Goal: Task Accomplishment & Management: Manage account settings

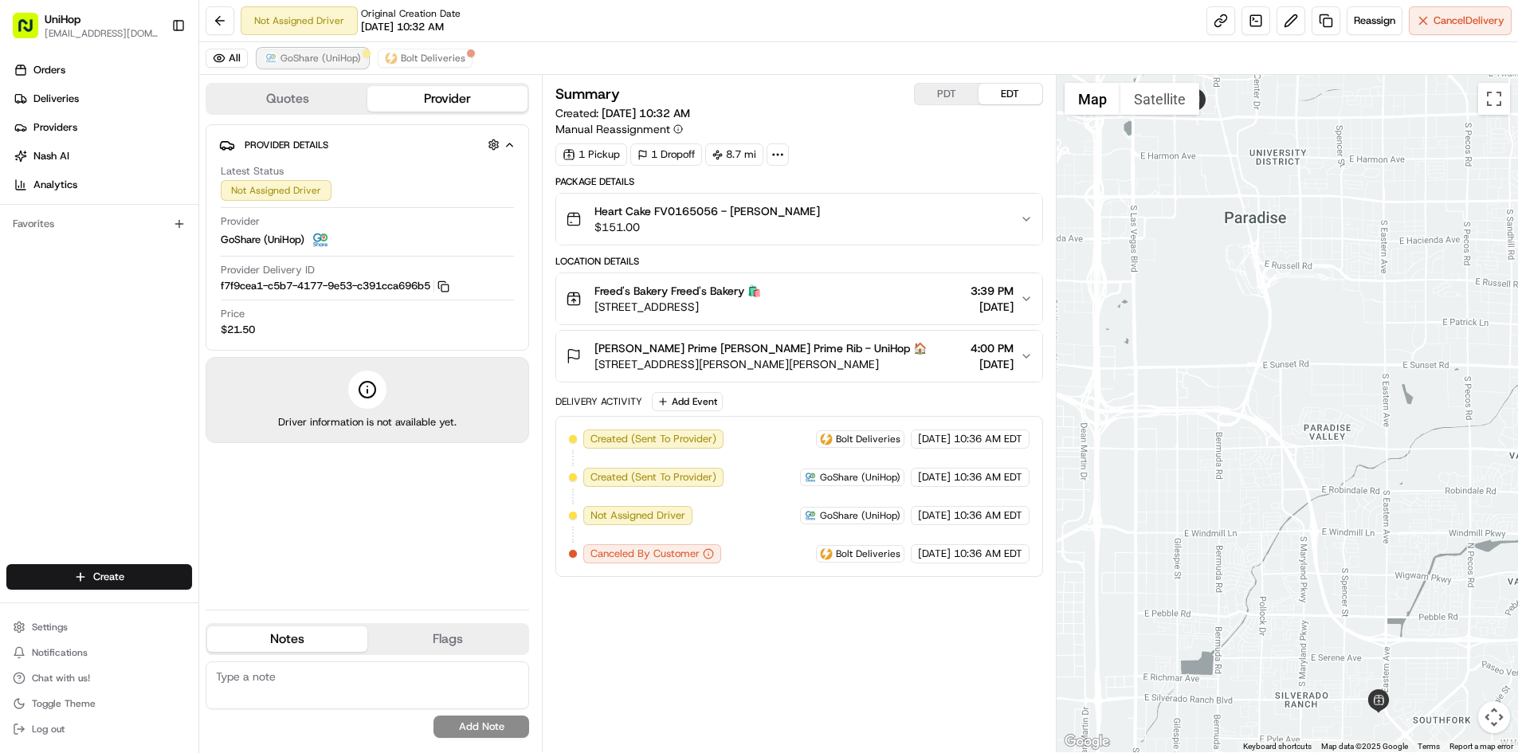
click at [324, 59] on span "GoShare (UniHop)" at bounding box center [321, 58] width 80 height 13
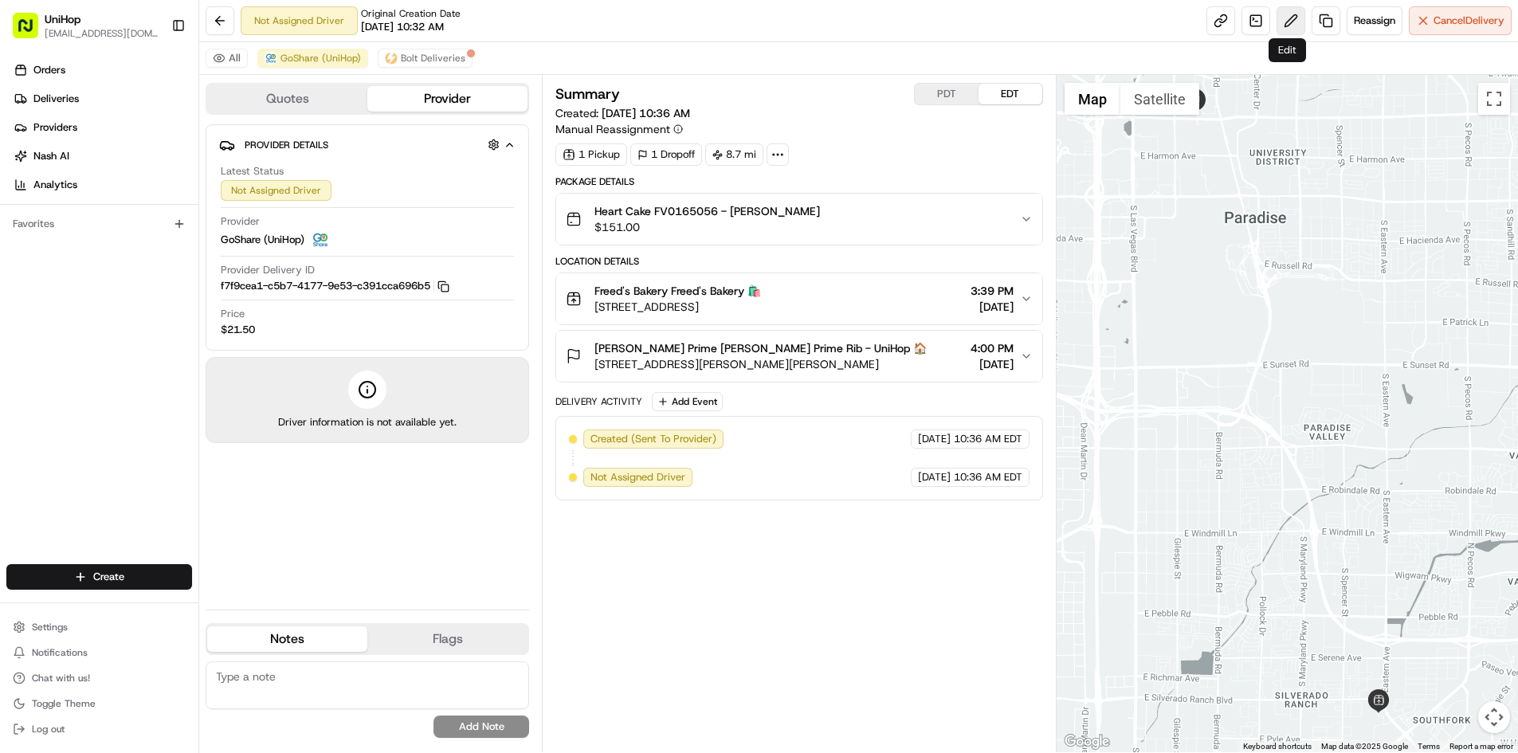
click at [1281, 23] on button at bounding box center [1291, 20] width 29 height 29
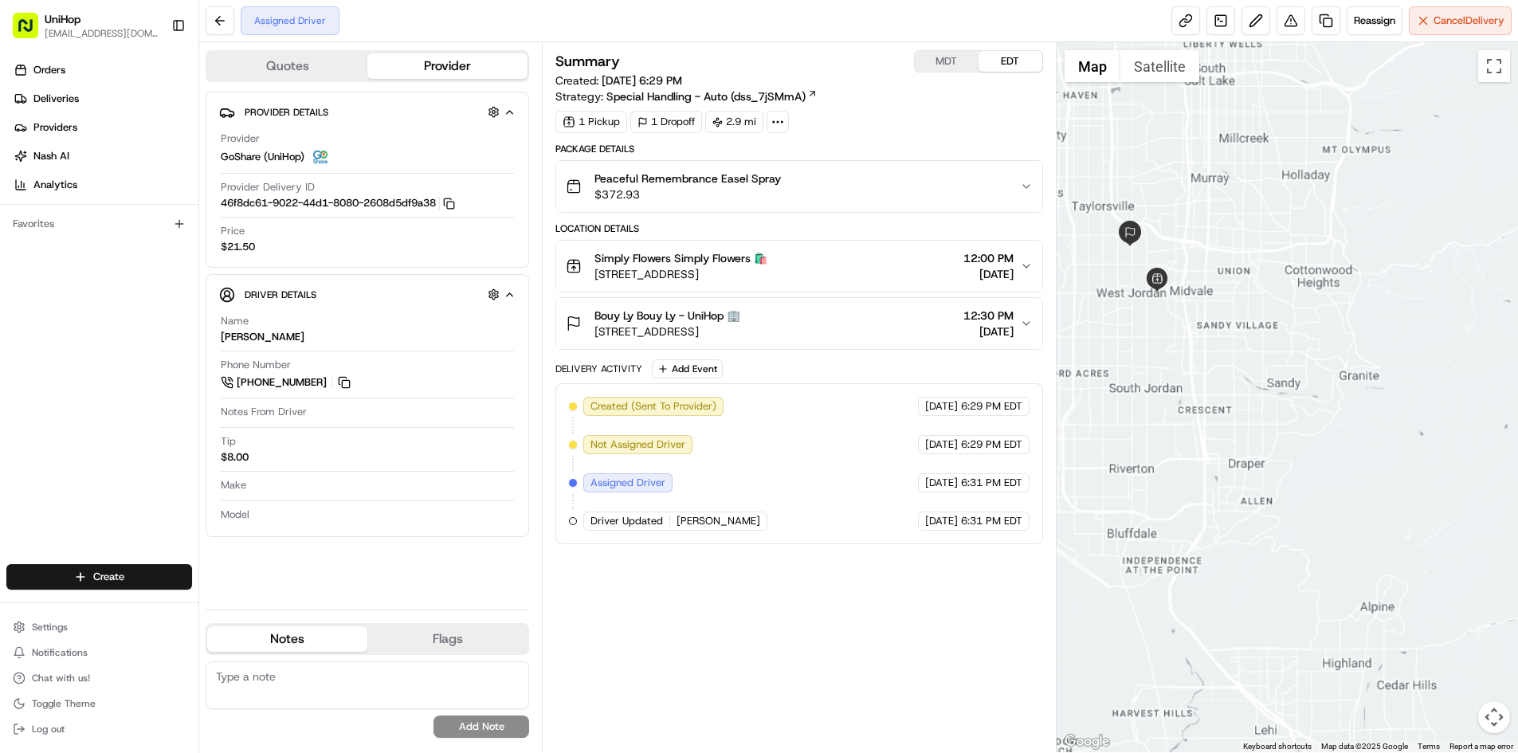
drag, startPoint x: 1186, startPoint y: 241, endPoint x: 1264, endPoint y: 274, distance: 85.0
click at [1262, 273] on div at bounding box center [1287, 397] width 461 height 710
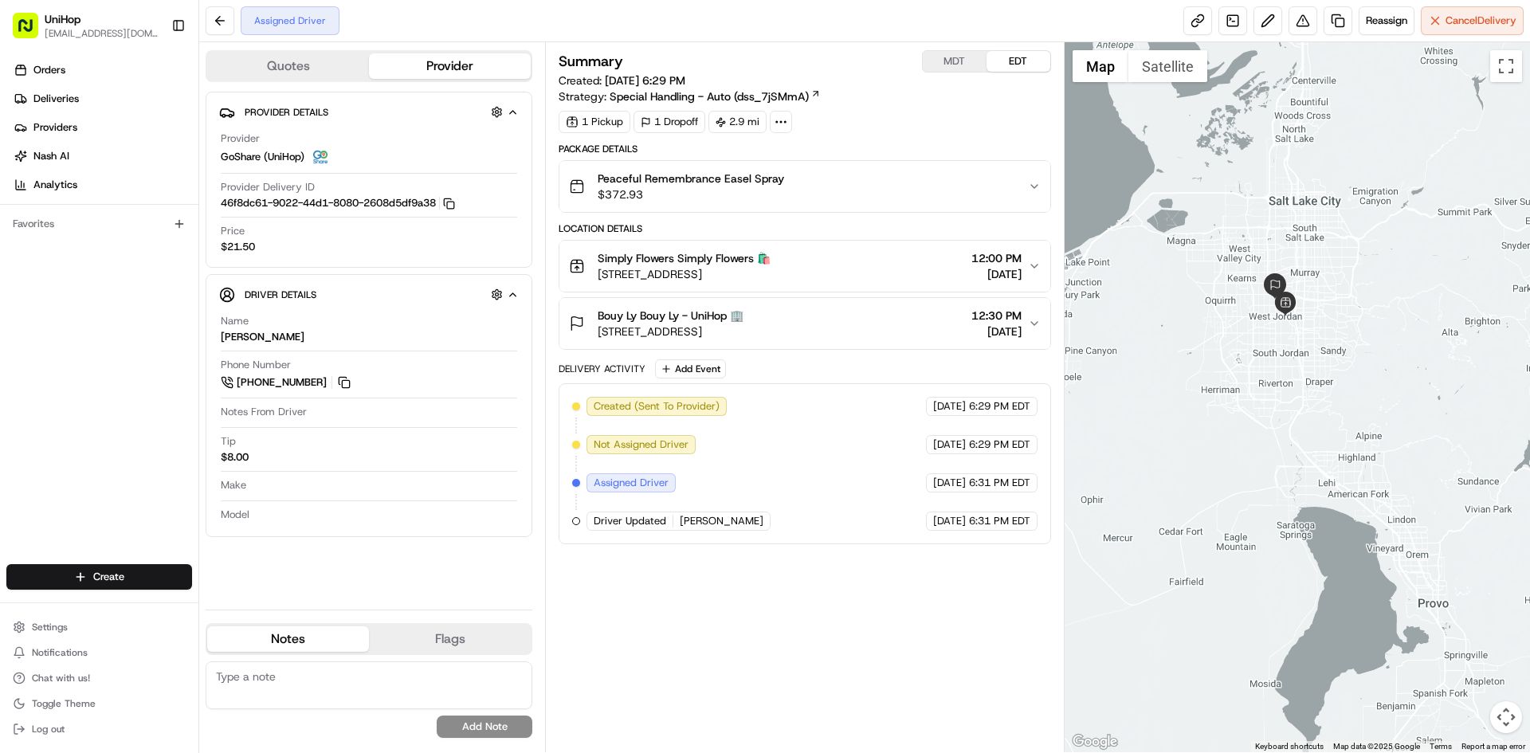
click at [1255, 218] on div at bounding box center [1298, 397] width 466 height 710
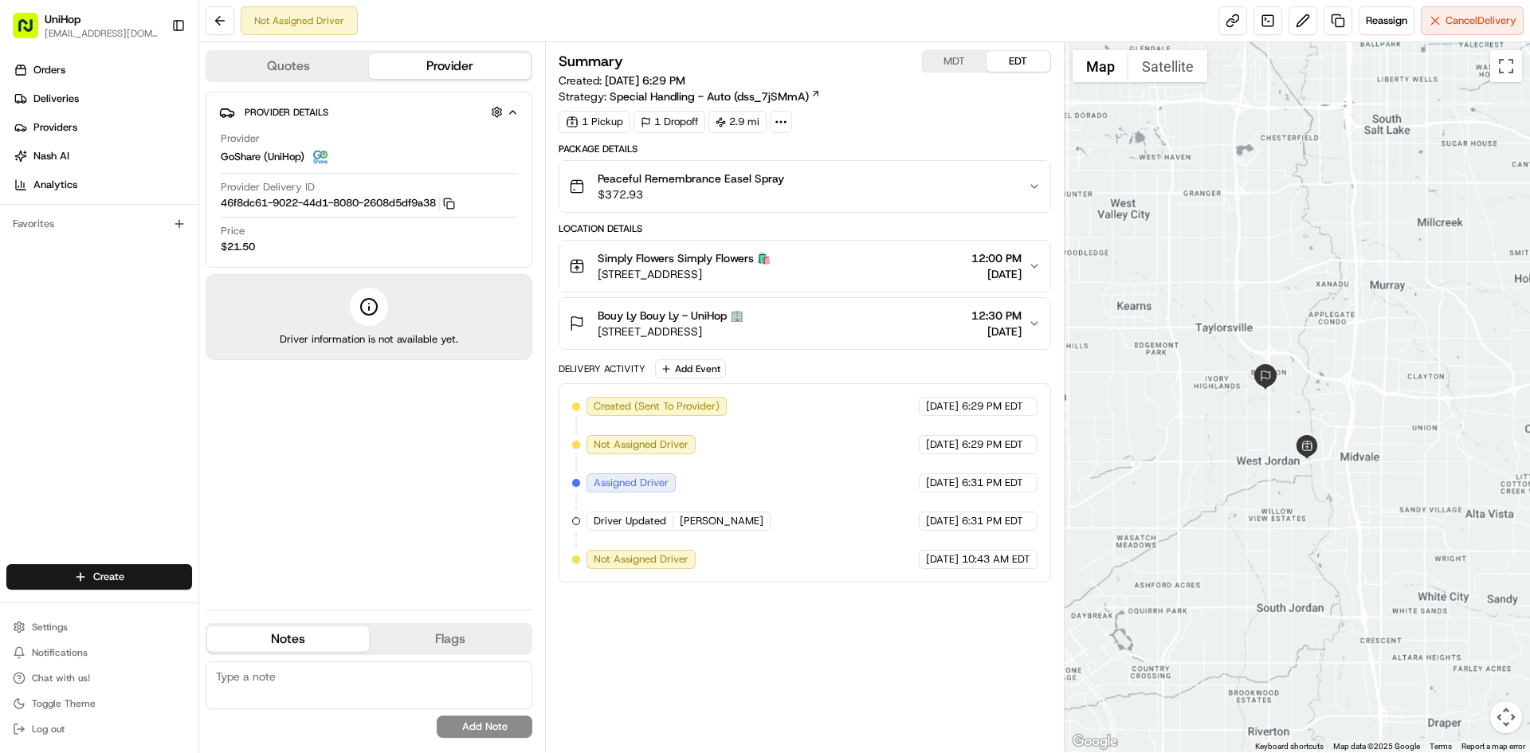
drag, startPoint x: 1345, startPoint y: 358, endPoint x: 1353, endPoint y: 350, distance: 11.3
click at [1353, 351] on div at bounding box center [1298, 397] width 466 height 710
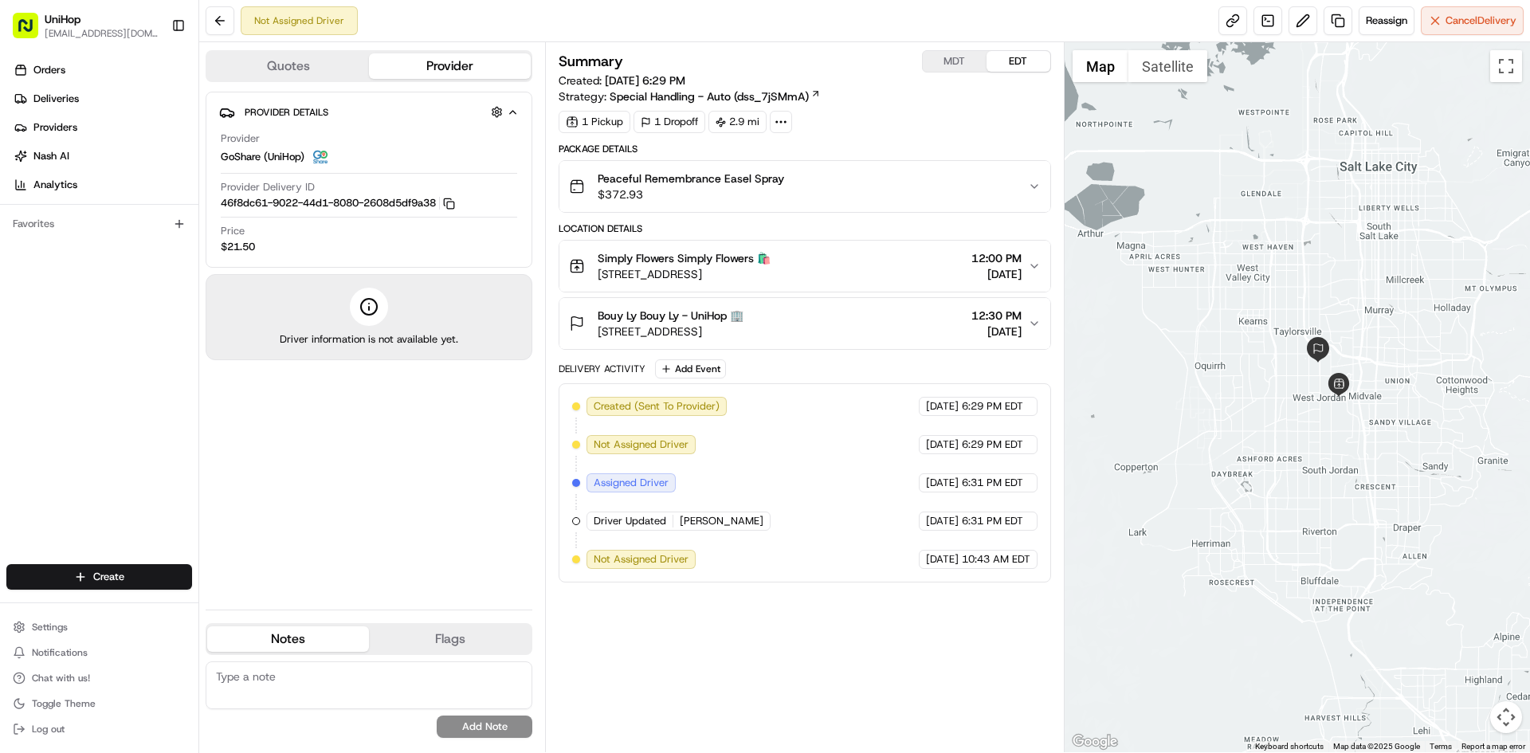
drag, startPoint x: 1204, startPoint y: 403, endPoint x: 1215, endPoint y: 408, distance: 12.1
click at [1218, 410] on div at bounding box center [1298, 397] width 466 height 710
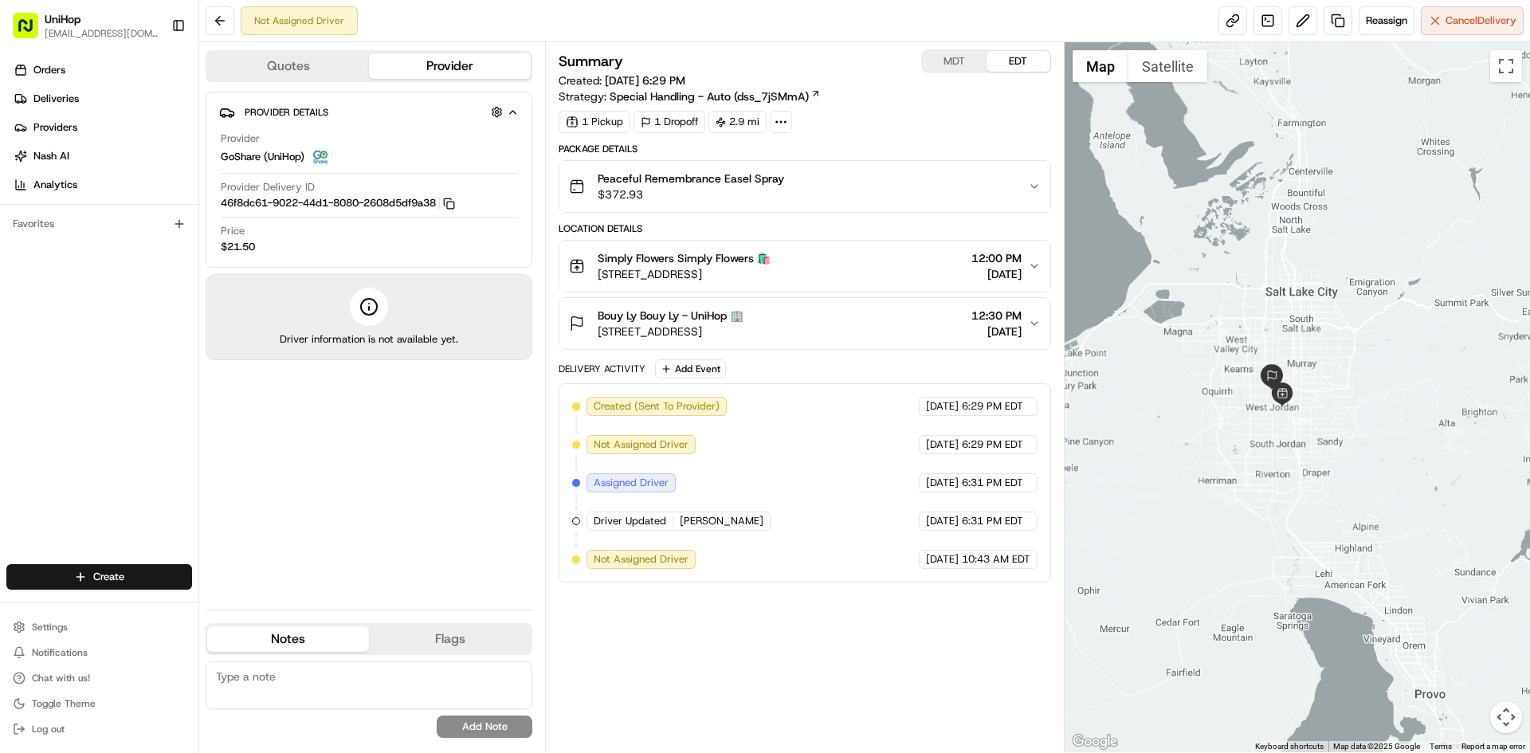
drag, startPoint x: 1231, startPoint y: 285, endPoint x: 1236, endPoint y: 316, distance: 30.7
click at [1236, 316] on div at bounding box center [1298, 397] width 466 height 710
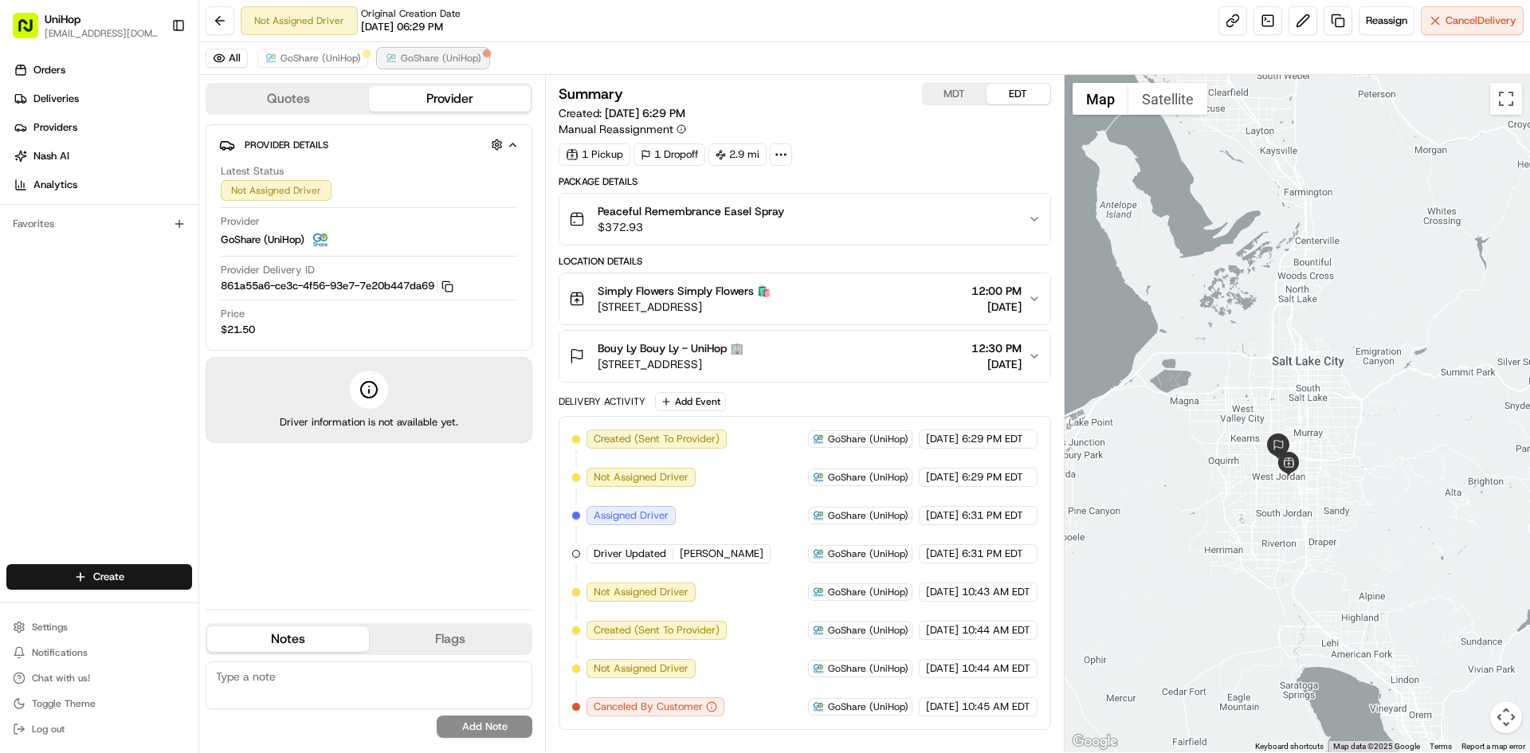
click at [385, 55] on img at bounding box center [391, 58] width 13 height 13
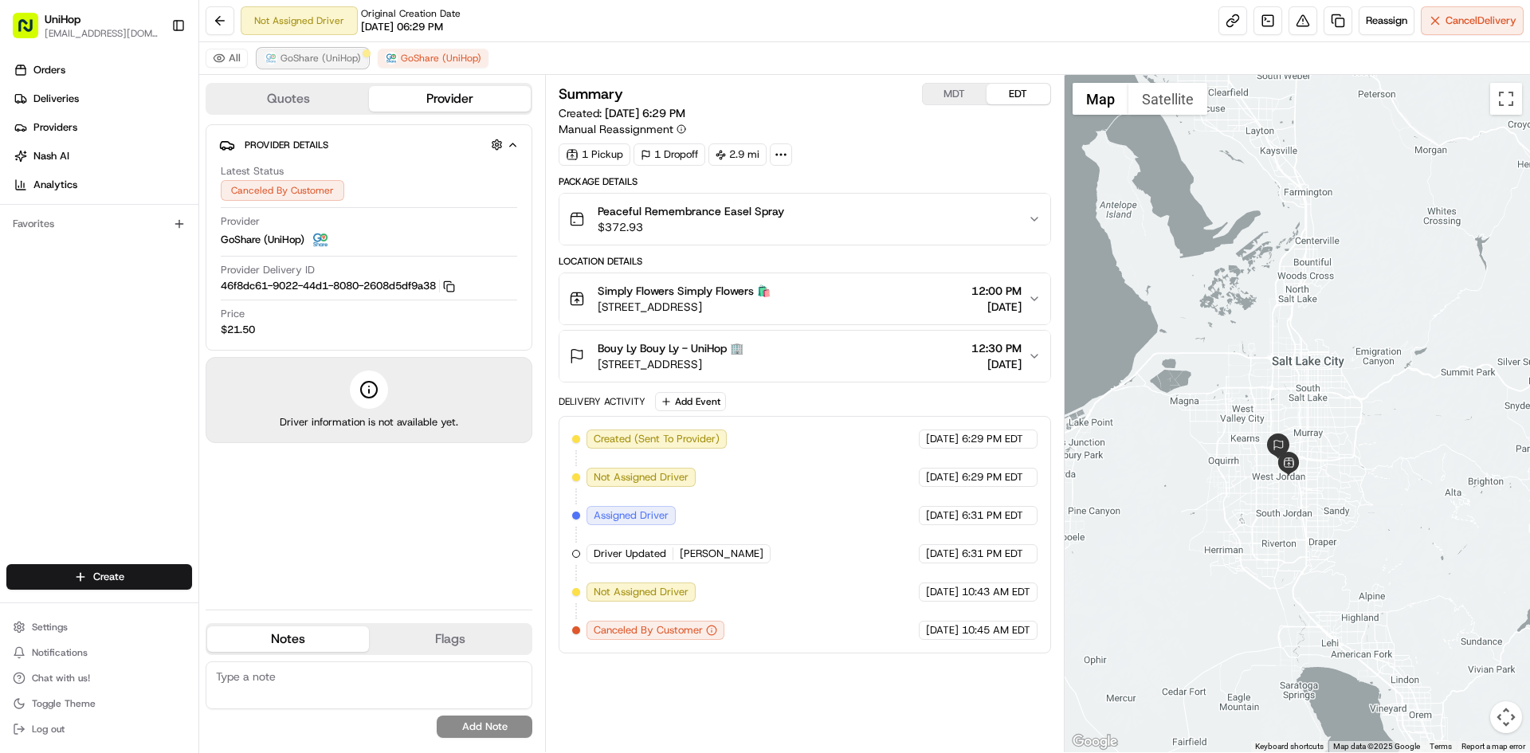
click at [309, 57] on span "GoShare (UniHop)" at bounding box center [321, 58] width 80 height 13
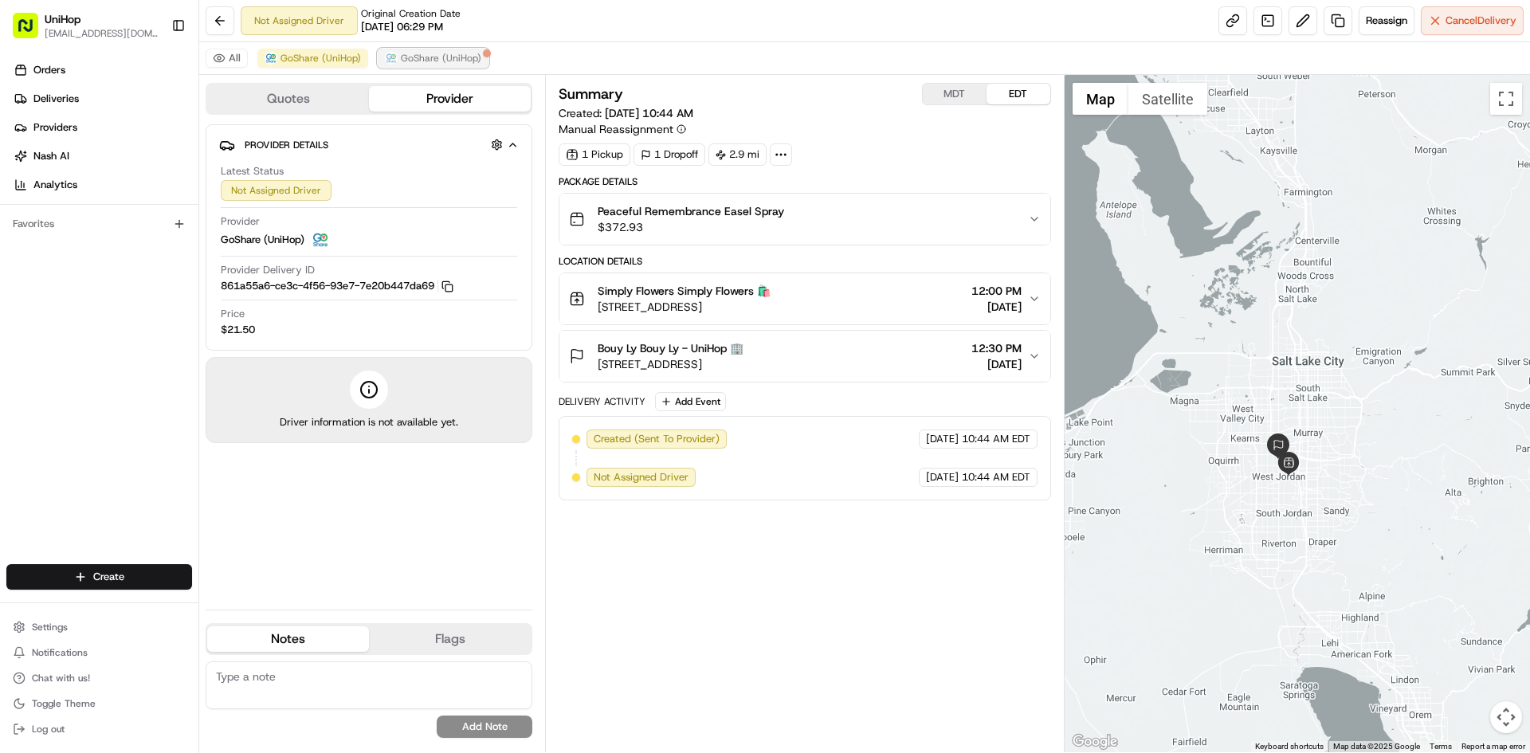
click at [461, 53] on span "GoShare (UniHop)" at bounding box center [441, 58] width 80 height 13
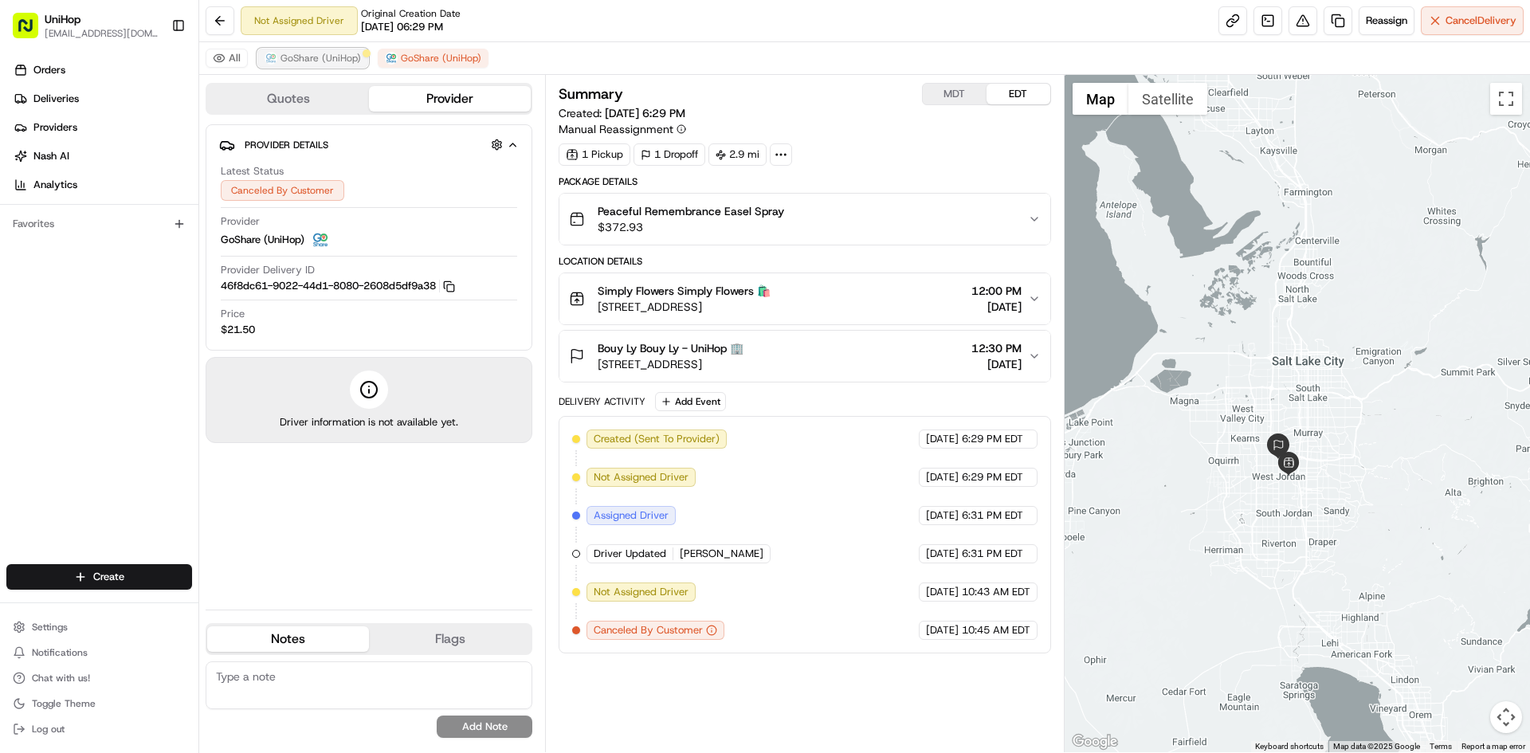
click at [303, 54] on span "GoShare (UniHop)" at bounding box center [321, 58] width 80 height 13
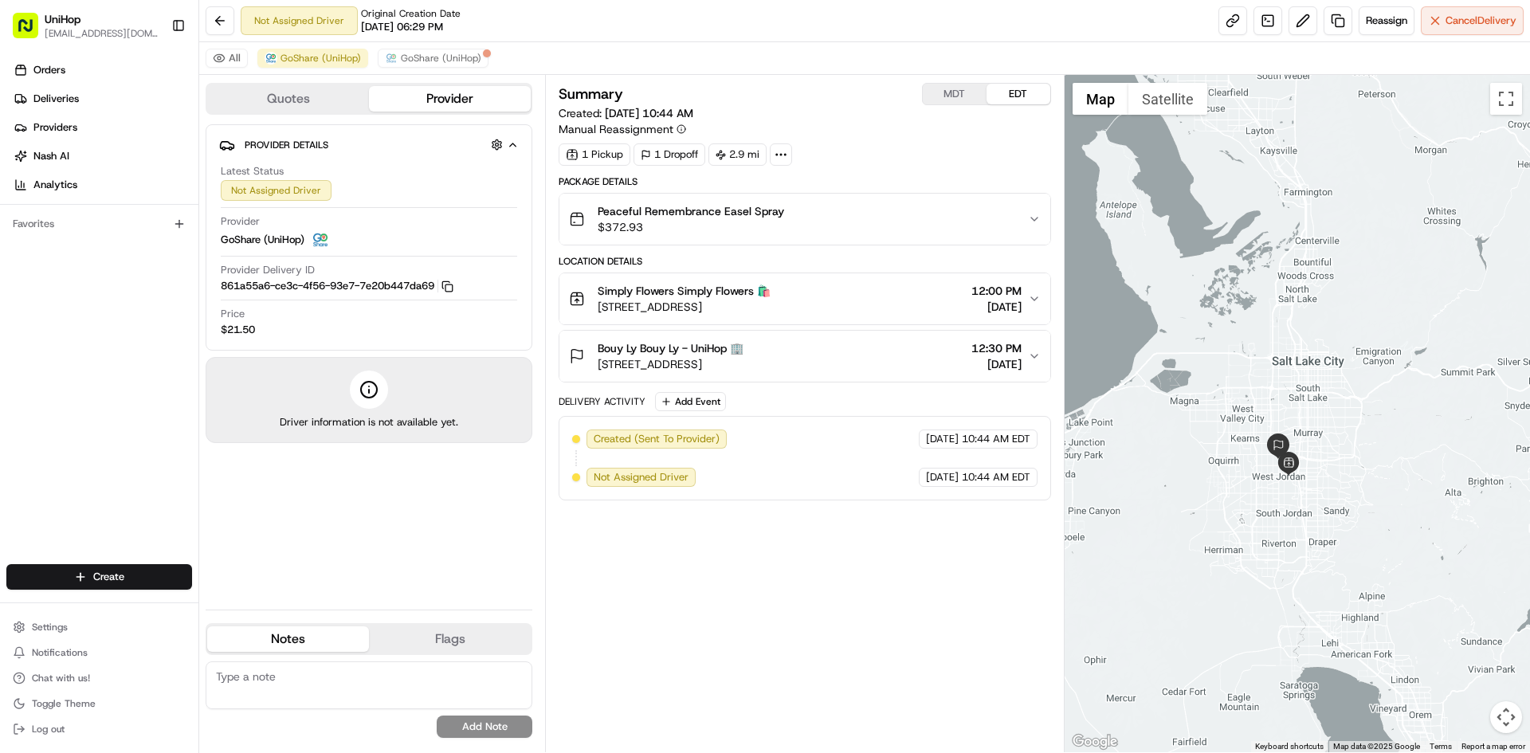
click at [929, 348] on div "Bouy Ly Bouy Ly - UniHop 🏢 6500 S Redwood Rd, West Jordan, UT 84084, USA 12:30 …" at bounding box center [798, 356] width 458 height 32
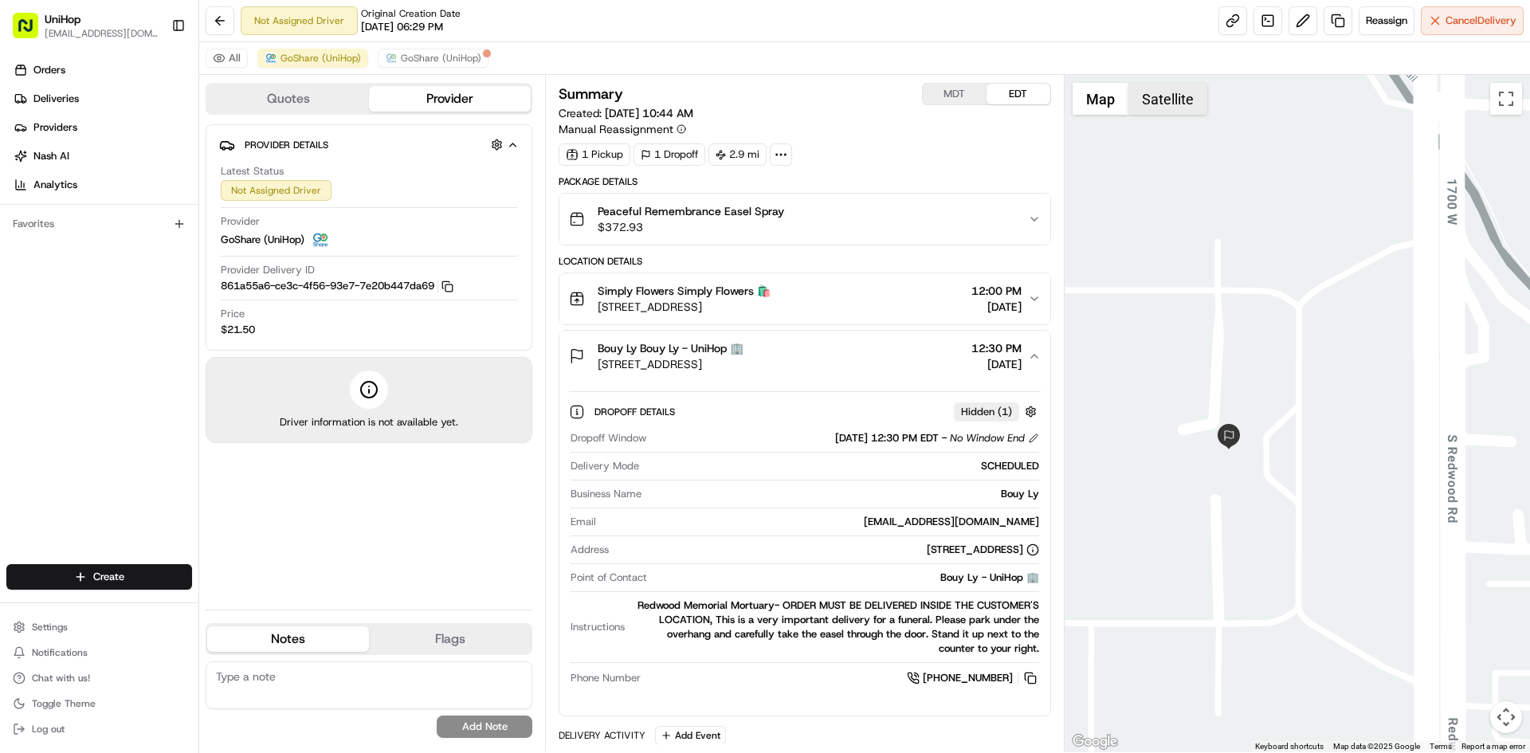
click at [1150, 106] on button "Satellite" at bounding box center [1168, 99] width 79 height 32
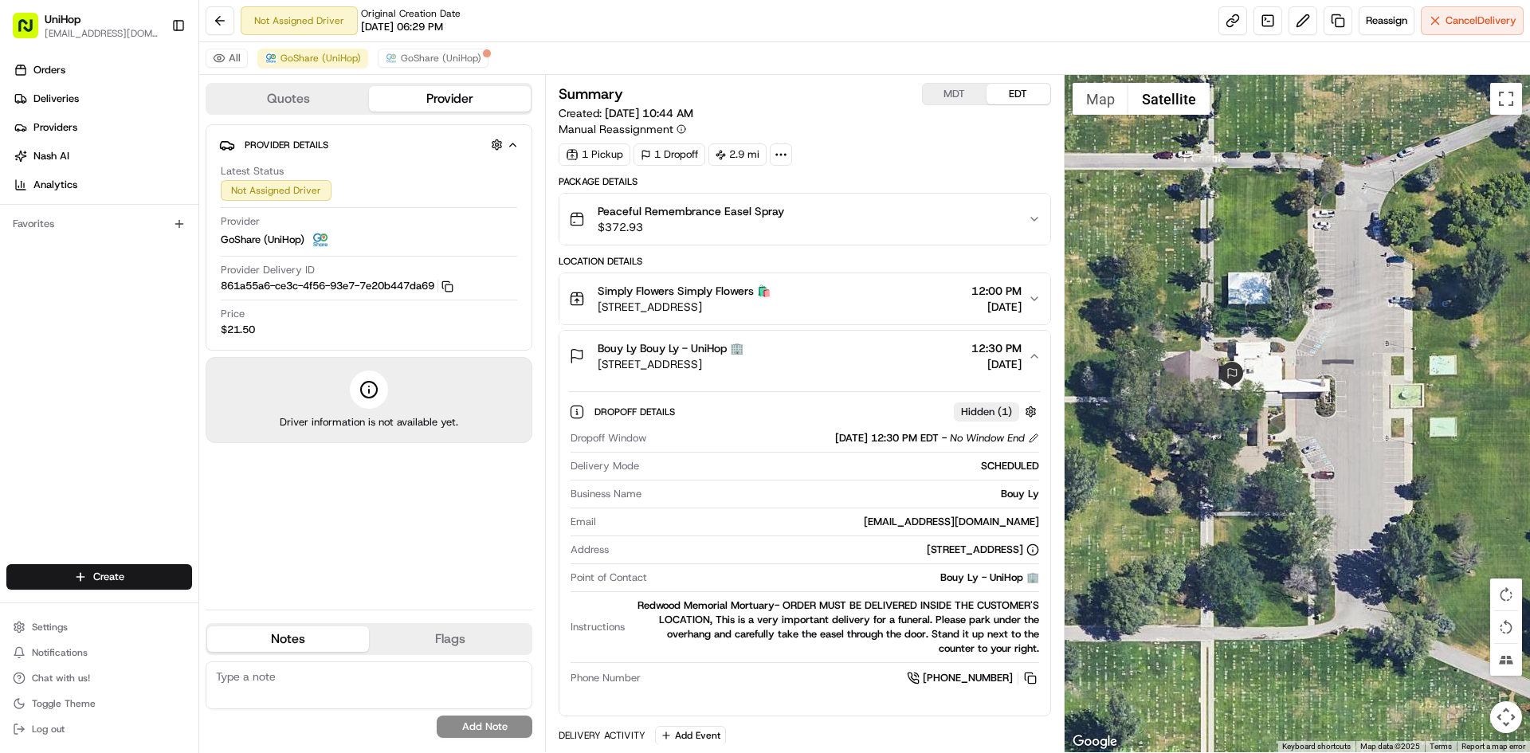
click at [1097, 112] on button "Map" at bounding box center [1101, 99] width 56 height 32
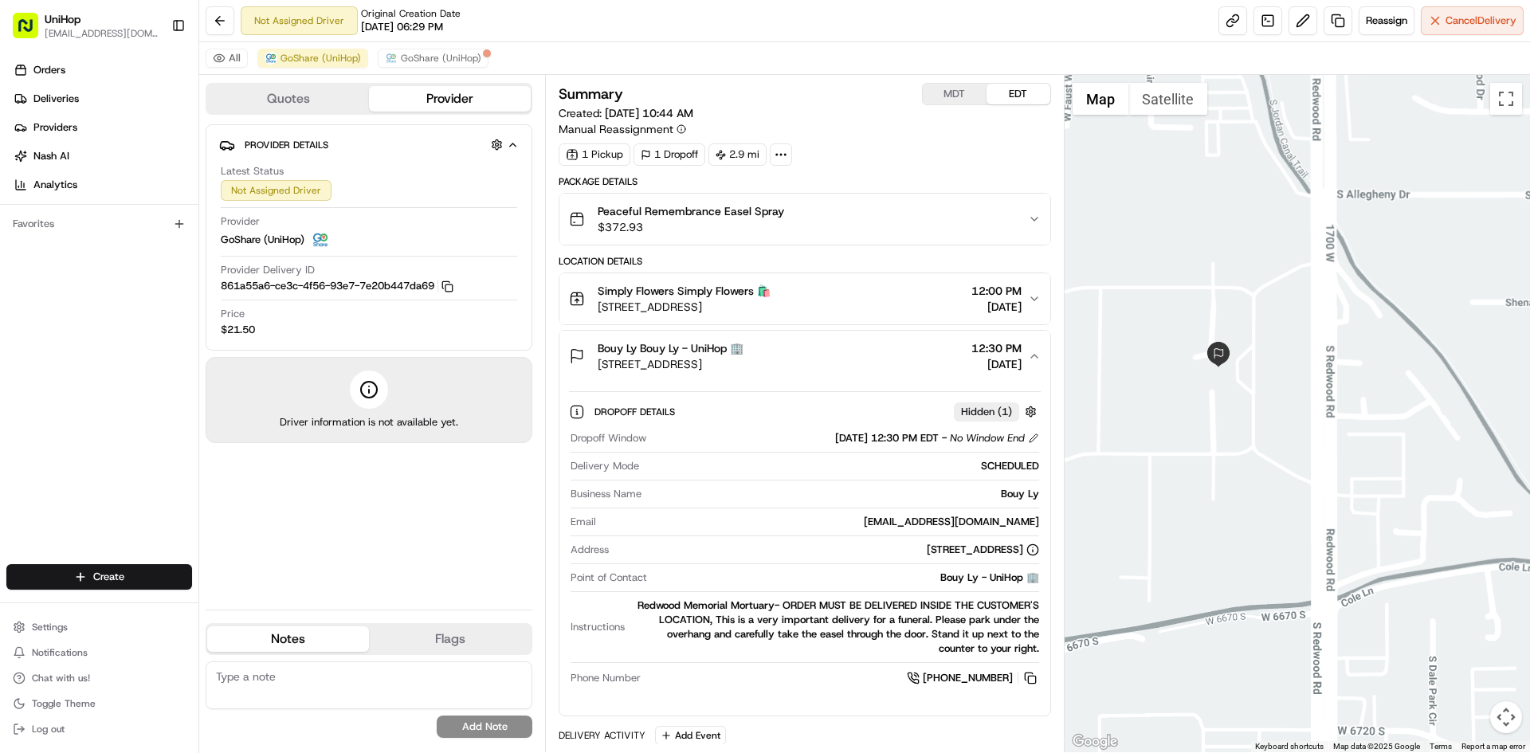
click at [744, 359] on span "6500 S Redwood Rd, West Jordan, UT 84084, USA" at bounding box center [671, 364] width 146 height 16
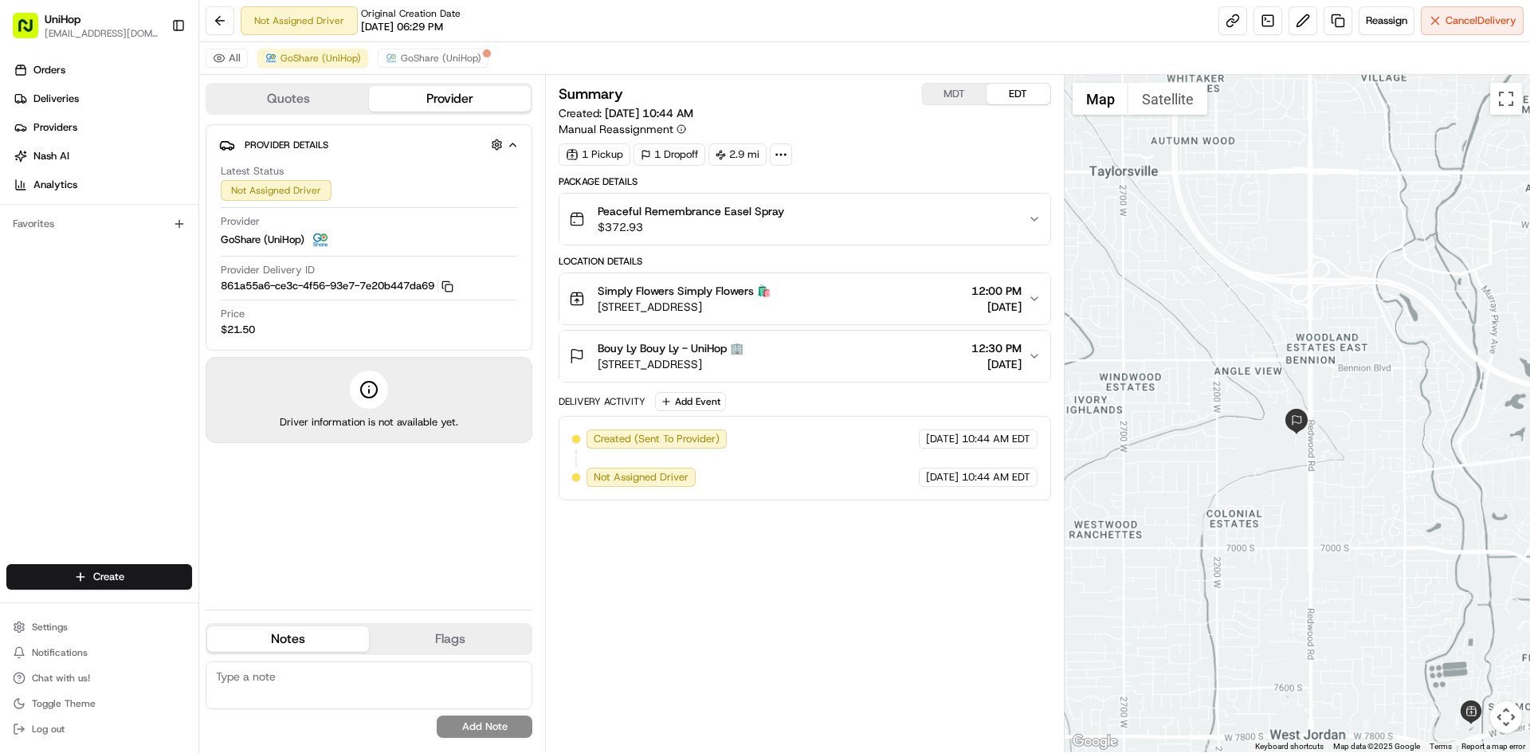
drag, startPoint x: 1361, startPoint y: 448, endPoint x: 1259, endPoint y: 431, distance: 103.4
click at [1318, 442] on div at bounding box center [1298, 413] width 466 height 677
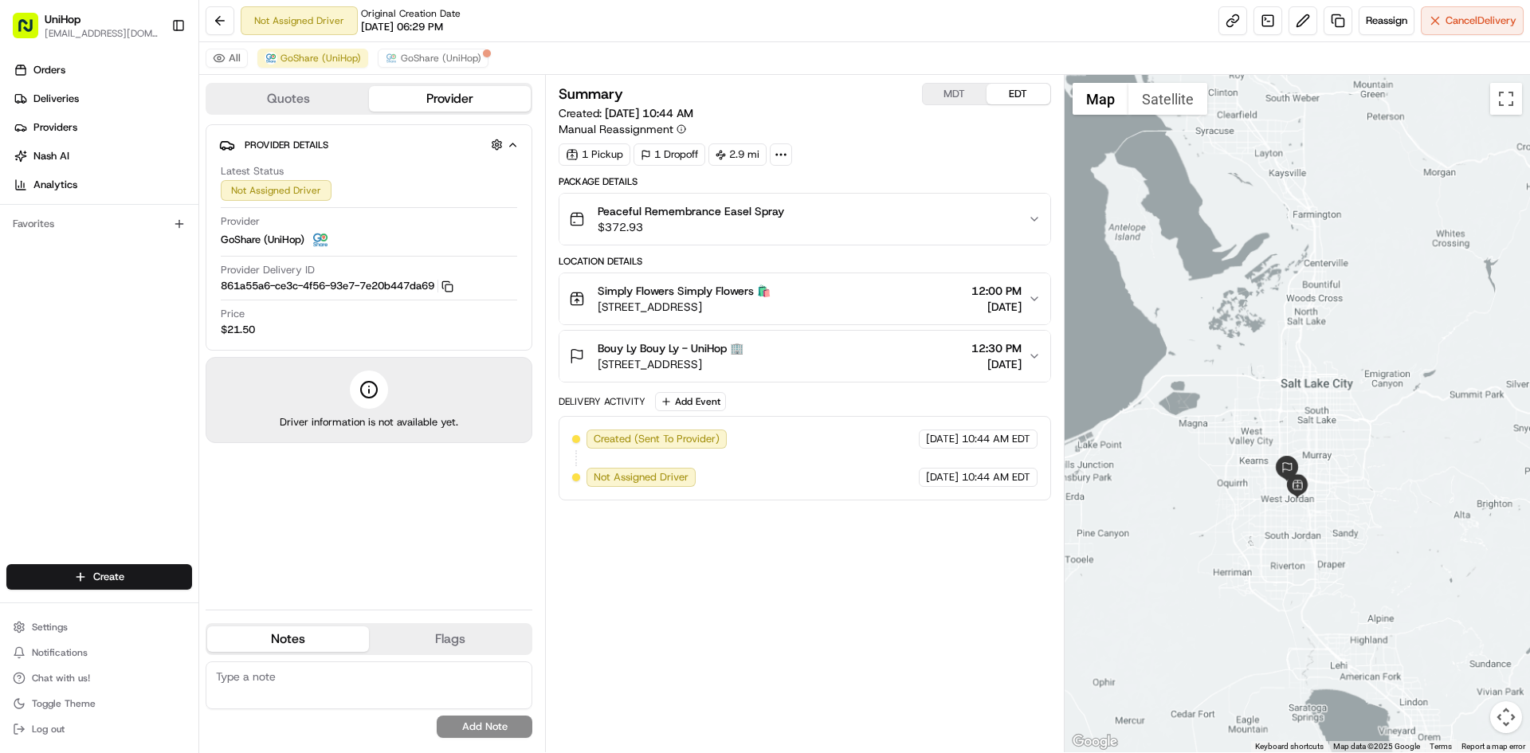
drag, startPoint x: 1285, startPoint y: 290, endPoint x: 1329, endPoint y: 348, distance: 72.8
click at [1329, 348] on div at bounding box center [1298, 413] width 466 height 677
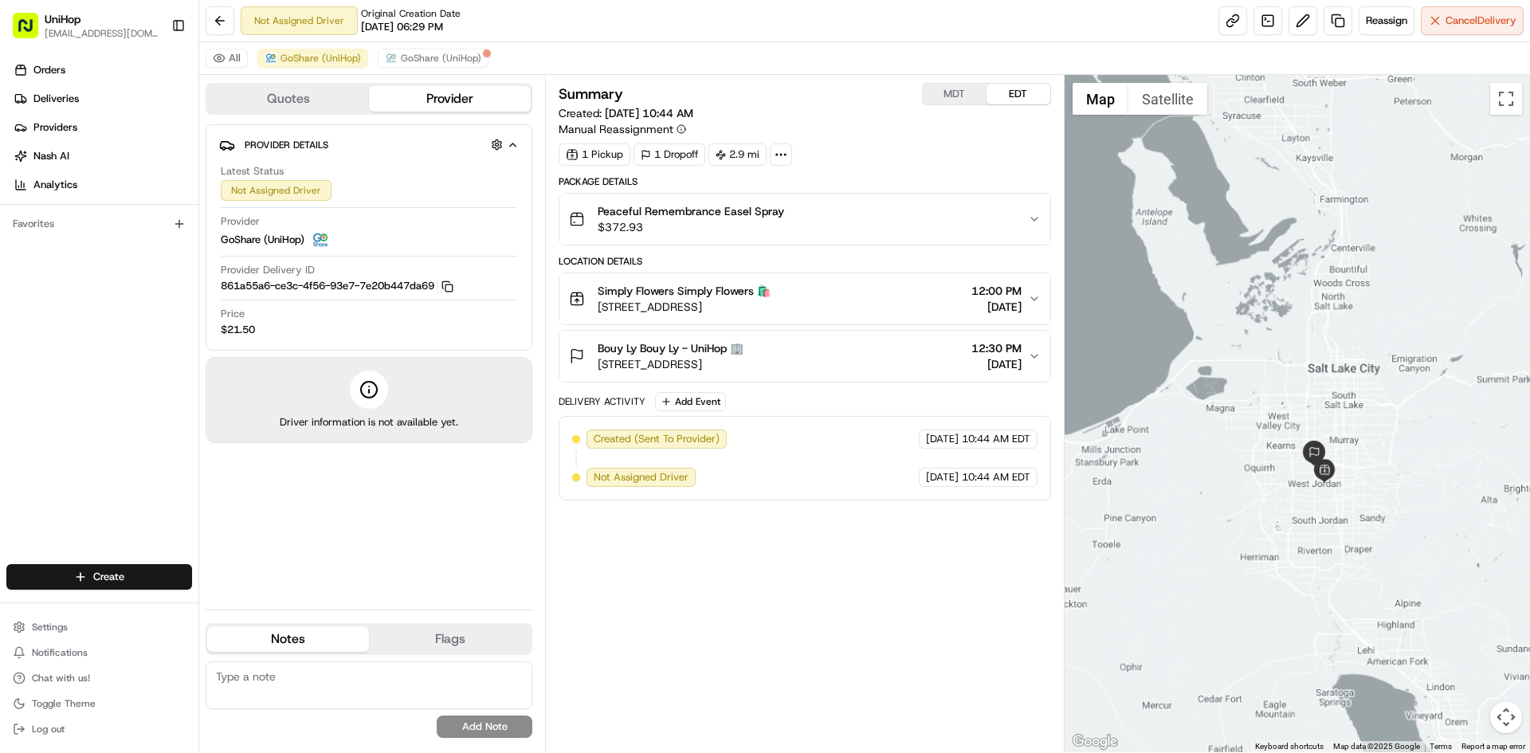
drag, startPoint x: 1299, startPoint y: 332, endPoint x: 1327, endPoint y: 318, distance: 31.0
click at [1327, 318] on div at bounding box center [1298, 413] width 466 height 677
drag, startPoint x: 708, startPoint y: 557, endPoint x: 369, endPoint y: 277, distance: 439.8
click at [702, 554] on div "Summary MDT EDT Created: Aug 16 2025 10:44 AM Manual Reassignment 1 Pickup 1 Dr…" at bounding box center [805, 414] width 492 height 662
click at [335, 60] on span "GoShare (UniHop)" at bounding box center [321, 58] width 80 height 13
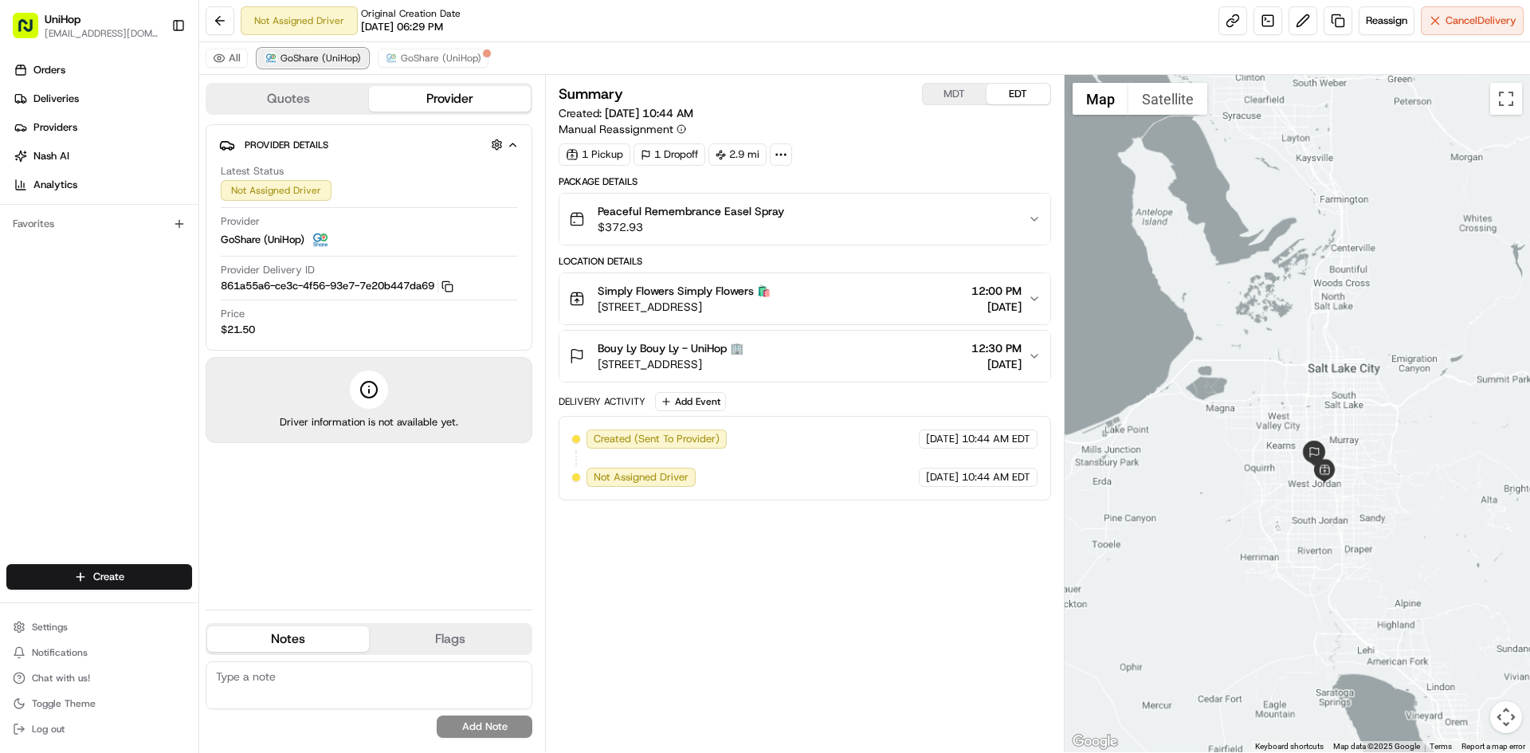
click at [335, 60] on span "GoShare (UniHop)" at bounding box center [321, 58] width 80 height 13
click at [1289, 22] on button at bounding box center [1303, 20] width 29 height 29
click at [454, 59] on span "GoShare (UniHop)" at bounding box center [441, 58] width 80 height 13
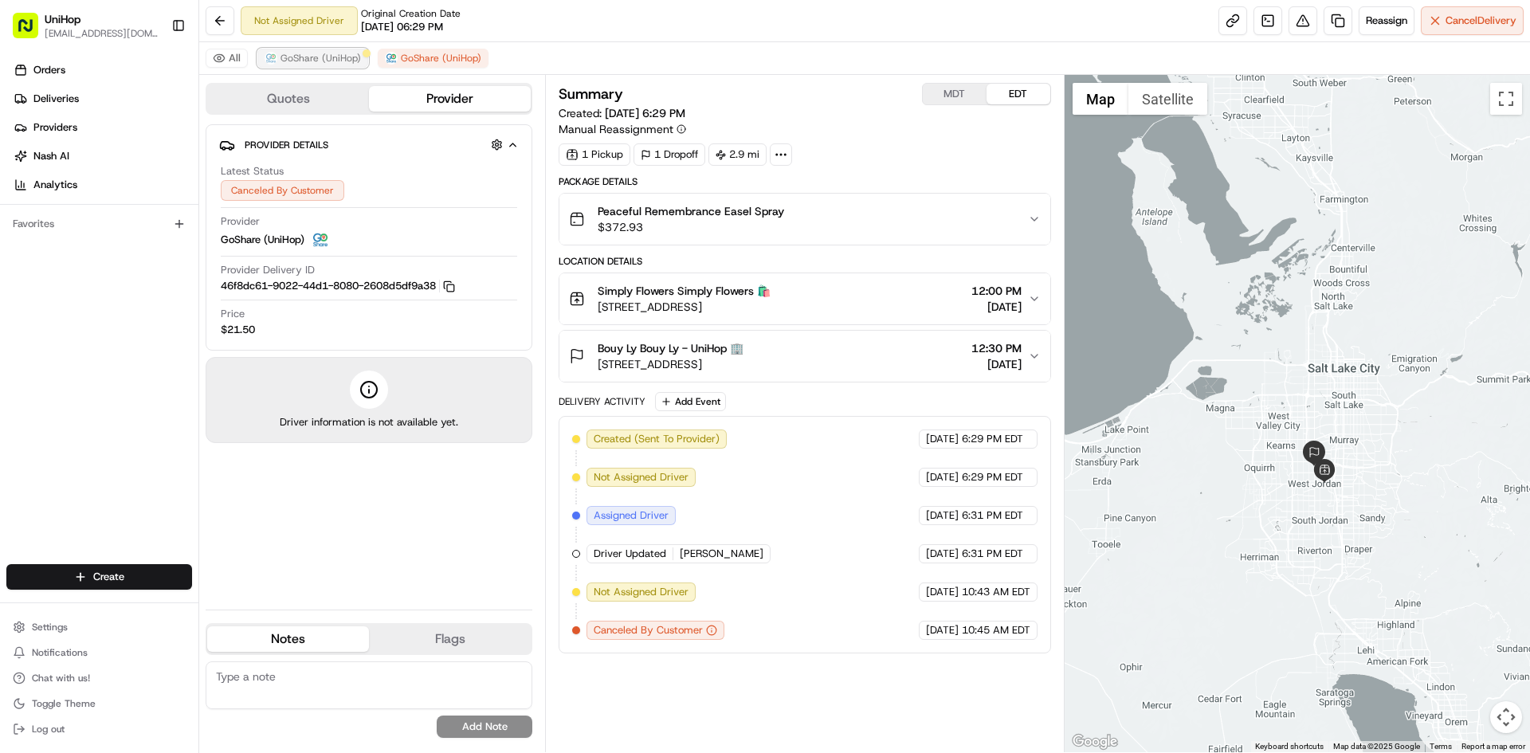
click at [343, 57] on span "GoShare (UniHop)" at bounding box center [321, 58] width 80 height 13
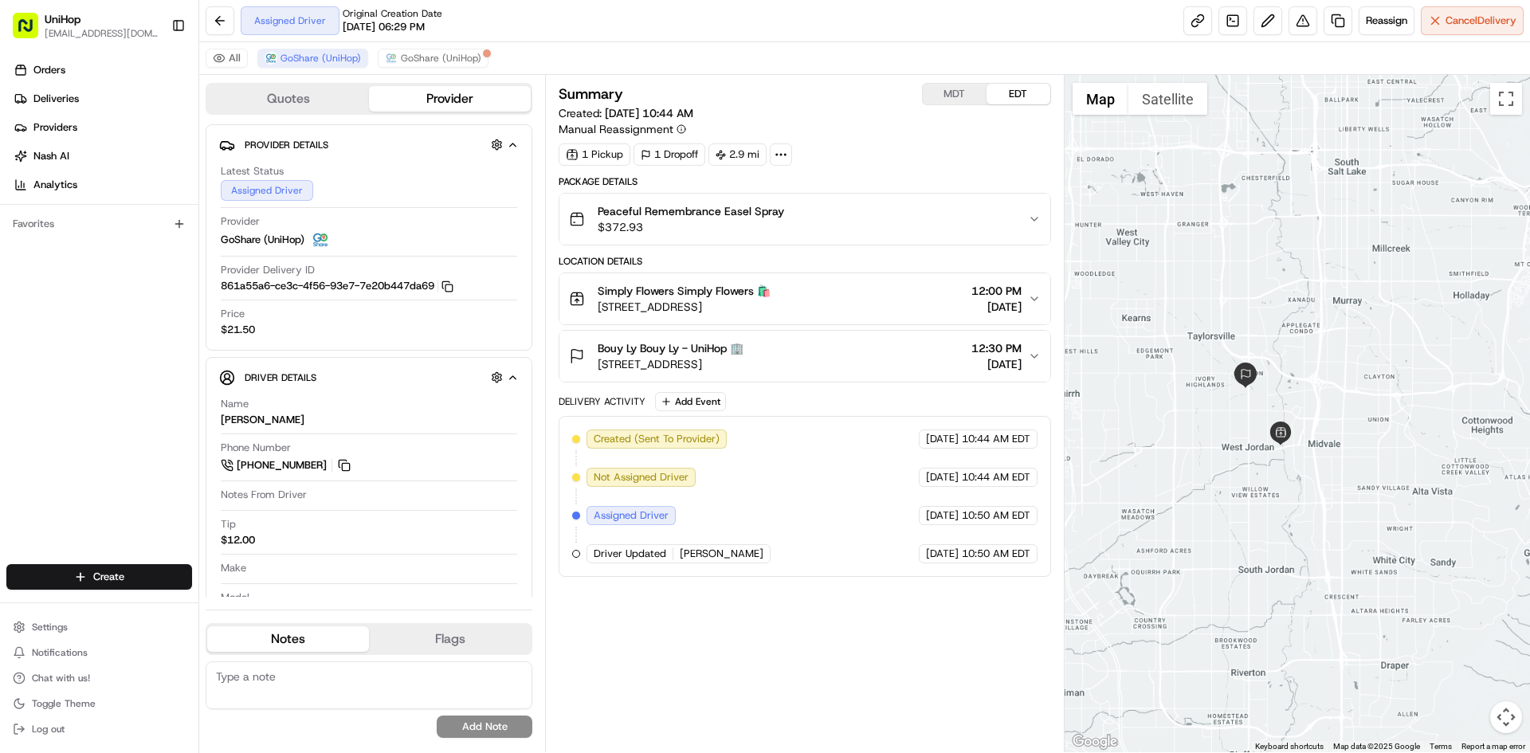
drag, startPoint x: 1390, startPoint y: 453, endPoint x: 1431, endPoint y: 381, distance: 82.8
click at [1430, 386] on div at bounding box center [1298, 413] width 466 height 677
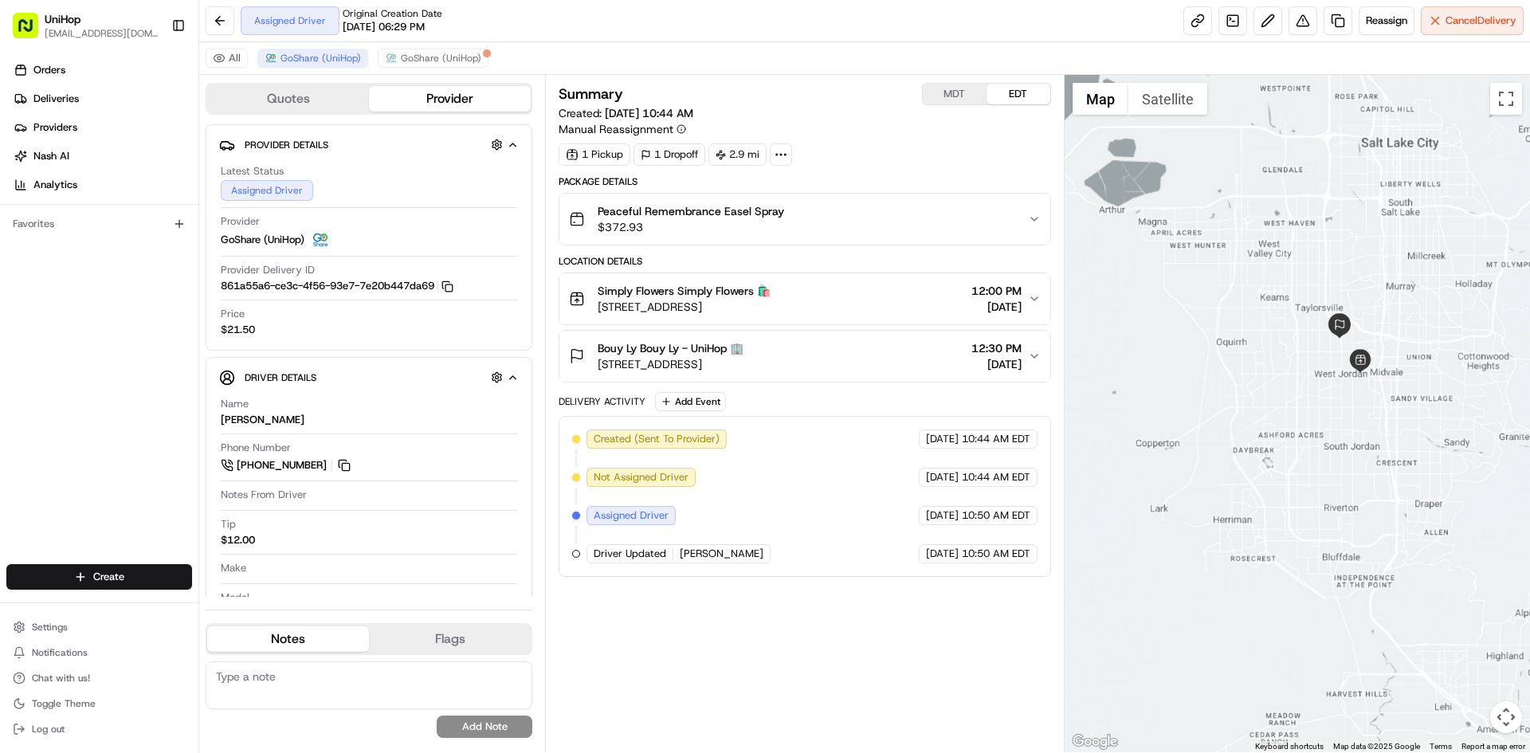
drag, startPoint x: 1392, startPoint y: 330, endPoint x: 1399, endPoint y: 300, distance: 30.3
click at [1399, 300] on div at bounding box center [1298, 413] width 466 height 677
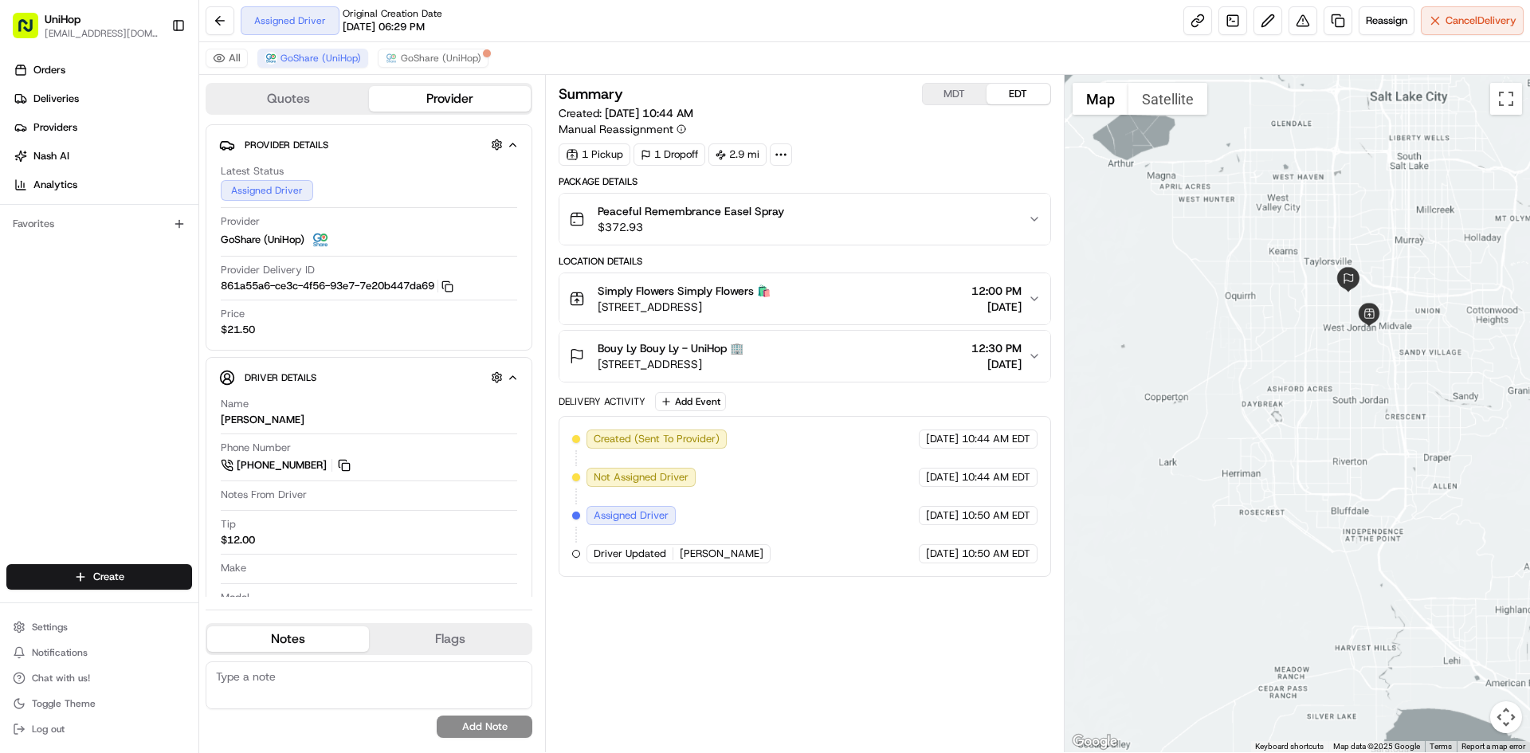
click at [83, 394] on div "Orders Deliveries Providers [PERSON_NAME] Analytics Favorites" at bounding box center [99, 312] width 198 height 523
click at [341, 465] on button at bounding box center [345, 466] width 18 height 18
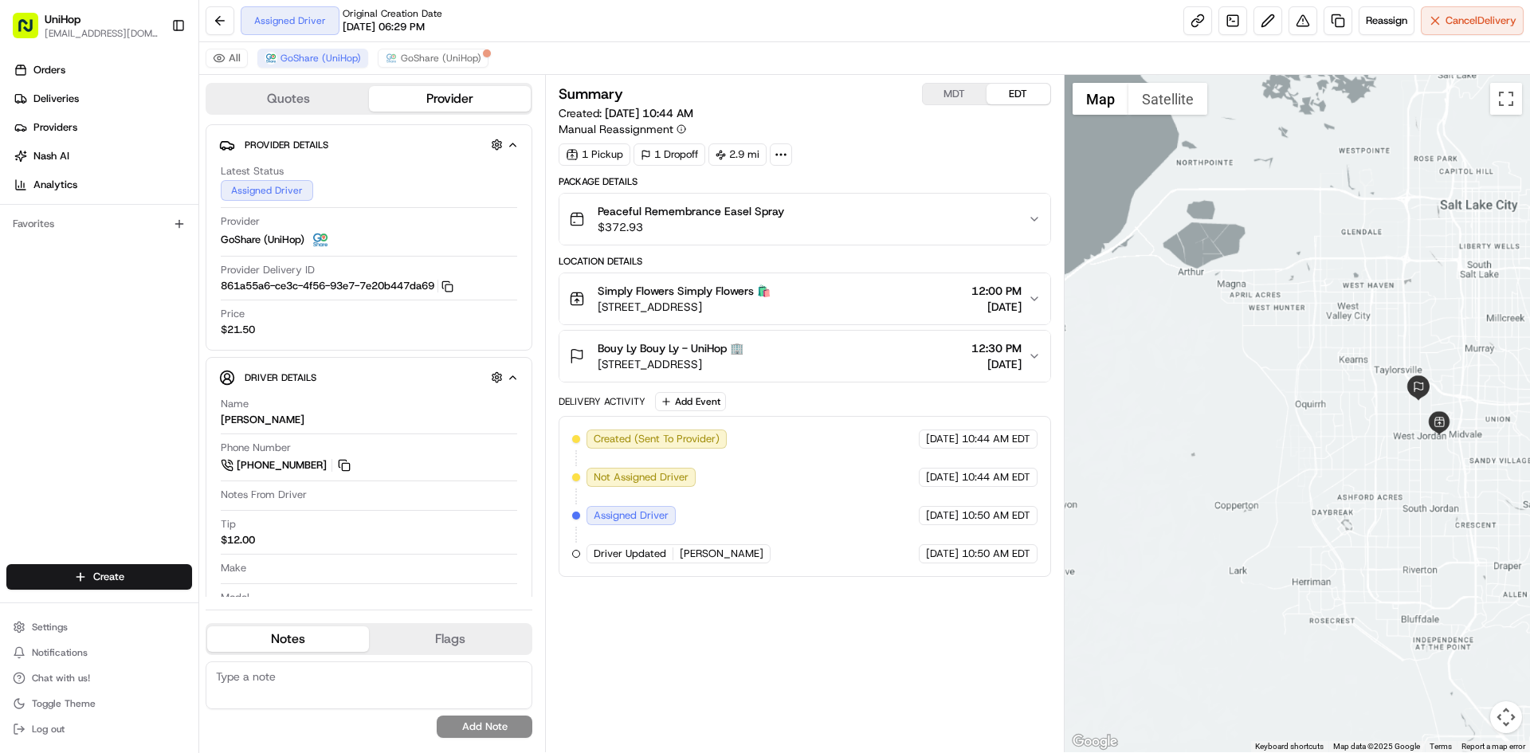
drag, startPoint x: 1297, startPoint y: 250, endPoint x: 1372, endPoint y: 364, distance: 136.4
click at [1372, 364] on div at bounding box center [1298, 413] width 466 height 677
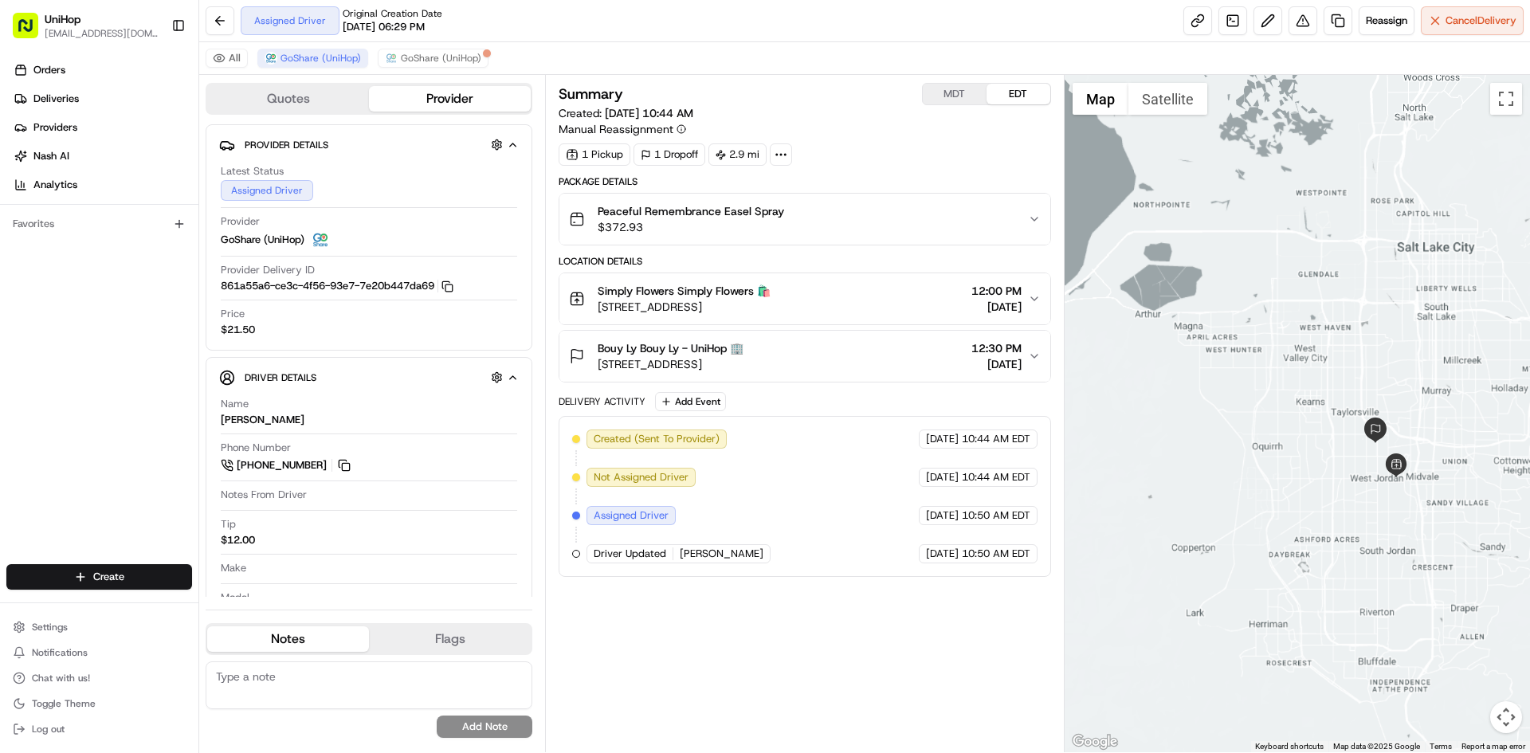
drag, startPoint x: 1201, startPoint y: 328, endPoint x: 1192, endPoint y: 342, distance: 17.2
click at [1192, 342] on div at bounding box center [1298, 413] width 466 height 677
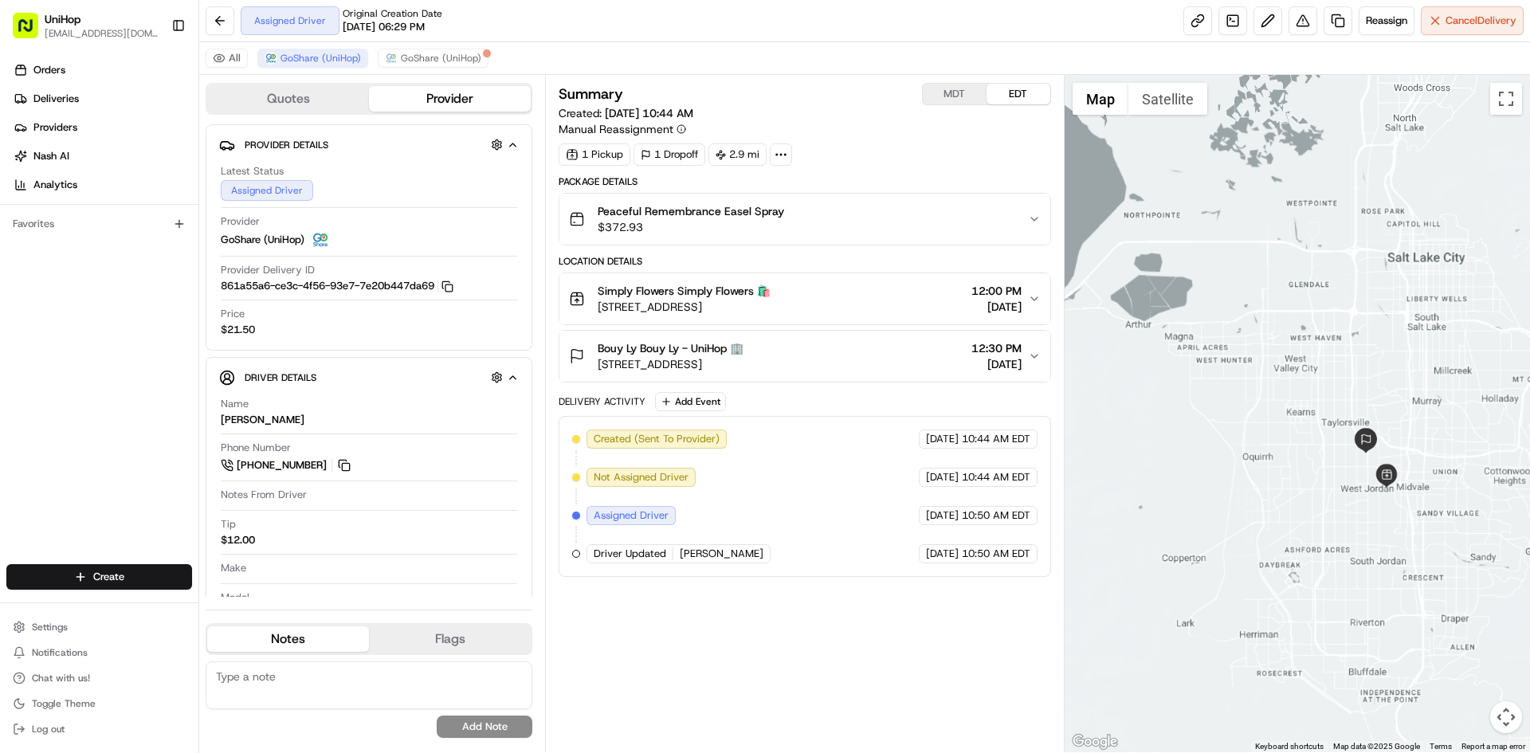
drag, startPoint x: 1216, startPoint y: 320, endPoint x: 1206, endPoint y: 324, distance: 11.1
click at [1206, 324] on div at bounding box center [1298, 413] width 466 height 677
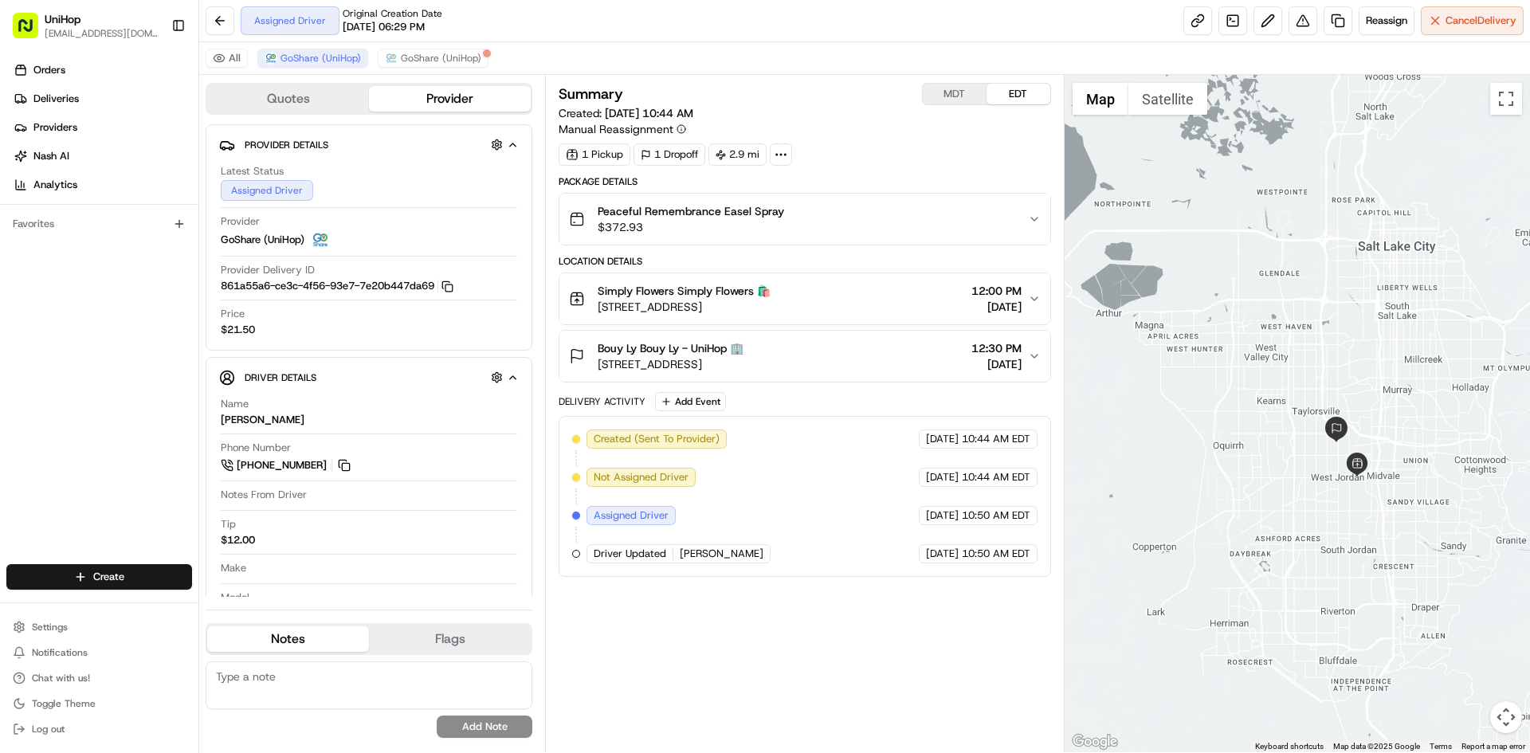
drag, startPoint x: 1209, startPoint y: 432, endPoint x: 1079, endPoint y: 293, distance: 190.0
click at [1192, 410] on div at bounding box center [1298, 413] width 466 height 677
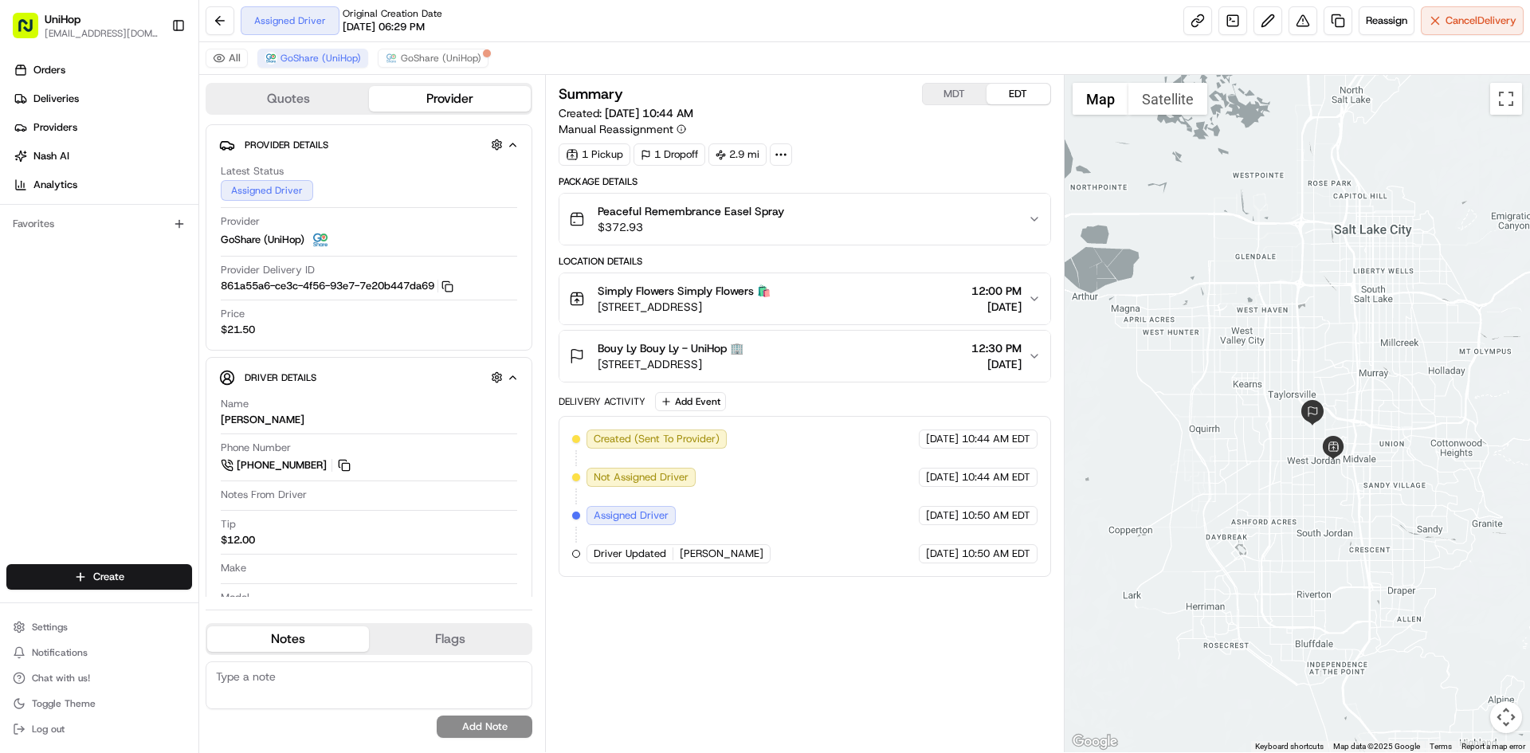
click at [964, 80] on div "Summary MDT EDT Created: Aug 16 2025 10:44 AM Manual Reassignment 1 Pickup 1 Dr…" at bounding box center [804, 413] width 519 height 677
click at [960, 96] on button "MDT" at bounding box center [955, 94] width 64 height 21
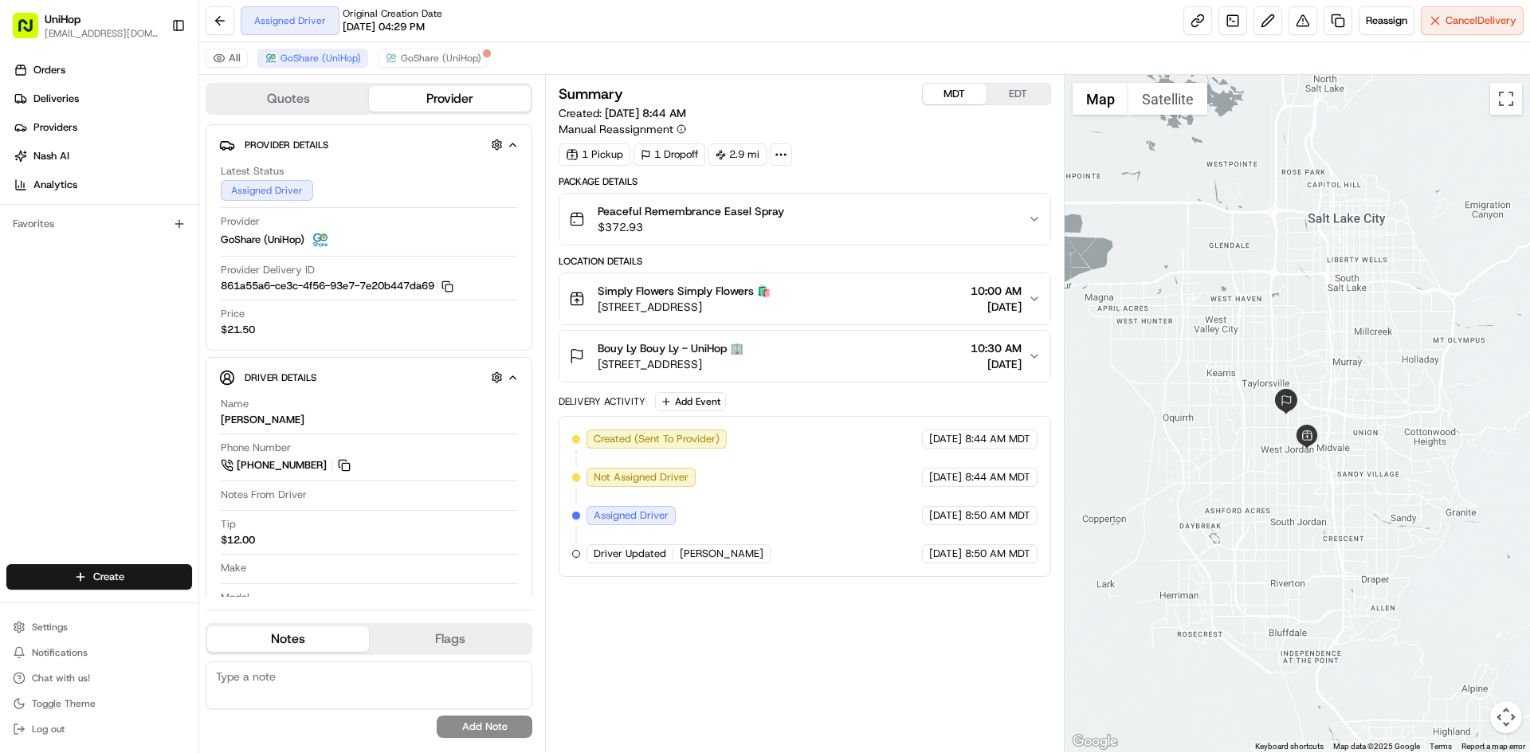
drag, startPoint x: 1220, startPoint y: 227, endPoint x: 1192, endPoint y: 215, distance: 30.3
click at [1192, 215] on div at bounding box center [1298, 413] width 466 height 677
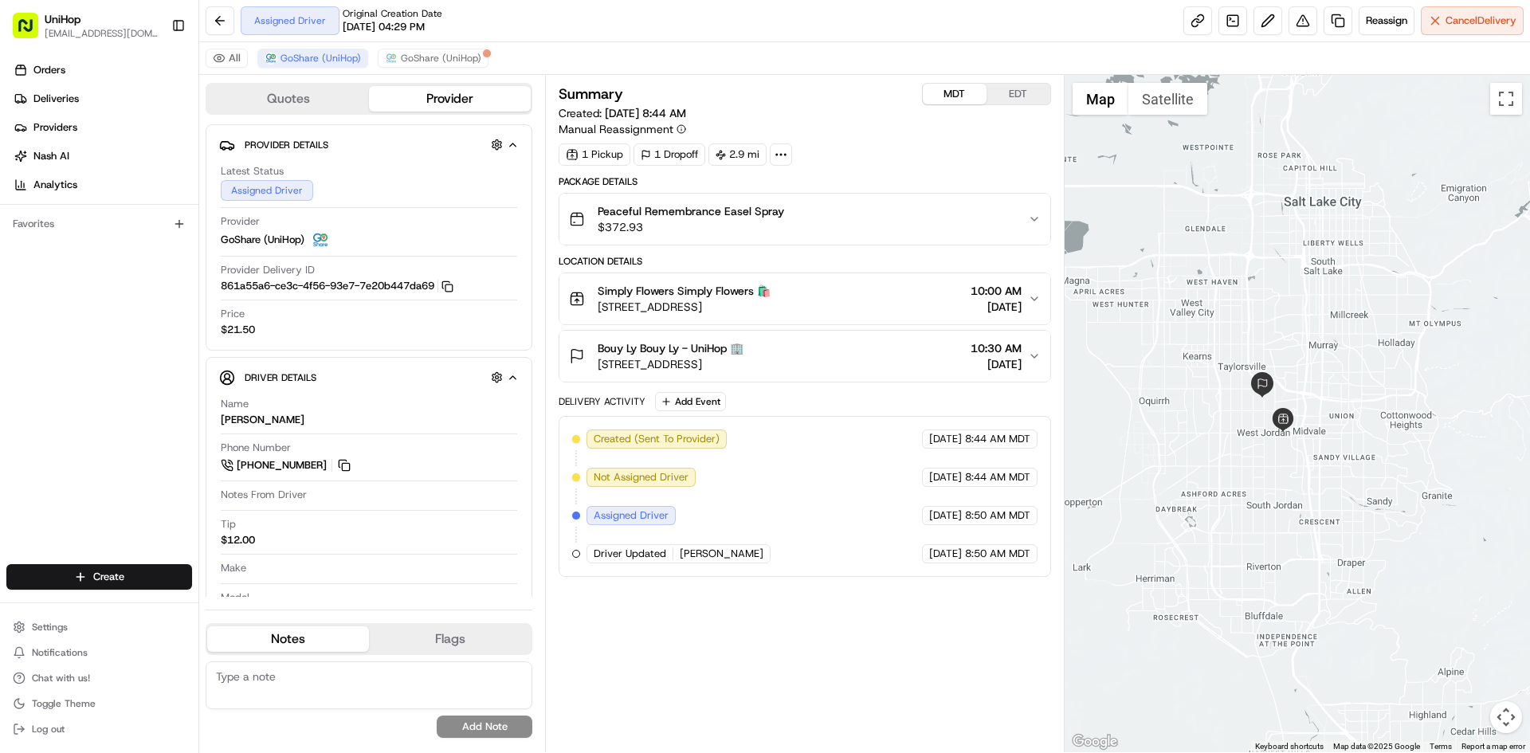
drag, startPoint x: 1245, startPoint y: 274, endPoint x: 1221, endPoint y: 256, distance: 30.1
click at [1221, 256] on div at bounding box center [1298, 413] width 466 height 677
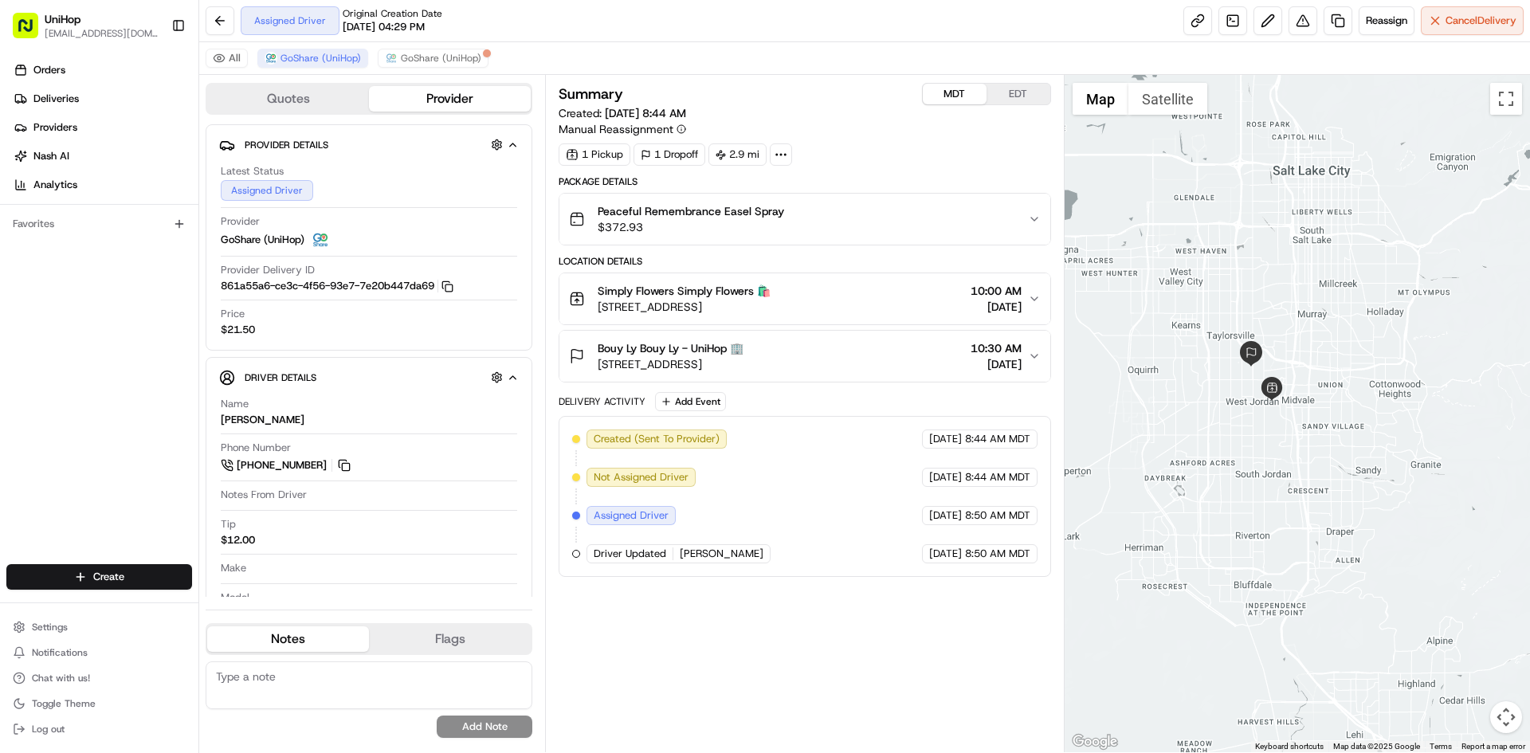
drag, startPoint x: 1258, startPoint y: 293, endPoint x: 1247, endPoint y: 258, distance: 36.8
click at [1247, 258] on div at bounding box center [1298, 413] width 466 height 677
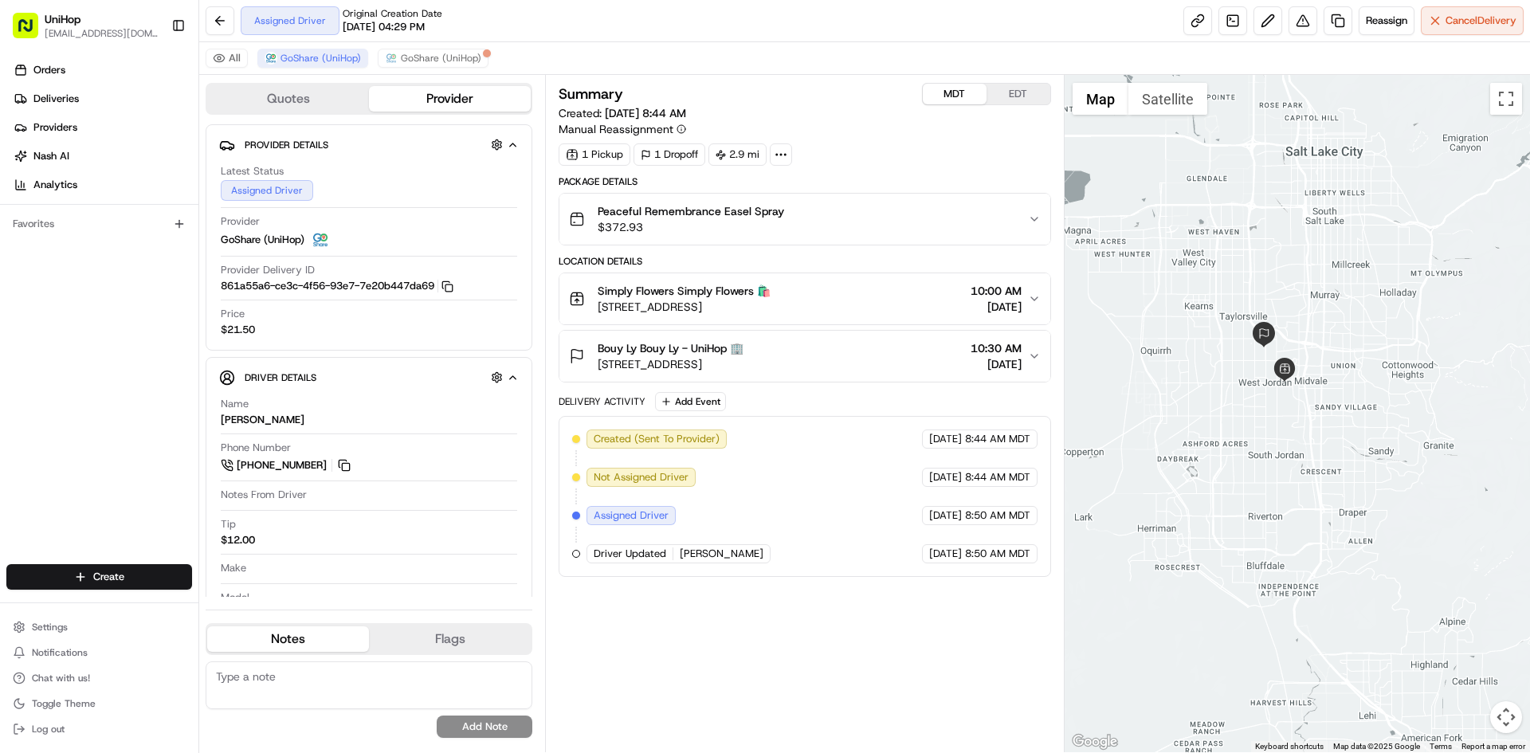
drag, startPoint x: 1263, startPoint y: 246, endPoint x: 1279, endPoint y: 229, distance: 23.7
click at [1279, 229] on div at bounding box center [1298, 413] width 466 height 677
drag, startPoint x: 1283, startPoint y: 228, endPoint x: 1296, endPoint y: 228, distance: 12.8
click at [1296, 228] on div at bounding box center [1298, 413] width 466 height 677
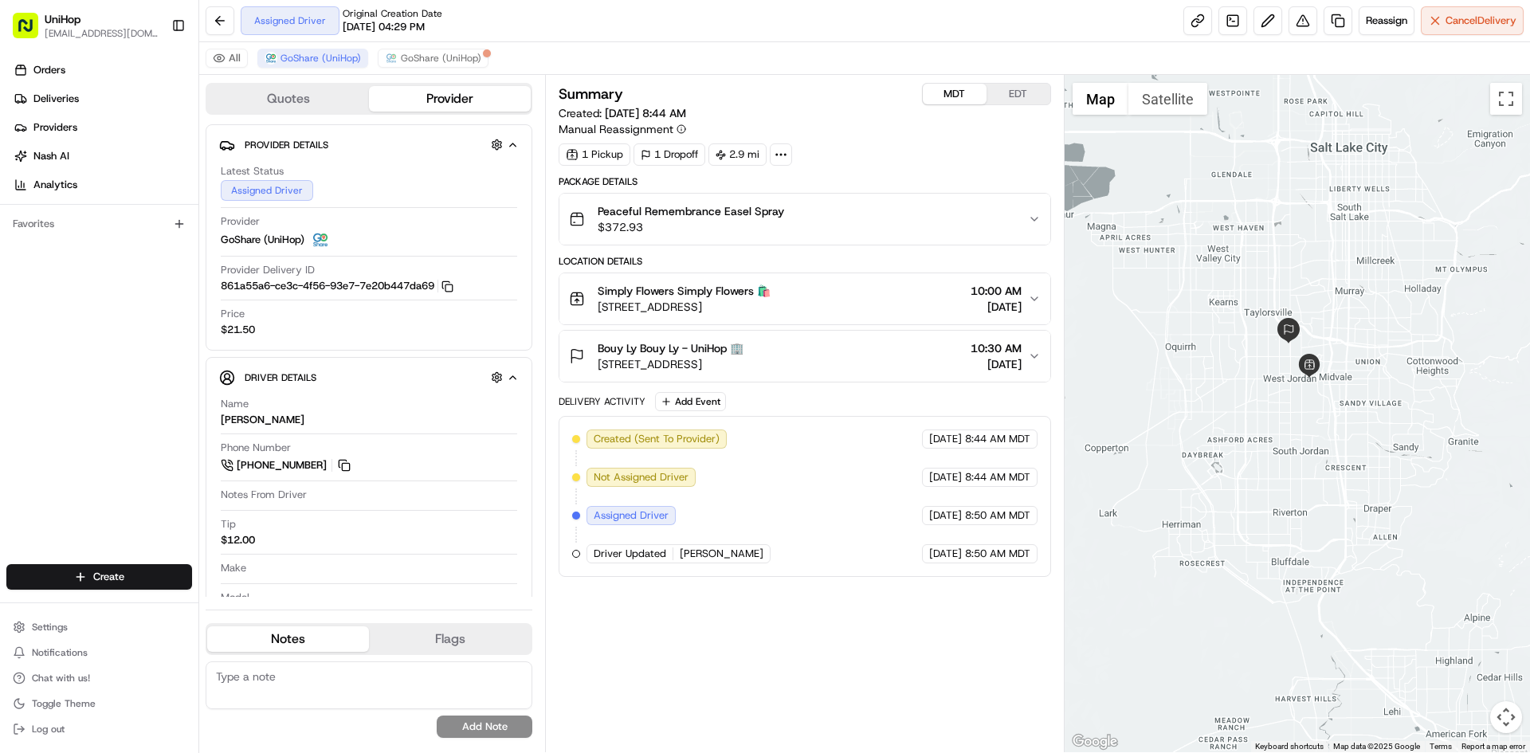
click at [1302, 254] on div at bounding box center [1298, 413] width 466 height 677
drag, startPoint x: 1301, startPoint y: 256, endPoint x: 1313, endPoint y: 249, distance: 13.5
click at [1313, 249] on div at bounding box center [1298, 413] width 466 height 677
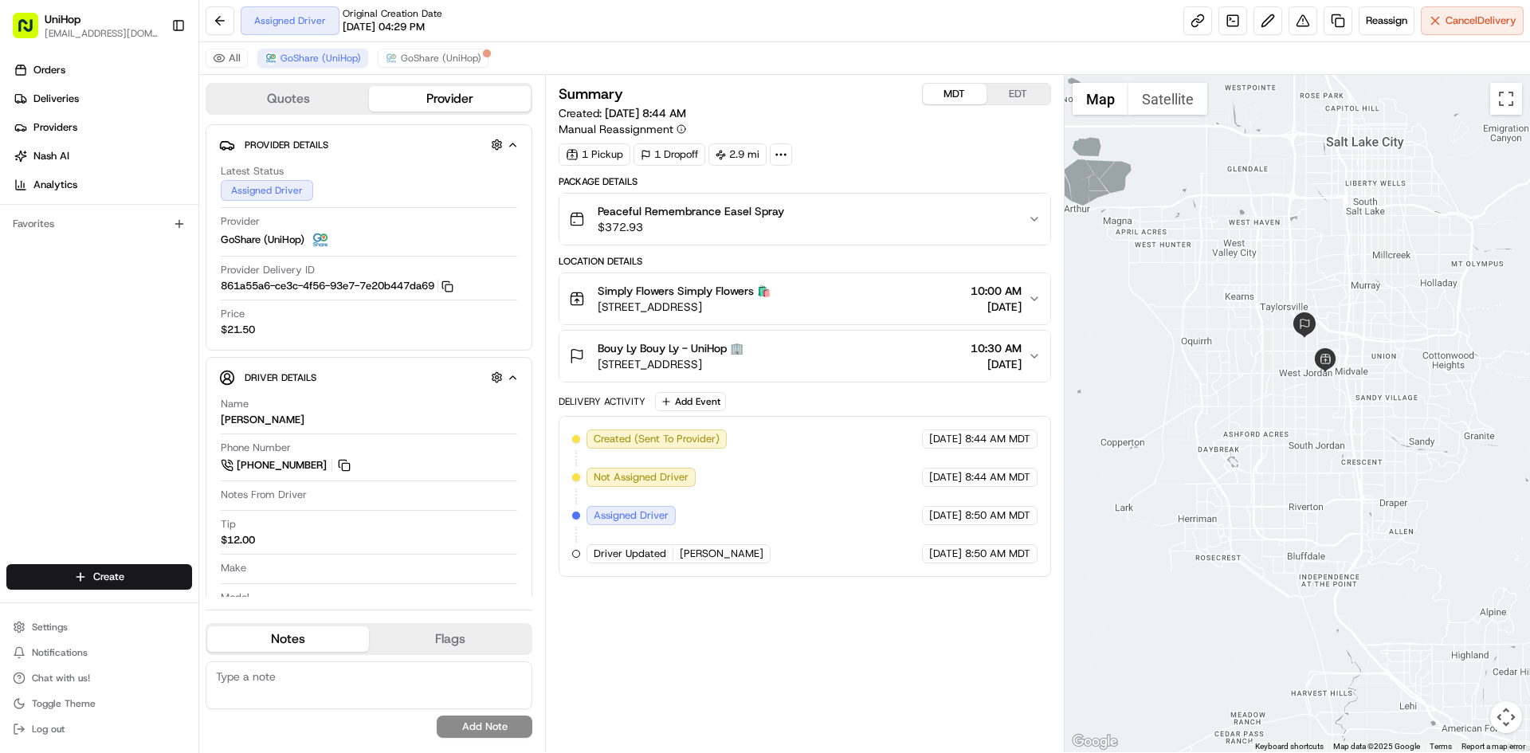
drag, startPoint x: 1303, startPoint y: 247, endPoint x: 1320, endPoint y: 255, distance: 18.5
click at [1313, 253] on div at bounding box center [1298, 413] width 466 height 677
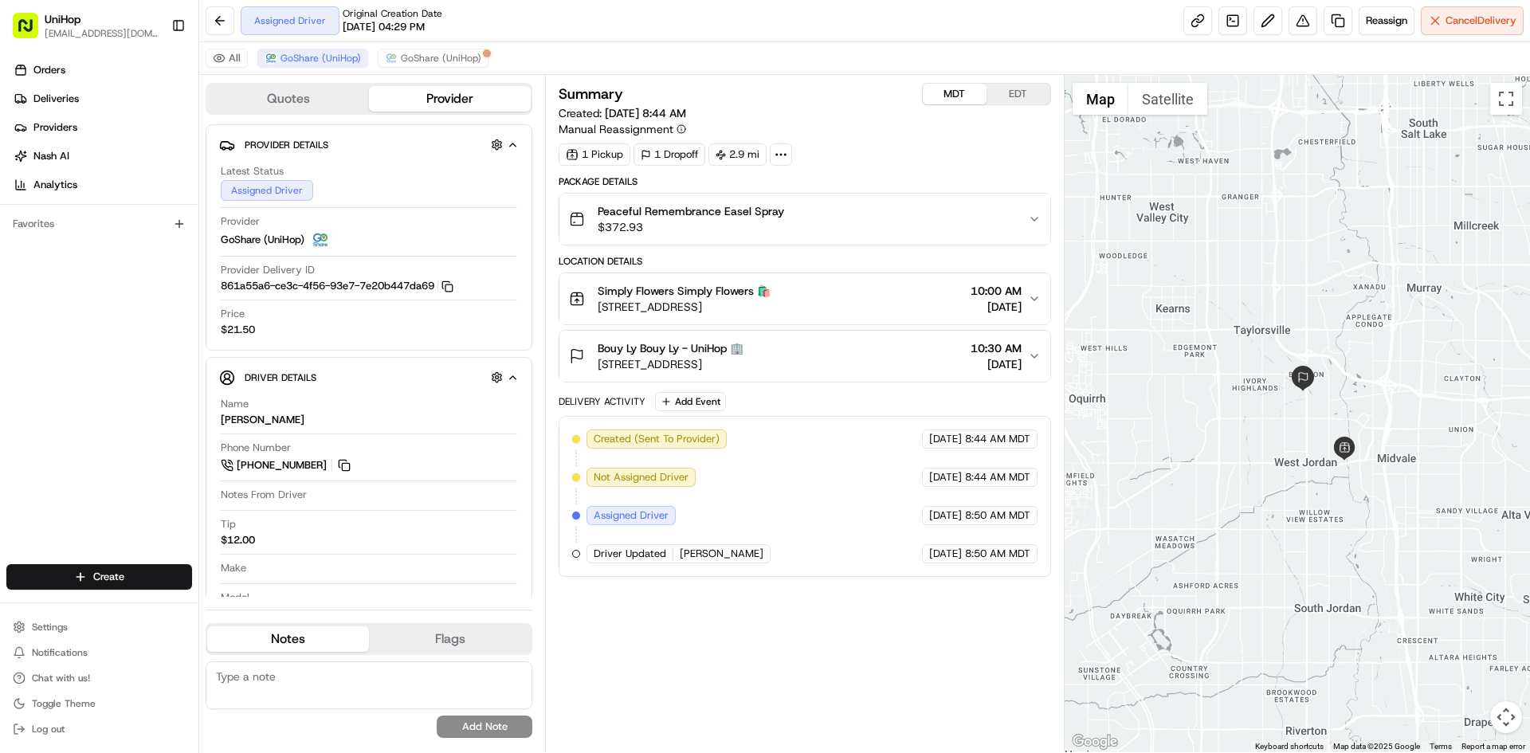
drag, startPoint x: 1320, startPoint y: 262, endPoint x: 1339, endPoint y: 257, distance: 19.9
click at [1339, 257] on div at bounding box center [1298, 413] width 466 height 677
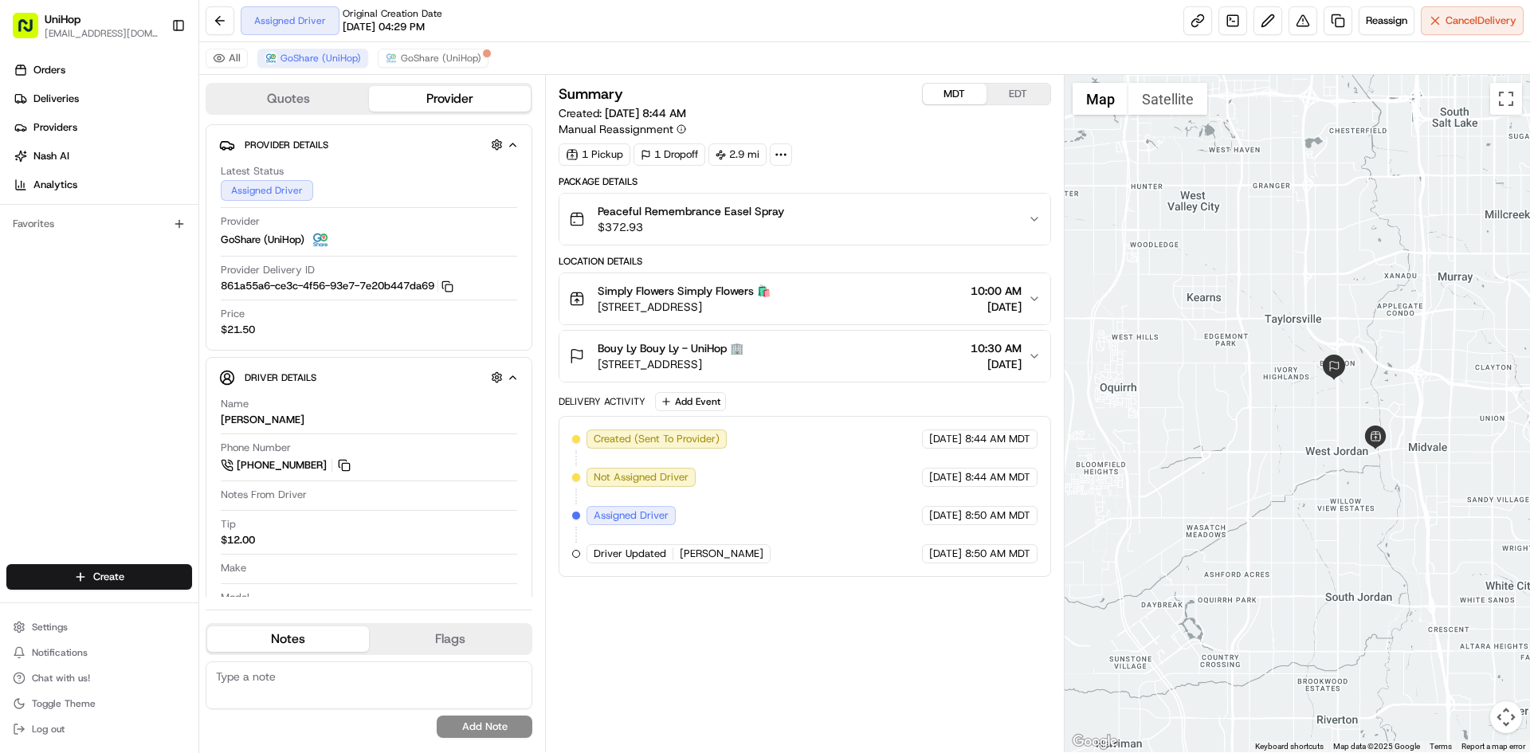
click at [1340, 242] on div at bounding box center [1298, 413] width 466 height 677
drag, startPoint x: 1336, startPoint y: 247, endPoint x: 1348, endPoint y: 243, distance: 12.6
click at [1348, 243] on div at bounding box center [1298, 413] width 466 height 677
click at [1345, 241] on div at bounding box center [1298, 413] width 466 height 677
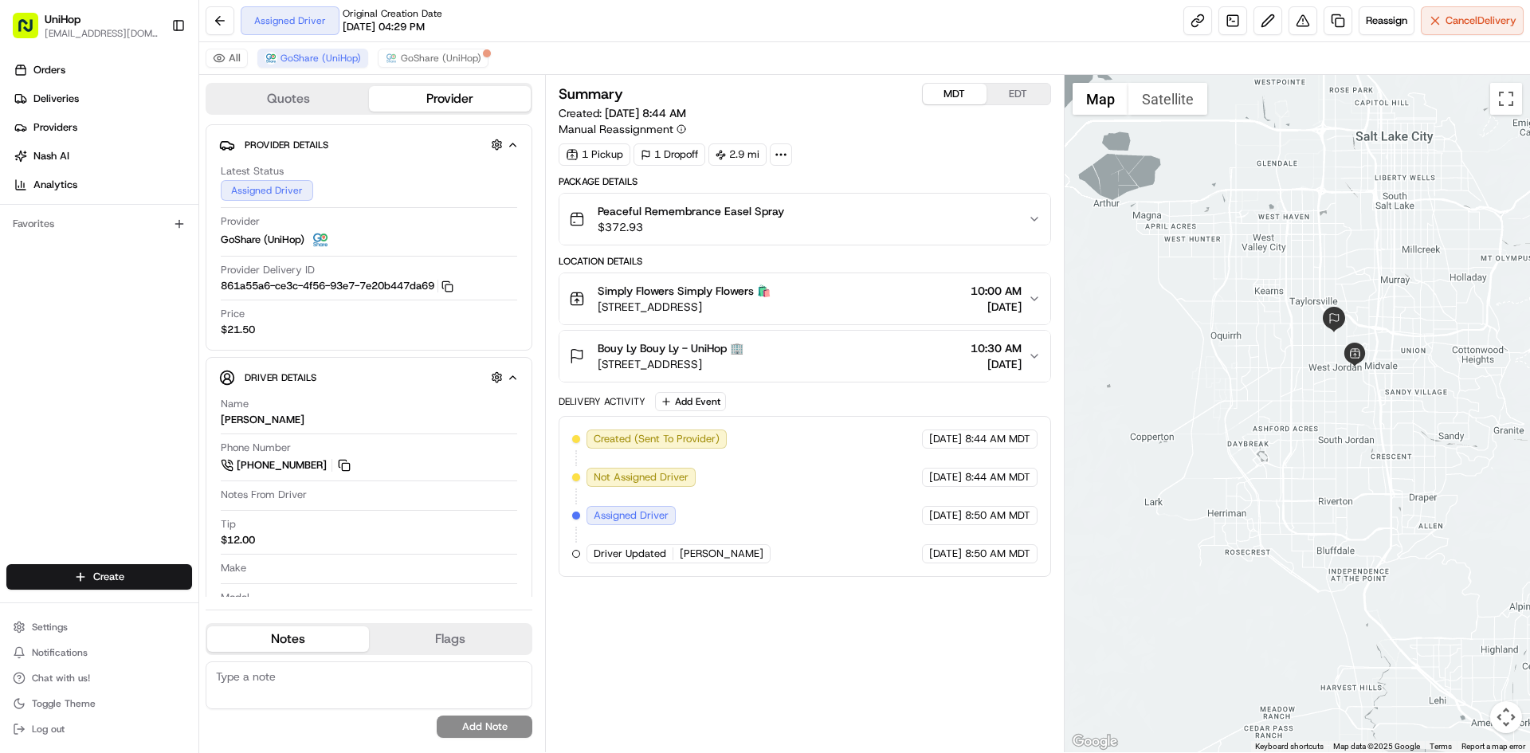
drag, startPoint x: 1341, startPoint y: 234, endPoint x: 1326, endPoint y: 261, distance: 31.4
click at [1326, 261] on div at bounding box center [1298, 413] width 466 height 677
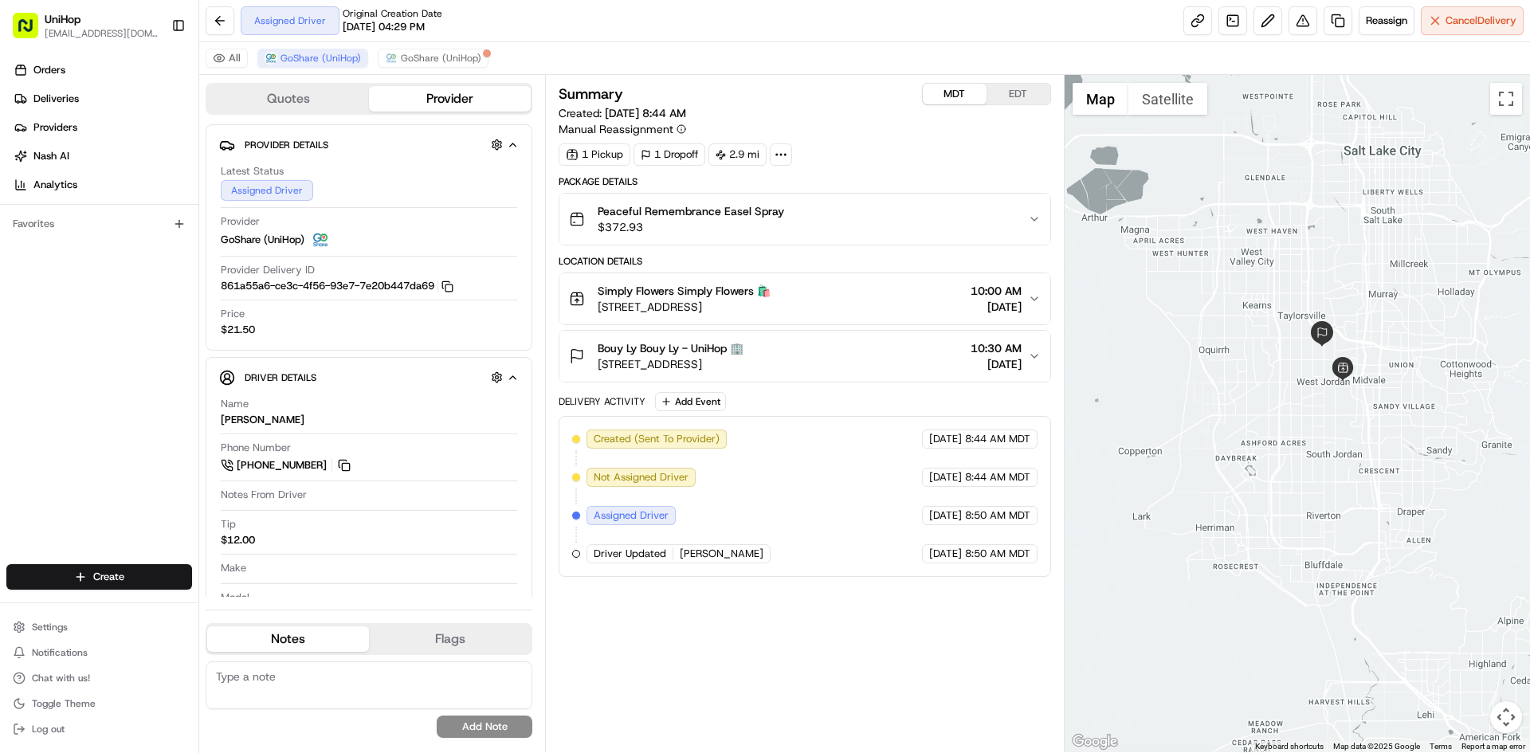
drag, startPoint x: 1267, startPoint y: 189, endPoint x: 1257, endPoint y: 201, distance: 15.8
click at [1257, 201] on div at bounding box center [1298, 413] width 466 height 677
drag, startPoint x: 0, startPoint y: 371, endPoint x: 116, endPoint y: 214, distance: 196.1
click at [1, 371] on div "Orders Deliveries Providers [PERSON_NAME] Analytics Favorites" at bounding box center [99, 312] width 198 height 523
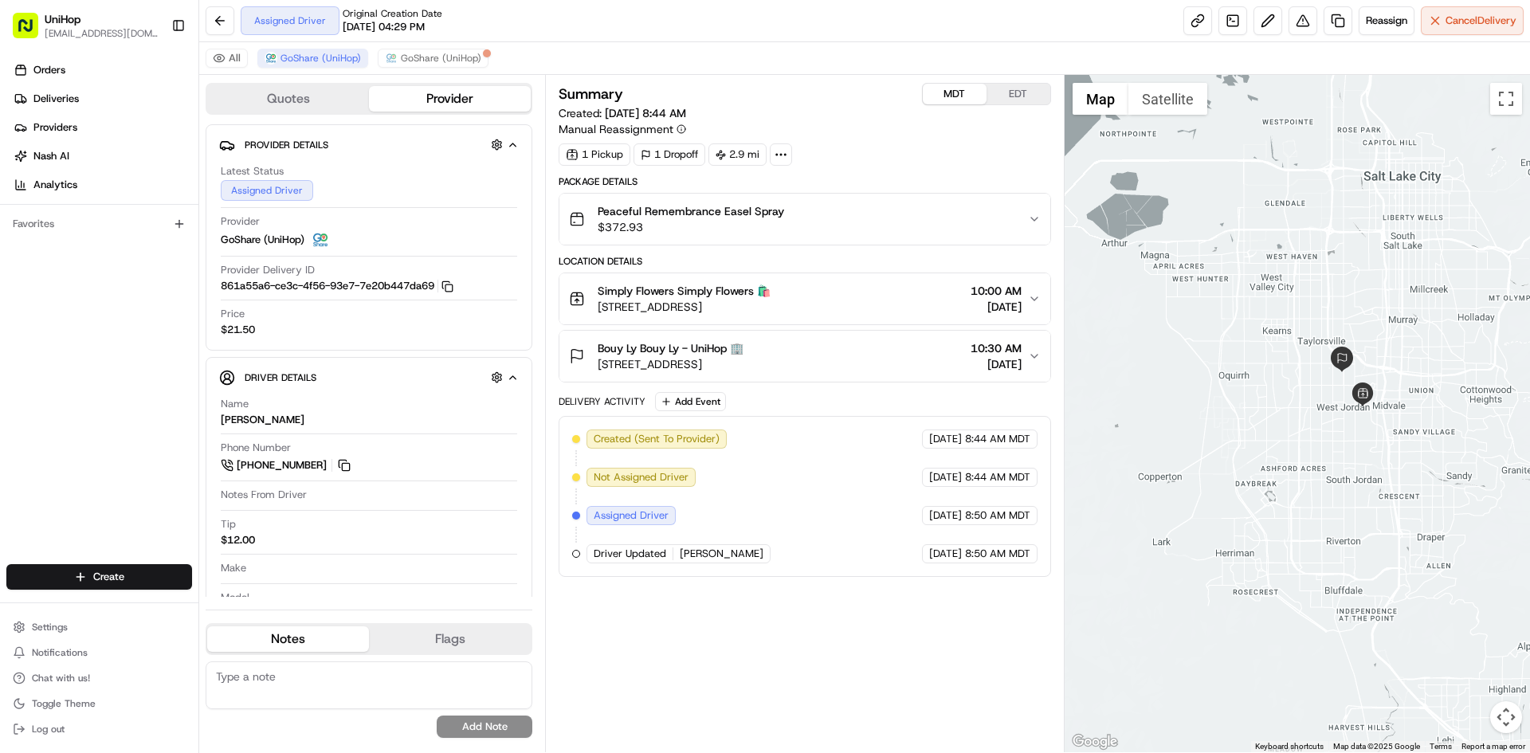
drag, startPoint x: 1238, startPoint y: 281, endPoint x: 1094, endPoint y: 171, distance: 181.4
click at [1242, 290] on div at bounding box center [1298, 413] width 466 height 677
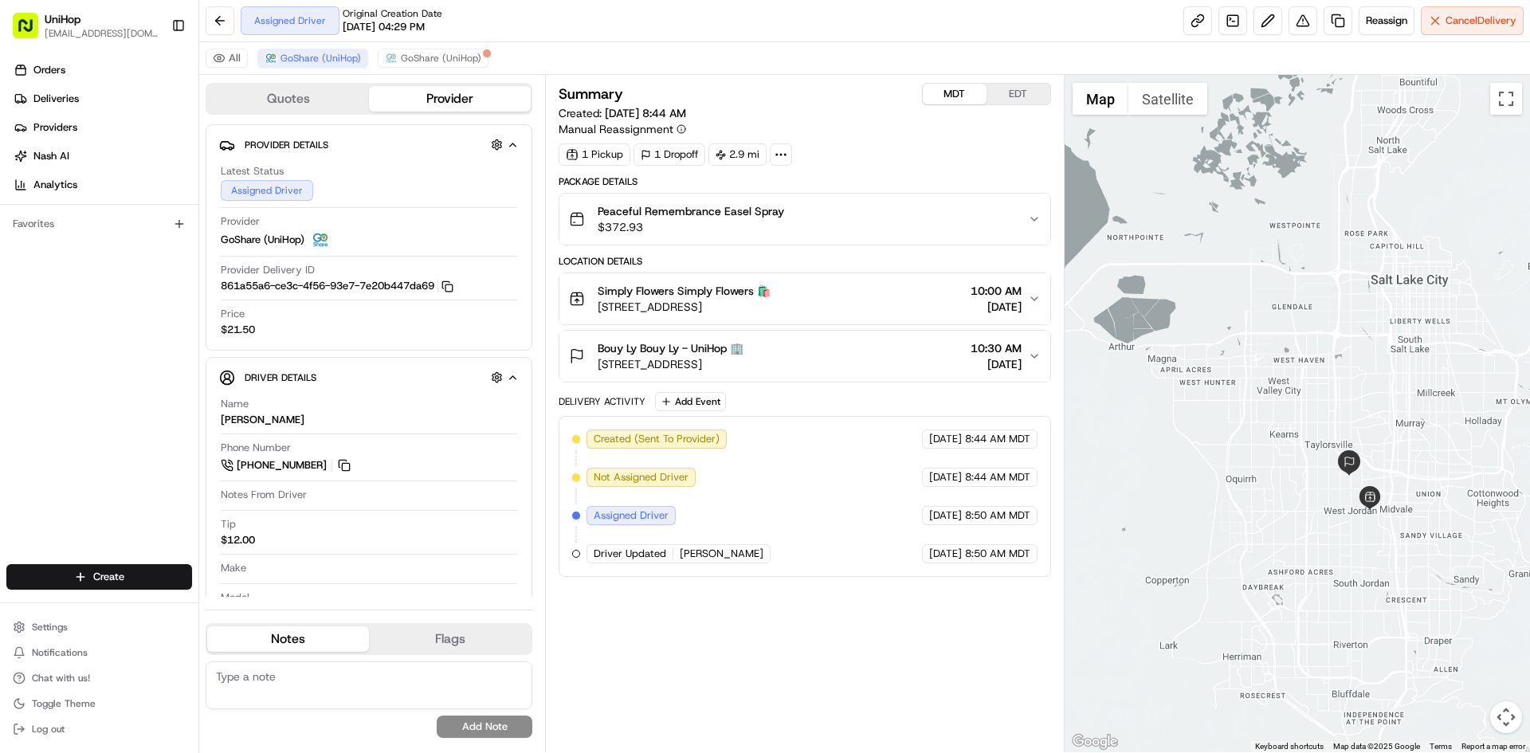
drag, startPoint x: 1128, startPoint y: 204, endPoint x: 1117, endPoint y: 278, distance: 75.0
click at [1117, 278] on div at bounding box center [1298, 413] width 466 height 677
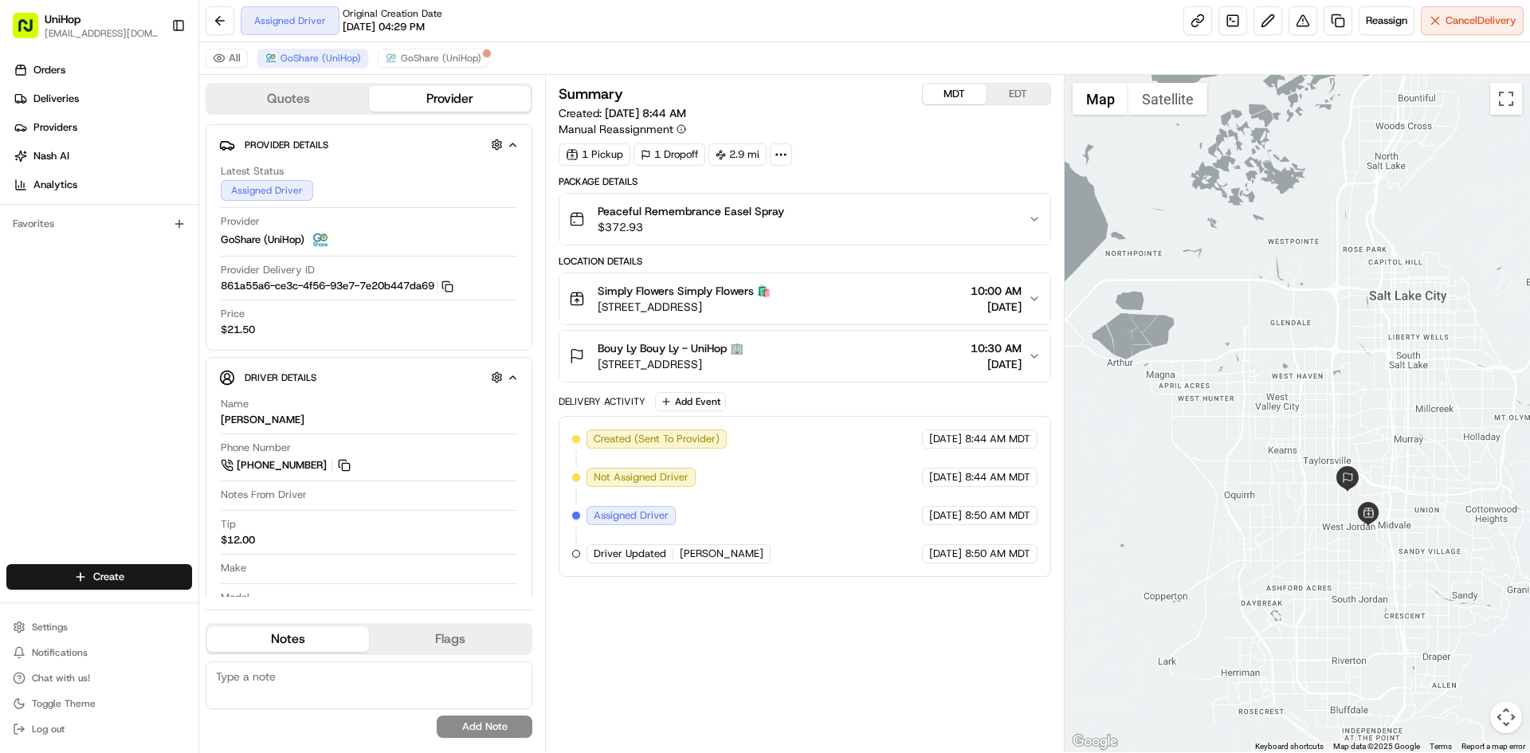
drag, startPoint x: 1273, startPoint y: 365, endPoint x: 1266, endPoint y: 350, distance: 16.8
click at [1266, 350] on div at bounding box center [1298, 413] width 466 height 677
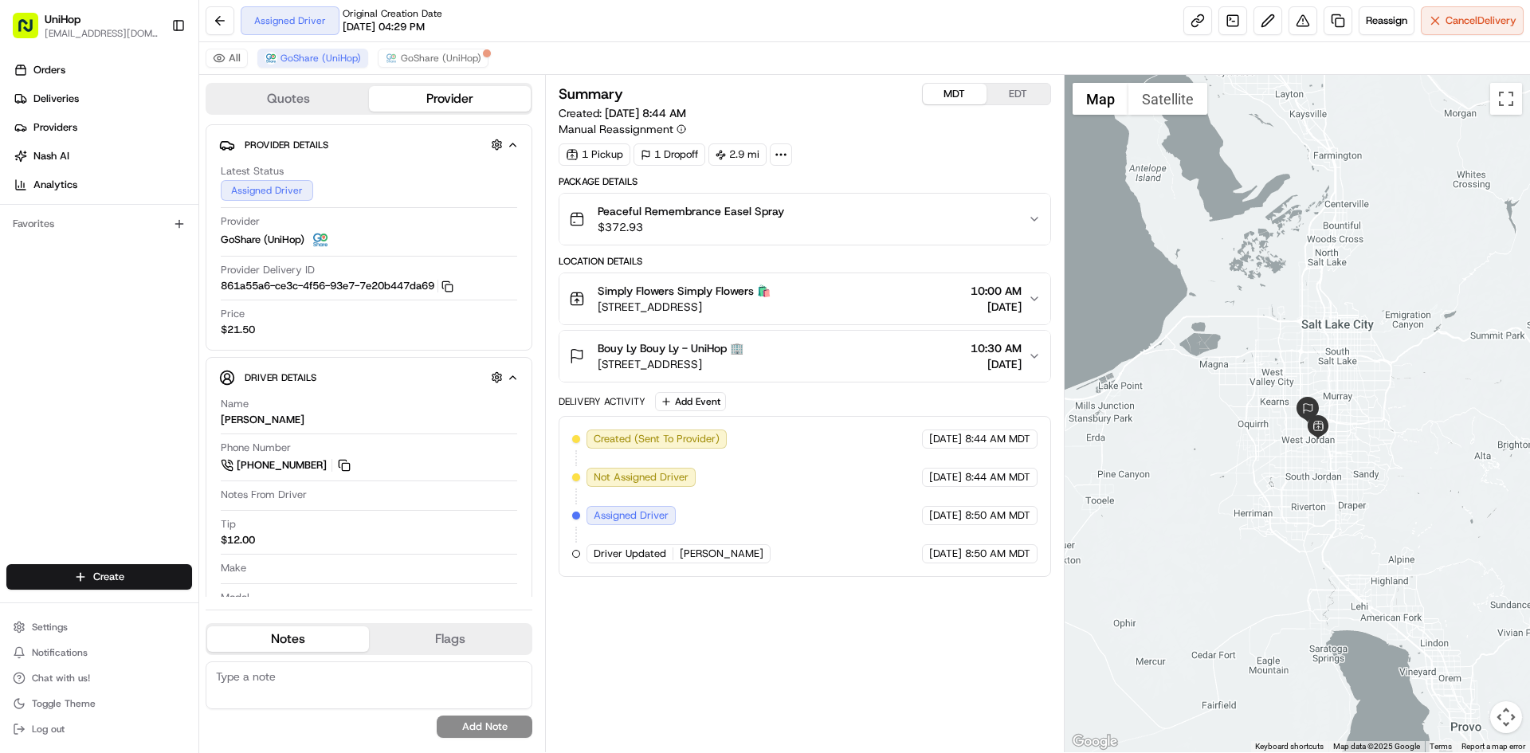
drag, startPoint x: 1216, startPoint y: 311, endPoint x: 1025, endPoint y: 240, distance: 204.0
click at [1232, 331] on div at bounding box center [1298, 413] width 466 height 677
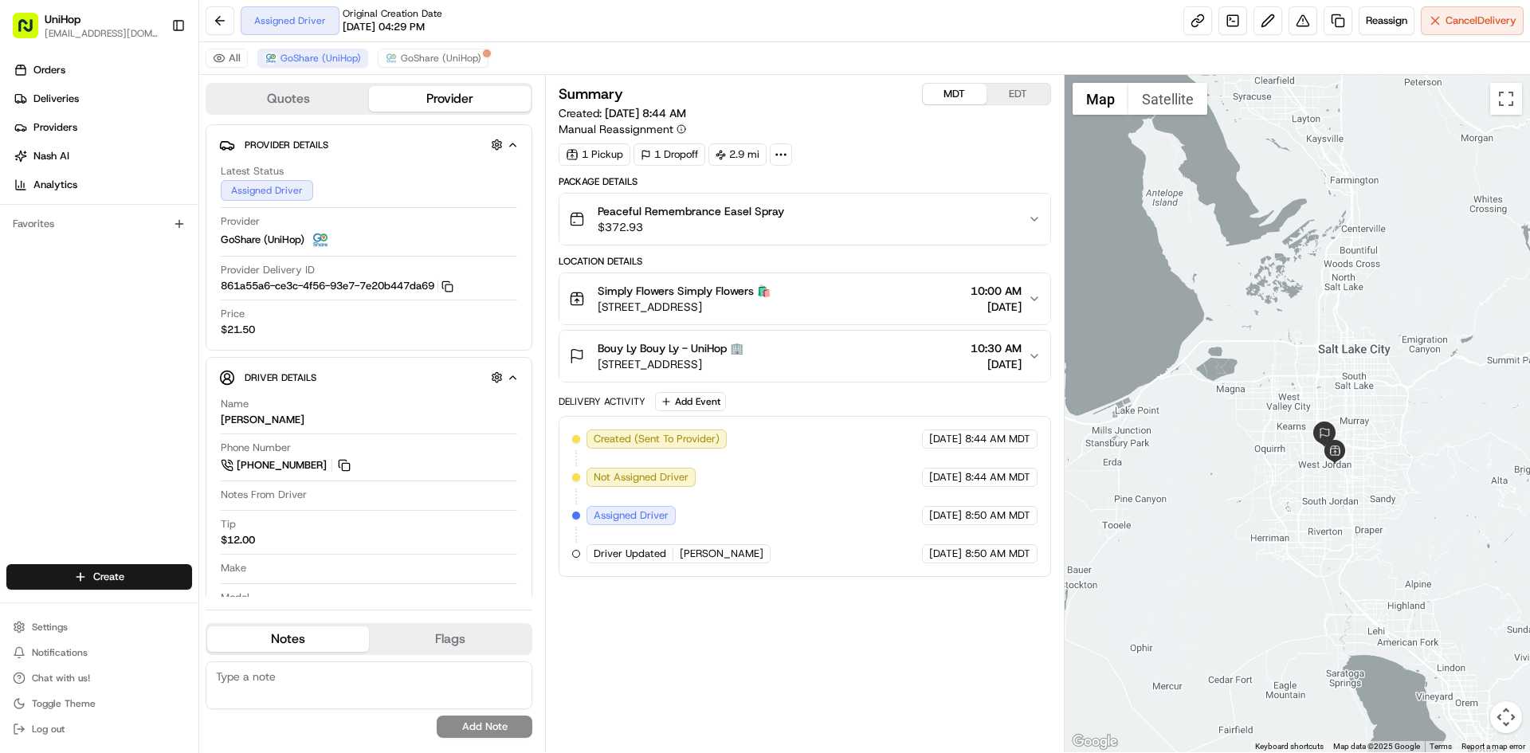
drag, startPoint x: 1229, startPoint y: 245, endPoint x: 1248, endPoint y: 274, distance: 35.2
click at [1248, 274] on div at bounding box center [1298, 413] width 466 height 677
click at [1005, 82] on div "Summary MDT EDT Created: Aug 16 2025 8:44 AM Manual Reassignment 1 Pickup 1 Dro…" at bounding box center [804, 413] width 519 height 677
click at [1009, 89] on button "EDT" at bounding box center [1019, 94] width 64 height 21
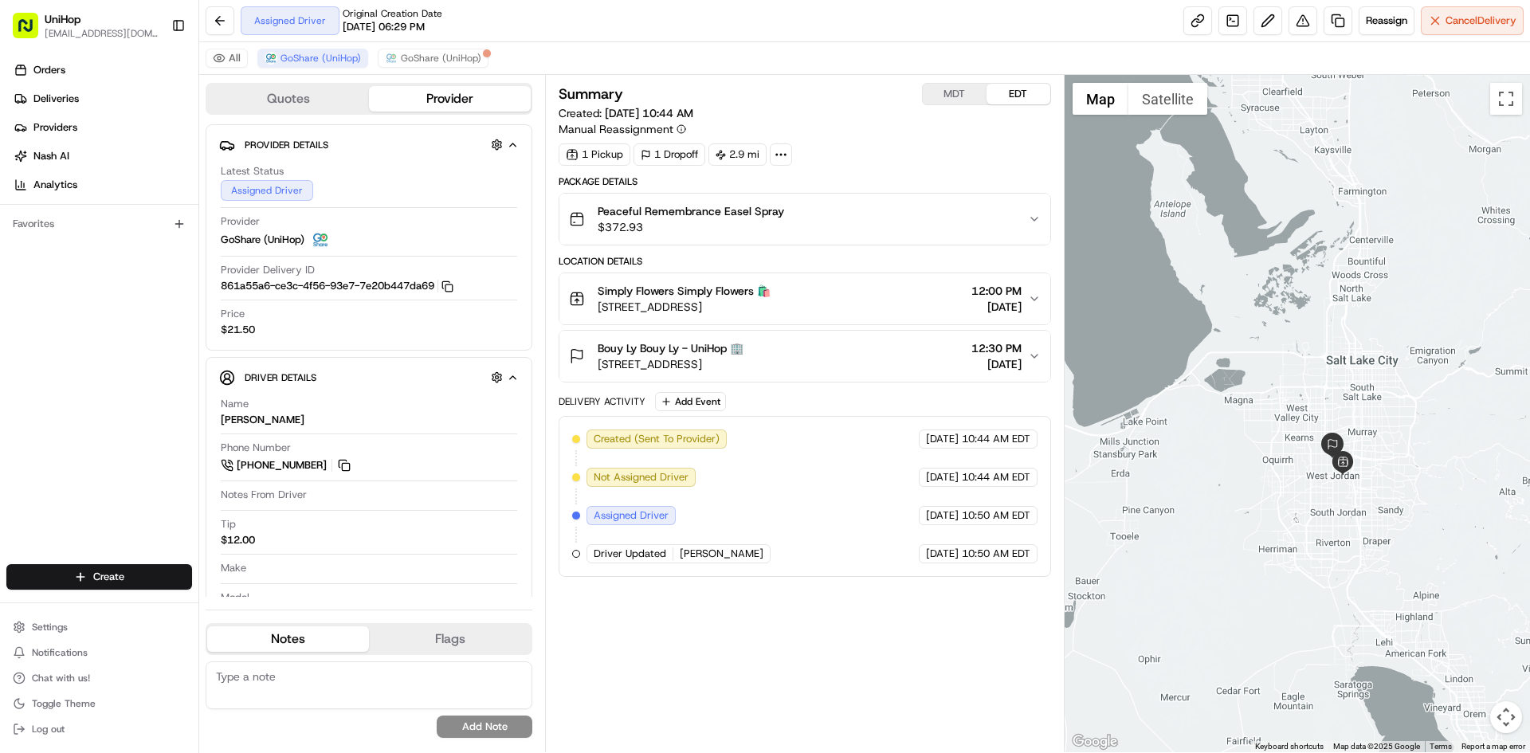
drag, startPoint x: 1206, startPoint y: 245, endPoint x: 1218, endPoint y: 262, distance: 21.2
click at [1218, 262] on div at bounding box center [1298, 413] width 466 height 677
click at [1276, 300] on div at bounding box center [1298, 413] width 466 height 677
click at [1145, 222] on div at bounding box center [1298, 413] width 466 height 677
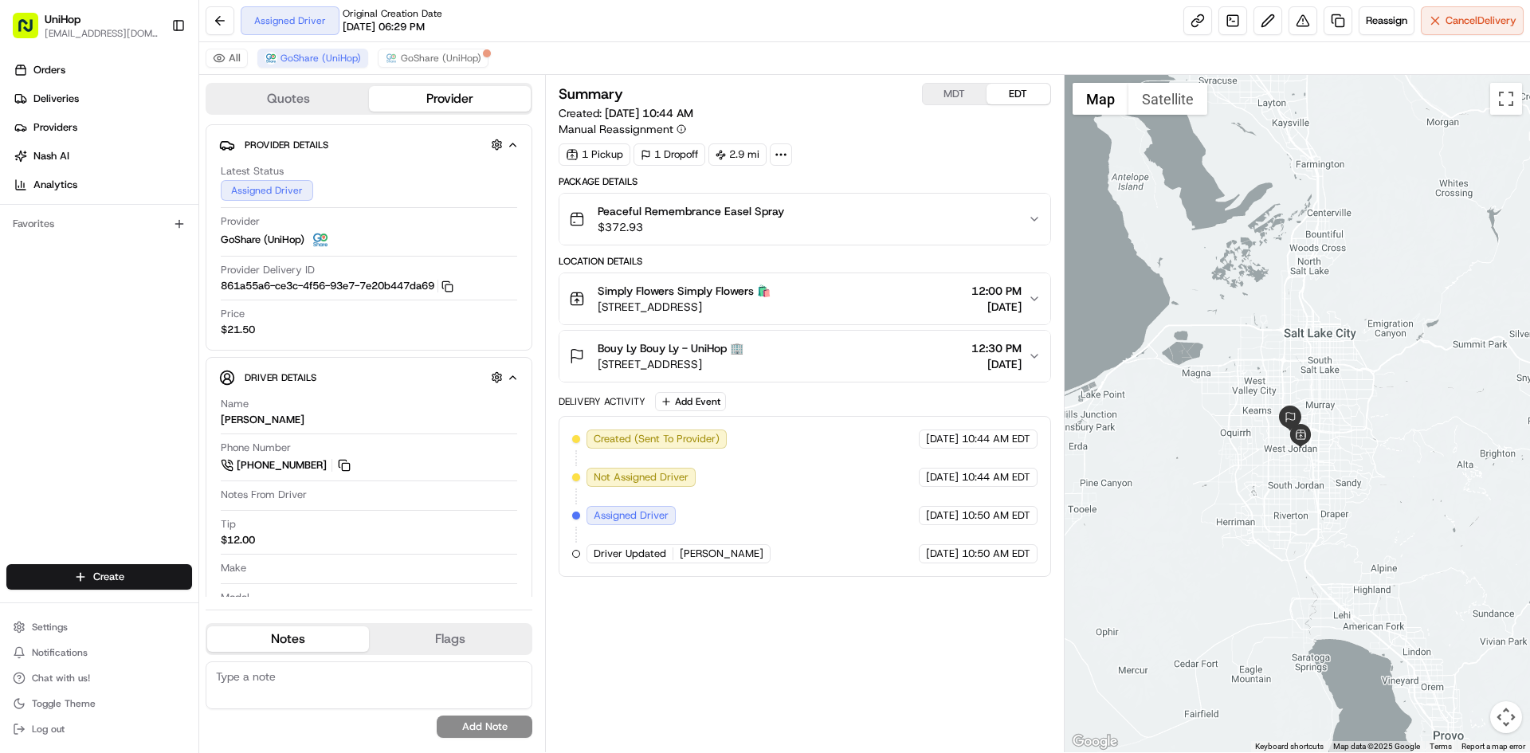
drag, startPoint x: 1447, startPoint y: 388, endPoint x: 1400, endPoint y: 351, distance: 60.3
click at [1400, 351] on div at bounding box center [1298, 413] width 466 height 677
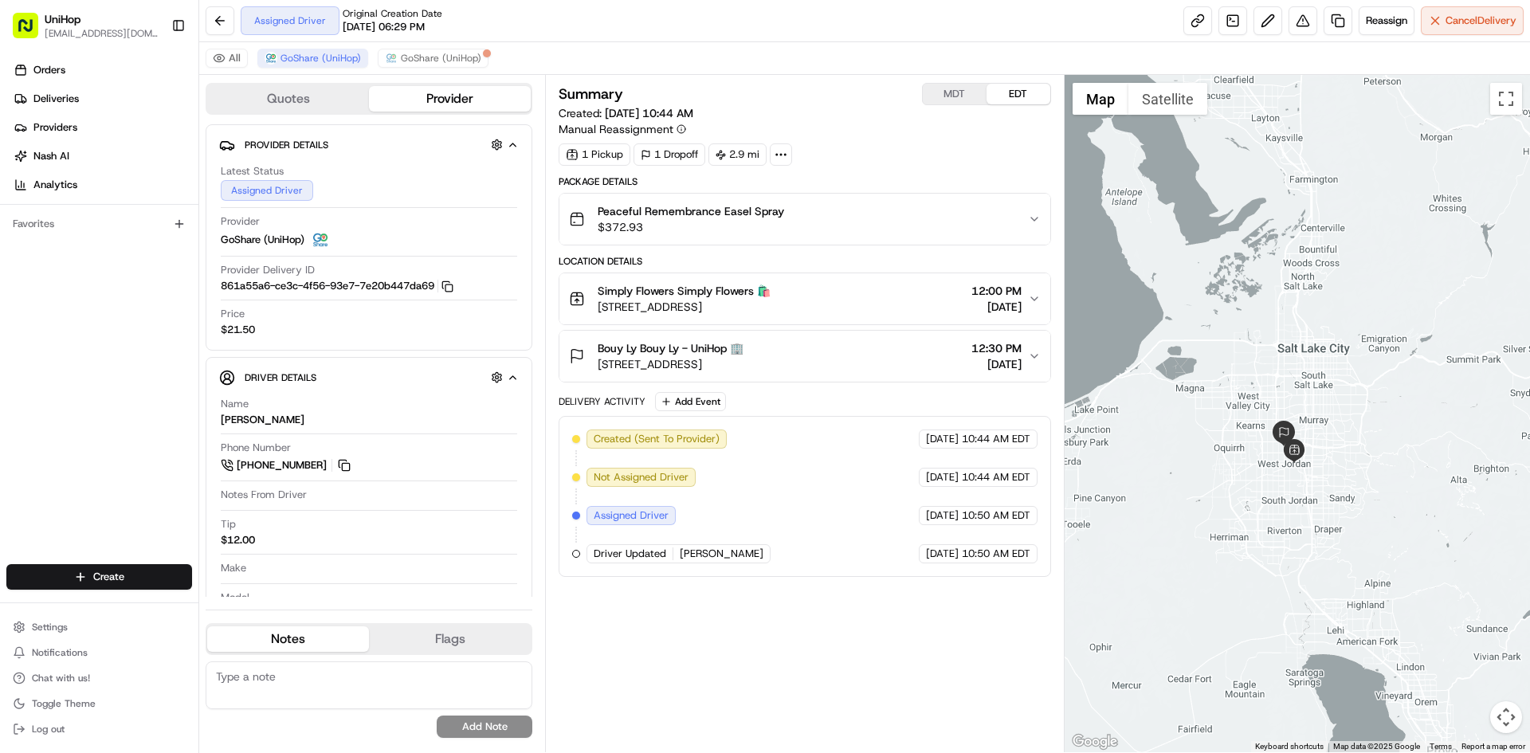
click at [1322, 389] on div at bounding box center [1298, 413] width 466 height 677
drag, startPoint x: 1238, startPoint y: 329, endPoint x: 1245, endPoint y: 347, distance: 19.7
click at [1245, 347] on div at bounding box center [1298, 413] width 466 height 677
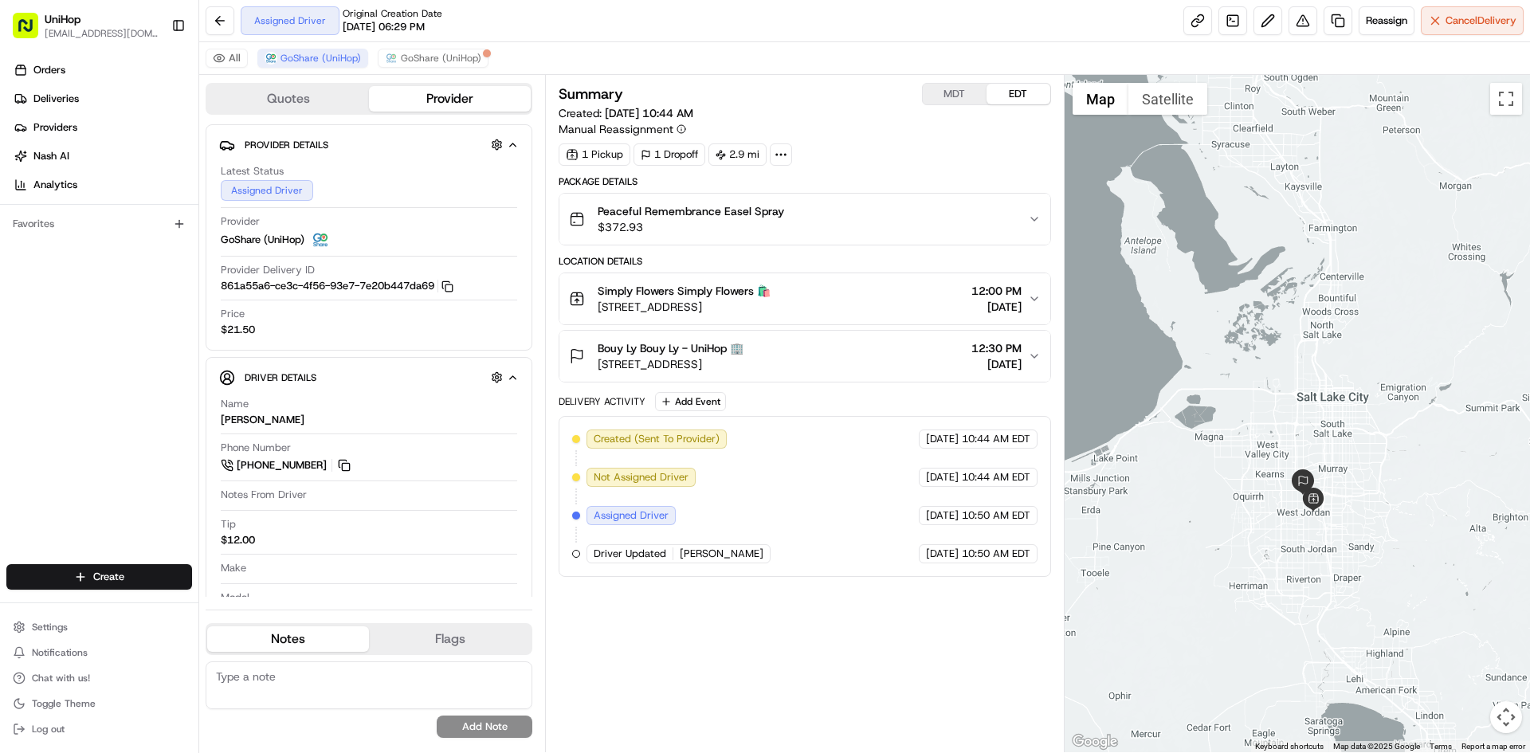
drag, startPoint x: 1243, startPoint y: 357, endPoint x: 1255, endPoint y: 367, distance: 15.2
click at [1255, 367] on div at bounding box center [1298, 413] width 466 height 677
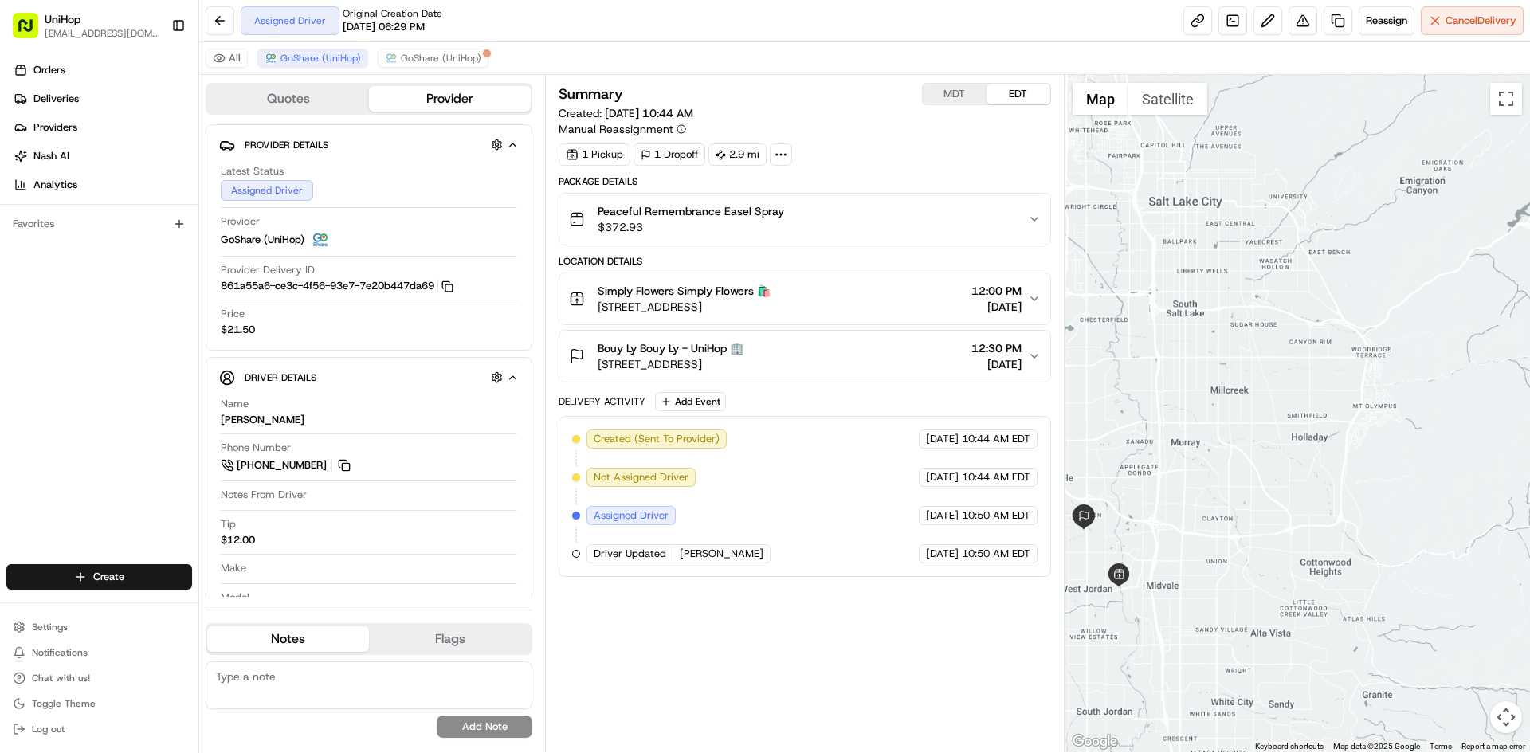
drag, startPoint x: 1204, startPoint y: 469, endPoint x: 1317, endPoint y: 417, distance: 124.1
click at [1317, 417] on div at bounding box center [1298, 413] width 466 height 677
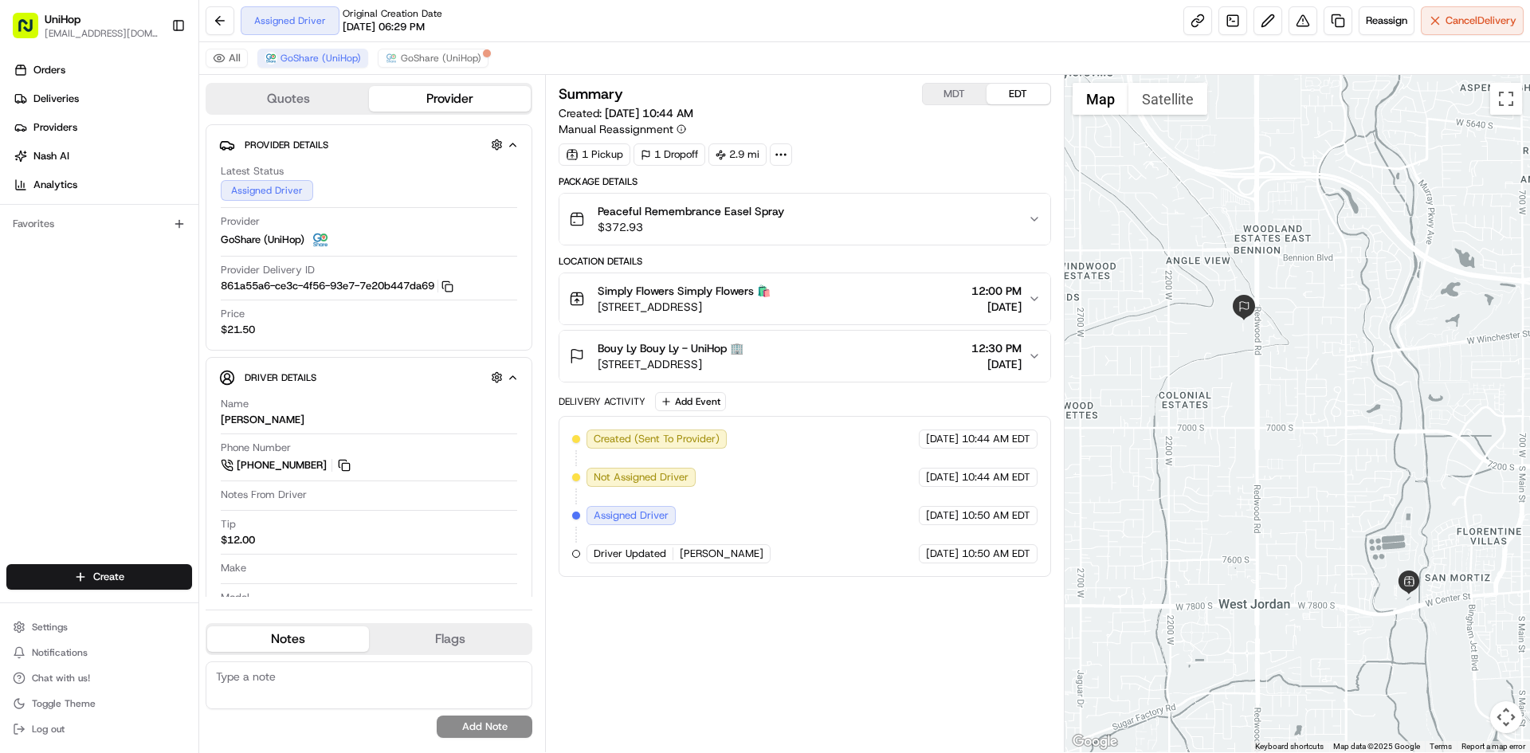
click at [771, 312] on span "[STREET_ADDRESS]" at bounding box center [684, 307] width 173 height 16
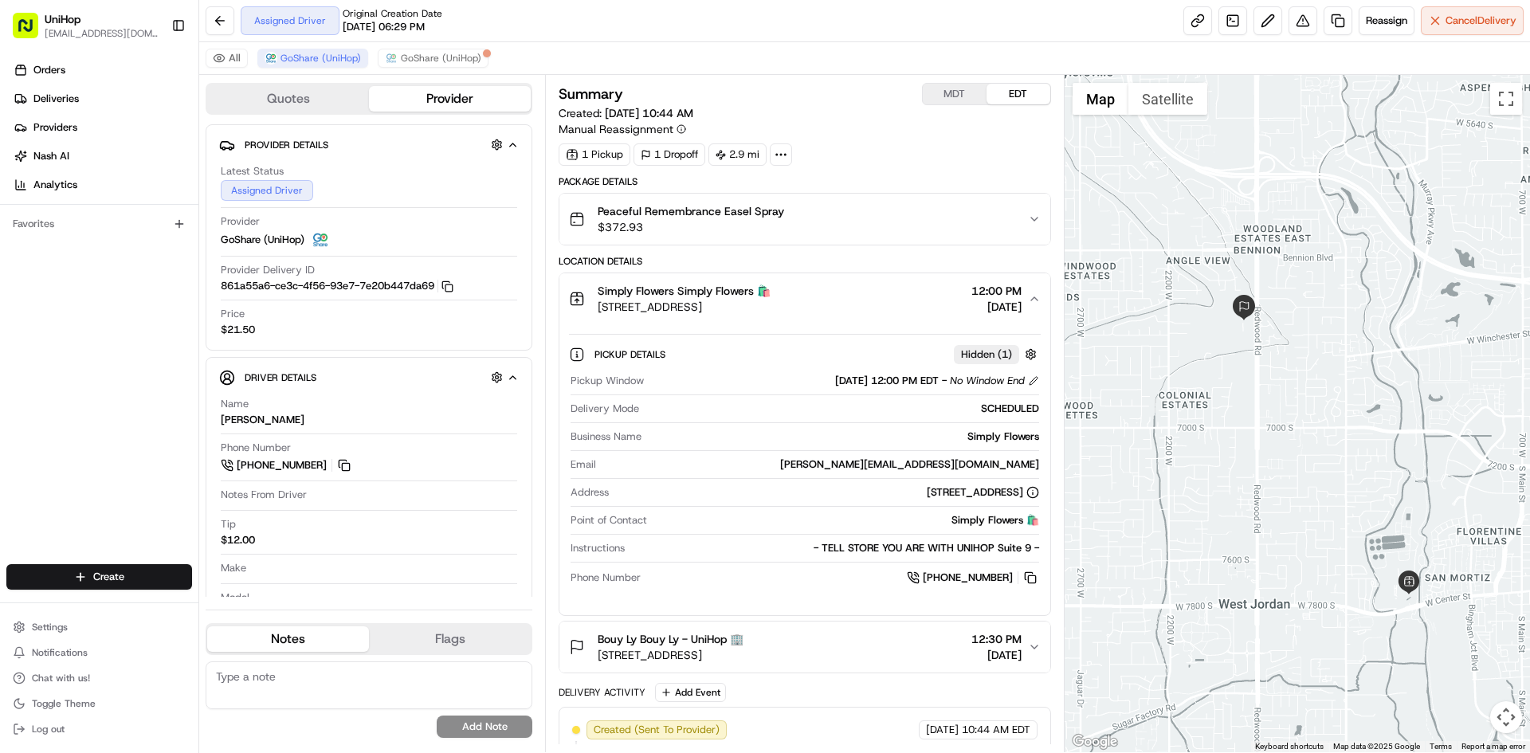
click at [771, 312] on span "[STREET_ADDRESS]" at bounding box center [684, 307] width 173 height 16
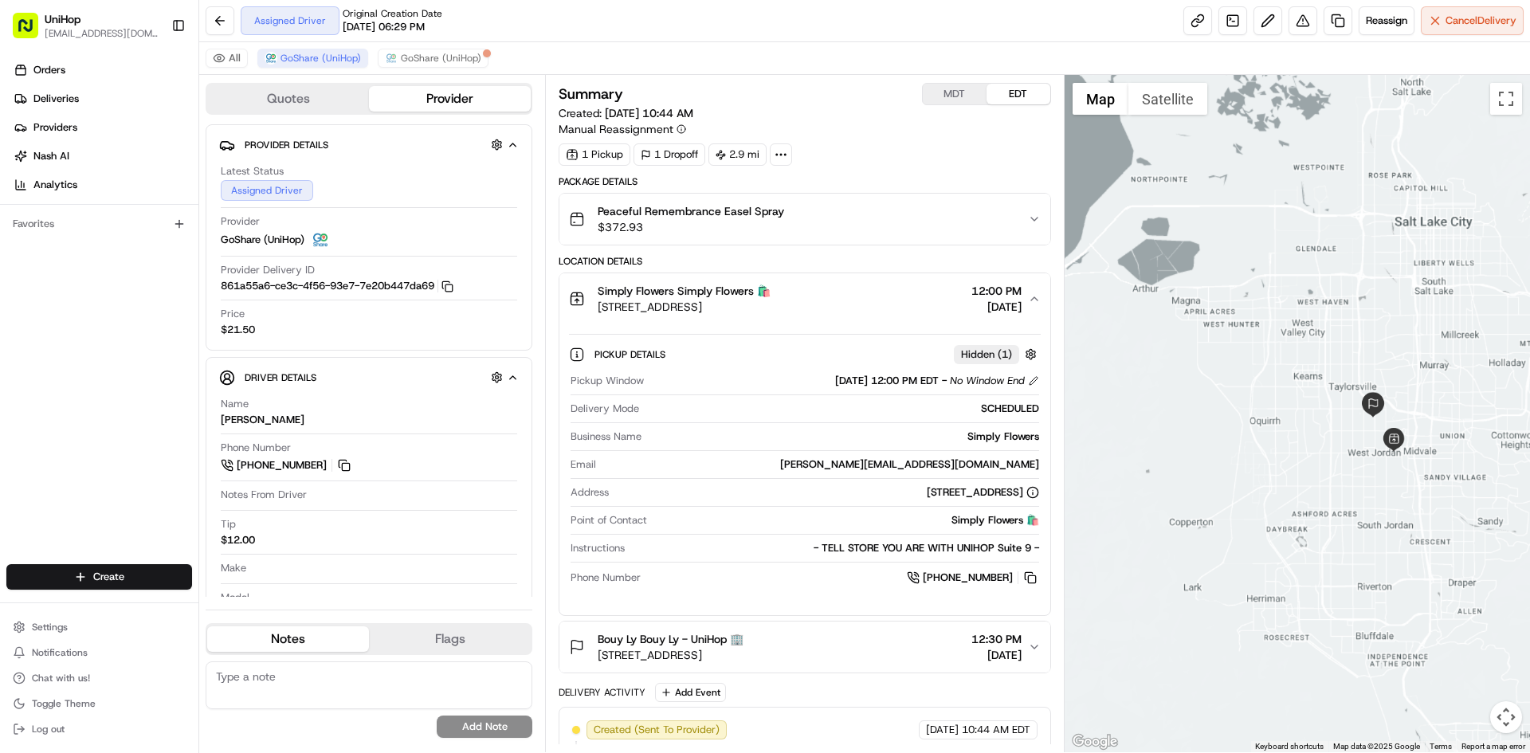
click at [1412, 422] on div at bounding box center [1298, 413] width 466 height 677
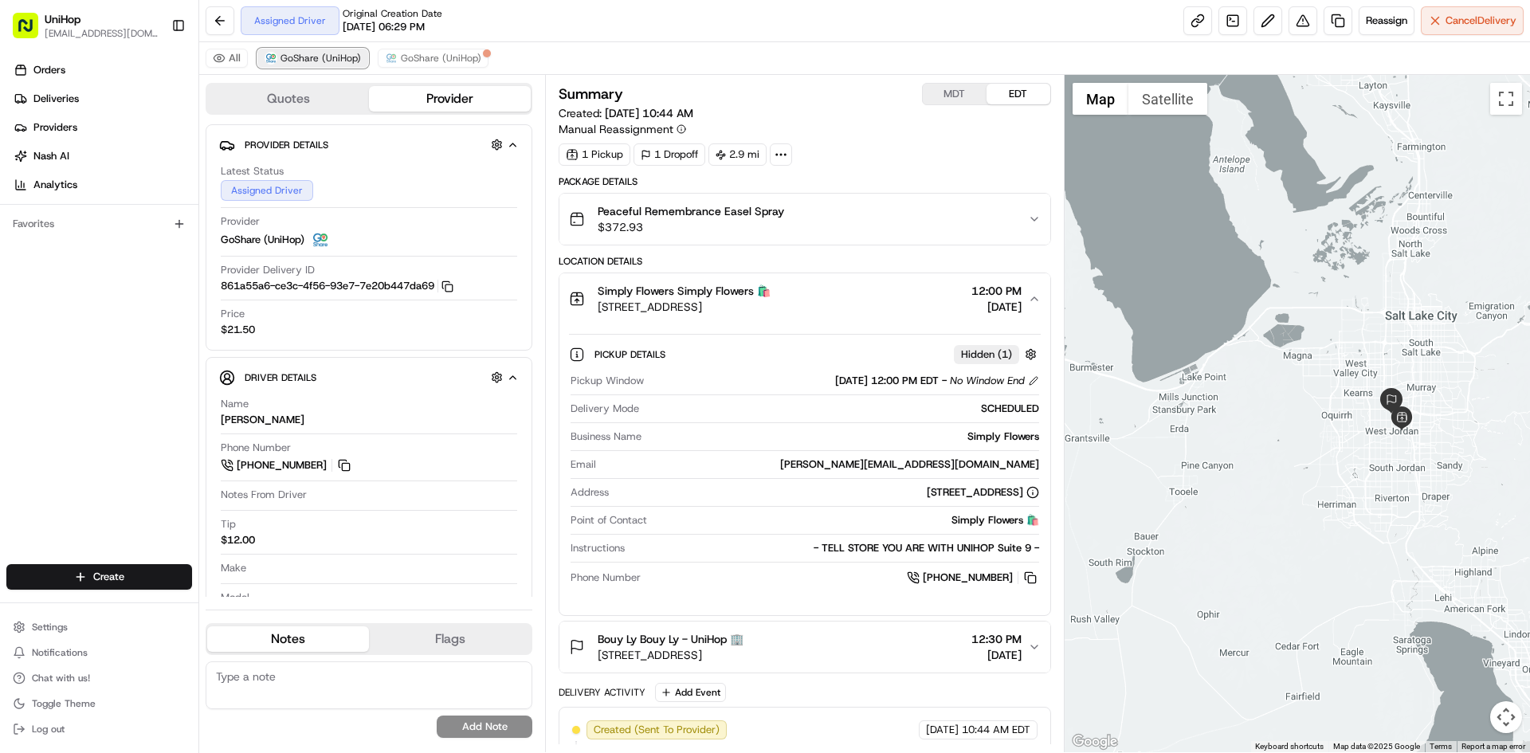
click at [332, 60] on span "GoShare (UniHop)" at bounding box center [321, 58] width 80 height 13
click at [771, 289] on div "Simply Flowers Simply Flowers 🛍️" at bounding box center [684, 291] width 173 height 16
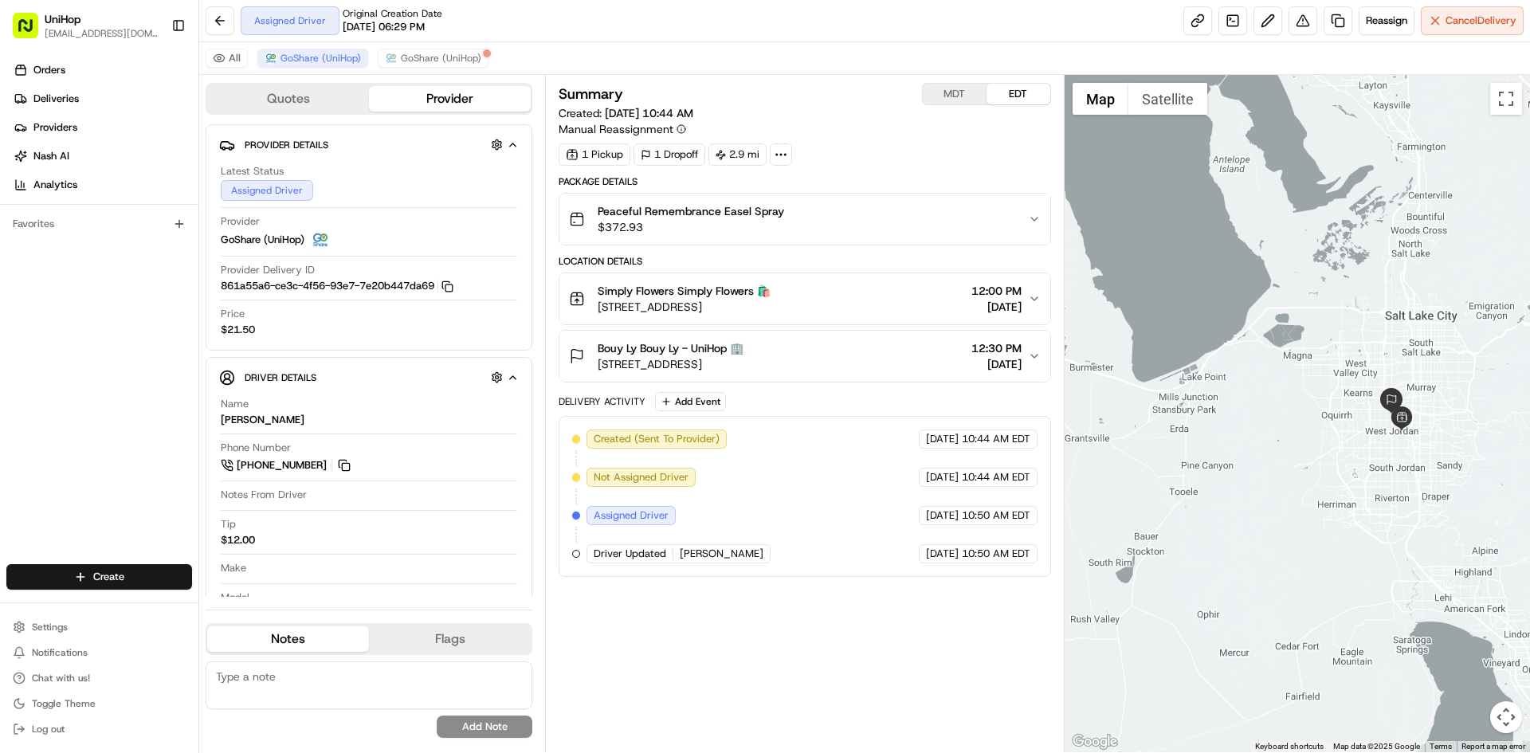
click at [1323, 277] on div at bounding box center [1298, 413] width 466 height 677
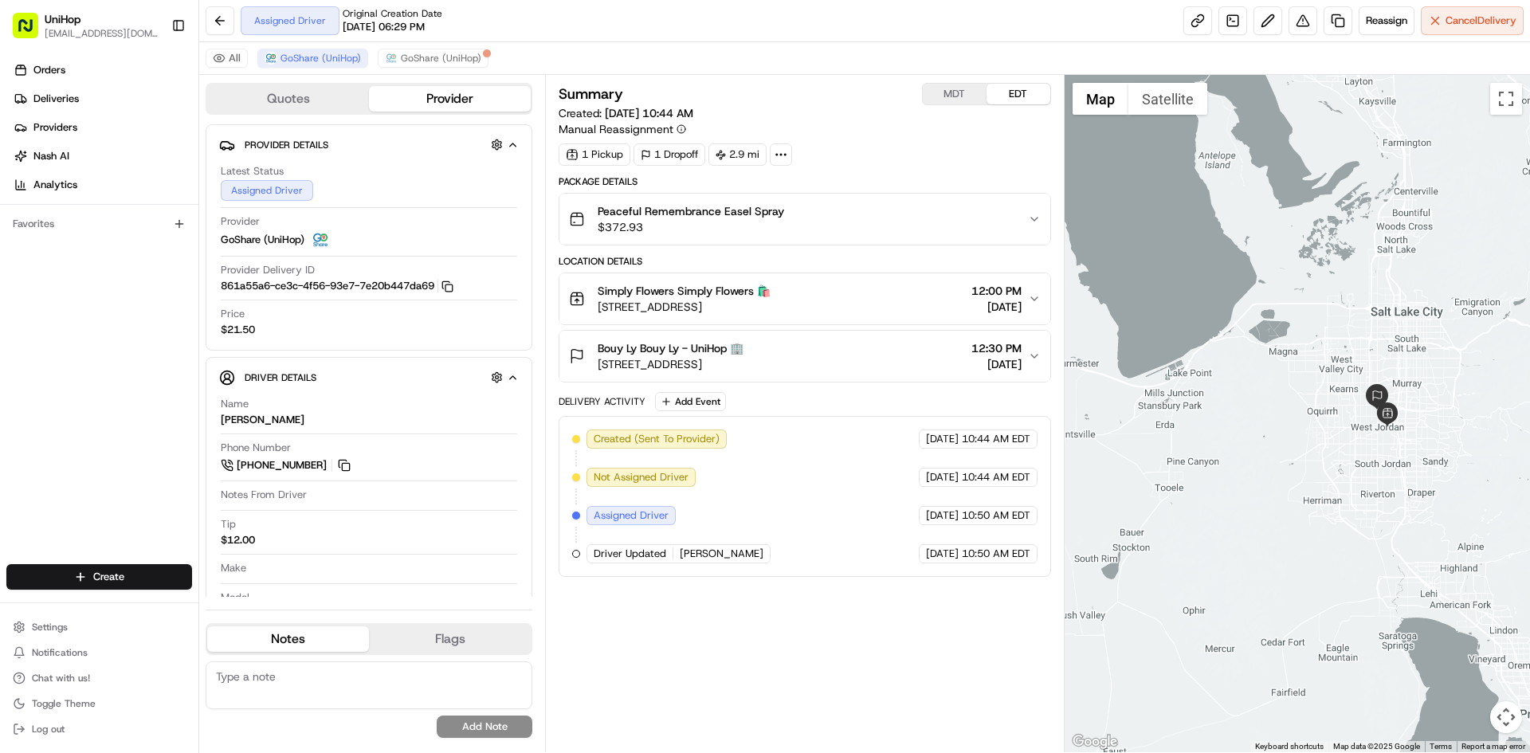
drag, startPoint x: 1332, startPoint y: 280, endPoint x: 1275, endPoint y: 281, distance: 56.6
click at [1289, 291] on div at bounding box center [1298, 413] width 466 height 677
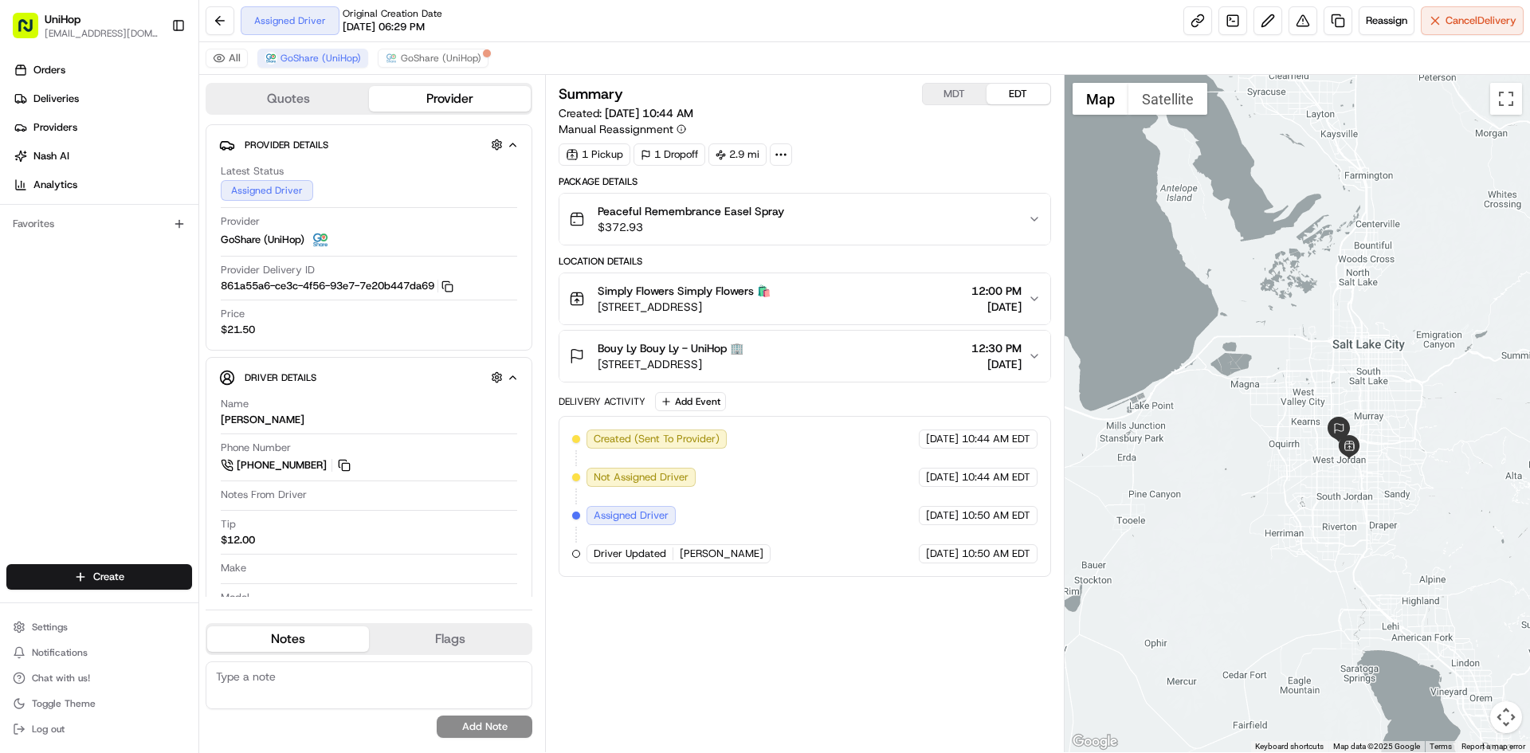
drag, startPoint x: 1235, startPoint y: 279, endPoint x: 1255, endPoint y: 297, distance: 27.1
click at [1256, 297] on div at bounding box center [1298, 413] width 466 height 677
click at [954, 82] on div "Summary MDT EDT Created: Aug 16 2025 10:44 AM Manual Reassignment 1 Pickup 1 Dr…" at bounding box center [804, 413] width 519 height 677
click at [953, 88] on button "MDT" at bounding box center [955, 94] width 64 height 21
click at [1038, 96] on button "EDT" at bounding box center [1019, 94] width 64 height 21
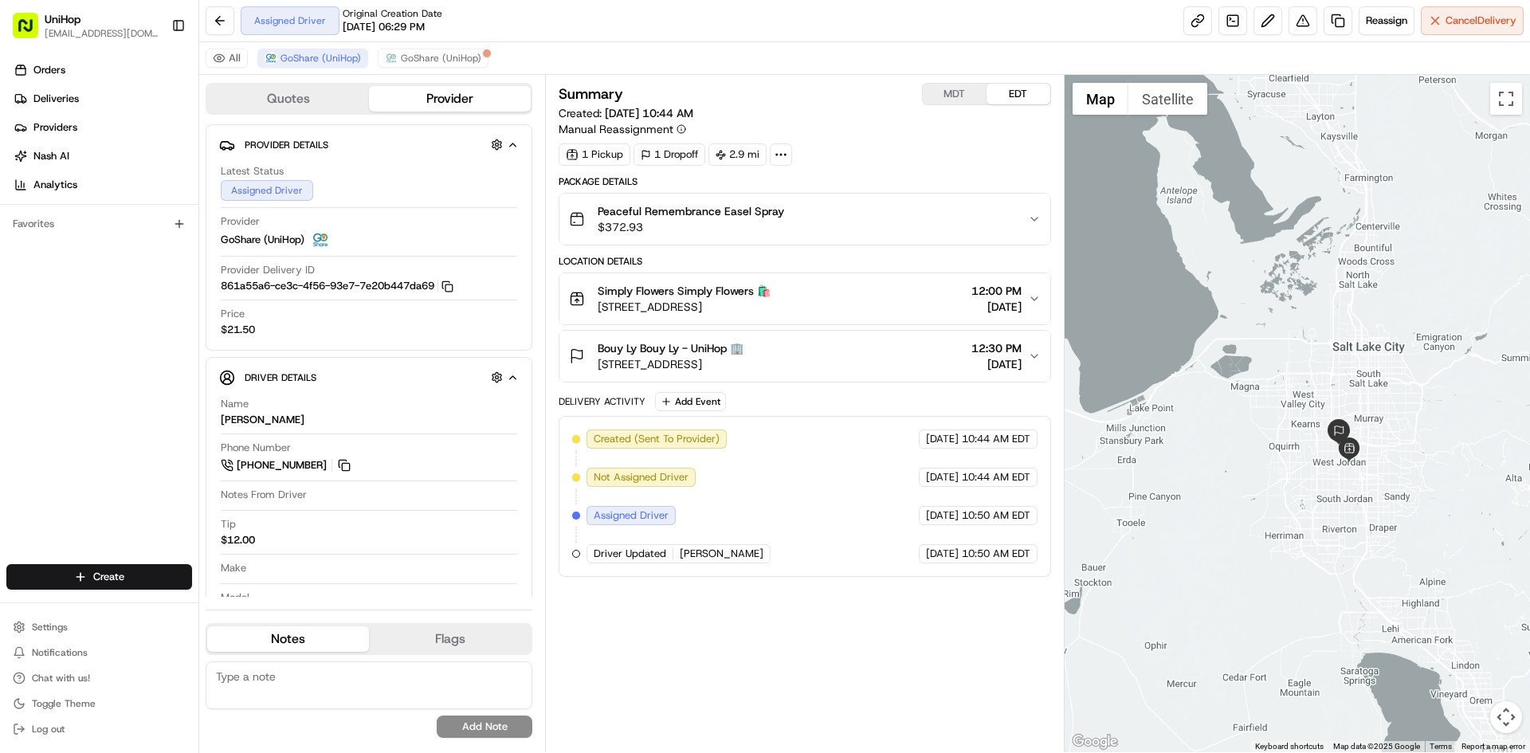
drag, startPoint x: 19, startPoint y: 433, endPoint x: 316, endPoint y: 110, distance: 438.3
click at [21, 430] on div "Orders Deliveries Providers Nash AI Analytics Favorites" at bounding box center [99, 312] width 198 height 523
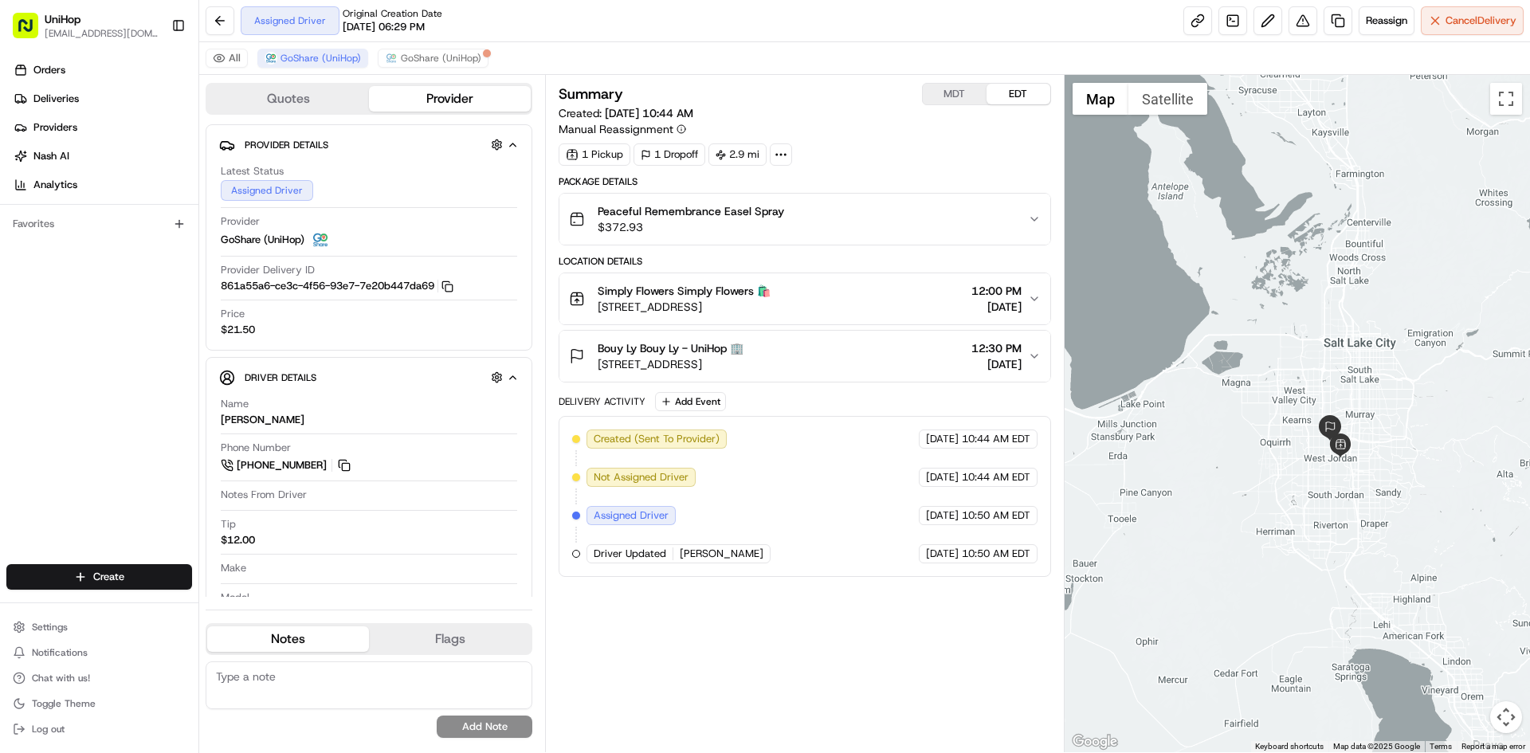
drag, startPoint x: 1325, startPoint y: 344, endPoint x: 1297, endPoint y: 321, distance: 36.8
click at [1304, 330] on div at bounding box center [1298, 413] width 466 height 677
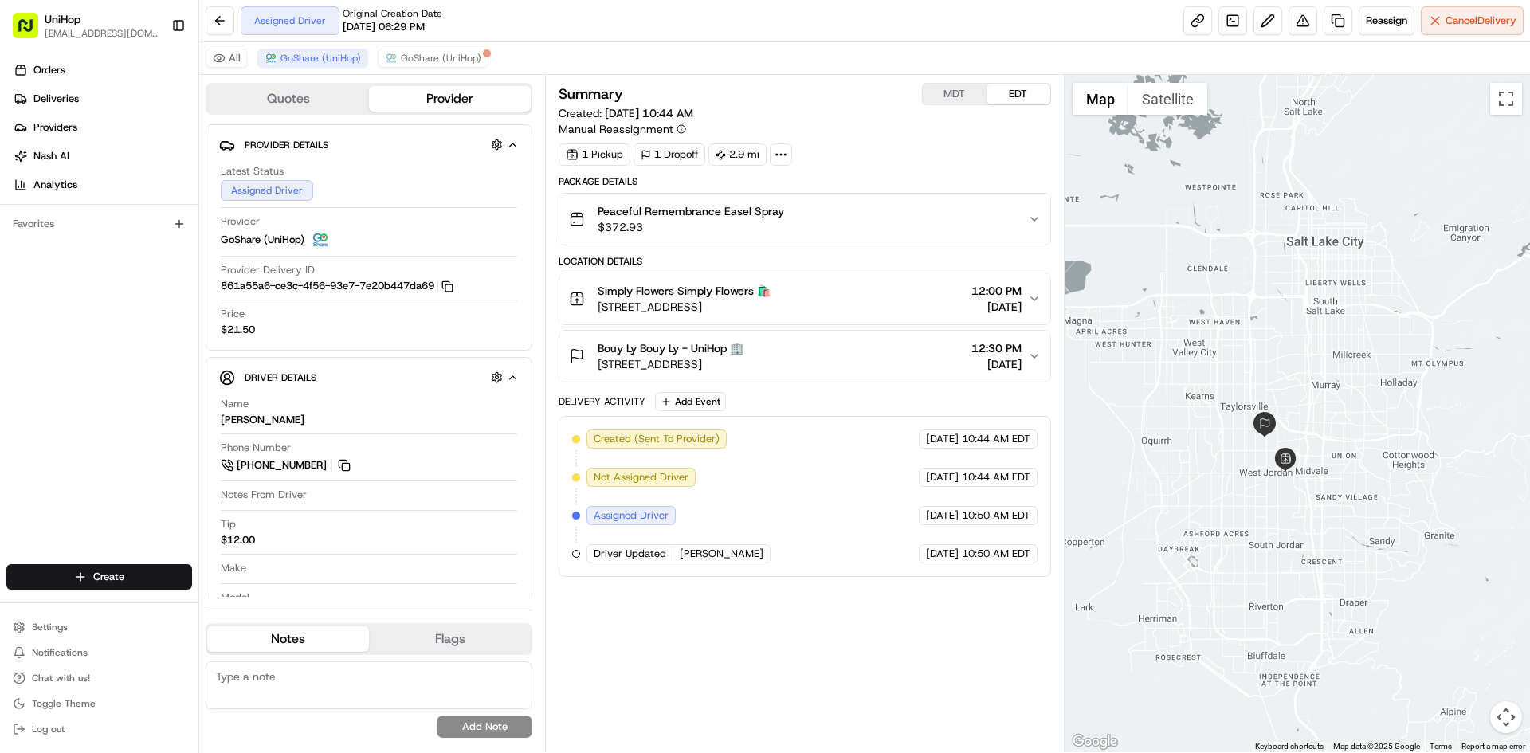
drag, startPoint x: 1334, startPoint y: 444, endPoint x: 1361, endPoint y: 420, distance: 36.1
click at [1394, 445] on div at bounding box center [1298, 413] width 466 height 677
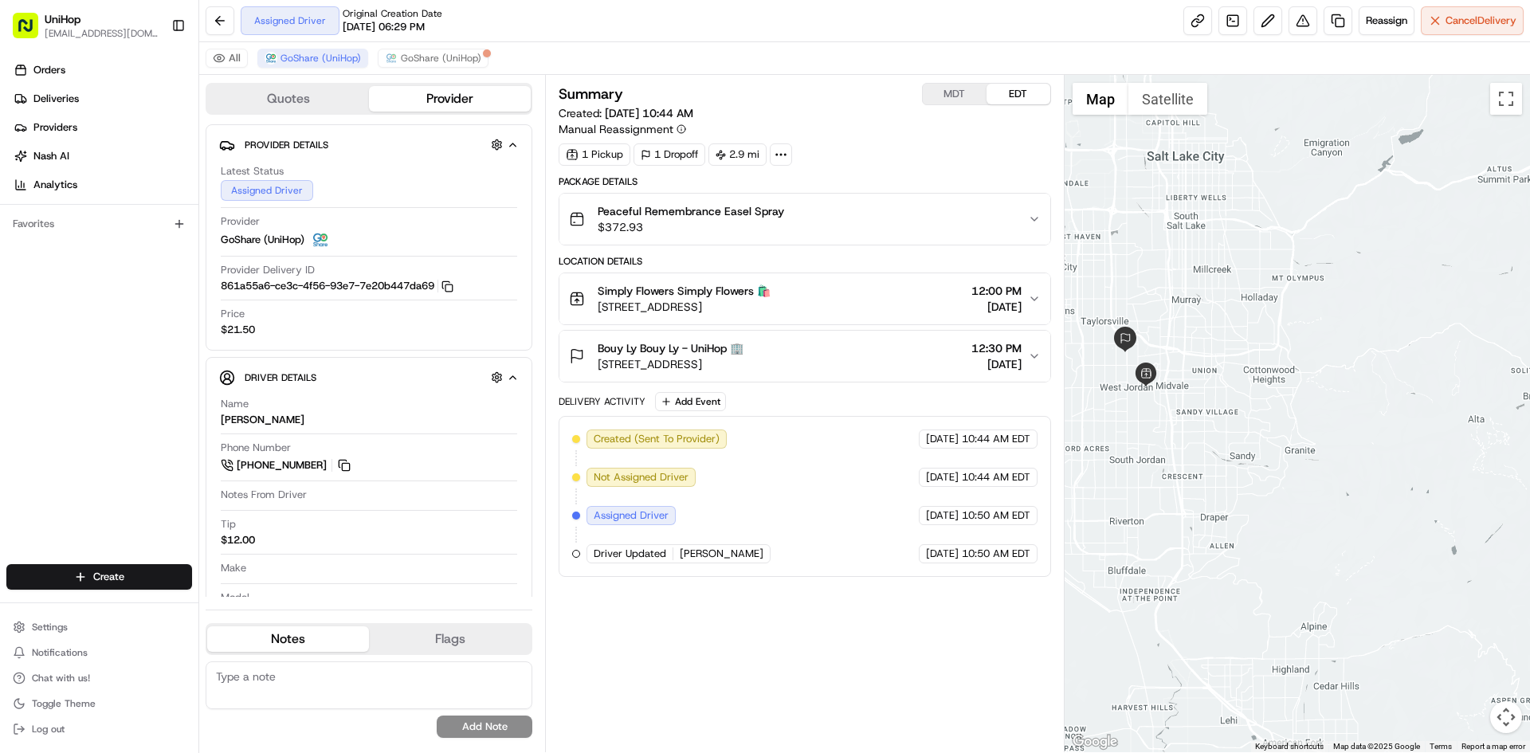
drag, startPoint x: 1370, startPoint y: 406, endPoint x: 1258, endPoint y: 448, distance: 119.8
click at [1256, 450] on div at bounding box center [1298, 413] width 466 height 677
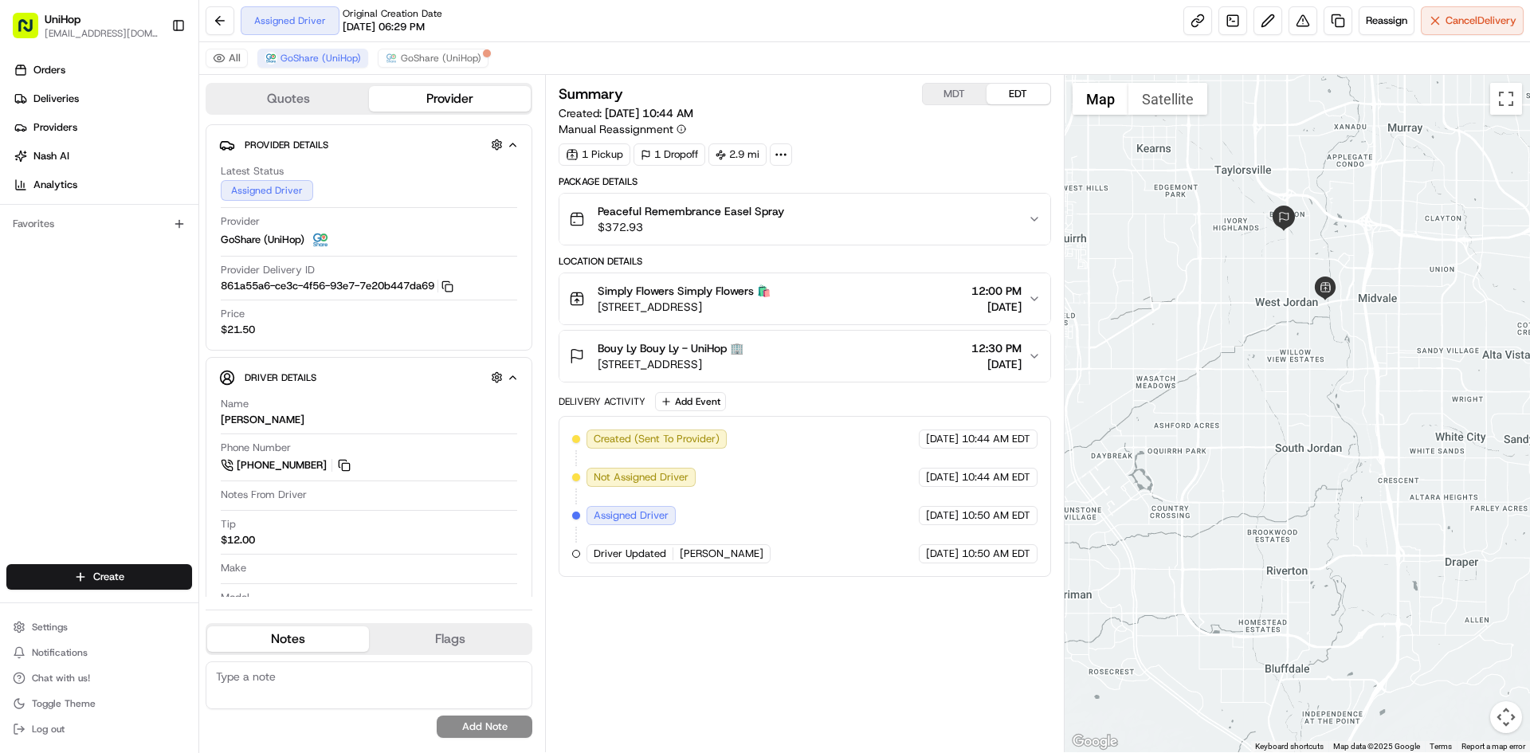
drag, startPoint x: 1286, startPoint y: 450, endPoint x: 1529, endPoint y: 374, distance: 254.8
click at [1529, 374] on div at bounding box center [1298, 413] width 466 height 677
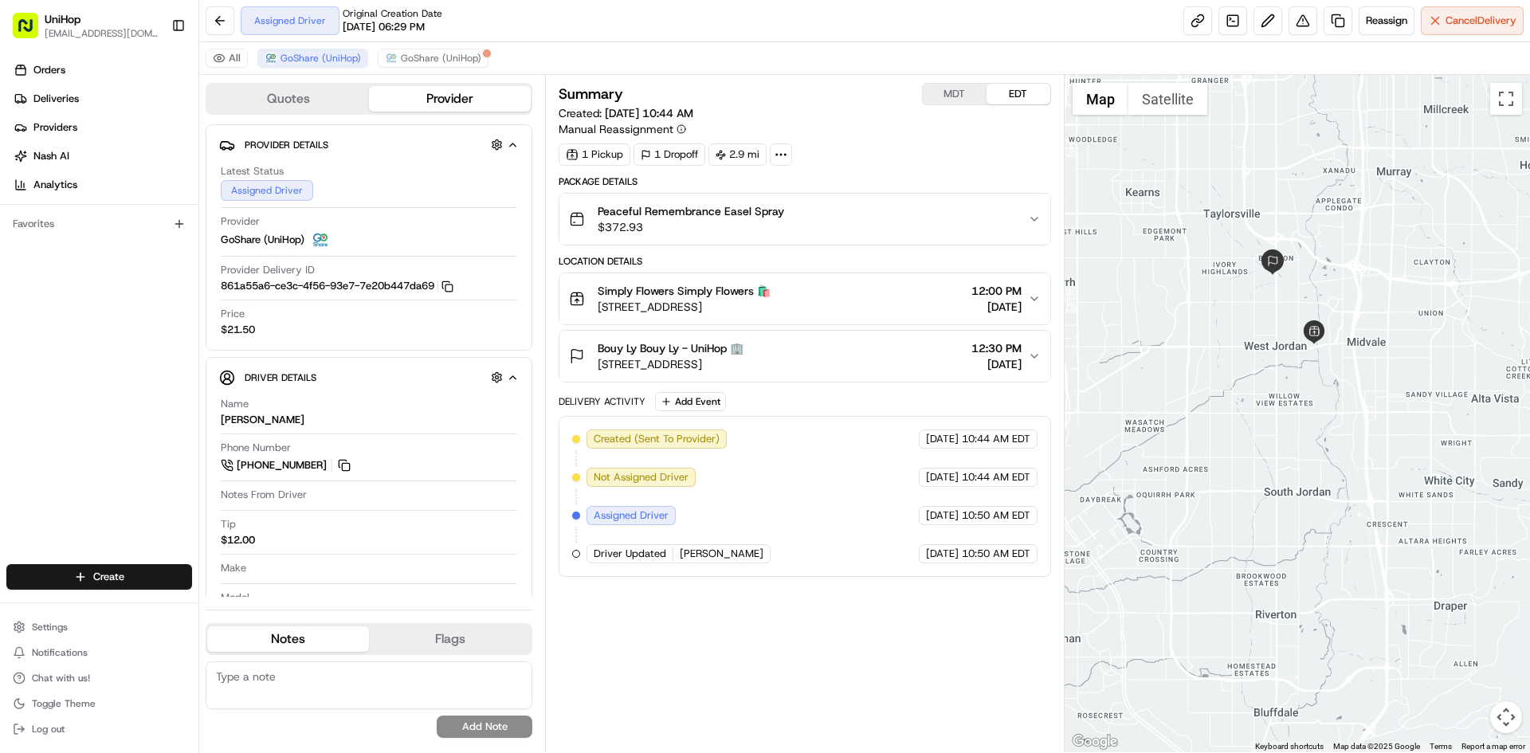
drag, startPoint x: 1402, startPoint y: 242, endPoint x: 1390, endPoint y: 297, distance: 56.3
click at [1391, 289] on div at bounding box center [1298, 413] width 466 height 677
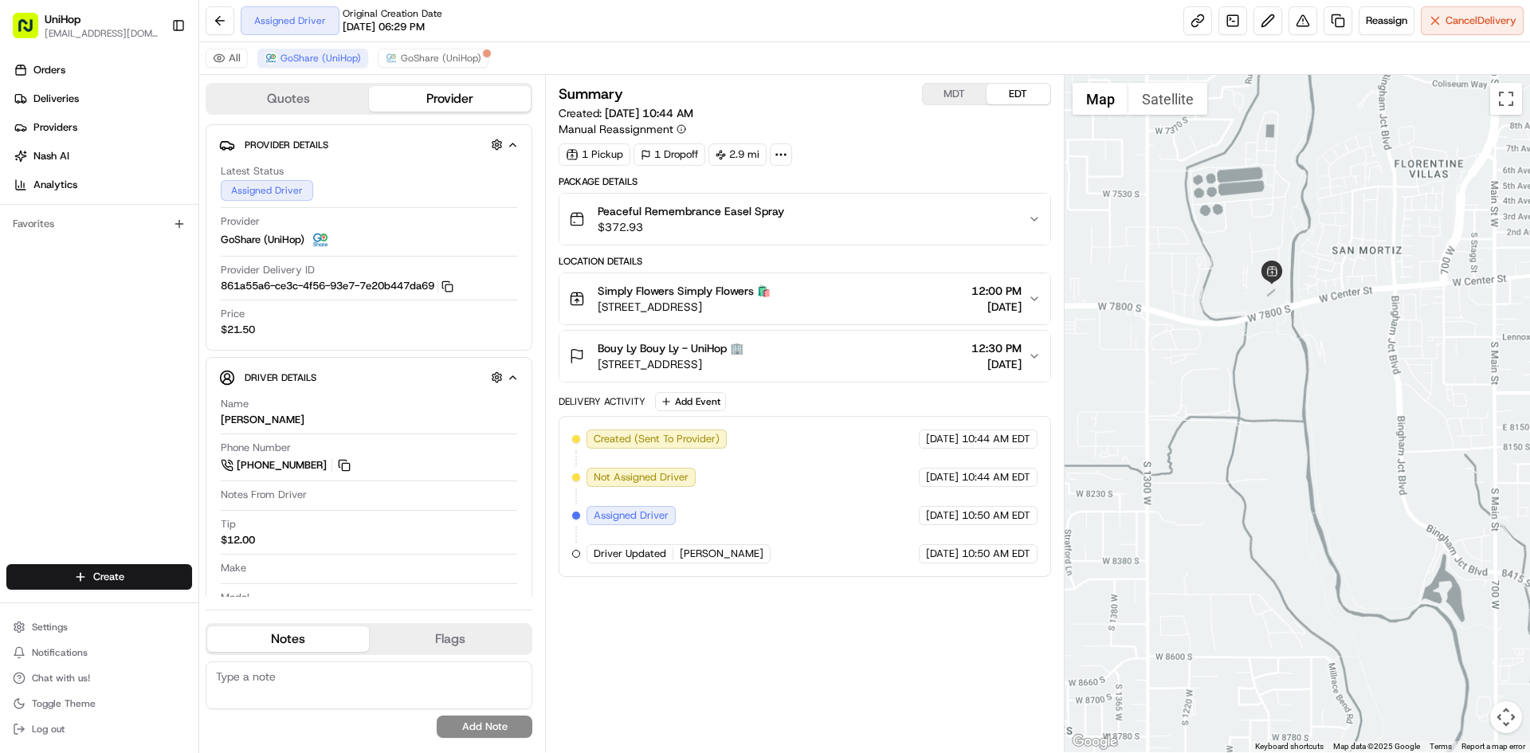
drag, startPoint x: 1243, startPoint y: 385, endPoint x: 1390, endPoint y: 392, distance: 146.8
click at [1390, 393] on div at bounding box center [1298, 413] width 466 height 677
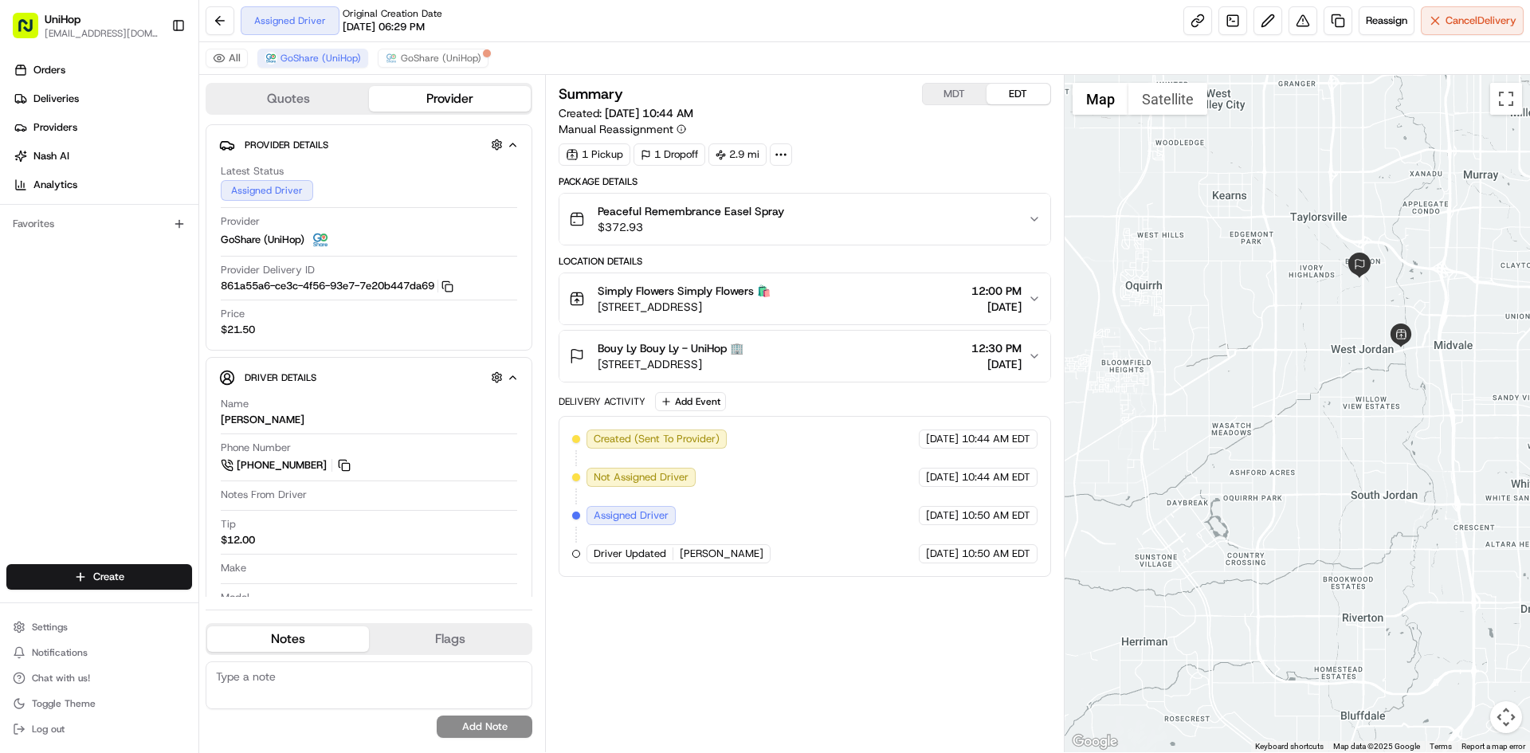
drag, startPoint x: 1356, startPoint y: 380, endPoint x: 1399, endPoint y: 342, distance: 57.6
click at [1398, 356] on div at bounding box center [1298, 413] width 466 height 677
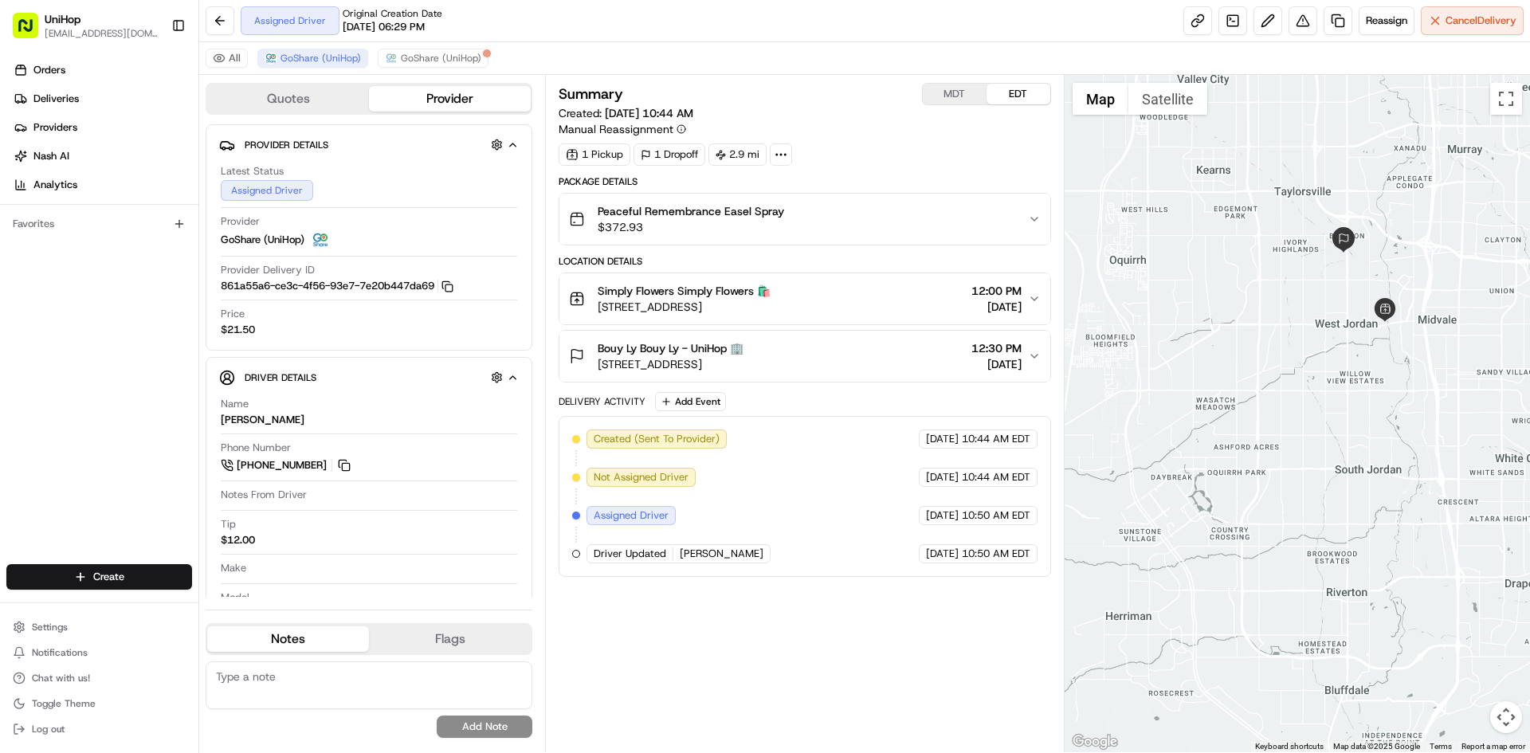
drag, startPoint x: 1385, startPoint y: 353, endPoint x: 1358, endPoint y: 344, distance: 28.7
click at [1358, 344] on div at bounding box center [1298, 413] width 466 height 677
drag, startPoint x: 1380, startPoint y: 355, endPoint x: 1361, endPoint y: 343, distance: 22.6
click at [1361, 343] on div at bounding box center [1298, 413] width 466 height 677
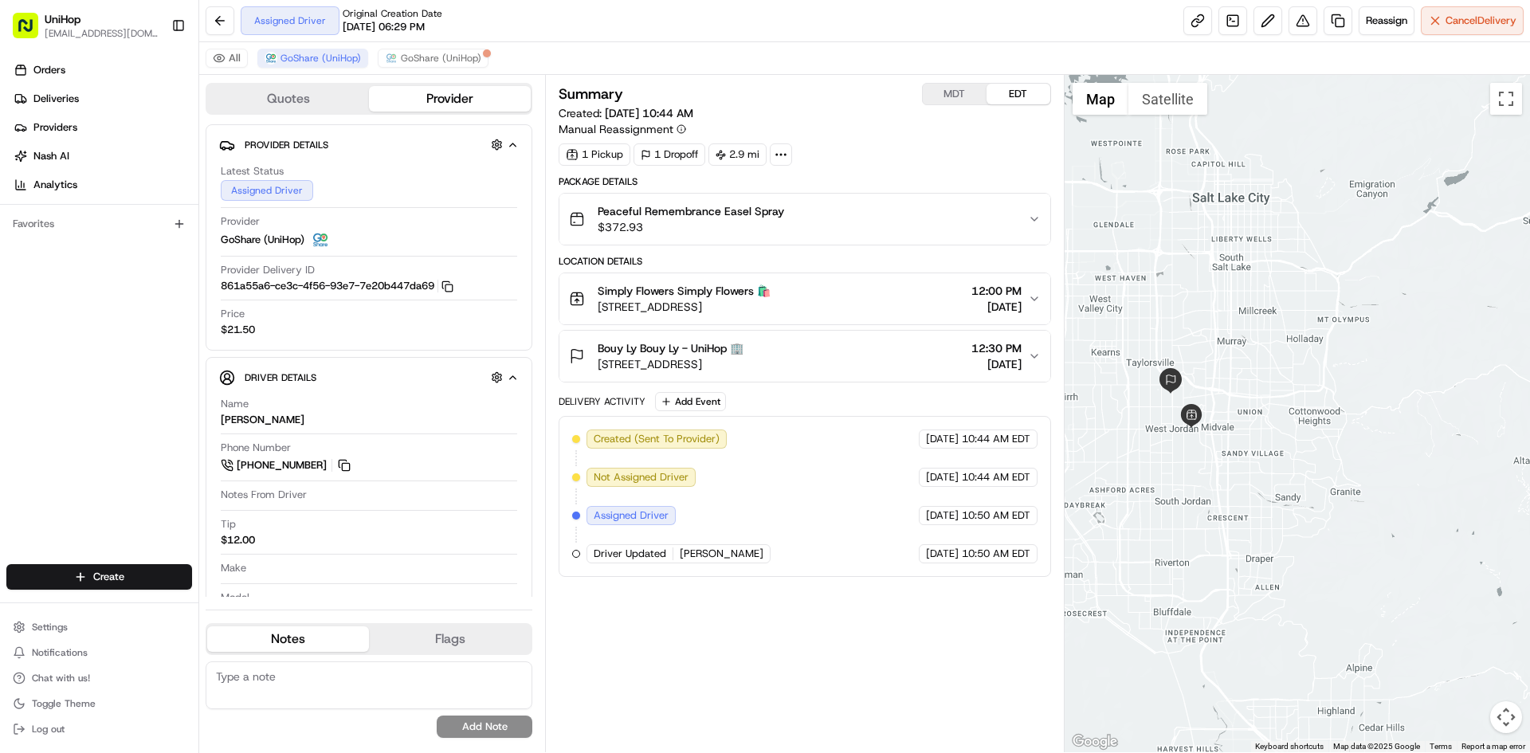
drag, startPoint x: 1318, startPoint y: 388, endPoint x: 1213, endPoint y: 465, distance: 130.6
click at [1211, 469] on div at bounding box center [1298, 413] width 466 height 677
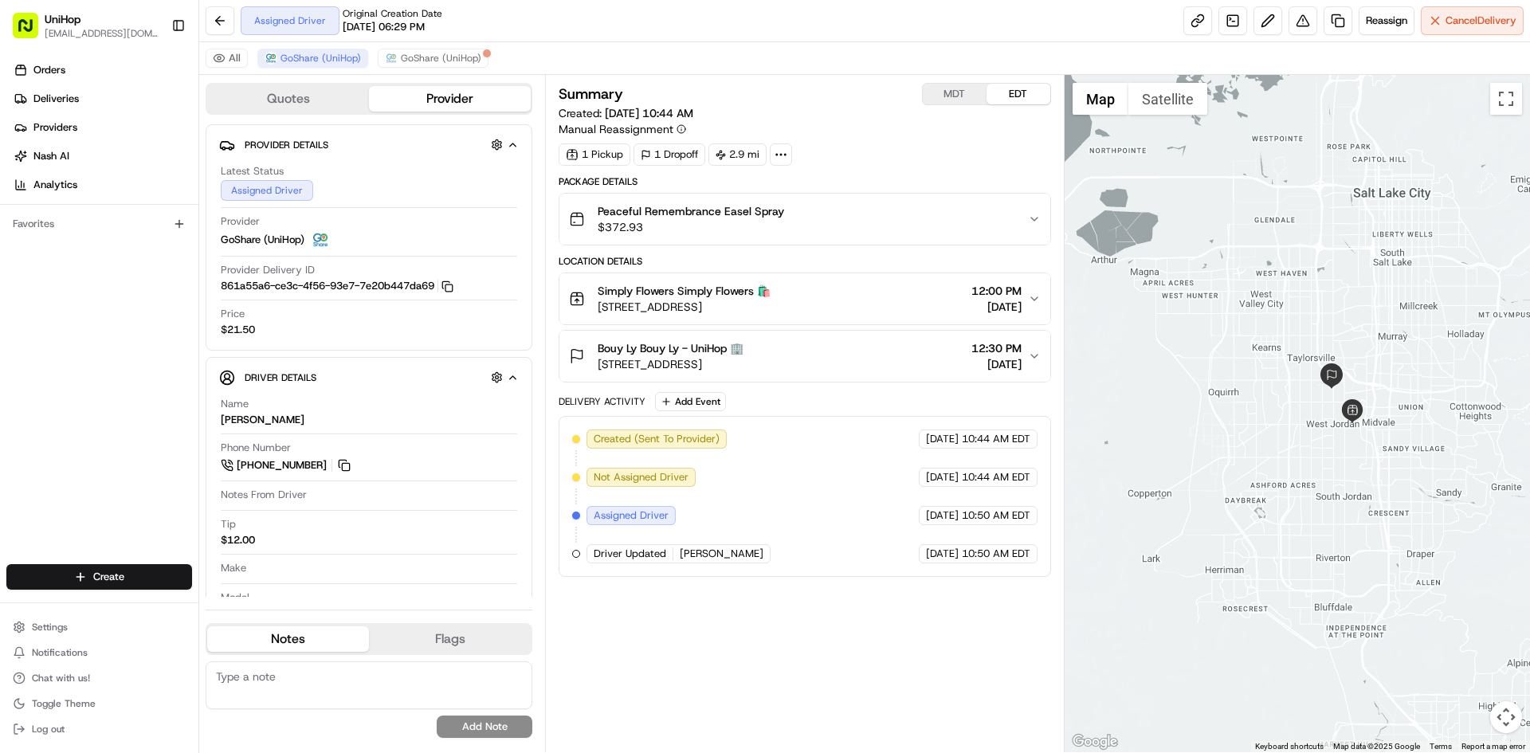
drag, startPoint x: 1207, startPoint y: 282, endPoint x: 1329, endPoint y: 293, distance: 121.6
click at [1329, 293] on div at bounding box center [1298, 413] width 466 height 677
click at [713, 399] on button "Add Event" at bounding box center [690, 401] width 71 height 19
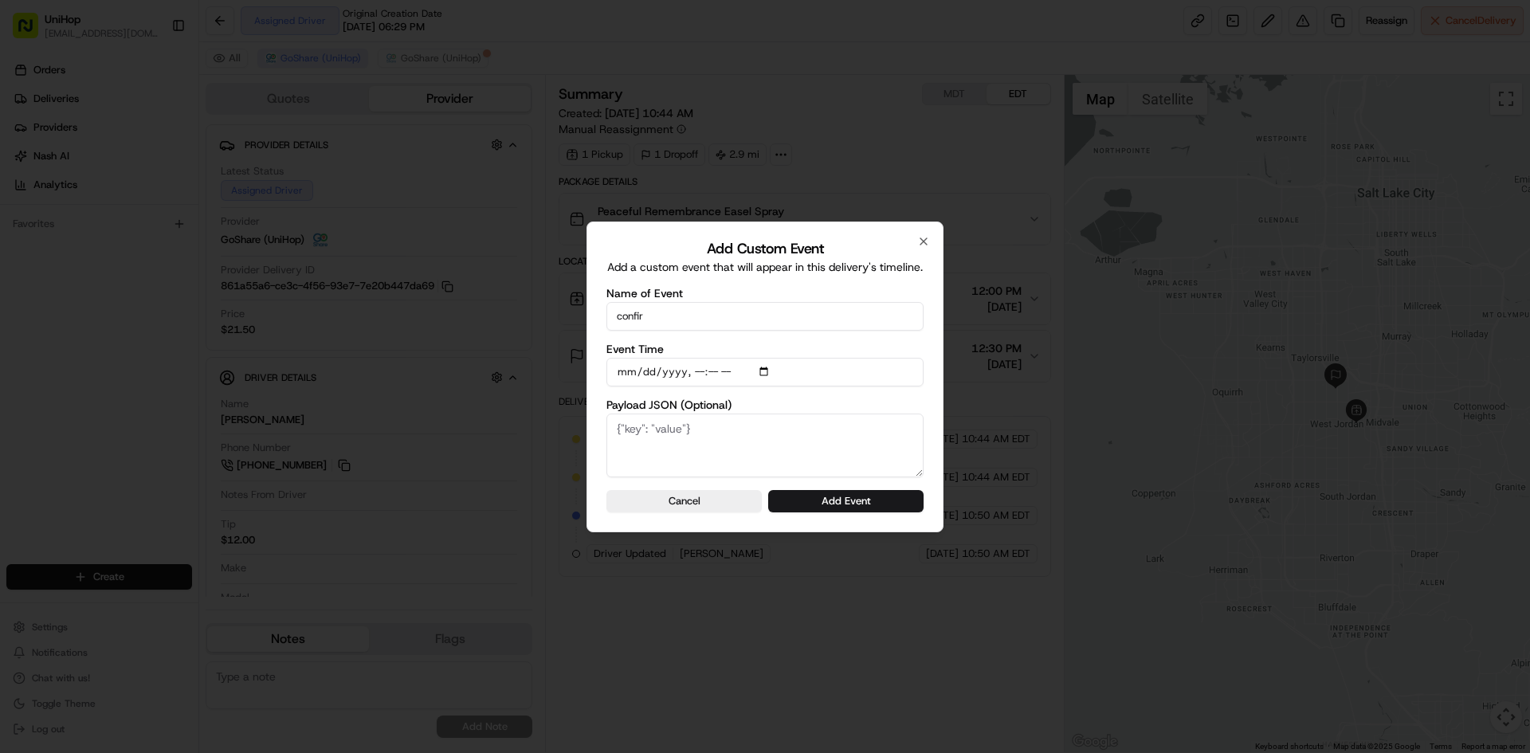
type input "confirmed via call"
click at [766, 374] on input "Event Time" at bounding box center [765, 372] width 317 height 29
type input "2025-08-16T10:53"
click at [931, 395] on div "Add Custom Event Add a custom event that will appear in this delivery's timelin…" at bounding box center [765, 377] width 357 height 311
click at [905, 509] on button "Add Event" at bounding box center [845, 501] width 155 height 22
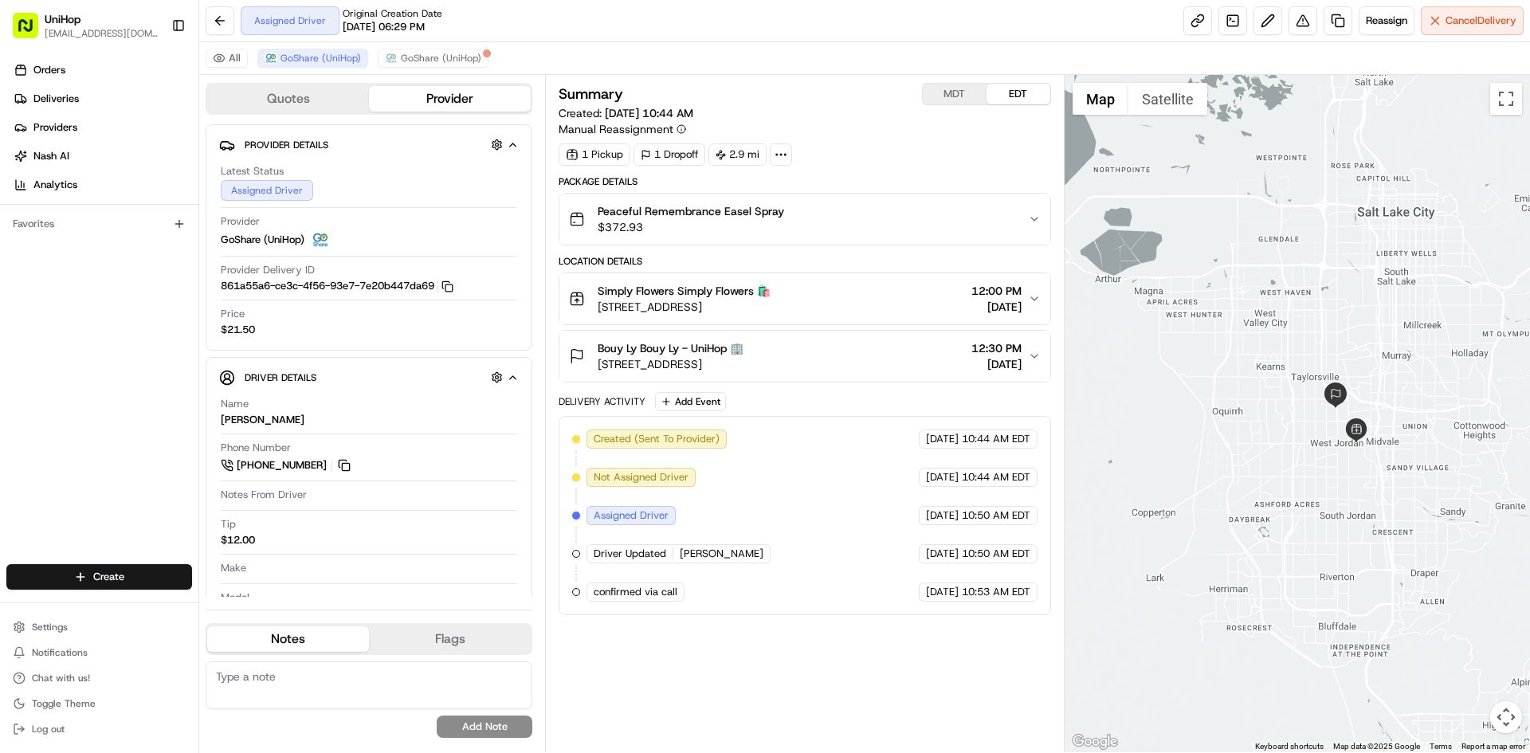
drag, startPoint x: 1252, startPoint y: 193, endPoint x: 1252, endPoint y: 218, distance: 24.7
click at [1252, 218] on div at bounding box center [1298, 413] width 466 height 677
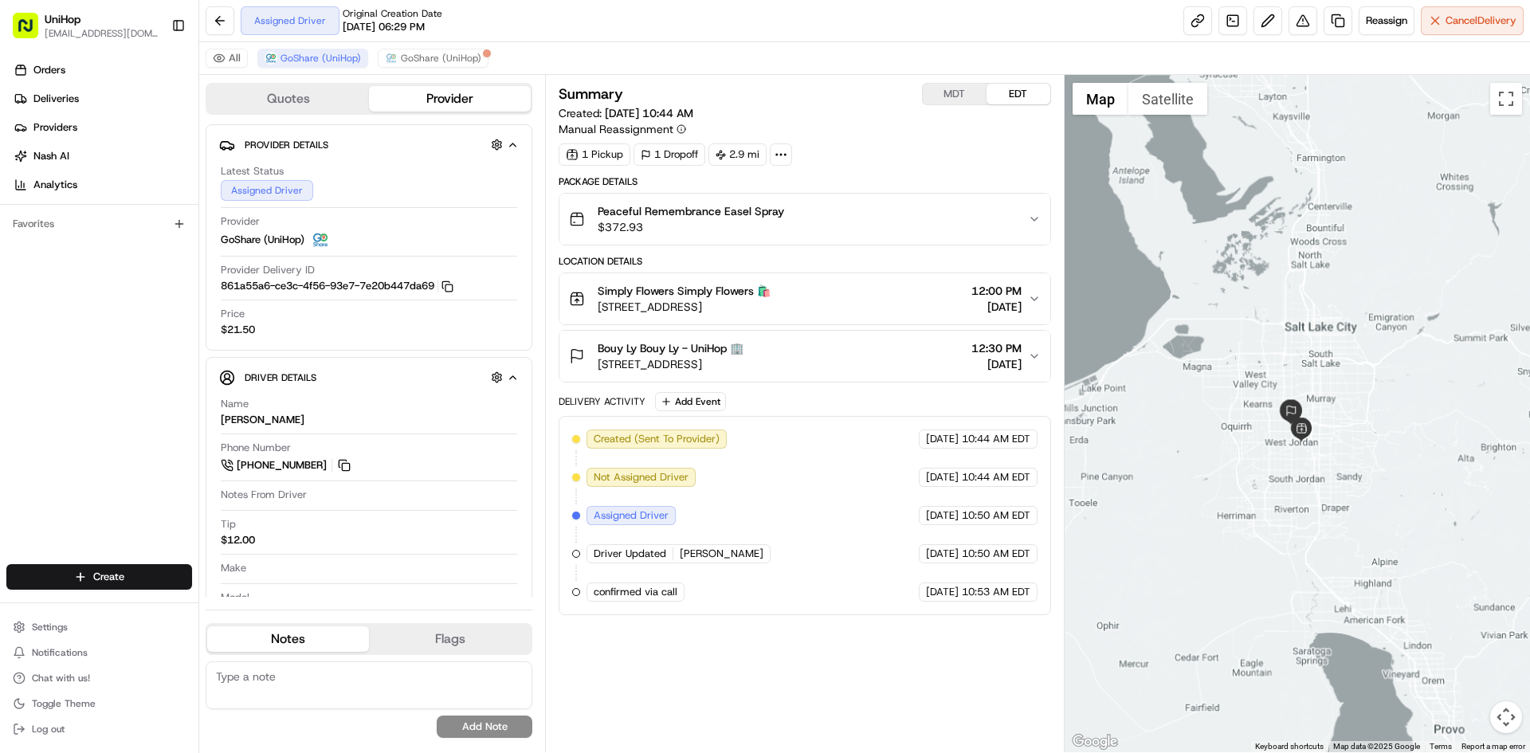
click at [1247, 443] on div at bounding box center [1298, 413] width 466 height 677
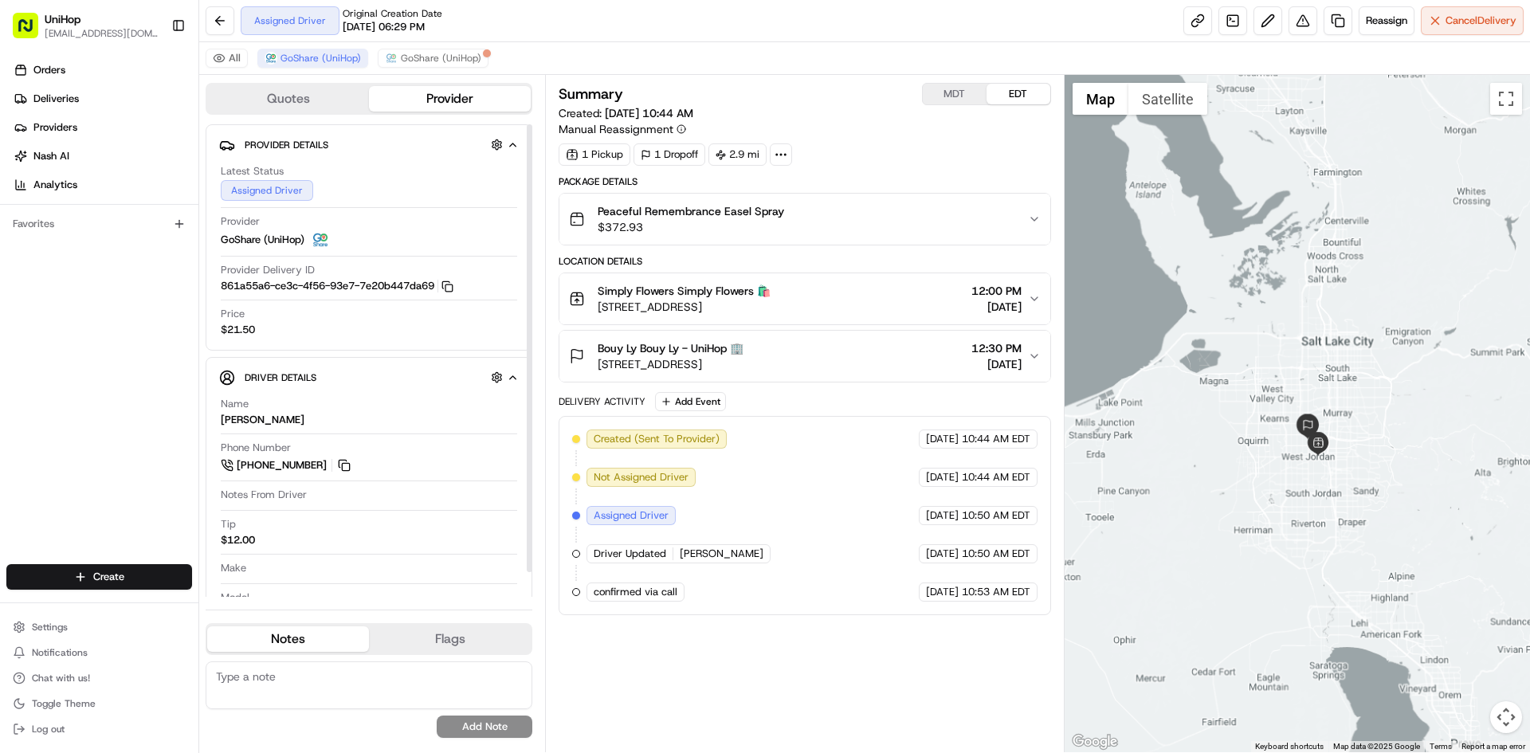
click at [1259, 269] on div at bounding box center [1298, 413] width 466 height 677
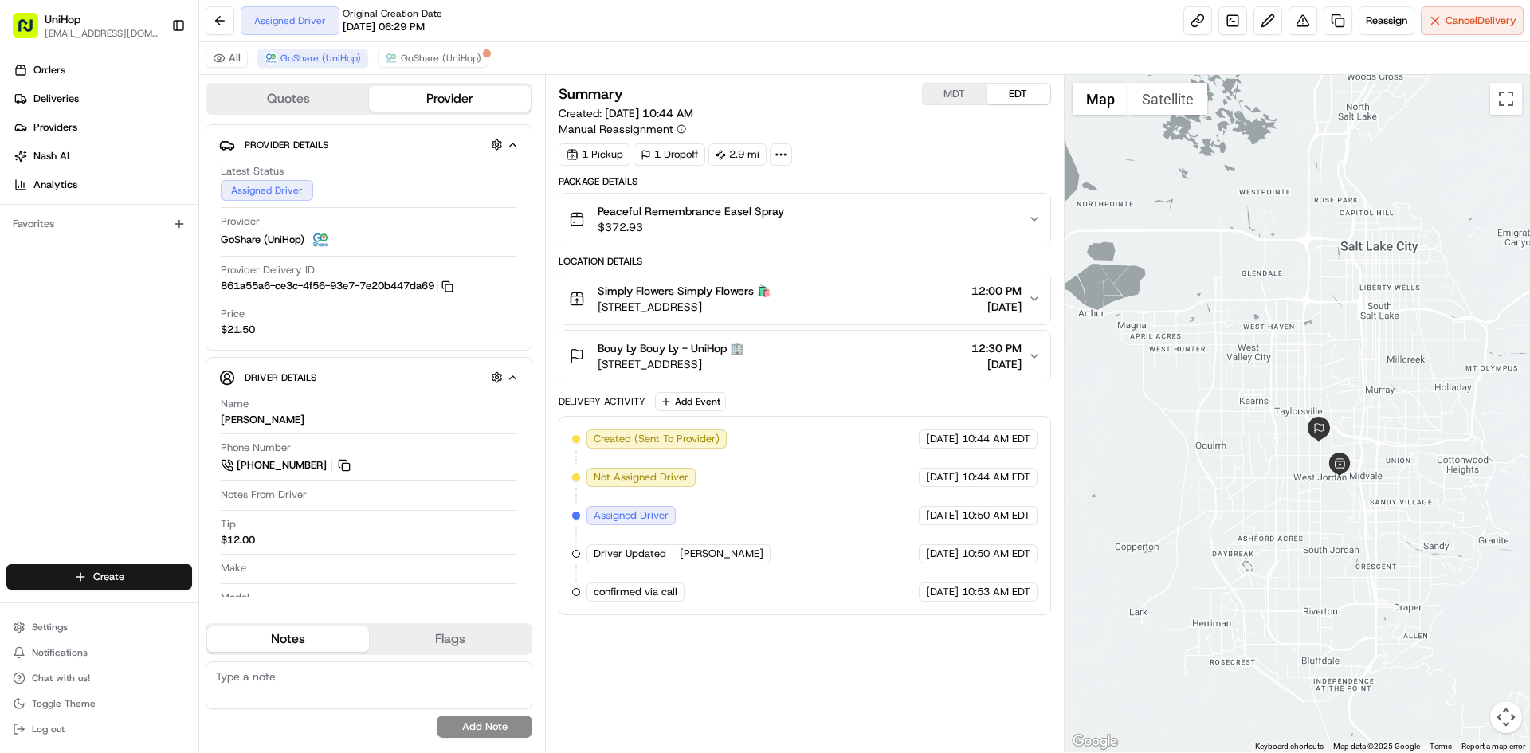
drag, startPoint x: 1261, startPoint y: 284, endPoint x: 1180, endPoint y: 147, distance: 159.4
click at [1244, 135] on div at bounding box center [1298, 413] width 466 height 677
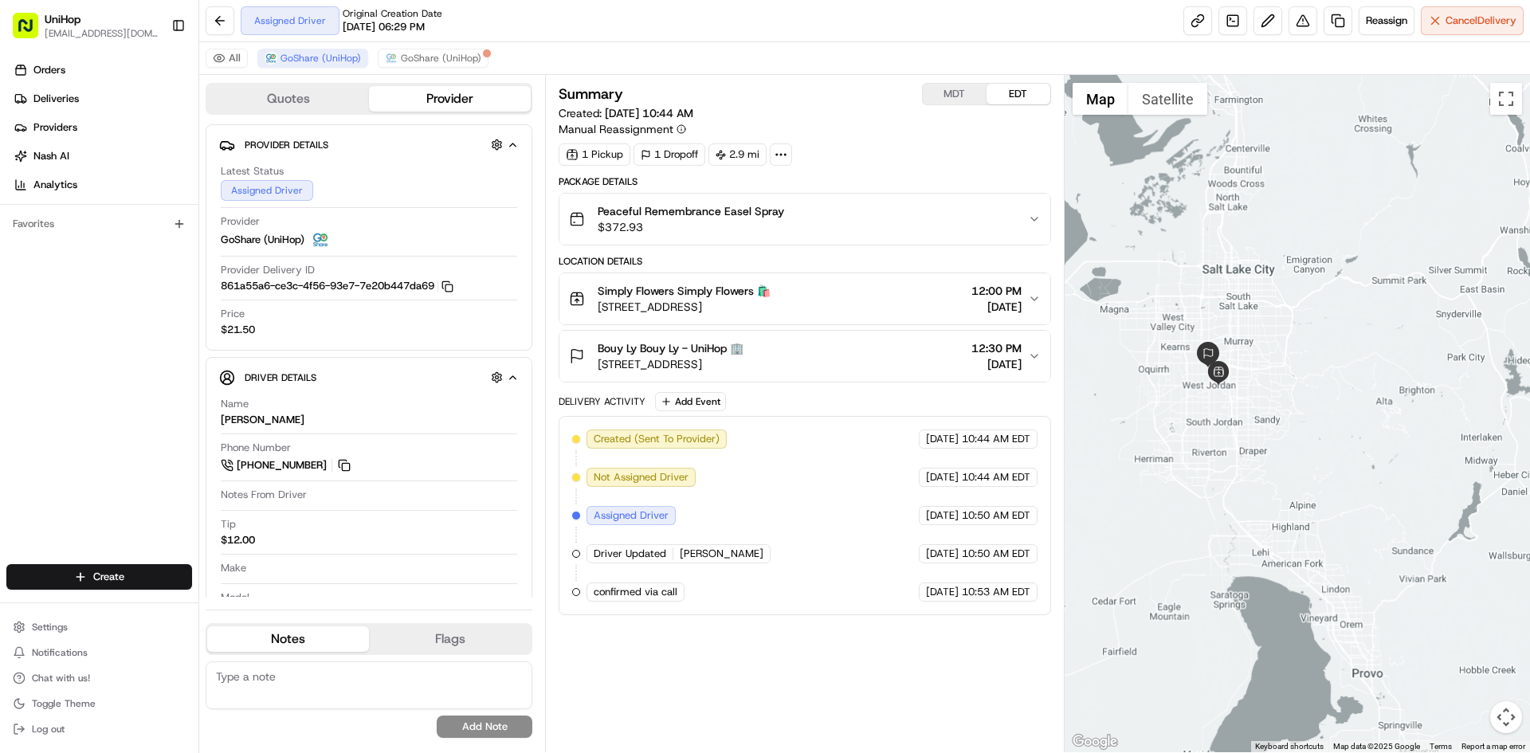
drag, startPoint x: 1345, startPoint y: 556, endPoint x: 1030, endPoint y: 321, distance: 393.6
click at [1244, 410] on div at bounding box center [1298, 413] width 466 height 677
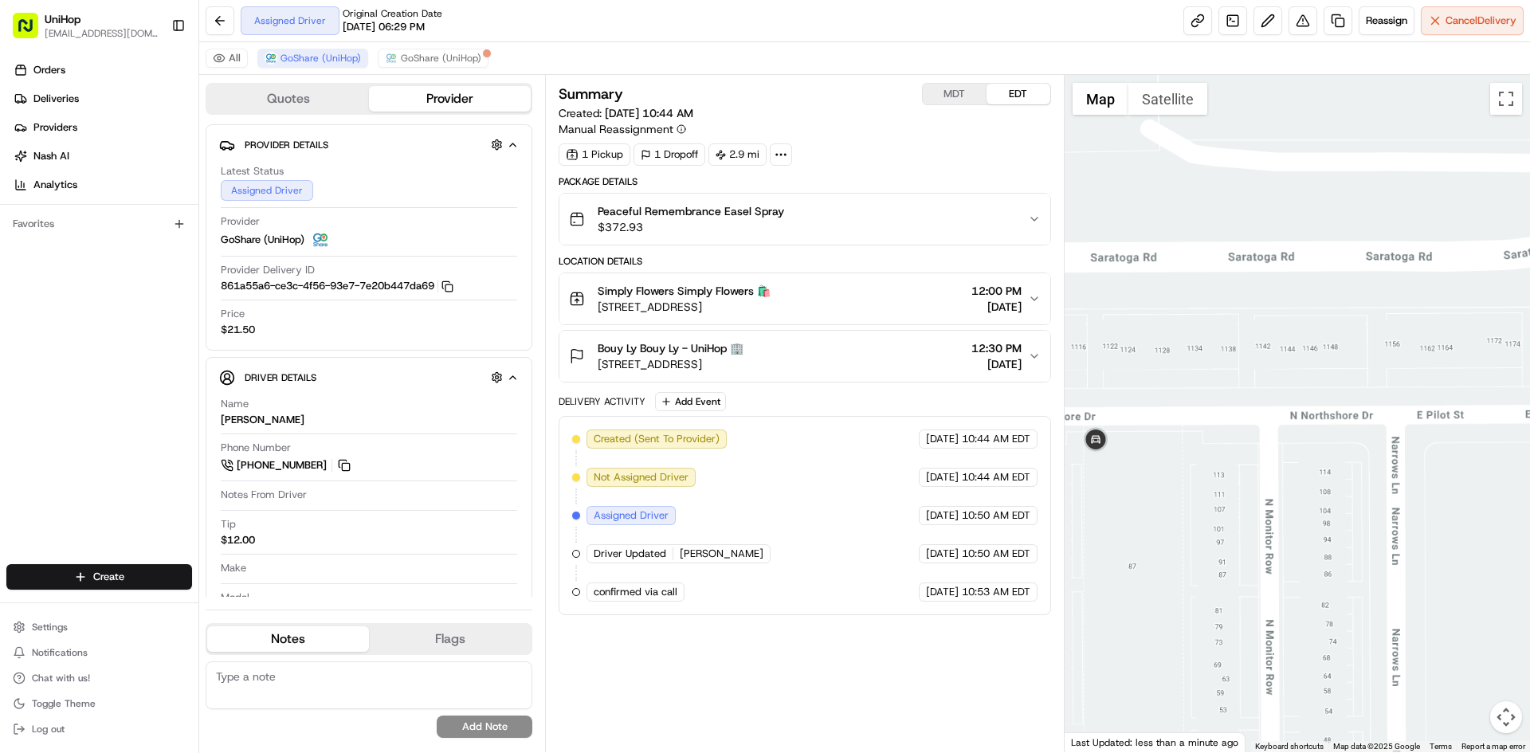
drag, startPoint x: 1167, startPoint y: 515, endPoint x: 1222, endPoint y: 506, distance: 55.7
click at [1211, 515] on div at bounding box center [1298, 413] width 466 height 677
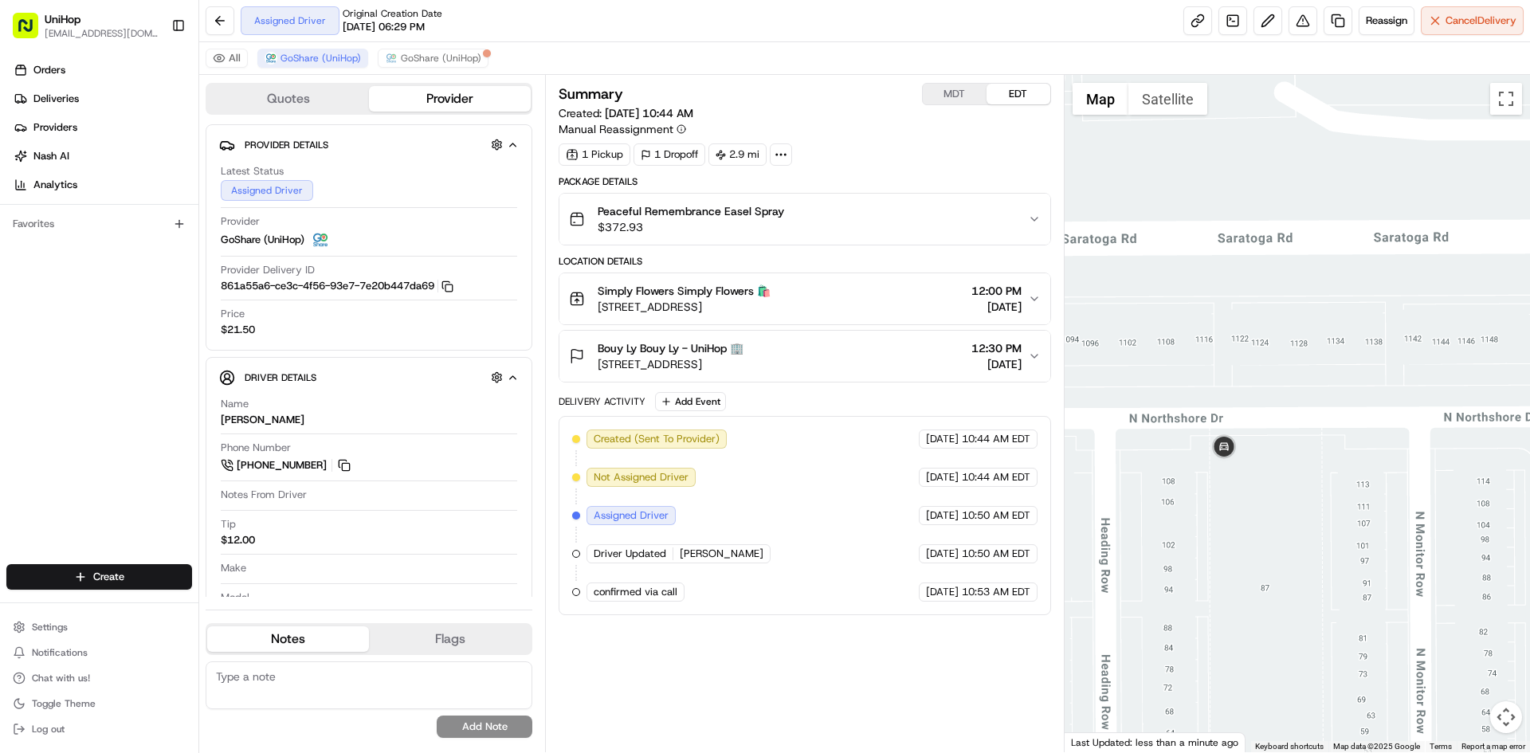
click at [1215, 481] on div at bounding box center [1298, 413] width 466 height 677
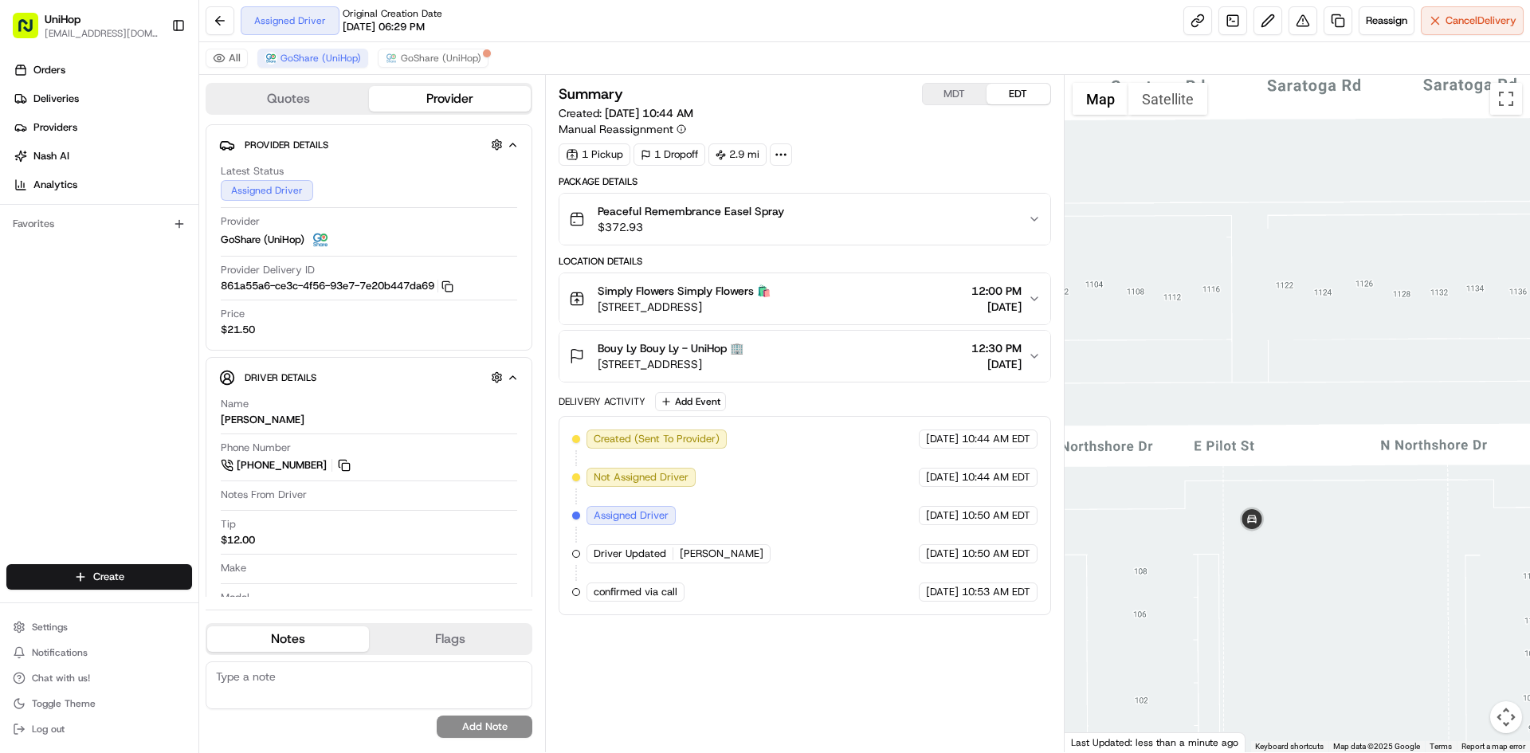
drag, startPoint x: 1226, startPoint y: 556, endPoint x: 1235, endPoint y: 552, distance: 10.0
click at [1235, 552] on div at bounding box center [1298, 413] width 466 height 677
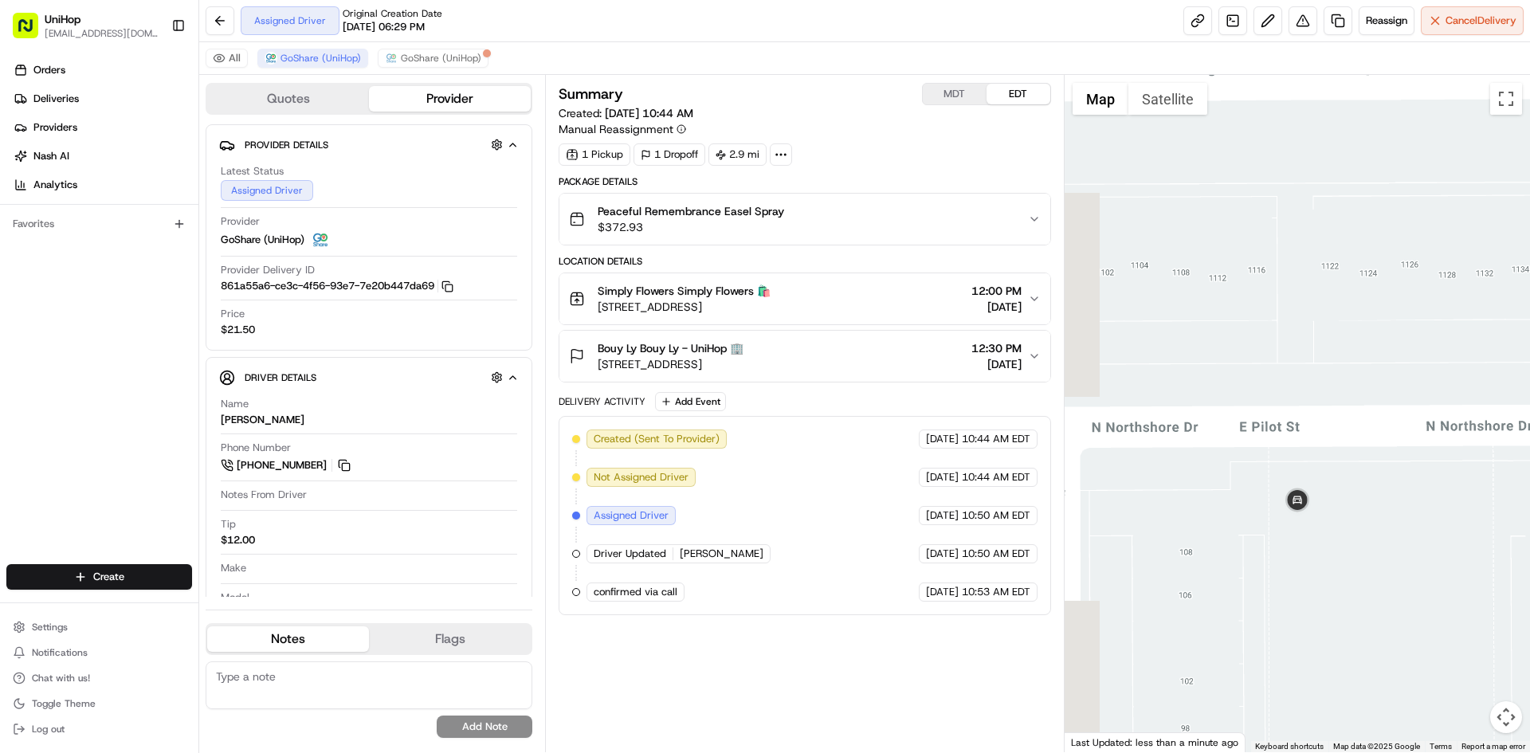
drag, startPoint x: 1235, startPoint y: 552, endPoint x: 1287, endPoint y: 528, distance: 57.5
click at [1287, 528] on div at bounding box center [1298, 413] width 466 height 677
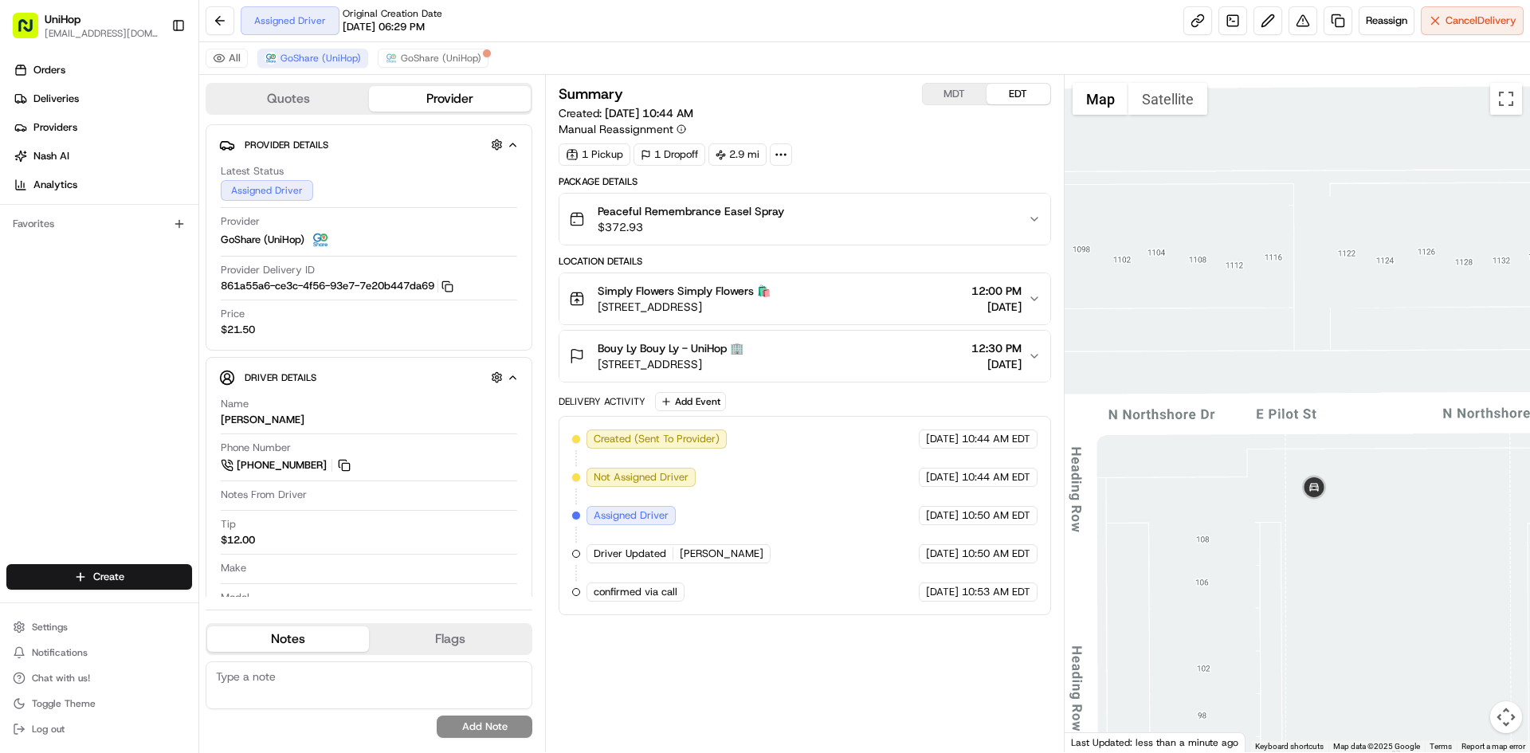
drag, startPoint x: 909, startPoint y: 302, endPoint x: 599, endPoint y: 312, distance: 309.4
click at [599, 312] on div "Simply Flowers Simply Flowers 🛍️ 1100 W 7800 S #9, West Jordan, UT 84088, Unite…" at bounding box center [798, 299] width 458 height 32
drag, startPoint x: 592, startPoint y: 287, endPoint x: 673, endPoint y: 296, distance: 81.0
click at [673, 296] on div "Simply Flowers Simply Flowers 🛍️ 1100 W 7800 S #9, West Jordan, UT 84088, Unite…" at bounding box center [670, 299] width 202 height 32
copy span "Simply Flowers"
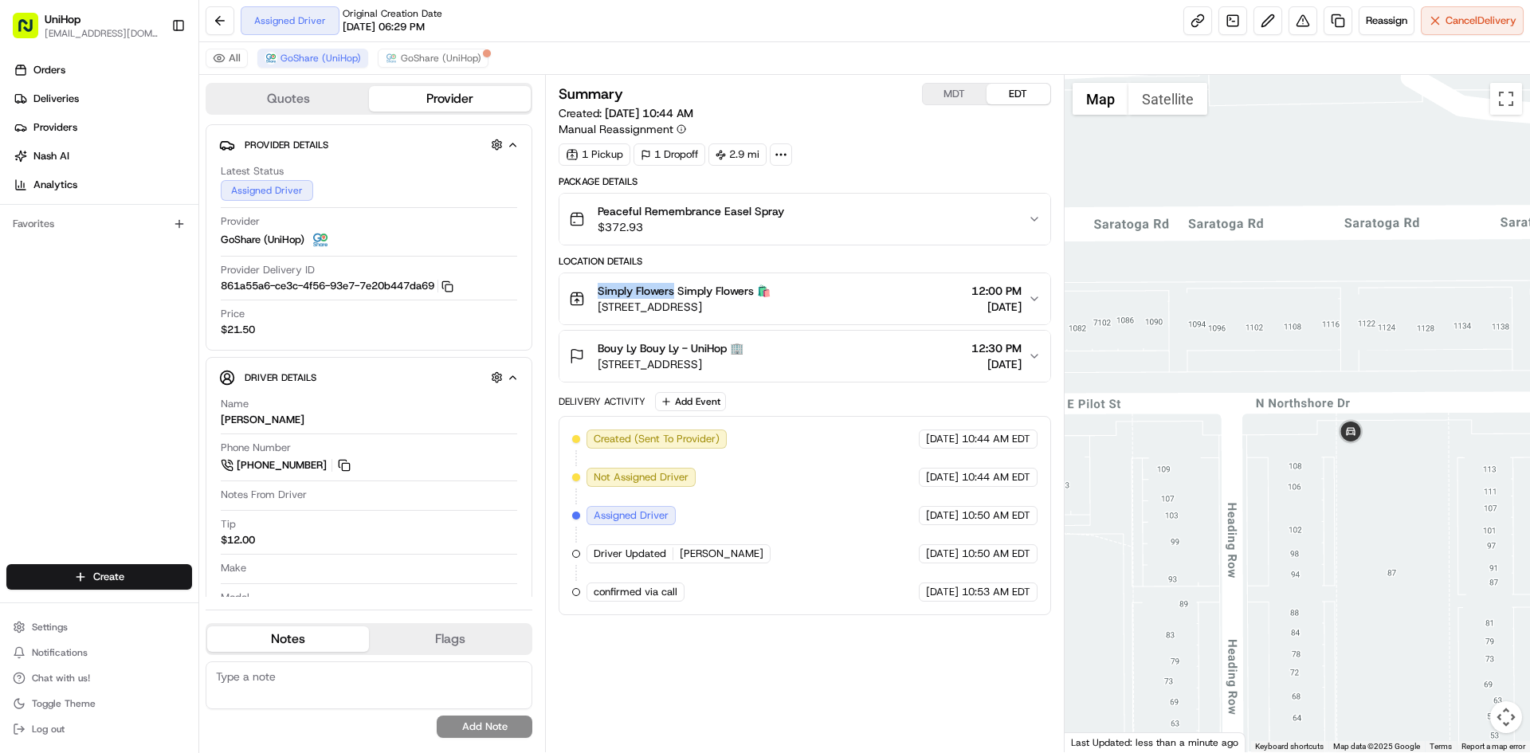
drag, startPoint x: 1356, startPoint y: 207, endPoint x: 1299, endPoint y: 341, distance: 145.4
click at [1299, 341] on div at bounding box center [1298, 413] width 466 height 677
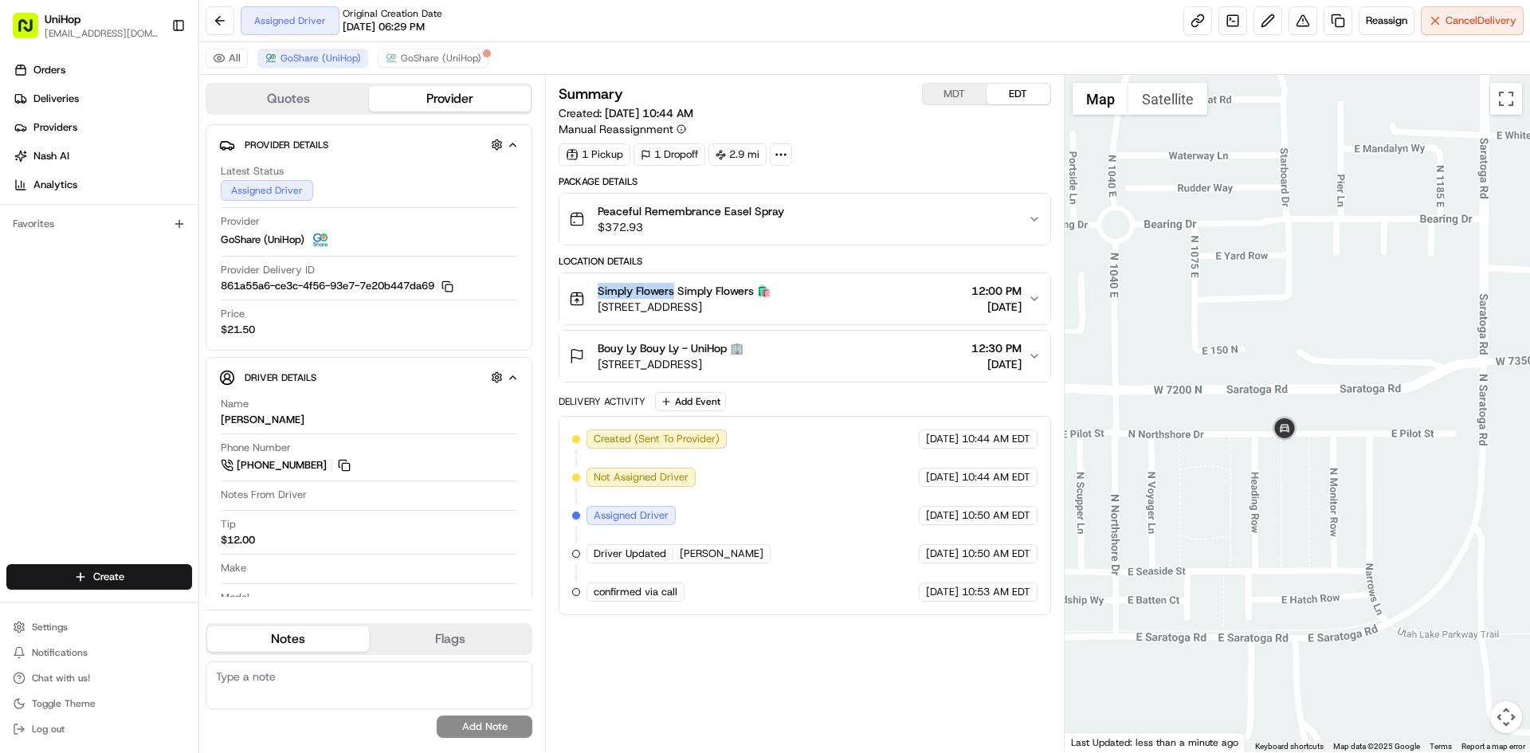
drag, startPoint x: 1342, startPoint y: 281, endPoint x: 1321, endPoint y: 349, distance: 71.8
click at [1321, 336] on div at bounding box center [1298, 413] width 466 height 677
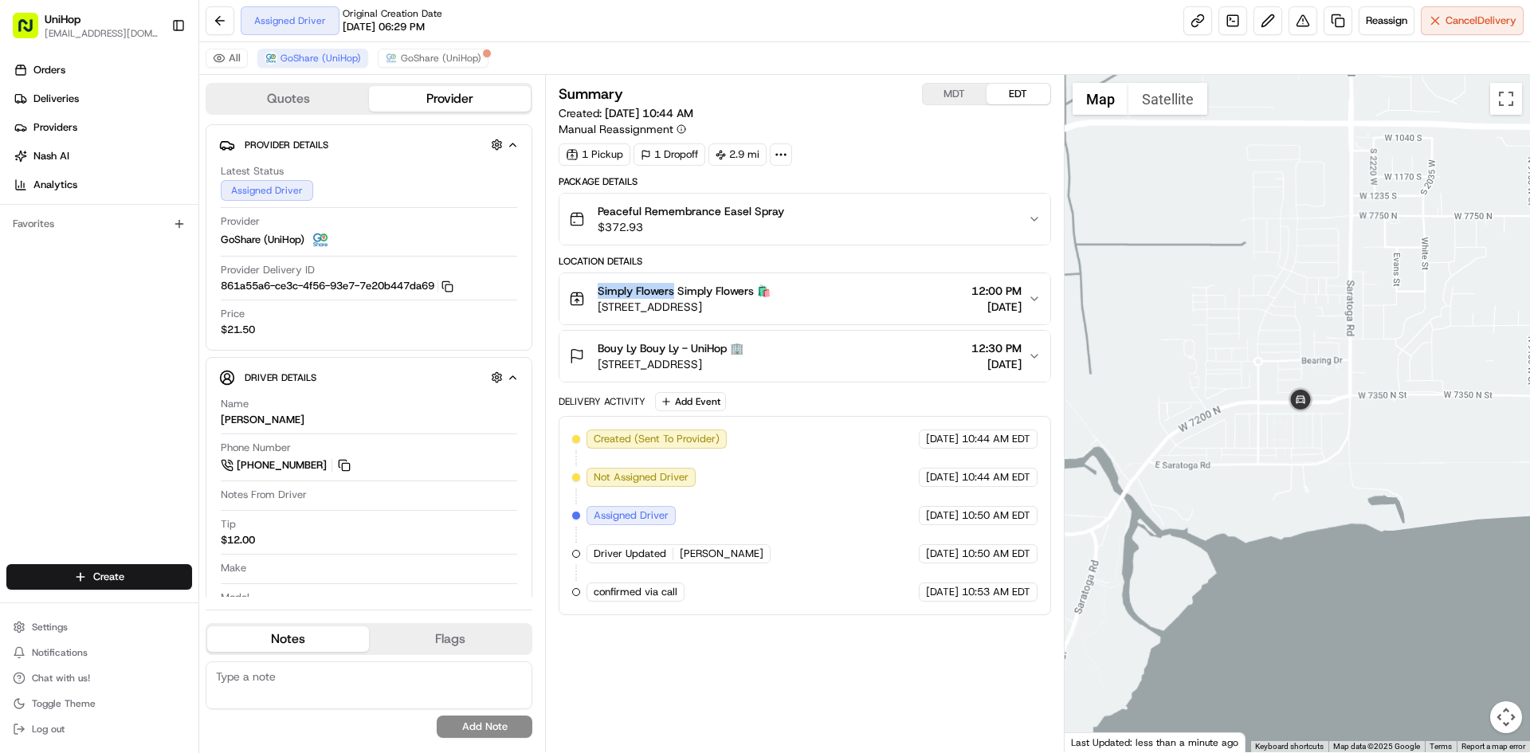
drag, startPoint x: 1328, startPoint y: 311, endPoint x: 1321, endPoint y: 324, distance: 15.0
click at [1324, 322] on div at bounding box center [1298, 413] width 466 height 677
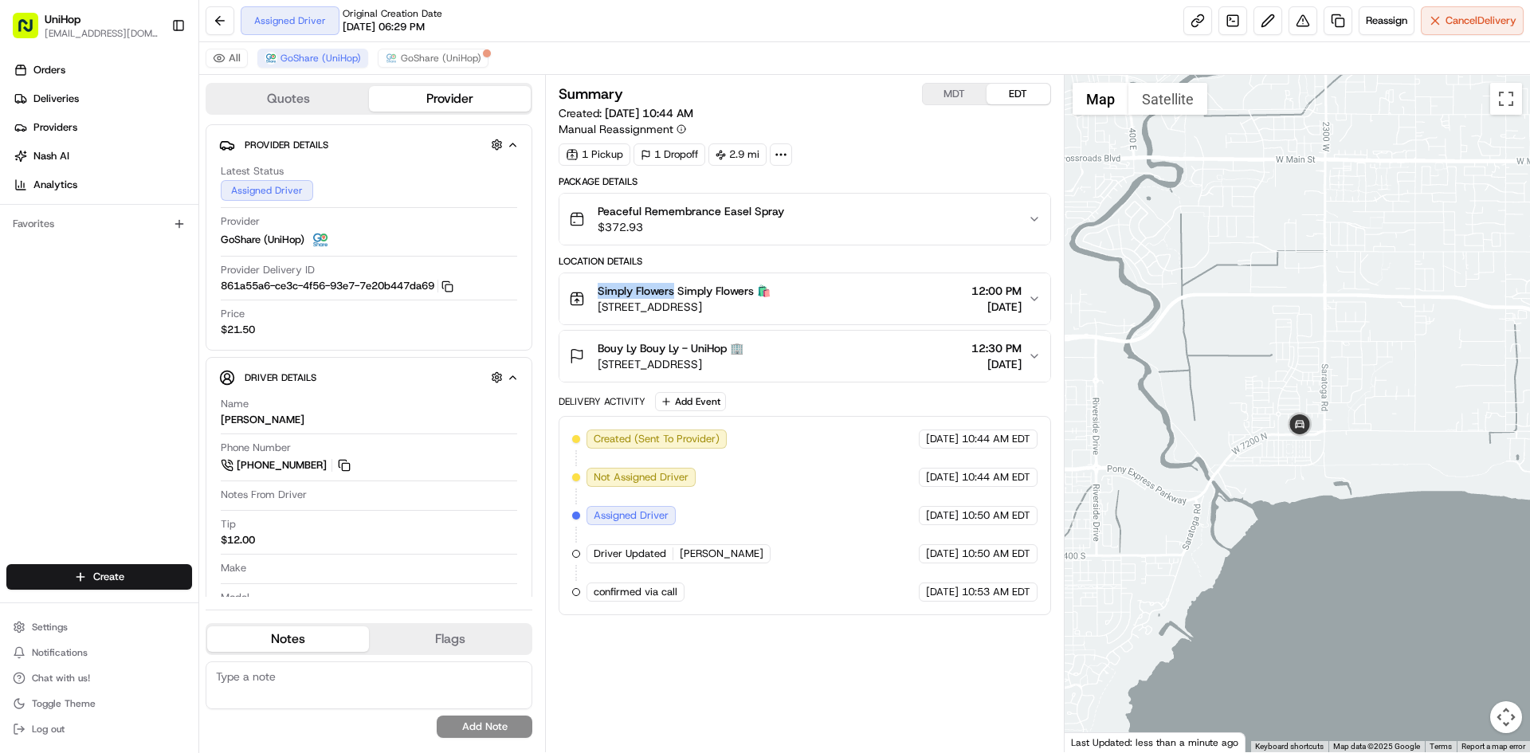
drag, startPoint x: 1337, startPoint y: 271, endPoint x: 1333, endPoint y: 286, distance: 15.5
click at [1333, 286] on div at bounding box center [1298, 413] width 466 height 677
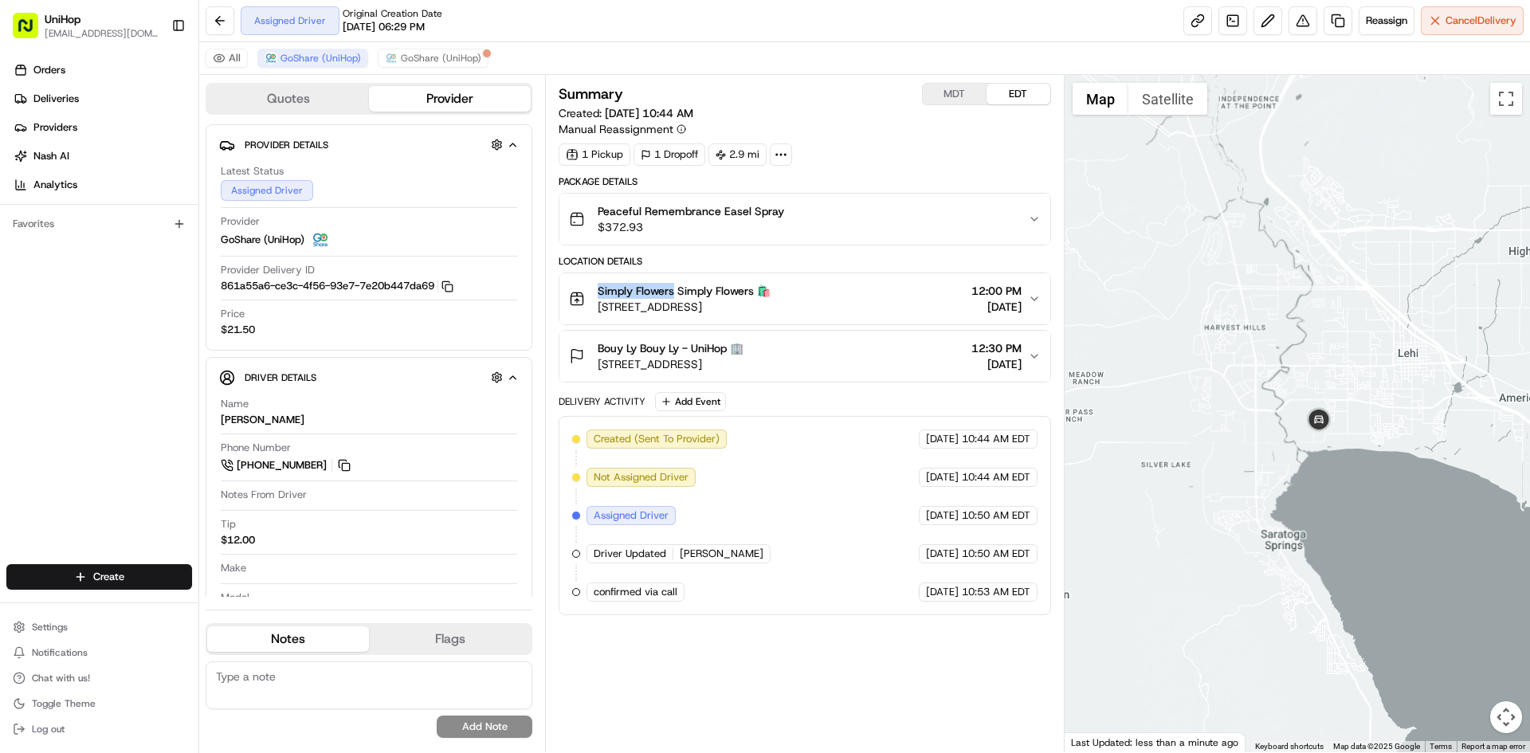
drag, startPoint x: 1302, startPoint y: 233, endPoint x: 1298, endPoint y: 315, distance: 82.2
click at [1298, 319] on div at bounding box center [1298, 413] width 466 height 677
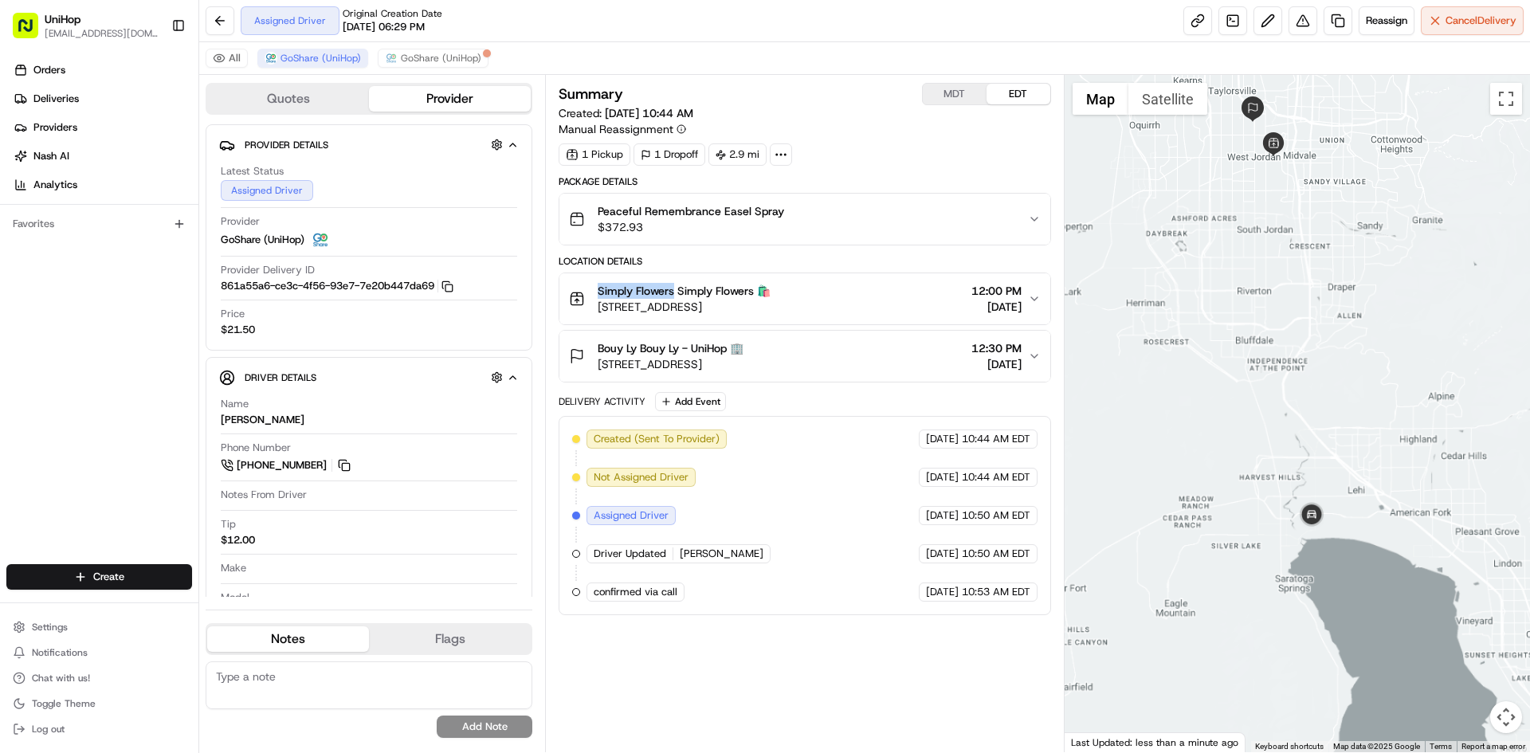
drag, startPoint x: 1309, startPoint y: 269, endPoint x: 1309, endPoint y: 346, distance: 76.5
click at [1310, 348] on div at bounding box center [1298, 413] width 466 height 677
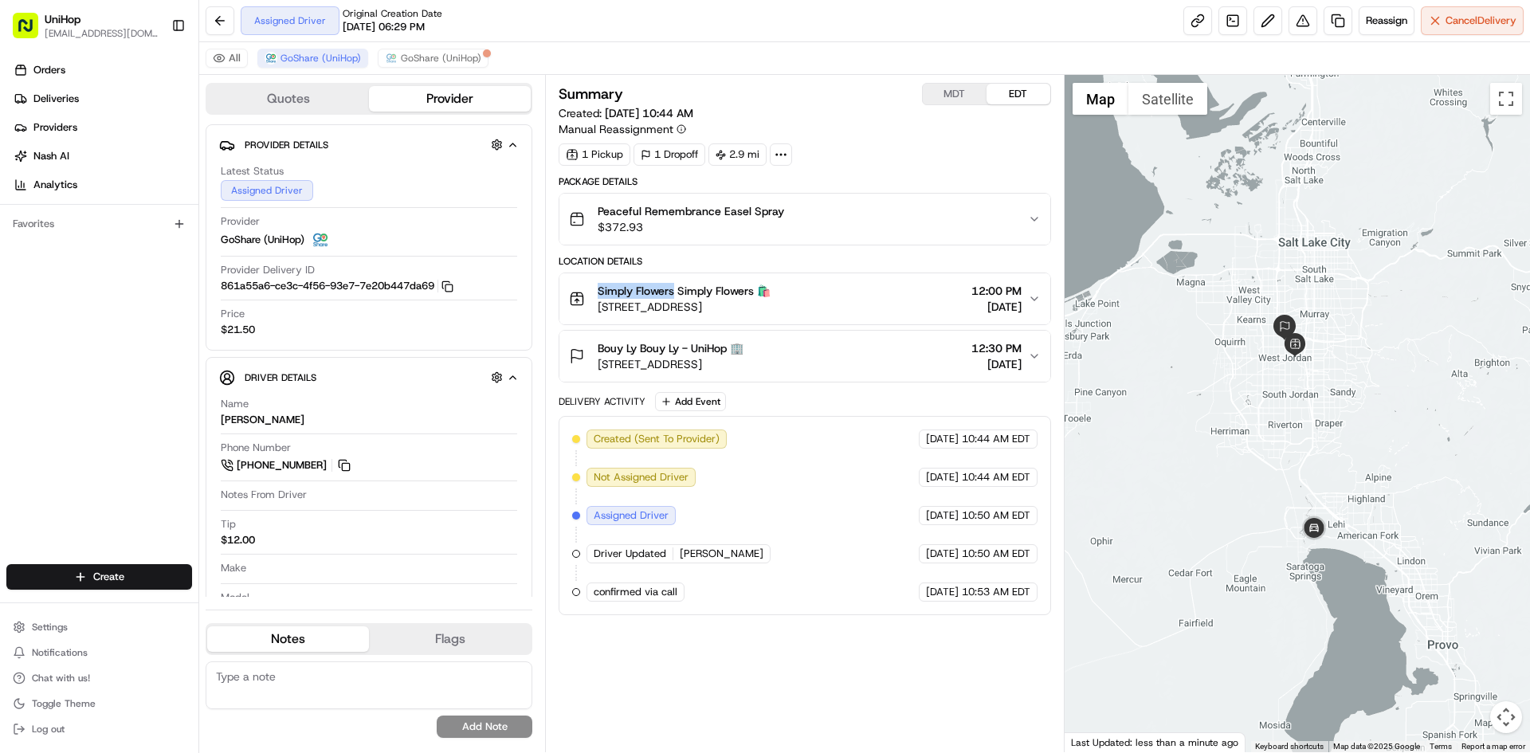
drag, startPoint x: 1336, startPoint y: 419, endPoint x: 1257, endPoint y: 399, distance: 81.6
click at [1300, 406] on div at bounding box center [1298, 413] width 466 height 677
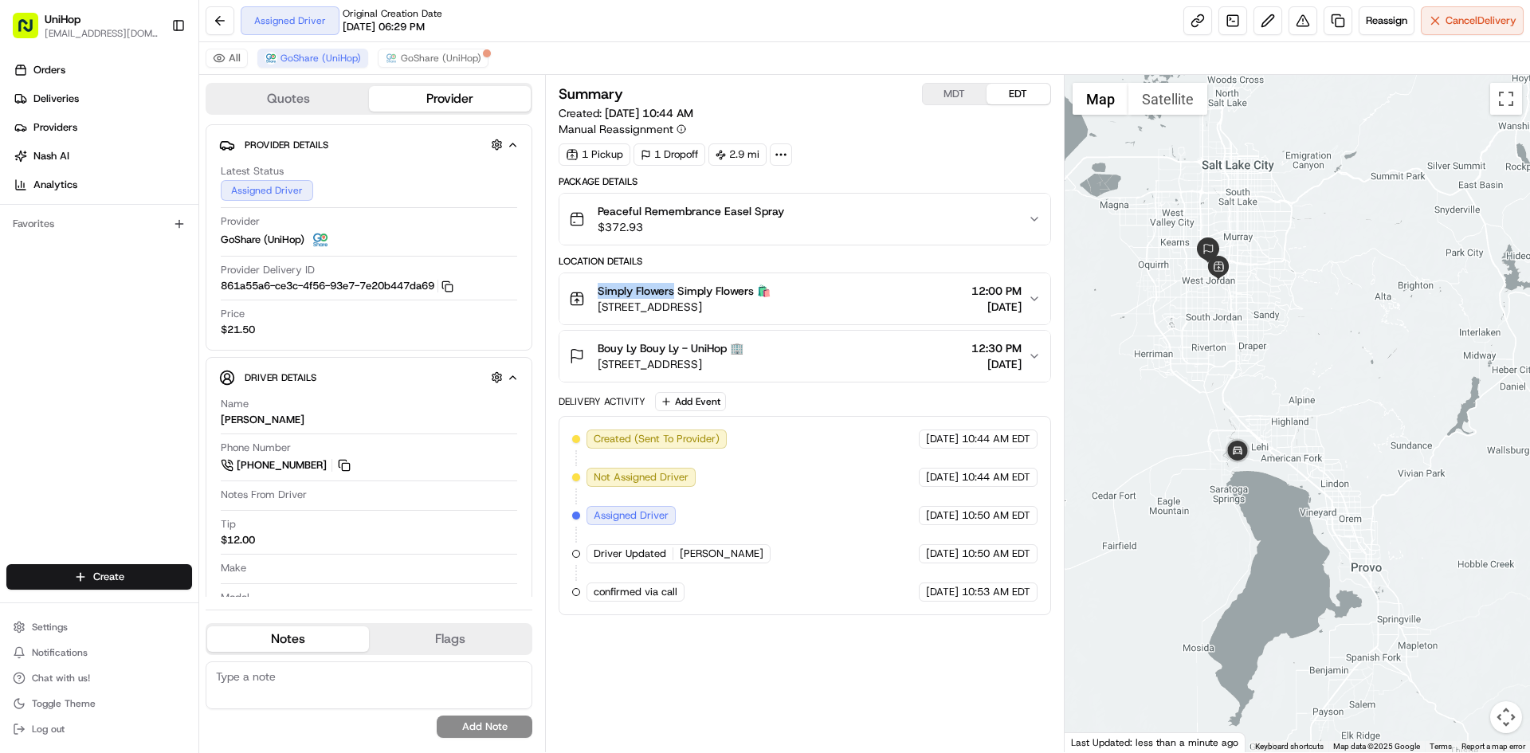
click at [1256, 414] on div at bounding box center [1298, 413] width 466 height 677
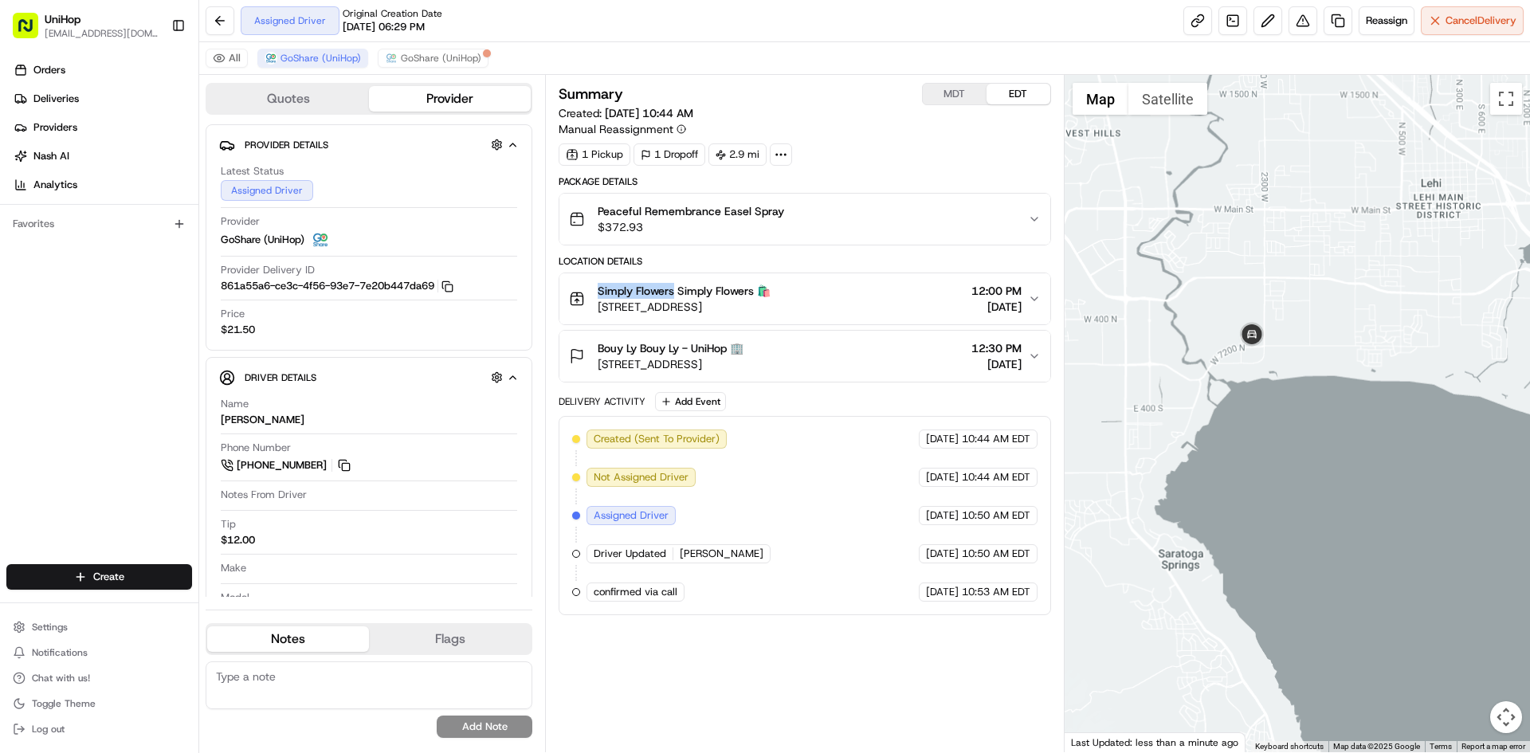
drag, startPoint x: 1287, startPoint y: 234, endPoint x: 1276, endPoint y: 328, distance: 94.7
click at [1276, 327] on div at bounding box center [1298, 413] width 466 height 677
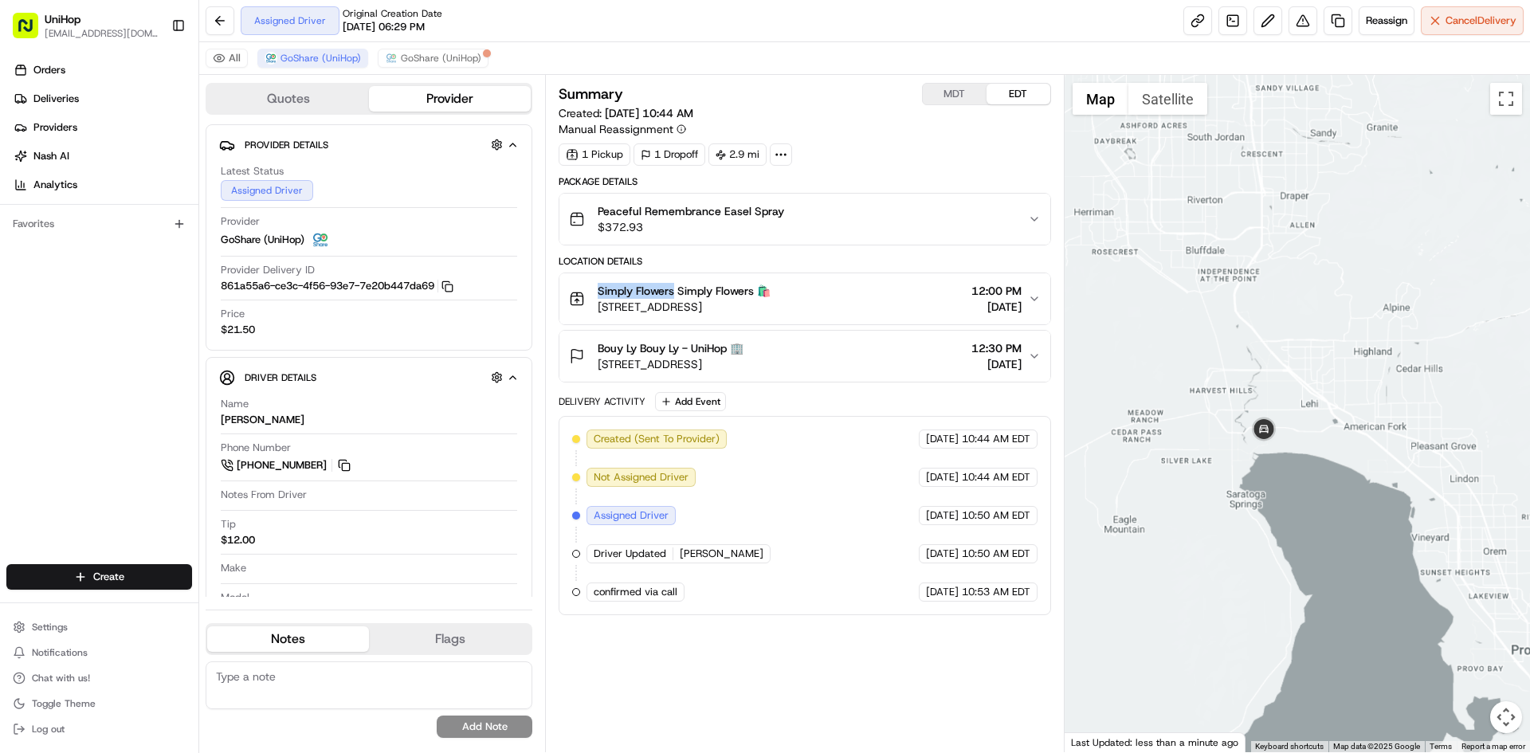
drag, startPoint x: 1306, startPoint y: 261, endPoint x: 1299, endPoint y: 335, distance: 73.7
click at [1301, 334] on div at bounding box center [1298, 413] width 466 height 677
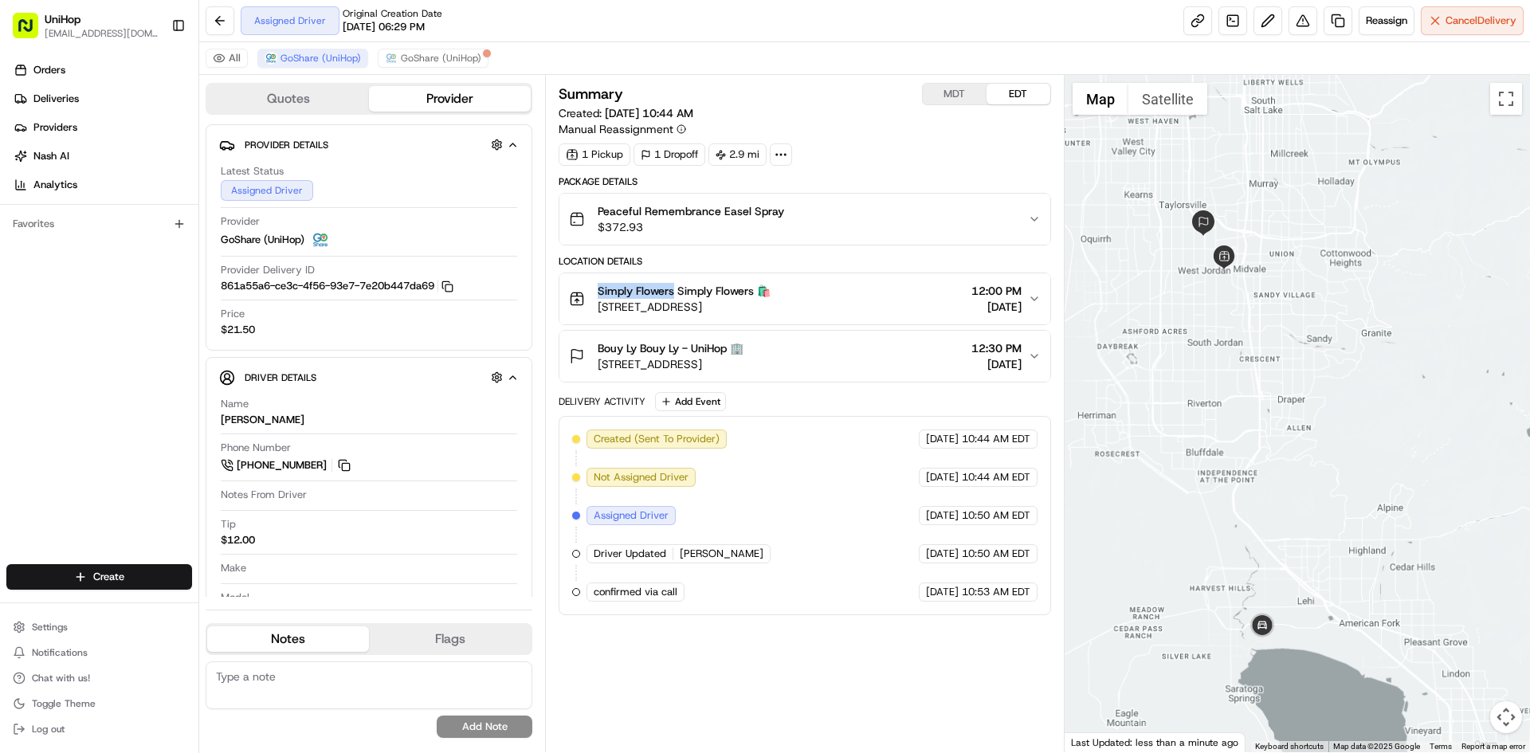
drag, startPoint x: 1305, startPoint y: 333, endPoint x: 1333, endPoint y: 320, distance: 30.7
click at [1333, 322] on div at bounding box center [1298, 413] width 466 height 677
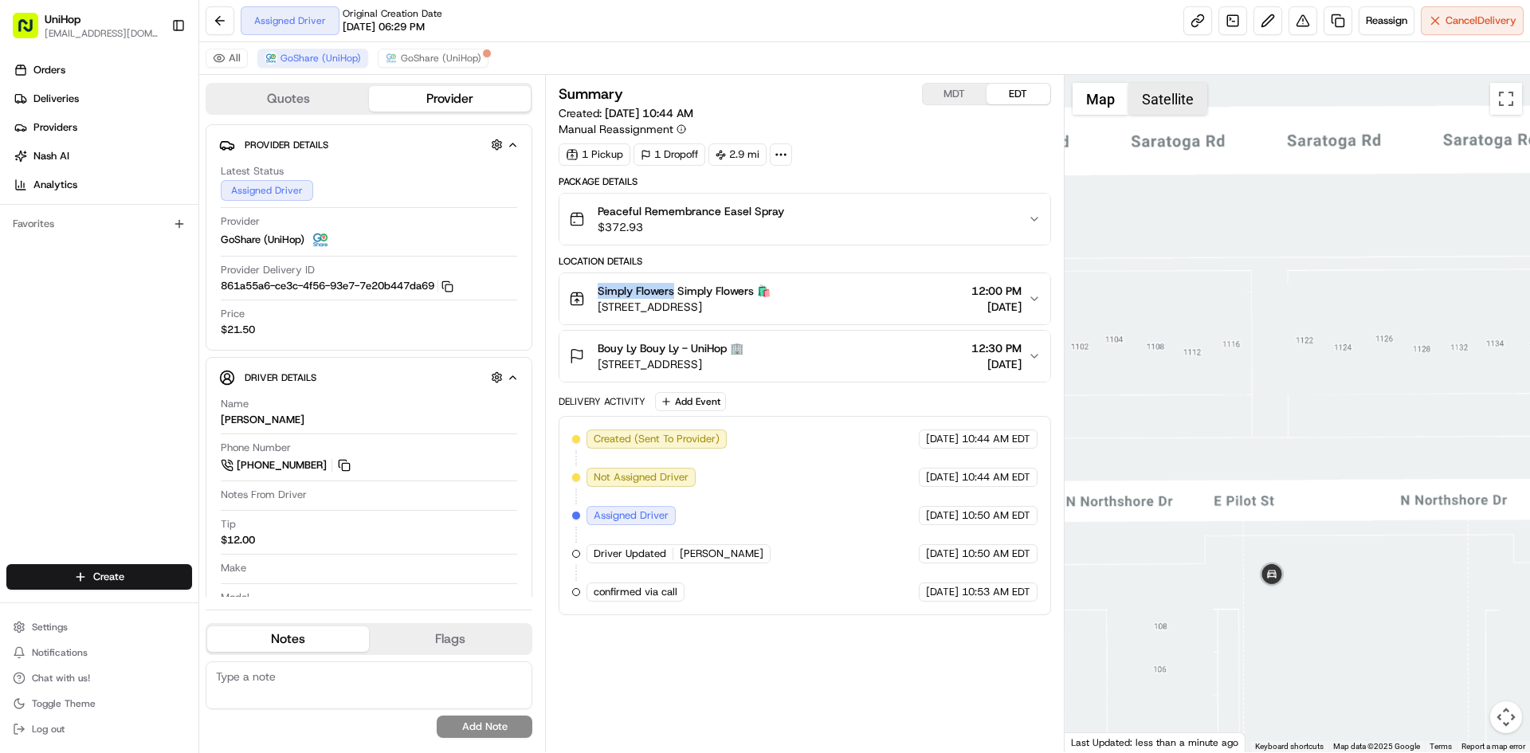
click at [1156, 84] on button "Satellite" at bounding box center [1168, 99] width 79 height 32
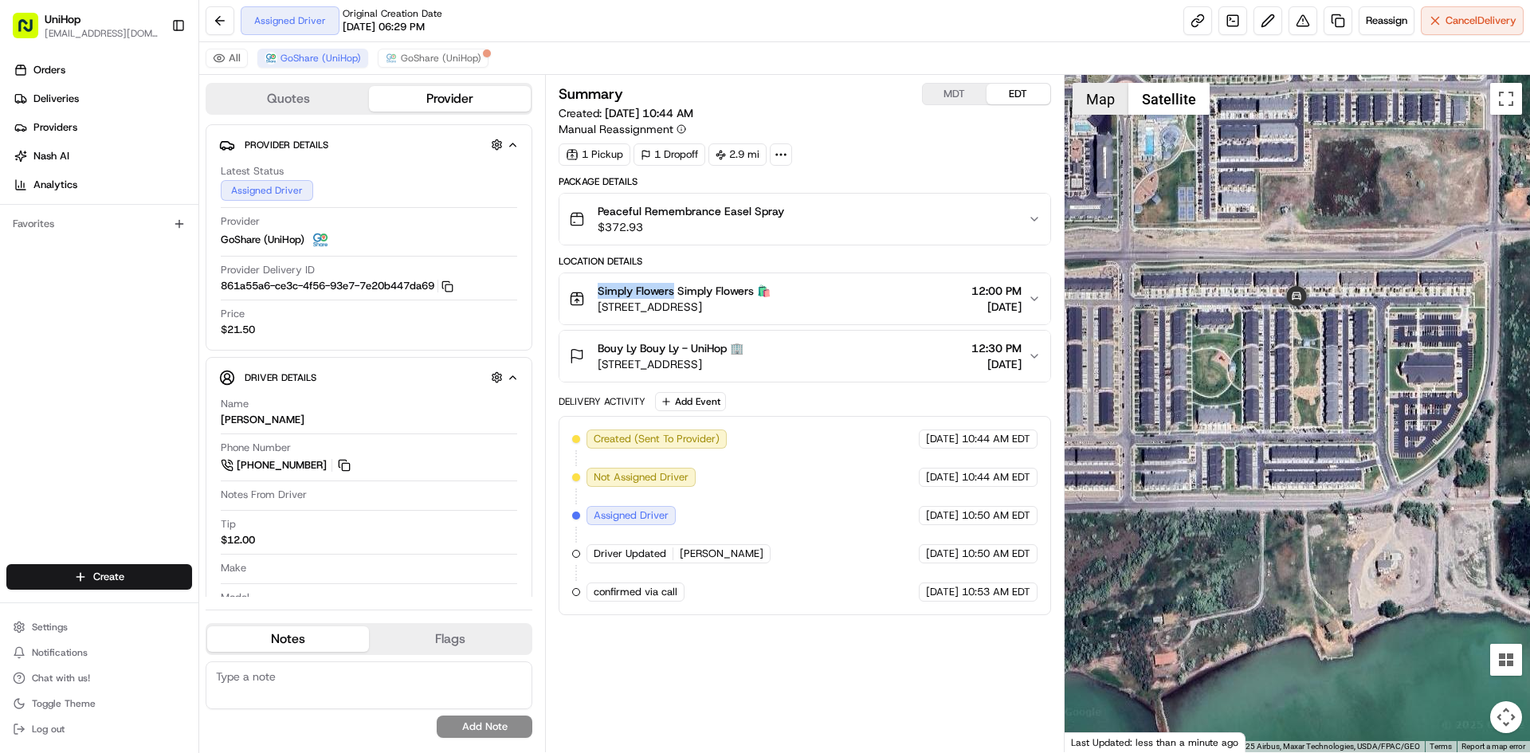
click at [1099, 101] on button "Map" at bounding box center [1101, 99] width 56 height 32
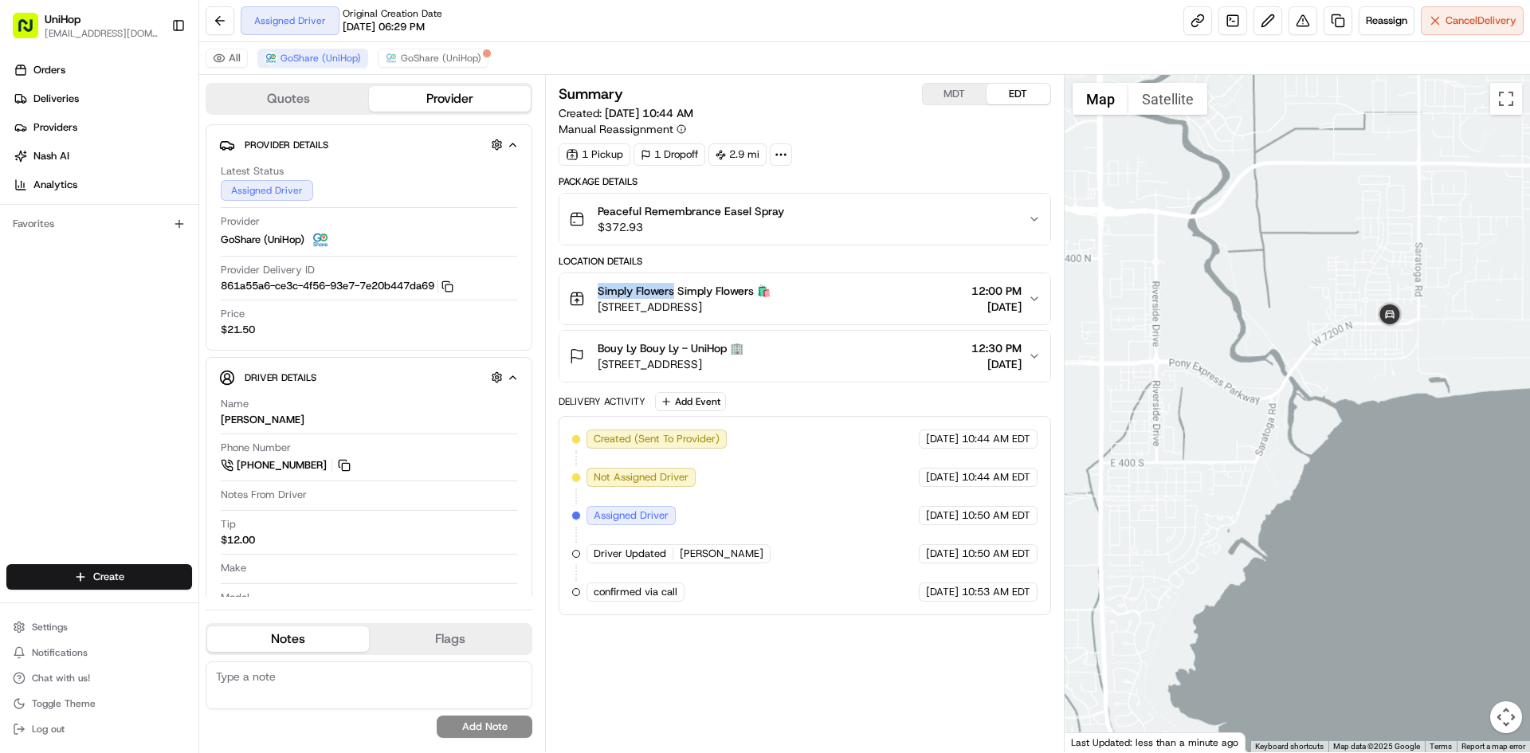
drag, startPoint x: 1431, startPoint y: 147, endPoint x: 1393, endPoint y: 371, distance: 226.3
click at [1409, 375] on div at bounding box center [1298, 413] width 466 height 677
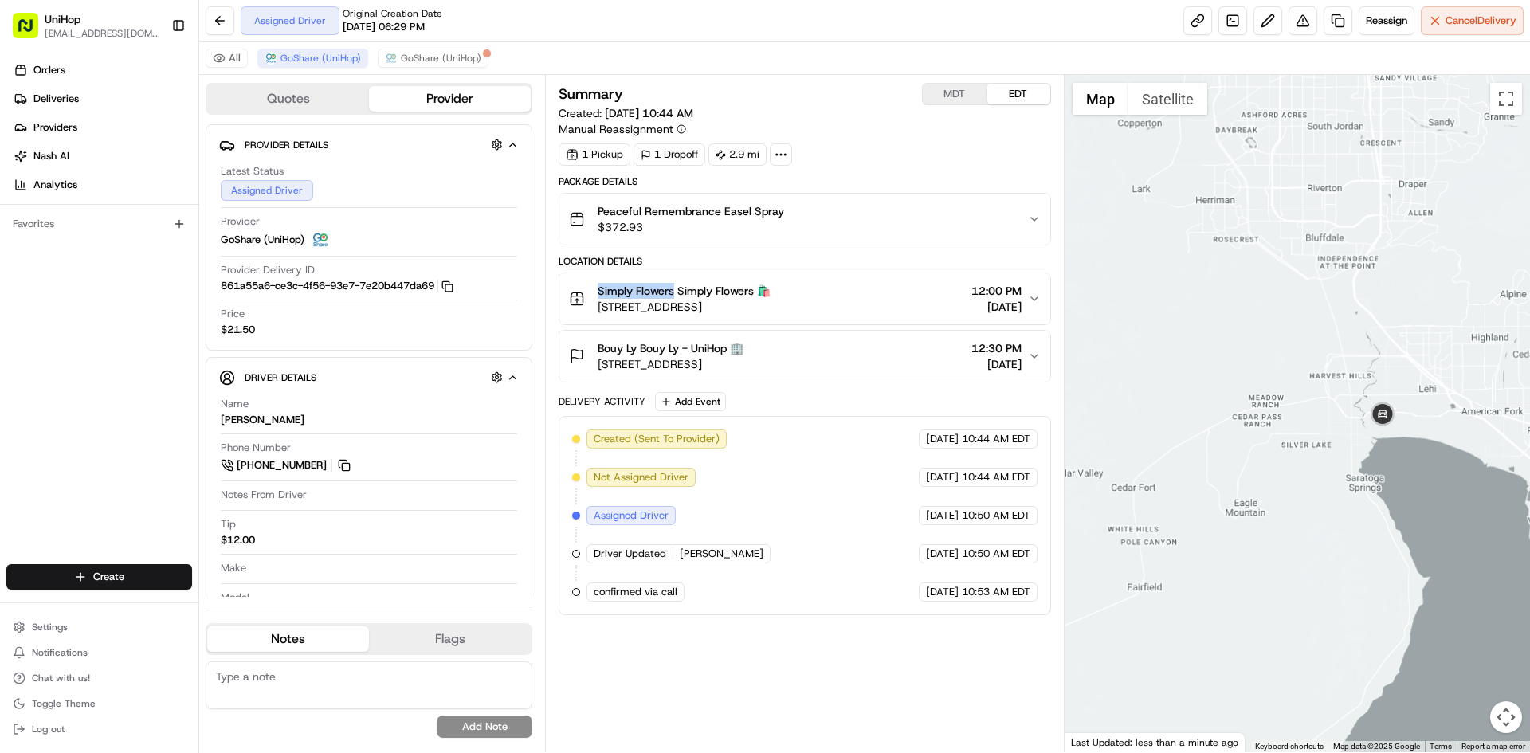
drag, startPoint x: 1379, startPoint y: 278, endPoint x: 1378, endPoint y: 381, distance: 102.8
click at [1379, 381] on div at bounding box center [1298, 413] width 466 height 677
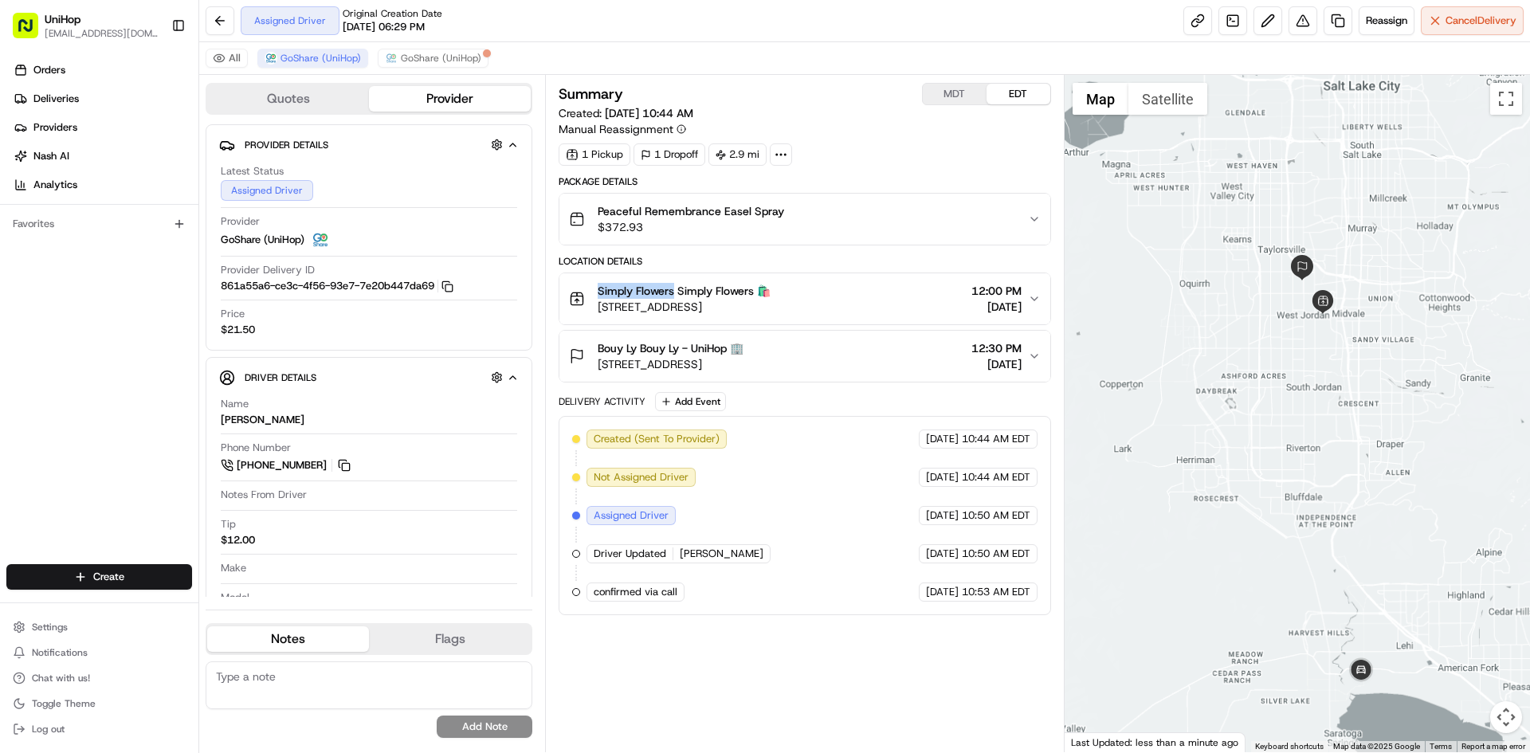
drag, startPoint x: 1358, startPoint y: 362, endPoint x: 1291, endPoint y: 357, distance: 67.1
click at [1298, 297] on div at bounding box center [1298, 413] width 466 height 677
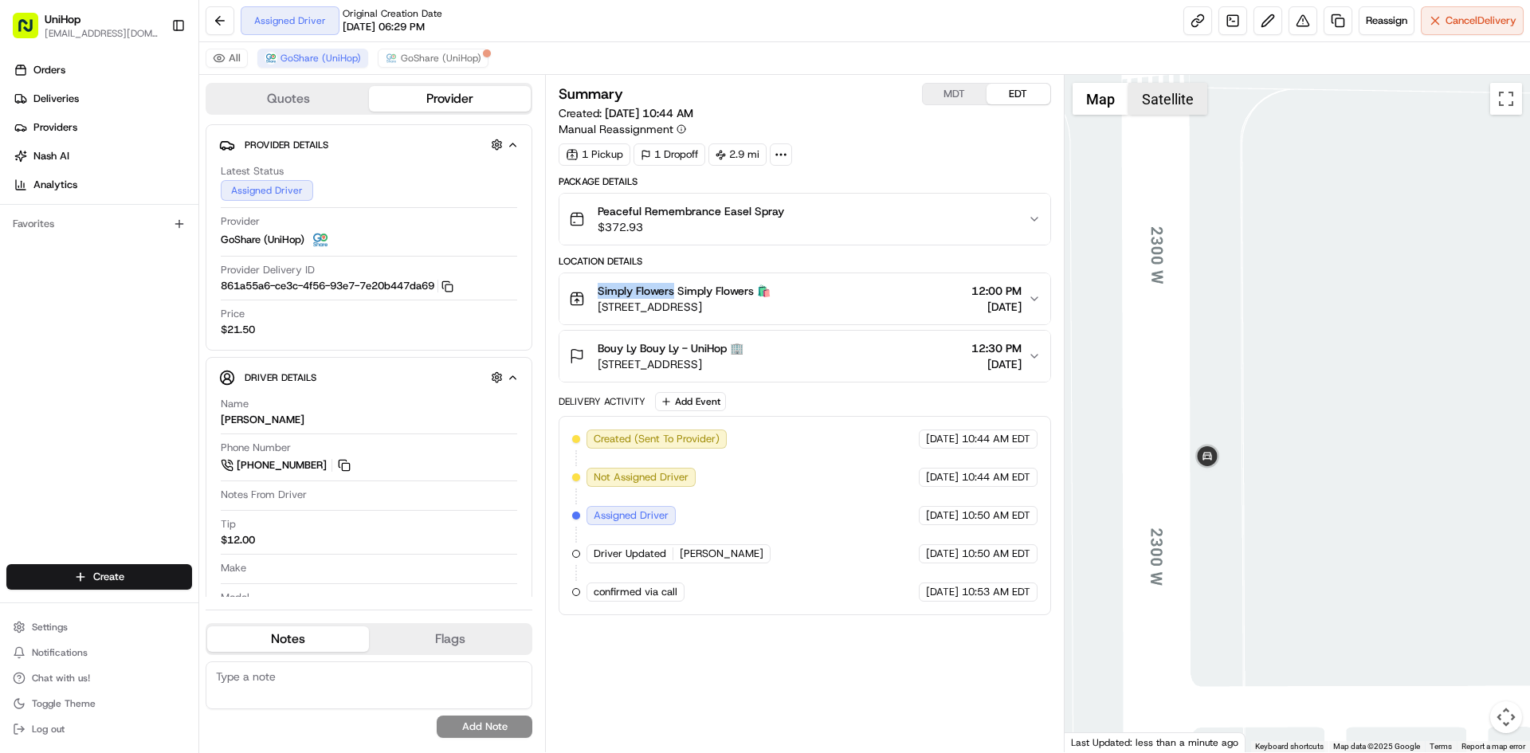
click at [1176, 105] on button "Satellite" at bounding box center [1168, 99] width 79 height 32
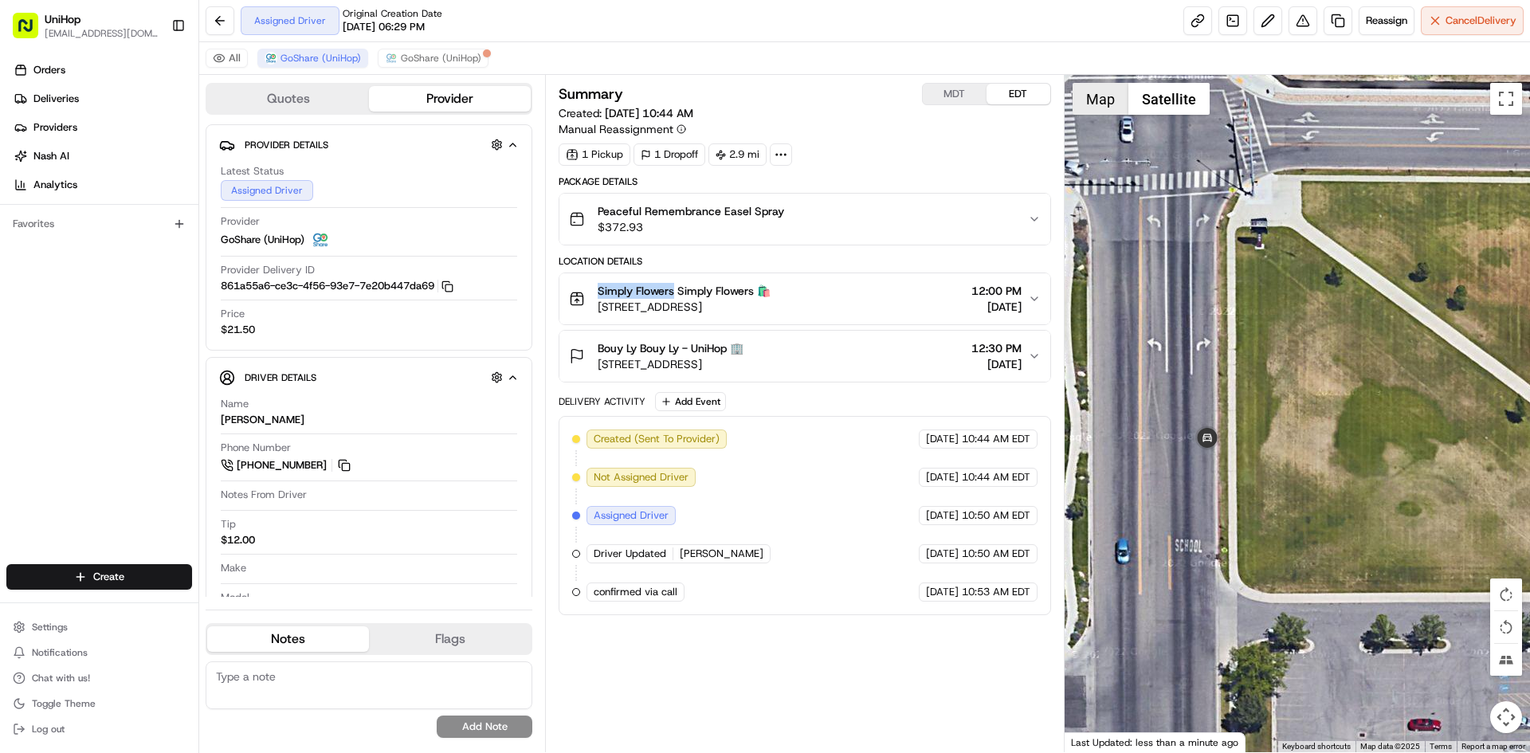
click at [1087, 109] on button "Map" at bounding box center [1101, 99] width 56 height 32
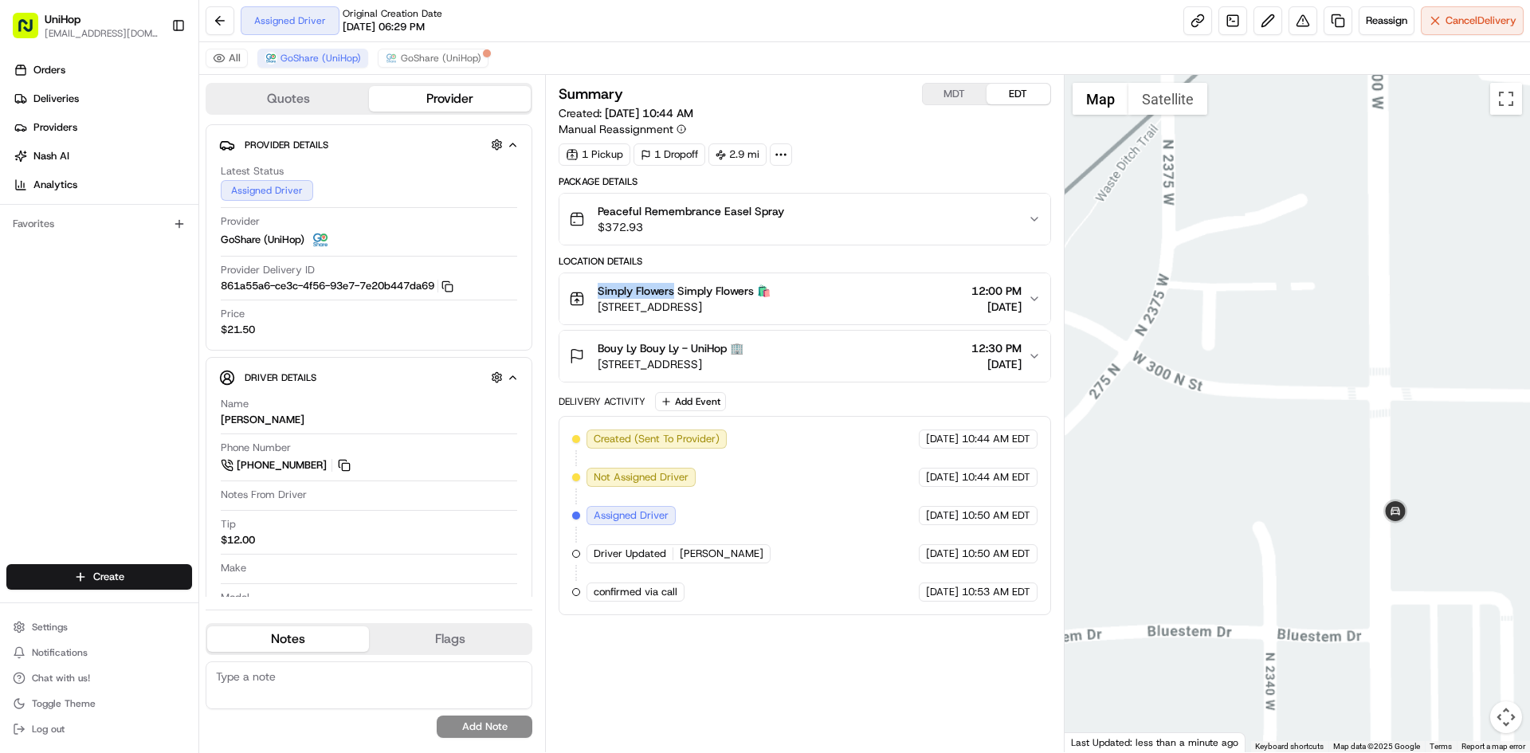
drag, startPoint x: 1460, startPoint y: 388, endPoint x: 1347, endPoint y: 485, distance: 149.2
click at [1380, 461] on div at bounding box center [1298, 413] width 466 height 677
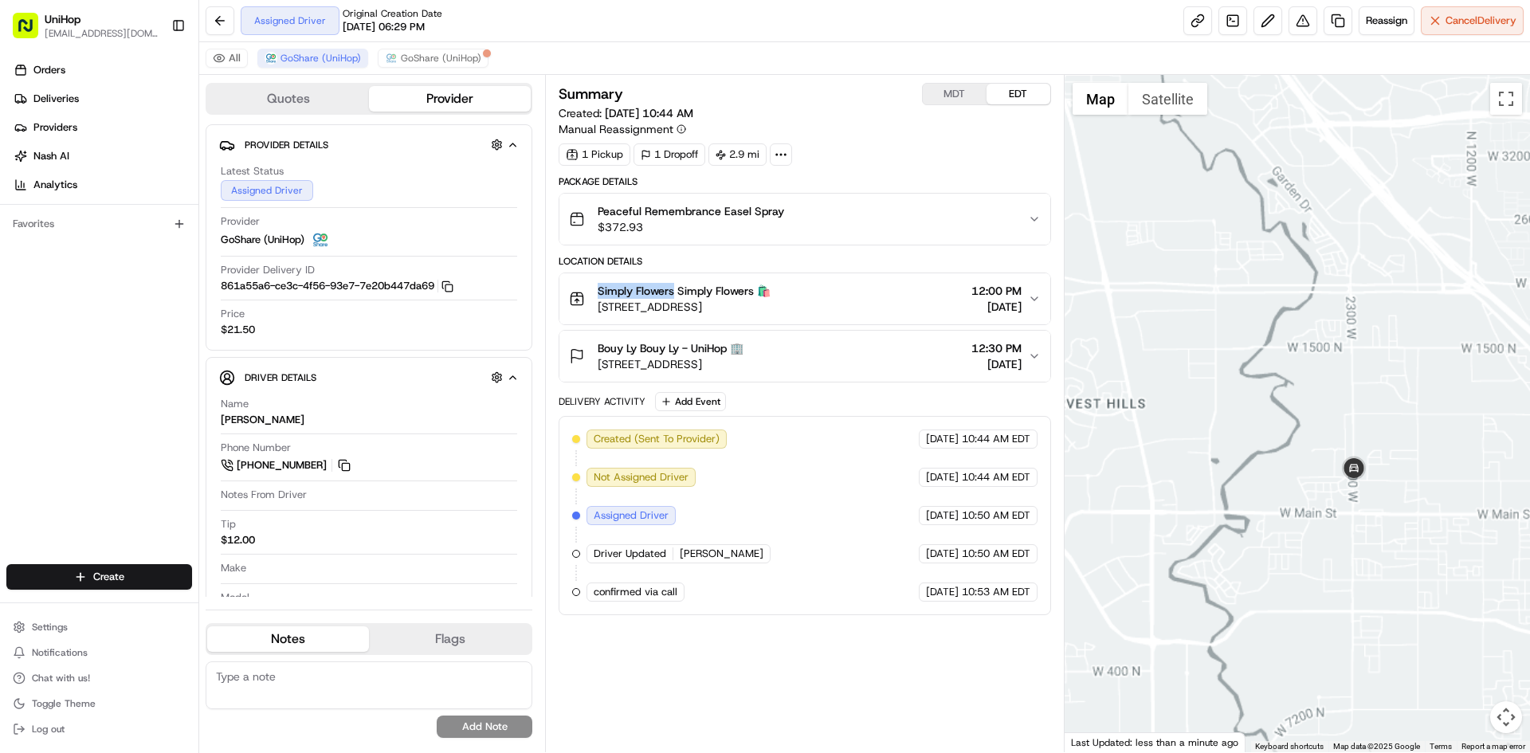
drag, startPoint x: 1389, startPoint y: 357, endPoint x: 1380, endPoint y: 443, distance: 86.6
click at [1380, 443] on div at bounding box center [1298, 413] width 466 height 677
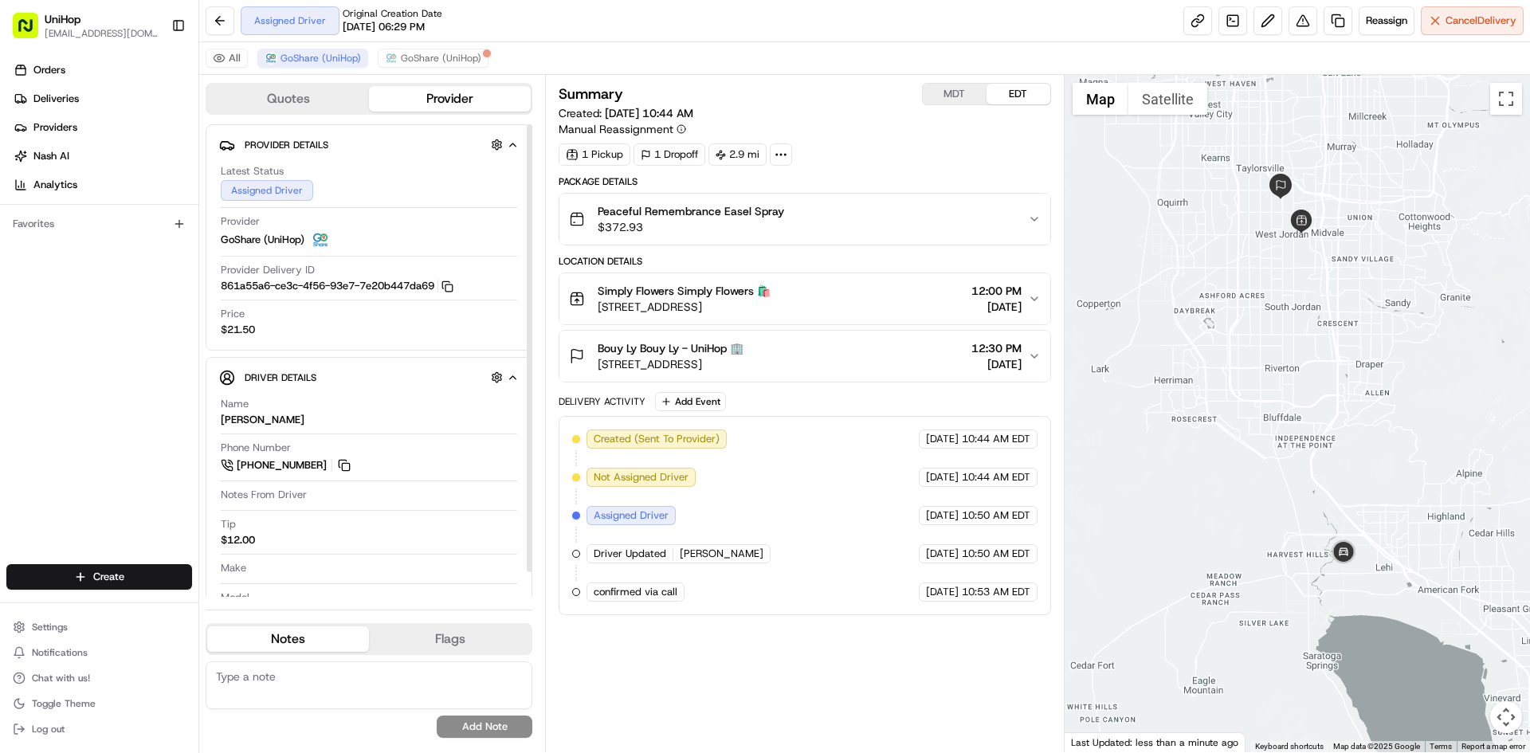
click at [67, 489] on div "Orders Deliveries Providers [PERSON_NAME] Analytics Favorites" at bounding box center [99, 312] width 198 height 523
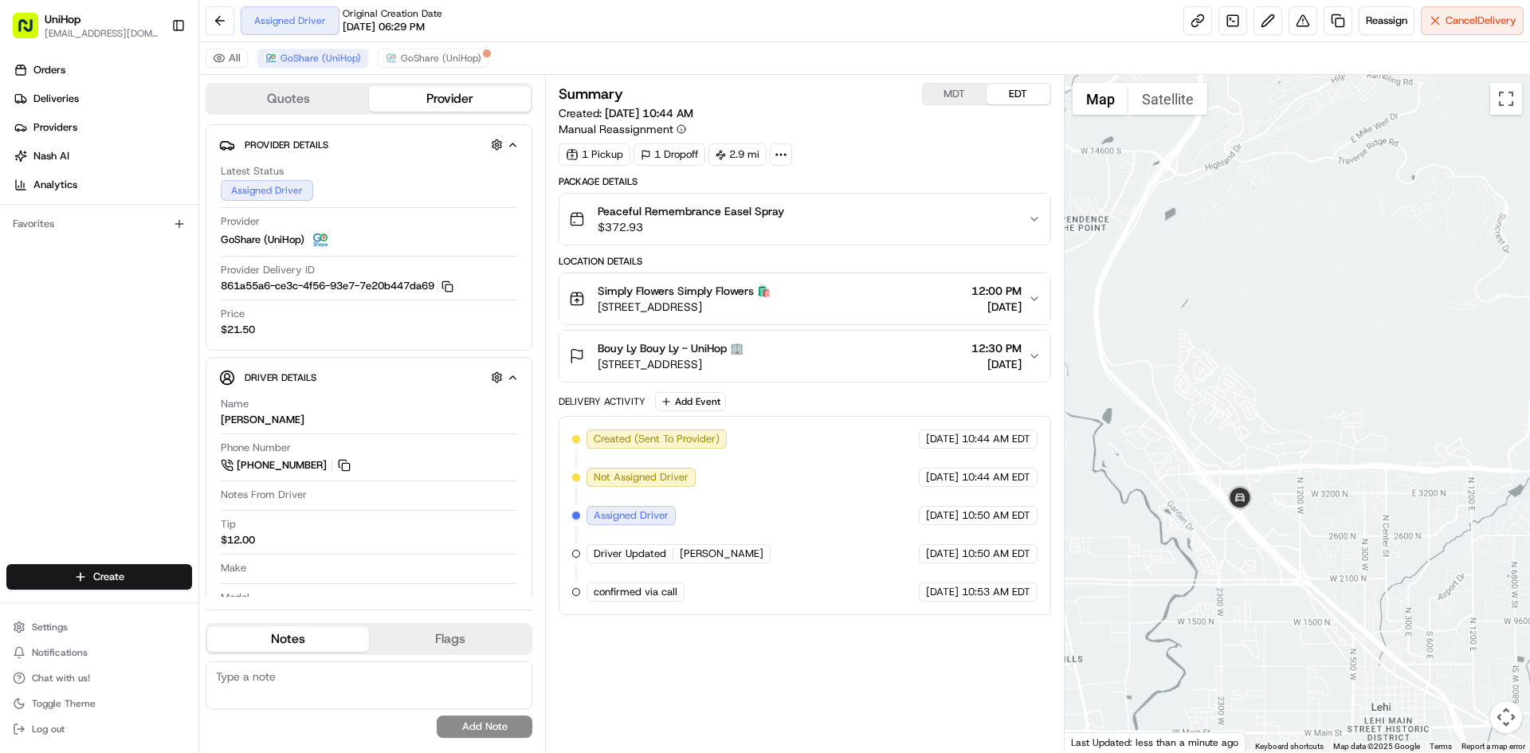
drag, startPoint x: 1293, startPoint y: 385, endPoint x: 1336, endPoint y: 469, distance: 94.8
click at [1335, 469] on div at bounding box center [1298, 413] width 466 height 677
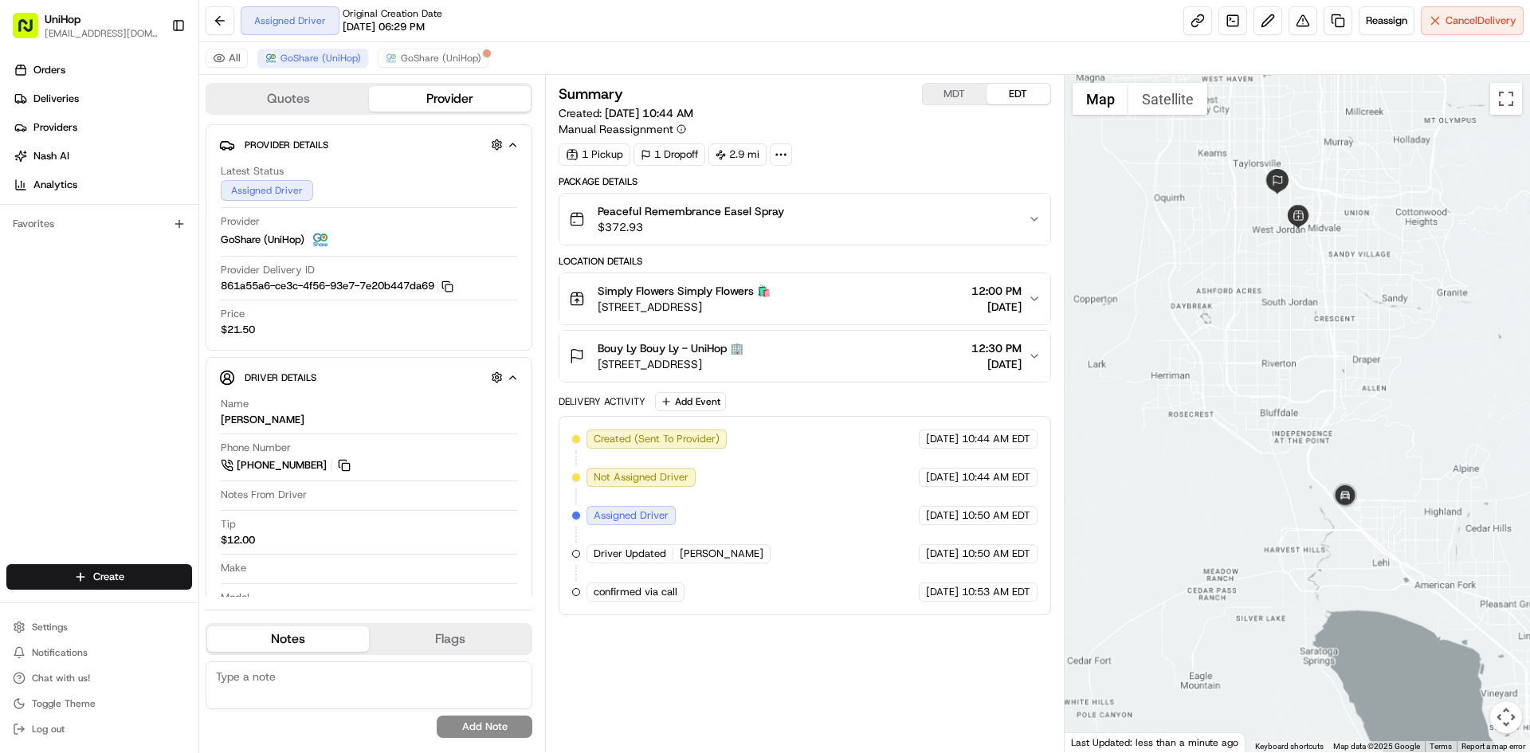
drag, startPoint x: 1354, startPoint y: 325, endPoint x: 1355, endPoint y: 365, distance: 39.9
click at [1357, 361] on div at bounding box center [1298, 413] width 466 height 677
click at [1339, 497] on img at bounding box center [1345, 502] width 32 height 32
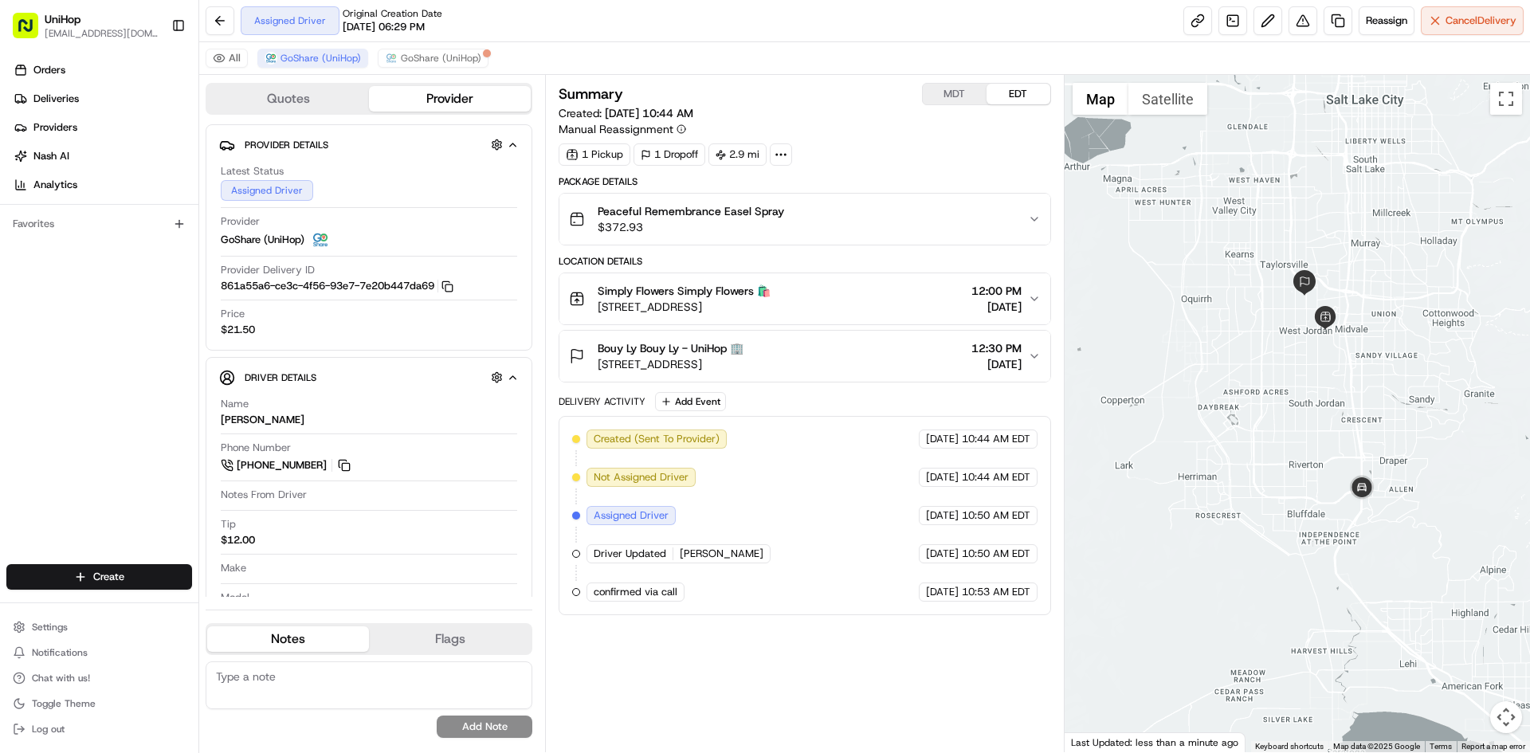
drag, startPoint x: 1385, startPoint y: 281, endPoint x: 1395, endPoint y: 410, distance: 130.3
click at [1411, 367] on div at bounding box center [1298, 413] width 466 height 677
click at [1404, 376] on div at bounding box center [1298, 413] width 466 height 677
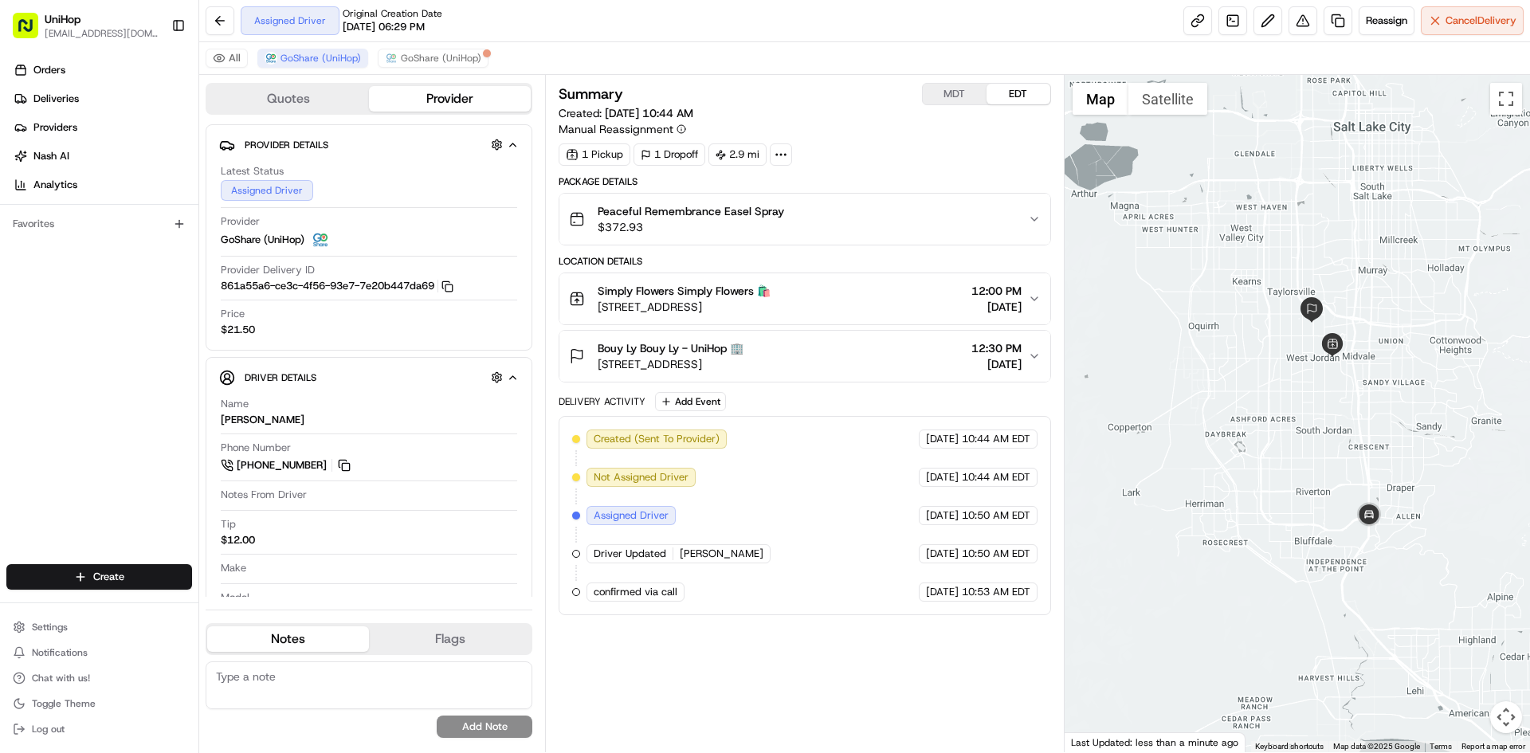
drag, startPoint x: 1371, startPoint y: 340, endPoint x: 1377, endPoint y: 365, distance: 26.3
click at [1377, 365] on div at bounding box center [1298, 413] width 466 height 677
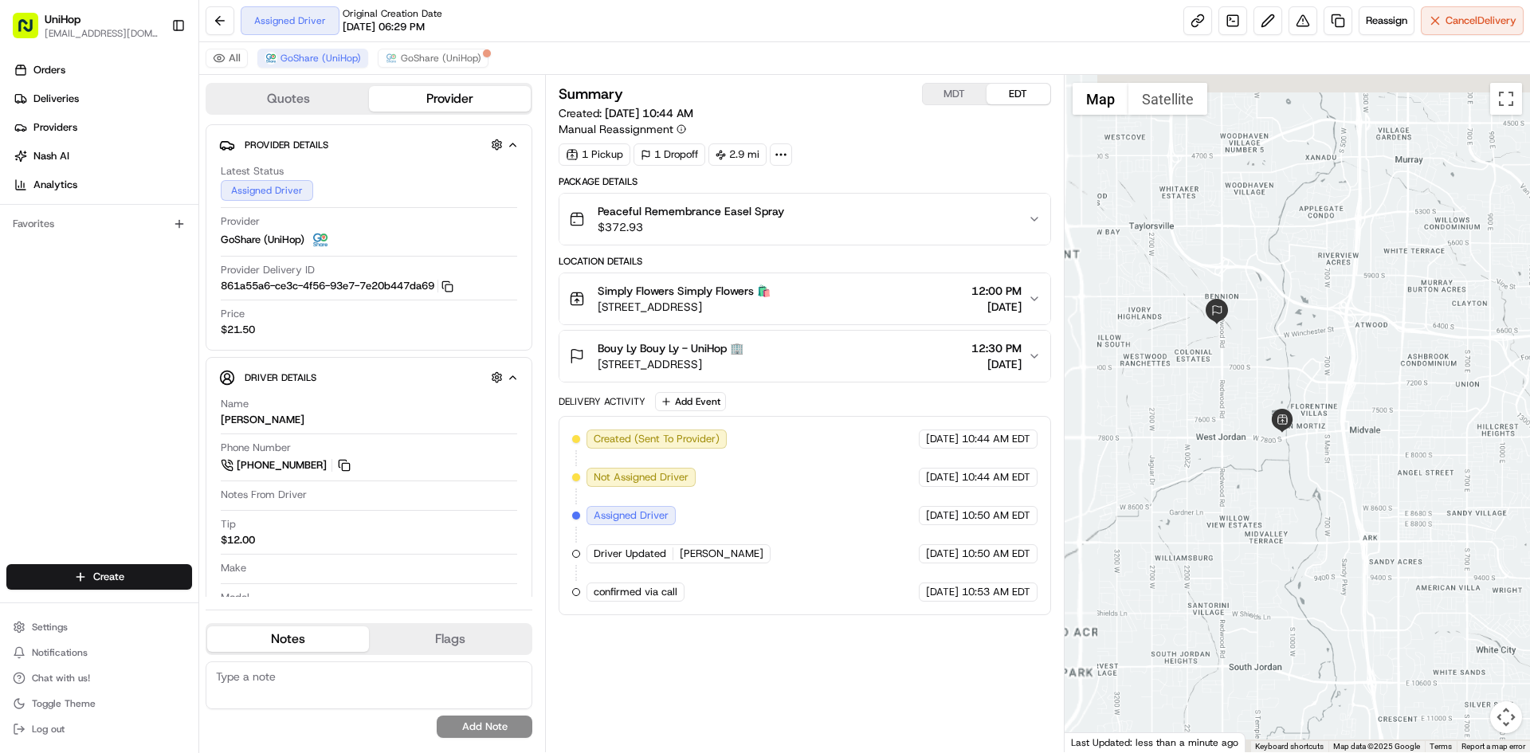
drag, startPoint x: 1356, startPoint y: 258, endPoint x: 1344, endPoint y: 217, distance: 43.1
click at [1345, 218] on div at bounding box center [1298, 413] width 466 height 677
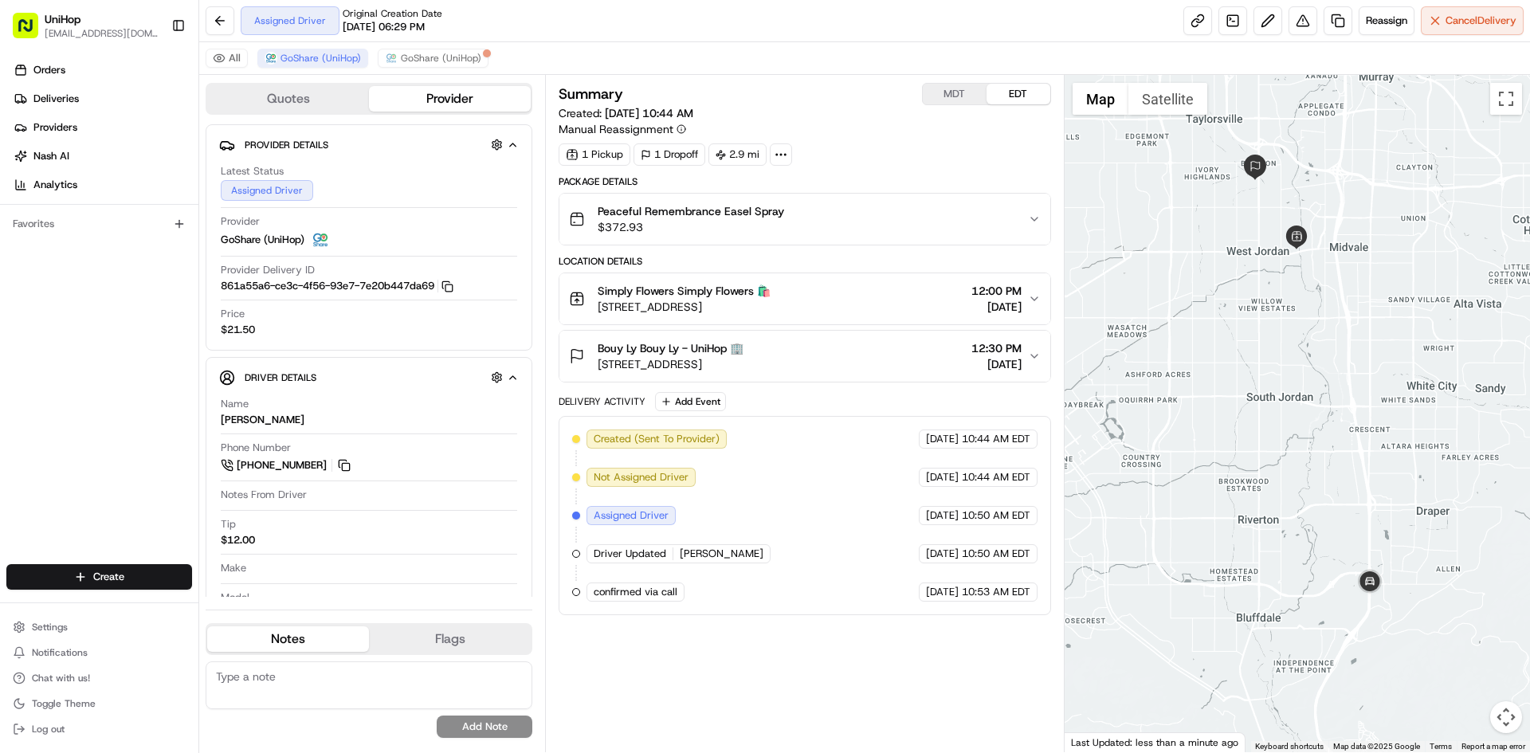
click at [104, 318] on div "Orders Deliveries Providers [PERSON_NAME] Analytics Favorites" at bounding box center [99, 312] width 198 height 523
drag, startPoint x: 1371, startPoint y: 338, endPoint x: 1385, endPoint y: 400, distance: 63.8
click at [1385, 400] on div at bounding box center [1298, 413] width 466 height 677
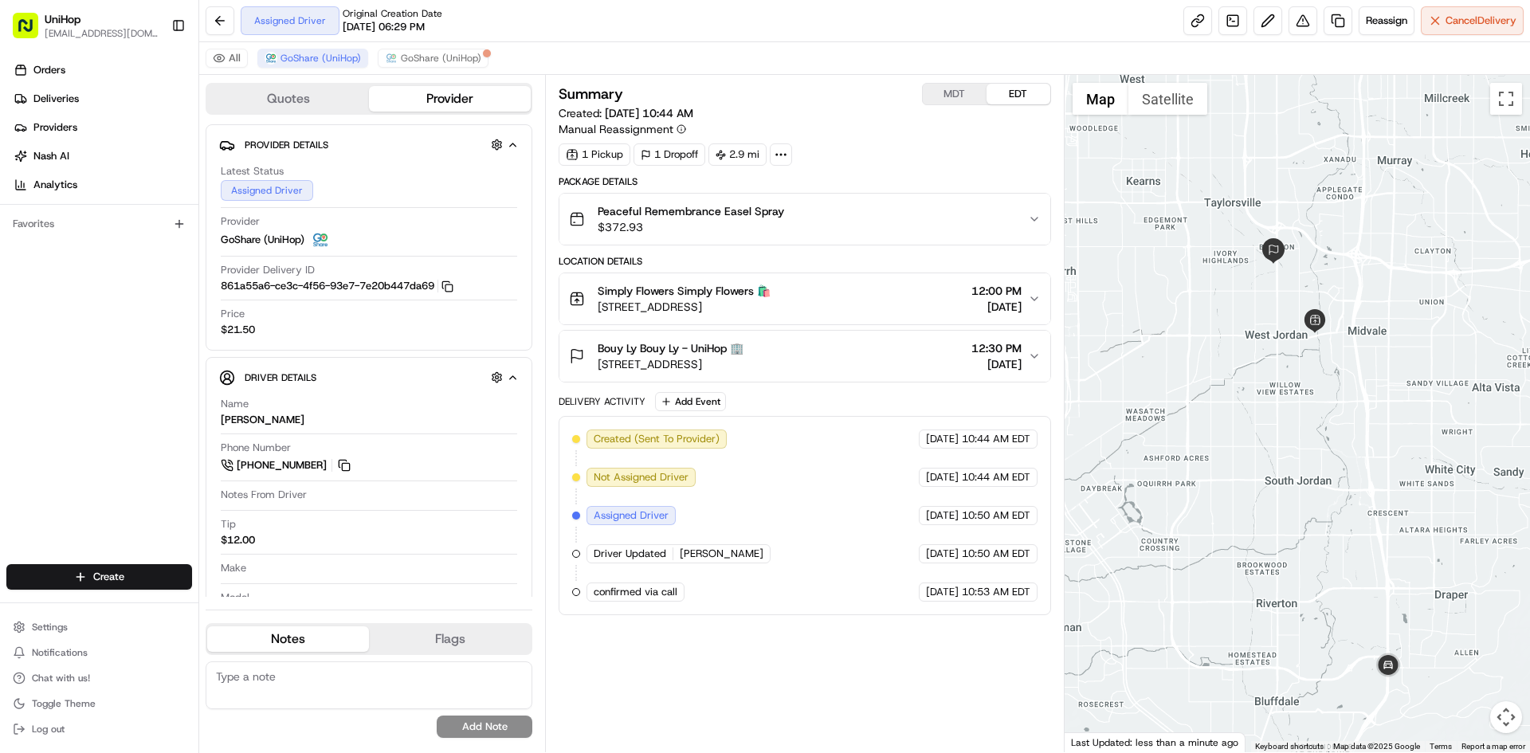
click at [771, 290] on div "Simply Flowers Simply Flowers 🛍️" at bounding box center [684, 291] width 173 height 16
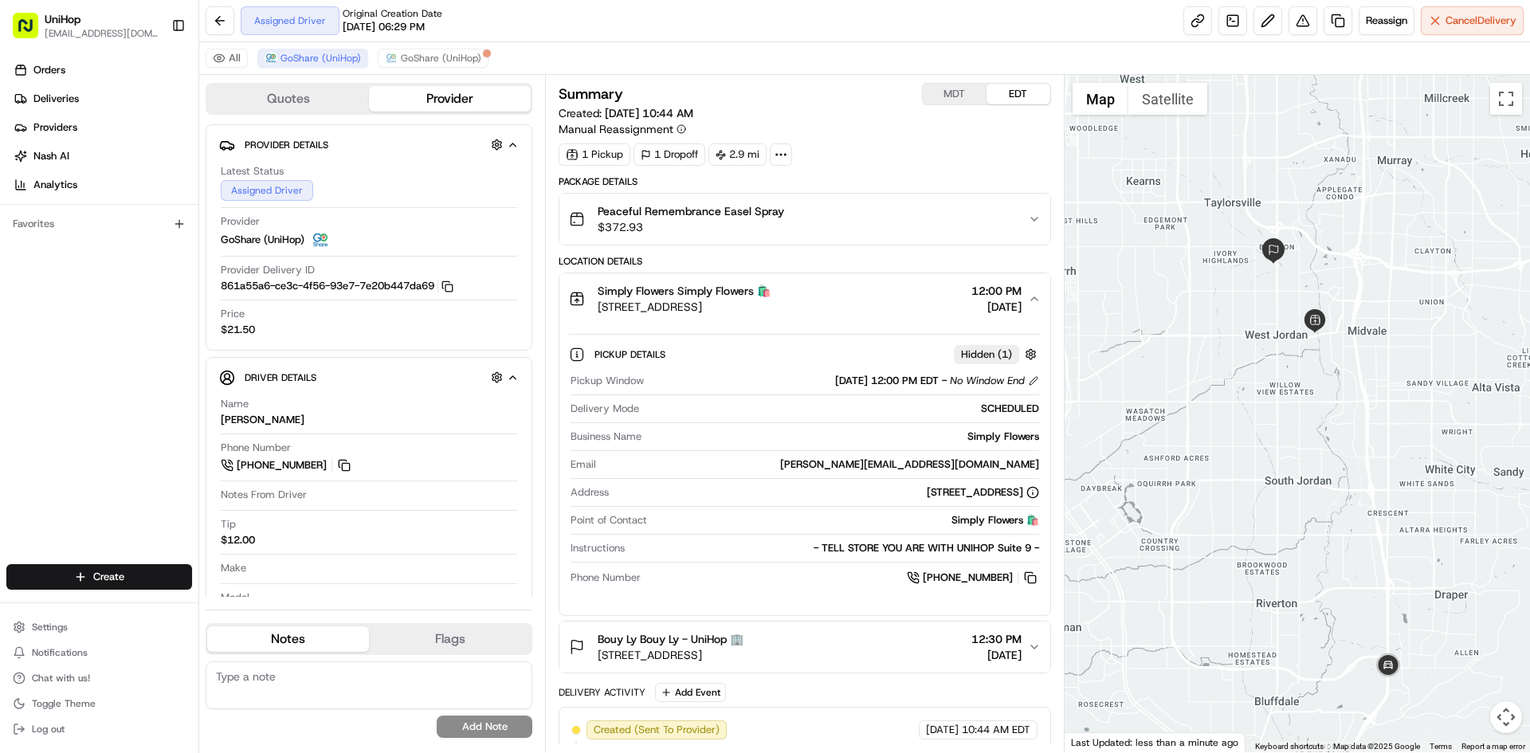
click at [771, 291] on div "Simply Flowers Simply Flowers 🛍️" at bounding box center [684, 291] width 173 height 16
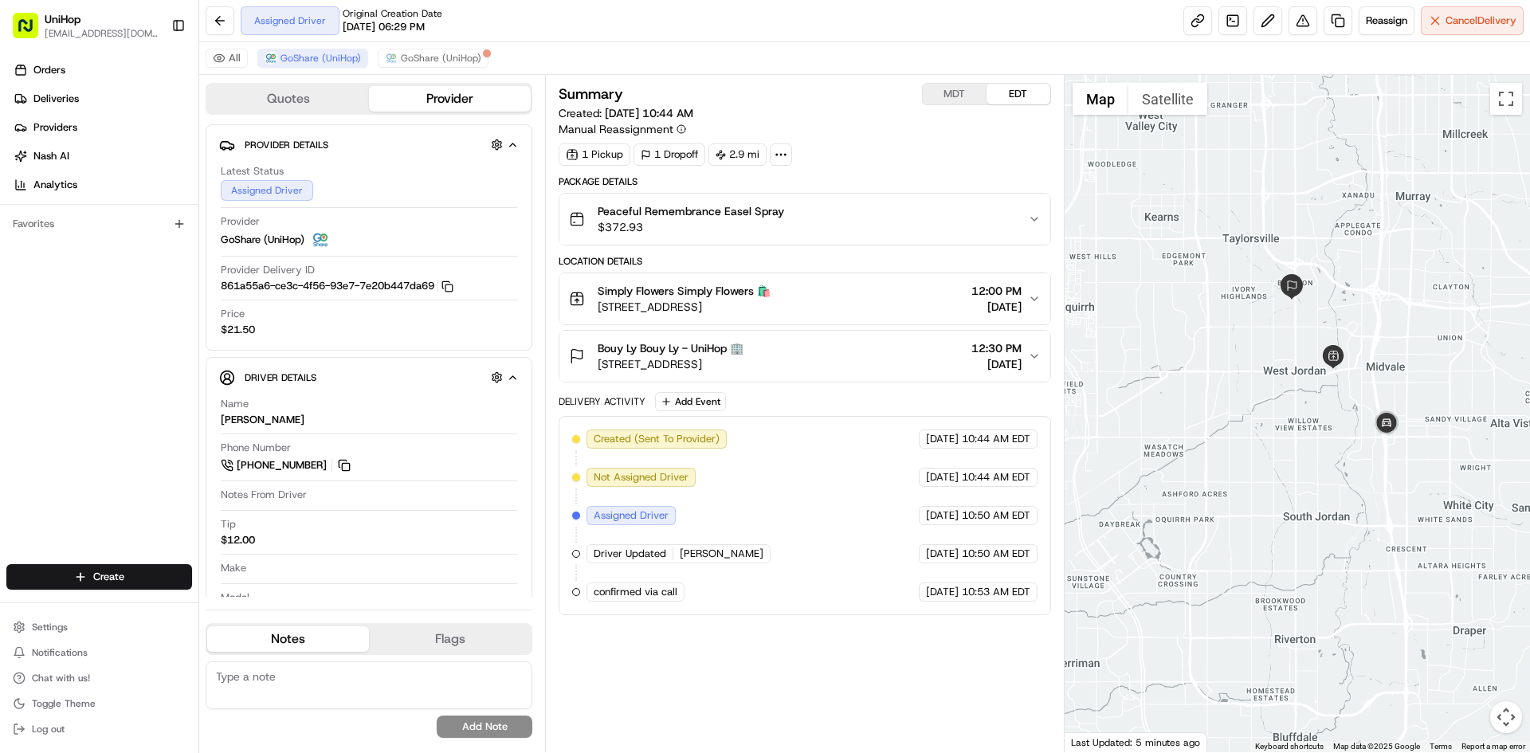
drag, startPoint x: 1343, startPoint y: 245, endPoint x: 1362, endPoint y: 281, distance: 41.4
click at [1362, 281] on div at bounding box center [1298, 413] width 466 height 677
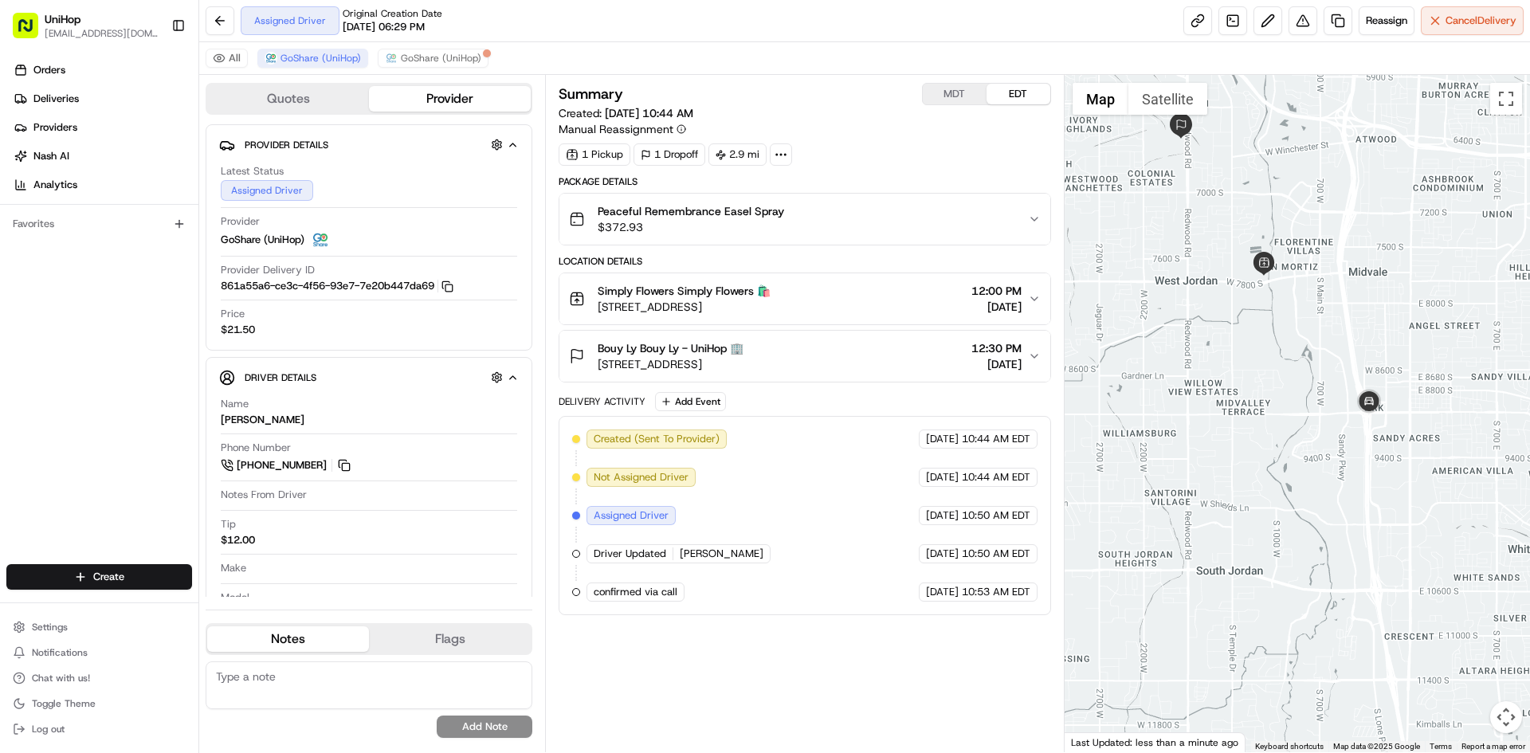
click at [771, 293] on div "Simply Flowers Simply Flowers 🛍️" at bounding box center [684, 291] width 173 height 16
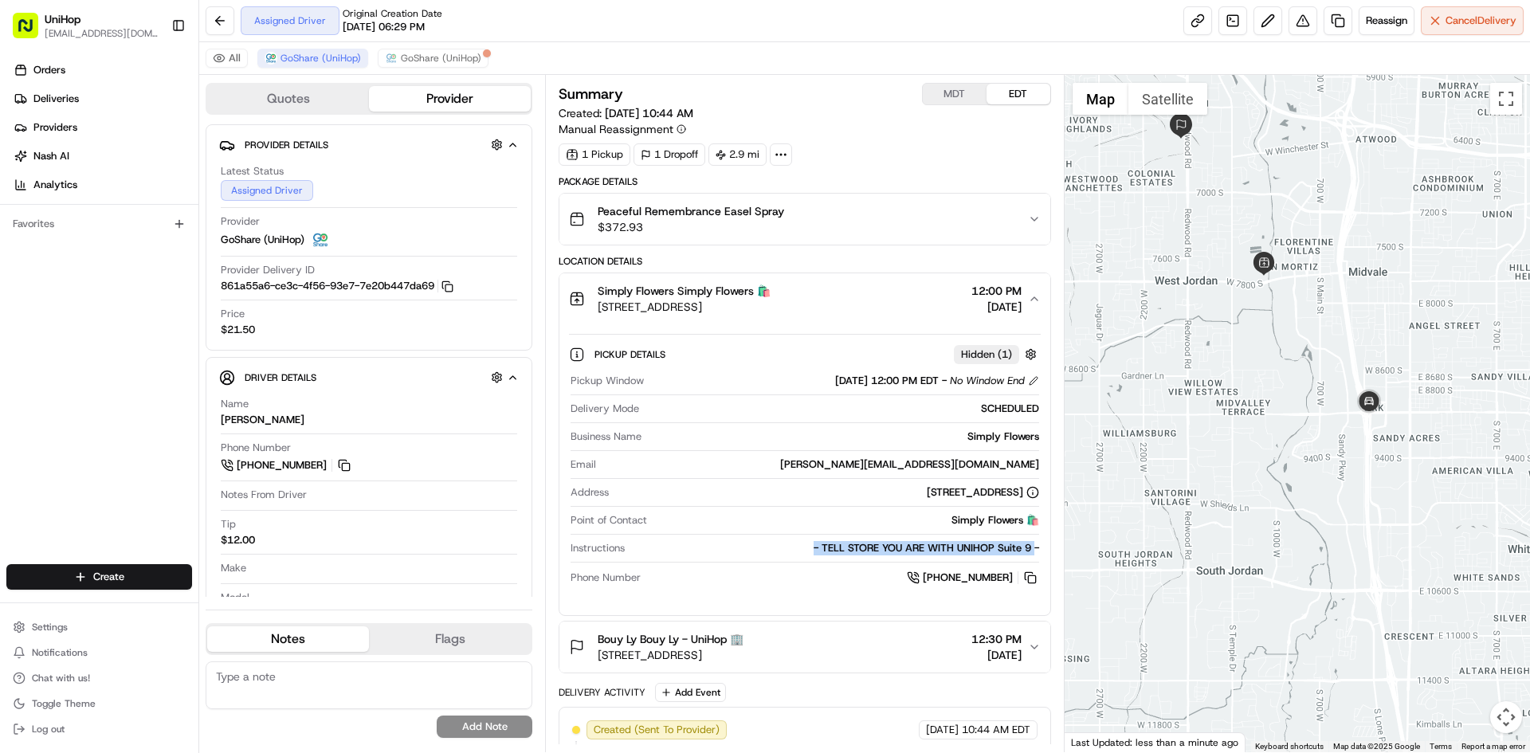
drag, startPoint x: 814, startPoint y: 548, endPoint x: 1033, endPoint y: 549, distance: 219.2
click at [1033, 549] on div "- TELL STORE YOU ARE WITH UNIHOP Suite 9 -" at bounding box center [834, 548] width 407 height 14
copy div "- TELL STORE YOU ARE WITH UNIHOP Suite 9"
click at [771, 289] on div "Simply Flowers Simply Flowers 🛍️" at bounding box center [684, 291] width 173 height 16
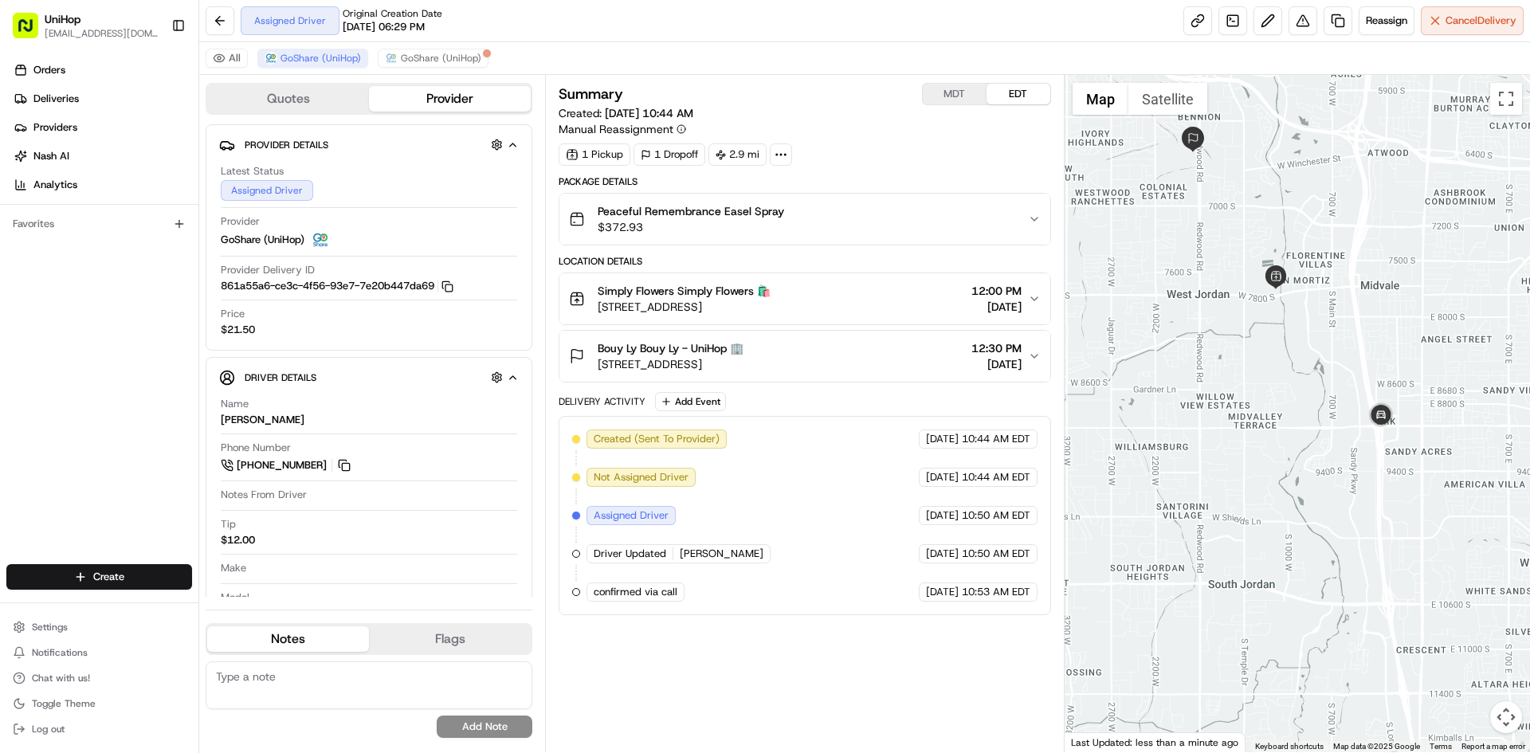
drag, startPoint x: 1320, startPoint y: 328, endPoint x: 1323, endPoint y: 344, distance: 15.5
click at [1323, 344] on div at bounding box center [1298, 413] width 466 height 677
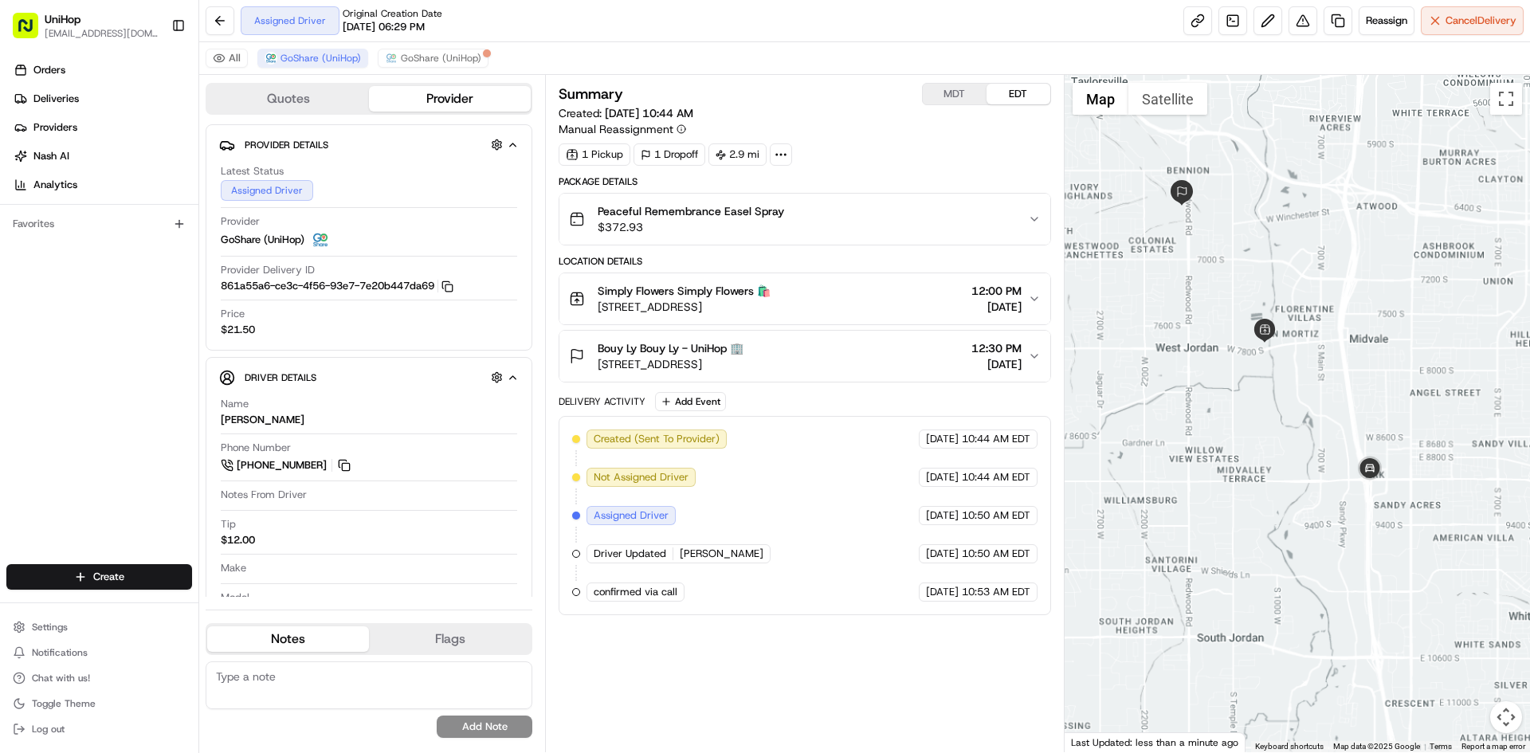
drag, startPoint x: 1302, startPoint y: 371, endPoint x: 1325, endPoint y: 430, distance: 63.1
click at [1325, 430] on div at bounding box center [1298, 413] width 466 height 677
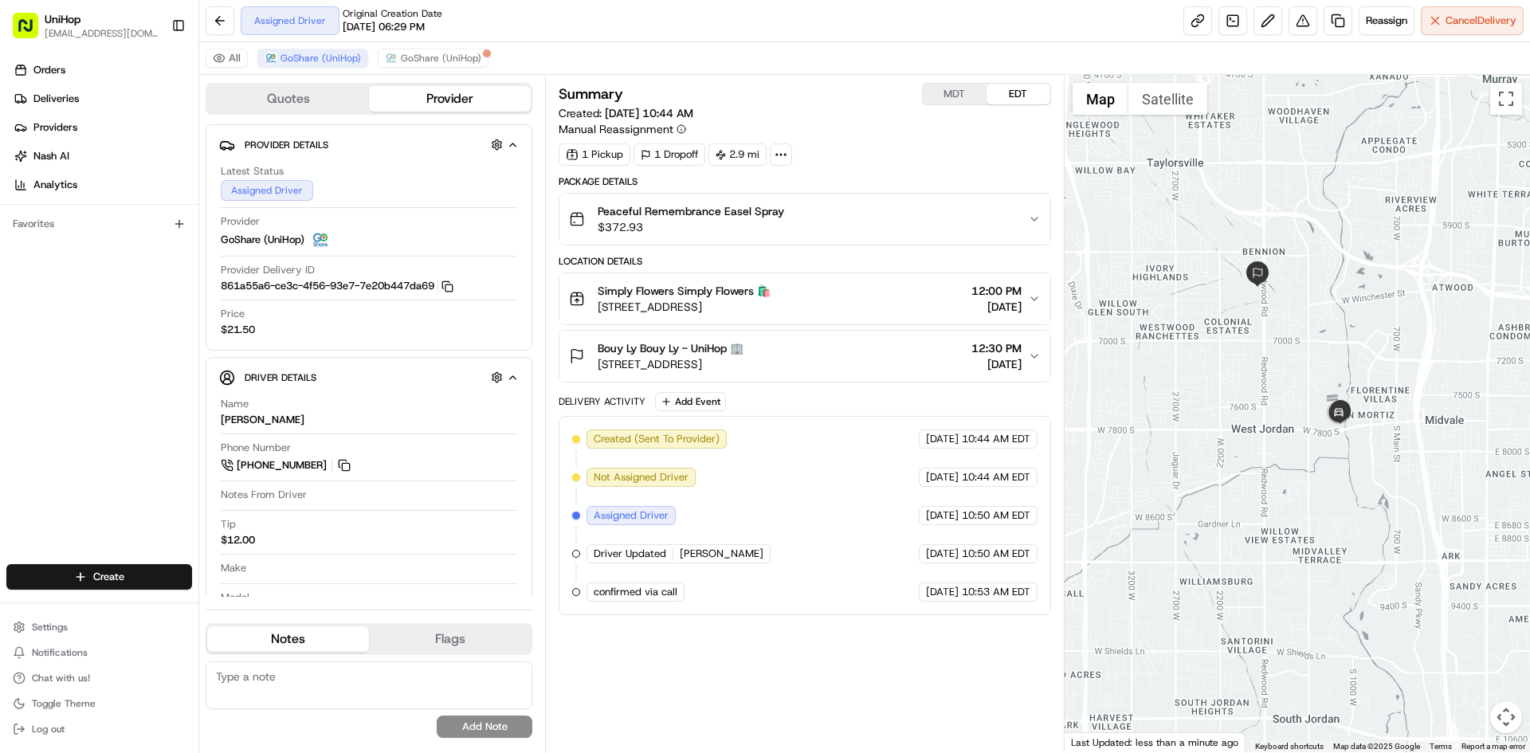
drag, startPoint x: 1190, startPoint y: 256, endPoint x: 1278, endPoint y: 347, distance: 126.8
click at [1278, 347] on div at bounding box center [1298, 413] width 466 height 677
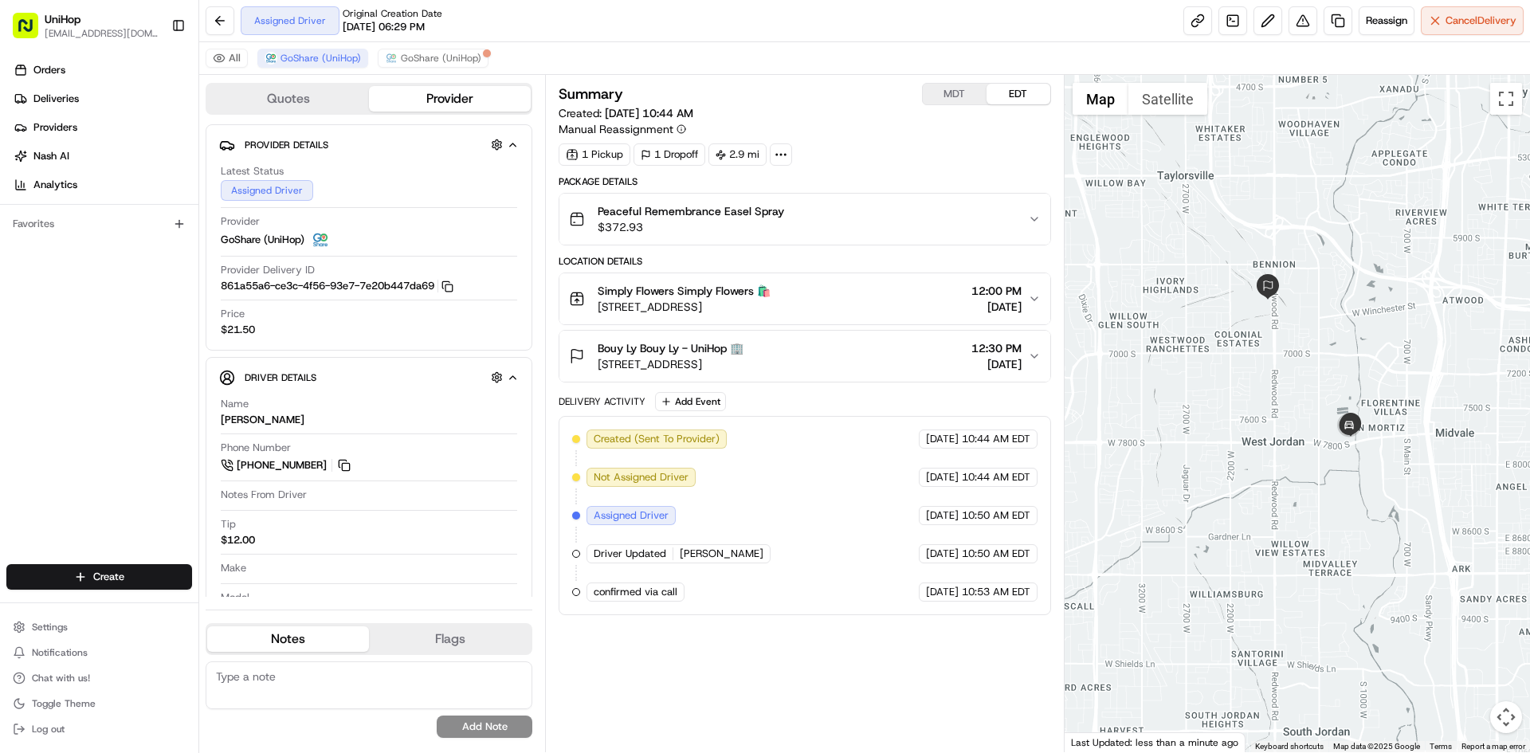
drag, startPoint x: 1281, startPoint y: 366, endPoint x: 1296, endPoint y: 380, distance: 20.9
click at [1296, 380] on div at bounding box center [1298, 413] width 466 height 677
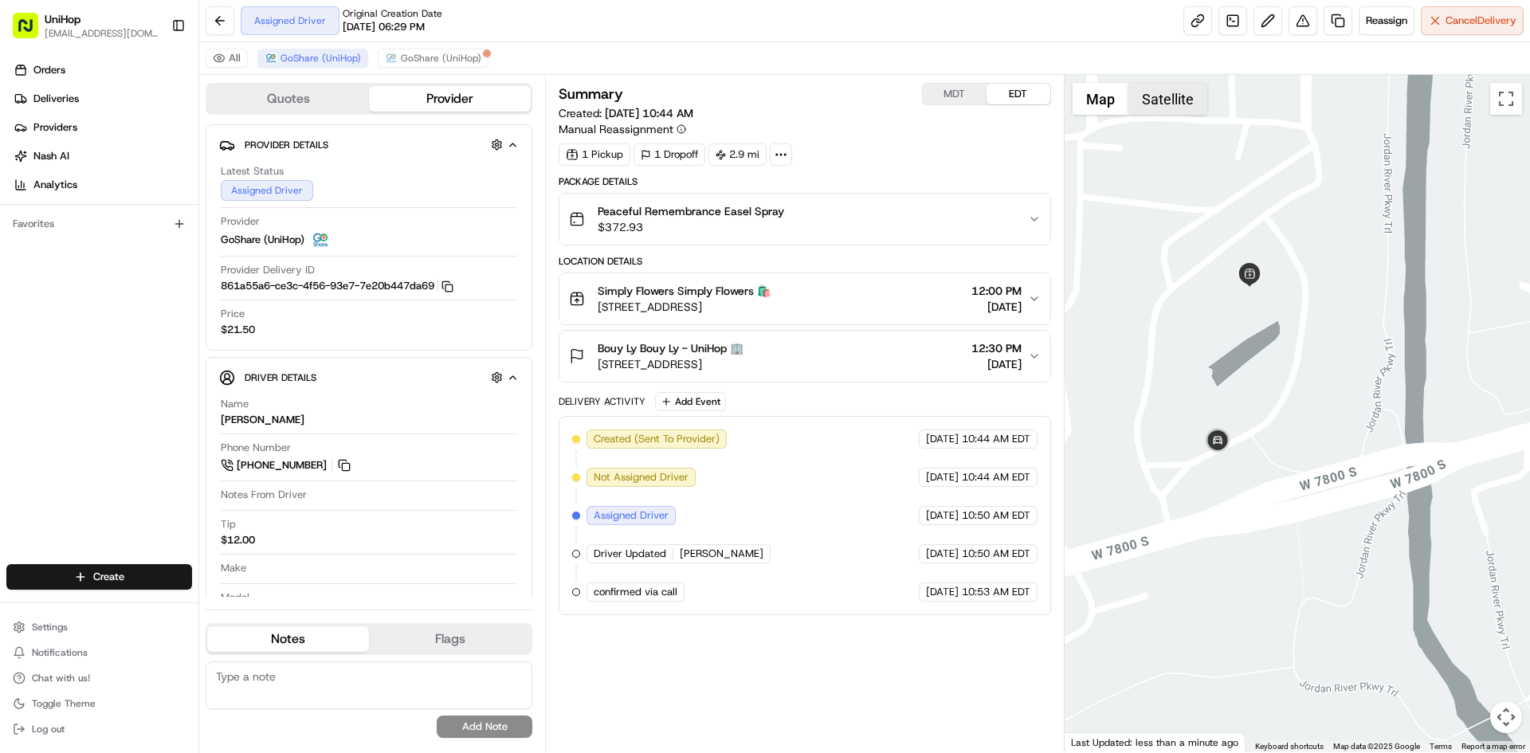
click at [1158, 95] on button "Satellite" at bounding box center [1168, 99] width 79 height 32
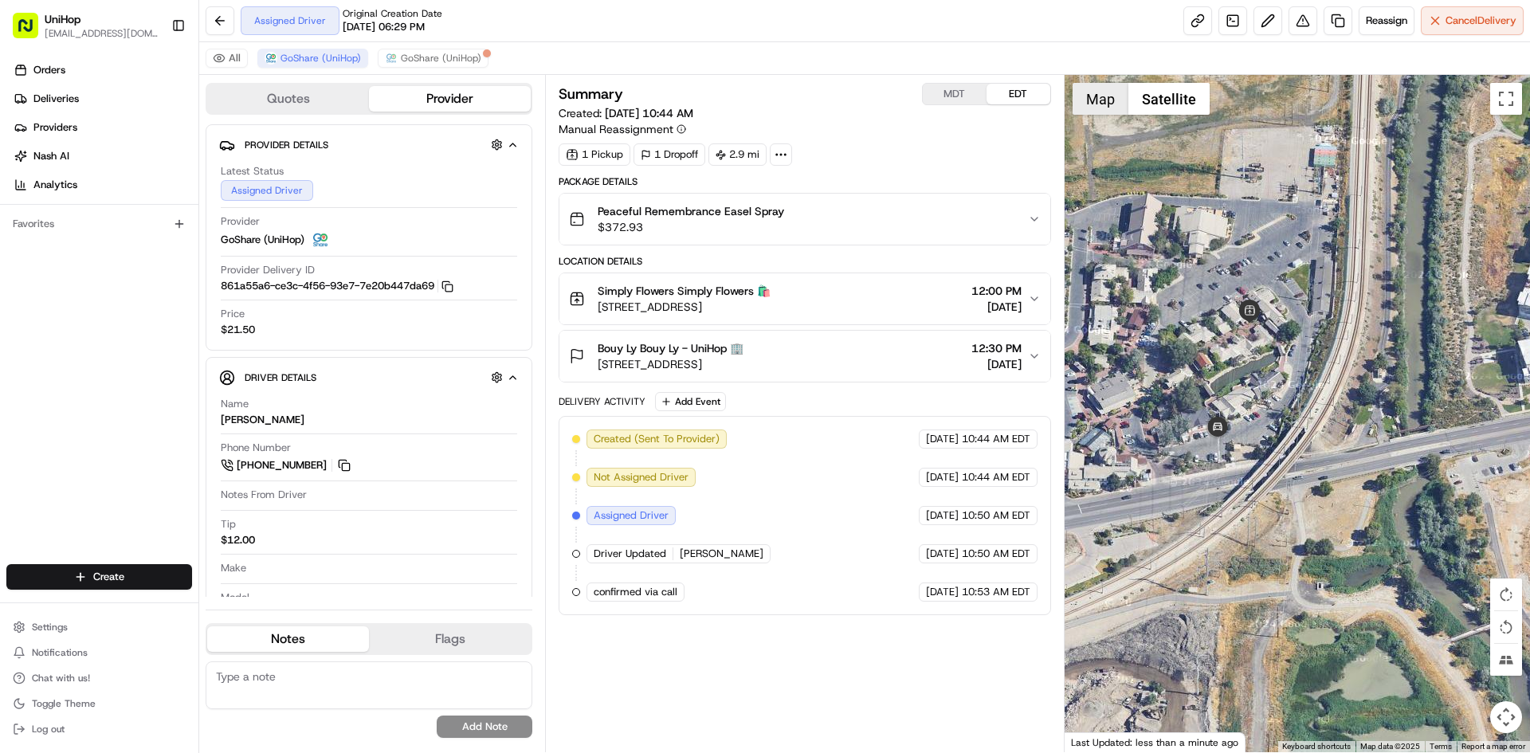
click at [1109, 101] on button "Map" at bounding box center [1101, 99] width 56 height 32
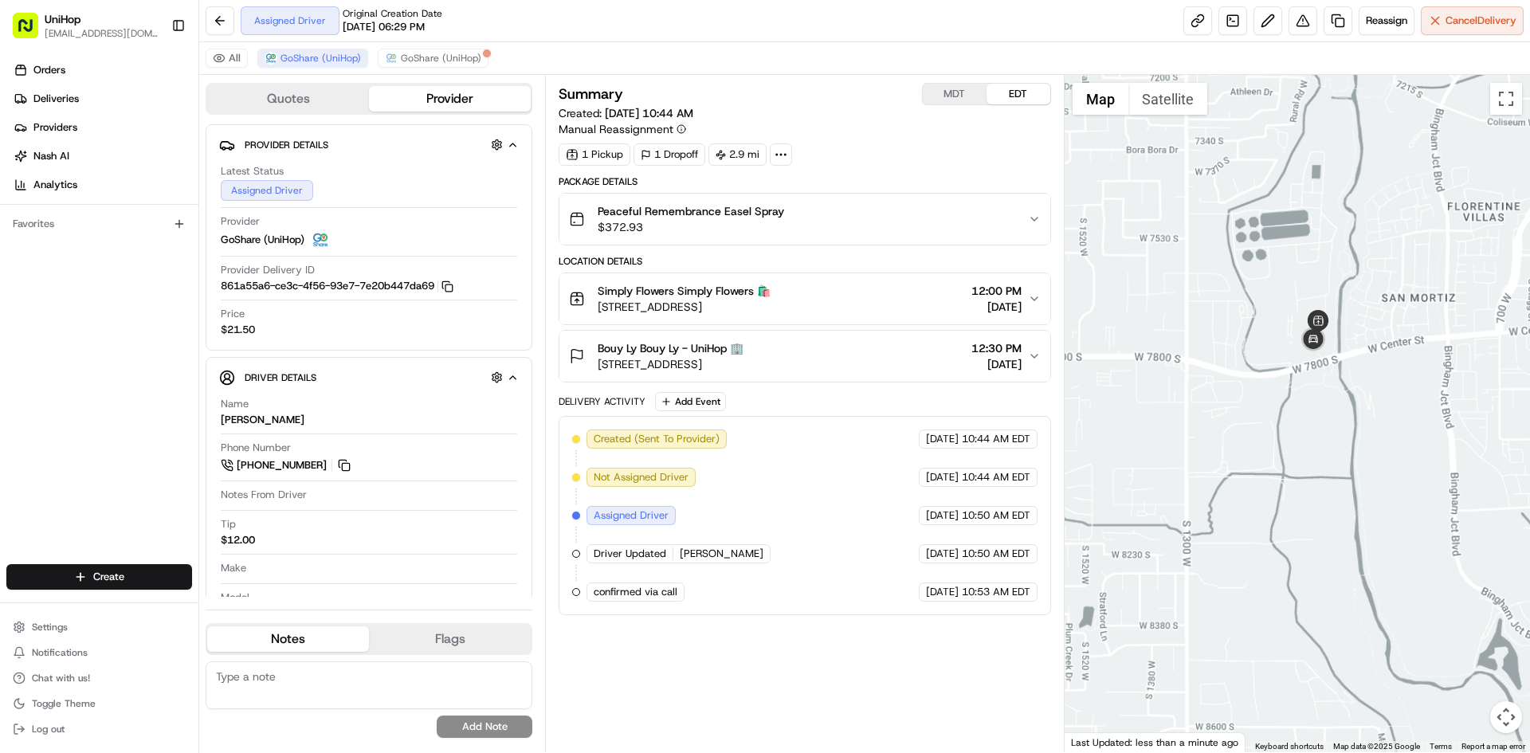
click at [1367, 339] on div at bounding box center [1298, 413] width 466 height 677
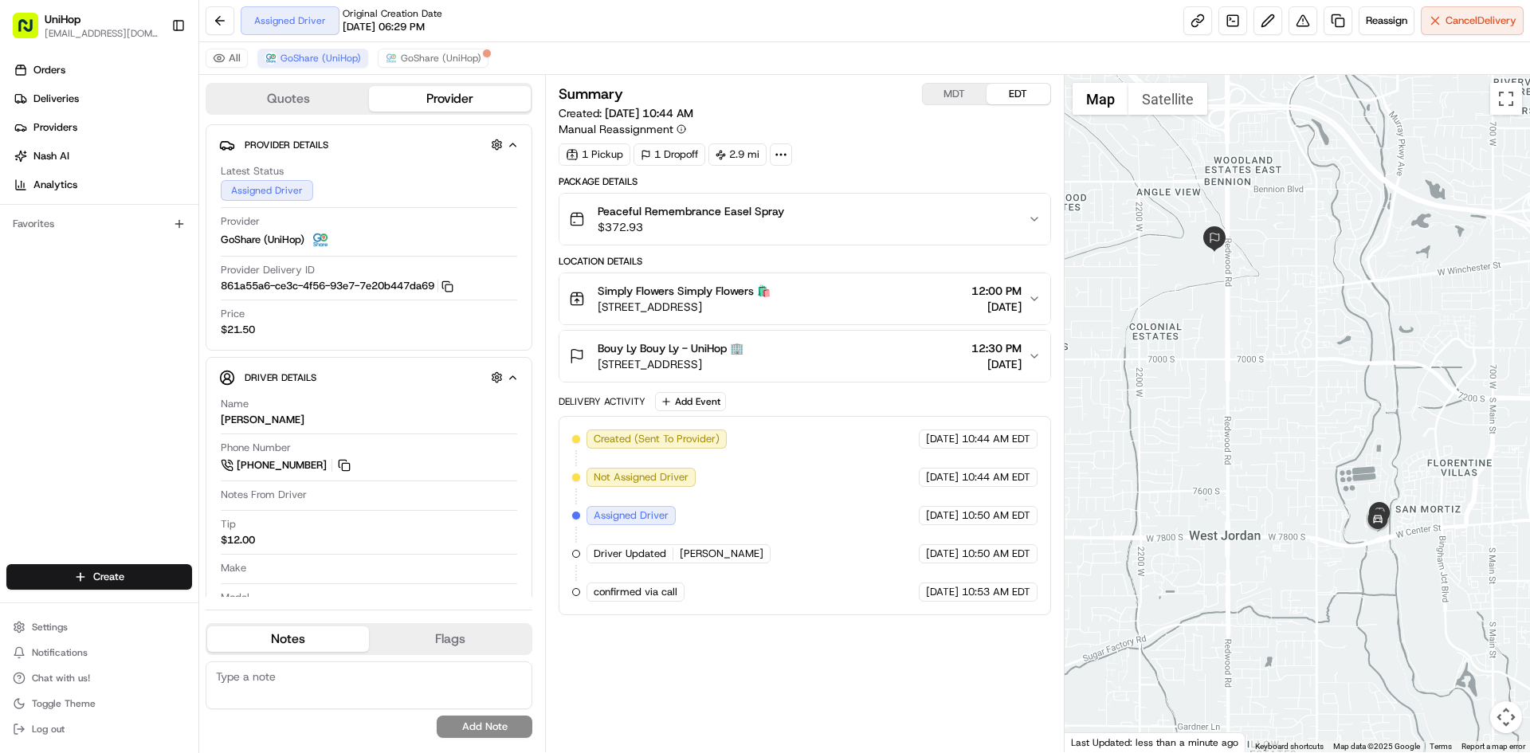
drag, startPoint x: 1379, startPoint y: 341, endPoint x: 1334, endPoint y: 316, distance: 51.0
click at [1368, 332] on div at bounding box center [1298, 413] width 466 height 677
drag, startPoint x: 1359, startPoint y: 346, endPoint x: 1051, endPoint y: 305, distance: 310.3
click at [1344, 343] on div at bounding box center [1298, 413] width 466 height 677
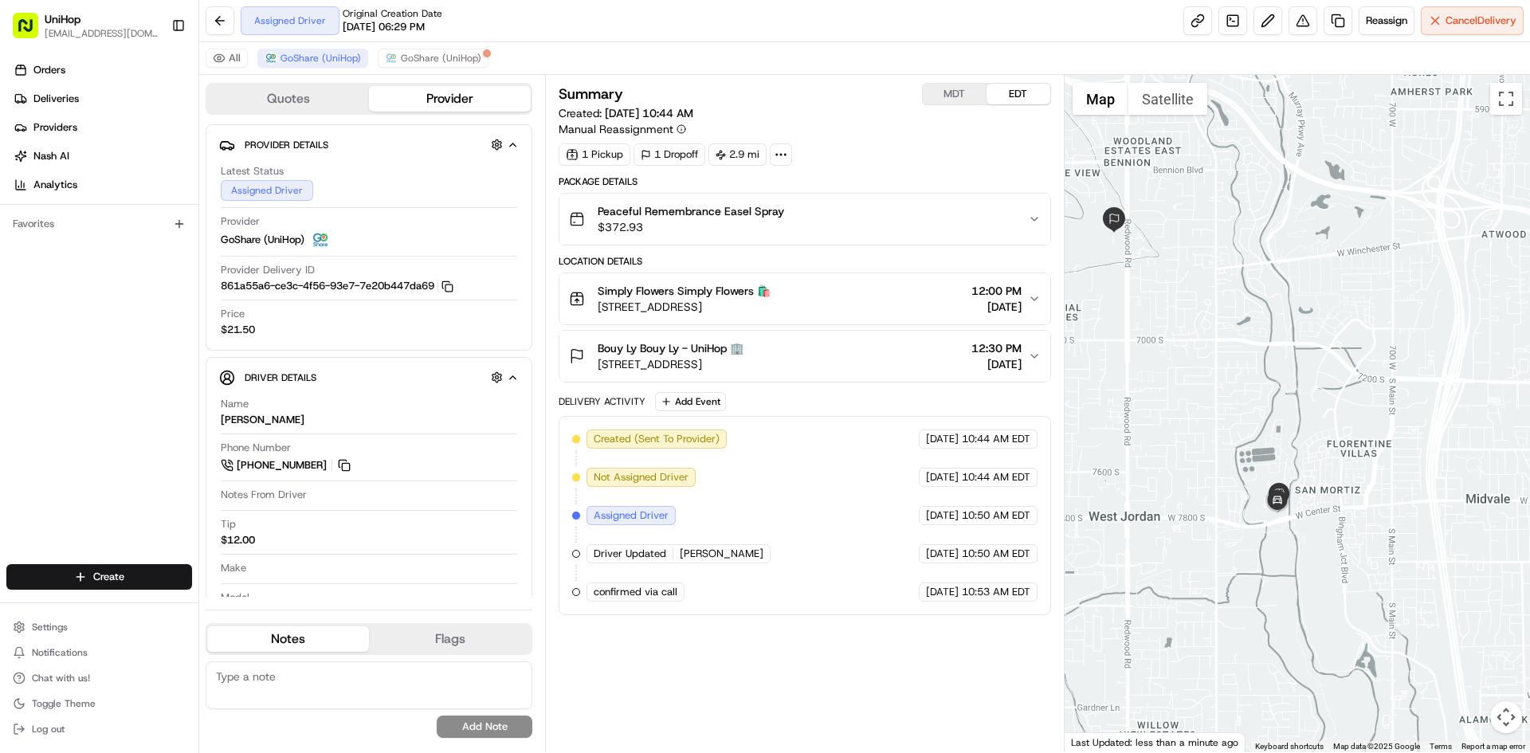
click at [0, 415] on div "Orders Deliveries Providers [PERSON_NAME] Analytics Favorites" at bounding box center [99, 312] width 198 height 523
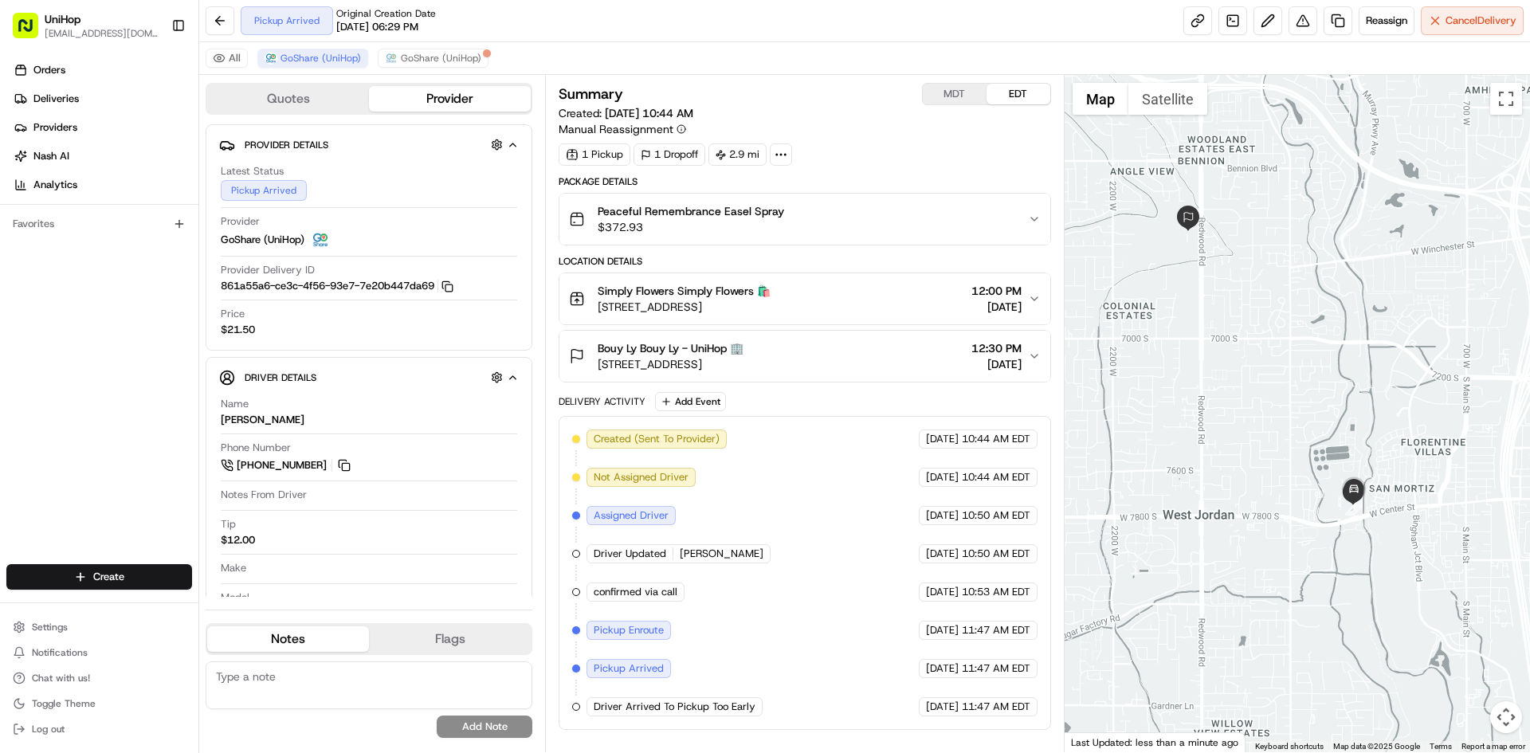
drag, startPoint x: 1203, startPoint y: 340, endPoint x: 1281, endPoint y: 334, distance: 78.4
click at [1281, 338] on div at bounding box center [1298, 413] width 466 height 677
click at [1167, 388] on div at bounding box center [1298, 413] width 466 height 677
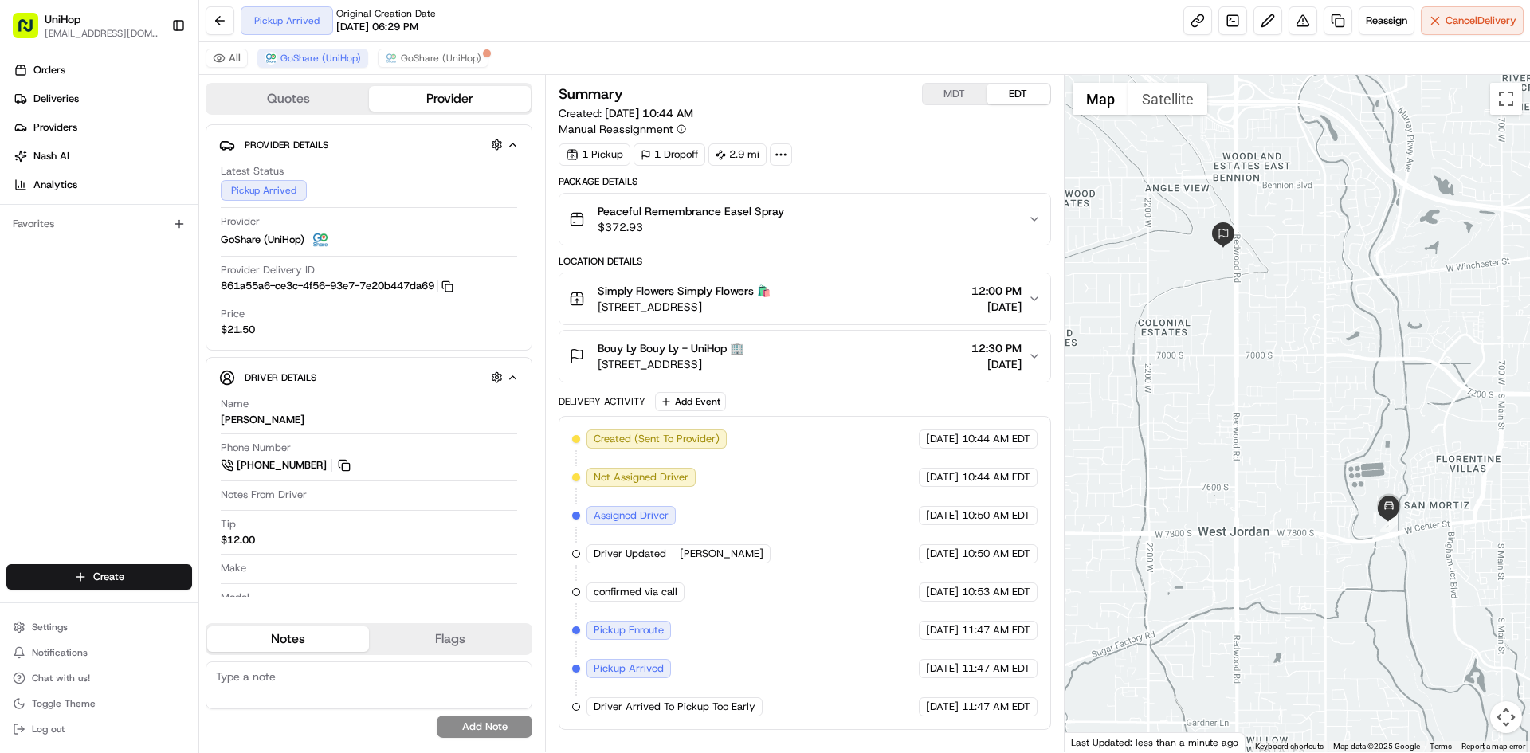
click at [862, 341] on div "Bouy Ly Bouy Ly - UniHop 🏢 6500 S Redwood Rd, West Jordan, UT 84084, USA 12:30 …" at bounding box center [798, 356] width 458 height 32
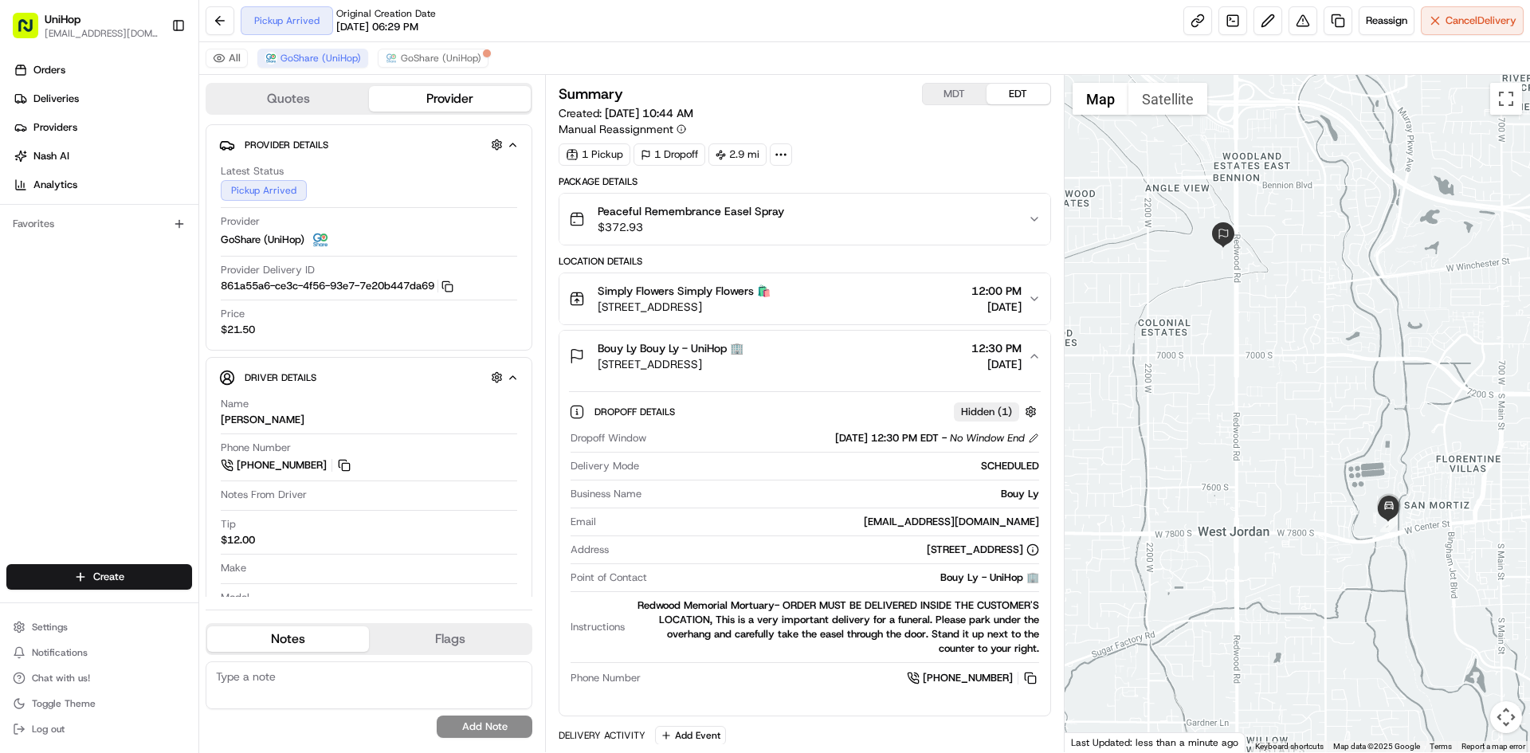
click at [867, 341] on div "Bouy Ly Bouy Ly - UniHop 🏢 6500 S Redwood Rd, West Jordan, UT 84084, USA 12:30 …" at bounding box center [798, 356] width 458 height 32
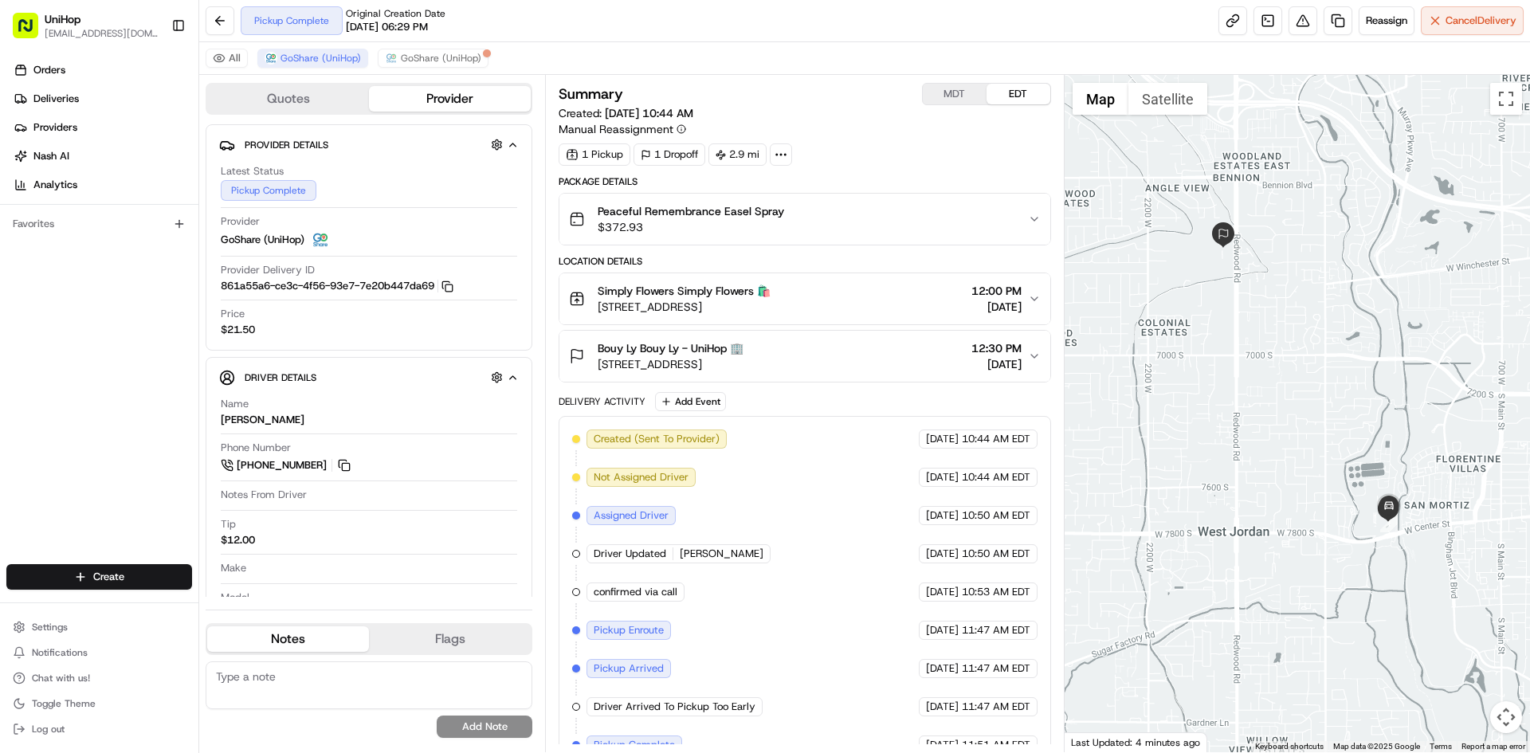
click at [744, 355] on div "Bouy Ly Bouy Ly - UniHop 🏢" at bounding box center [671, 348] width 146 height 16
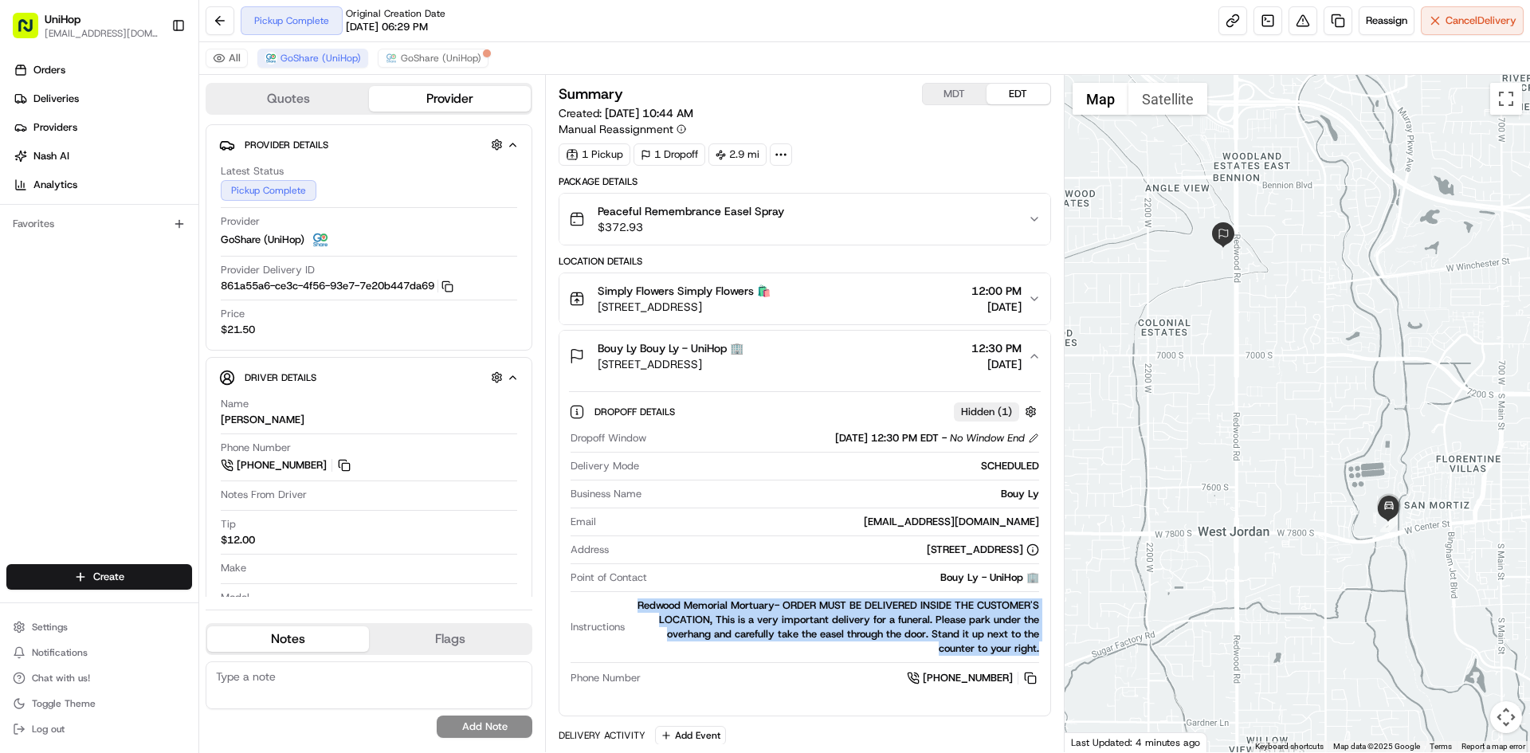
drag, startPoint x: 635, startPoint y: 603, endPoint x: 1017, endPoint y: 592, distance: 381.9
click at [1039, 645] on div "Redwood Memorial Mortuary- ORDER MUST BE DELIVERED INSIDE THE CUSTOMER'S LOCATI…" at bounding box center [834, 627] width 407 height 57
copy div "Redwood Memorial Mortuary- ORDER MUST BE DELIVERED INSIDE THE CUSTOMER'S LOCATI…"
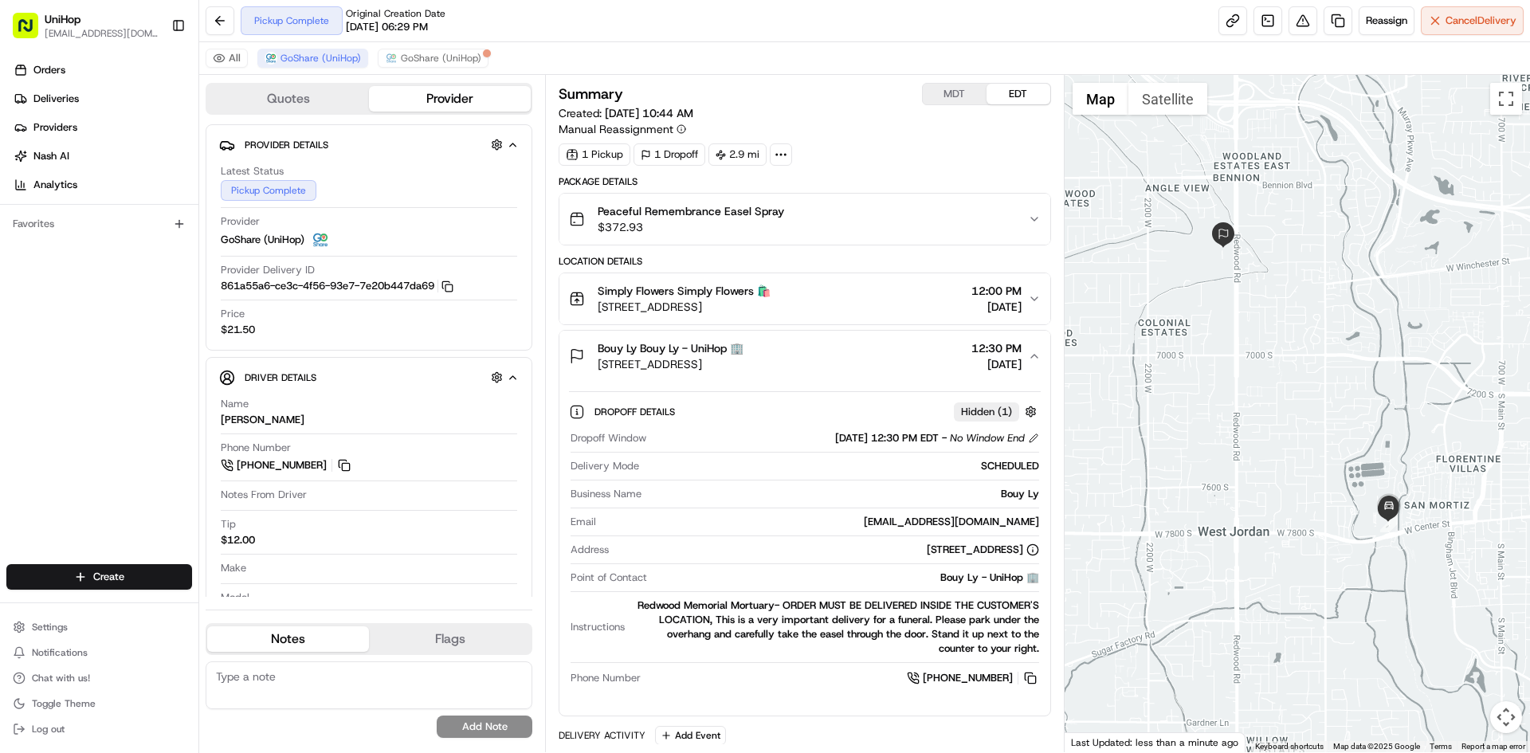
click at [885, 359] on div "Bouy Ly Bouy Ly - UniHop 🏢 6500 S Redwood Rd, West Jordan, UT 84084, USA 12:30 …" at bounding box center [798, 356] width 458 height 32
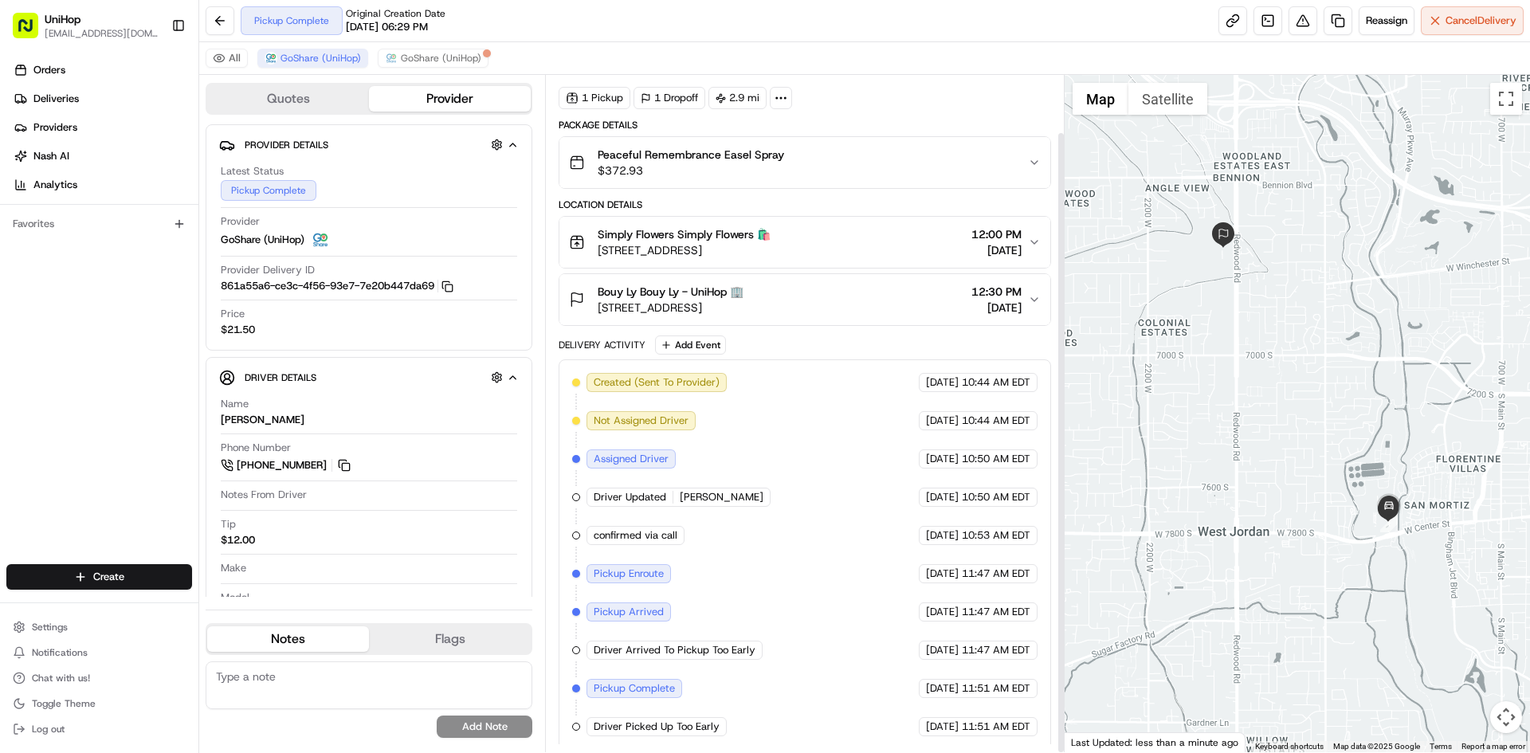
scroll to position [62, 0]
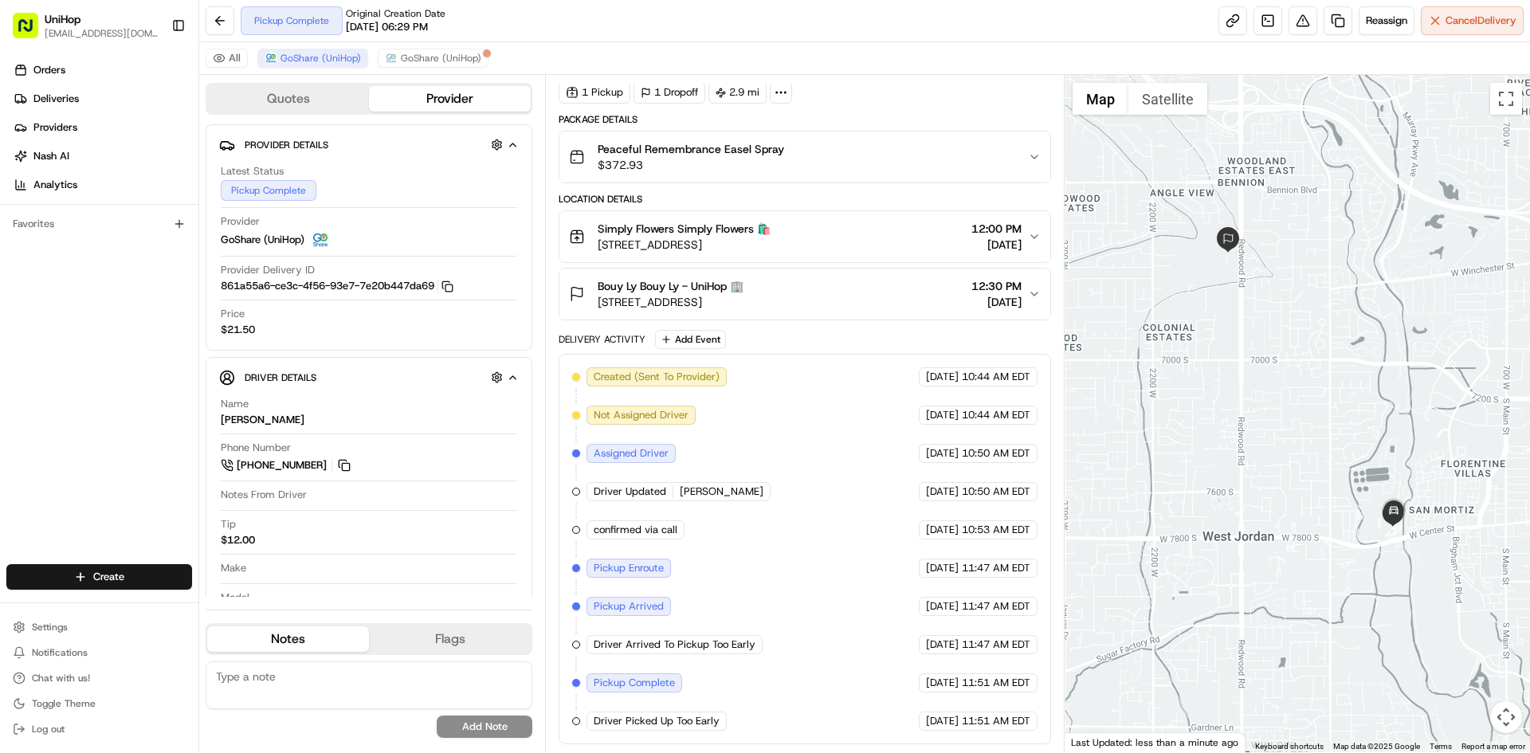
drag, startPoint x: 1192, startPoint y: 367, endPoint x: 1207, endPoint y: 383, distance: 21.4
click at [1207, 383] on div at bounding box center [1298, 413] width 466 height 677
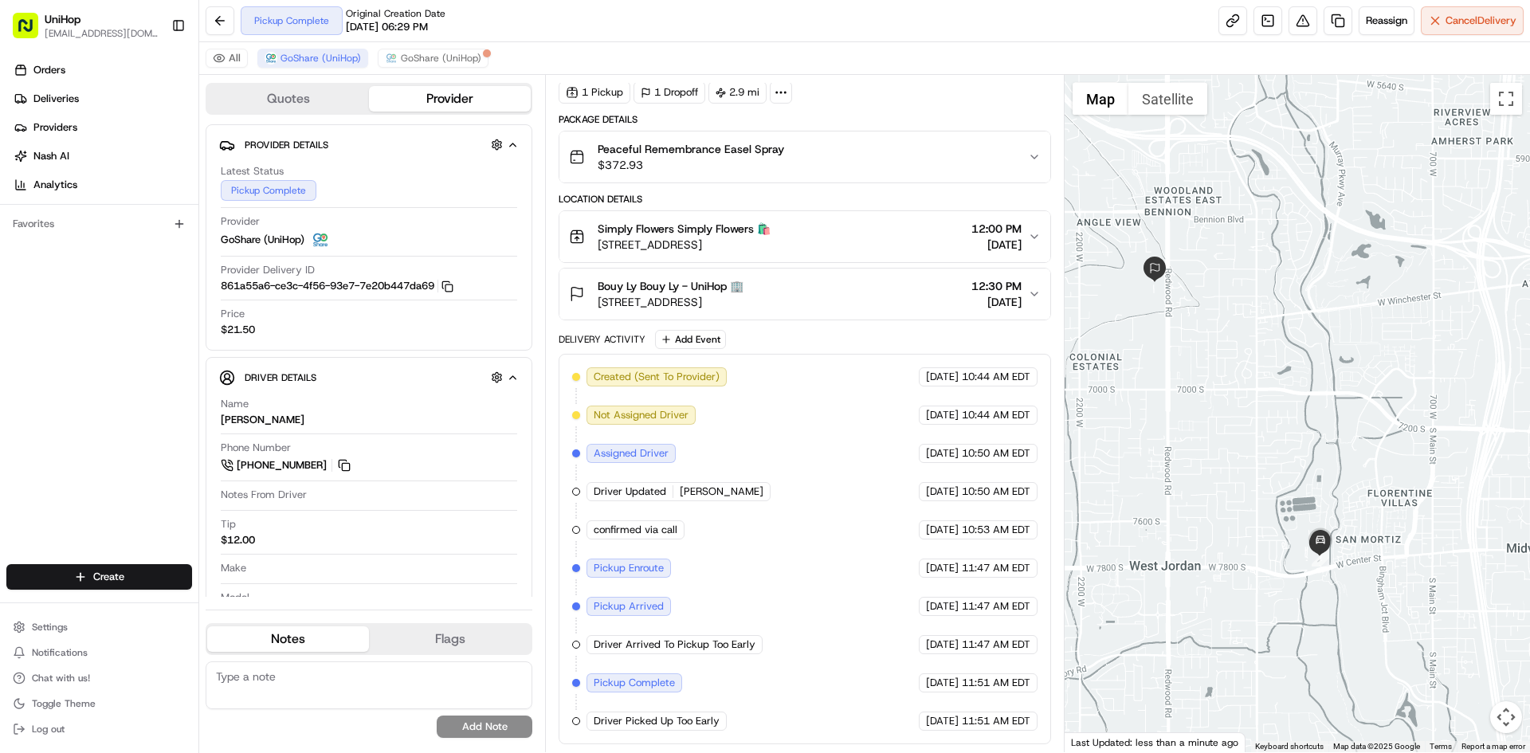
click at [1225, 419] on div at bounding box center [1298, 413] width 466 height 677
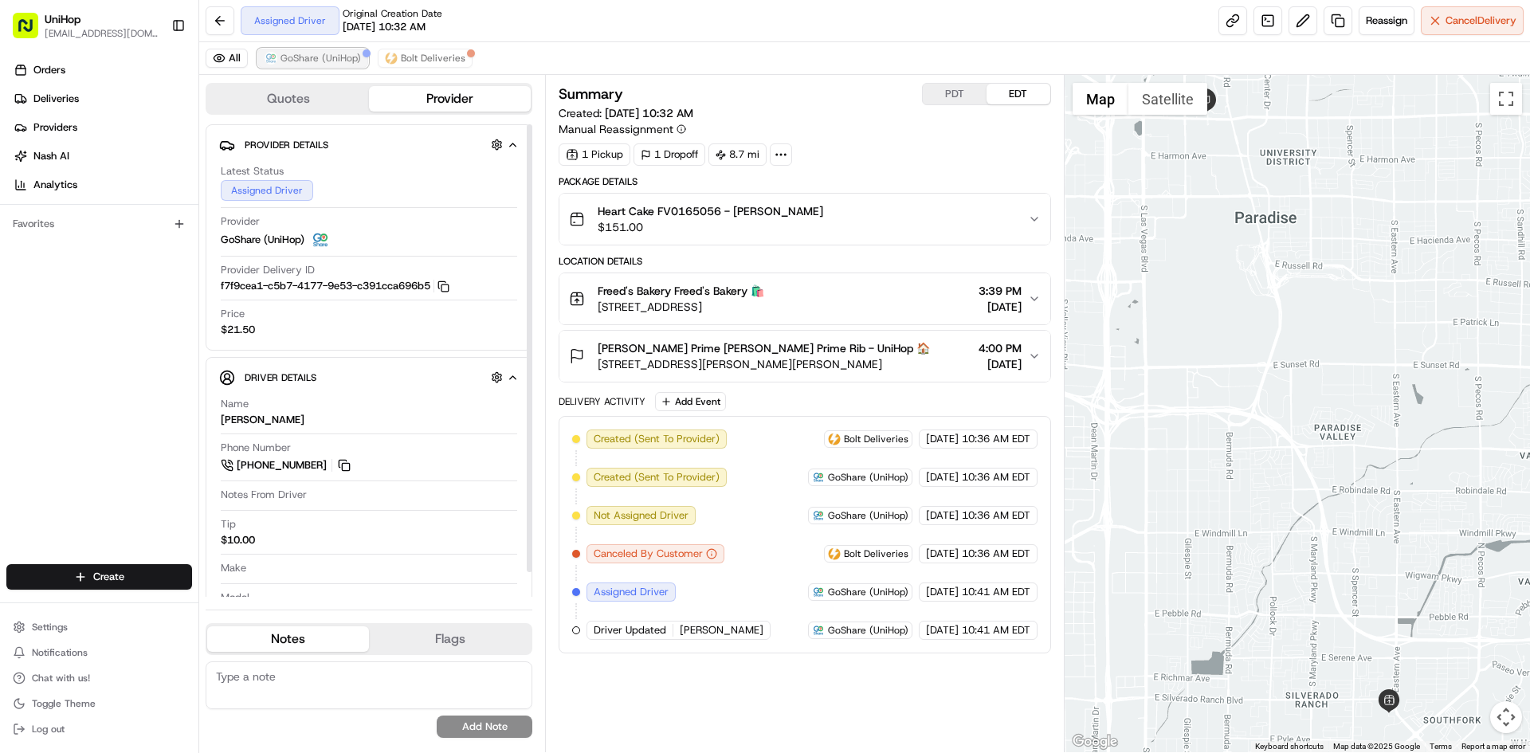
click at [332, 65] on button "GoShare (UniHop)" at bounding box center [312, 58] width 111 height 19
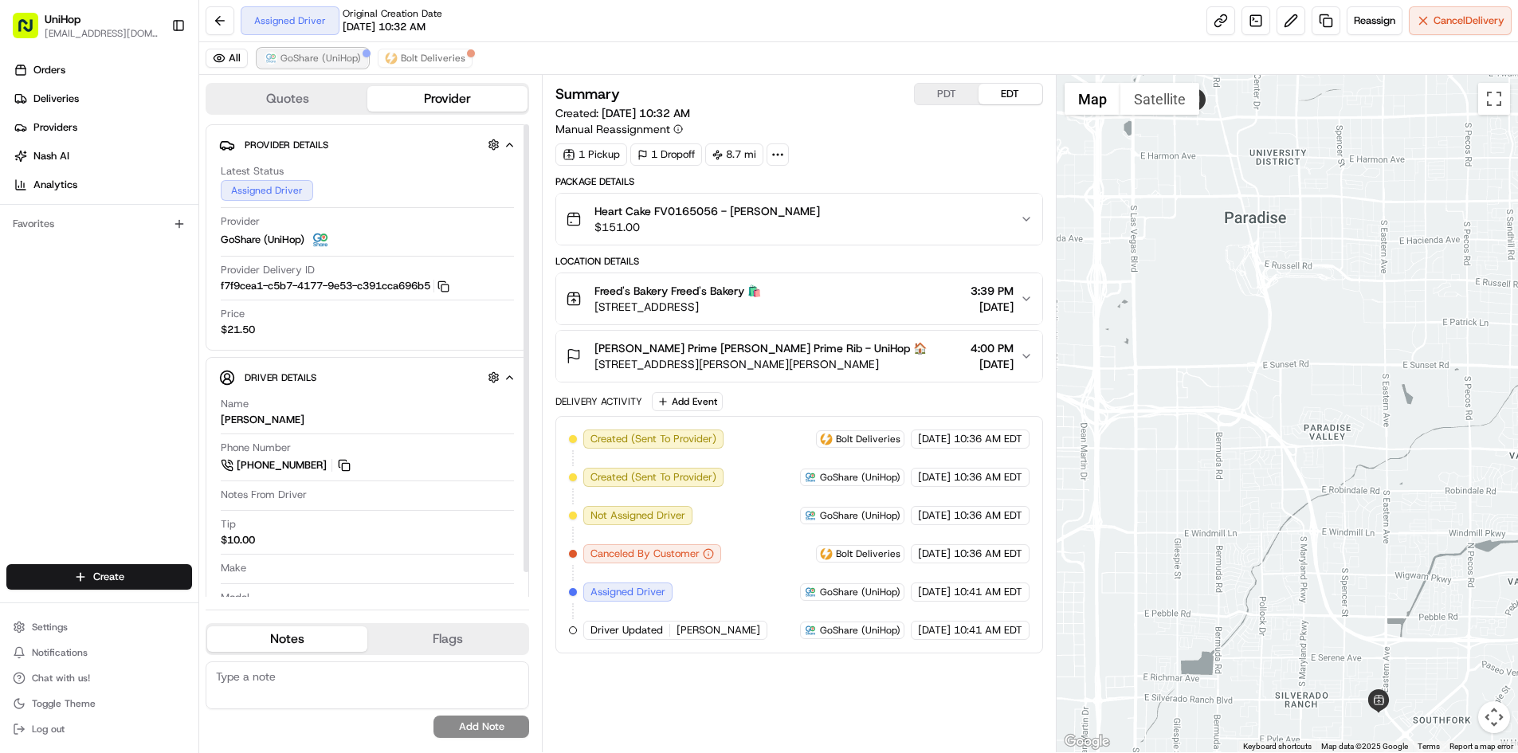
click at [332, 64] on span "GoShare (UniHop)" at bounding box center [321, 58] width 80 height 13
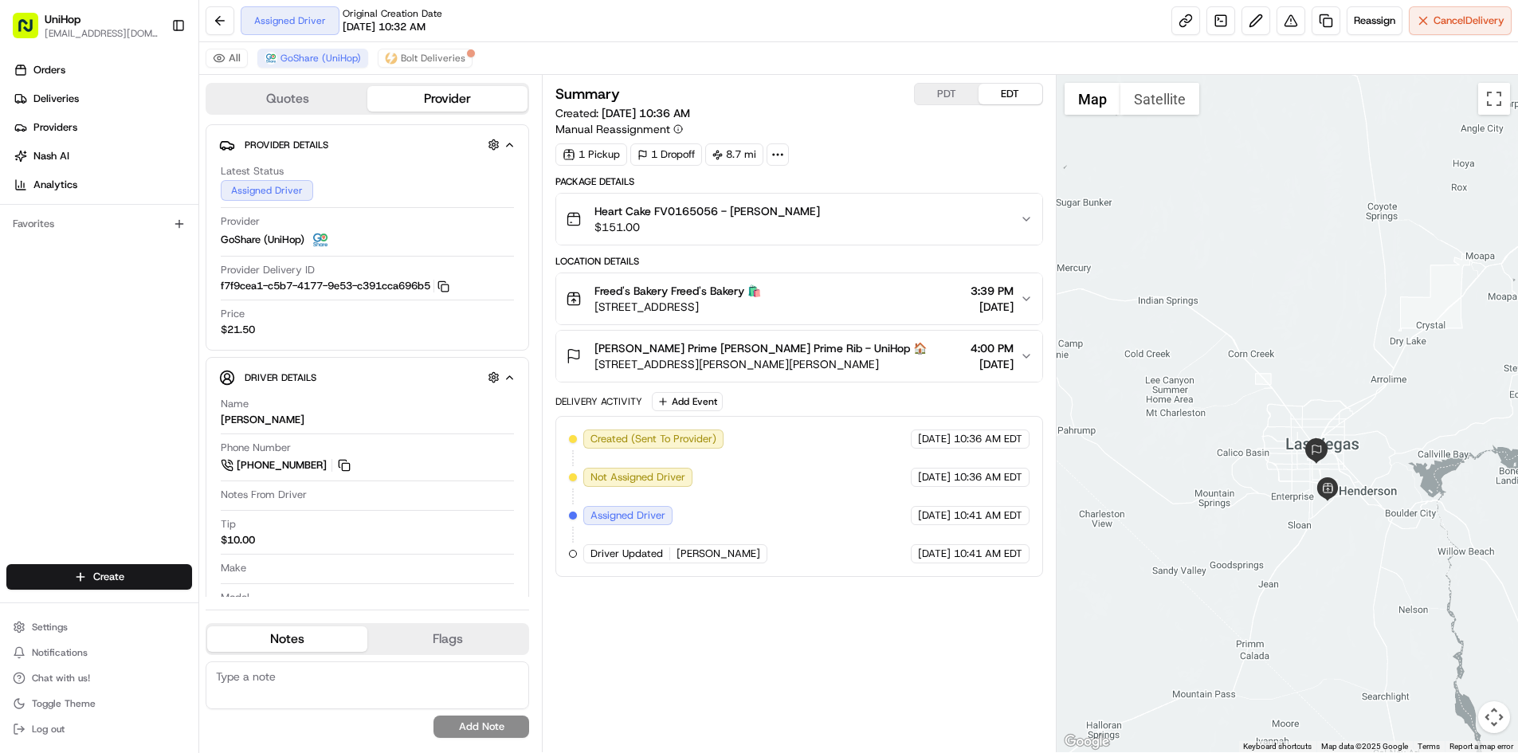
drag, startPoint x: 1341, startPoint y: 274, endPoint x: 1362, endPoint y: 312, distance: 43.9
click at [1362, 312] on div at bounding box center [1287, 413] width 461 height 677
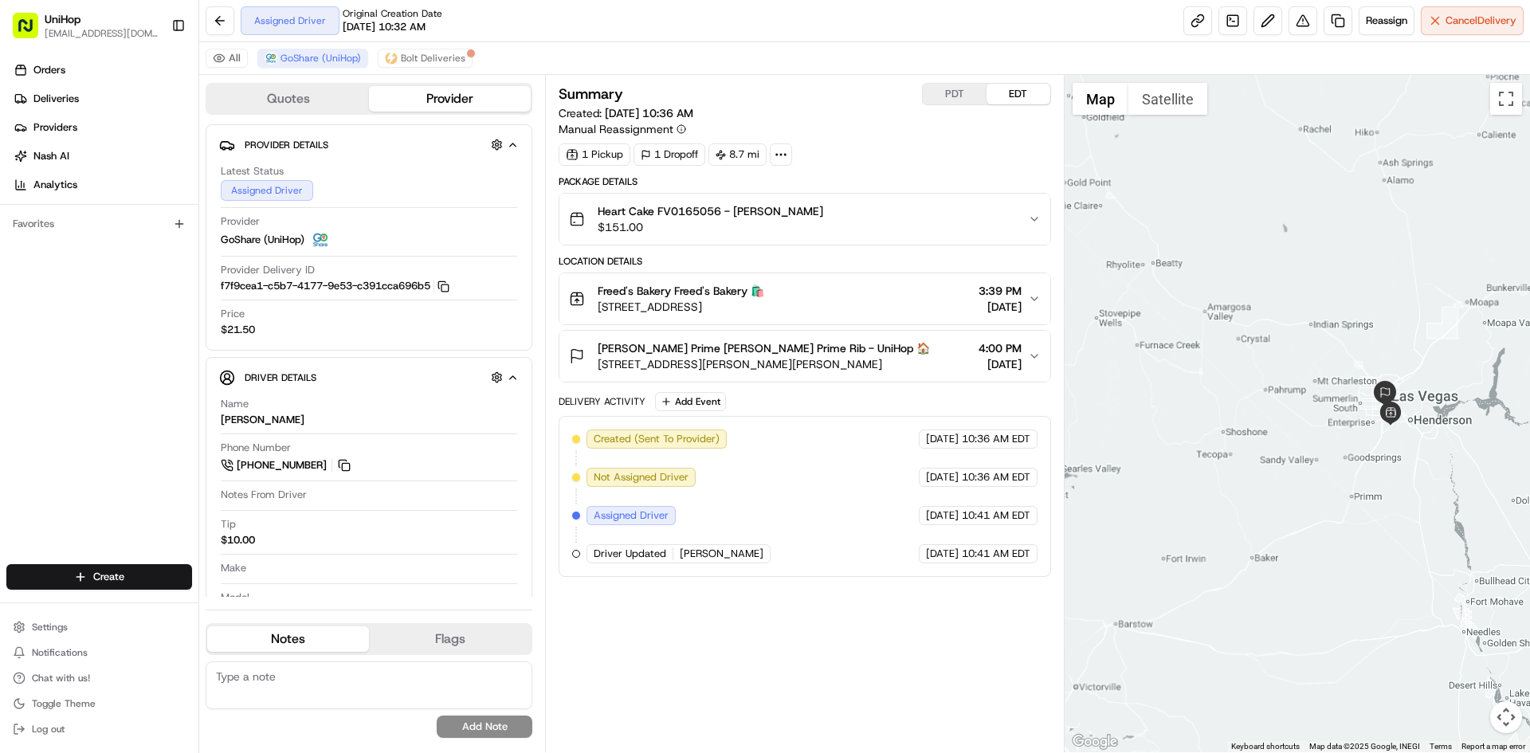
drag, startPoint x: 1318, startPoint y: 258, endPoint x: 1349, endPoint y: 279, distance: 36.7
click at [1349, 279] on div at bounding box center [1298, 413] width 466 height 677
click at [406, 53] on span "Bolt Deliveries" at bounding box center [433, 58] width 65 height 13
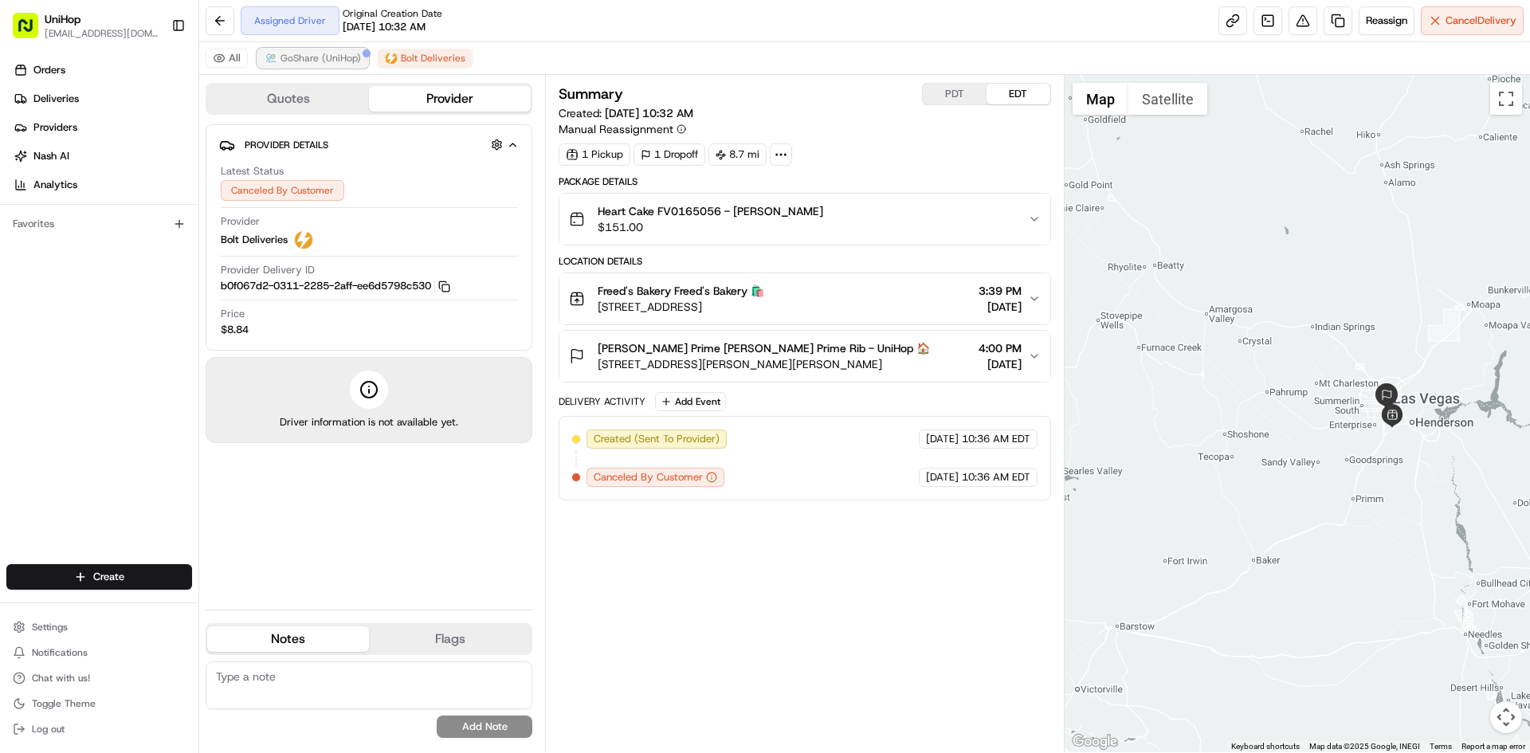
click at [333, 56] on span "GoShare (UniHop)" at bounding box center [321, 58] width 80 height 13
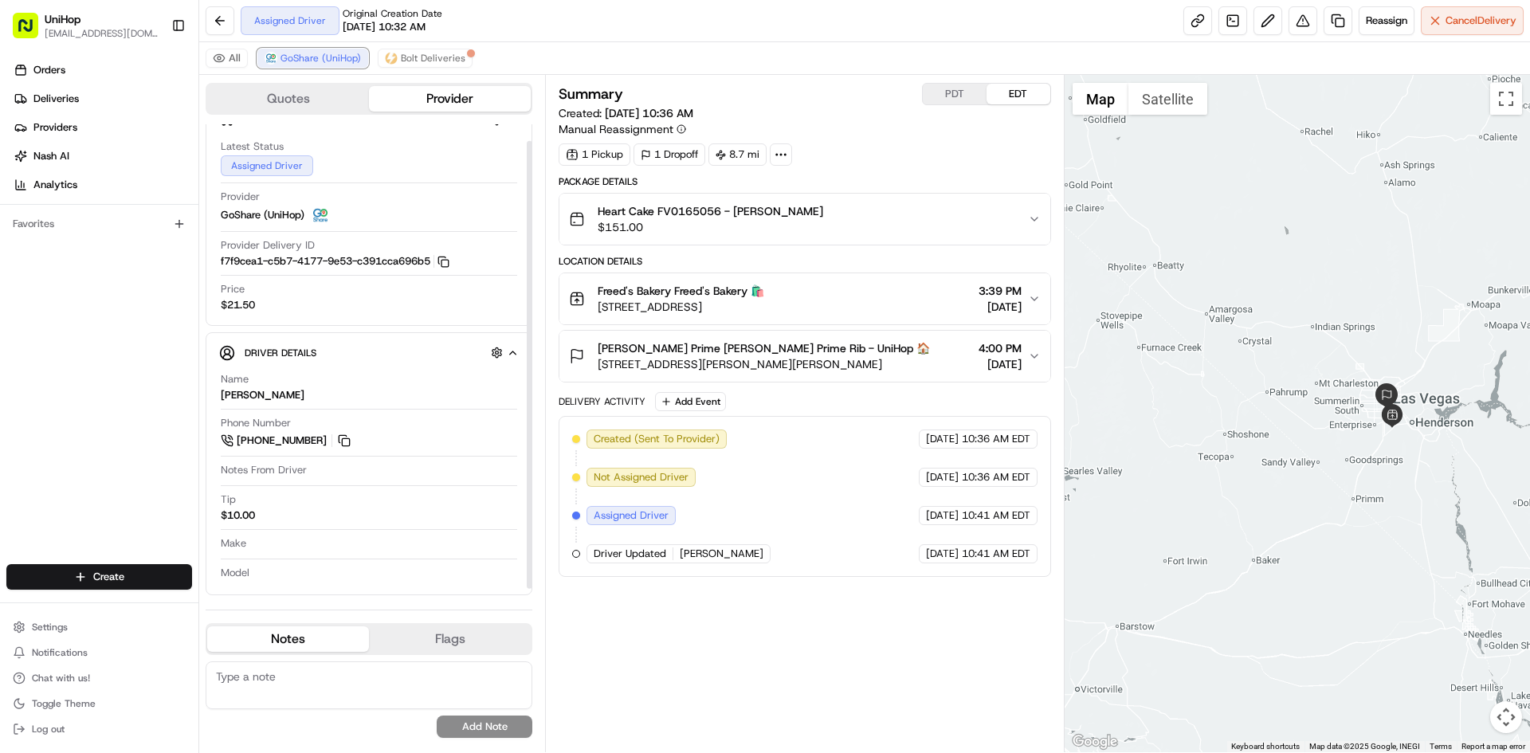
scroll to position [26, 0]
click at [1266, 20] on button at bounding box center [1268, 20] width 29 height 29
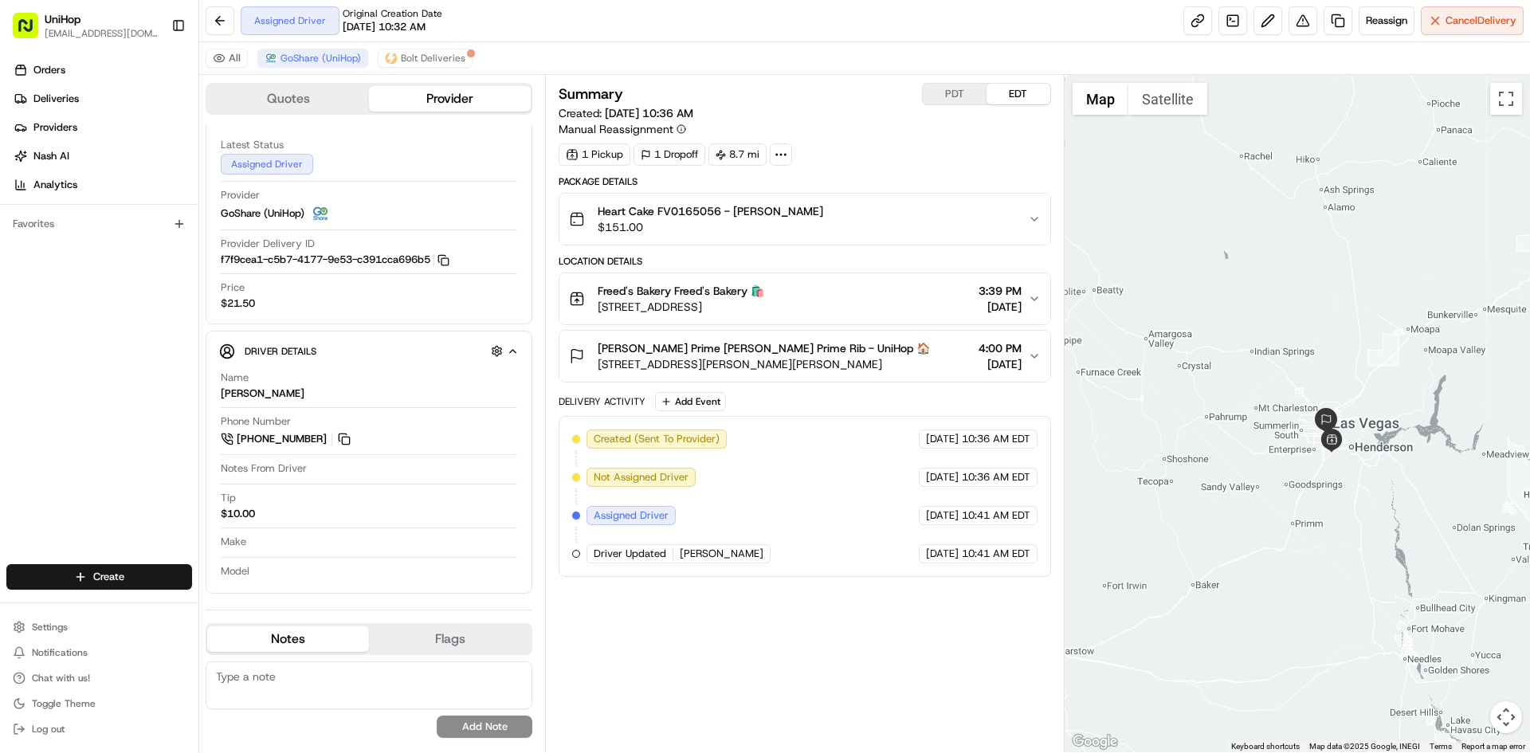
drag, startPoint x: 1318, startPoint y: 209, endPoint x: 1268, endPoint y: 234, distance: 56.0
click at [1268, 234] on div at bounding box center [1298, 413] width 466 height 677
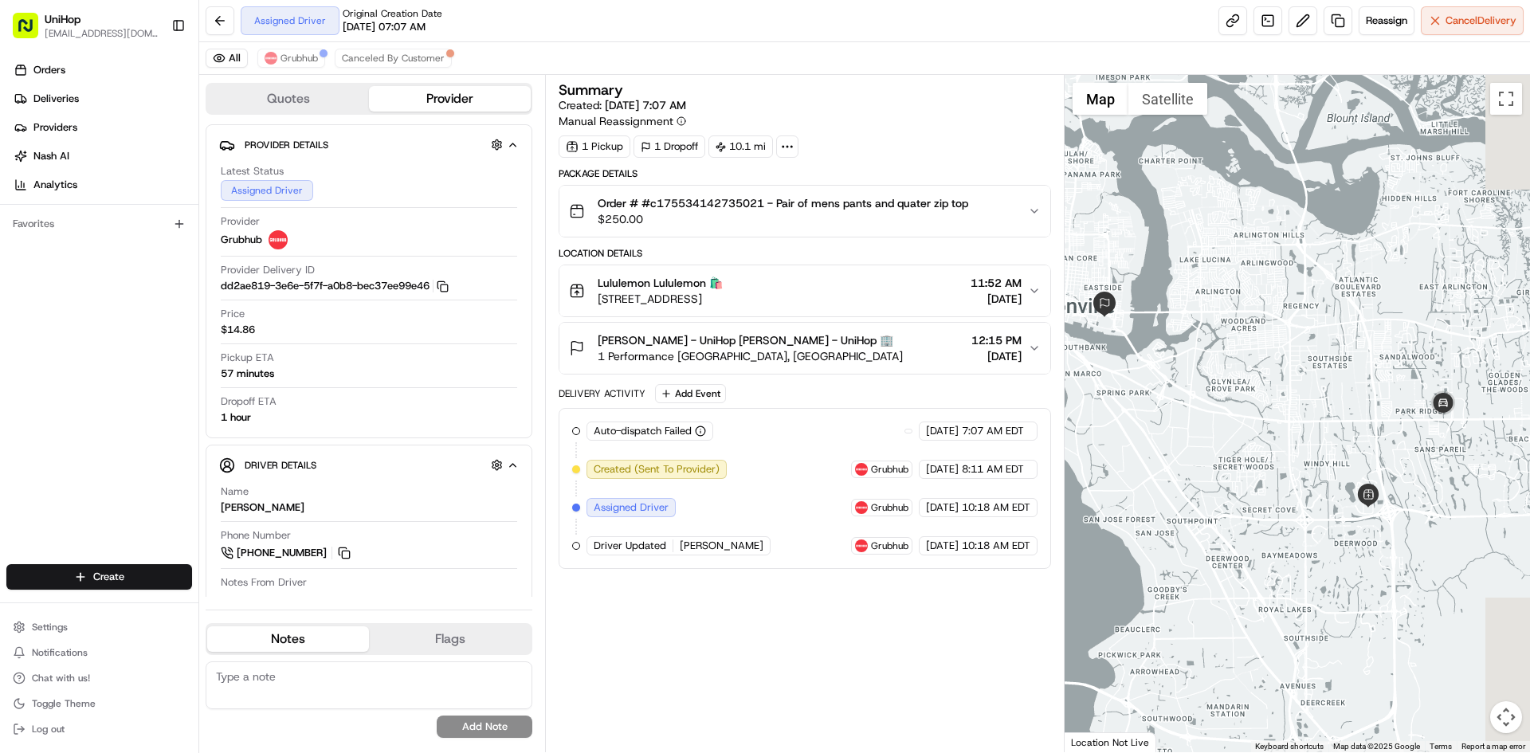
drag, startPoint x: 1309, startPoint y: 333, endPoint x: 1127, endPoint y: 324, distance: 181.9
click at [1182, 332] on div at bounding box center [1298, 413] width 466 height 677
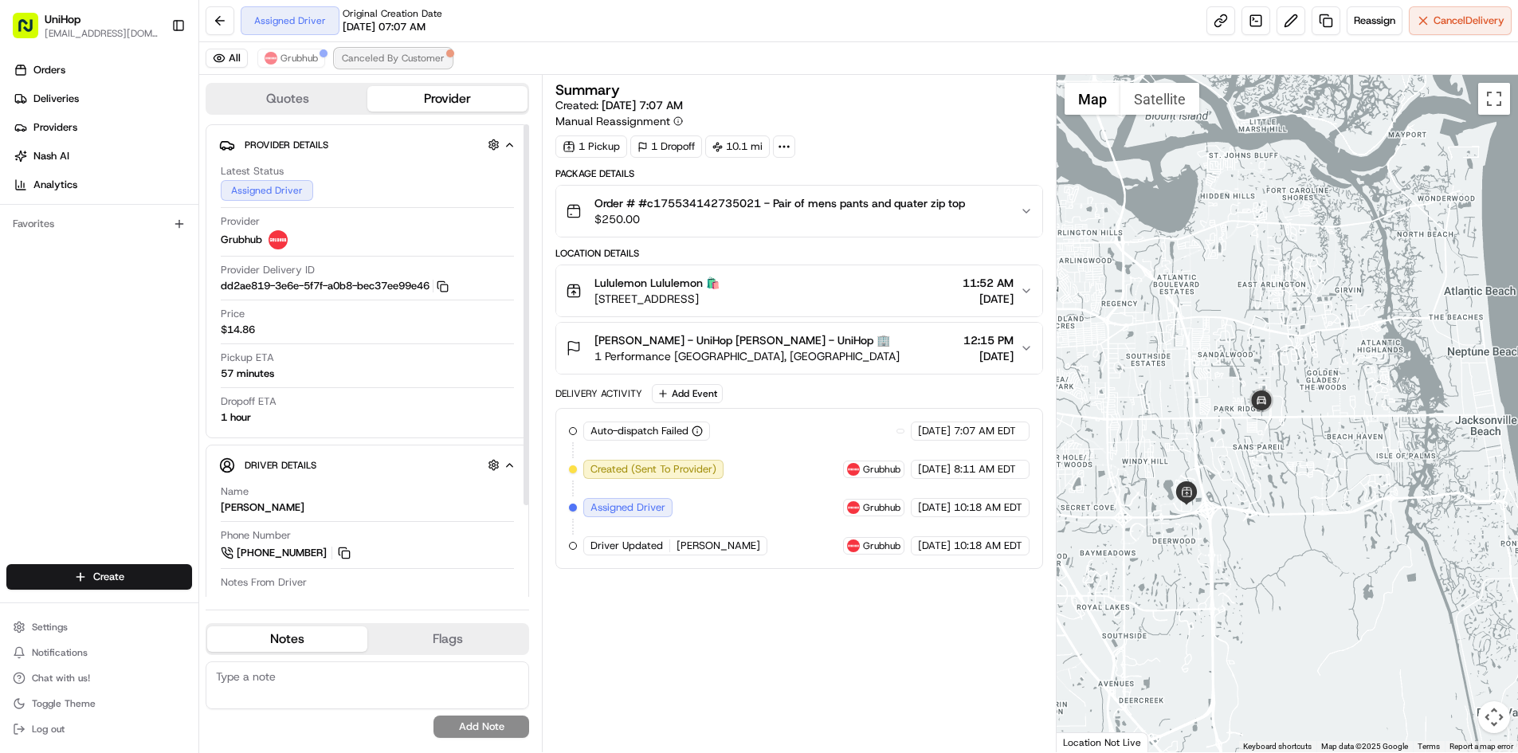
click at [385, 61] on span "Canceled By Customer" at bounding box center [393, 58] width 103 height 13
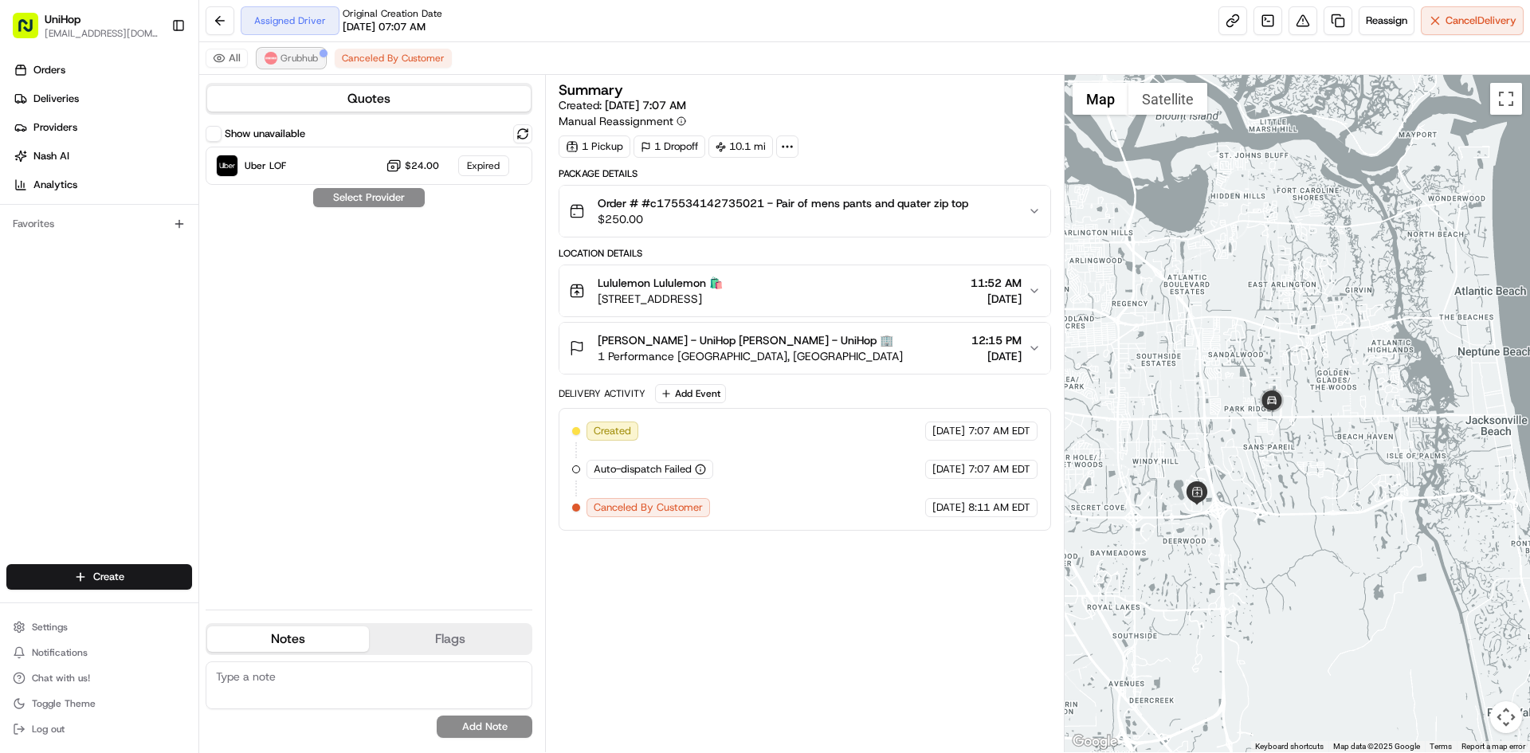
click at [322, 60] on button "Grubhub" at bounding box center [291, 58] width 68 height 19
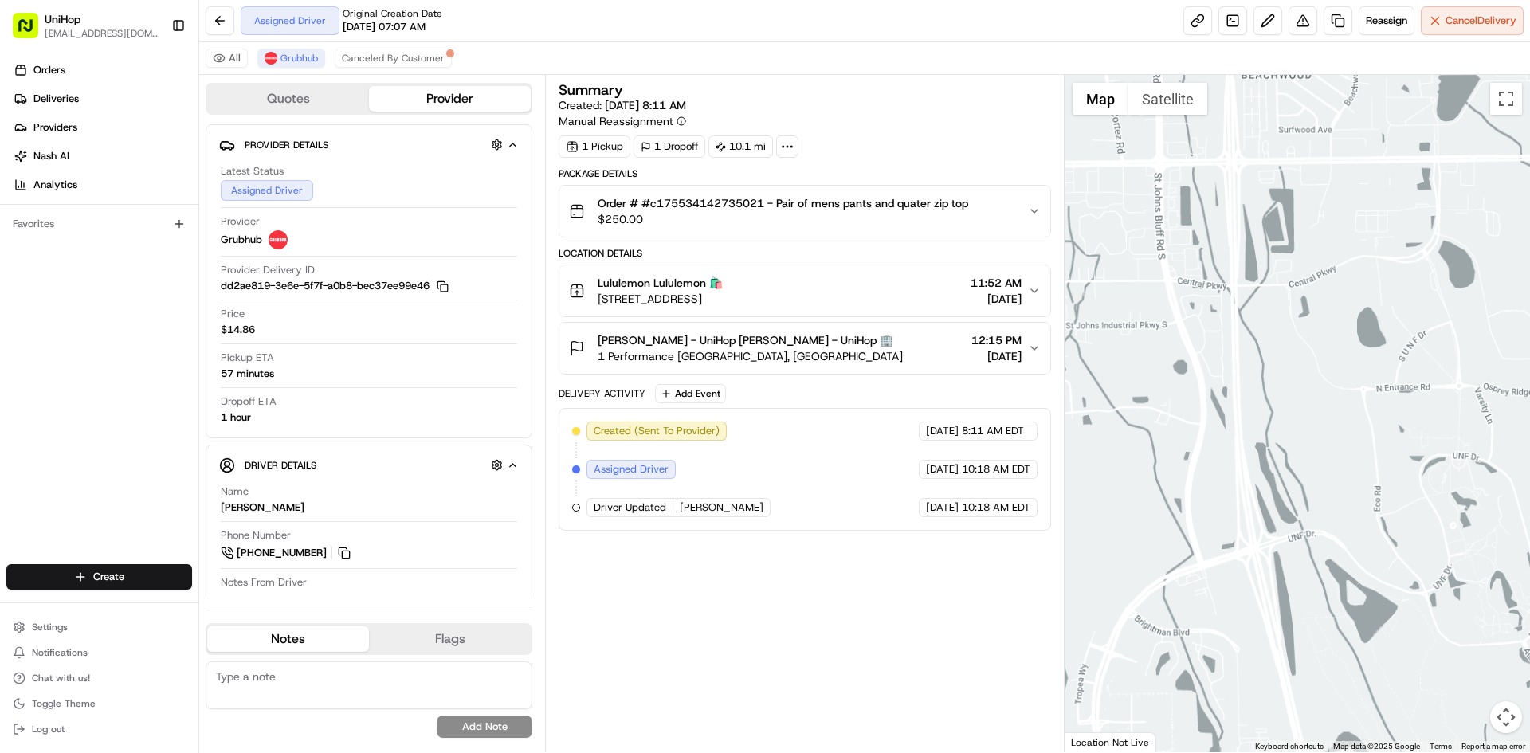
drag, startPoint x: 1455, startPoint y: 348, endPoint x: 1277, endPoint y: 460, distance: 209.9
click at [1277, 460] on div at bounding box center [1298, 413] width 466 height 677
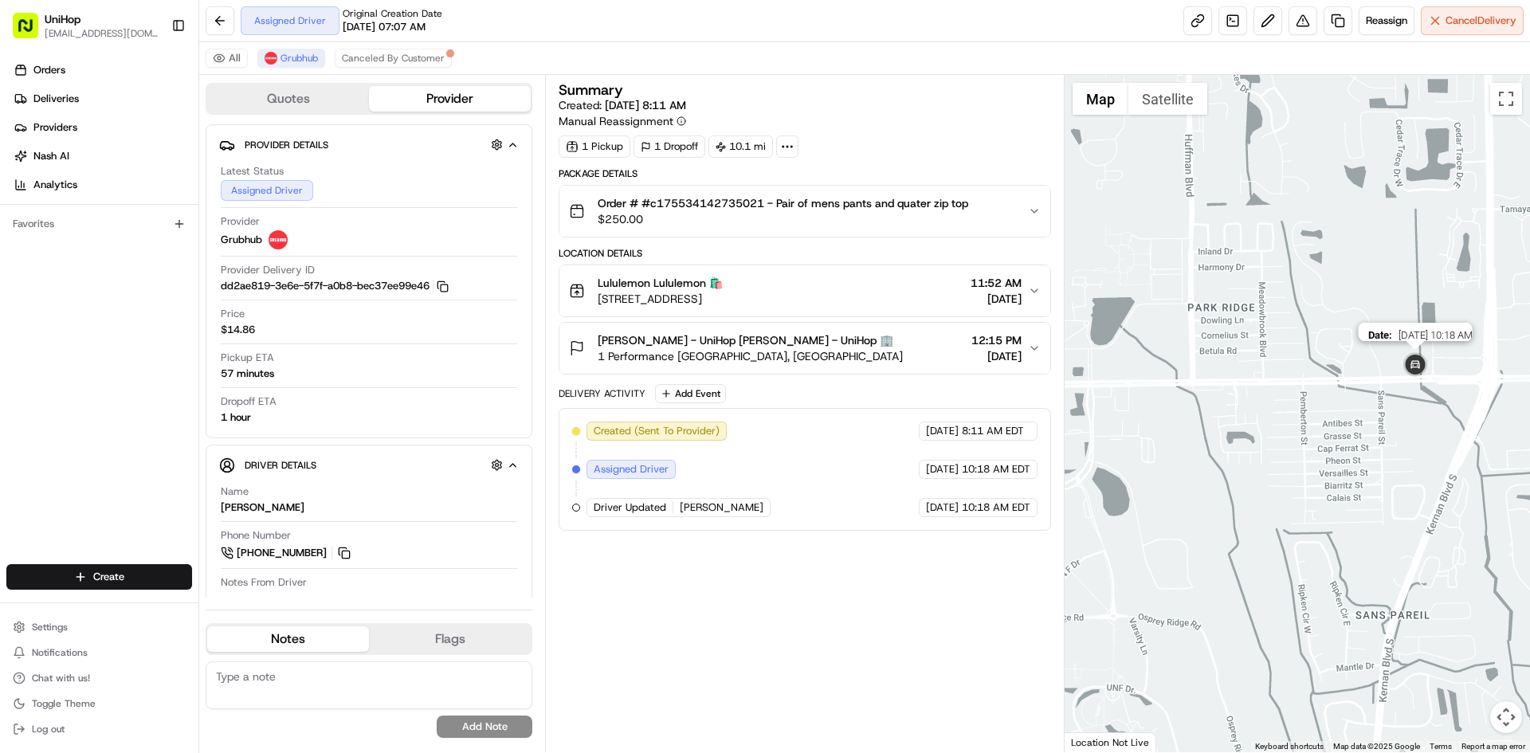
click at [1416, 362] on img at bounding box center [1416, 366] width 32 height 32
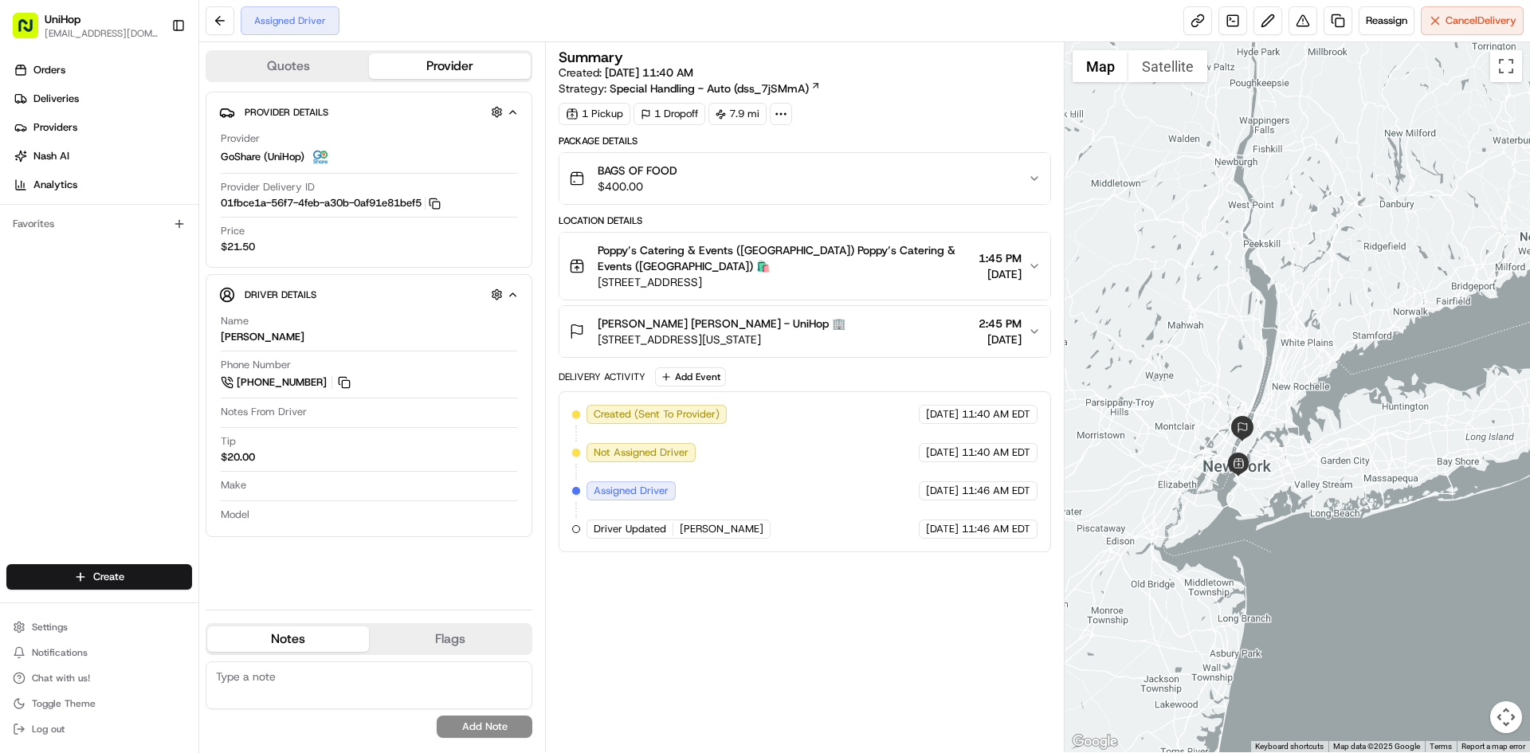
drag, startPoint x: 1162, startPoint y: 220, endPoint x: 1194, endPoint y: 251, distance: 44.5
click at [1194, 251] on div at bounding box center [1298, 397] width 466 height 710
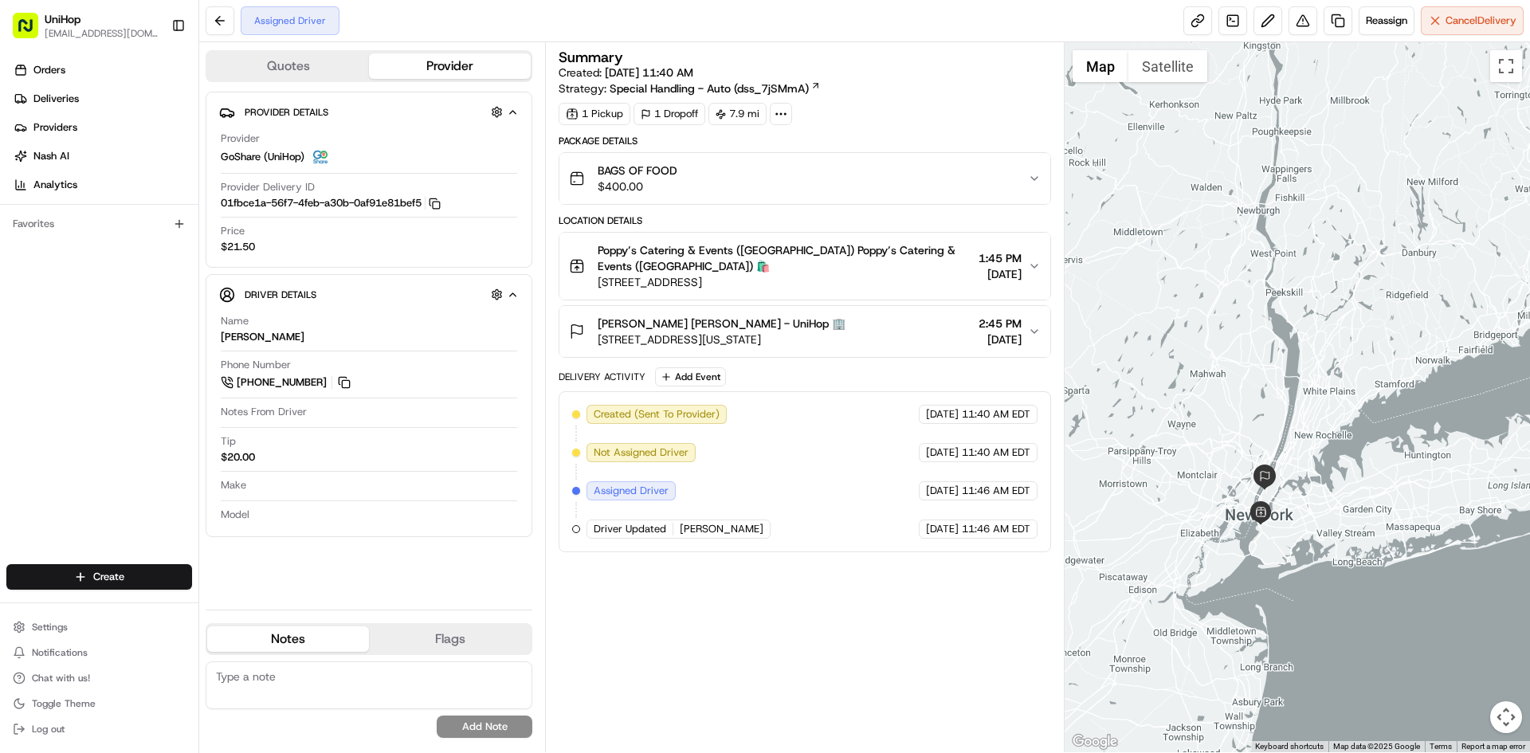
drag, startPoint x: 1221, startPoint y: 315, endPoint x: 1236, endPoint y: 355, distance: 43.4
click at [1236, 355] on div at bounding box center [1298, 397] width 466 height 710
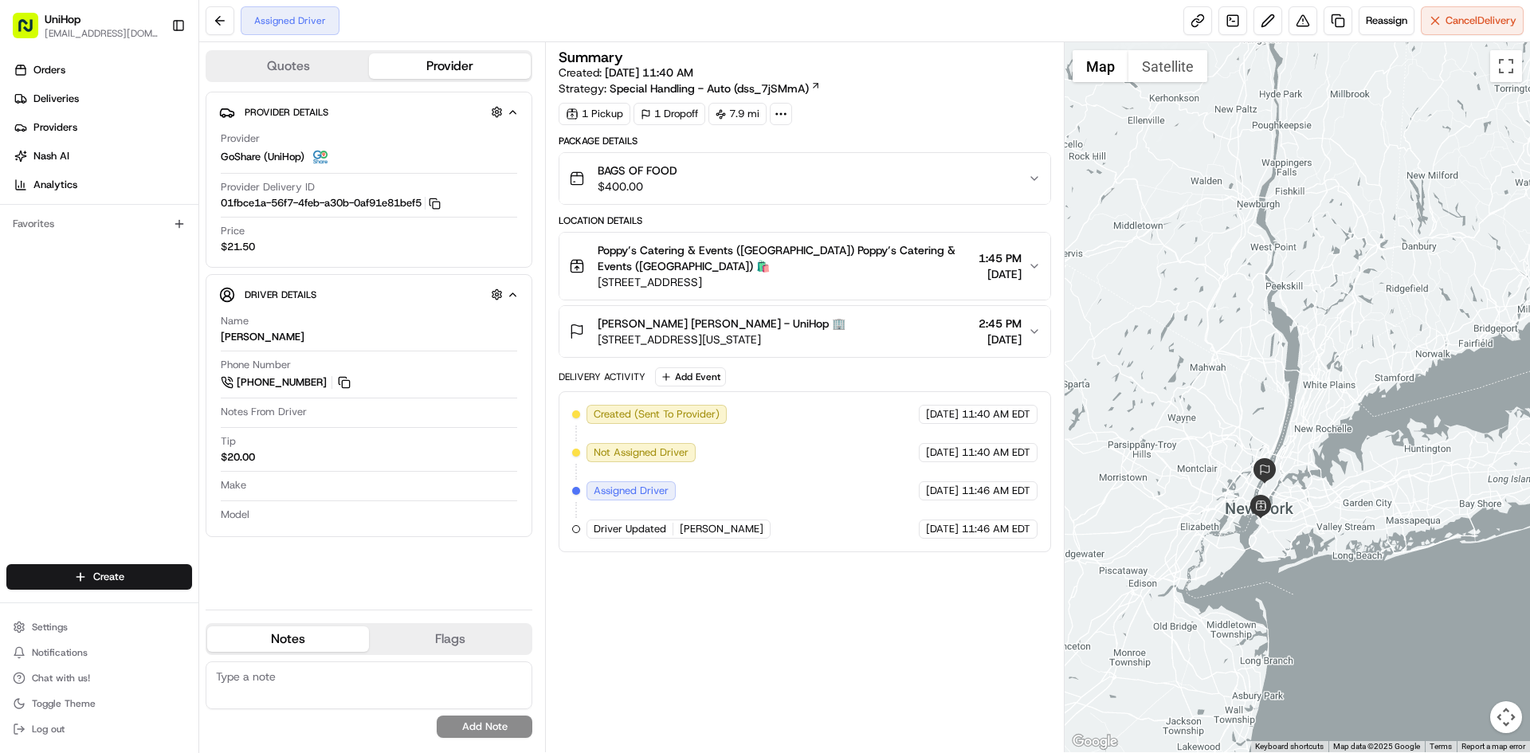
drag, startPoint x: 1212, startPoint y: 209, endPoint x: 1212, endPoint y: 200, distance: 8.8
click at [1212, 200] on div at bounding box center [1298, 397] width 466 height 710
click at [690, 382] on button "Add Event" at bounding box center [690, 376] width 71 height 19
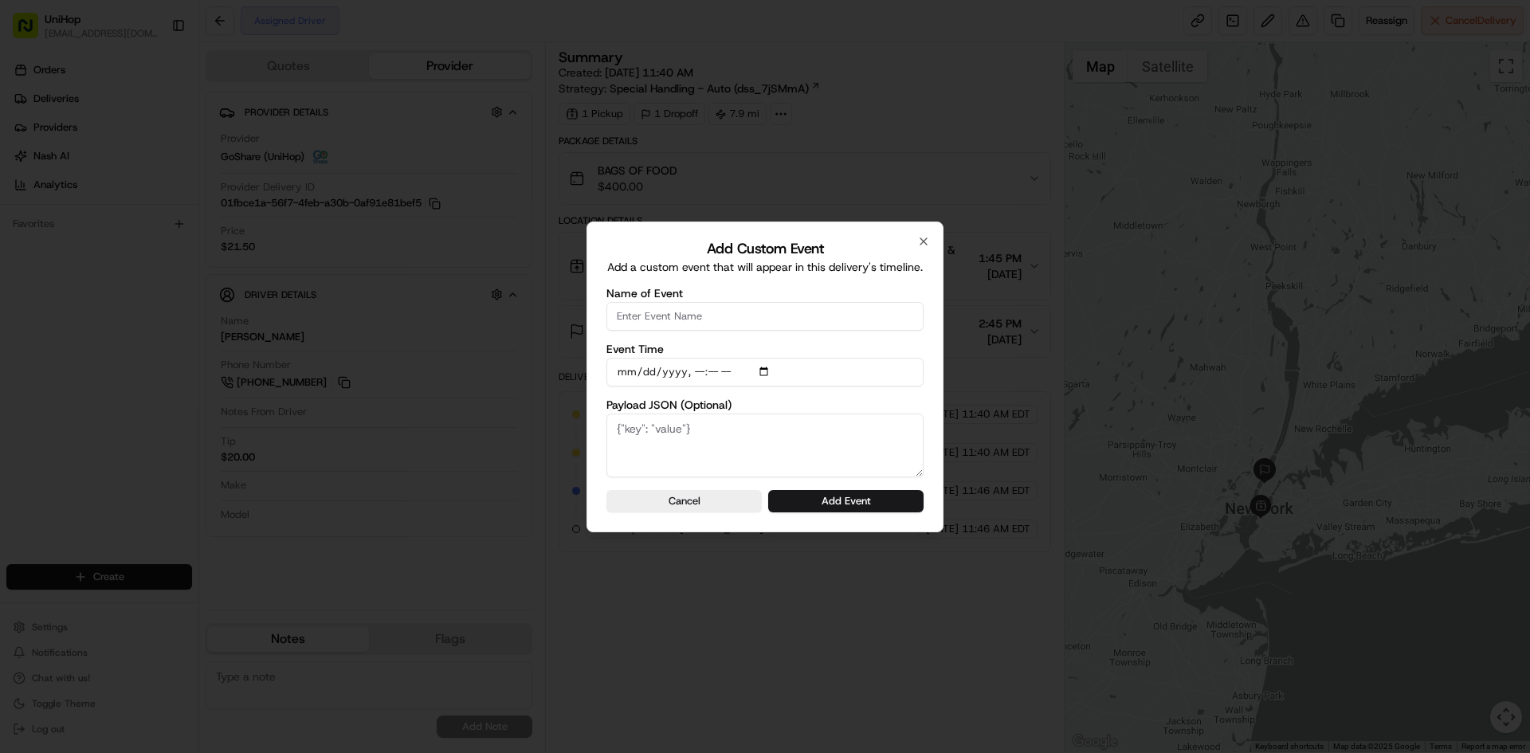
click at [724, 315] on input "Name of Event" at bounding box center [765, 316] width 317 height 29
type input "Driver Confirmed"
click at [763, 373] on input "Event Time" at bounding box center [765, 372] width 317 height 29
type input "2025-08-16T11:51"
click at [924, 407] on div "Add Custom Event Add a custom event that will appear in this delivery's timelin…" at bounding box center [765, 377] width 357 height 311
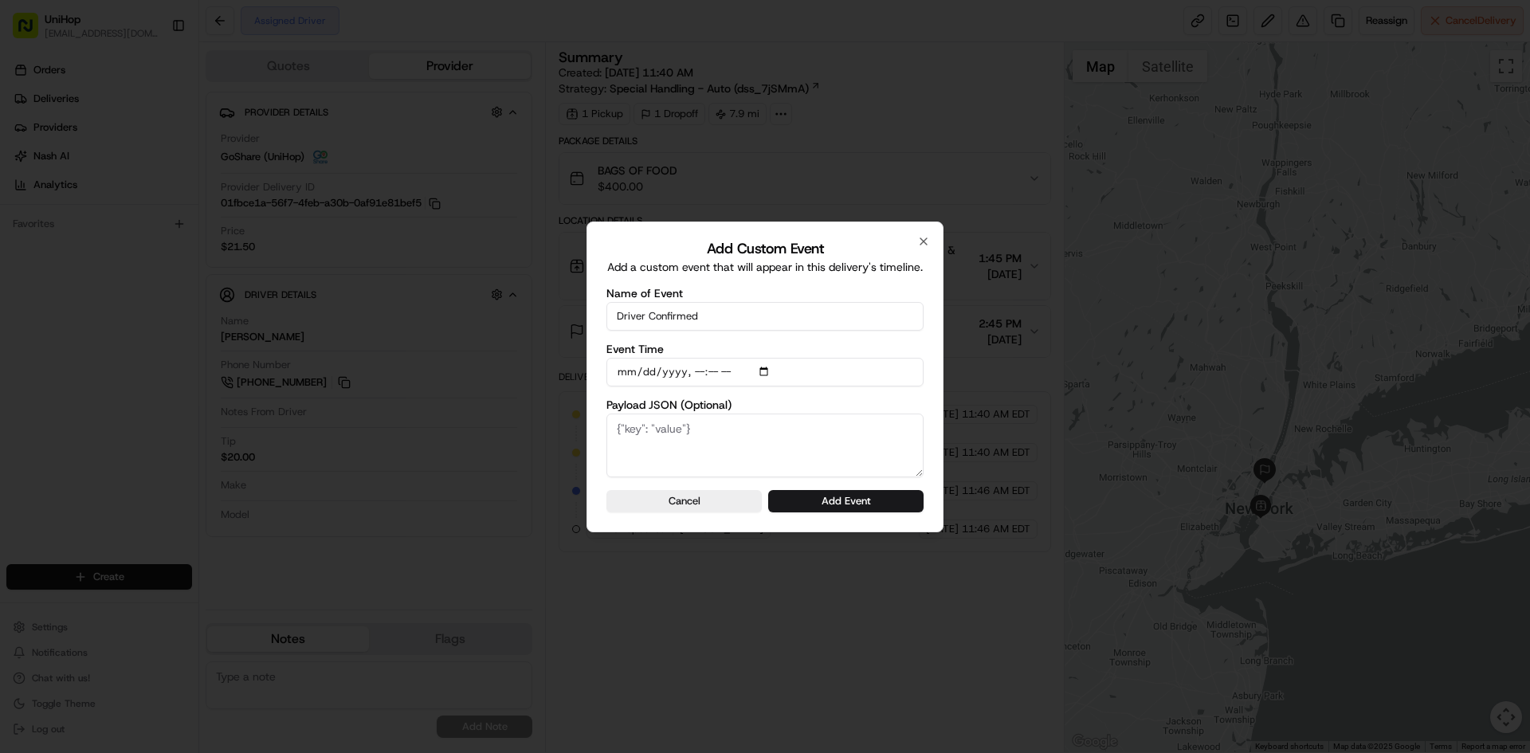
click at [892, 493] on button "Add Event" at bounding box center [845, 501] width 155 height 22
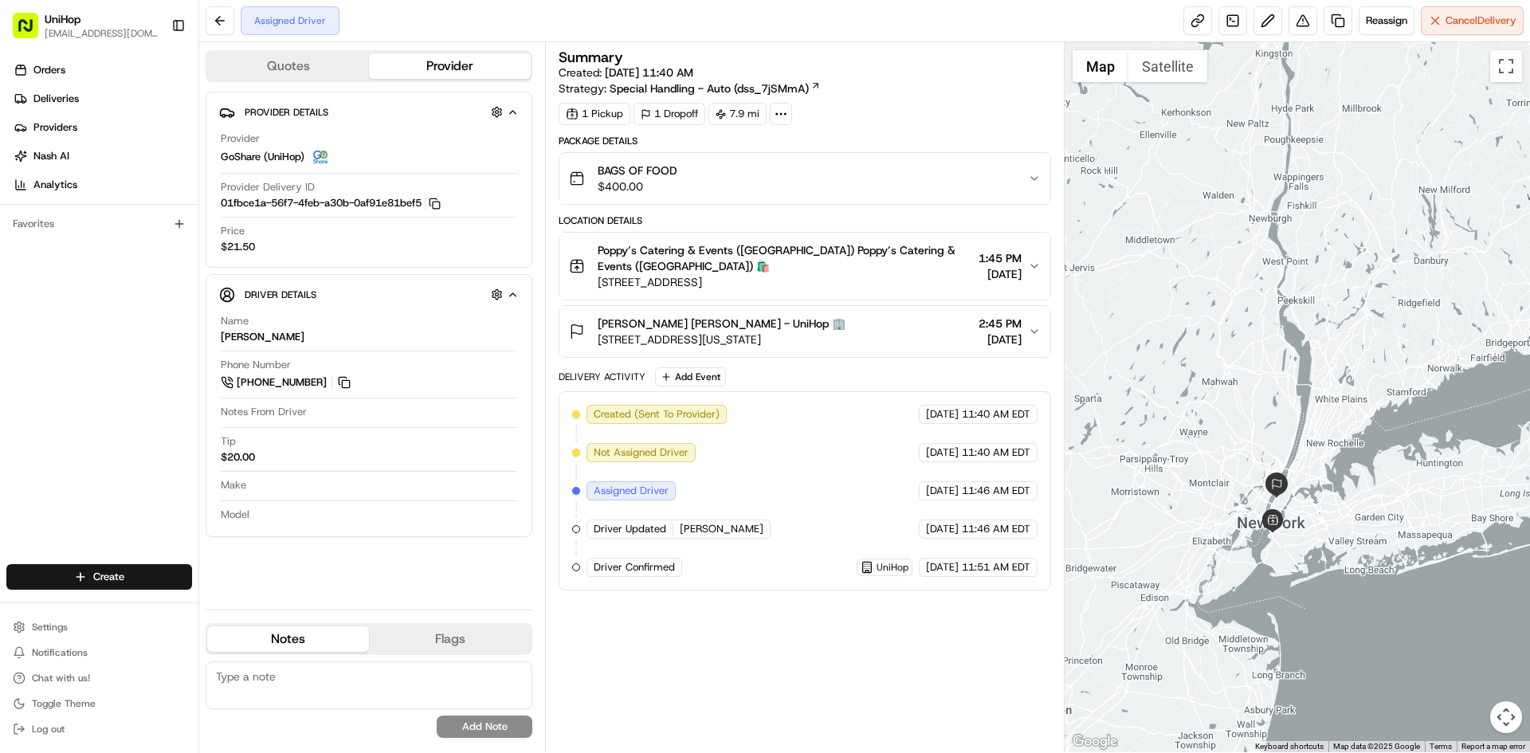
drag, startPoint x: 1190, startPoint y: 185, endPoint x: 1203, endPoint y: 200, distance: 20.3
click at [1203, 200] on div at bounding box center [1298, 397] width 466 height 710
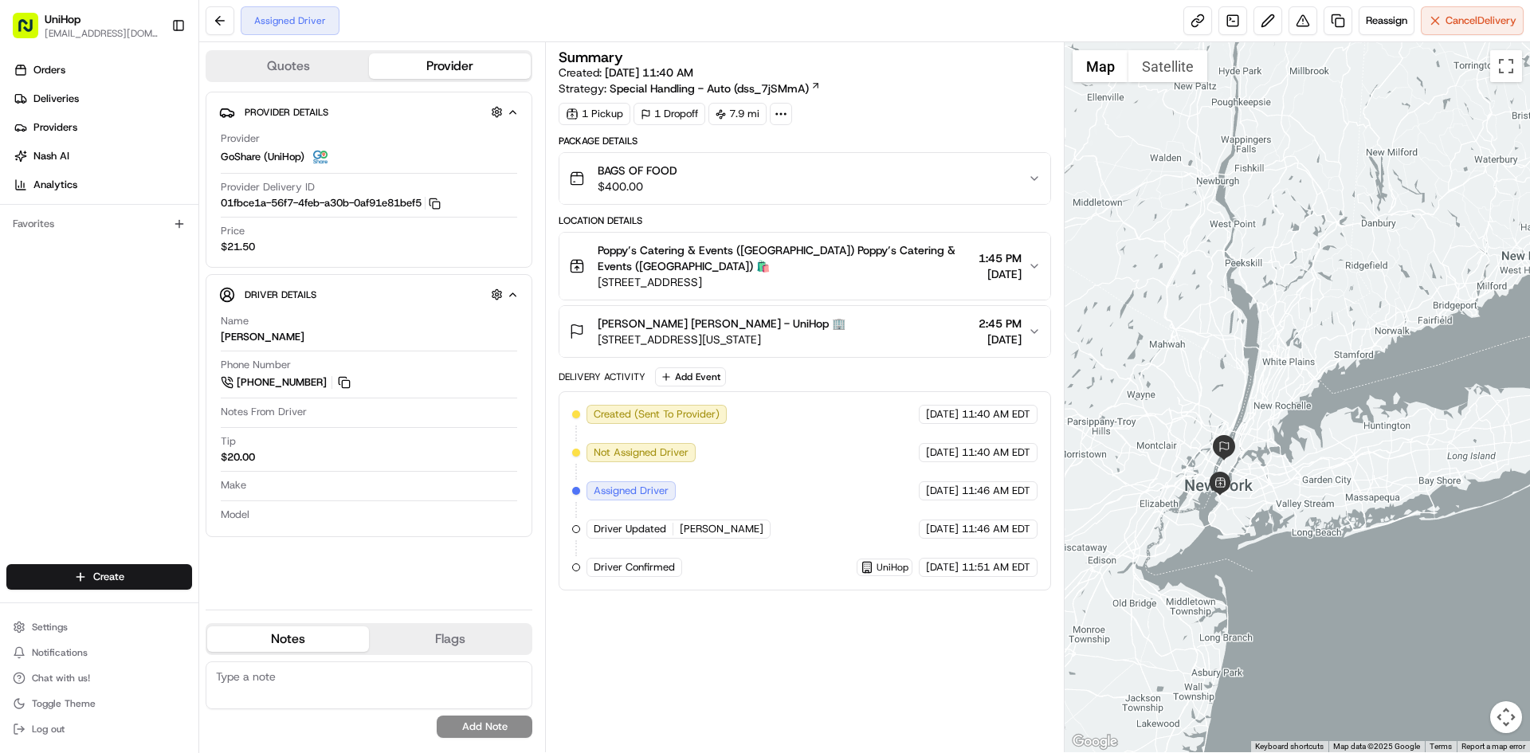
drag, startPoint x: 1283, startPoint y: 324, endPoint x: 1231, endPoint y: 285, distance: 65.5
click at [1231, 285] on div at bounding box center [1298, 397] width 466 height 710
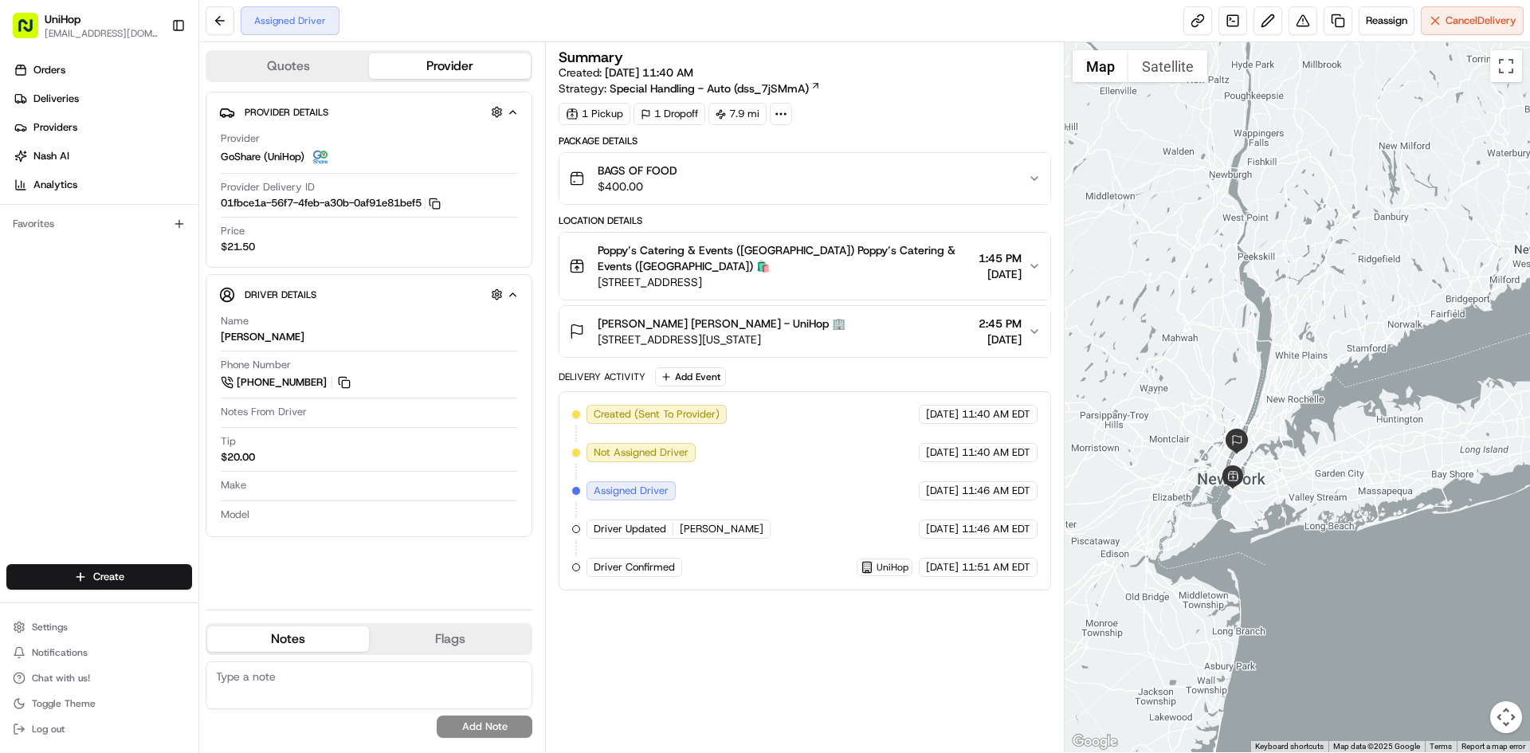
click at [1236, 141] on div at bounding box center [1298, 397] width 466 height 710
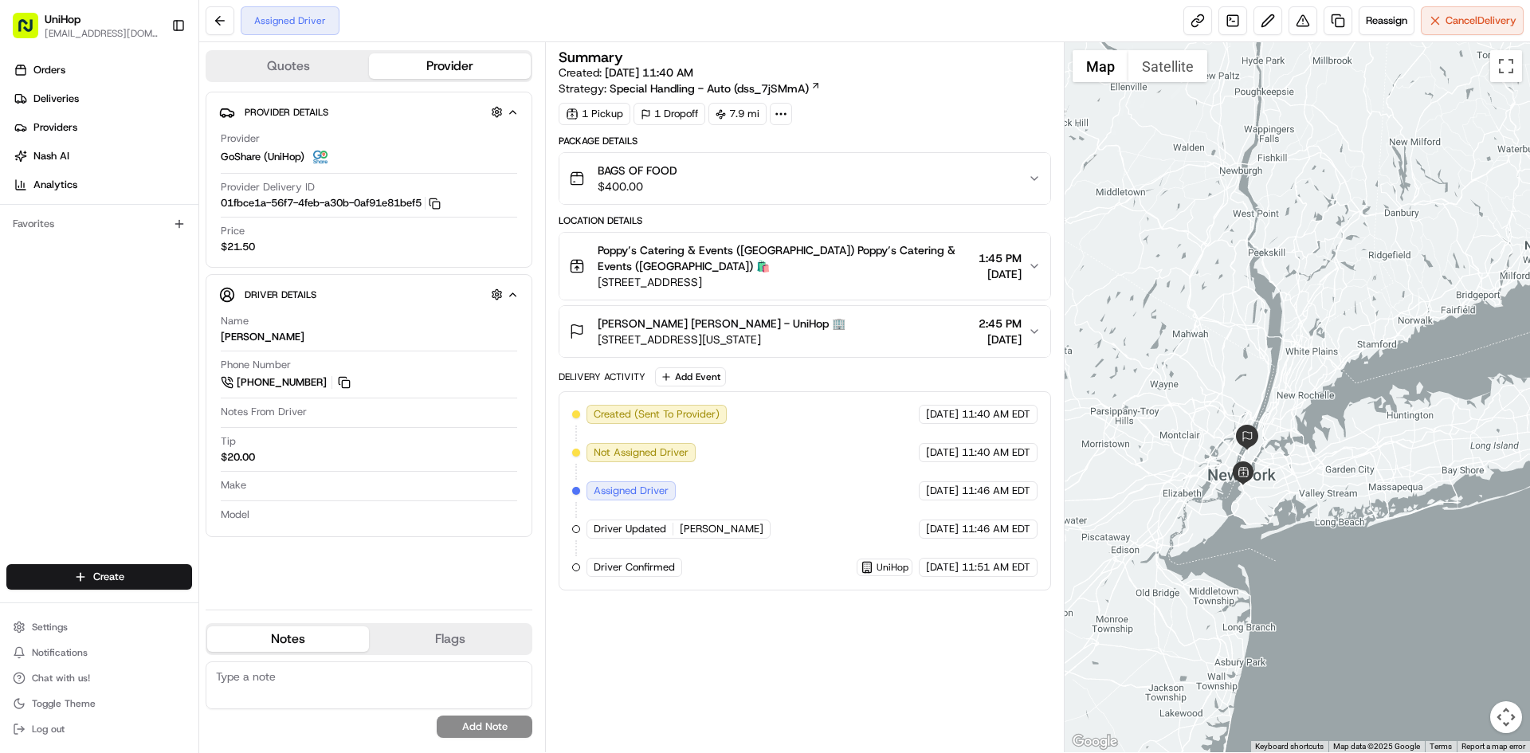
click at [55, 458] on div "Orders Deliveries Providers [PERSON_NAME] Analytics Favorites" at bounding box center [99, 312] width 198 height 523
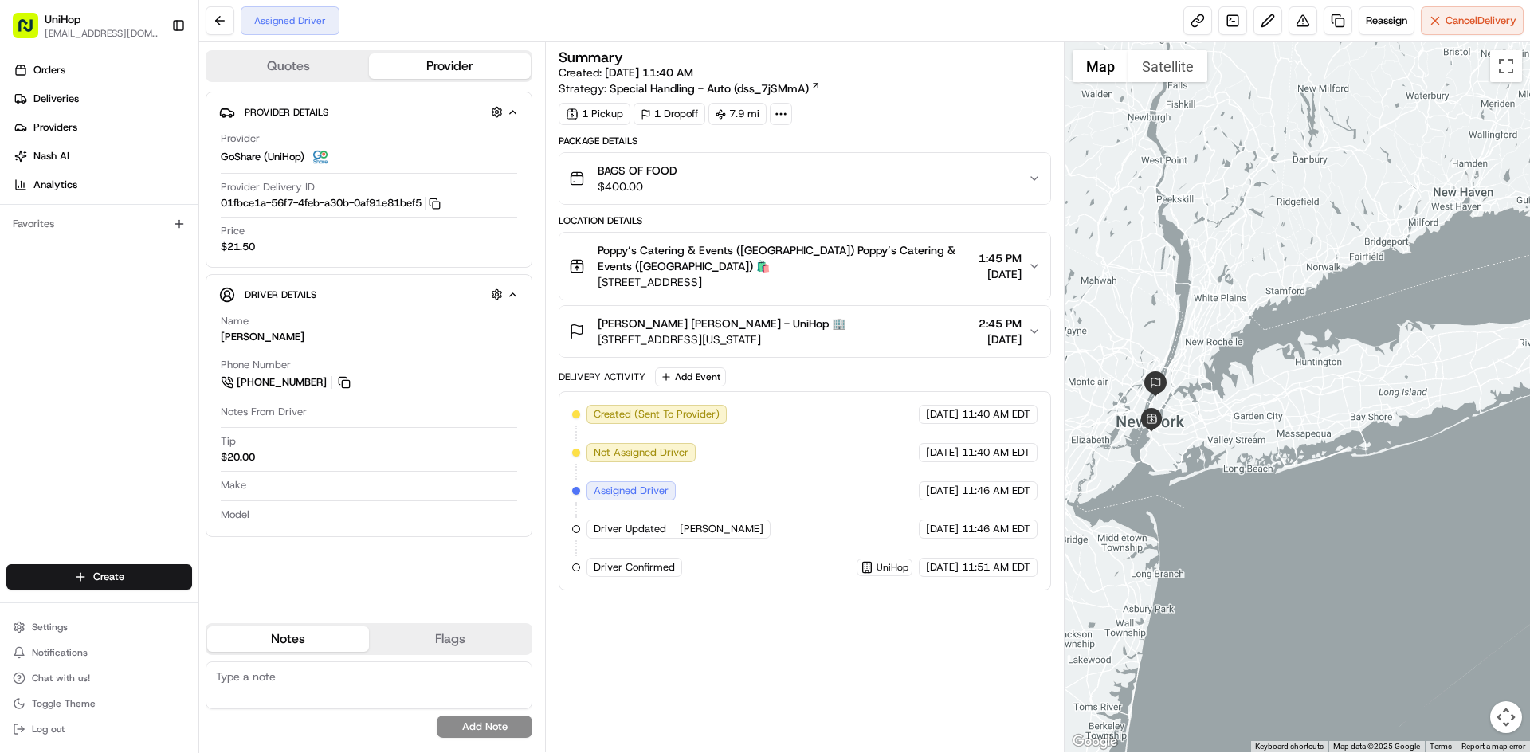
drag, startPoint x: 1235, startPoint y: 289, endPoint x: 1178, endPoint y: 265, distance: 61.7
click at [1178, 265] on div at bounding box center [1298, 397] width 466 height 710
click at [1181, 253] on div at bounding box center [1298, 397] width 466 height 710
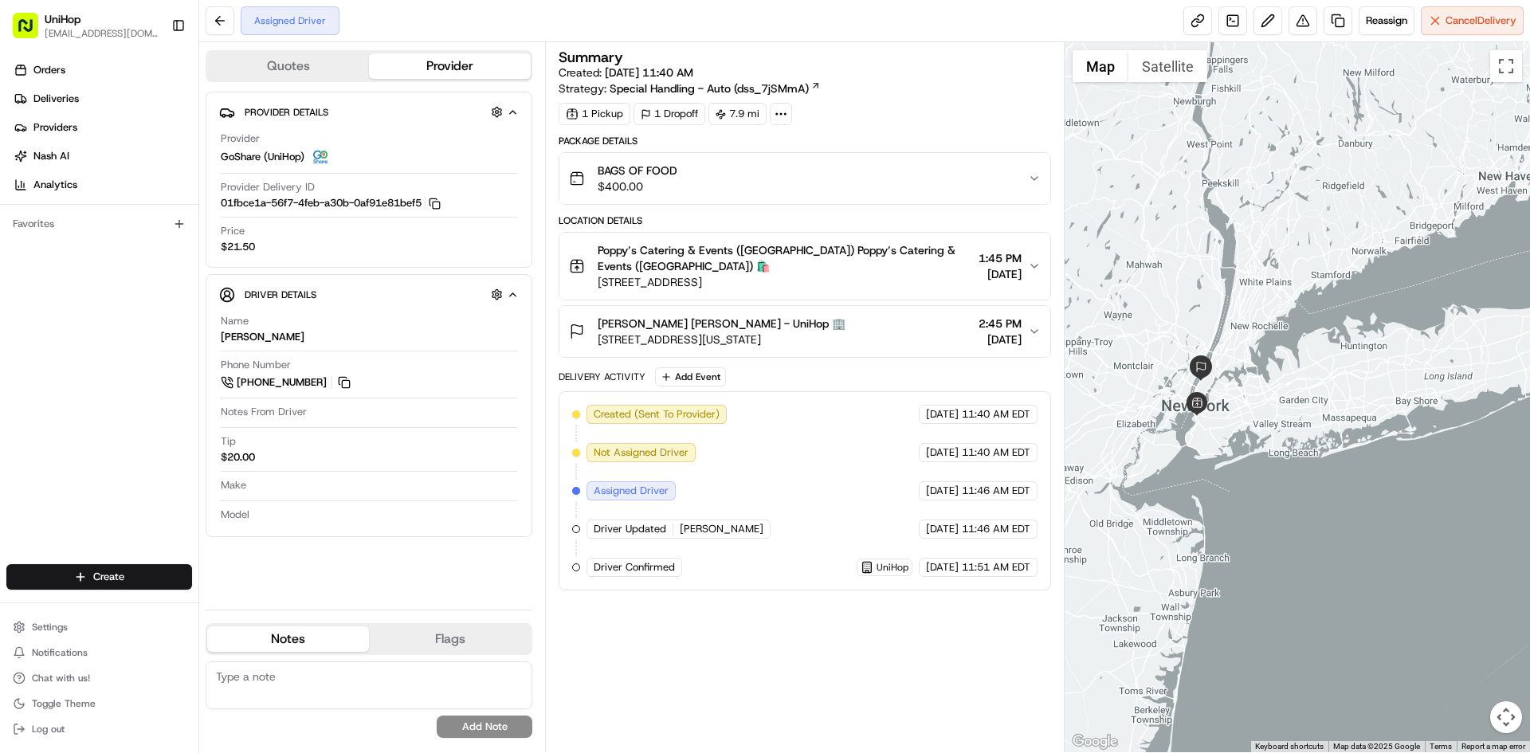
drag, startPoint x: 1258, startPoint y: 231, endPoint x: 1312, endPoint y: 215, distance: 55.7
click at [1312, 215] on div at bounding box center [1298, 397] width 466 height 710
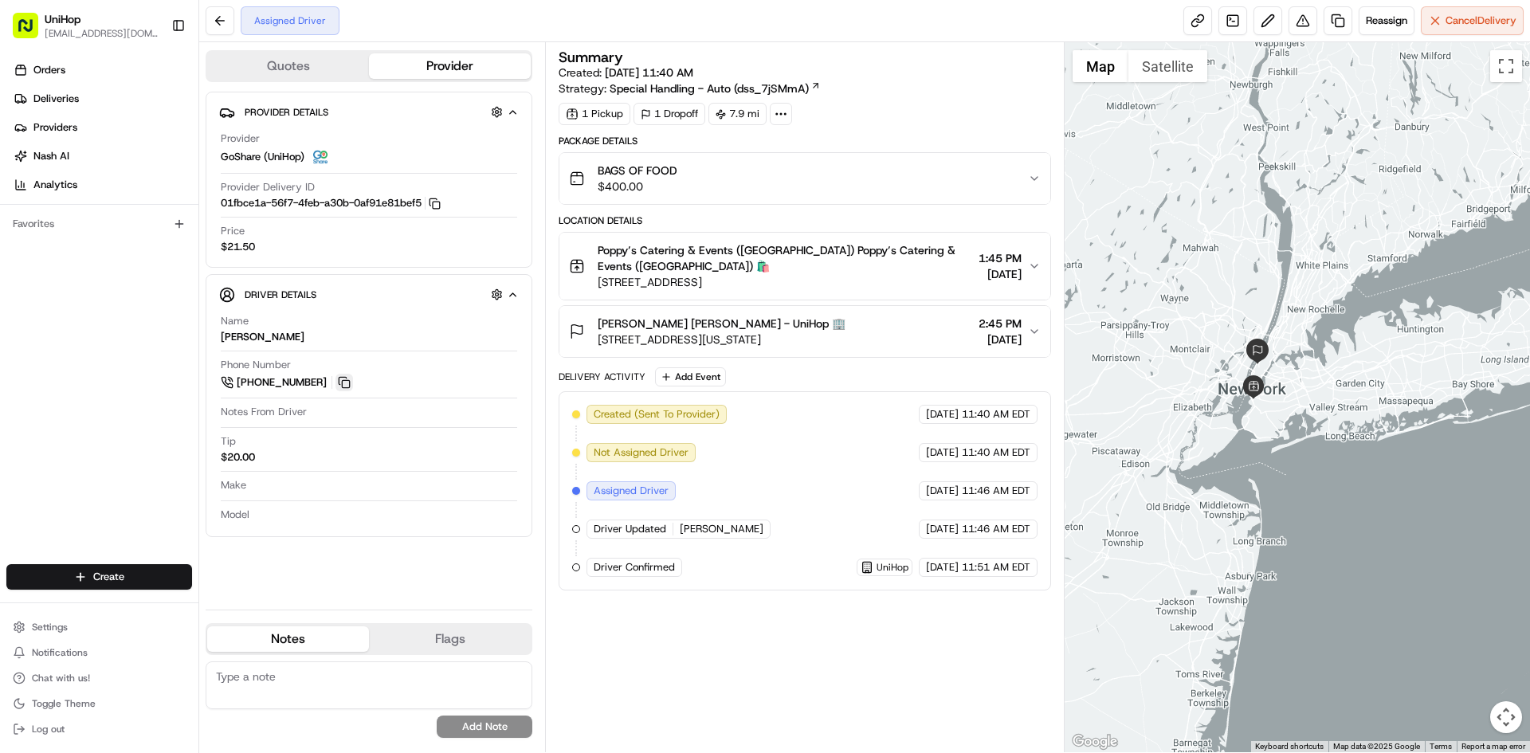
click at [347, 386] on button at bounding box center [345, 383] width 18 height 18
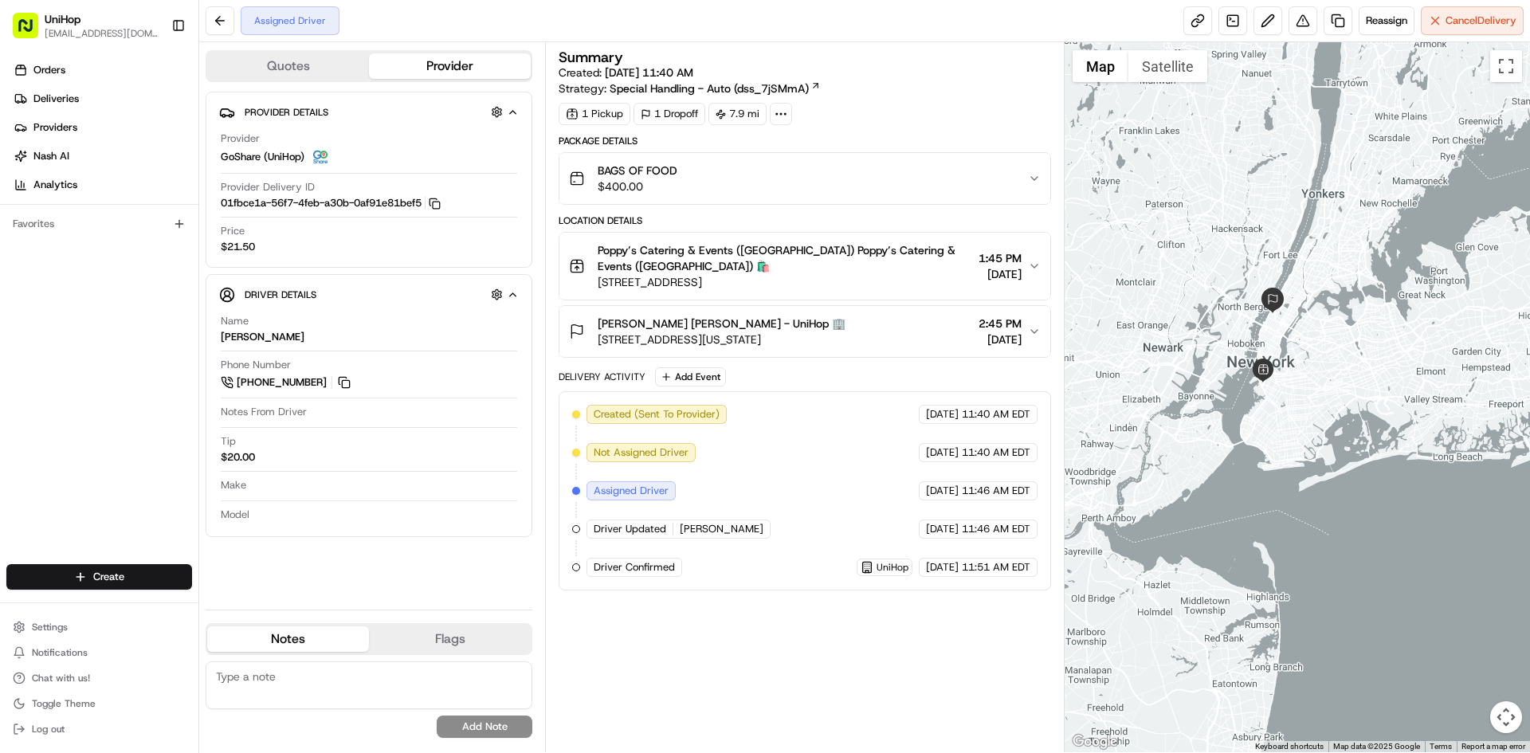
click at [1328, 367] on div at bounding box center [1298, 397] width 466 height 710
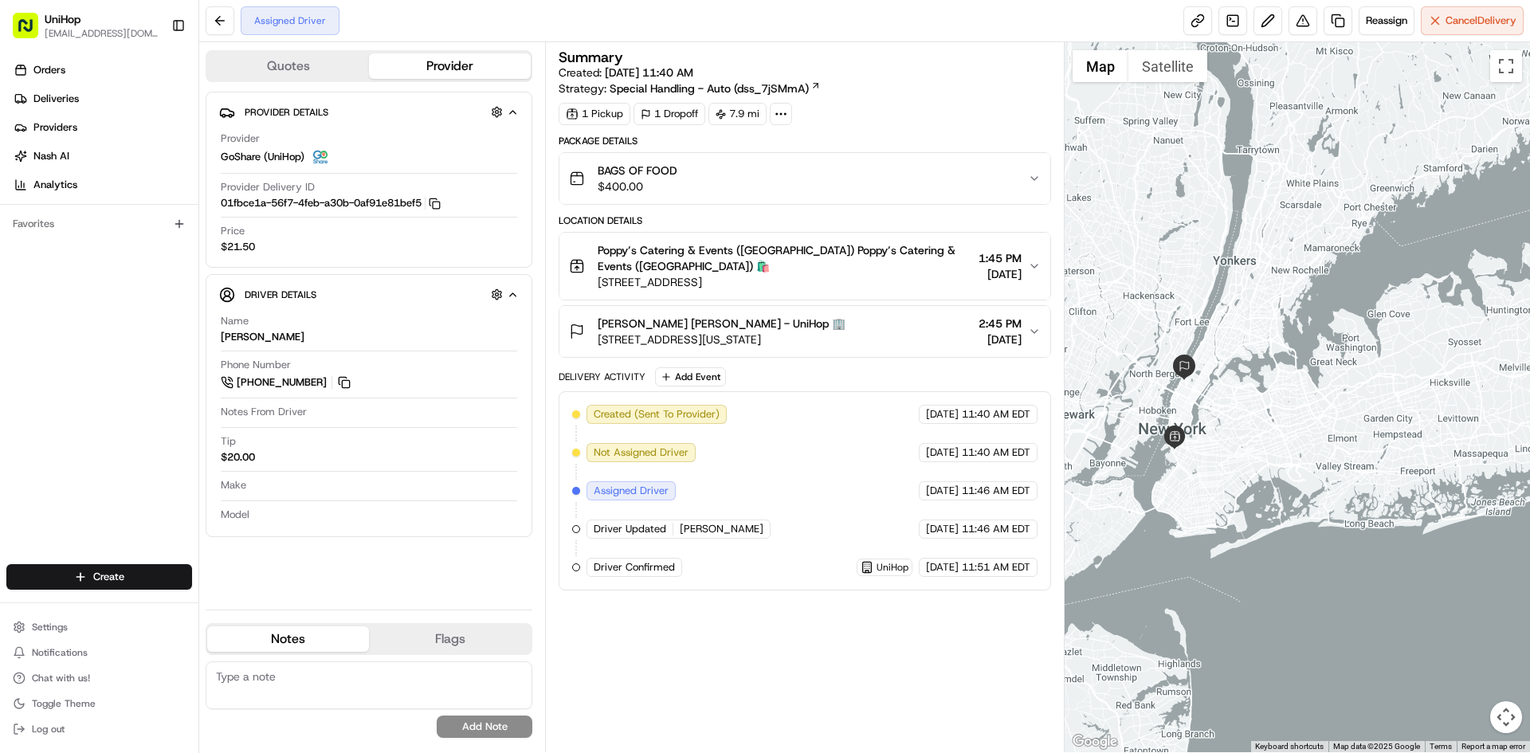
drag, startPoint x: 1289, startPoint y: 336, endPoint x: 1318, endPoint y: 257, distance: 83.5
click at [1318, 259] on div at bounding box center [1298, 397] width 466 height 710
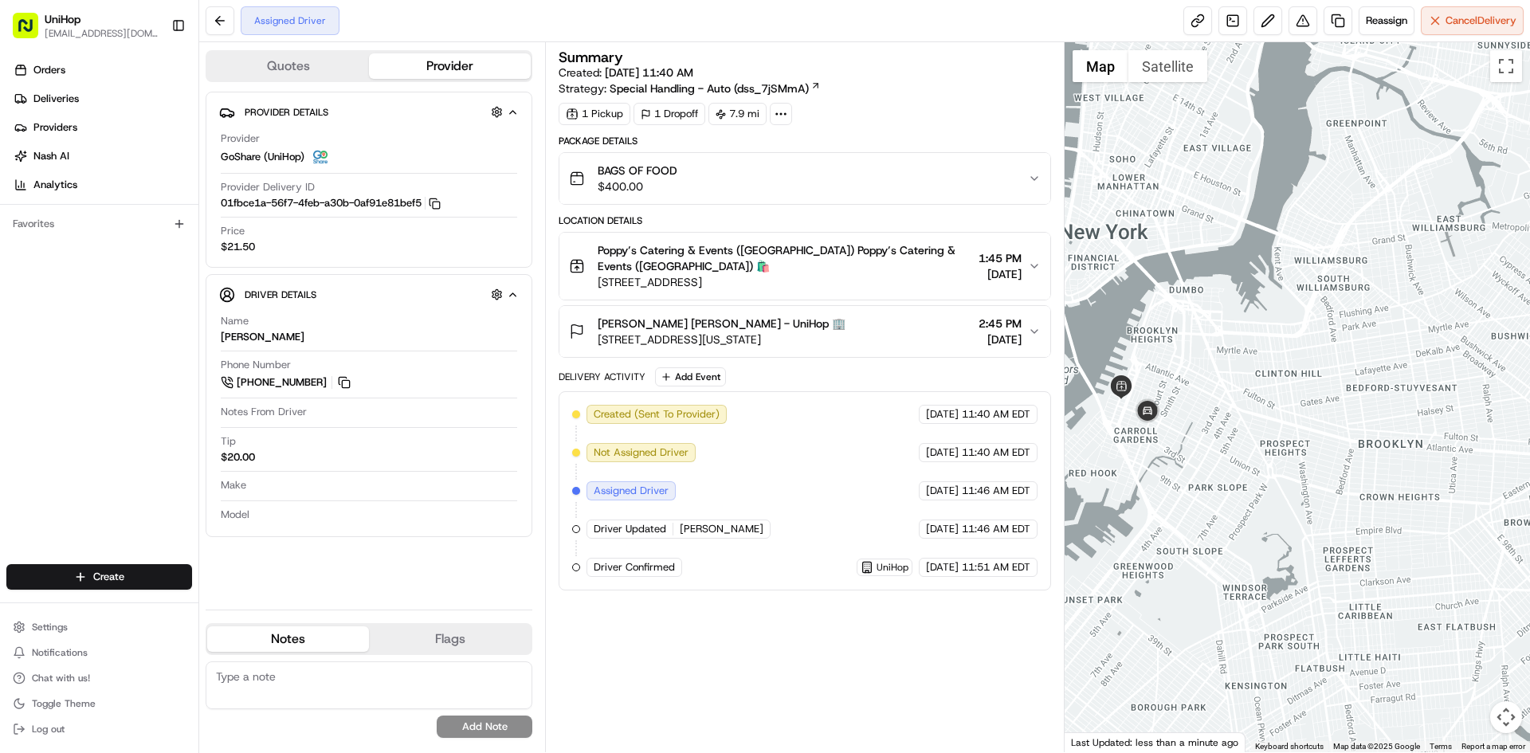
drag, startPoint x: 1204, startPoint y: 306, endPoint x: 1278, endPoint y: 379, distance: 103.1
click at [1274, 379] on div at bounding box center [1298, 397] width 466 height 710
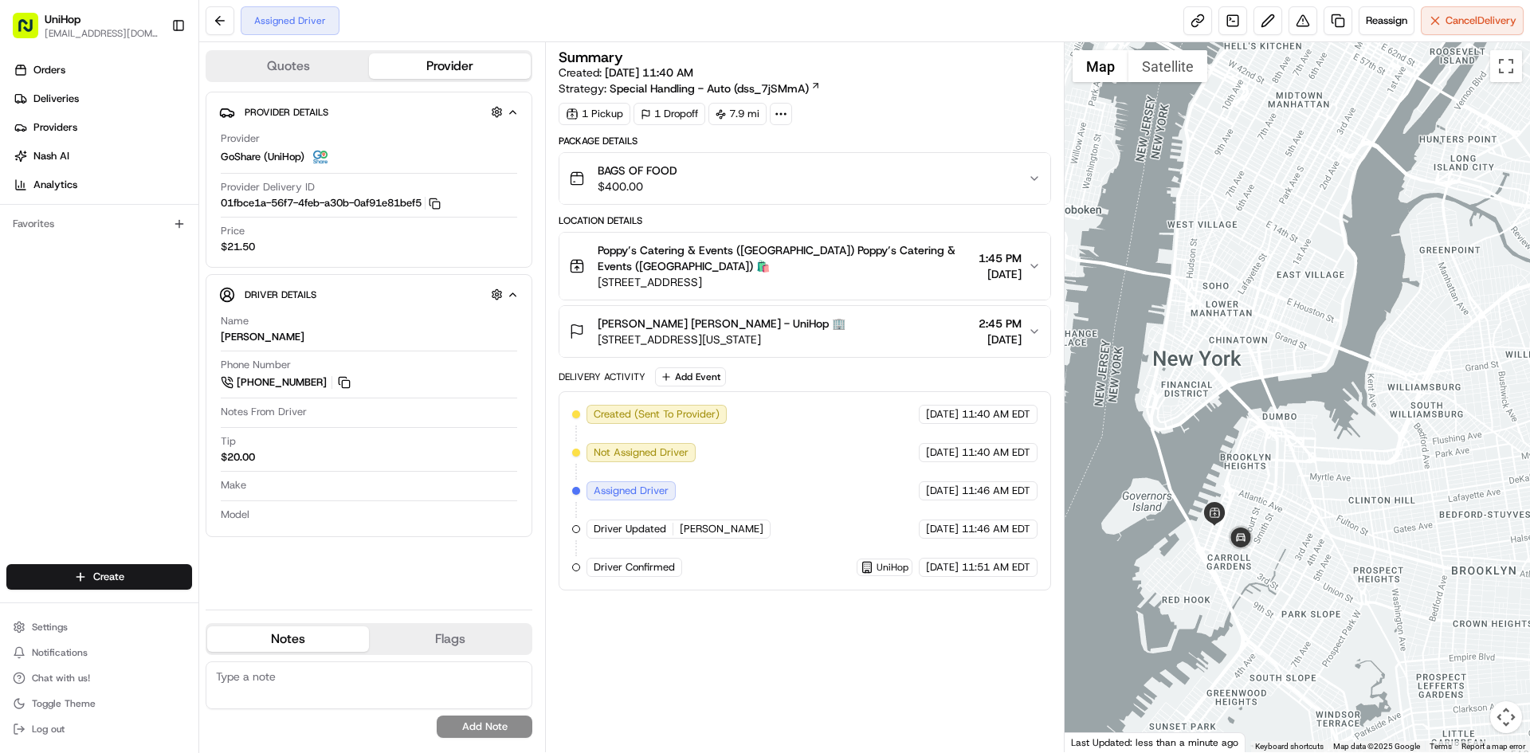
drag, startPoint x: 1270, startPoint y: 367, endPoint x: 1270, endPoint y: 382, distance: 14.4
click at [1273, 385] on div at bounding box center [1298, 397] width 466 height 710
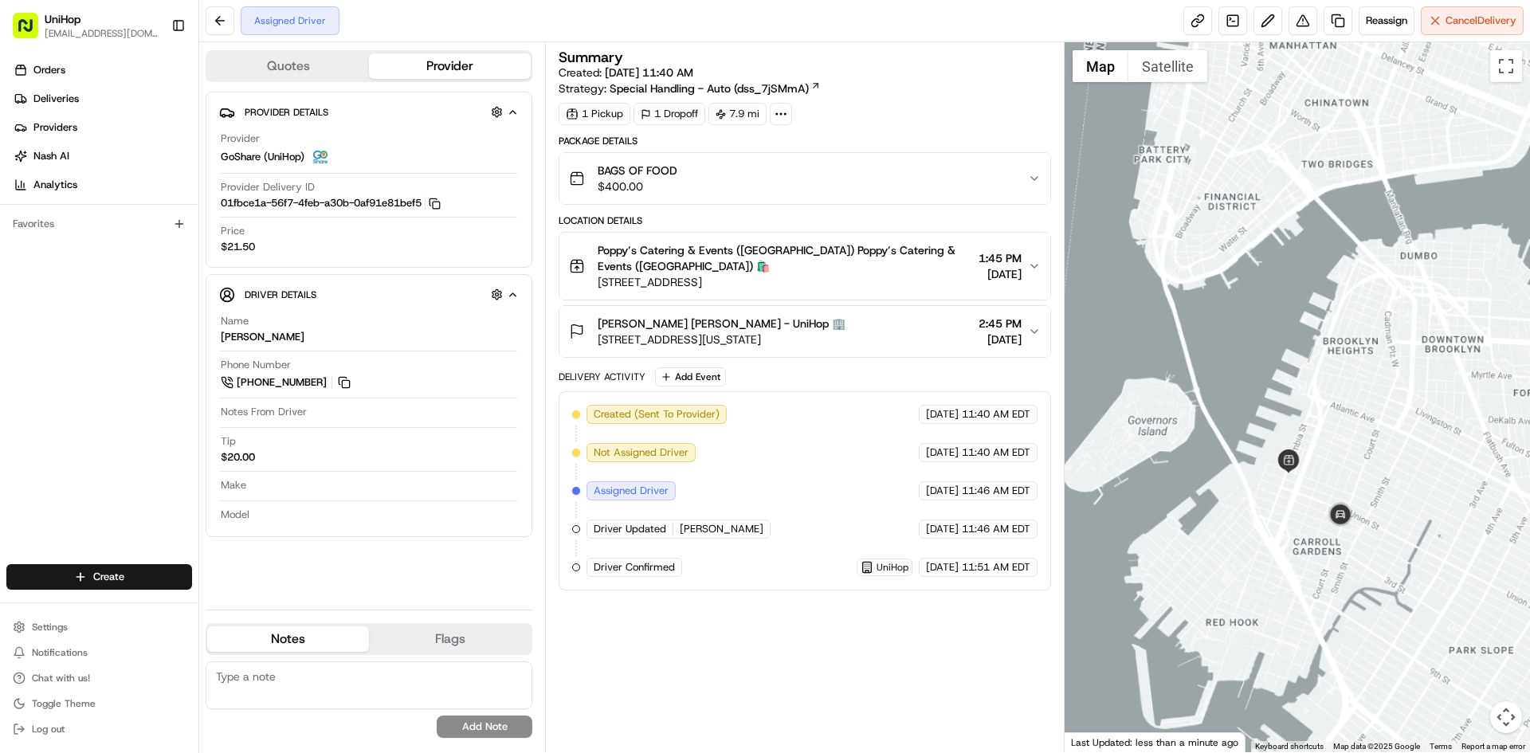
drag, startPoint x: 1351, startPoint y: 287, endPoint x: 1342, endPoint y: 373, distance: 86.5
click at [1345, 371] on div at bounding box center [1298, 397] width 466 height 710
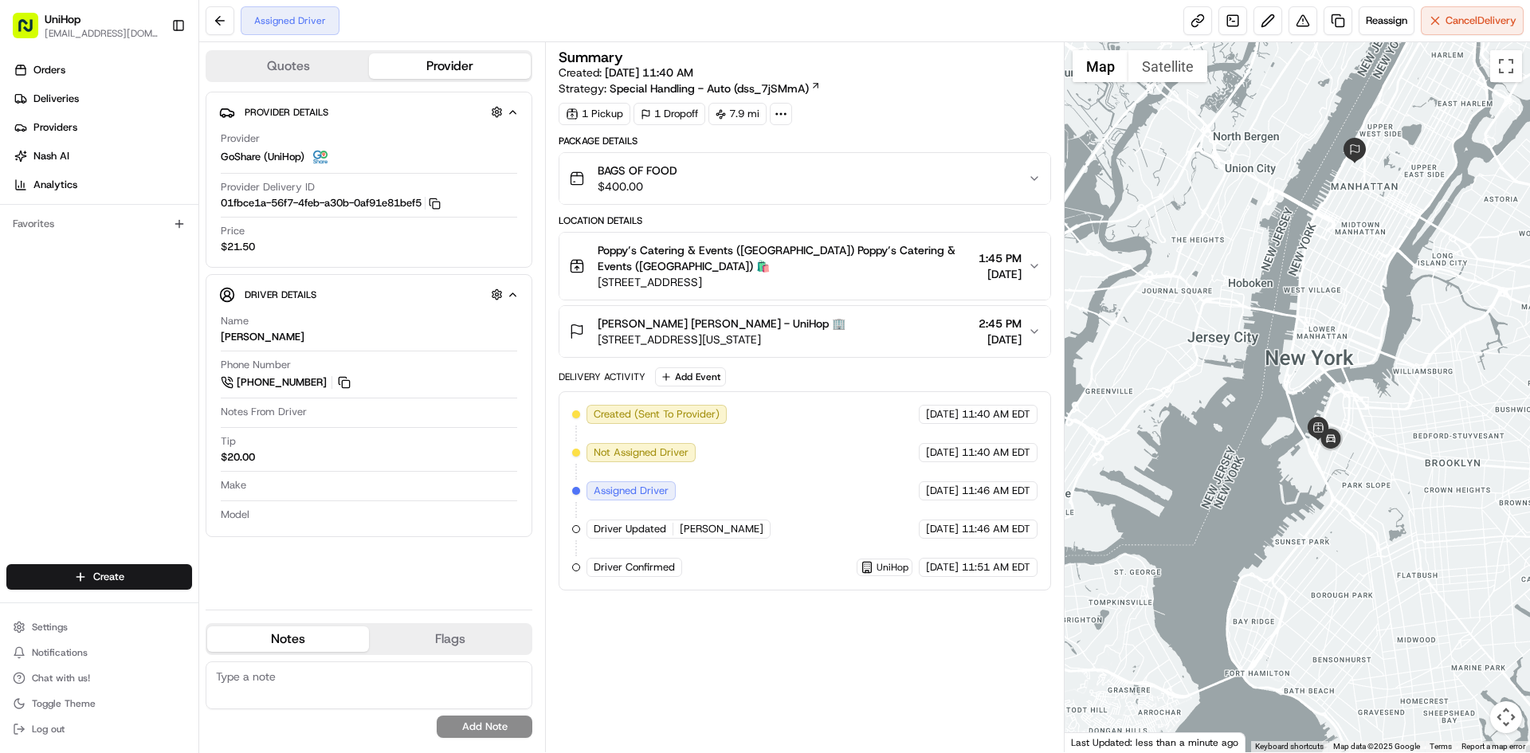
drag, startPoint x: 1339, startPoint y: 324, endPoint x: 1332, endPoint y: 343, distance: 20.4
click at [1332, 343] on div at bounding box center [1298, 397] width 466 height 710
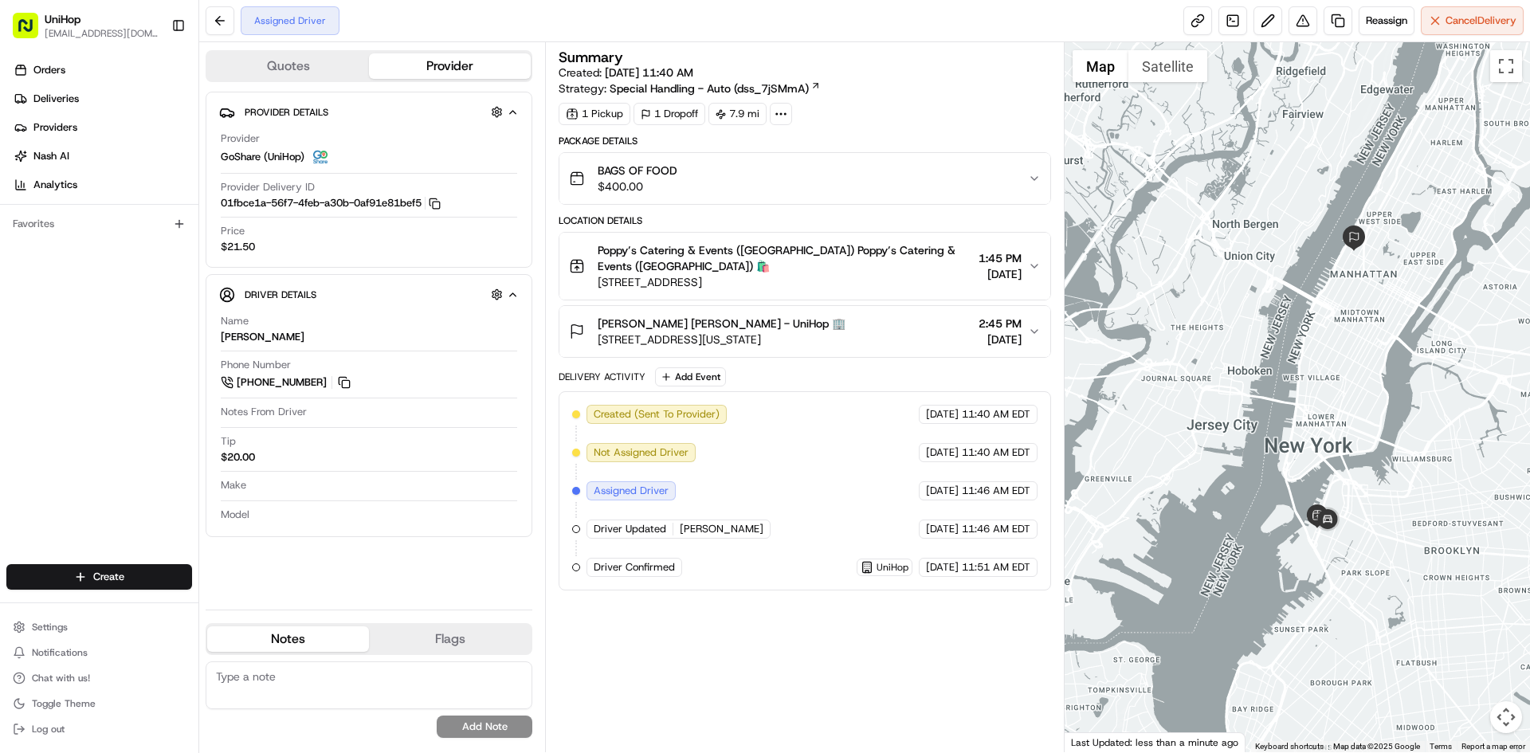
drag, startPoint x: 1223, startPoint y: 344, endPoint x: 1208, endPoint y: 359, distance: 20.9
click at [1212, 361] on div at bounding box center [1298, 397] width 466 height 710
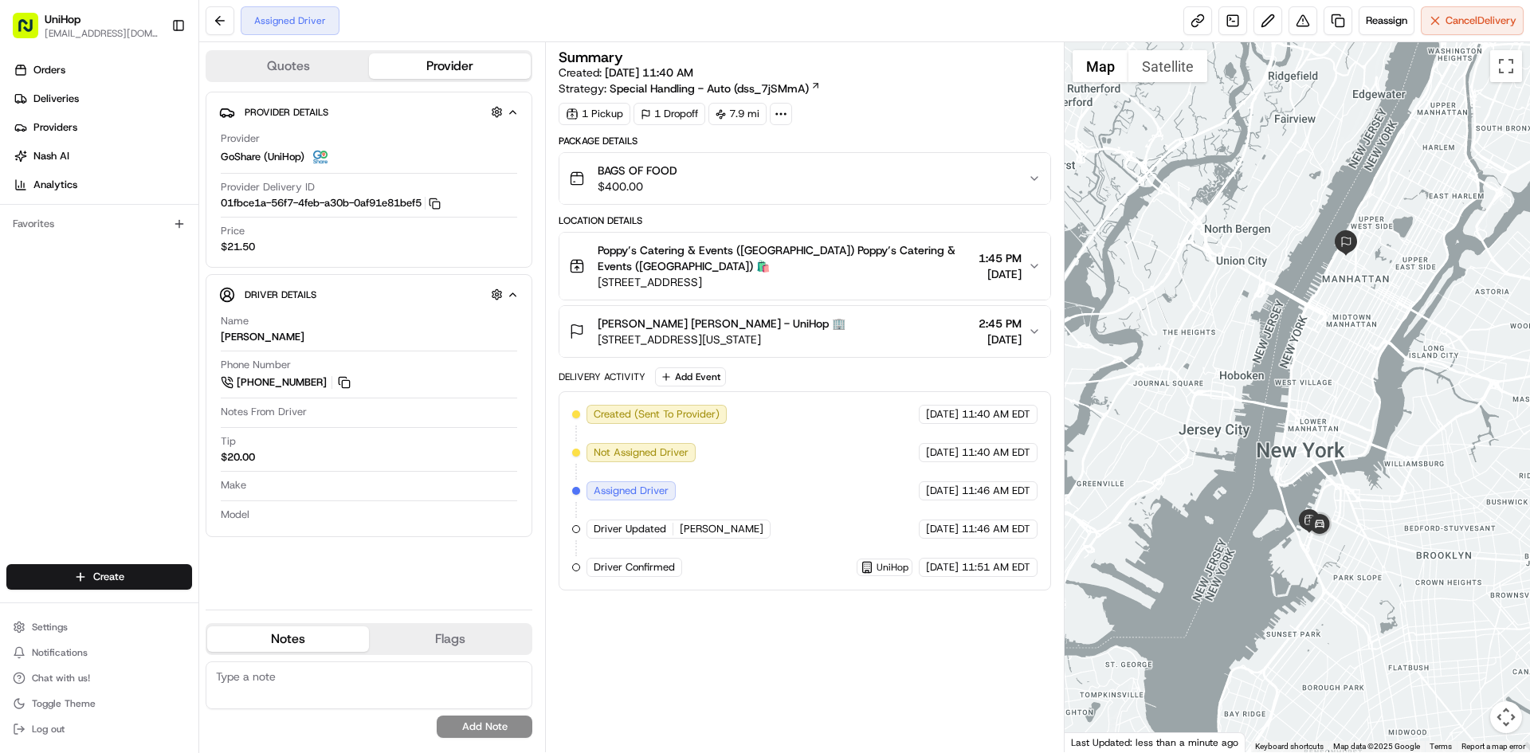
click at [886, 338] on div "Munira Bhimani Munira Bhimani - UniHop 🏢 140 W End Ave, New York, NY 10023, USA…" at bounding box center [798, 332] width 458 height 32
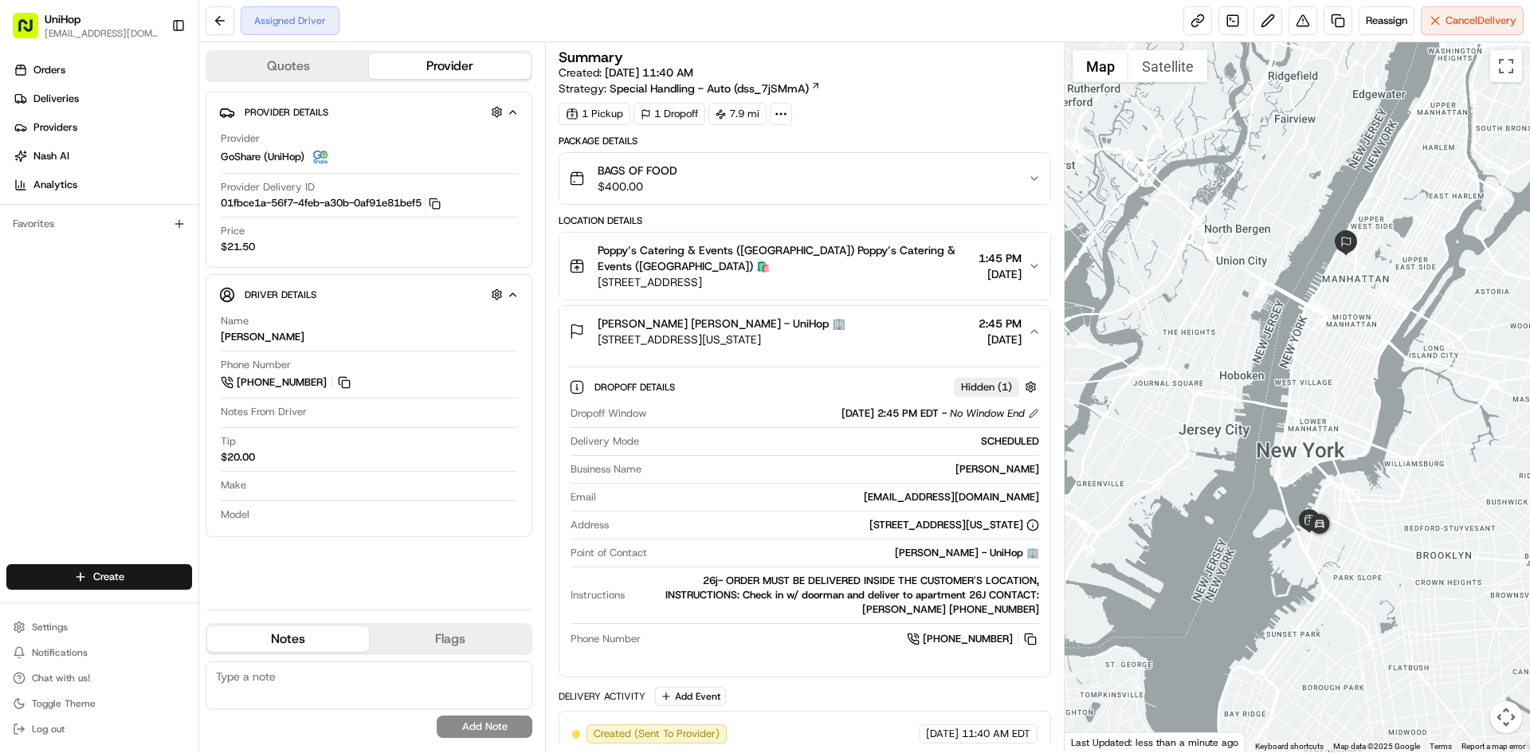
click at [886, 338] on div "Munira Bhimani Munira Bhimani - UniHop 🏢 140 W End Ave, New York, NY 10023, USA…" at bounding box center [798, 332] width 458 height 32
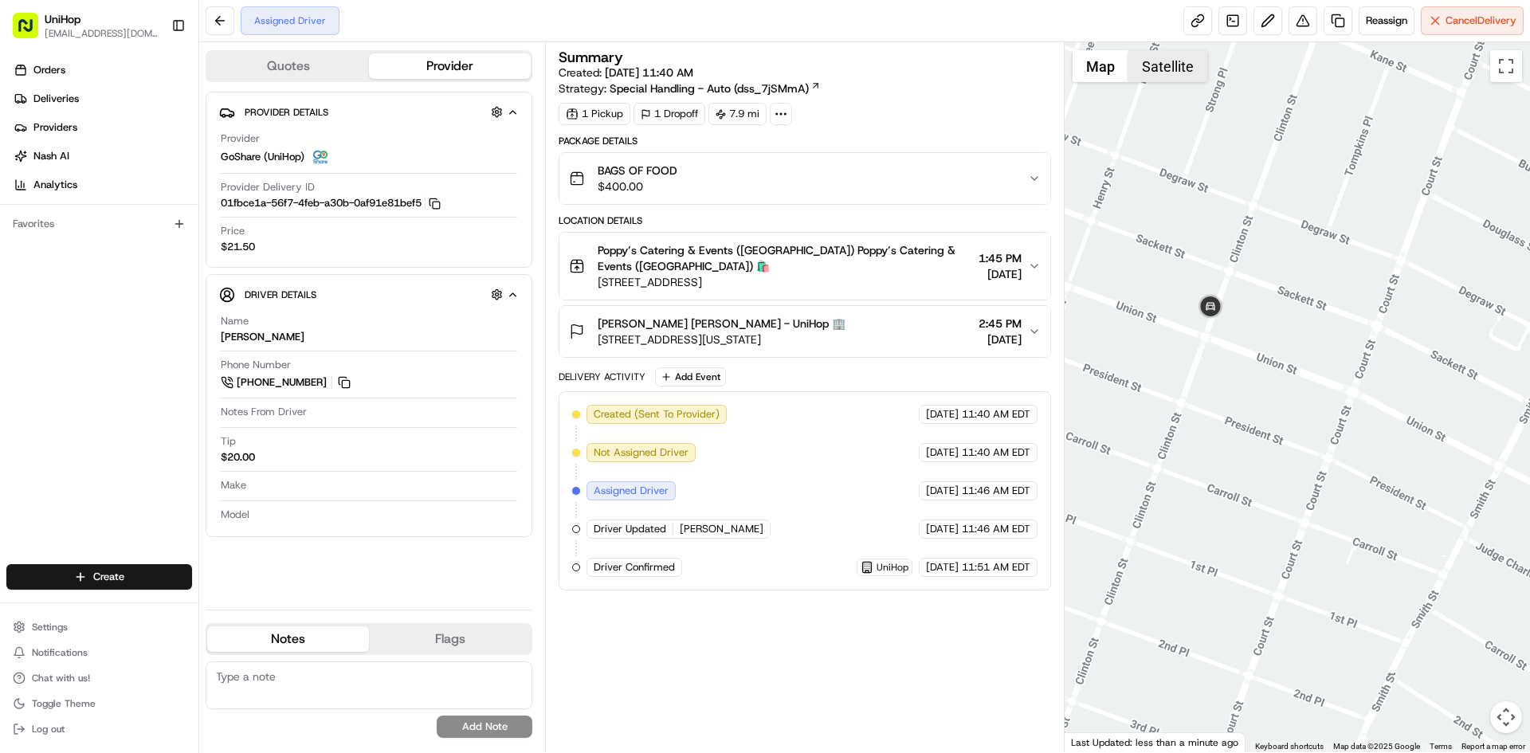
click at [1177, 79] on button "Satellite" at bounding box center [1168, 66] width 79 height 32
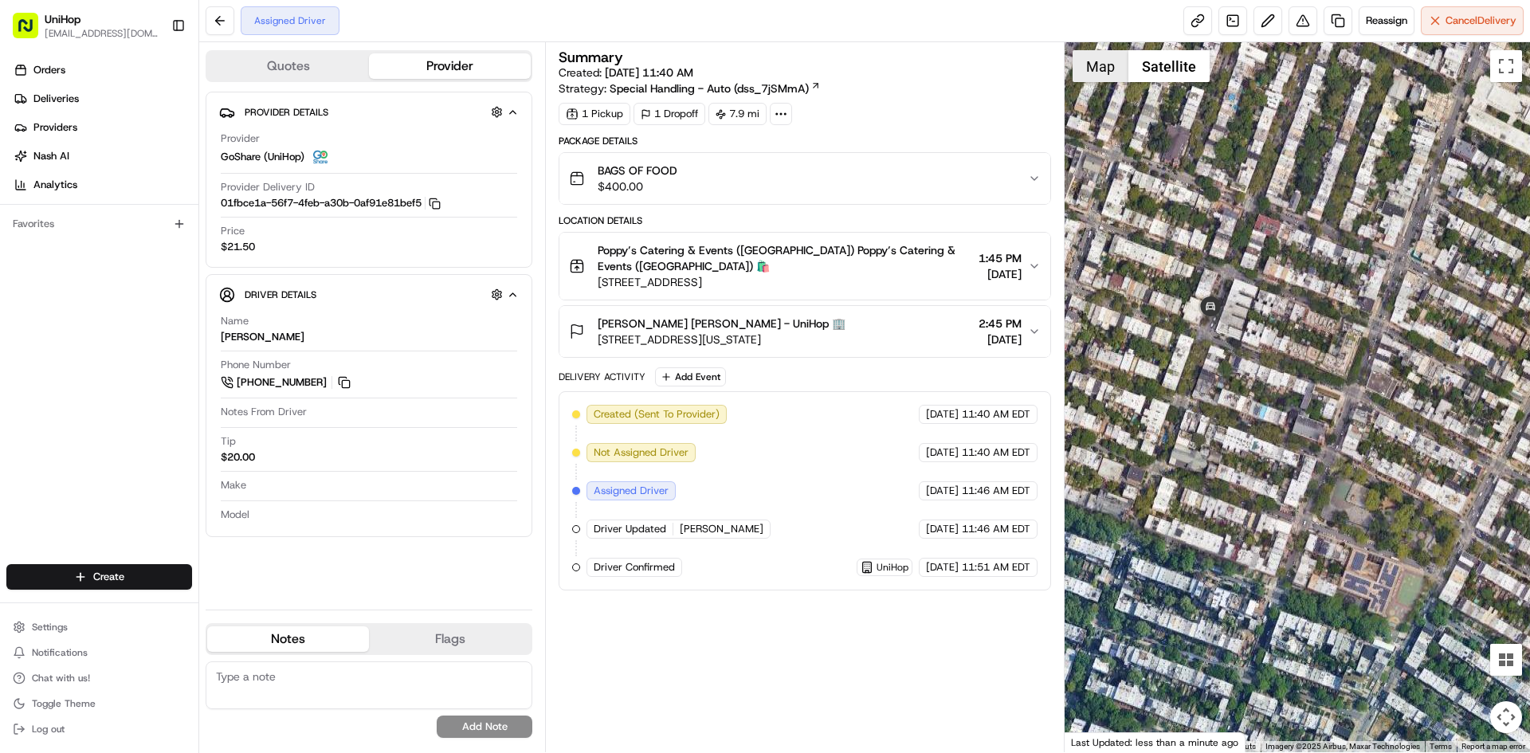
click at [1101, 80] on button "Map" at bounding box center [1101, 66] width 56 height 32
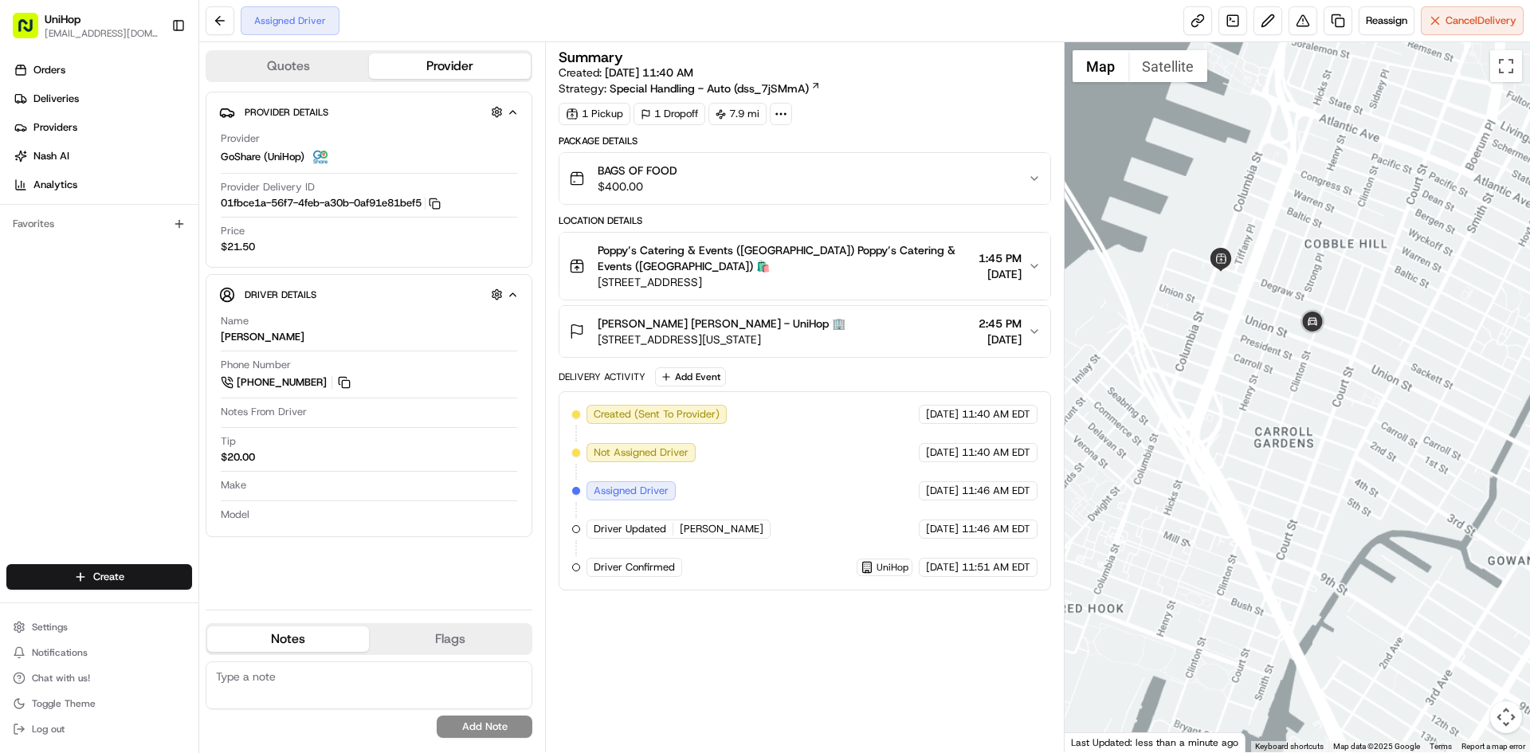
click at [1337, 426] on div at bounding box center [1298, 397] width 466 height 710
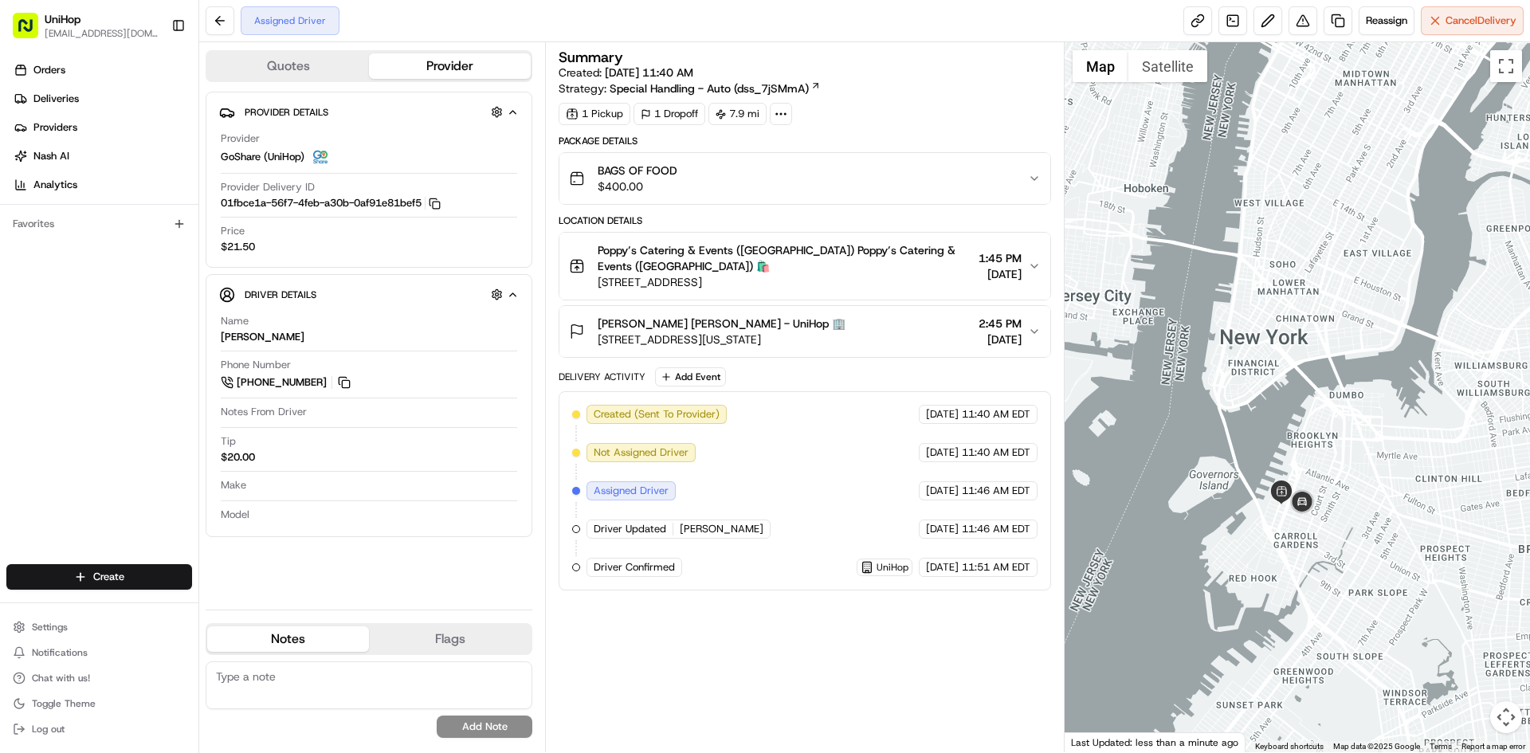
drag, startPoint x: 1349, startPoint y: 382, endPoint x: 1337, endPoint y: 407, distance: 27.8
click at [1339, 405] on div at bounding box center [1298, 397] width 466 height 710
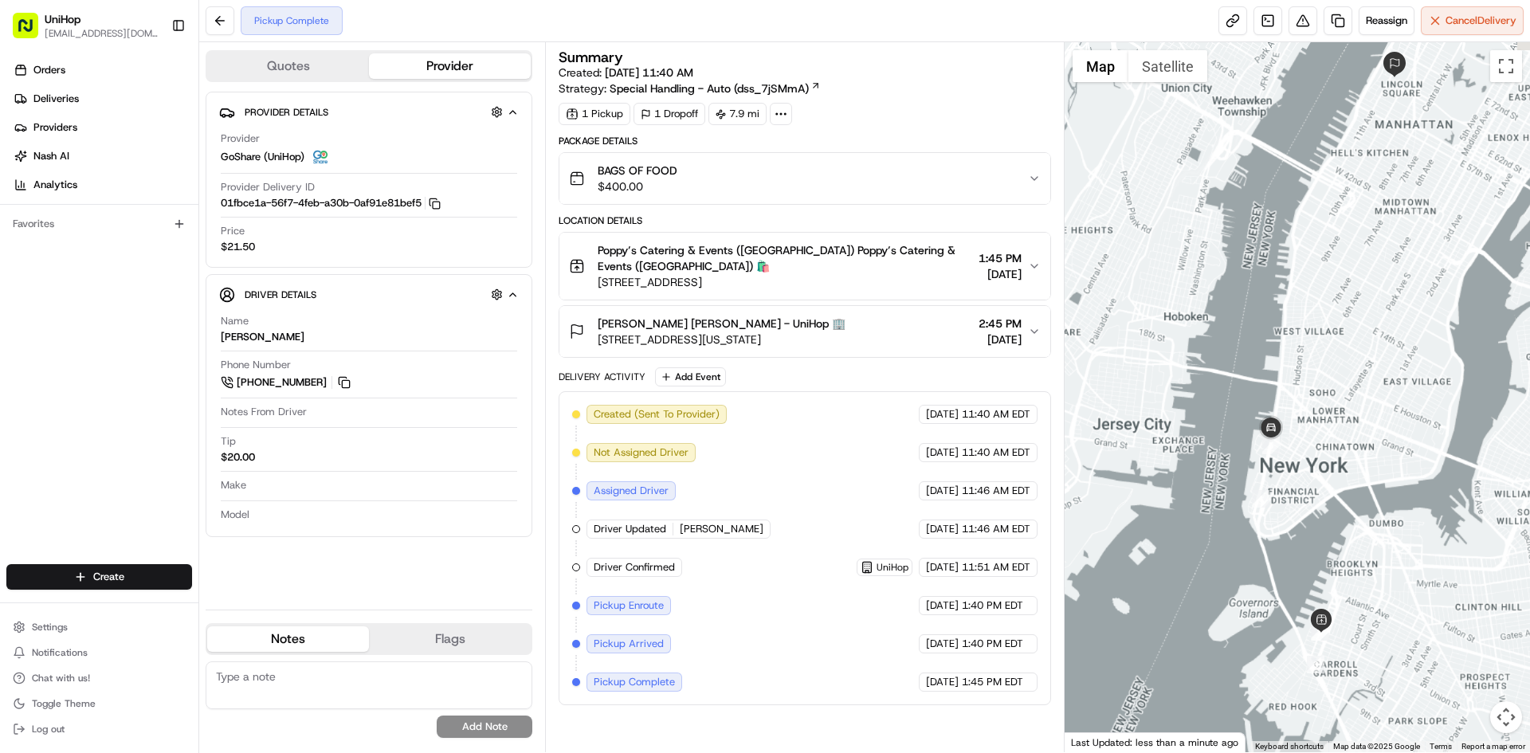
drag, startPoint x: 1332, startPoint y: 296, endPoint x: 1324, endPoint y: 314, distance: 19.3
click at [1325, 314] on div at bounding box center [1298, 397] width 466 height 710
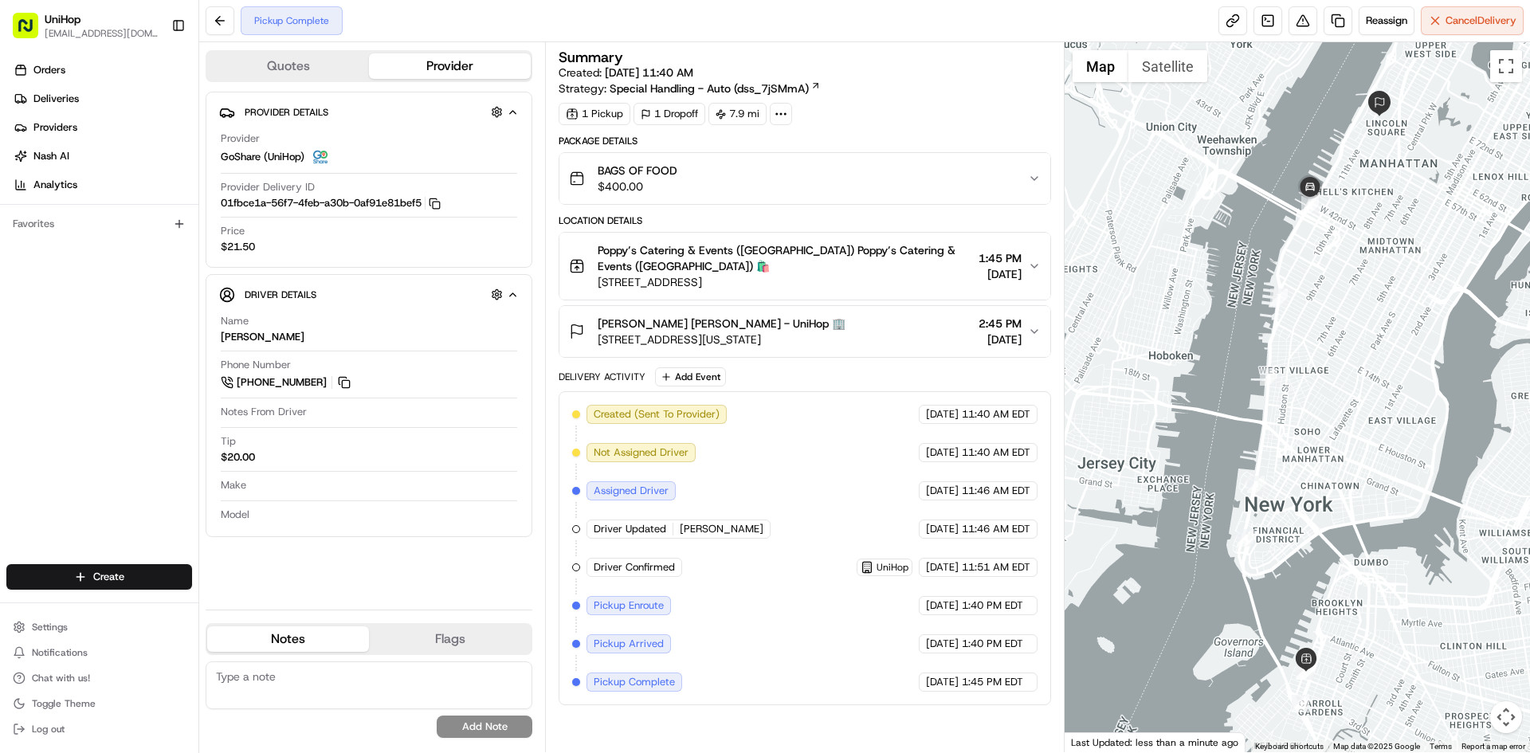
drag, startPoint x: 0, startPoint y: 410, endPoint x: 0, endPoint y: 268, distance: 141.9
click at [0, 409] on div "Orders Deliveries Providers [PERSON_NAME] Analytics Favorites" at bounding box center [99, 312] width 198 height 523
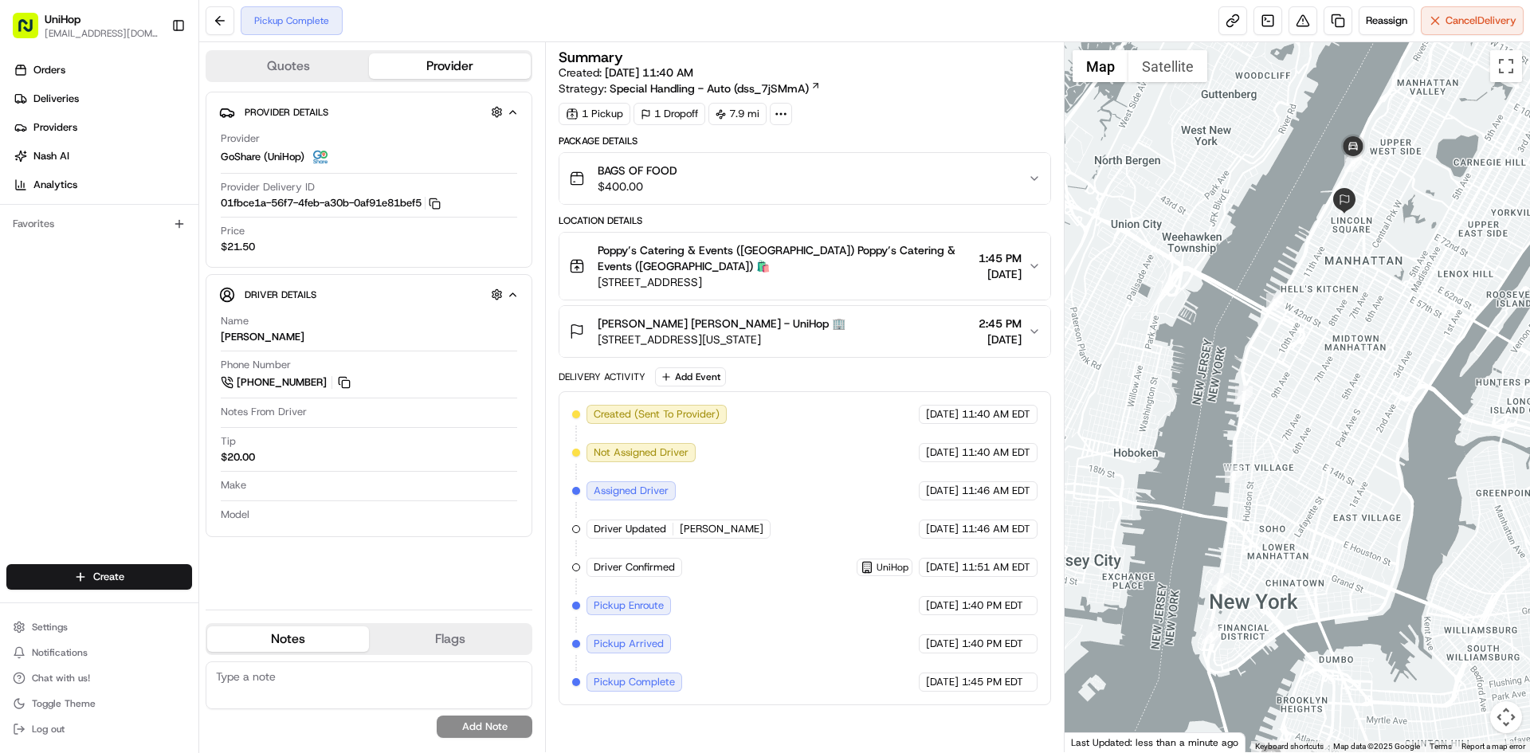
drag, startPoint x: 1366, startPoint y: 179, endPoint x: 1343, endPoint y: 249, distance: 74.6
click at [1330, 279] on div at bounding box center [1298, 397] width 466 height 710
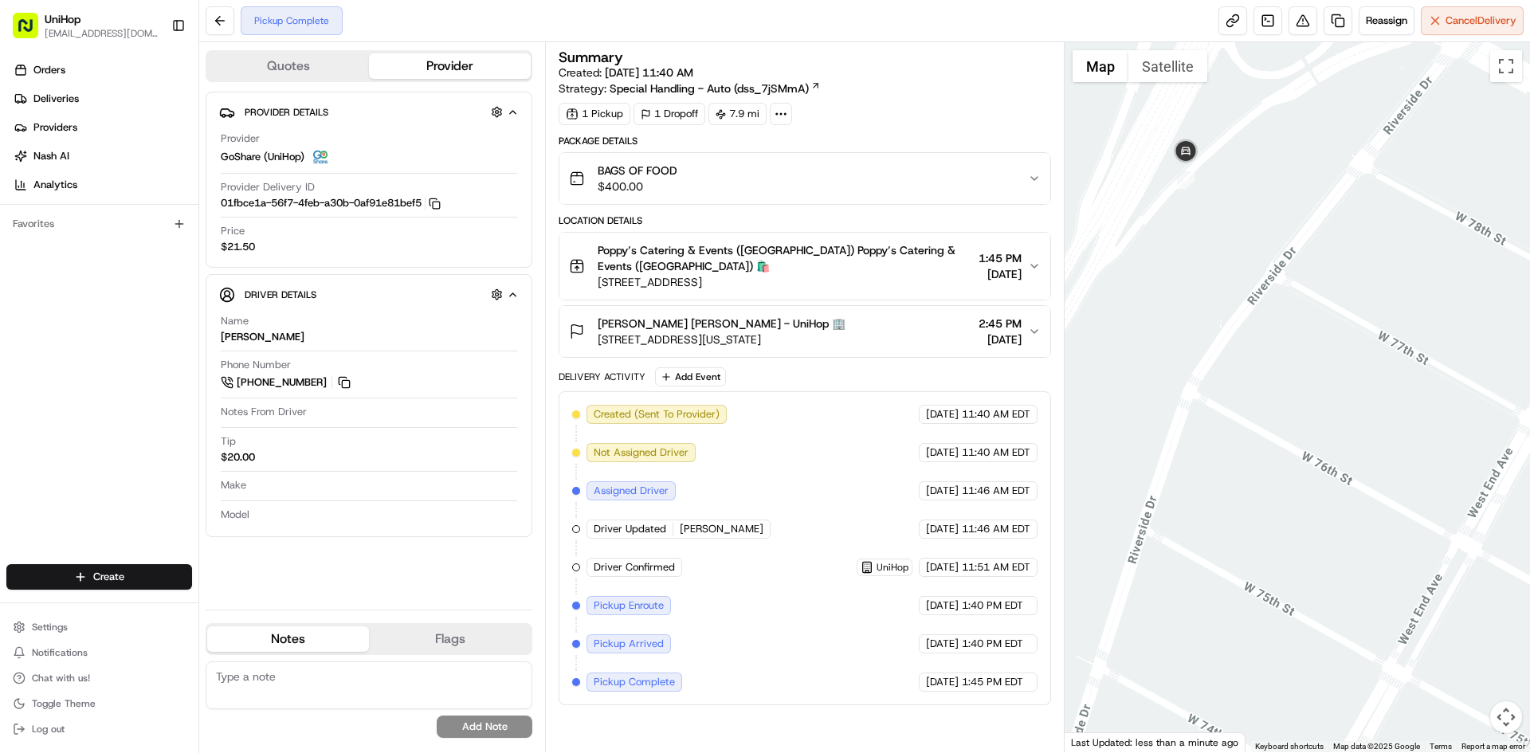
drag, startPoint x: 1231, startPoint y: 294, endPoint x: 1271, endPoint y: 213, distance: 90.5
click at [1266, 245] on div at bounding box center [1298, 397] width 466 height 710
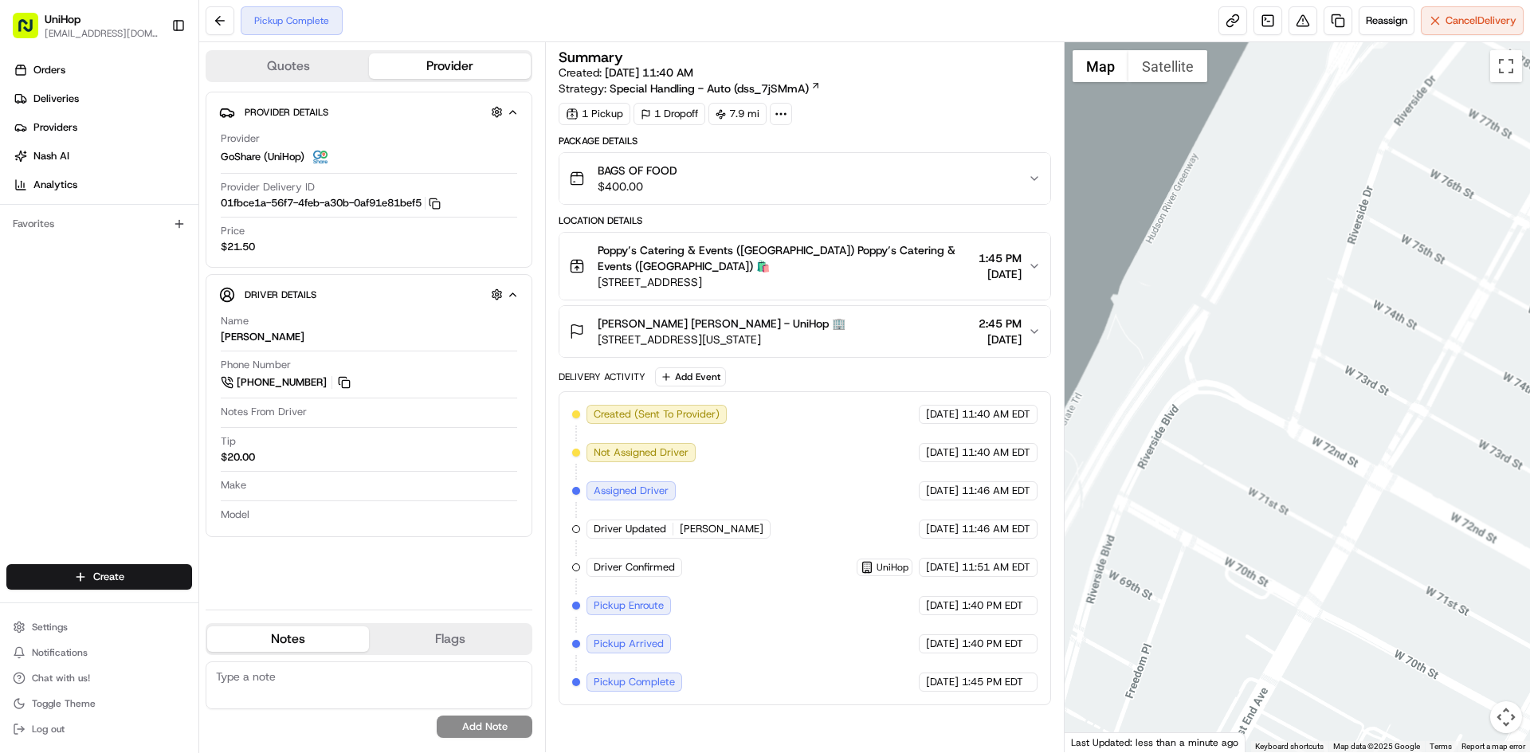
drag, startPoint x: 1321, startPoint y: 210, endPoint x: 1304, endPoint y: 195, distance: 22.6
click at [1325, 202] on div at bounding box center [1298, 397] width 466 height 710
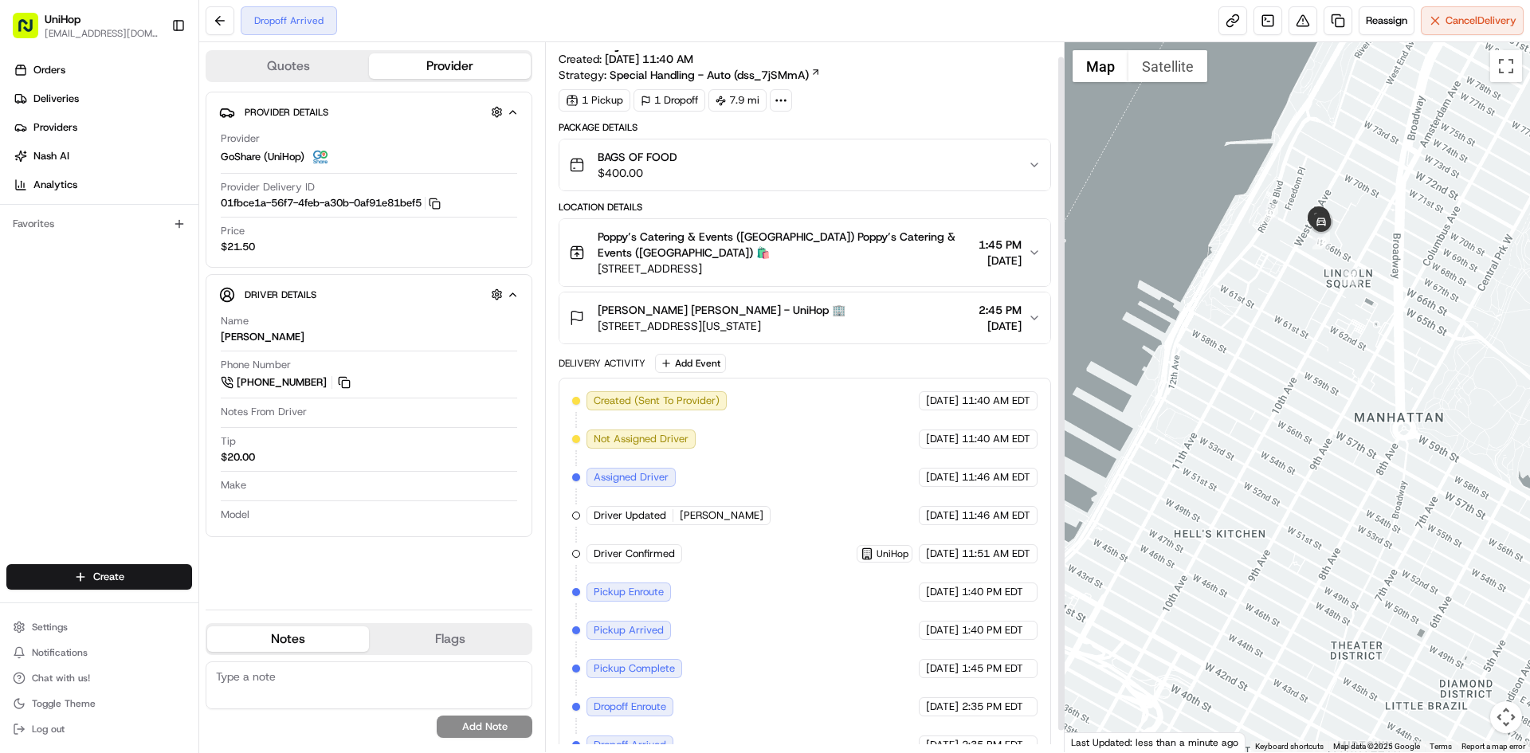
scroll to position [37, 0]
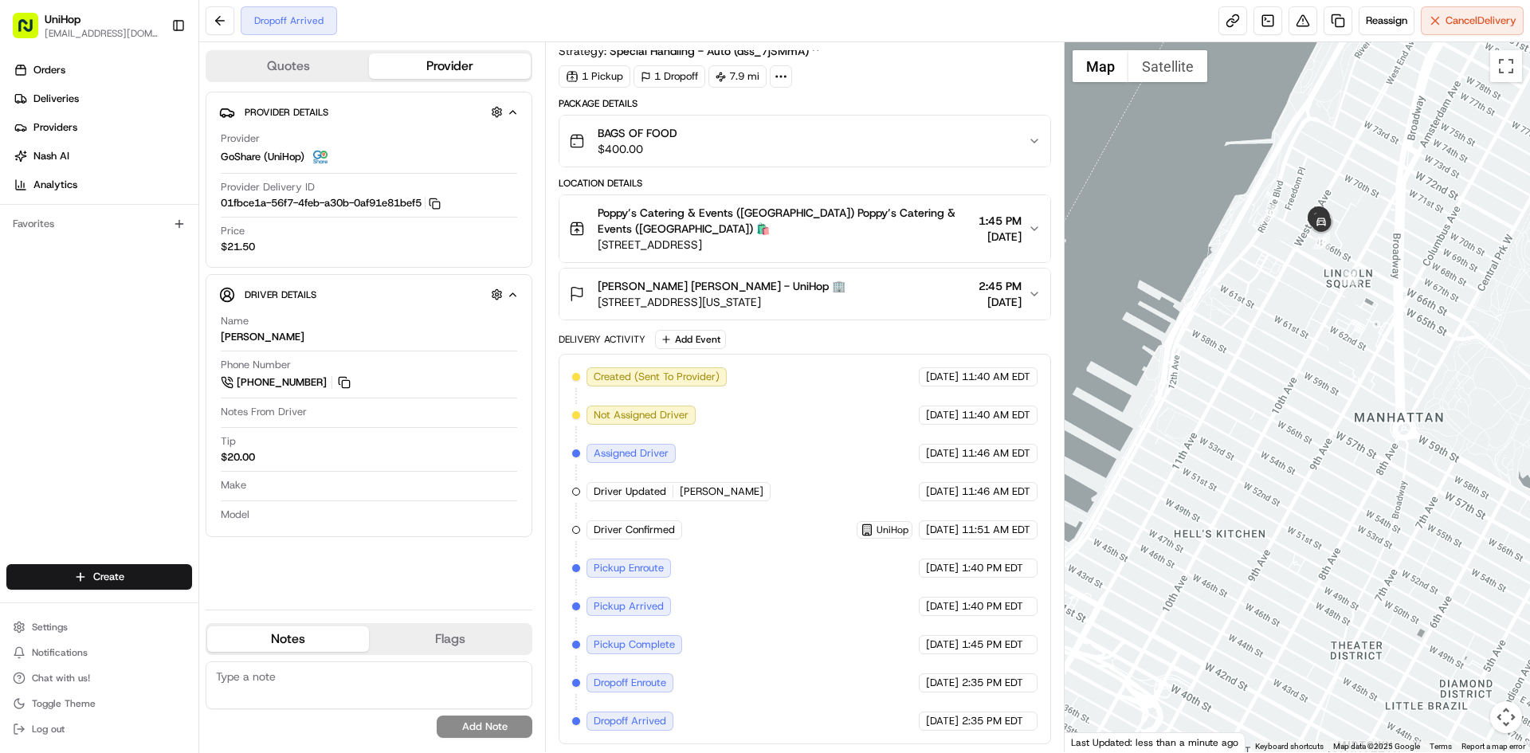
click at [869, 322] on div "Package Details BAGS OF FOOD $400.00 Location Details Poppy’s Catering & Events…" at bounding box center [805, 420] width 492 height 647
click at [873, 308] on div "Munira Bhimani Munira Bhimani - UniHop 🏢 140 W End Ave, New York, NY 10023, USA…" at bounding box center [798, 294] width 458 height 32
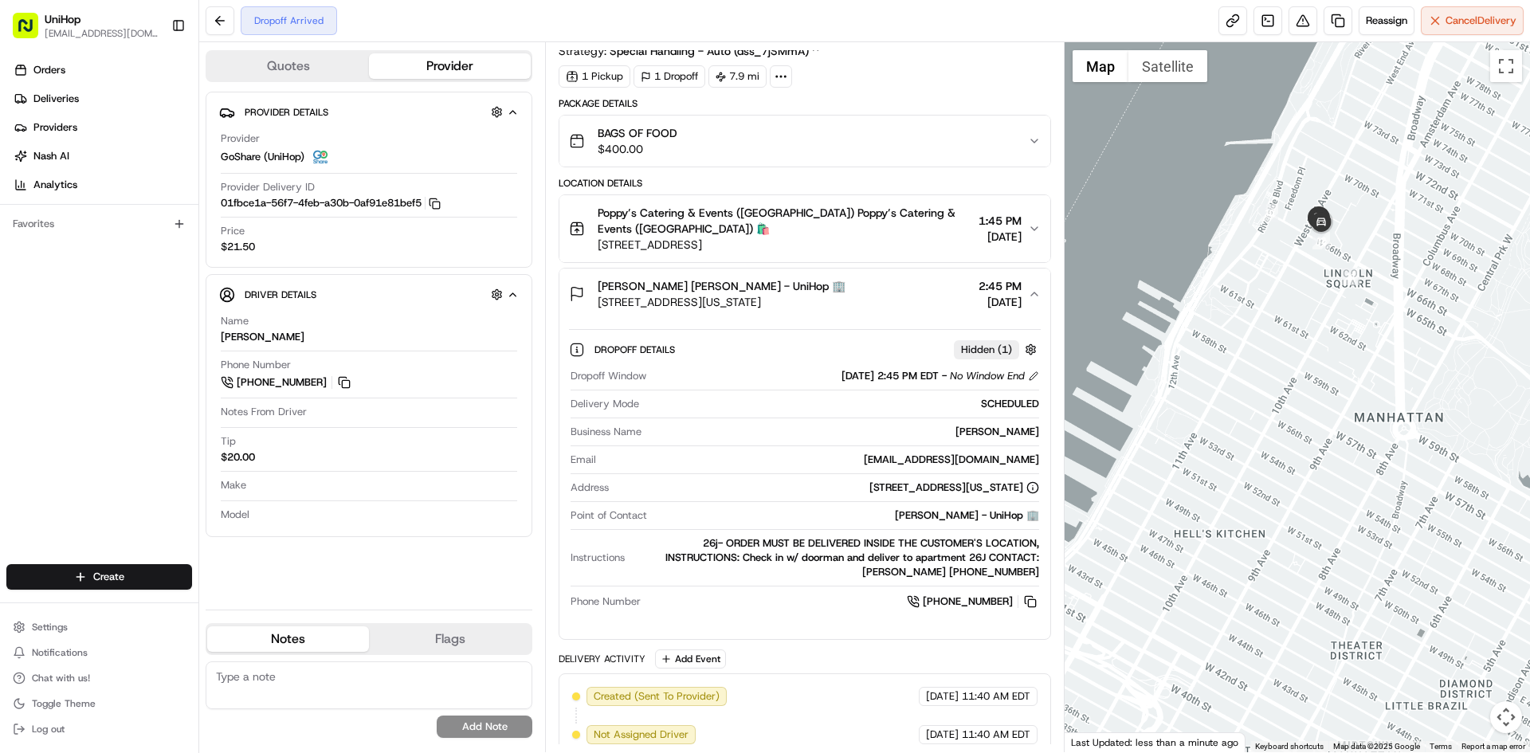
click at [870, 300] on div "Munira Bhimani Munira Bhimani - UniHop 🏢 140 W End Ave, New York, NY 10023, USA…" at bounding box center [798, 294] width 458 height 32
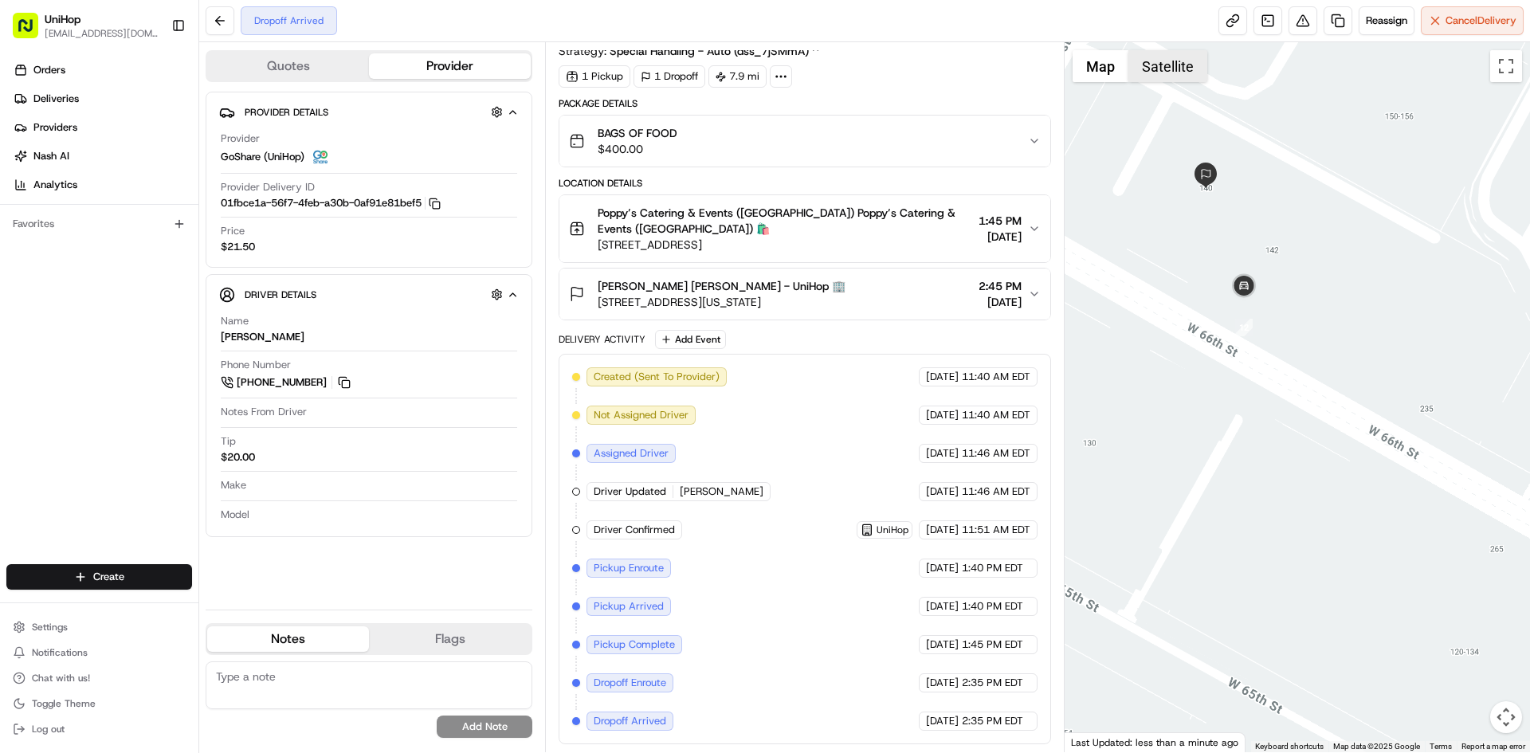
click at [1154, 59] on button "Satellite" at bounding box center [1168, 66] width 79 height 32
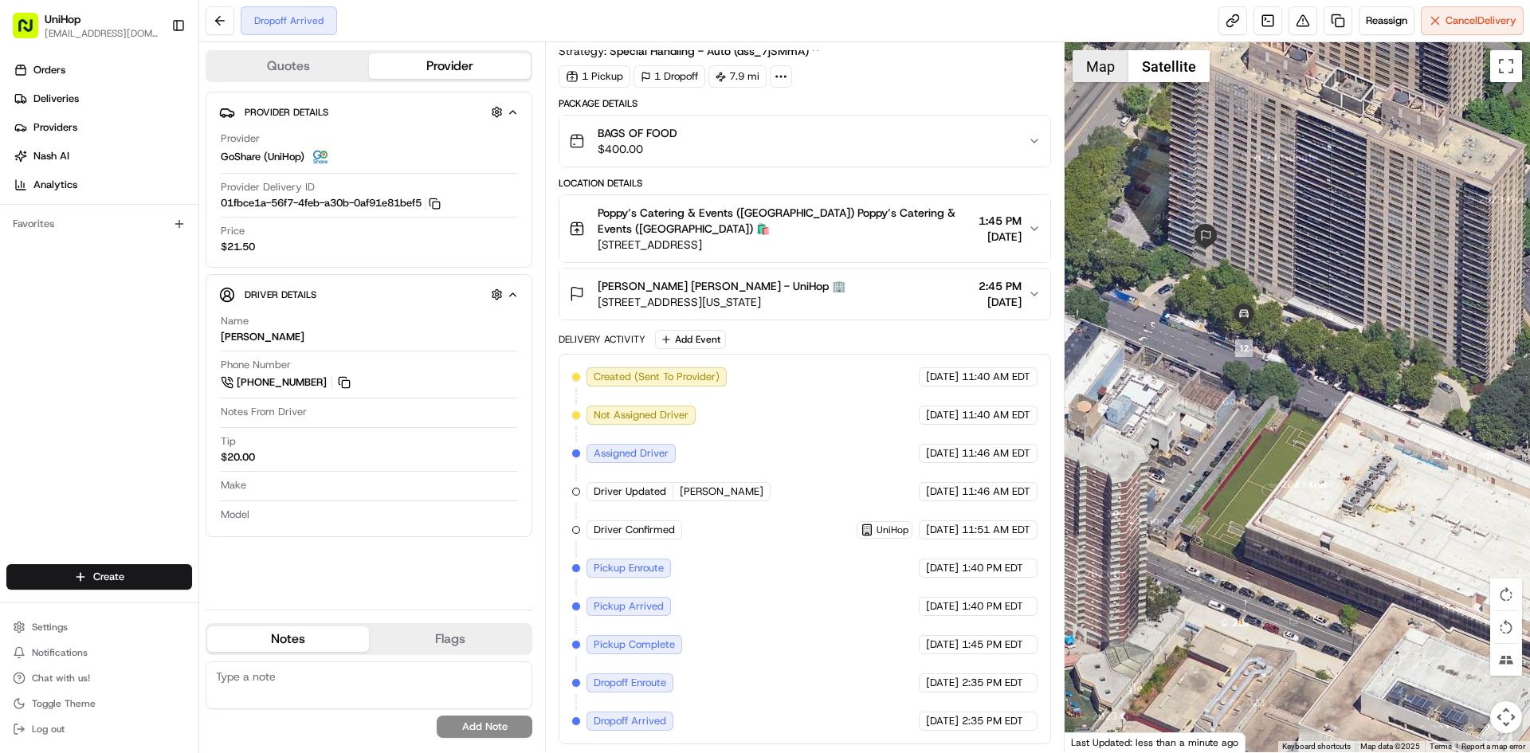
click at [1100, 66] on button "Map" at bounding box center [1101, 66] width 56 height 32
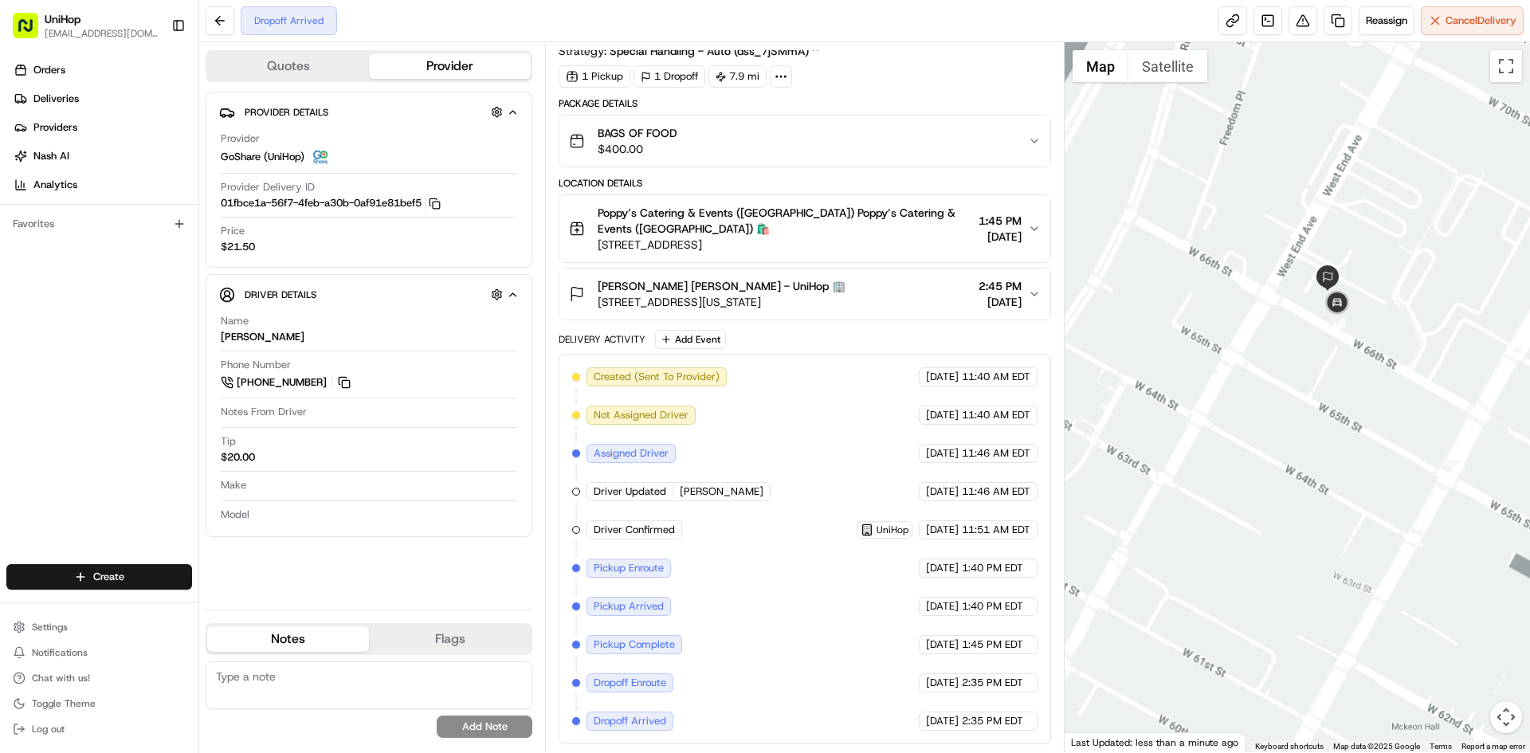
drag, startPoint x: 1364, startPoint y: 175, endPoint x: 1358, endPoint y: 219, distance: 45.0
click at [1358, 219] on div at bounding box center [1298, 397] width 466 height 710
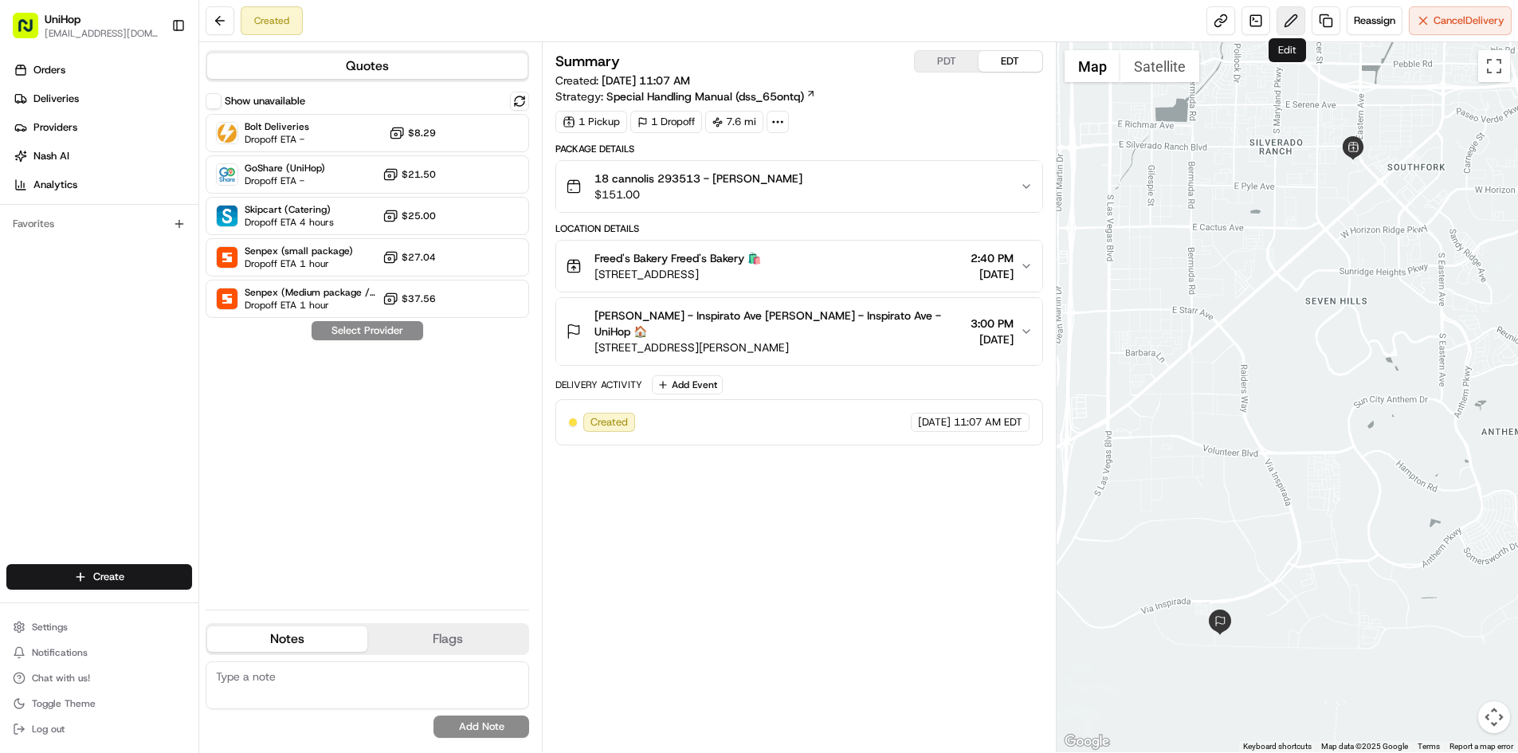
click at [1292, 25] on button at bounding box center [1291, 20] width 29 height 29
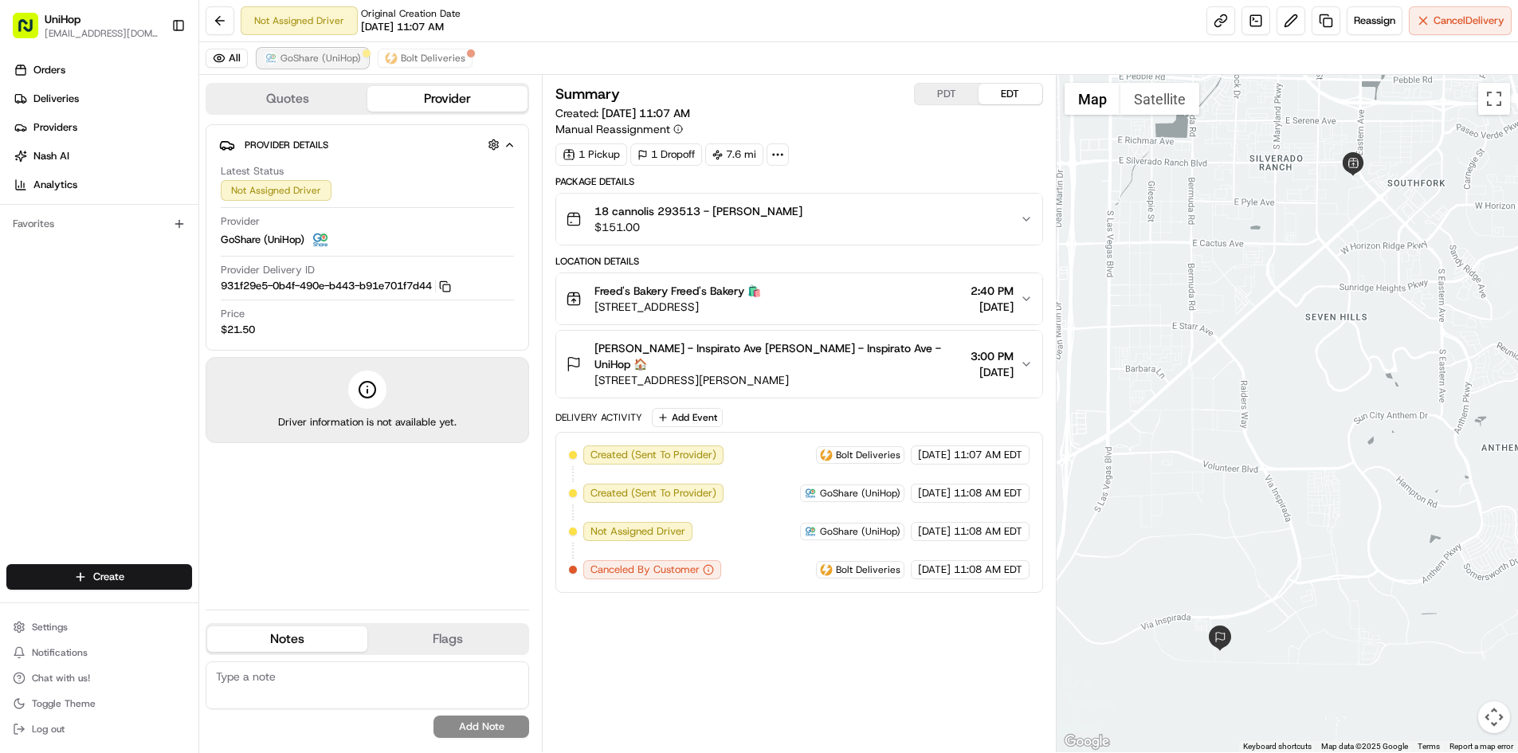
click at [307, 61] on span "GoShare (UniHop)" at bounding box center [321, 58] width 80 height 13
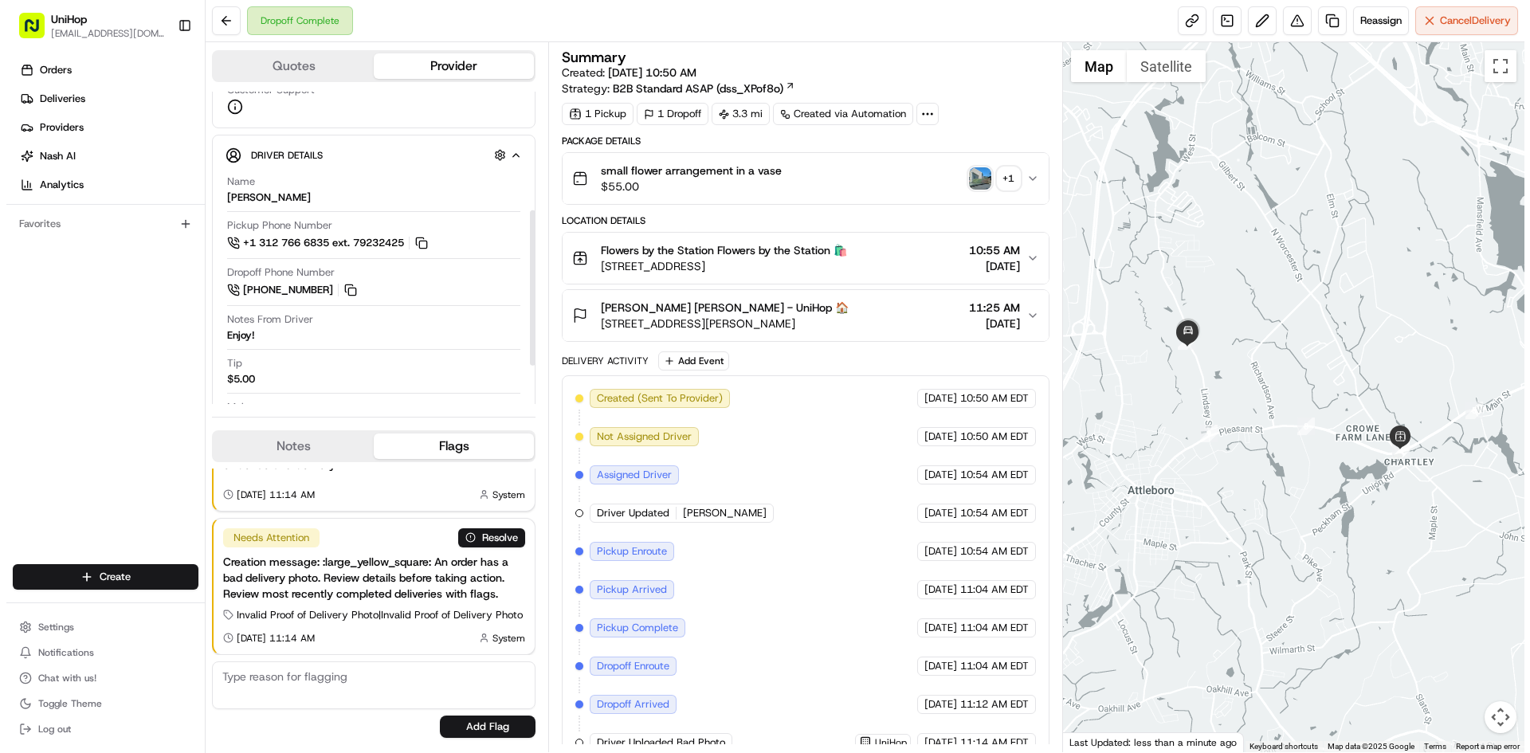
scroll to position [239, 0]
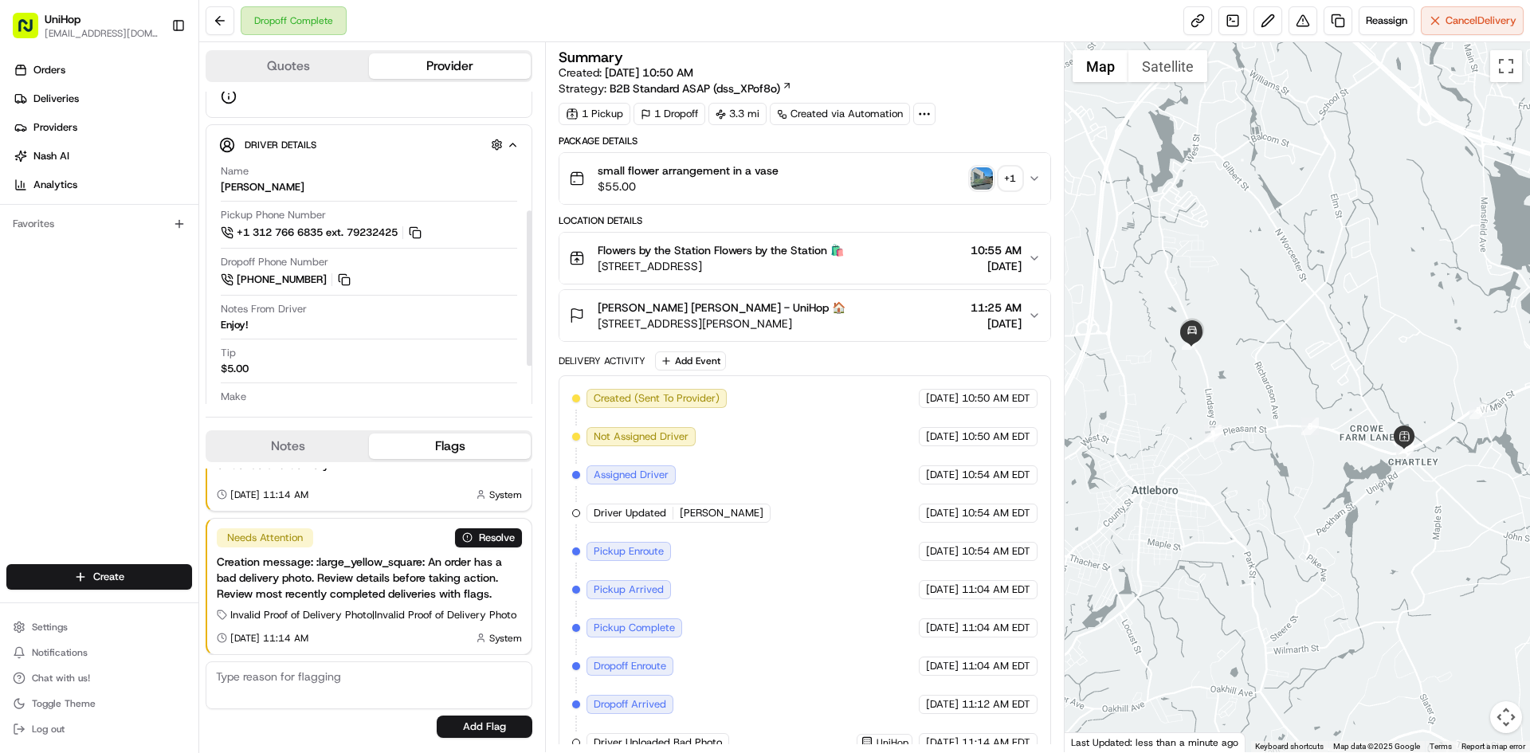
click at [968, 175] on div "small flower arrangement in a vase $55.00 + 1" at bounding box center [798, 179] width 458 height 32
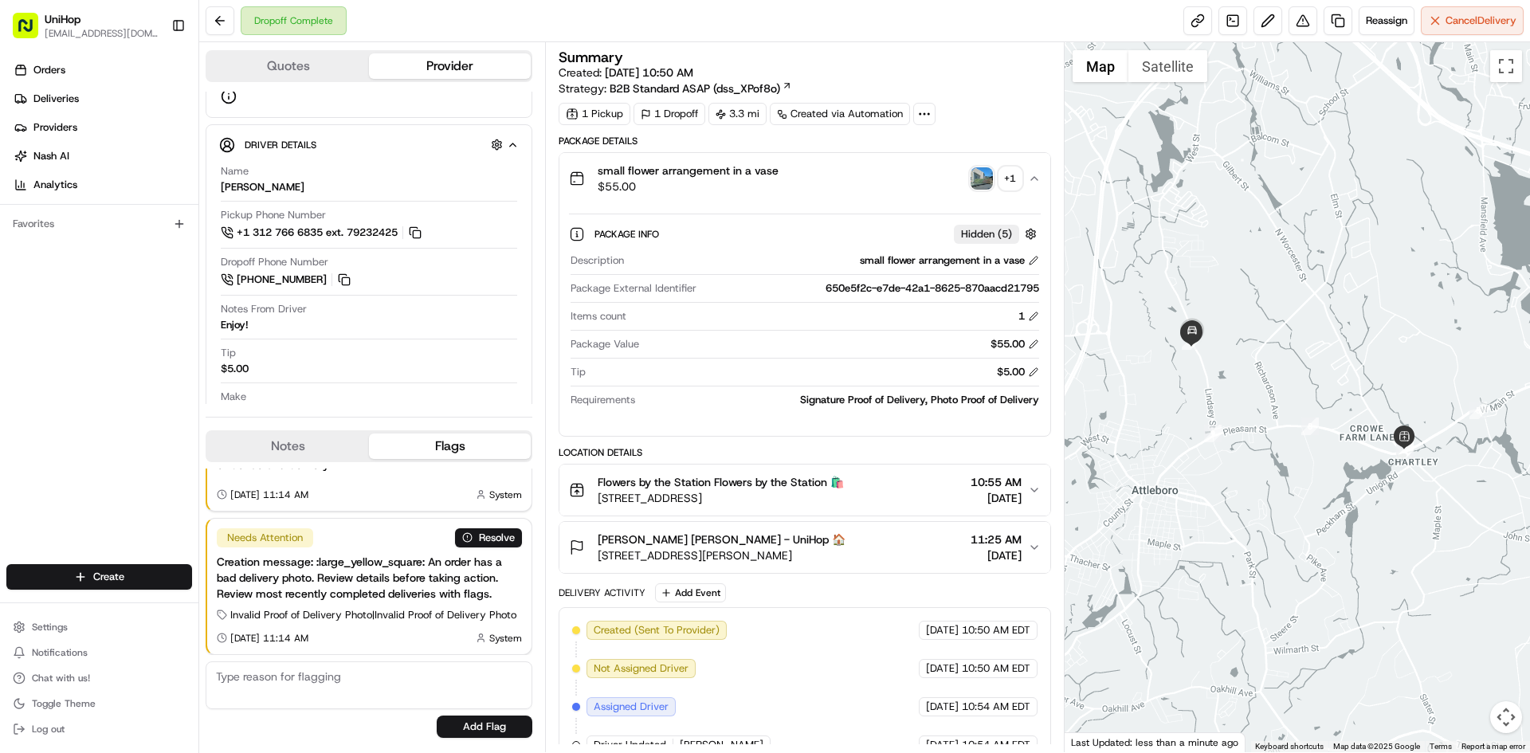
click at [980, 176] on img "button" at bounding box center [982, 178] width 22 height 22
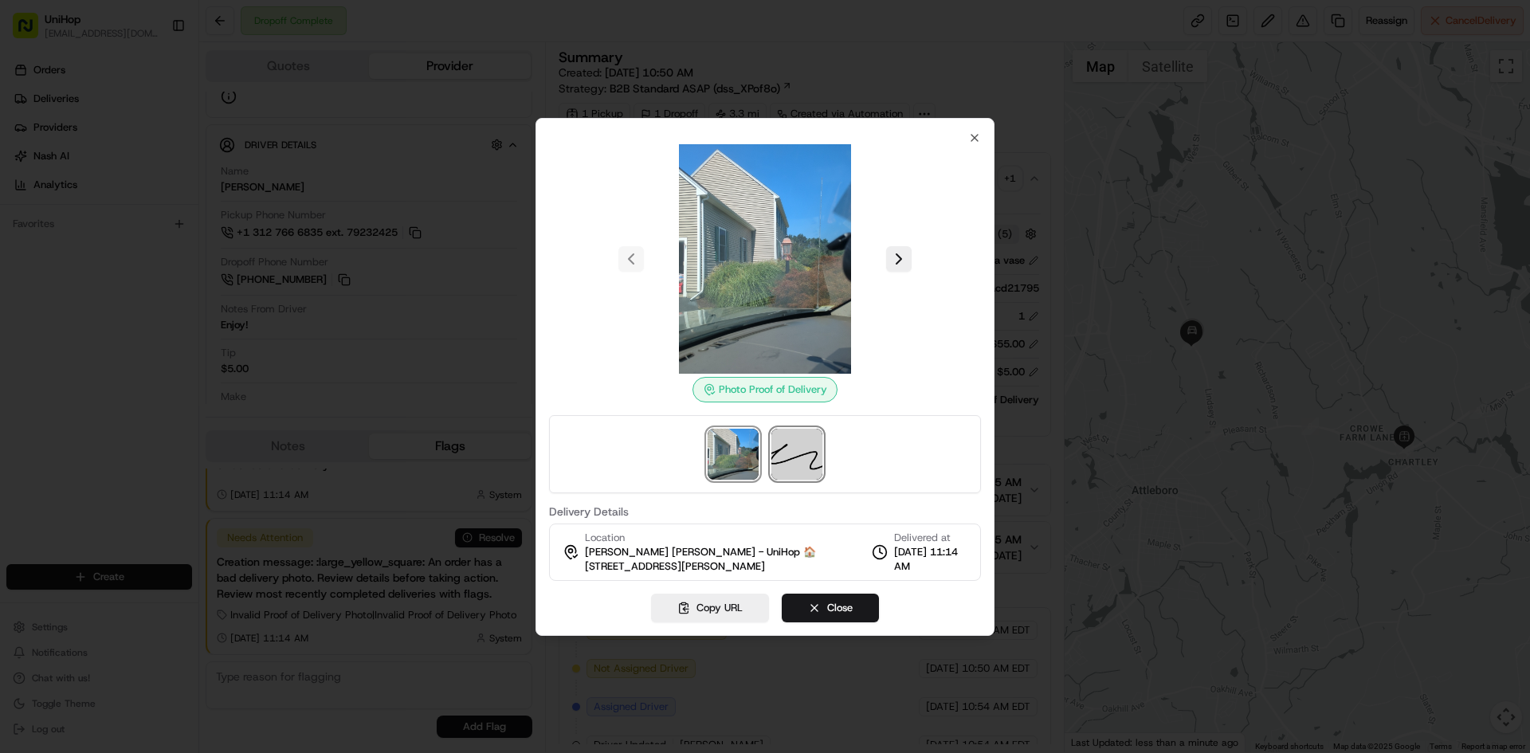
click at [787, 444] on img at bounding box center [797, 454] width 51 height 51
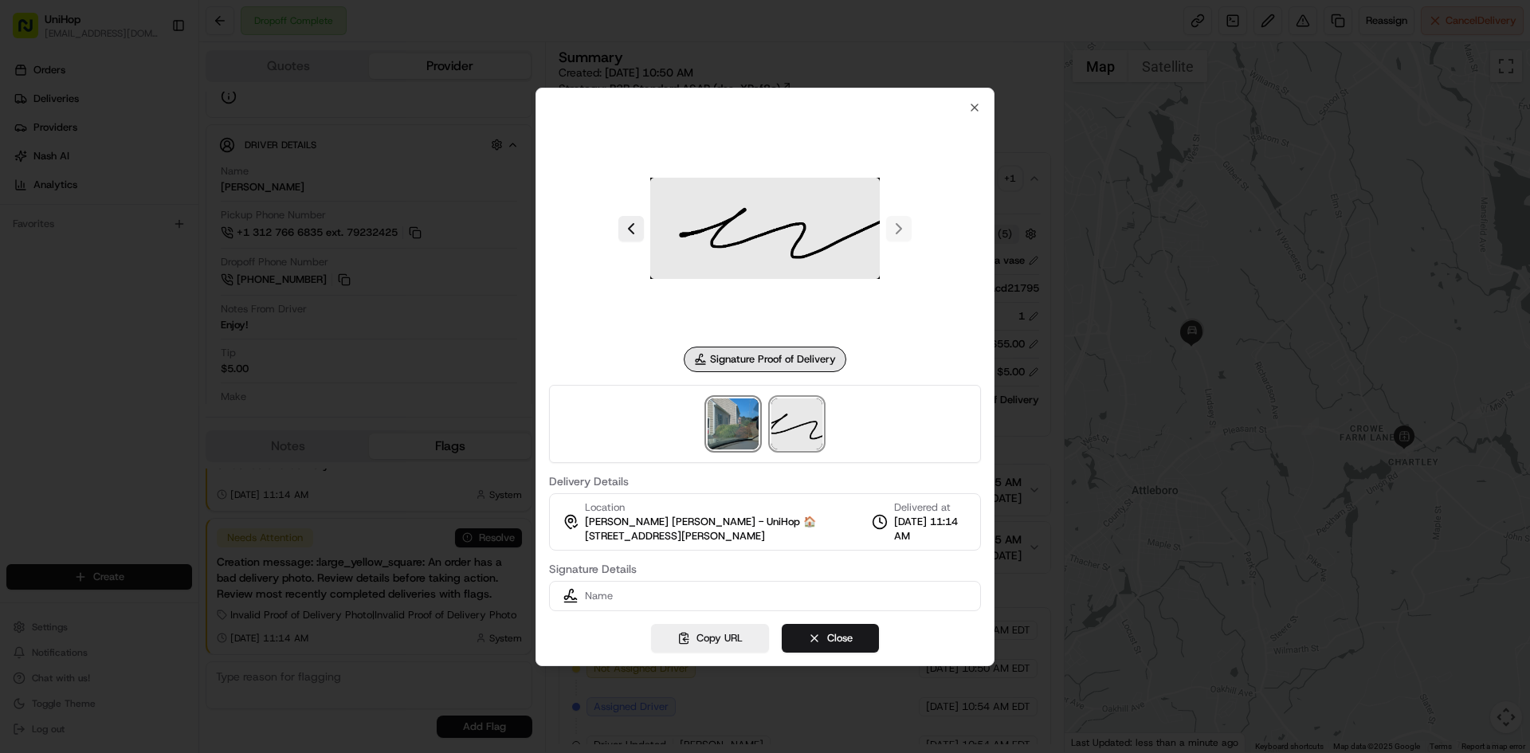
click at [747, 444] on img at bounding box center [733, 424] width 51 height 51
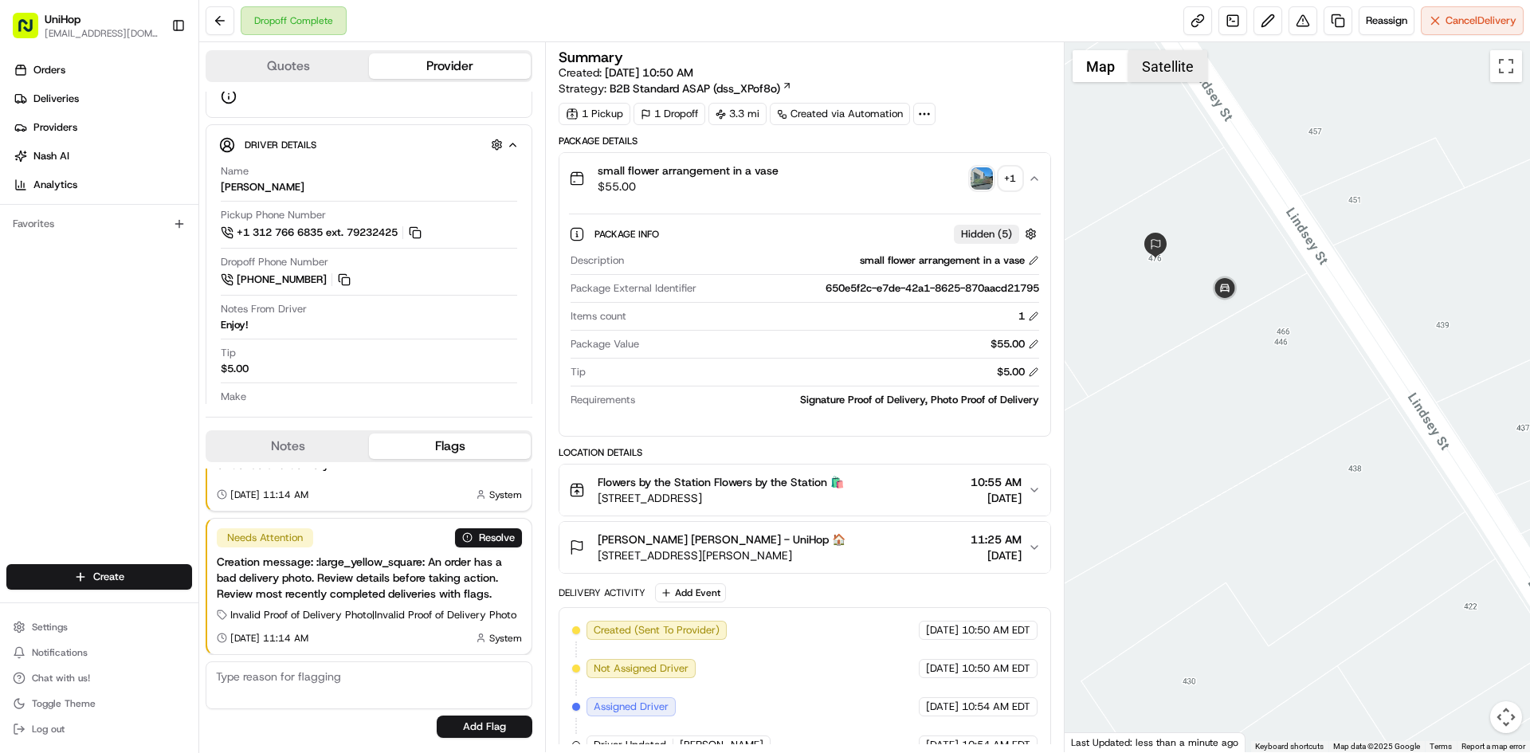
click at [1143, 72] on button "Satellite" at bounding box center [1168, 66] width 79 height 32
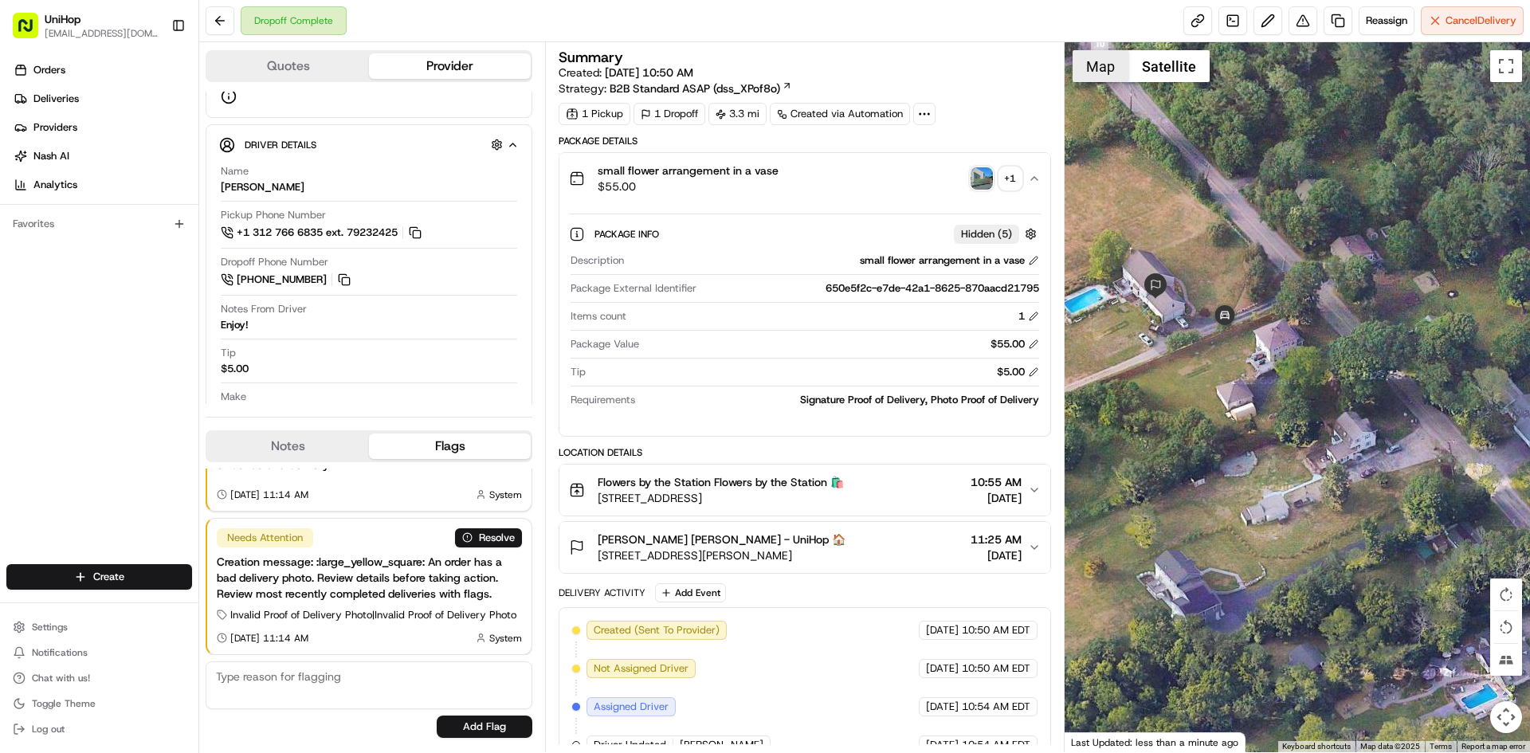
click at [1094, 74] on button "Map" at bounding box center [1101, 66] width 56 height 32
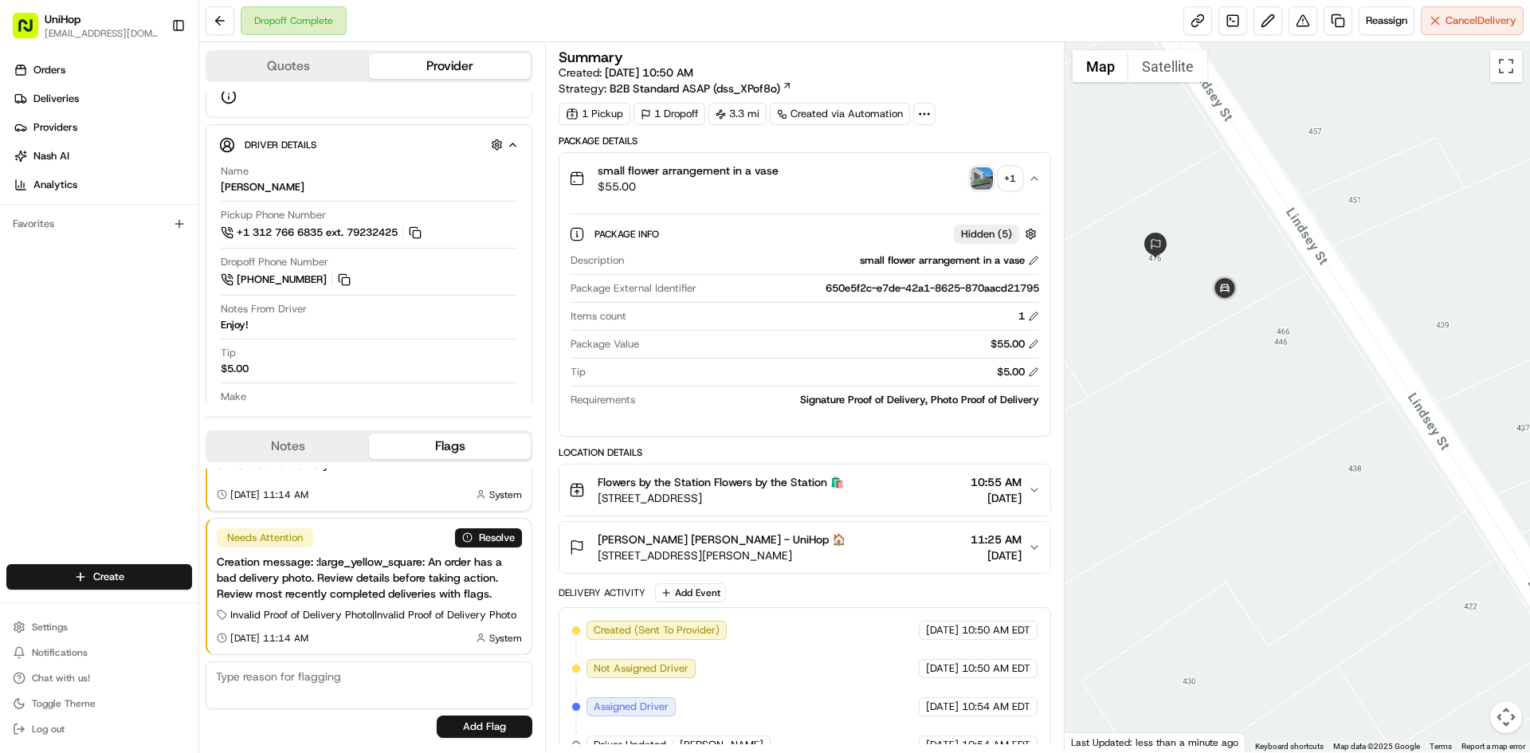
click at [0, 412] on div "Orders Deliveries Providers [PERSON_NAME] Analytics Favorites" at bounding box center [99, 312] width 198 height 523
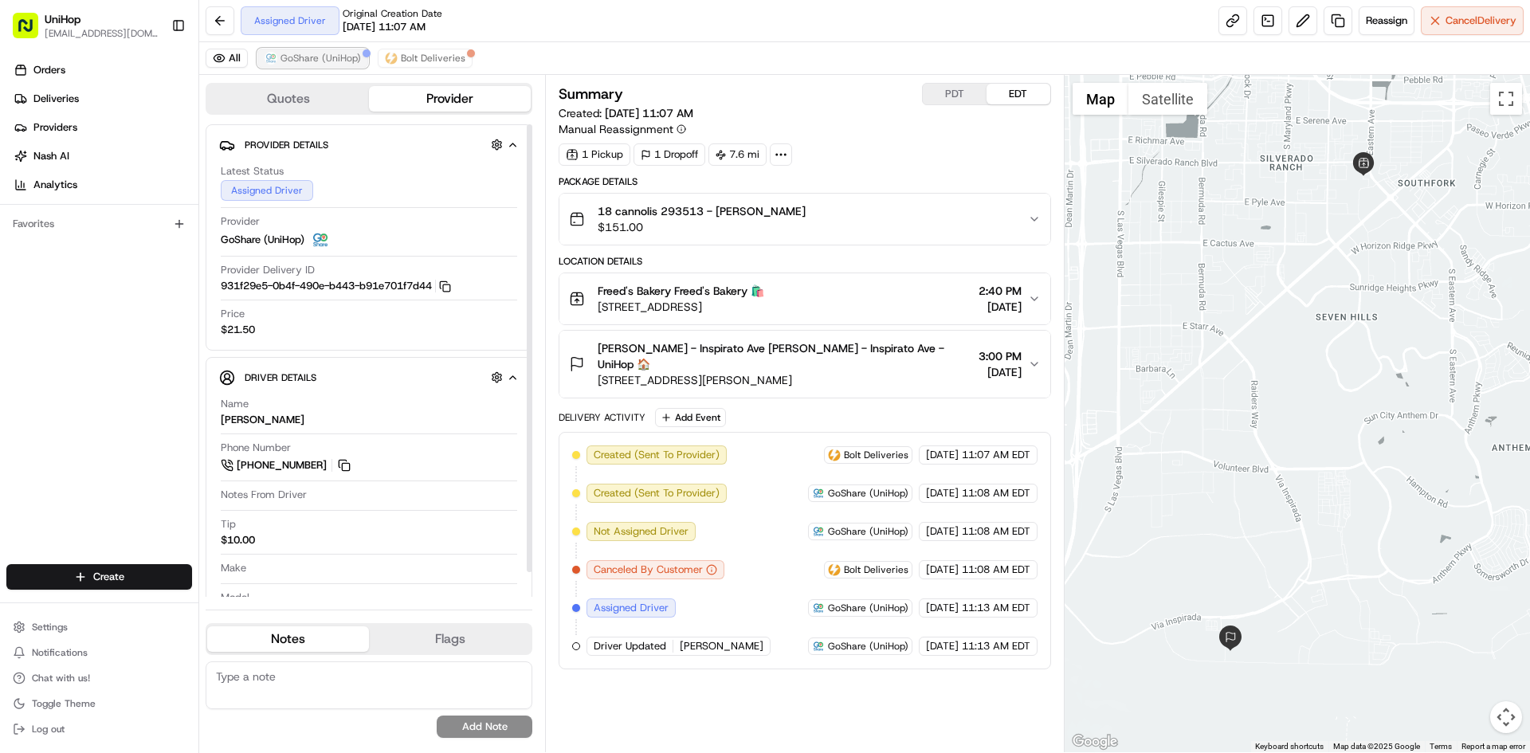
click at [300, 53] on span "GoShare (UniHop)" at bounding box center [321, 58] width 80 height 13
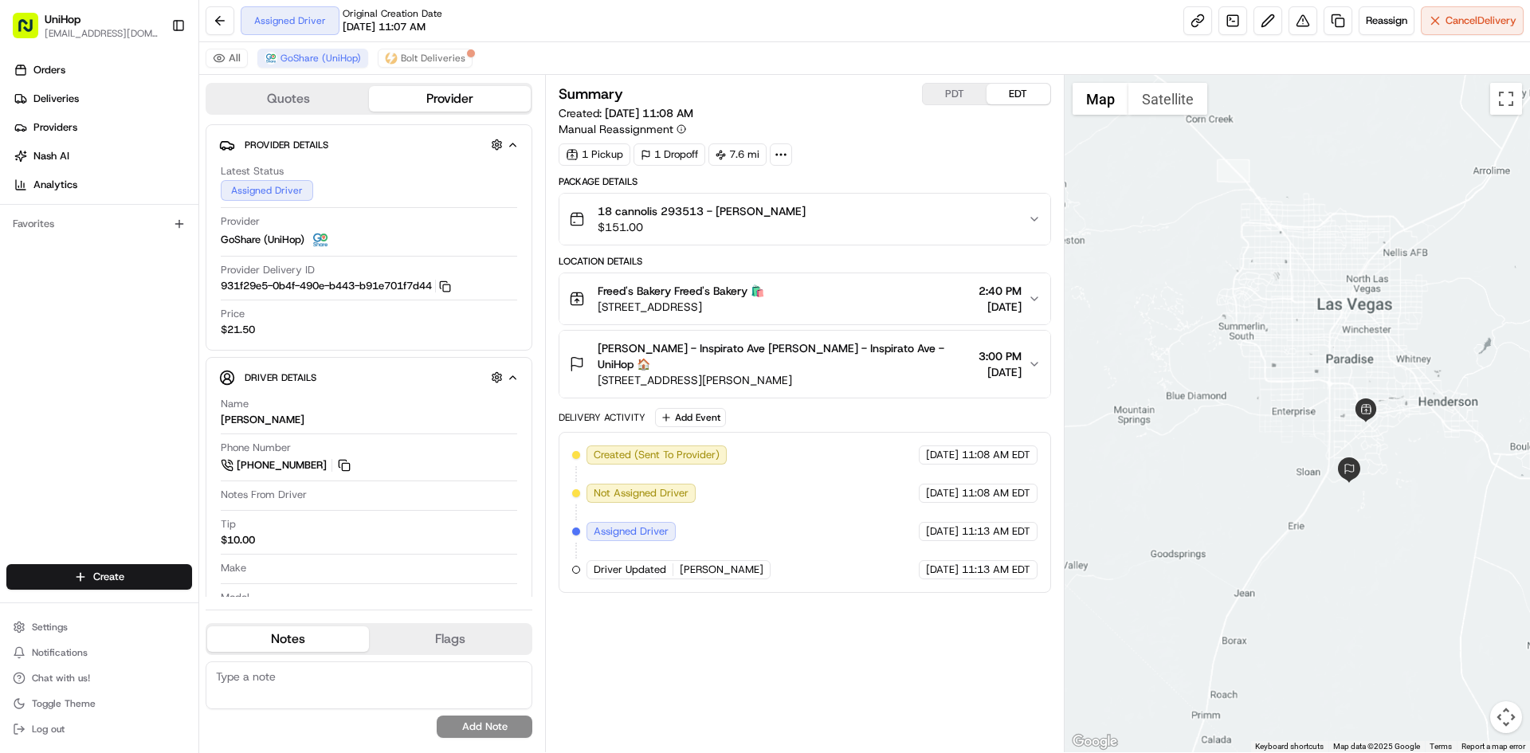
drag, startPoint x: 1441, startPoint y: 448, endPoint x: 1319, endPoint y: 449, distance: 121.9
click at [1324, 452] on div at bounding box center [1298, 413] width 466 height 677
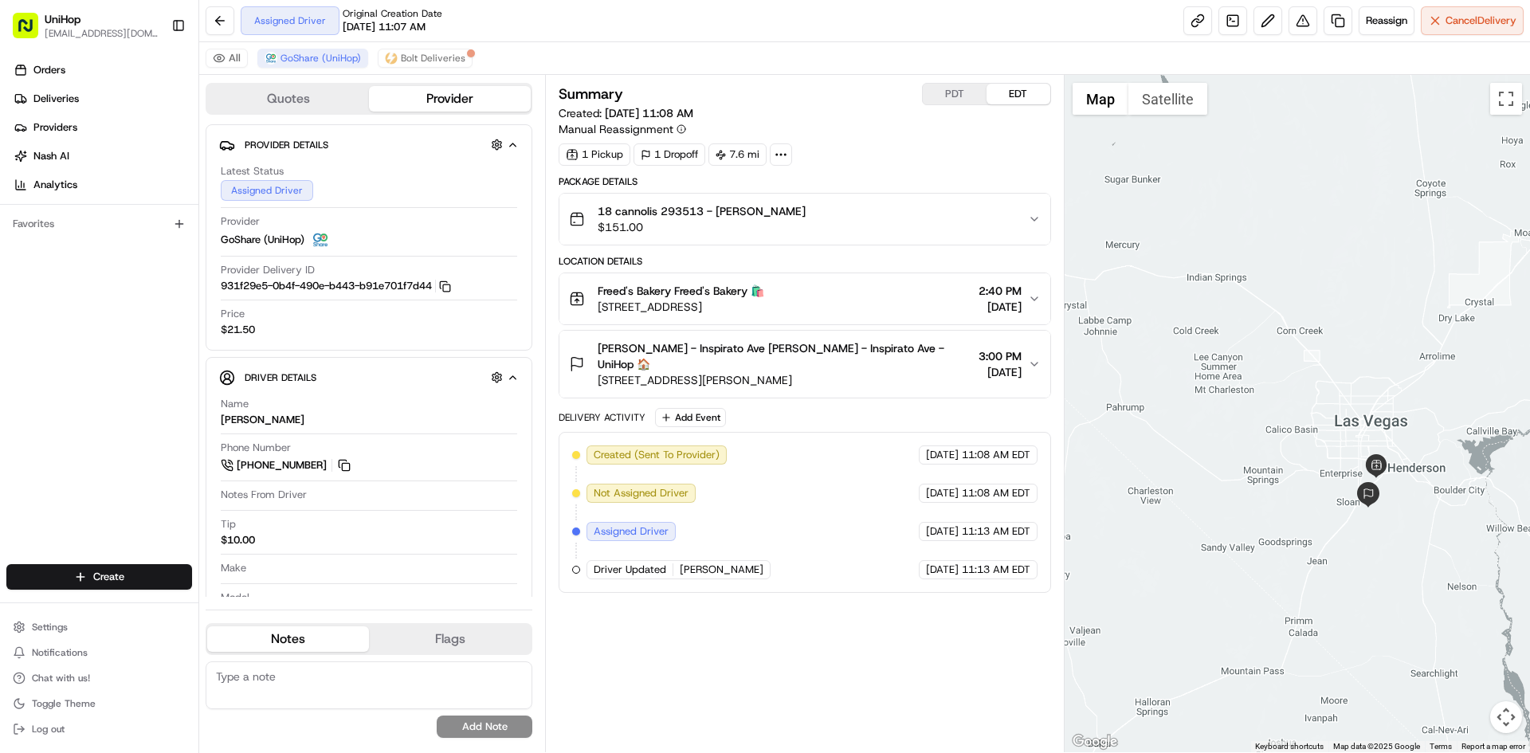
drag, startPoint x: 1329, startPoint y: 434, endPoint x: 1488, endPoint y: 474, distance: 163.5
click at [1488, 474] on div at bounding box center [1298, 413] width 466 height 677
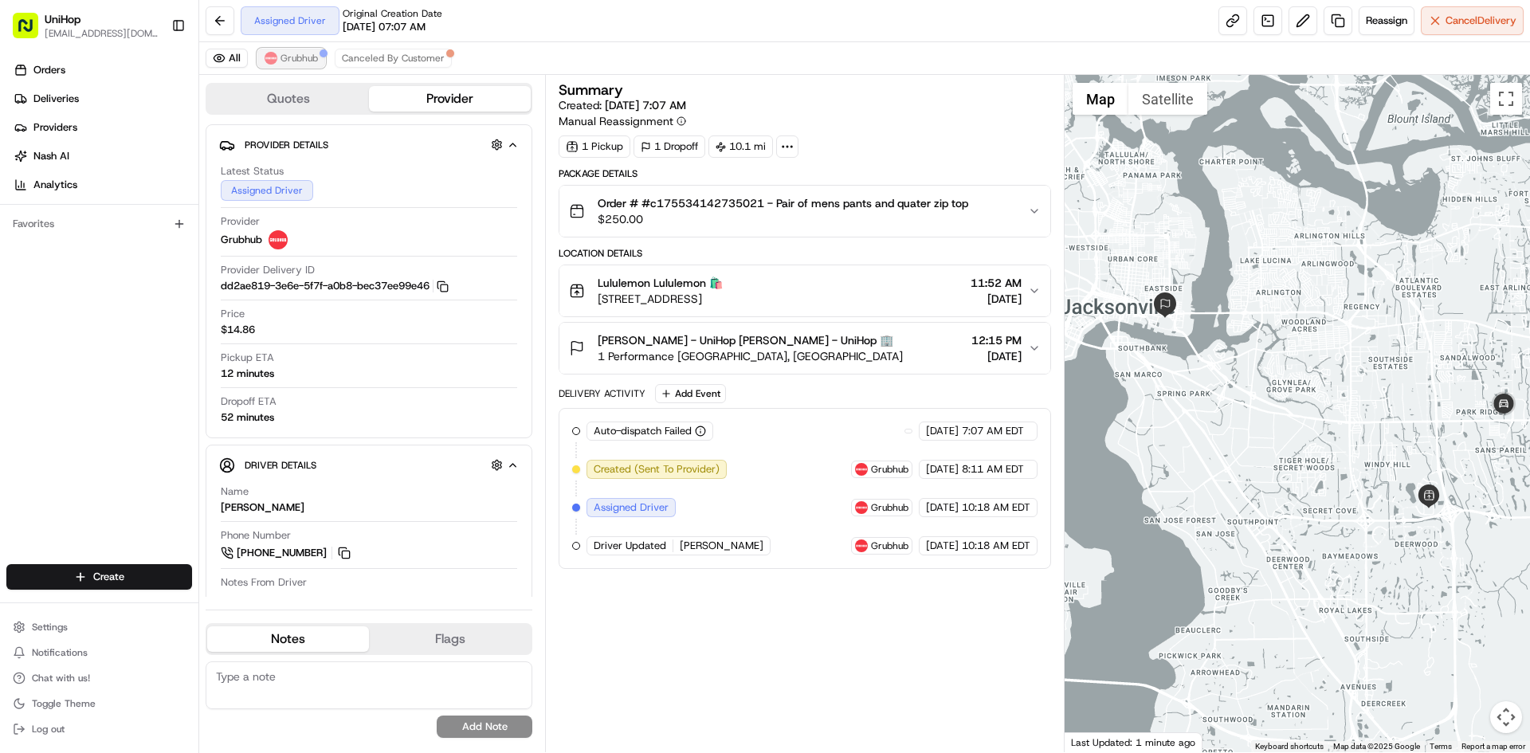
click at [309, 62] on span "Grubhub" at bounding box center [299, 58] width 37 height 13
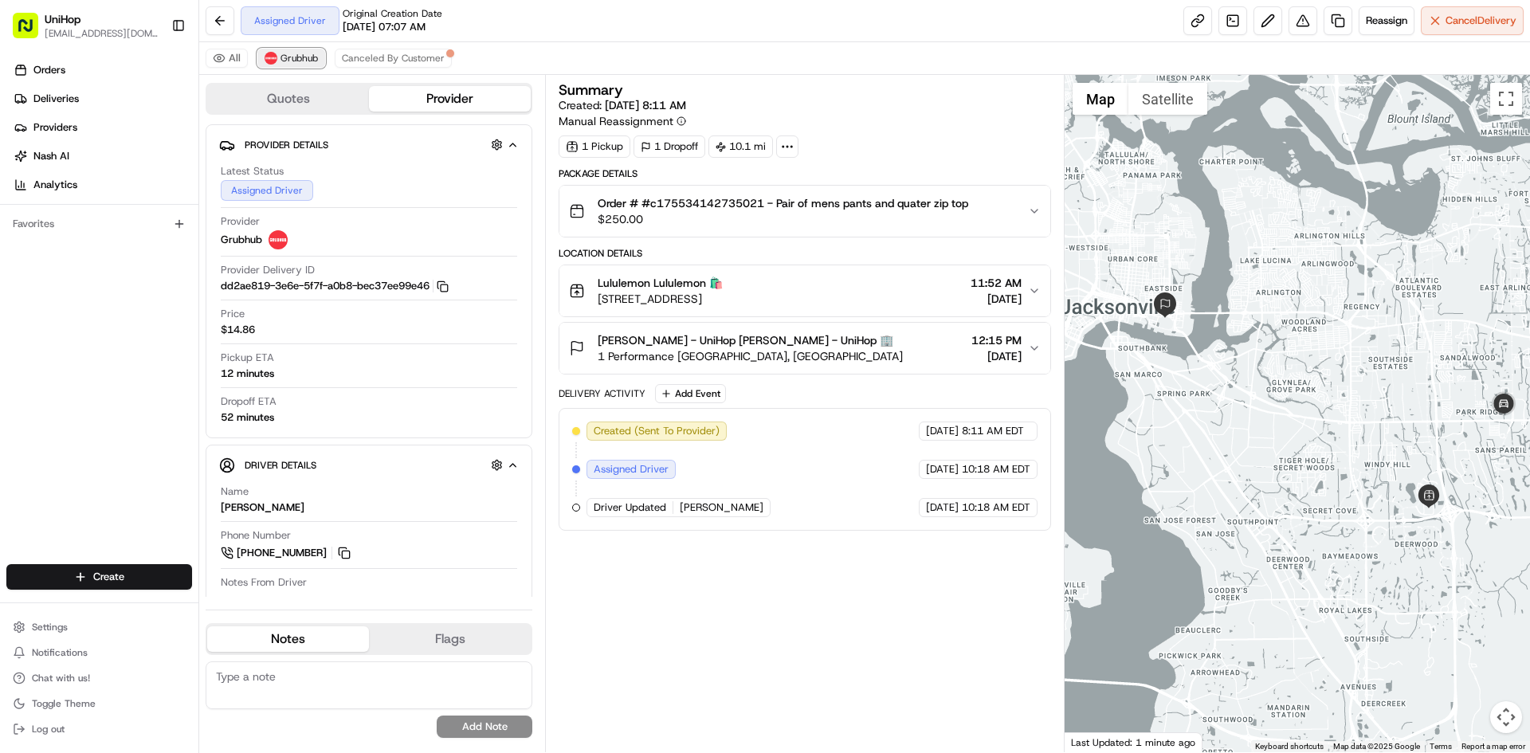
click at [309, 62] on span "Grubhub" at bounding box center [299, 58] width 37 height 13
drag, startPoint x: 905, startPoint y: 296, endPoint x: 592, endPoint y: 302, distance: 312.5
click at [592, 302] on div "Lululemon Lululemon 🛍️ [STREET_ADDRESS] 11:52 AM [DATE]" at bounding box center [798, 291] width 458 height 32
drag, startPoint x: 598, startPoint y: 283, endPoint x: 646, endPoint y: 286, distance: 48.7
click at [646, 286] on span "Lululemon Lululemon 🛍️" at bounding box center [660, 283] width 125 height 16
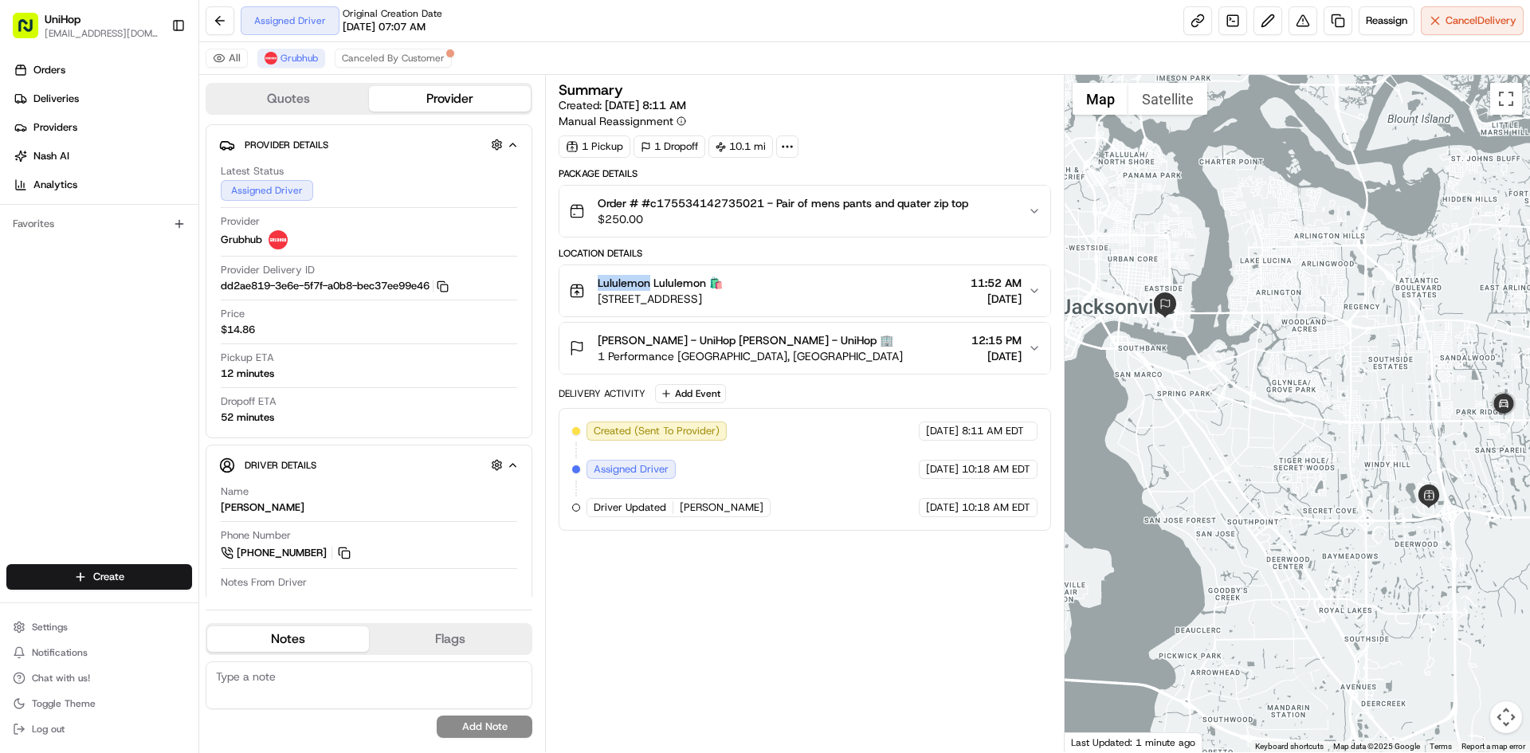
copy span "Lululemon"
drag, startPoint x: 653, startPoint y: 207, endPoint x: 764, endPoint y: 210, distance: 110.8
click at [764, 210] on span "Order # #c175534142735021 - Pair of mens pants and quater zip top" at bounding box center [783, 203] width 371 height 16
copy span "c175534142735021"
click at [768, 355] on span "1 Performance [GEOGRAPHIC_DATA], [GEOGRAPHIC_DATA]" at bounding box center [750, 356] width 305 height 16
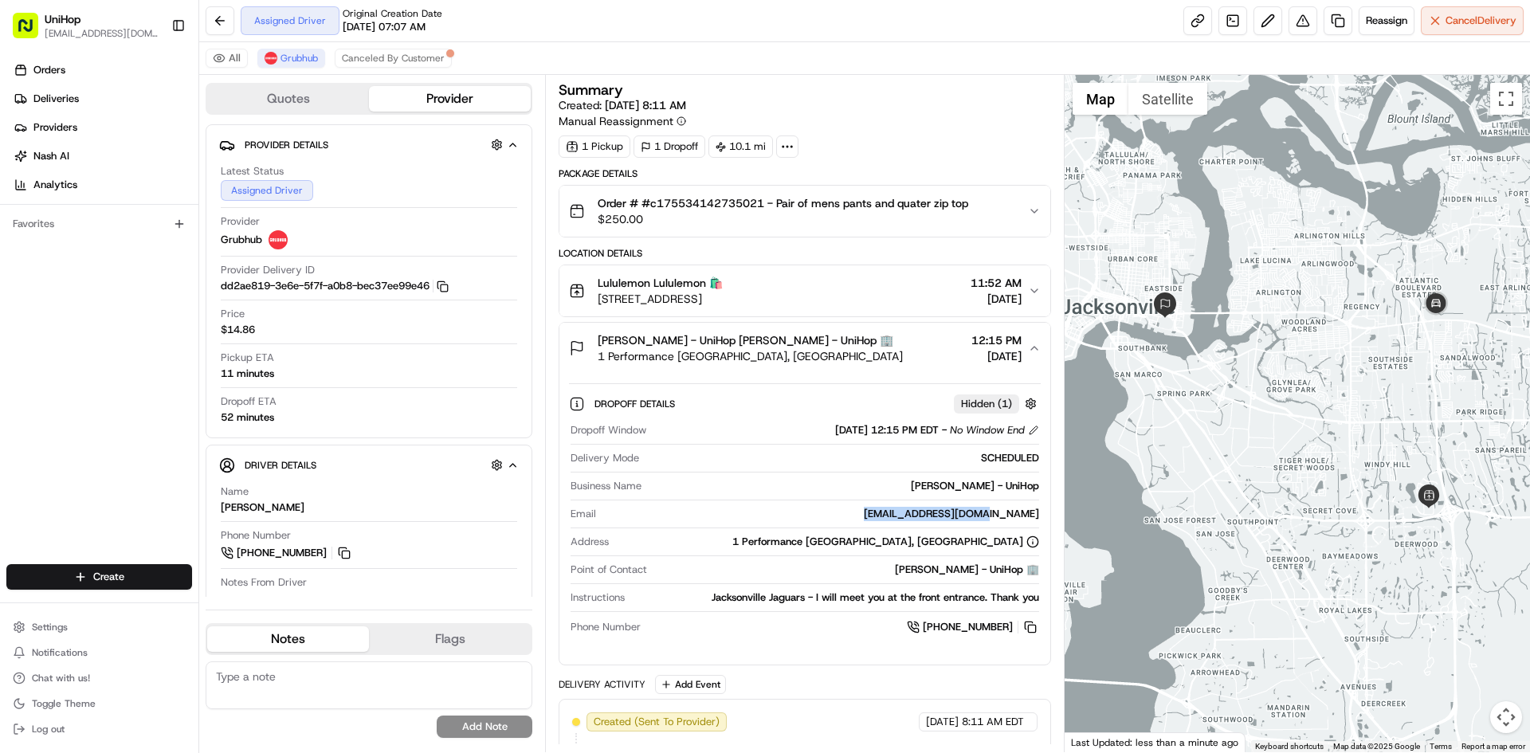
drag, startPoint x: 927, startPoint y: 514, endPoint x: 1036, endPoint y: 513, distance: 109.2
click at [1036, 513] on div "[EMAIL_ADDRESS][DOMAIN_NAME]" at bounding box center [821, 514] width 436 height 14
copy div "[EMAIL_ADDRESS][DOMAIN_NAME]"
drag, startPoint x: 598, startPoint y: 341, endPoint x: 693, endPoint y: 343, distance: 95.7
click at [693, 343] on span "[PERSON_NAME] - UniHop [PERSON_NAME] - UniHop 🏢" at bounding box center [746, 340] width 296 height 16
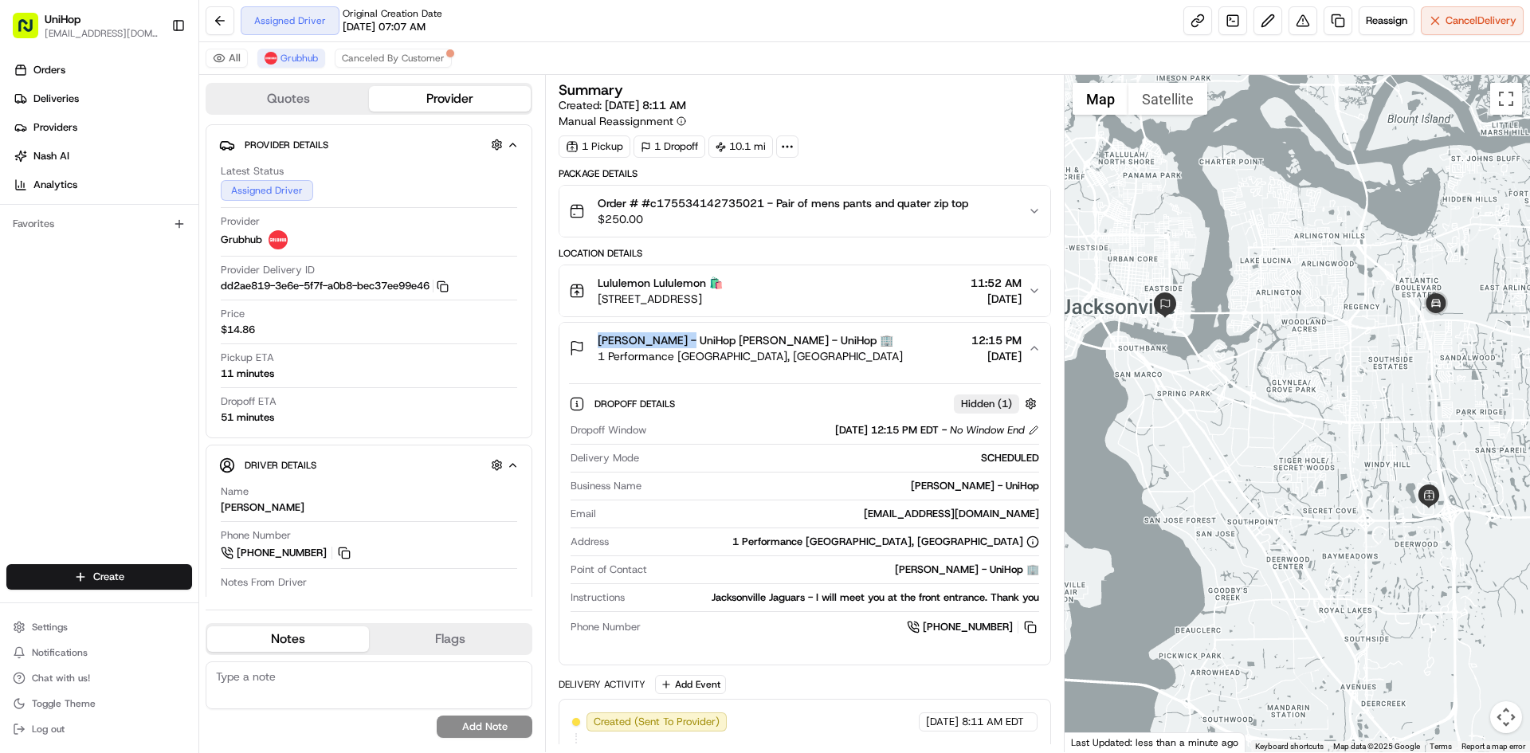
copy span "[PERSON_NAME]"
drag, startPoint x: 654, startPoint y: 207, endPoint x: 969, endPoint y: 206, distance: 315.6
click at [968, 206] on span "Order # #c175534142735021 - Pair of mens pants and quater zip top" at bounding box center [783, 203] width 371 height 16
copy span "c175534142735021 - Pair of mens pants and quater zip top"
click at [0, 421] on div "Orders Deliveries Providers [PERSON_NAME] Analytics Favorites" at bounding box center [99, 312] width 198 height 523
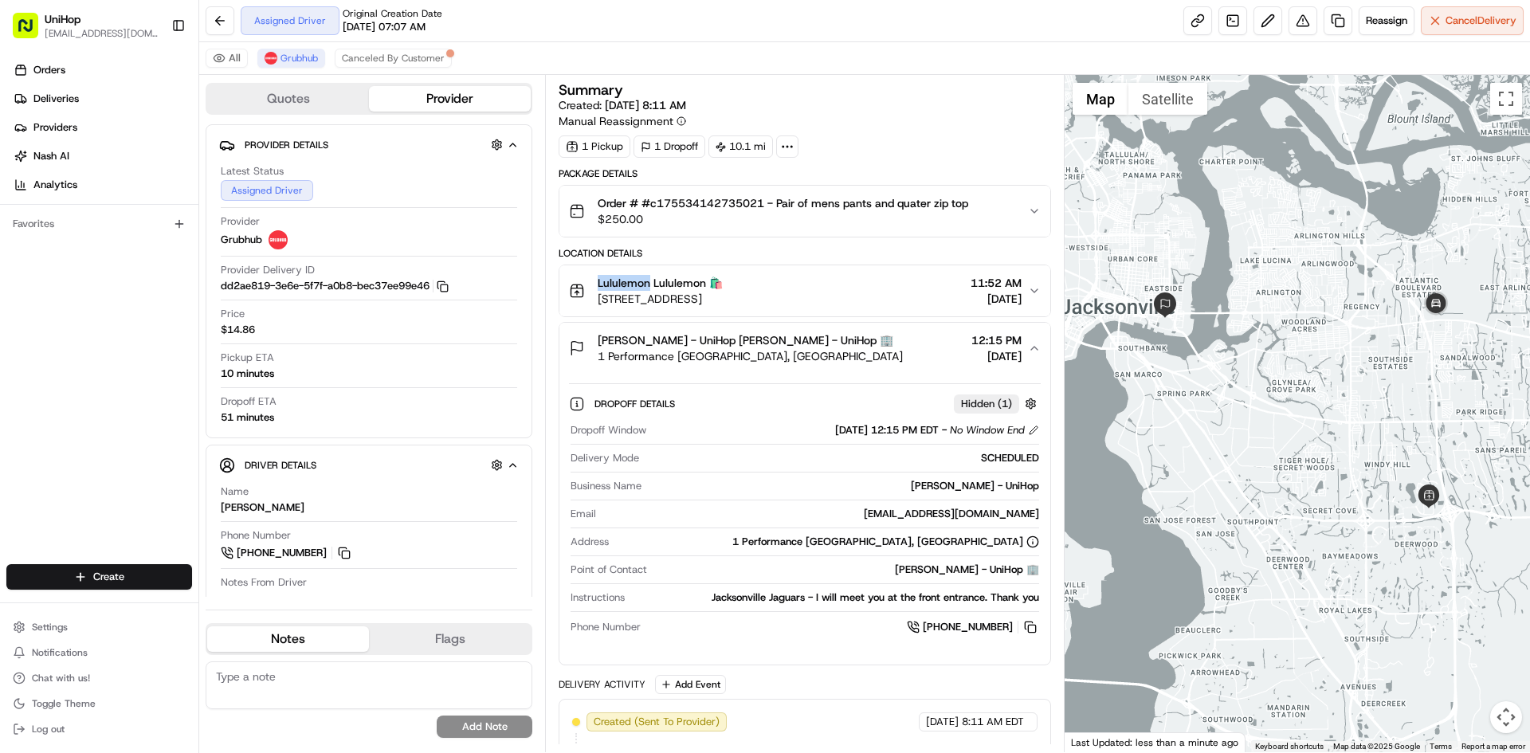
drag, startPoint x: 597, startPoint y: 282, endPoint x: 648, endPoint y: 284, distance: 51.0
click at [648, 284] on div "Lululemon Lululemon 🛍️ [STREET_ADDRESS]" at bounding box center [646, 291] width 154 height 32
copy span "Lululemon"
click at [25, 337] on div "Orders Deliveries Providers [PERSON_NAME] Analytics Favorites" at bounding box center [99, 312] width 198 height 523
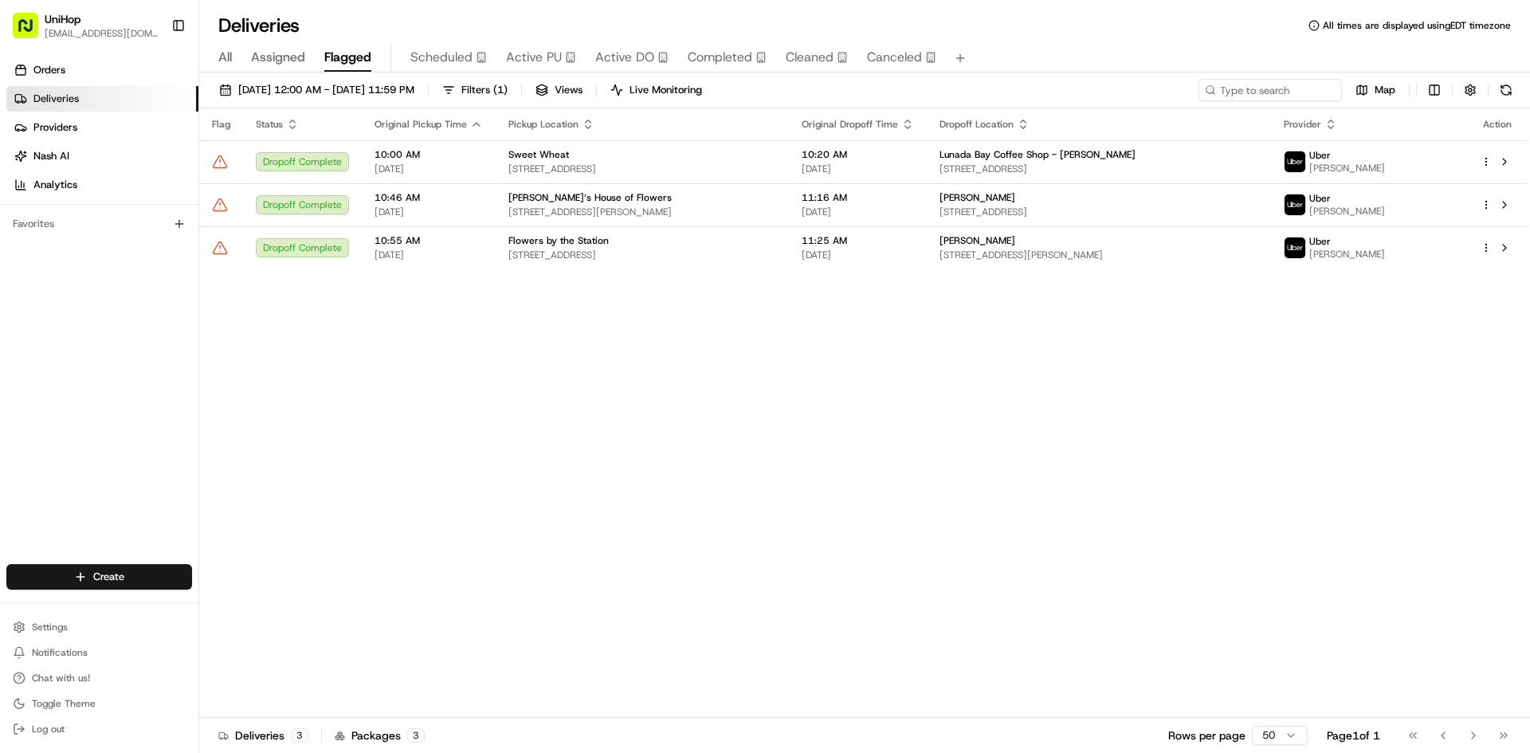
drag, startPoint x: 0, startPoint y: 403, endPoint x: 212, endPoint y: 216, distance: 282.9
click at [1, 402] on div "Orders Deliveries Providers Nash AI Analytics Favorites" at bounding box center [99, 312] width 198 height 523
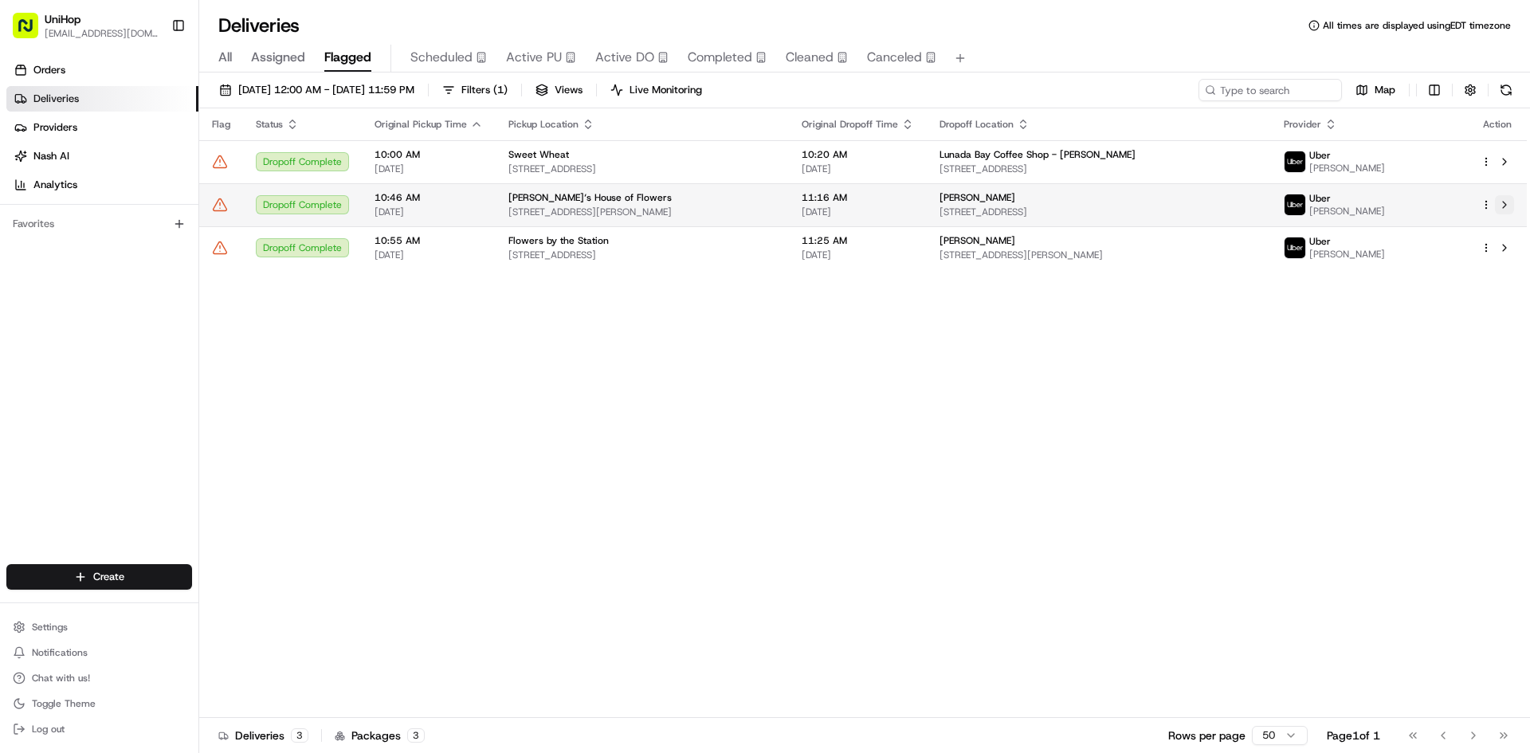
click at [1506, 204] on button at bounding box center [1504, 204] width 19 height 19
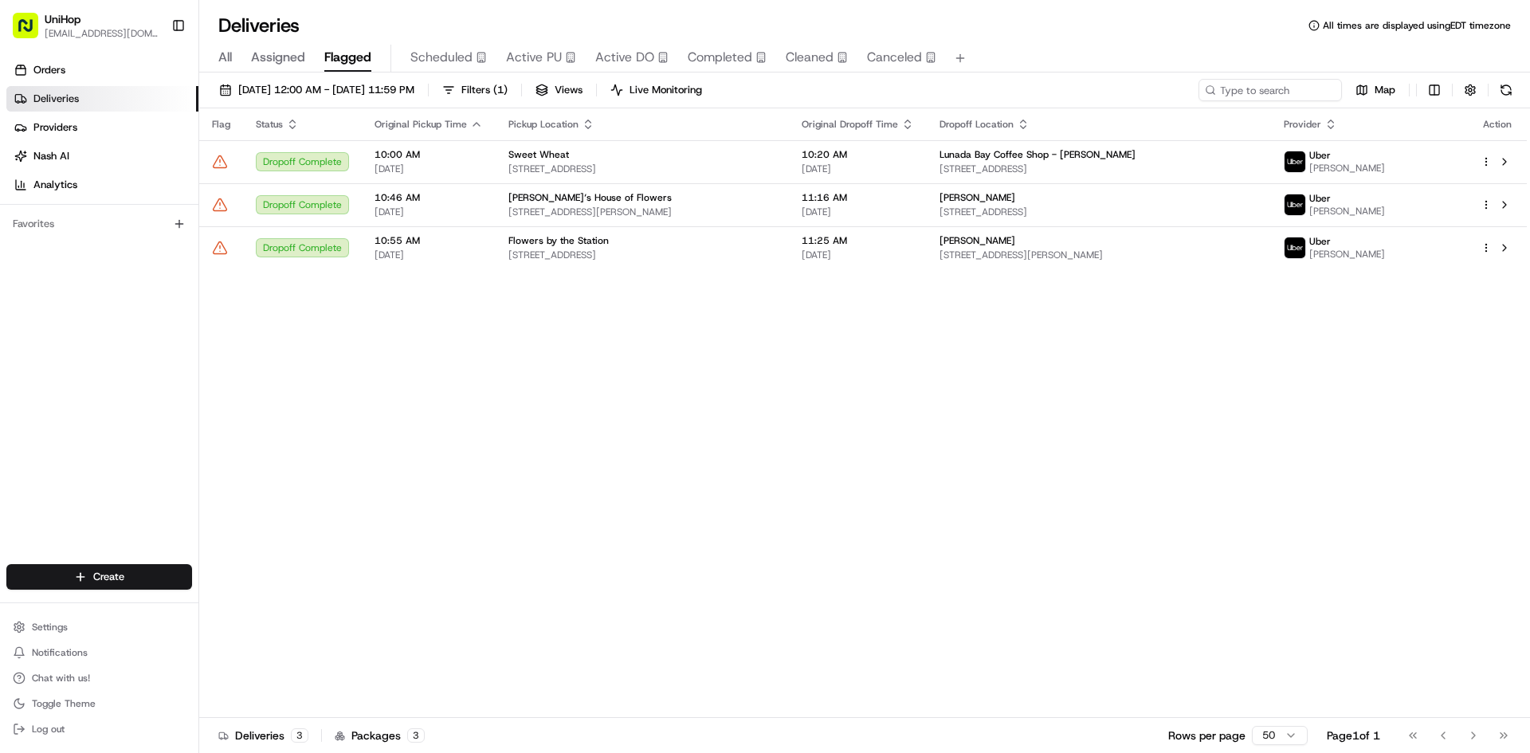
click at [534, 56] on span "Active PU" at bounding box center [534, 57] width 56 height 19
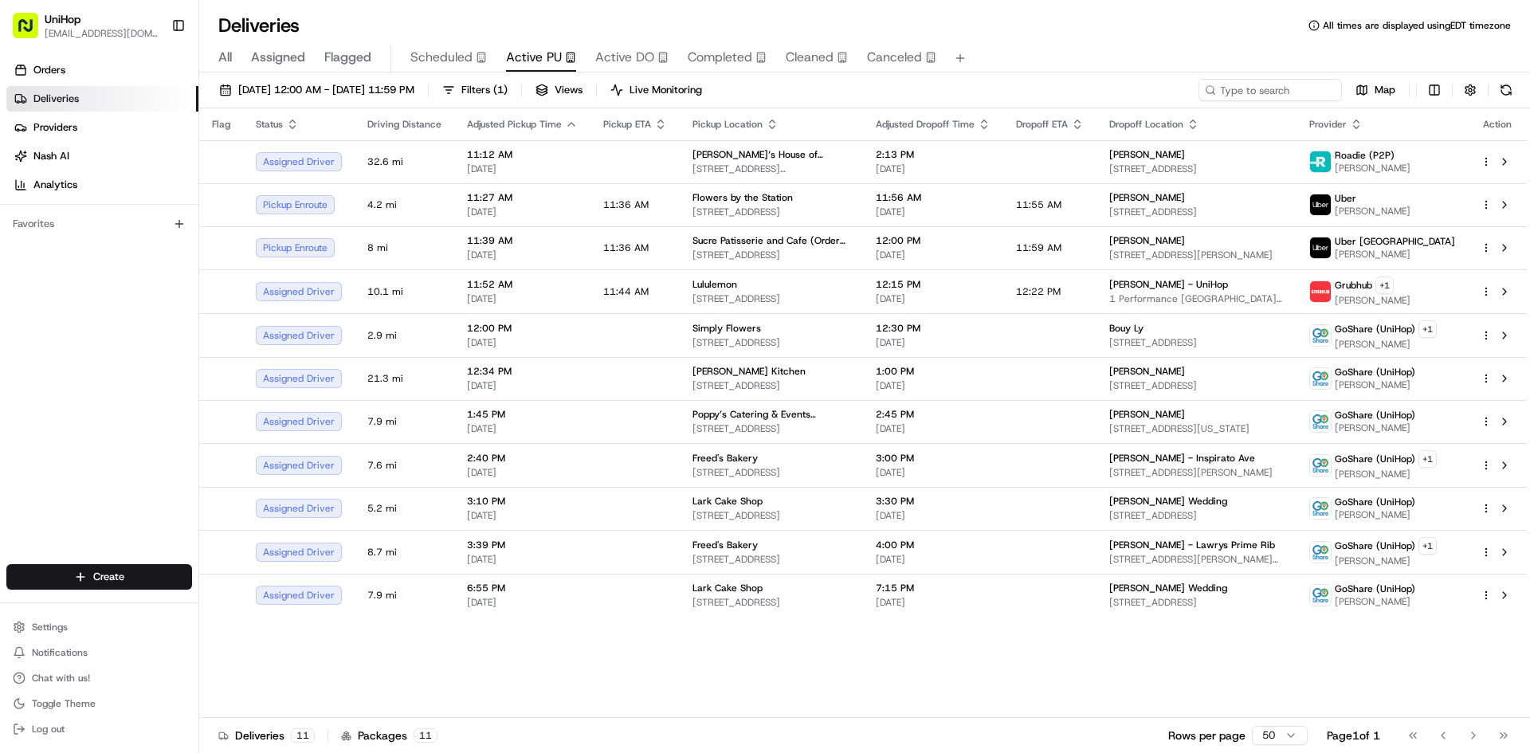
click at [0, 406] on div "Orders Deliveries Providers [PERSON_NAME] Analytics Favorites" at bounding box center [99, 312] width 198 height 523
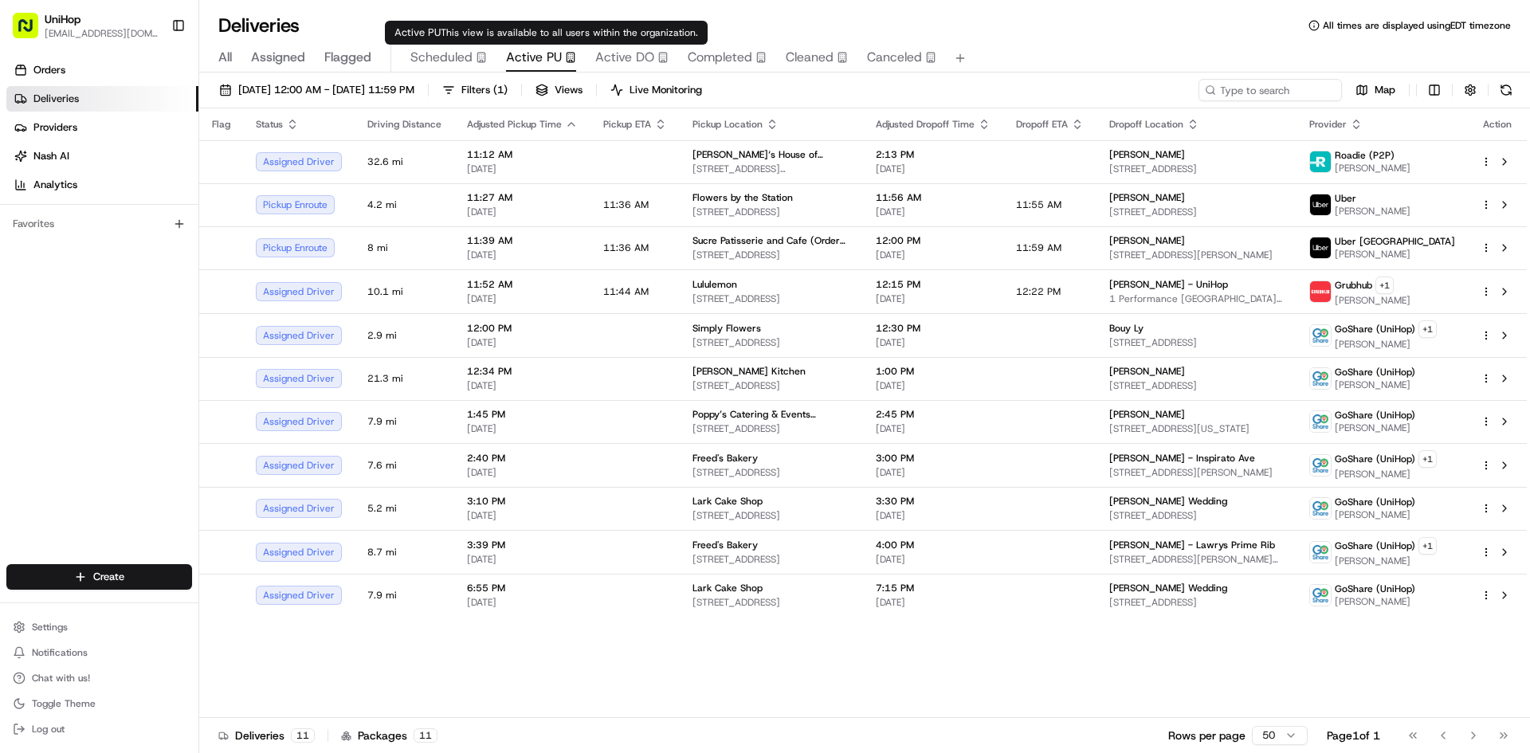
click at [544, 57] on span "Active PU" at bounding box center [534, 57] width 56 height 19
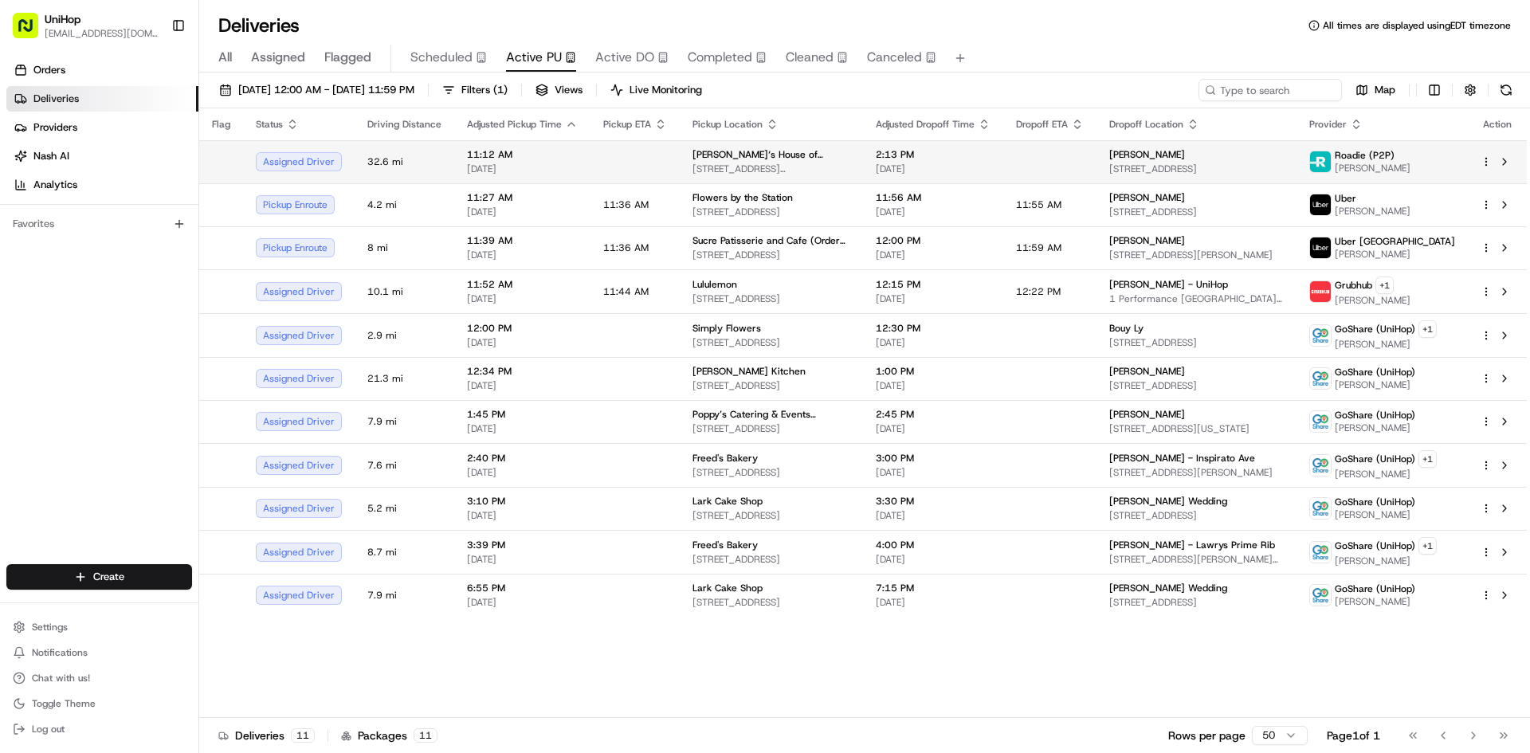
click at [744, 162] on div "Brenda‘s House of Flowers 200 Chambers St, Woodstock, GA 30188, USA" at bounding box center [772, 161] width 158 height 27
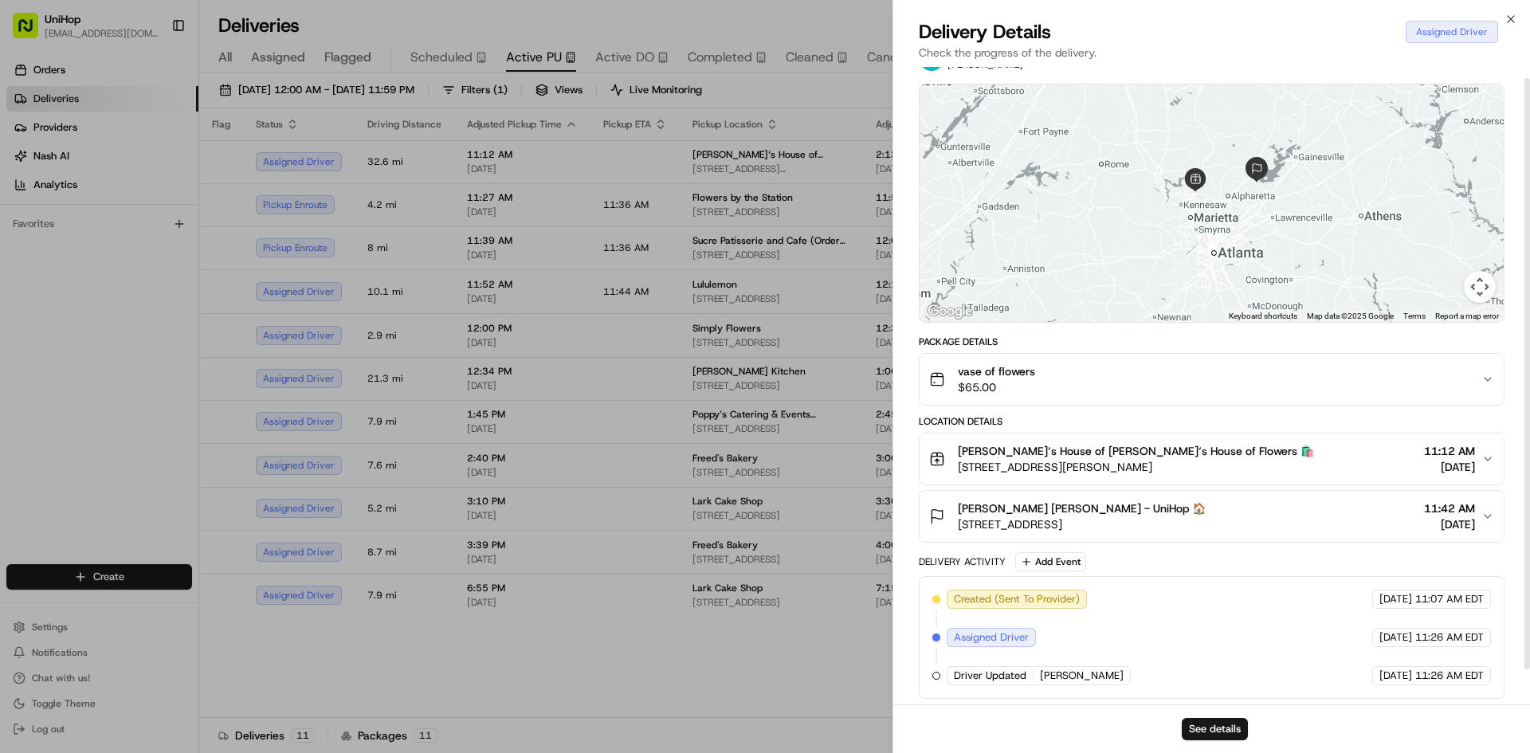
scroll to position [49, 0]
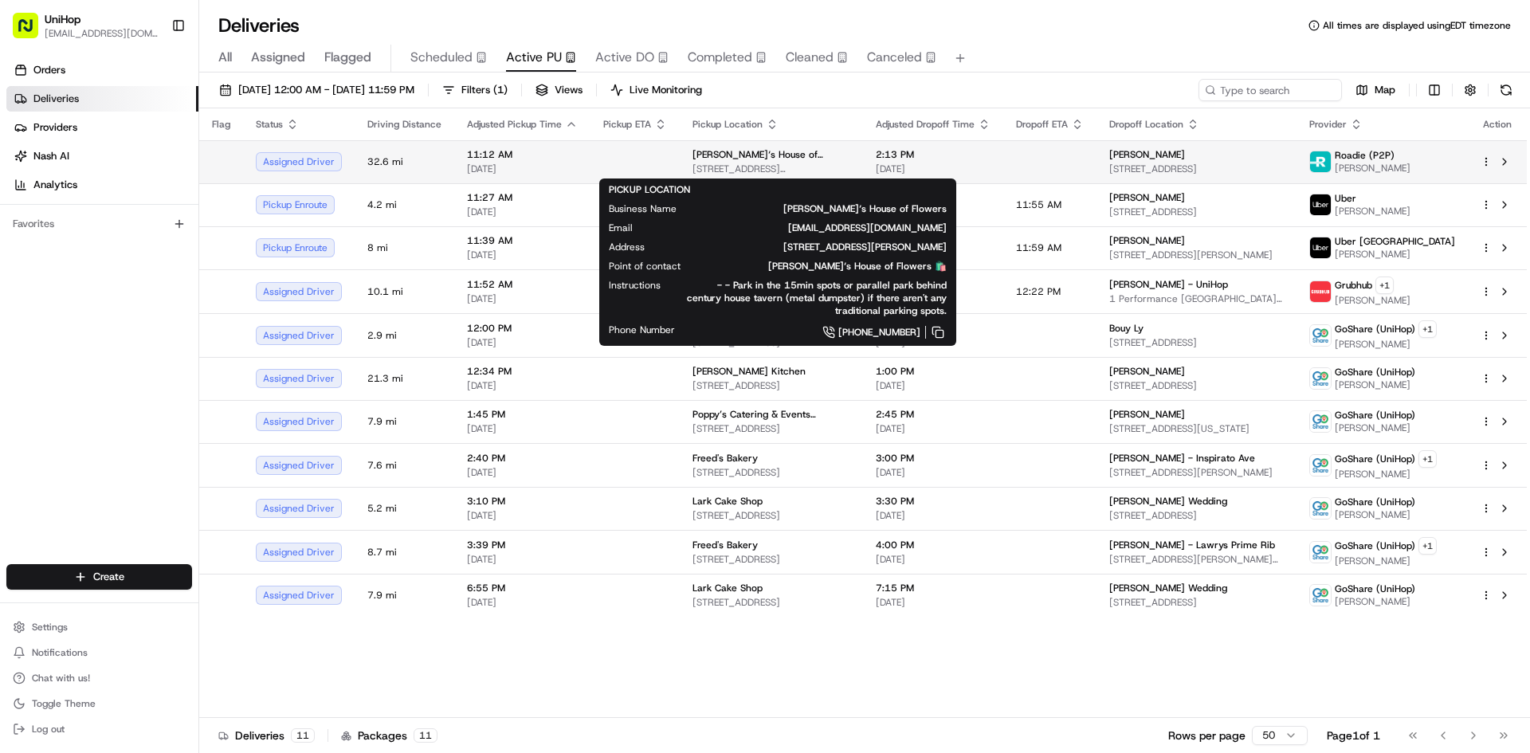
click at [850, 157] on div "Brenda‘s House of Flowers" at bounding box center [772, 154] width 158 height 13
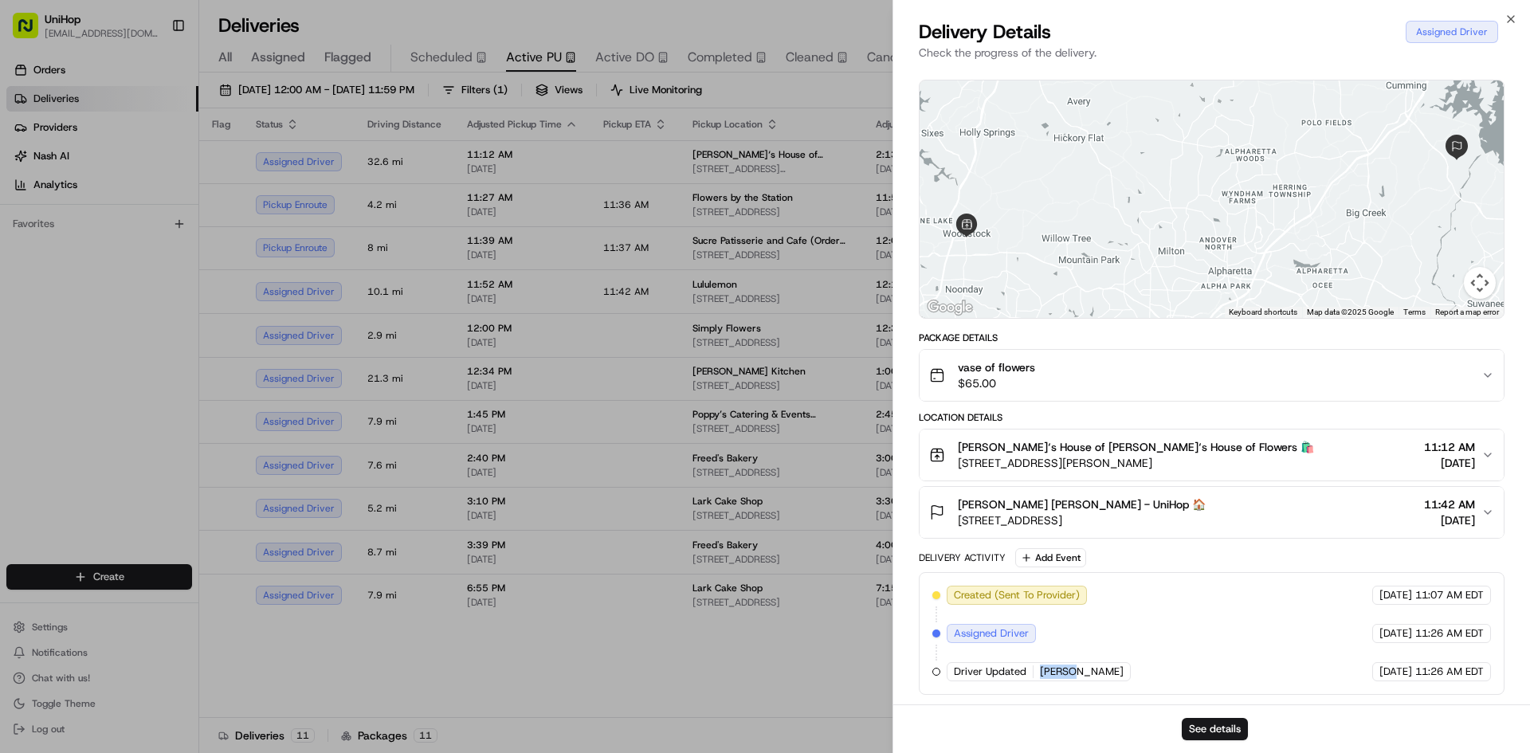
drag, startPoint x: 1042, startPoint y: 671, endPoint x: 1071, endPoint y: 673, distance: 29.5
click at [1071, 673] on span "Breana N." at bounding box center [1082, 672] width 84 height 14
copy span "Breana"
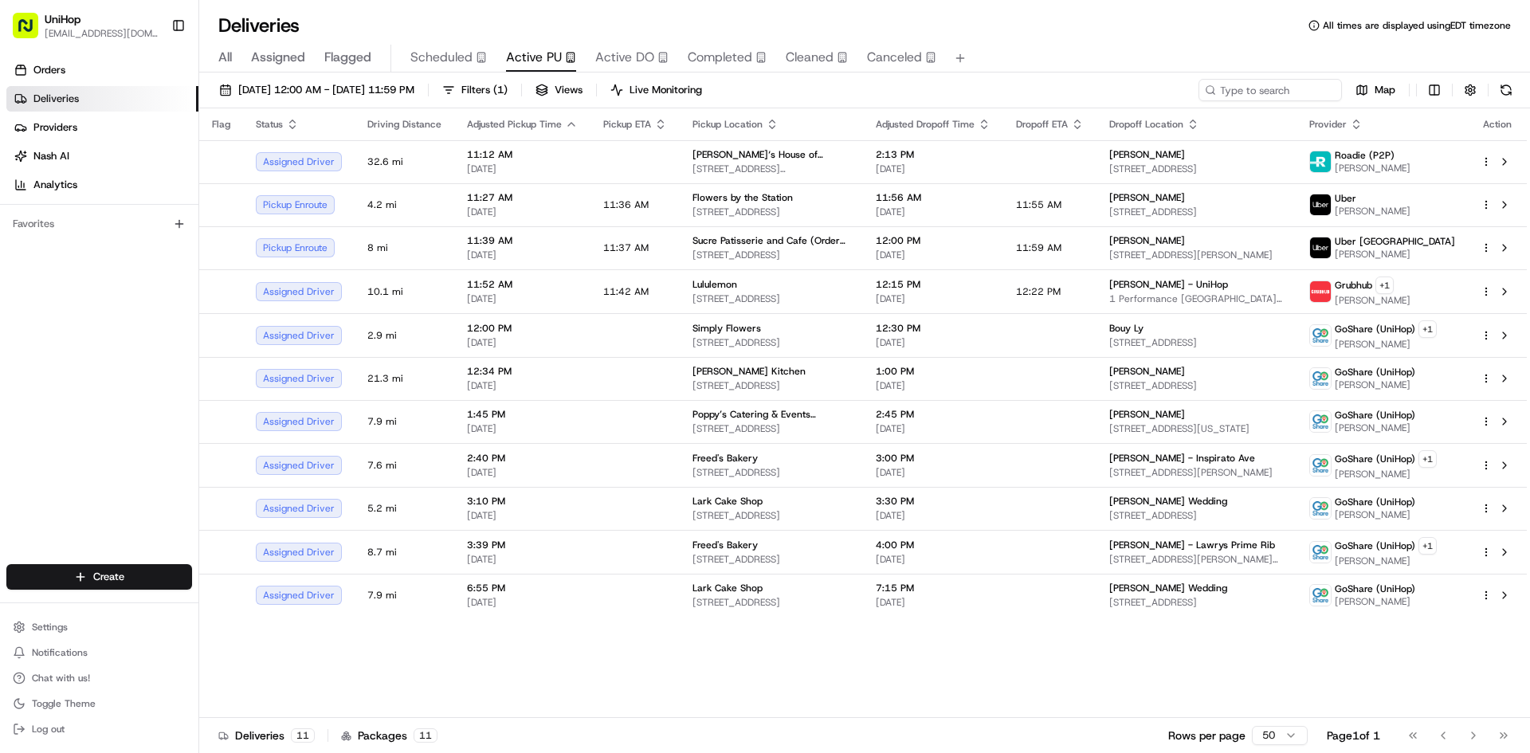
click at [617, 653] on div "Flag Status Driving Distance Adjusted Pickup Time Pickup ETA Pickup Location Ad…" at bounding box center [863, 413] width 1328 height 610
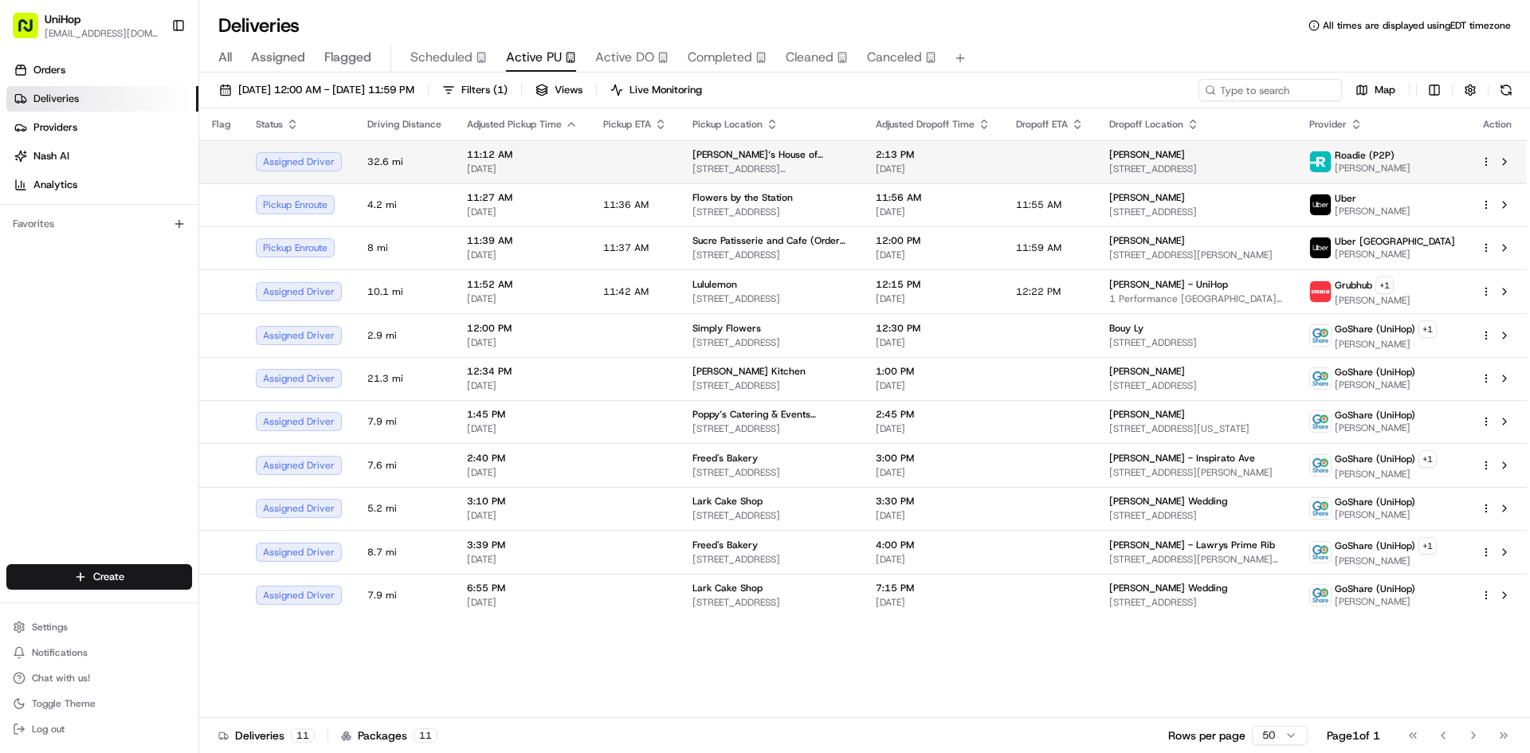
click at [729, 163] on span "200 Chambers St, Woodstock, GA 30188, USA" at bounding box center [772, 169] width 158 height 13
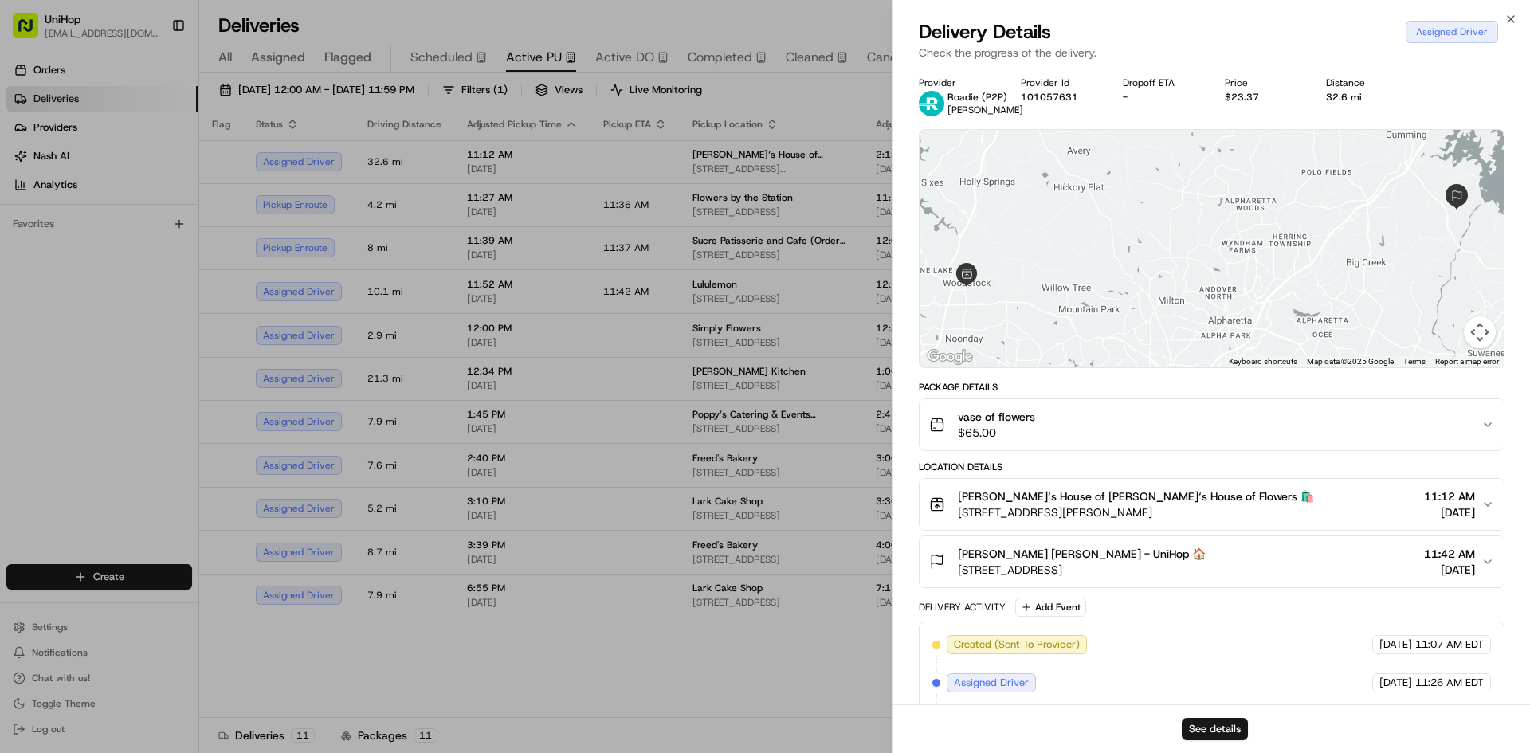
drag, startPoint x: 986, startPoint y: 513, endPoint x: 1172, endPoint y: 524, distance: 186.8
click at [1172, 524] on button "Brenda‘s House of Flowers Brenda‘s House of Flowers 🛍️ 200 Chambers St, Woodsto…" at bounding box center [1212, 504] width 584 height 51
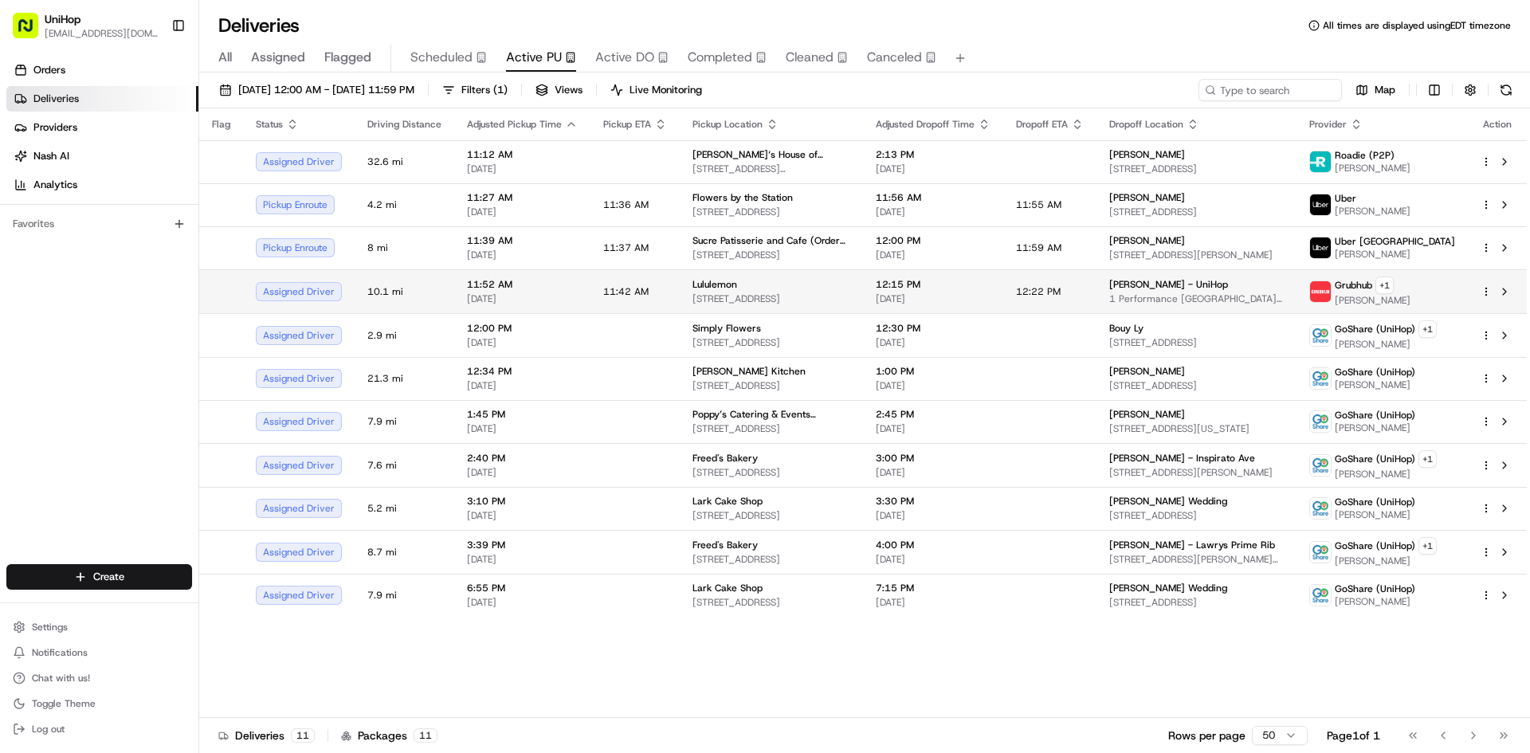
click at [787, 288] on div "Lululemon" at bounding box center [772, 284] width 158 height 13
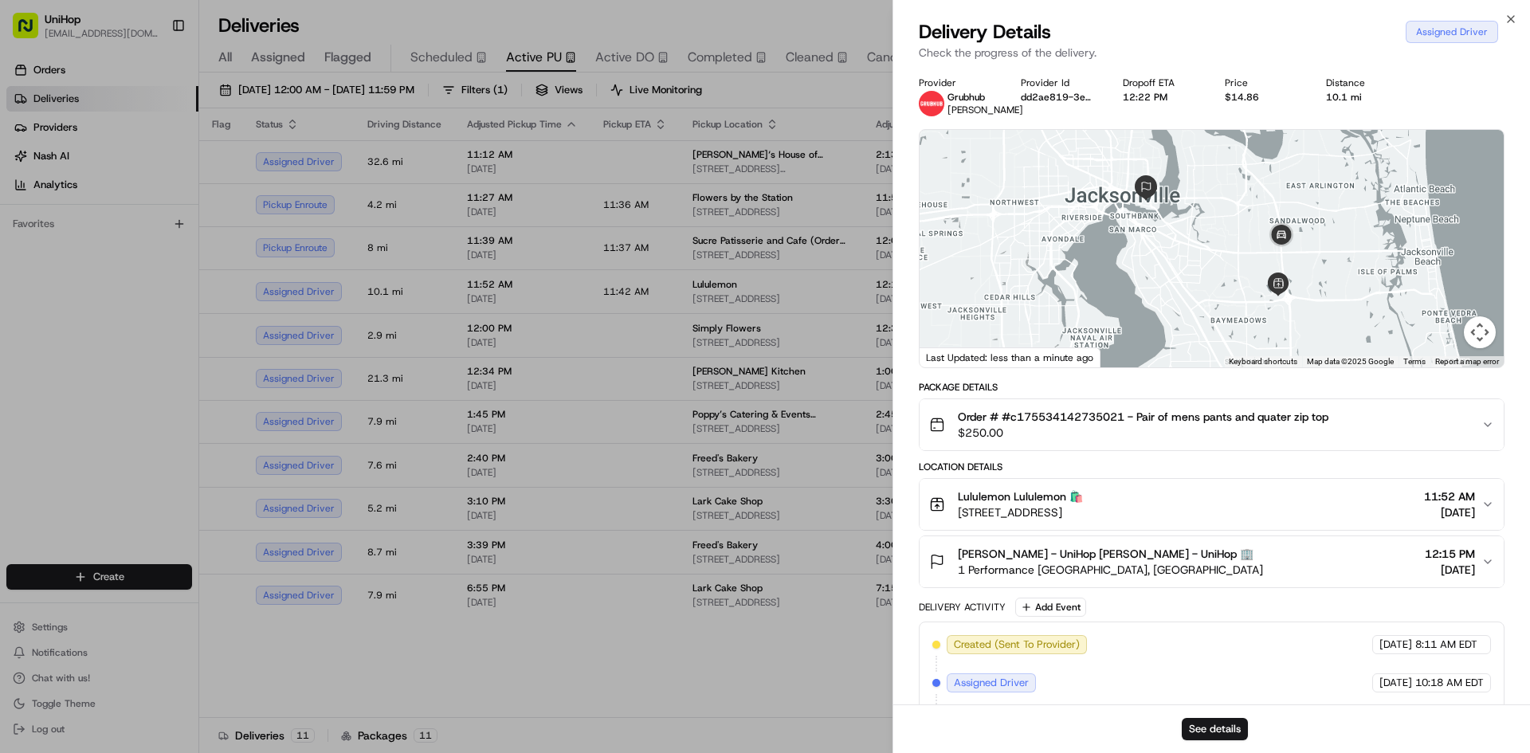
click at [1045, 556] on span "SPENCER WHIPPLE - UniHop SPENCER WHIPPLE - UniHop 🏢" at bounding box center [1106, 554] width 296 height 16
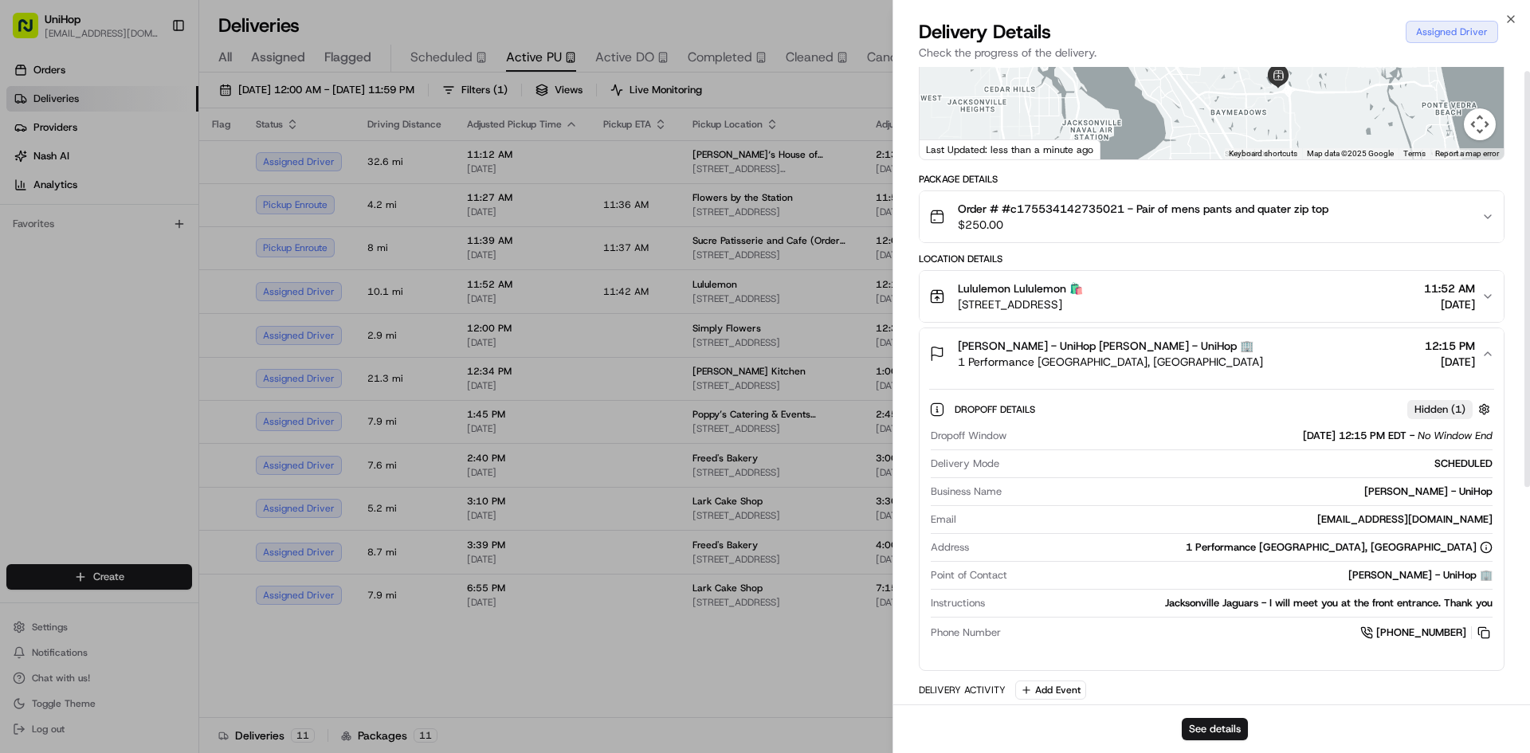
scroll to position [239, 0]
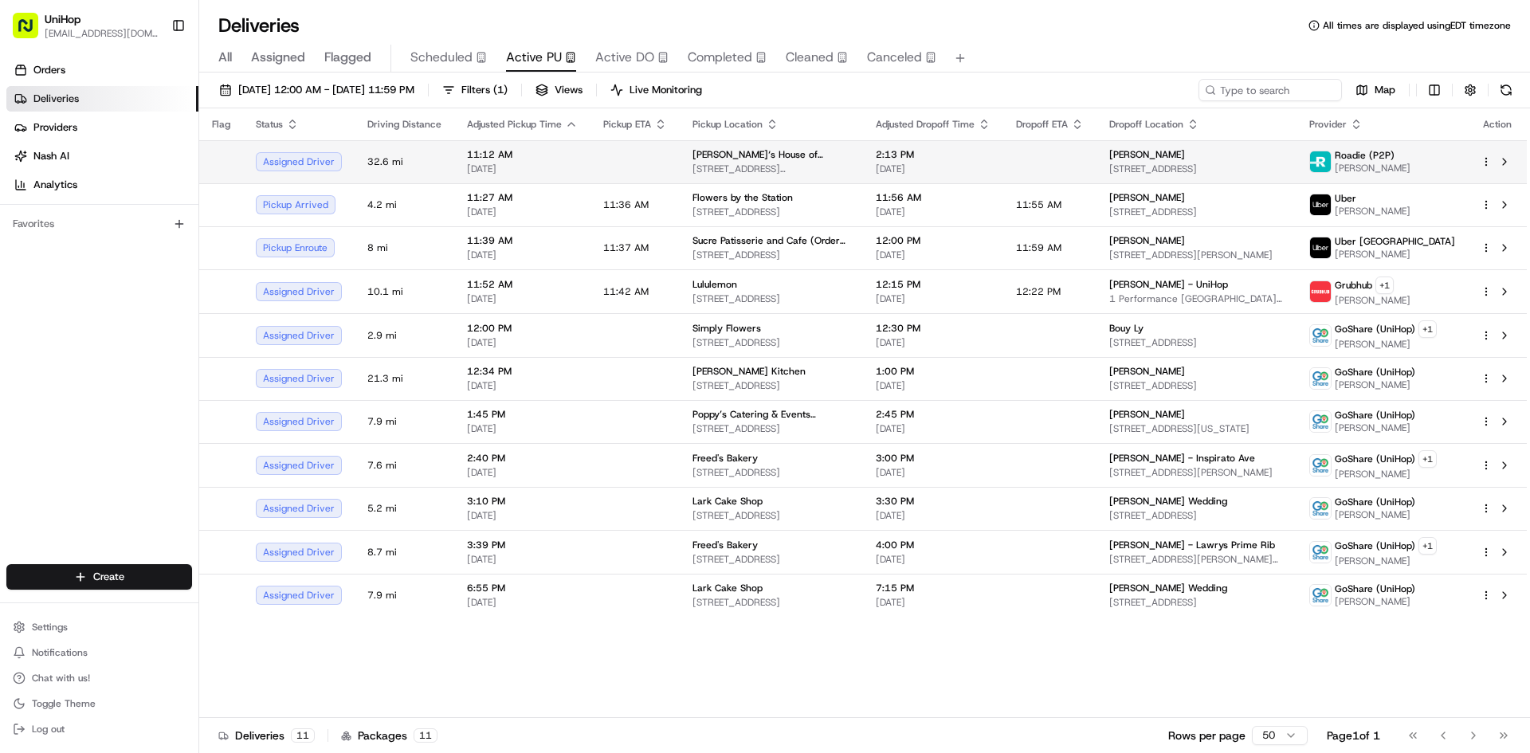
click at [563, 153] on span "11:12 AM" at bounding box center [522, 154] width 111 height 13
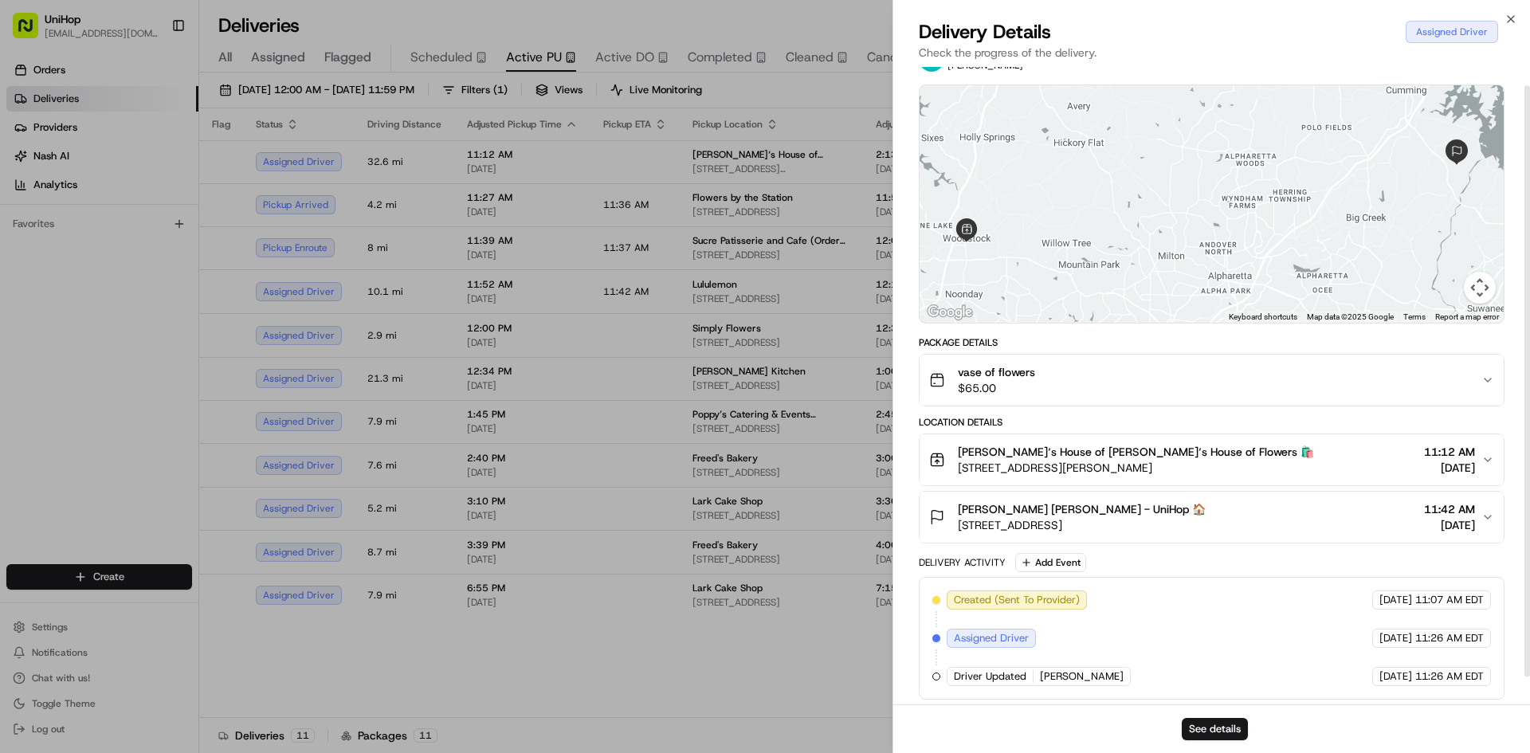
scroll to position [49, 0]
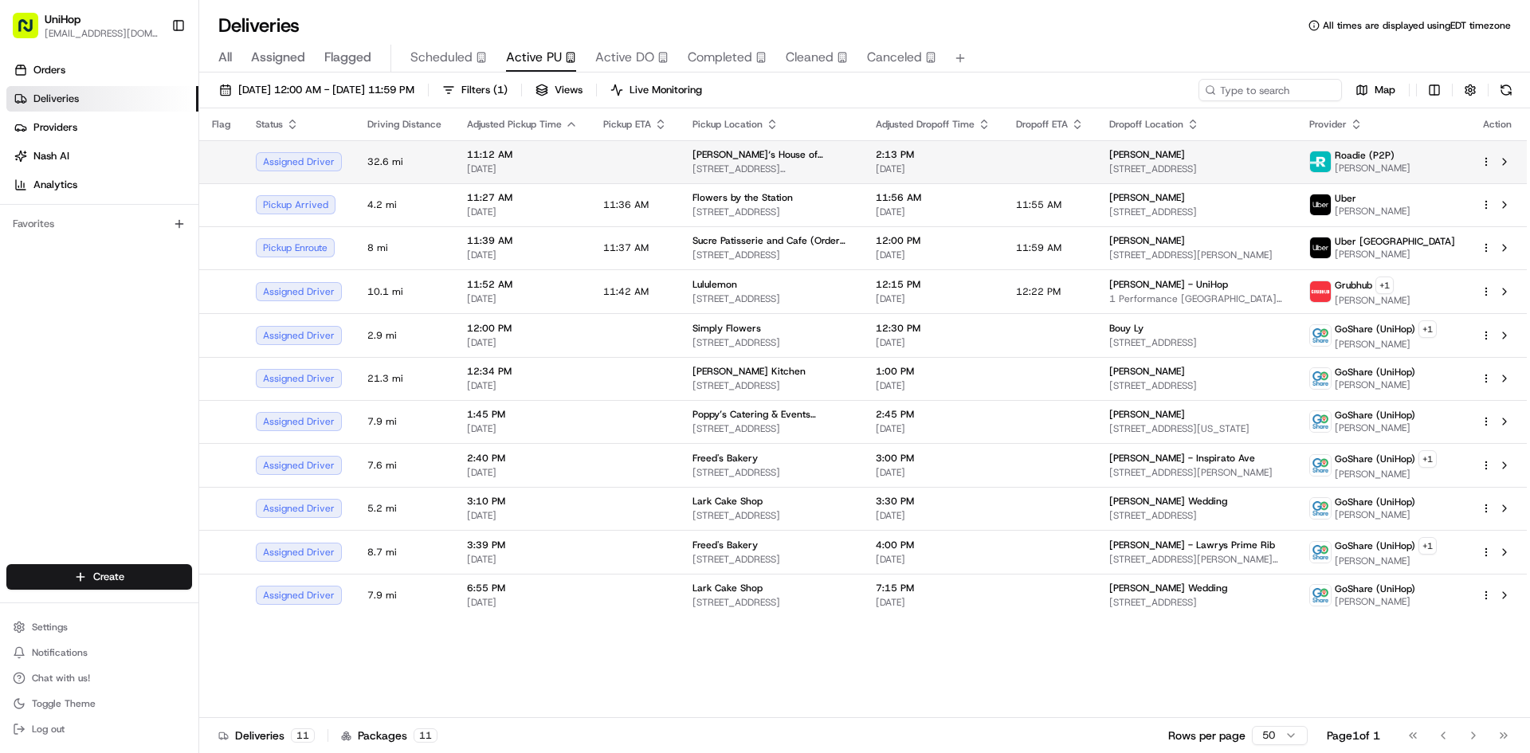
drag, startPoint x: 1501, startPoint y: 163, endPoint x: 1422, endPoint y: 150, distance: 80.1
click at [1501, 163] on button at bounding box center [1504, 161] width 19 height 19
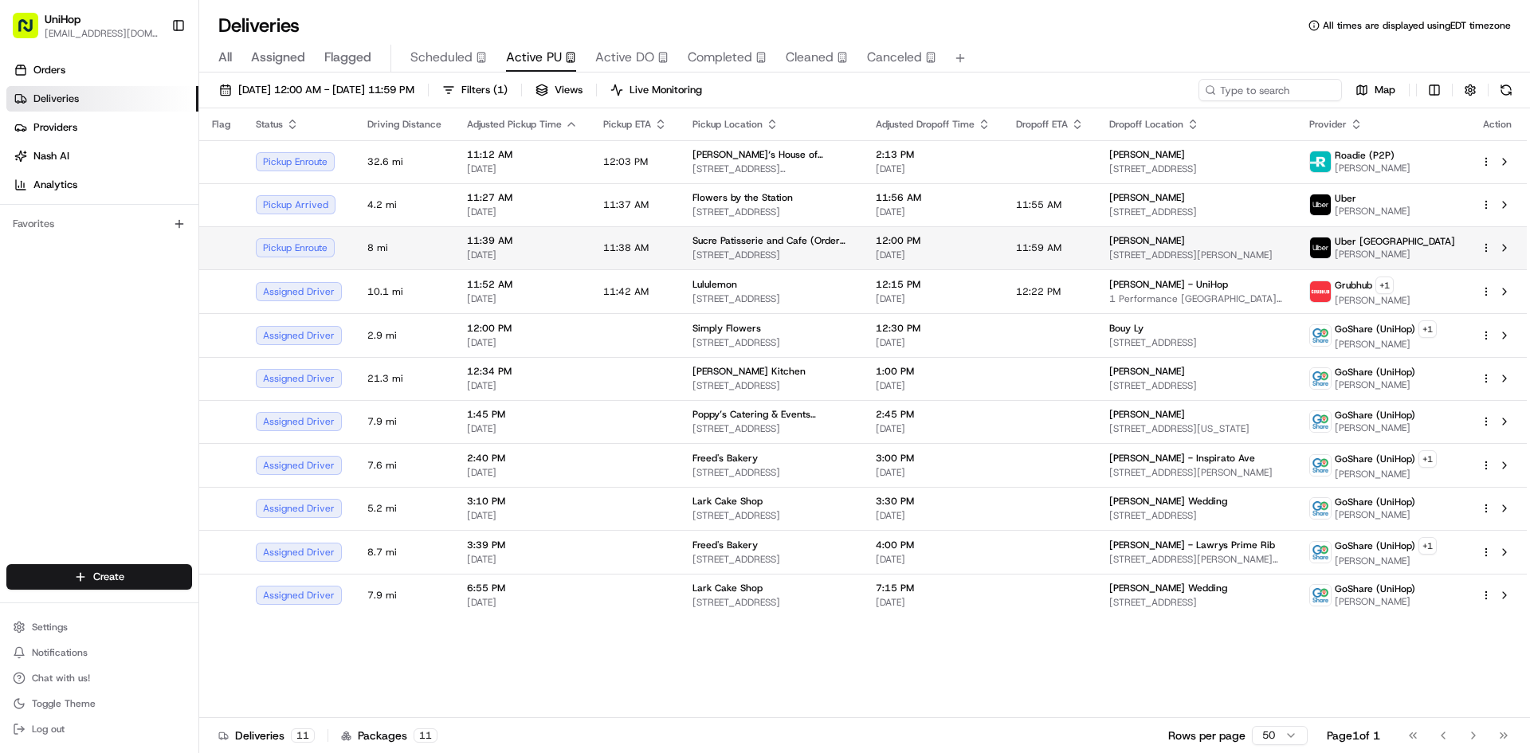
click at [693, 240] on span "Sucre Patisserie and Cafe (Order for Arrangeit)" at bounding box center [772, 240] width 158 height 13
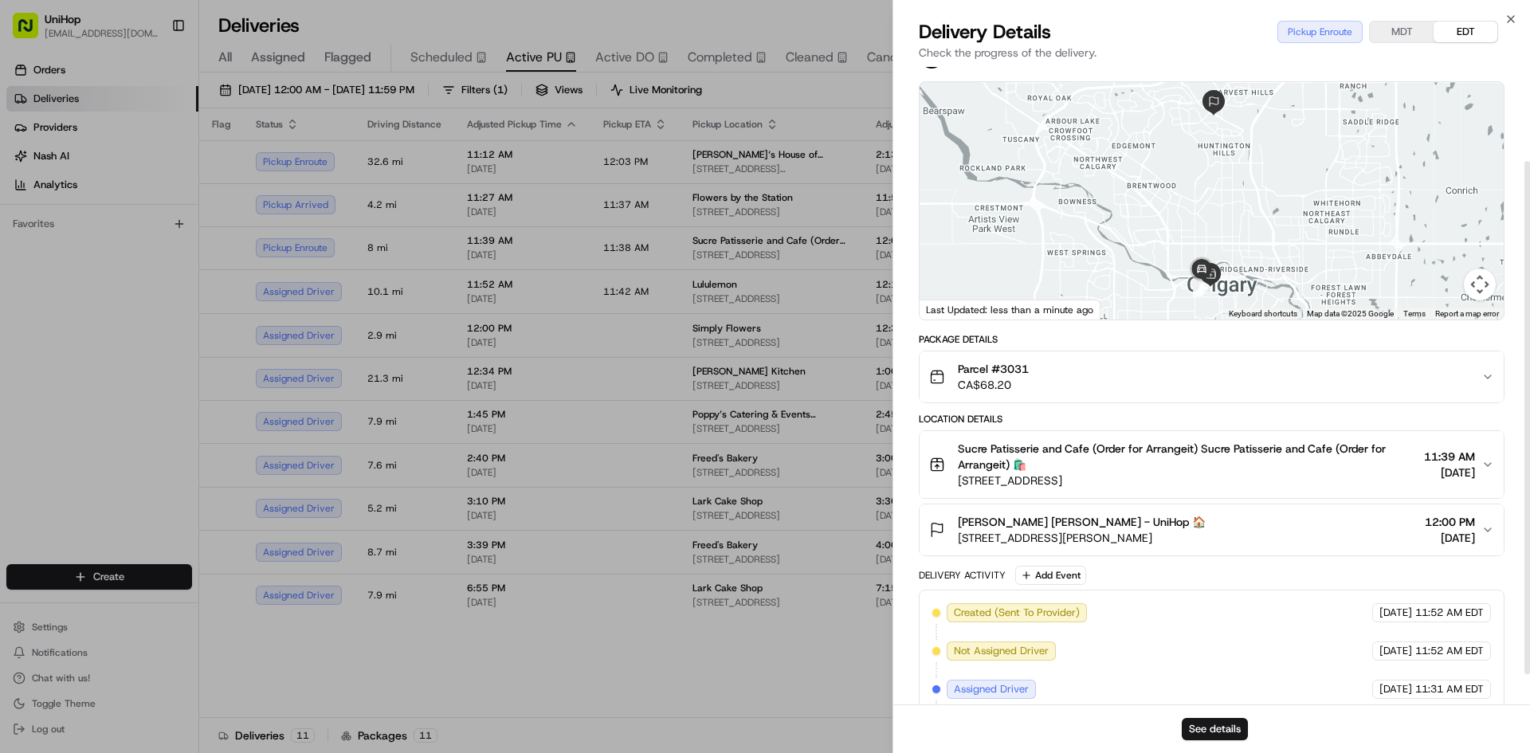
scroll to position [155, 0]
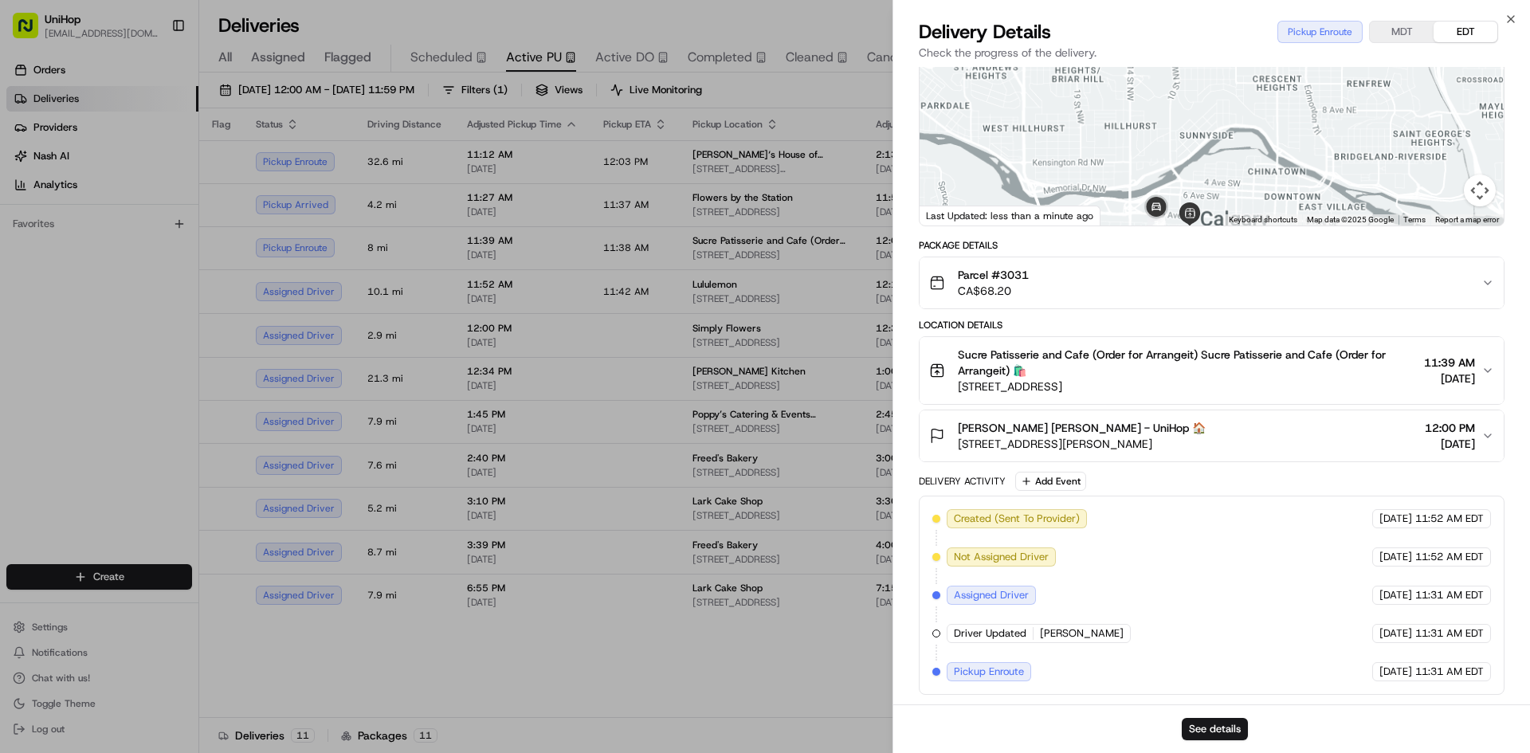
drag, startPoint x: 1220, startPoint y: 182, endPoint x: 1222, endPoint y: 120, distance: 61.4
click at [1222, 122] on div at bounding box center [1212, 107] width 584 height 238
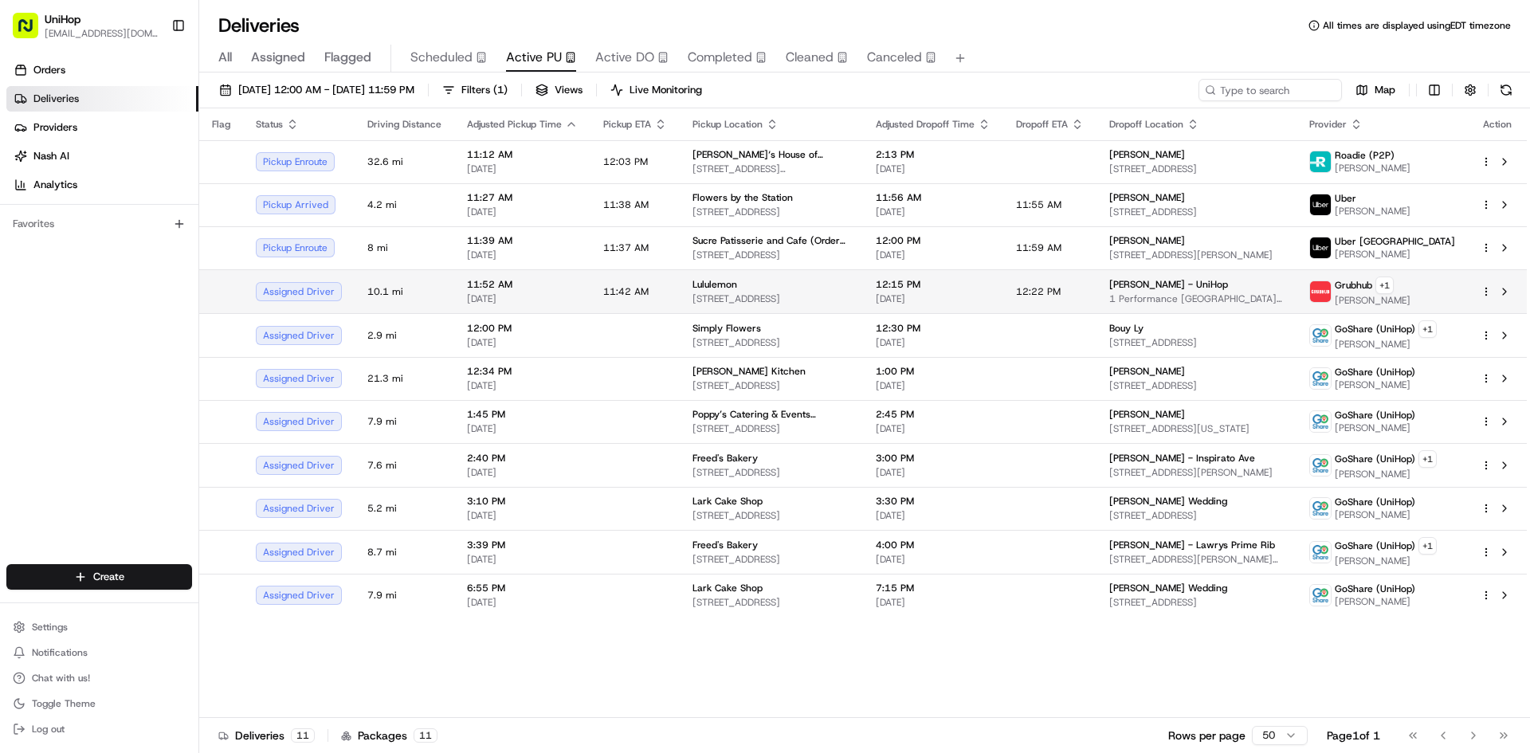
click at [984, 295] on span "[DATE]" at bounding box center [933, 299] width 115 height 13
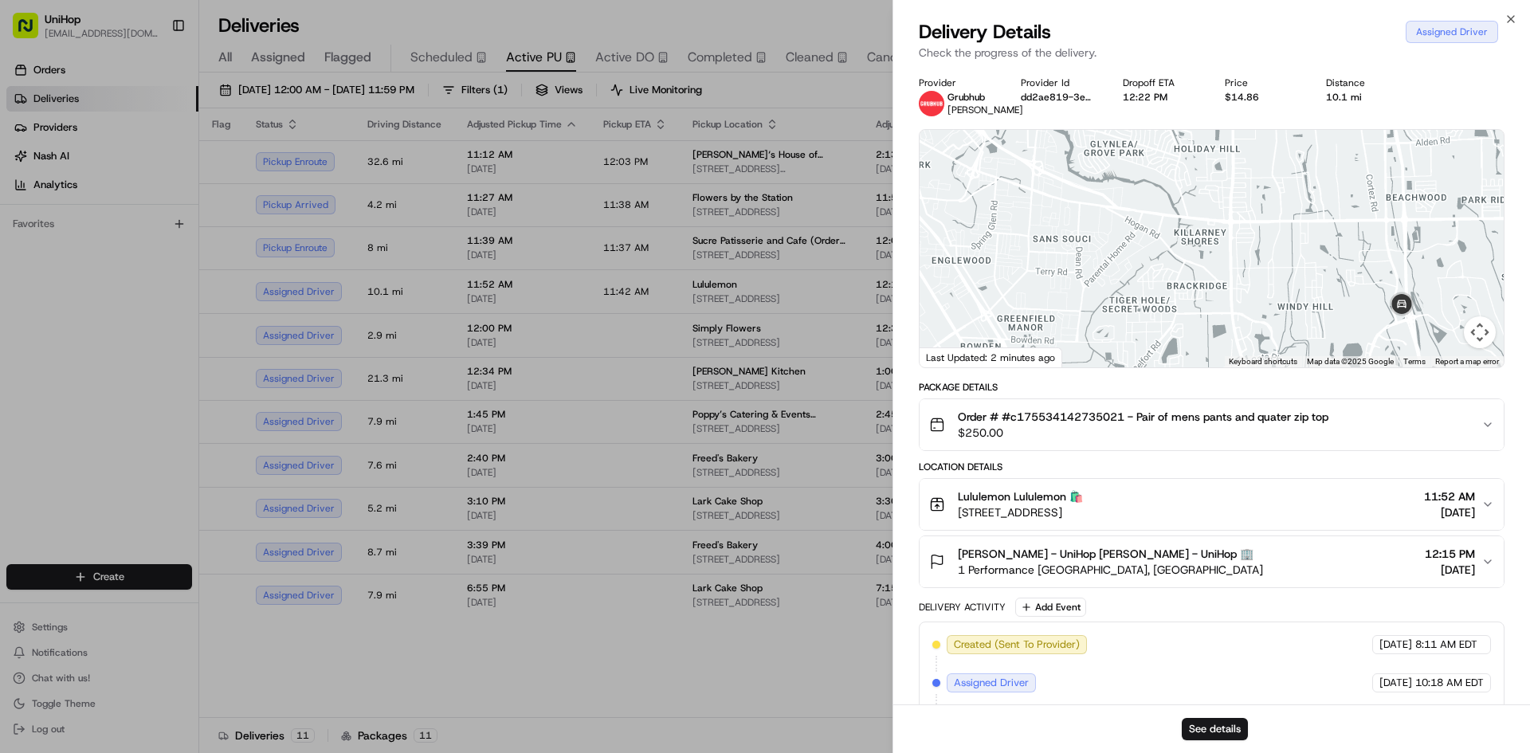
drag, startPoint x: 1357, startPoint y: 277, endPoint x: 1316, endPoint y: 253, distance: 47.2
click at [1316, 253] on div at bounding box center [1212, 249] width 584 height 238
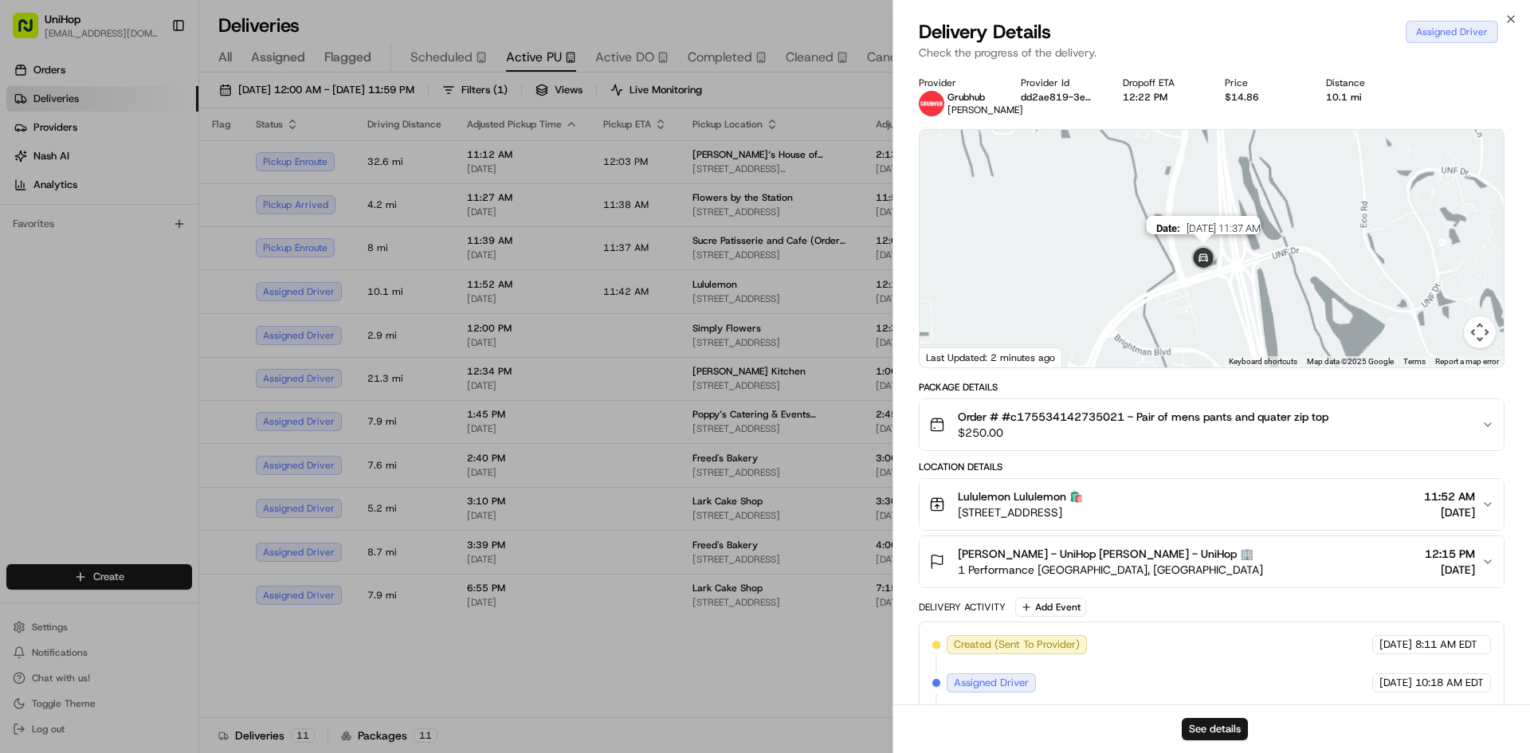
click at [1203, 257] on img at bounding box center [1204, 259] width 32 height 32
drag, startPoint x: 1199, startPoint y: 275, endPoint x: 1196, endPoint y: 238, distance: 36.7
click at [1197, 261] on div "To navigate, press the arrow keys." at bounding box center [1212, 249] width 584 height 238
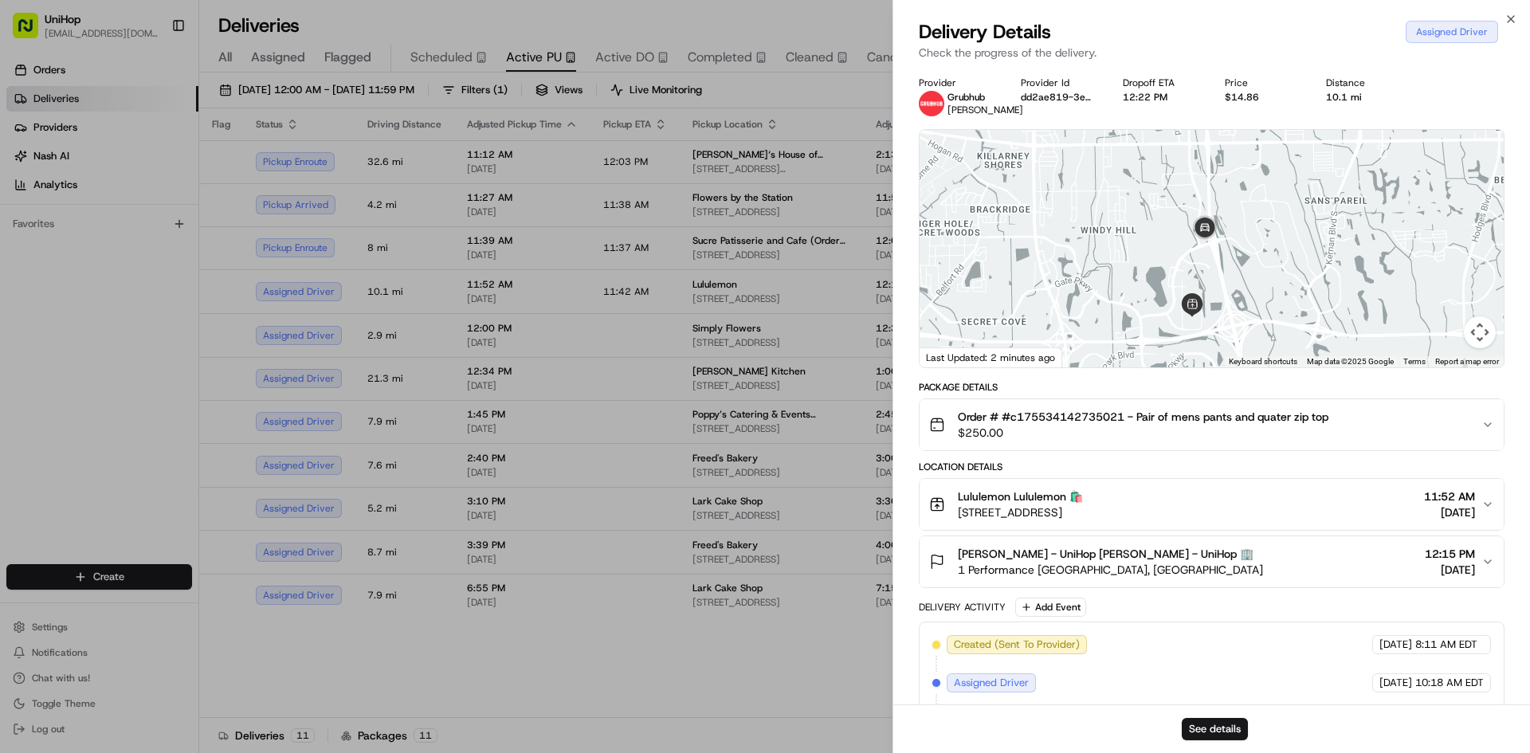
drag, startPoint x: 1245, startPoint y: 248, endPoint x: 1245, endPoint y: 273, distance: 24.7
click at [1247, 269] on div at bounding box center [1212, 249] width 584 height 238
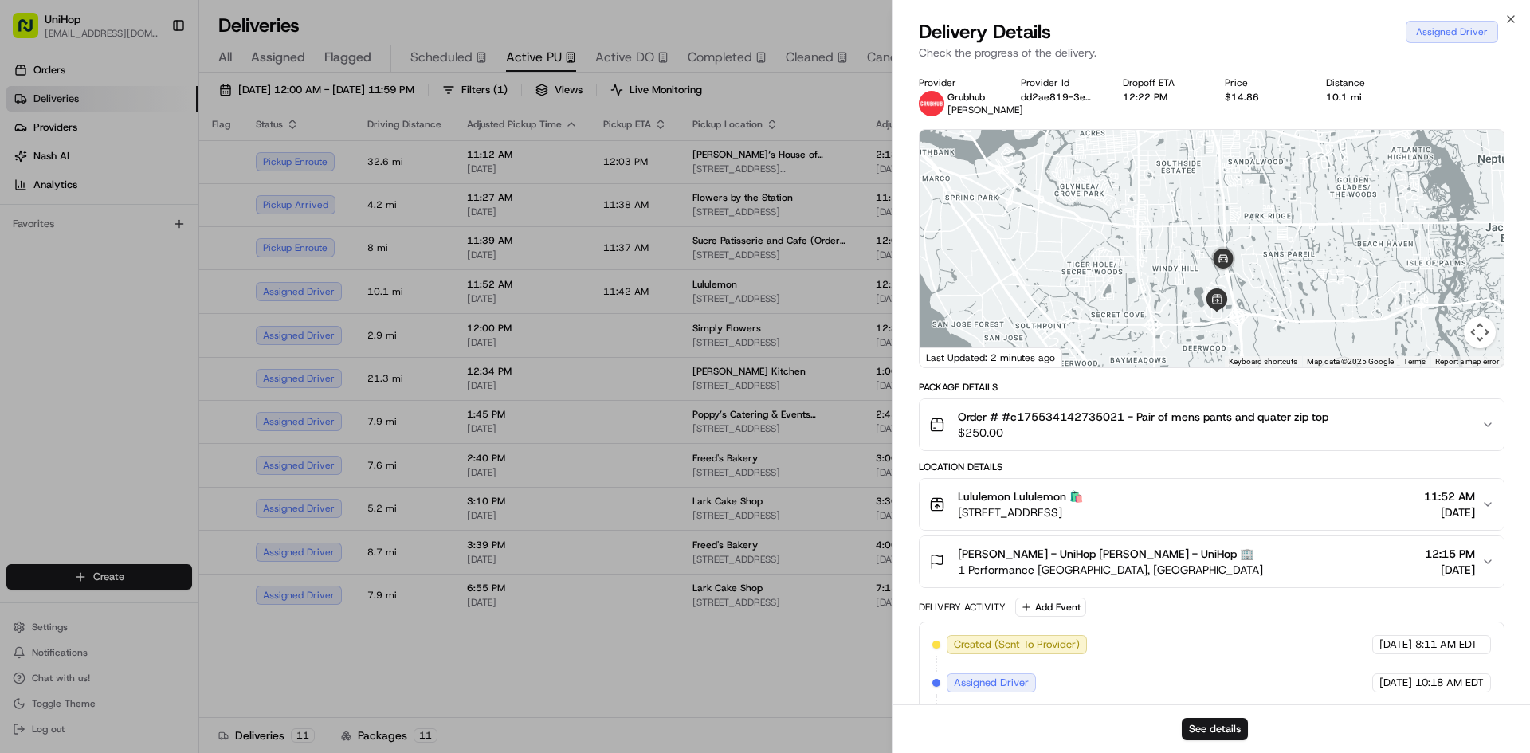
drag, startPoint x: 1260, startPoint y: 221, endPoint x: 1253, endPoint y: 256, distance: 35.8
click at [1253, 256] on div at bounding box center [1212, 249] width 584 height 238
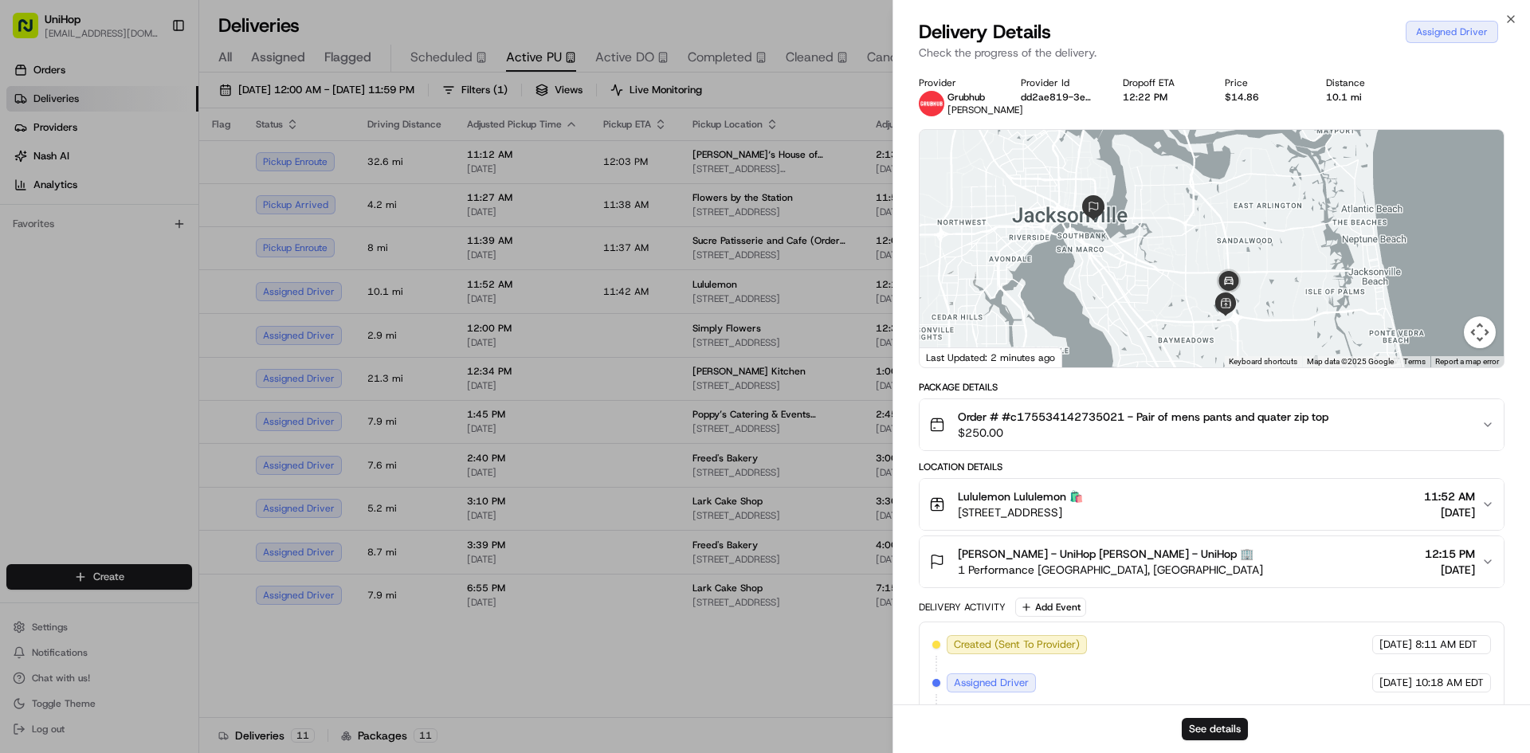
drag, startPoint x: 1263, startPoint y: 253, endPoint x: 1265, endPoint y: 234, distance: 19.2
click at [1265, 234] on div at bounding box center [1212, 249] width 584 height 238
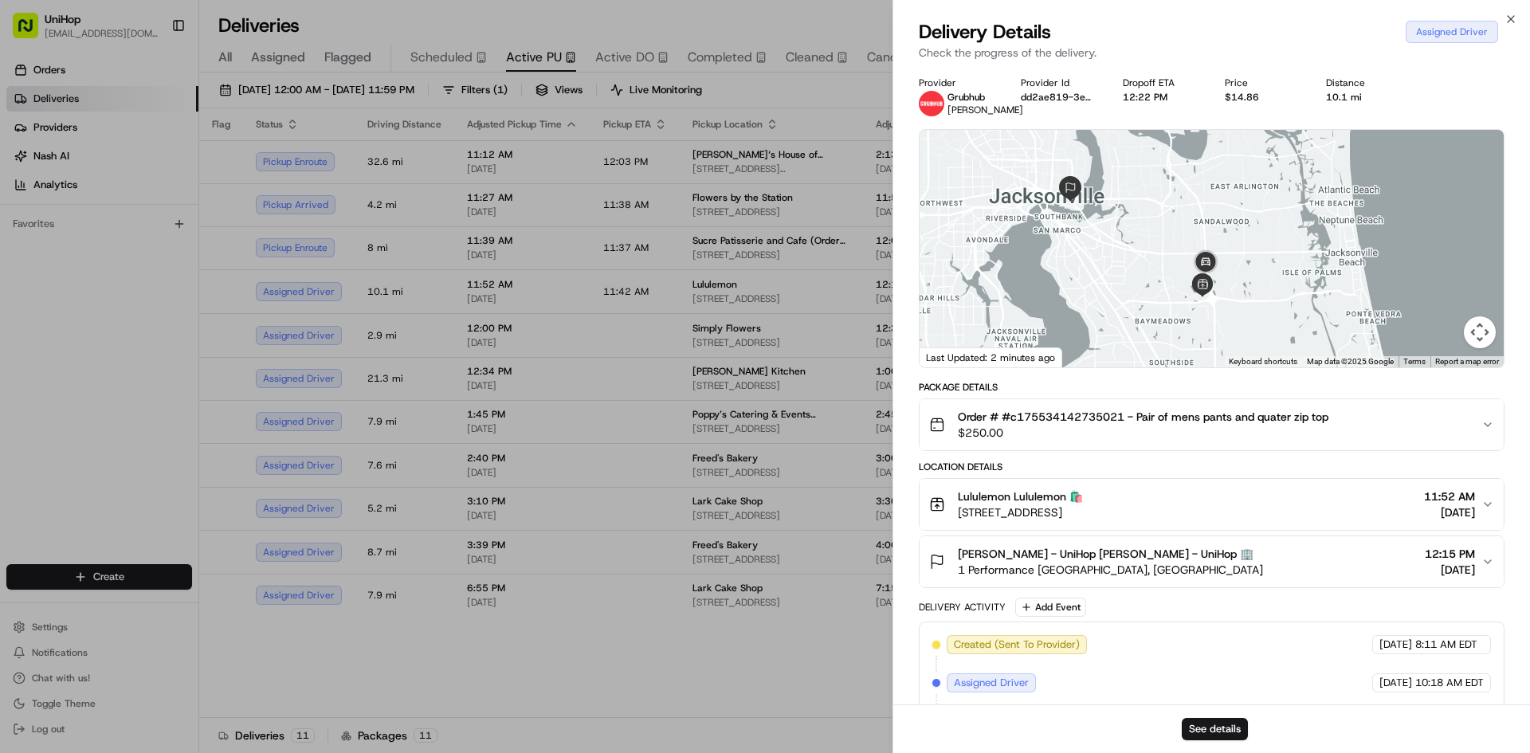
drag, startPoint x: 1241, startPoint y: 239, endPoint x: 1215, endPoint y: 228, distance: 27.8
click at [1215, 228] on div at bounding box center [1212, 249] width 584 height 238
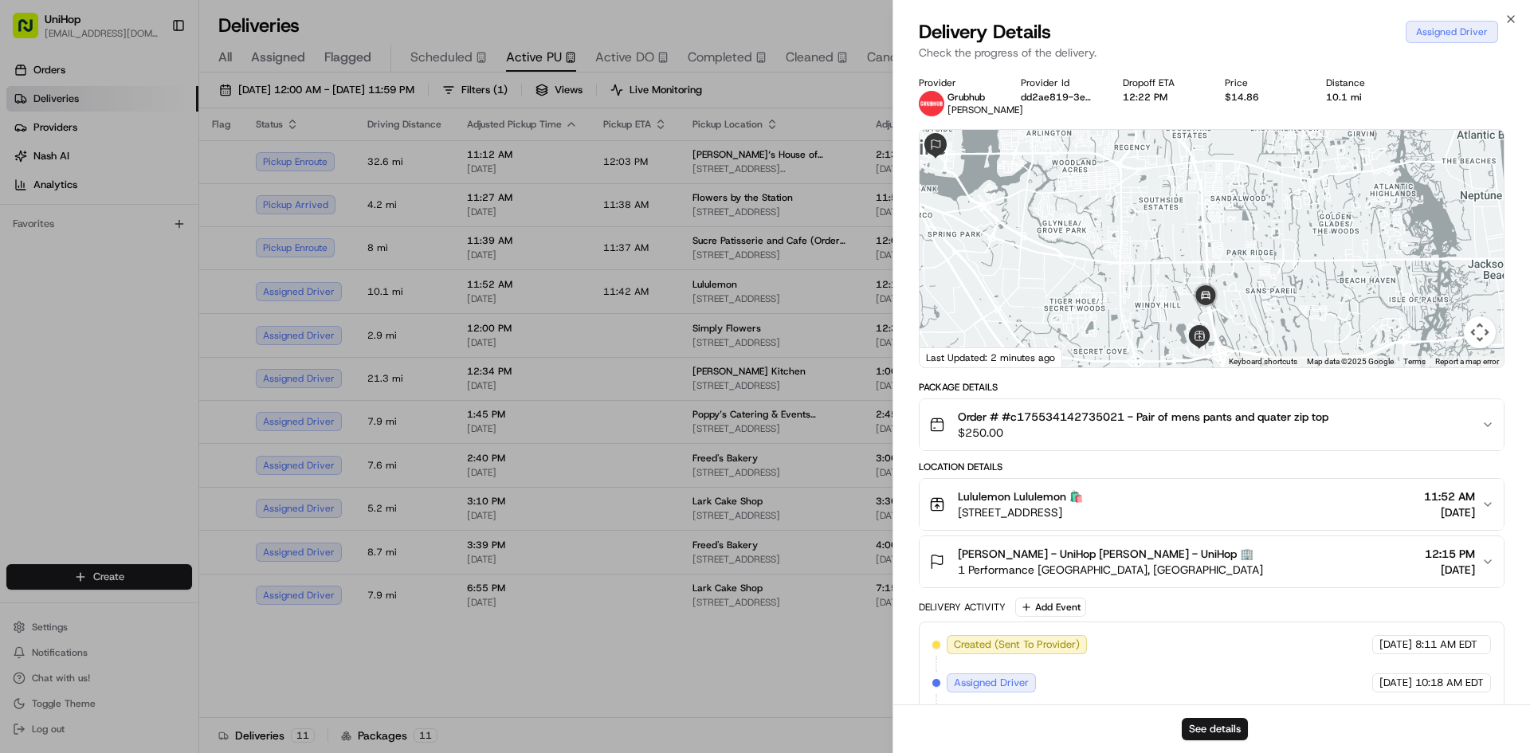
drag, startPoint x: 1216, startPoint y: 243, endPoint x: 1235, endPoint y: 242, distance: 19.1
click at [1235, 242] on div at bounding box center [1212, 249] width 584 height 238
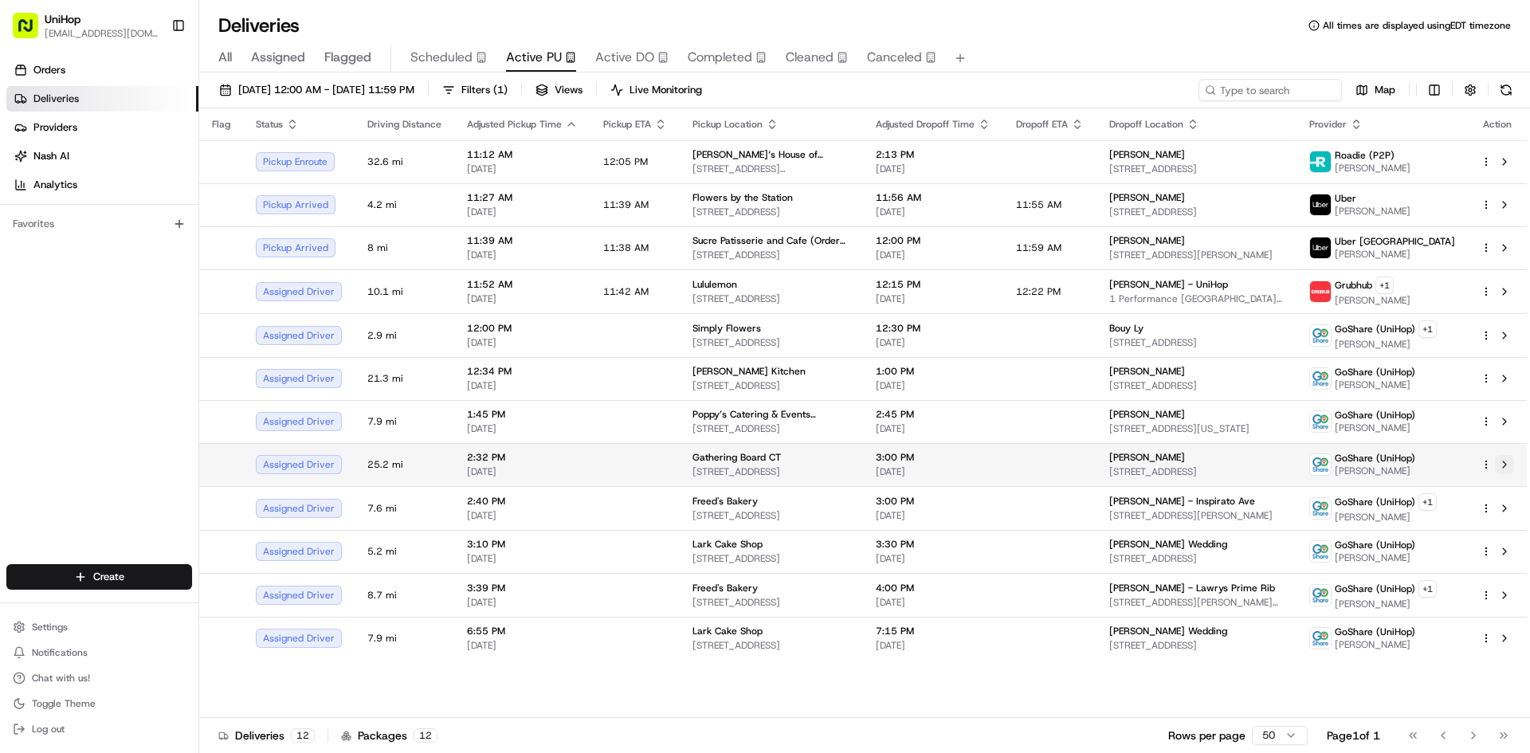
click at [1504, 465] on button at bounding box center [1504, 464] width 19 height 19
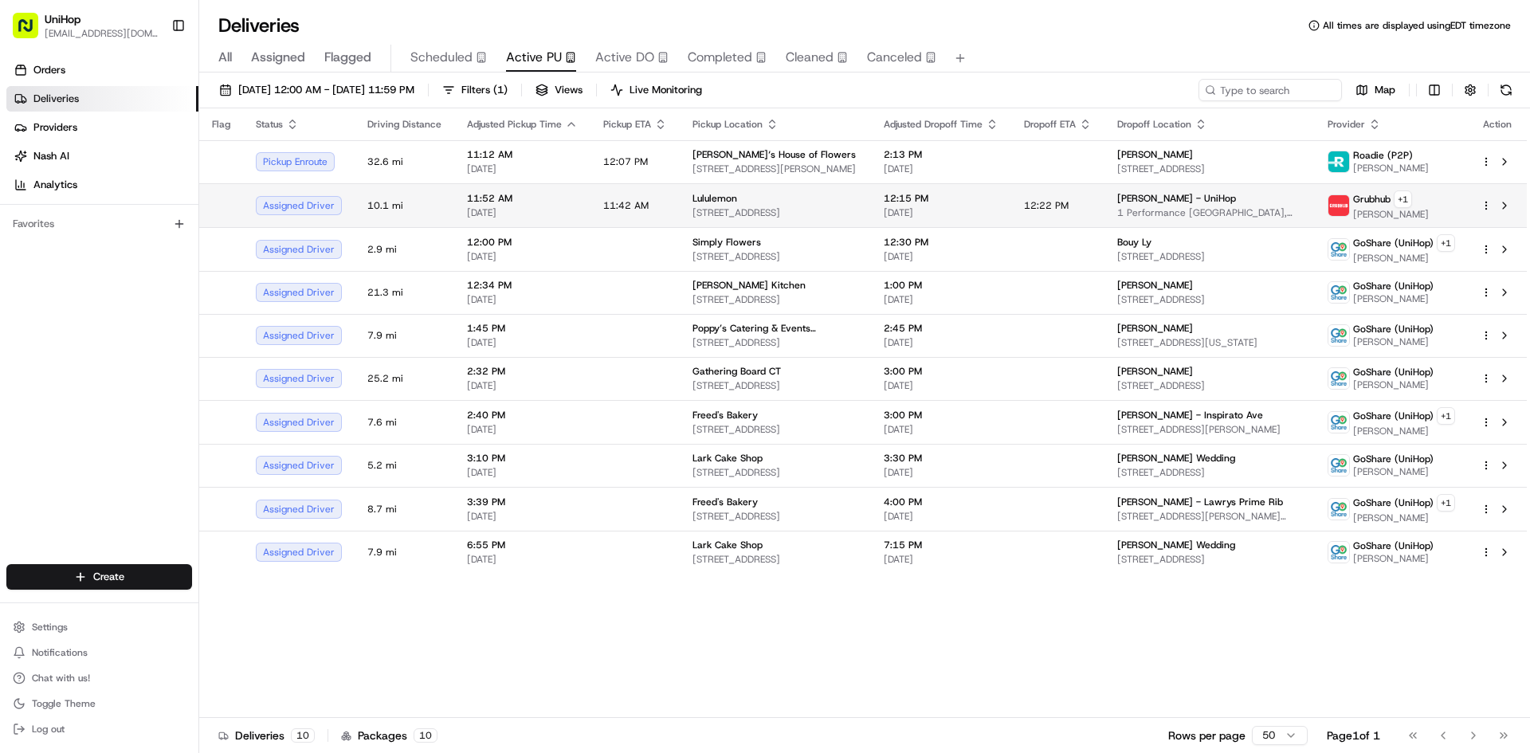
click at [723, 197] on span "Lululemon" at bounding box center [715, 198] width 45 height 13
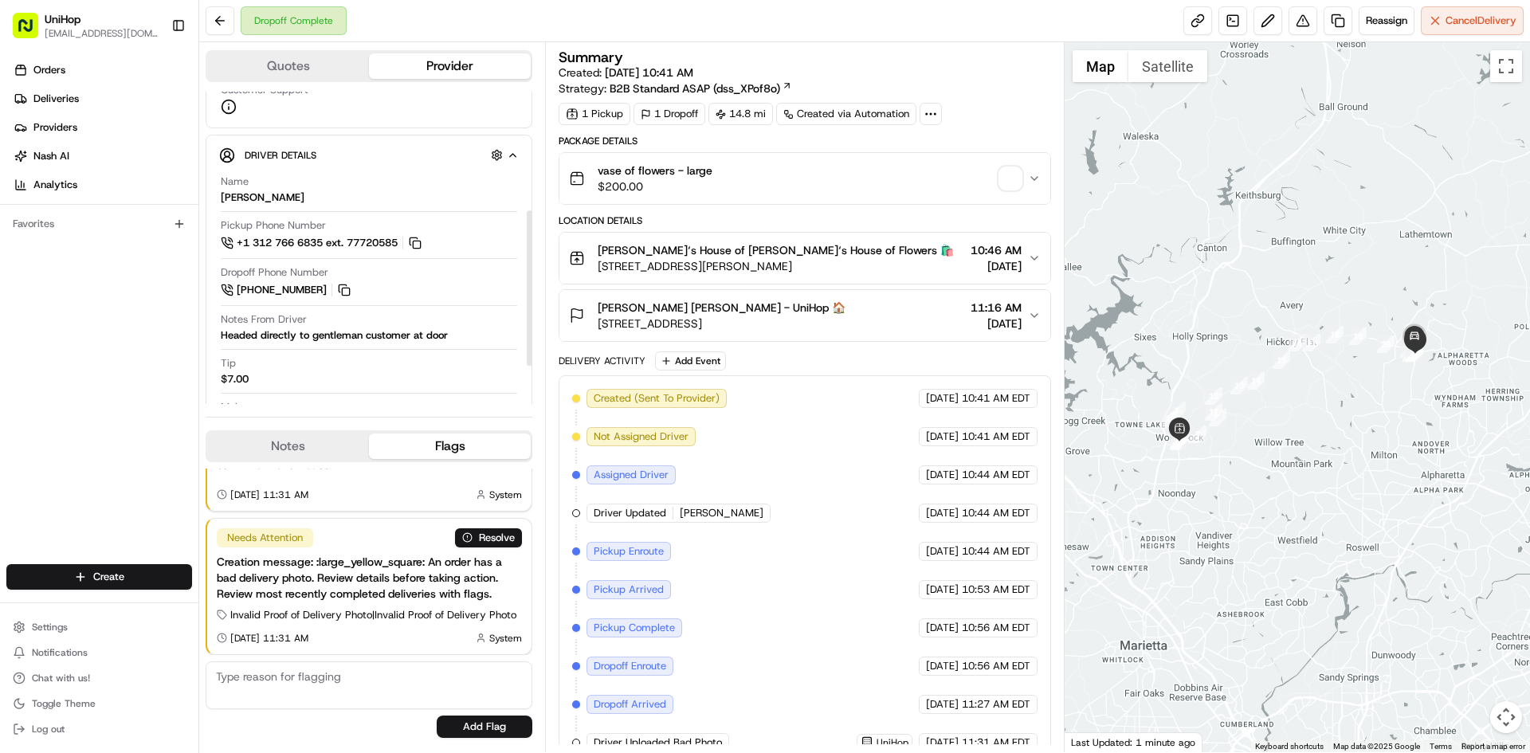
scroll to position [239, 0]
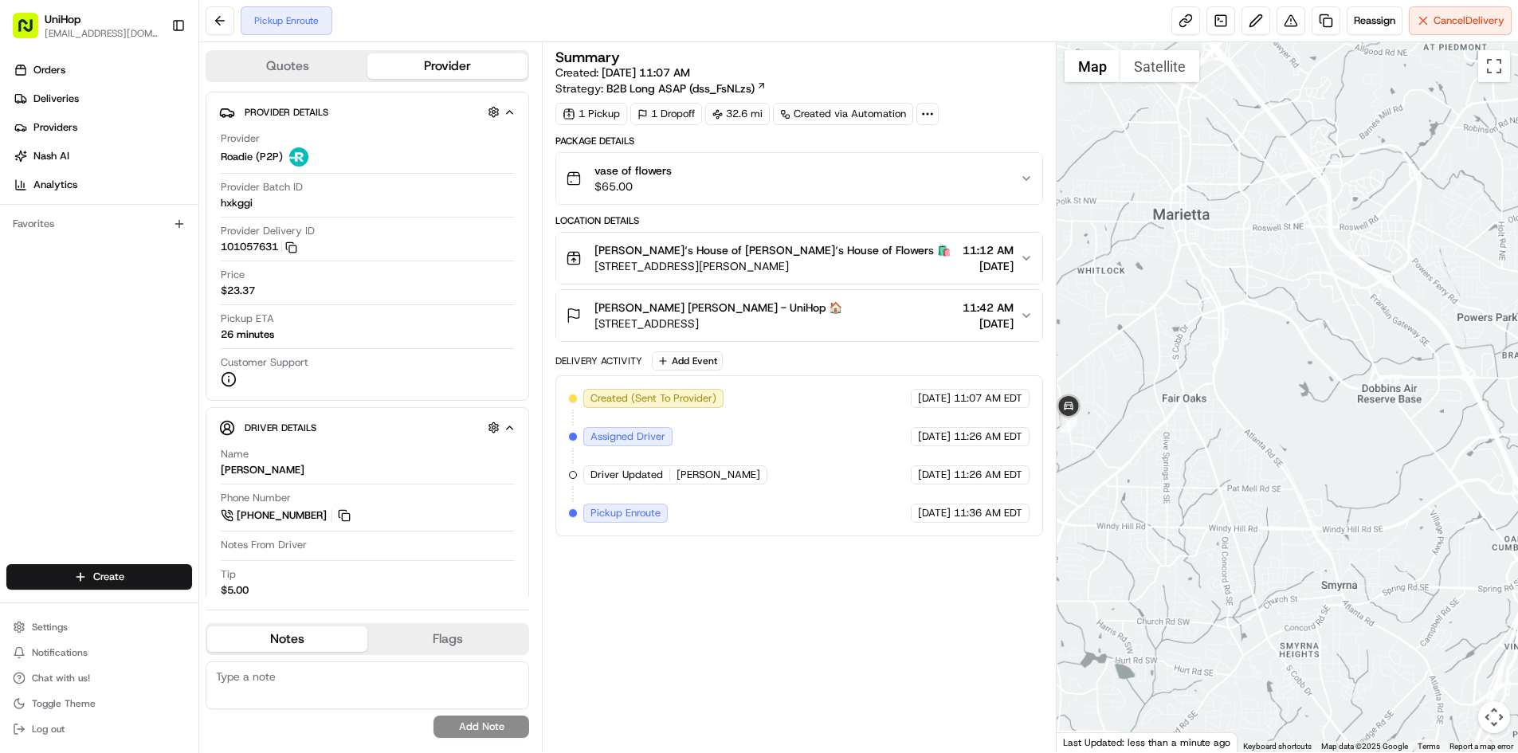
drag, startPoint x: 1094, startPoint y: 463, endPoint x: 1125, endPoint y: 462, distance: 31.1
click at [1125, 466] on div at bounding box center [1287, 397] width 461 height 710
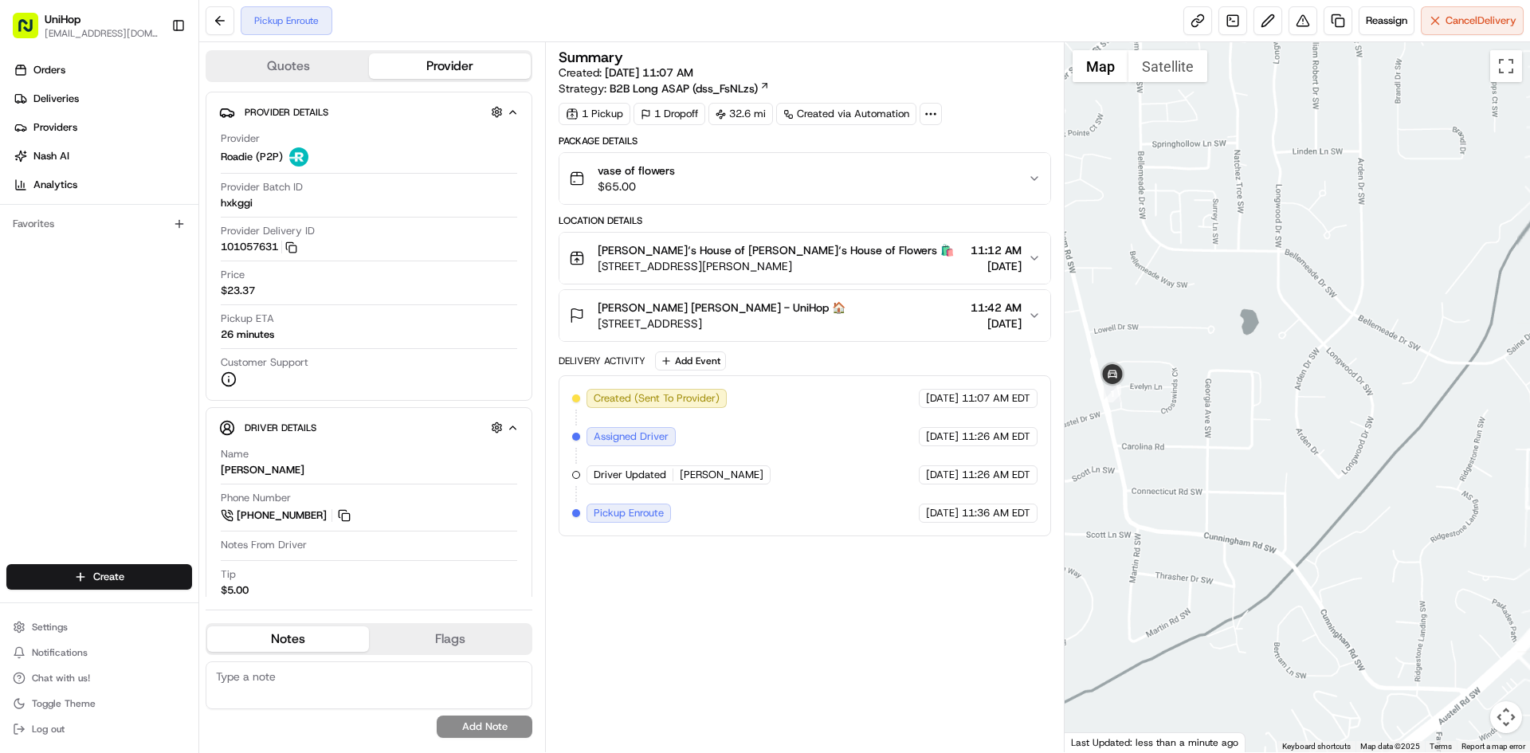
drag, startPoint x: 1094, startPoint y: 424, endPoint x: 1155, endPoint y: 418, distance: 60.9
click at [1155, 418] on div at bounding box center [1298, 397] width 466 height 710
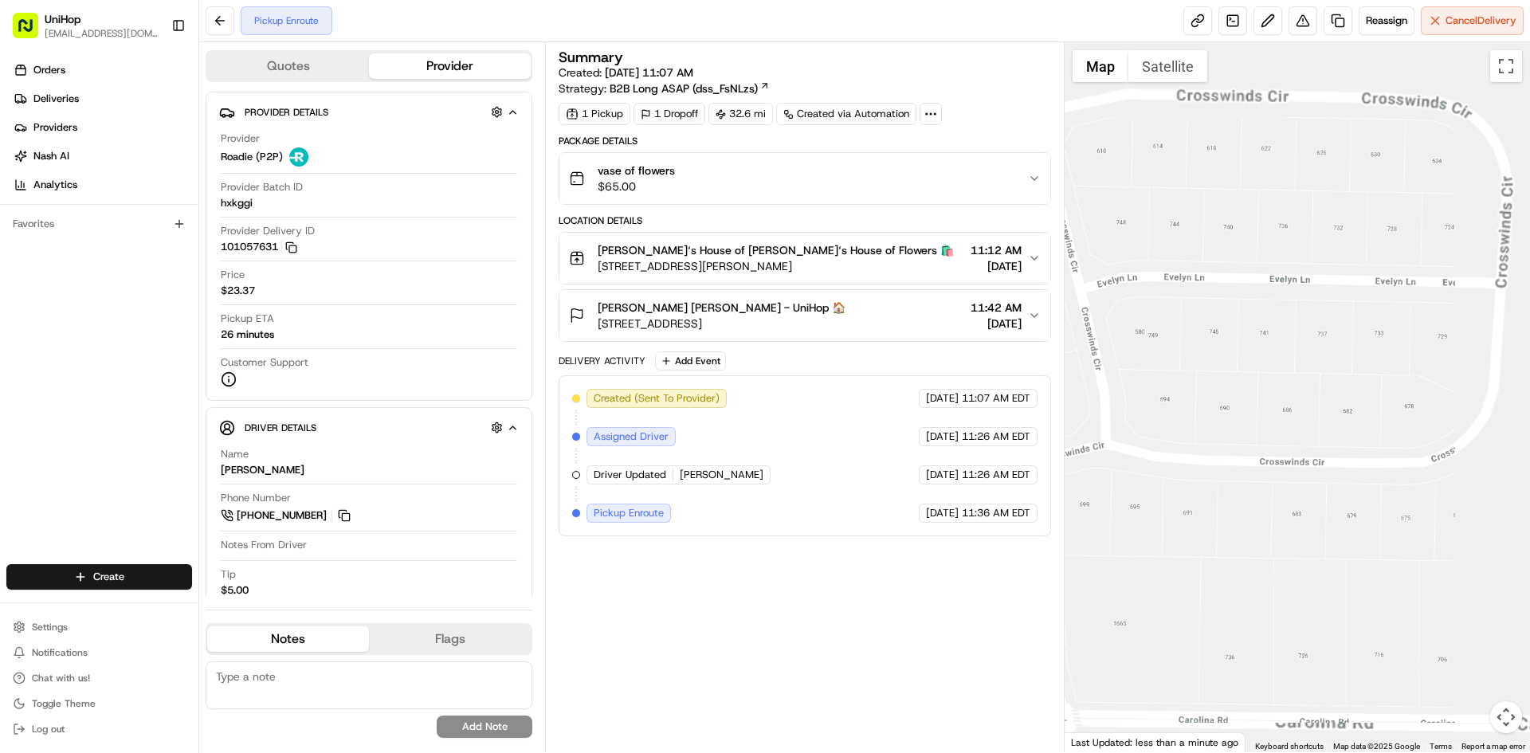
drag, startPoint x: 1204, startPoint y: 385, endPoint x: 1254, endPoint y: 386, distance: 49.4
click at [1251, 386] on div at bounding box center [1298, 397] width 466 height 710
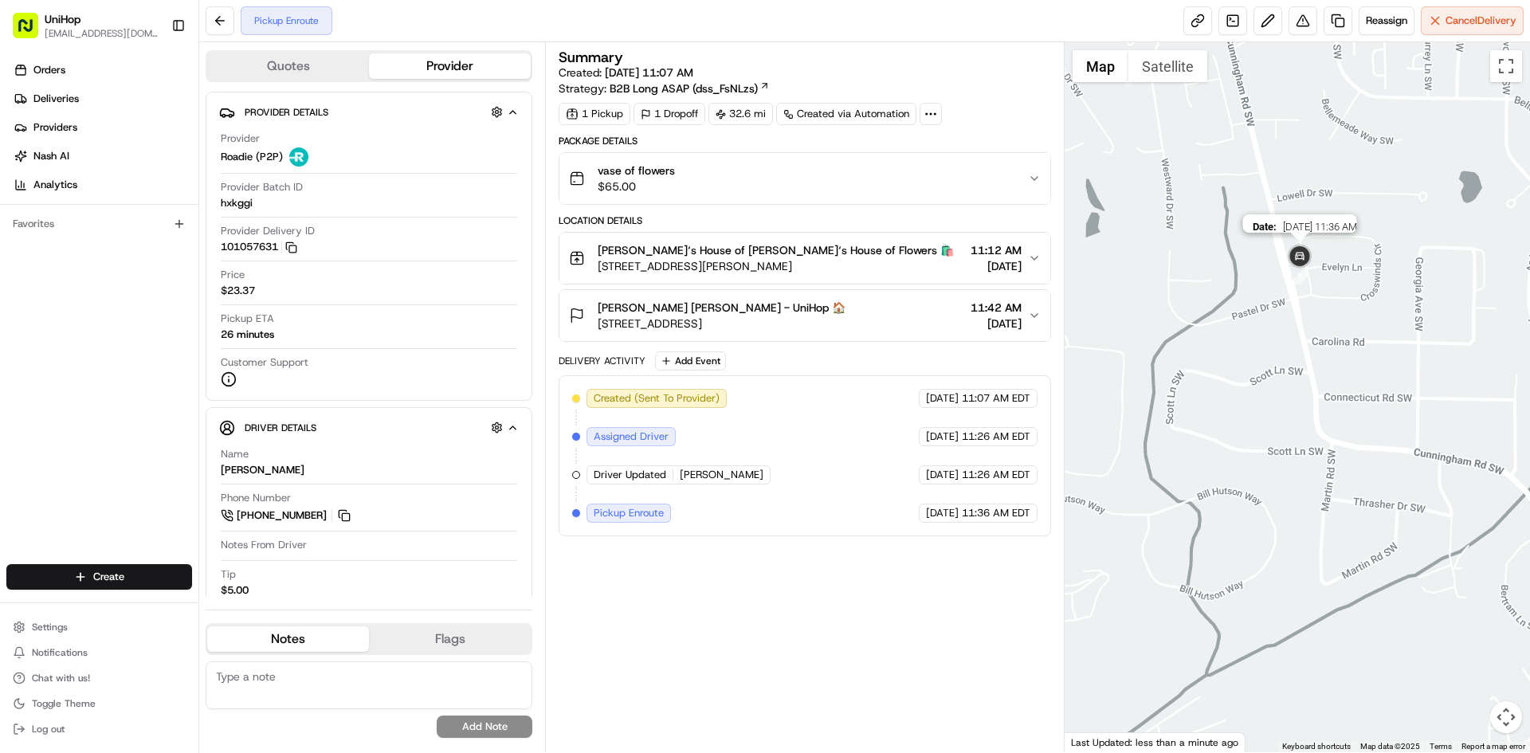
click at [1299, 259] on img at bounding box center [1300, 257] width 32 height 32
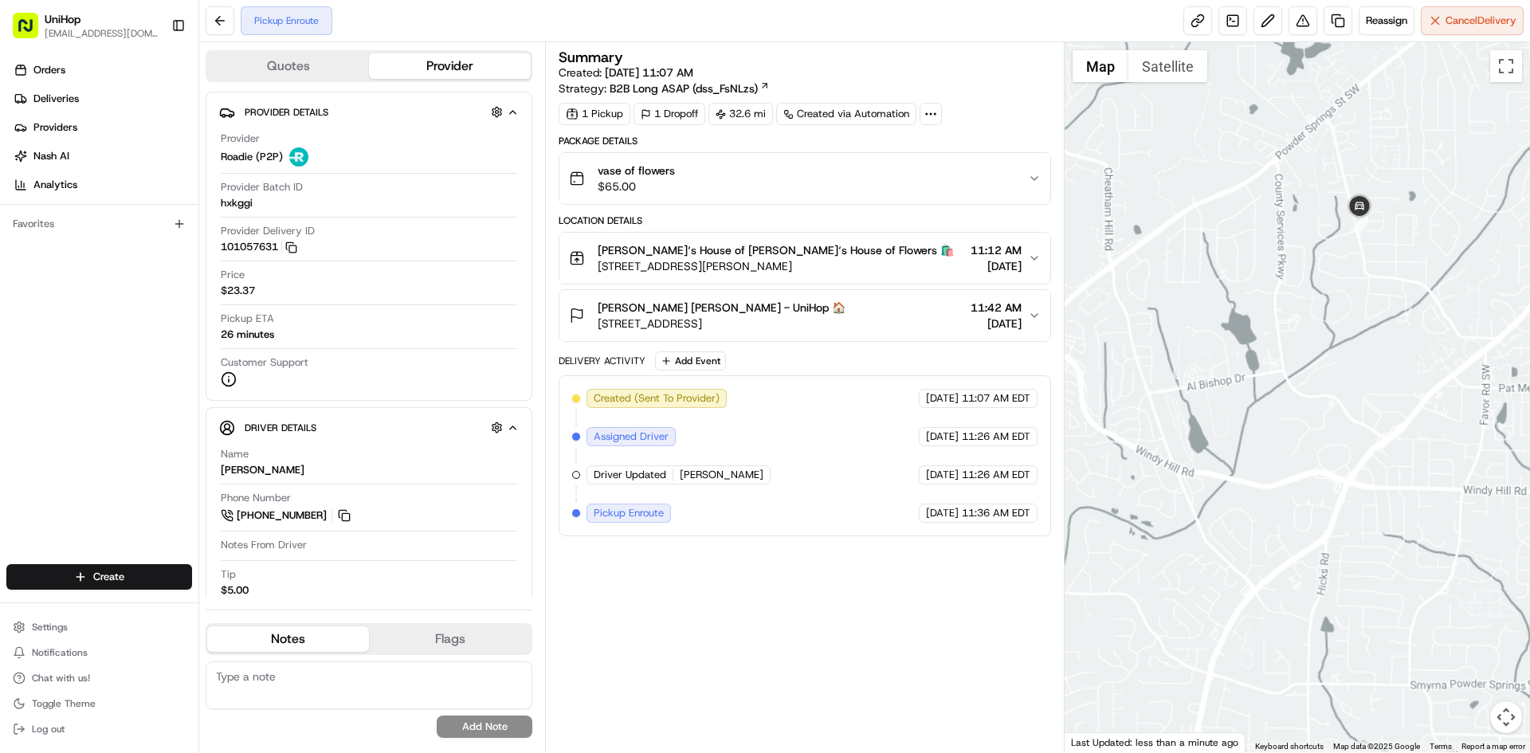
drag, startPoint x: 1357, startPoint y: 245, endPoint x: 1324, endPoint y: 294, distance: 59.7
click at [1325, 292] on div "To navigate, press the arrow keys." at bounding box center [1298, 397] width 466 height 710
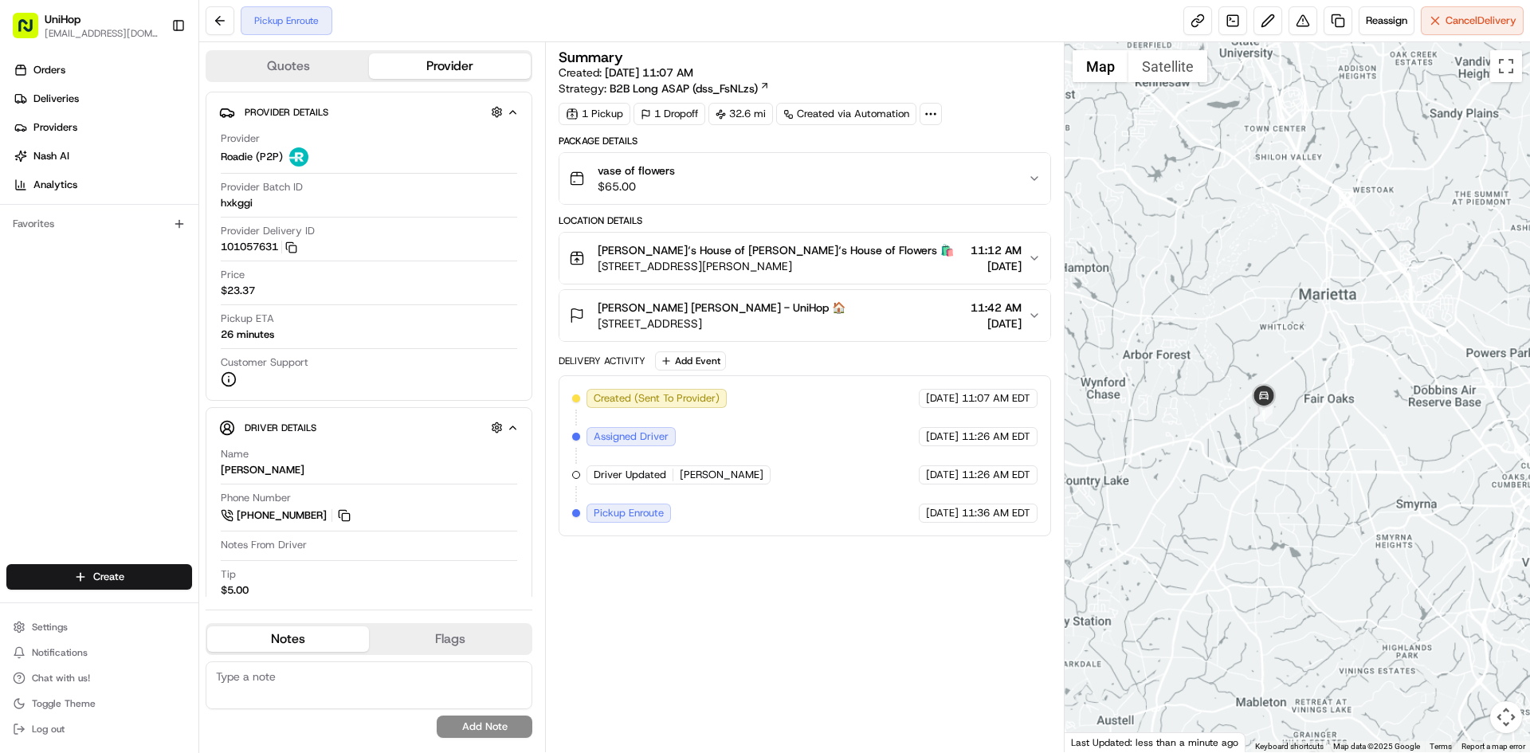
drag, startPoint x: 1348, startPoint y: 280, endPoint x: 1315, endPoint y: 347, distance: 75.2
click at [1316, 347] on div at bounding box center [1298, 397] width 466 height 710
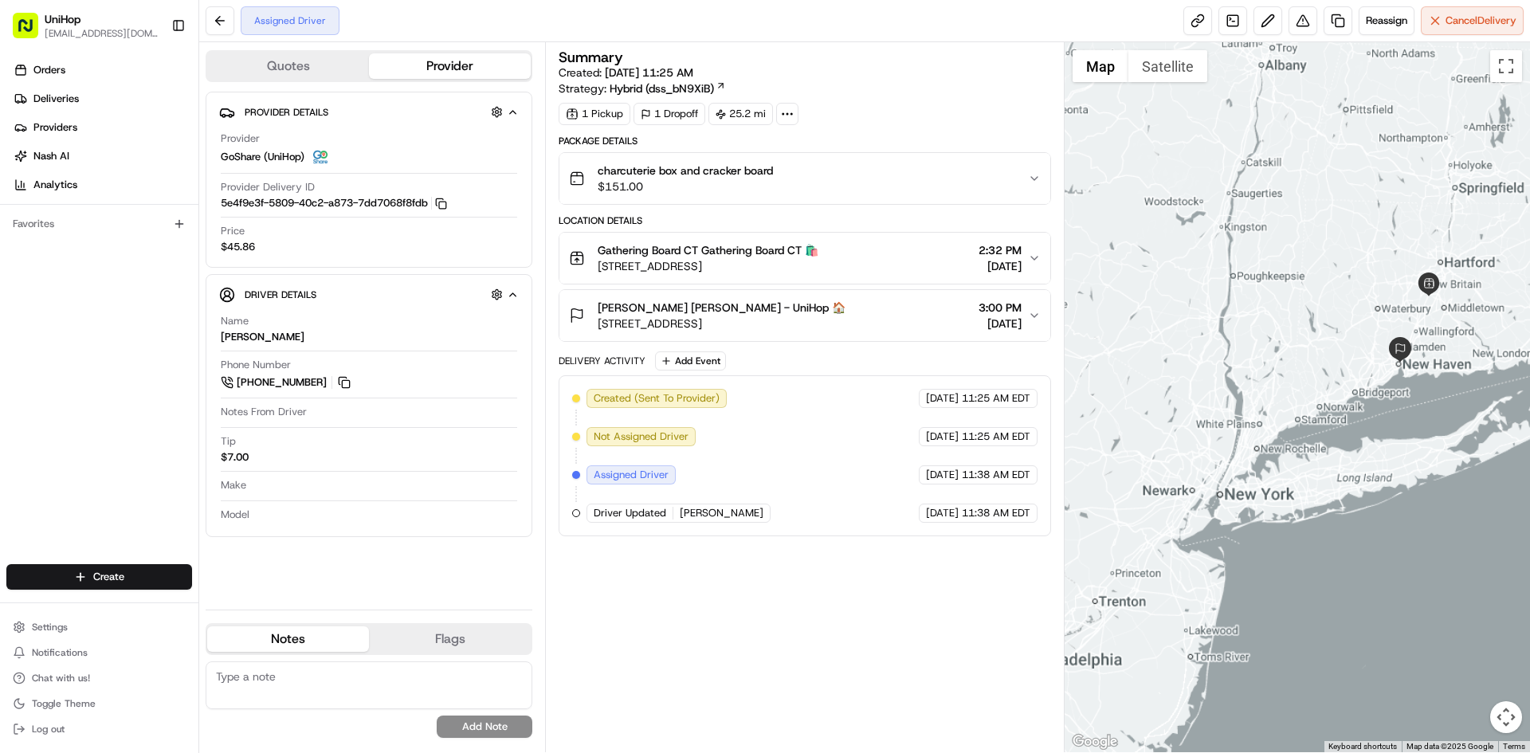
drag, startPoint x: 1455, startPoint y: 247, endPoint x: 1382, endPoint y: 334, distance: 113.2
click at [1382, 333] on div at bounding box center [1298, 397] width 466 height 710
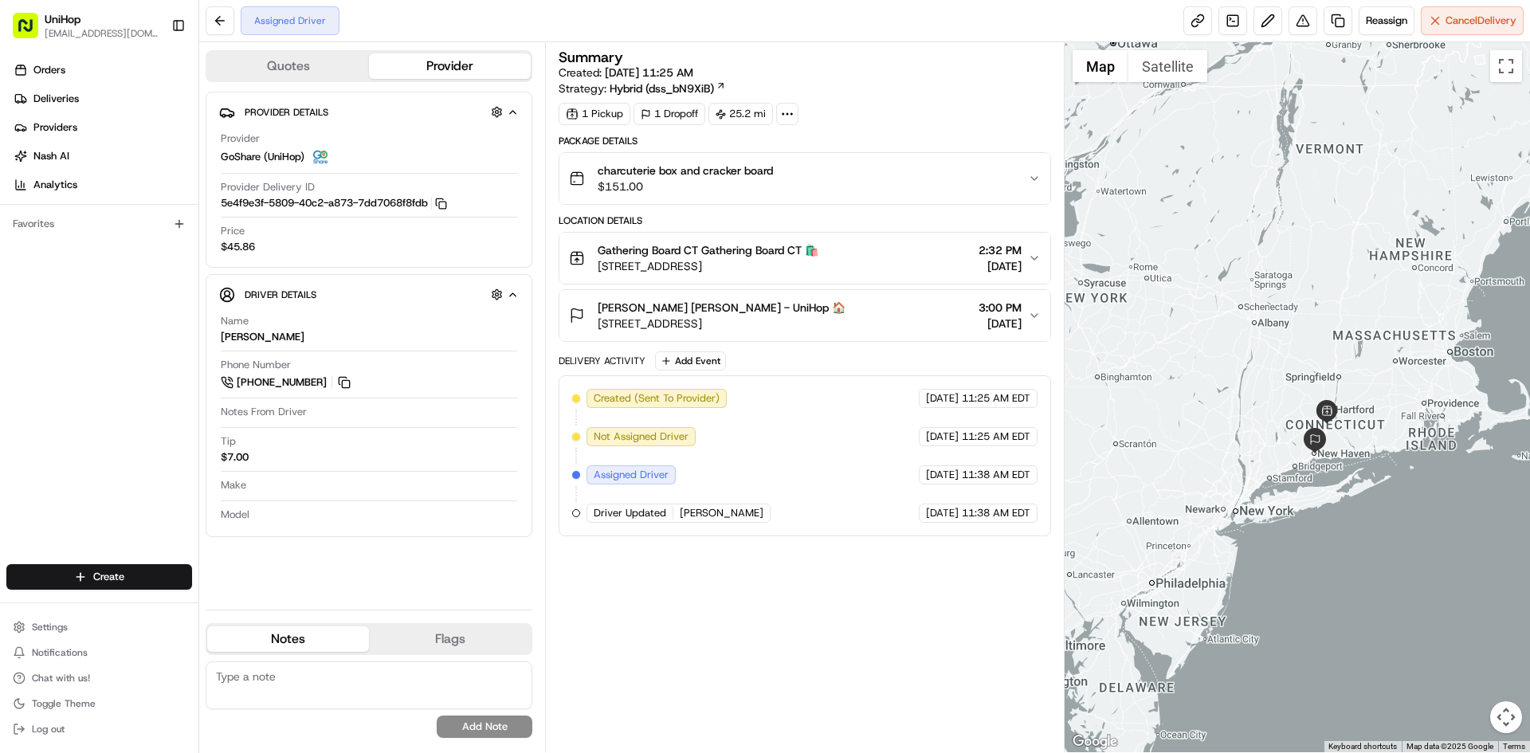
drag, startPoint x: 1399, startPoint y: 309, endPoint x: 1394, endPoint y: 352, distance: 43.3
click at [1394, 352] on div at bounding box center [1298, 397] width 466 height 710
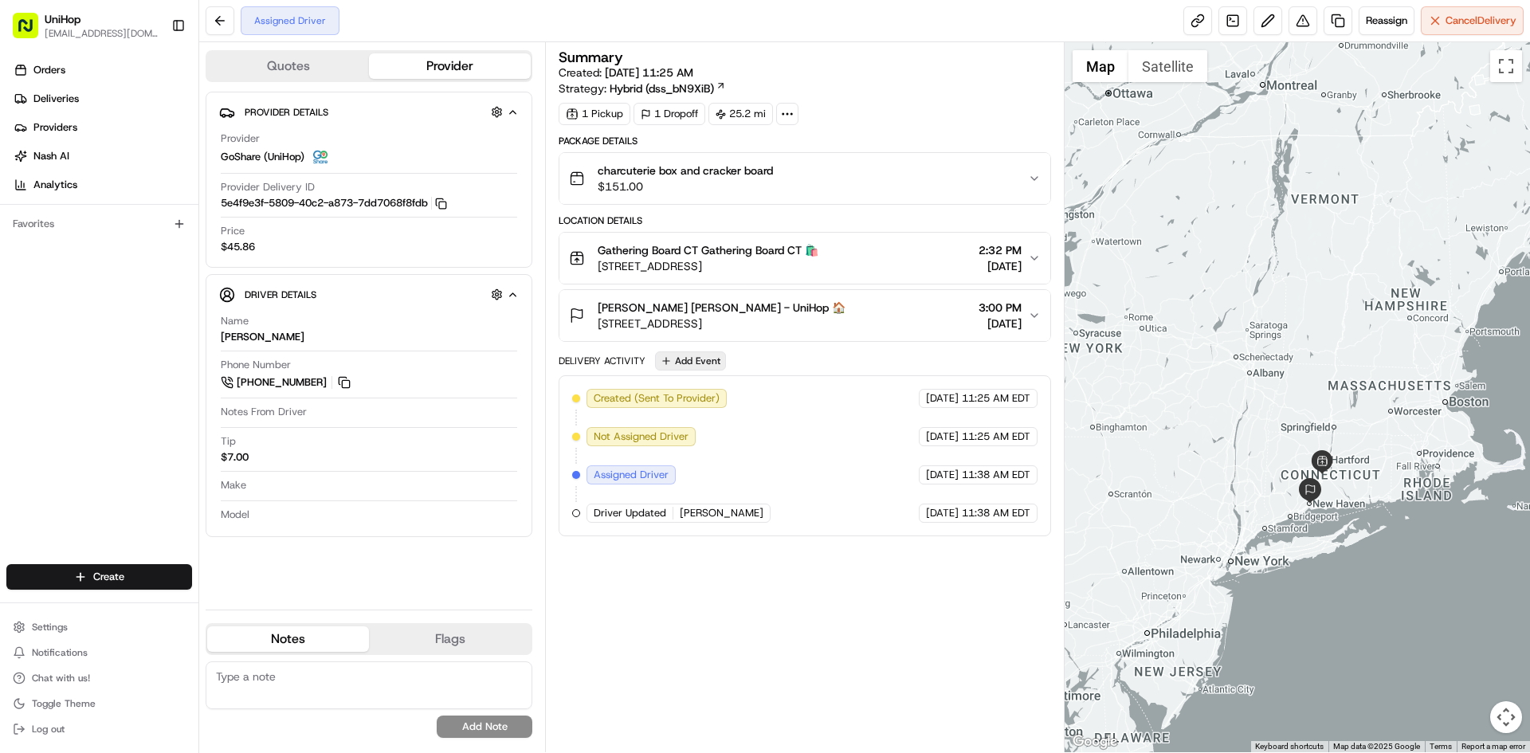
click at [697, 360] on button "Add Event" at bounding box center [690, 360] width 71 height 19
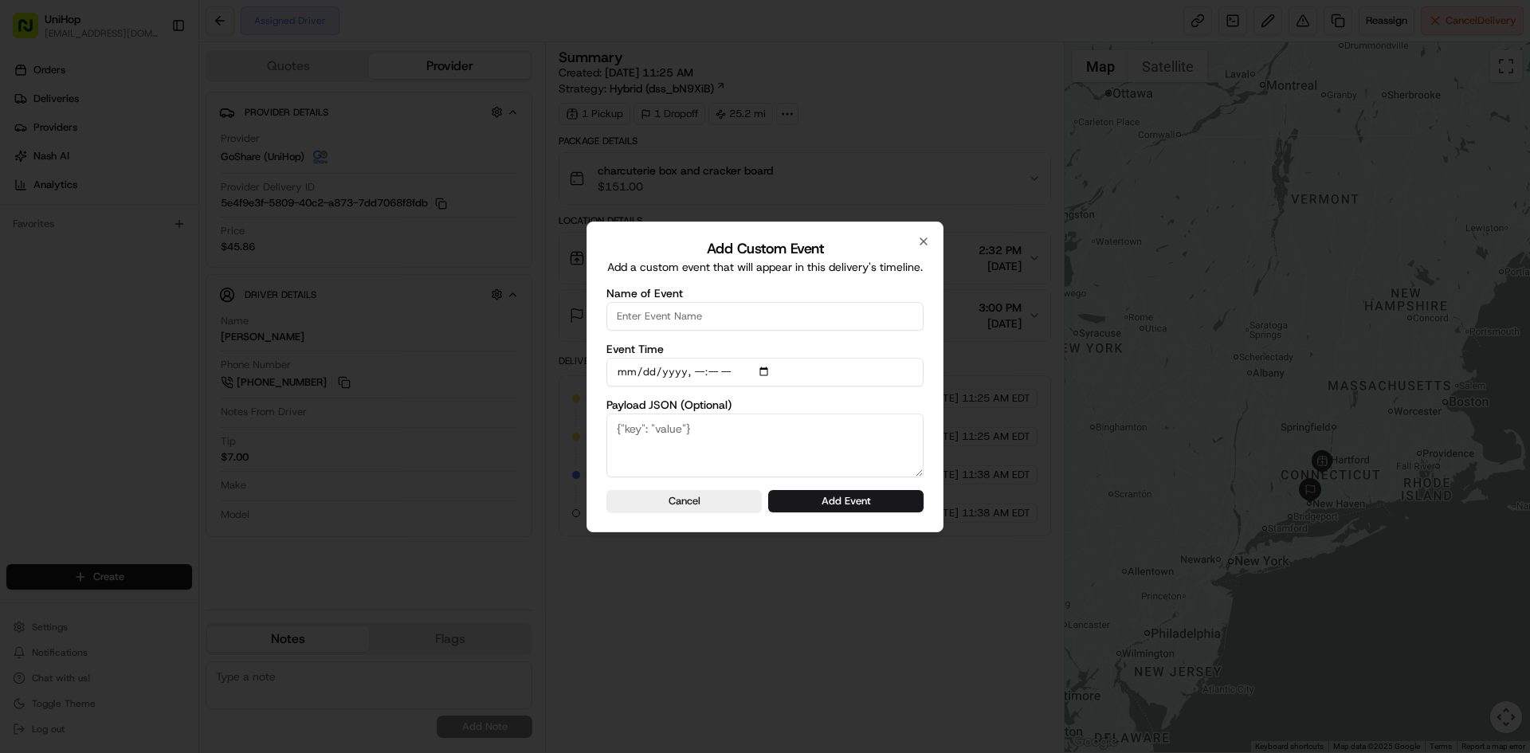
click at [717, 311] on input "Name of Event" at bounding box center [765, 316] width 317 height 29
type input "Driver Confirmed"
click at [766, 371] on input "Event Time" at bounding box center [765, 372] width 317 height 29
type input "[DATE]T12:01"
click at [922, 398] on form "Name of Event Driver Confirmed Event Time Payload JSON (Optional) Cancel Add Ev…" at bounding box center [765, 400] width 317 height 225
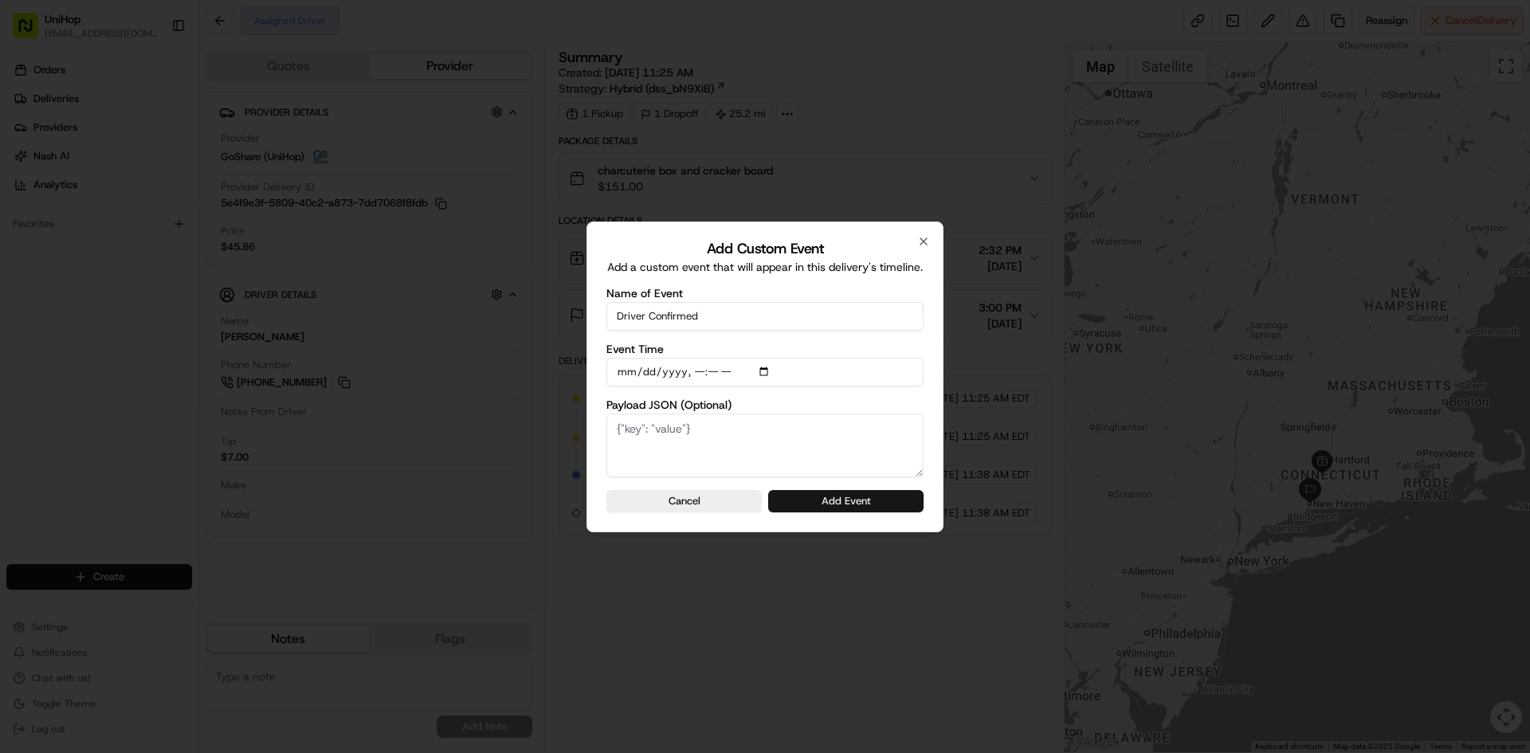
click at [870, 497] on button "Add Event" at bounding box center [845, 501] width 155 height 22
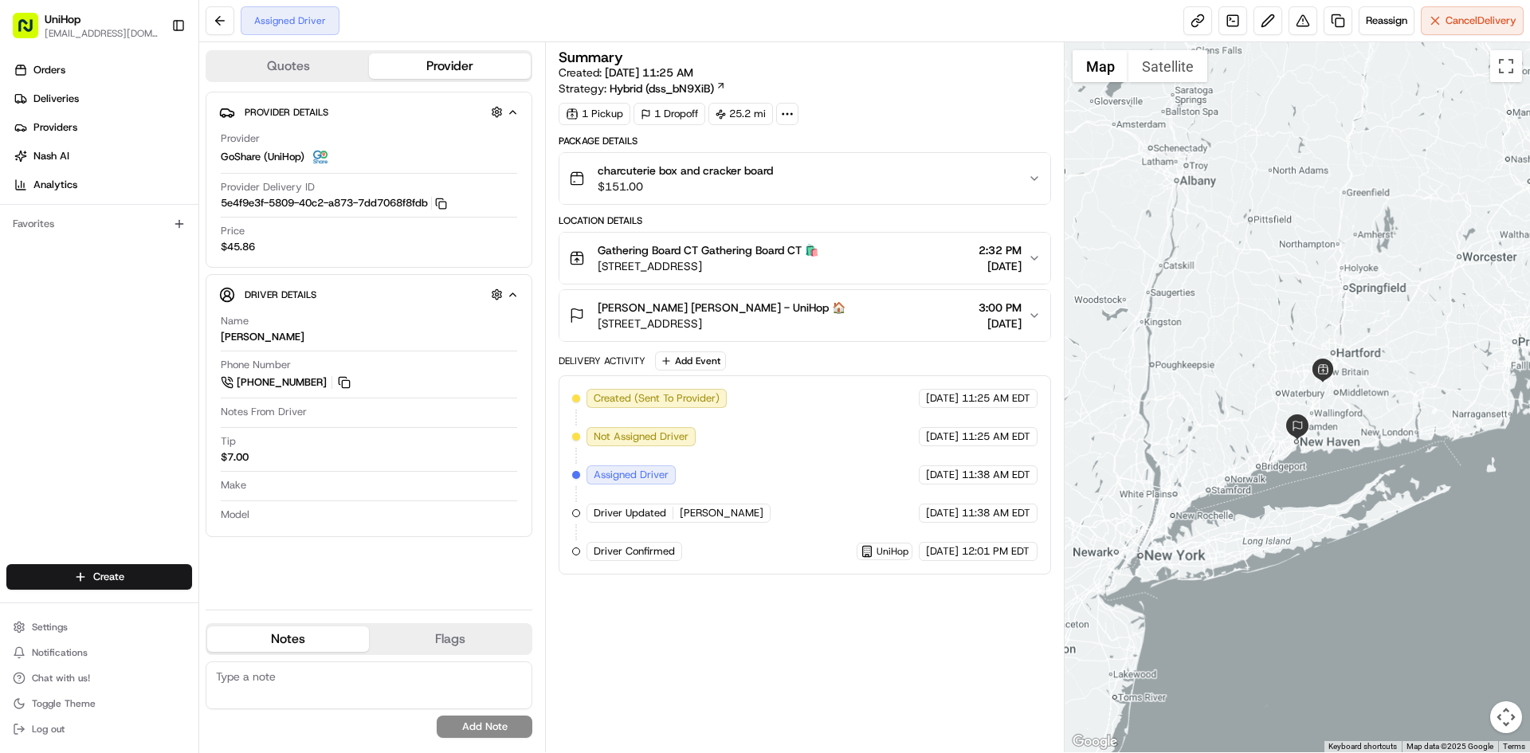
drag, startPoint x: 1314, startPoint y: 363, endPoint x: 1293, endPoint y: 293, distance: 73.4
click at [1305, 297] on div at bounding box center [1298, 397] width 466 height 710
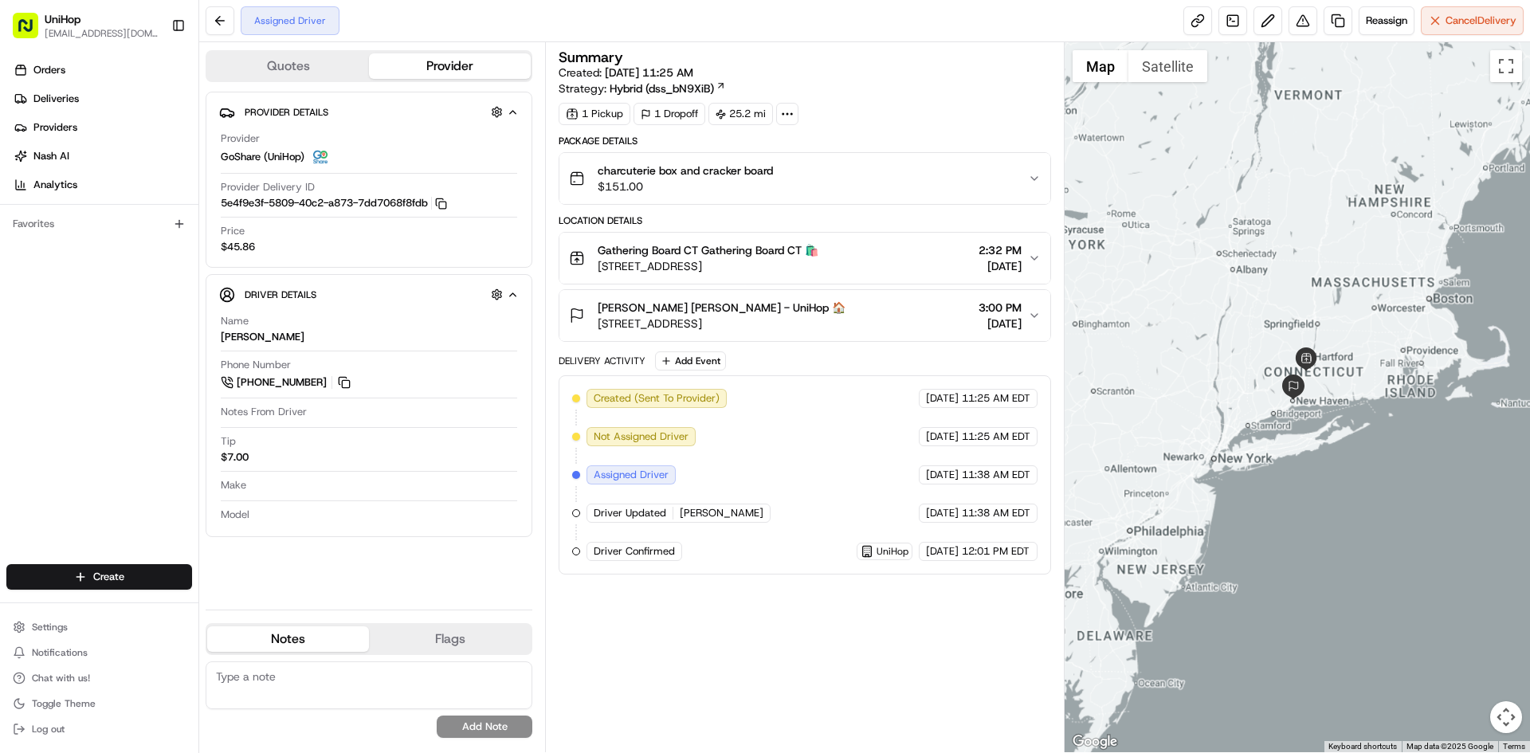
drag, startPoint x: 1277, startPoint y: 246, endPoint x: 1275, endPoint y: 292, distance: 45.5
click at [1274, 289] on div at bounding box center [1298, 397] width 466 height 710
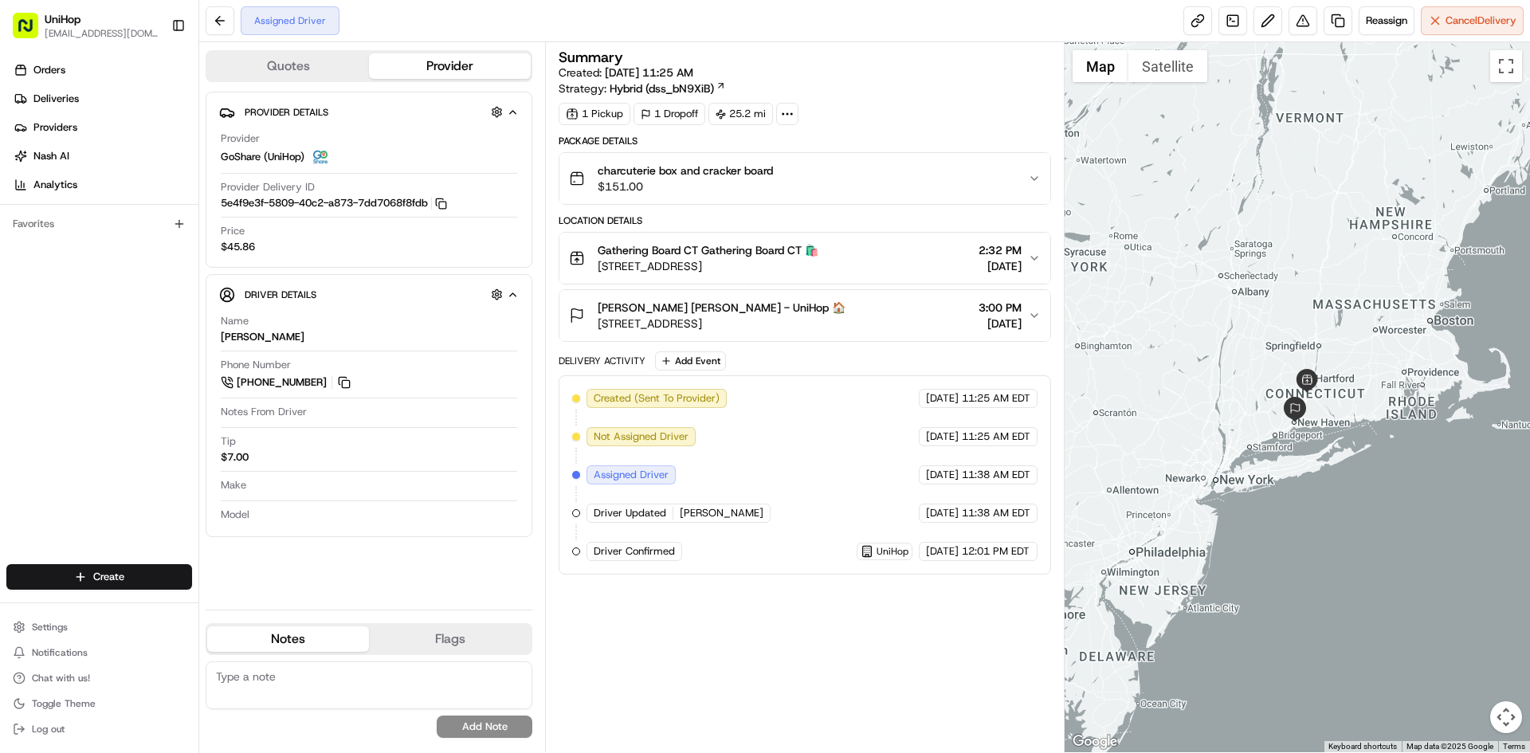
drag, startPoint x: 1287, startPoint y: 286, endPoint x: 1277, endPoint y: 279, distance: 12.6
click at [1290, 300] on div at bounding box center [1298, 397] width 466 height 710
click at [835, 329] on span "38 Lincoln St, New Haven, CT 06511, USA" at bounding box center [722, 324] width 248 height 16
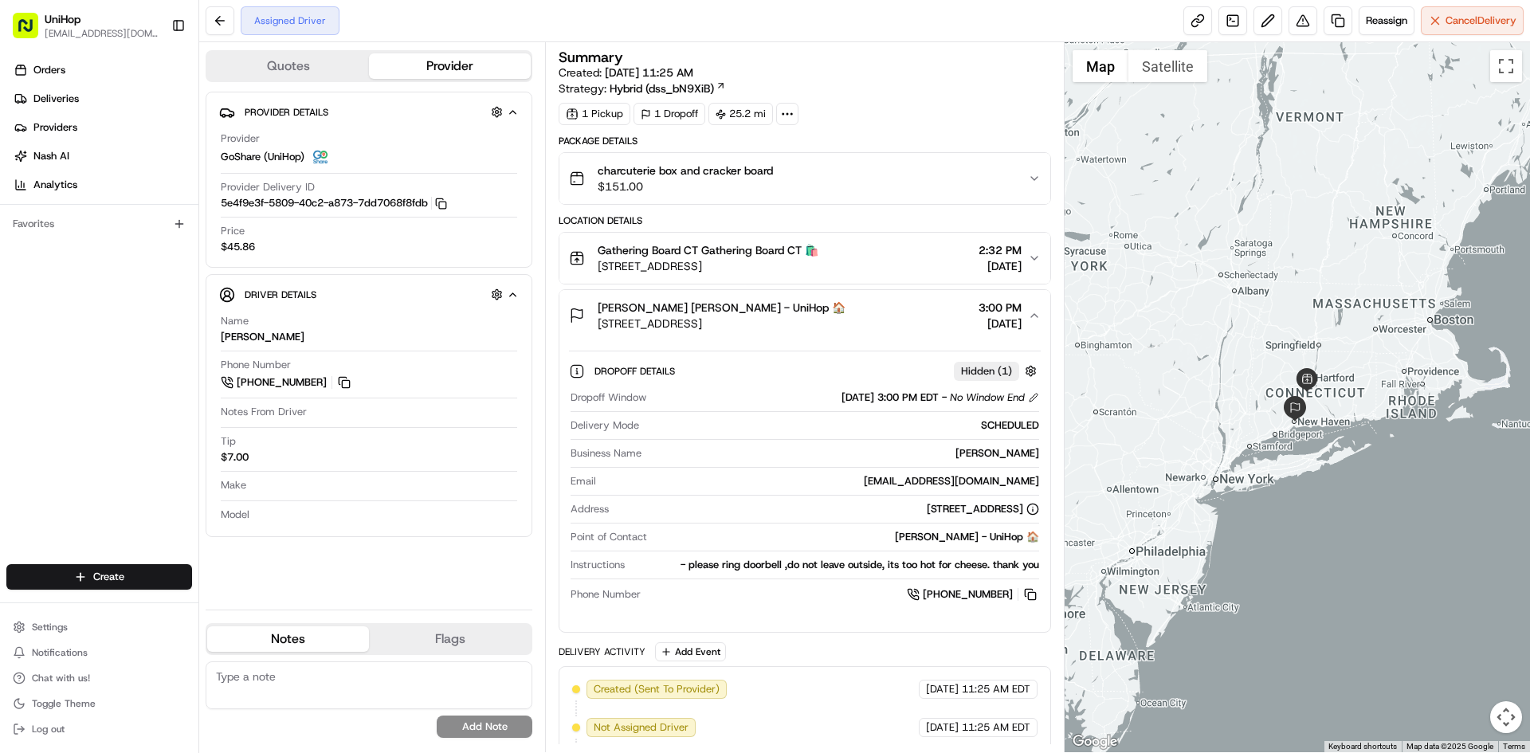
click at [834, 330] on span "38 Lincoln St, New Haven, CT 06511, USA" at bounding box center [722, 324] width 248 height 16
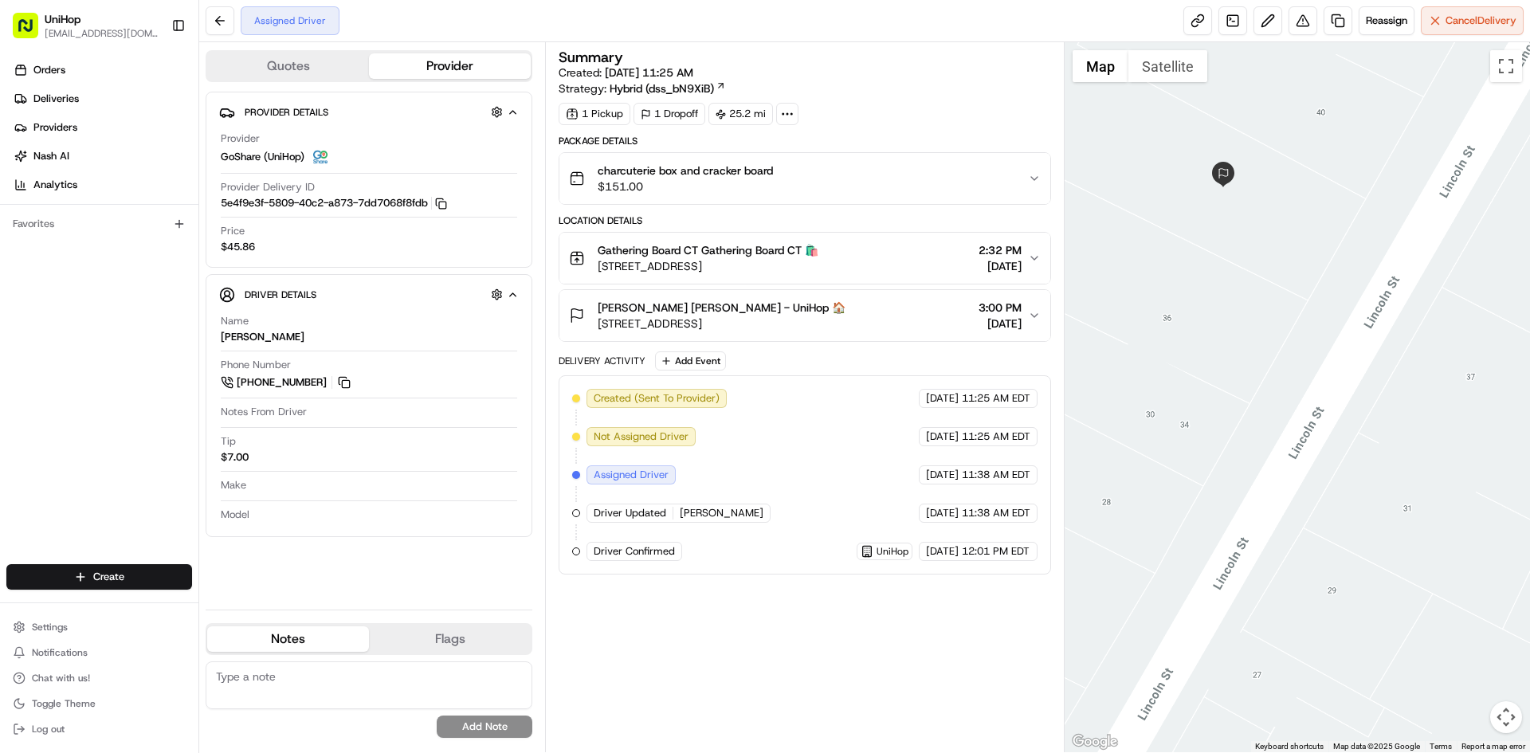
click at [1166, 43] on div "Assigned Driver Reassign Cancel Delivery Quotes Provider Provider Details Hidde…" at bounding box center [864, 376] width 1331 height 753
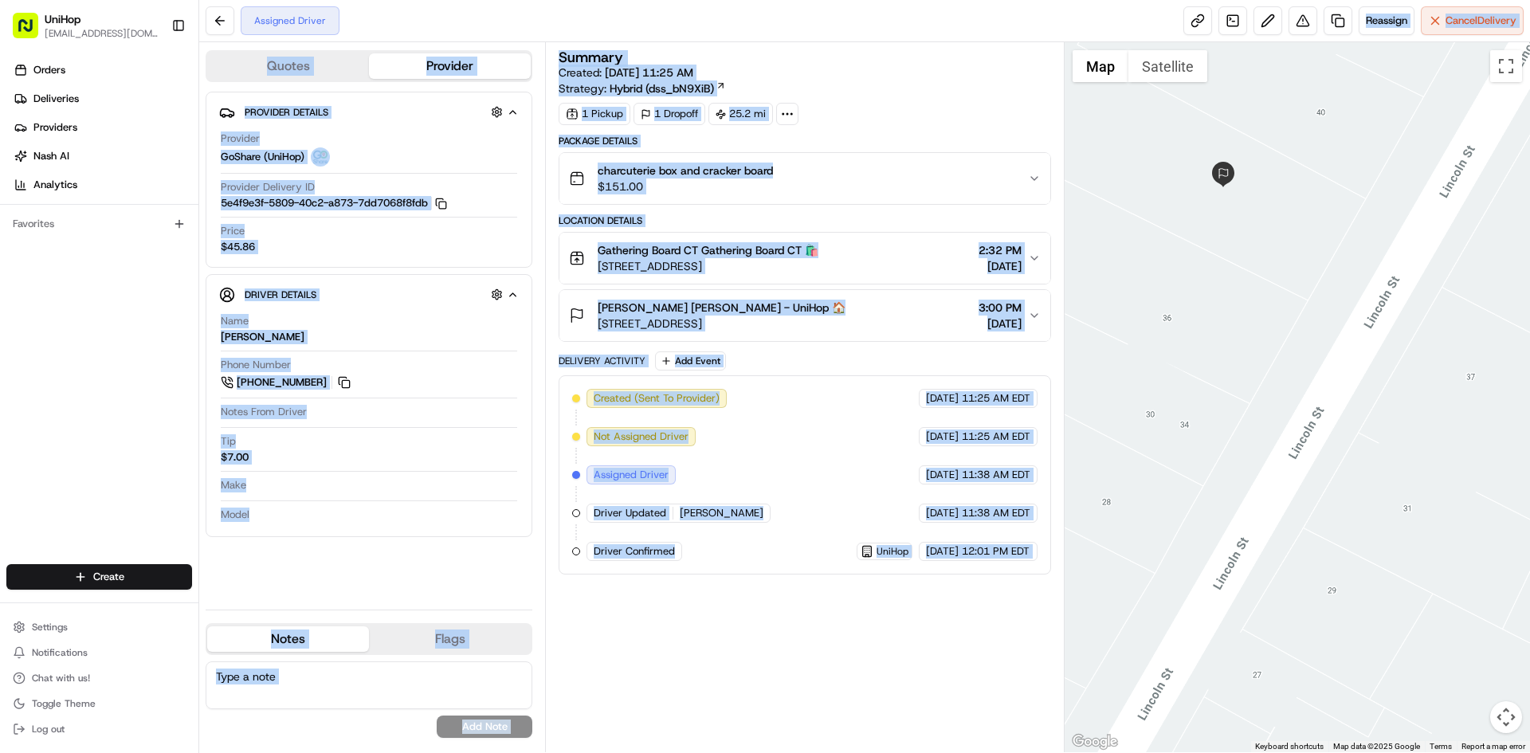
click at [976, 87] on div "Summary Created: Aug 16 2025 11:25 AM Strategy: Hybrid (dss_bN9XiB)" at bounding box center [805, 73] width 492 height 46
click at [997, 116] on div "1 Pickup 1 Dropoff 25.2 mi" at bounding box center [805, 114] width 492 height 22
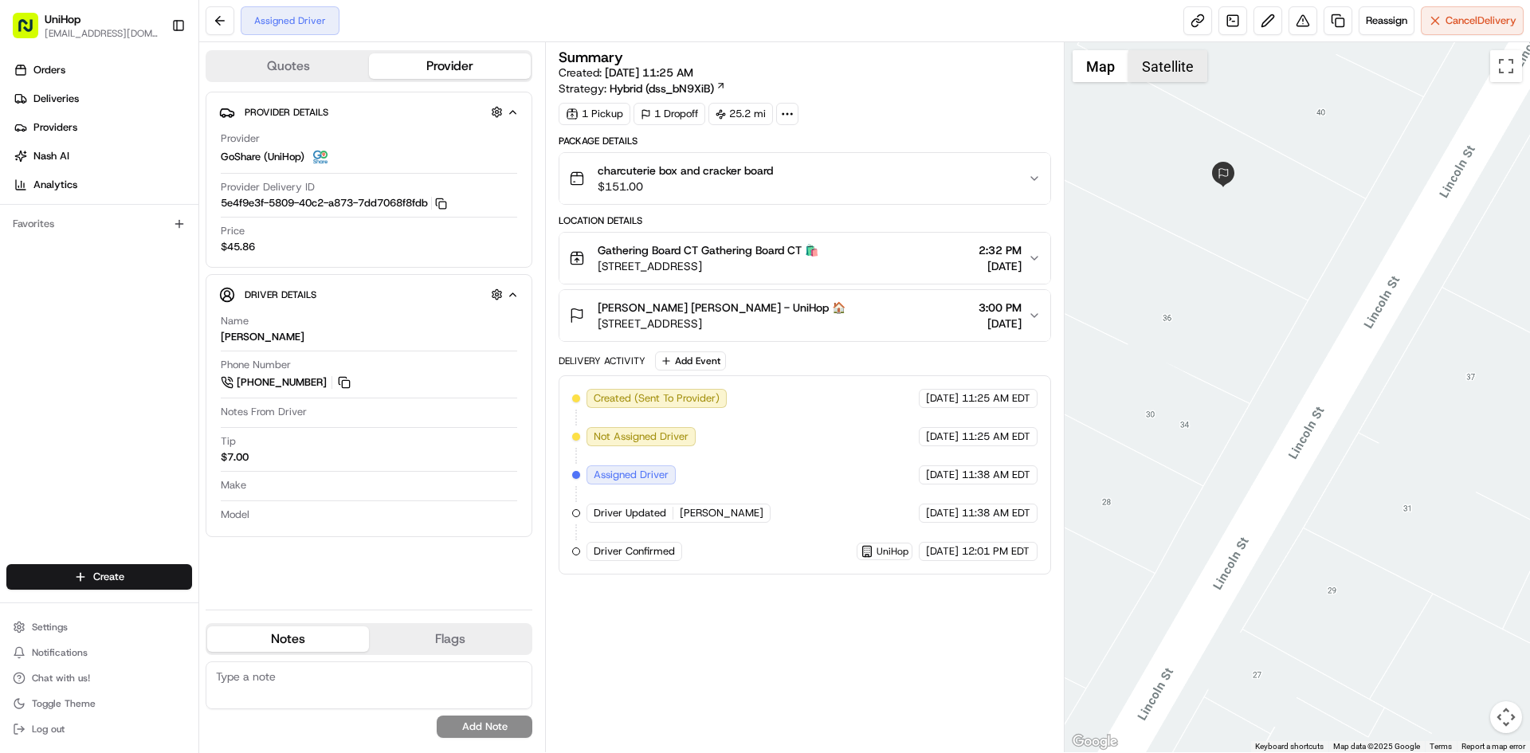
click at [1190, 64] on button "Satellite" at bounding box center [1168, 66] width 79 height 32
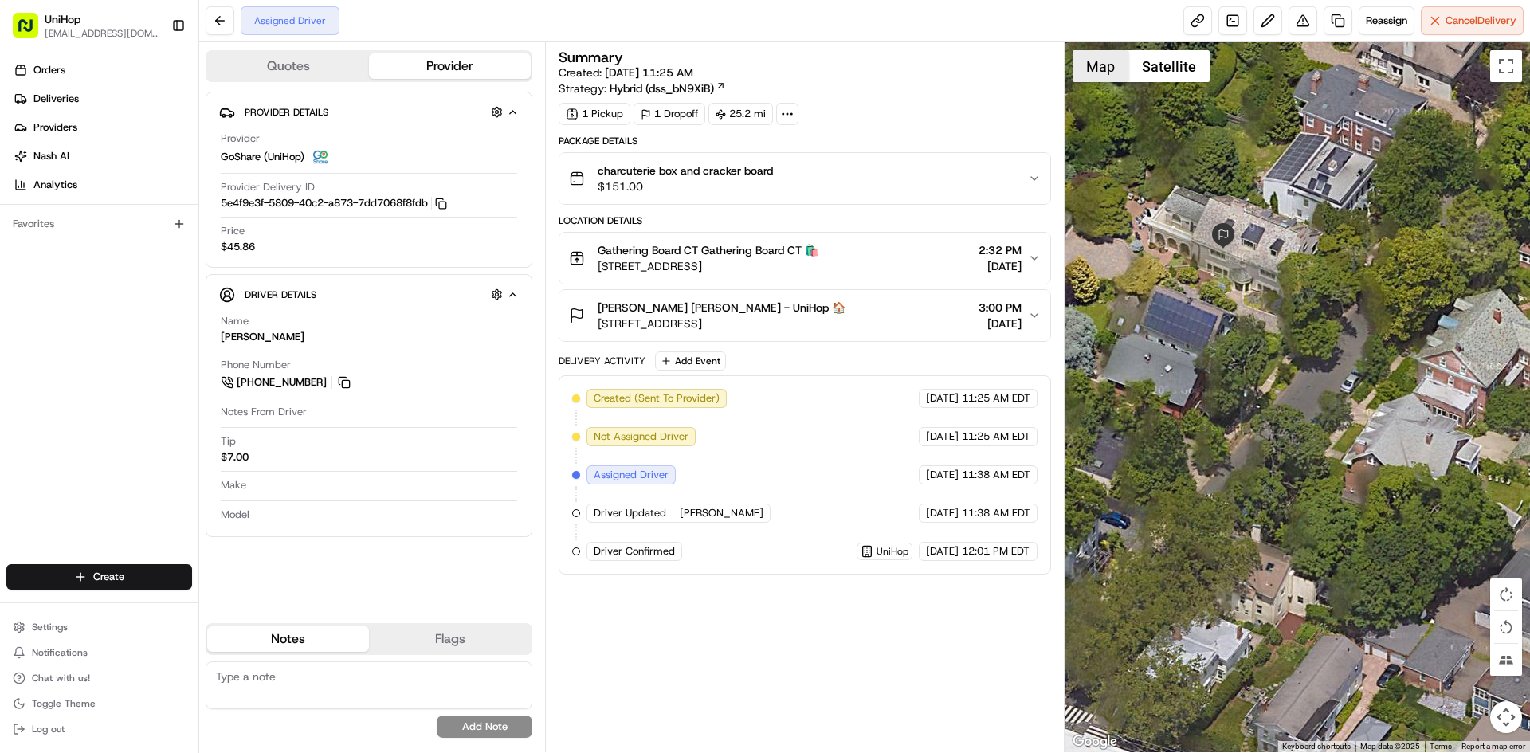
click at [1102, 71] on button "Map" at bounding box center [1101, 66] width 56 height 32
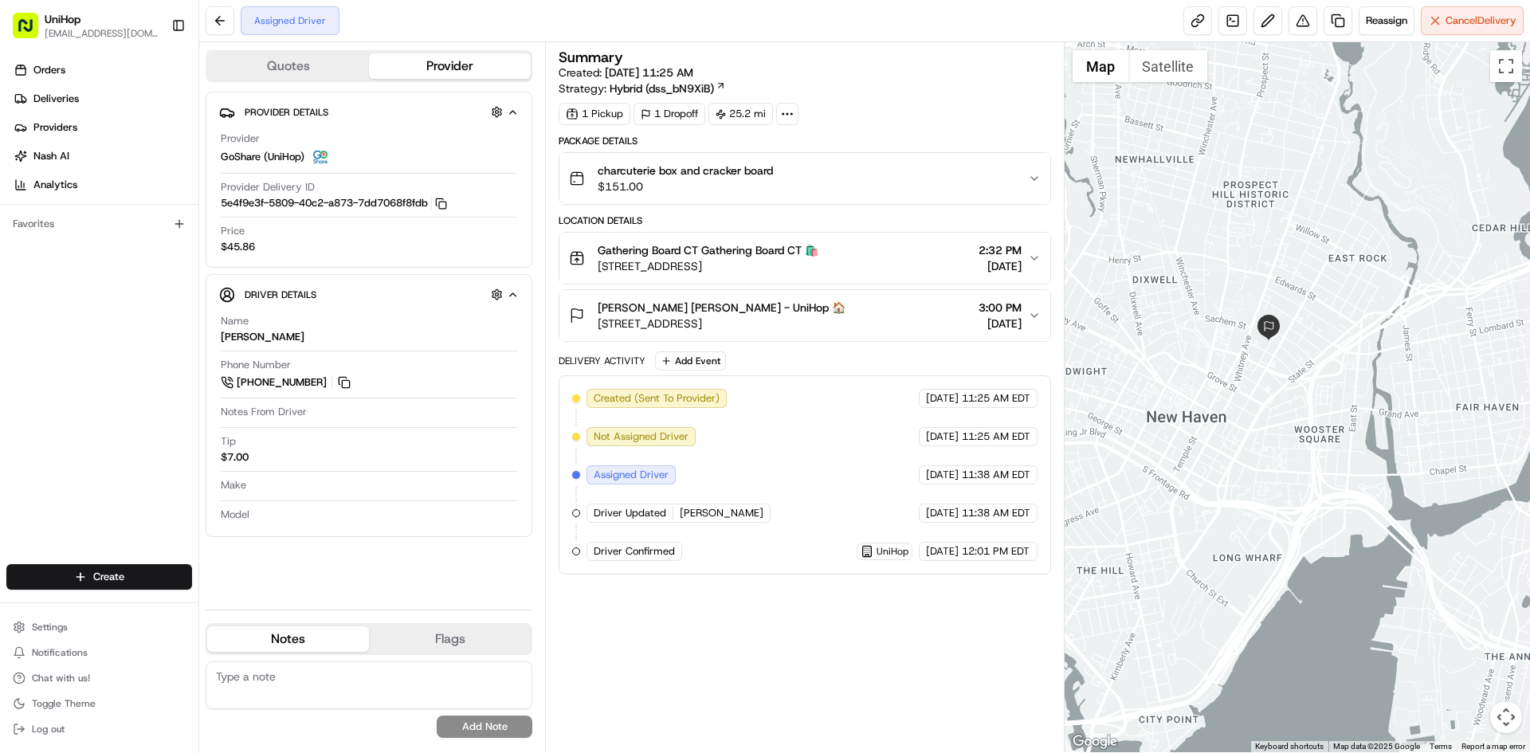
drag, startPoint x: 1279, startPoint y: 190, endPoint x: 1250, endPoint y: 398, distance: 210.1
click at [1251, 397] on div at bounding box center [1298, 397] width 466 height 710
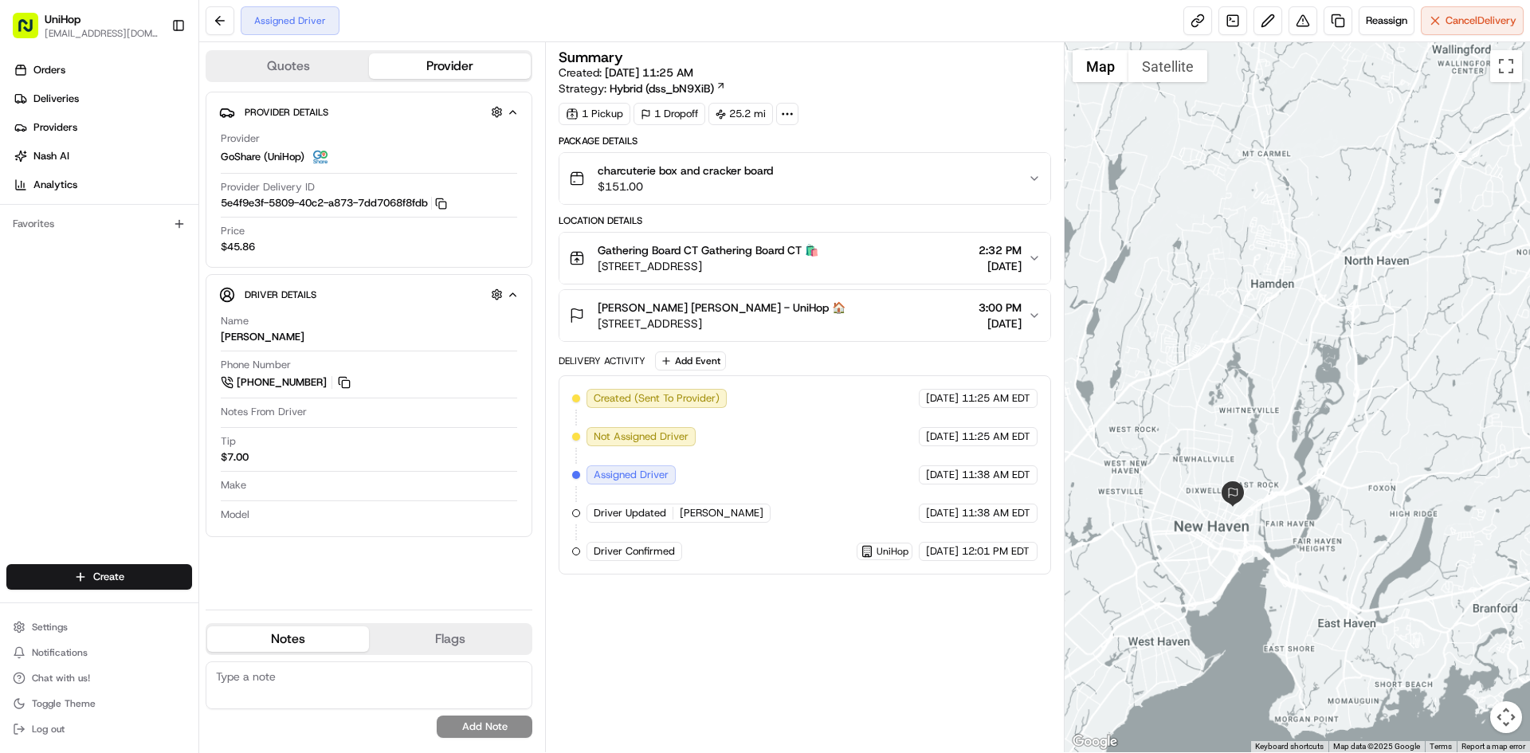
drag, startPoint x: 1230, startPoint y: 301, endPoint x: 1237, endPoint y: 484, distance: 182.7
click at [1237, 484] on div at bounding box center [1298, 397] width 466 height 710
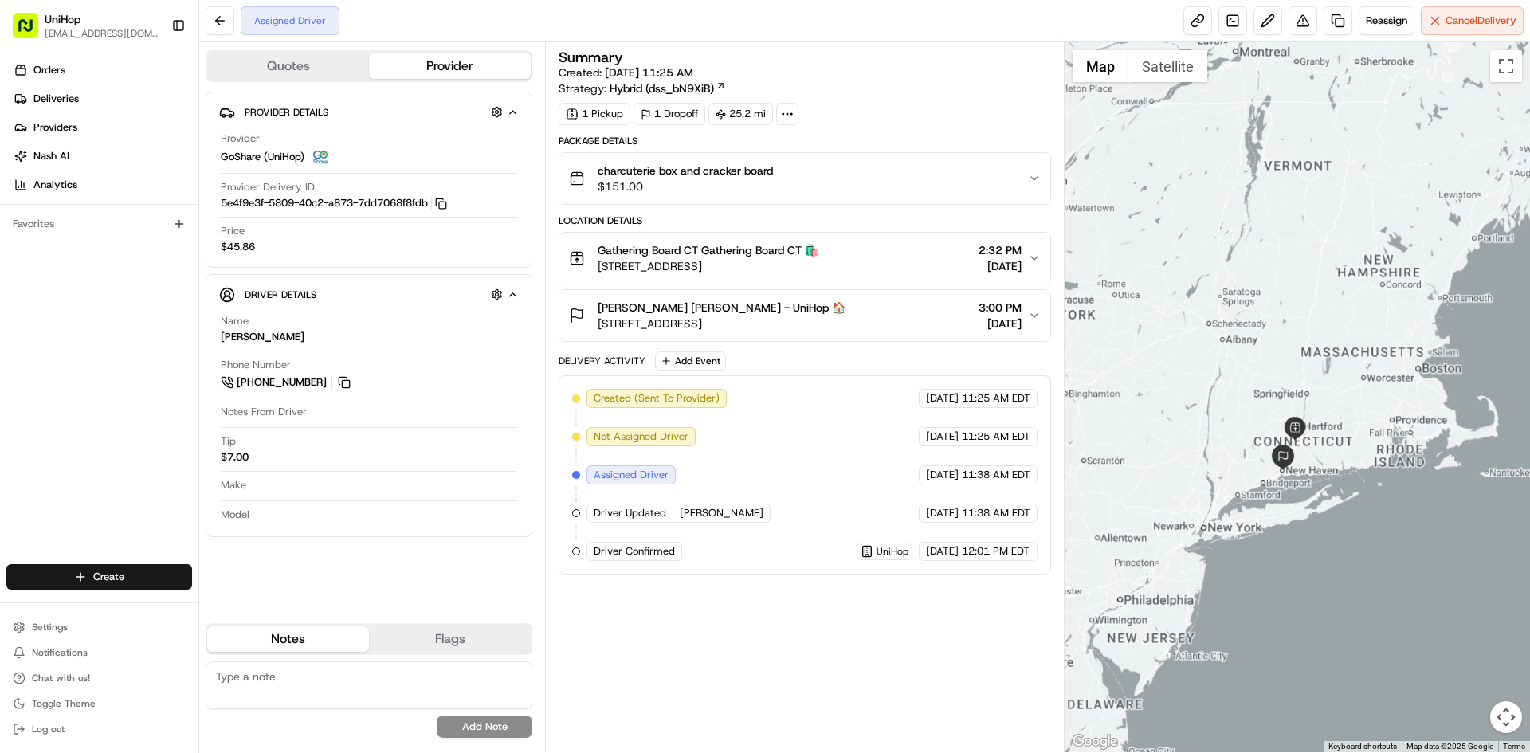
drag, startPoint x: 1287, startPoint y: 434, endPoint x: 1341, endPoint y: 457, distance: 57.9
click at [1340, 457] on div at bounding box center [1298, 397] width 466 height 710
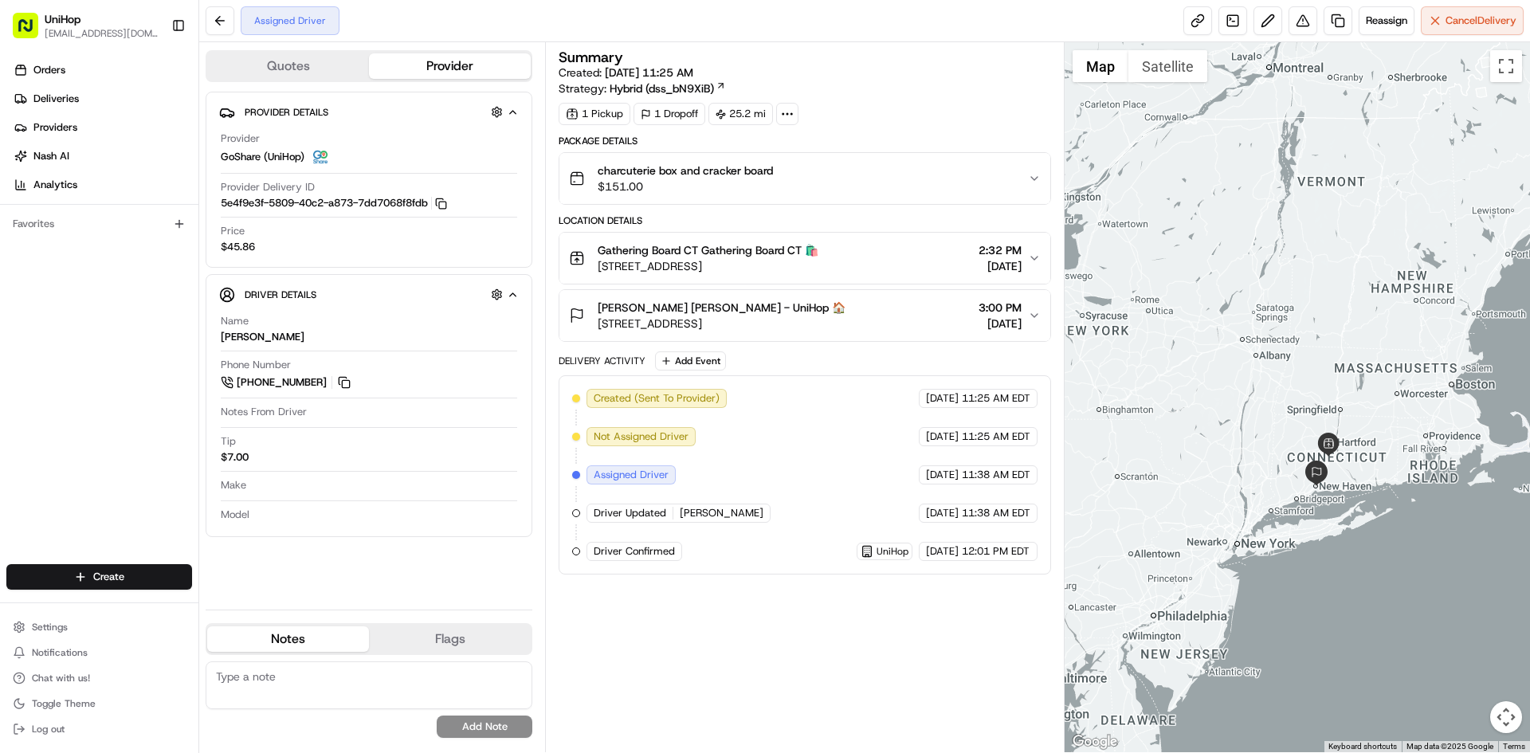
drag, startPoint x: 1219, startPoint y: 226, endPoint x: 1234, endPoint y: 238, distance: 18.7
click at [1234, 238] on div at bounding box center [1298, 397] width 466 height 710
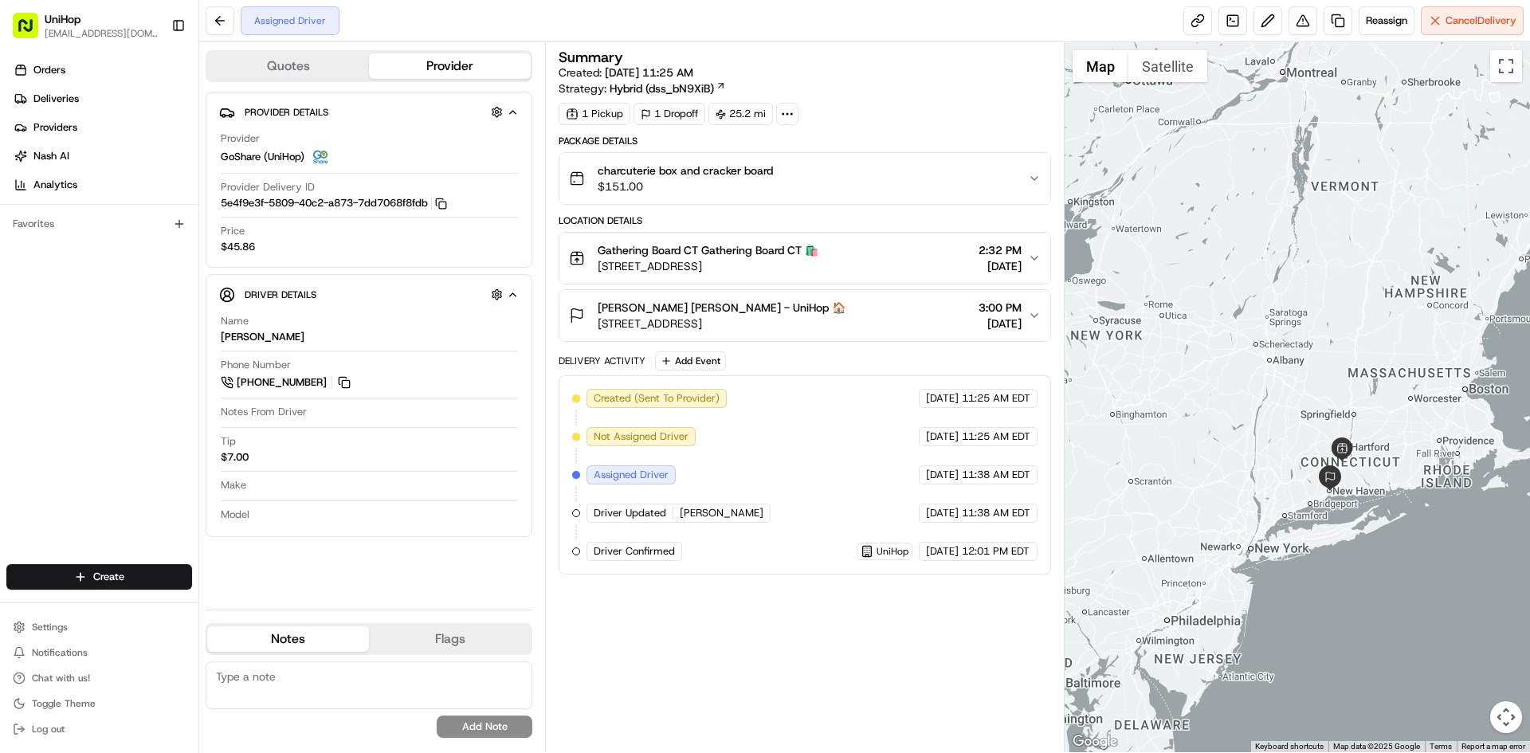
drag, startPoint x: 1218, startPoint y: 218, endPoint x: 1231, endPoint y: 221, distance: 13.0
click at [1231, 221] on div at bounding box center [1298, 397] width 466 height 710
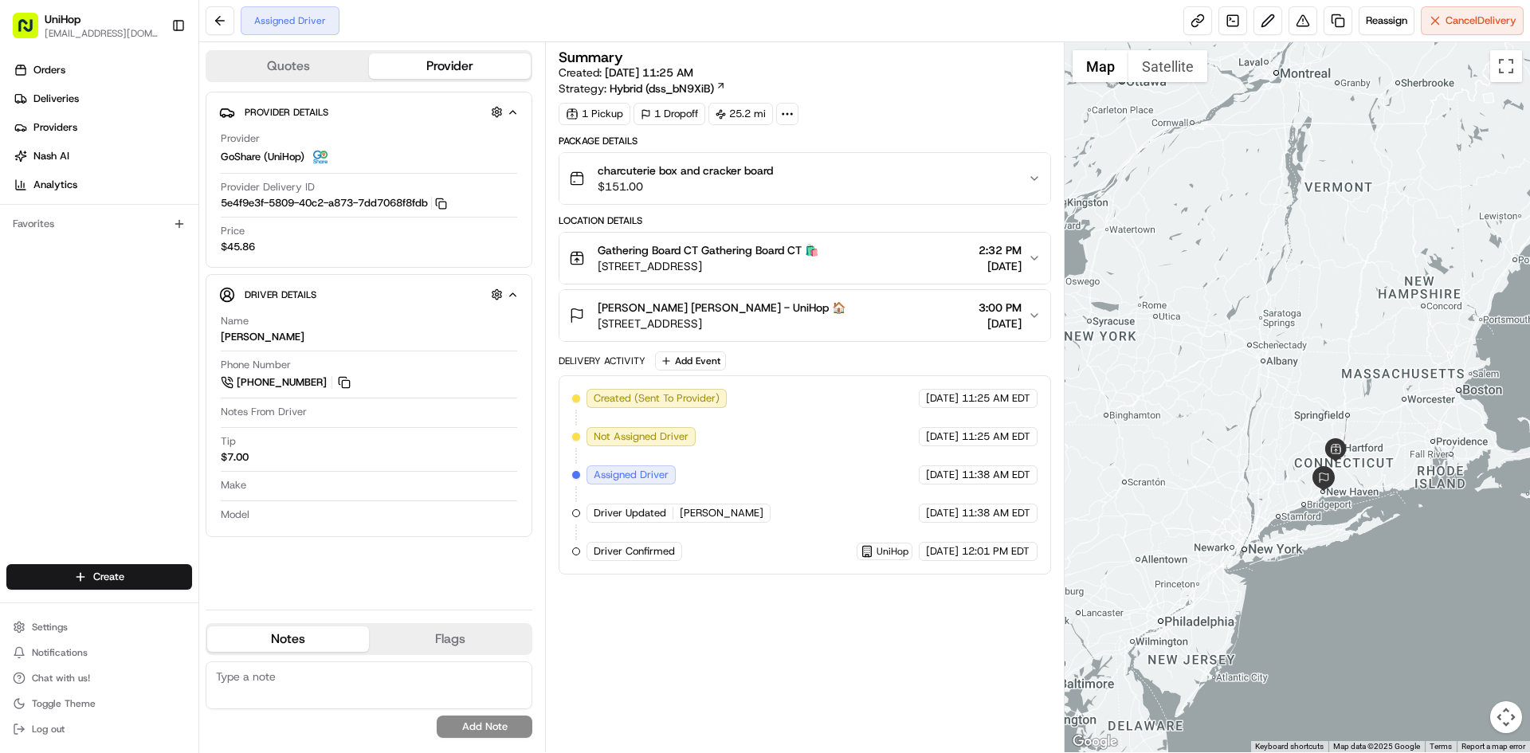
drag, startPoint x: 1259, startPoint y: 199, endPoint x: 1251, endPoint y: 200, distance: 8.0
click at [1251, 200] on div at bounding box center [1298, 397] width 466 height 710
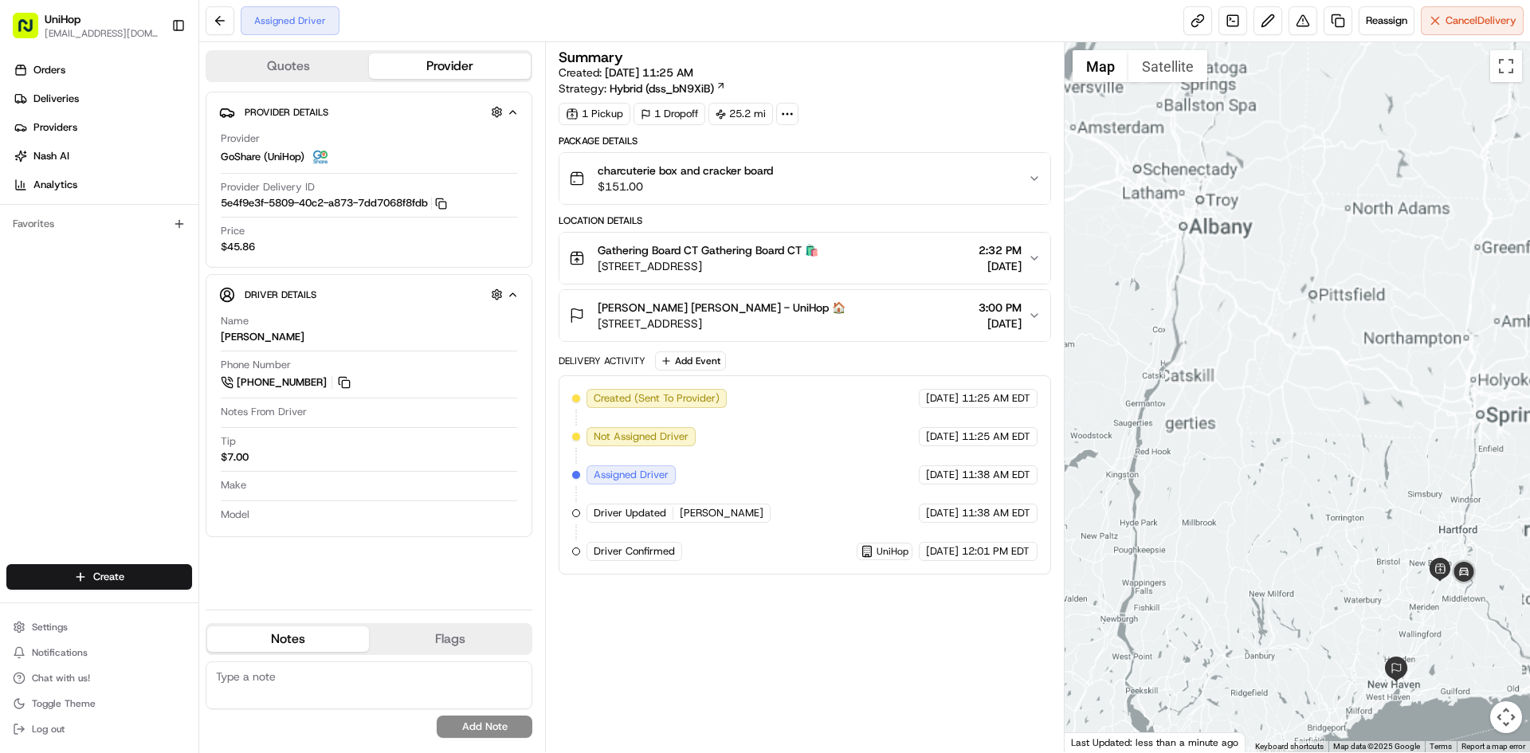
drag, startPoint x: 1273, startPoint y: 417, endPoint x: 1254, endPoint y: 397, distance: 27.6
click at [1255, 399] on div at bounding box center [1298, 397] width 466 height 710
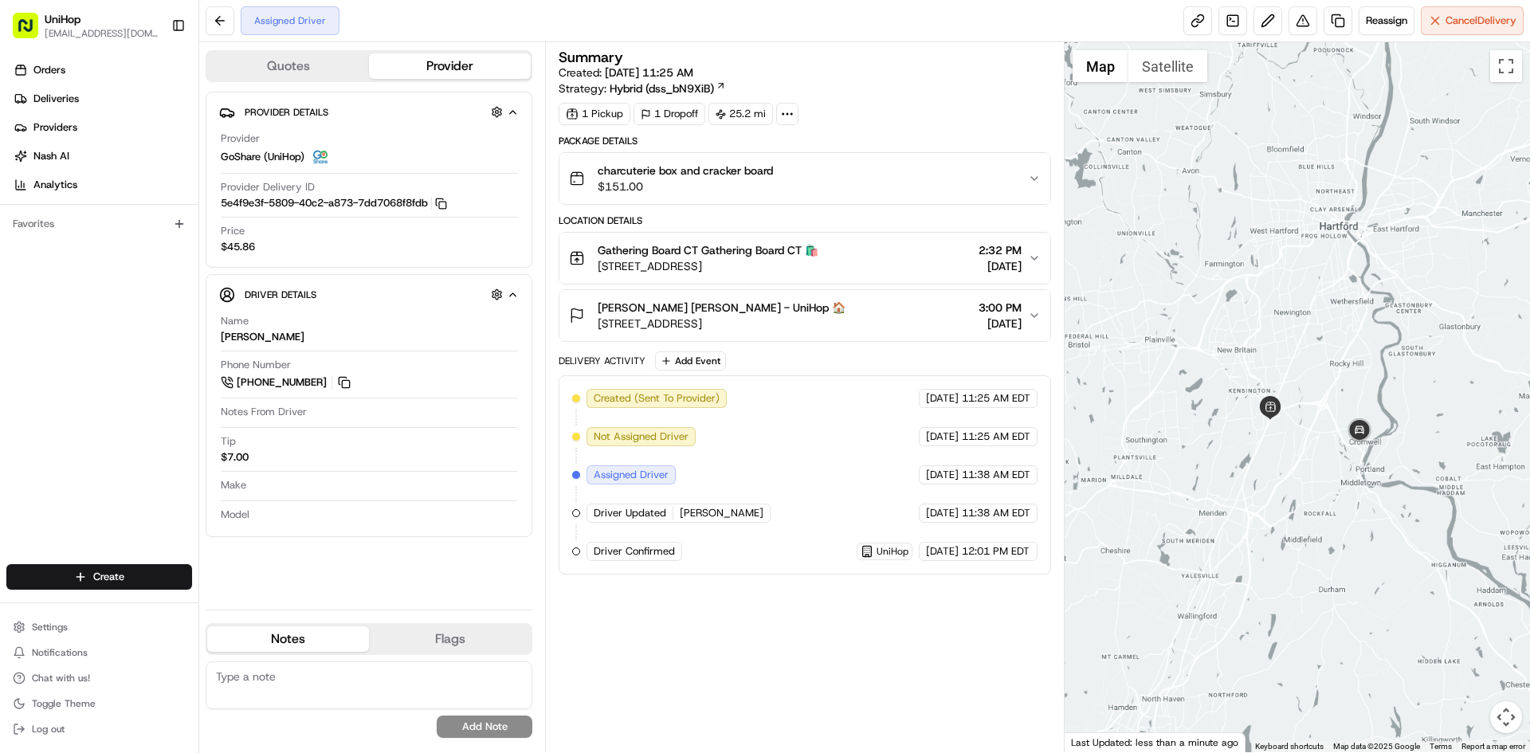
drag, startPoint x: 1288, startPoint y: 382, endPoint x: 1258, endPoint y: 279, distance: 107.2
click at [1261, 293] on div at bounding box center [1298, 397] width 466 height 710
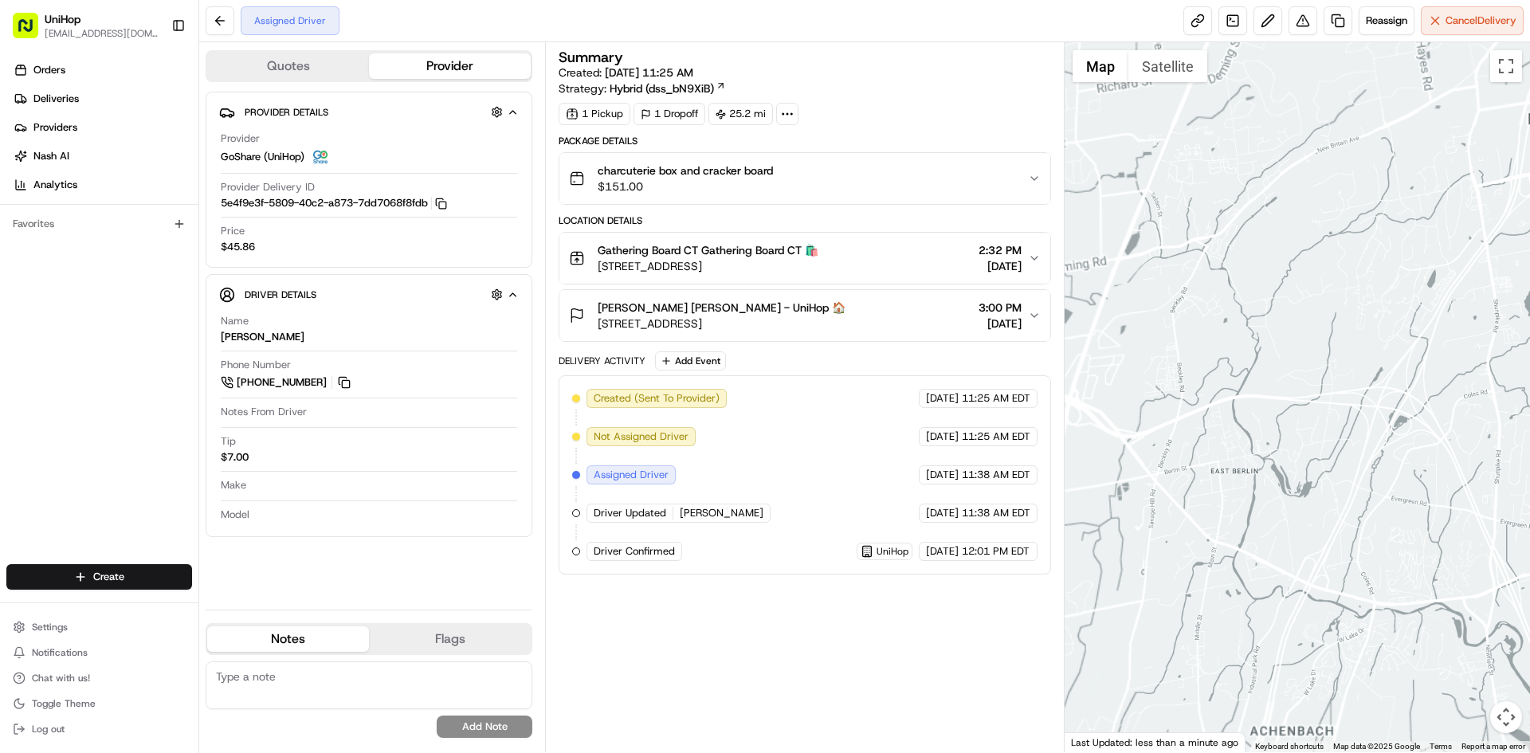
drag, startPoint x: 1294, startPoint y: 447, endPoint x: 1149, endPoint y: 356, distance: 171.2
click at [1149, 356] on div at bounding box center [1298, 397] width 466 height 710
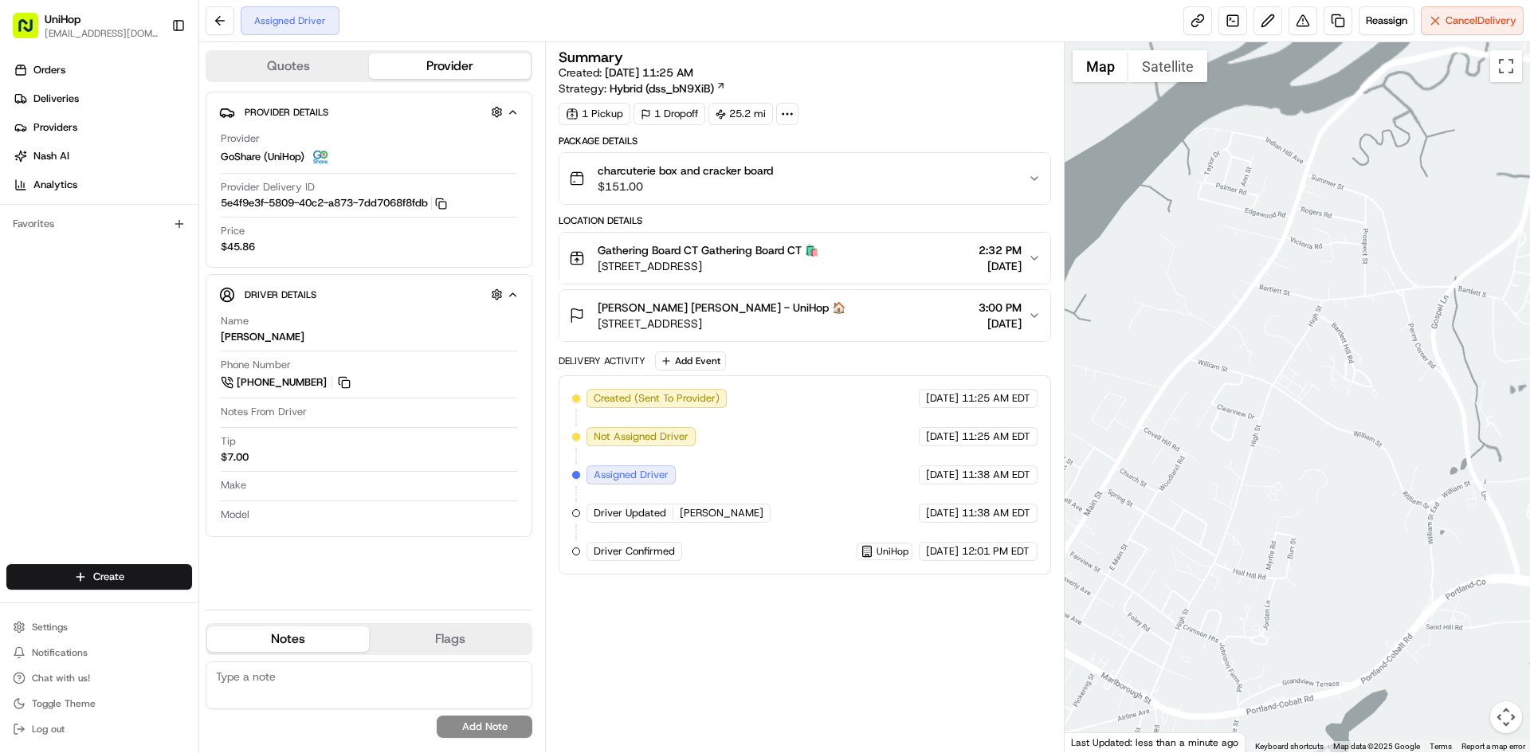
drag, startPoint x: 1243, startPoint y: 431, endPoint x: 1393, endPoint y: 432, distance: 150.6
click at [1389, 437] on div at bounding box center [1298, 397] width 466 height 710
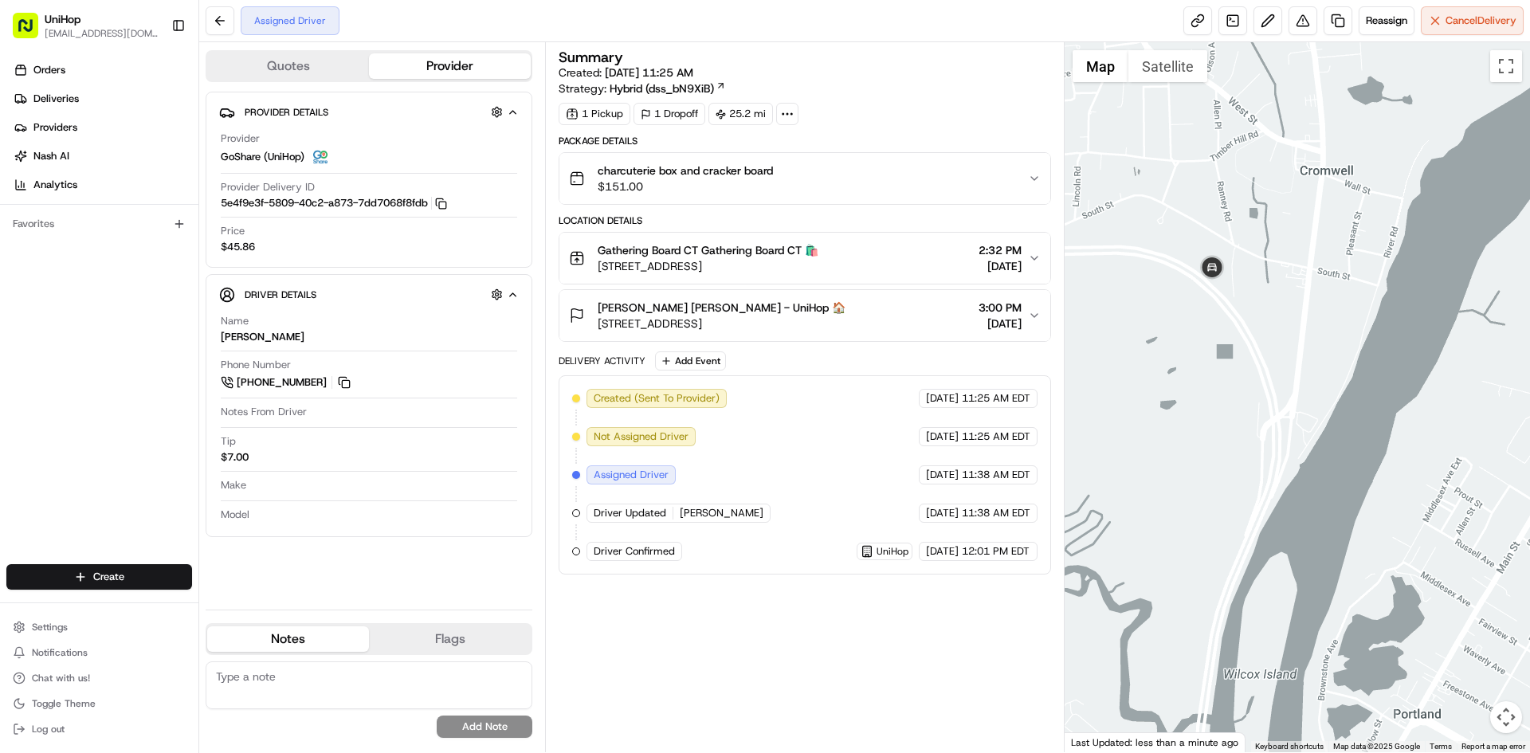
drag, startPoint x: 1257, startPoint y: 330, endPoint x: 1272, endPoint y: 329, distance: 15.2
click at [1270, 332] on div at bounding box center [1298, 397] width 466 height 710
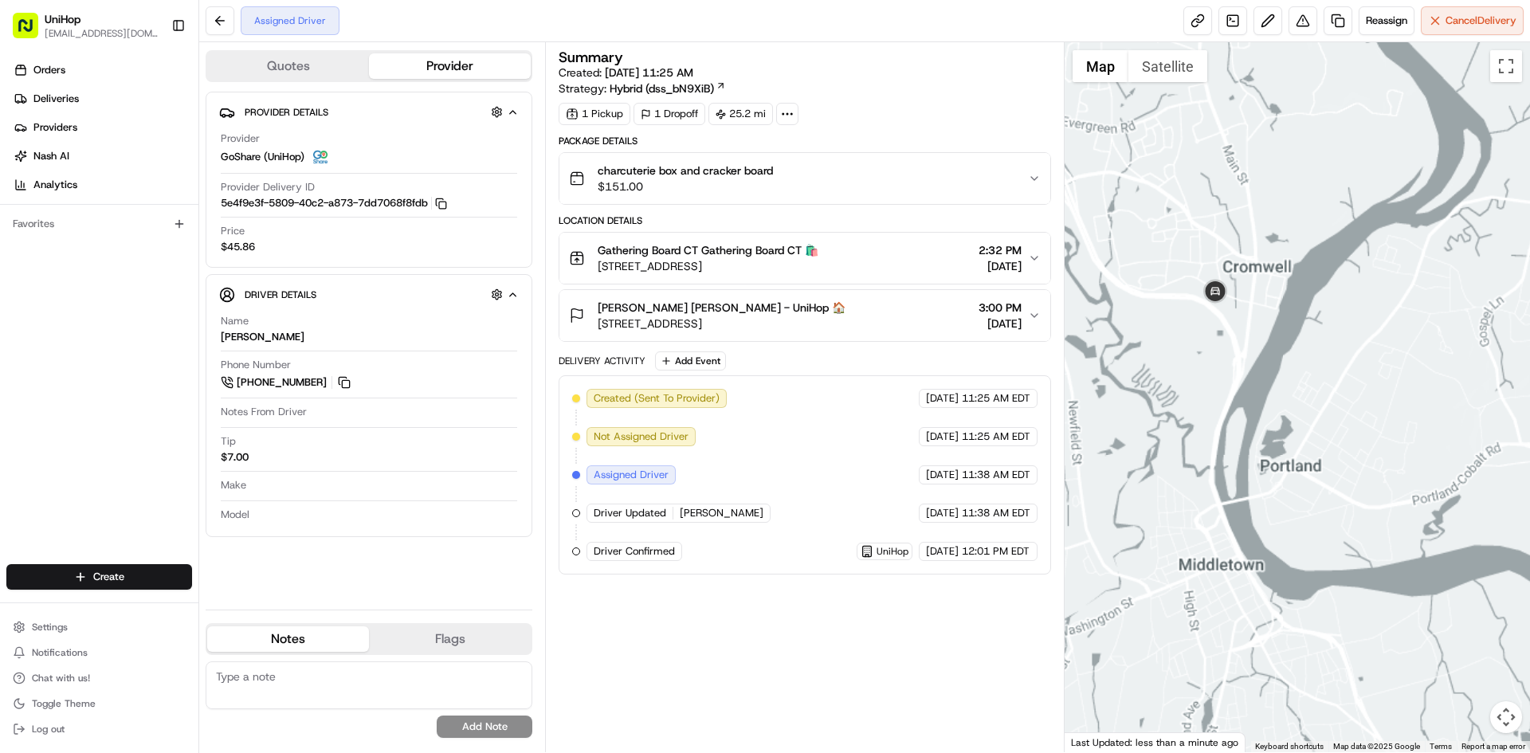
drag, startPoint x: 1171, startPoint y: 350, endPoint x: 1252, endPoint y: 353, distance: 81.4
click at [1244, 362] on div at bounding box center [1298, 397] width 466 height 710
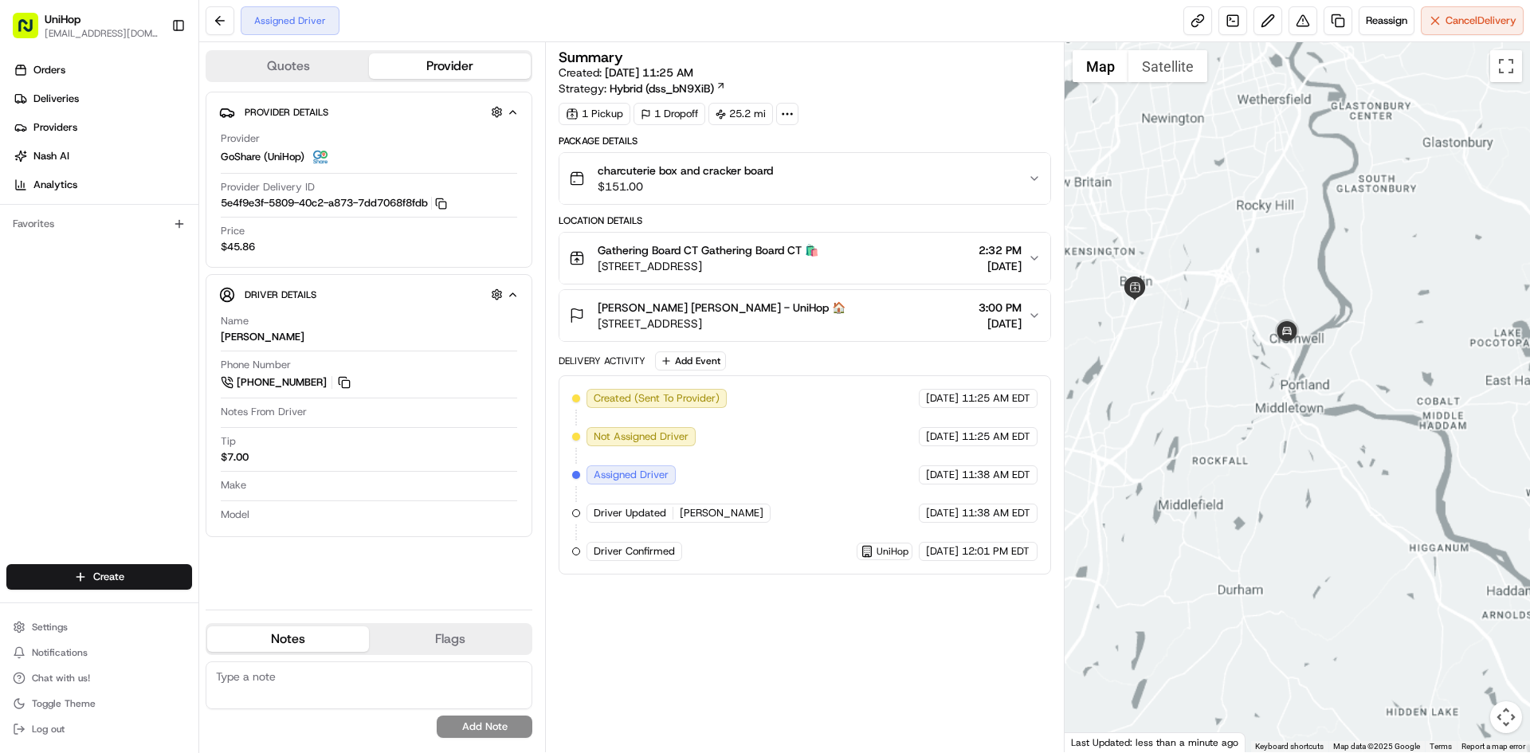
drag, startPoint x: 1190, startPoint y: 351, endPoint x: 1217, endPoint y: 347, distance: 27.3
click at [1200, 351] on div at bounding box center [1298, 397] width 466 height 710
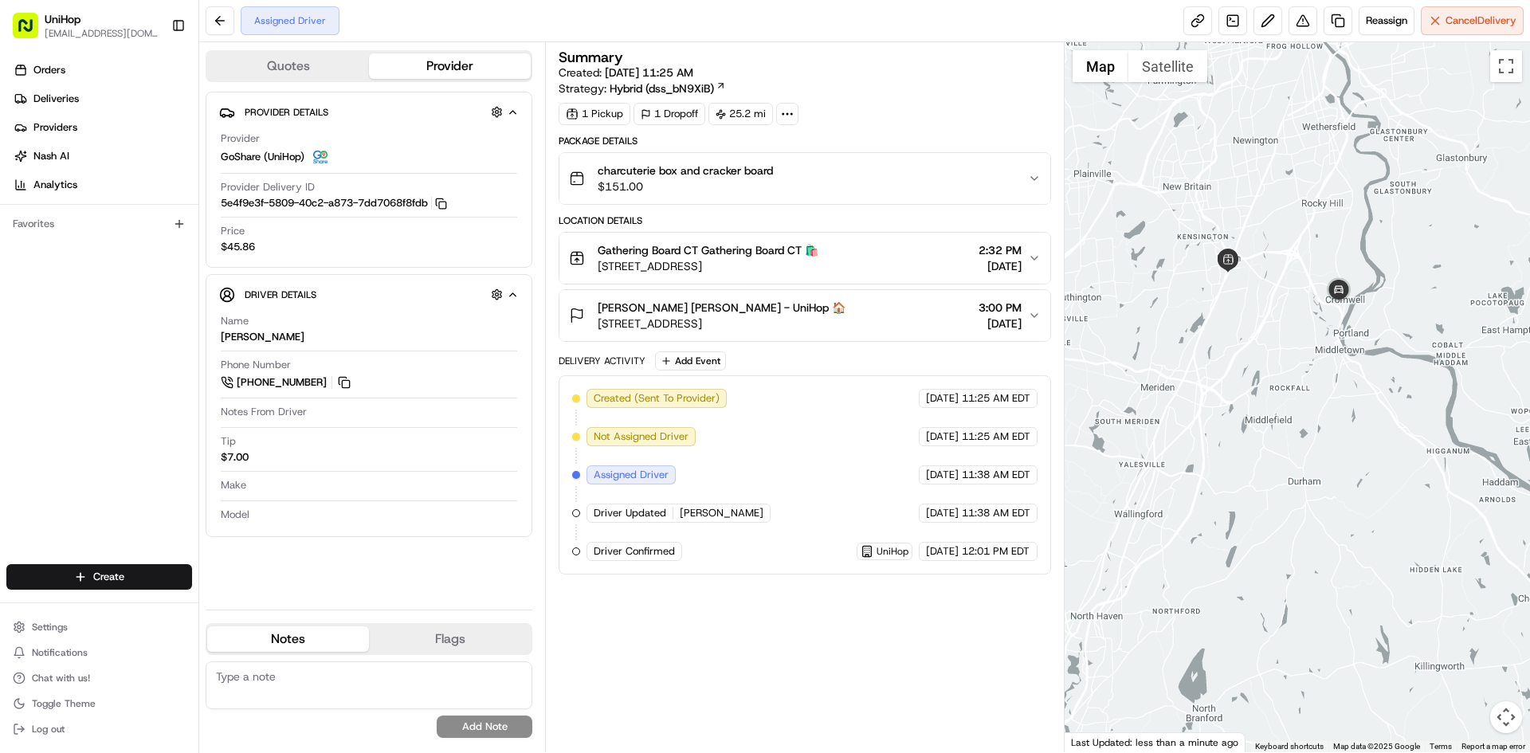
click at [1353, 375] on div at bounding box center [1298, 397] width 466 height 710
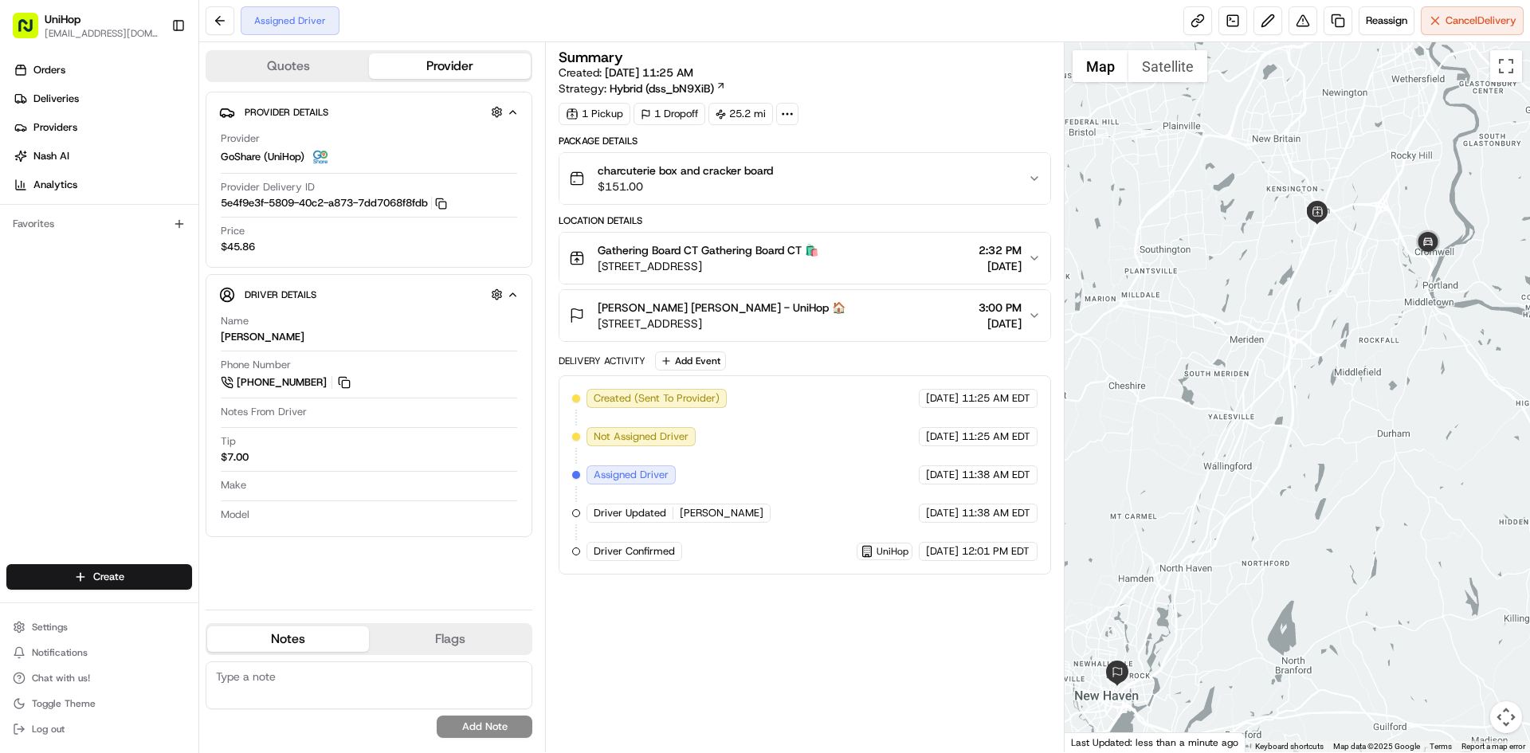
drag, startPoint x: 1213, startPoint y: 388, endPoint x: 1223, endPoint y: 374, distance: 17.7
click at [1215, 385] on div at bounding box center [1298, 397] width 466 height 710
click at [45, 368] on div "Orders Deliveries Providers [PERSON_NAME] Analytics Favorites" at bounding box center [99, 312] width 198 height 523
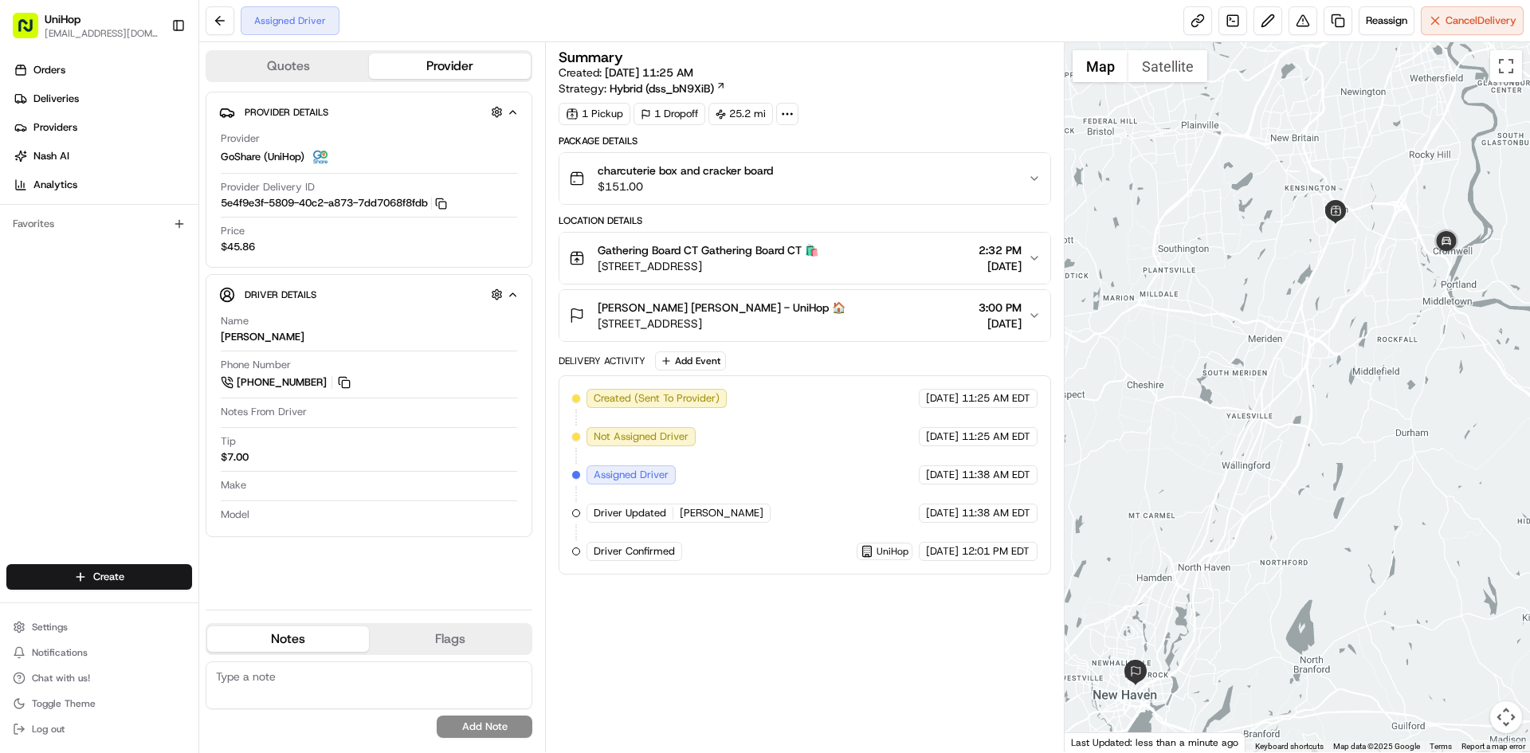
drag, startPoint x: 1364, startPoint y: 293, endPoint x: 1365, endPoint y: 282, distance: 11.3
click at [1365, 282] on div at bounding box center [1298, 397] width 466 height 710
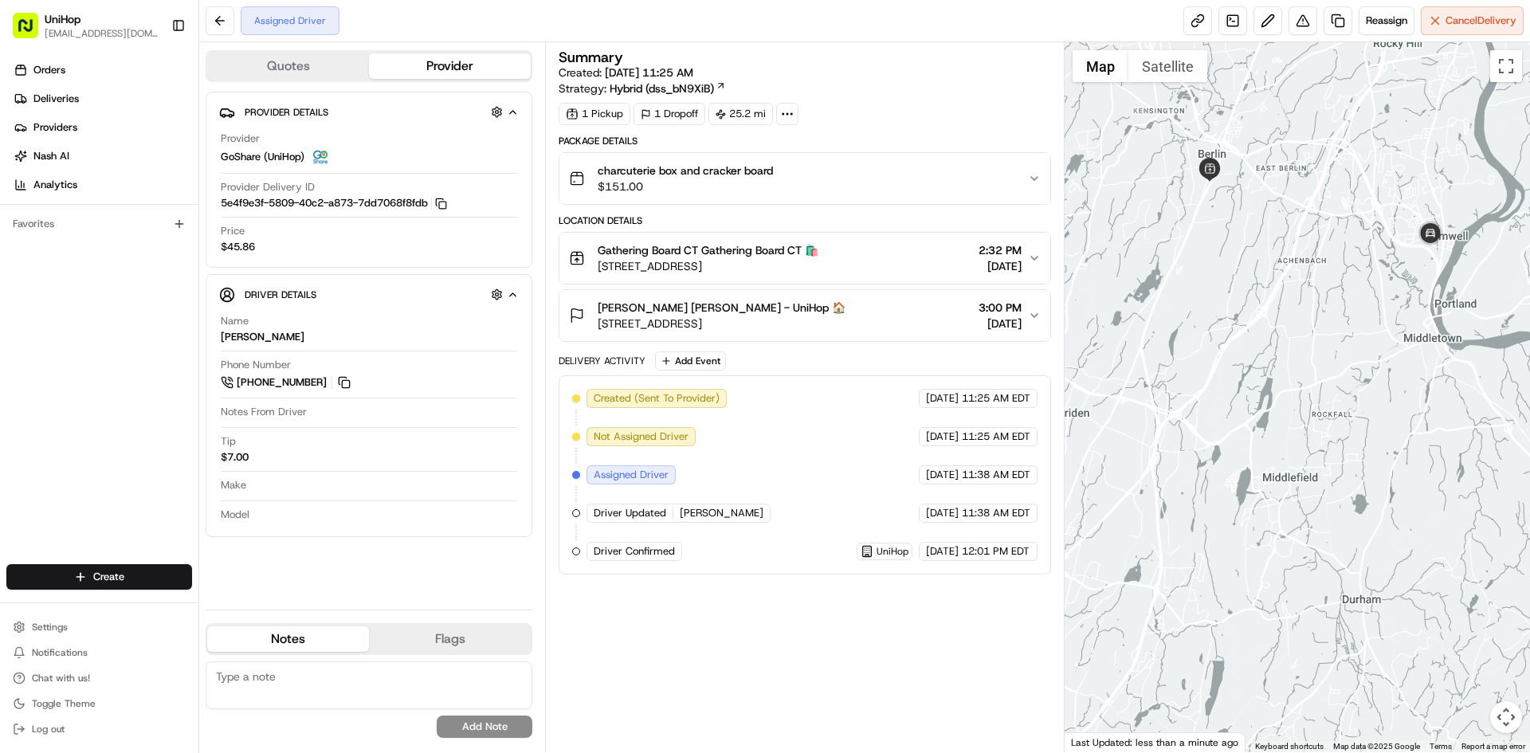
drag, startPoint x: 1333, startPoint y: 308, endPoint x: 1344, endPoint y: 296, distance: 16.4
click at [1343, 298] on div at bounding box center [1298, 397] width 466 height 710
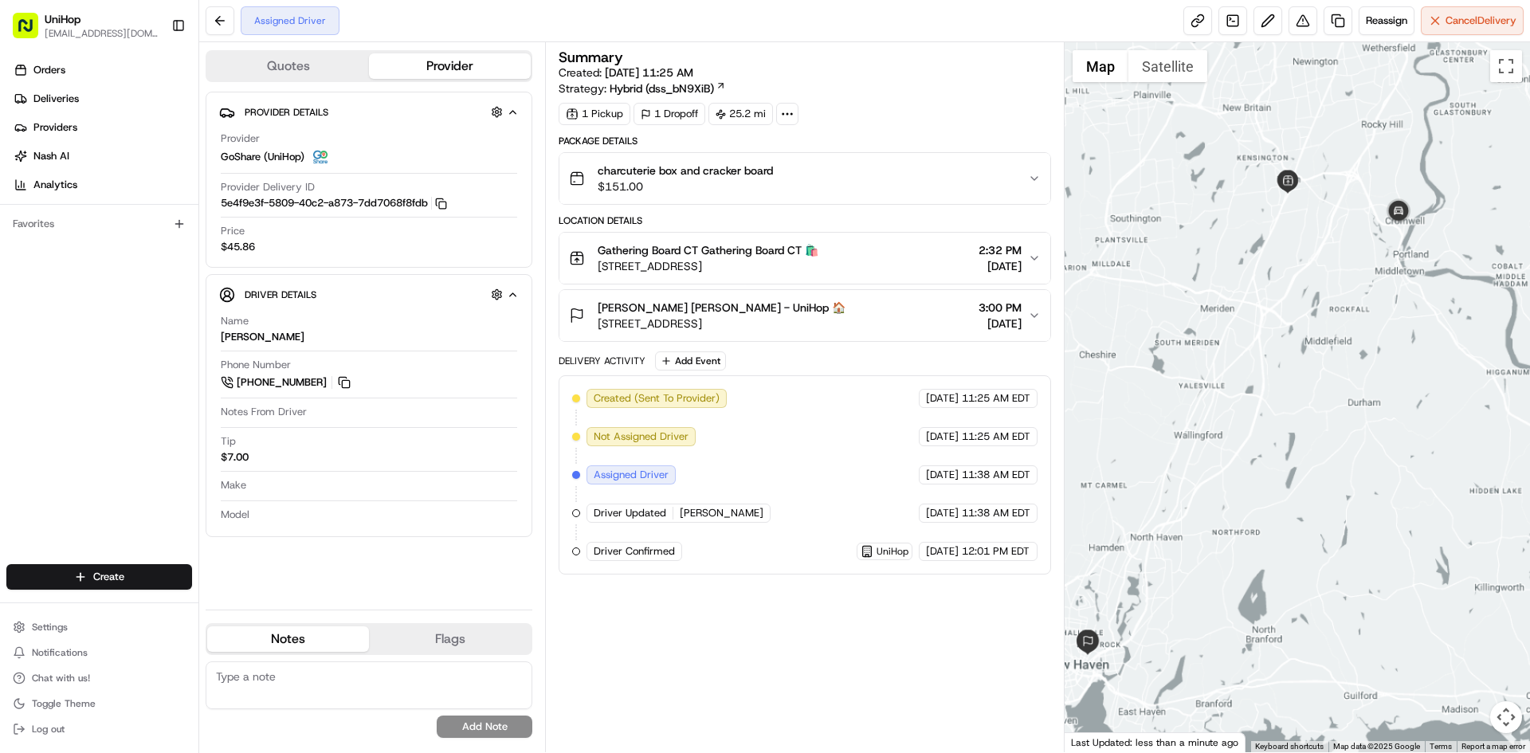
click at [1320, 274] on div at bounding box center [1298, 397] width 466 height 710
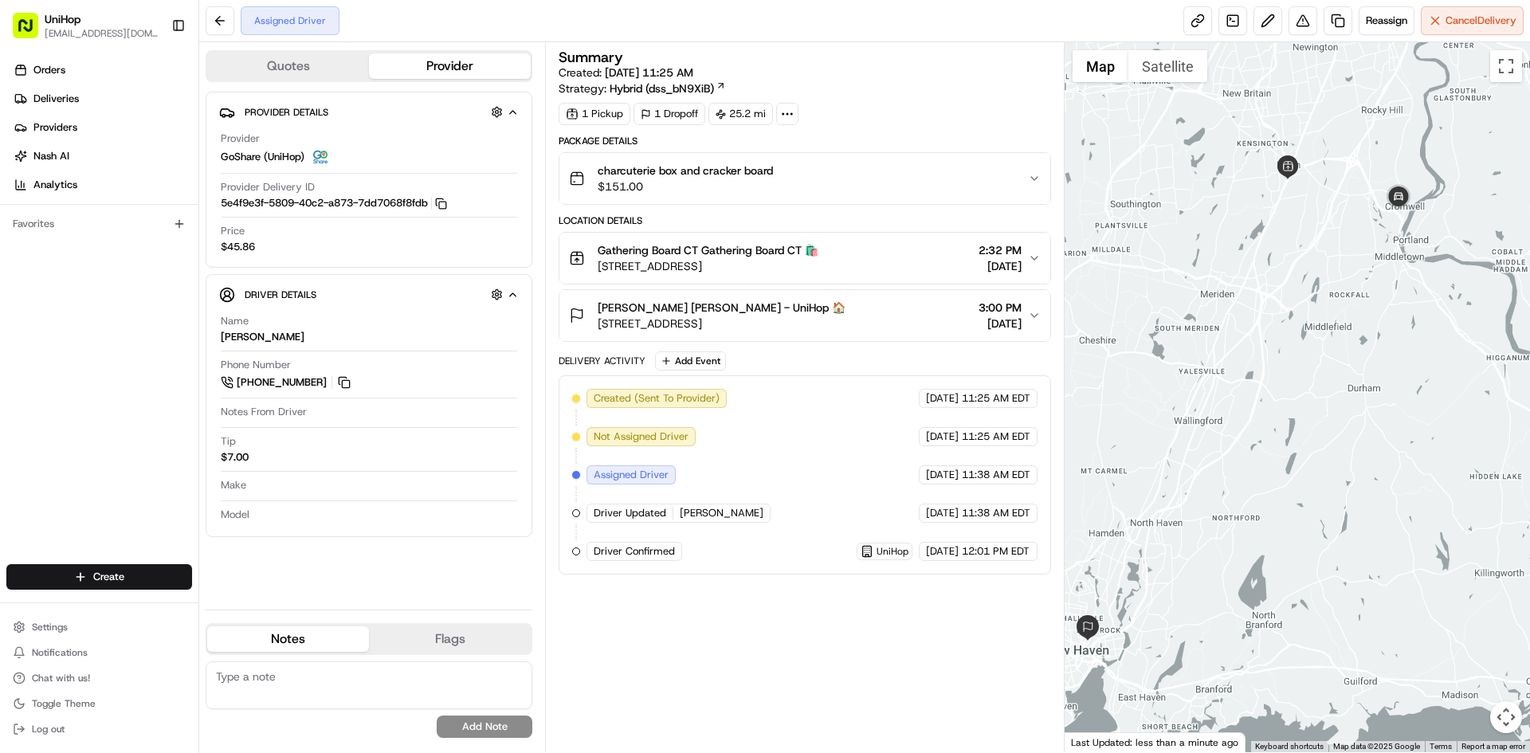
click at [74, 428] on div "Orders Deliveries Providers [PERSON_NAME] Analytics Favorites" at bounding box center [99, 312] width 198 height 523
drag, startPoint x: 202, startPoint y: 357, endPoint x: 454, endPoint y: 296, distance: 259.2
click at [202, 357] on div "Quotes Provider Provider Details Hidden ( 4 ) Provider GoShare (UniHop) Provide…" at bounding box center [372, 397] width 346 height 710
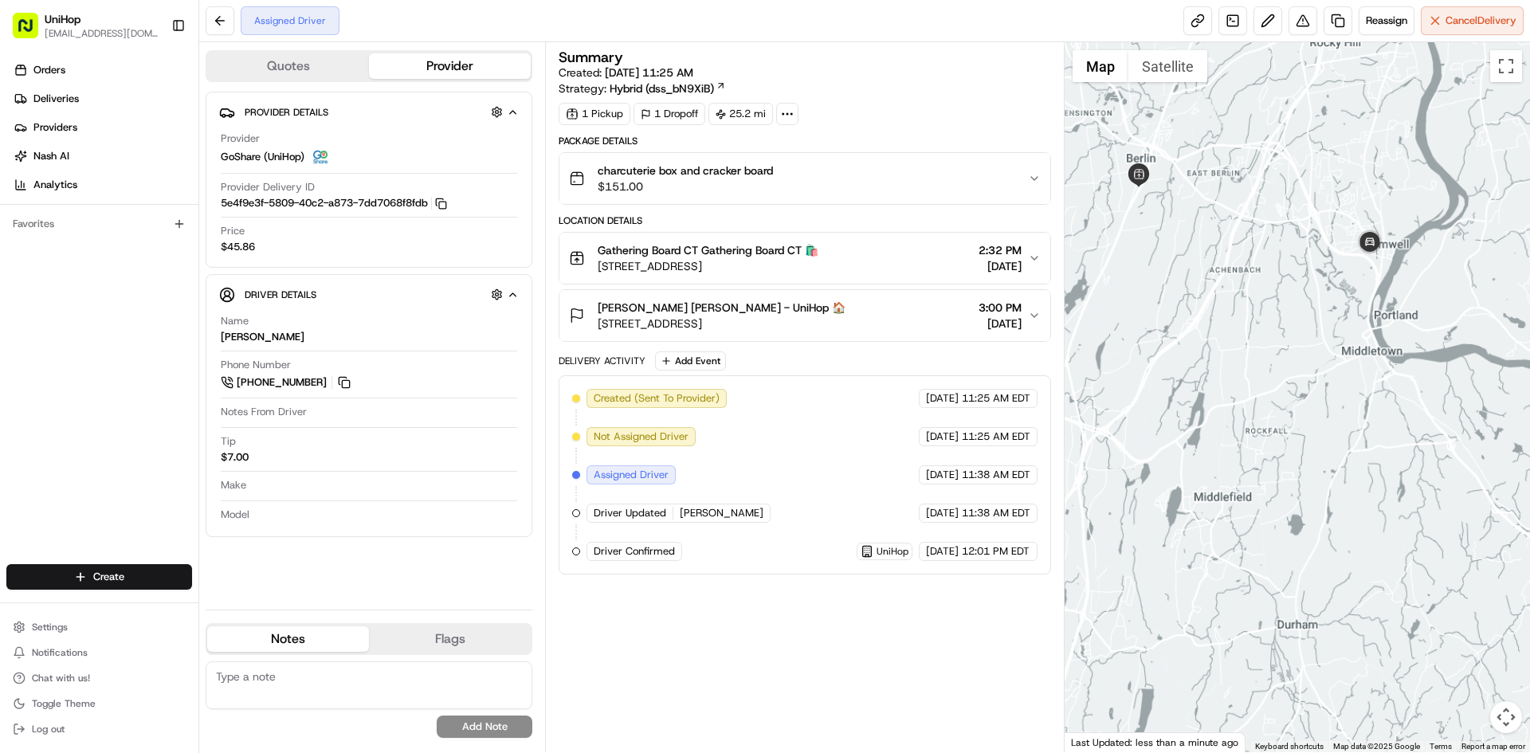
drag, startPoint x: 1229, startPoint y: 277, endPoint x: 1290, endPoint y: 269, distance: 62.0
click at [1290, 269] on div at bounding box center [1298, 397] width 466 height 710
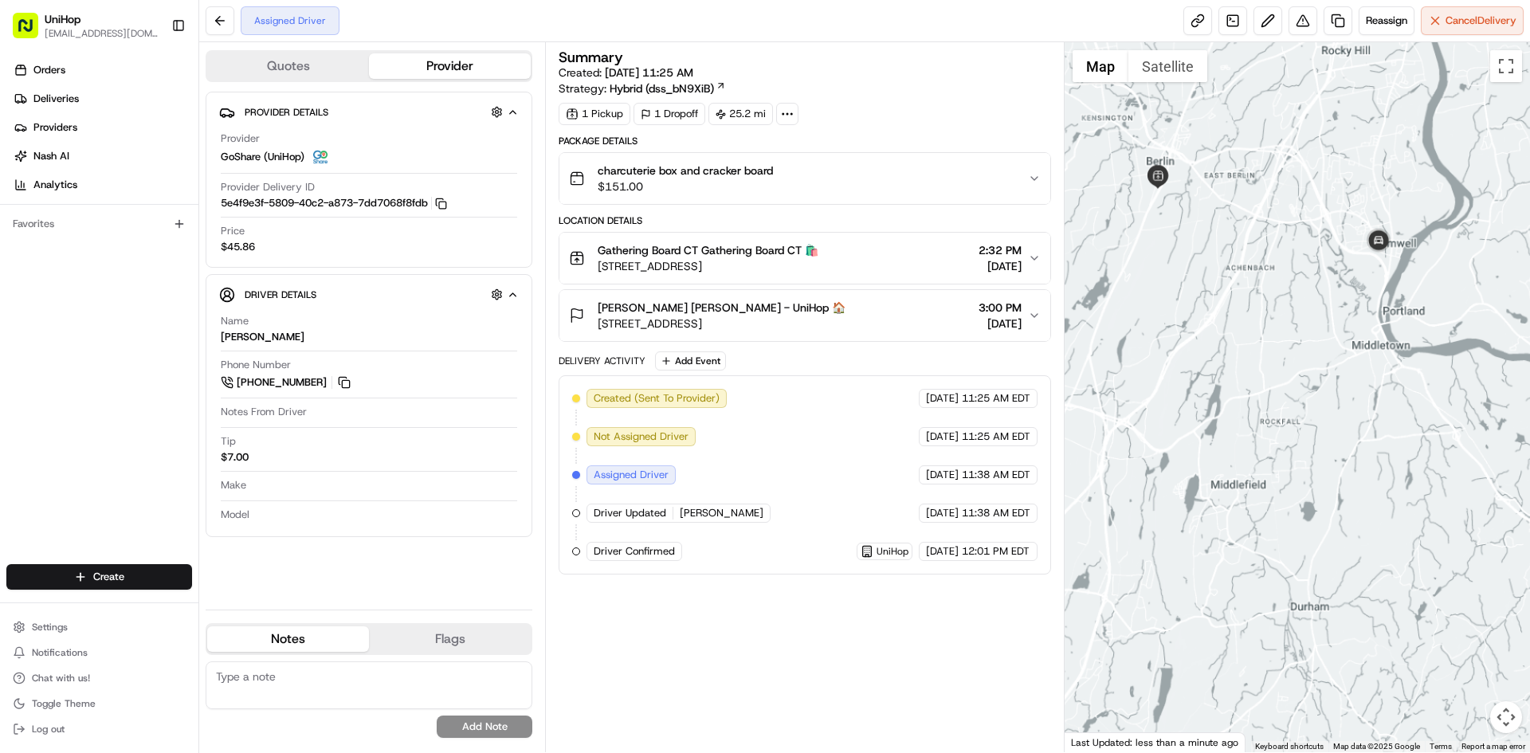
drag, startPoint x: 1246, startPoint y: 281, endPoint x: 1308, endPoint y: 214, distance: 90.8
click at [1288, 255] on div at bounding box center [1298, 397] width 466 height 710
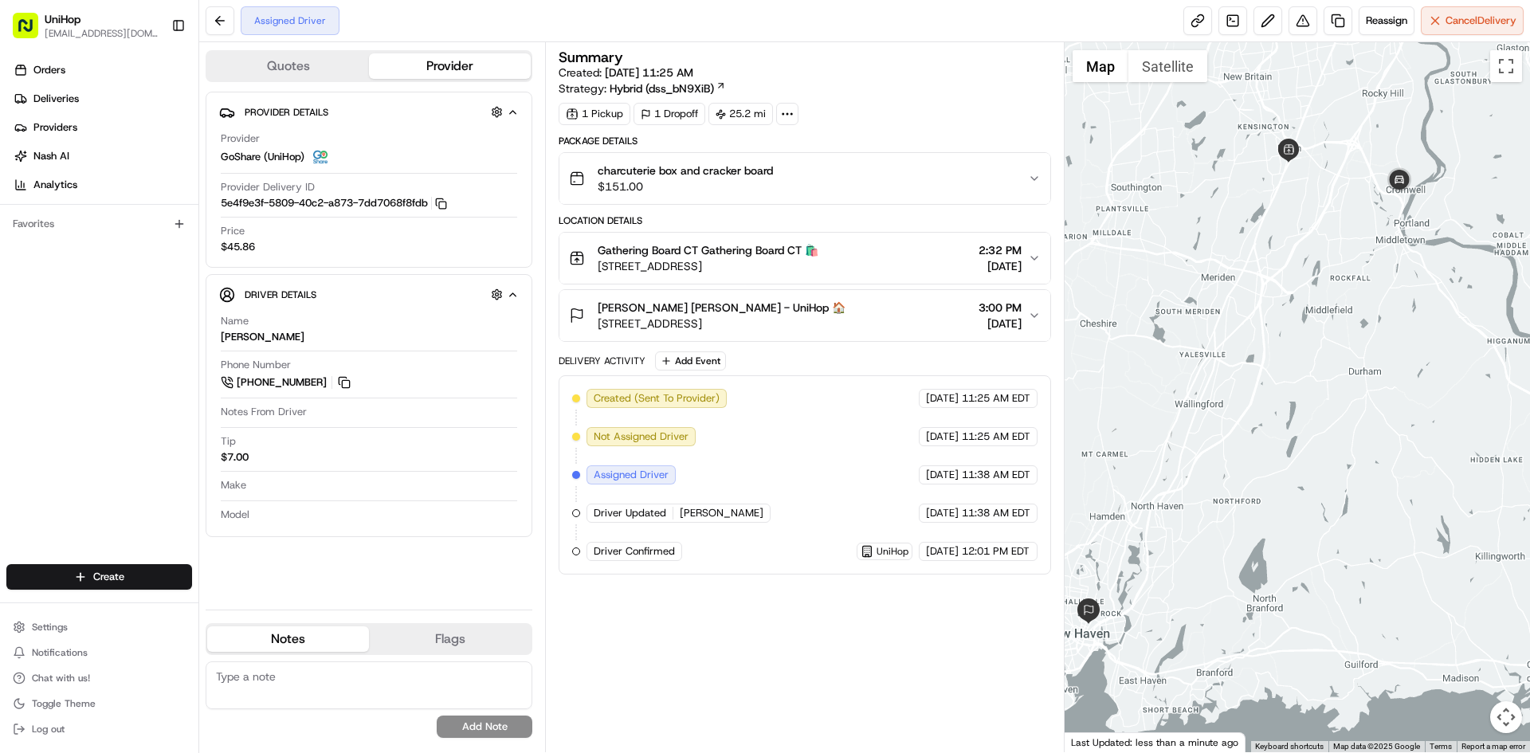
drag, startPoint x: 1178, startPoint y: 553, endPoint x: 1168, endPoint y: 542, distance: 15.2
click at [1179, 545] on div at bounding box center [1298, 397] width 466 height 710
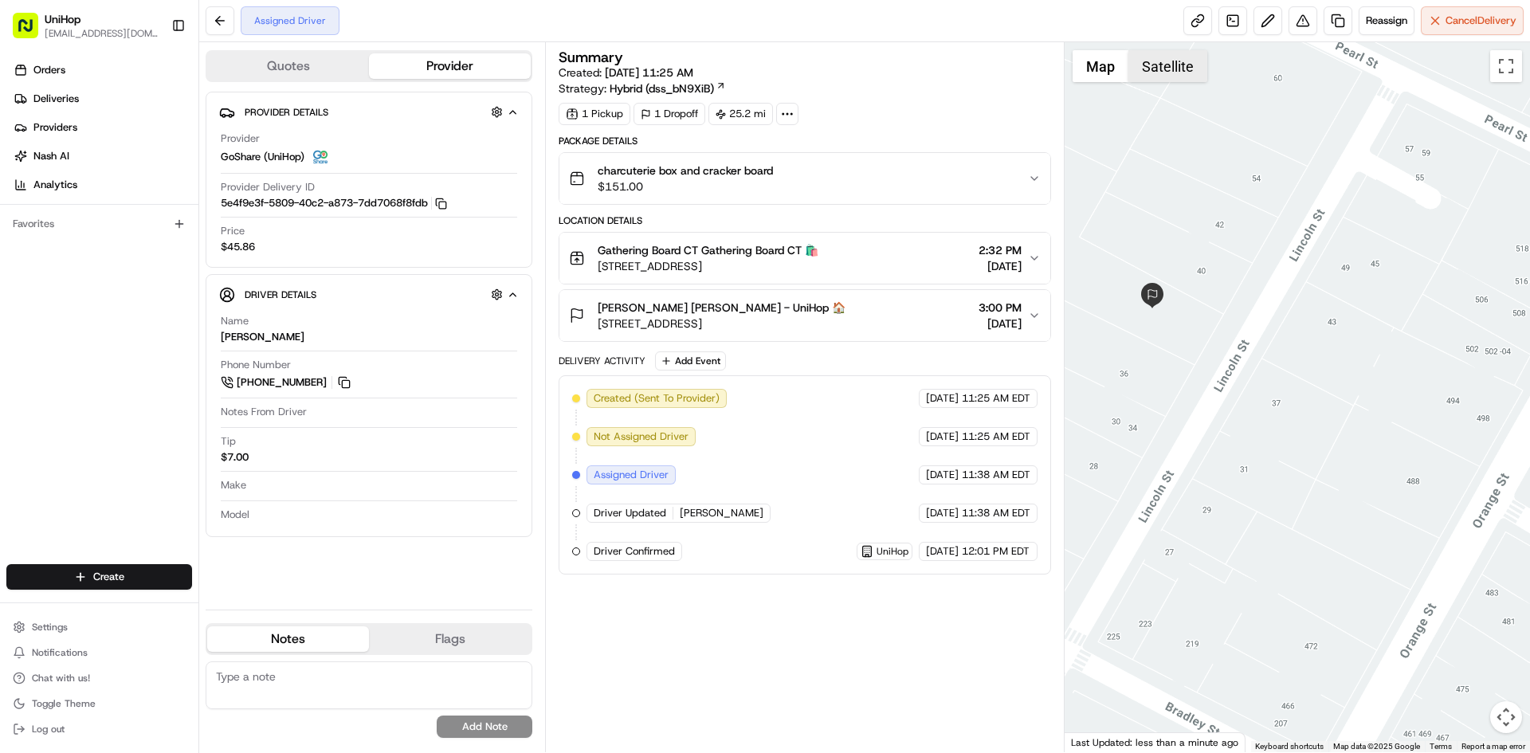
click at [1149, 77] on button "Satellite" at bounding box center [1168, 66] width 79 height 32
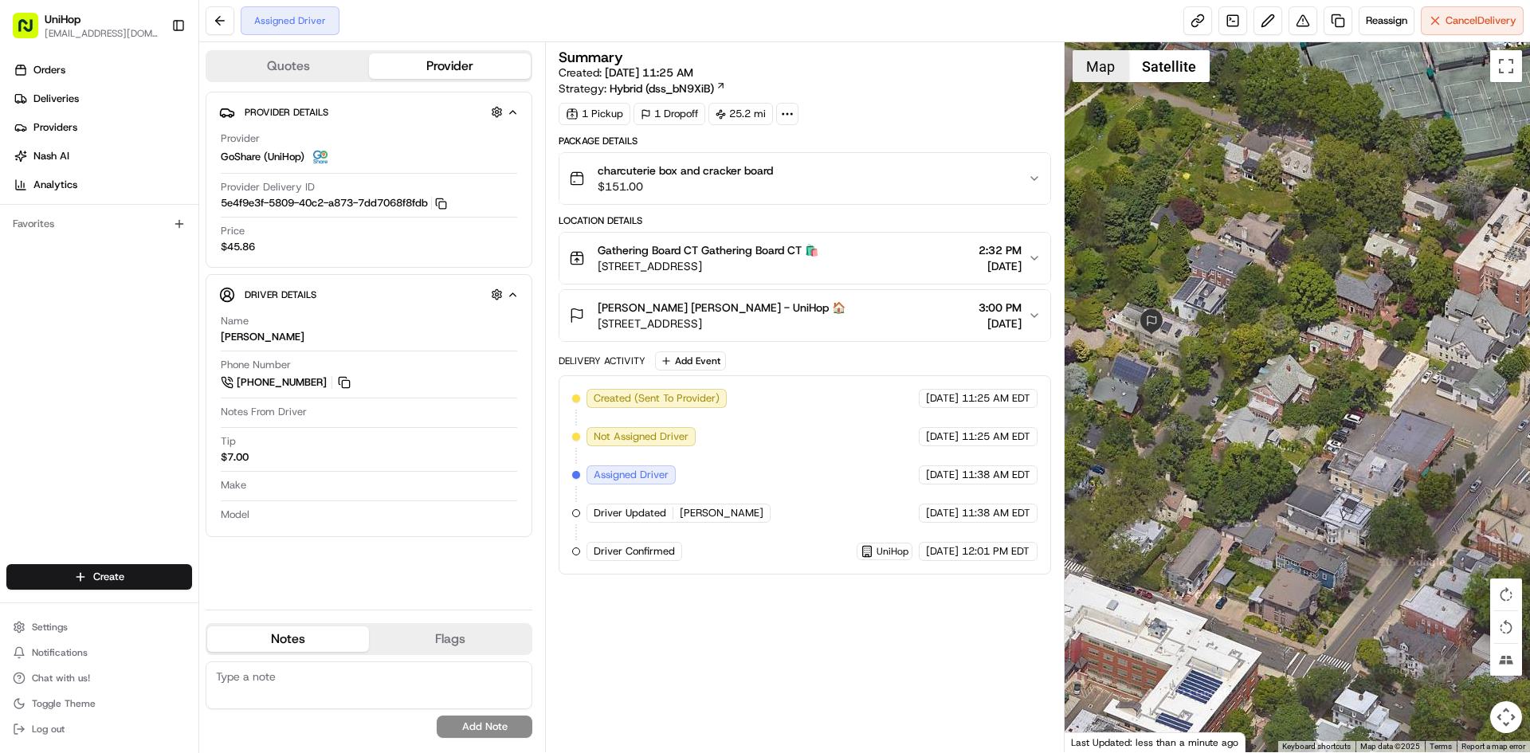
click at [1092, 66] on button "Map" at bounding box center [1101, 66] width 56 height 32
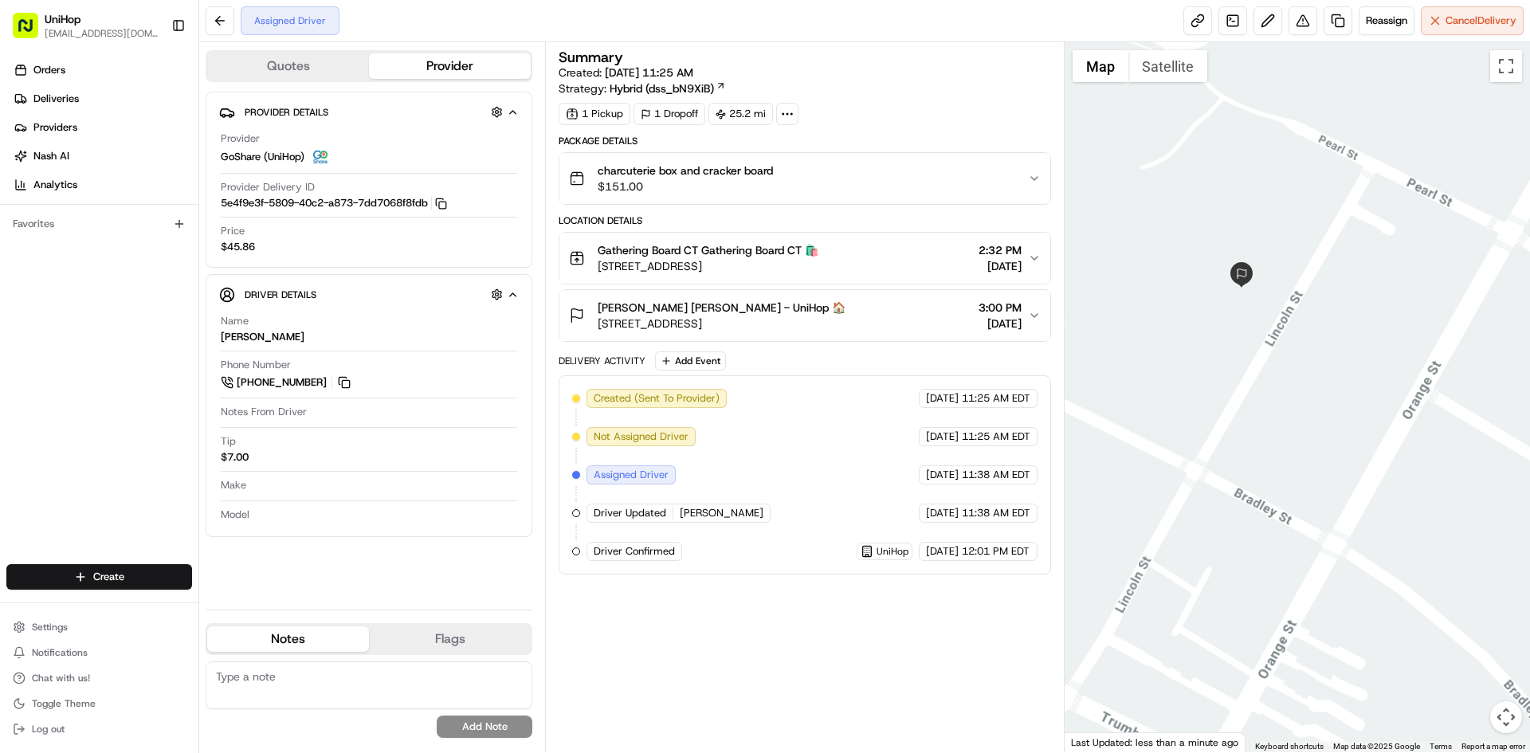
drag, startPoint x: 1312, startPoint y: 344, endPoint x: 1266, endPoint y: 336, distance: 46.9
click at [1294, 348] on div at bounding box center [1298, 397] width 466 height 710
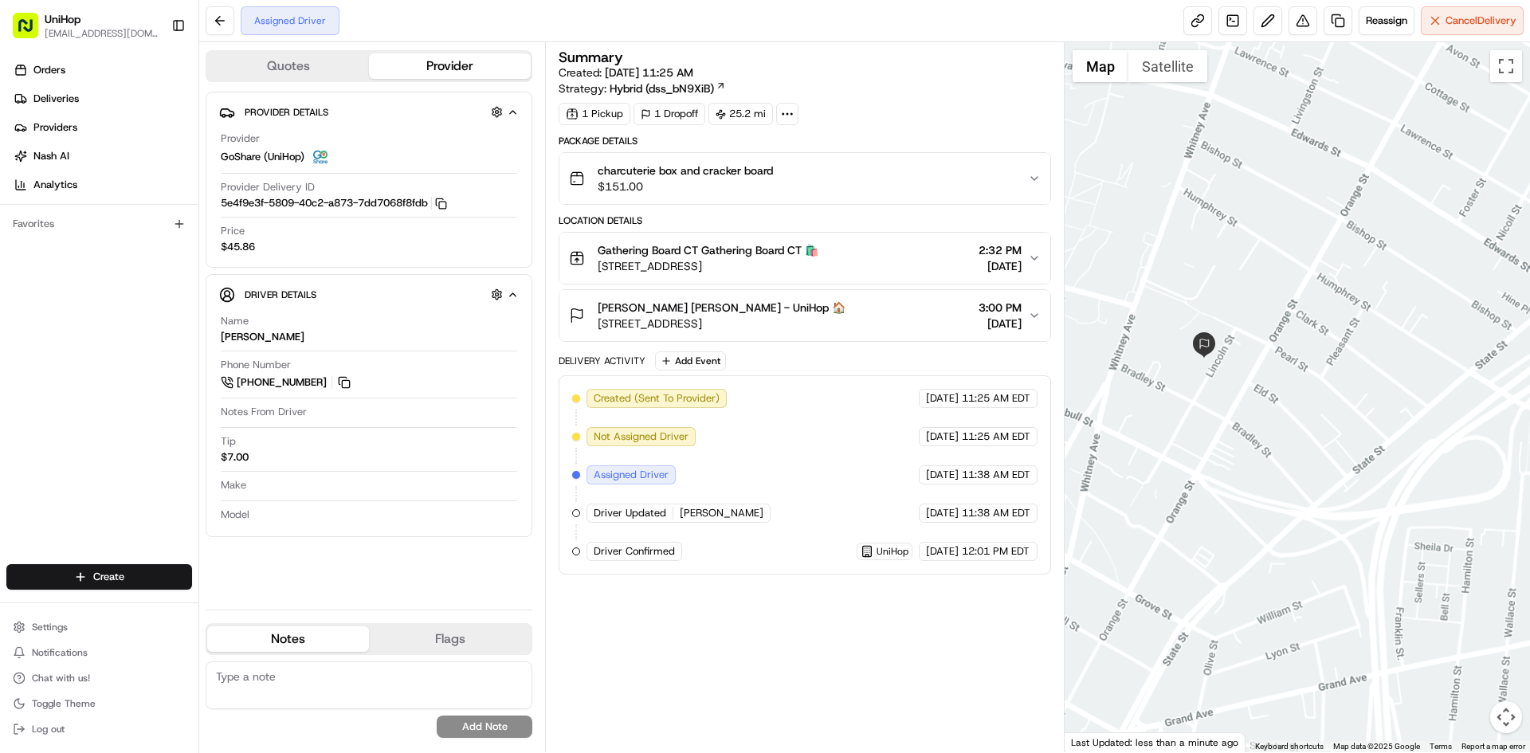
drag, startPoint x: 1376, startPoint y: 269, endPoint x: 1347, endPoint y: 363, distance: 98.6
click at [1358, 344] on div at bounding box center [1298, 397] width 466 height 710
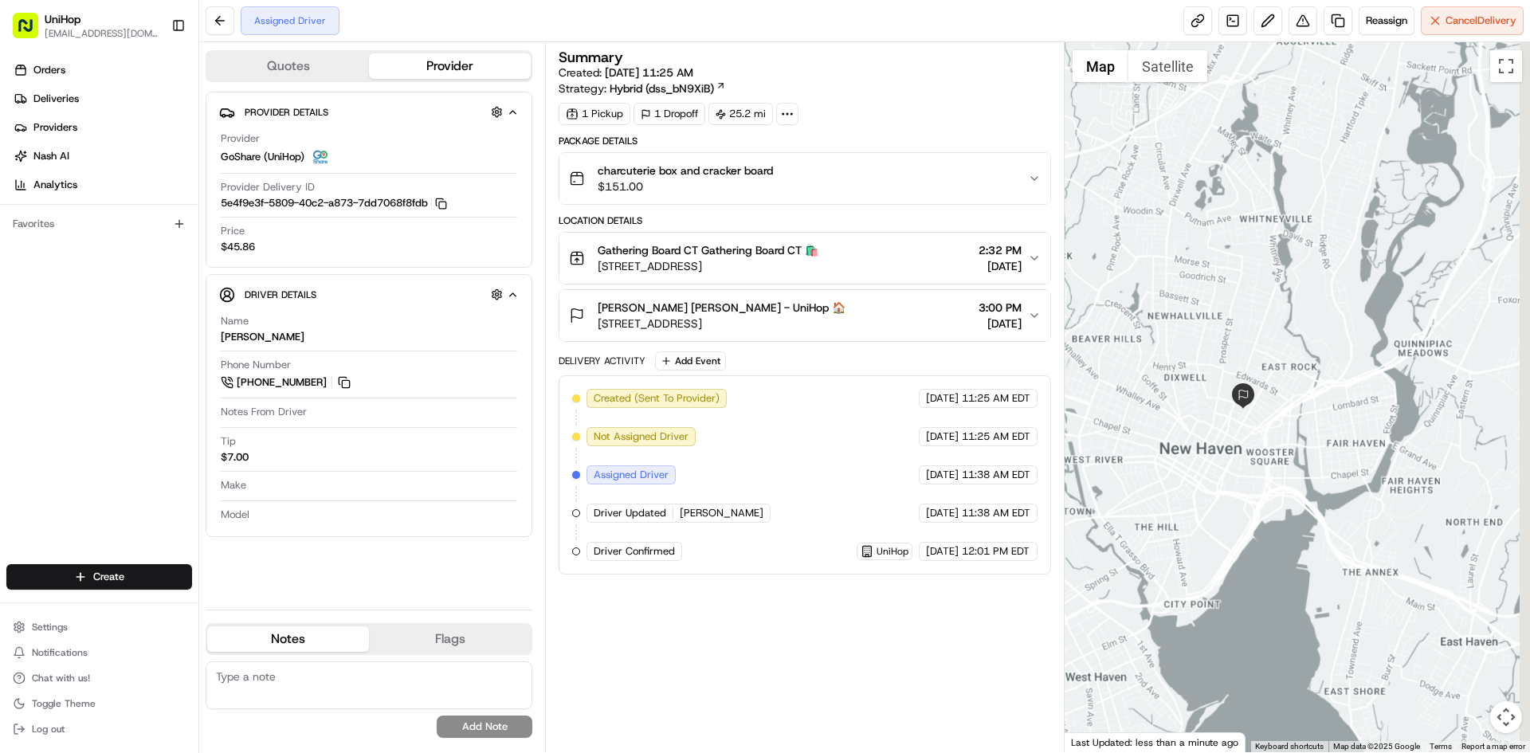
drag, startPoint x: 1345, startPoint y: 257, endPoint x: 1240, endPoint y: 293, distance: 110.1
click at [1255, 289] on div at bounding box center [1298, 397] width 466 height 710
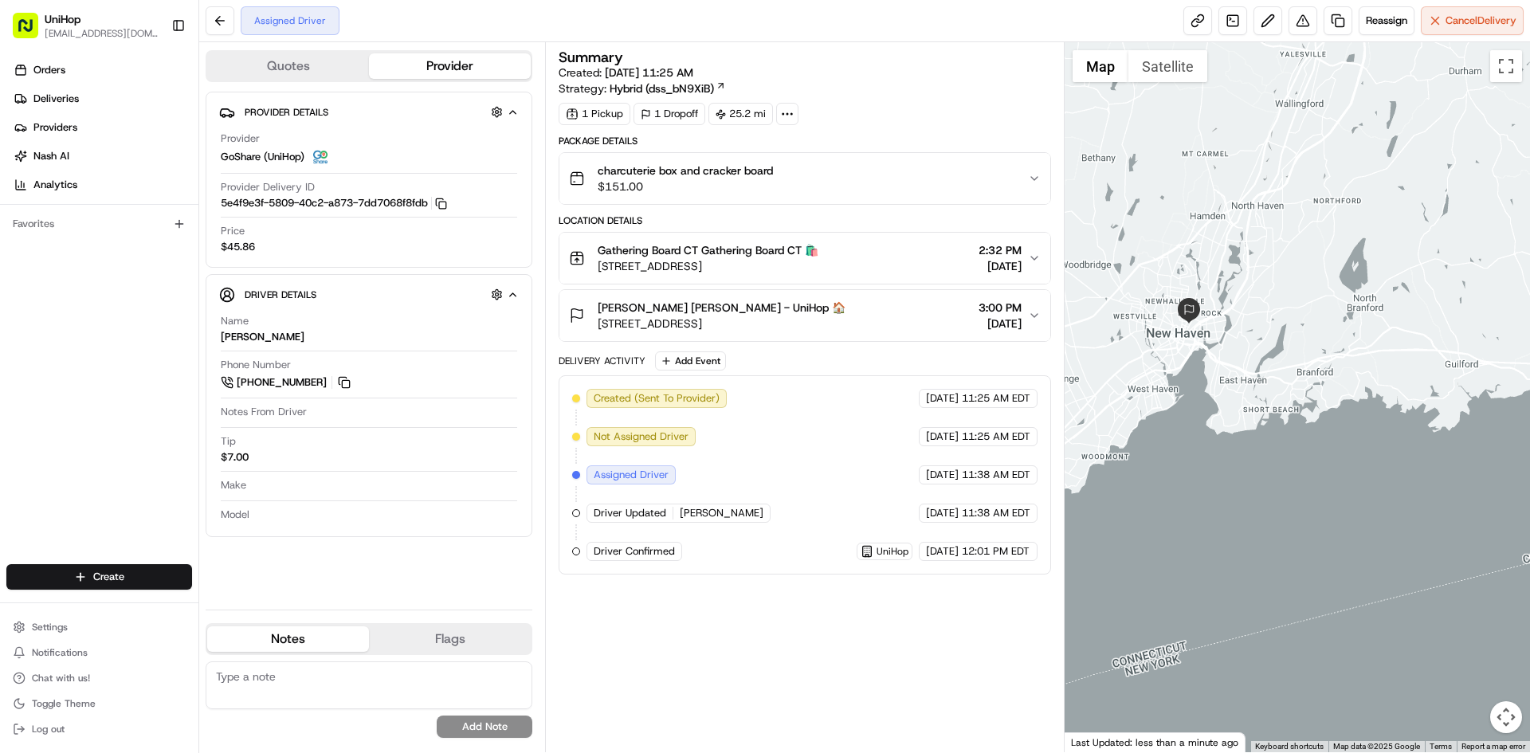
click at [1264, 343] on div at bounding box center [1298, 397] width 466 height 710
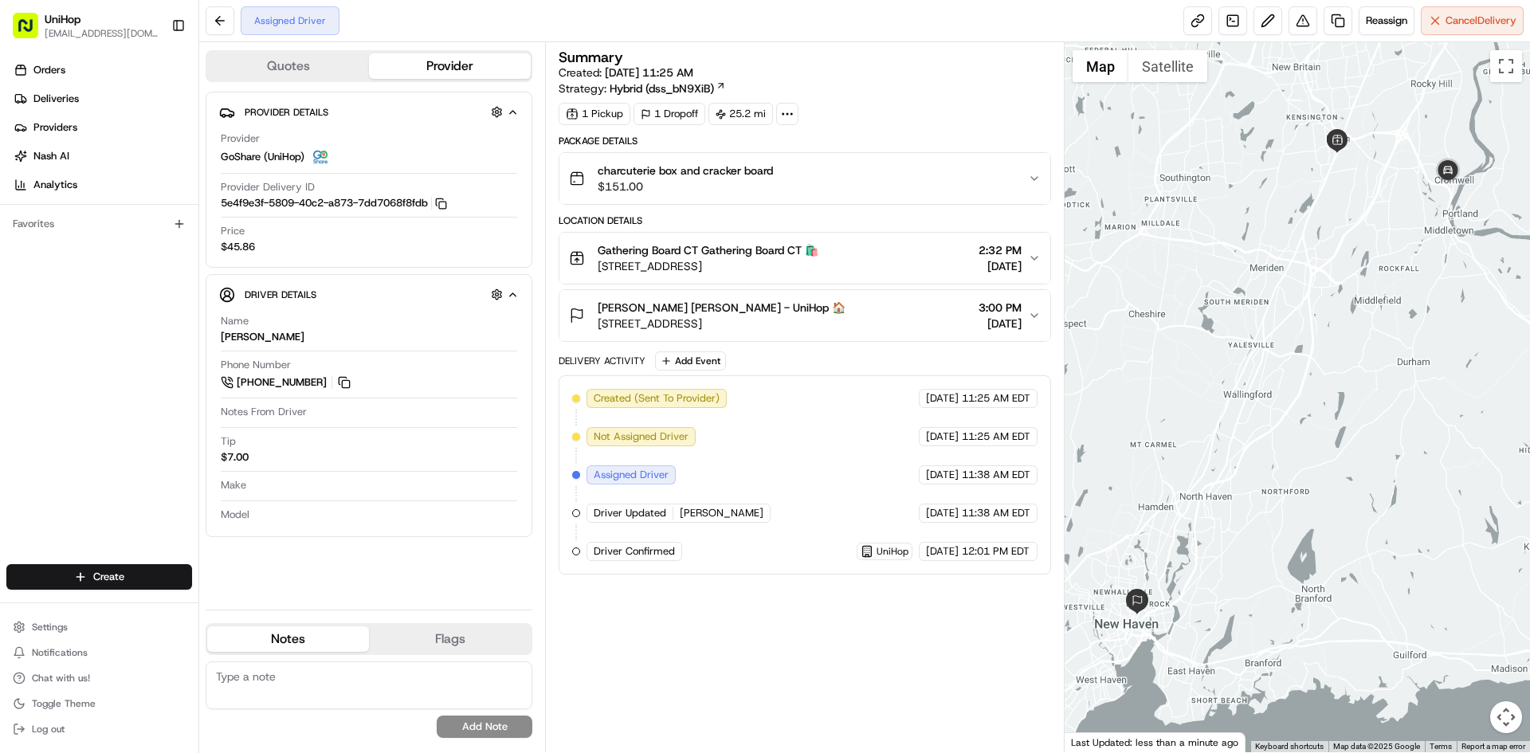
drag, startPoint x: 1372, startPoint y: 170, endPoint x: 1317, endPoint y: 214, distance: 70.3
click at [1317, 214] on div at bounding box center [1298, 397] width 466 height 710
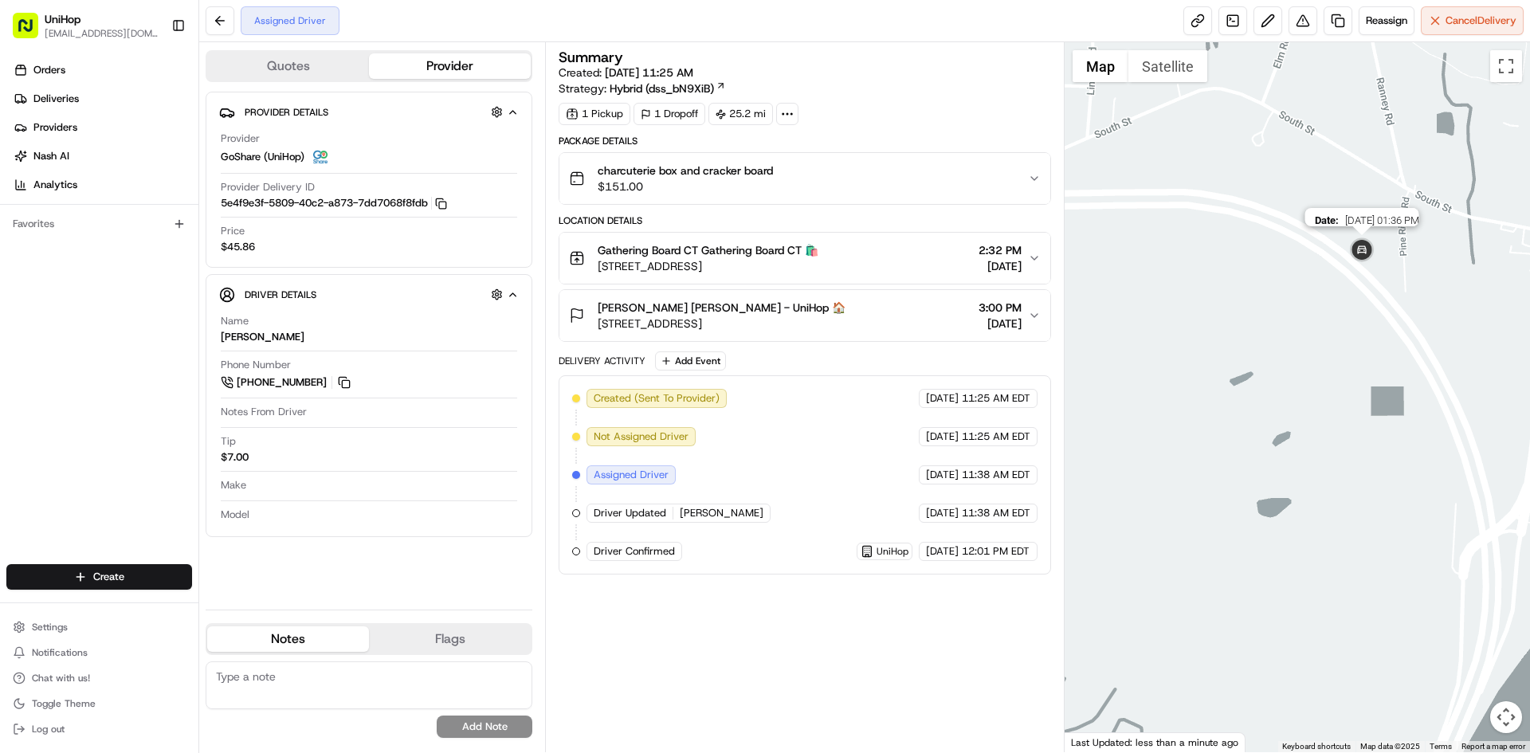
drag, startPoint x: 1270, startPoint y: 126, endPoint x: 1348, endPoint y: 261, distance: 155.3
click at [1348, 261] on img at bounding box center [1362, 251] width 32 height 32
drag, startPoint x: 1247, startPoint y: 285, endPoint x: 1343, endPoint y: 360, distance: 122.6
click at [1341, 332] on div "To navigate, press the arrow keys." at bounding box center [1298, 397] width 466 height 710
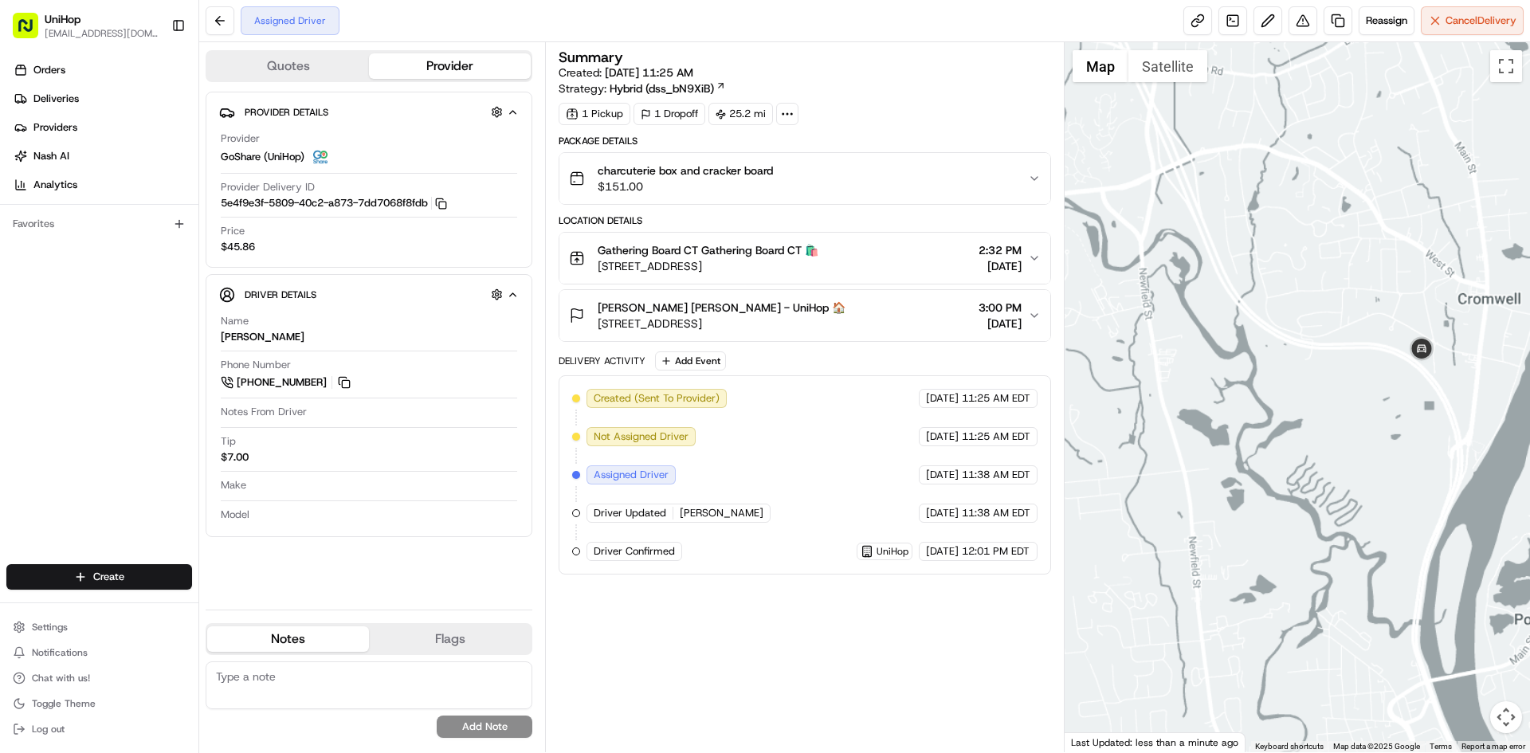
click at [1304, 373] on div at bounding box center [1298, 397] width 466 height 710
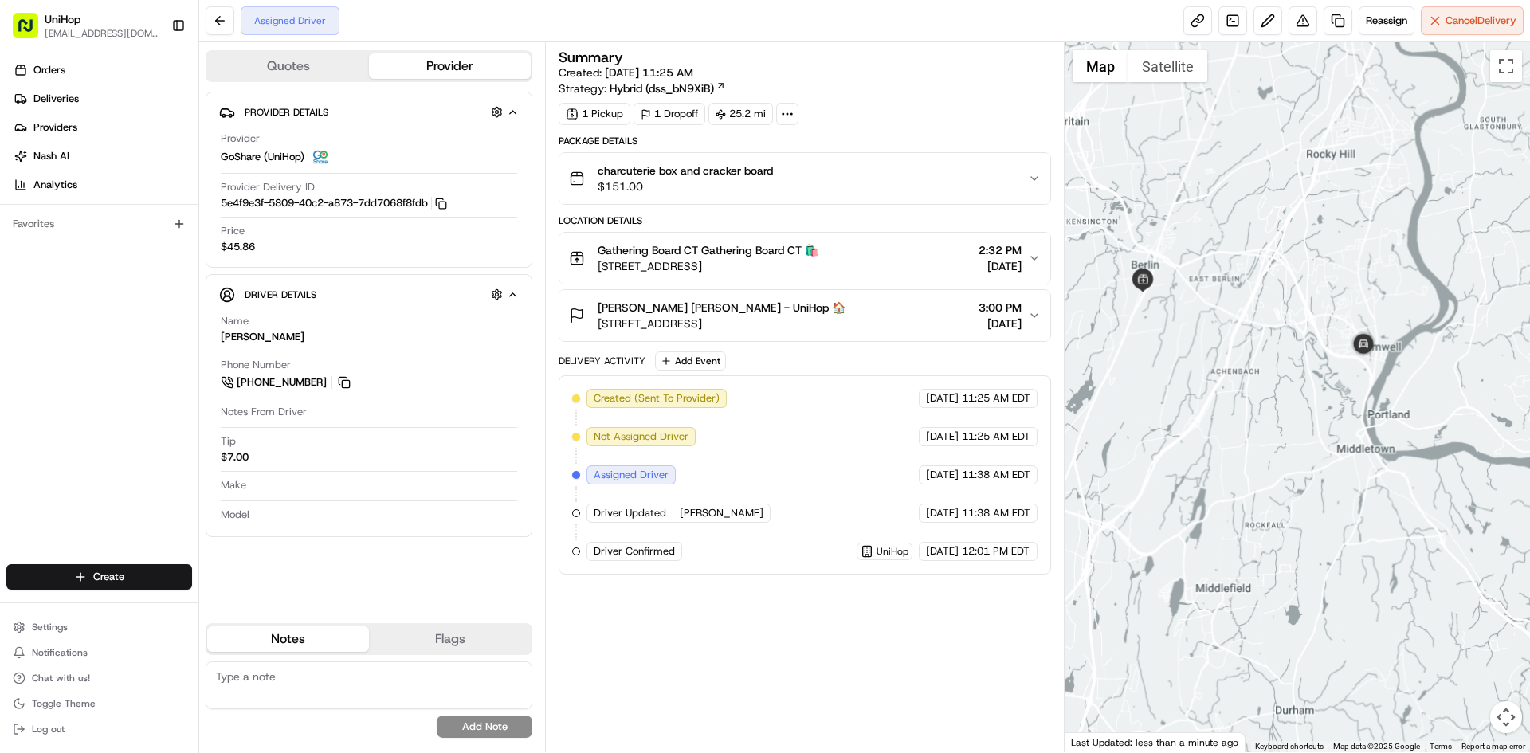
drag, startPoint x: 1266, startPoint y: 394, endPoint x: 1286, endPoint y: 339, distance: 58.5
click at [1290, 353] on div at bounding box center [1298, 397] width 466 height 710
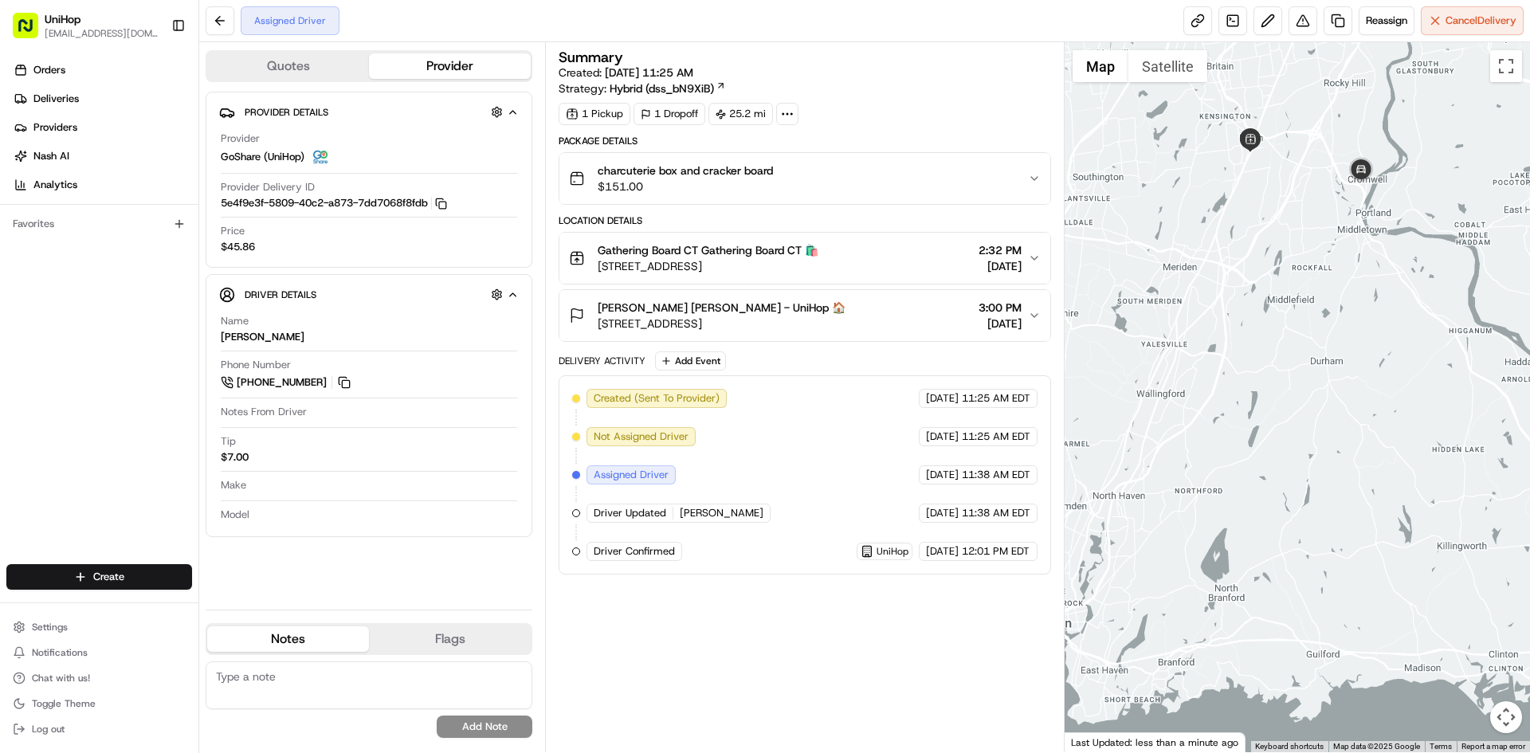
drag, startPoint x: 1250, startPoint y: 397, endPoint x: 1293, endPoint y: 255, distance: 148.3
click at [1293, 255] on div at bounding box center [1298, 397] width 466 height 710
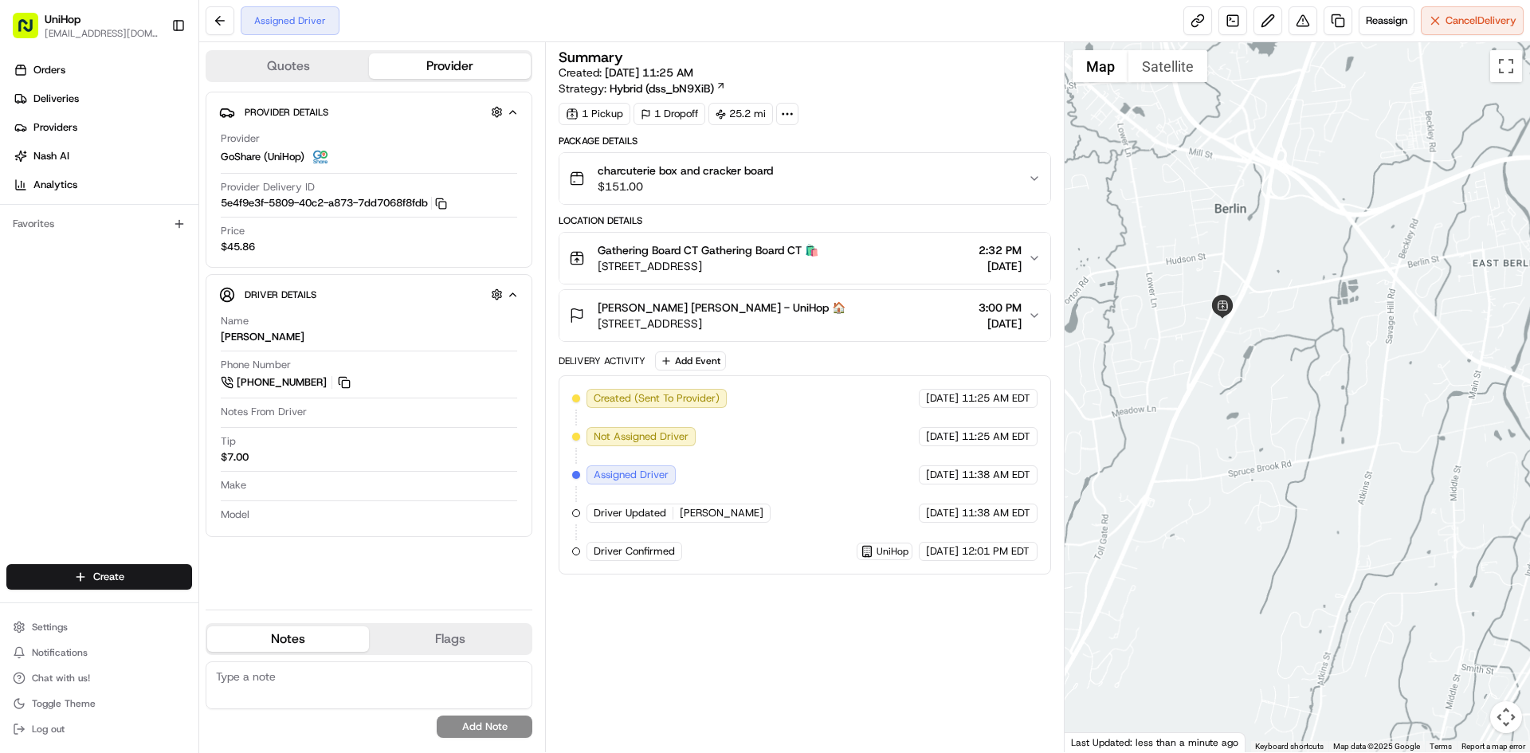
drag, startPoint x: 1270, startPoint y: 194, endPoint x: 1188, endPoint y: 156, distance: 91.0
click at [1278, 336] on div at bounding box center [1298, 397] width 466 height 710
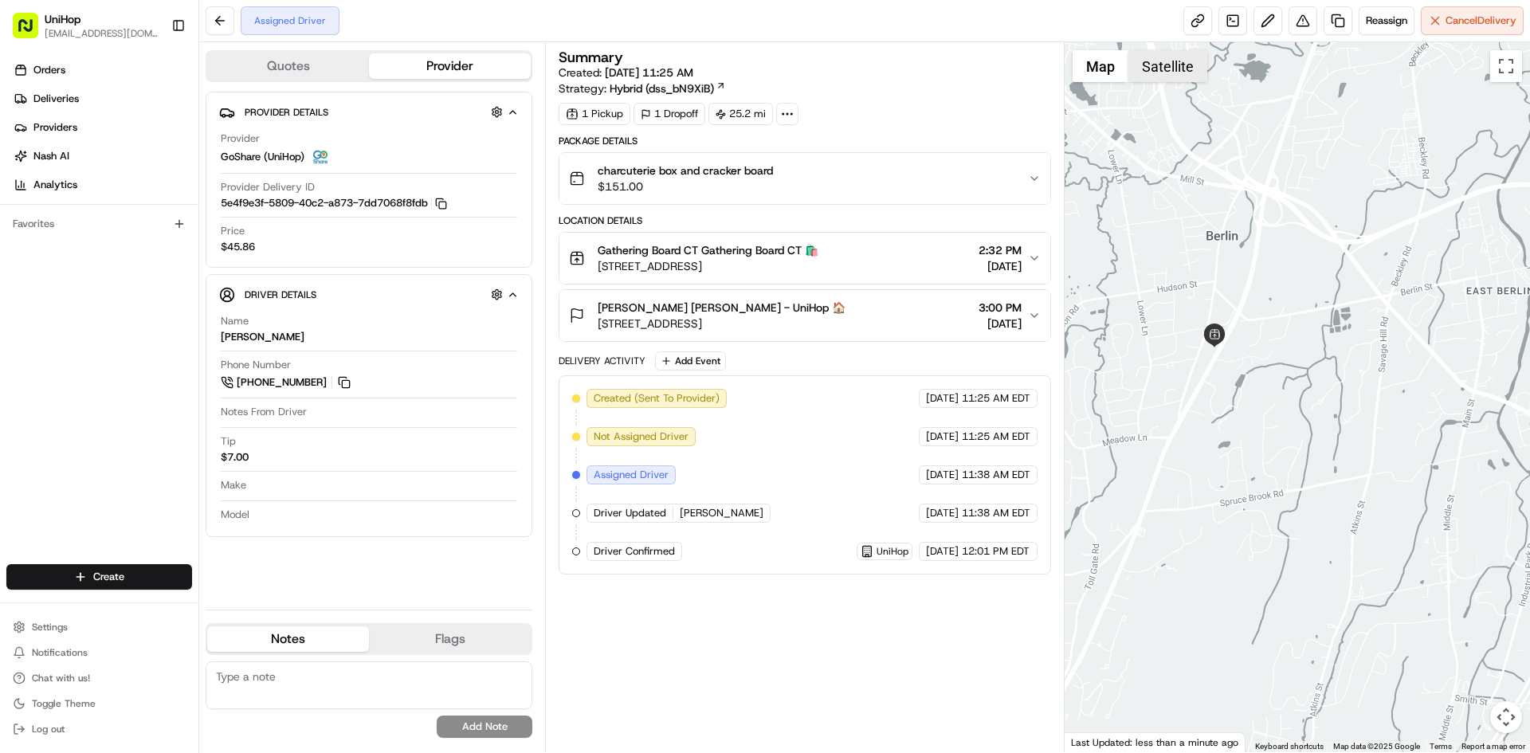
click at [1148, 70] on button "Satellite" at bounding box center [1168, 66] width 79 height 32
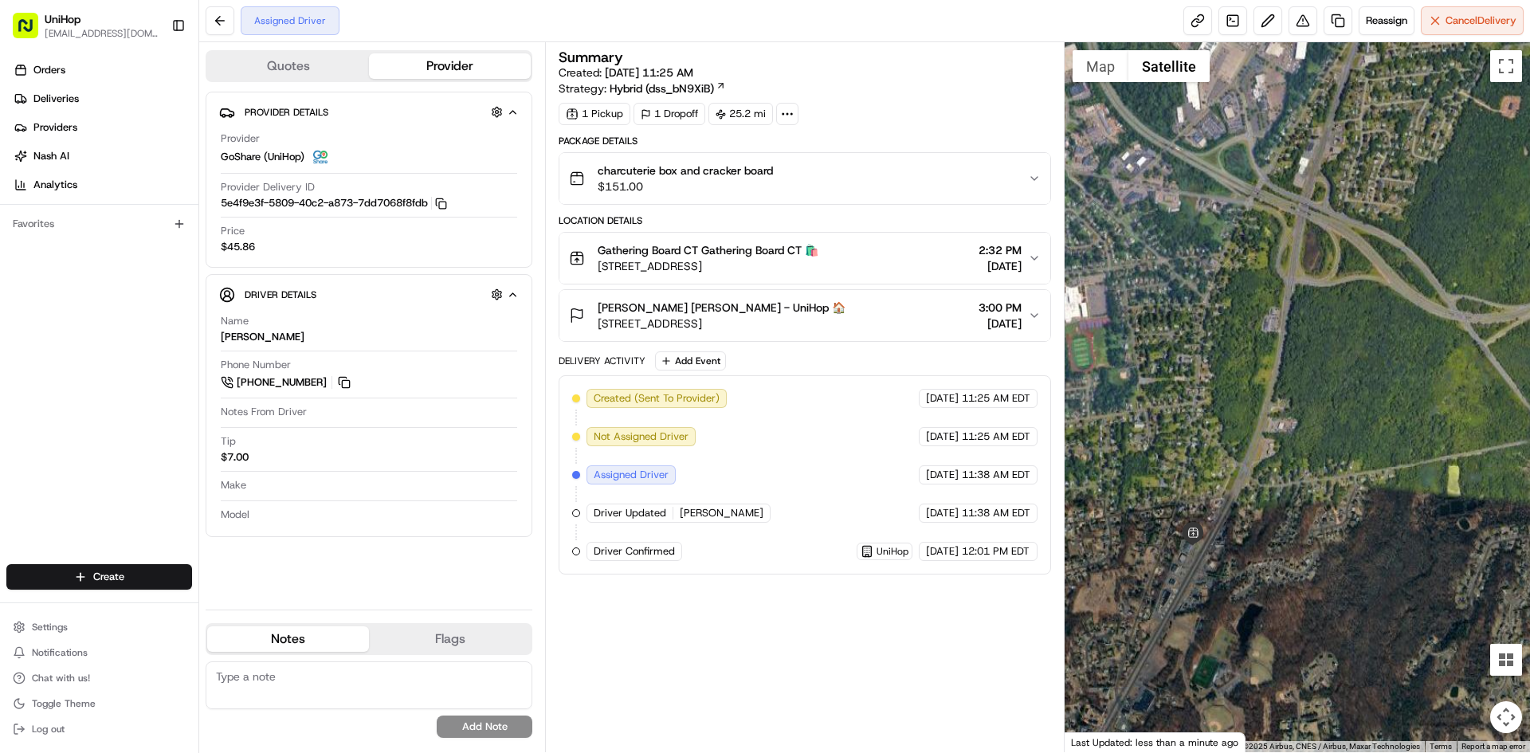
click at [1233, 258] on div at bounding box center [1298, 397] width 466 height 710
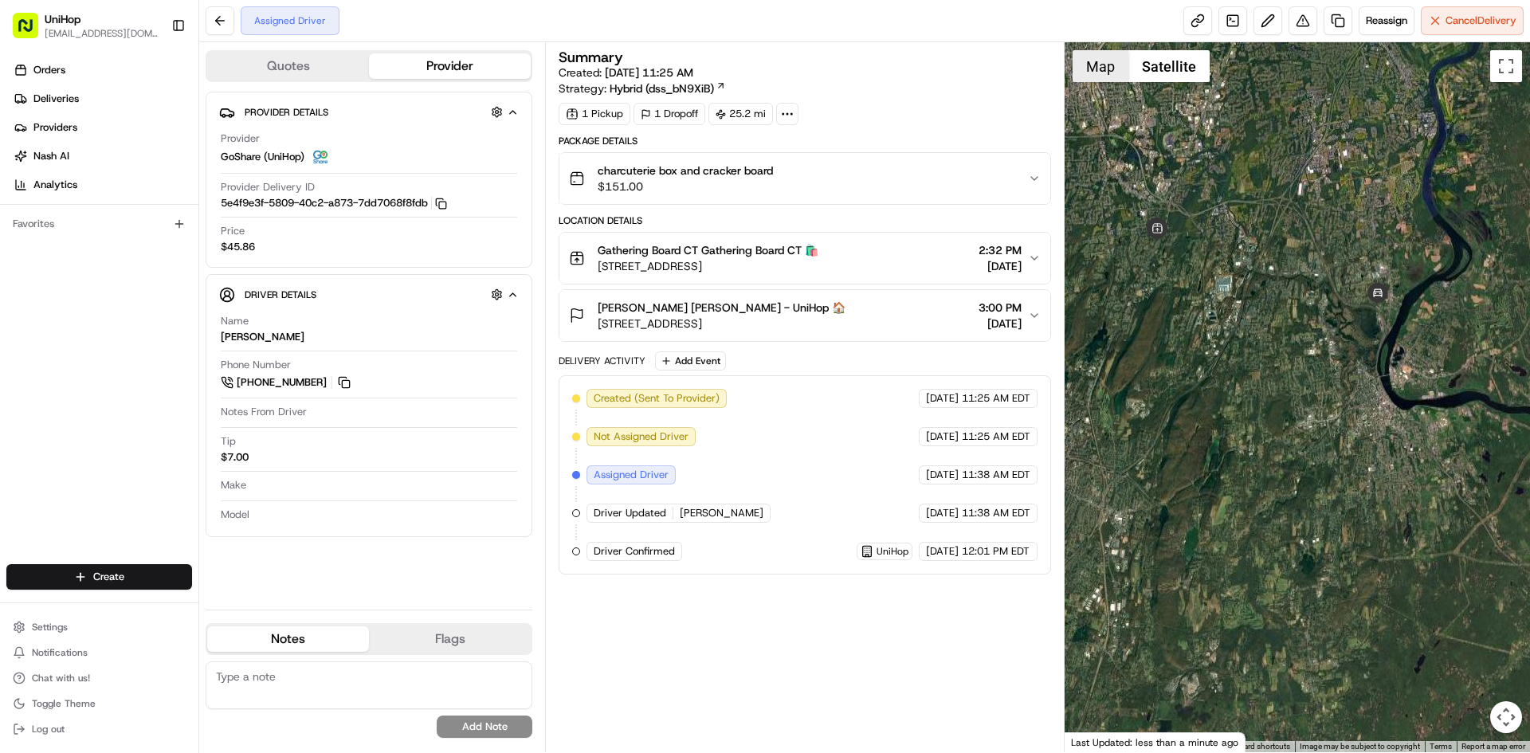
click at [1100, 61] on button "Map" at bounding box center [1101, 66] width 56 height 32
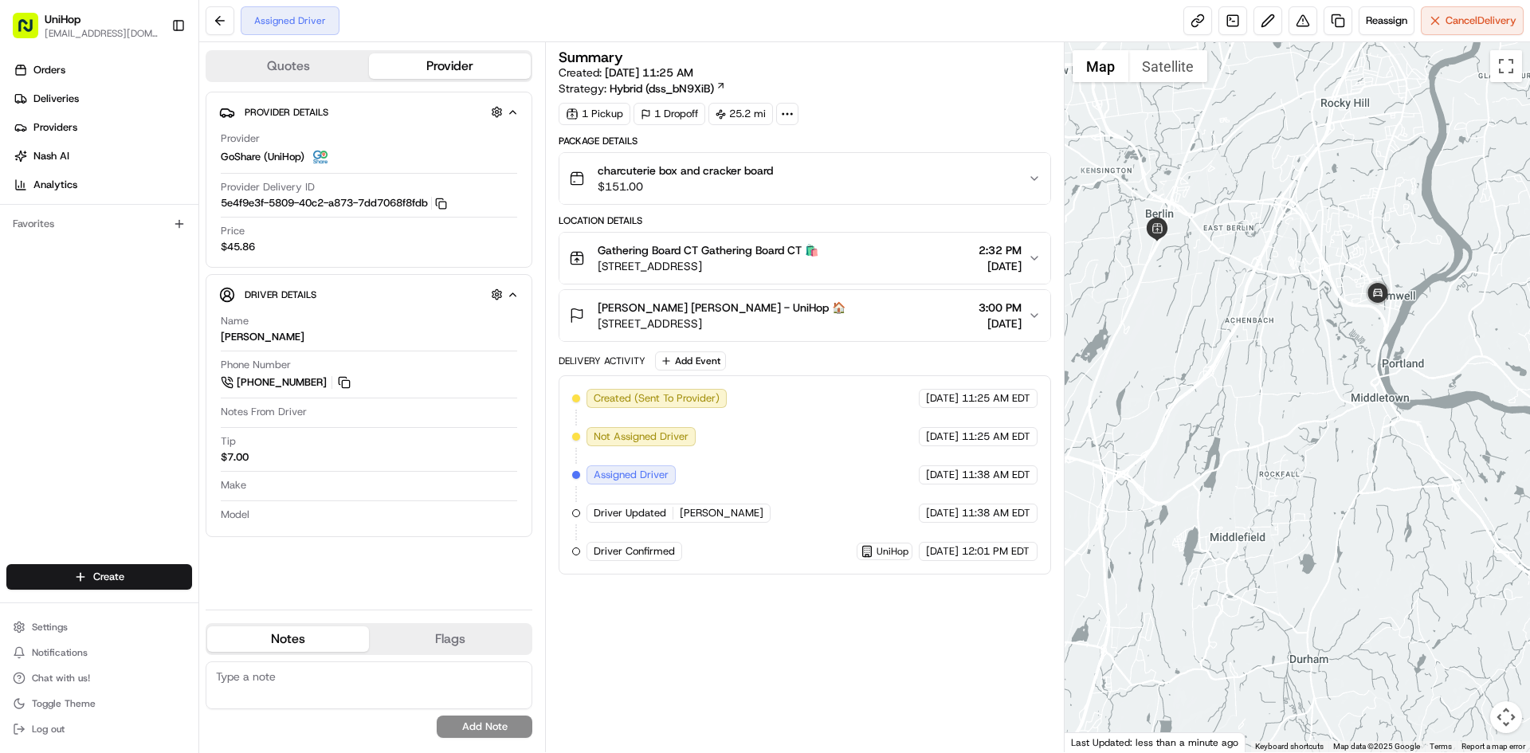
click at [1236, 273] on div at bounding box center [1298, 397] width 466 height 710
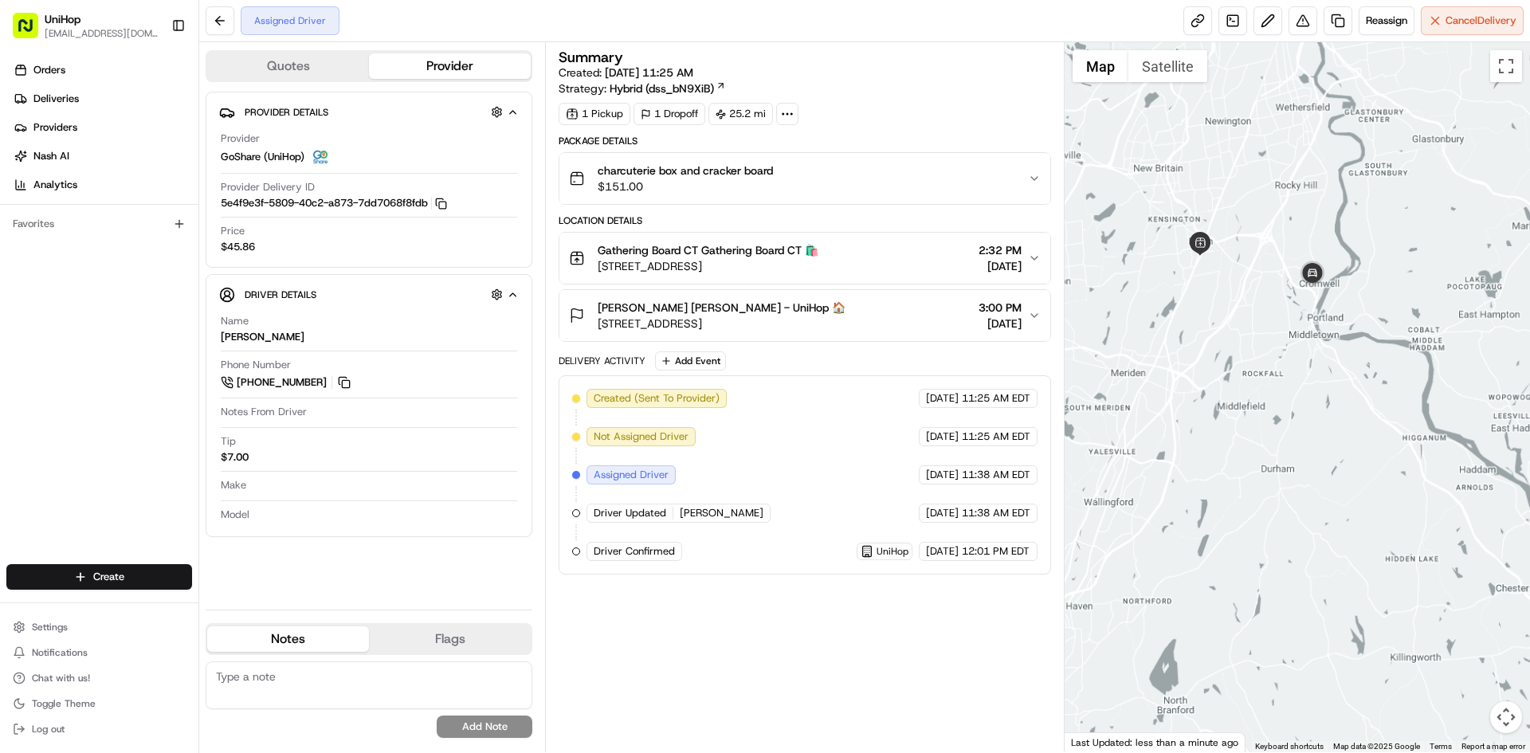
drag, startPoint x: 1246, startPoint y: 353, endPoint x: 1302, endPoint y: 242, distance: 124.4
click at [1278, 294] on div at bounding box center [1298, 397] width 466 height 710
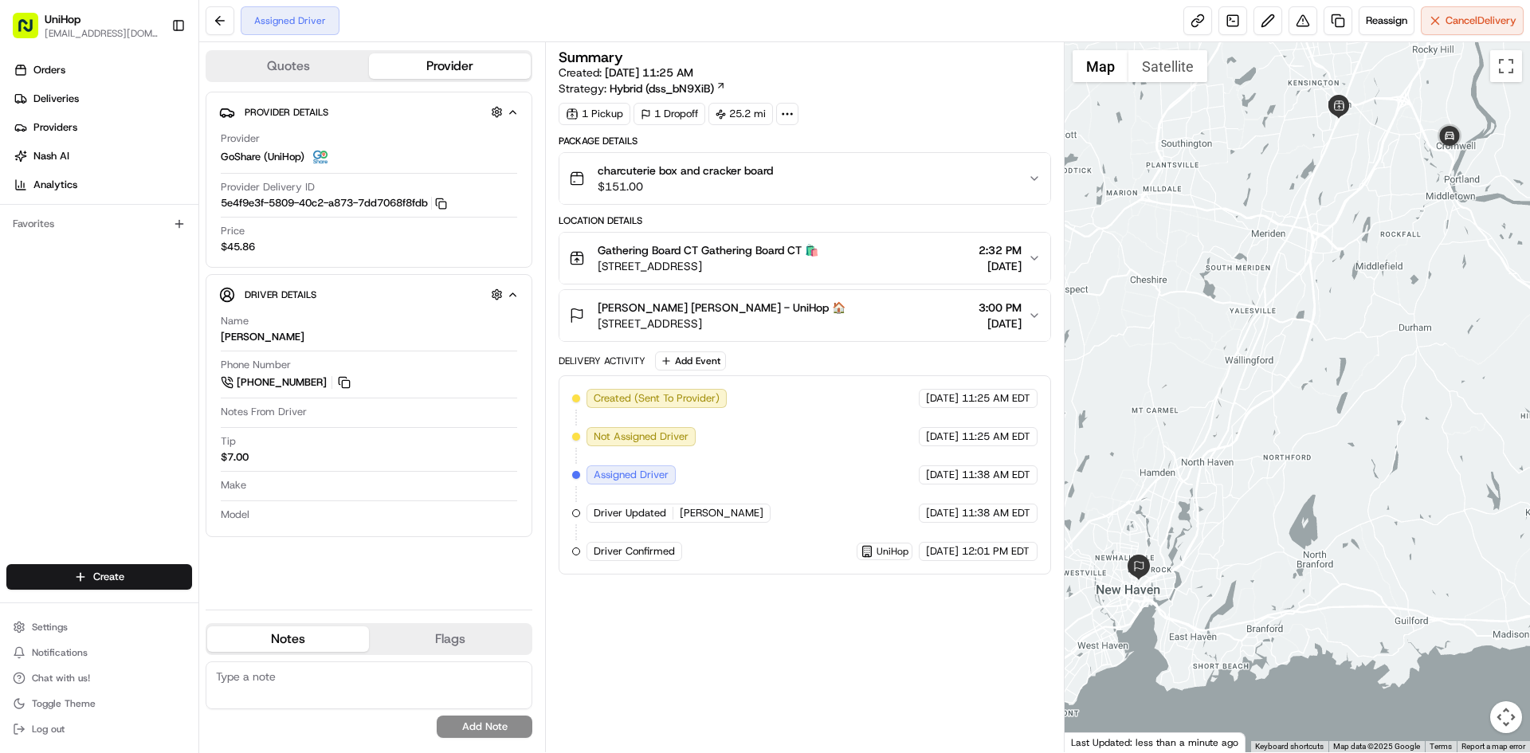
drag, startPoint x: 1292, startPoint y: 316, endPoint x: 1289, endPoint y: 379, distance: 62.2
click at [1289, 379] on div at bounding box center [1298, 397] width 466 height 710
click at [914, 652] on div "Summary Created: Aug 16 2025 11:25 AM Strategy: Hybrid (dss_bN9XiB) 1 Pickup 1 …" at bounding box center [805, 397] width 492 height 694
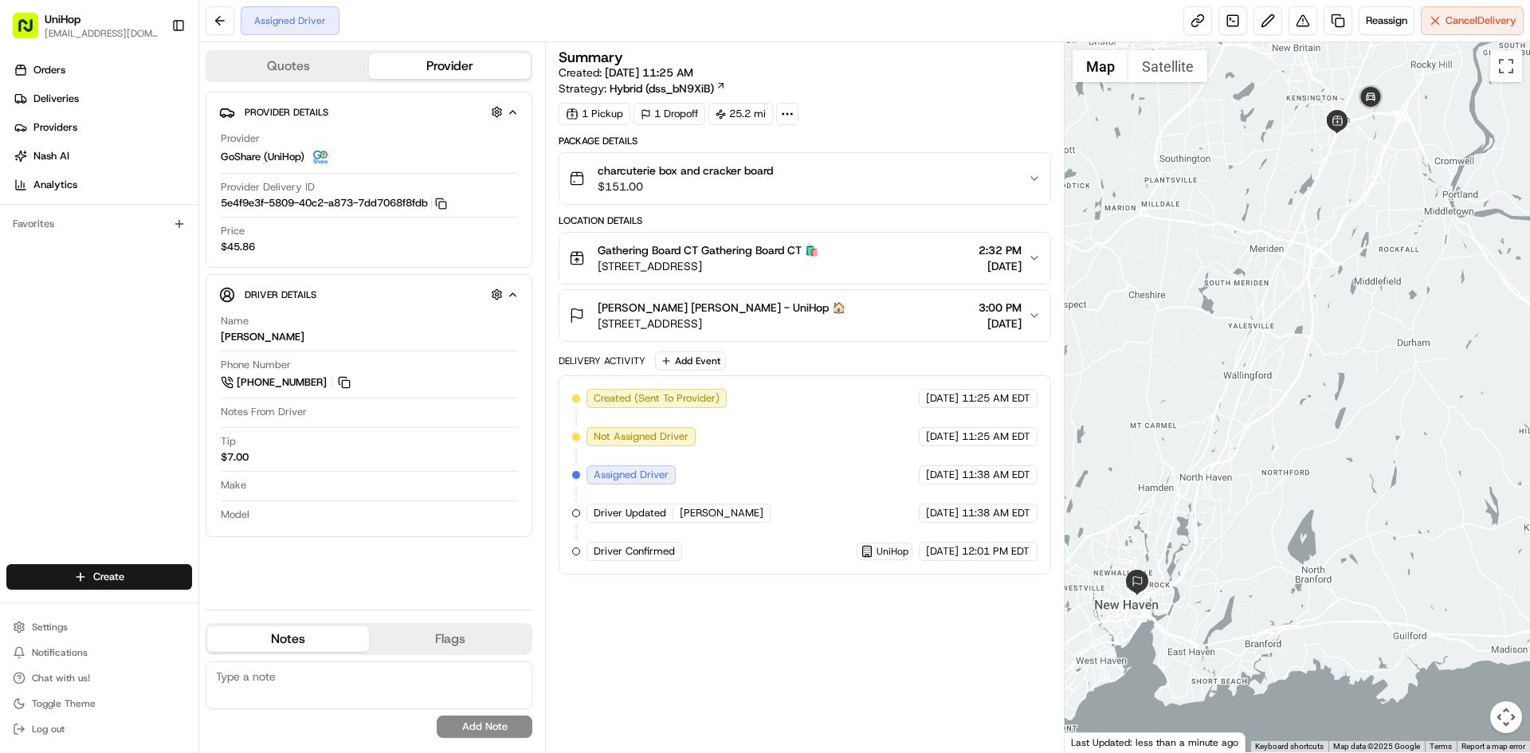
drag, startPoint x: 1252, startPoint y: 155, endPoint x: 1243, endPoint y: 187, distance: 32.3
click at [1245, 187] on div at bounding box center [1298, 397] width 466 height 710
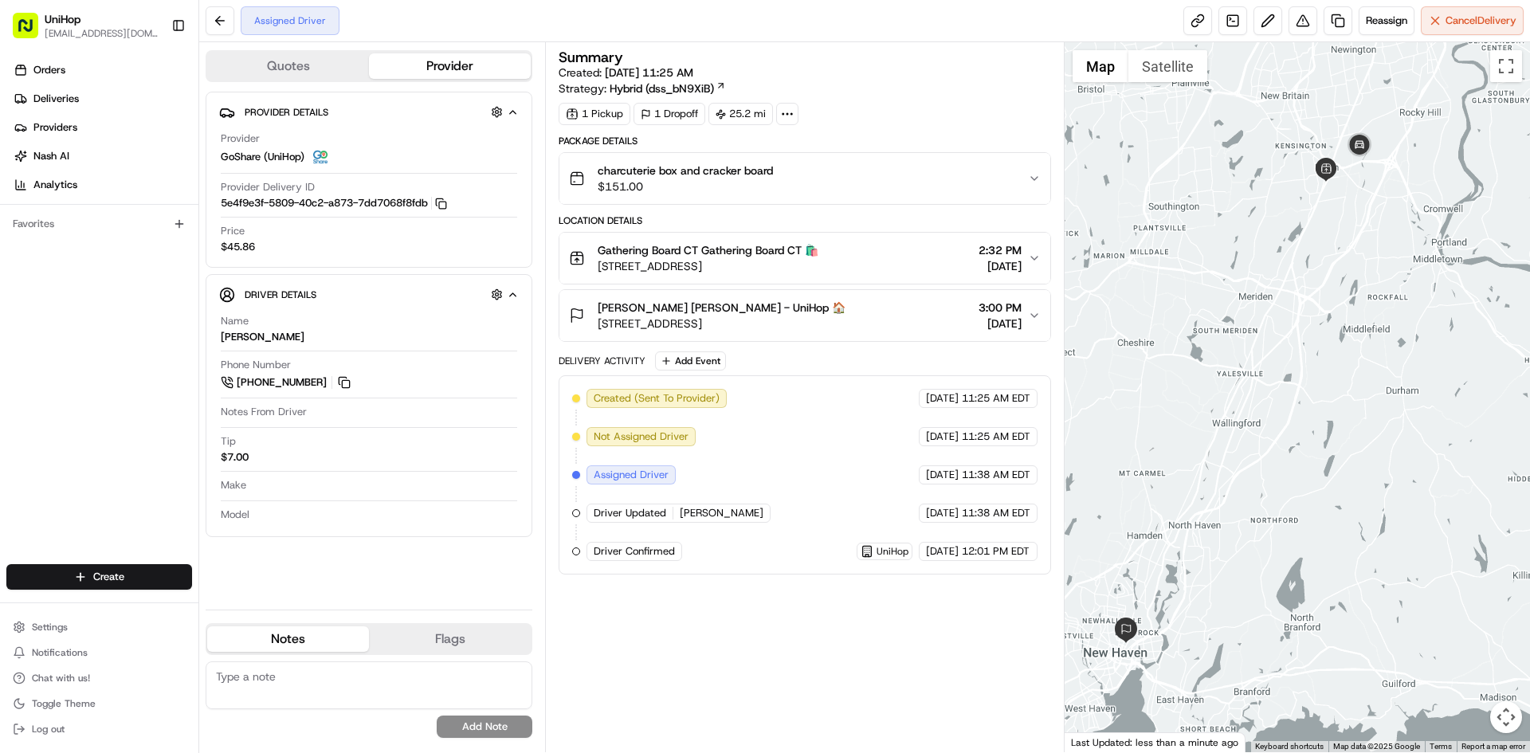
drag, startPoint x: 340, startPoint y: 379, endPoint x: 340, endPoint y: 349, distance: 30.3
click at [340, 379] on button at bounding box center [345, 383] width 18 height 18
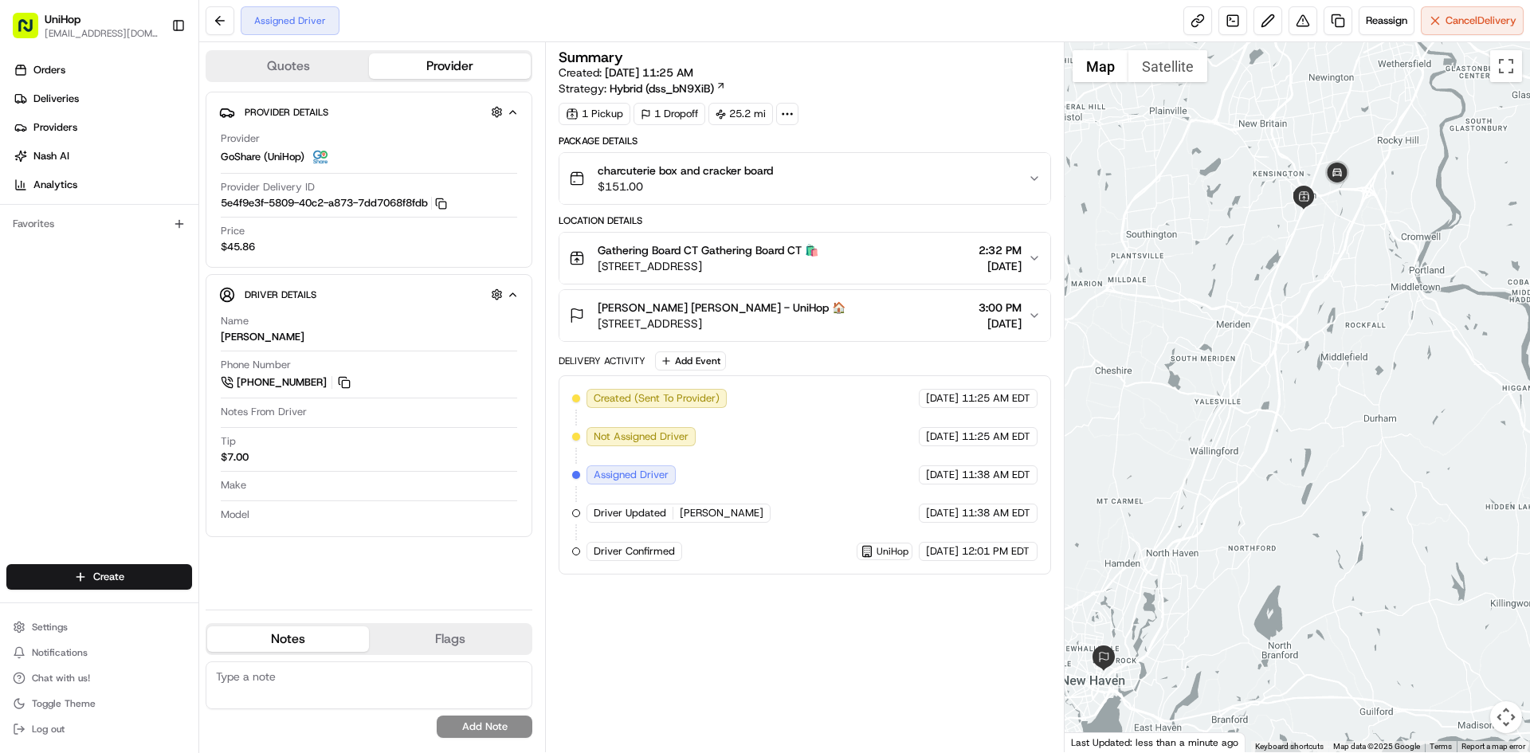
drag, startPoint x: 1196, startPoint y: 234, endPoint x: 1178, endPoint y: 269, distance: 39.6
click at [1178, 269] on div at bounding box center [1298, 397] width 466 height 710
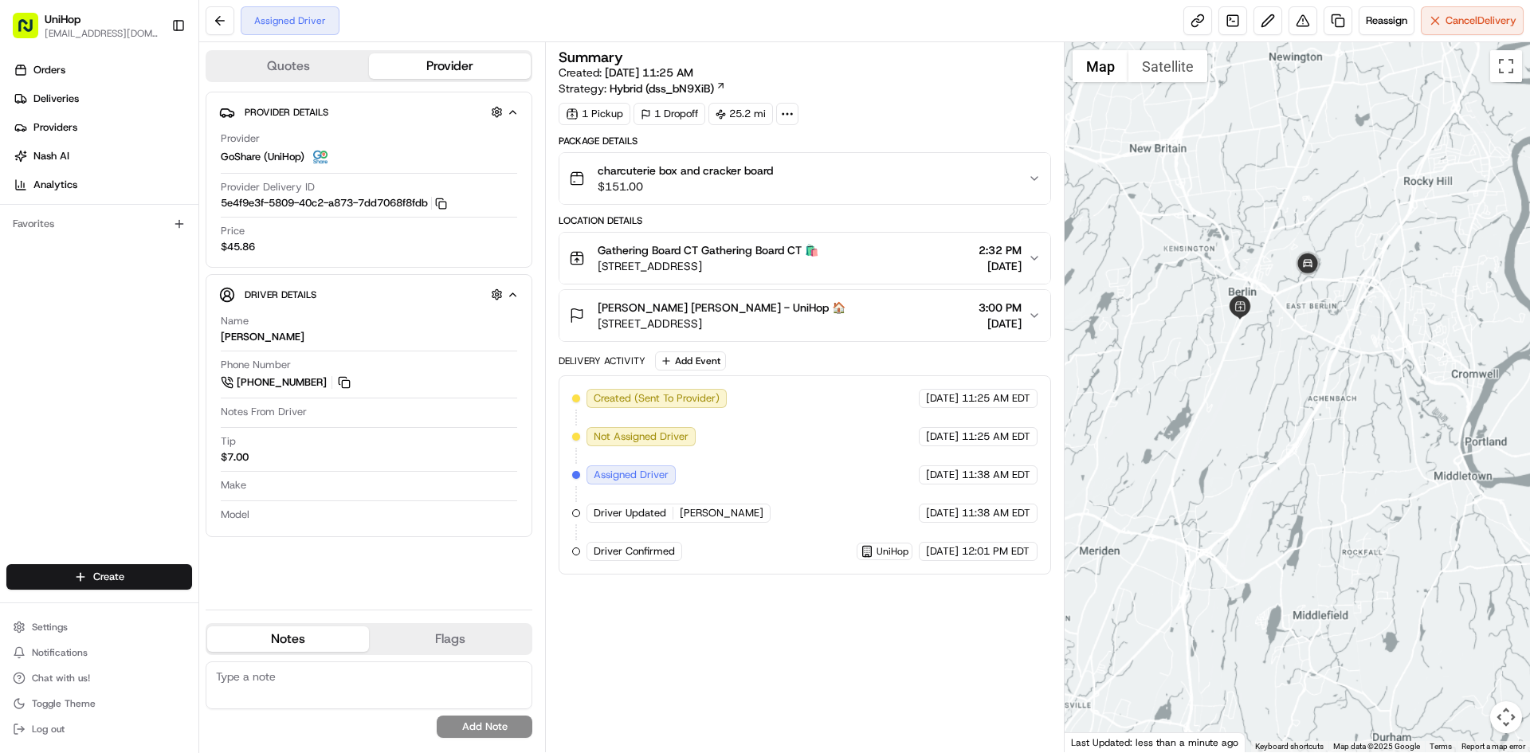
drag, startPoint x: 1251, startPoint y: 404, endPoint x: 1268, endPoint y: 294, distance: 111.3
click at [1267, 324] on div at bounding box center [1298, 397] width 466 height 710
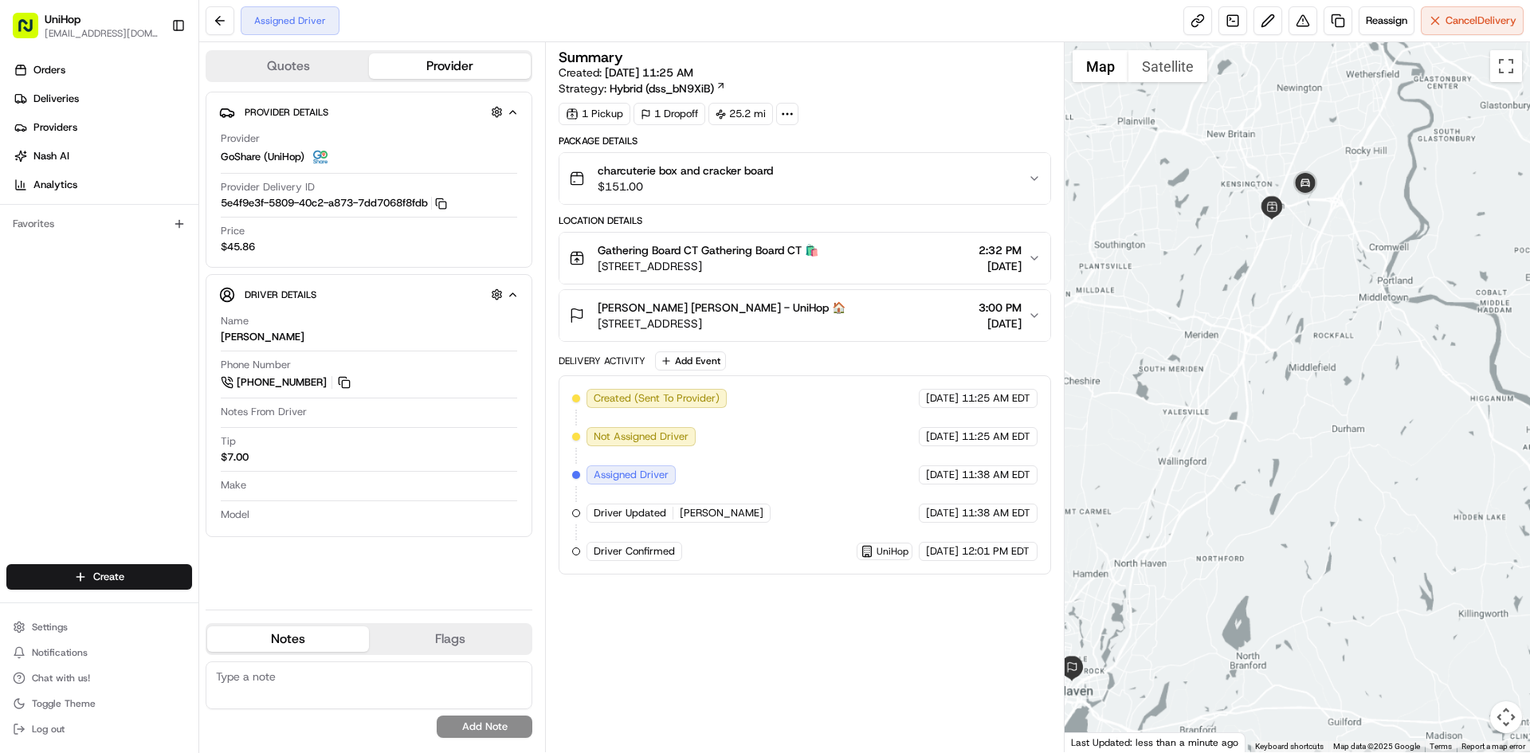
drag, startPoint x: 1249, startPoint y: 340, endPoint x: 1249, endPoint y: 349, distance: 8.8
click at [1249, 349] on div at bounding box center [1298, 397] width 466 height 710
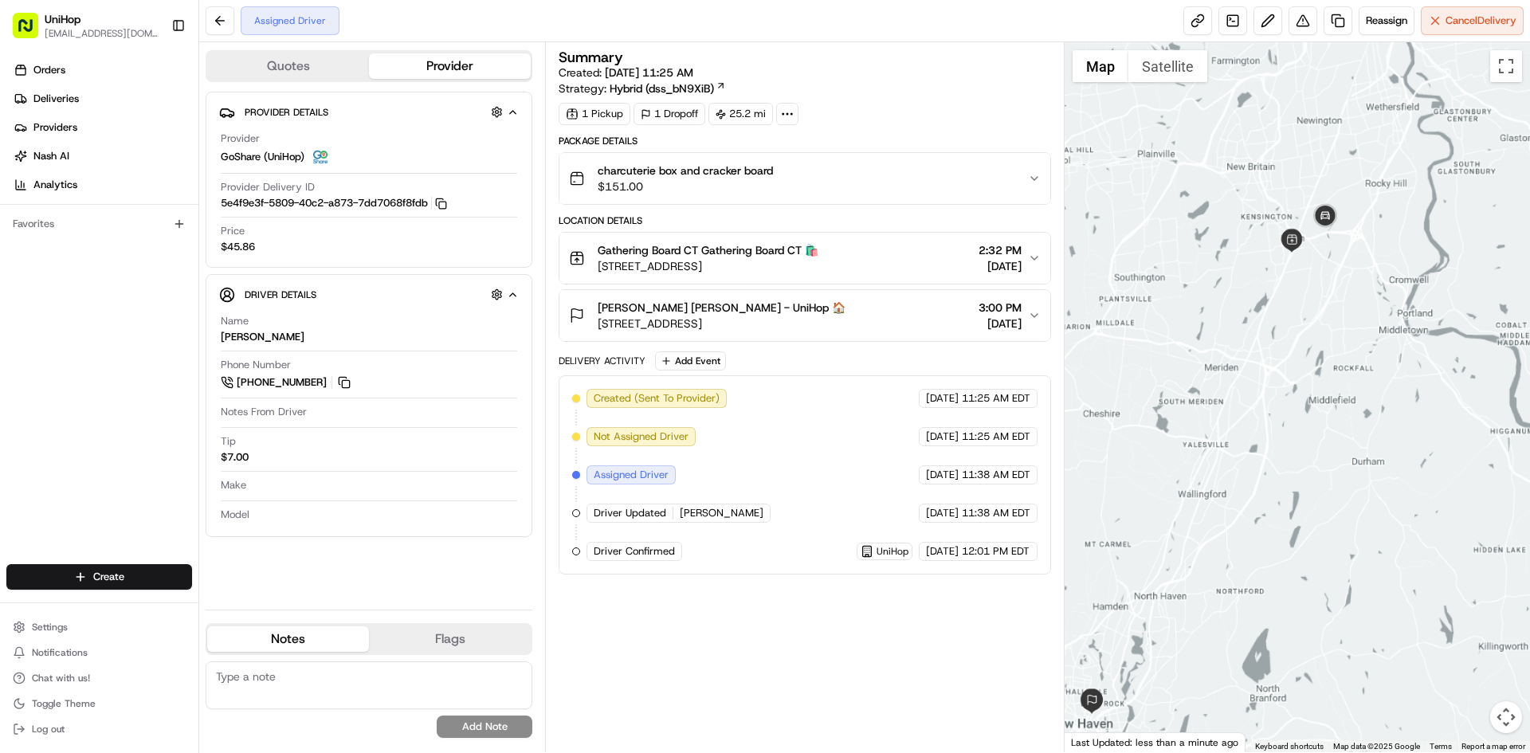
drag, startPoint x: 1247, startPoint y: 336, endPoint x: 1272, endPoint y: 358, distance: 33.3
click at [1272, 358] on div at bounding box center [1298, 397] width 466 height 710
click at [144, 407] on div "Orders Deliveries Providers Nash AI Analytics Favorites" at bounding box center [99, 312] width 198 height 523
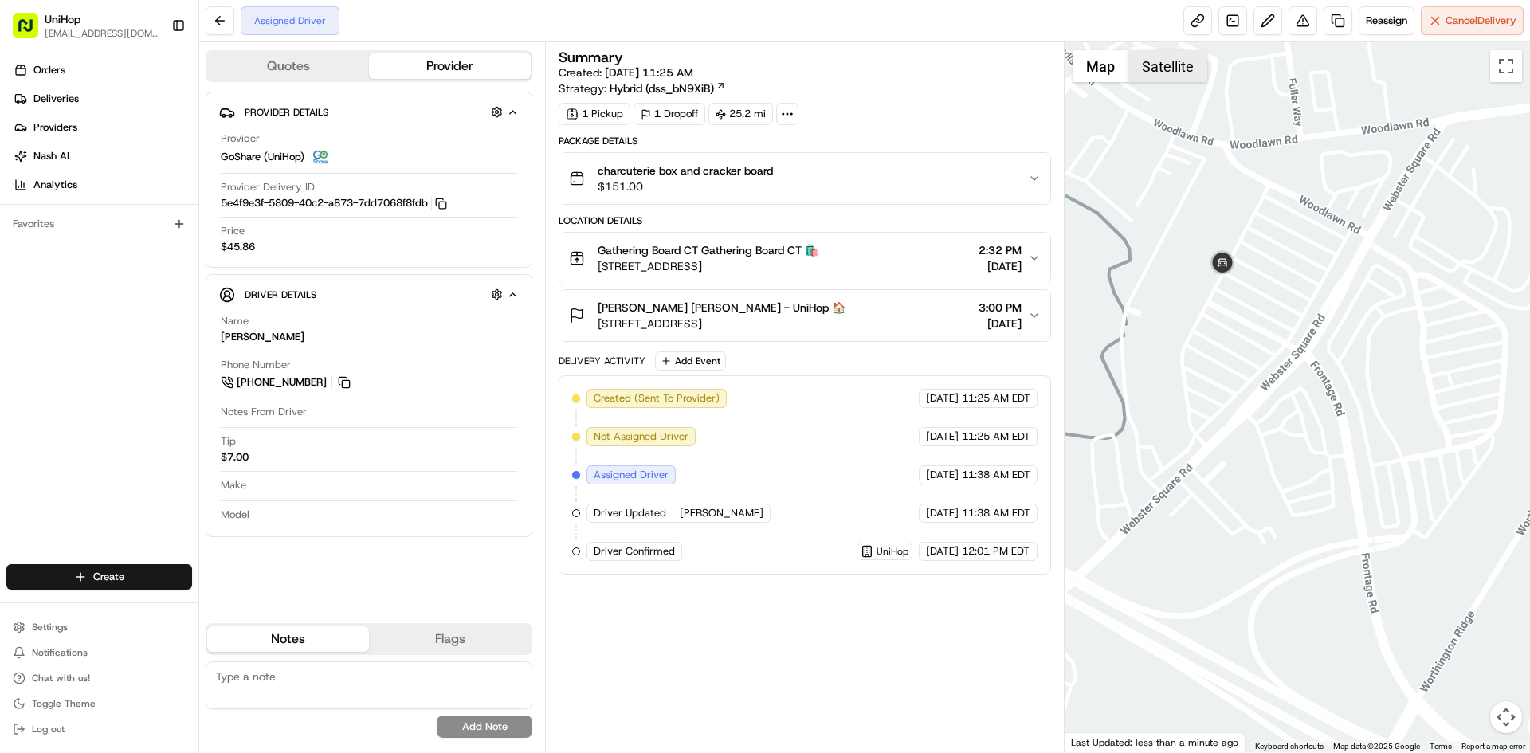
click at [1186, 56] on button "Satellite" at bounding box center [1168, 66] width 79 height 32
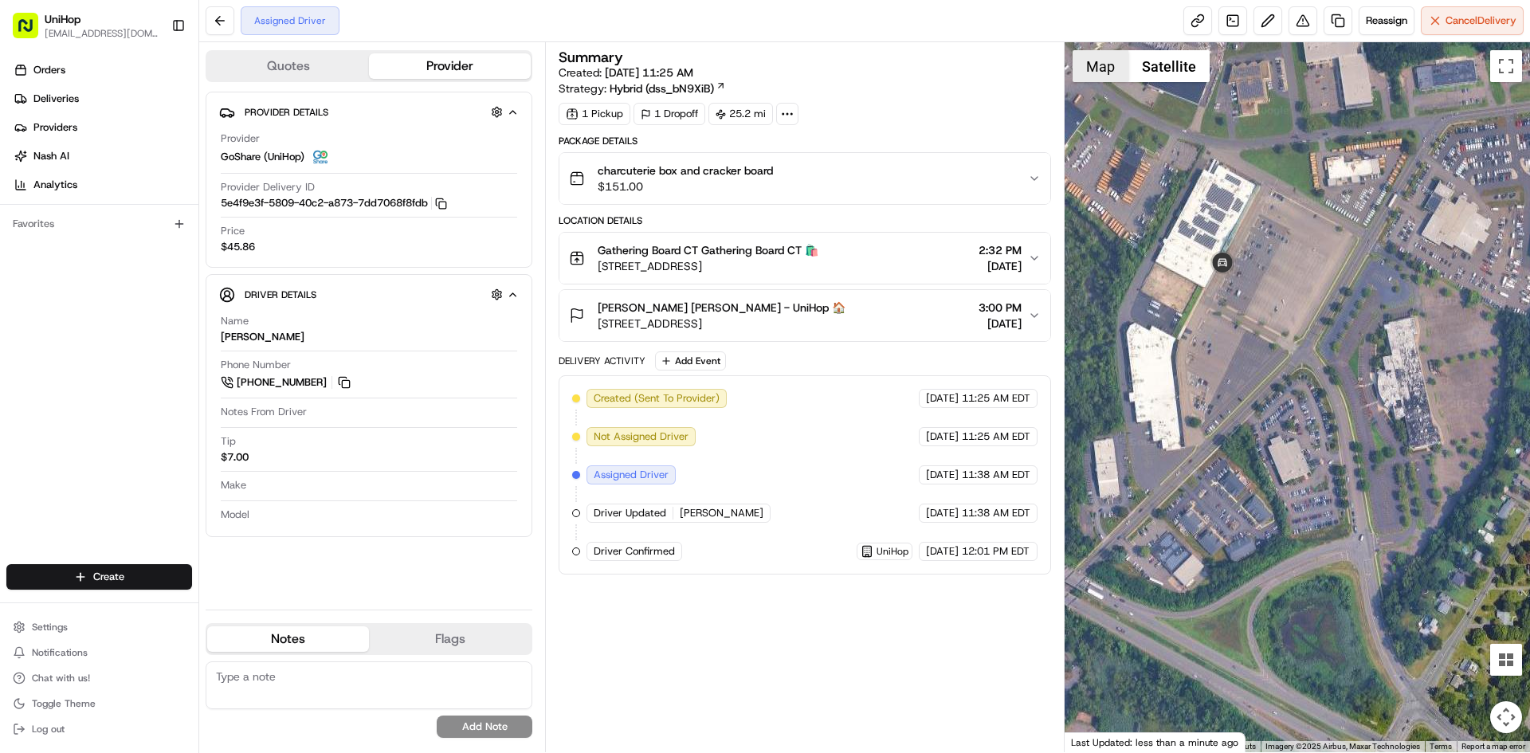
click at [1083, 67] on button "Map" at bounding box center [1101, 66] width 56 height 32
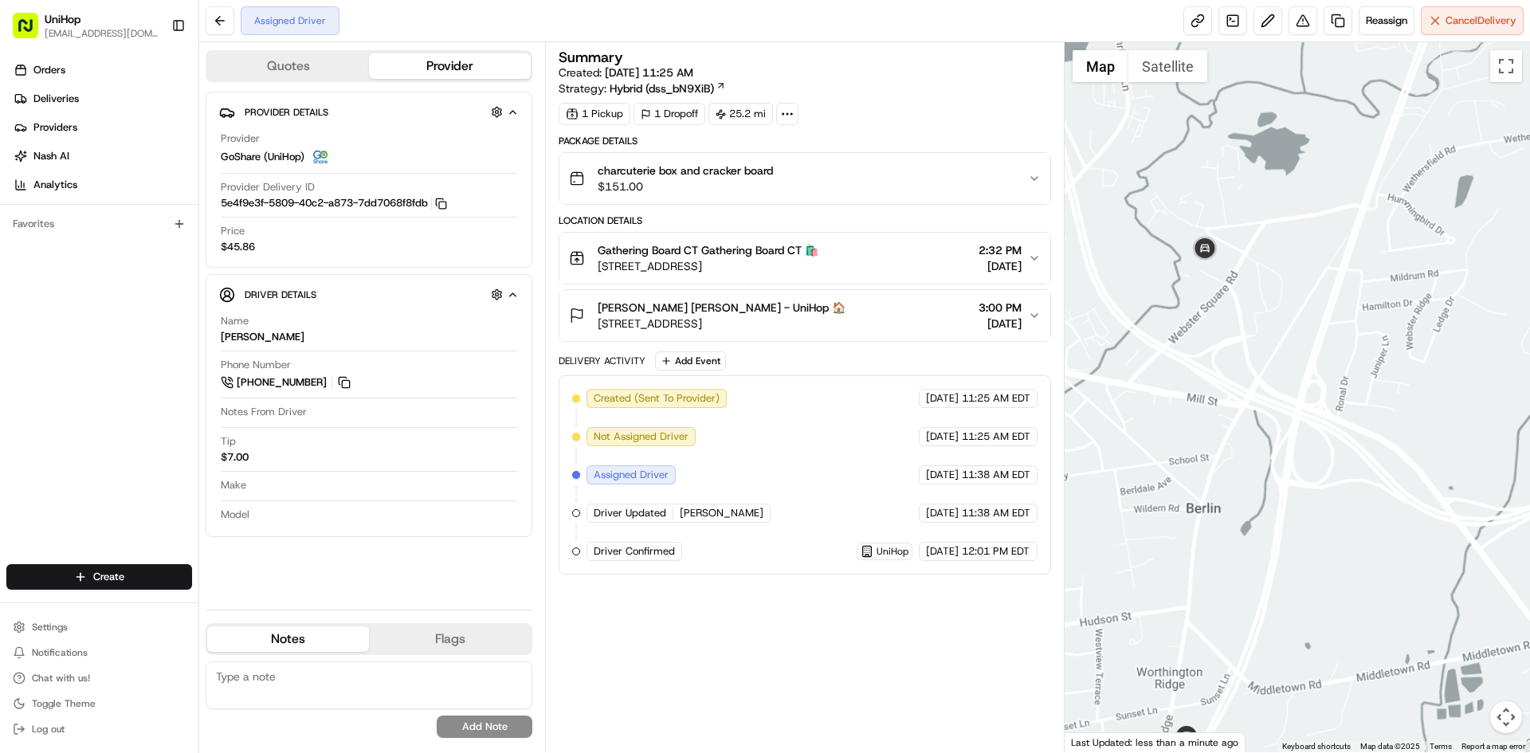
drag, startPoint x: 1225, startPoint y: 340, endPoint x: 1257, endPoint y: 278, distance: 69.2
click at [1242, 315] on div at bounding box center [1298, 397] width 466 height 710
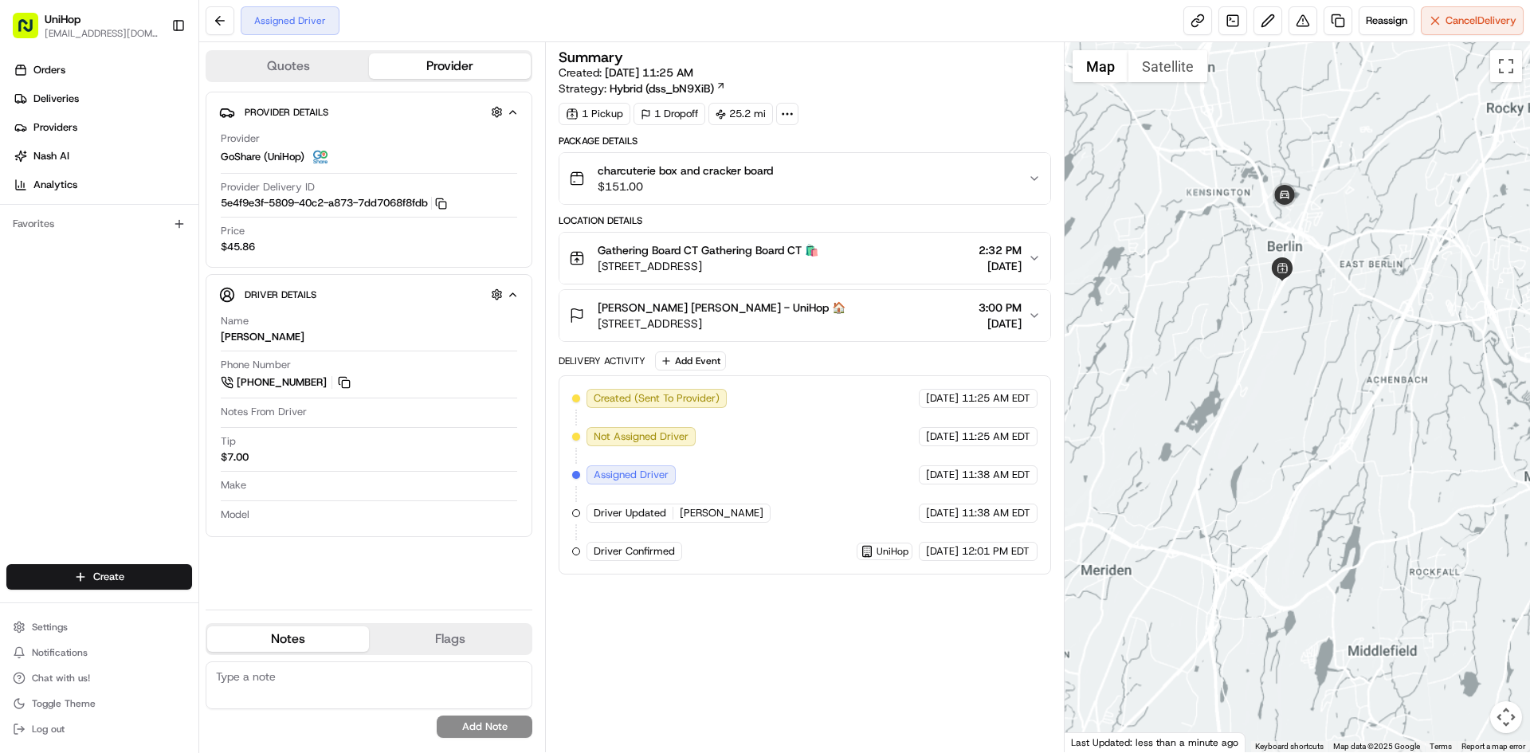
drag, startPoint x: 1207, startPoint y: 281, endPoint x: 1239, endPoint y: 312, distance: 44.0
click at [1239, 312] on div at bounding box center [1298, 397] width 466 height 710
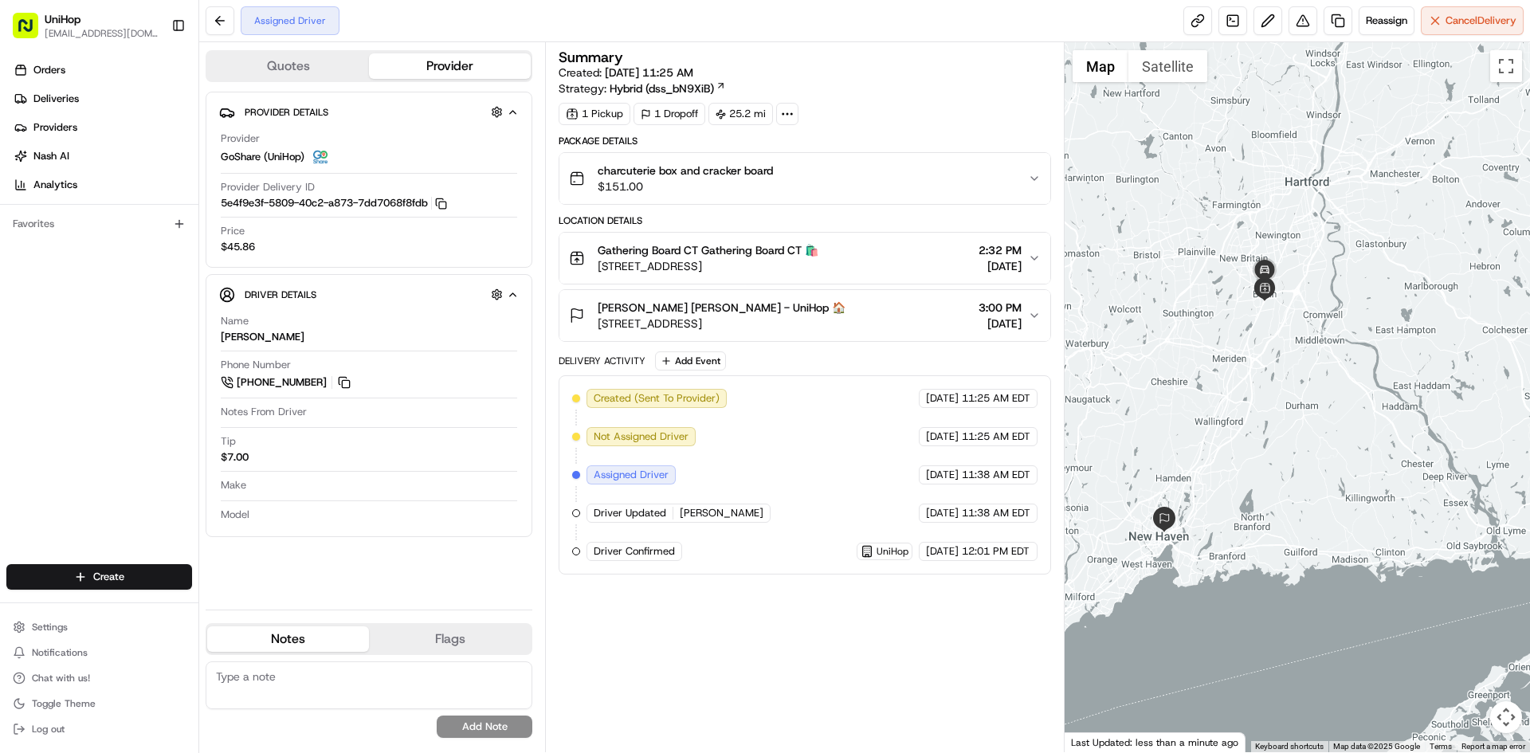
drag, startPoint x: 1214, startPoint y: 266, endPoint x: 1212, endPoint y: 276, distance: 9.7
click at [1212, 276] on div at bounding box center [1298, 397] width 466 height 710
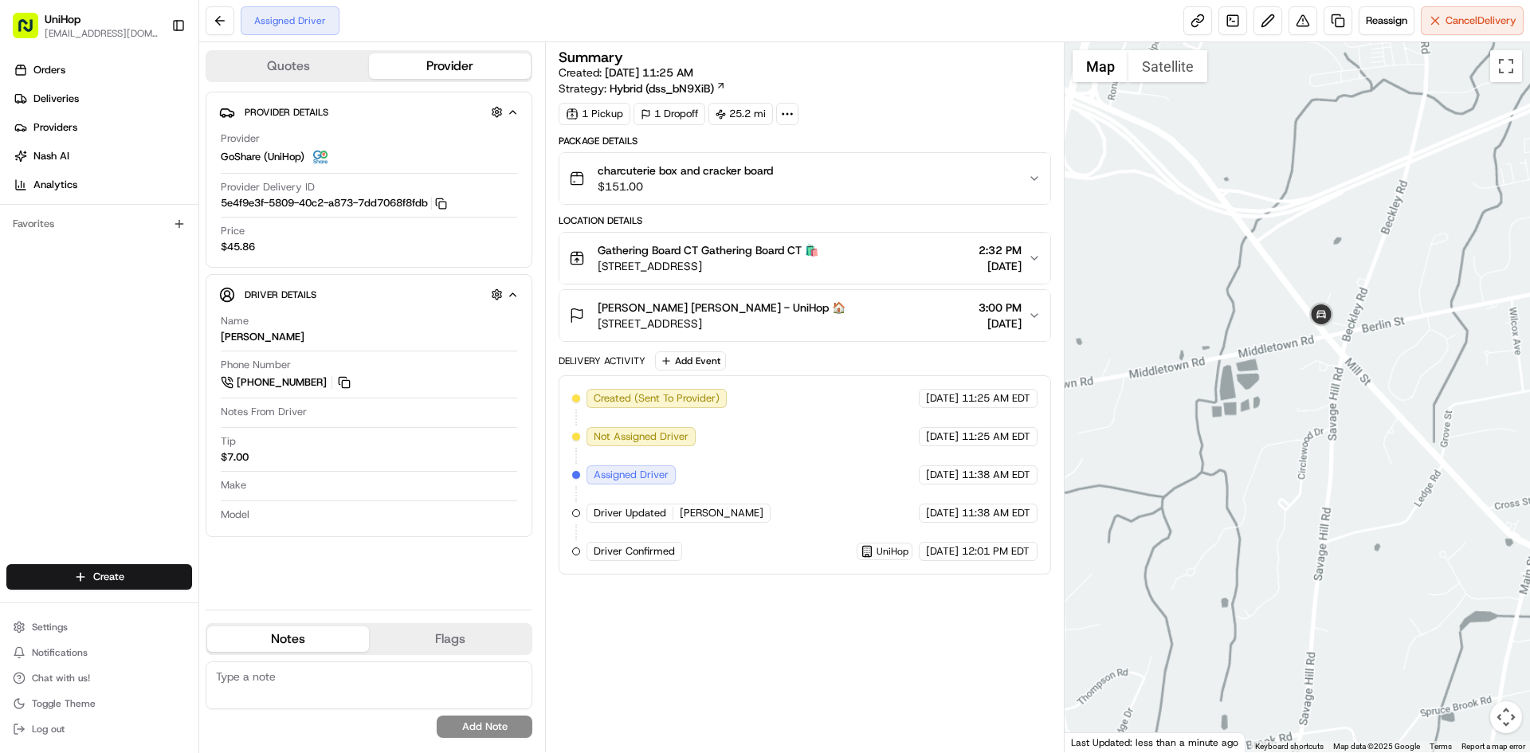
click at [1264, 414] on div at bounding box center [1298, 397] width 466 height 710
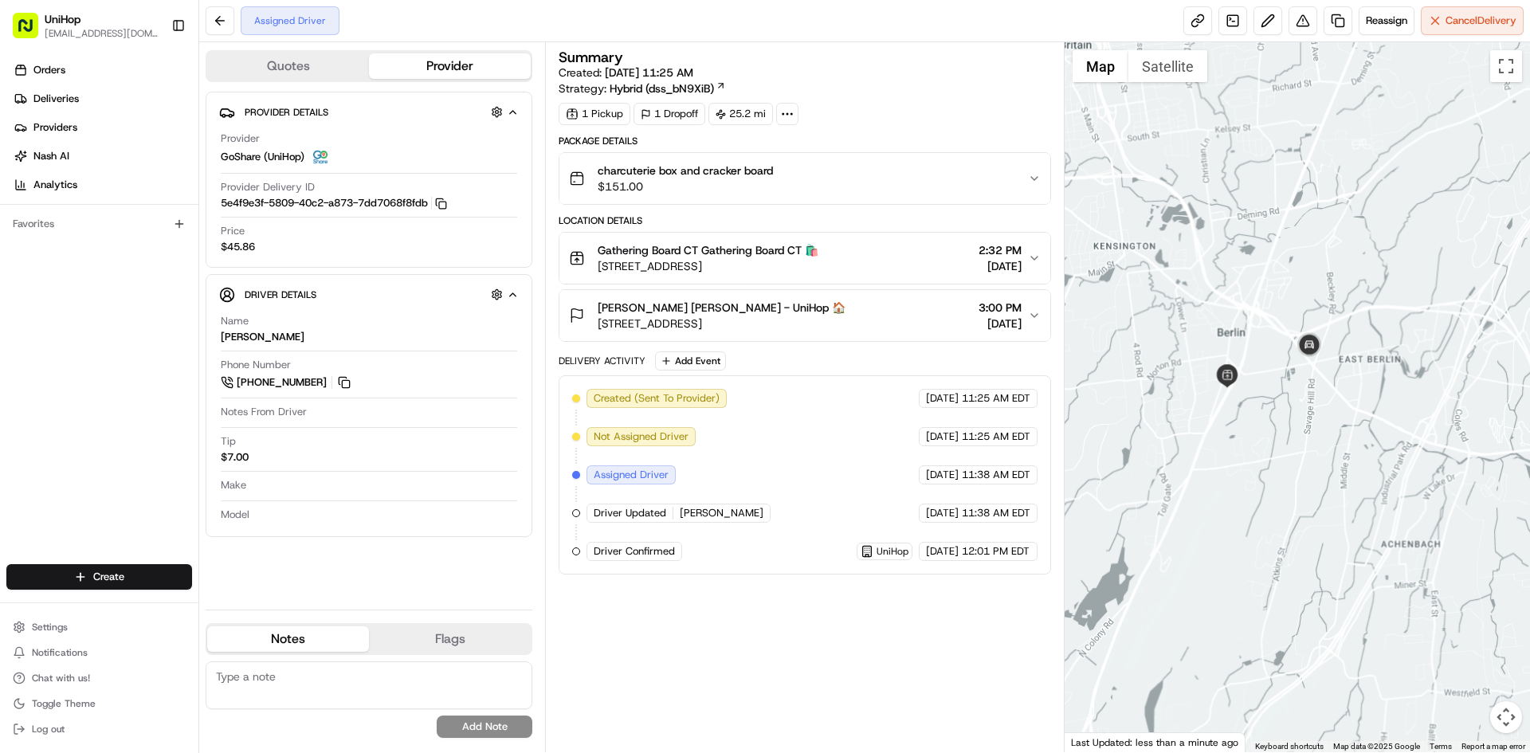
drag, startPoint x: 1259, startPoint y: 397, endPoint x: 1254, endPoint y: 314, distance: 83.1
click at [1258, 342] on div at bounding box center [1298, 397] width 466 height 710
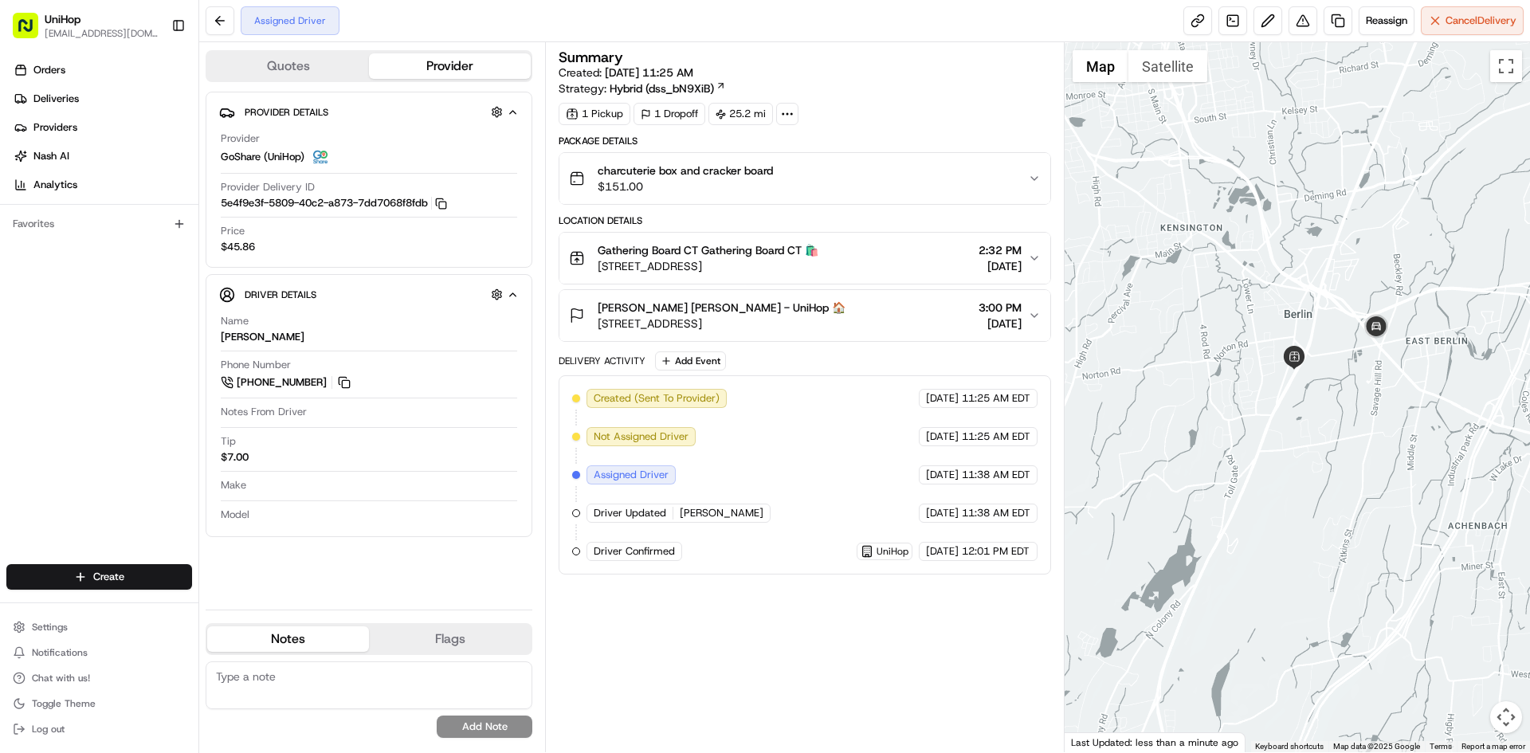
drag, startPoint x: 1078, startPoint y: 253, endPoint x: 1234, endPoint y: 249, distance: 156.2
click at [1234, 249] on div at bounding box center [1298, 397] width 466 height 710
click at [1382, 333] on img at bounding box center [1380, 331] width 32 height 32
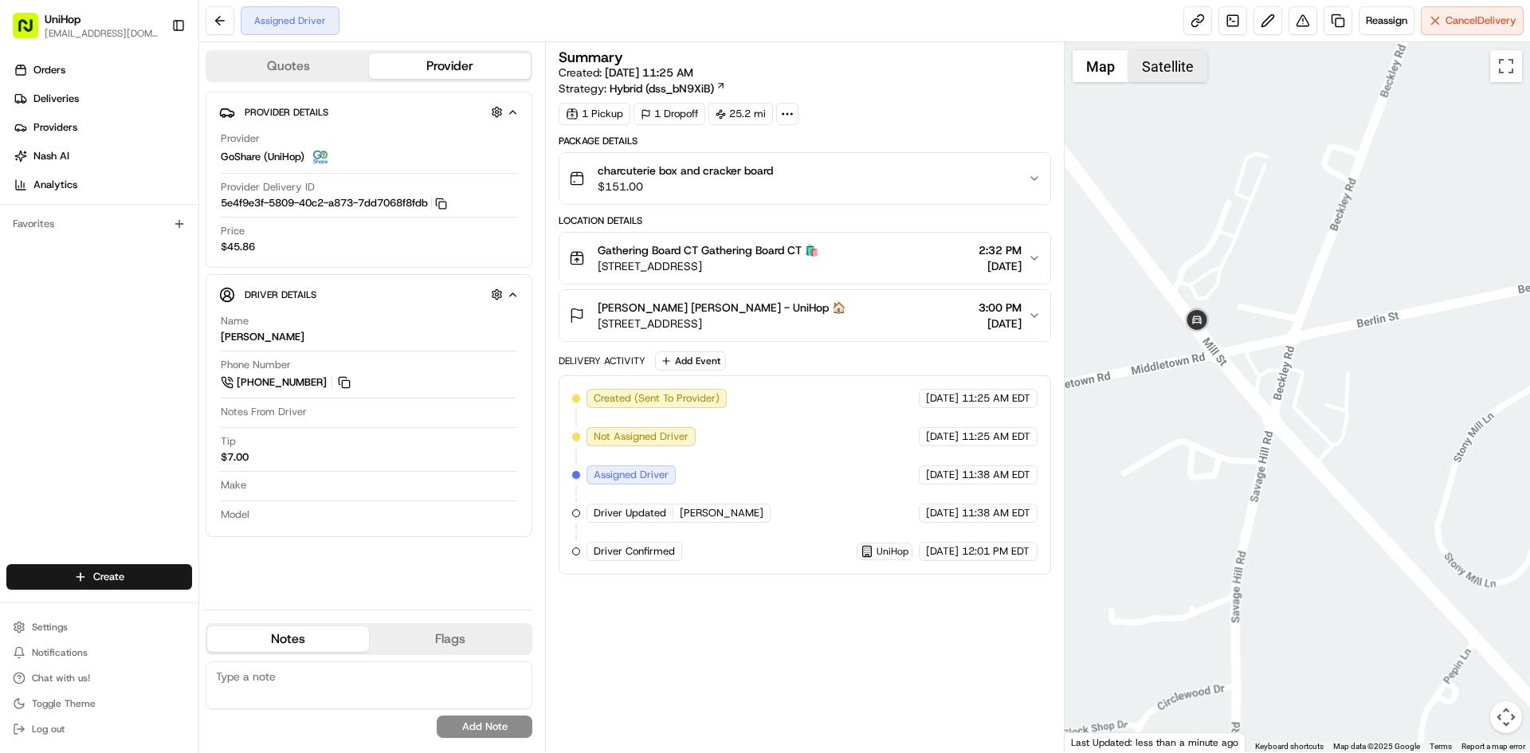
click at [1151, 69] on button "Satellite" at bounding box center [1168, 66] width 79 height 32
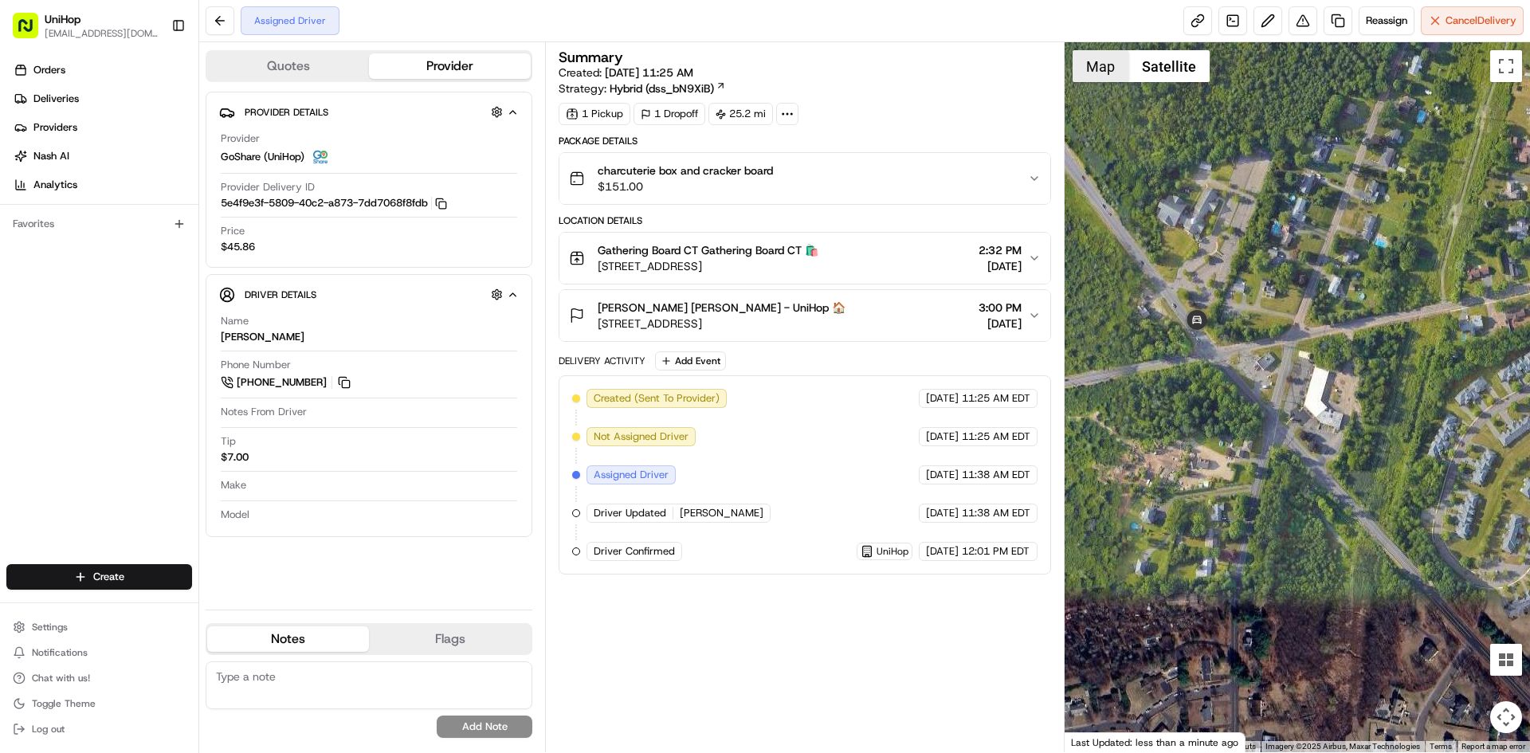
click at [1111, 78] on button "Map" at bounding box center [1101, 66] width 56 height 32
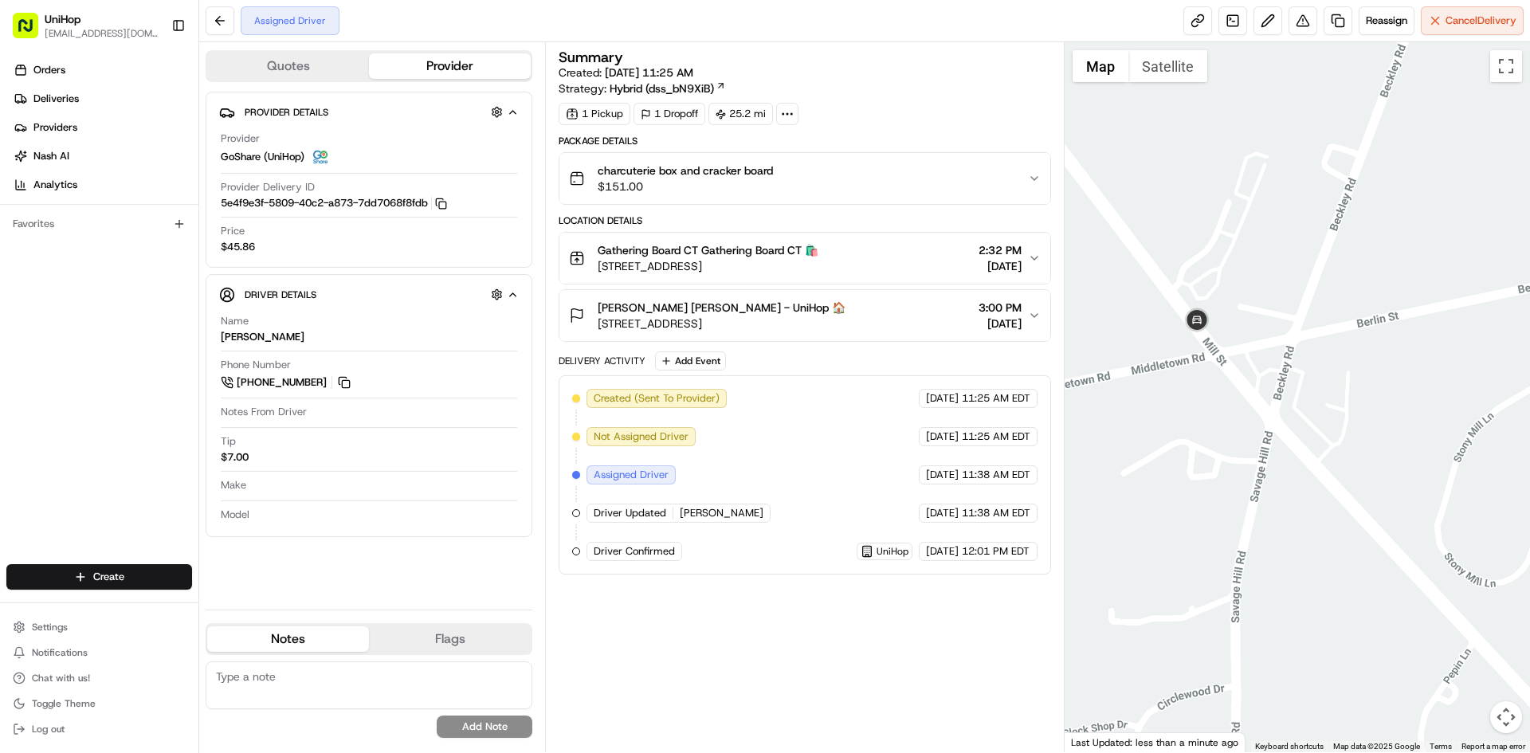
click at [1258, 385] on div at bounding box center [1298, 397] width 466 height 710
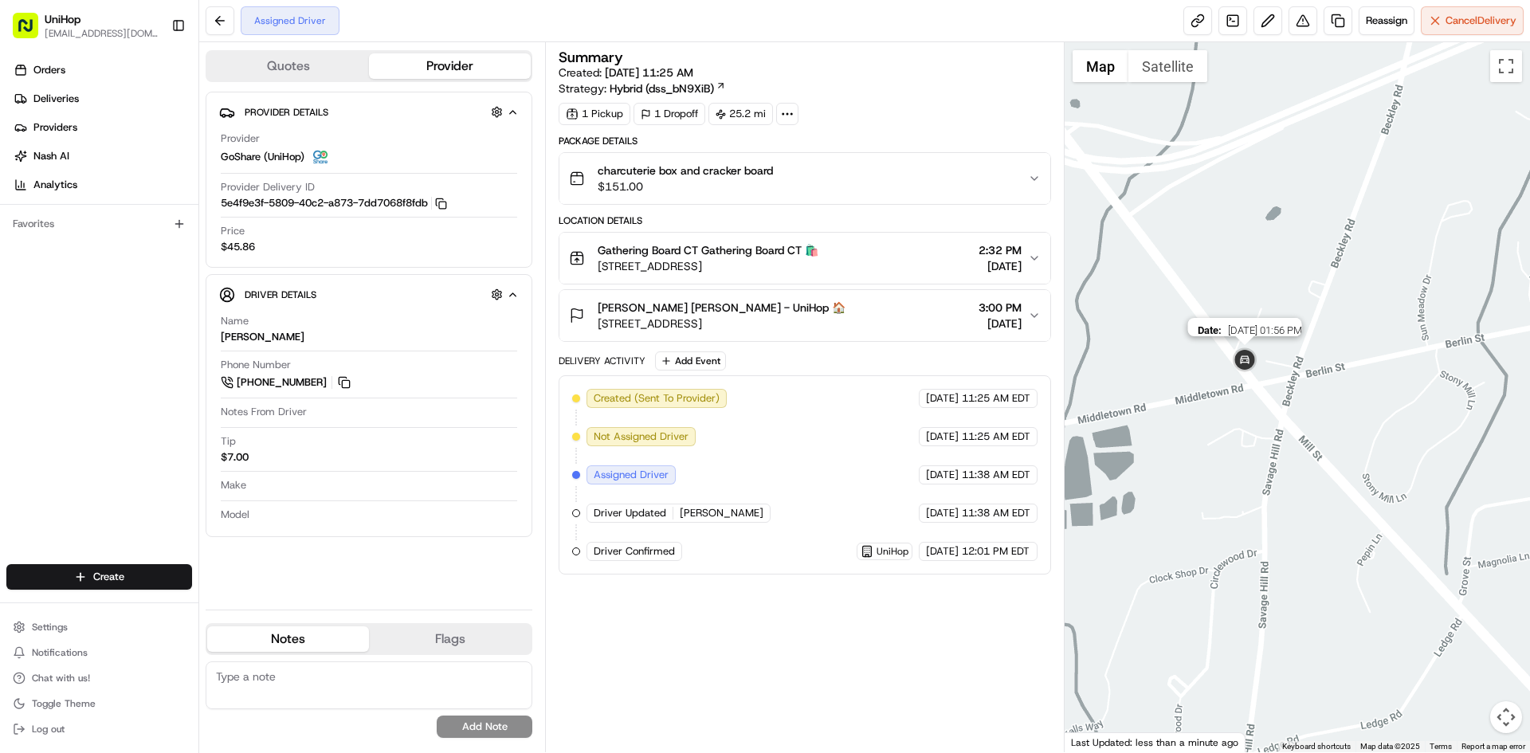
click at [1251, 364] on img at bounding box center [1245, 361] width 32 height 32
click at [1266, 430] on div "To navigate, press the arrow keys." at bounding box center [1298, 397] width 466 height 710
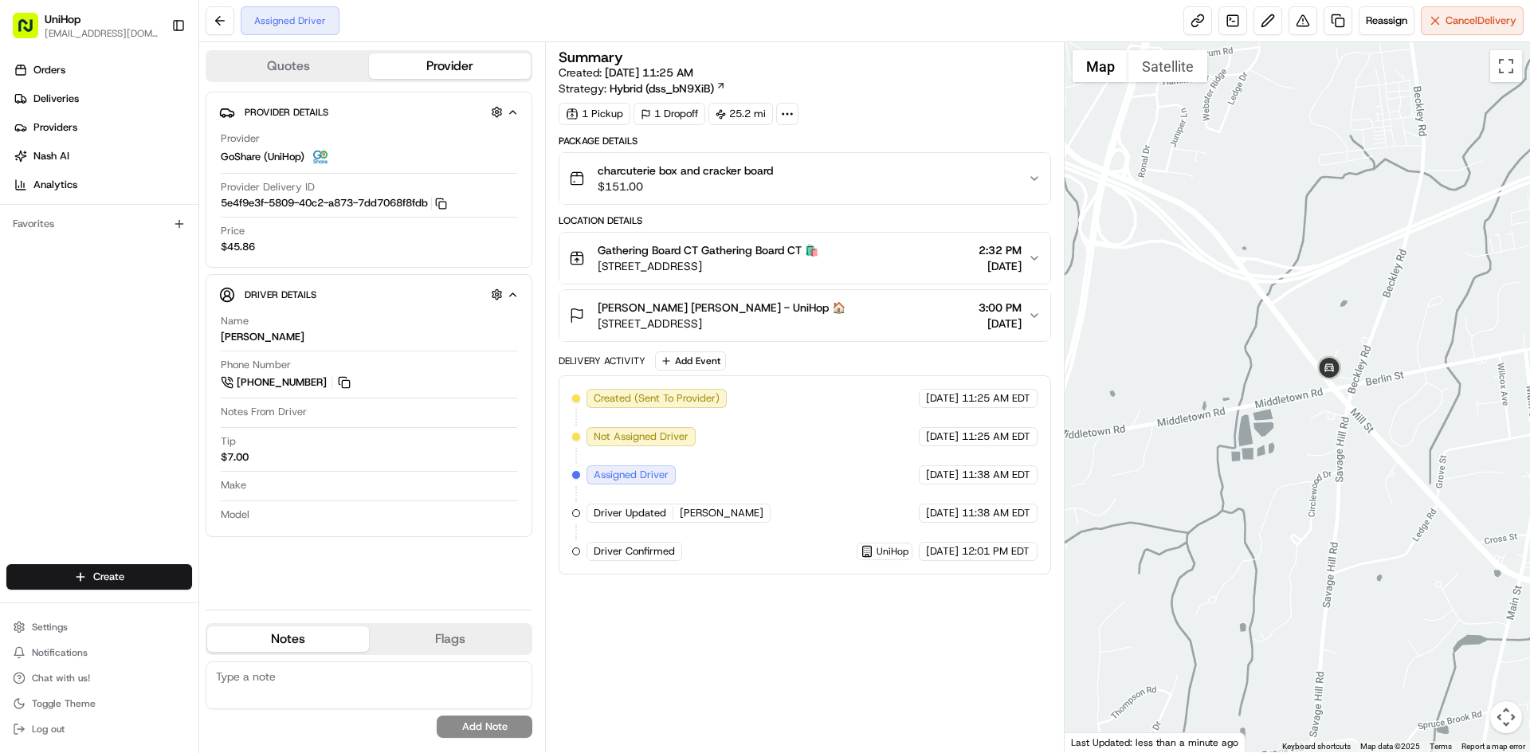
drag, startPoint x: 1282, startPoint y: 405, endPoint x: 1312, endPoint y: 387, distance: 34.7
click at [1311, 391] on div at bounding box center [1298, 397] width 466 height 710
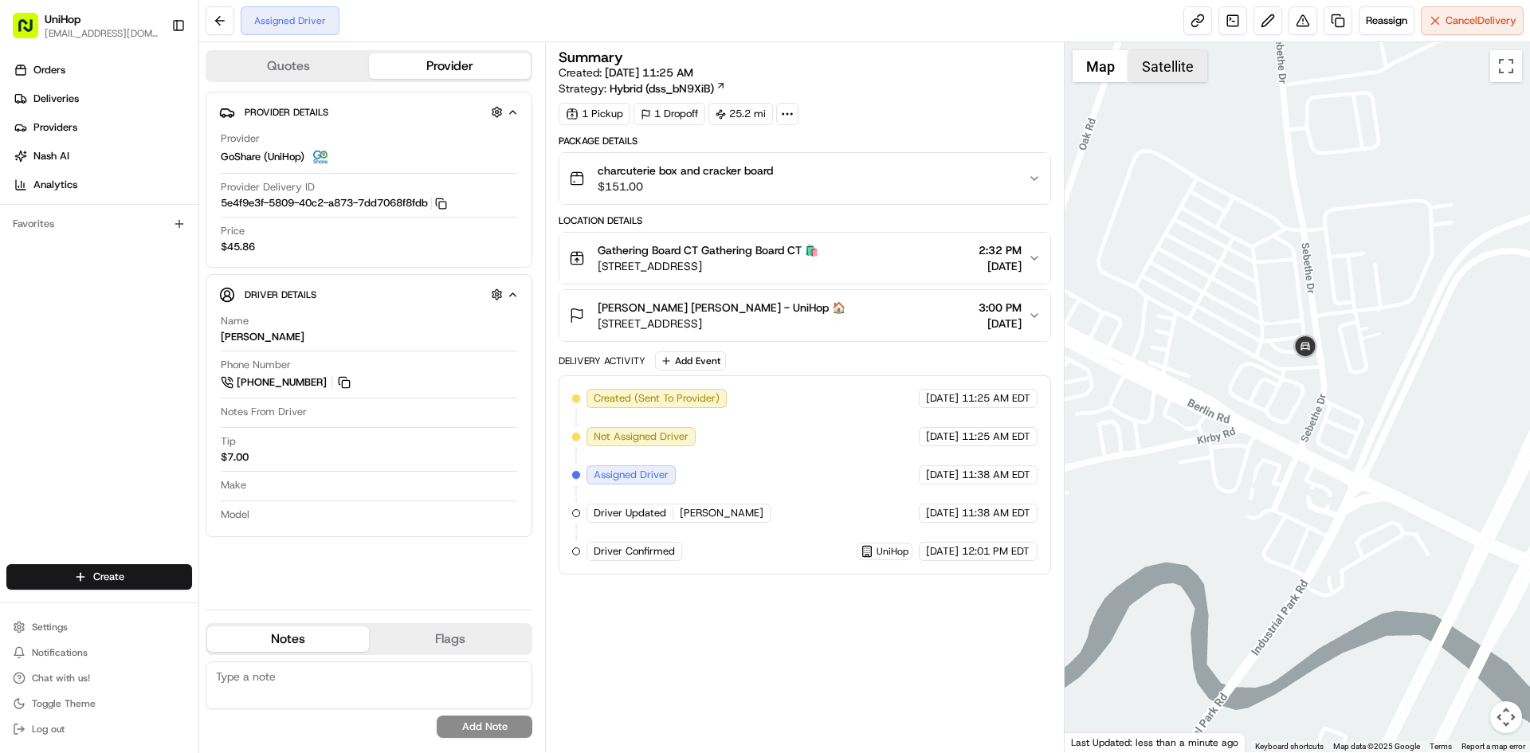
click at [1170, 66] on button "Satellite" at bounding box center [1168, 66] width 79 height 32
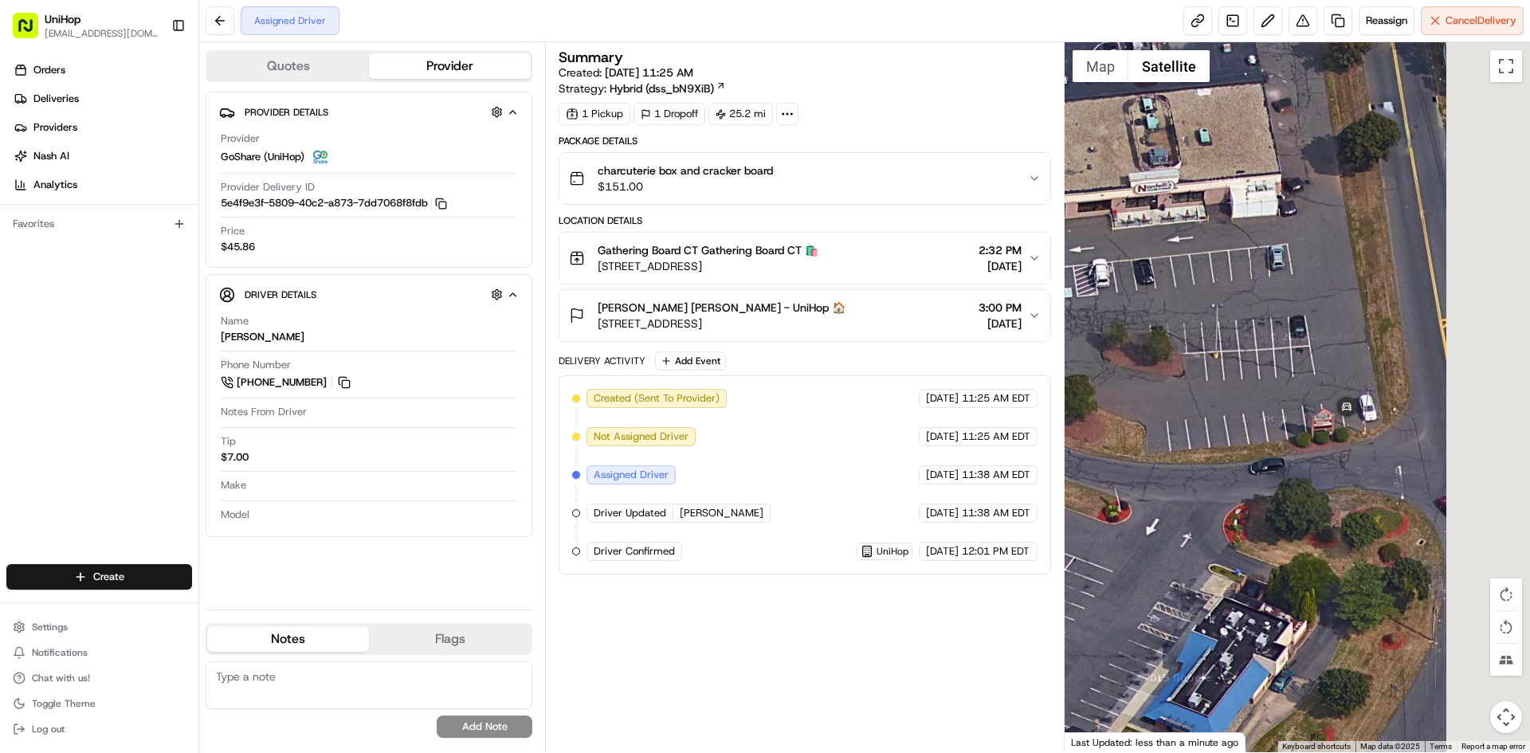
drag, startPoint x: 1270, startPoint y: 263, endPoint x: 1150, endPoint y: 241, distance: 122.3
click at [1151, 241] on div at bounding box center [1298, 397] width 466 height 710
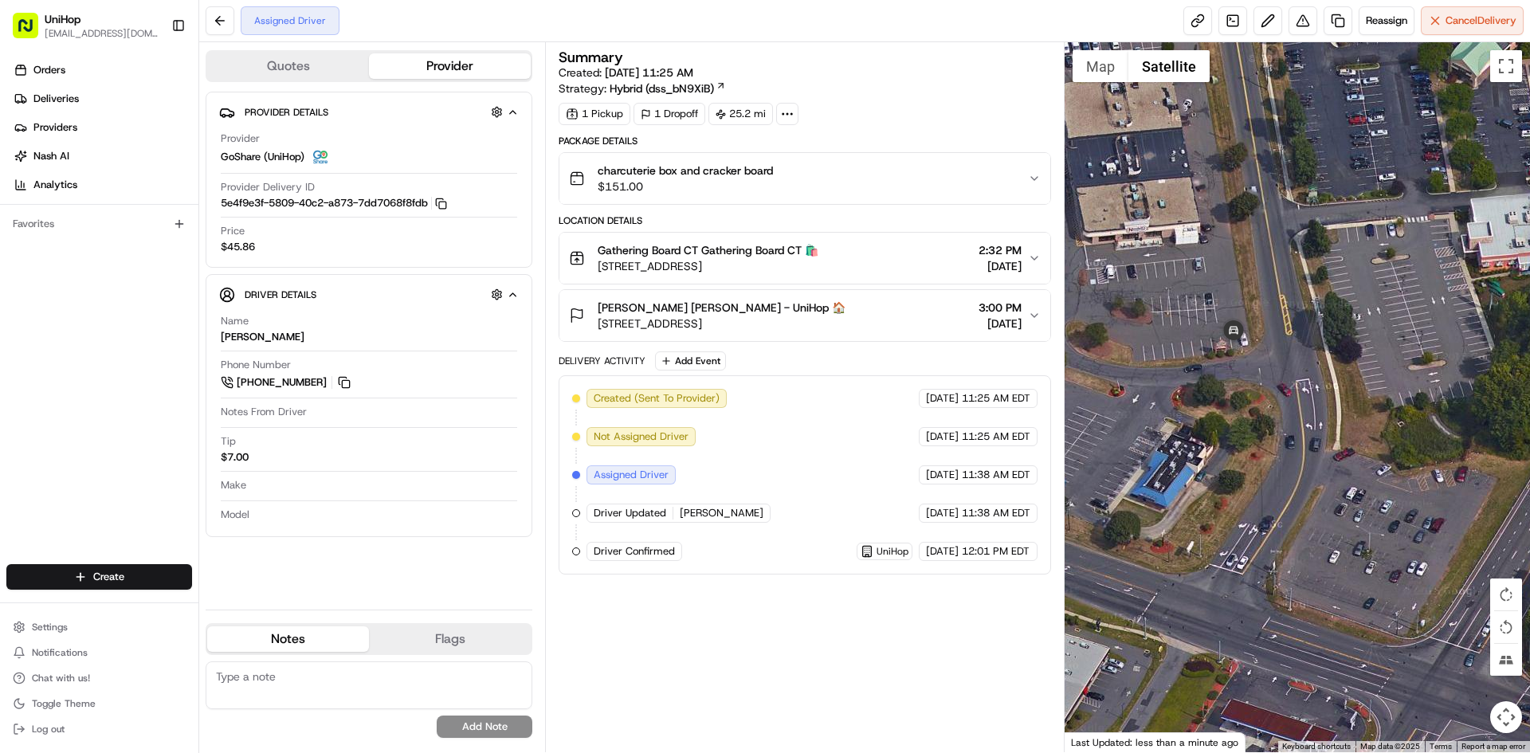
drag, startPoint x: 1083, startPoint y: 65, endPoint x: 1093, endPoint y: 68, distance: 10.1
click at [1086, 65] on button "Map" at bounding box center [1101, 66] width 56 height 32
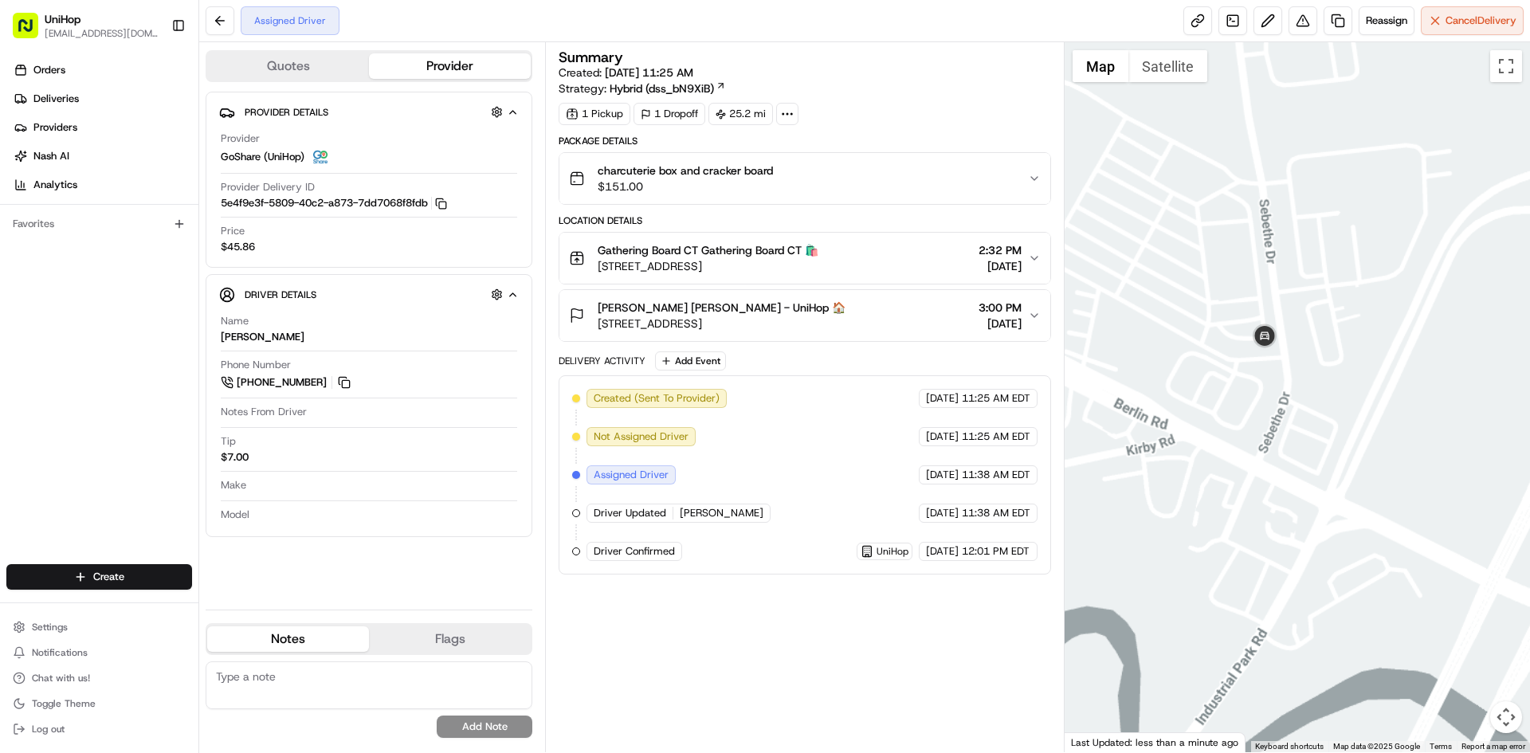
click at [1345, 398] on div at bounding box center [1298, 397] width 466 height 710
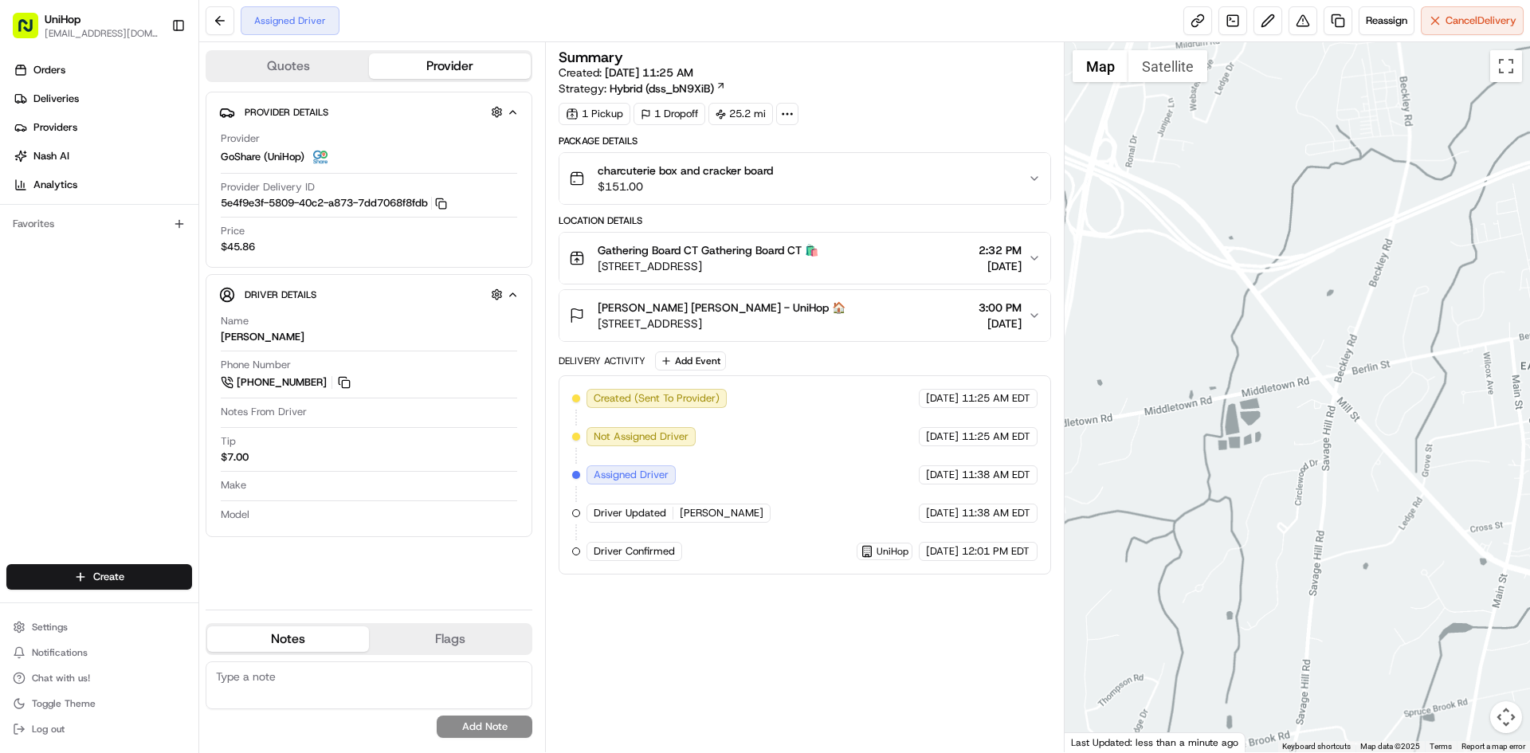
drag, startPoint x: 1189, startPoint y: 308, endPoint x: 1203, endPoint y: 308, distance: 14.3
click at [1203, 308] on div at bounding box center [1298, 397] width 466 height 710
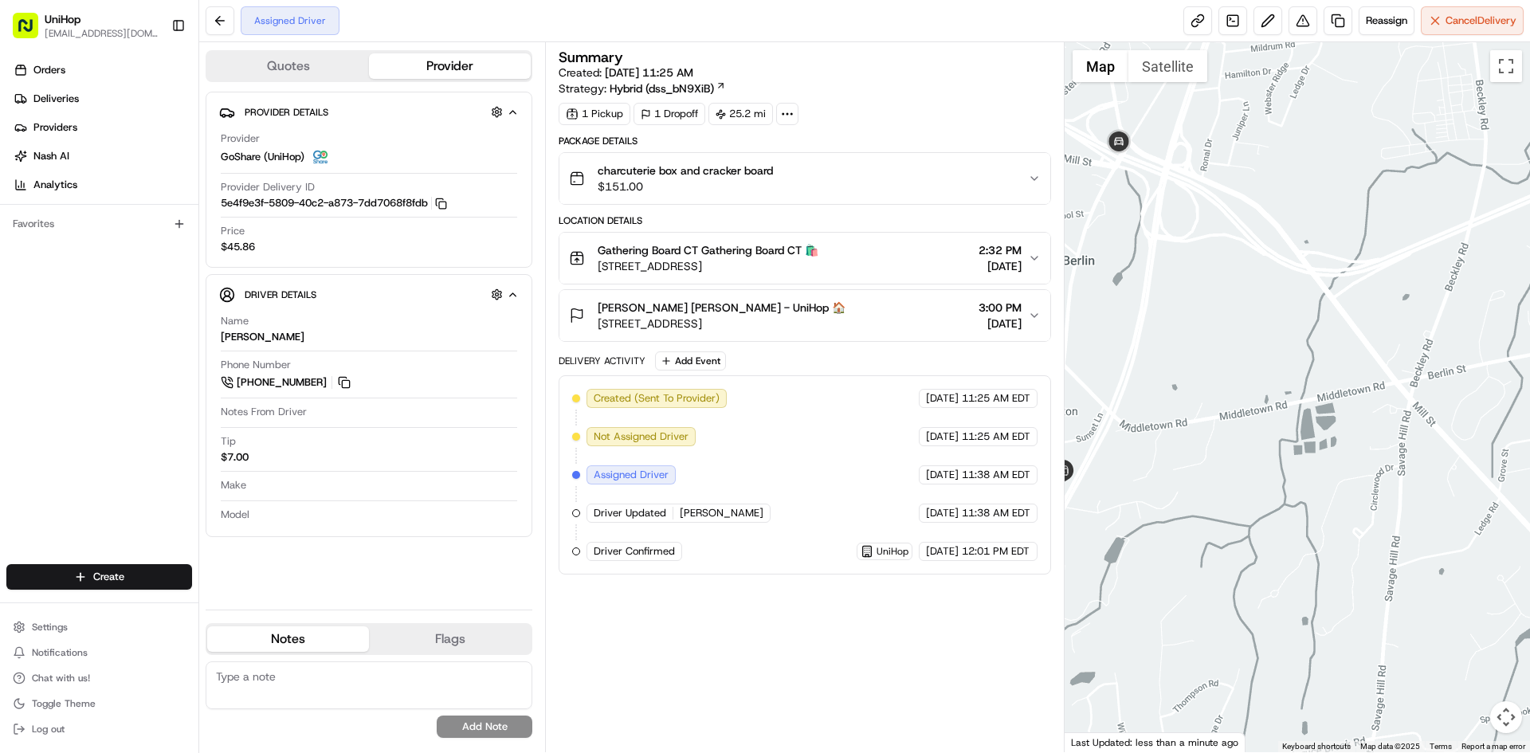
drag, startPoint x: 1168, startPoint y: 218, endPoint x: 1199, endPoint y: 220, distance: 30.4
click at [1195, 220] on div at bounding box center [1298, 397] width 466 height 710
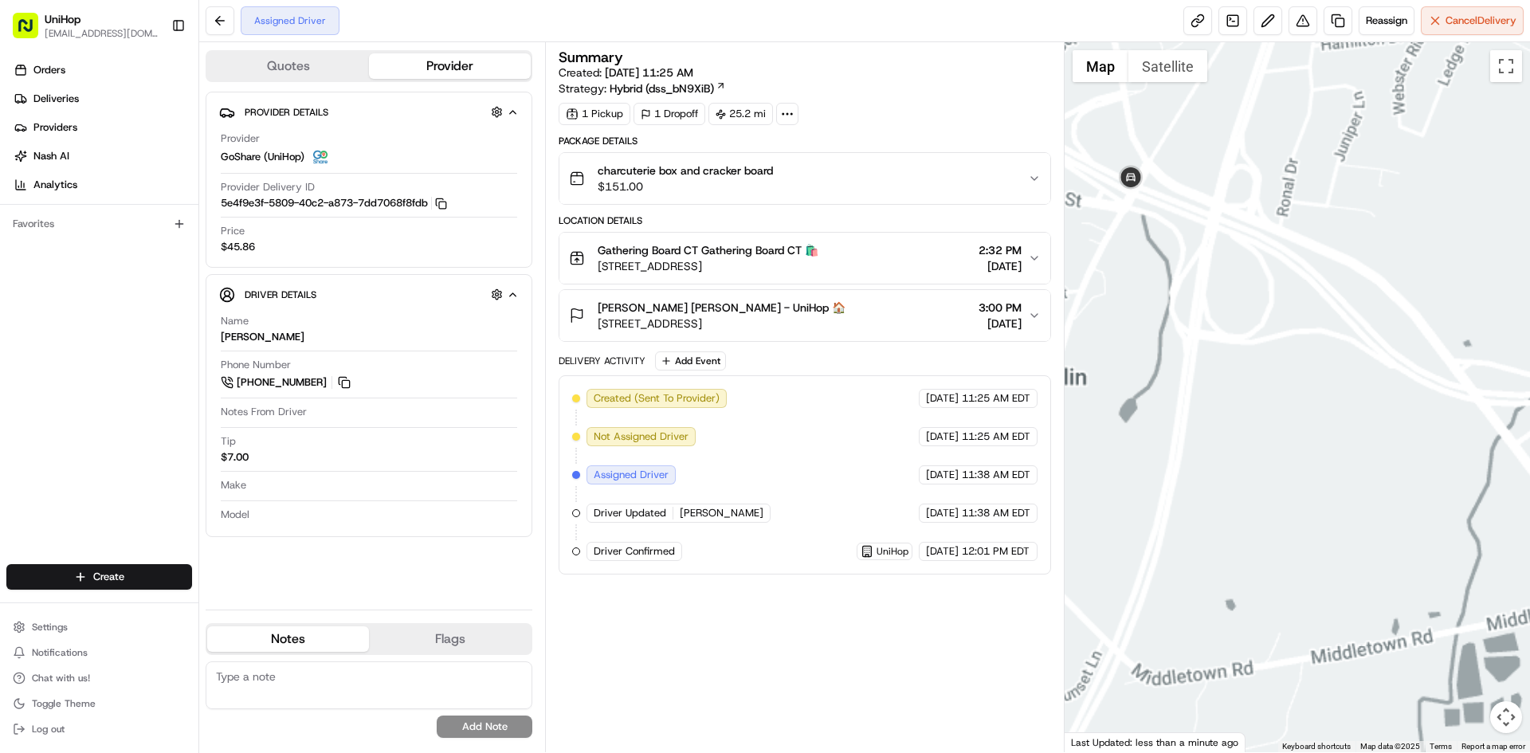
drag, startPoint x: 1206, startPoint y: 339, endPoint x: 1217, endPoint y: 326, distance: 16.9
click at [1215, 331] on div at bounding box center [1298, 397] width 466 height 710
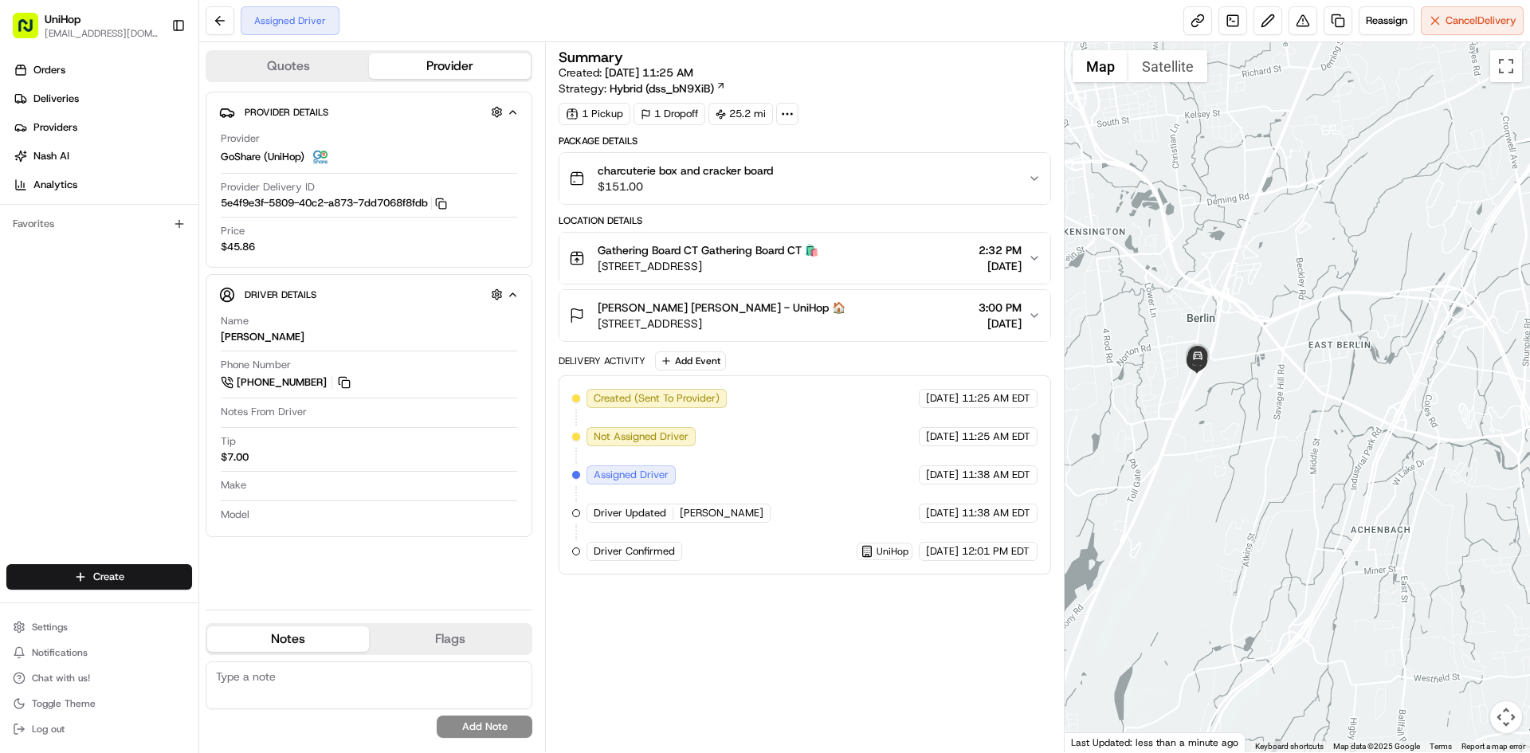
drag, startPoint x: 1290, startPoint y: 391, endPoint x: 1313, endPoint y: 347, distance: 49.6
click at [1313, 355] on div at bounding box center [1298, 397] width 466 height 710
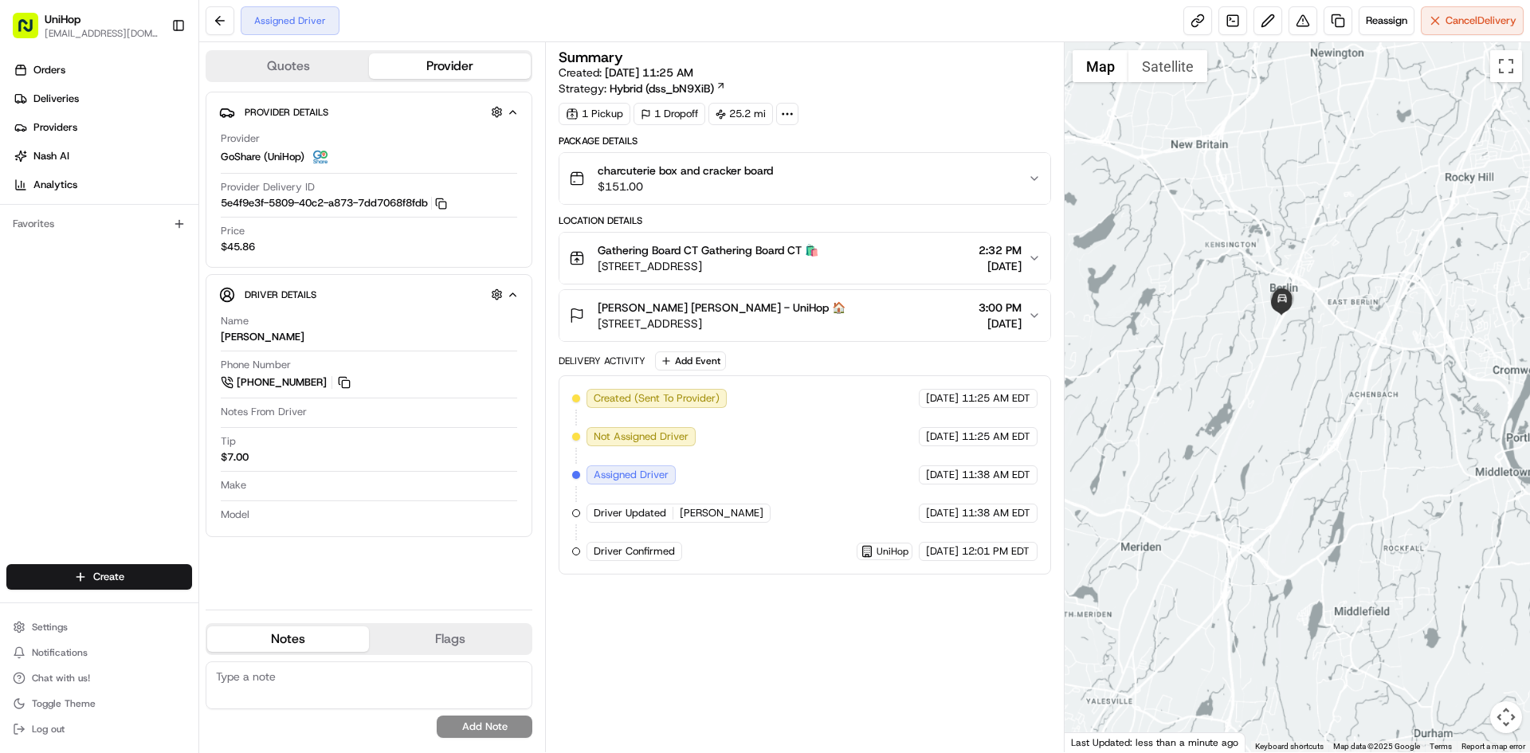
drag, startPoint x: 1306, startPoint y: 405, endPoint x: 1320, endPoint y: 348, distance: 58.4
click at [1313, 370] on div at bounding box center [1298, 397] width 466 height 710
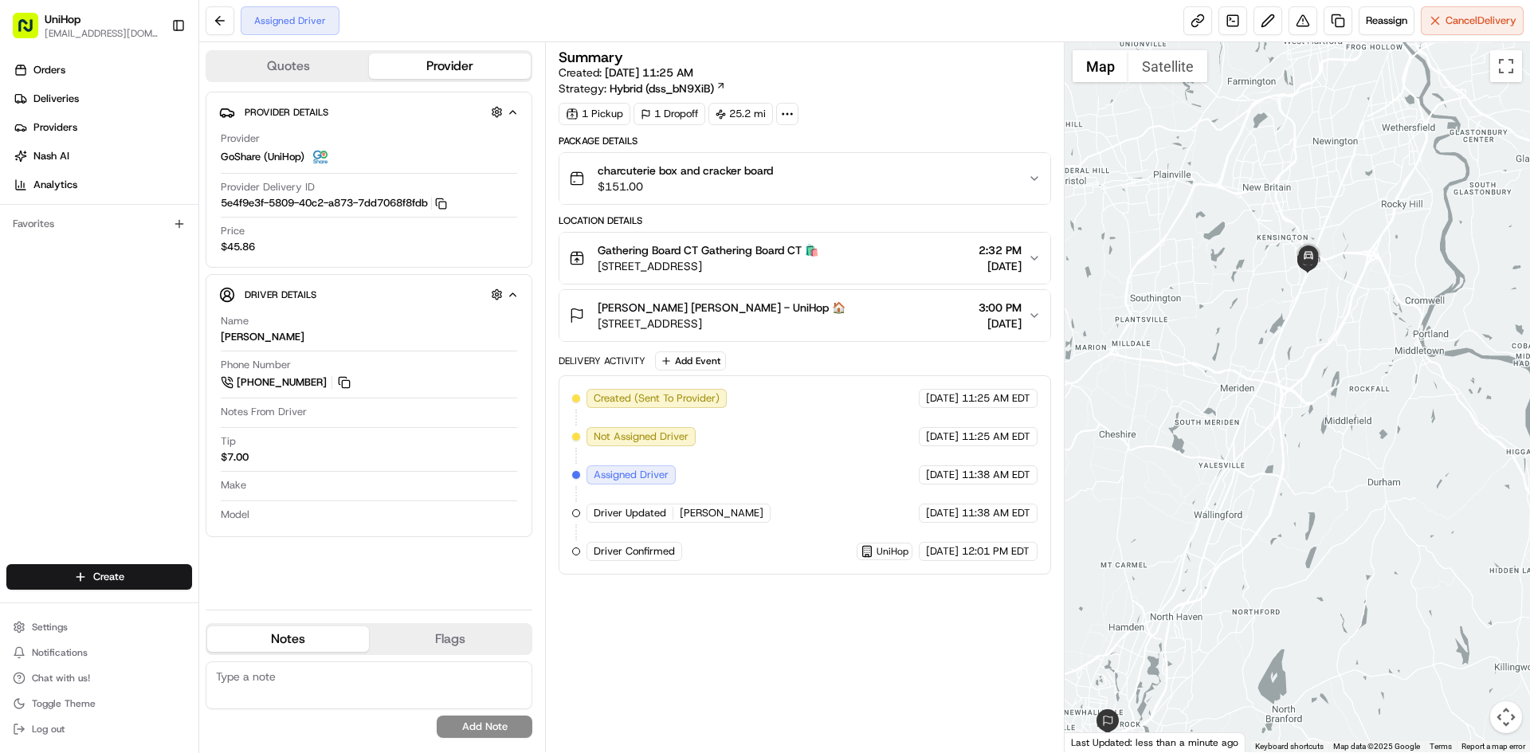
drag, startPoint x: 1296, startPoint y: 329, endPoint x: 1288, endPoint y: 272, distance: 57.9
click at [1297, 288] on div at bounding box center [1298, 397] width 466 height 710
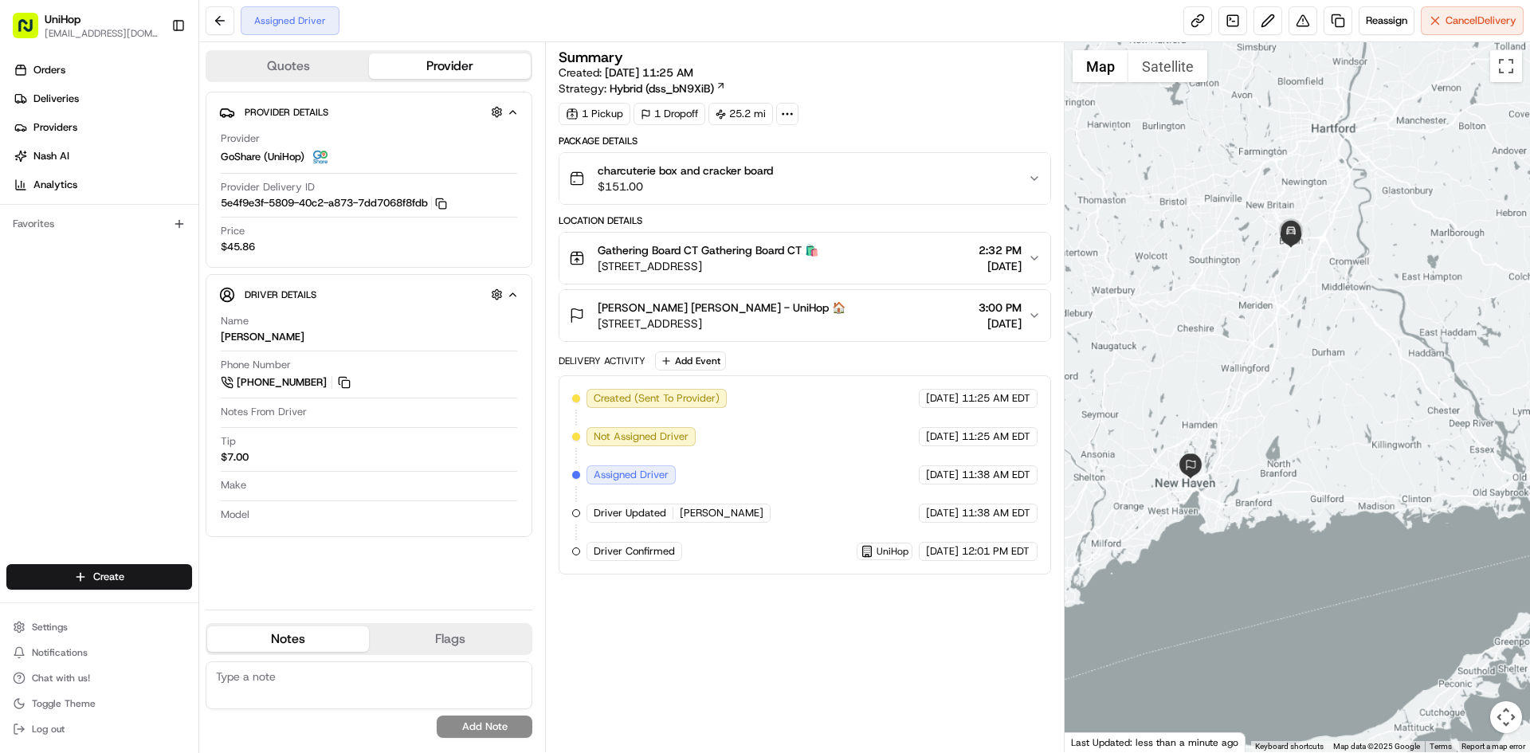
click at [1267, 329] on div at bounding box center [1298, 397] width 466 height 710
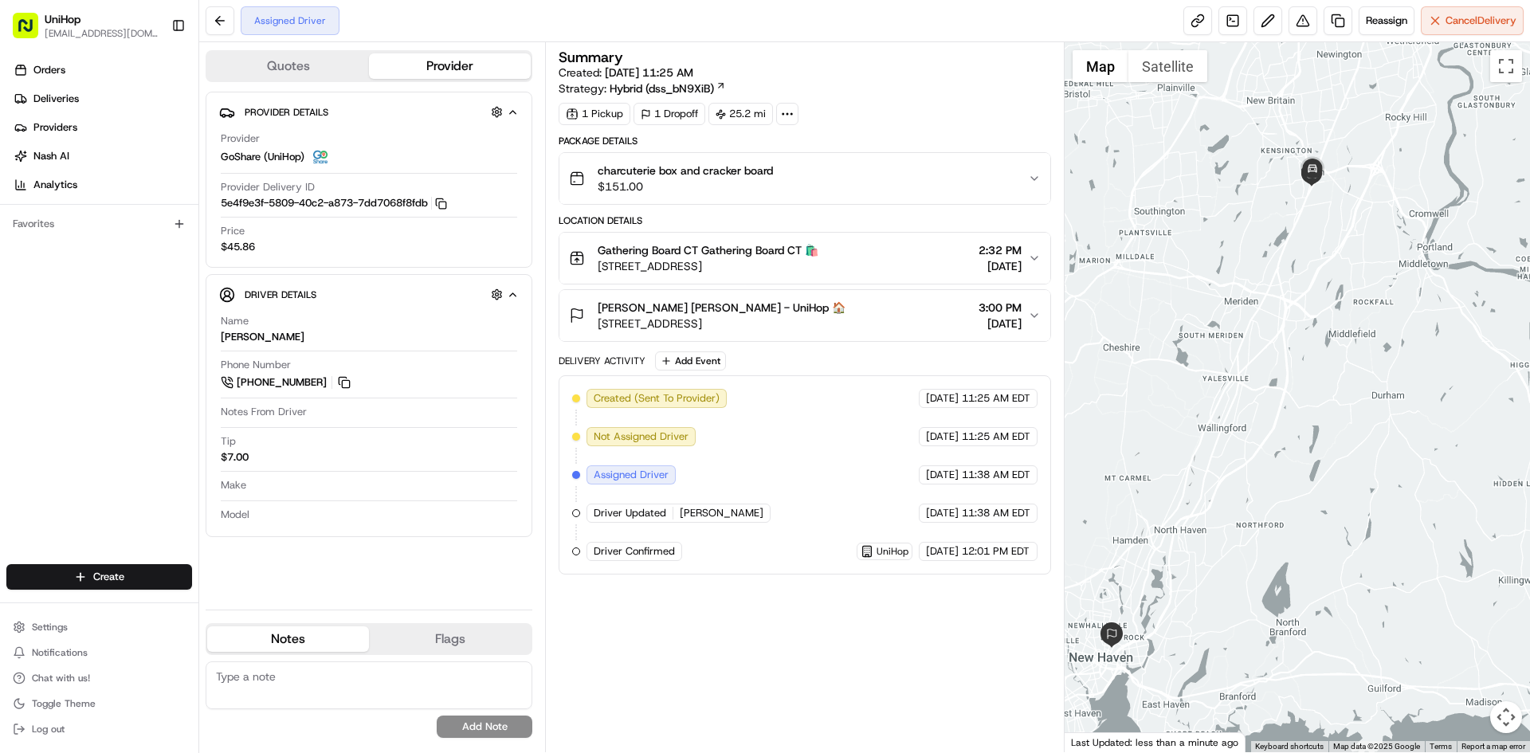
click at [1278, 329] on div at bounding box center [1298, 397] width 466 height 710
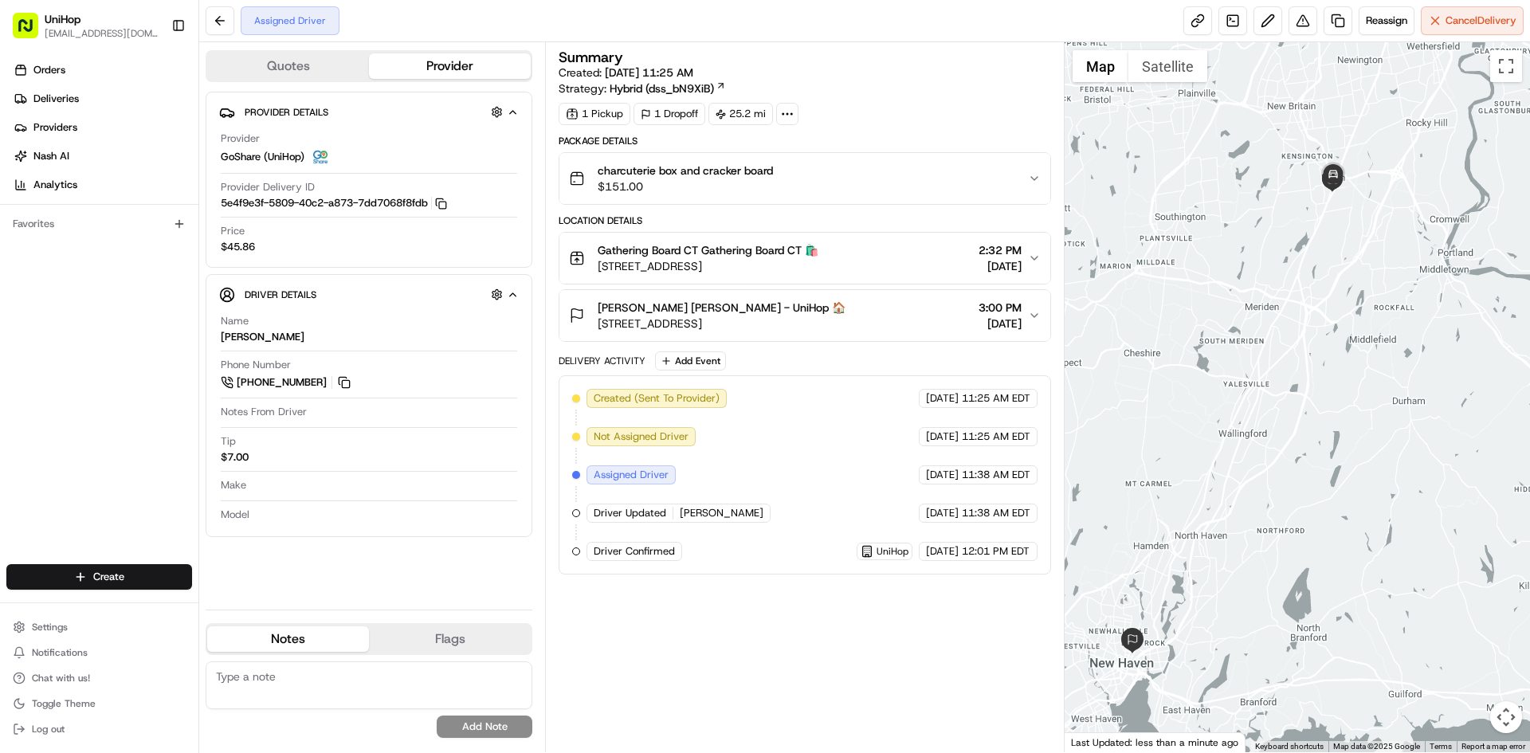
drag, startPoint x: 1225, startPoint y: 347, endPoint x: 1233, endPoint y: 353, distance: 10.2
click at [1233, 353] on div at bounding box center [1298, 397] width 466 height 710
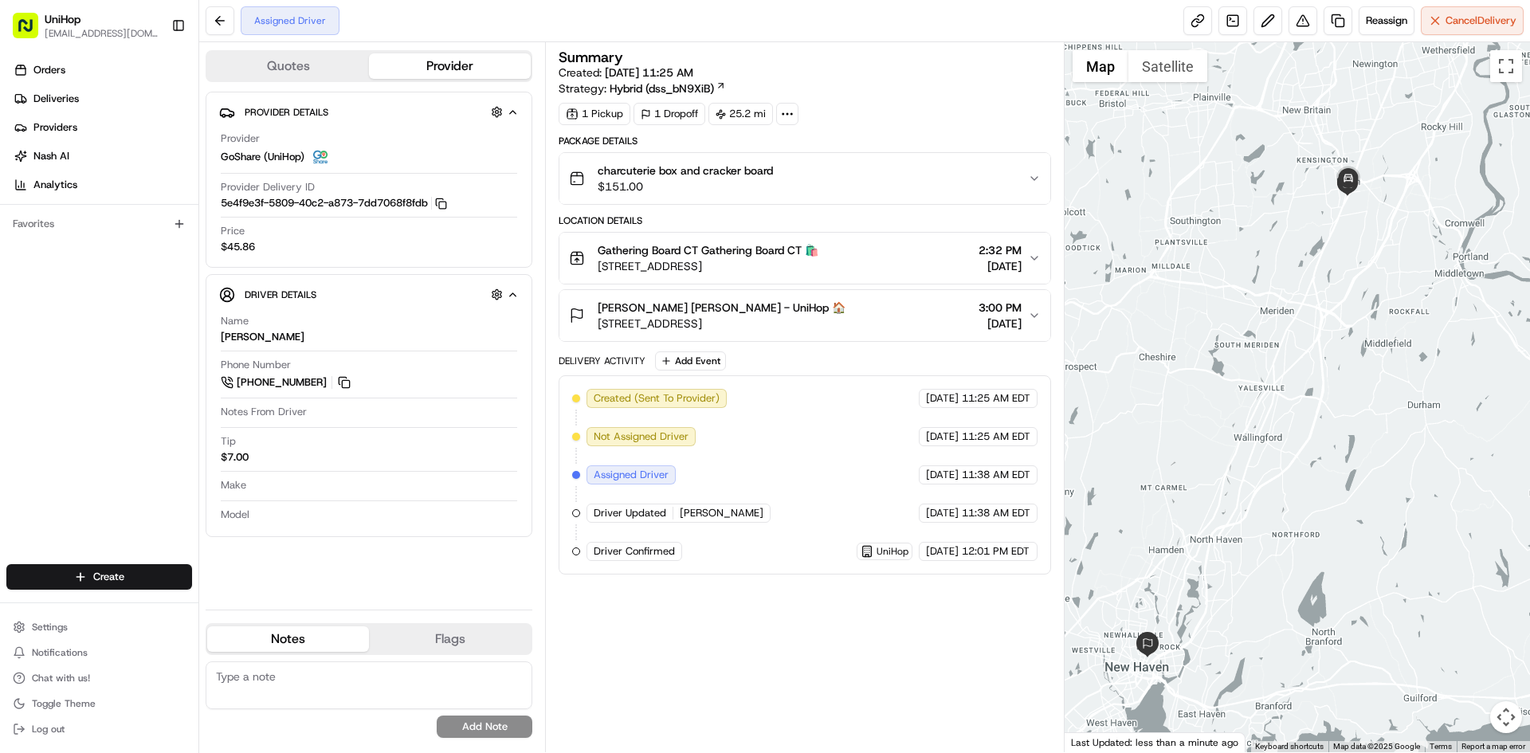
drag, startPoint x: 1164, startPoint y: 308, endPoint x: 1173, endPoint y: 309, distance: 8.9
click at [1173, 309] on div at bounding box center [1298, 397] width 466 height 710
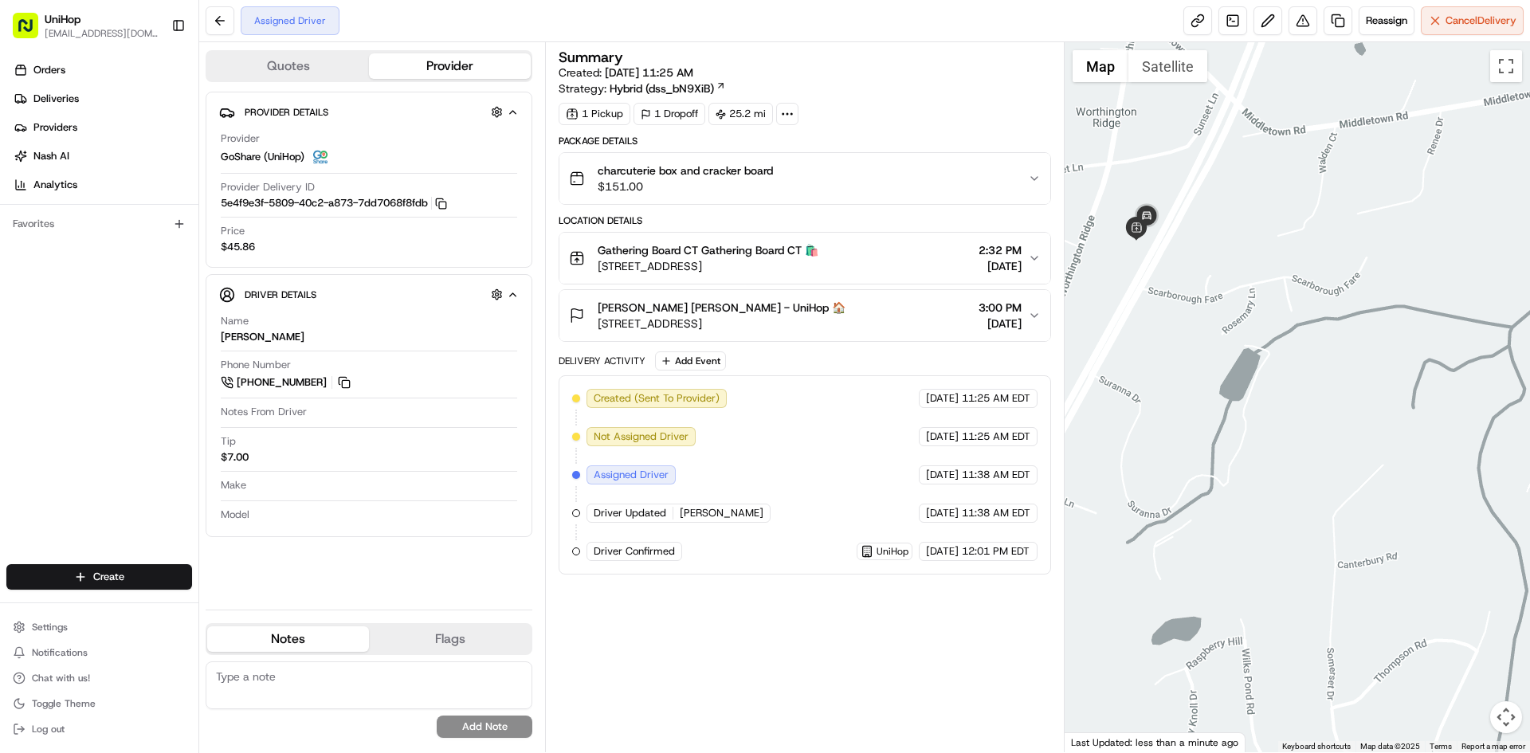
click at [0, 444] on div "Orders Deliveries Providers Nash AI Analytics Favorites" at bounding box center [99, 312] width 198 height 523
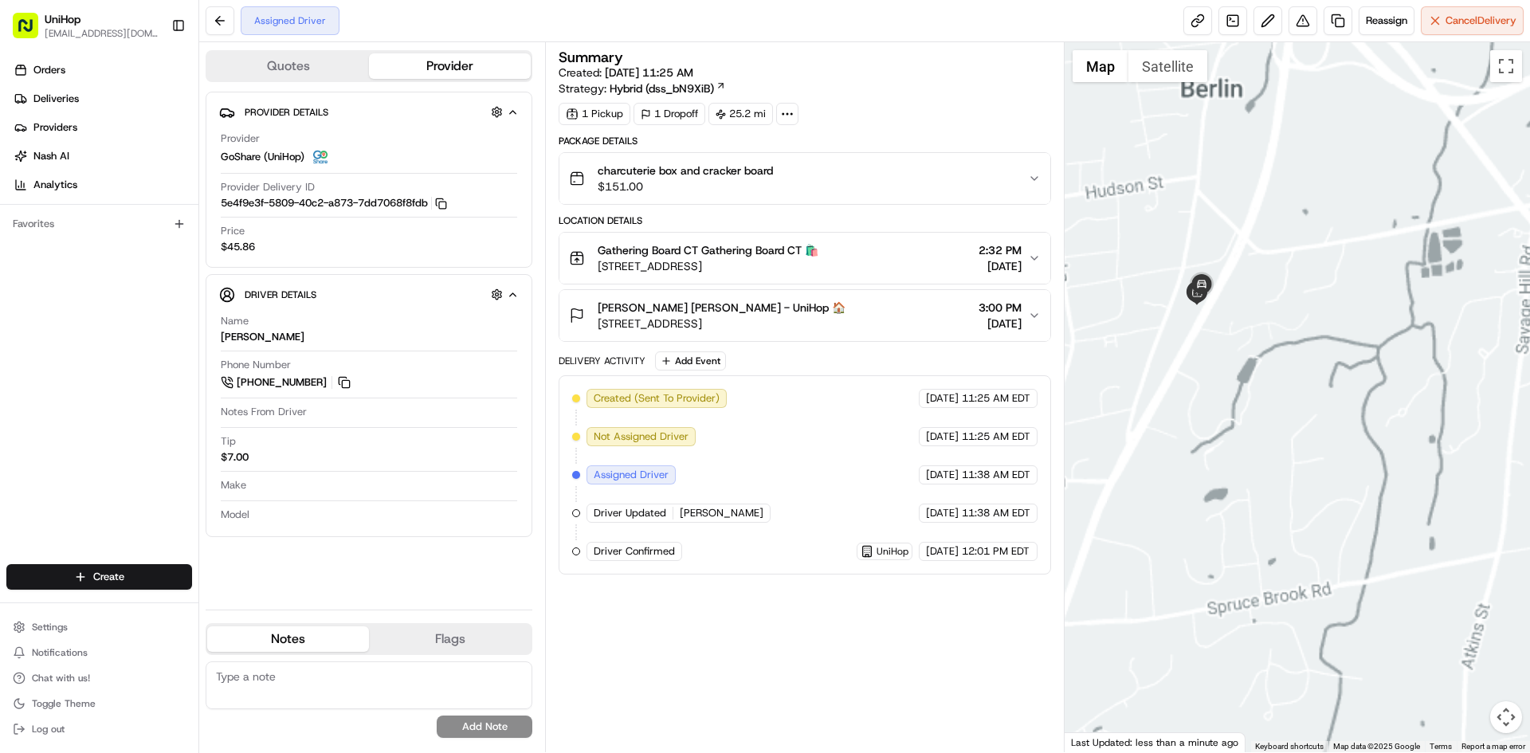
click at [1258, 397] on div at bounding box center [1298, 397] width 466 height 710
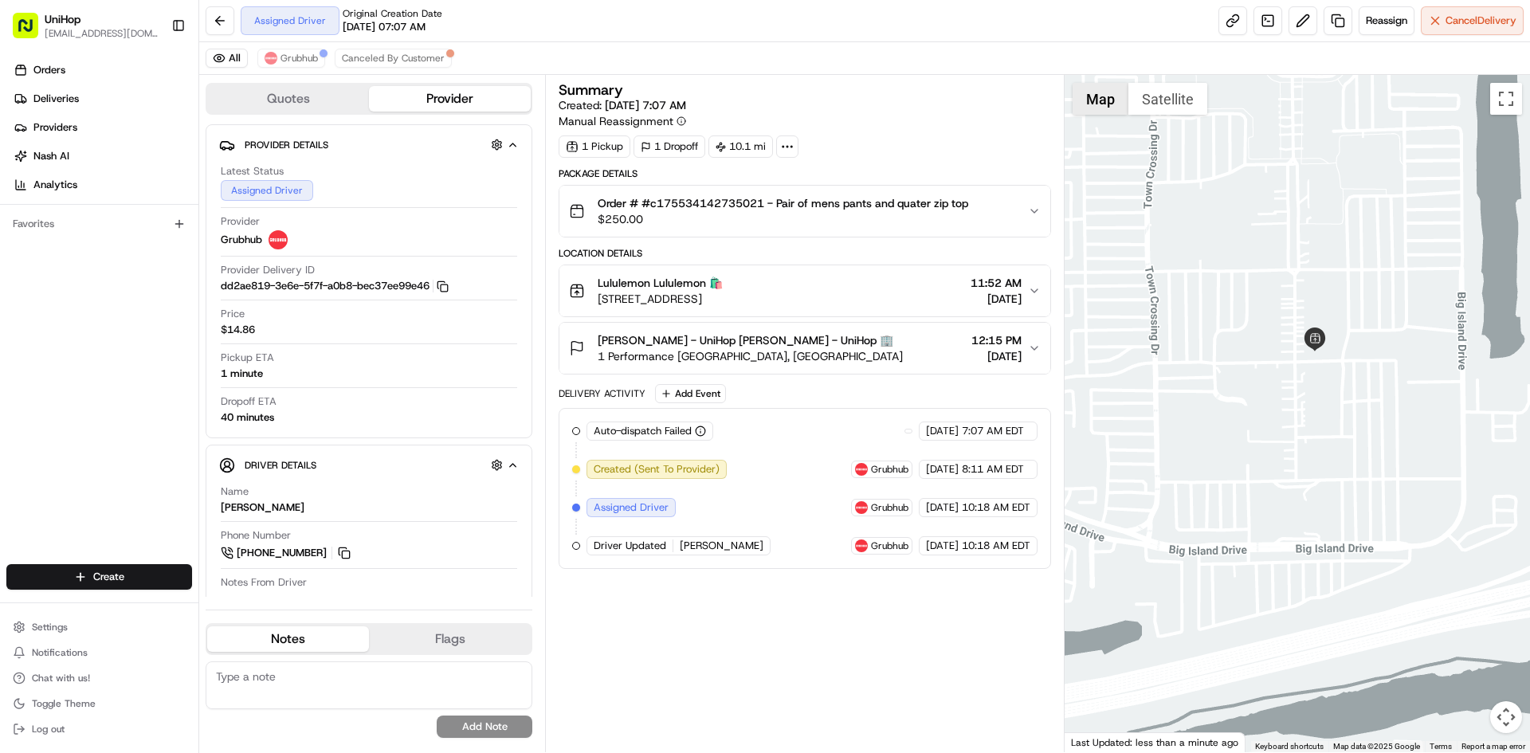
click at [1151, 108] on button "Satellite" at bounding box center [1168, 99] width 79 height 32
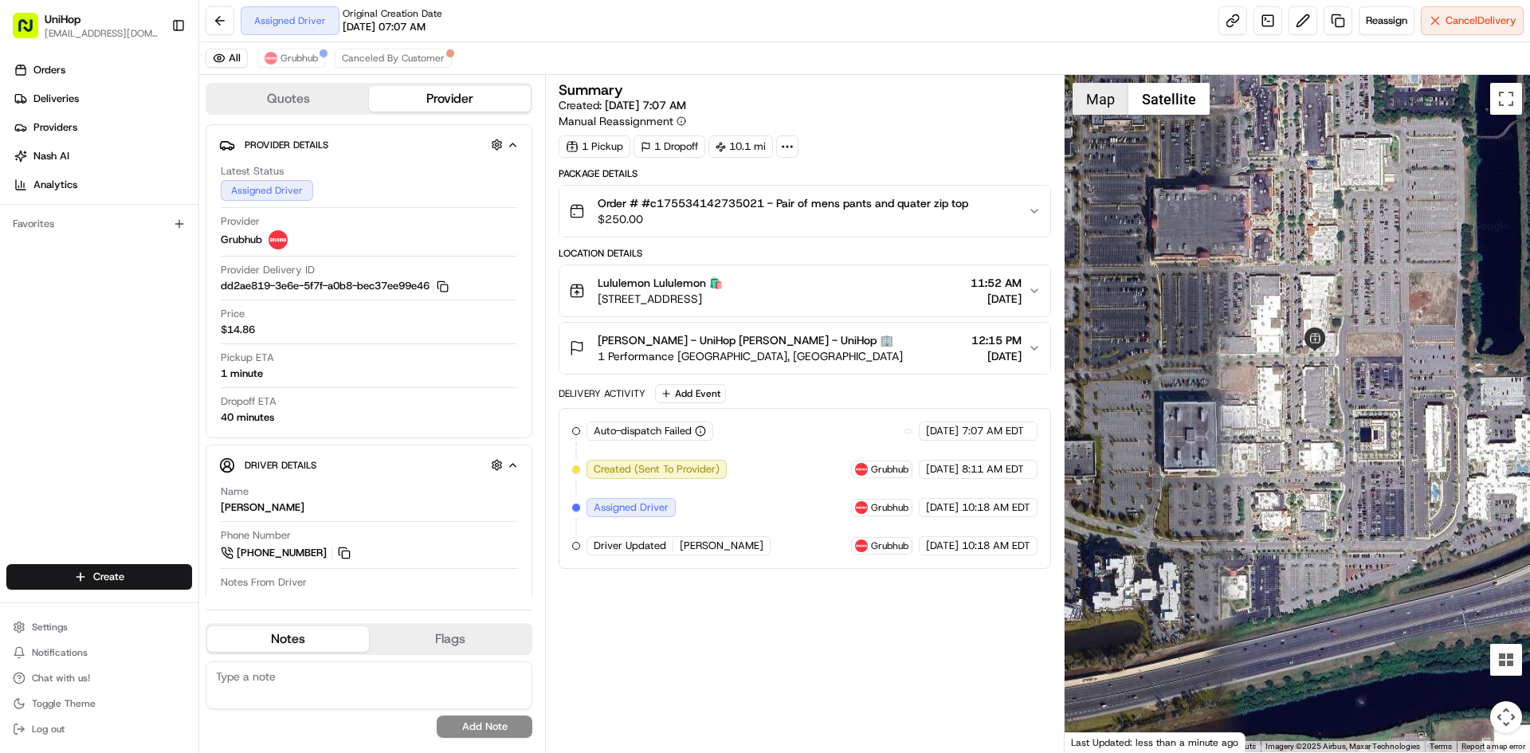
click at [1115, 100] on button "Map" at bounding box center [1101, 99] width 56 height 32
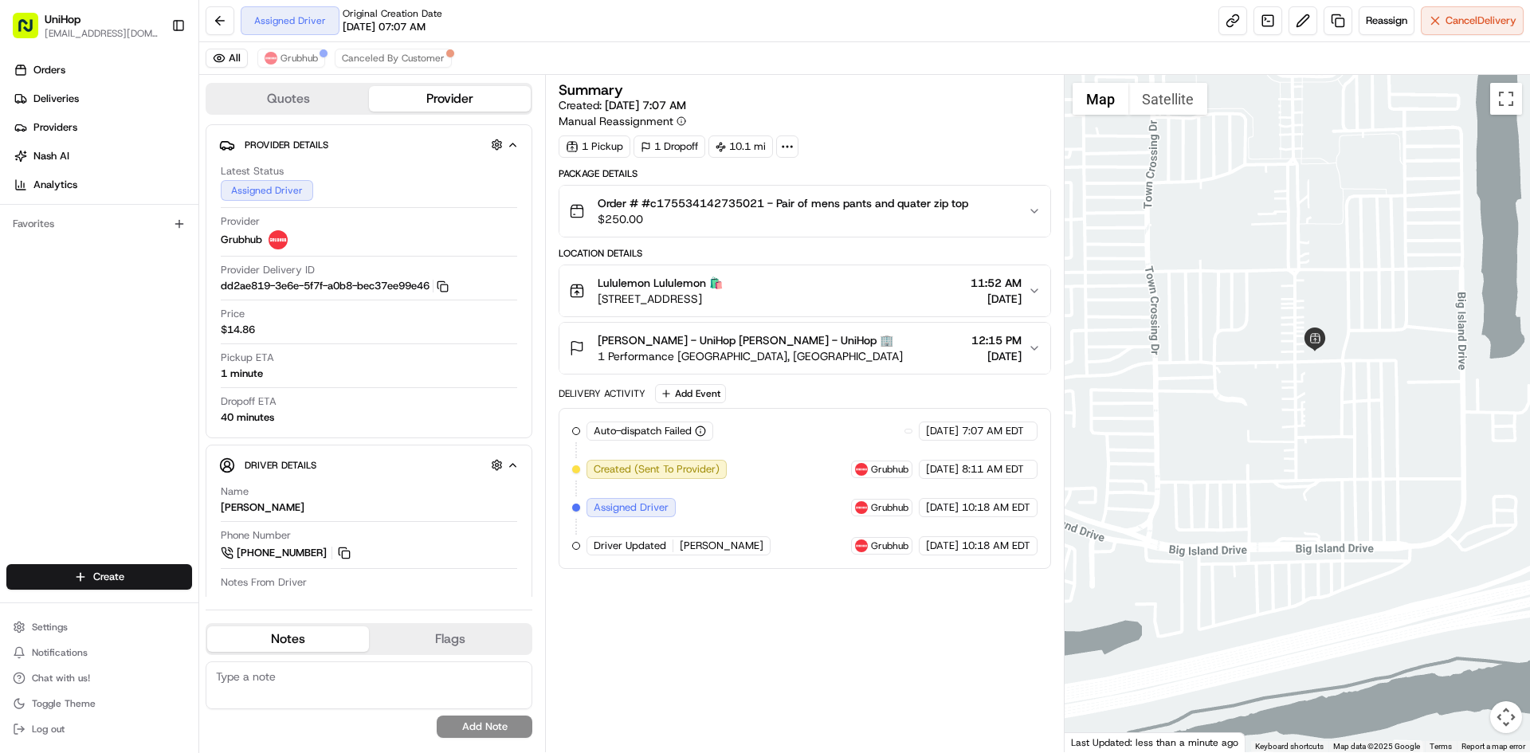
drag, startPoint x: 1304, startPoint y: 250, endPoint x: 1333, endPoint y: 254, distance: 29.0
click at [1329, 250] on div at bounding box center [1298, 413] width 466 height 677
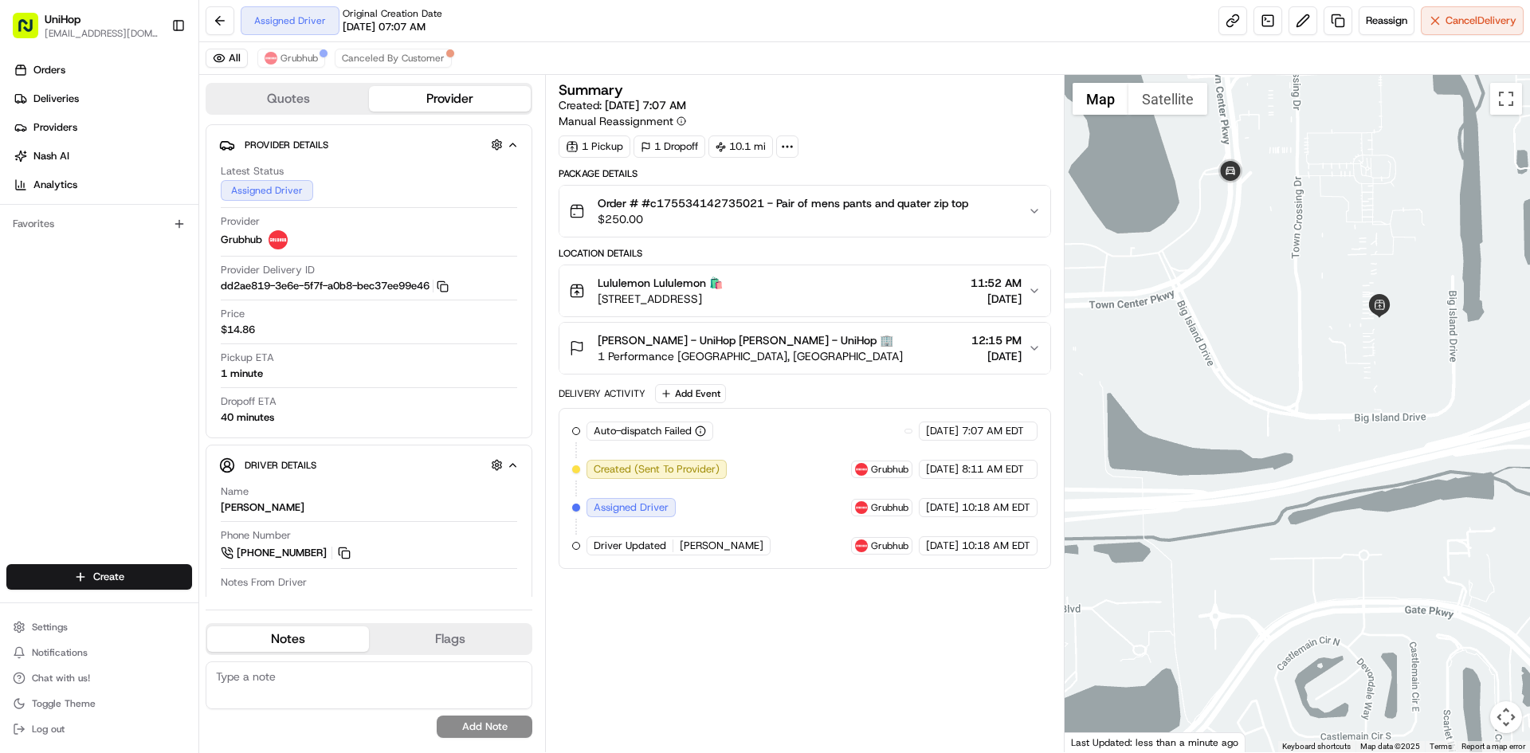
click at [1323, 277] on div at bounding box center [1298, 413] width 466 height 677
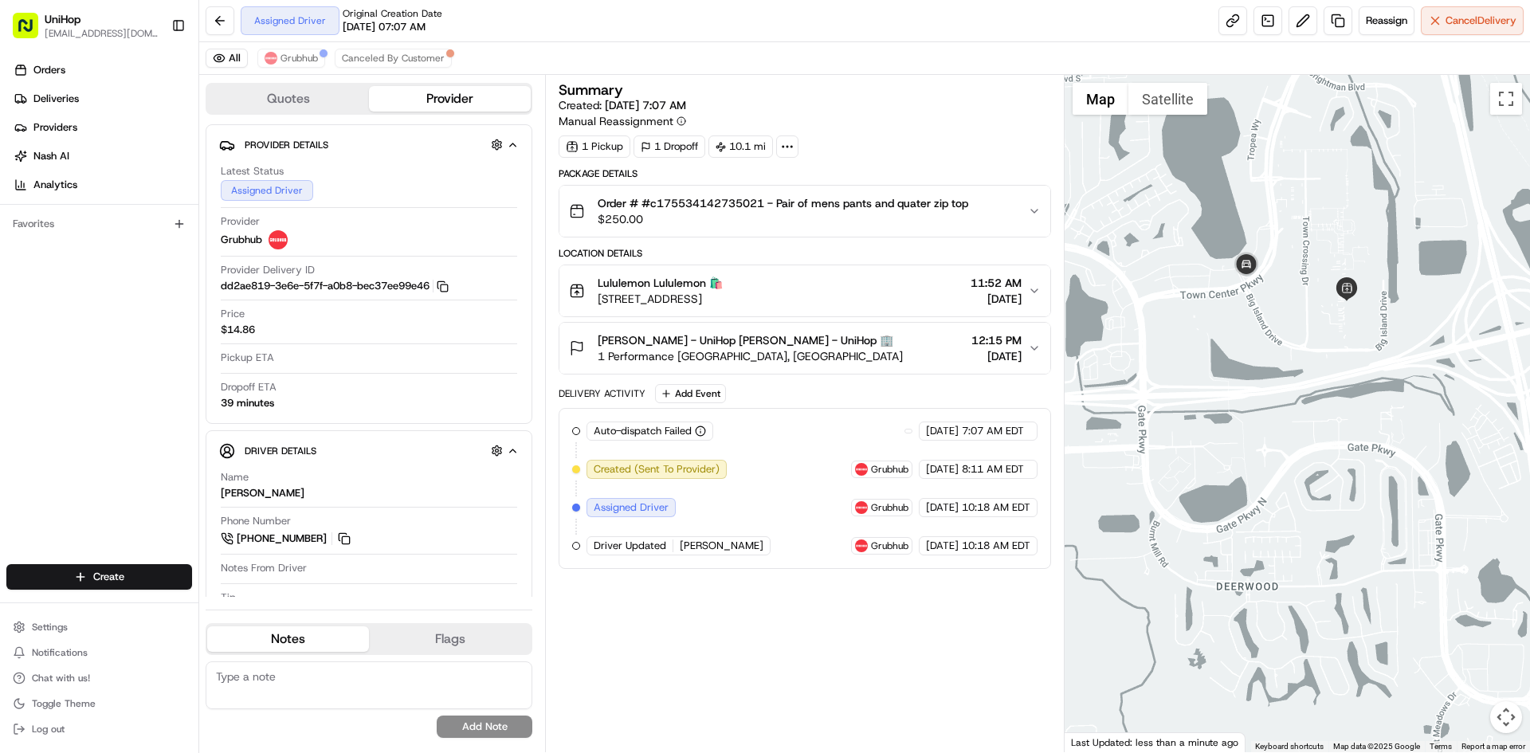
click at [876, 705] on div "Summary Created: [DATE] 7:07 AM Manual Reassignment 1 Pickup 1 Dropoff 10.1 mi …" at bounding box center [805, 414] width 492 height 662
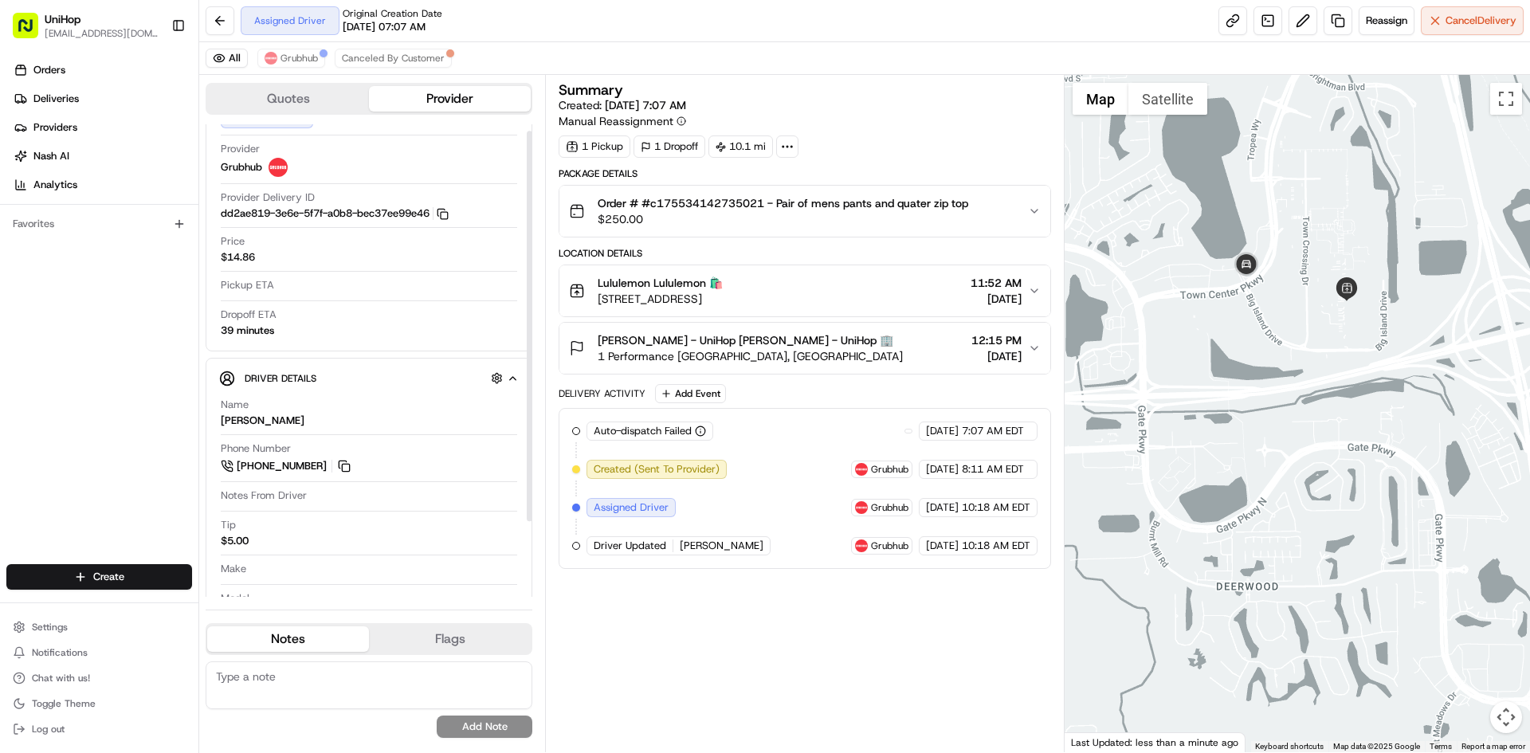
scroll to position [100, 0]
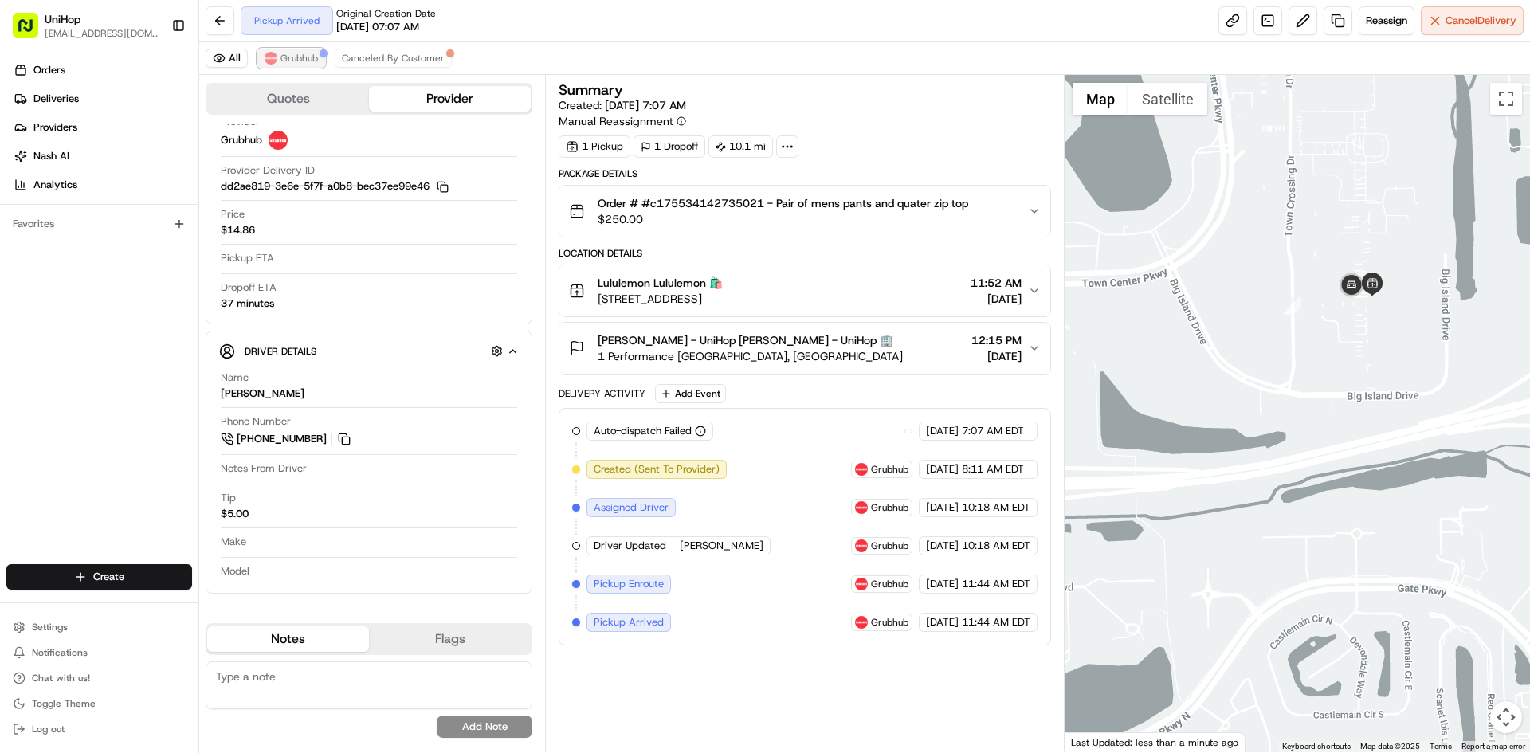
click at [274, 58] on img at bounding box center [271, 58] width 13 height 13
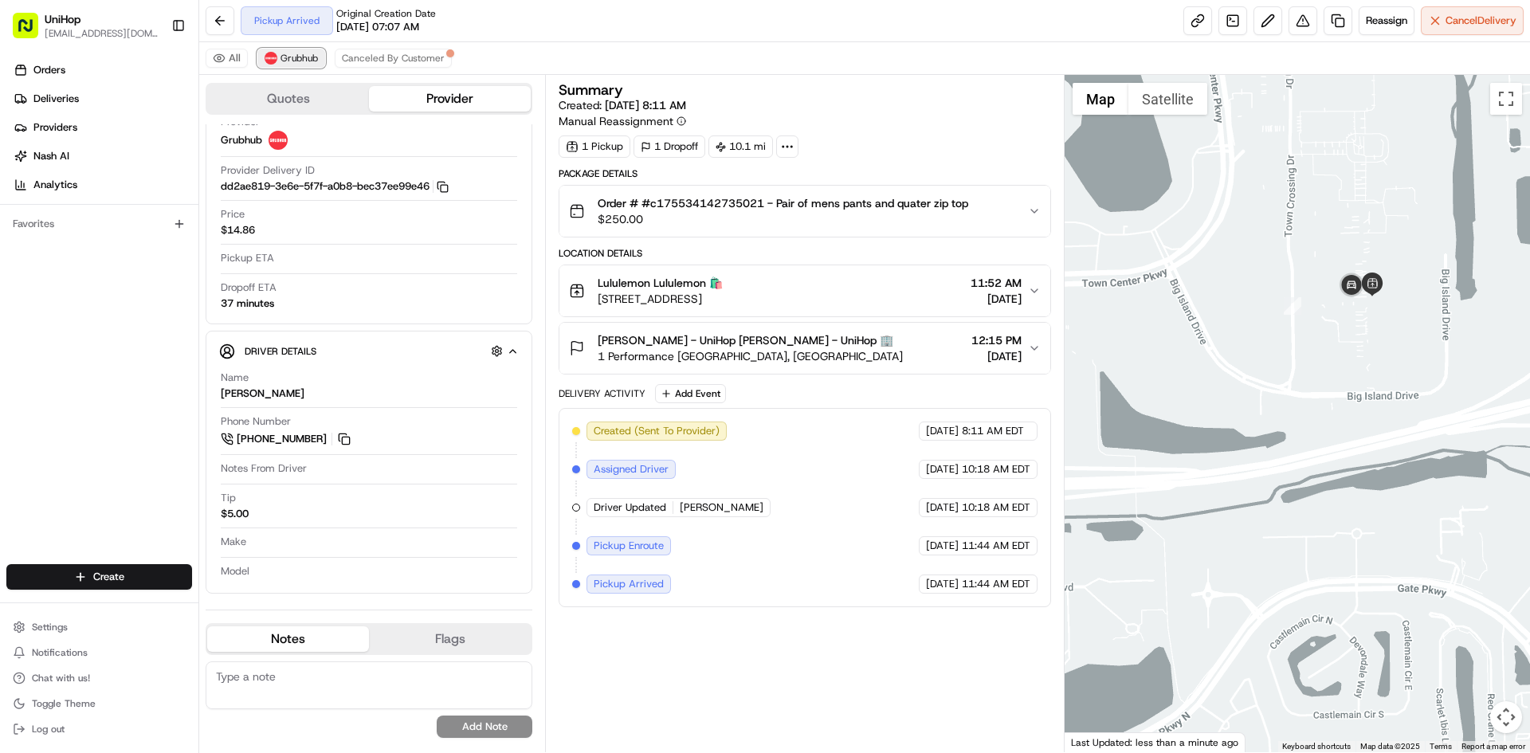
click at [274, 58] on img at bounding box center [271, 58] width 13 height 13
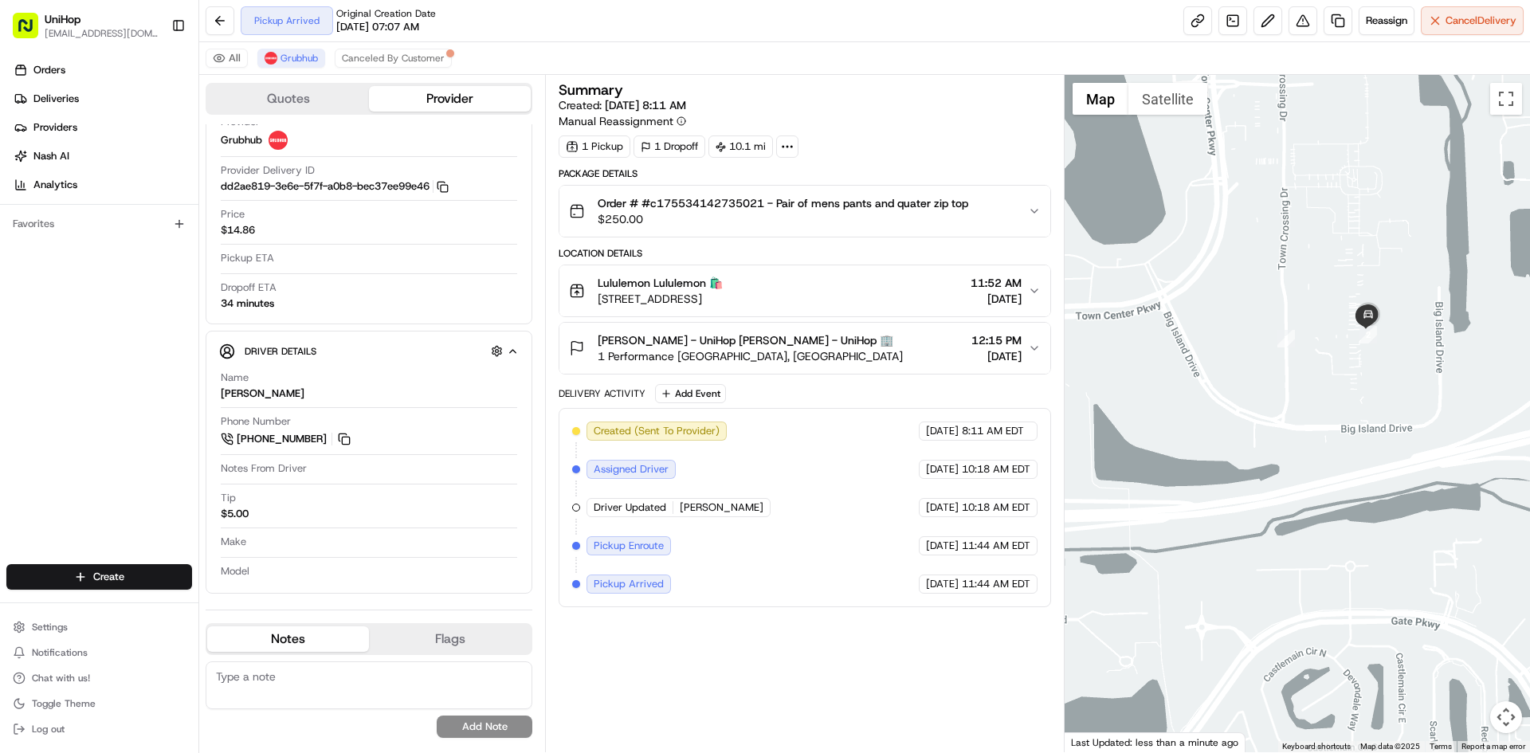
drag, startPoint x: 1235, startPoint y: 250, endPoint x: 1206, endPoint y: 292, distance: 50.9
click at [1206, 292] on div at bounding box center [1298, 413] width 466 height 677
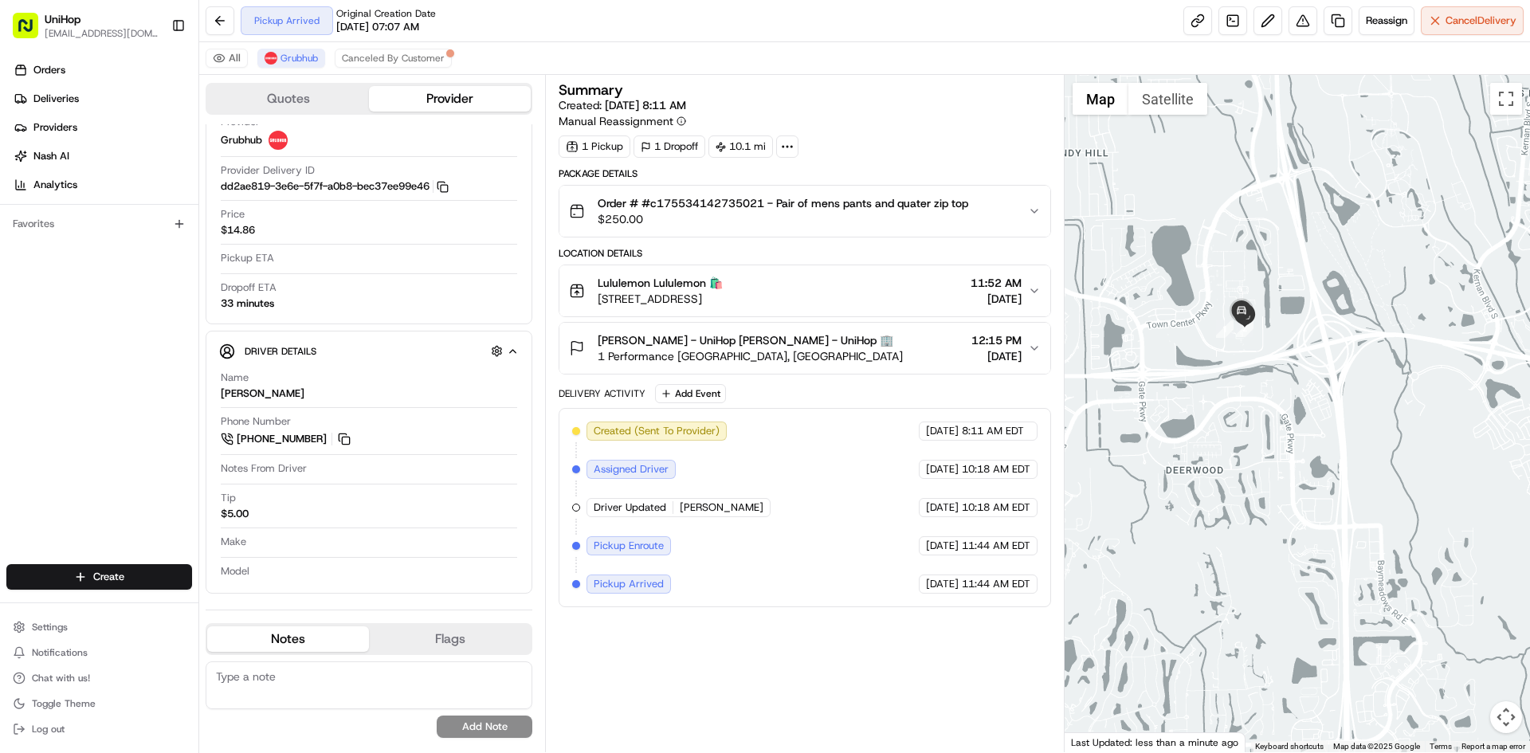
drag, startPoint x: 1248, startPoint y: 249, endPoint x: 1250, endPoint y: 259, distance: 9.7
click at [1248, 257] on div at bounding box center [1298, 413] width 466 height 677
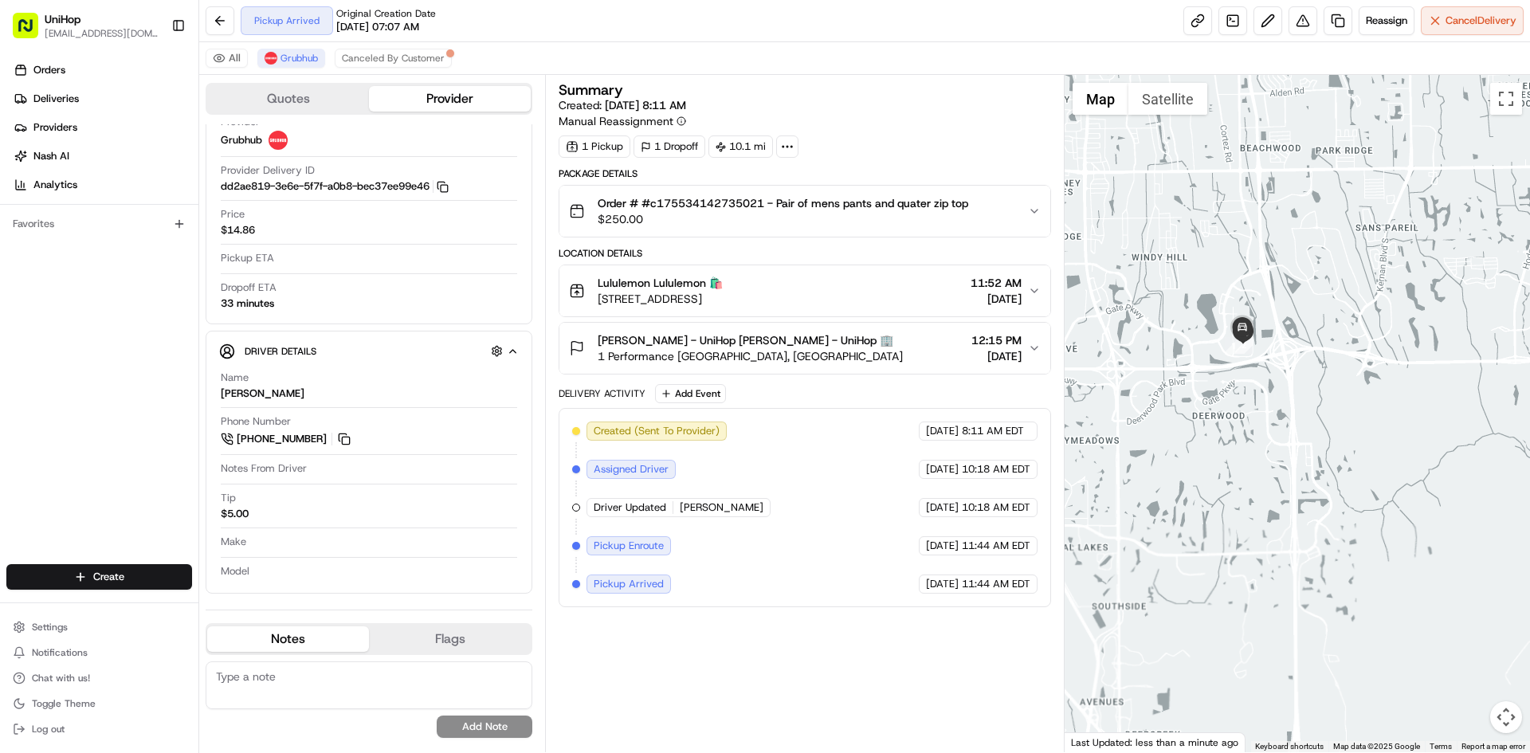
drag, startPoint x: 1260, startPoint y: 239, endPoint x: 1259, endPoint y: 269, distance: 30.3
click at [1259, 268] on div at bounding box center [1298, 413] width 466 height 677
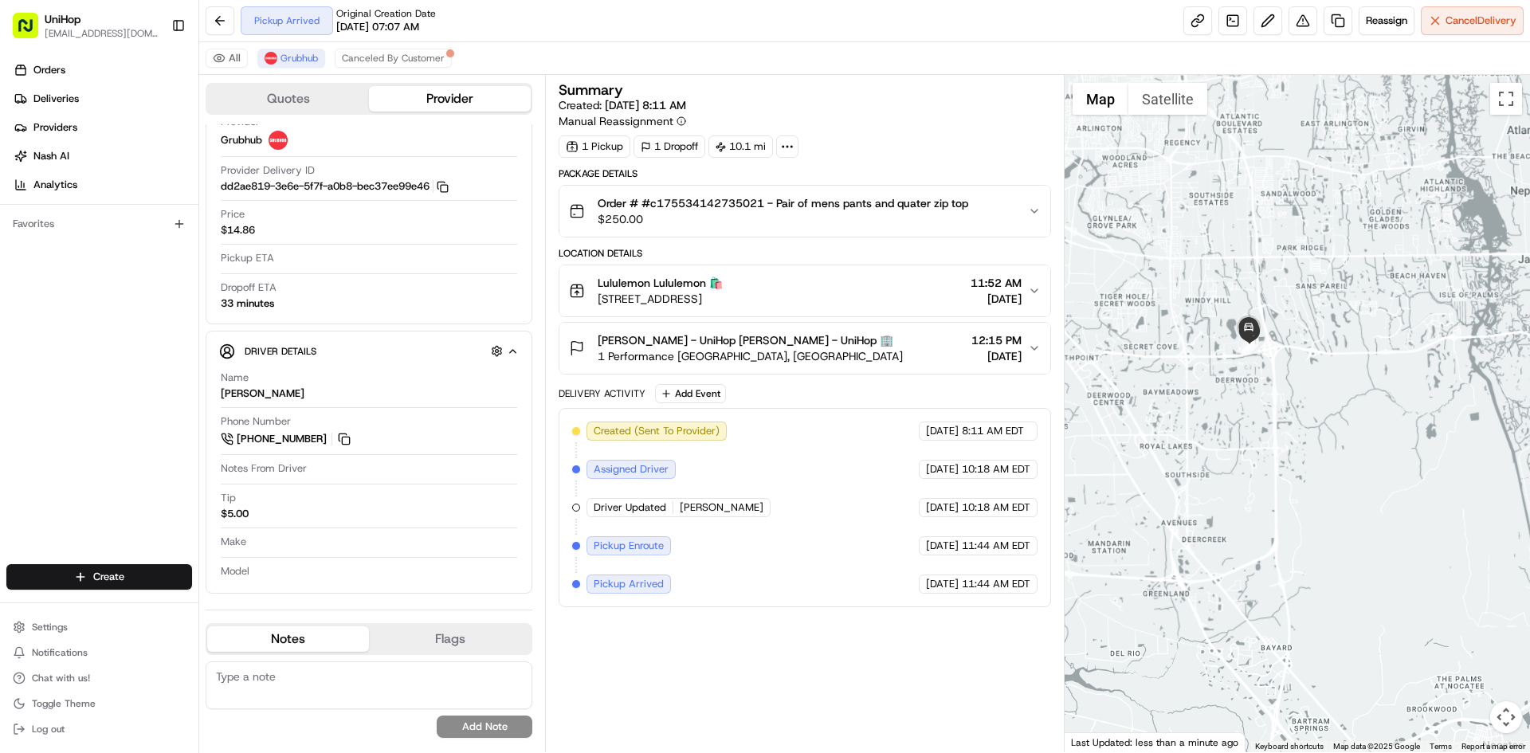
drag, startPoint x: 1270, startPoint y: 247, endPoint x: 1270, endPoint y: 336, distance: 89.3
click at [1270, 336] on div at bounding box center [1298, 413] width 466 height 677
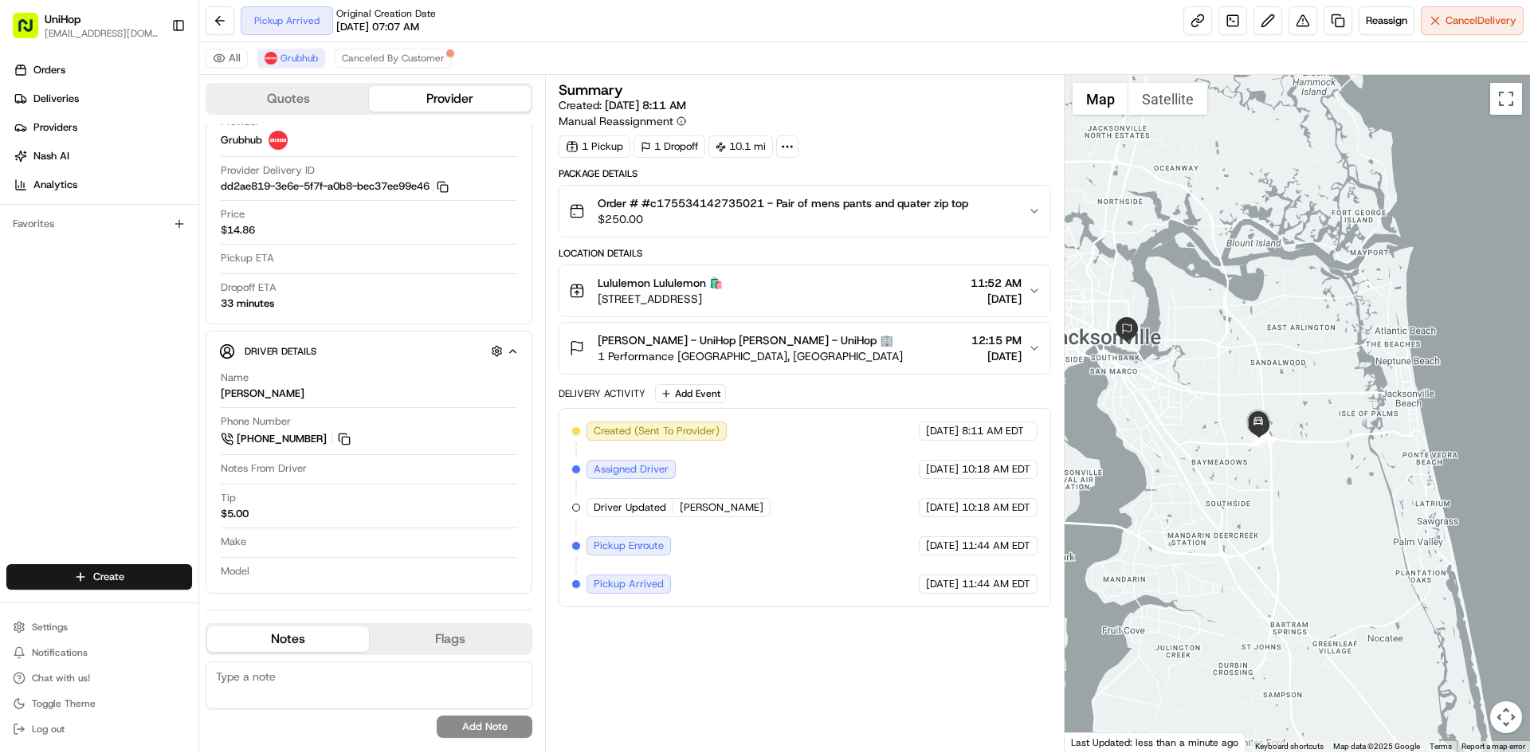
drag, startPoint x: 1273, startPoint y: 316, endPoint x: 1273, endPoint y: 336, distance: 19.9
click at [1273, 336] on div at bounding box center [1298, 413] width 466 height 677
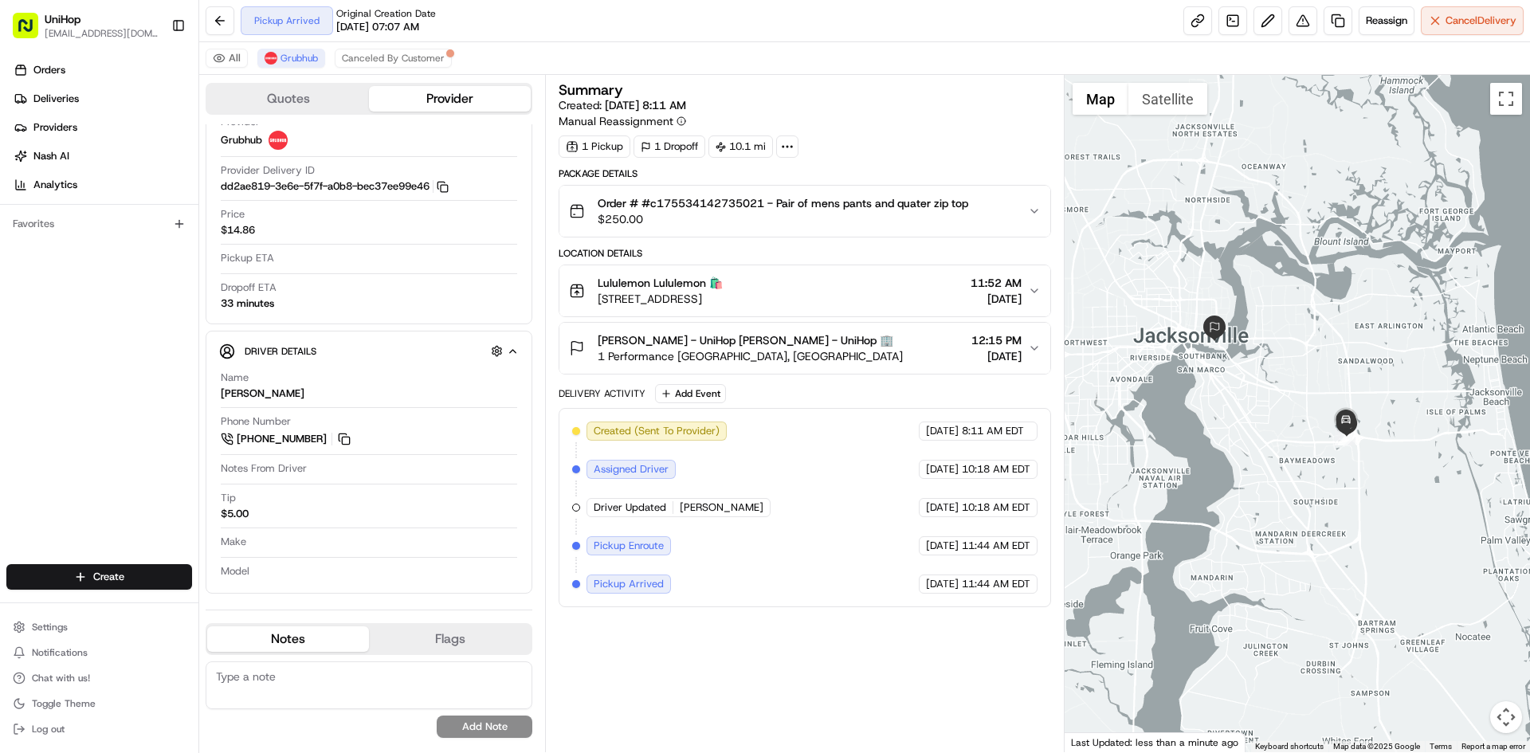
drag, startPoint x: 1262, startPoint y: 340, endPoint x: 1346, endPoint y: 296, distance: 94.1
click at [1353, 296] on div at bounding box center [1298, 413] width 466 height 677
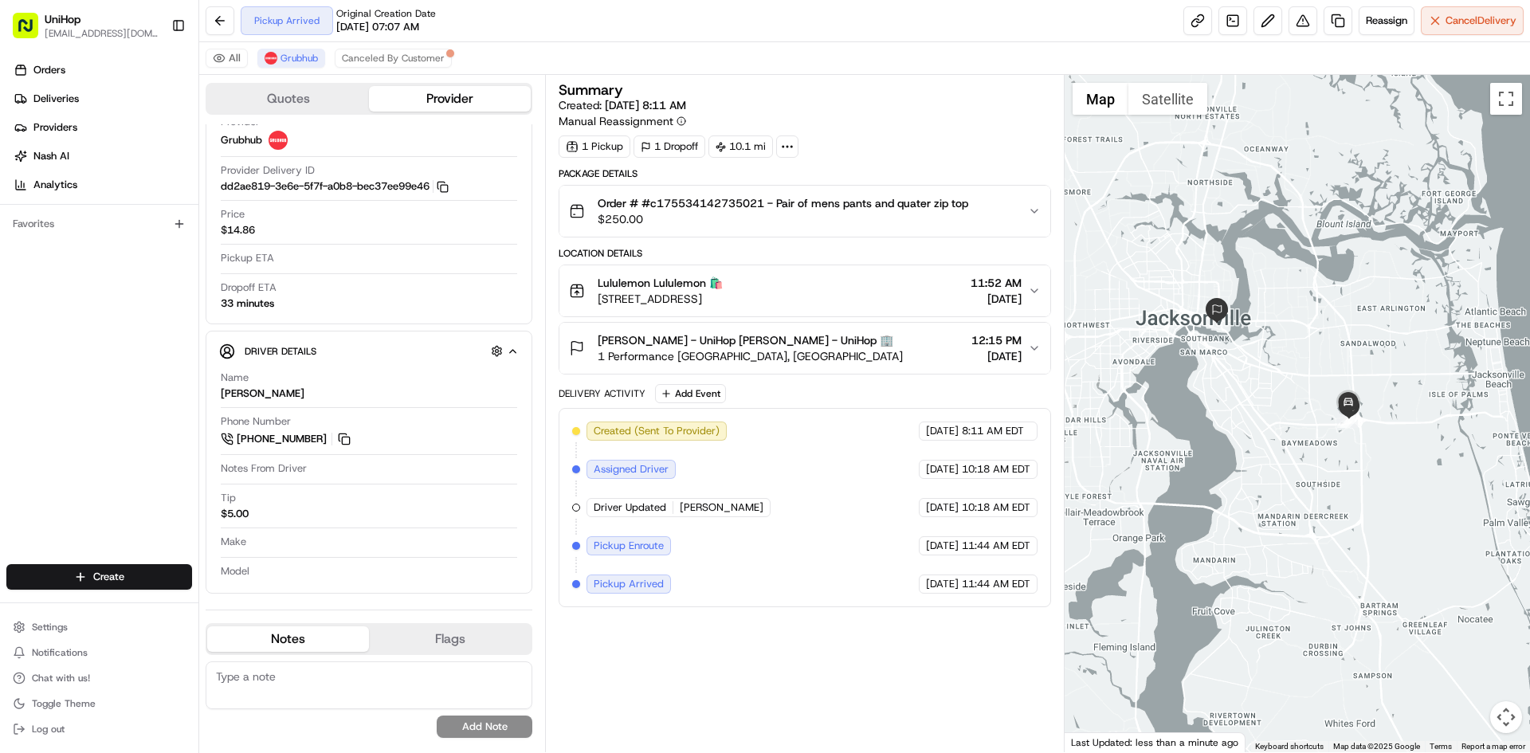
drag, startPoint x: 1305, startPoint y: 285, endPoint x: 1307, endPoint y: 268, distance: 17.7
click at [1307, 268] on div at bounding box center [1298, 413] width 466 height 677
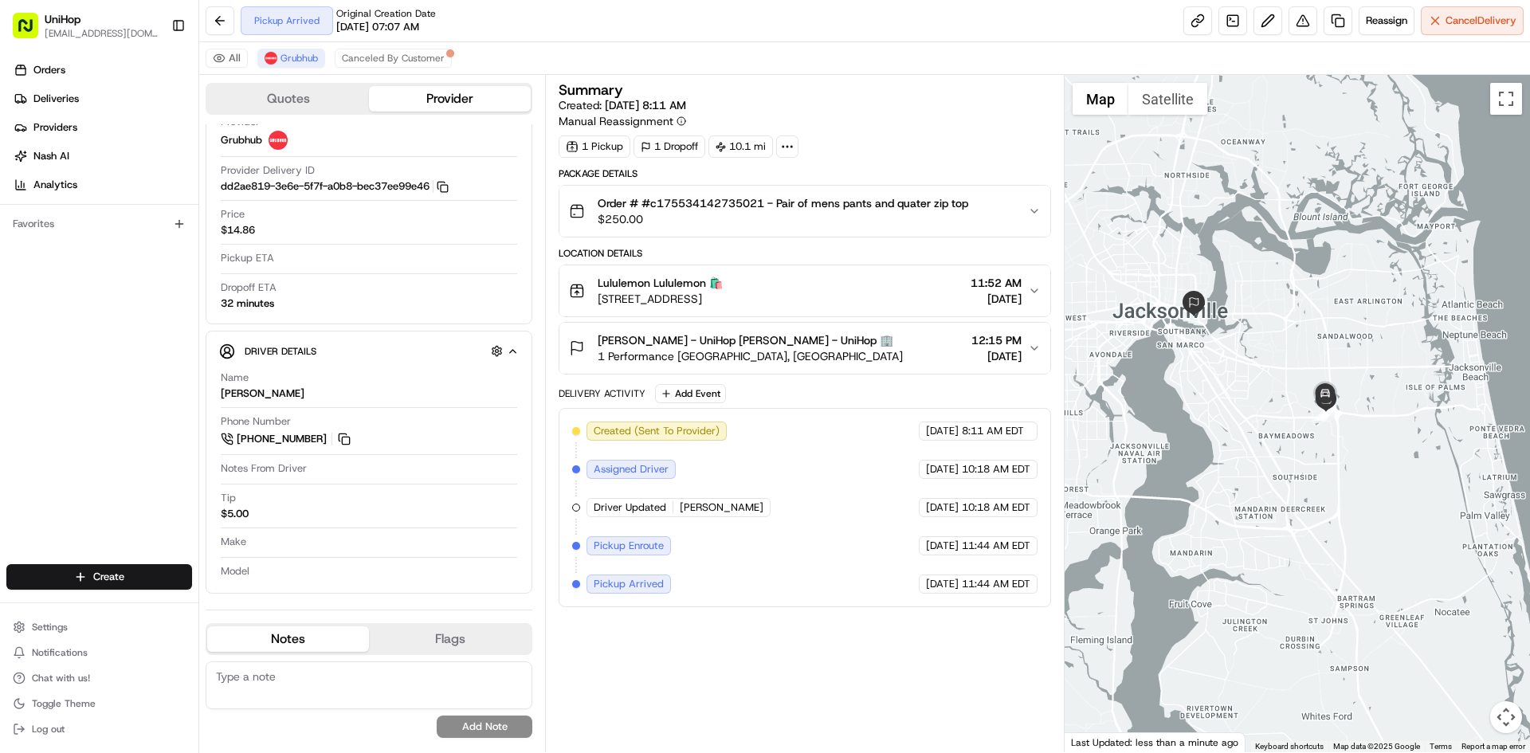
drag, startPoint x: 1242, startPoint y: 289, endPoint x: 1267, endPoint y: 360, distance: 76.1
click at [1267, 360] on div at bounding box center [1298, 413] width 466 height 677
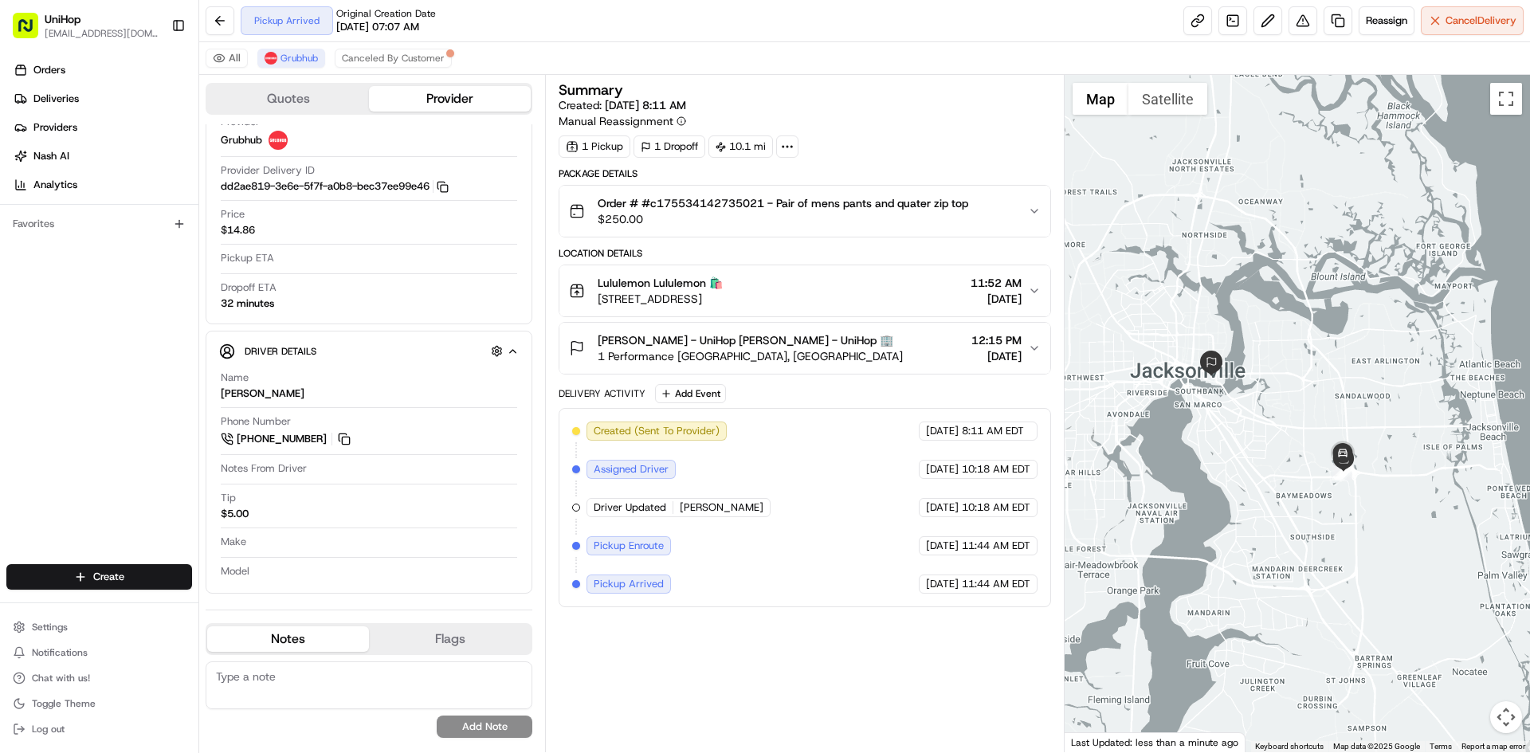
click at [943, 632] on div "Summary Created: [DATE] 8:11 AM Manual Reassignment 1 Pickup 1 Dropoff 10.1 mi …" at bounding box center [805, 414] width 492 height 662
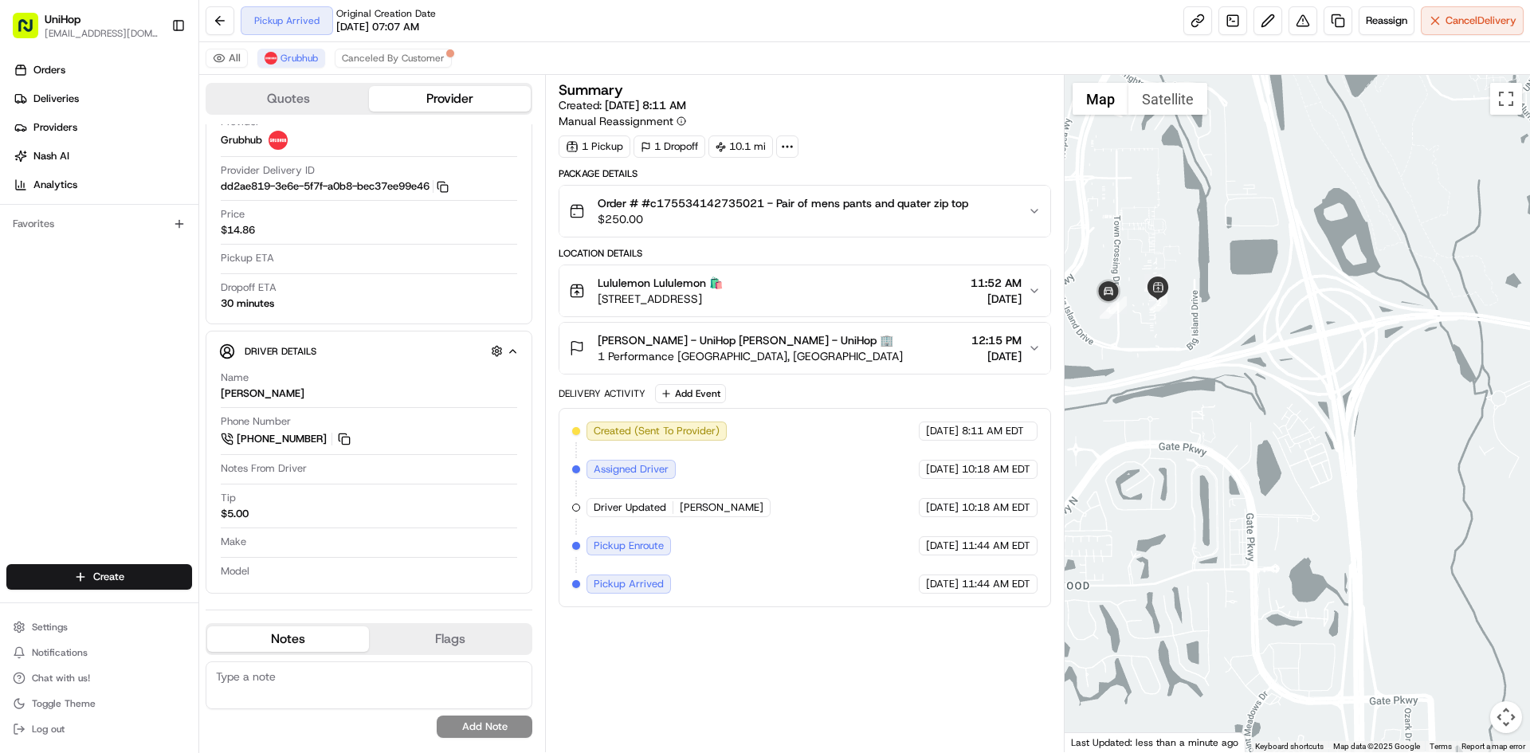
drag, startPoint x: 1140, startPoint y: 266, endPoint x: 1164, endPoint y: 279, distance: 27.1
click at [1164, 279] on div at bounding box center [1298, 413] width 466 height 677
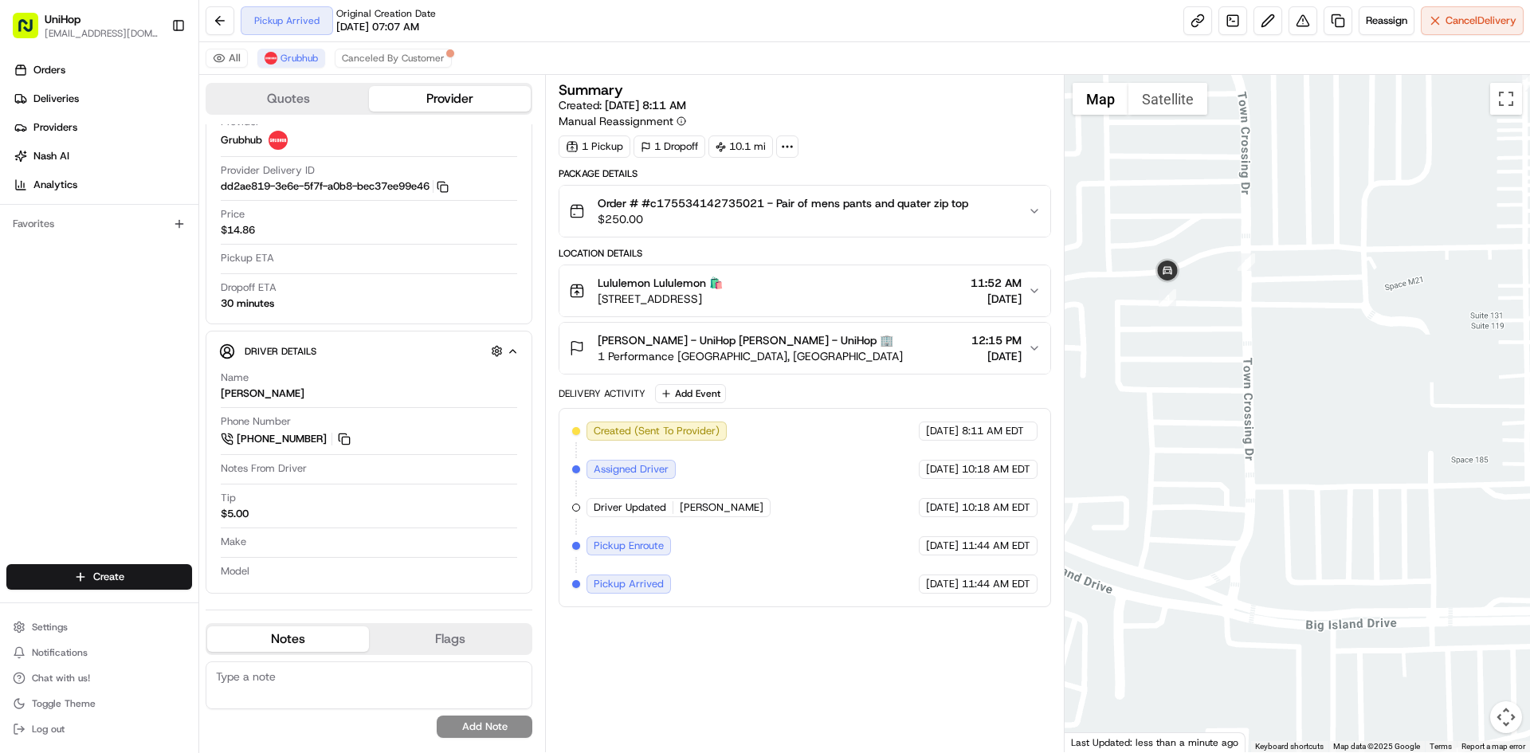
click at [1176, 102] on button "Satellite" at bounding box center [1168, 99] width 79 height 32
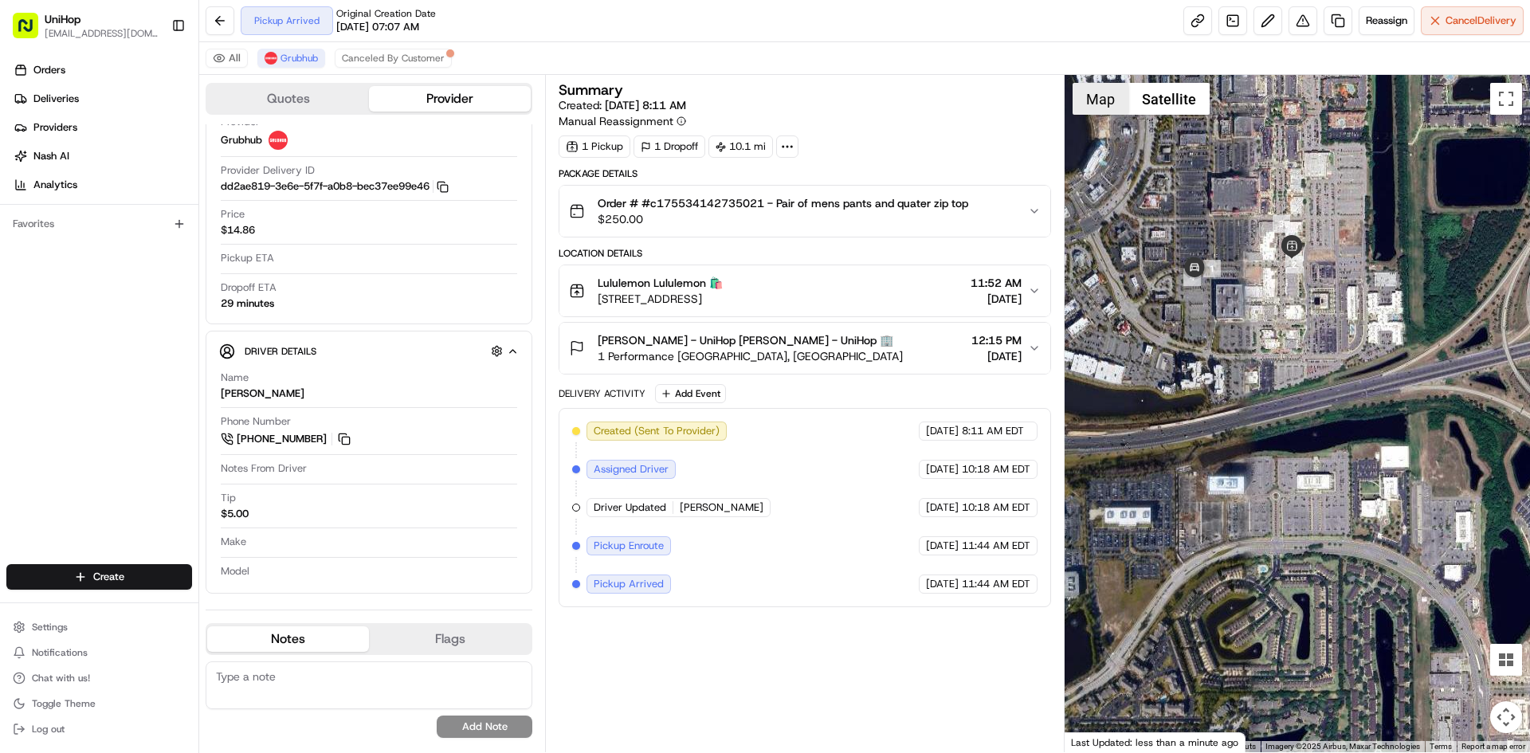
click at [1101, 99] on button "Map" at bounding box center [1101, 99] width 56 height 32
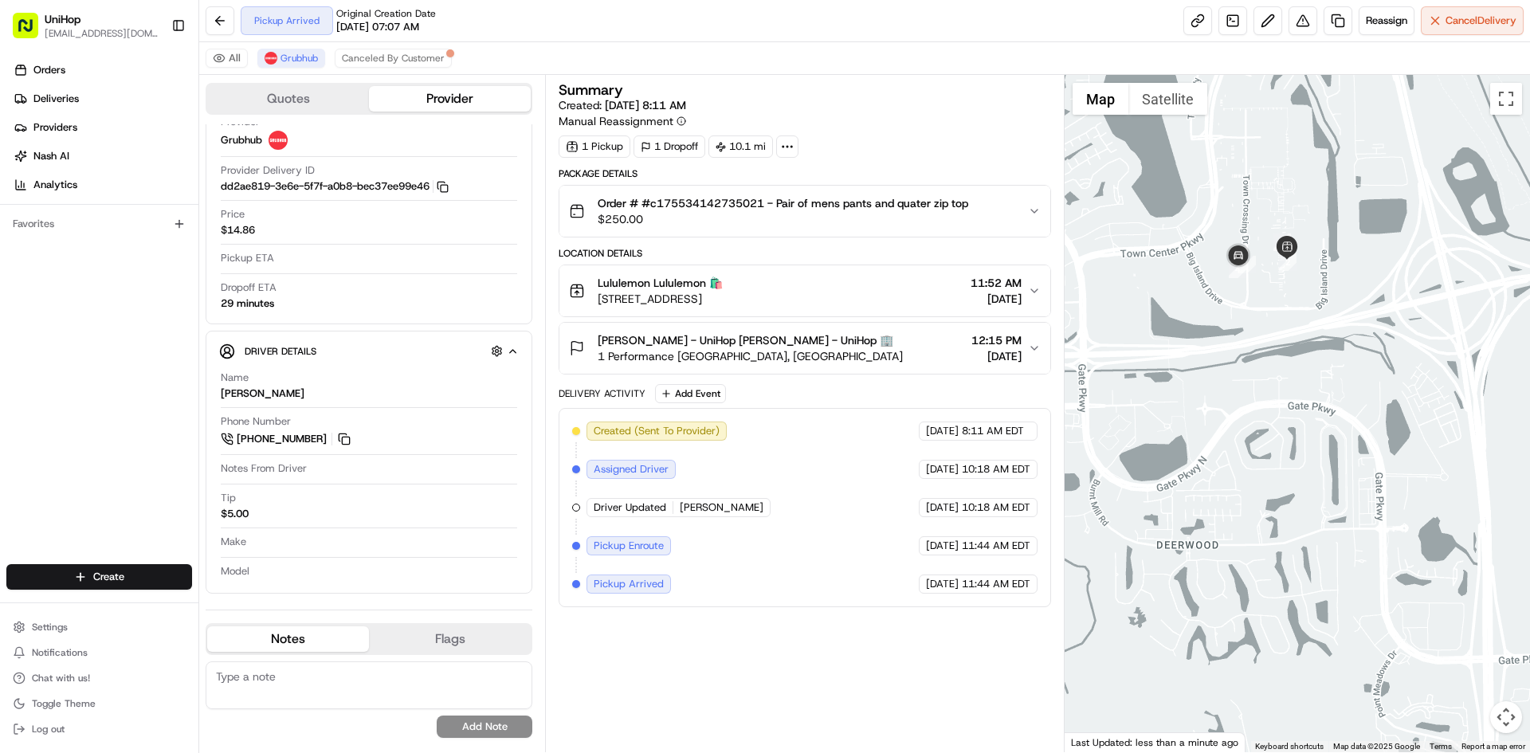
drag, startPoint x: 1313, startPoint y: 336, endPoint x: 1349, endPoint y: 370, distance: 49.0
click at [1347, 368] on div at bounding box center [1298, 413] width 466 height 677
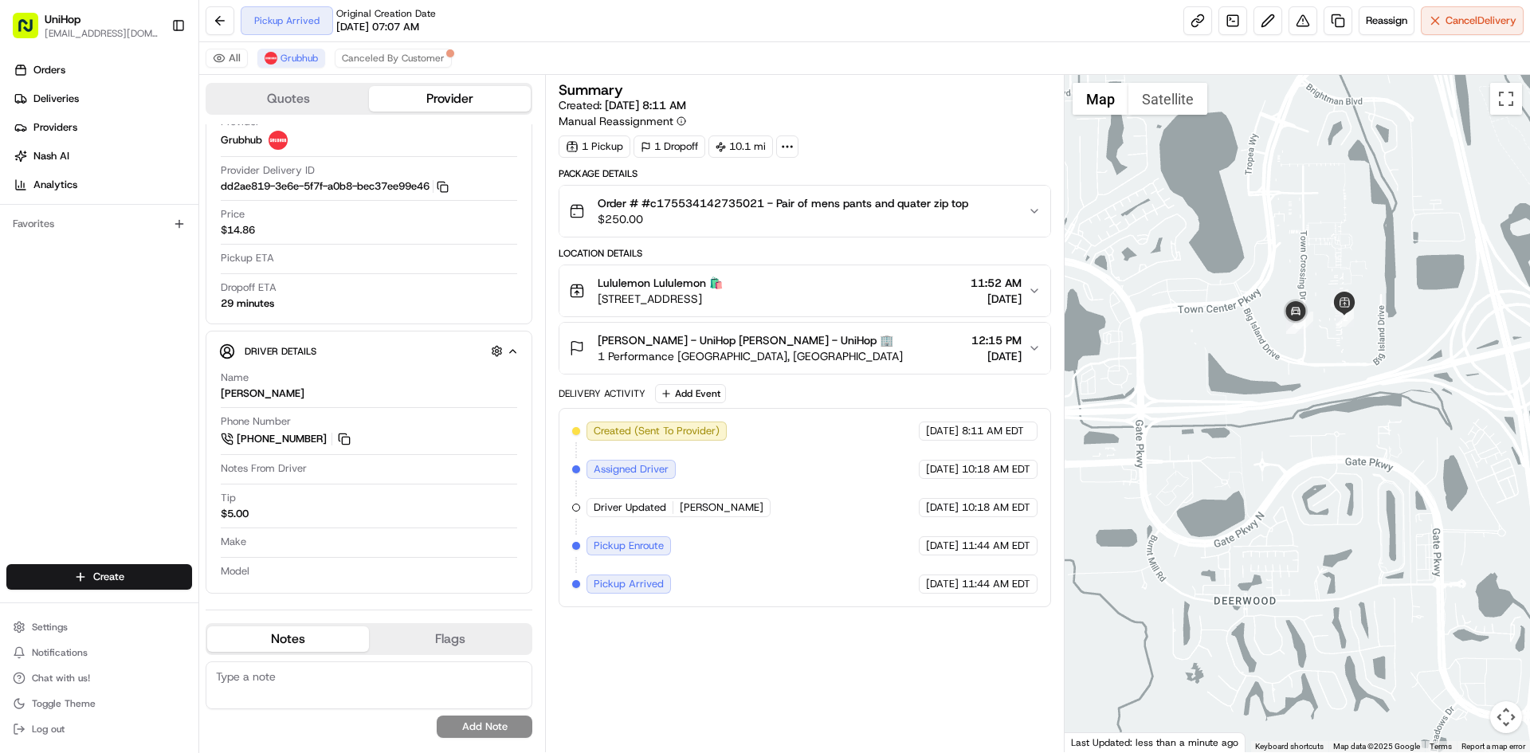
drag, startPoint x: 1251, startPoint y: 195, endPoint x: 1296, endPoint y: 274, distance: 91.0
click at [1294, 268] on div at bounding box center [1298, 413] width 466 height 677
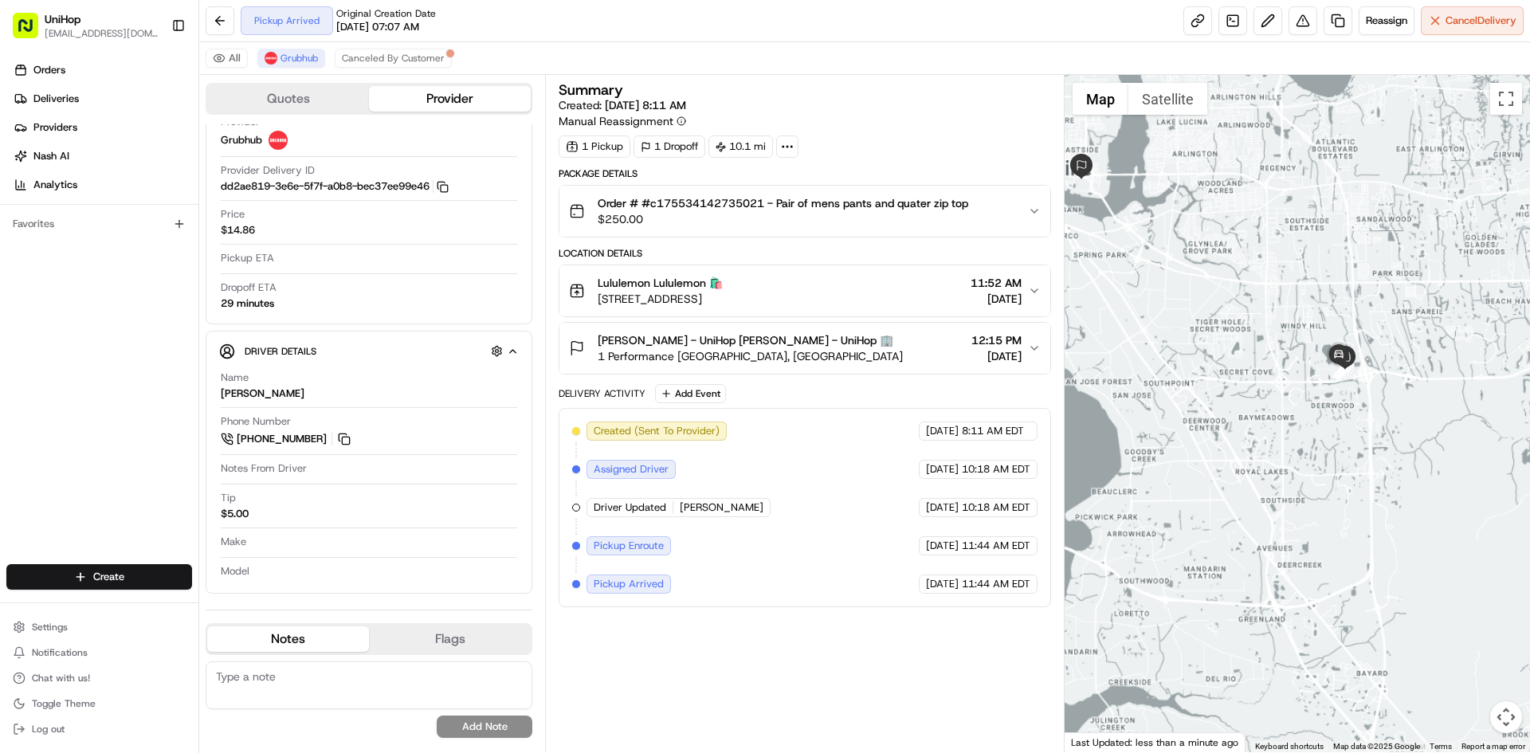
click at [1281, 336] on div at bounding box center [1298, 413] width 466 height 677
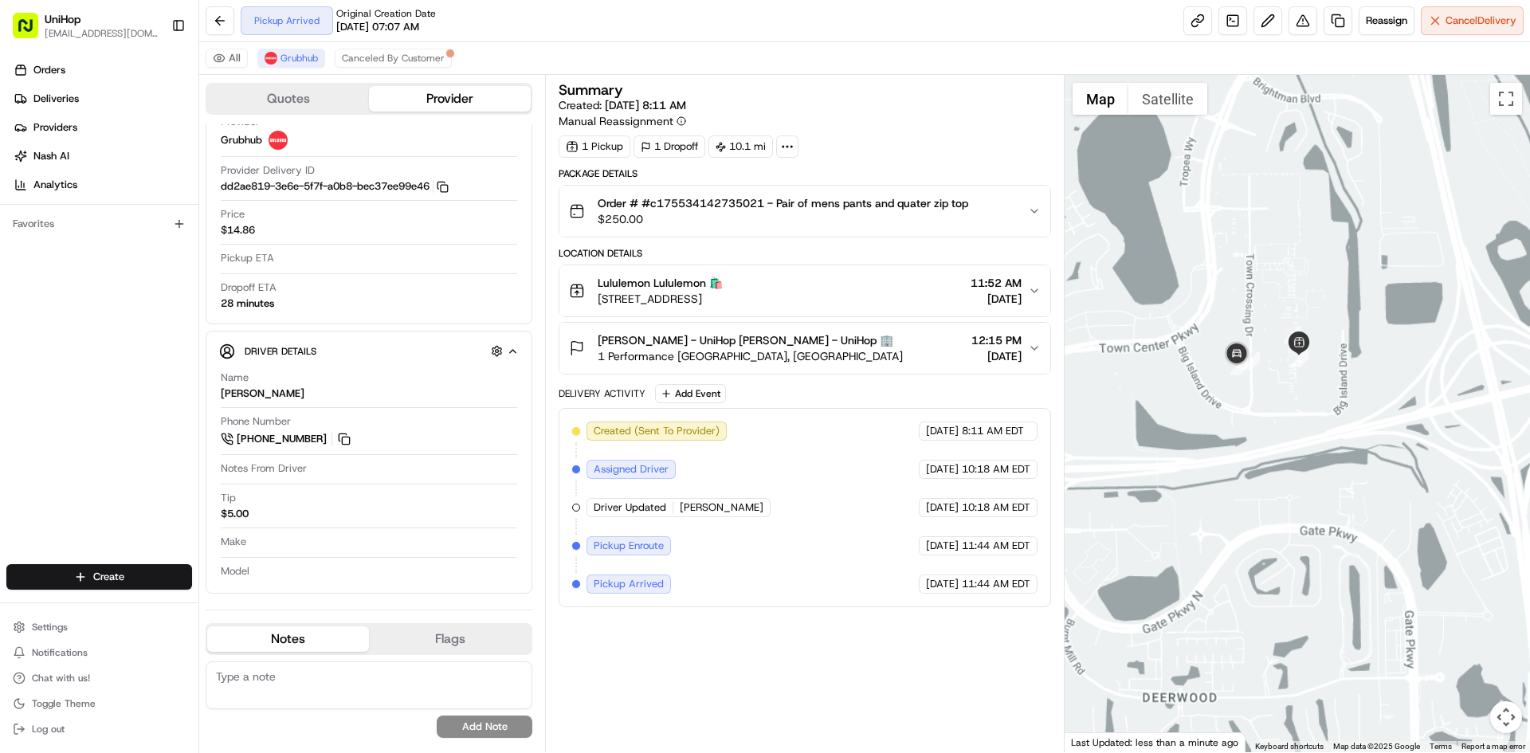
drag, startPoint x: 1309, startPoint y: 471, endPoint x: 1318, endPoint y: 478, distance: 12.0
click at [1318, 478] on div at bounding box center [1298, 413] width 466 height 677
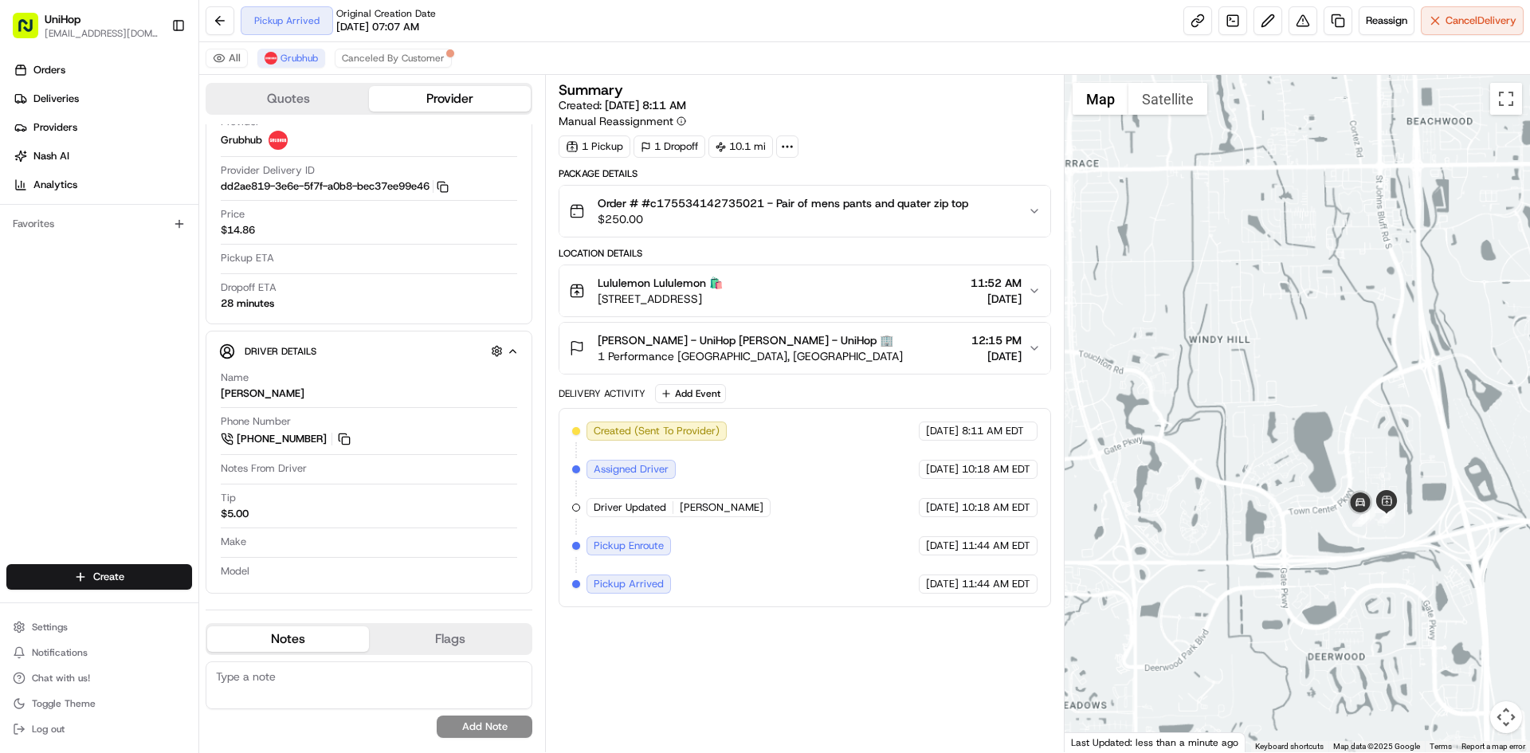
drag, startPoint x: 1274, startPoint y: 332, endPoint x: 1280, endPoint y: 352, distance: 21.5
click at [1280, 348] on div at bounding box center [1298, 413] width 466 height 677
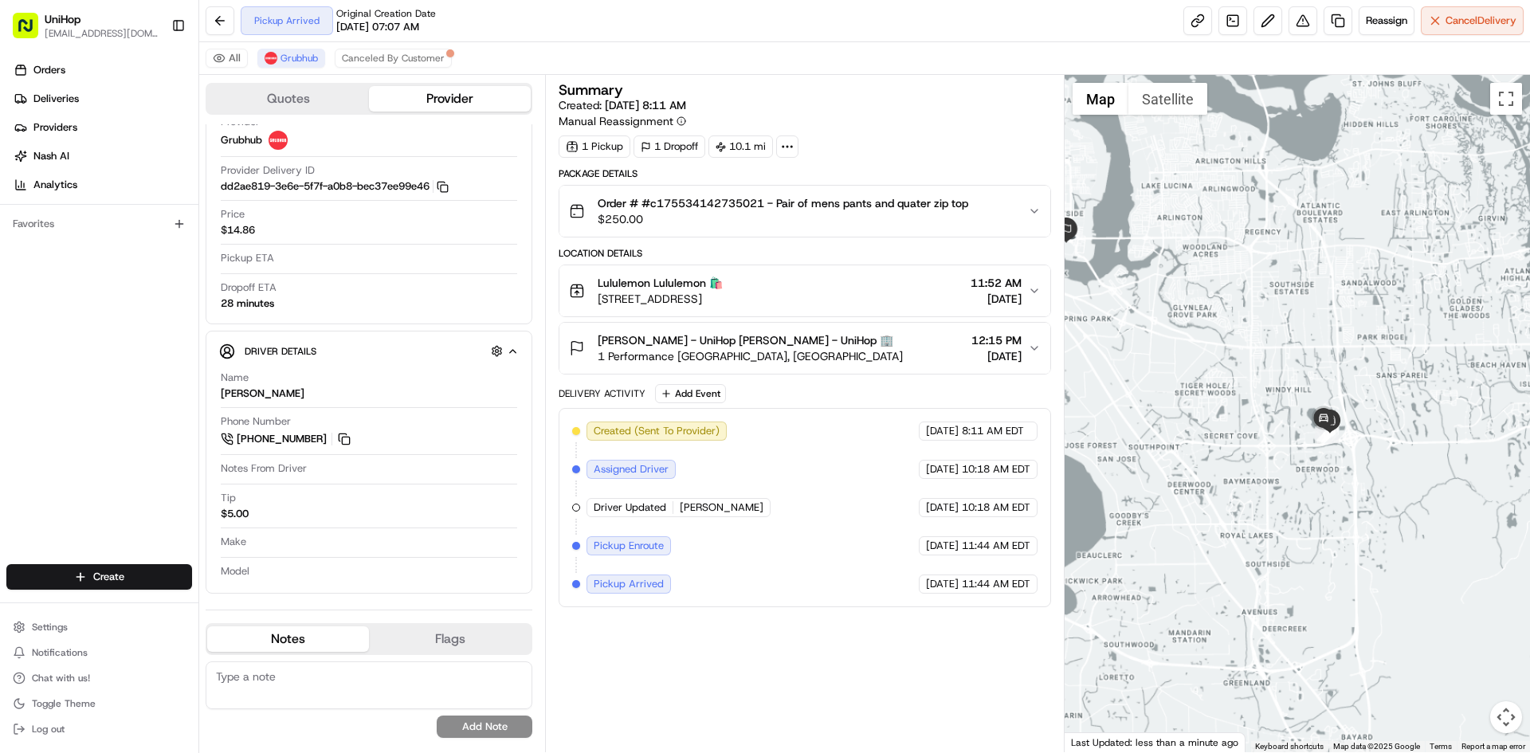
drag, startPoint x: 1273, startPoint y: 361, endPoint x: 1321, endPoint y: 402, distance: 63.3
click at [1320, 405] on div at bounding box center [1298, 413] width 466 height 677
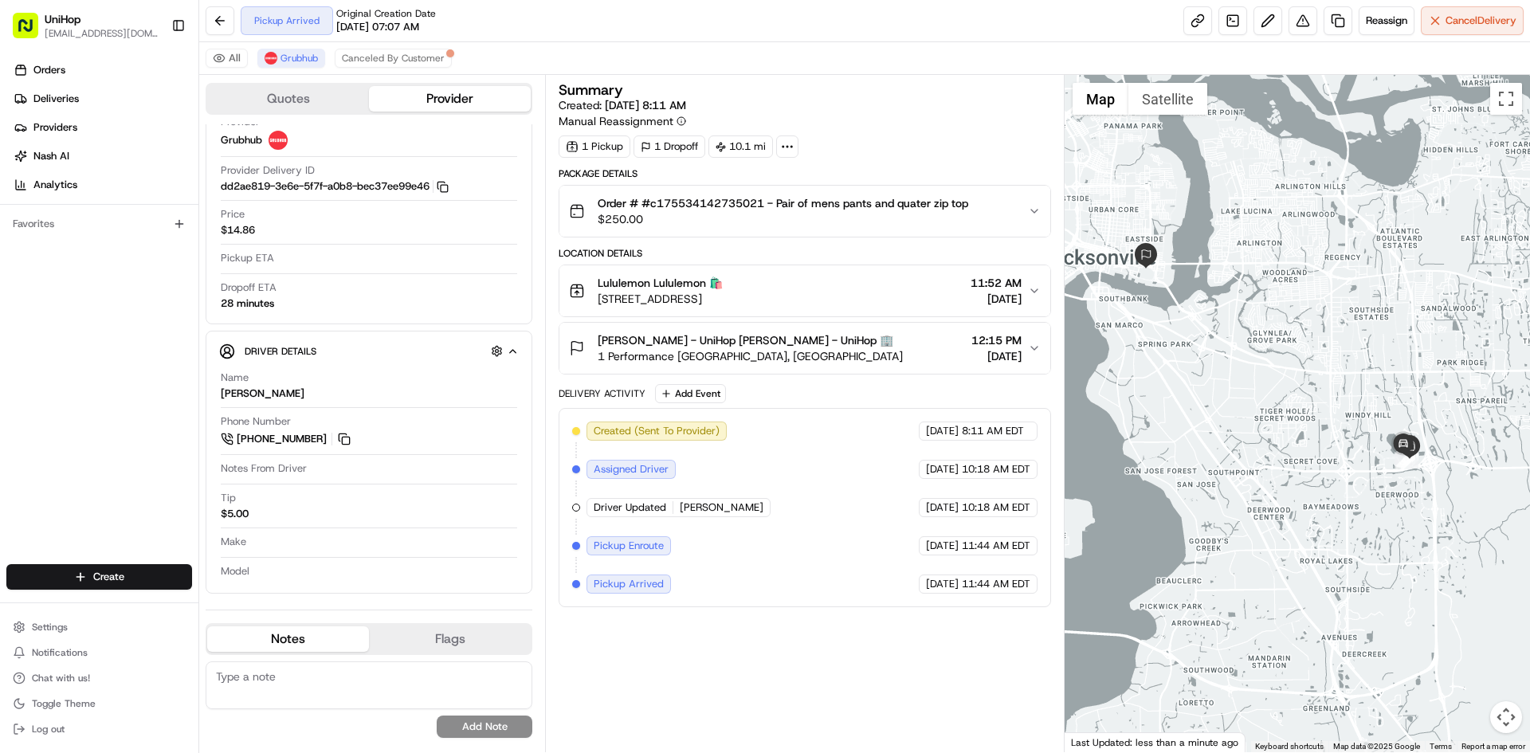
click at [1250, 249] on div at bounding box center [1298, 413] width 466 height 677
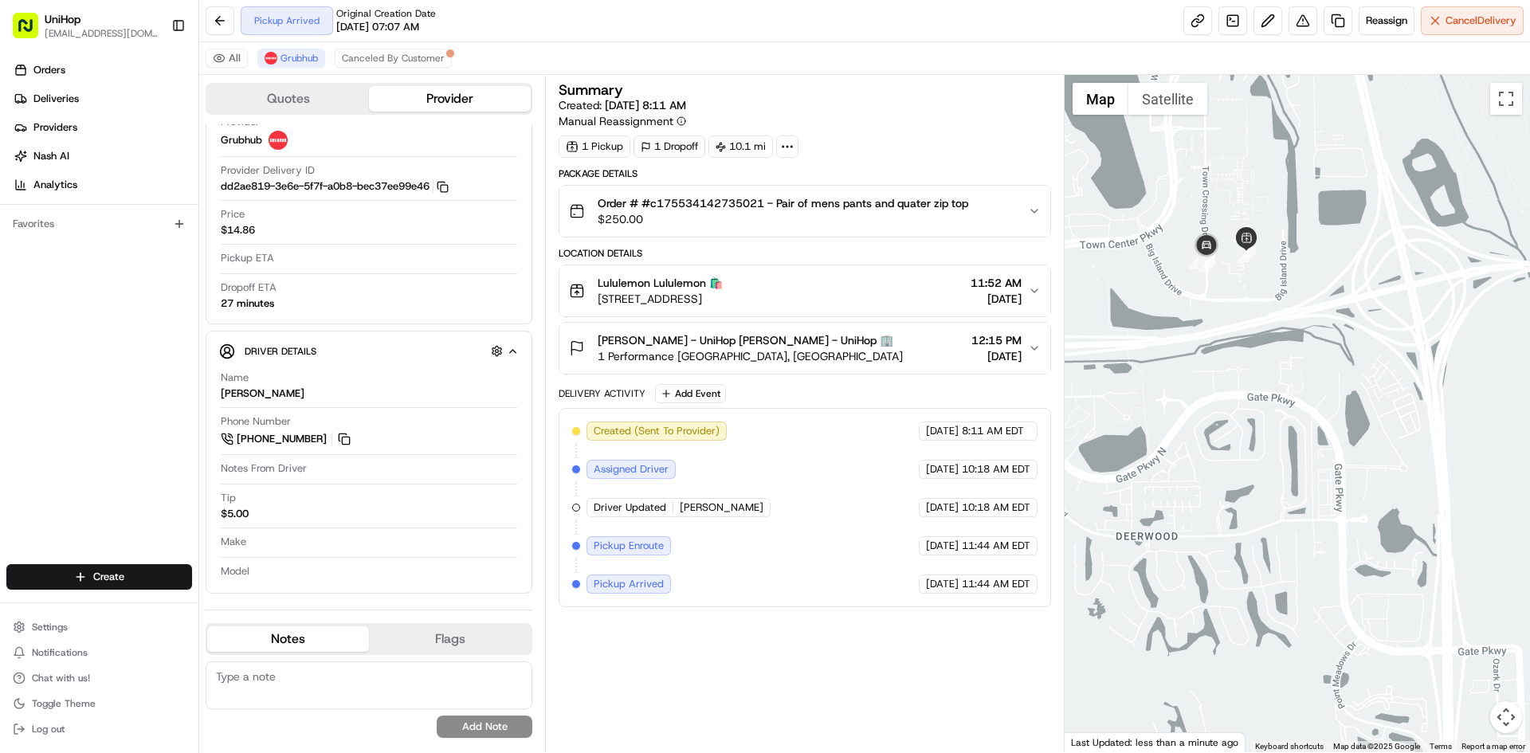
drag, startPoint x: 1123, startPoint y: 219, endPoint x: 1242, endPoint y: 304, distance: 146.2
click at [1242, 304] on div at bounding box center [1298, 413] width 466 height 677
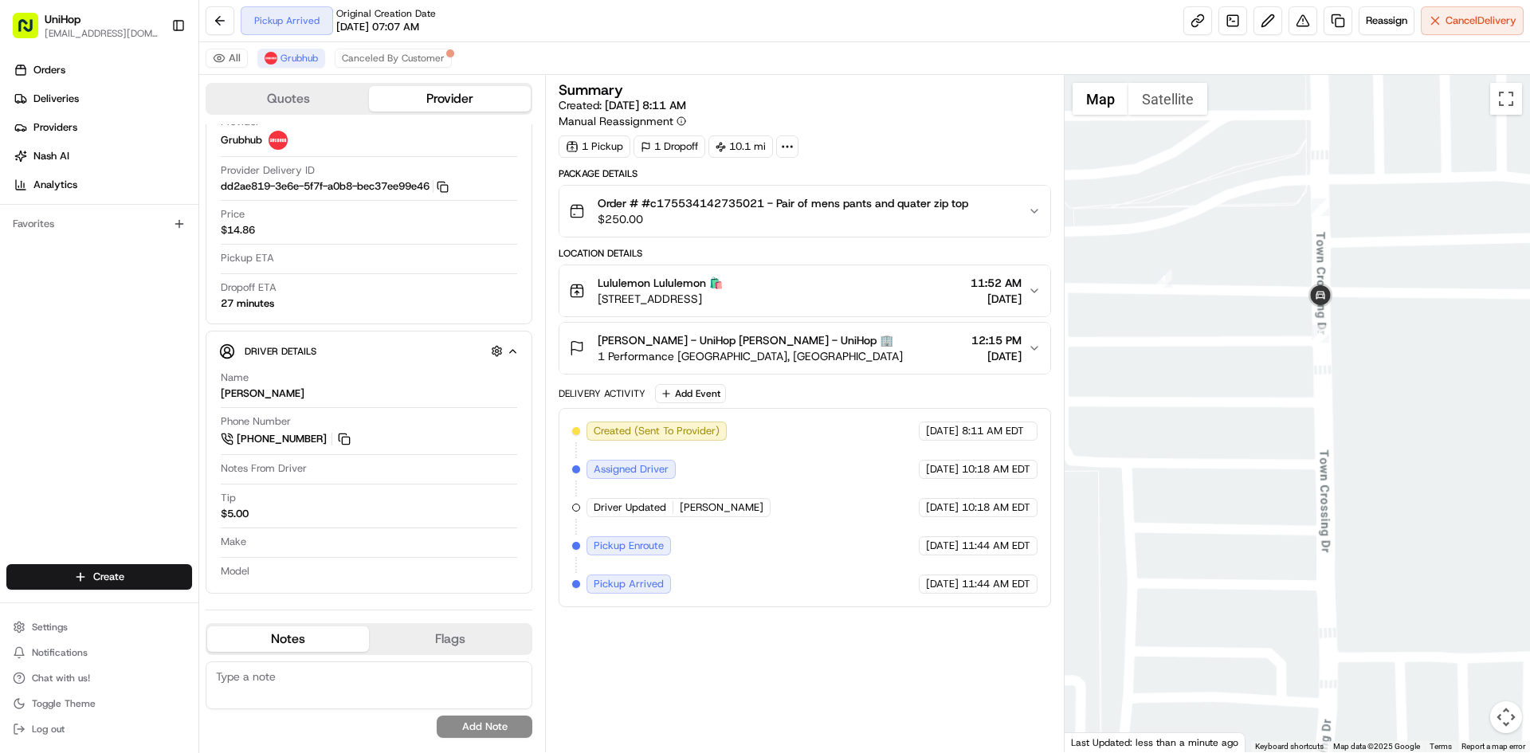
click at [1156, 116] on div at bounding box center [1298, 413] width 466 height 677
click at [1164, 96] on button "Satellite" at bounding box center [1168, 99] width 79 height 32
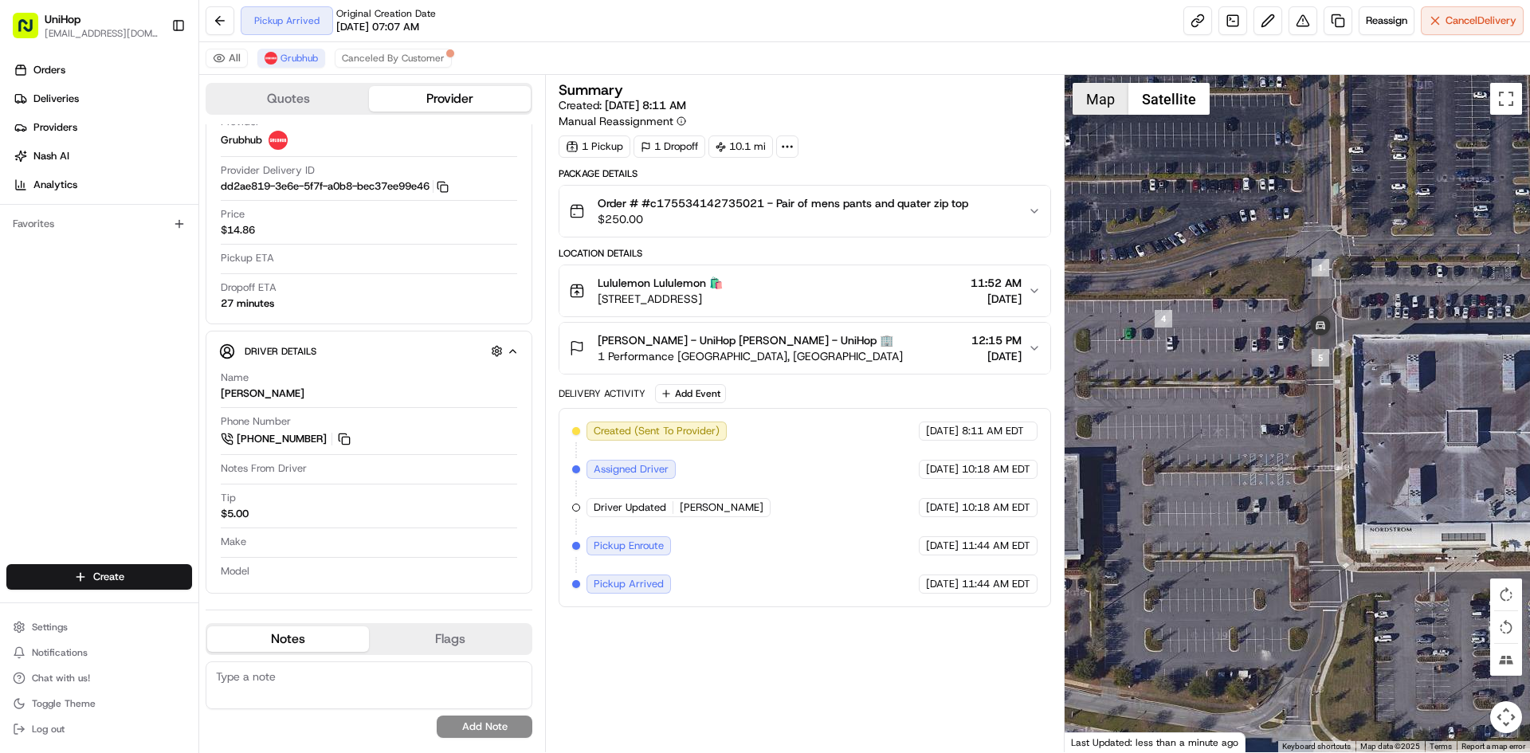
click at [1088, 110] on button "Map" at bounding box center [1101, 99] width 56 height 32
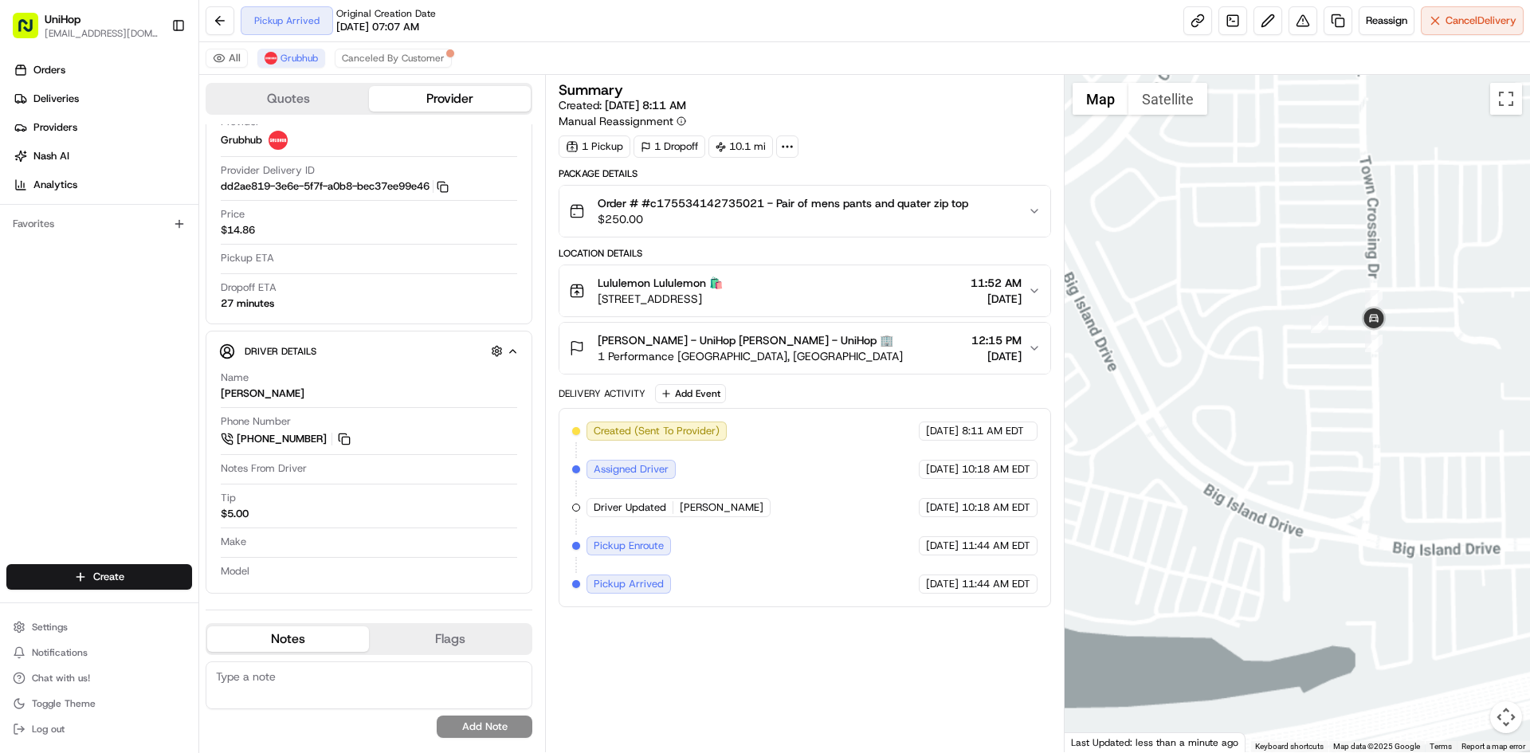
drag, startPoint x: 1432, startPoint y: 340, endPoint x: 1302, endPoint y: 391, distance: 140.6
click at [1329, 383] on div at bounding box center [1298, 413] width 466 height 677
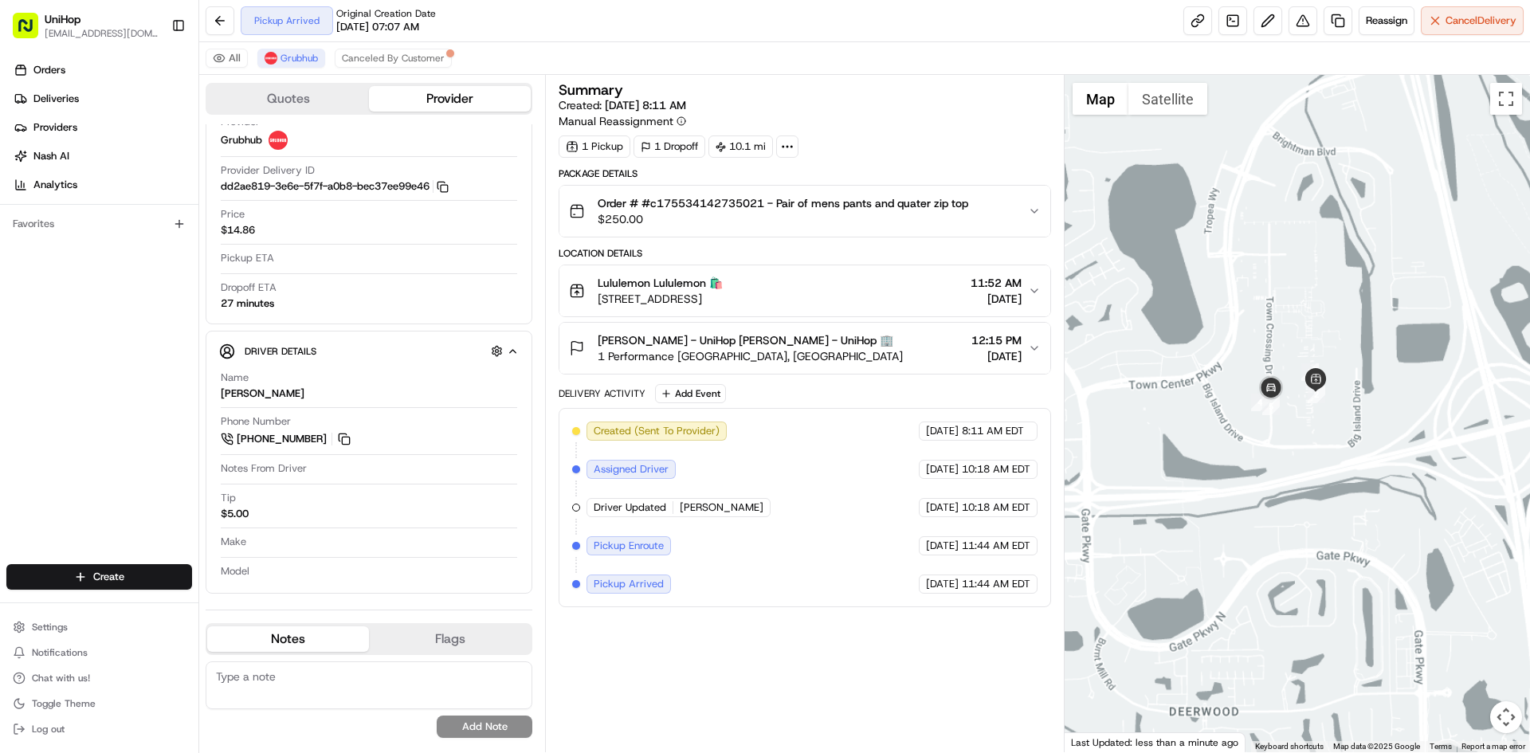
click at [1351, 462] on div at bounding box center [1298, 413] width 466 height 677
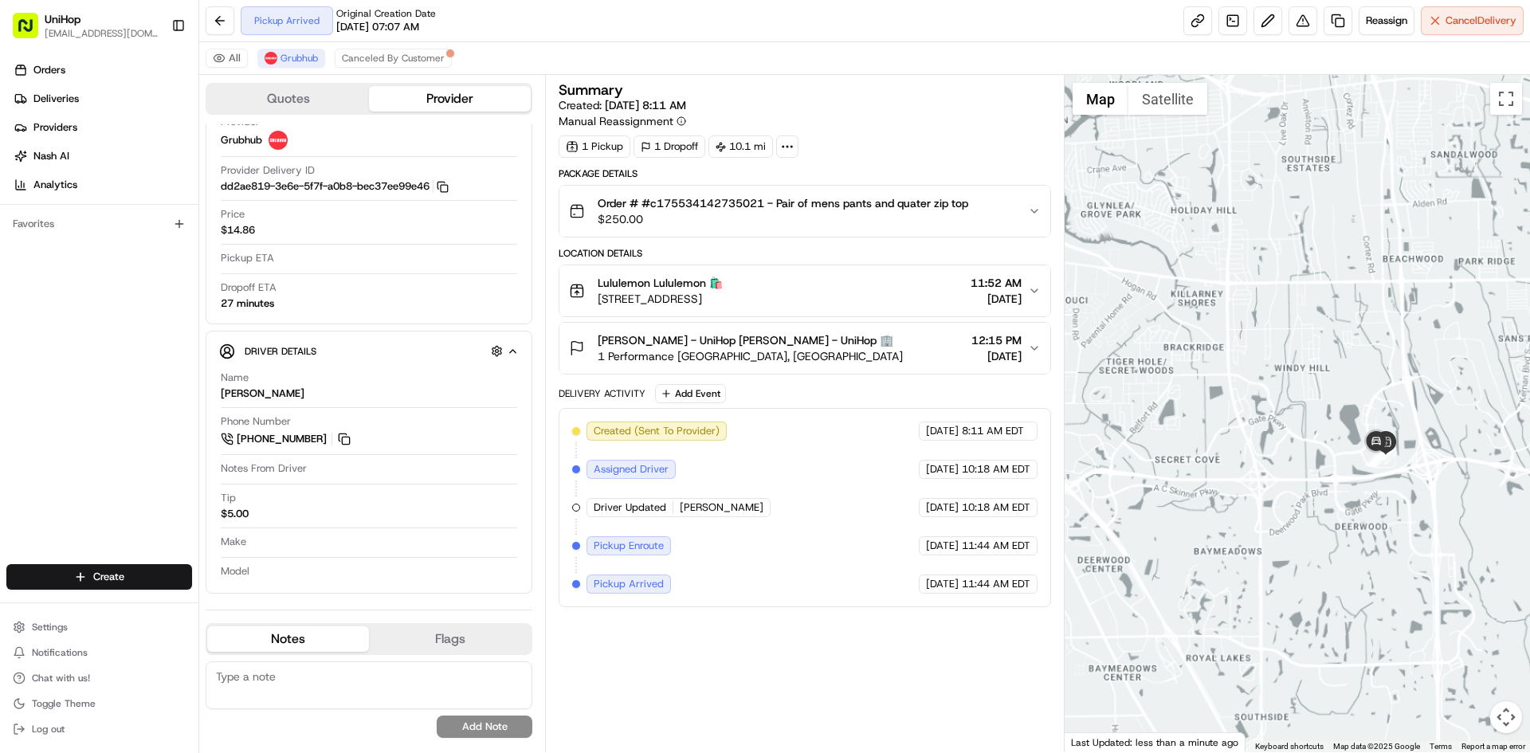
drag, startPoint x: 1294, startPoint y: 302, endPoint x: 1338, endPoint y: 282, distance: 48.9
click at [1327, 289] on div at bounding box center [1298, 413] width 466 height 677
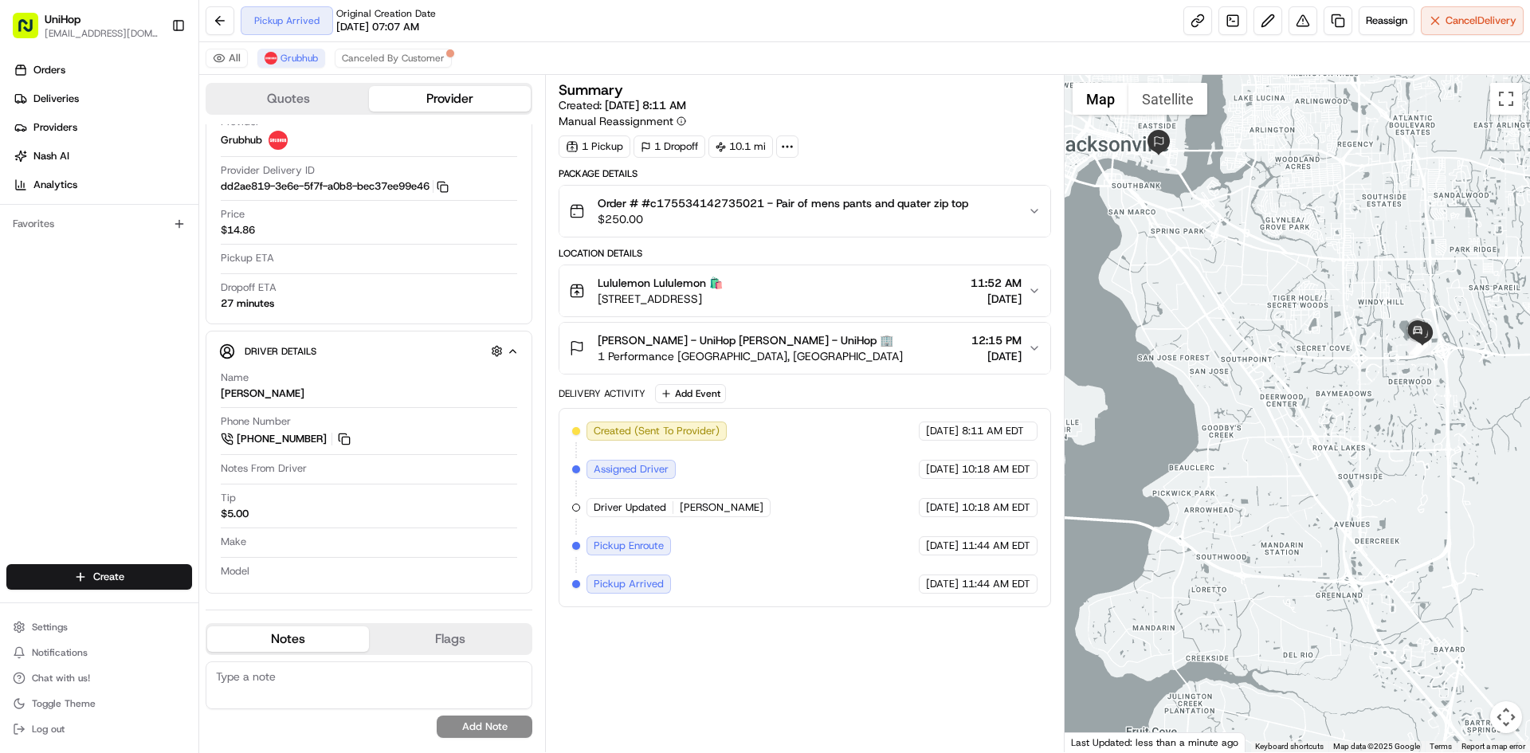
drag, startPoint x: 1307, startPoint y: 340, endPoint x: 1289, endPoint y: 365, distance: 30.8
click at [1289, 365] on div at bounding box center [1298, 413] width 466 height 677
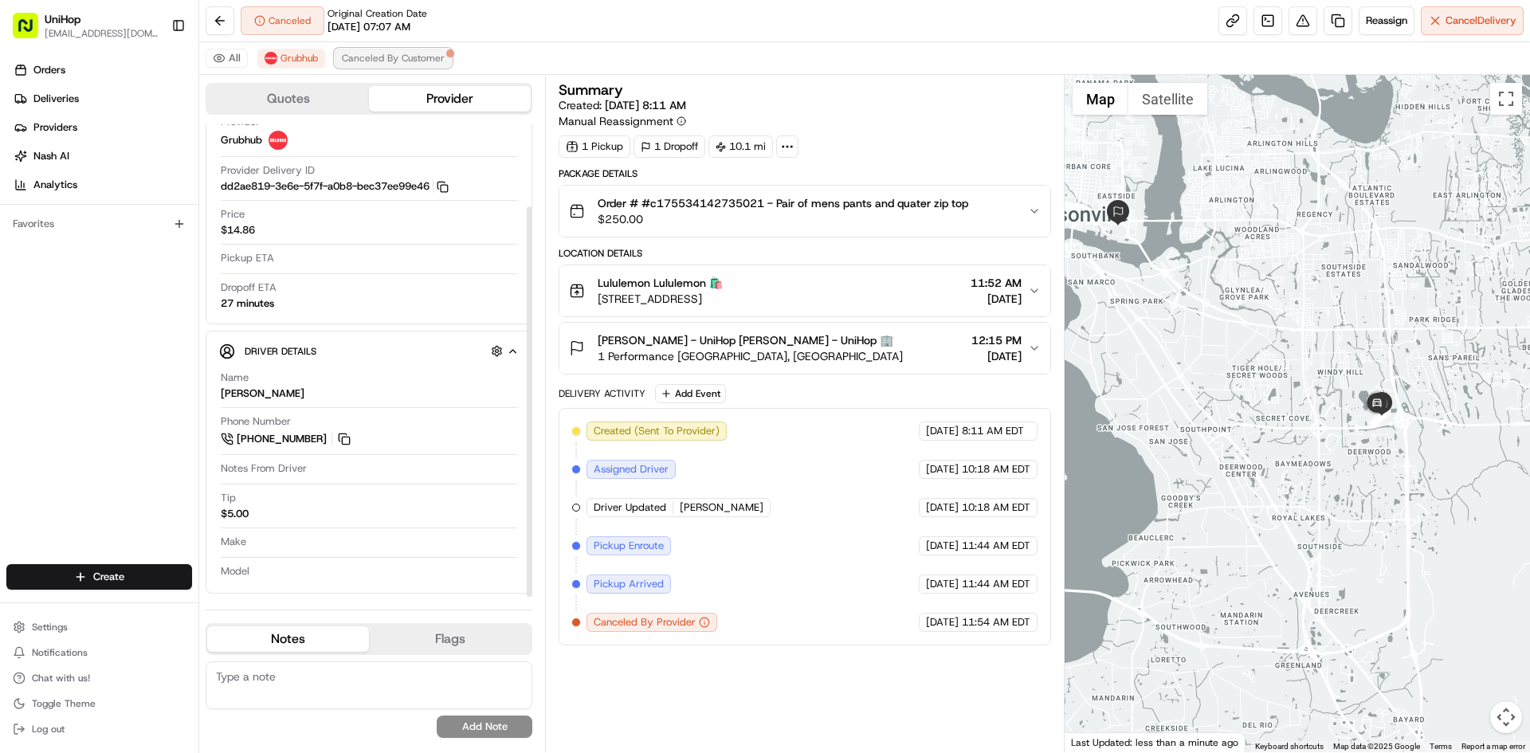
click at [383, 51] on button "Canceled By Customer" at bounding box center [393, 58] width 117 height 19
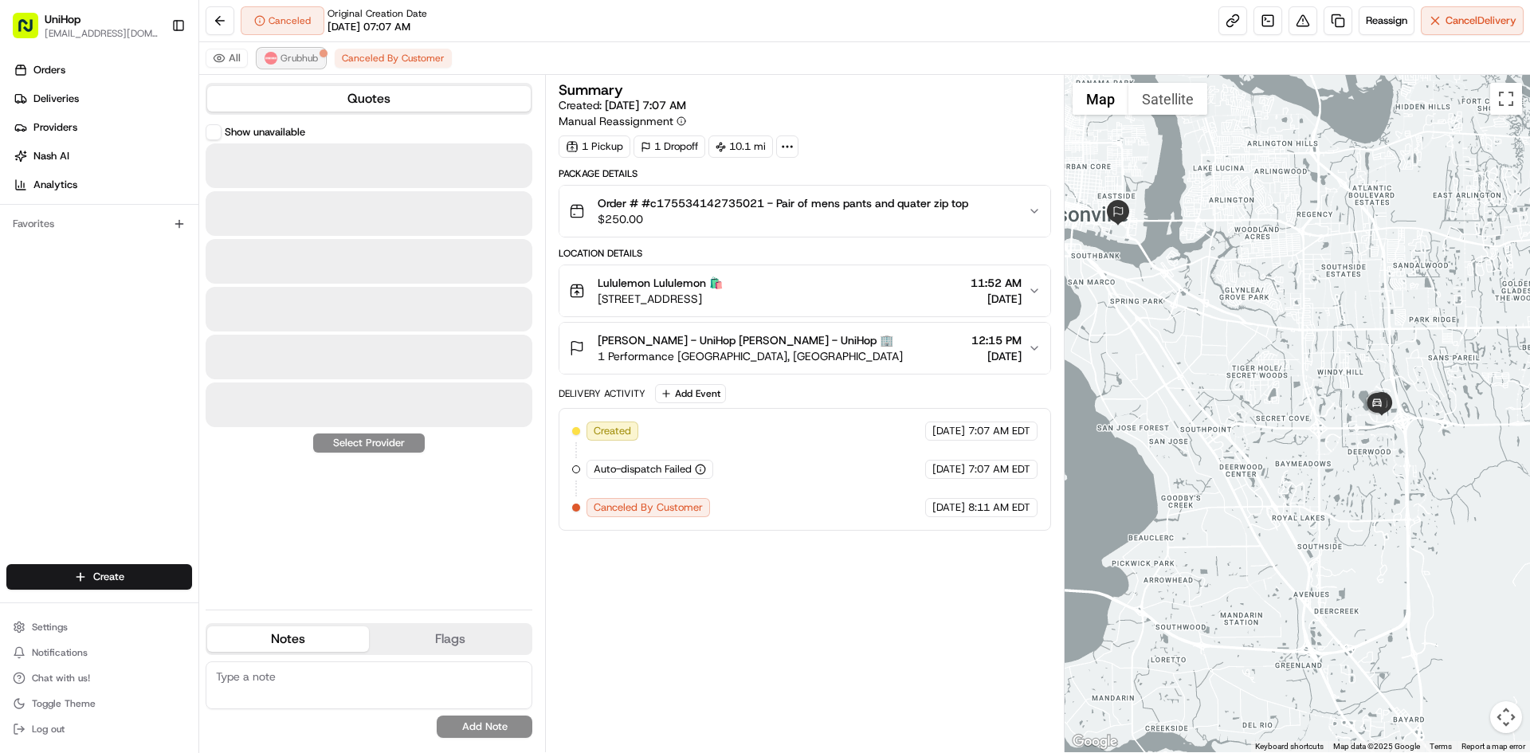
click at [284, 56] on span "Grubhub" at bounding box center [299, 58] width 37 height 13
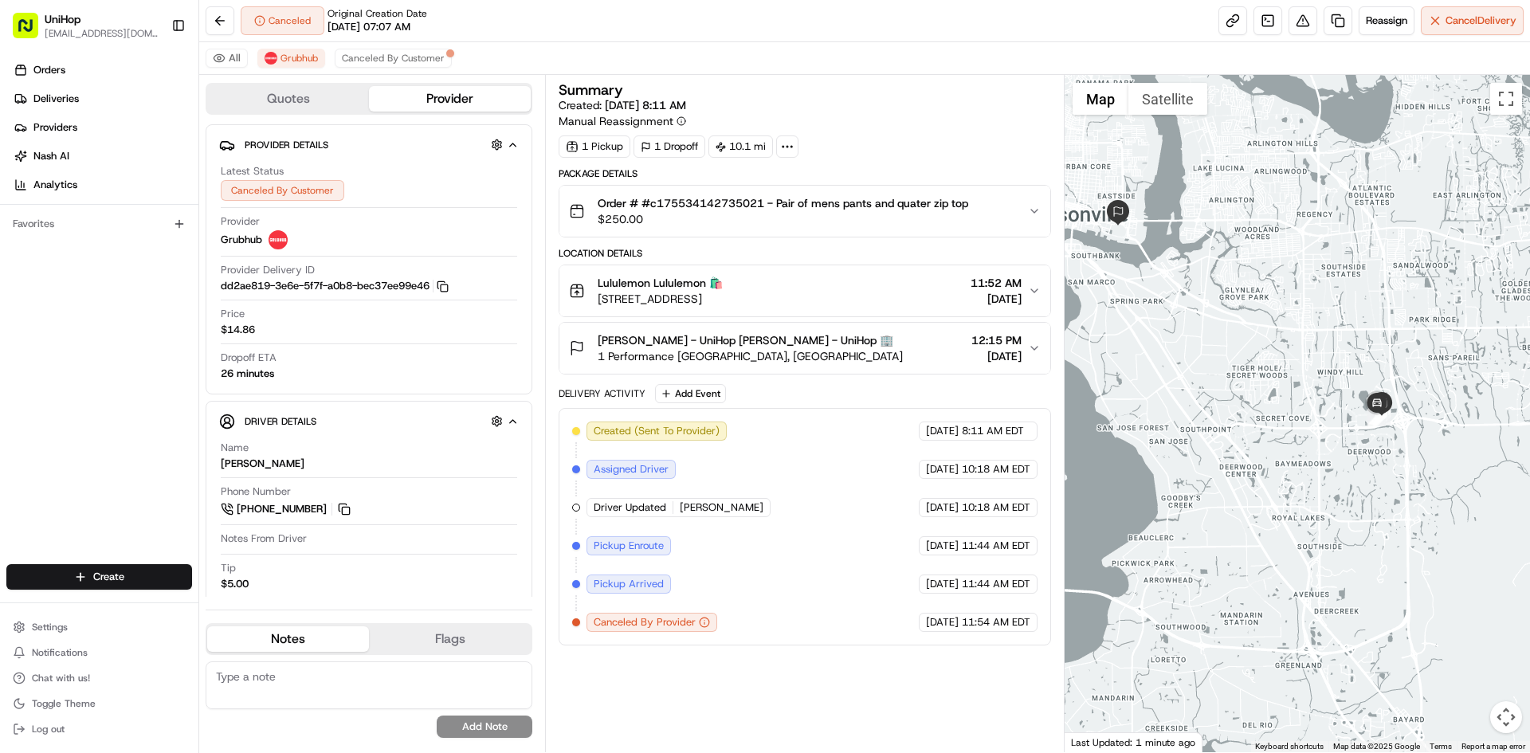
drag, startPoint x: 10, startPoint y: 389, endPoint x: 18, endPoint y: 361, distance: 29.2
click at [10, 384] on div "Orders Deliveries Providers [PERSON_NAME] Analytics Favorites" at bounding box center [99, 312] width 198 height 523
click at [289, 54] on span "Created" at bounding box center [282, 58] width 35 height 13
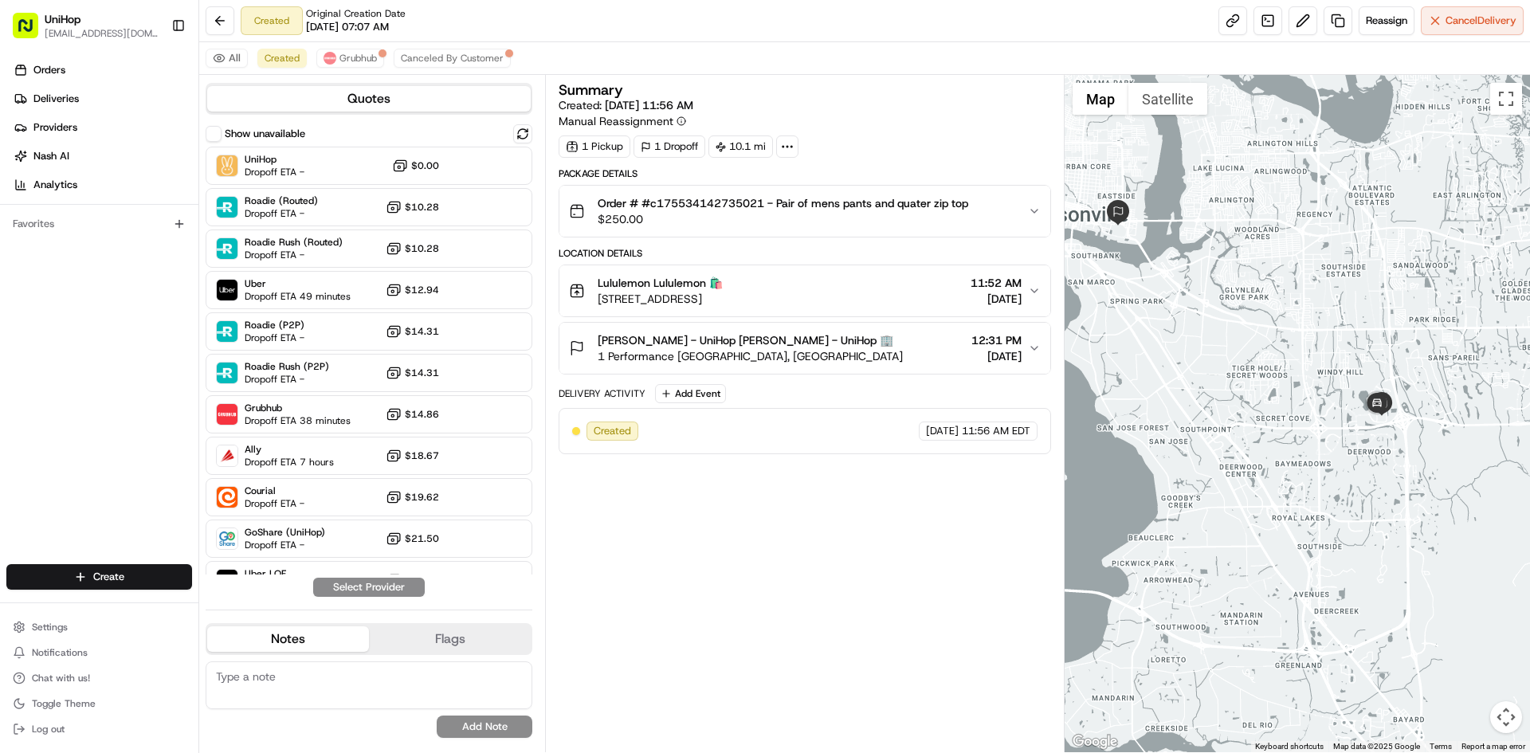
drag, startPoint x: 780, startPoint y: 301, endPoint x: 597, endPoint y: 298, distance: 183.3
click at [597, 298] on div "Lululemon Lululemon 🛍️ [STREET_ADDRESS] 11:52 AM [DATE]" at bounding box center [798, 291] width 458 height 32
drag, startPoint x: 599, startPoint y: 279, endPoint x: 646, endPoint y: 285, distance: 48.1
click at [647, 285] on span "Lululemon Lululemon 🛍️" at bounding box center [660, 283] width 125 height 16
copy span "Lululemon"
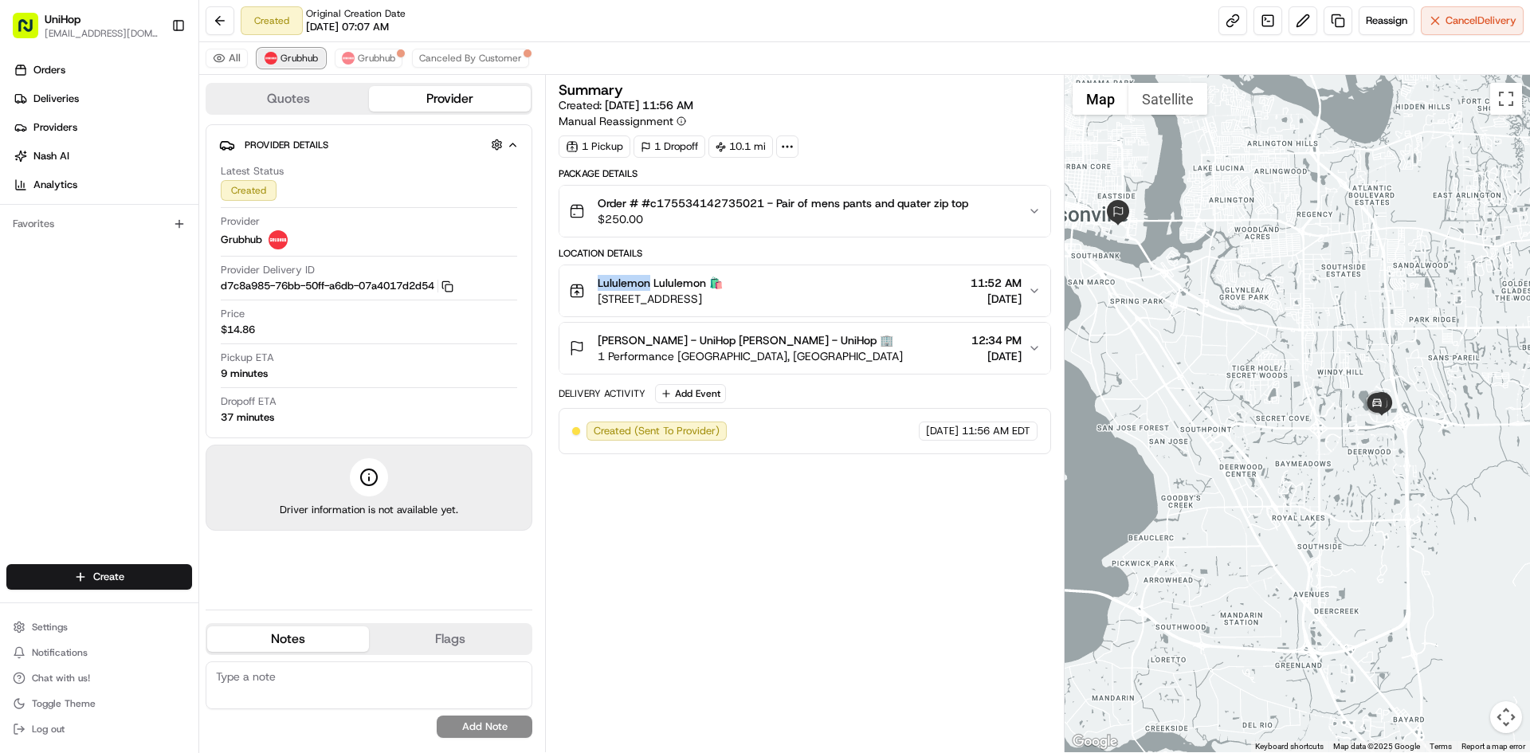
click at [305, 61] on span "Grubhub" at bounding box center [299, 58] width 37 height 13
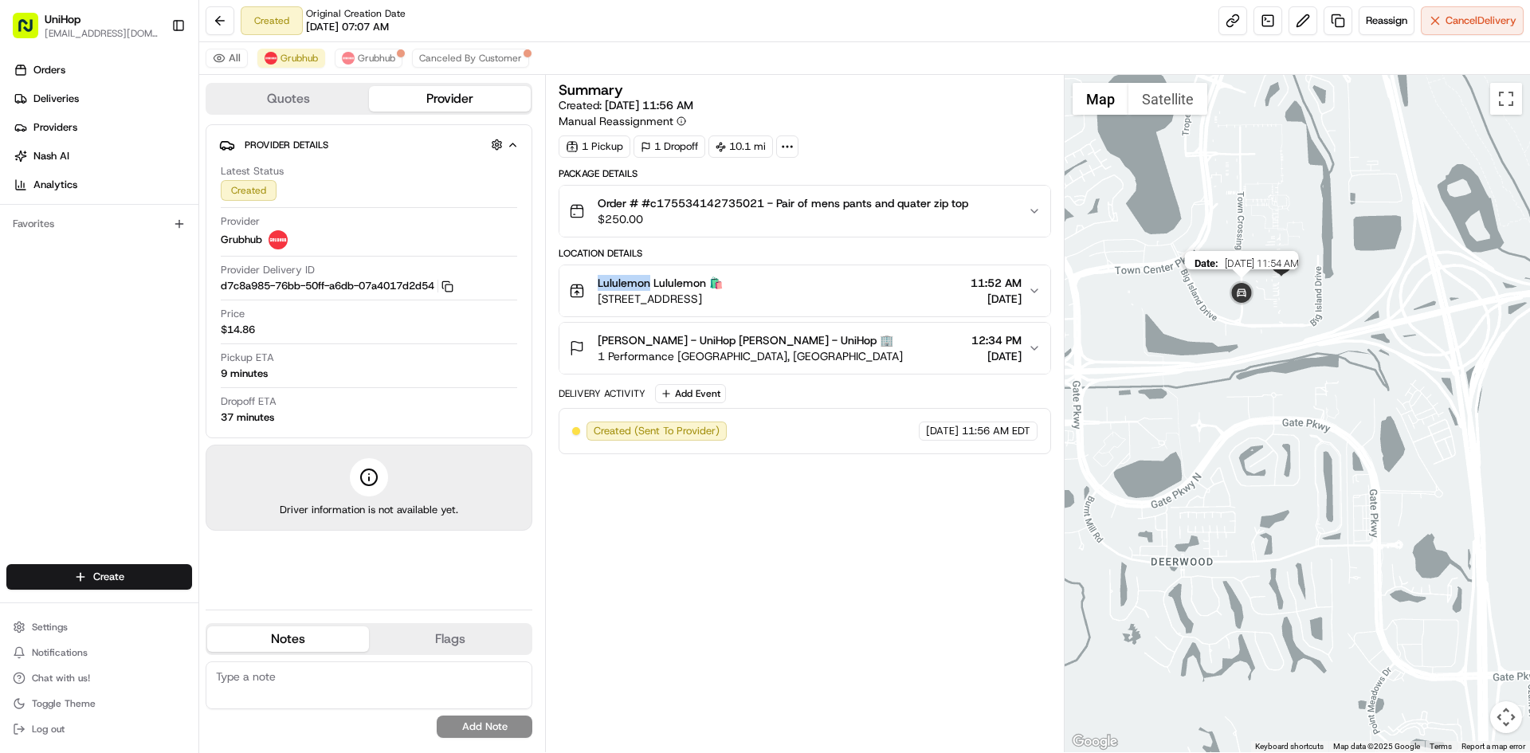
click at [1238, 289] on img "1" at bounding box center [1242, 294] width 32 height 32
drag, startPoint x: 1173, startPoint y: 342, endPoint x: 1273, endPoint y: 364, distance: 102.1
click at [1232, 355] on div "To navigate, press the arrow keys." at bounding box center [1298, 413] width 466 height 677
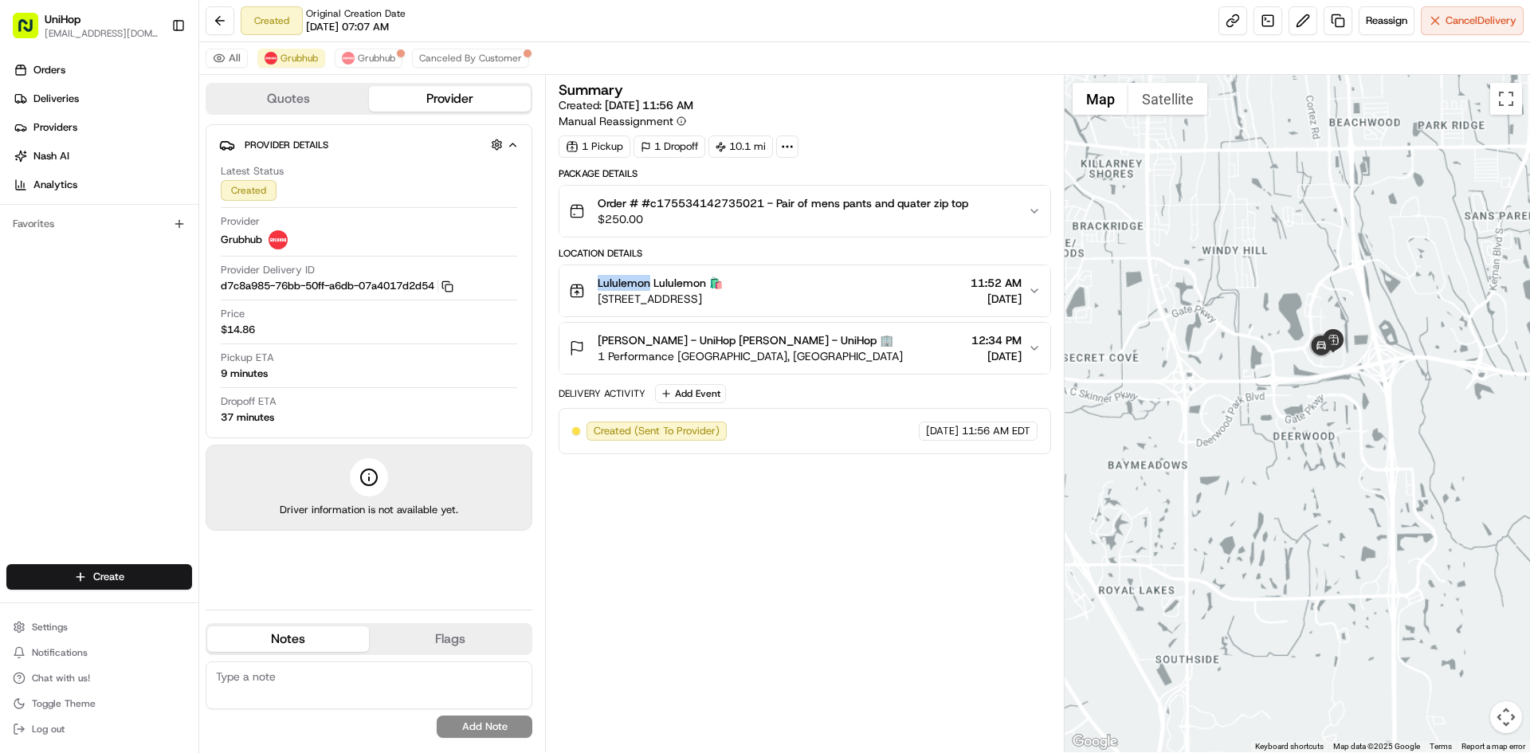
drag, startPoint x: 1278, startPoint y: 378, endPoint x: 1304, endPoint y: 403, distance: 36.1
click at [1301, 403] on div at bounding box center [1298, 413] width 466 height 677
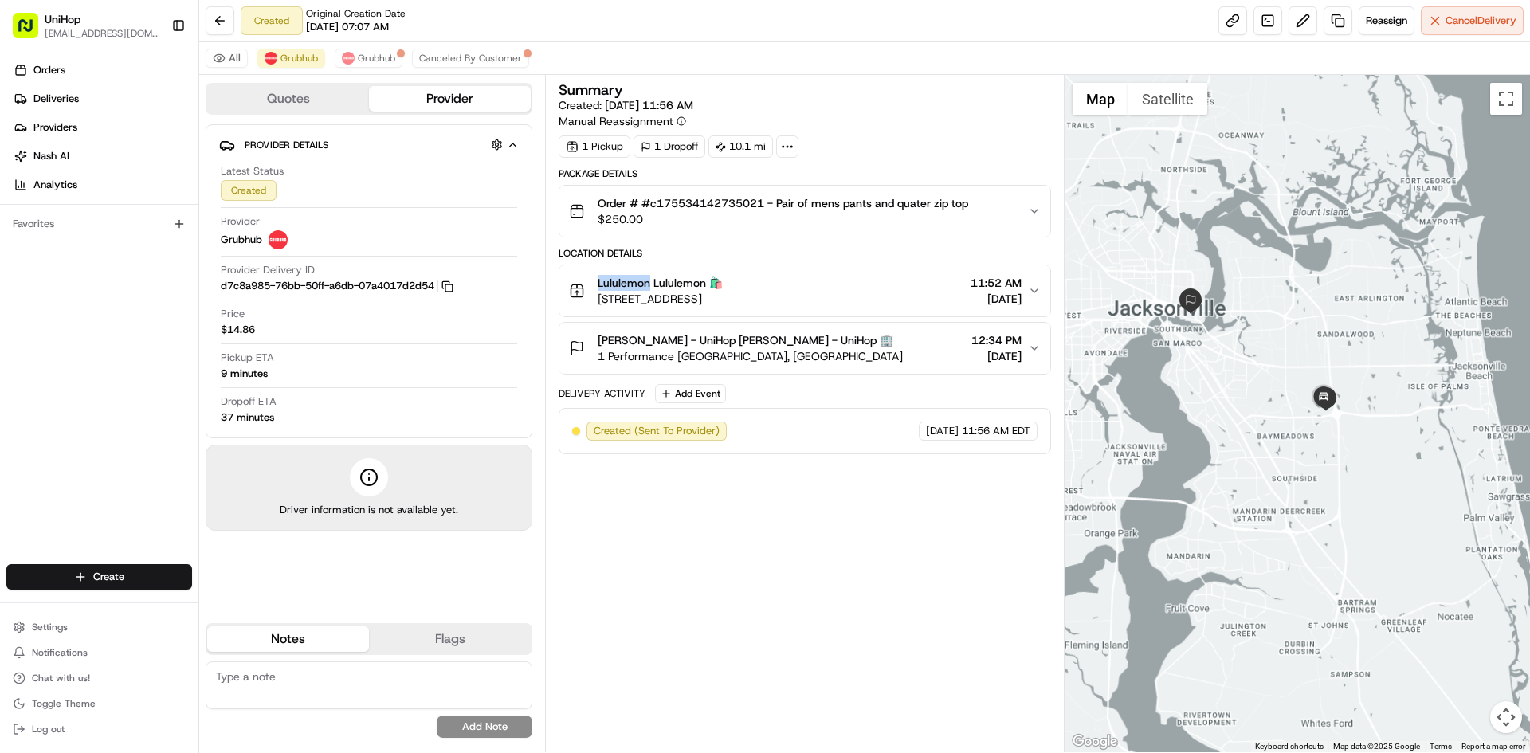
drag, startPoint x: 1263, startPoint y: 375, endPoint x: 1285, endPoint y: 387, distance: 24.6
click at [1286, 384] on div at bounding box center [1298, 413] width 466 height 677
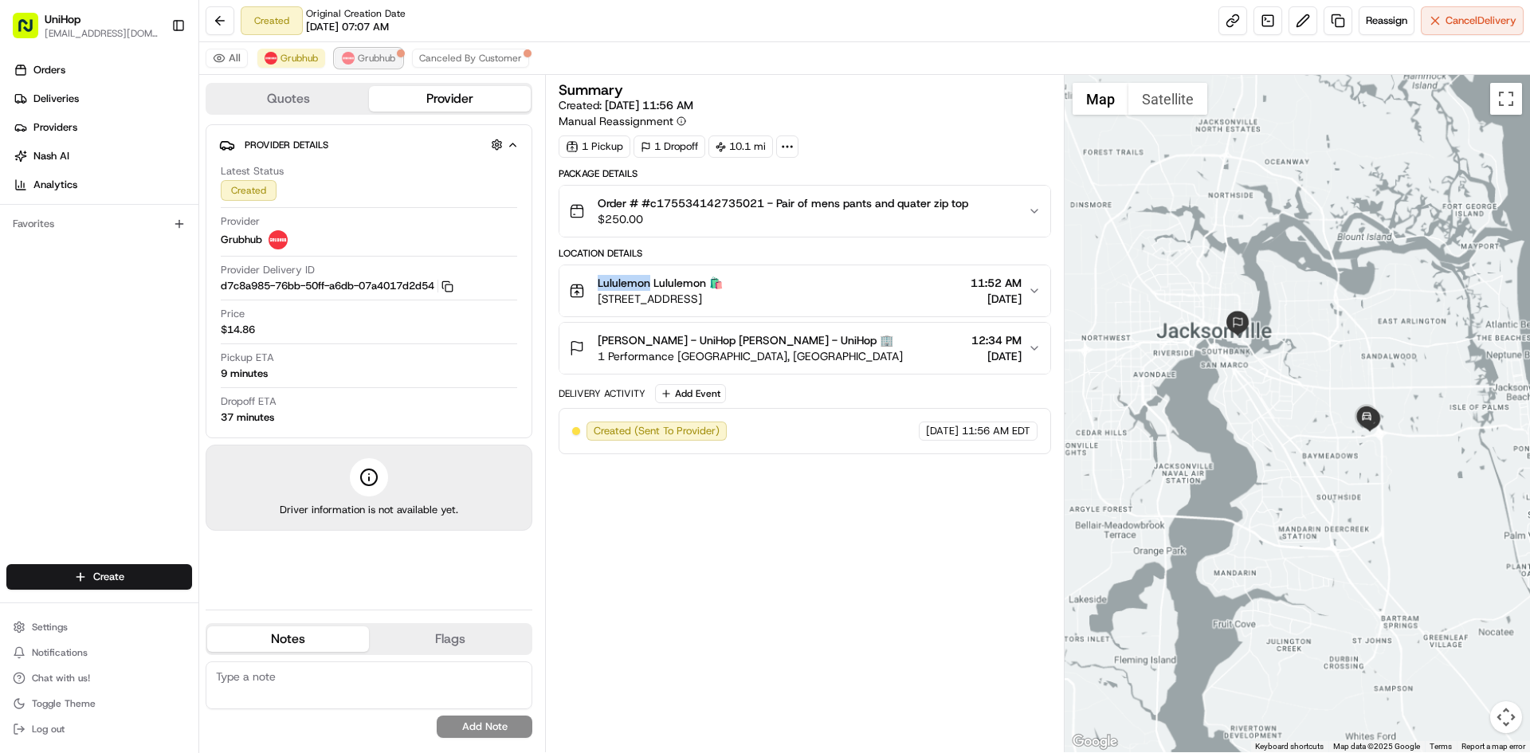
click at [371, 62] on span "Grubhub" at bounding box center [376, 58] width 37 height 13
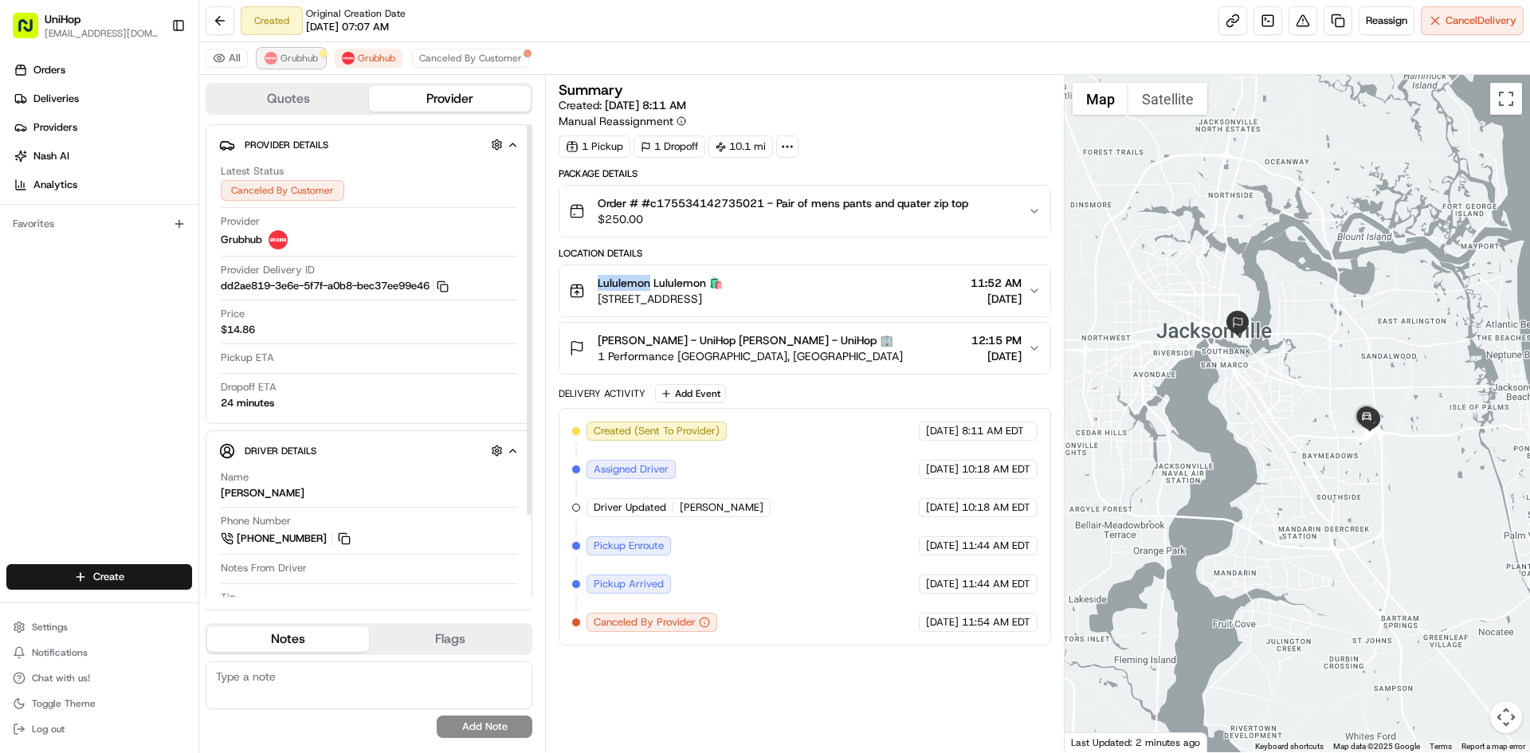
click at [292, 60] on span "Grubhub" at bounding box center [299, 58] width 37 height 13
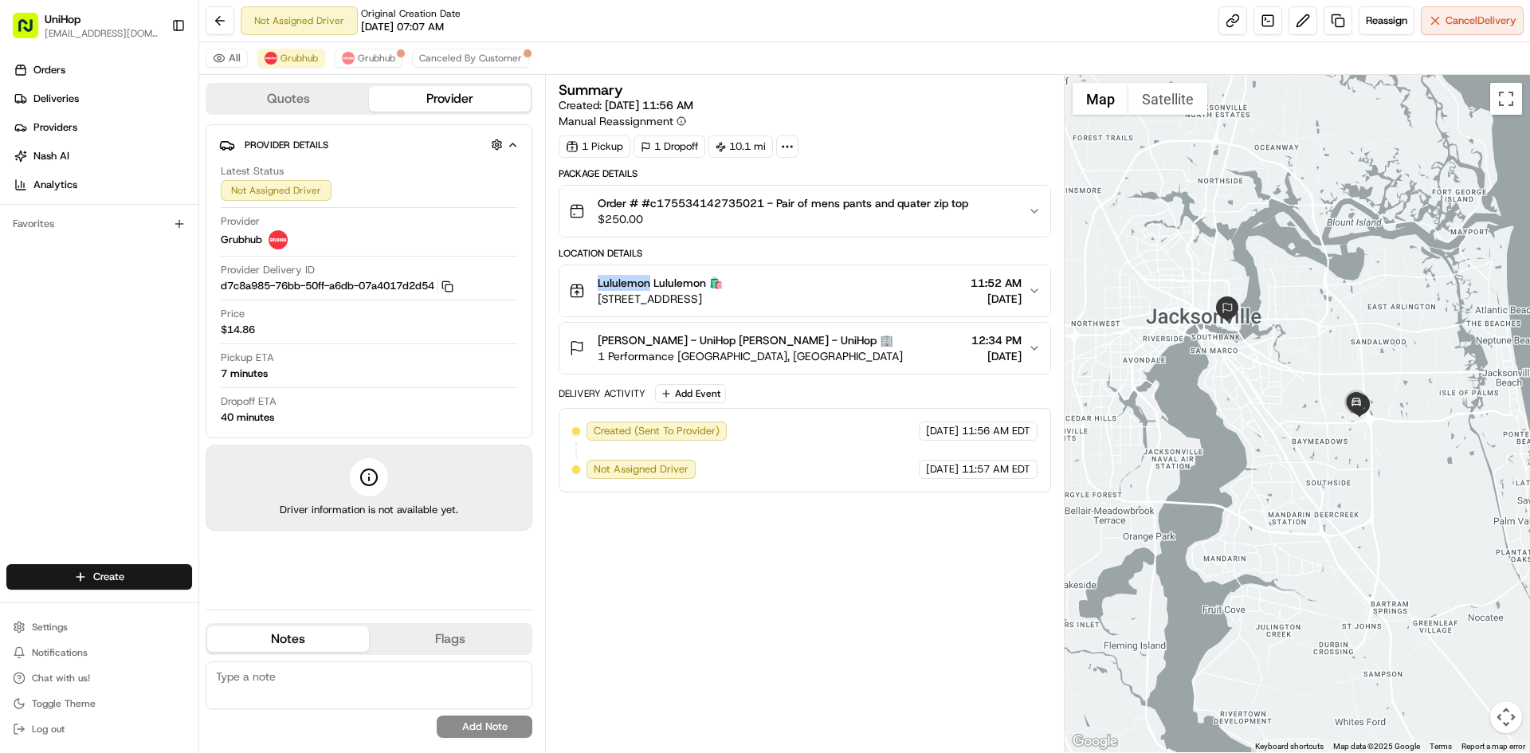
drag, startPoint x: 1239, startPoint y: 274, endPoint x: 1332, endPoint y: 324, distance: 104.8
click at [1332, 324] on div at bounding box center [1298, 413] width 466 height 677
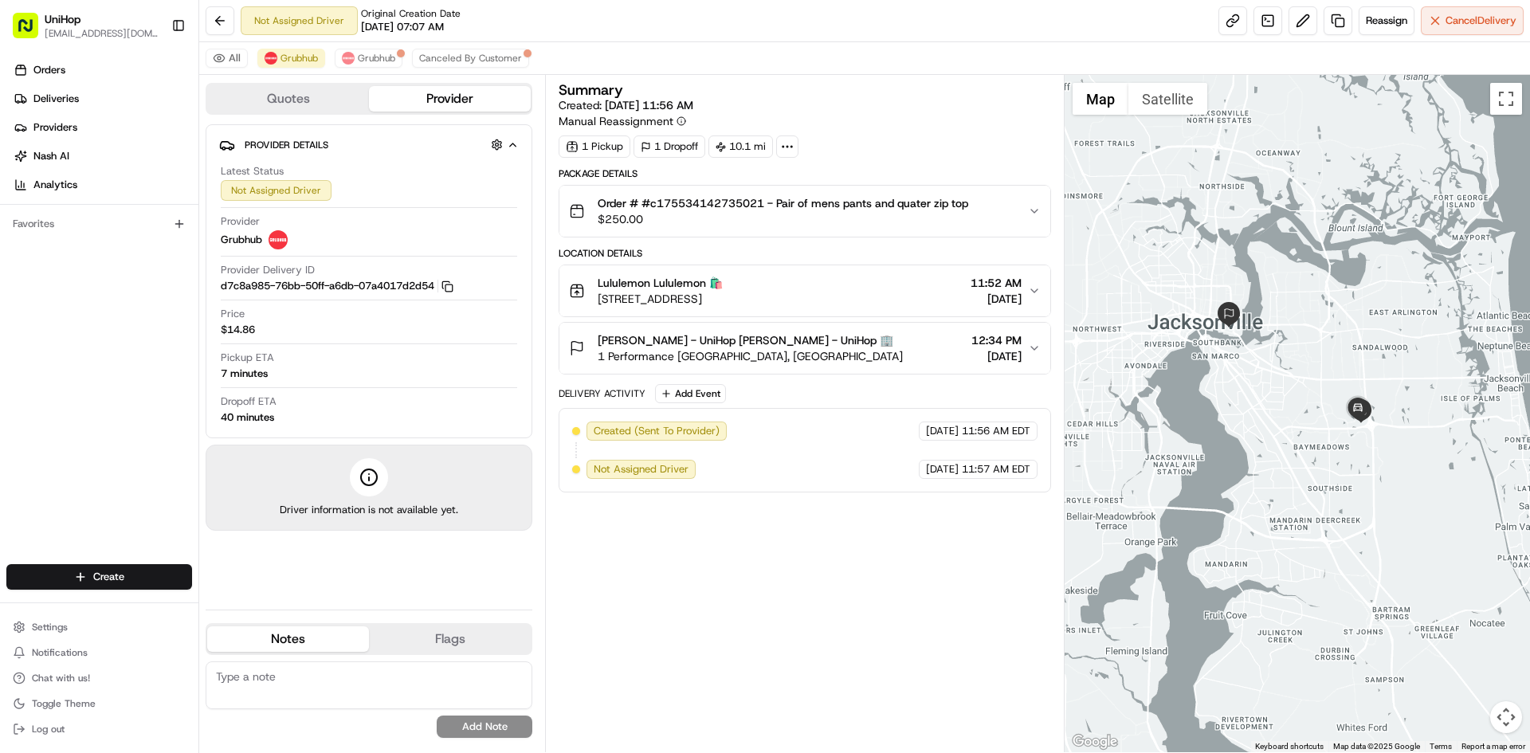
click at [852, 603] on div "Summary Created: [DATE] 11:56 AM Manual Reassignment 1 Pickup 1 Dropoff 10.1 mi…" at bounding box center [805, 414] width 492 height 662
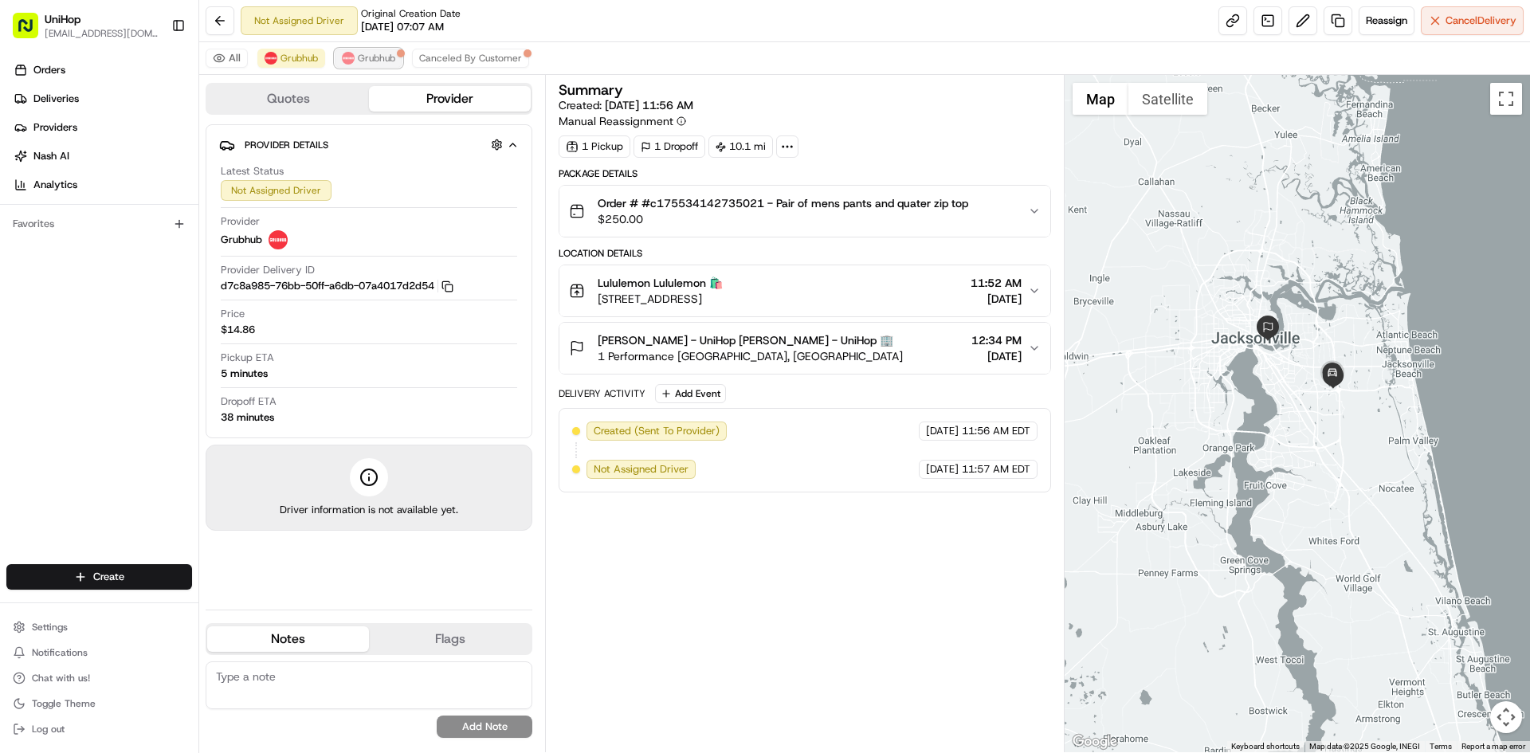
click at [384, 59] on span "Grubhub" at bounding box center [376, 58] width 37 height 13
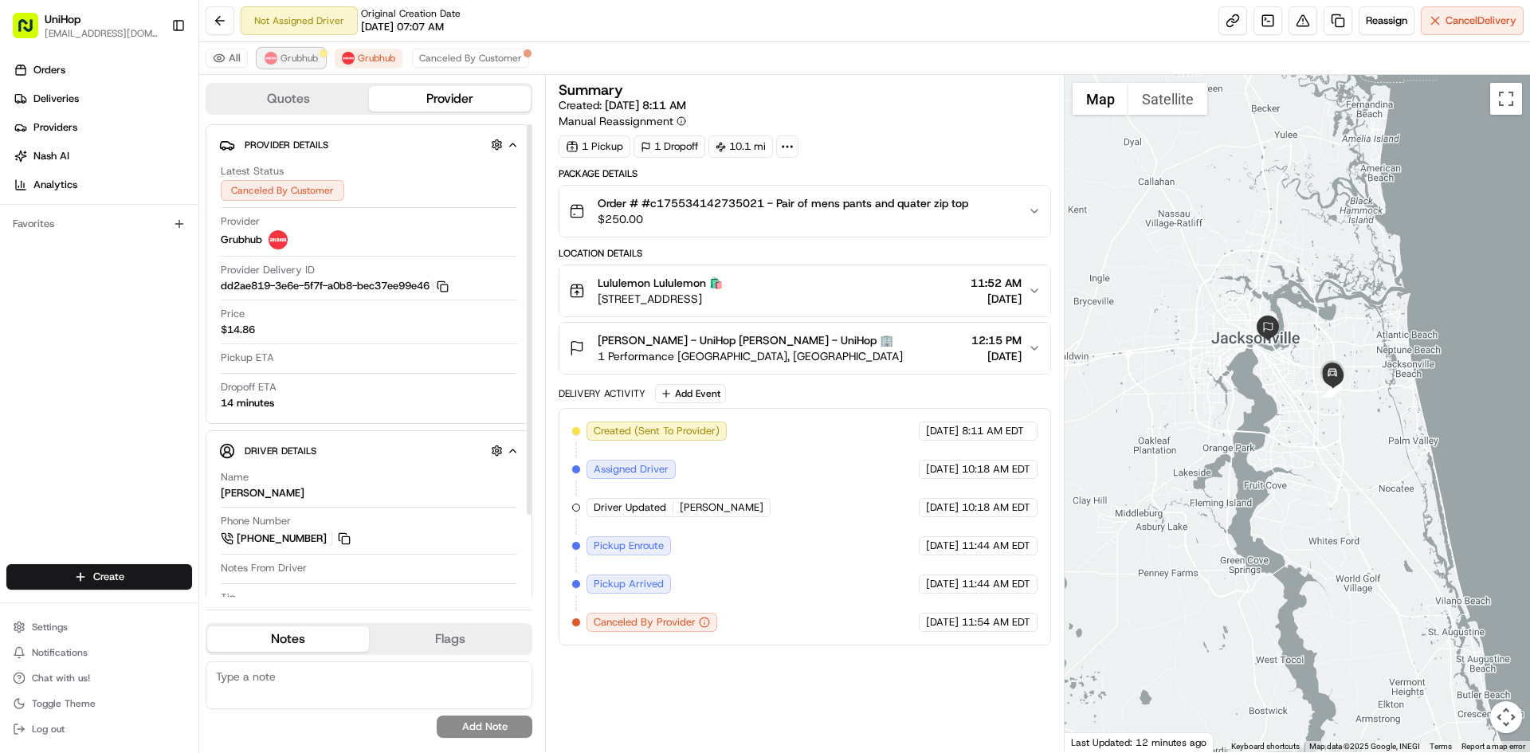
click at [300, 58] on span "Grubhub" at bounding box center [299, 58] width 37 height 13
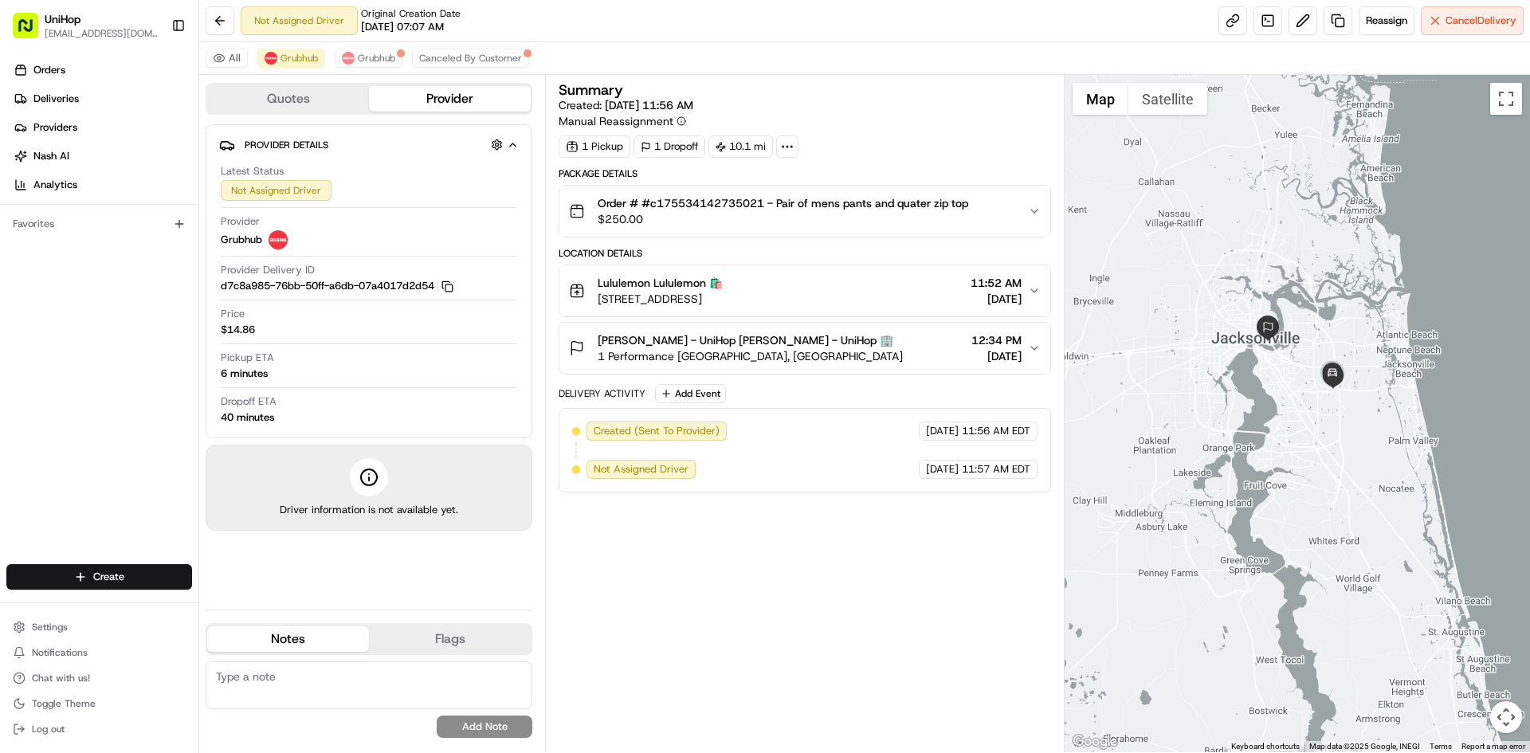
click at [97, 358] on div "Orders Deliveries Providers Nash AI Analytics Favorites" at bounding box center [99, 312] width 198 height 523
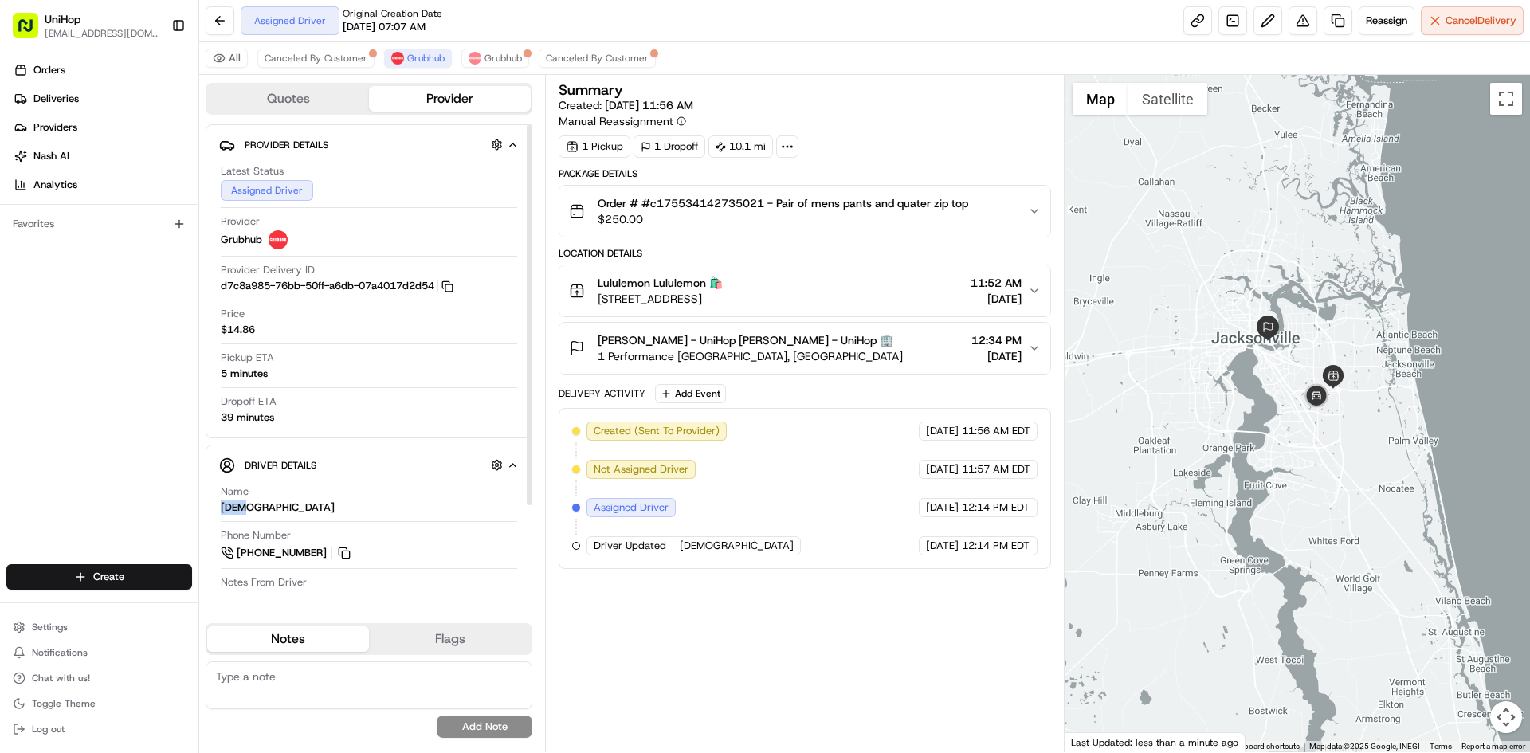
click at [216, 508] on div "Driver Details Hidden ( 7 ) Name Esra Phone Number +1 786 825 7375 Notes From D…" at bounding box center [369, 576] width 327 height 263
copy div "Esra"
click at [344, 556] on button at bounding box center [345, 553] width 18 height 18
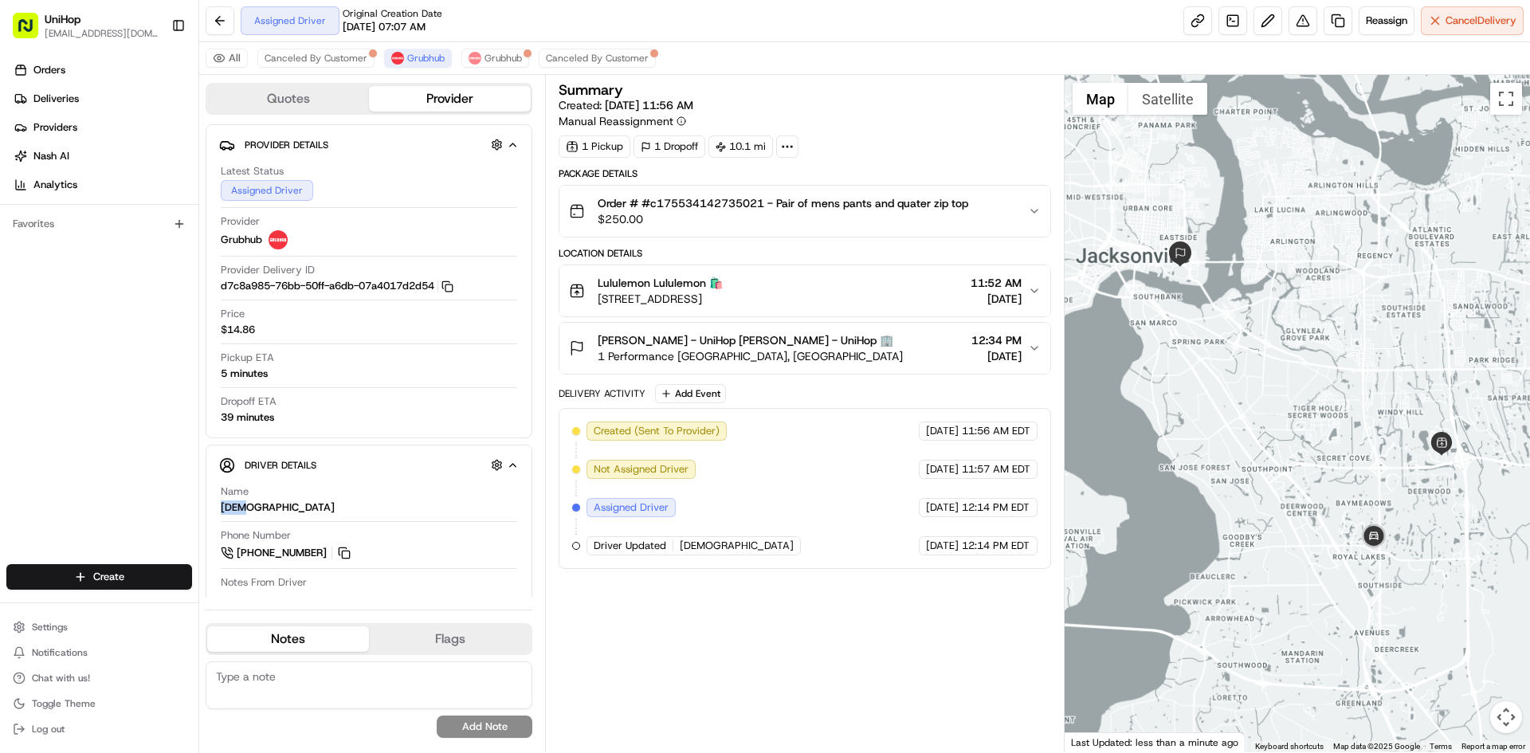
drag, startPoint x: 1340, startPoint y: 414, endPoint x: 1277, endPoint y: 328, distance: 106.0
click at [1280, 328] on div at bounding box center [1298, 413] width 466 height 677
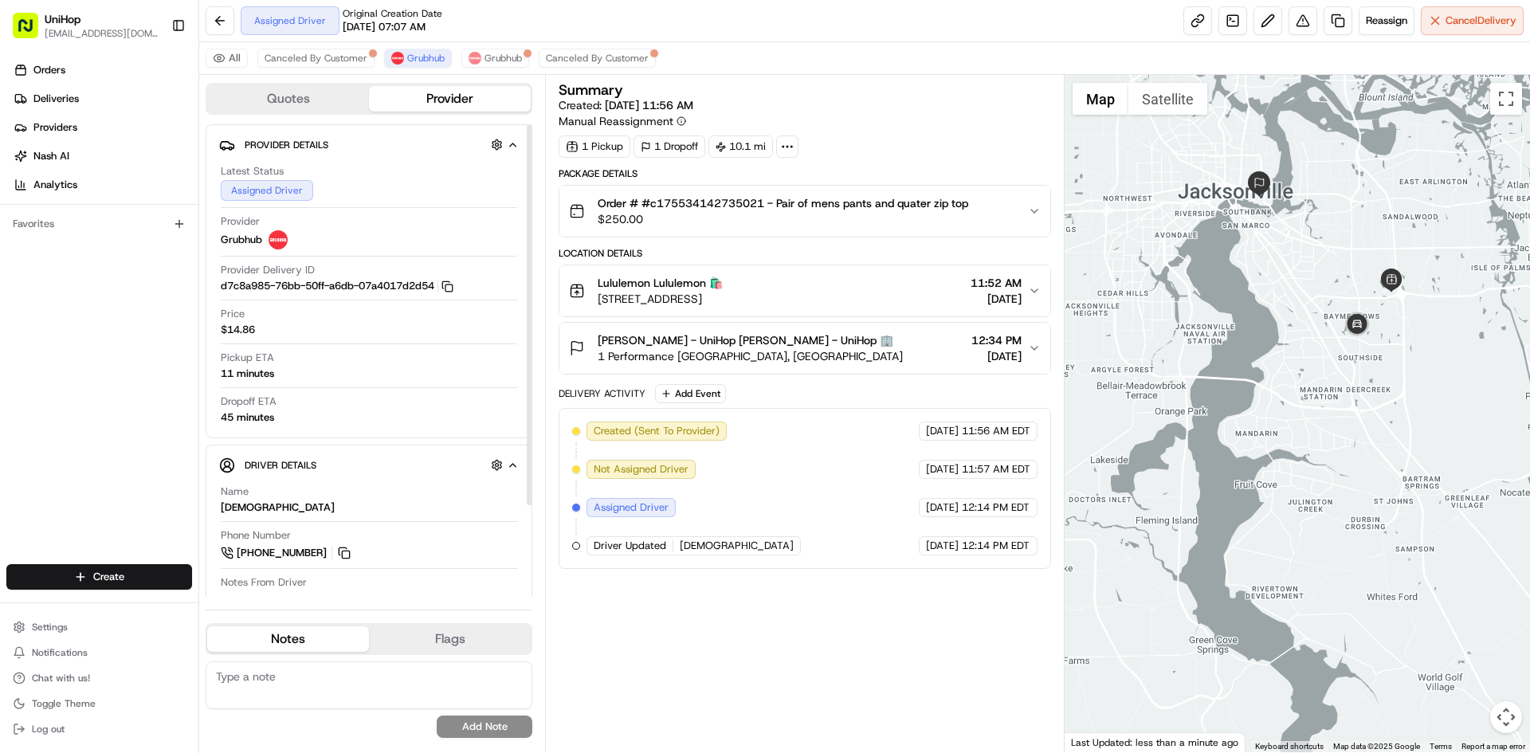
click at [157, 391] on div "Orders Deliveries Providers [PERSON_NAME] Analytics Favorites" at bounding box center [99, 312] width 198 height 523
click at [323, 55] on span "Canceled By Customer" at bounding box center [316, 58] width 103 height 13
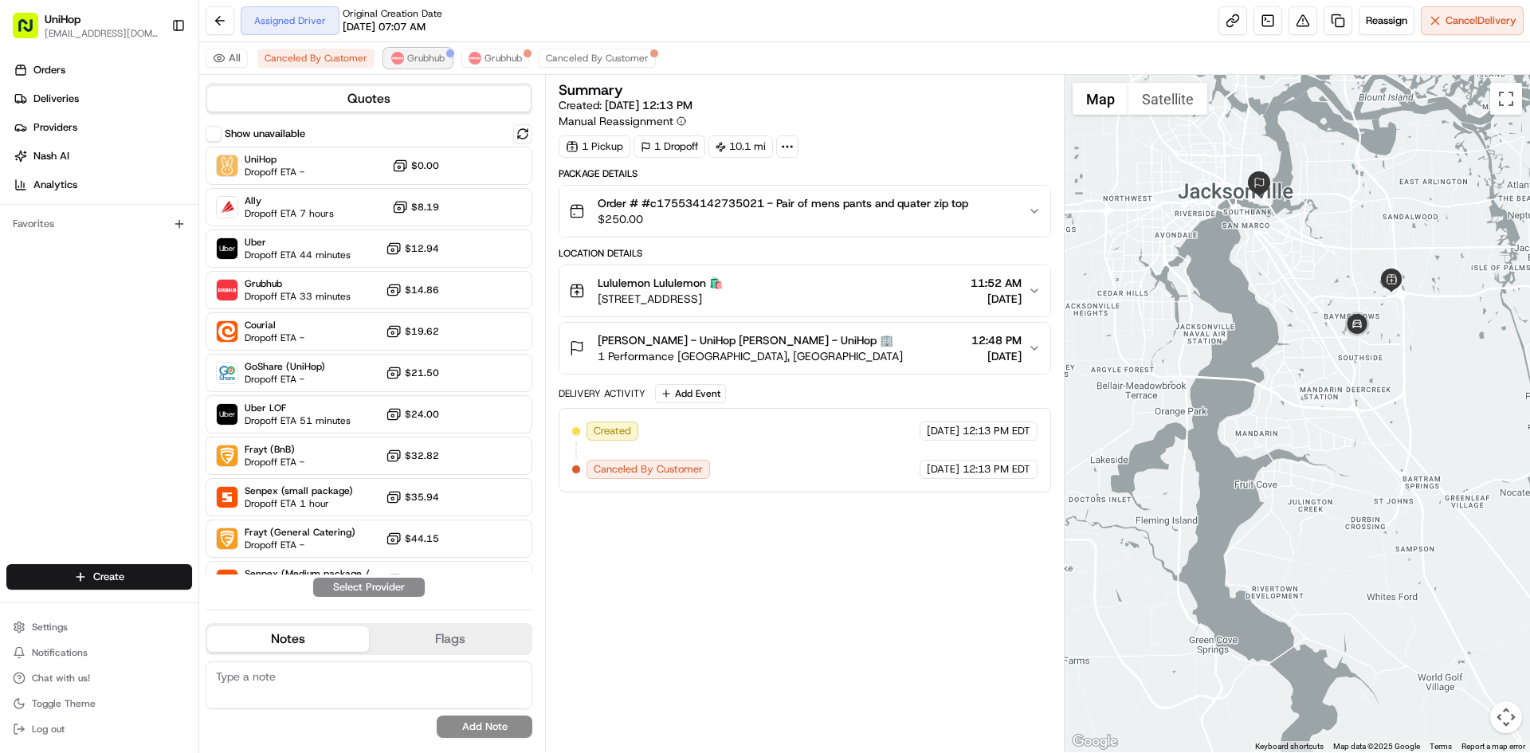
click at [392, 57] on img at bounding box center [397, 58] width 13 height 13
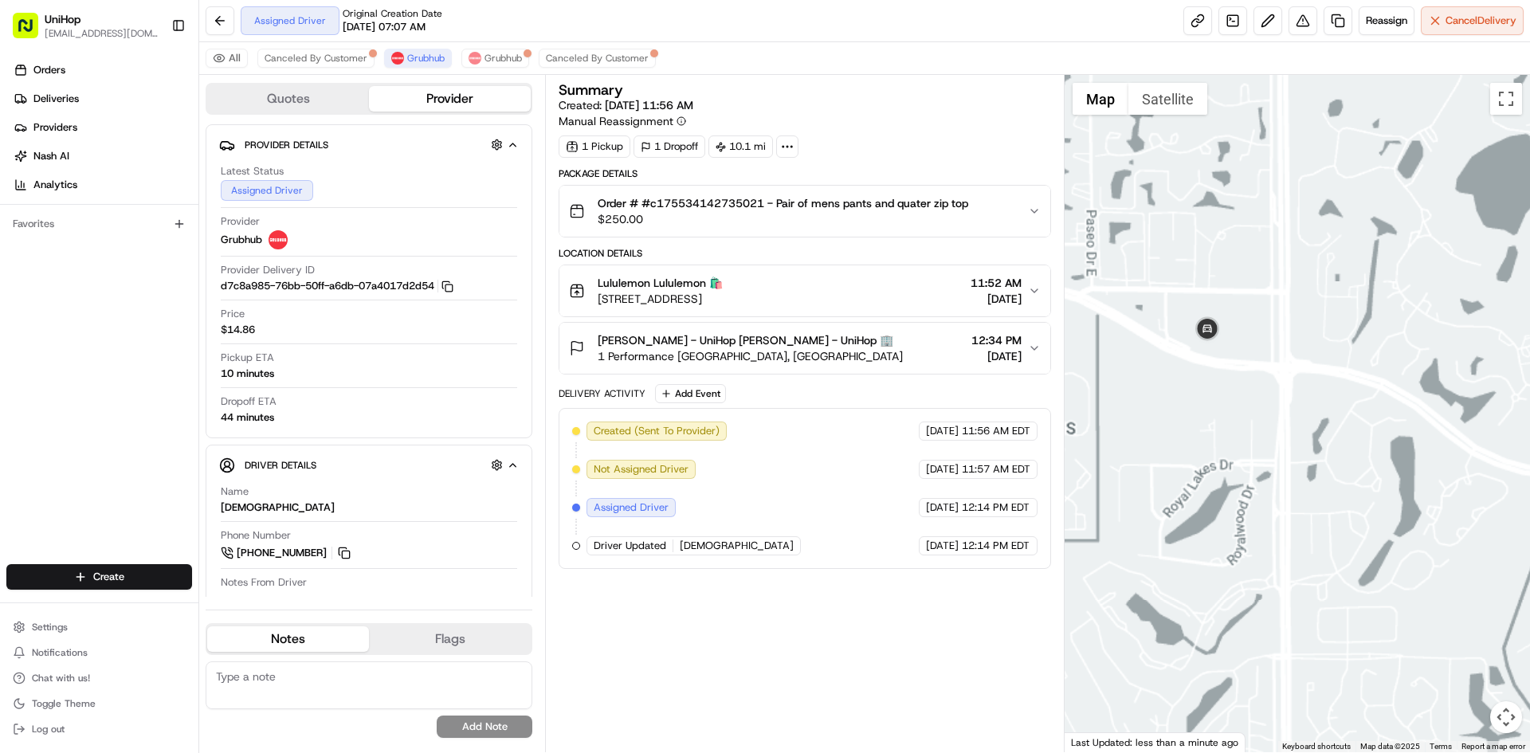
click at [1256, 349] on div at bounding box center [1298, 413] width 466 height 677
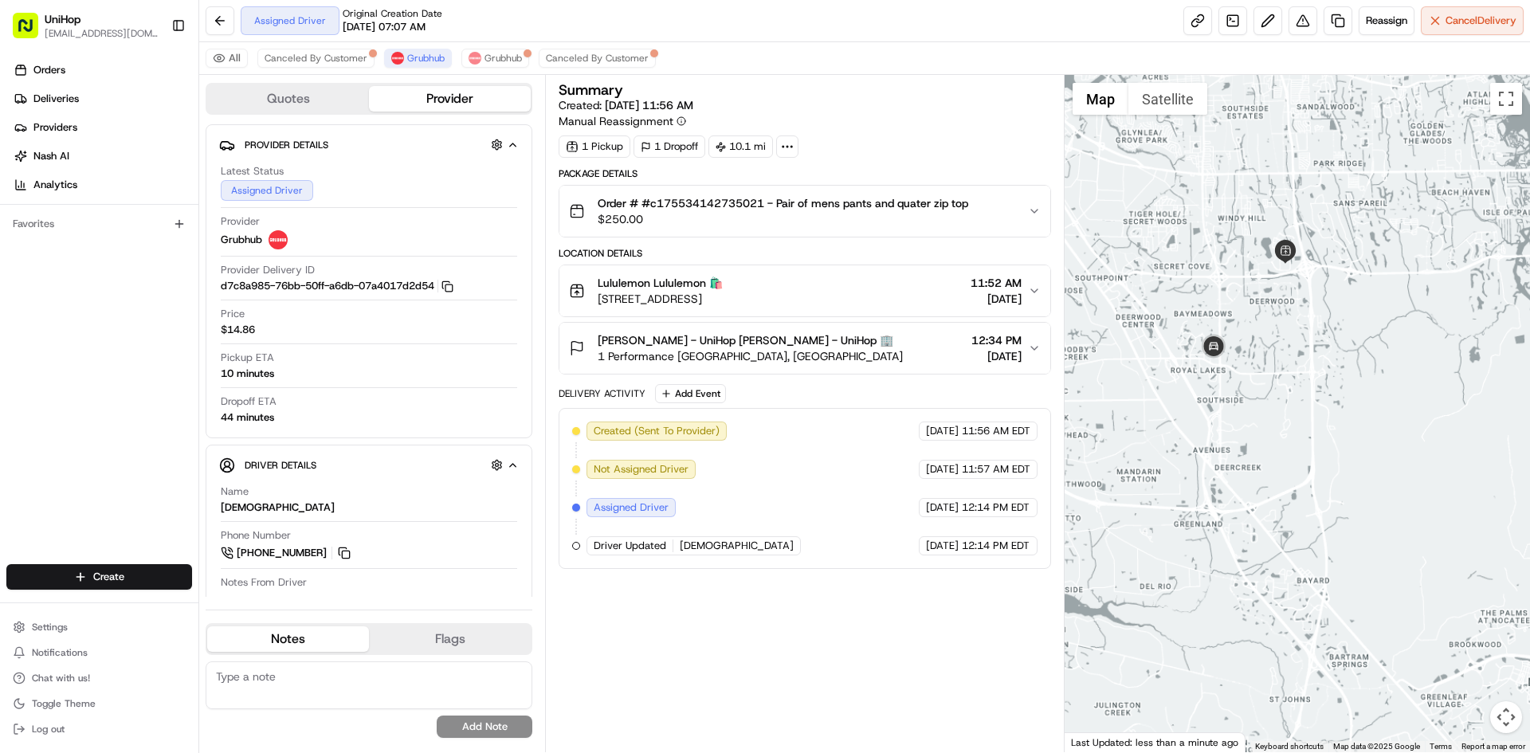
click at [1336, 318] on div at bounding box center [1298, 413] width 466 height 677
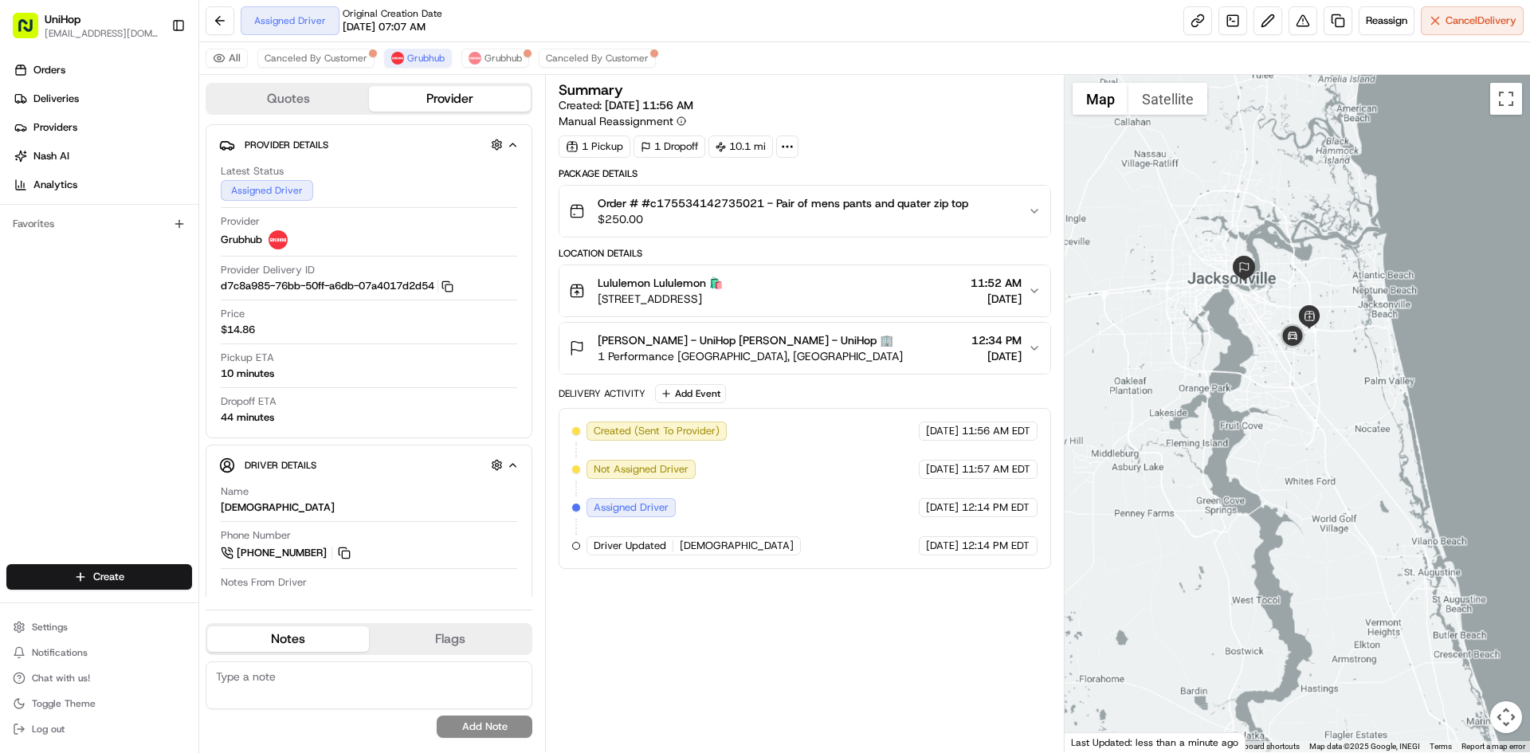
click at [1325, 267] on div at bounding box center [1298, 413] width 466 height 677
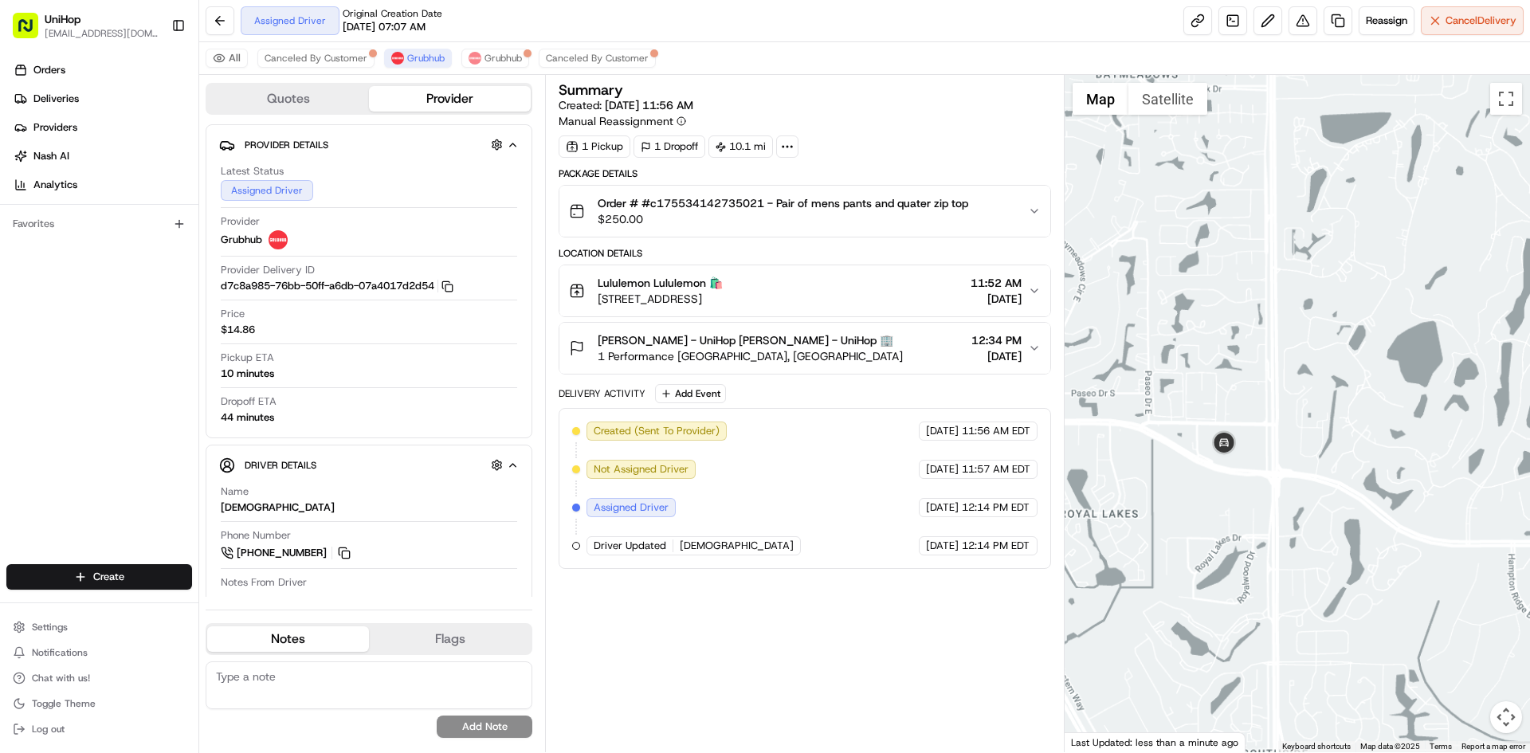
drag, startPoint x: 1437, startPoint y: 304, endPoint x: 1352, endPoint y: 380, distance: 114.6
click at [1353, 378] on div at bounding box center [1298, 413] width 466 height 677
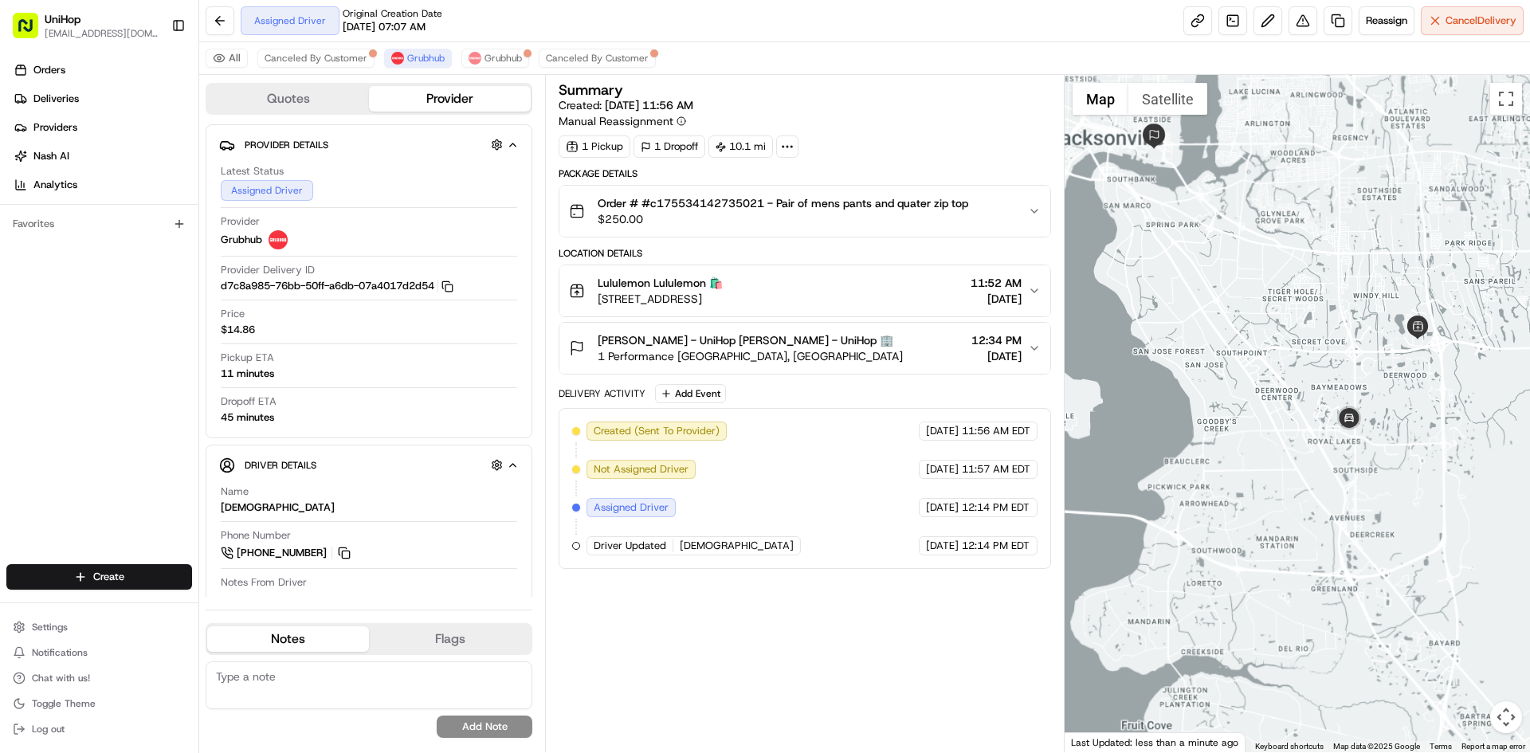
drag, startPoint x: 1349, startPoint y: 355, endPoint x: 1351, endPoint y: 363, distance: 8.3
click at [1351, 363] on div at bounding box center [1298, 413] width 466 height 677
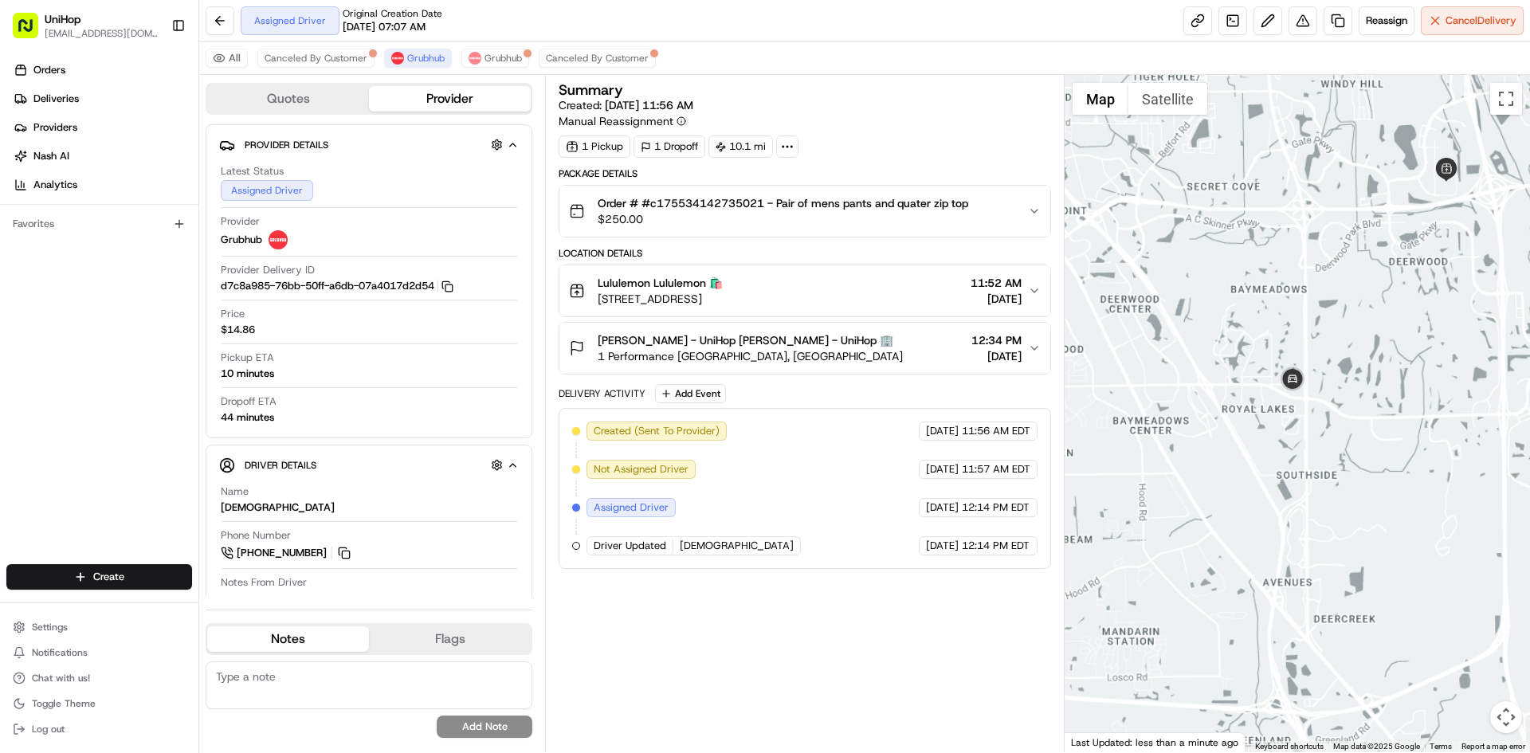
drag, startPoint x: 1302, startPoint y: 265, endPoint x: 1294, endPoint y: 273, distance: 11.8
click at [1299, 269] on div at bounding box center [1298, 413] width 466 height 677
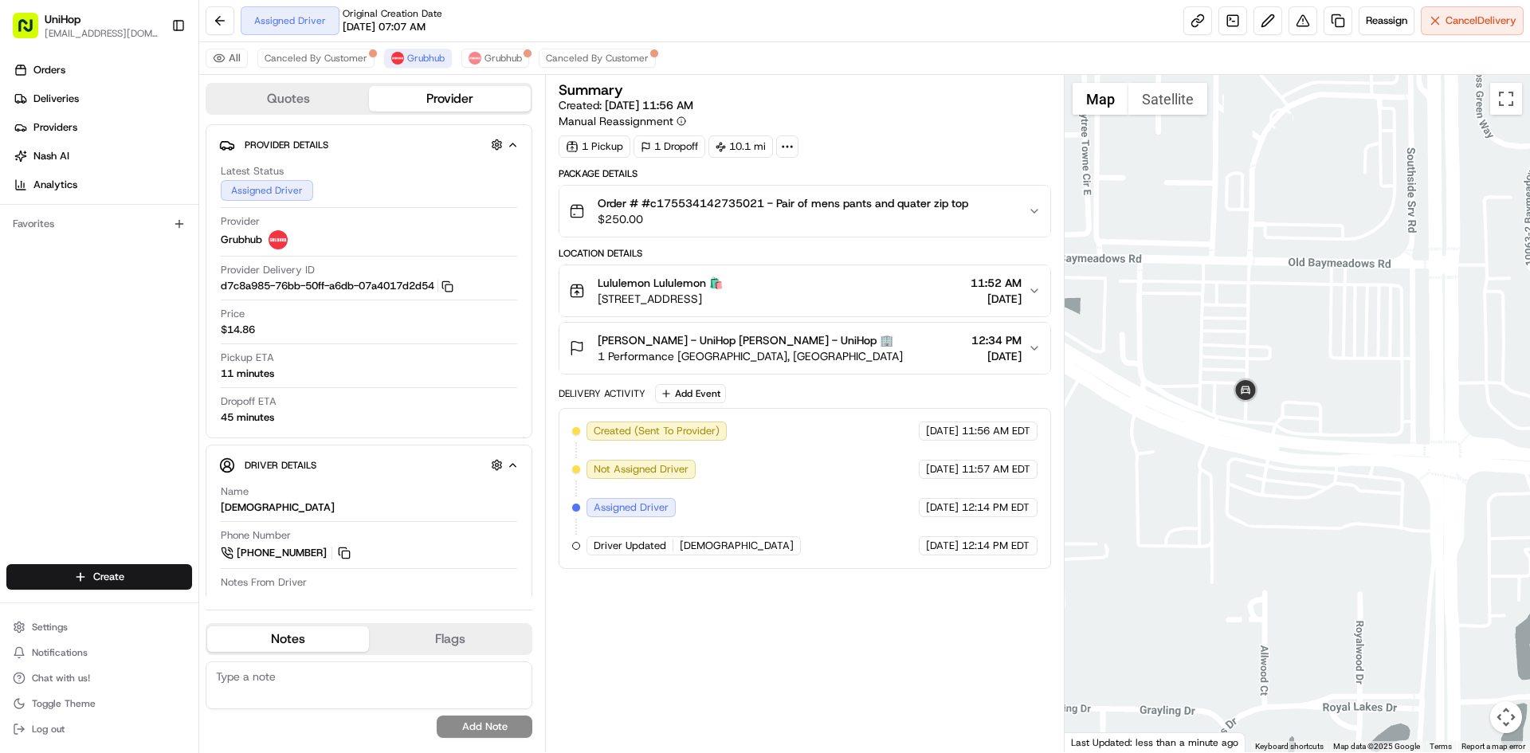
click at [1172, 98] on button "Satellite" at bounding box center [1168, 99] width 79 height 32
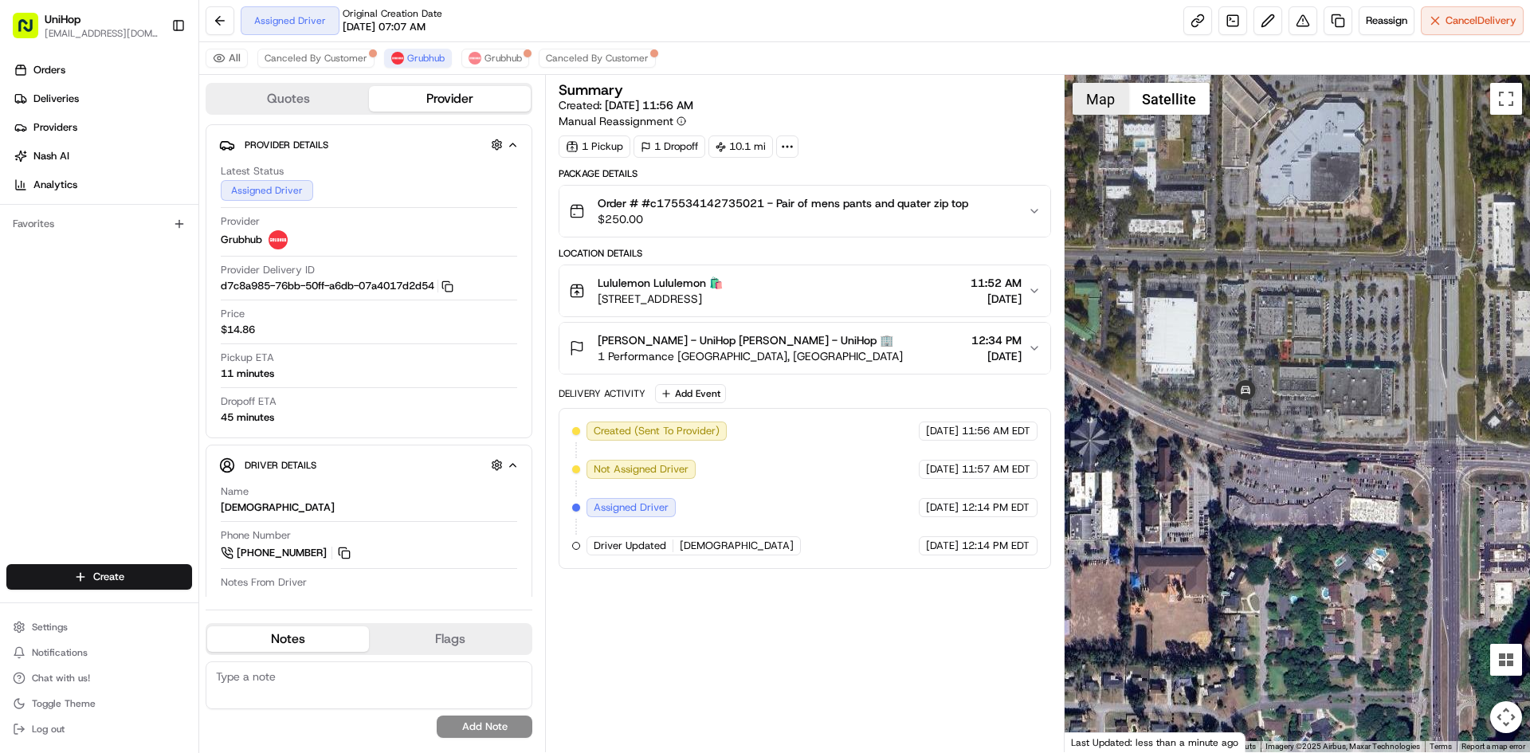
drag, startPoint x: 1097, startPoint y: 112, endPoint x: 1163, endPoint y: 117, distance: 66.4
click at [1096, 112] on button "Map" at bounding box center [1101, 99] width 56 height 32
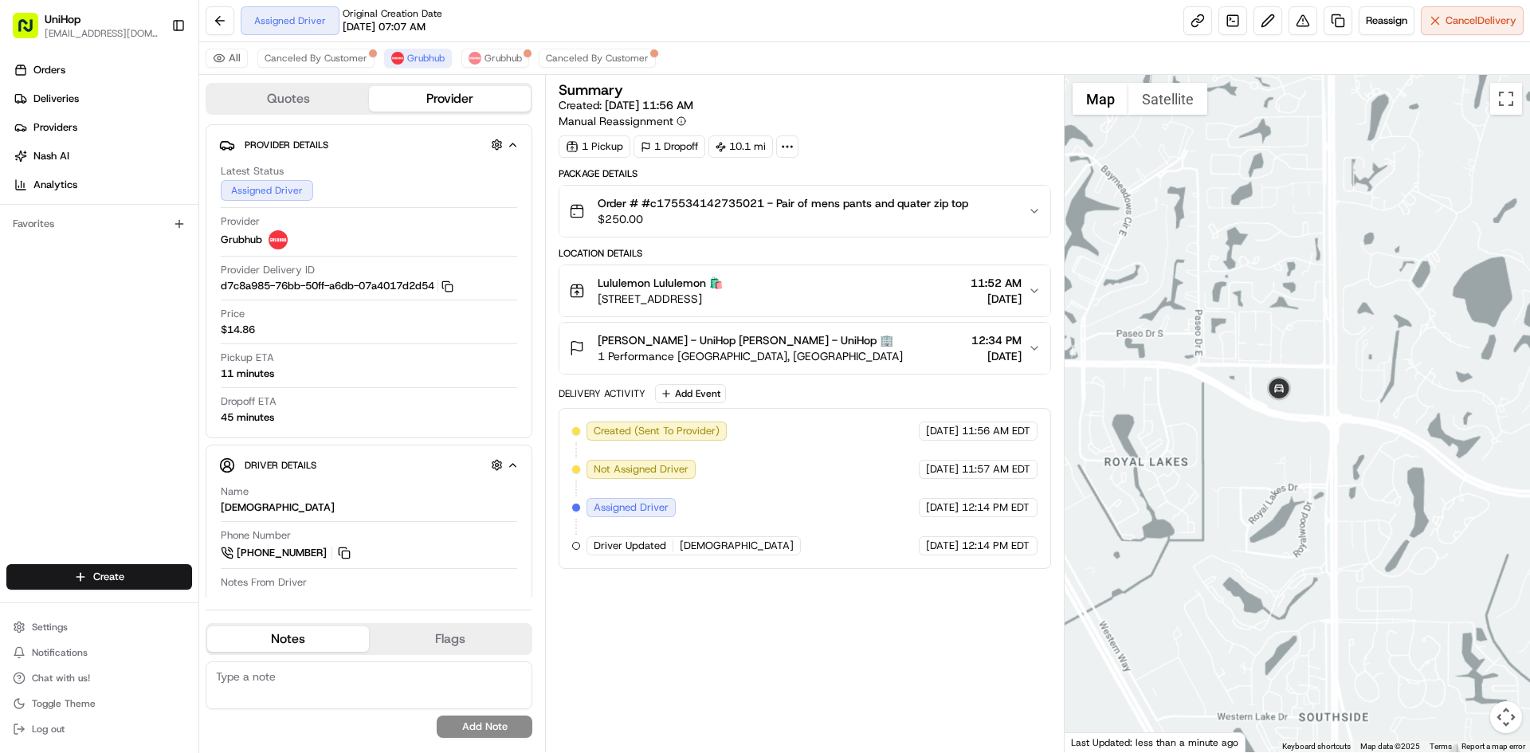
drag, startPoint x: 1384, startPoint y: 332, endPoint x: 1356, endPoint y: 371, distance: 47.8
click at [1371, 347] on div at bounding box center [1298, 413] width 466 height 677
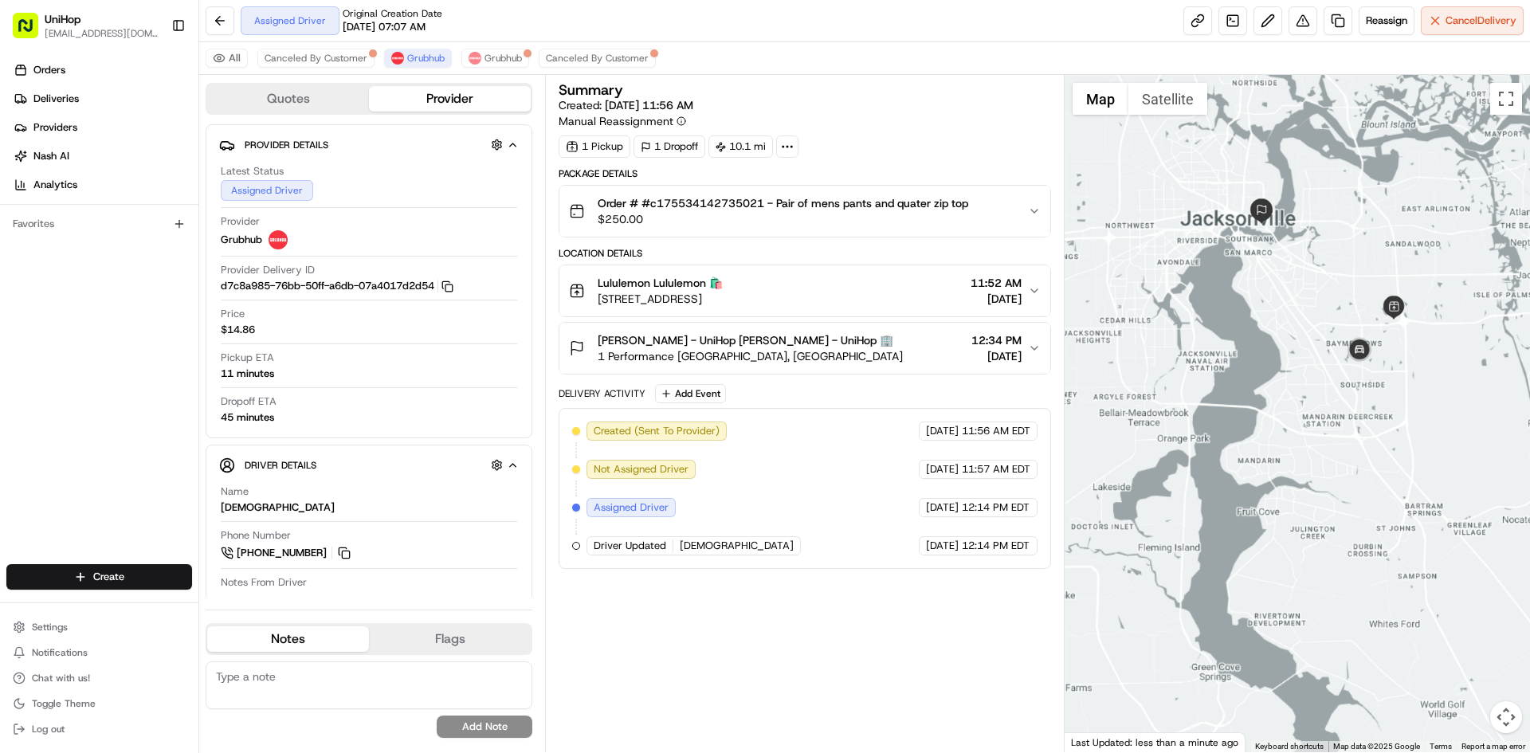
click at [1361, 307] on div at bounding box center [1298, 413] width 466 height 677
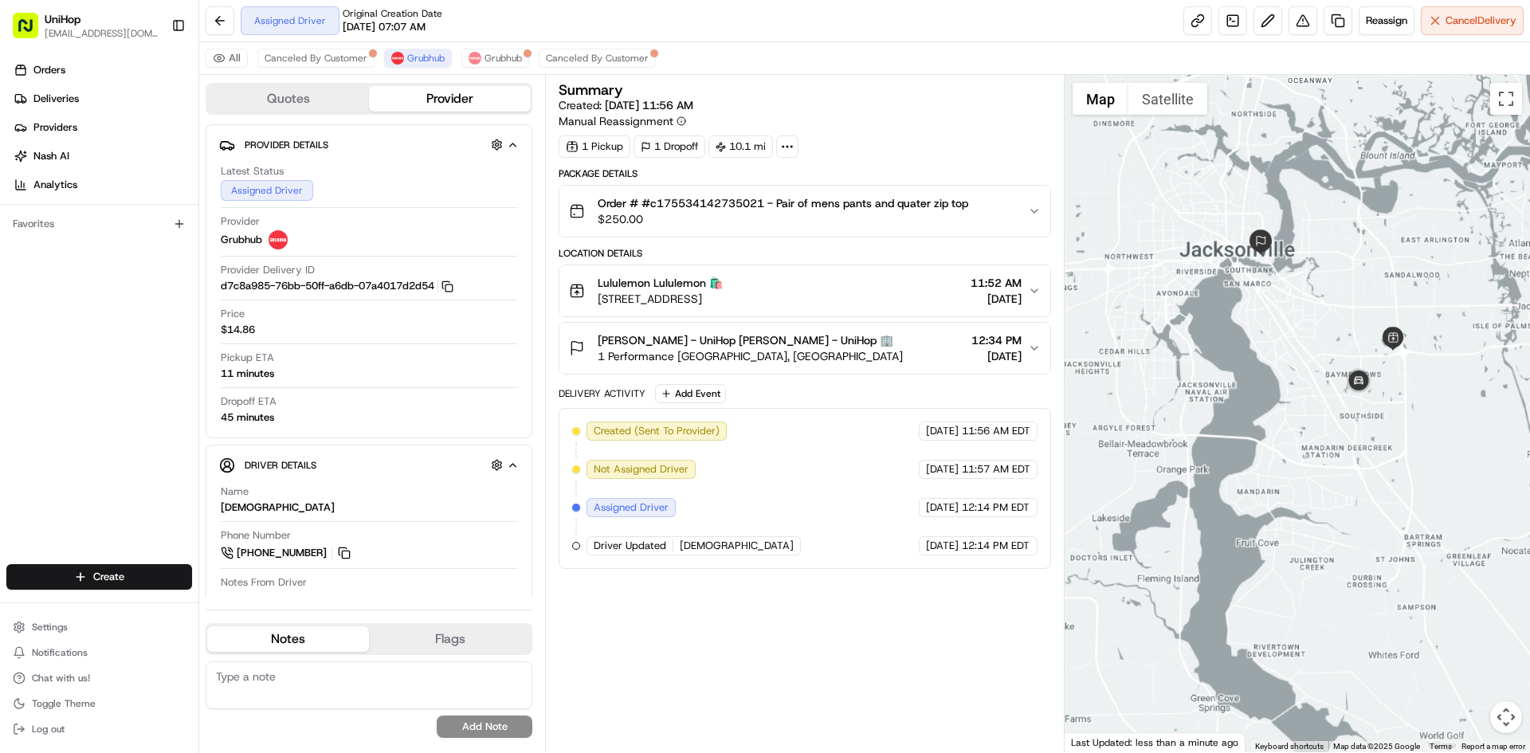
click at [1349, 257] on div at bounding box center [1298, 413] width 466 height 677
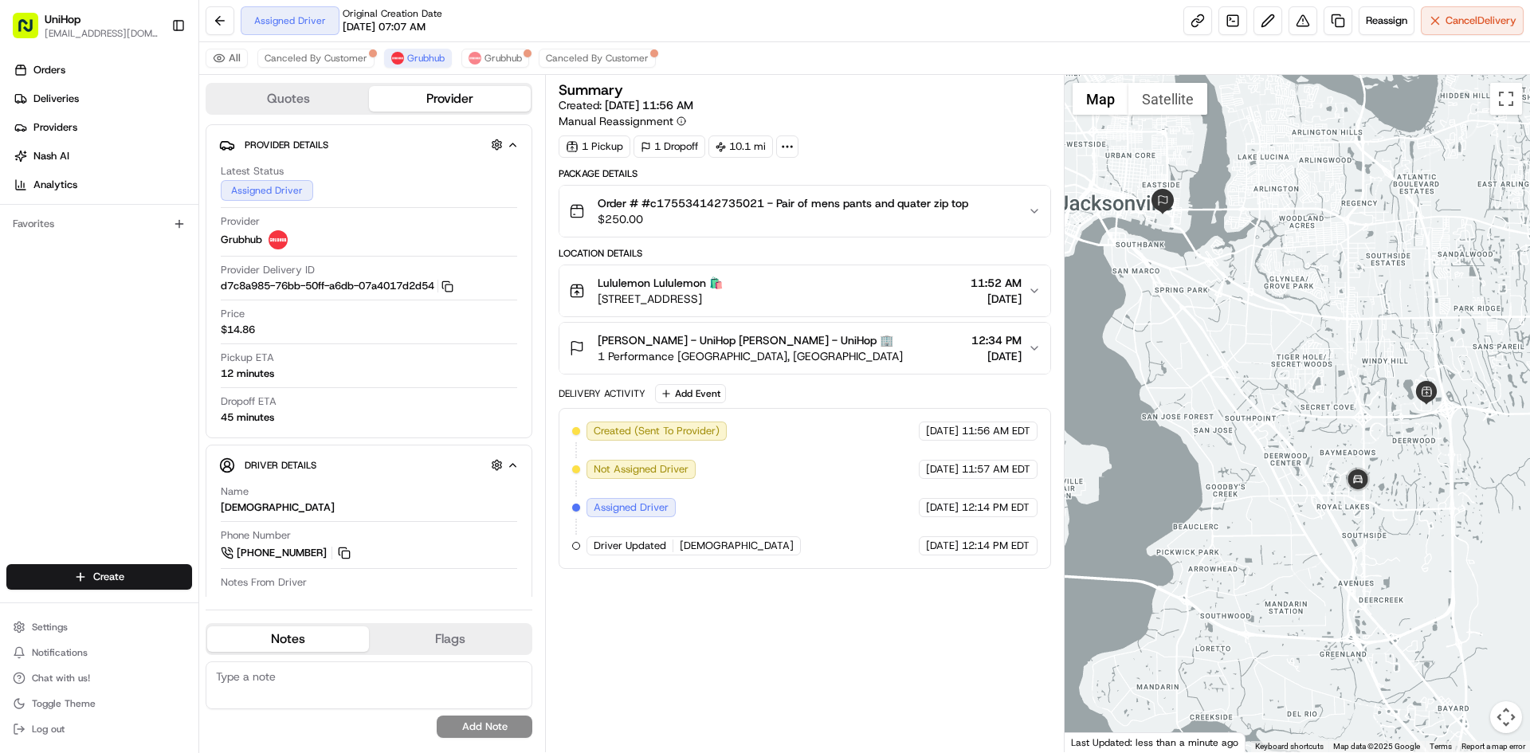
drag, startPoint x: 1384, startPoint y: 360, endPoint x: 1220, endPoint y: 347, distance: 163.9
click at [1220, 347] on div at bounding box center [1298, 413] width 466 height 677
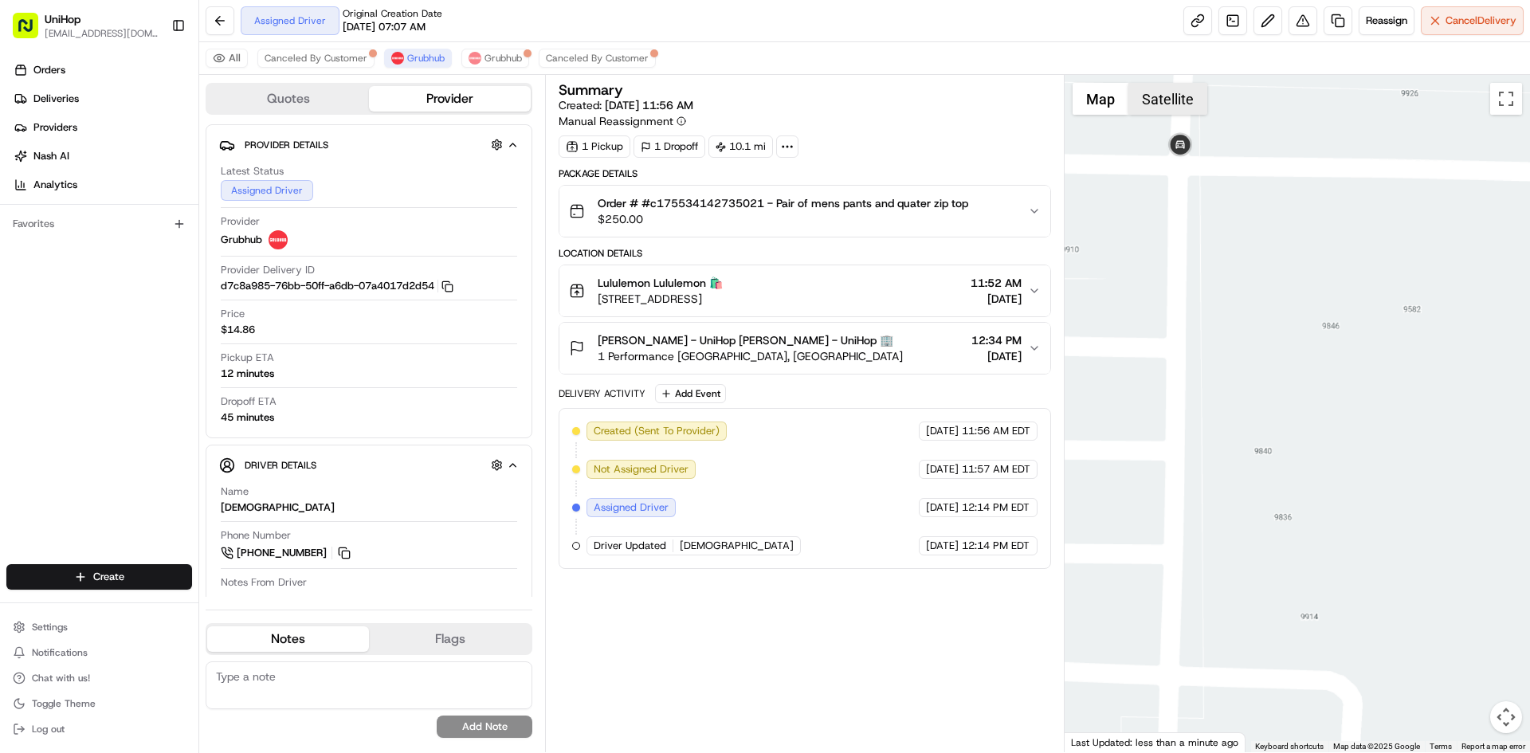
click at [1167, 102] on button "Satellite" at bounding box center [1168, 99] width 79 height 32
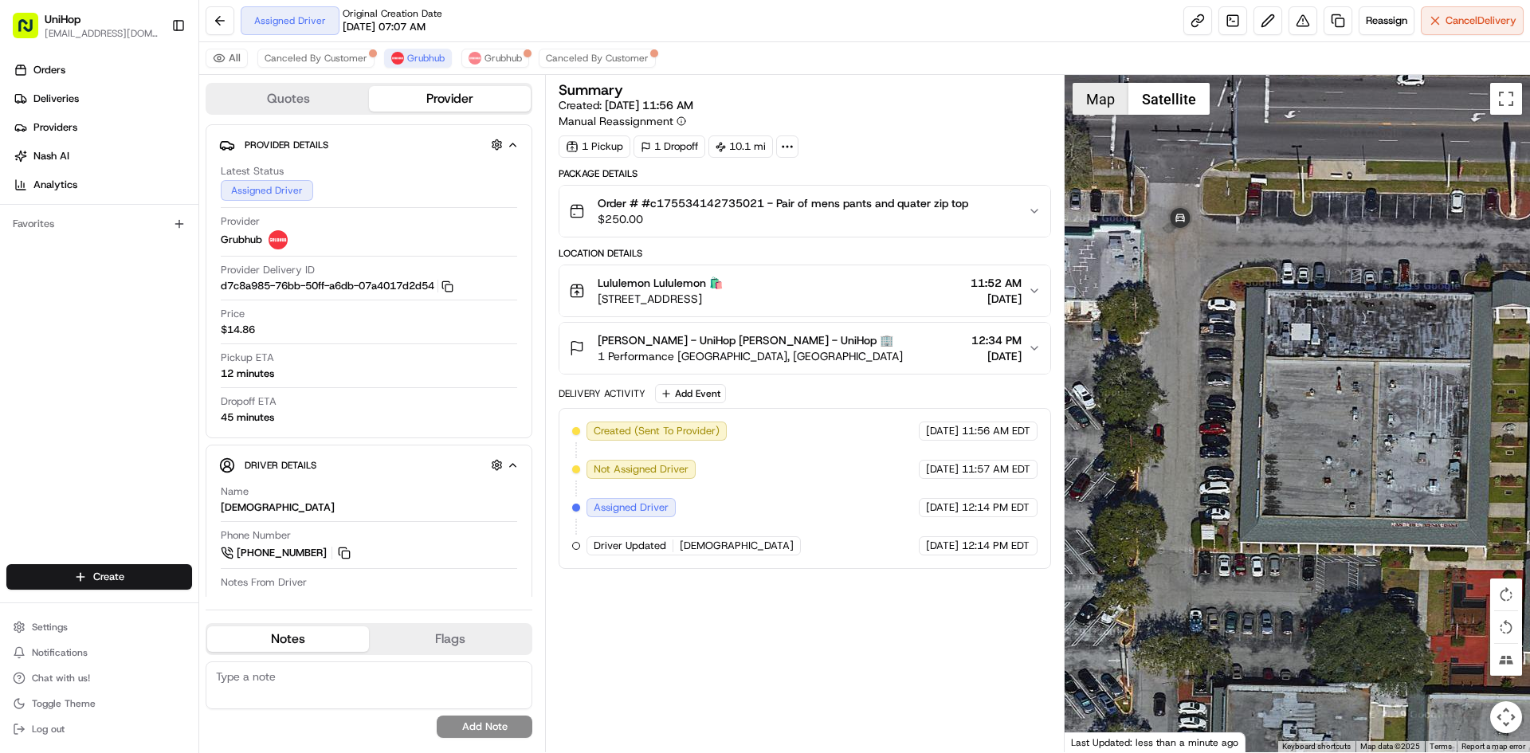
click at [1098, 110] on button "Map" at bounding box center [1101, 99] width 56 height 32
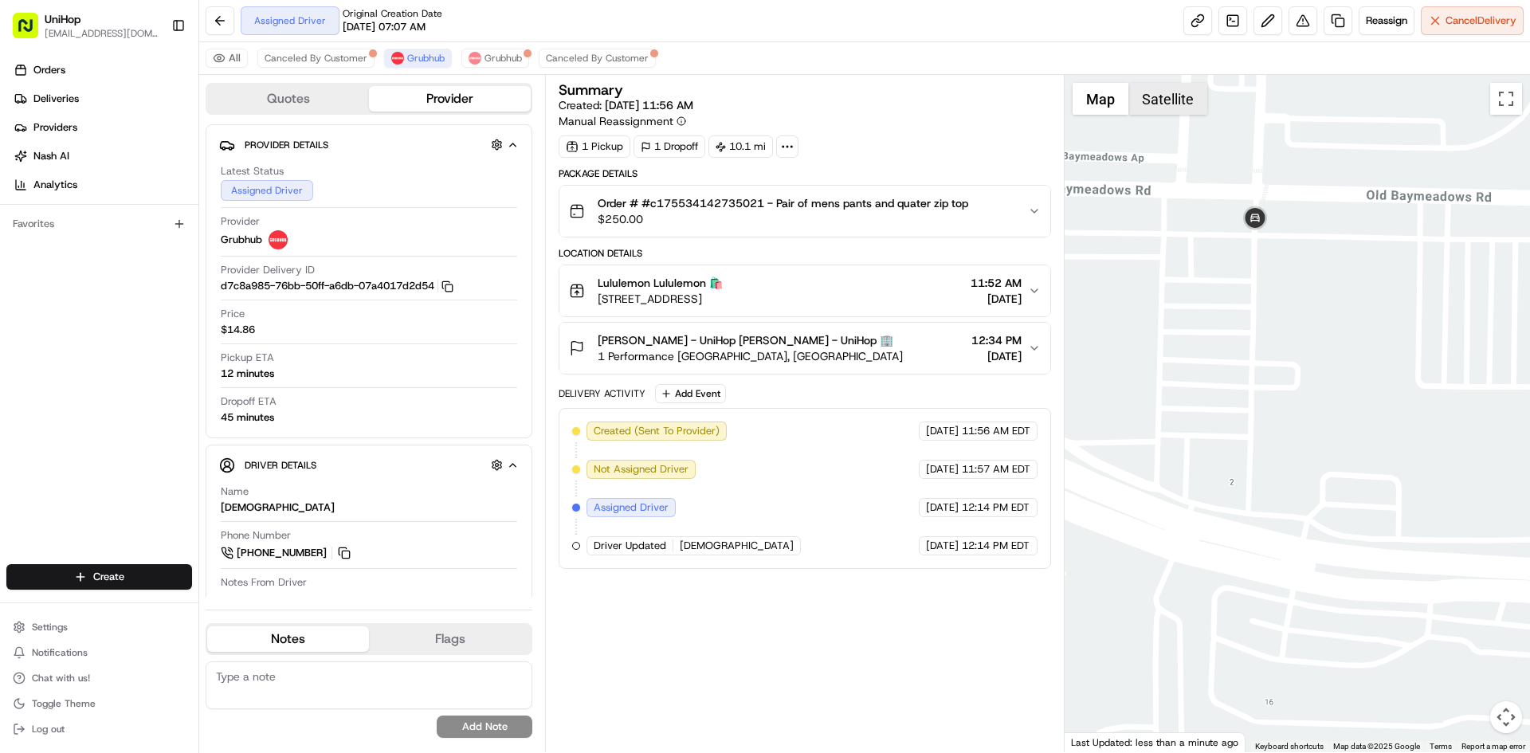
click at [1160, 86] on button "Satellite" at bounding box center [1168, 99] width 79 height 32
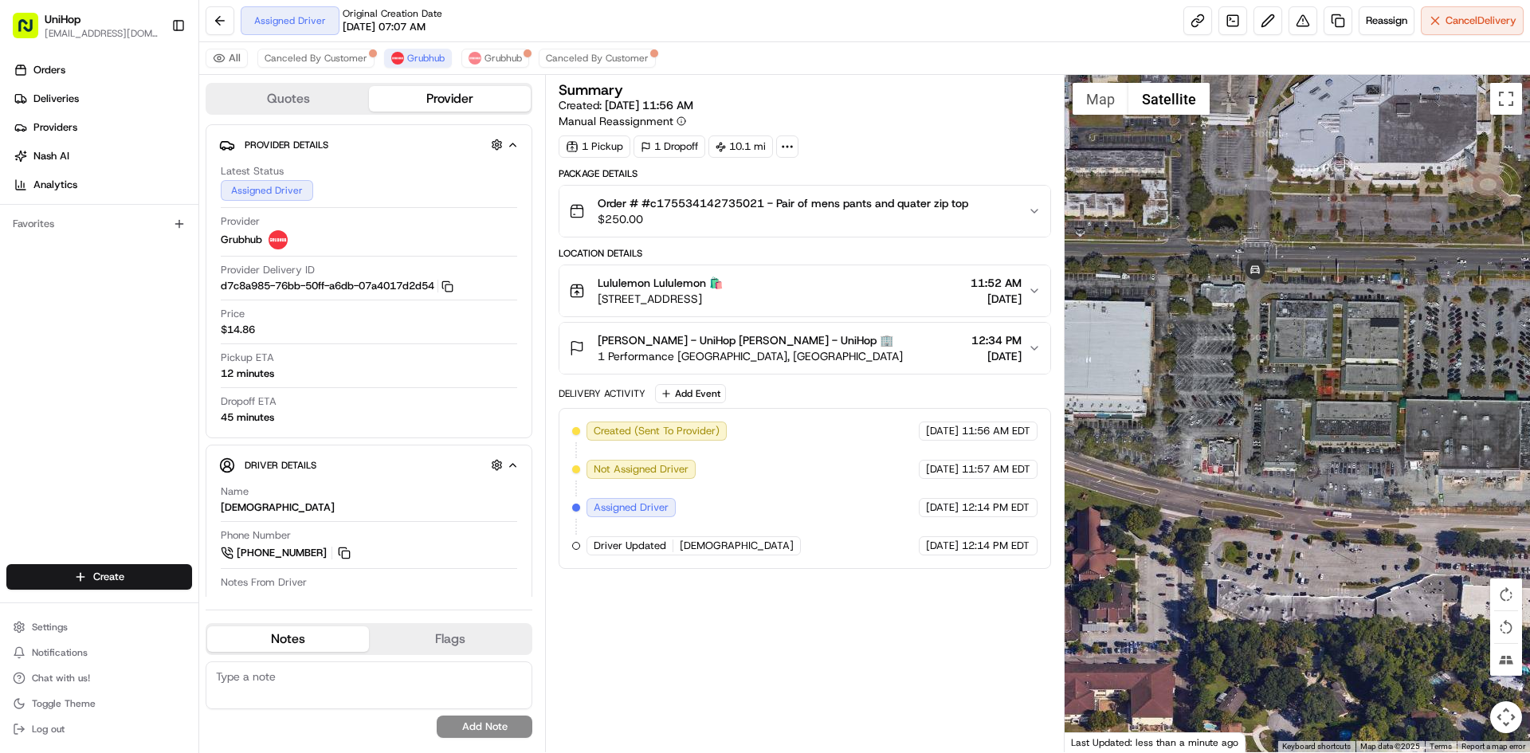
drag, startPoint x: 1064, startPoint y: 112, endPoint x: 1086, endPoint y: 116, distance: 22.0
click at [1065, 115] on div at bounding box center [1298, 413] width 466 height 677
click at [1102, 112] on button "Map" at bounding box center [1101, 99] width 56 height 32
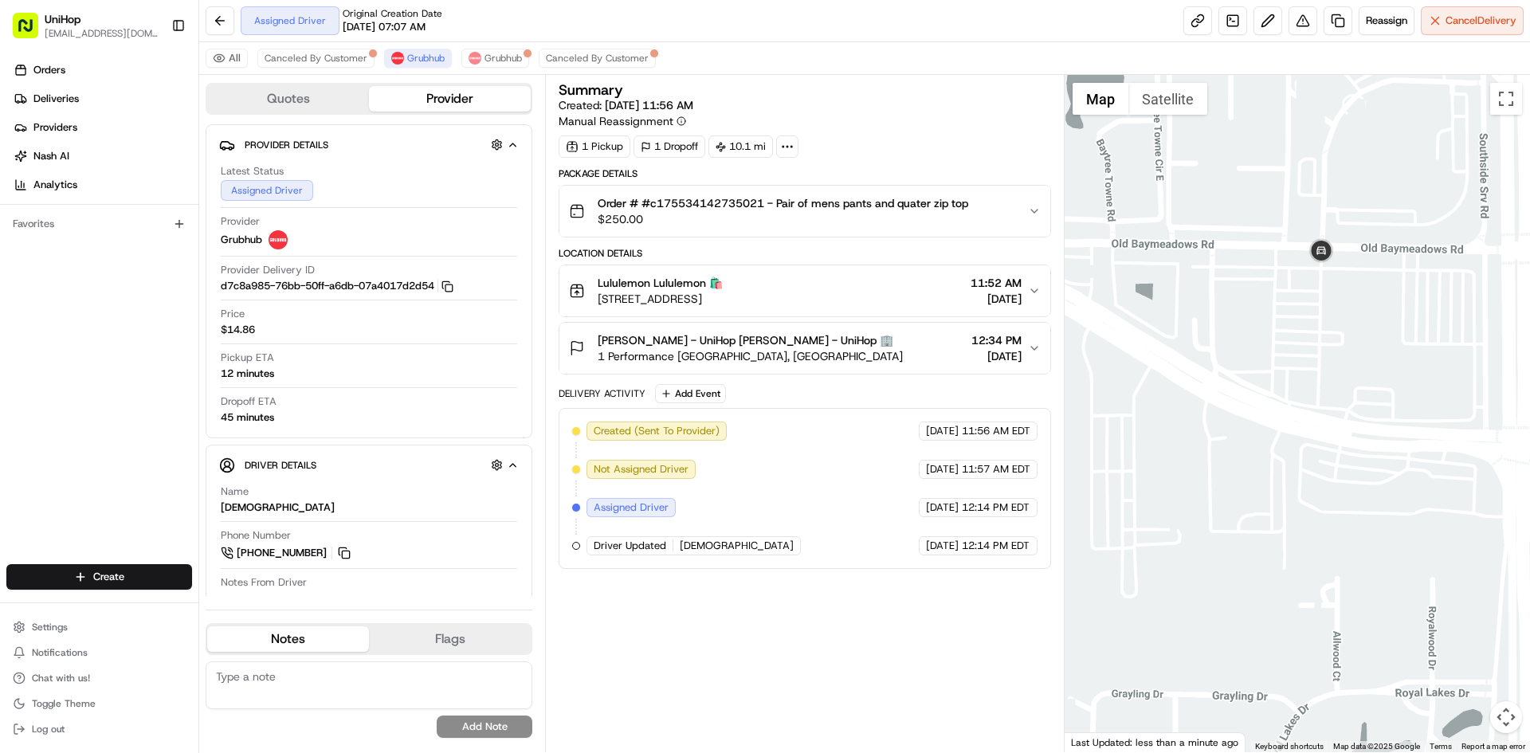
click at [1336, 379] on div at bounding box center [1298, 413] width 466 height 677
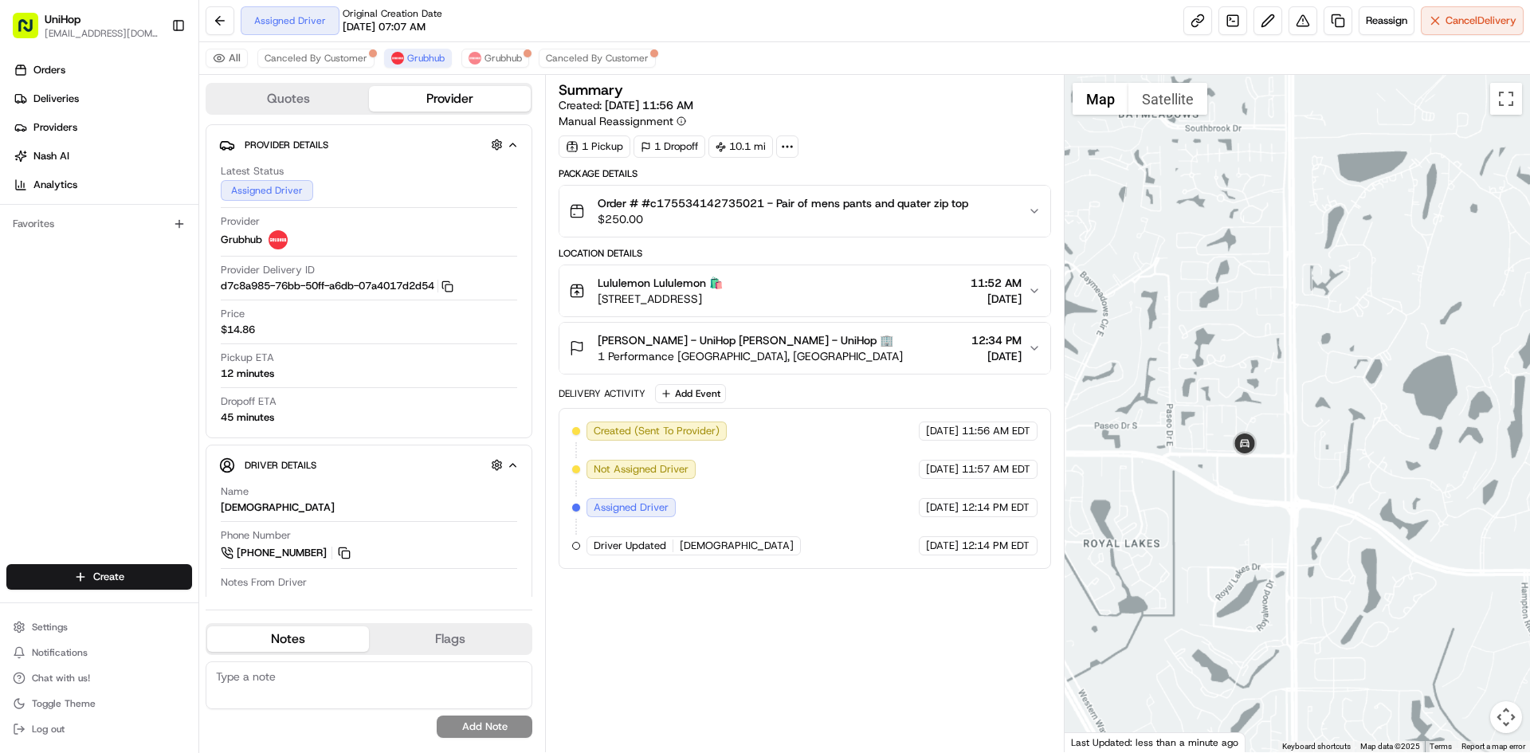
drag, startPoint x: 1370, startPoint y: 388, endPoint x: 1321, endPoint y: 454, distance: 82.6
click at [1321, 422] on div at bounding box center [1298, 413] width 466 height 677
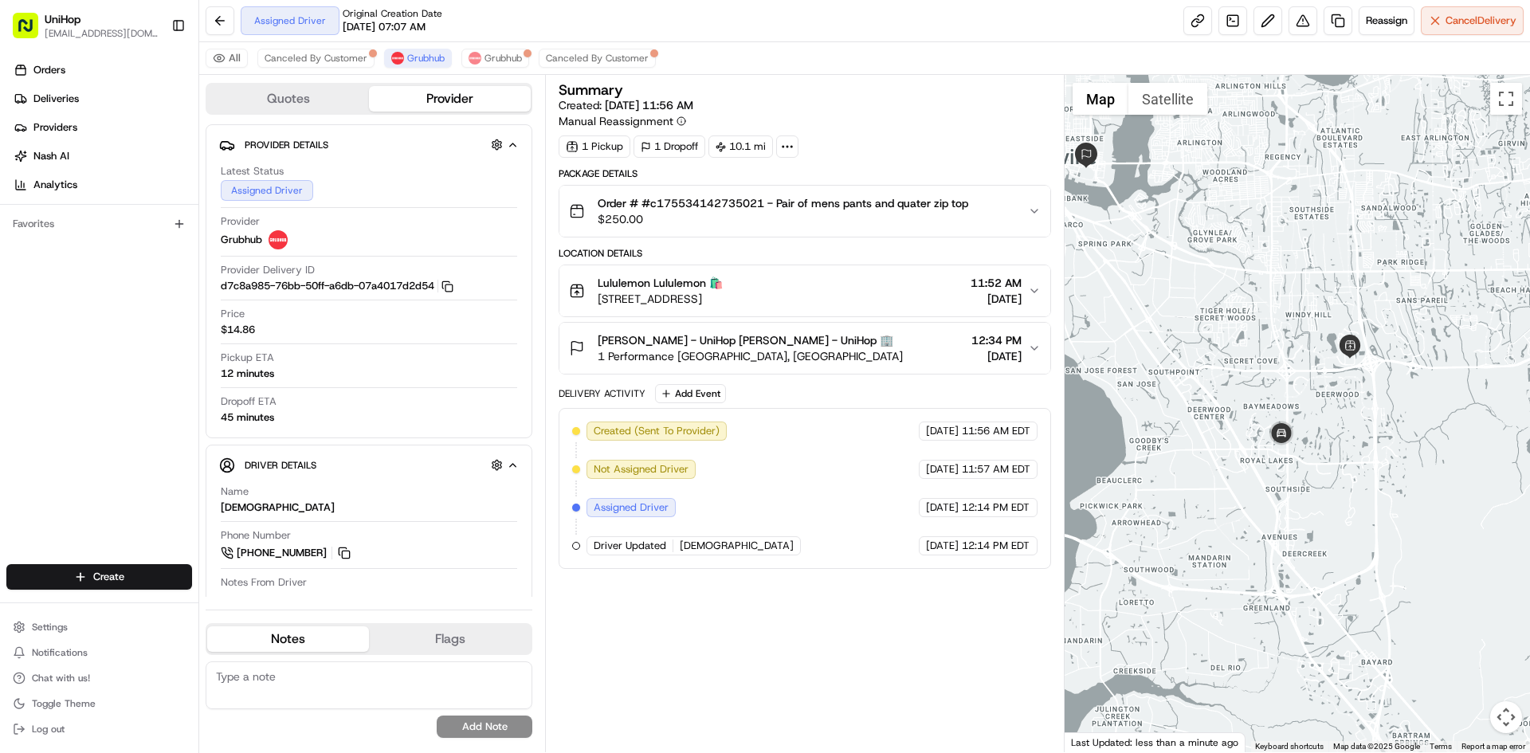
drag, startPoint x: 1427, startPoint y: 491, endPoint x: 1478, endPoint y: 494, distance: 51.9
click at [1478, 494] on div at bounding box center [1298, 413] width 466 height 677
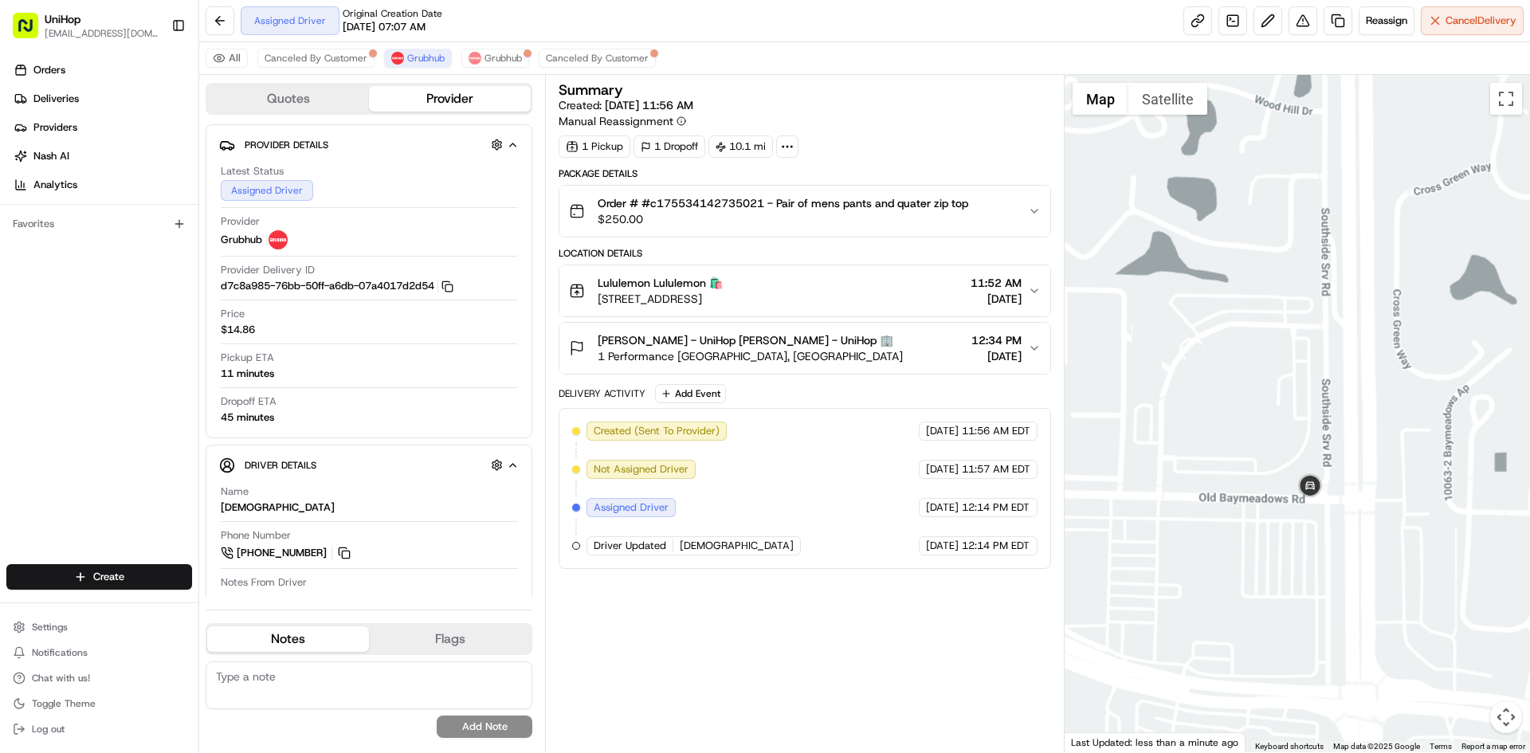
drag, startPoint x: 1488, startPoint y: 401, endPoint x: 1370, endPoint y: 395, distance: 118.1
click at [1420, 404] on div at bounding box center [1298, 413] width 466 height 677
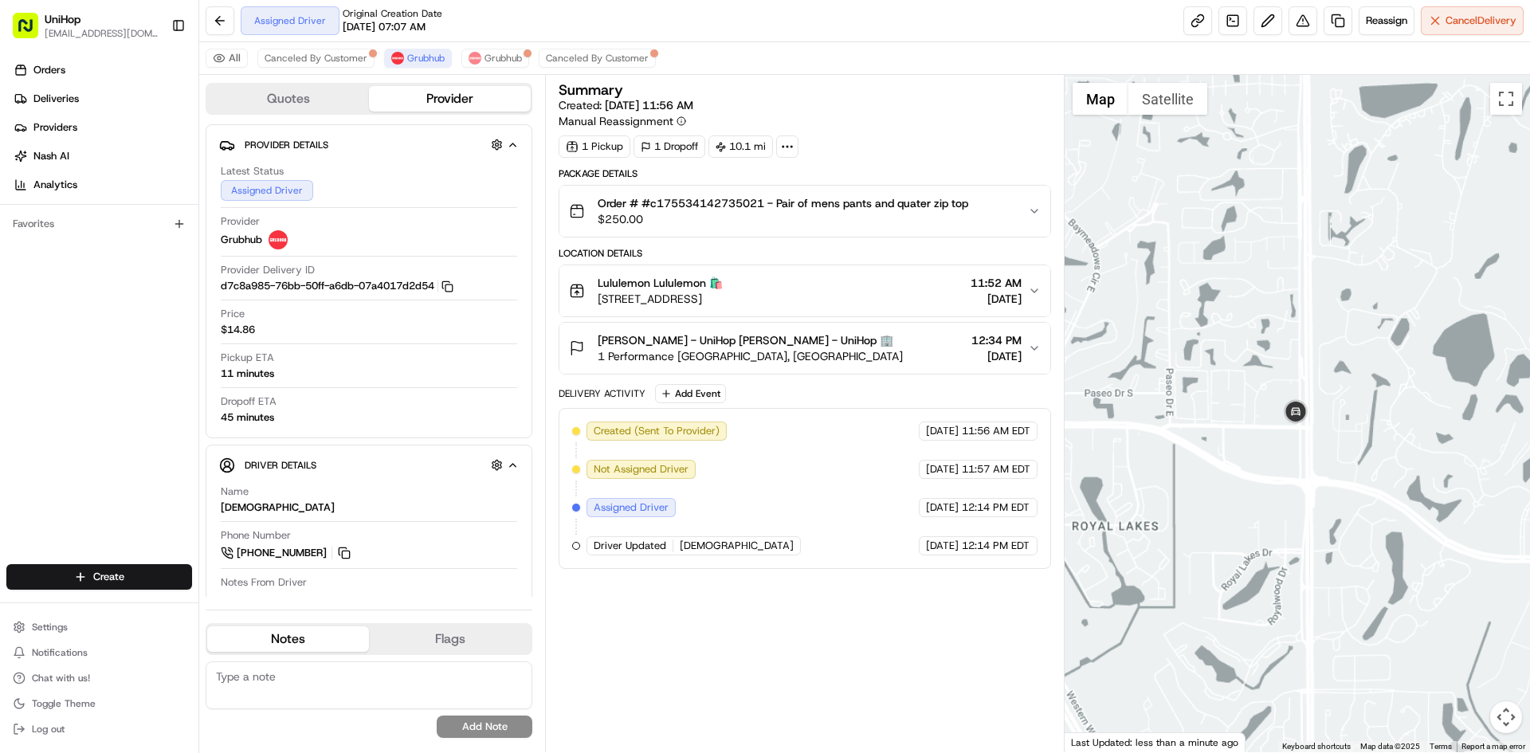
drag, startPoint x: 1462, startPoint y: 312, endPoint x: 1341, endPoint y: 394, distance: 145.2
click at [1396, 374] on div at bounding box center [1298, 413] width 466 height 677
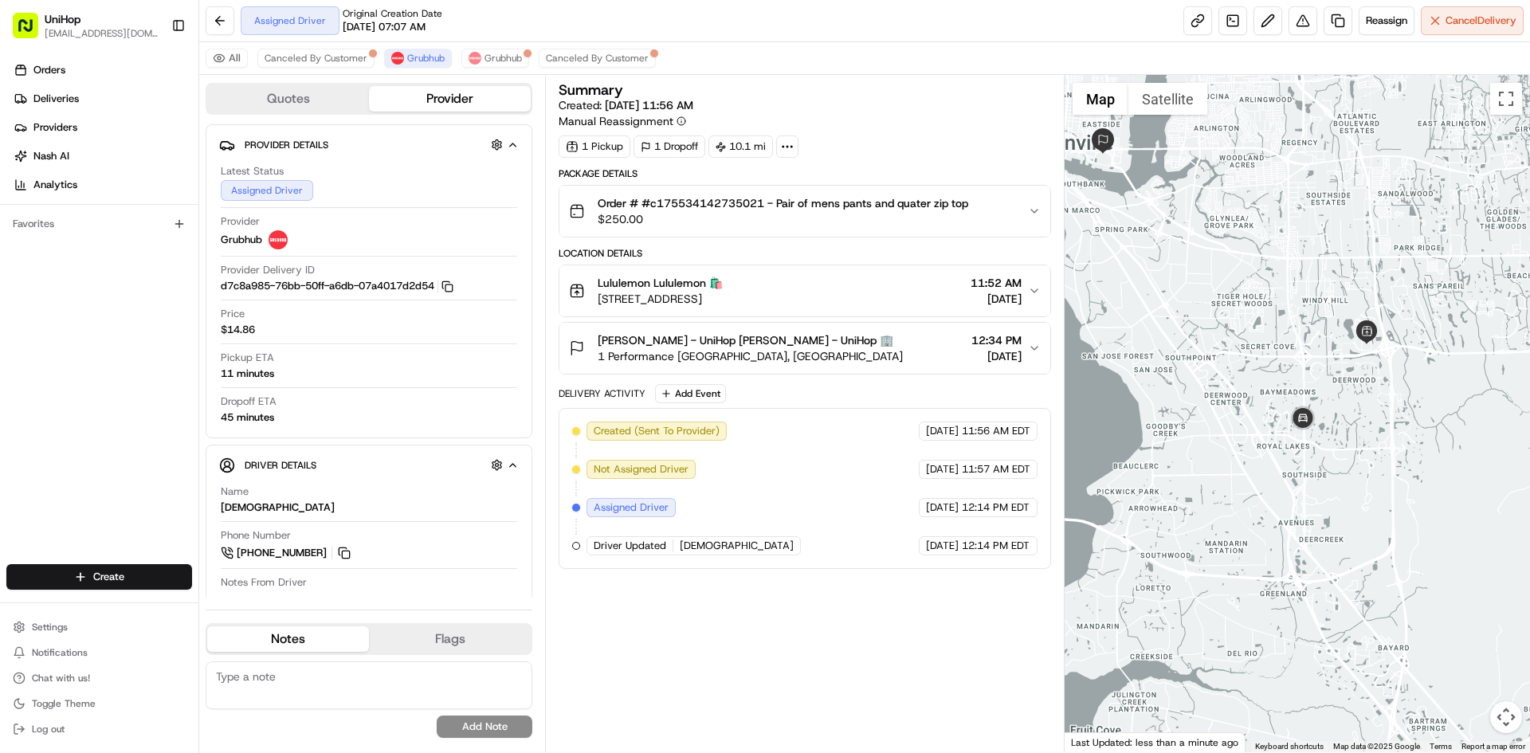
drag, startPoint x: 1294, startPoint y: 308, endPoint x: 1298, endPoint y: 324, distance: 15.7
click at [1298, 324] on div at bounding box center [1298, 413] width 466 height 677
drag, startPoint x: 422, startPoint y: 59, endPoint x: 406, endPoint y: 55, distance: 15.7
click at [399, 56] on button "Grubhub" at bounding box center [418, 58] width 68 height 19
click at [414, 55] on span "Grubhub" at bounding box center [425, 58] width 37 height 13
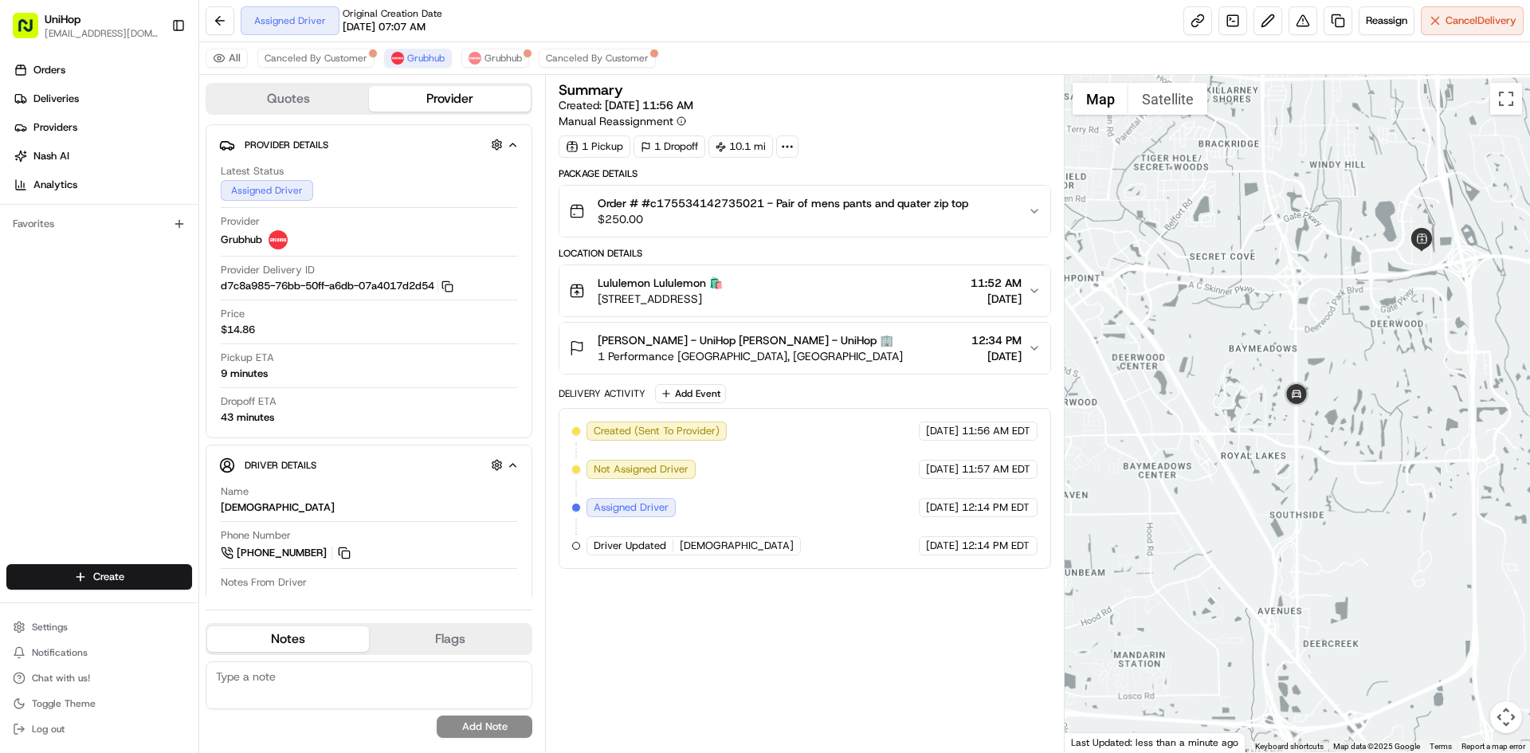
drag, startPoint x: 1318, startPoint y: 272, endPoint x: 1319, endPoint y: 332, distance: 59.8
click at [1319, 331] on div at bounding box center [1298, 413] width 466 height 677
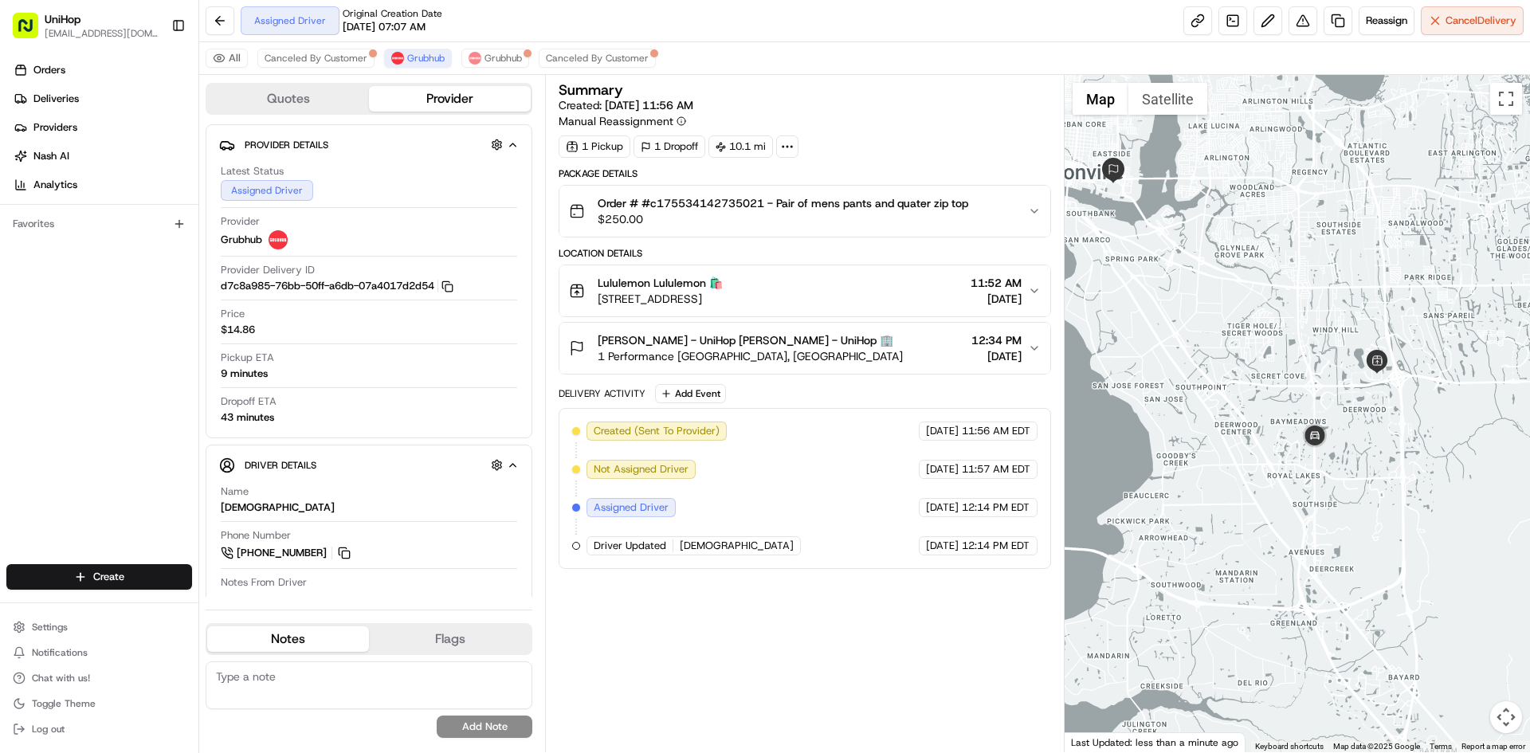
drag, startPoint x: 1309, startPoint y: 278, endPoint x: 1316, endPoint y: 292, distance: 15.0
click at [1316, 292] on div at bounding box center [1298, 413] width 466 height 677
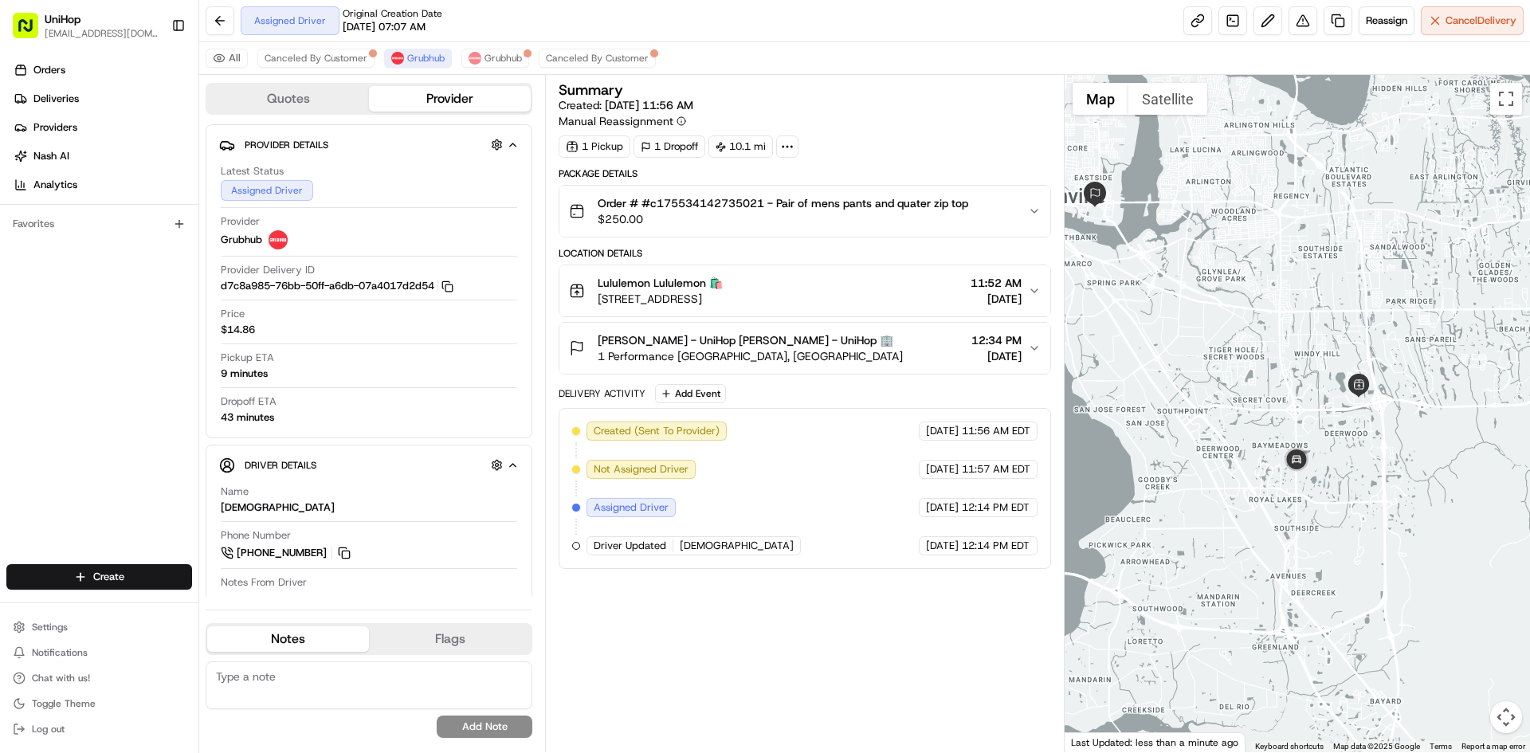
click at [1305, 309] on div at bounding box center [1298, 413] width 466 height 677
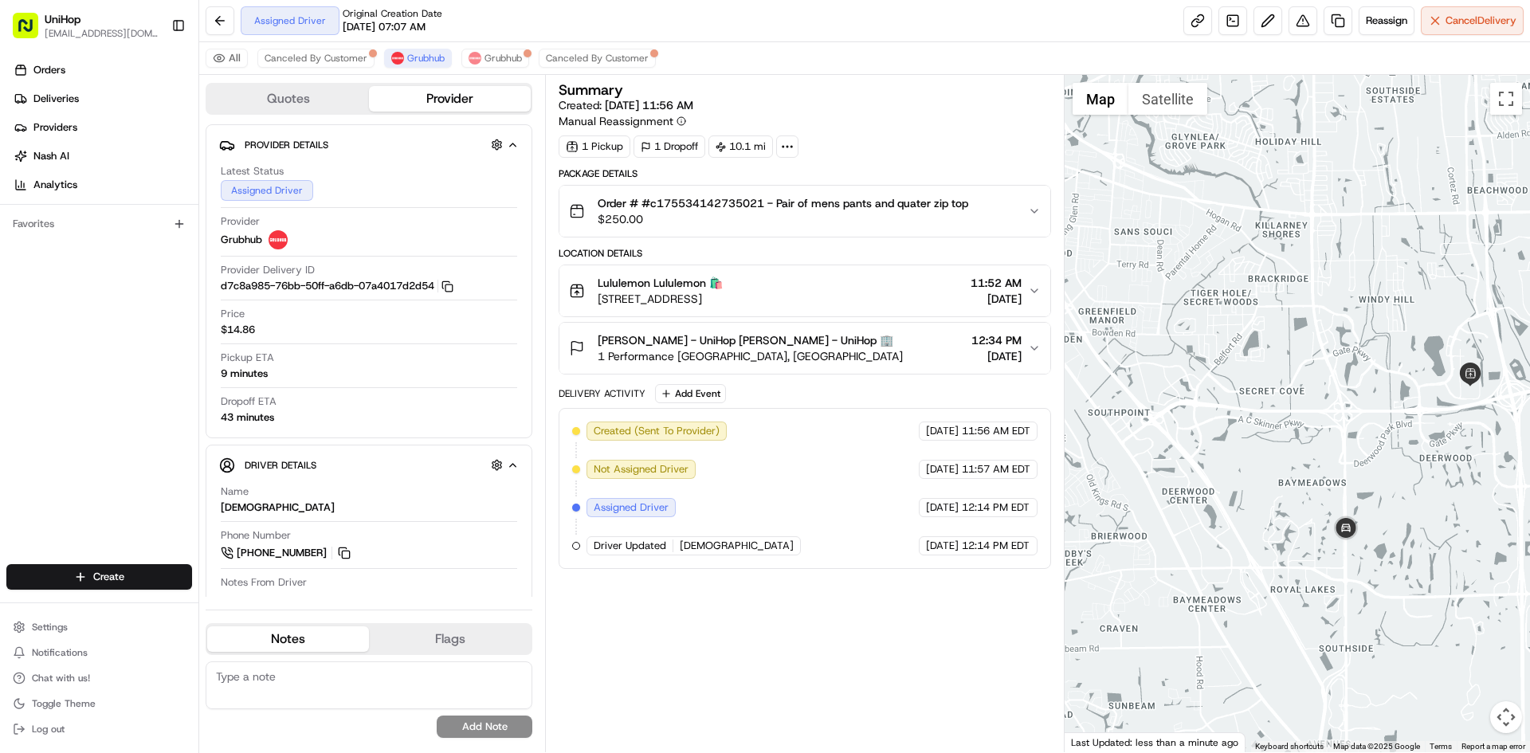
drag, startPoint x: 1301, startPoint y: 378, endPoint x: 1372, endPoint y: 363, distance: 73.3
click at [1372, 363] on div at bounding box center [1298, 413] width 466 height 677
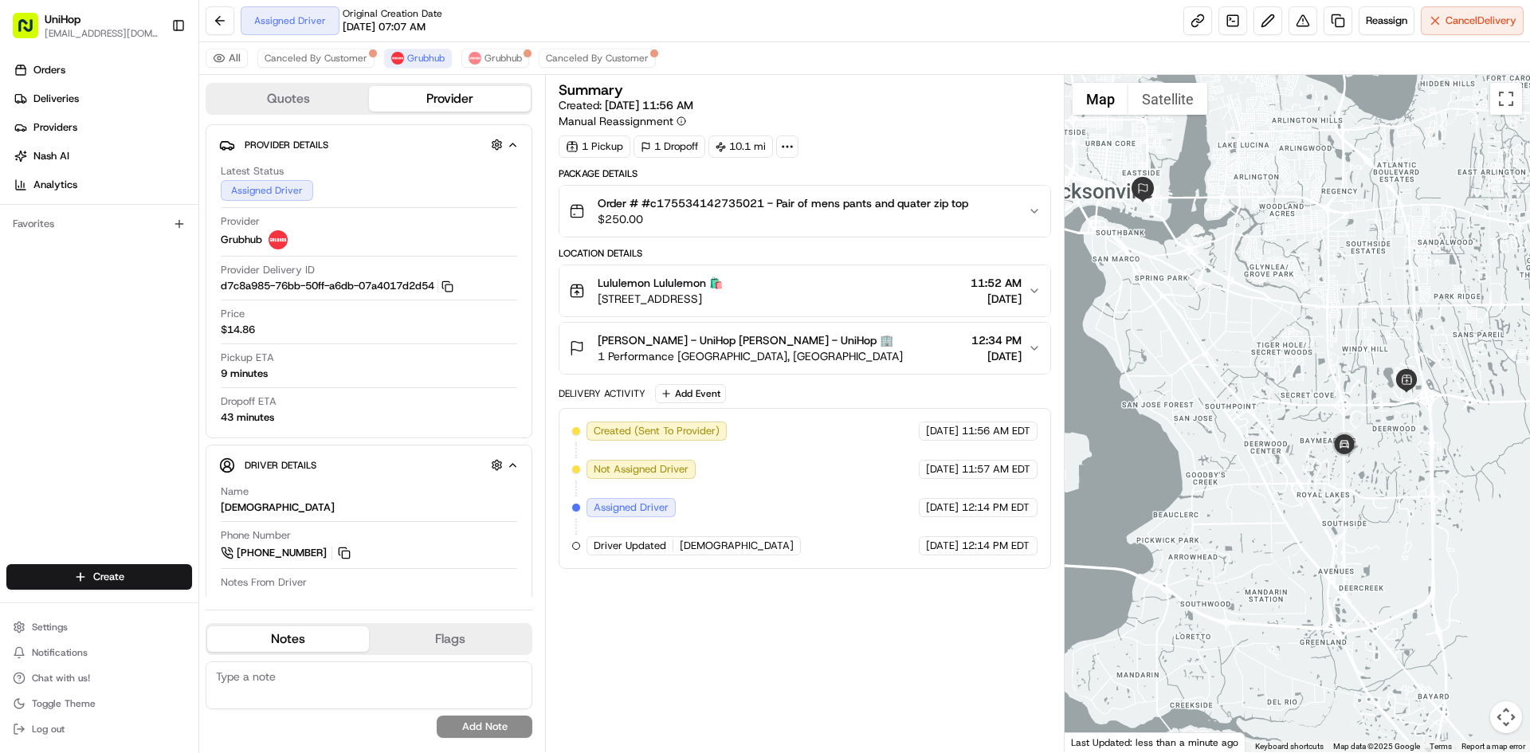
click at [1343, 374] on div at bounding box center [1298, 413] width 466 height 677
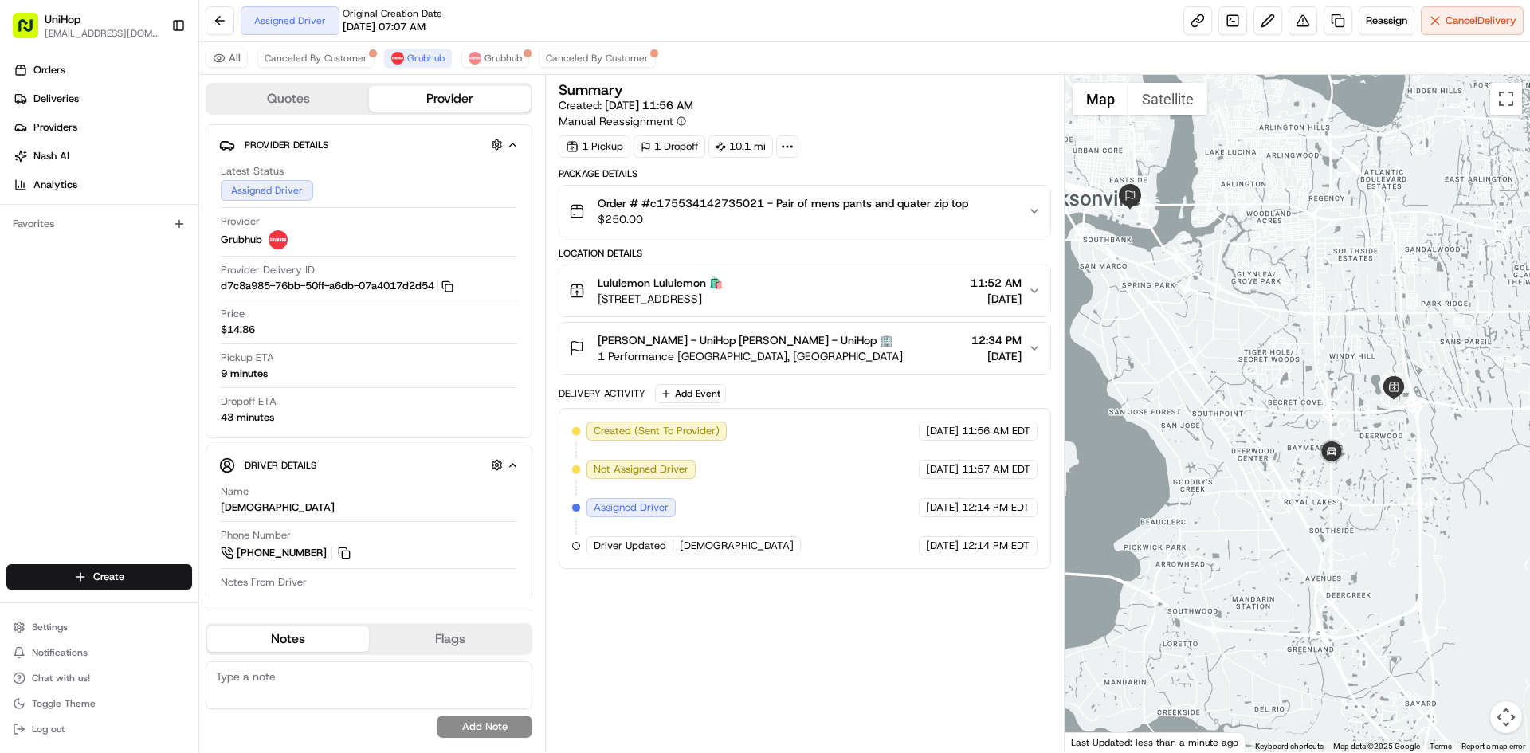
click at [1321, 375] on div at bounding box center [1298, 413] width 466 height 677
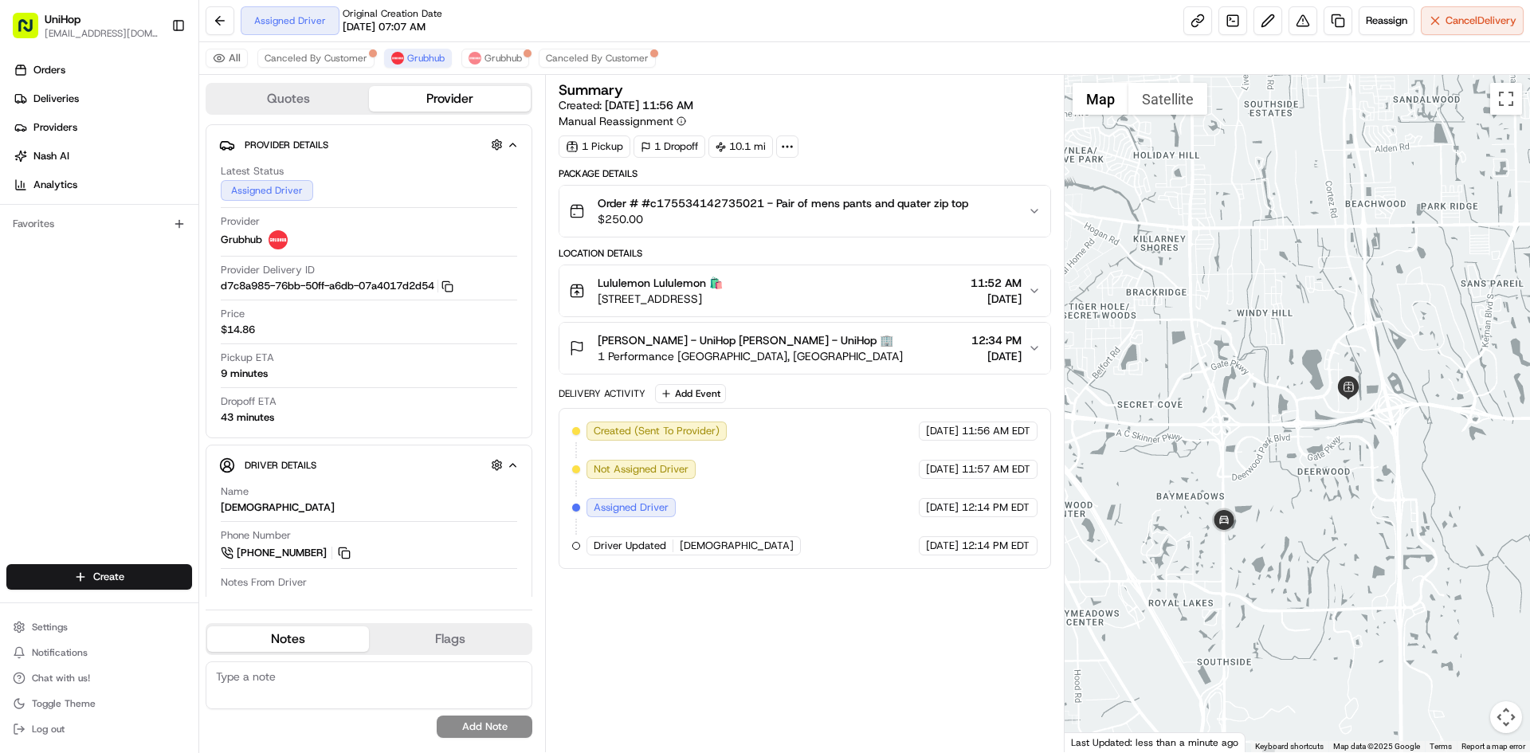
drag, startPoint x: 1193, startPoint y: 330, endPoint x: 1243, endPoint y: 439, distance: 120.2
click at [1240, 440] on div at bounding box center [1298, 413] width 466 height 677
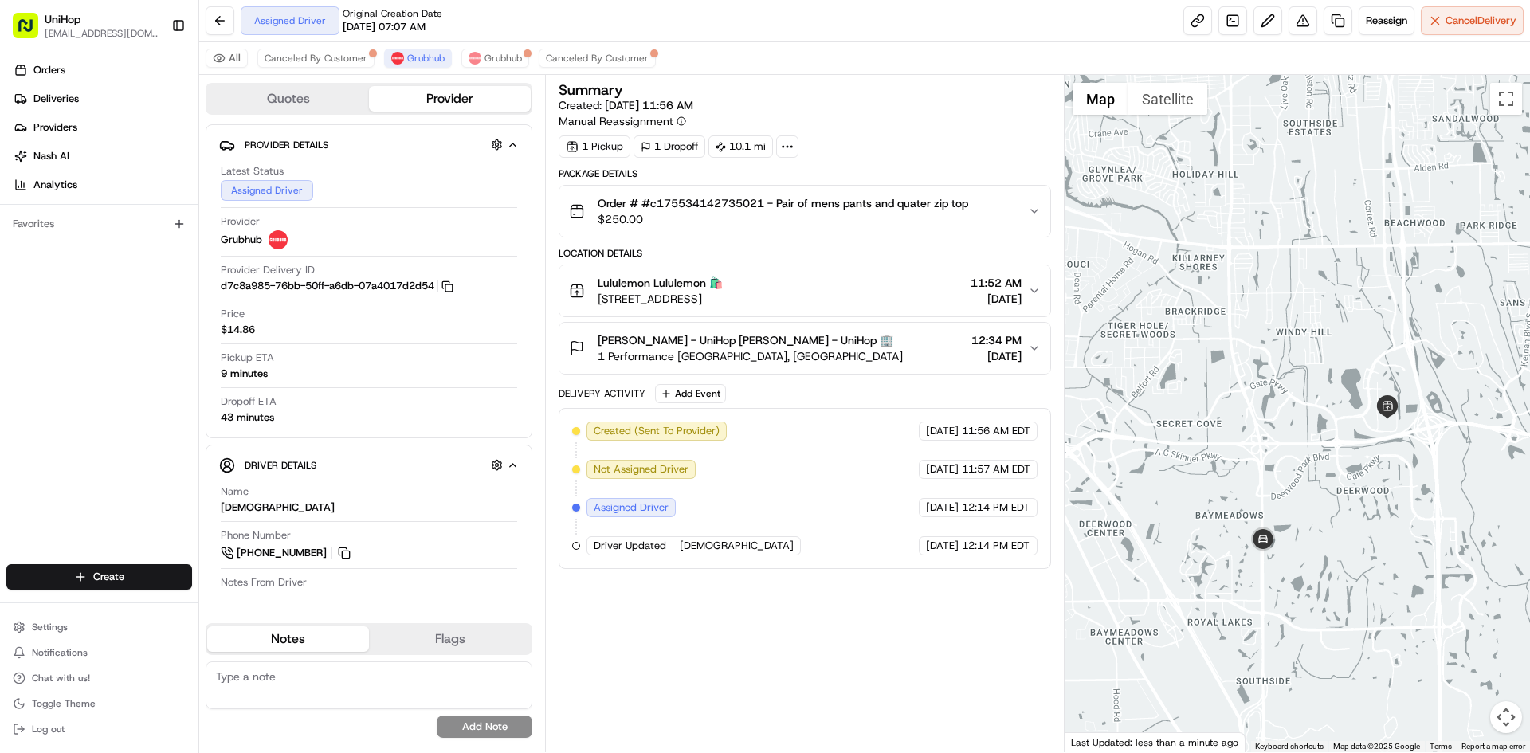
drag, startPoint x: 1258, startPoint y: 406, endPoint x: 1274, endPoint y: 410, distance: 15.7
click at [1274, 410] on div at bounding box center [1298, 413] width 466 height 677
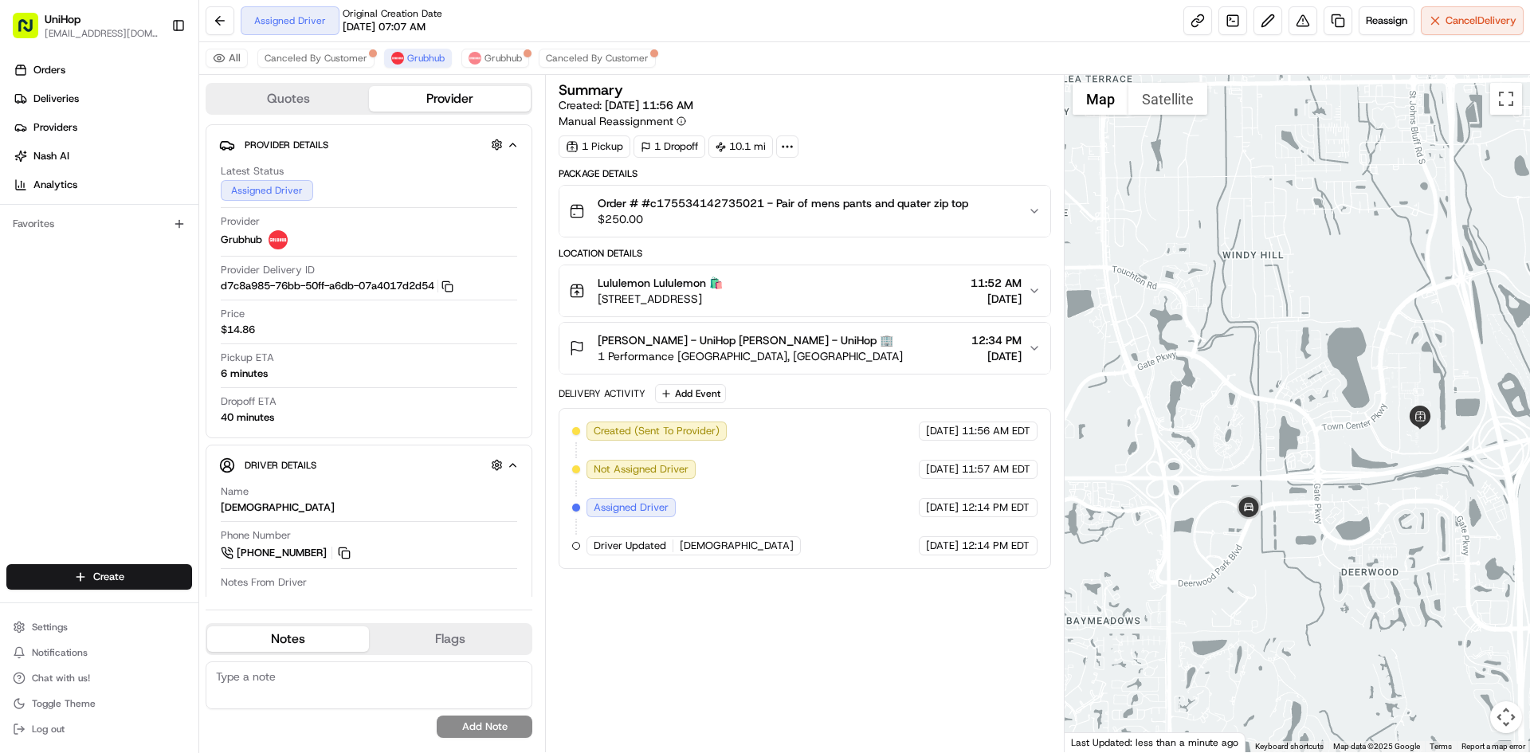
drag, startPoint x: 1164, startPoint y: 273, endPoint x: 1101, endPoint y: 285, distance: 64.2
click at [1101, 285] on div at bounding box center [1298, 413] width 466 height 677
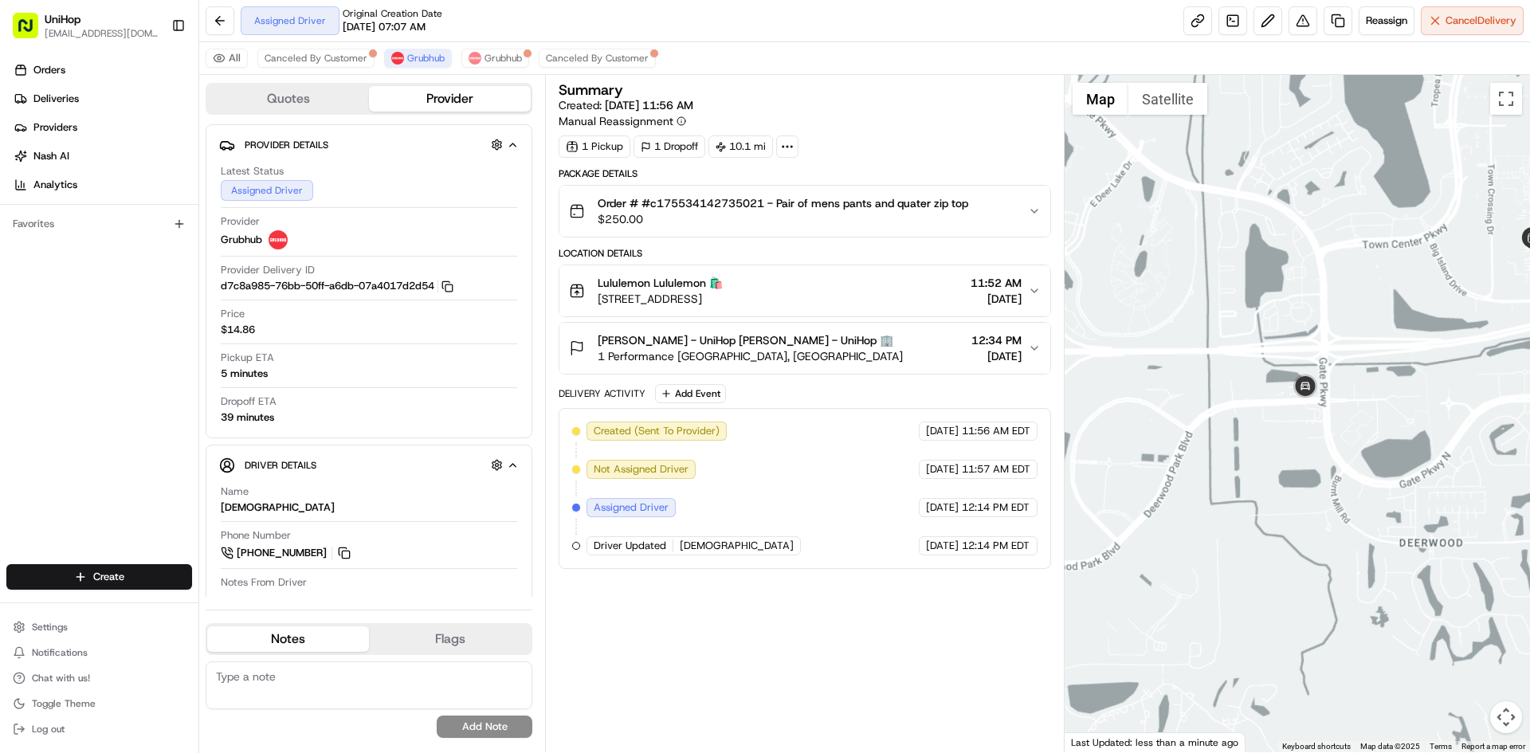
drag, startPoint x: 1379, startPoint y: 252, endPoint x: 1326, endPoint y: 287, distance: 63.2
click at [1328, 287] on div at bounding box center [1298, 413] width 466 height 677
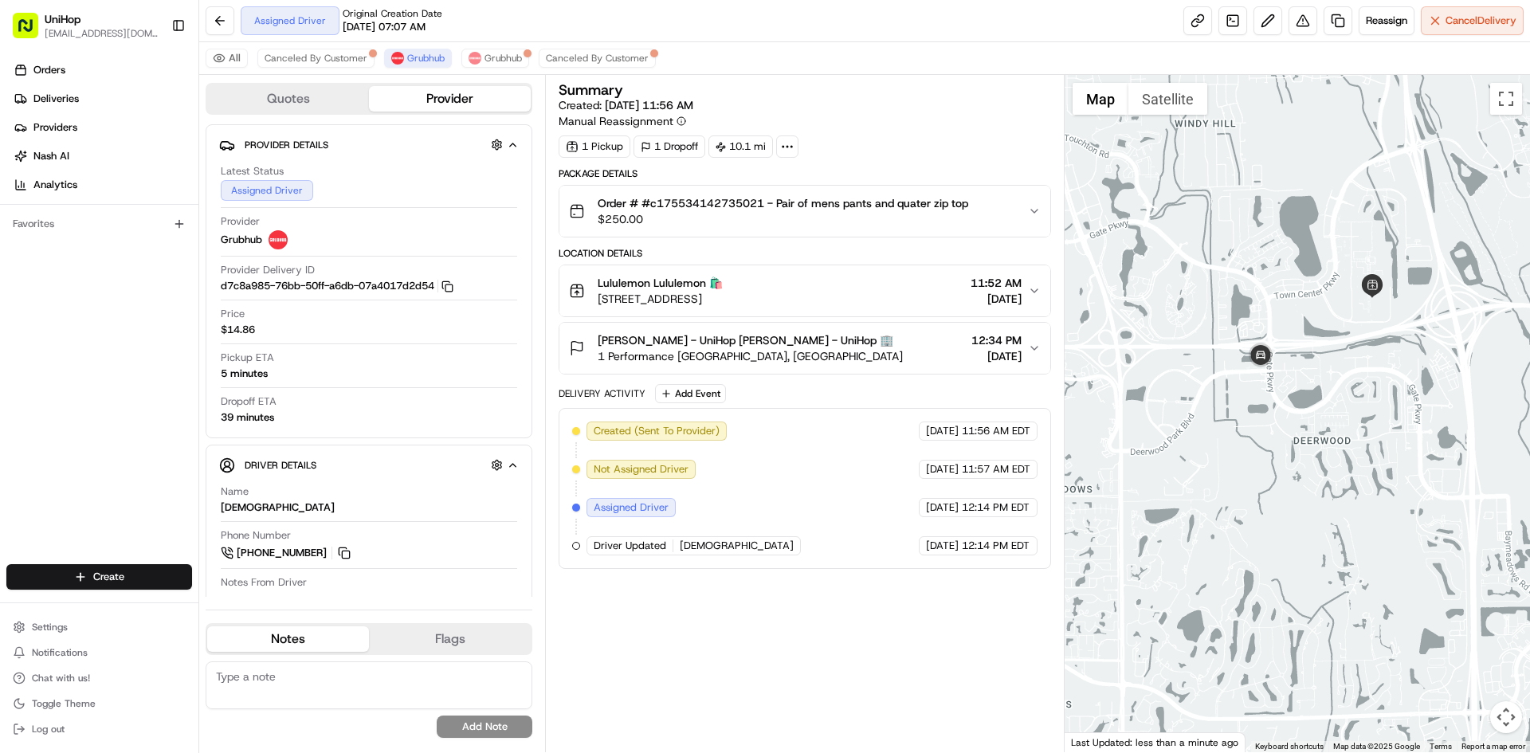
drag, startPoint x: 1357, startPoint y: 351, endPoint x: 1348, endPoint y: 357, distance: 10.8
click at [1348, 357] on div at bounding box center [1298, 413] width 466 height 677
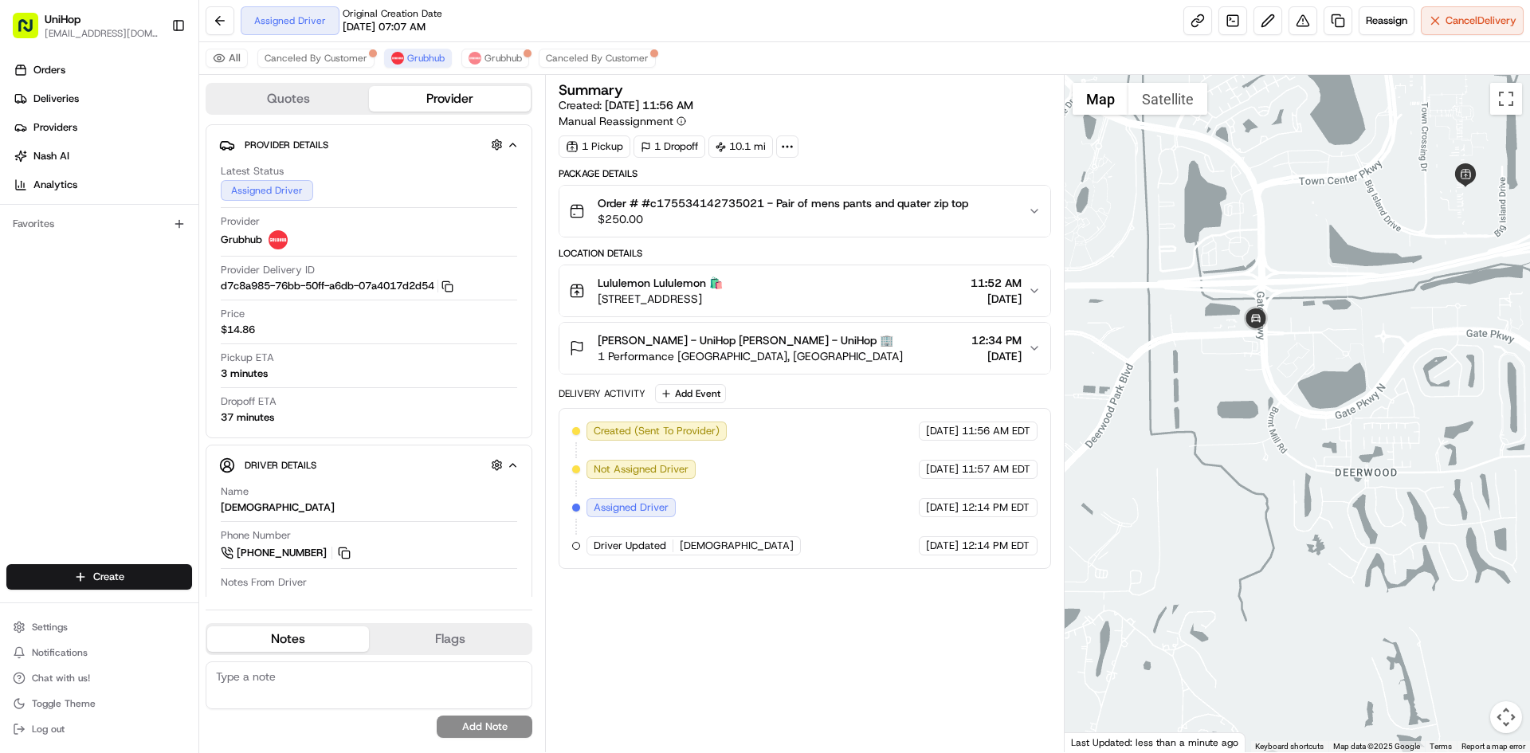
drag, startPoint x: 1222, startPoint y: 460, endPoint x: 1268, endPoint y: 426, distance: 57.5
click at [1268, 427] on div at bounding box center [1298, 413] width 466 height 677
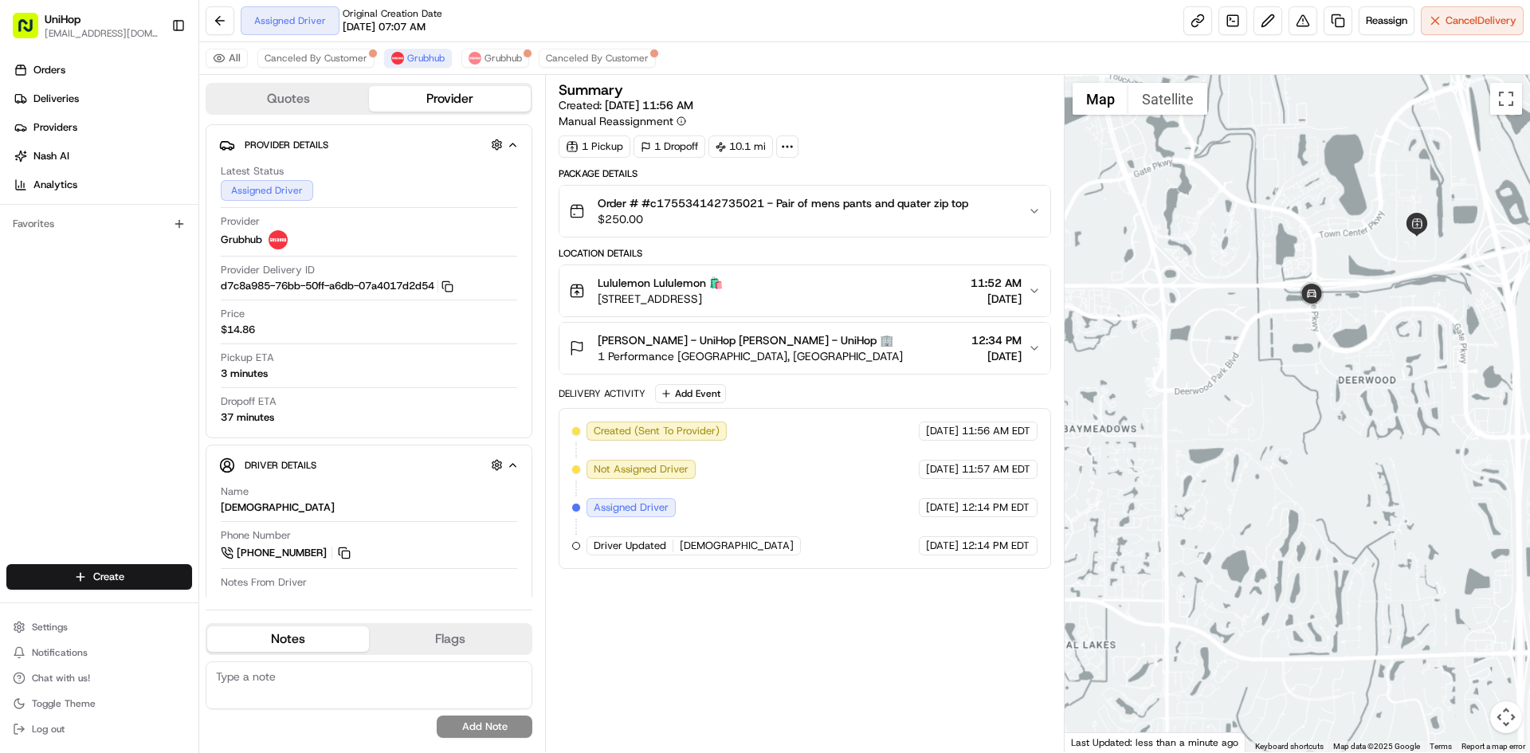
drag, startPoint x: 1386, startPoint y: 274, endPoint x: 1243, endPoint y: 289, distance: 143.5
click at [1360, 292] on div at bounding box center [1298, 413] width 466 height 677
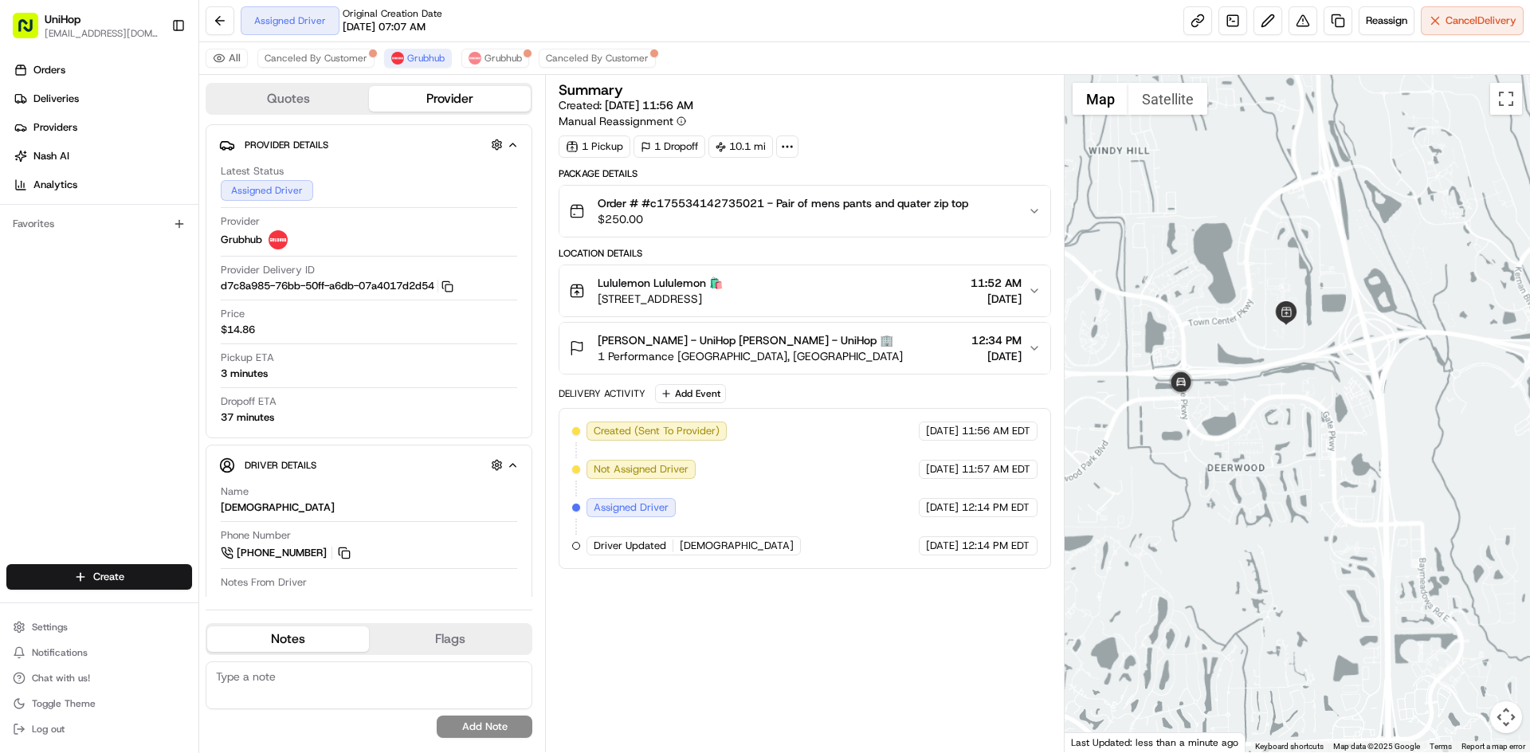
drag, startPoint x: 1191, startPoint y: 235, endPoint x: 1134, endPoint y: 273, distance: 68.3
click at [1134, 273] on div at bounding box center [1298, 413] width 466 height 677
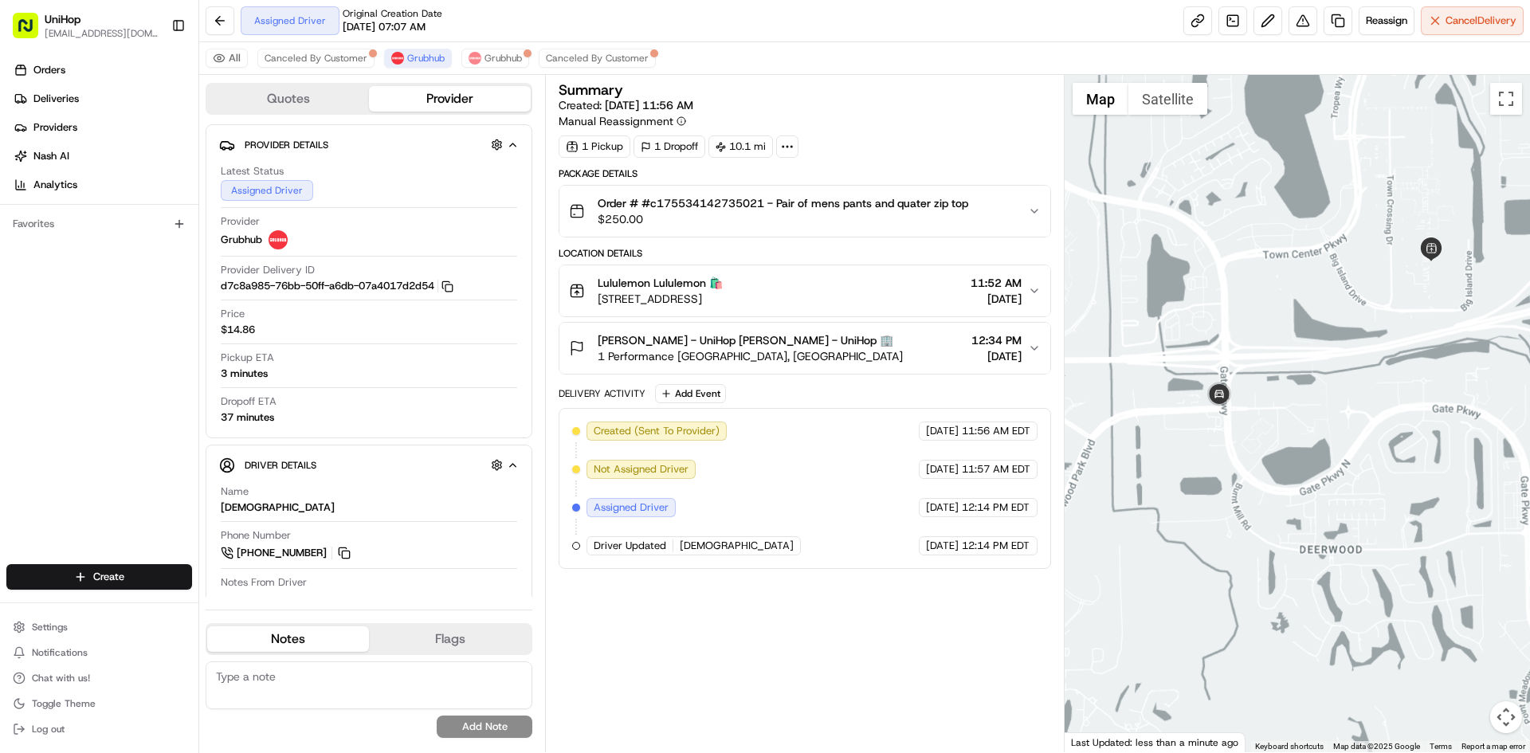
drag, startPoint x: 1293, startPoint y: 330, endPoint x: 1275, endPoint y: 334, distance: 18.0
click at [1289, 332] on div at bounding box center [1298, 413] width 466 height 677
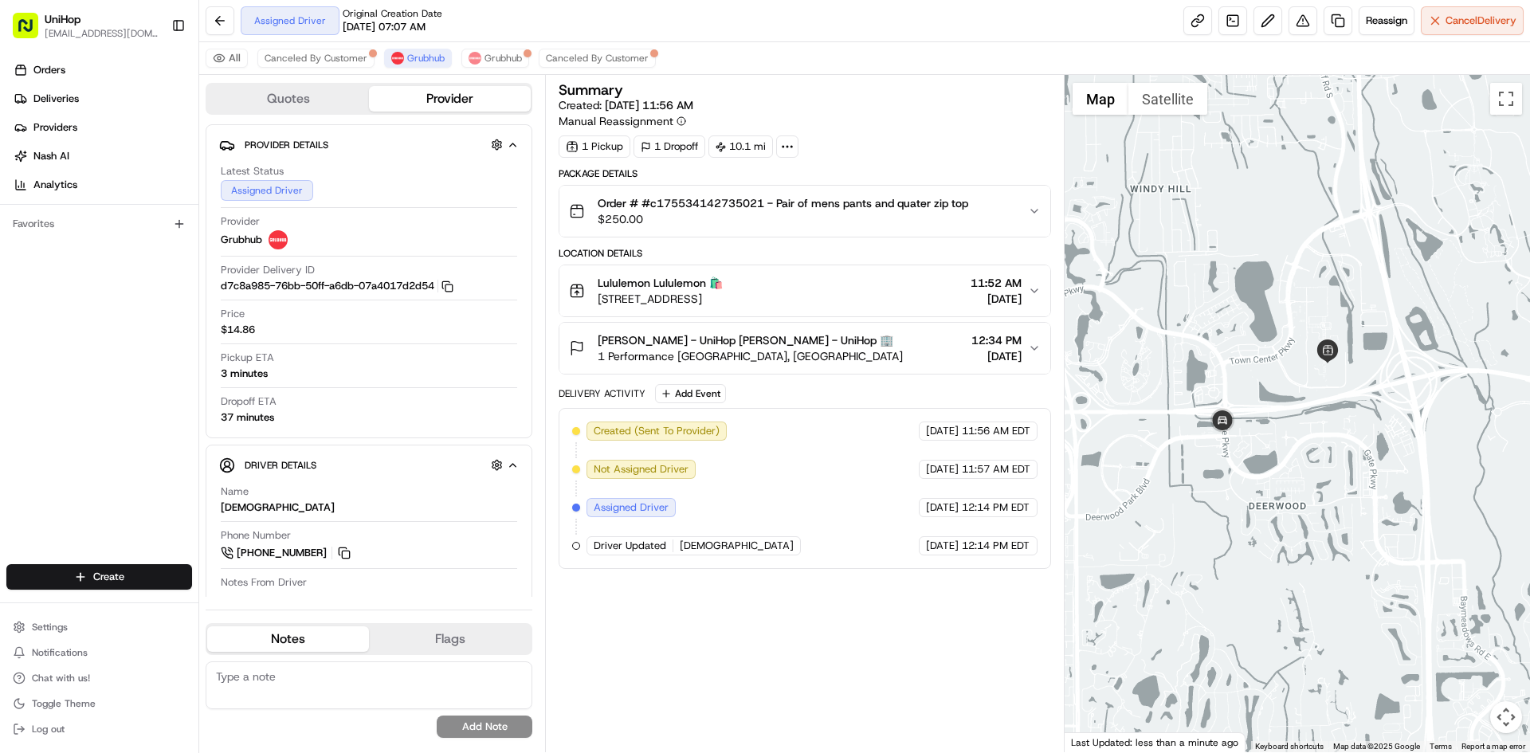
drag, startPoint x: 1274, startPoint y: 336, endPoint x: 1260, endPoint y: 404, distance: 69.2
click at [1261, 404] on div at bounding box center [1298, 413] width 466 height 677
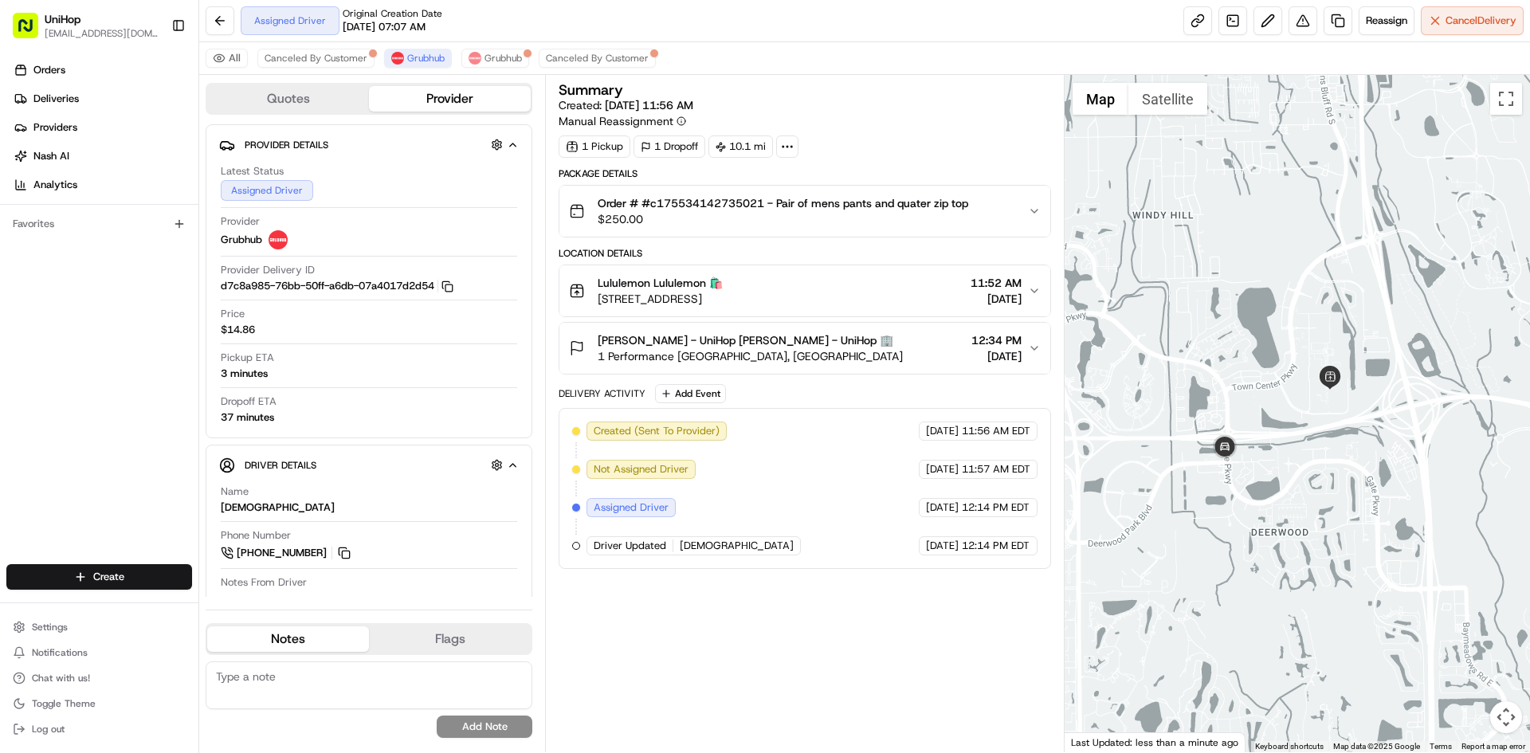
drag, startPoint x: 1239, startPoint y: 370, endPoint x: 1243, endPoint y: 391, distance: 21.3
click at [1243, 391] on div at bounding box center [1298, 413] width 466 height 677
drag, startPoint x: 1218, startPoint y: 288, endPoint x: 1219, endPoint y: 304, distance: 16.0
click at [1219, 304] on div at bounding box center [1298, 413] width 466 height 677
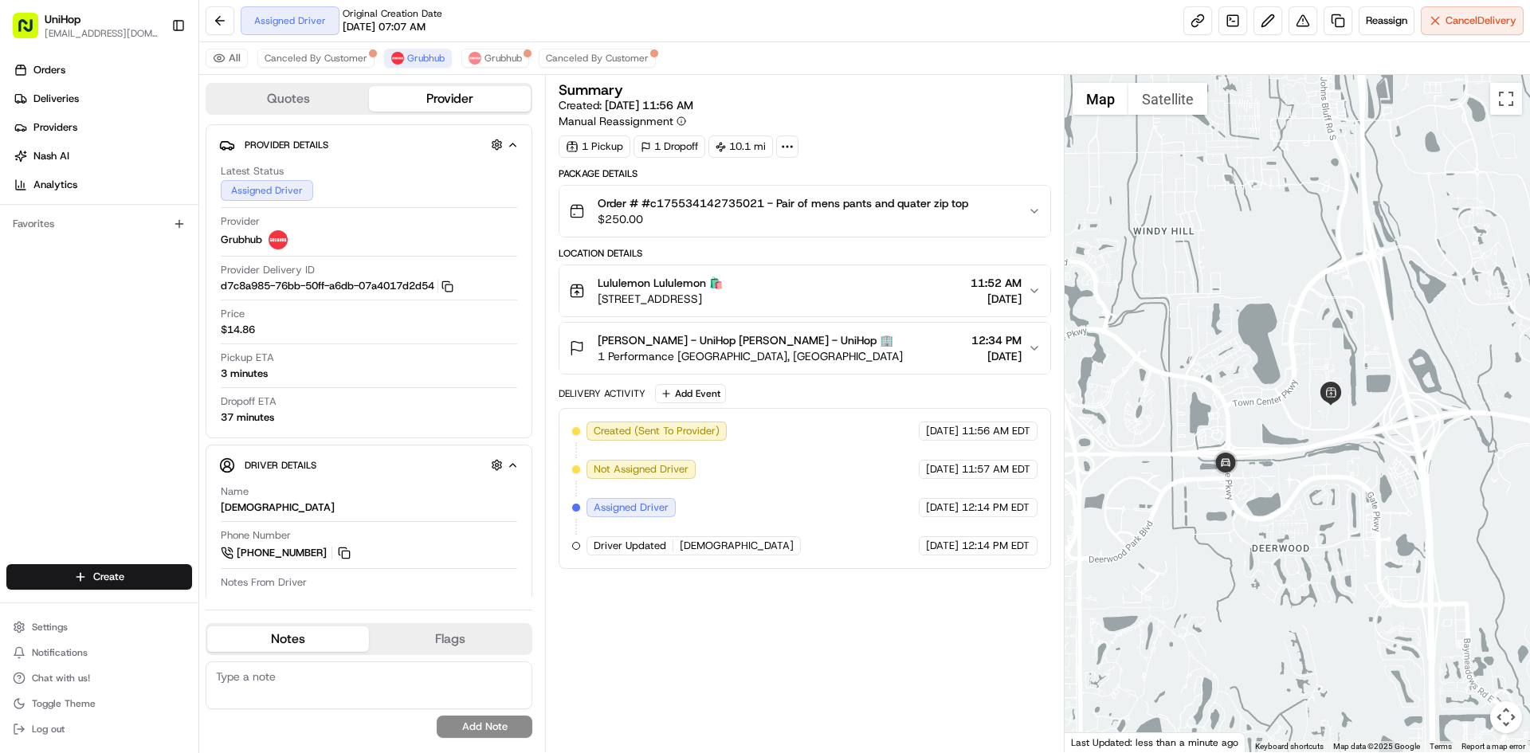
click at [1208, 281] on div at bounding box center [1298, 413] width 466 height 677
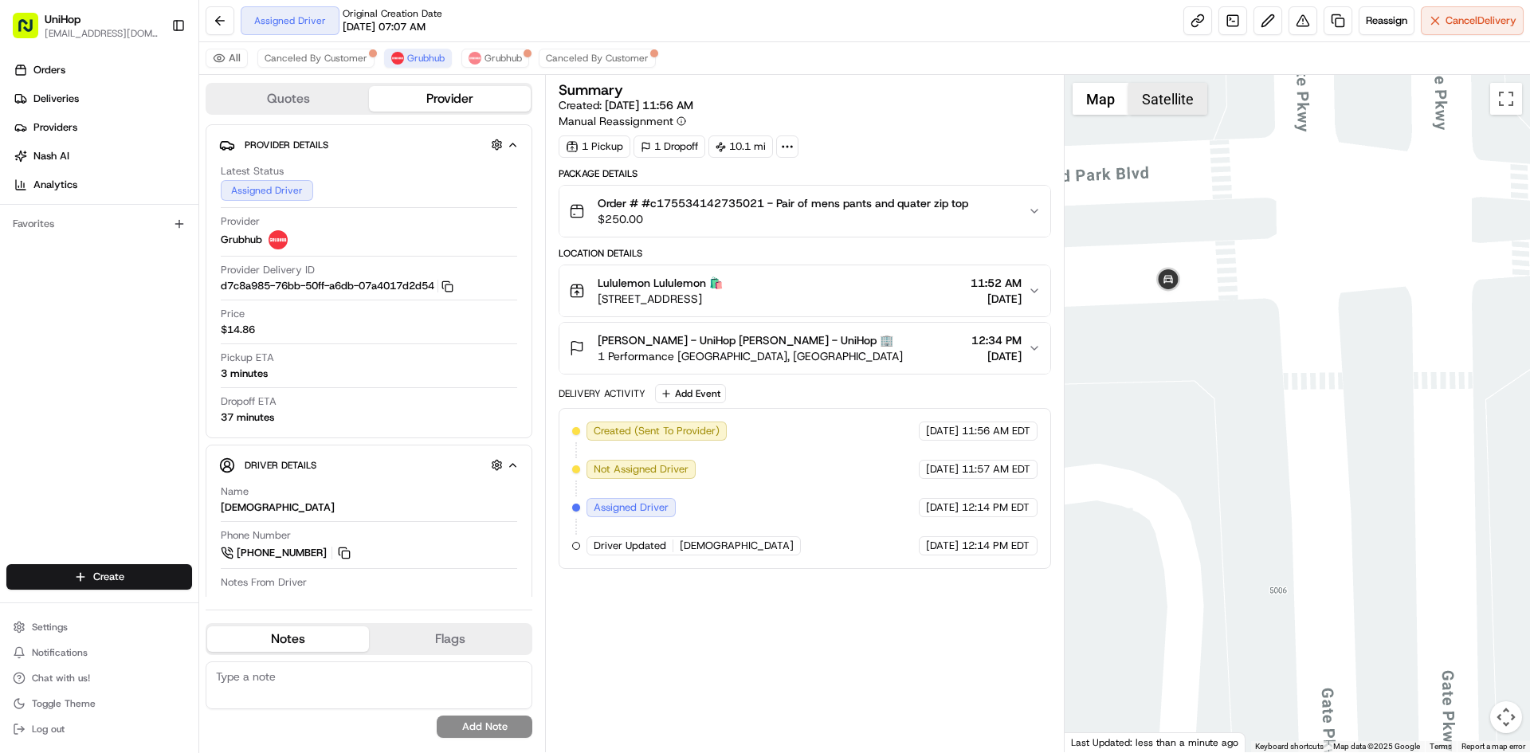
click at [1177, 91] on button "Satellite" at bounding box center [1168, 99] width 79 height 32
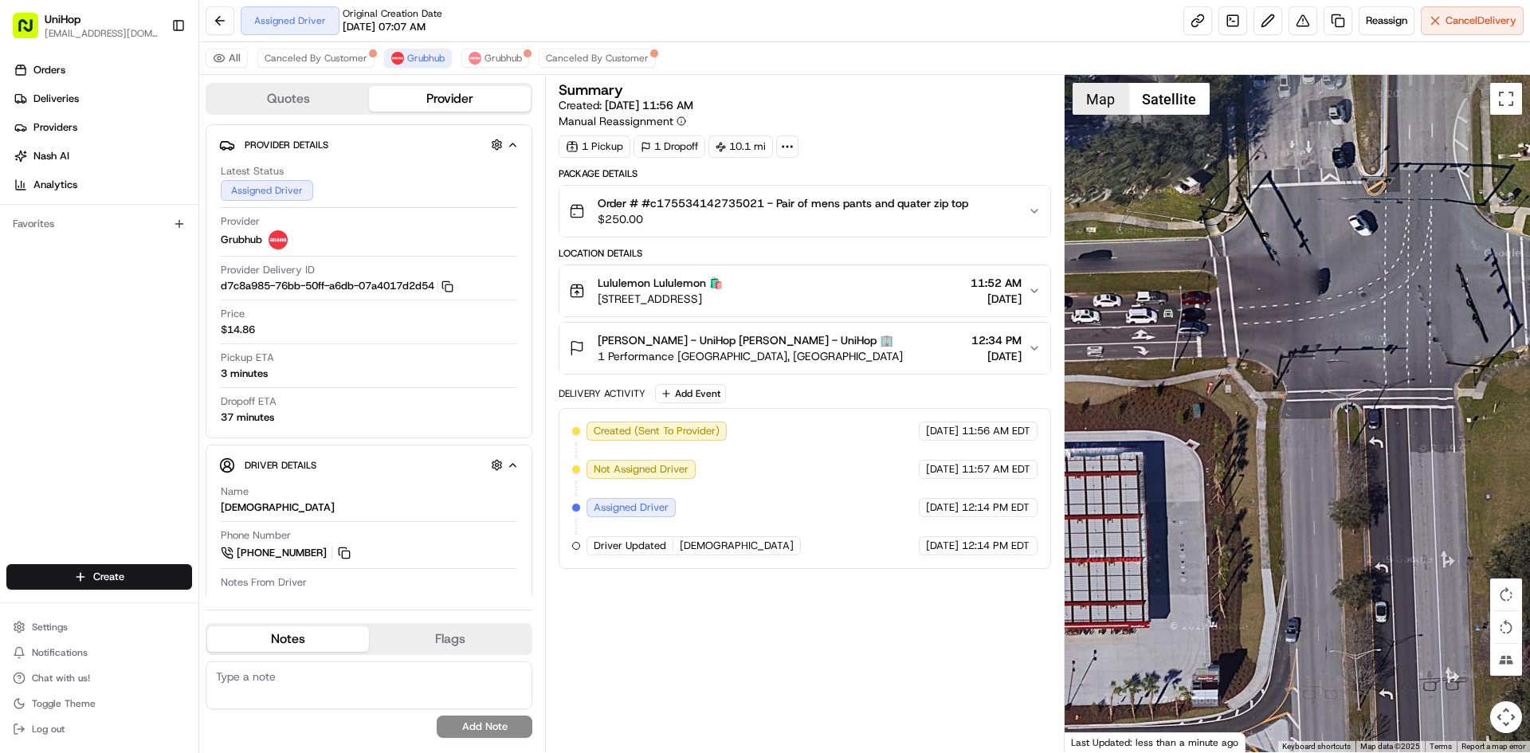
click at [1098, 108] on button "Map" at bounding box center [1101, 99] width 56 height 32
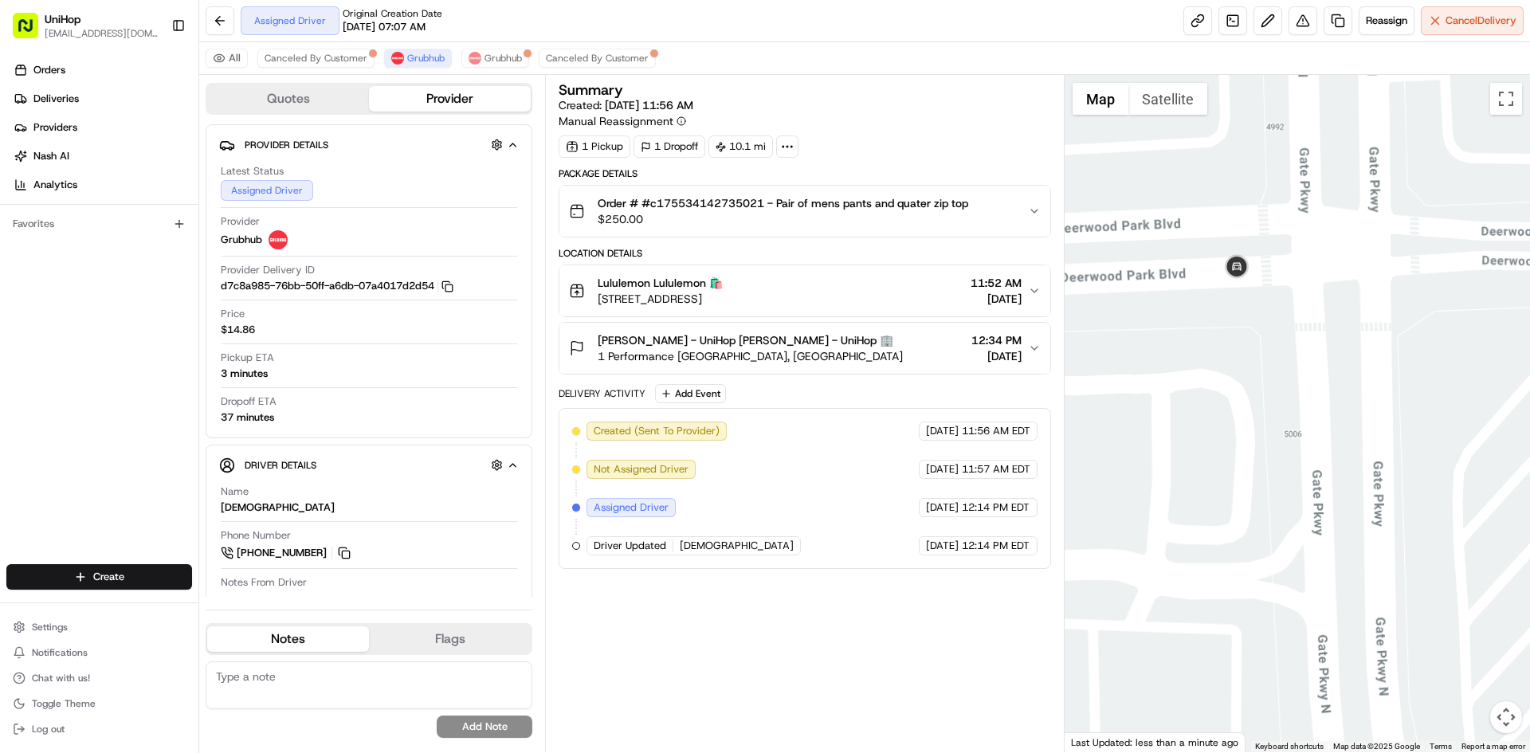
drag, startPoint x: 1325, startPoint y: 326, endPoint x: 1266, endPoint y: 395, distance: 90.5
click at [1267, 394] on div at bounding box center [1298, 413] width 466 height 677
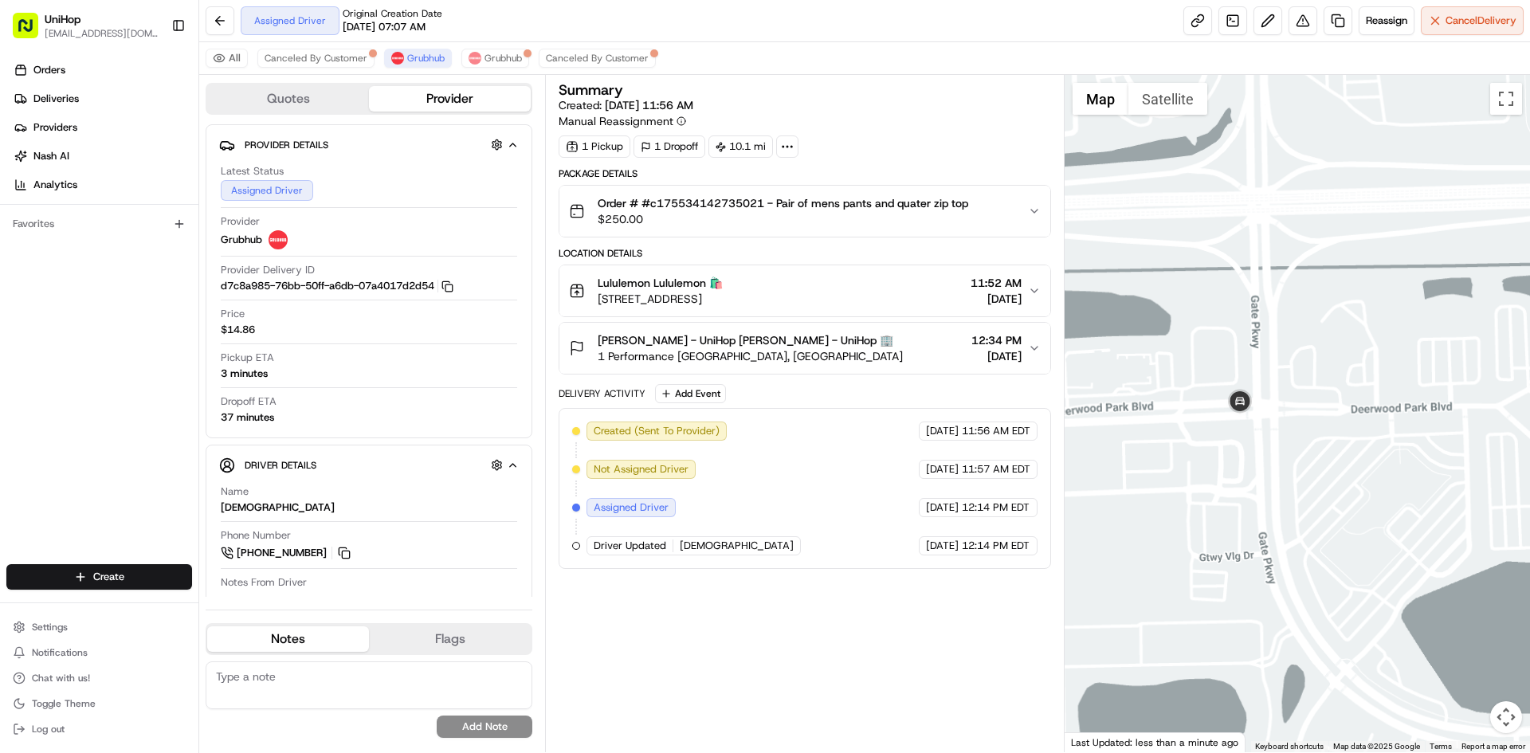
drag, startPoint x: 1353, startPoint y: 289, endPoint x: 1241, endPoint y: 418, distance: 171.2
click at [1251, 414] on div at bounding box center [1298, 413] width 466 height 677
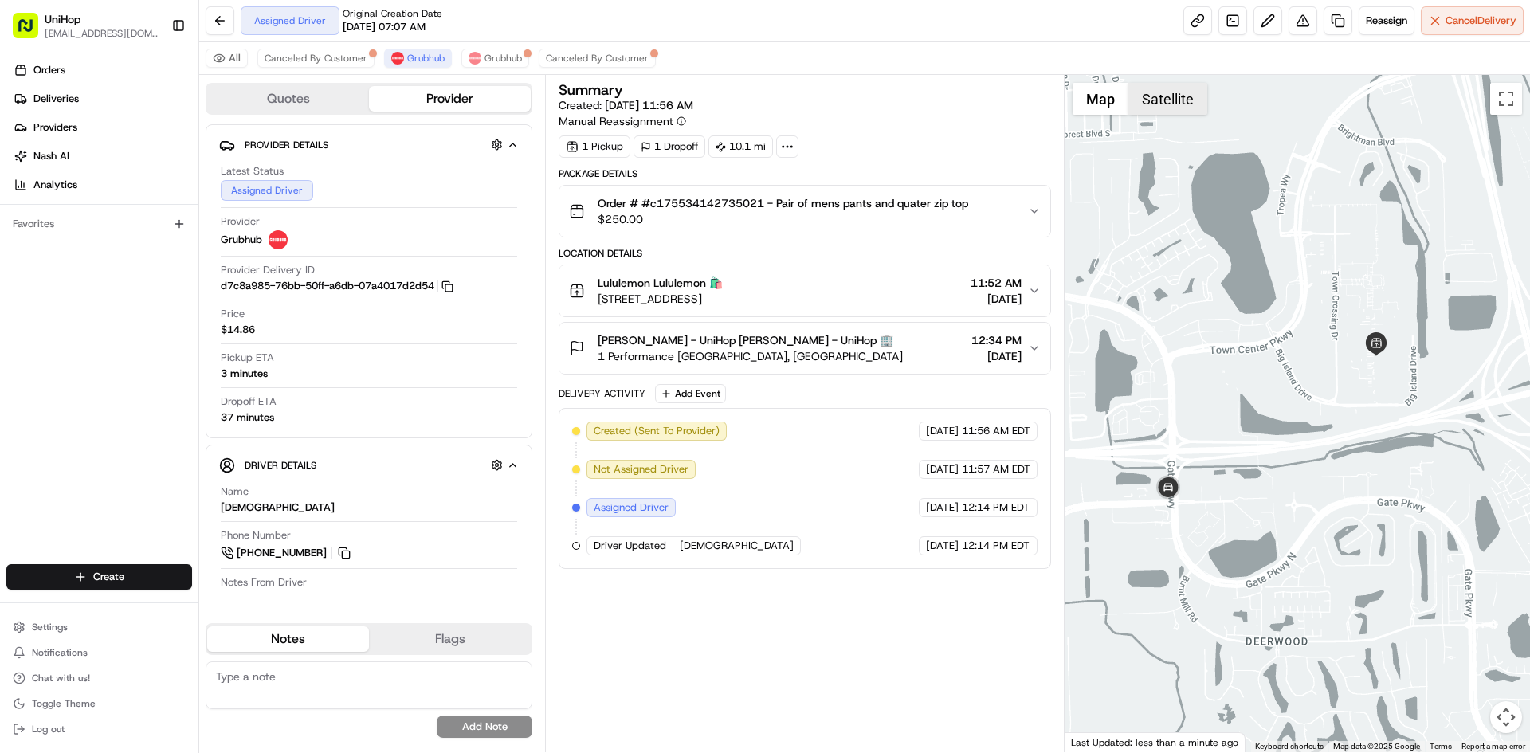
click at [1200, 106] on button "Satellite" at bounding box center [1168, 99] width 79 height 32
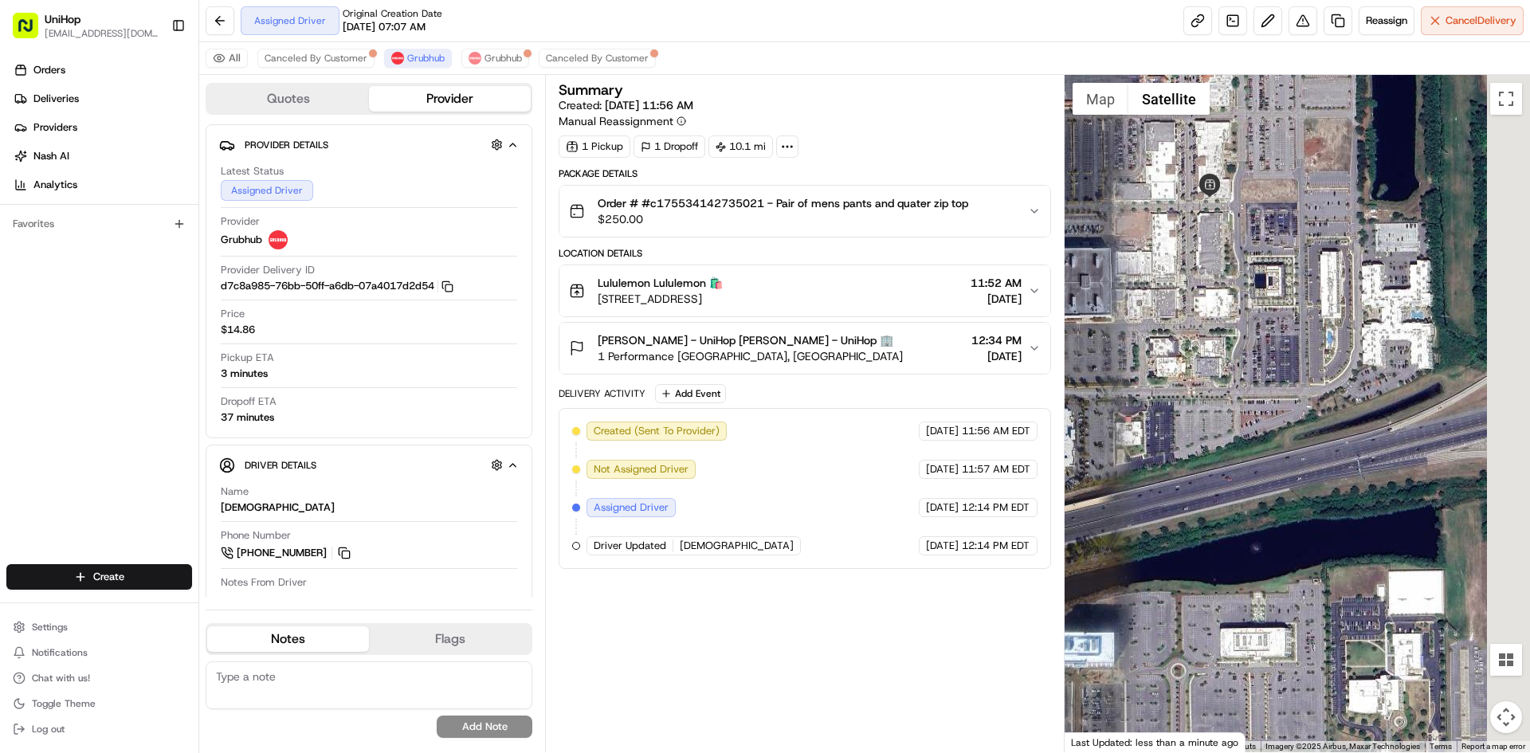
drag, startPoint x: 1490, startPoint y: 403, endPoint x: 1367, endPoint y: 434, distance: 127.2
click at [1369, 434] on div at bounding box center [1298, 413] width 466 height 677
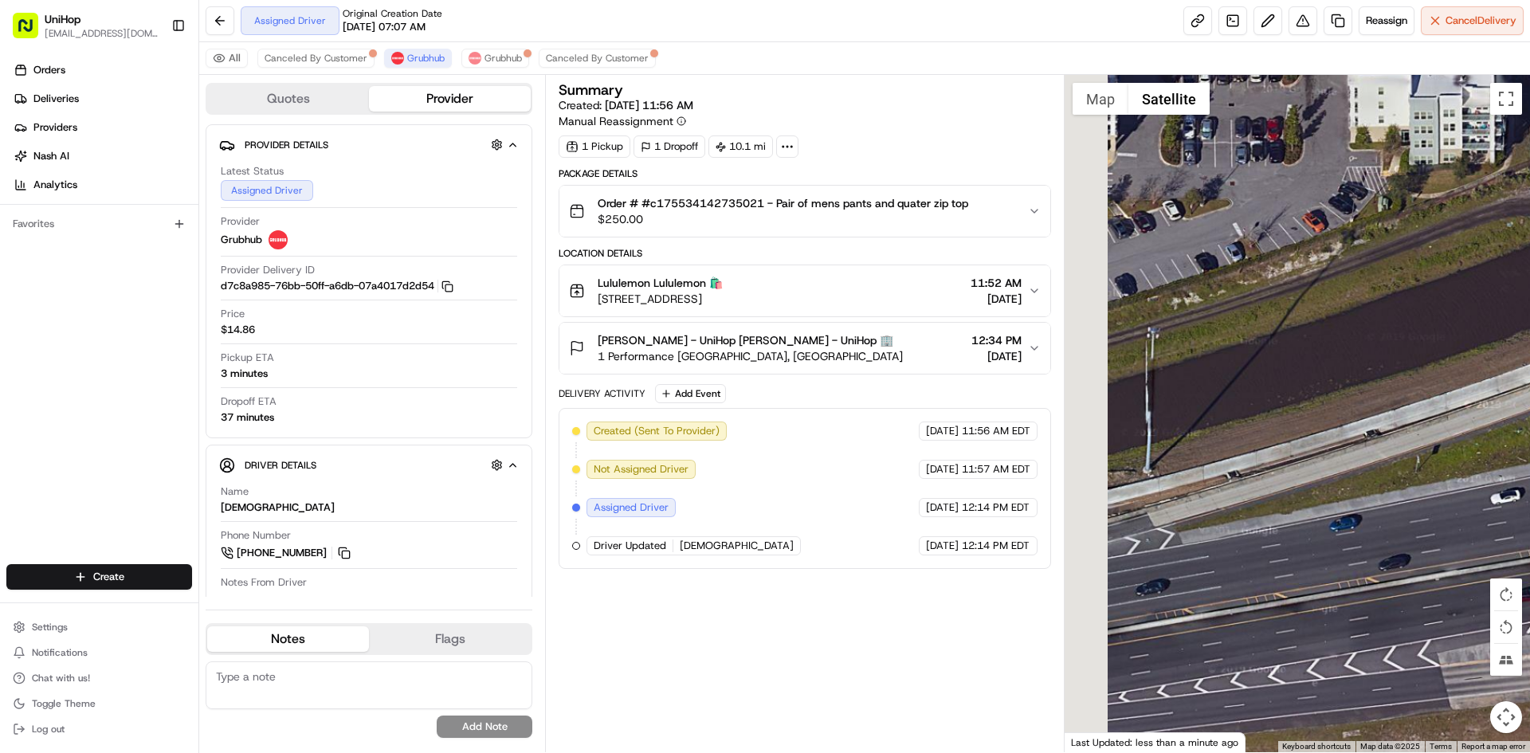
drag, startPoint x: 1326, startPoint y: 377, endPoint x: 1529, endPoint y: 352, distance: 204.7
click at [1529, 359] on div at bounding box center [1298, 413] width 466 height 677
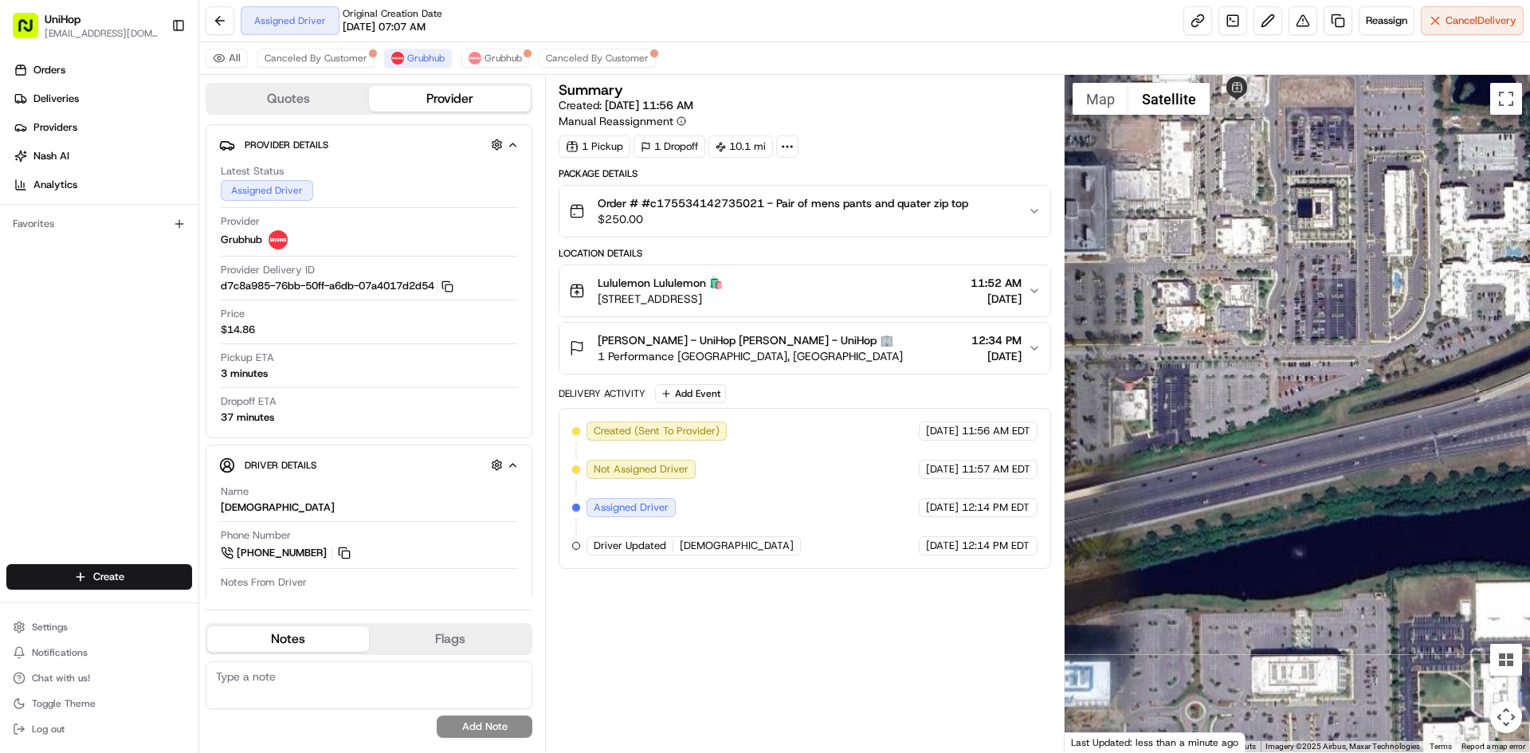
drag, startPoint x: 1305, startPoint y: 430, endPoint x: 1404, endPoint y: 406, distance: 101.5
click at [1404, 408] on div at bounding box center [1298, 413] width 466 height 677
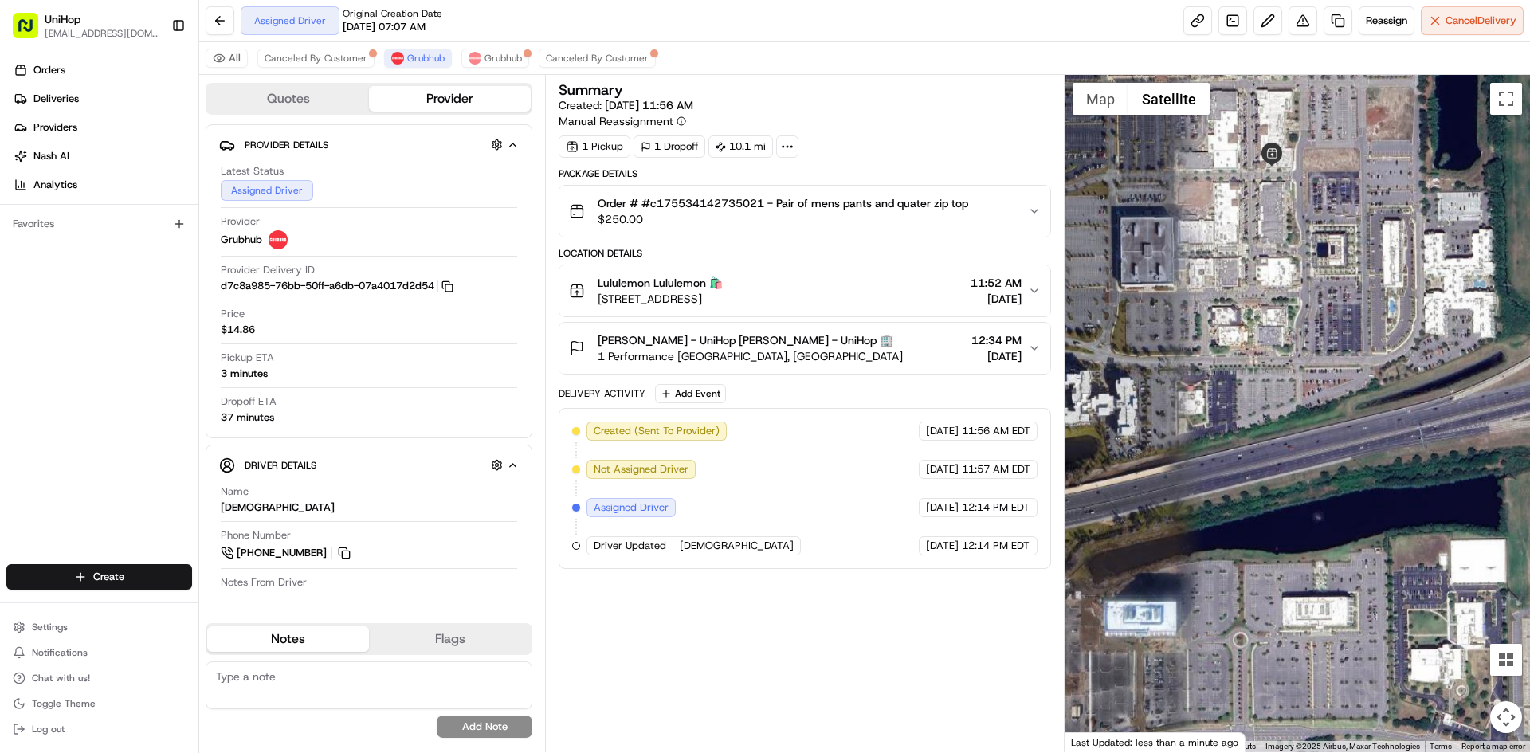
drag, startPoint x: 1375, startPoint y: 402, endPoint x: 1464, endPoint y: 383, distance: 91.3
click at [1458, 385] on div at bounding box center [1298, 413] width 466 height 677
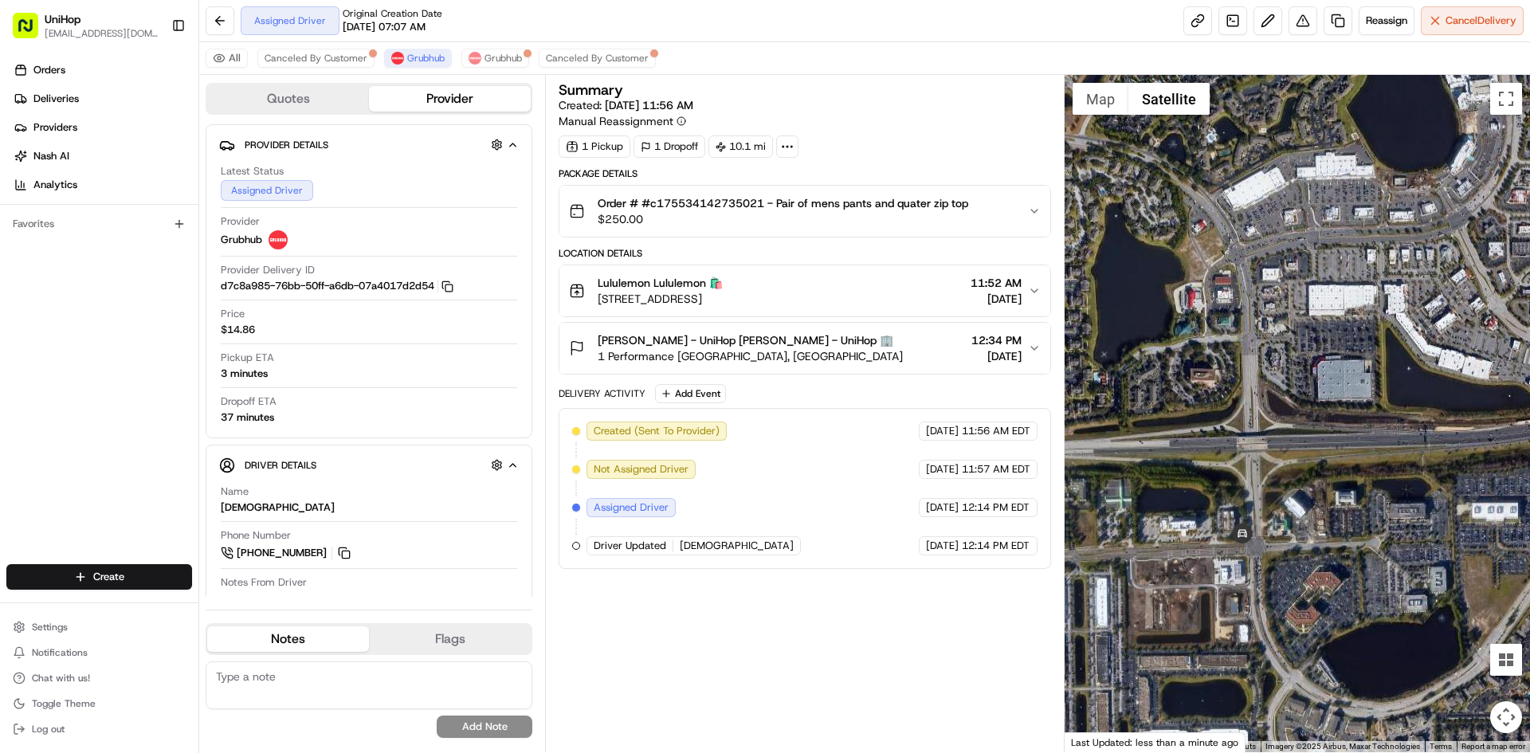
click at [1245, 368] on div at bounding box center [1298, 413] width 466 height 677
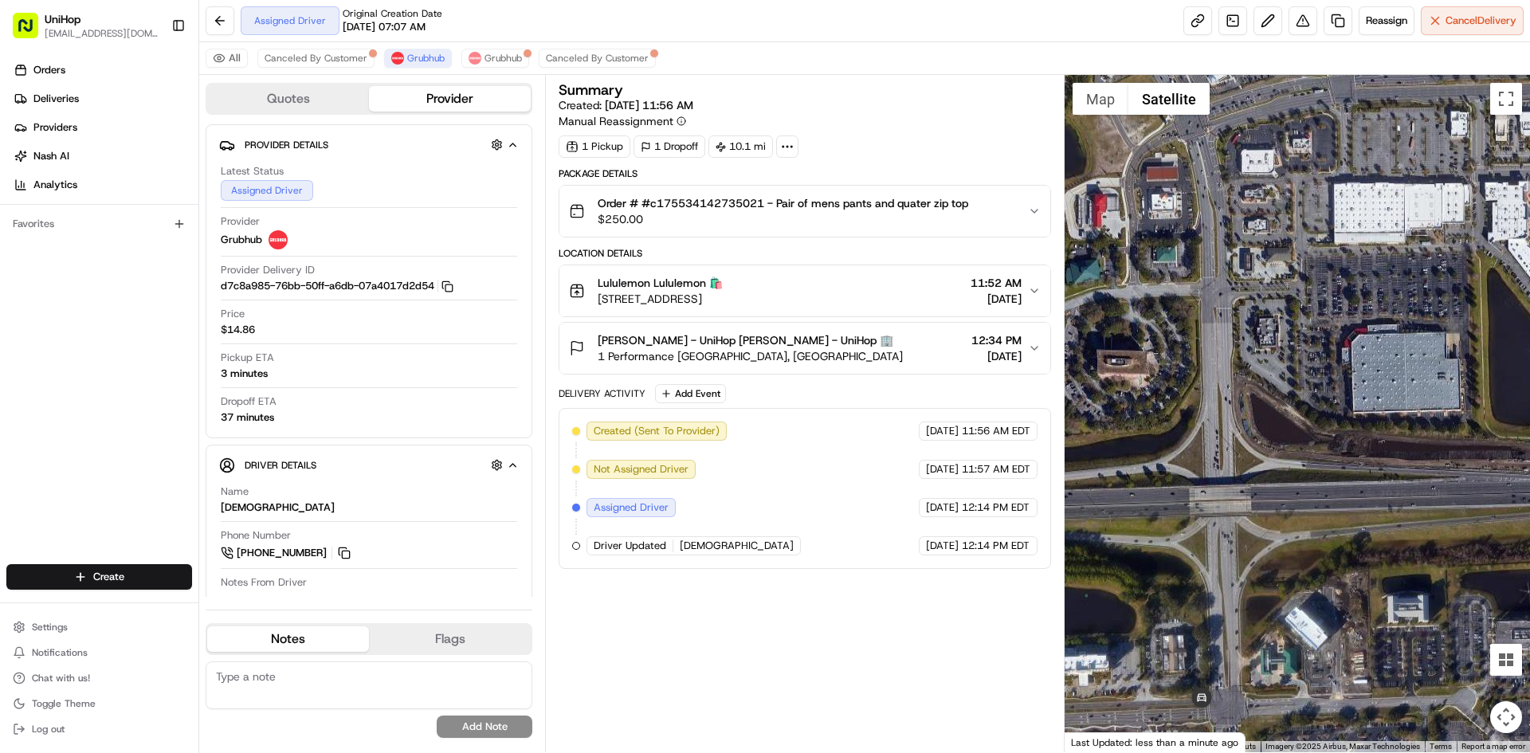
drag, startPoint x: 1237, startPoint y: 250, endPoint x: 1231, endPoint y: 270, distance: 20.7
click at [1231, 270] on div at bounding box center [1298, 413] width 466 height 677
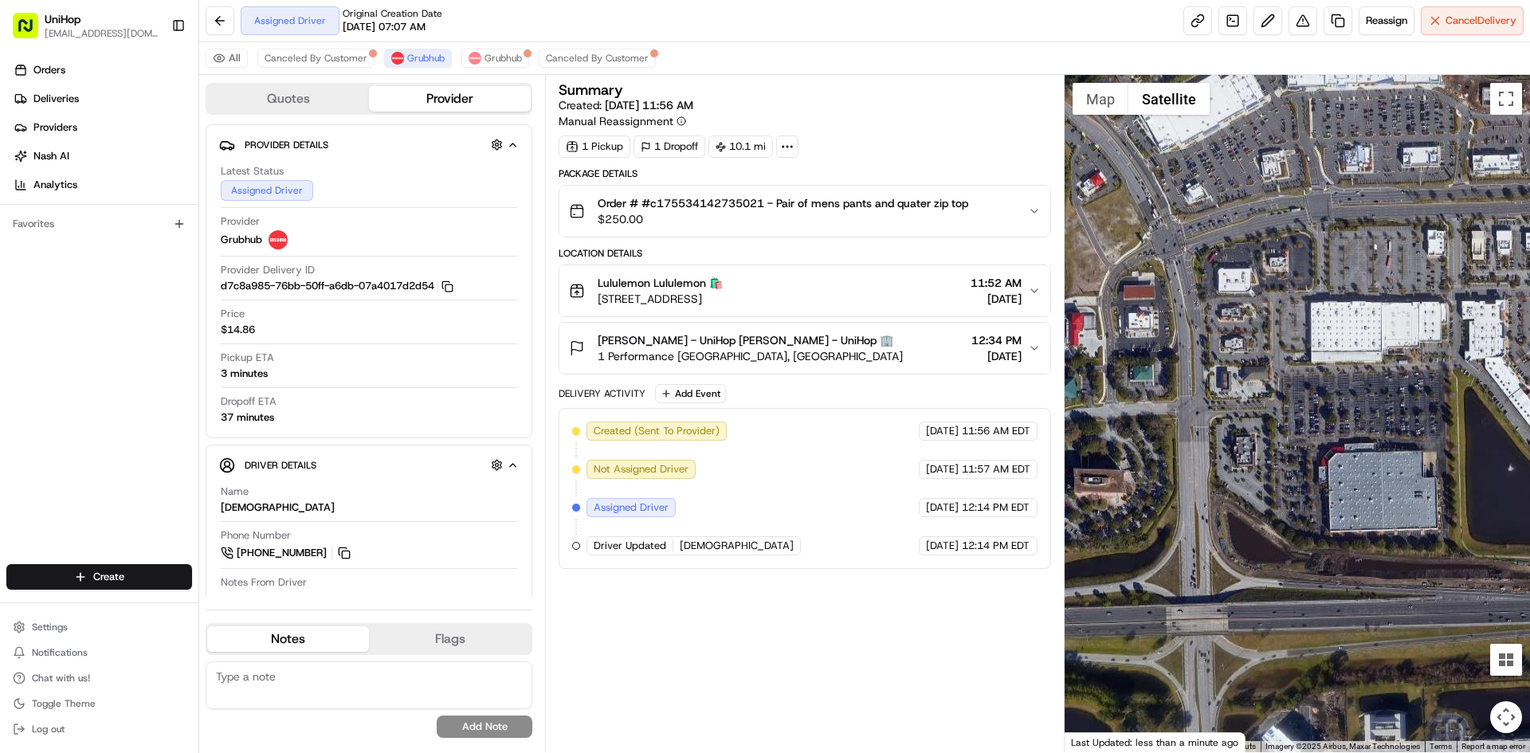
drag, startPoint x: 1235, startPoint y: 175, endPoint x: 1227, endPoint y: 240, distance: 65.0
click at [1227, 240] on div at bounding box center [1298, 413] width 466 height 677
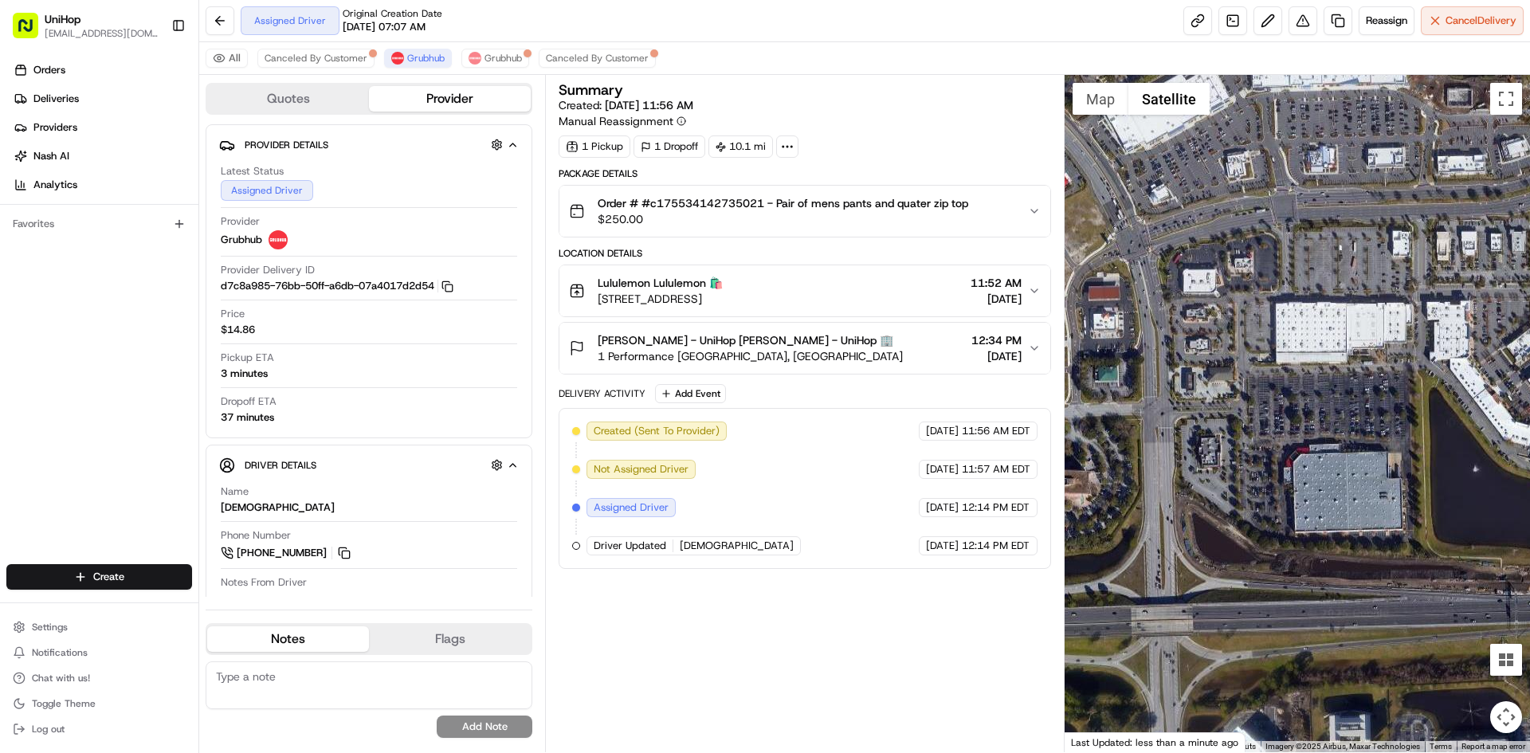
drag, startPoint x: 1396, startPoint y: 276, endPoint x: 1350, endPoint y: 275, distance: 46.2
click at [1358, 277] on div at bounding box center [1298, 413] width 466 height 677
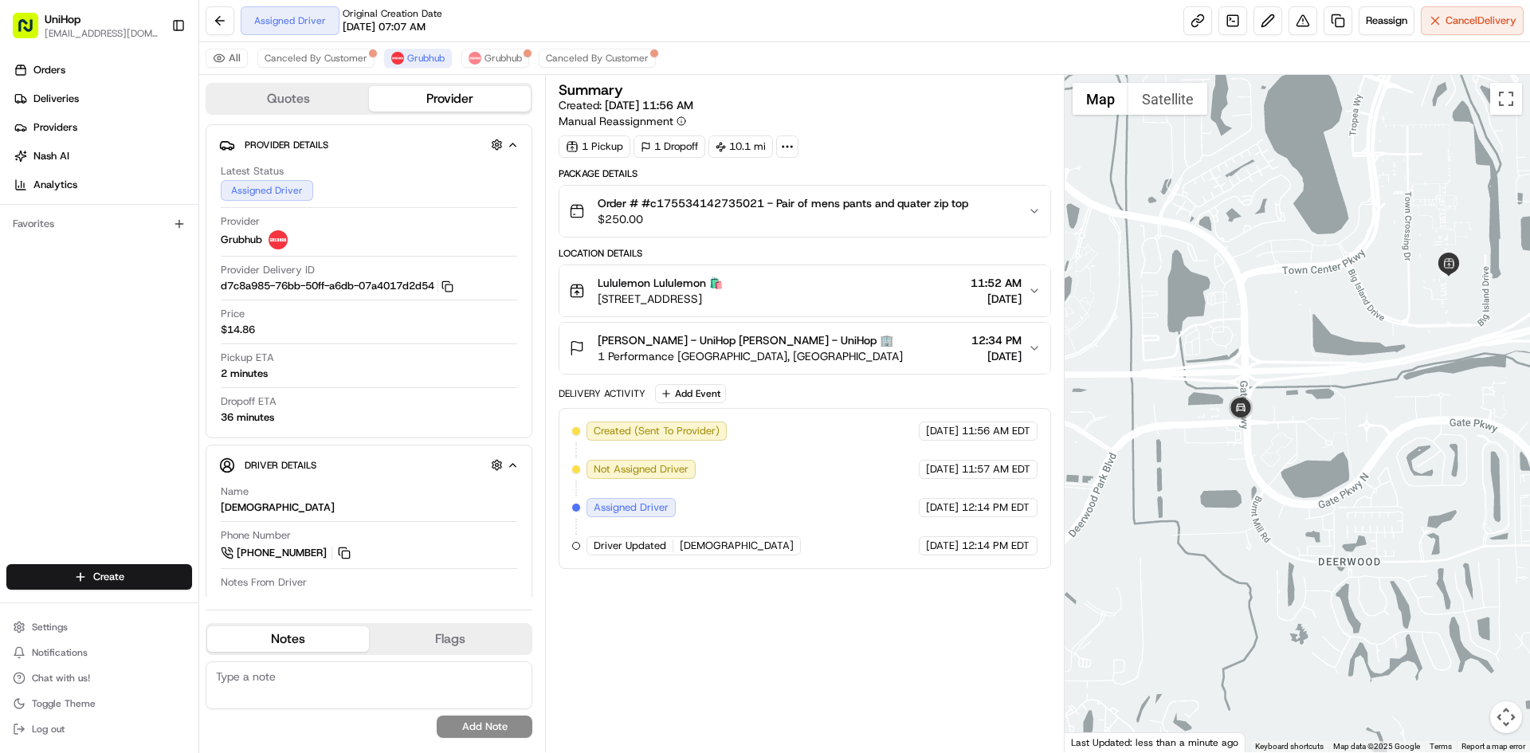
drag, startPoint x: 1336, startPoint y: 216, endPoint x: 1274, endPoint y: 377, distance: 172.6
click at [1311, 256] on div at bounding box center [1298, 413] width 466 height 677
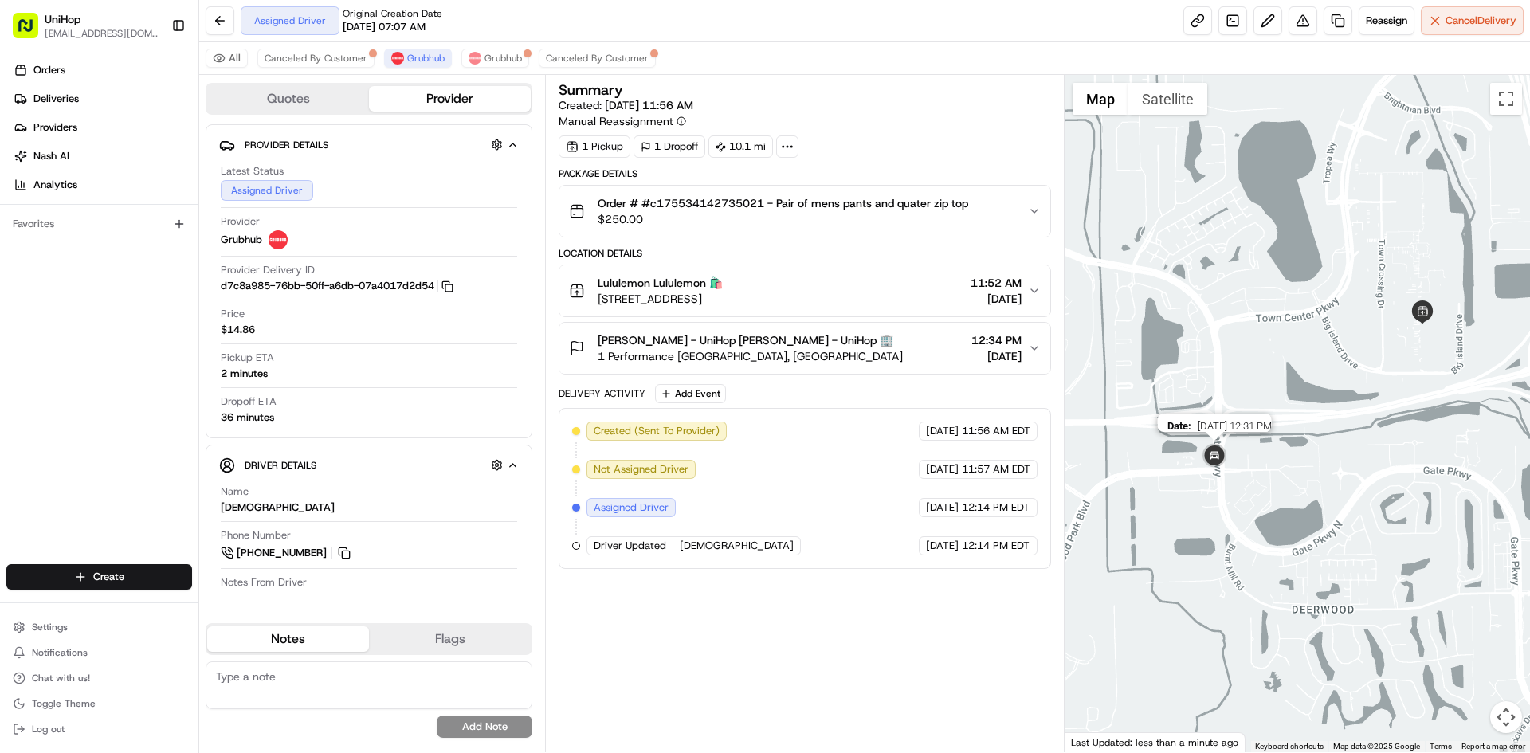
click at [1217, 452] on img "1" at bounding box center [1215, 457] width 32 height 32
drag, startPoint x: 1392, startPoint y: 210, endPoint x: 1384, endPoint y: 213, distance: 9.3
click at [1380, 217] on div "To navigate, press the arrow keys." at bounding box center [1298, 413] width 466 height 677
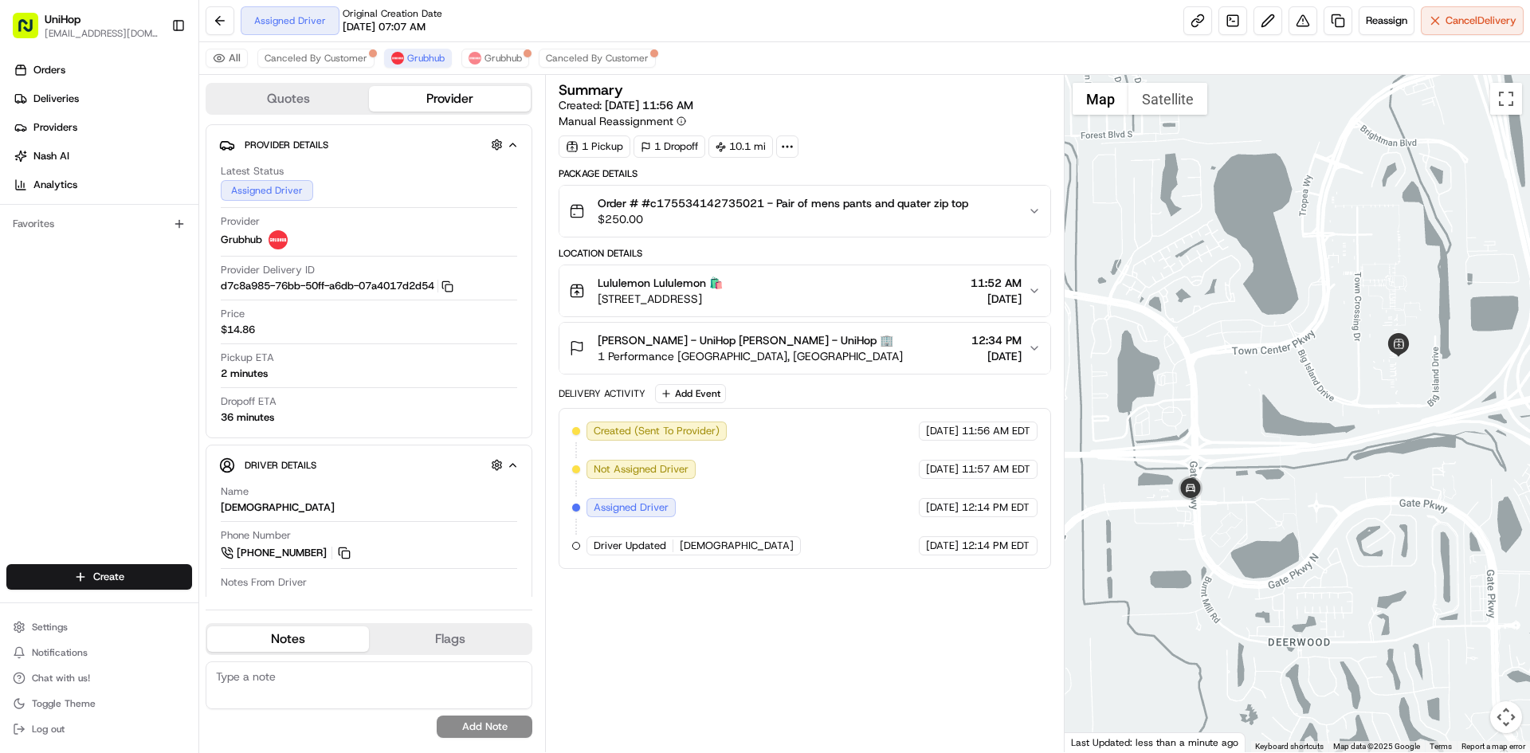
drag, startPoint x: 1247, startPoint y: 265, endPoint x: 1235, endPoint y: 268, distance: 12.2
click at [1244, 285] on div at bounding box center [1298, 413] width 466 height 677
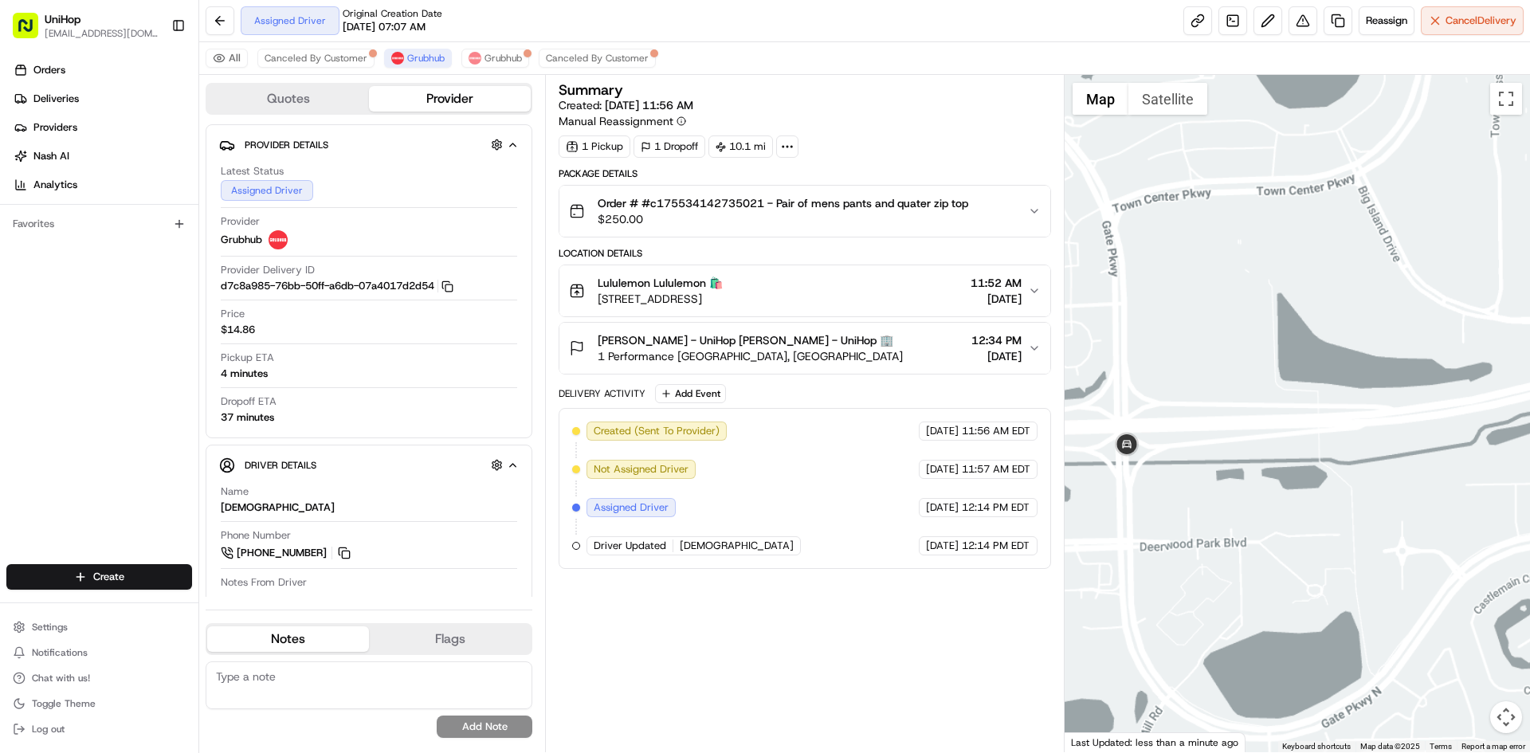
click at [1244, 403] on div at bounding box center [1298, 413] width 466 height 677
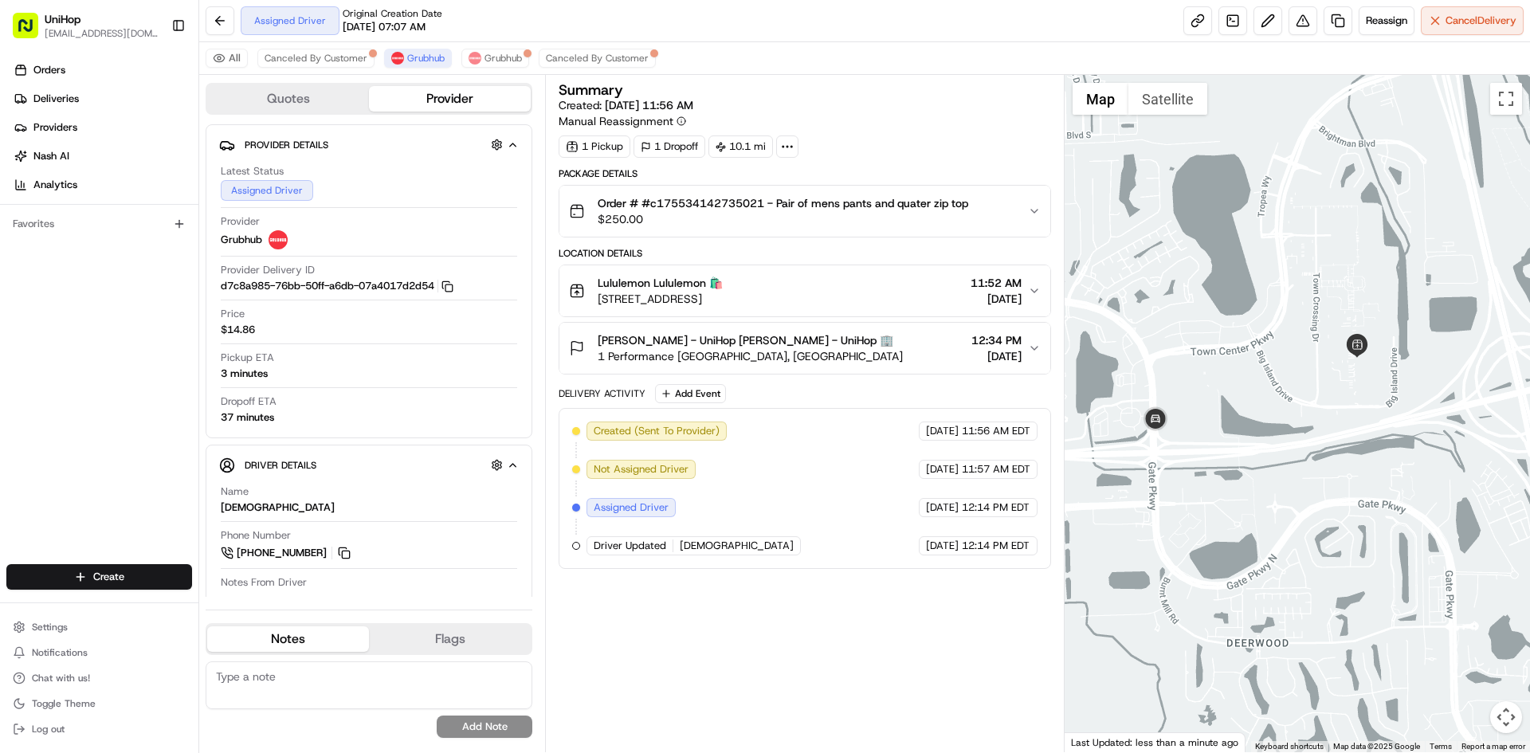
click at [91, 377] on div "Orders Deliveries Providers Nash AI Analytics Favorites" at bounding box center [99, 312] width 198 height 523
click at [0, 361] on div "Orders Deliveries Providers Nash AI Analytics Favorites" at bounding box center [99, 312] width 198 height 523
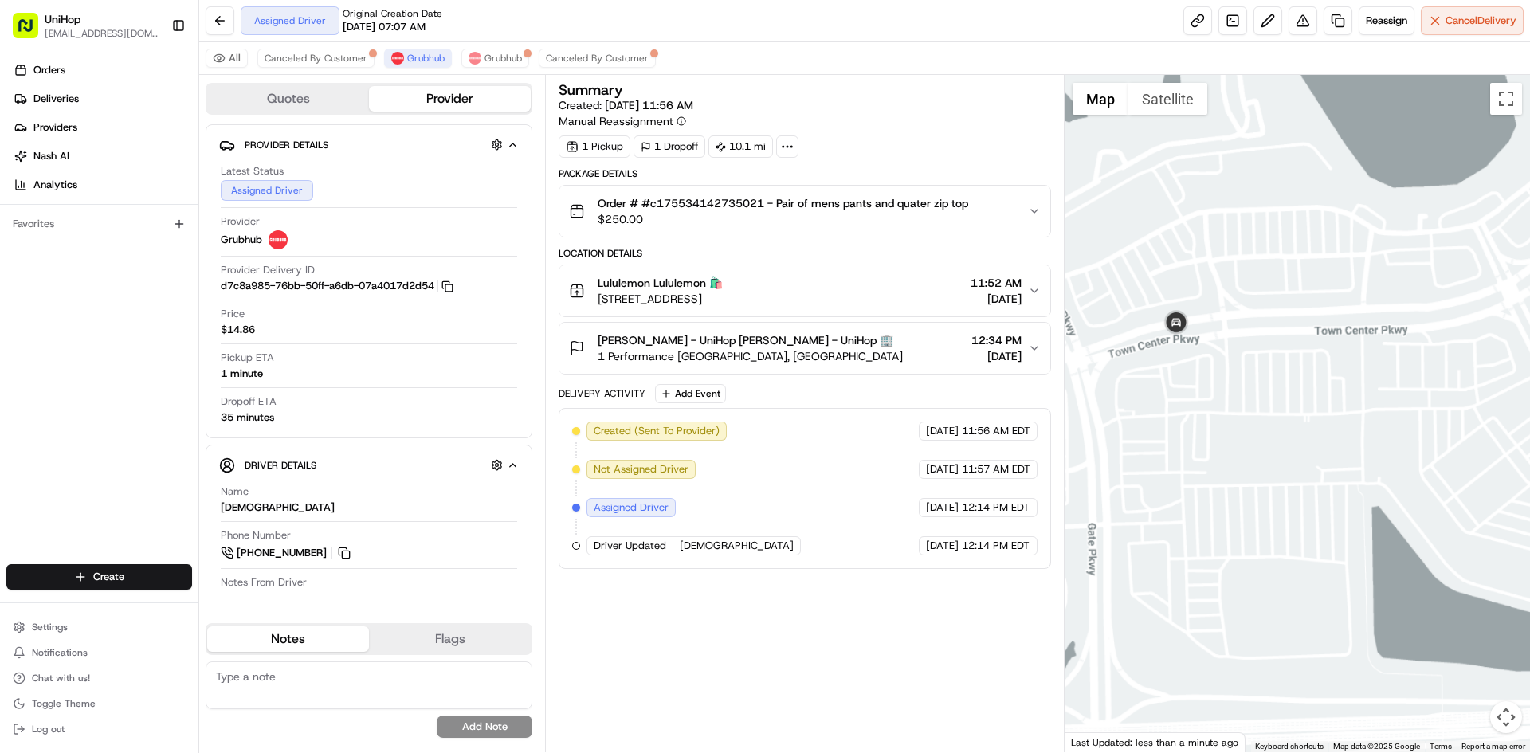
drag, startPoint x: 1392, startPoint y: 378, endPoint x: 1303, endPoint y: 383, distance: 88.6
click at [1312, 390] on div at bounding box center [1298, 413] width 466 height 677
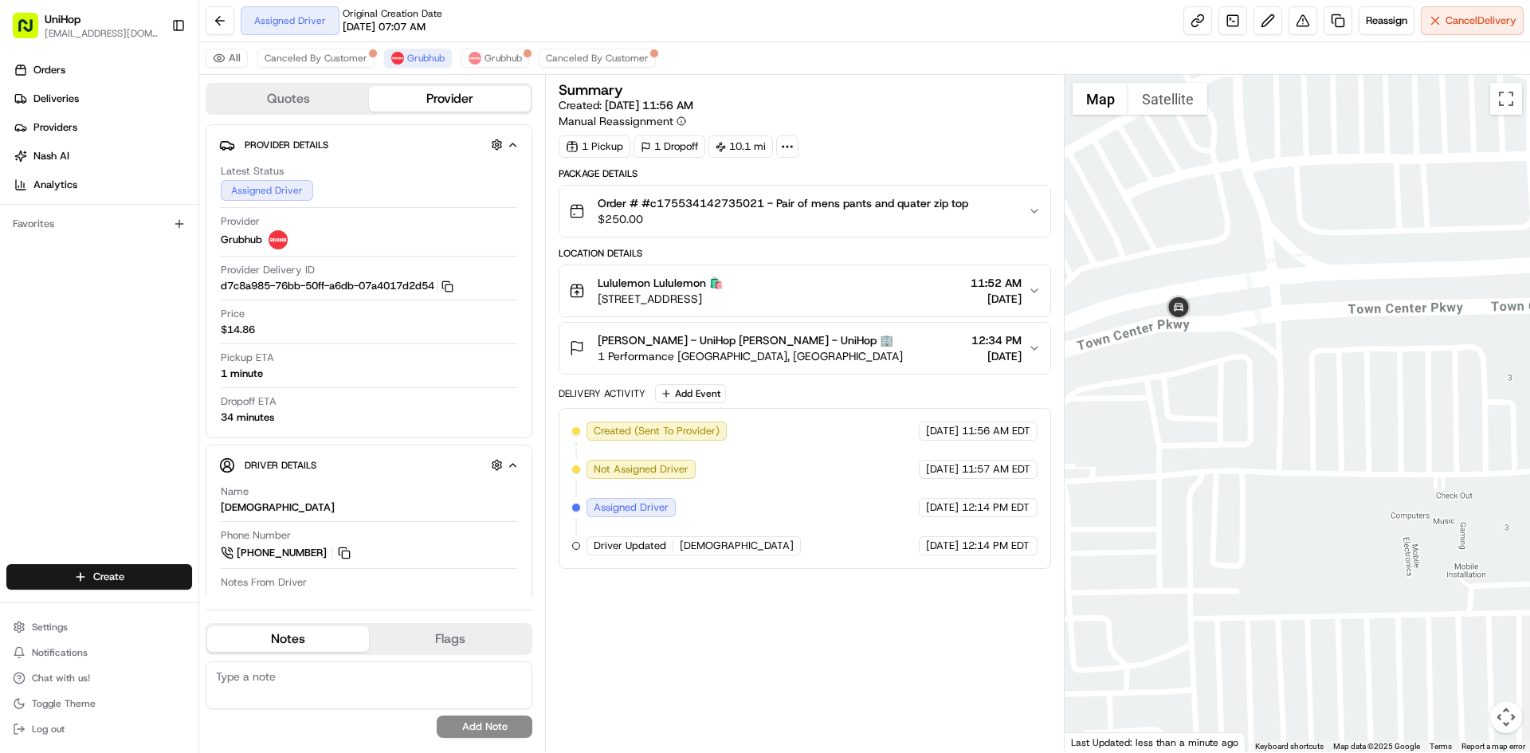
click at [1170, 99] on button "Satellite" at bounding box center [1168, 99] width 79 height 32
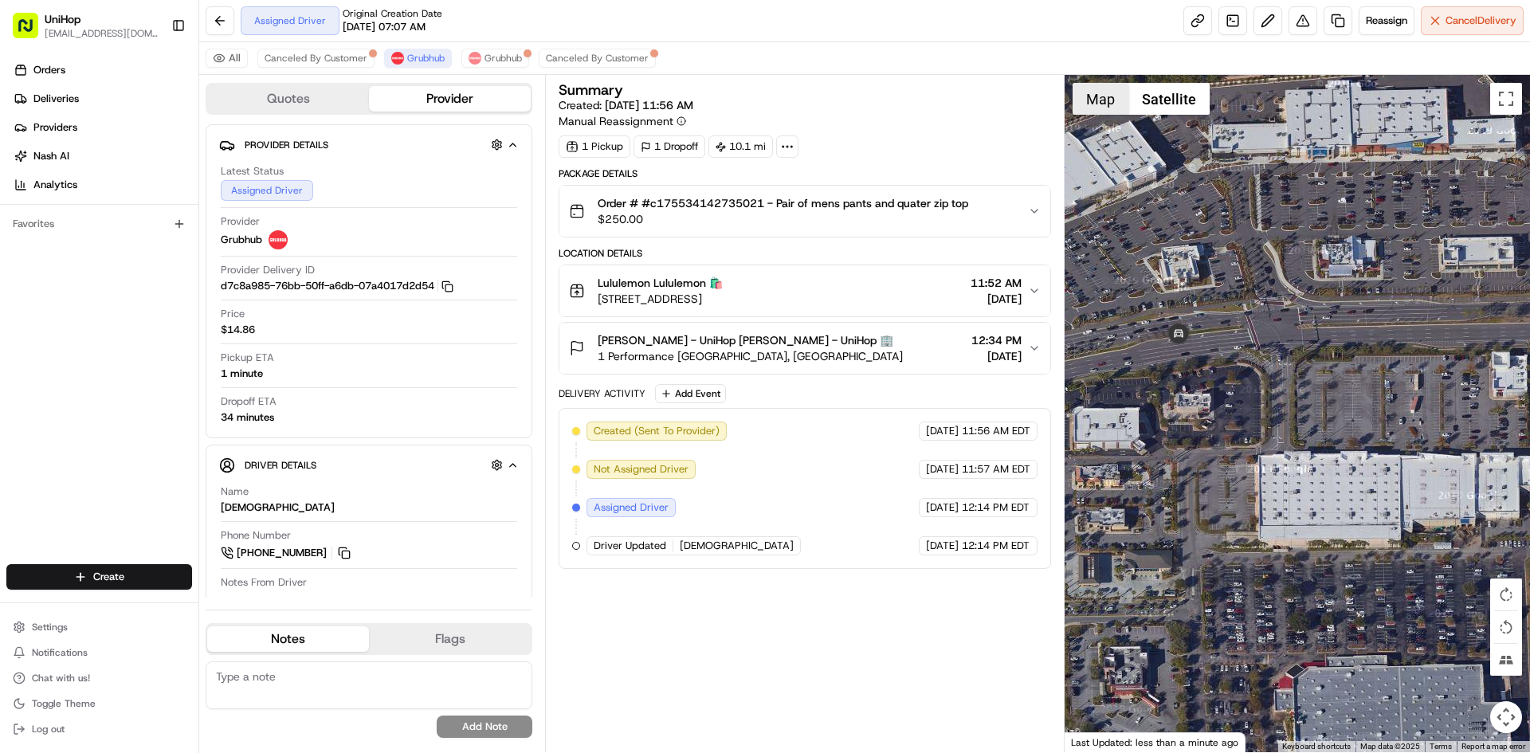
click at [1090, 103] on button "Map" at bounding box center [1101, 99] width 56 height 32
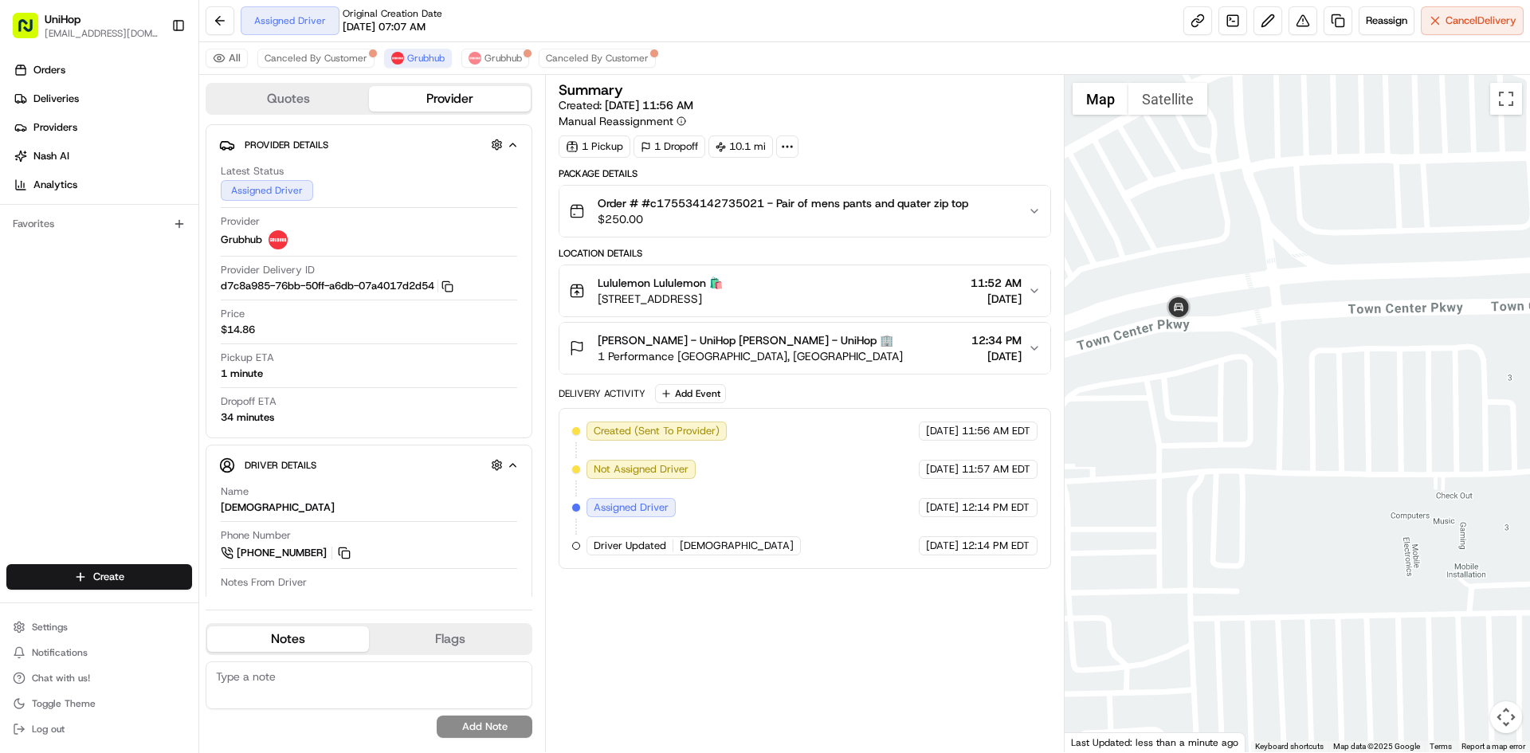
drag, startPoint x: 901, startPoint y: 295, endPoint x: 599, endPoint y: 297, distance: 302.1
click at [599, 297] on div "Lululemon Lululemon 🛍️ 4791 River City Dr Suite 143, Jacksonville, FL 32246, US…" at bounding box center [798, 291] width 458 height 32
drag, startPoint x: 606, startPoint y: 284, endPoint x: 434, endPoint y: 96, distance: 255.0
click at [644, 285] on div "Lululemon Lululemon 🛍️ 4791 River City Dr Suite 143, Jacksonville, FL 32246, USA" at bounding box center [646, 291] width 154 height 32
copy span "Lululemo"
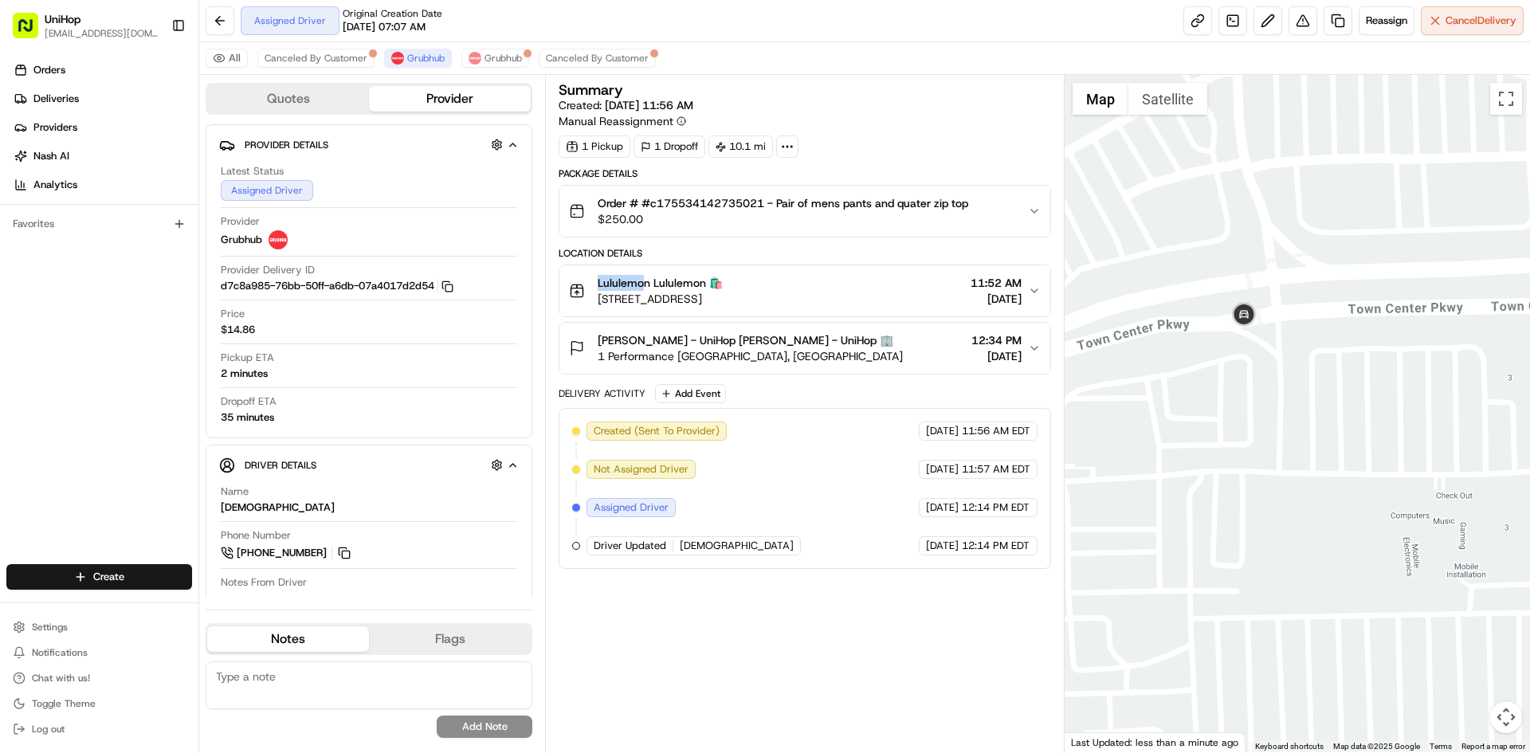
drag, startPoint x: 1242, startPoint y: 346, endPoint x: 1141, endPoint y: 313, distance: 106.4
click at [1144, 322] on div at bounding box center [1298, 413] width 466 height 677
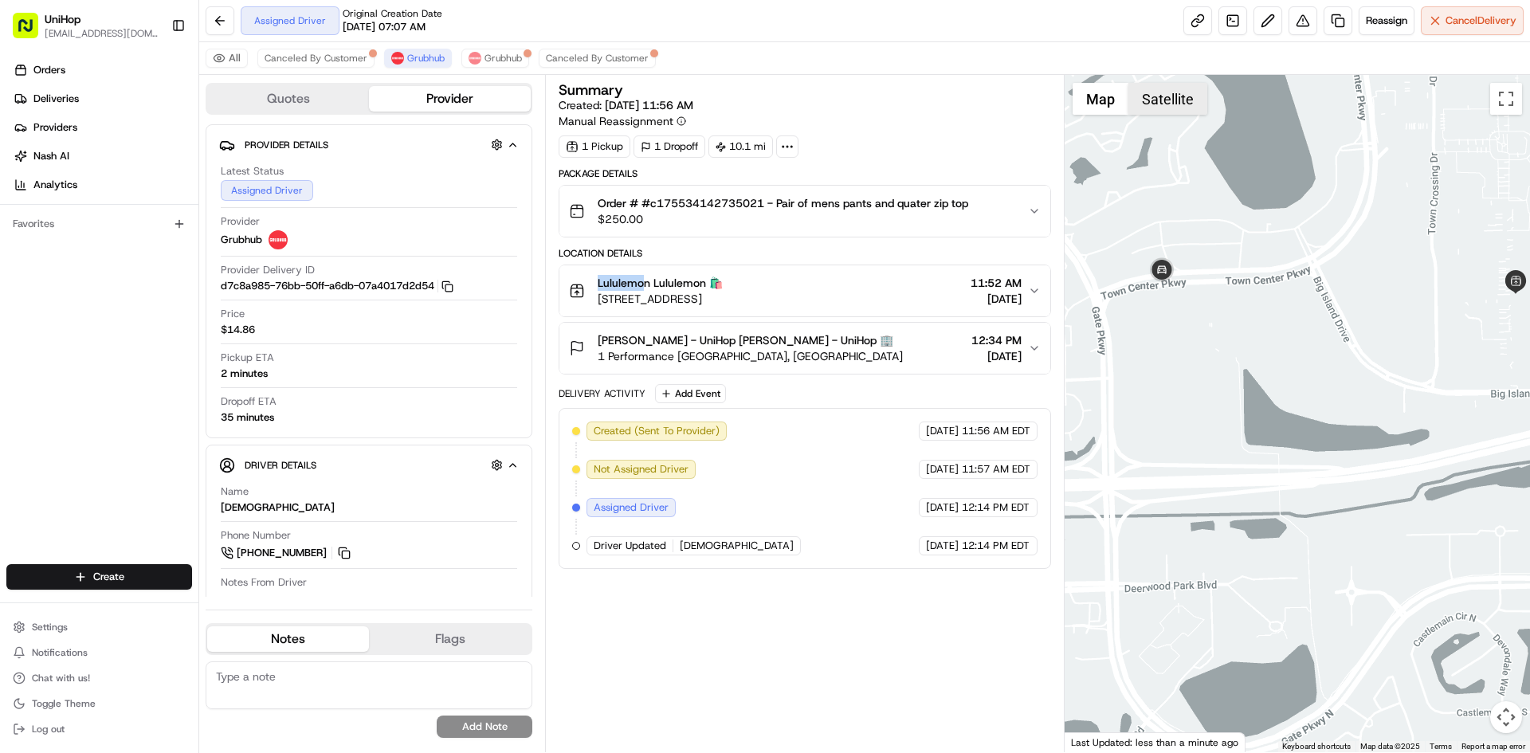
click at [1184, 102] on button "Satellite" at bounding box center [1168, 99] width 79 height 32
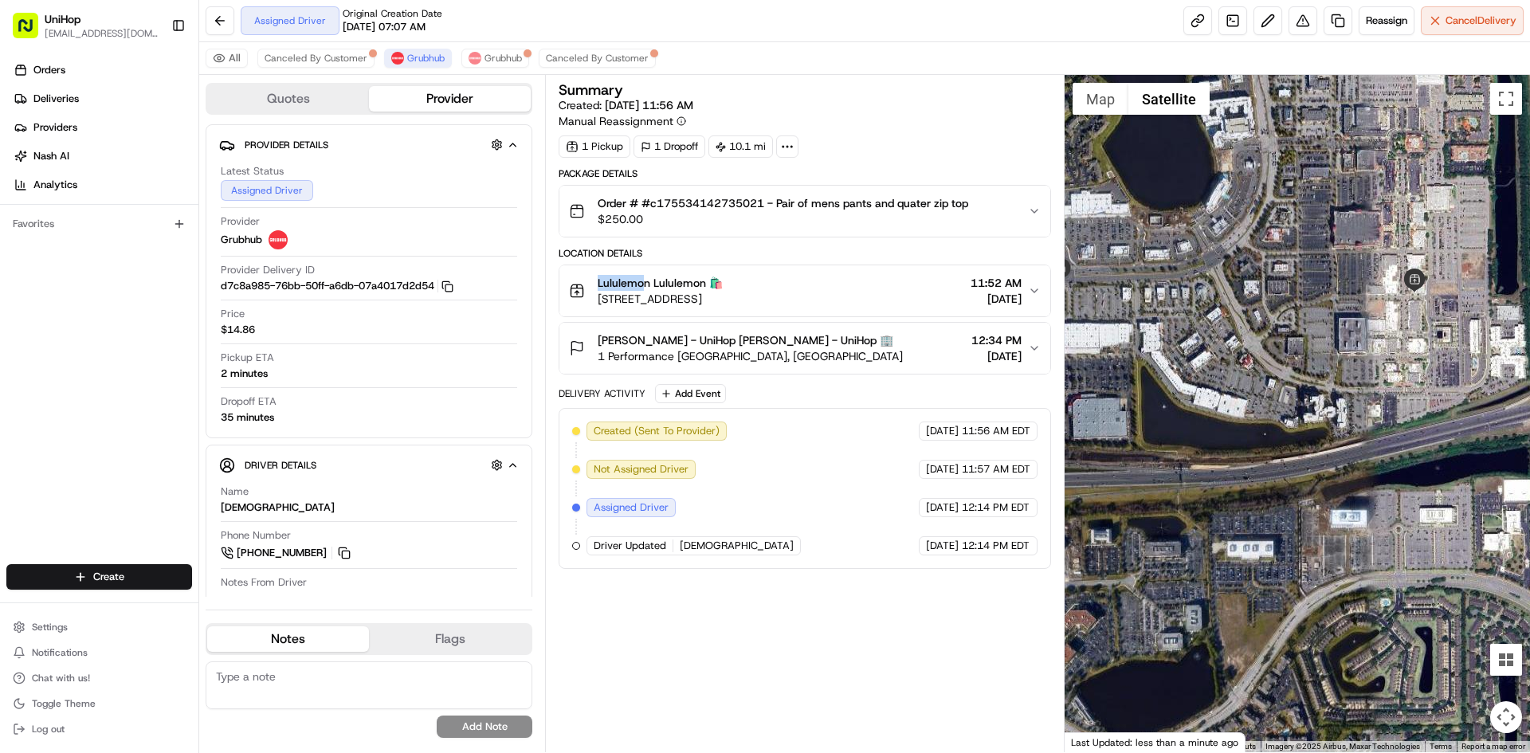
drag, startPoint x: 1309, startPoint y: 269, endPoint x: 1254, endPoint y: 267, distance: 55.8
click at [1254, 267] on div at bounding box center [1298, 413] width 466 height 677
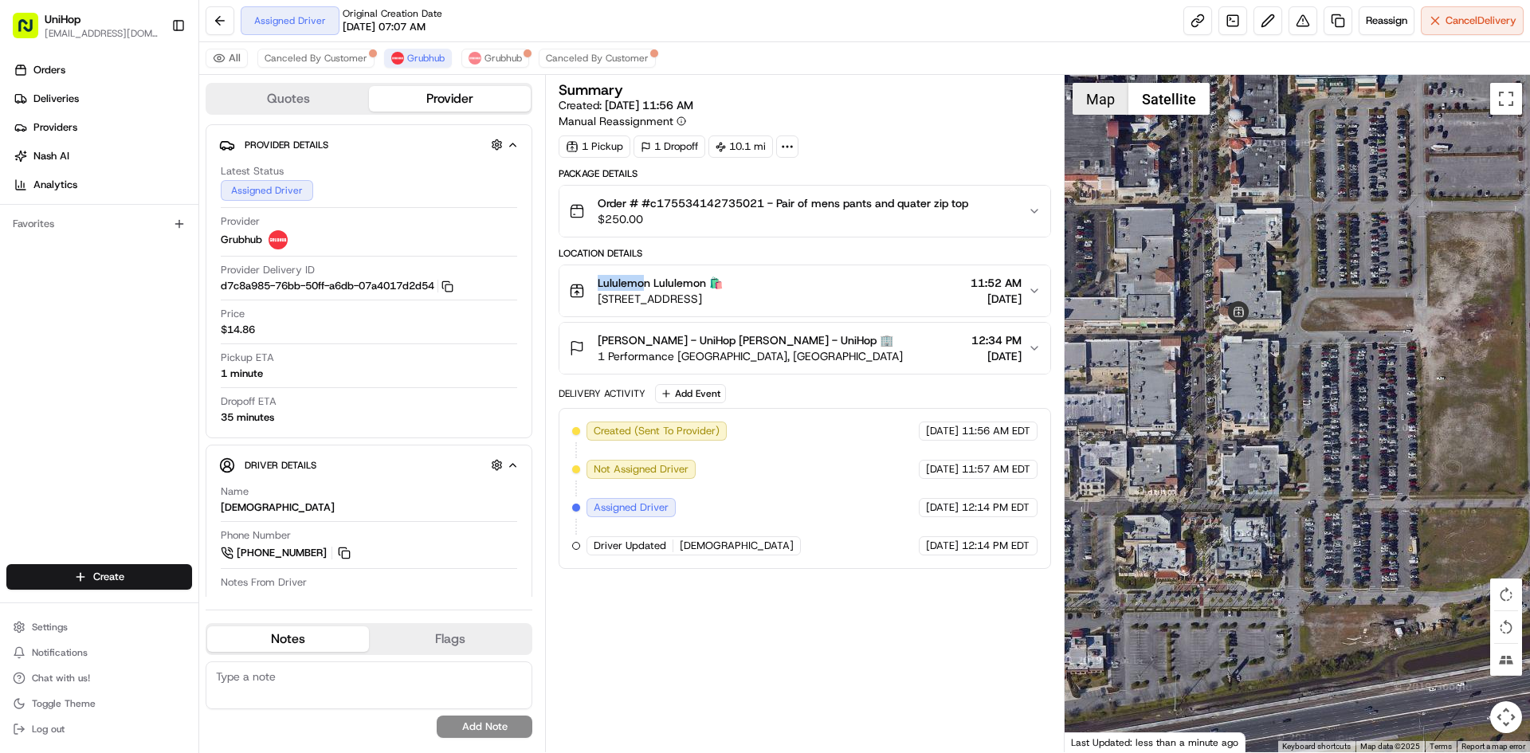
click at [1101, 108] on button "Map" at bounding box center [1101, 99] width 56 height 32
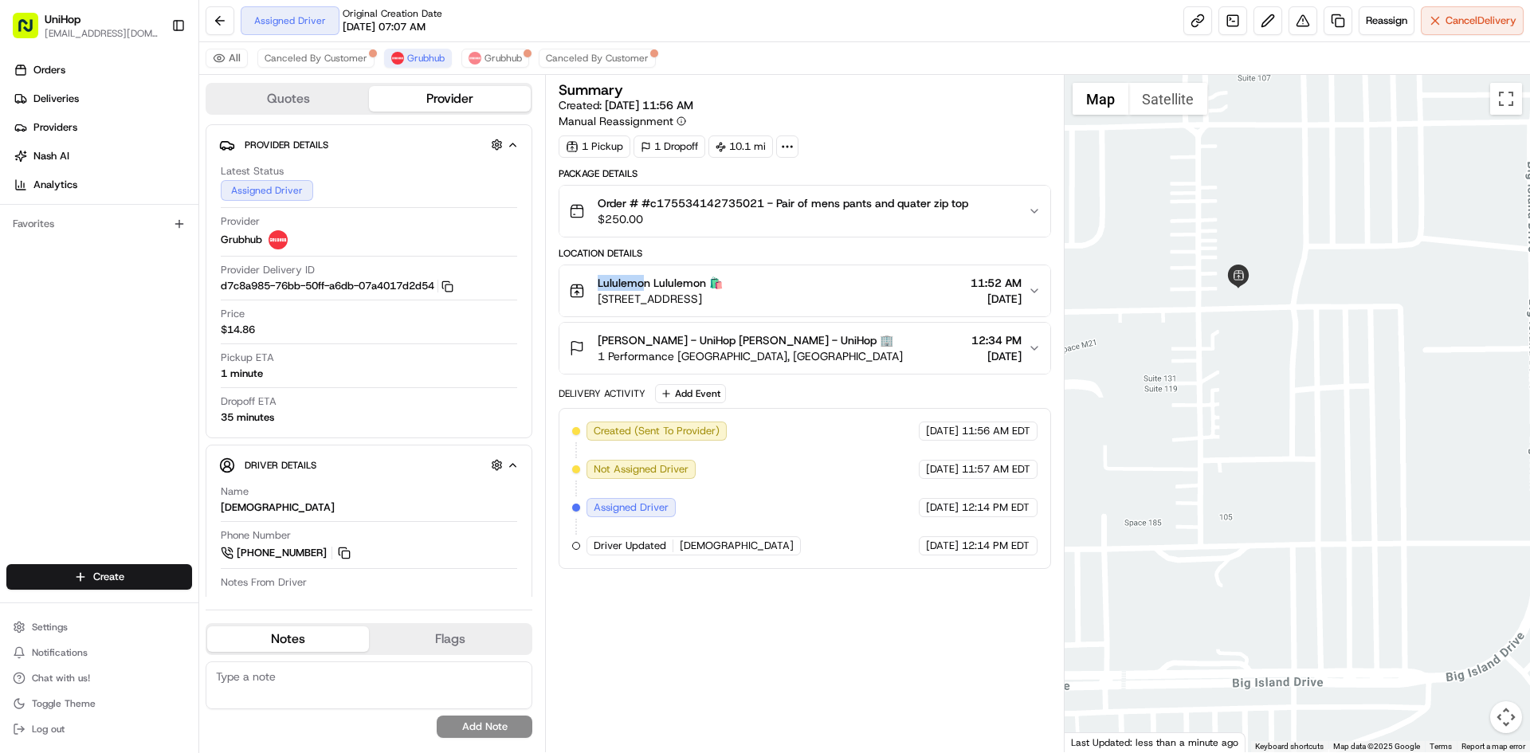
drag, startPoint x: 1124, startPoint y: 184, endPoint x: 1215, endPoint y: 235, distance: 104.2
click at [1214, 234] on div at bounding box center [1298, 413] width 466 height 677
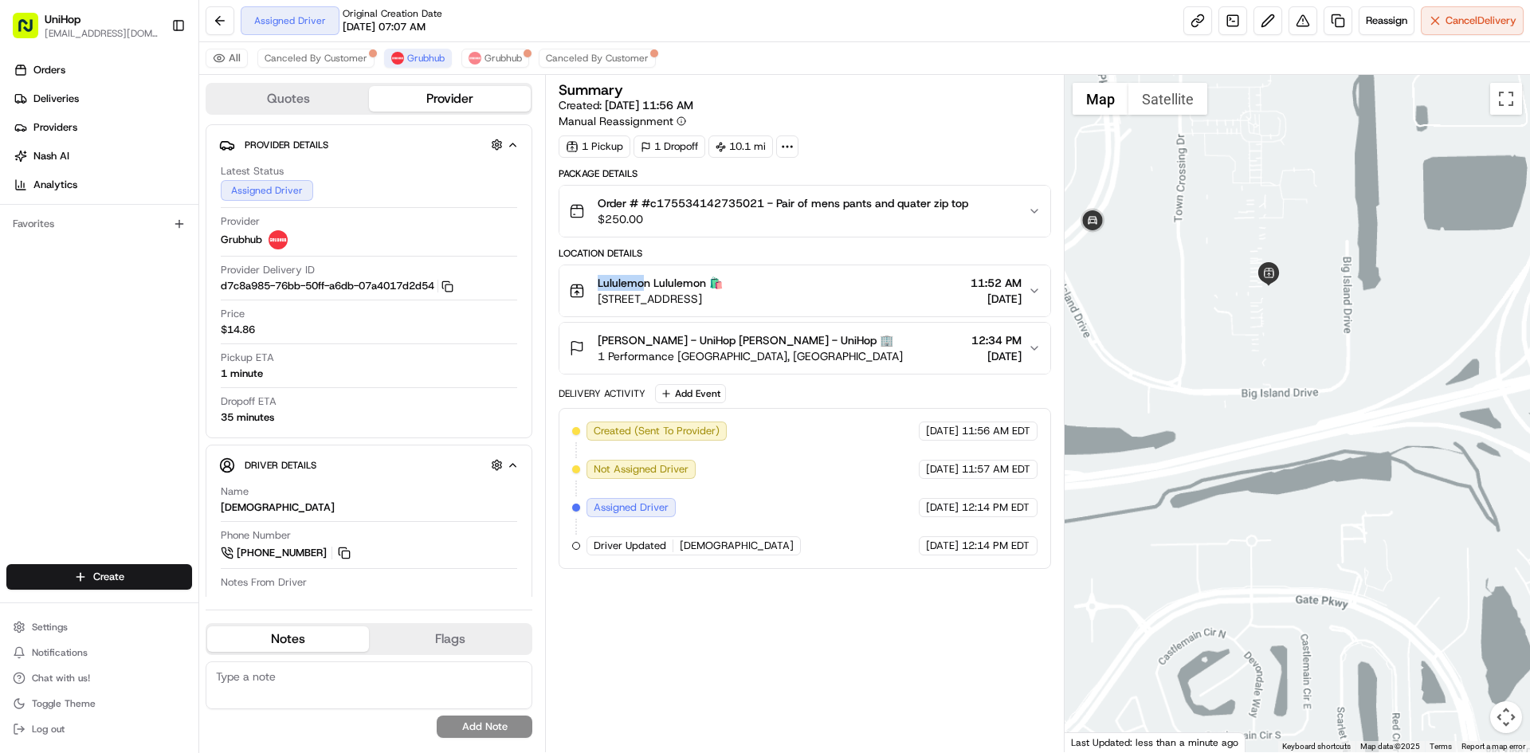
click at [1230, 298] on div at bounding box center [1298, 413] width 466 height 677
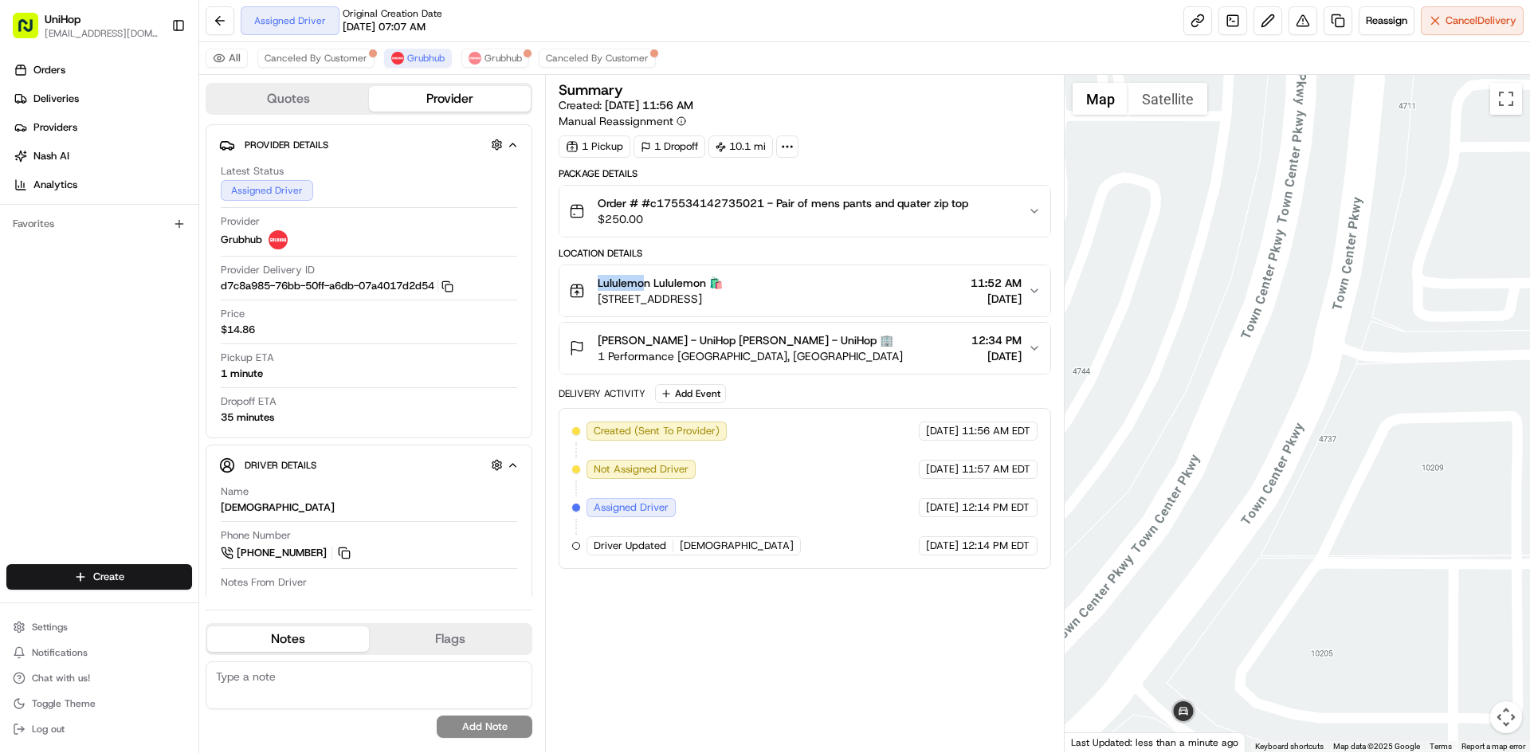
click at [1176, 101] on button "Satellite" at bounding box center [1168, 99] width 79 height 32
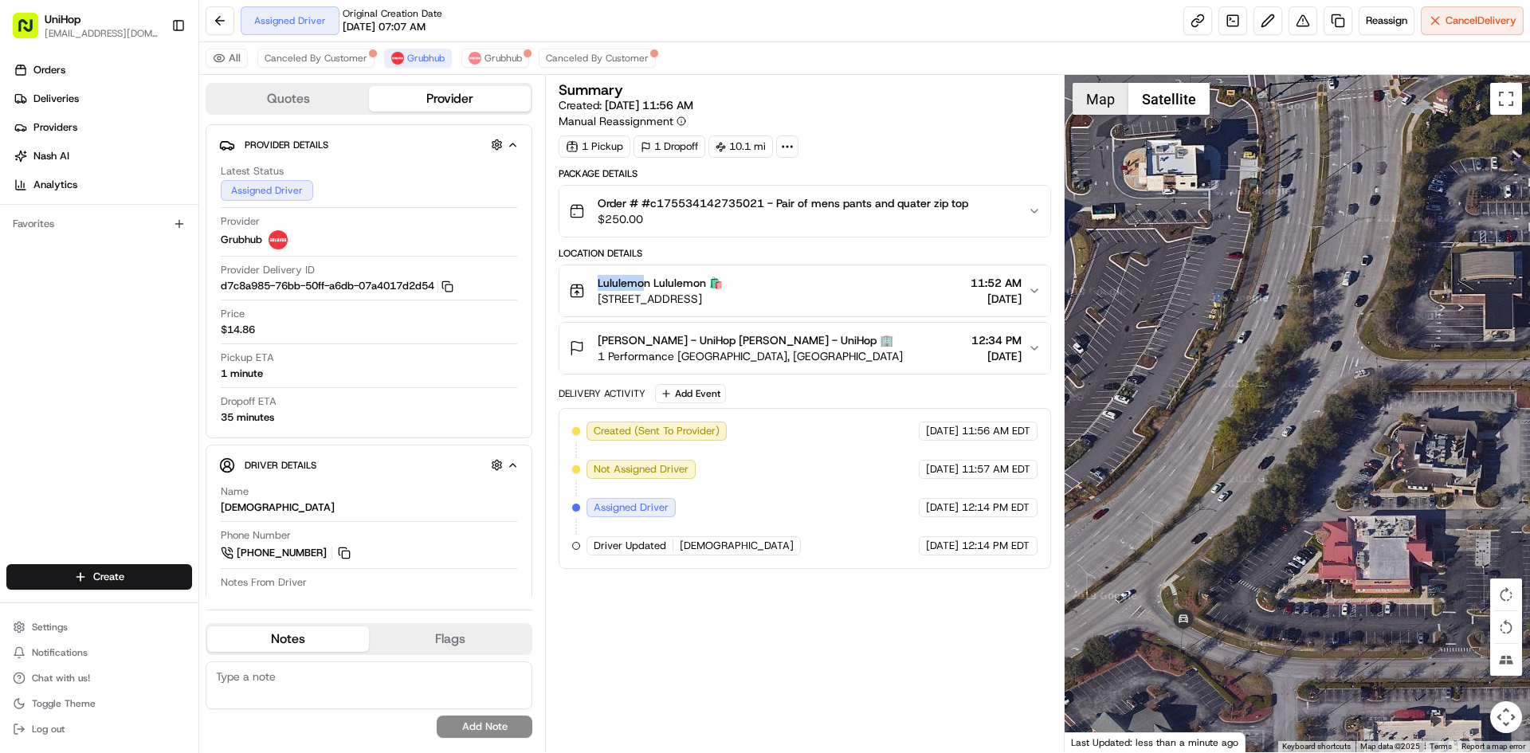
click at [1092, 98] on button "Map" at bounding box center [1101, 99] width 56 height 32
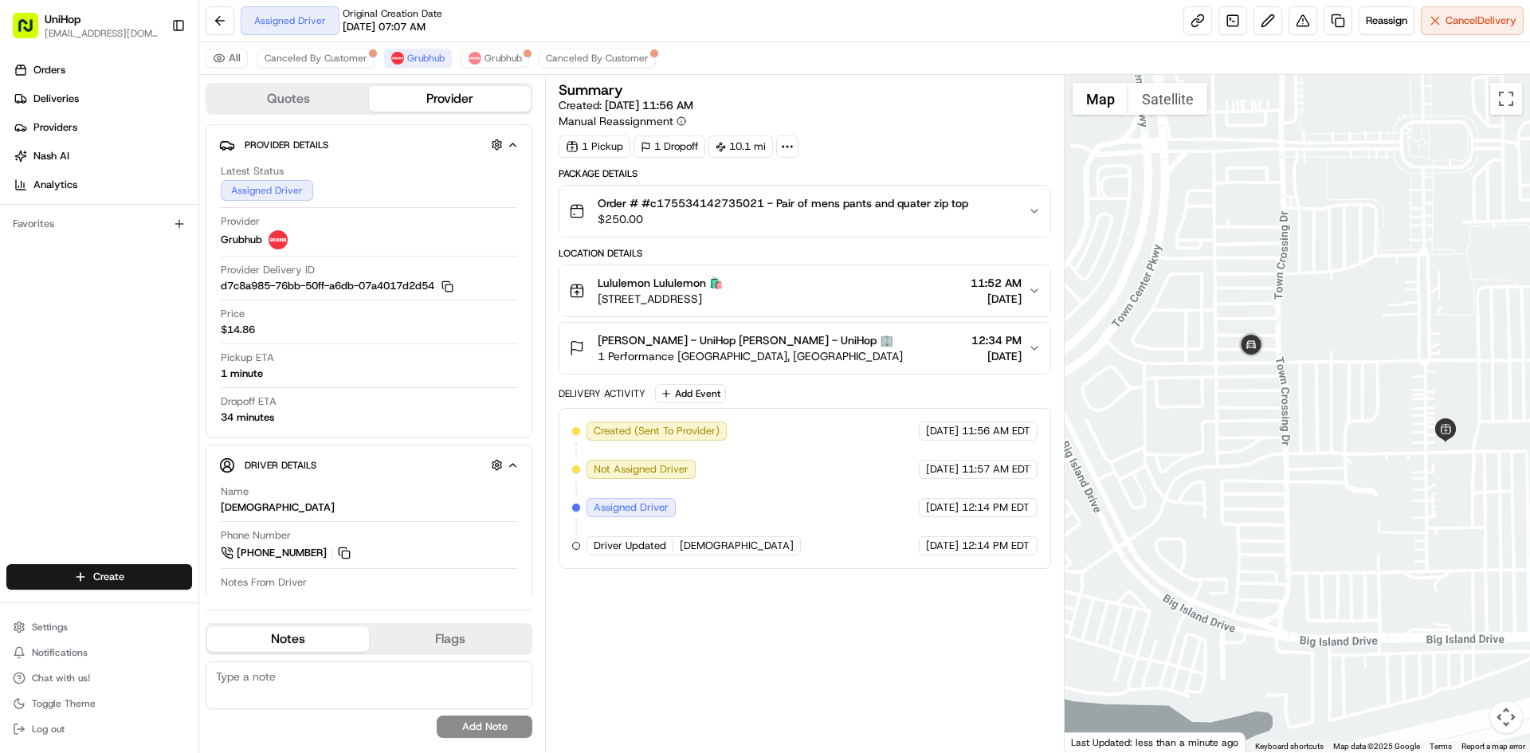
click at [7, 395] on div "Orders Deliveries Providers Nash AI Analytics Favorites" at bounding box center [99, 312] width 198 height 523
drag, startPoint x: 1203, startPoint y: 333, endPoint x: 1170, endPoint y: 321, distance: 34.8
click at [1171, 323] on div at bounding box center [1298, 413] width 466 height 677
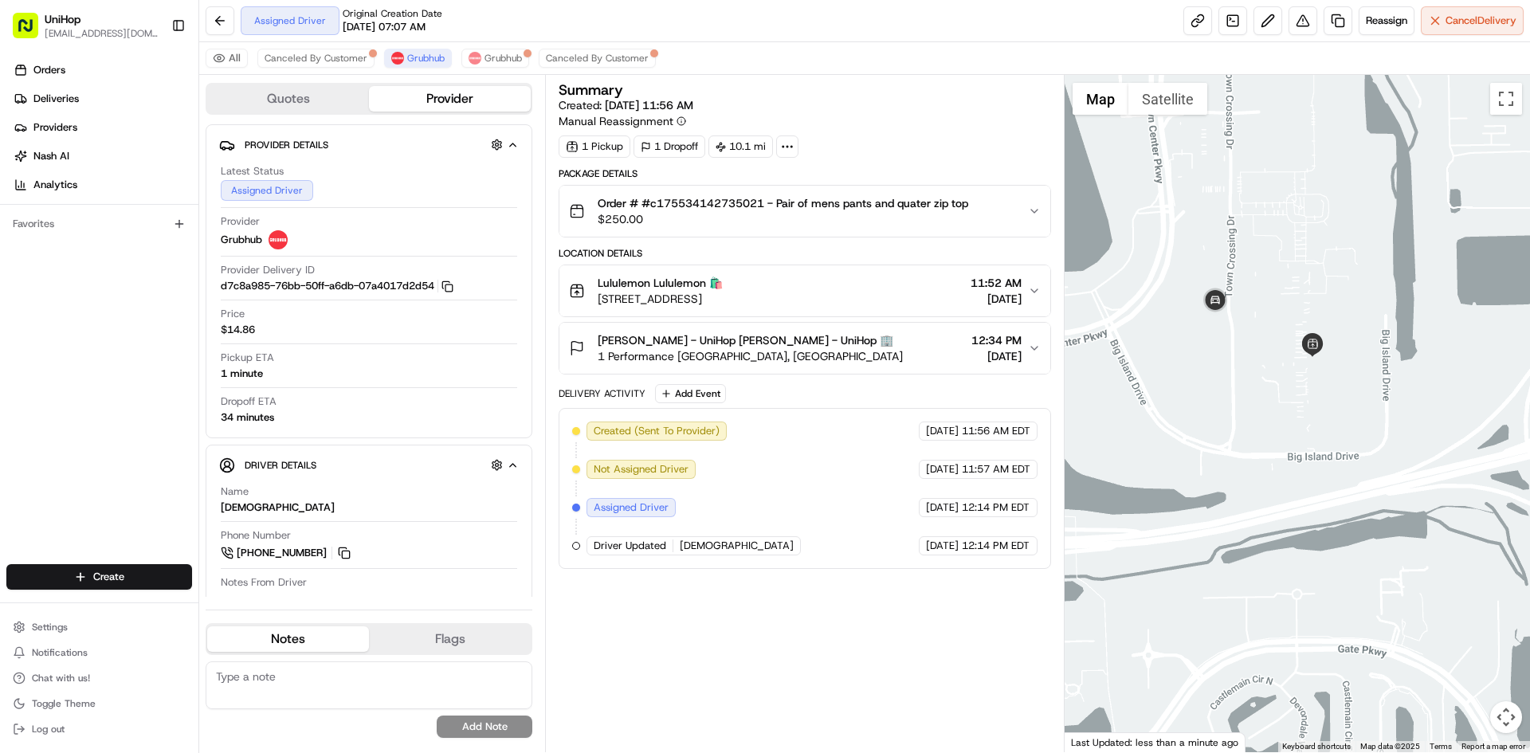
drag, startPoint x: 1251, startPoint y: 252, endPoint x: 1247, endPoint y: 269, distance: 17.2
click at [1248, 269] on div at bounding box center [1298, 413] width 466 height 677
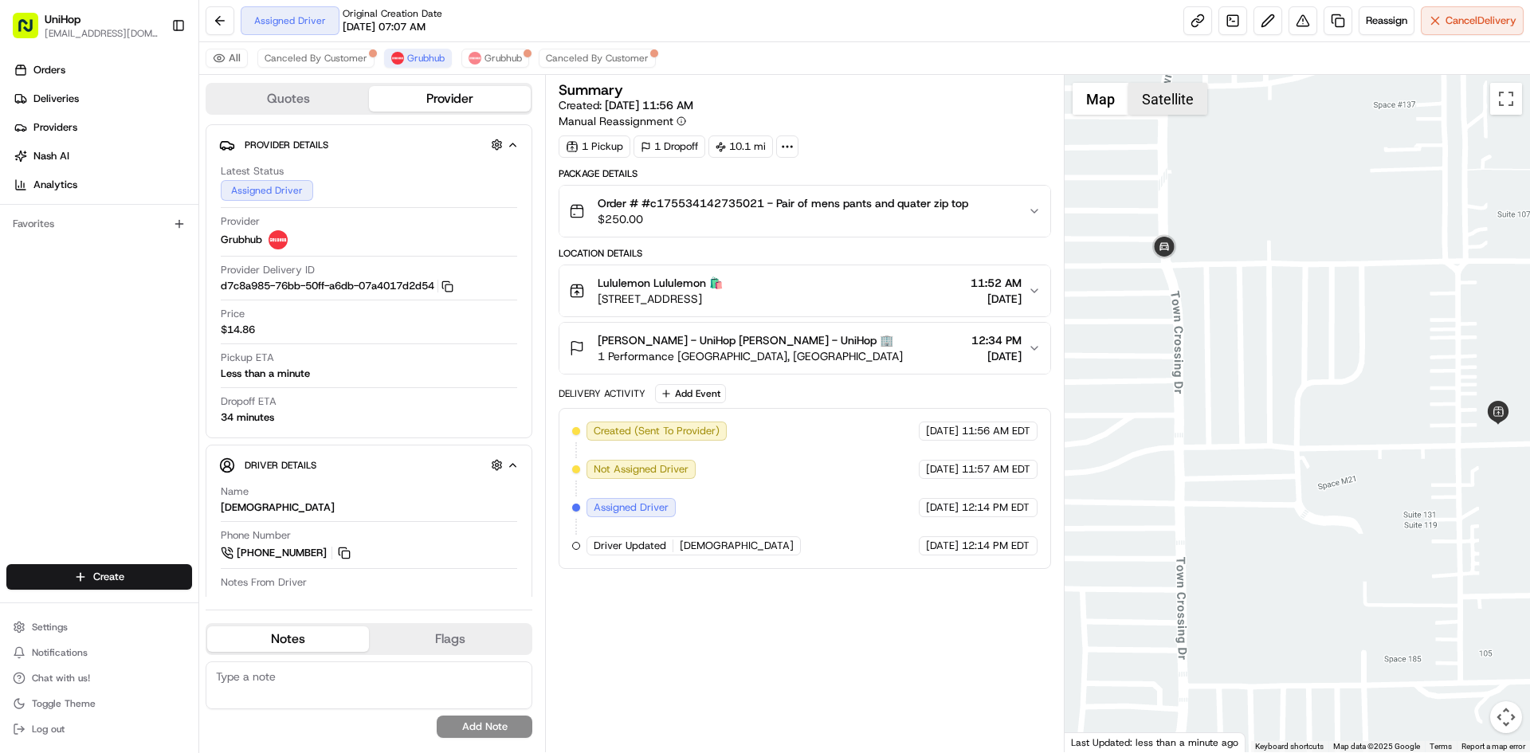
click at [1149, 98] on button "Satellite" at bounding box center [1168, 99] width 79 height 32
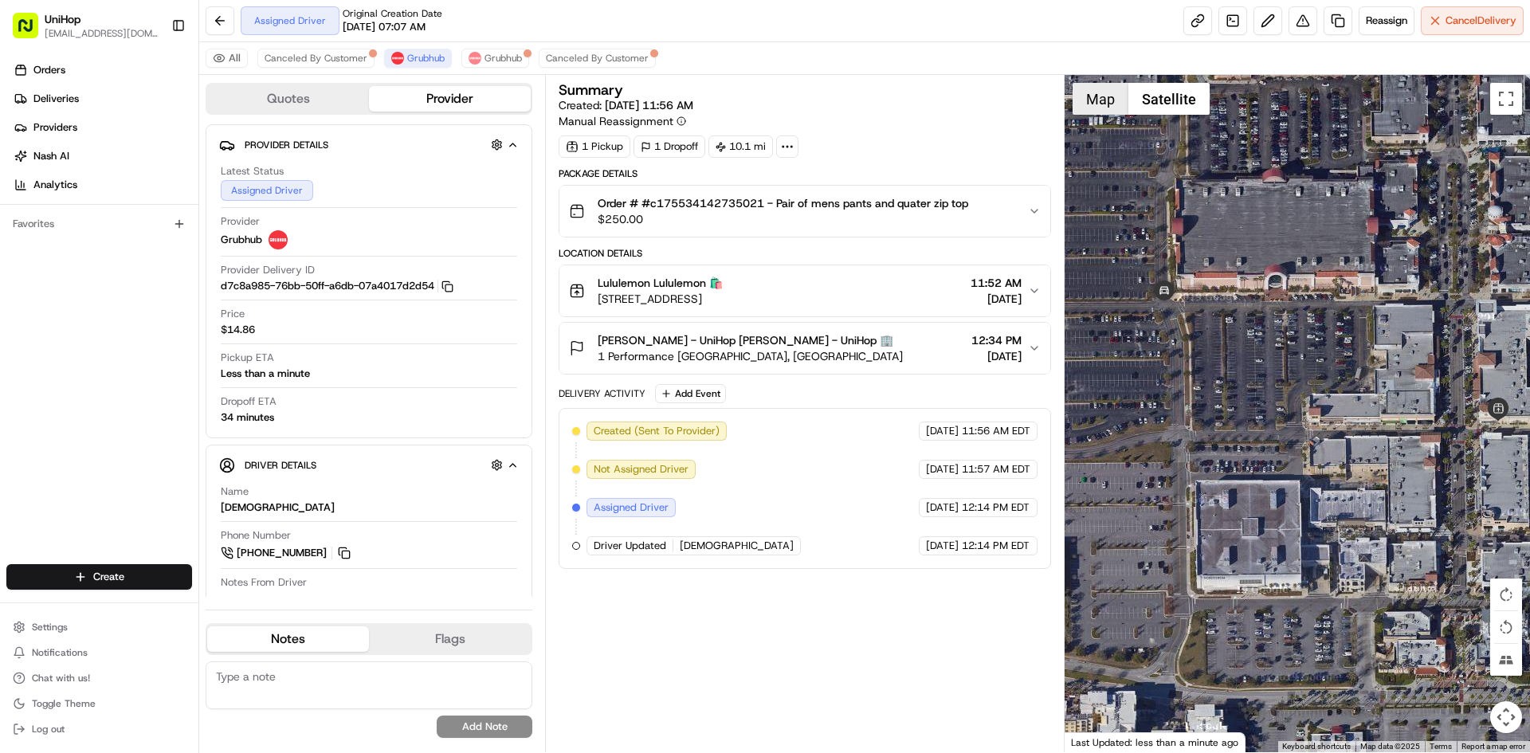
click at [1100, 106] on button "Map" at bounding box center [1101, 99] width 56 height 32
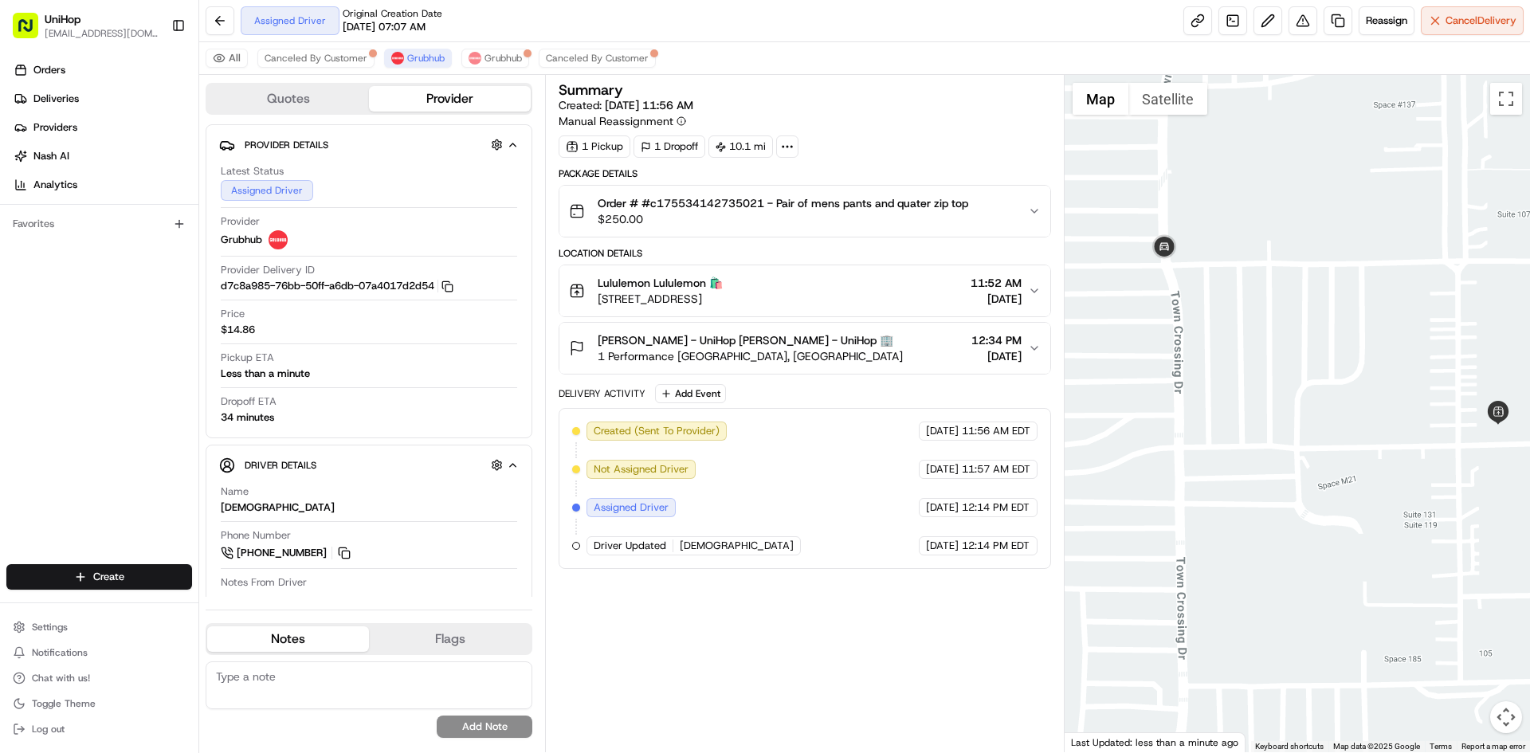
click at [1331, 263] on div at bounding box center [1298, 413] width 466 height 677
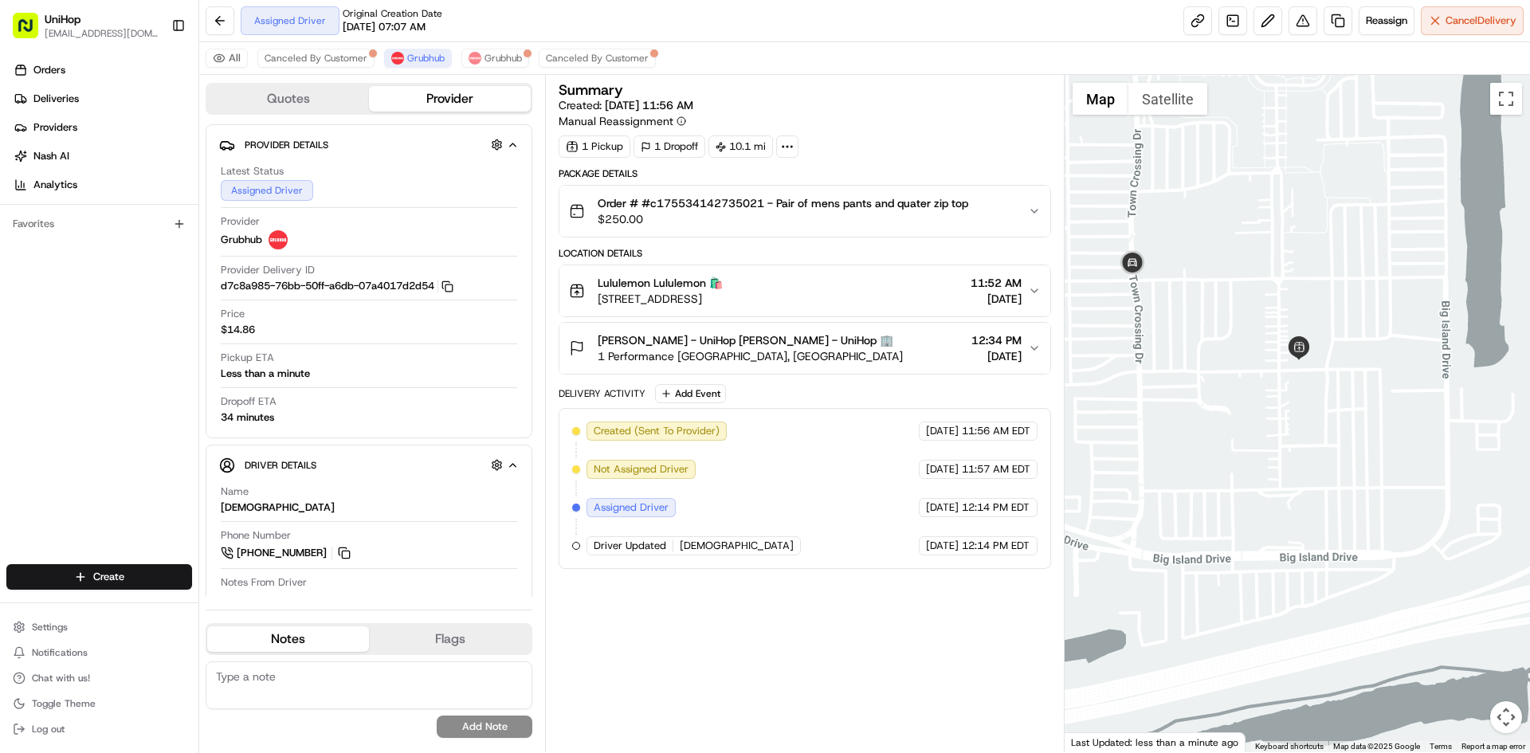
drag, startPoint x: 1315, startPoint y: 304, endPoint x: 1235, endPoint y: 300, distance: 79.8
click at [1236, 303] on div at bounding box center [1298, 413] width 466 height 677
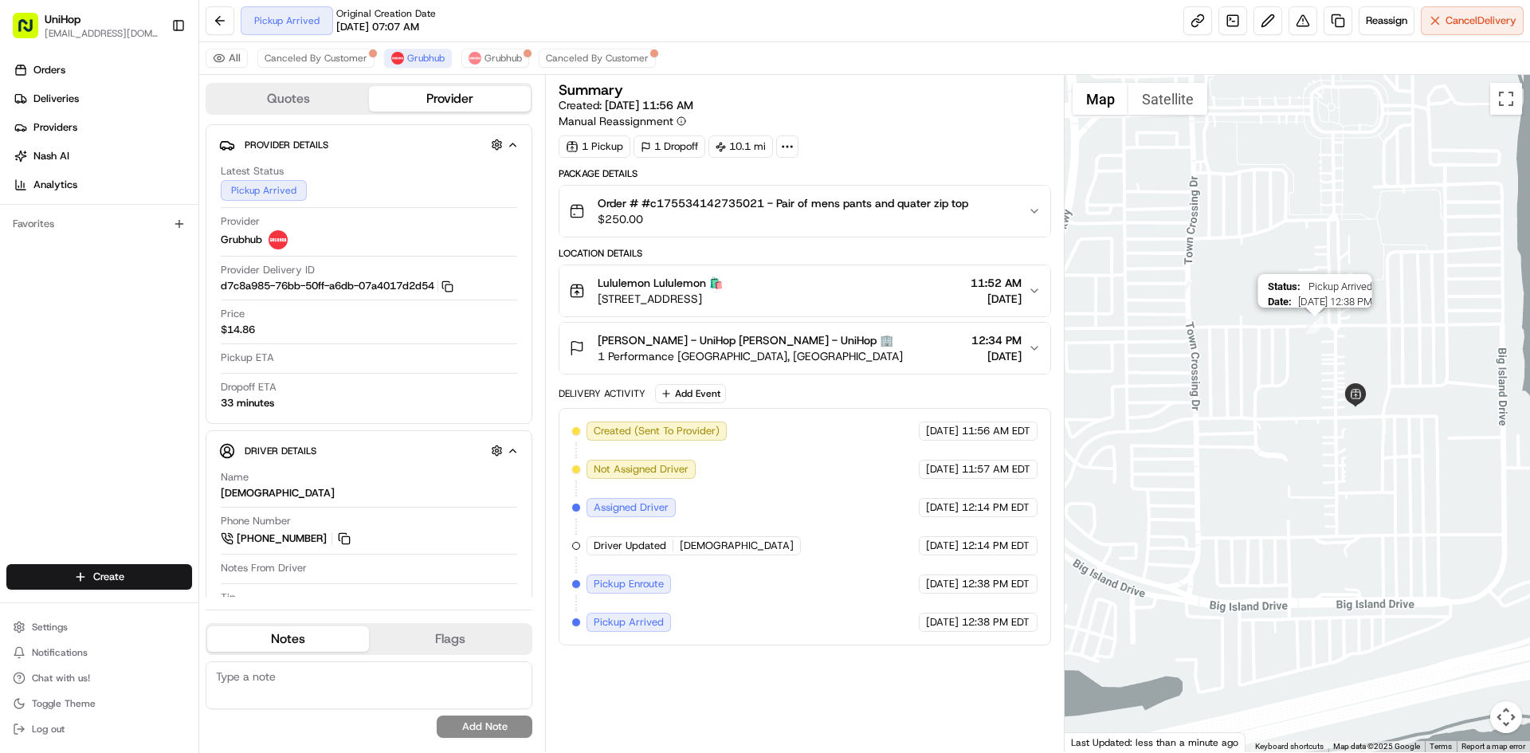
drag, startPoint x: 1340, startPoint y: 359, endPoint x: 1321, endPoint y: 331, distance: 33.4
click at [1316, 328] on div "Status : Pickup Arrived Date : 08/16/2025 12:38 PM" at bounding box center [1298, 413] width 466 height 677
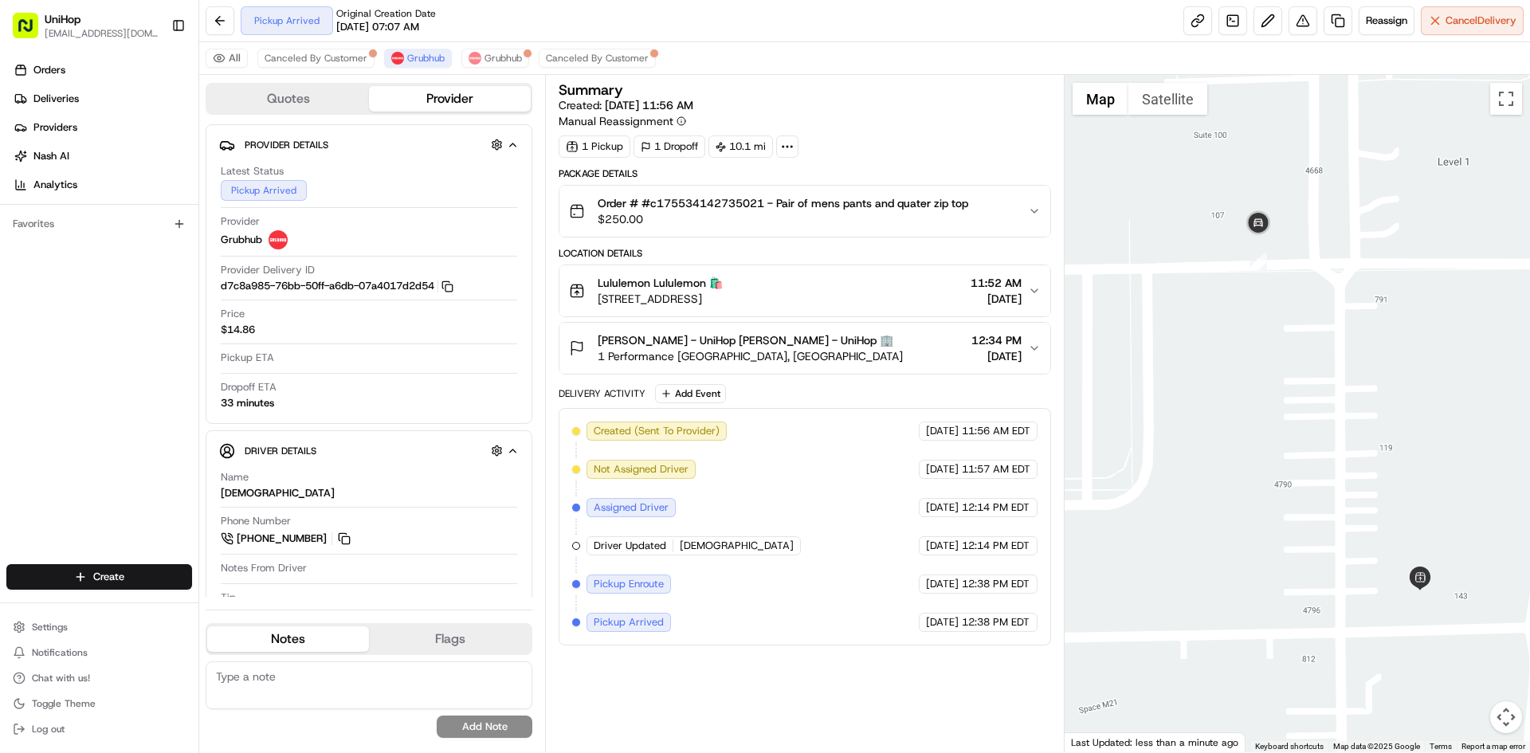
click at [1316, 273] on div at bounding box center [1298, 413] width 466 height 677
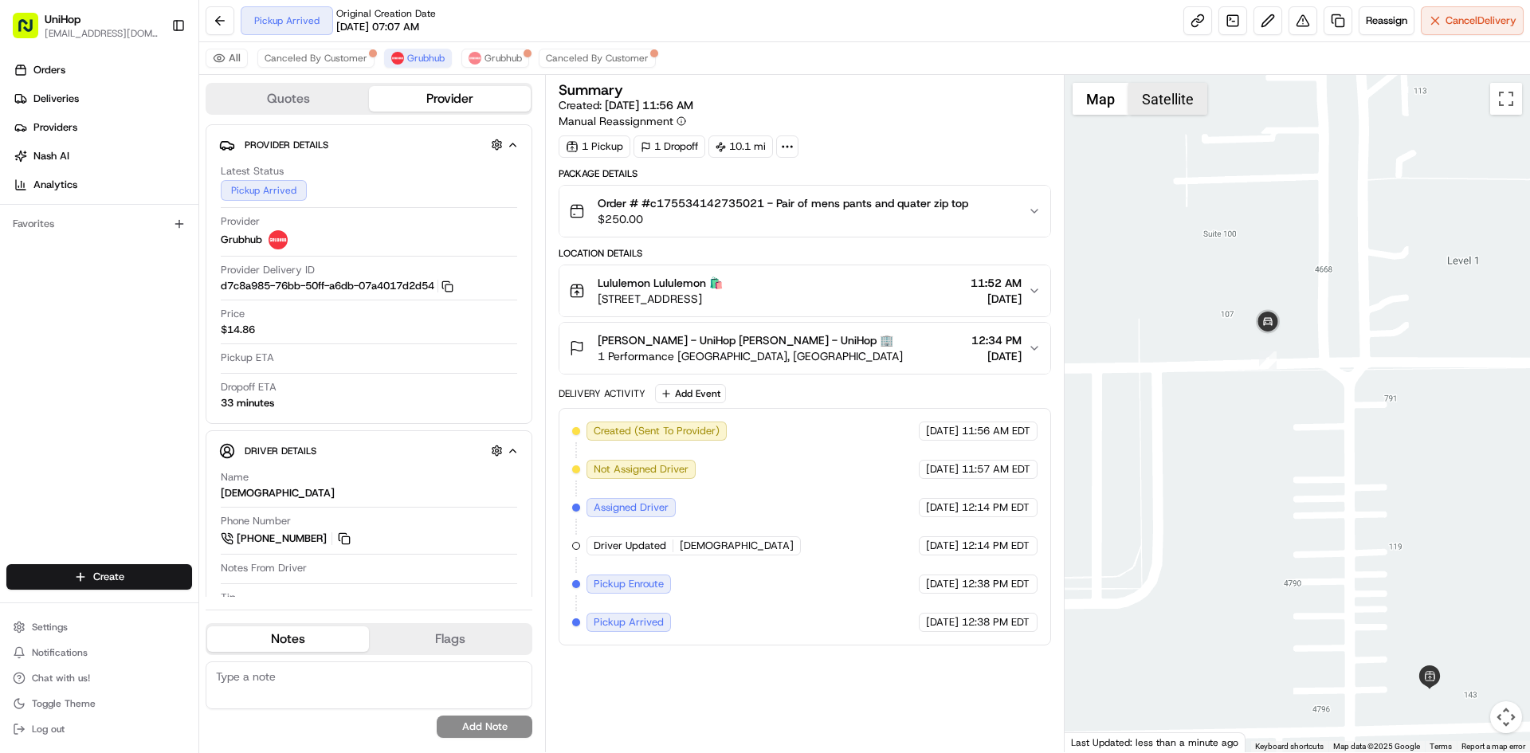
click at [1163, 103] on button "Satellite" at bounding box center [1168, 99] width 79 height 32
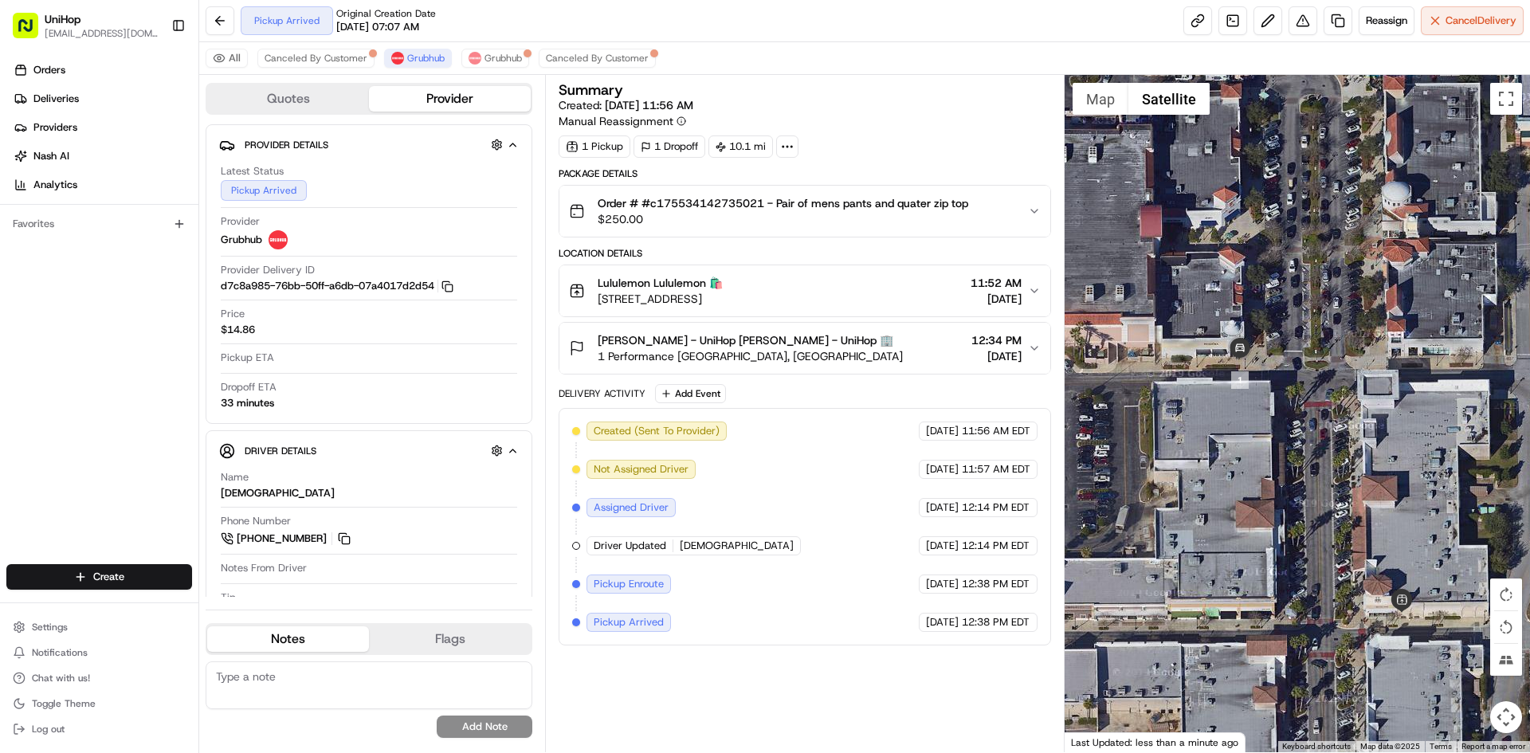
drag, startPoint x: 1214, startPoint y: 430, endPoint x: 1294, endPoint y: 392, distance: 88.8
click at [1294, 399] on div at bounding box center [1298, 413] width 466 height 677
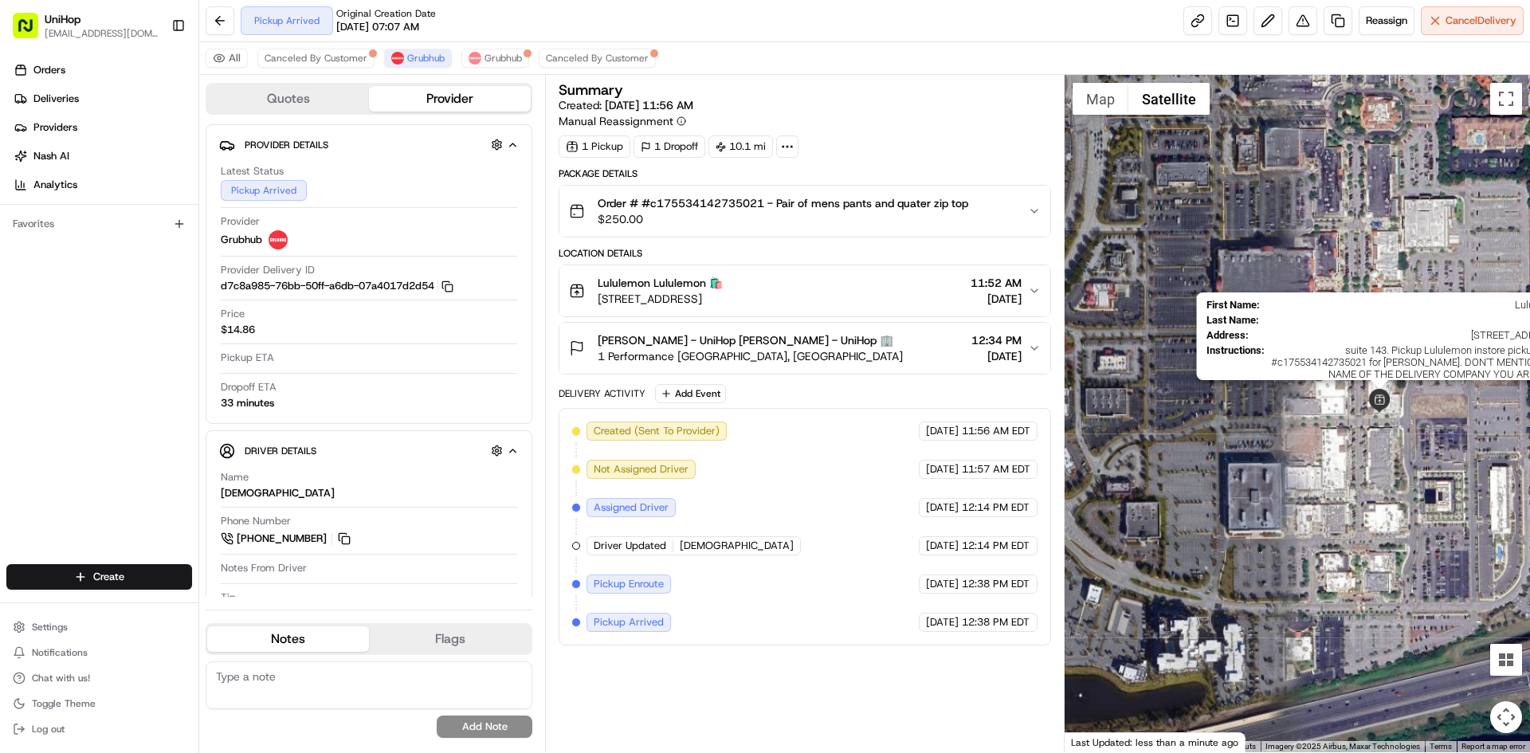
drag, startPoint x: 1408, startPoint y: 397, endPoint x: 1384, endPoint y: 395, distance: 23.2
click at [1378, 391] on img at bounding box center [1380, 401] width 24 height 24
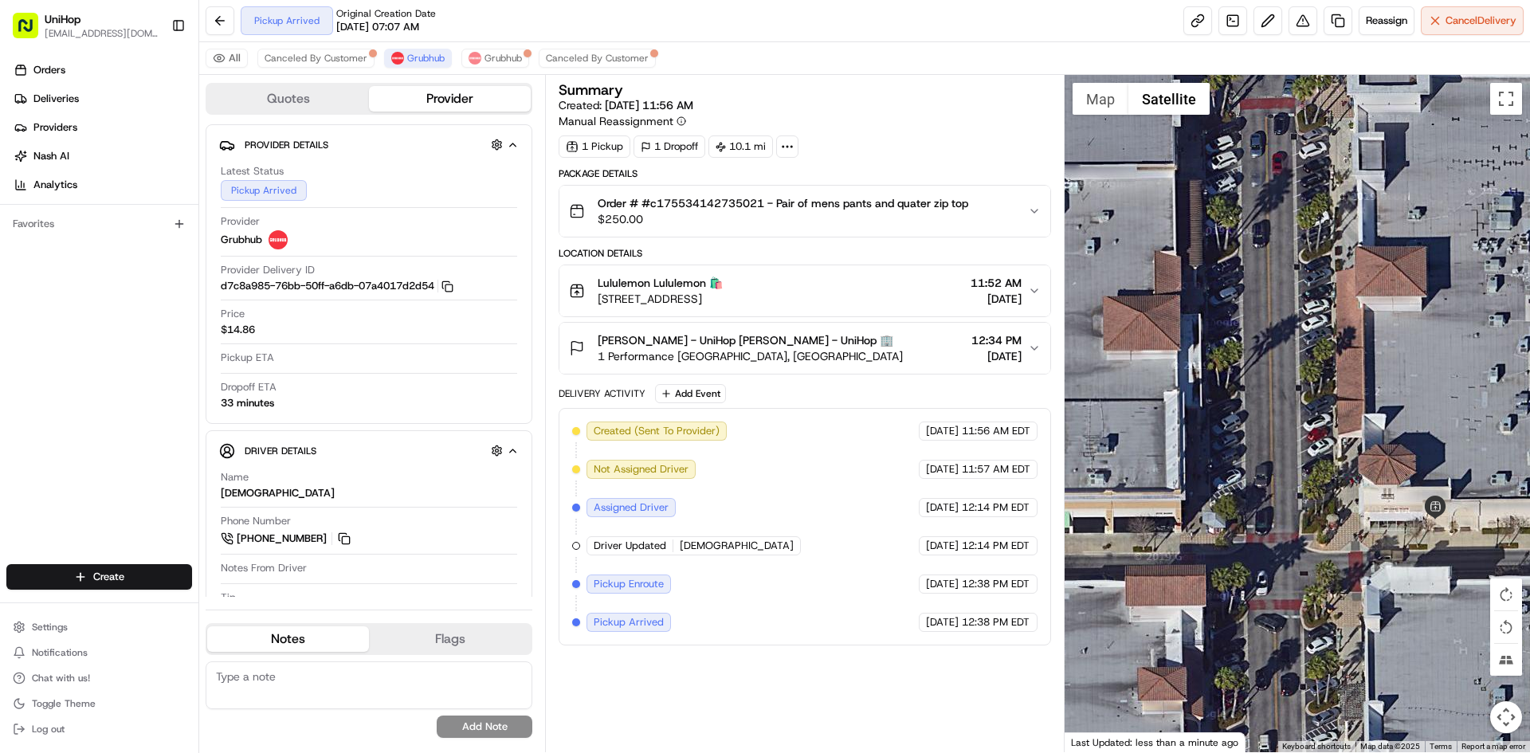
drag, startPoint x: 1337, startPoint y: 380, endPoint x: 1308, endPoint y: 285, distance: 99.1
click at [1306, 288] on div "To navigate, press the arrow keys." at bounding box center [1298, 413] width 466 height 677
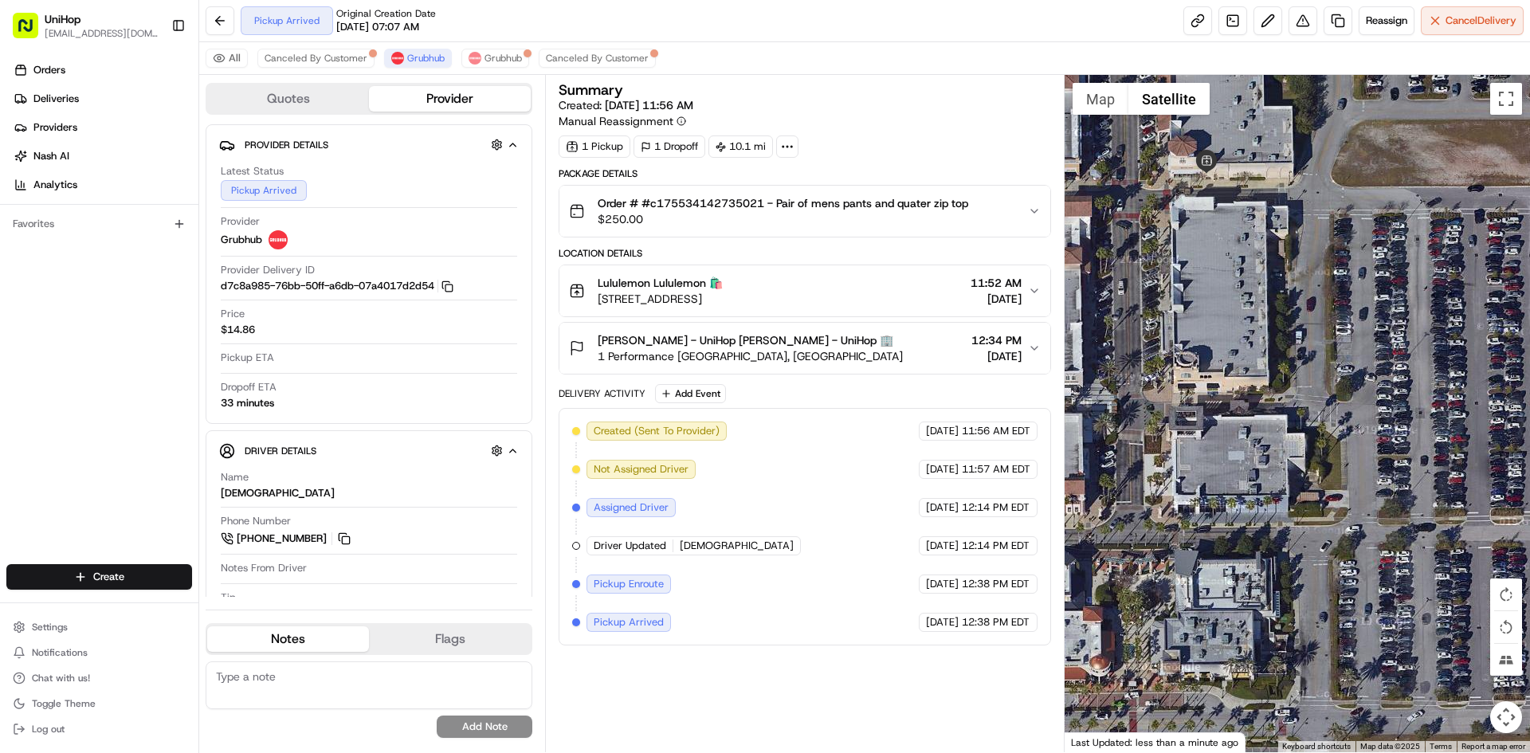
drag, startPoint x: 1348, startPoint y: 293, endPoint x: 1360, endPoint y: 303, distance: 15.3
click at [1361, 298] on div at bounding box center [1298, 413] width 466 height 677
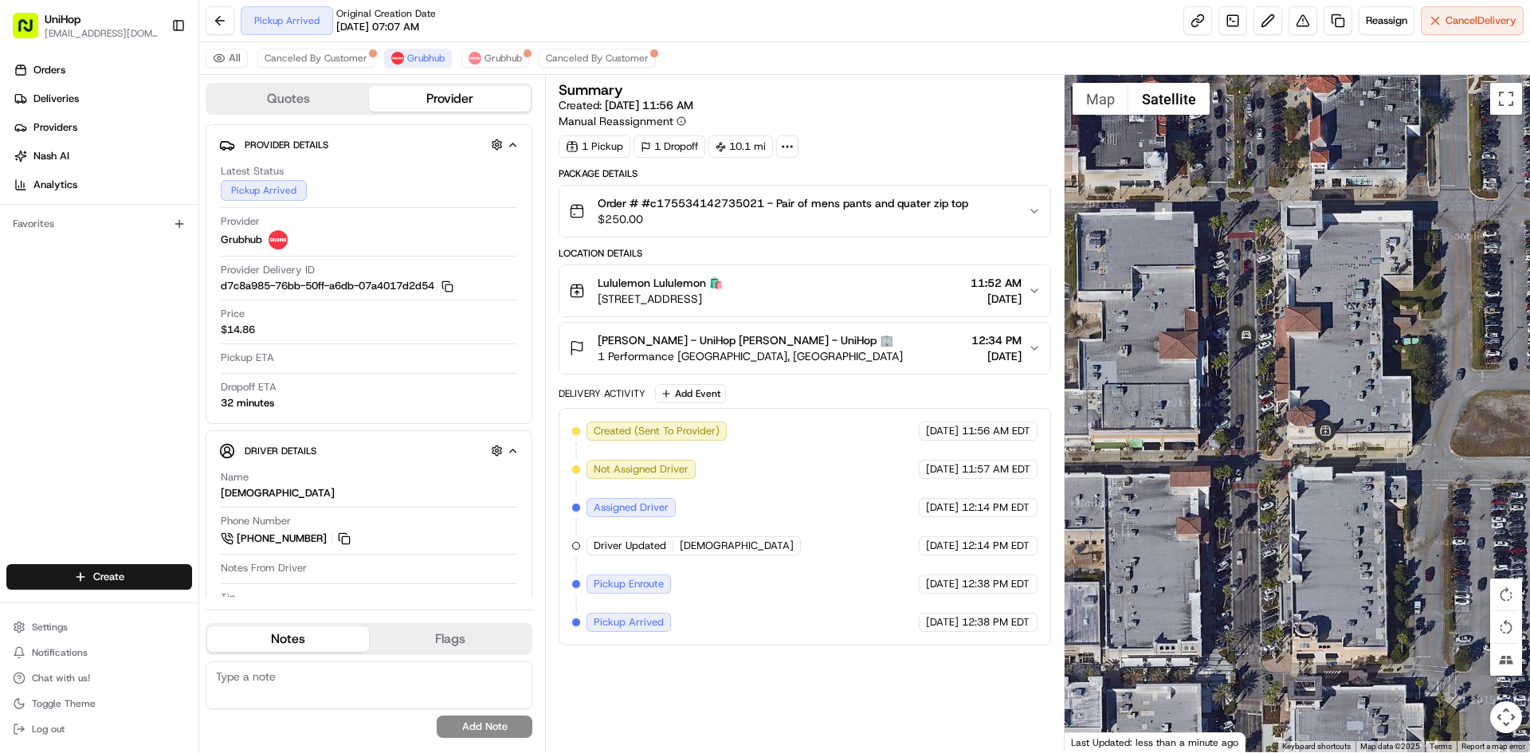
drag, startPoint x: 1197, startPoint y: 262, endPoint x: 1262, endPoint y: 282, distance: 67.6
click at [1262, 282] on div at bounding box center [1298, 413] width 466 height 677
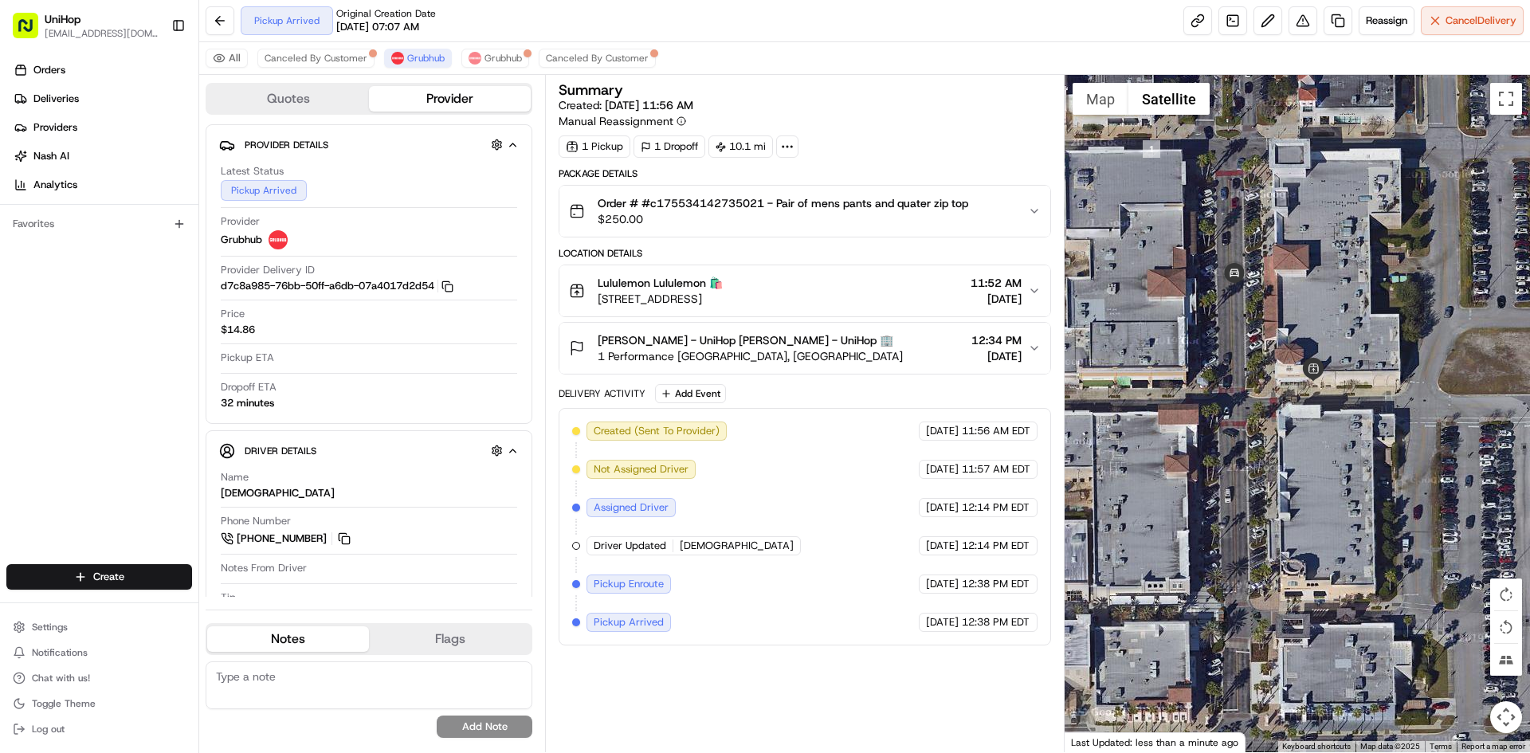
drag, startPoint x: 1254, startPoint y: 474, endPoint x: 1239, endPoint y: 406, distance: 69.2
click at [1239, 419] on div at bounding box center [1298, 413] width 466 height 677
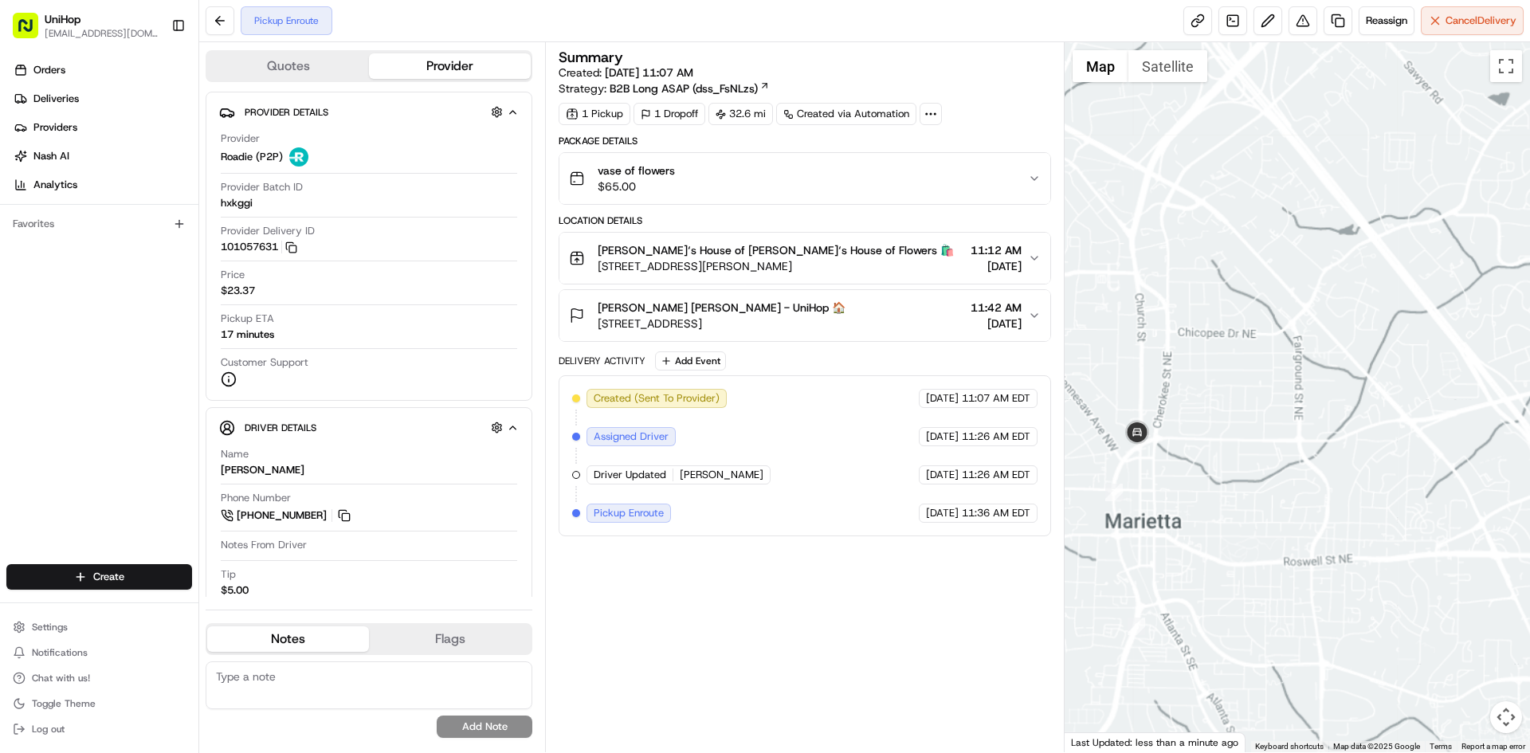
click at [1325, 294] on div at bounding box center [1298, 397] width 466 height 710
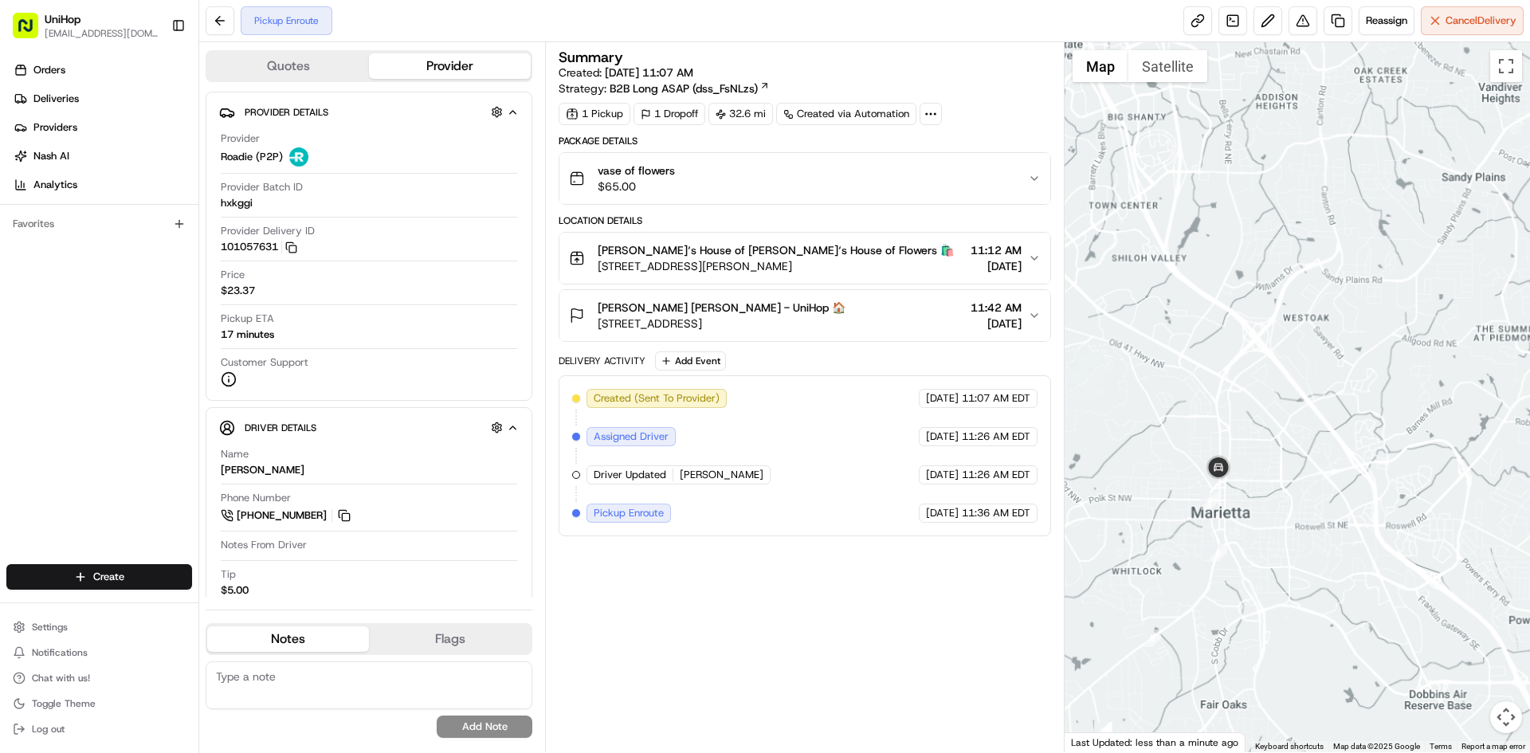
drag, startPoint x: 1396, startPoint y: 290, endPoint x: 1356, endPoint y: 328, distance: 55.8
click at [1356, 328] on div at bounding box center [1298, 397] width 466 height 710
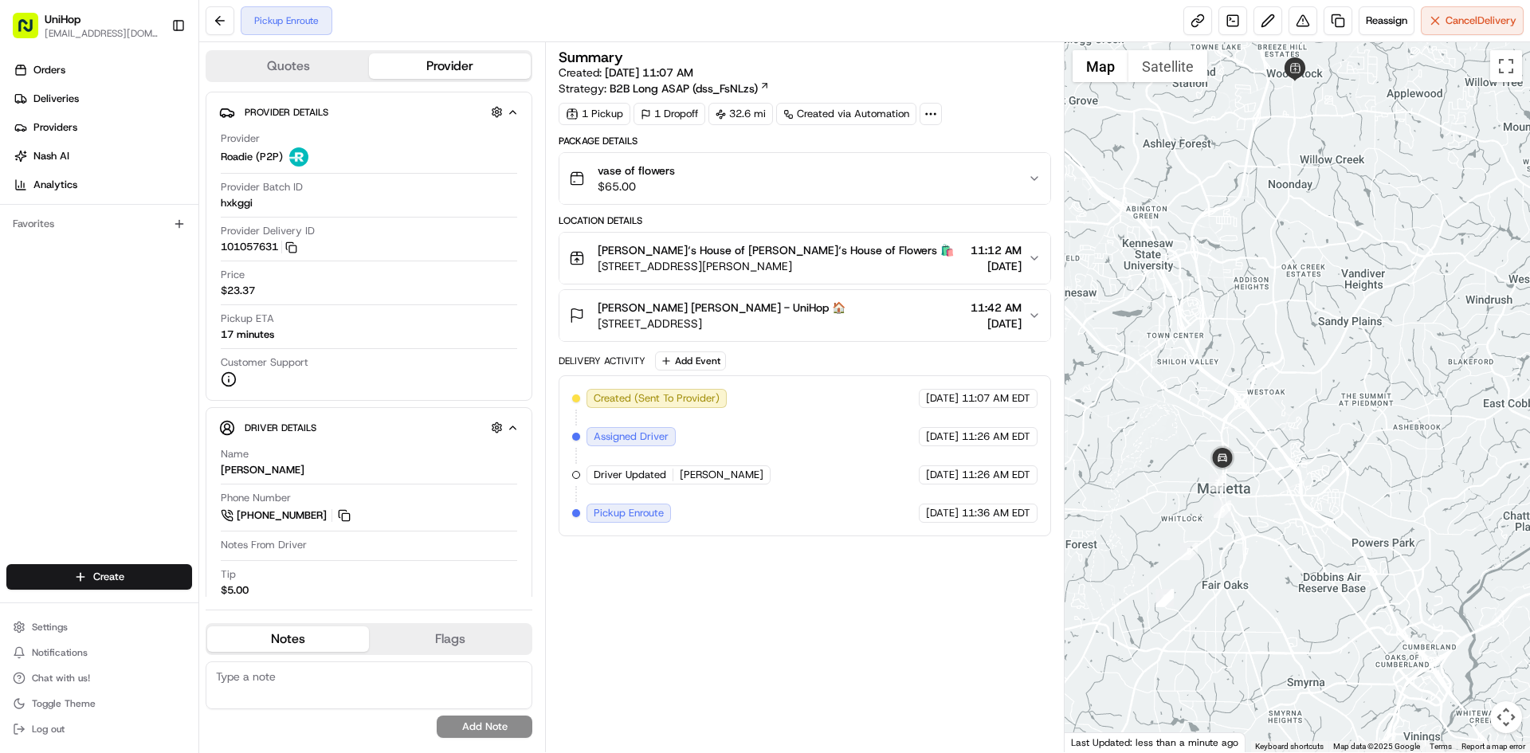
click at [1372, 332] on div at bounding box center [1298, 397] width 466 height 710
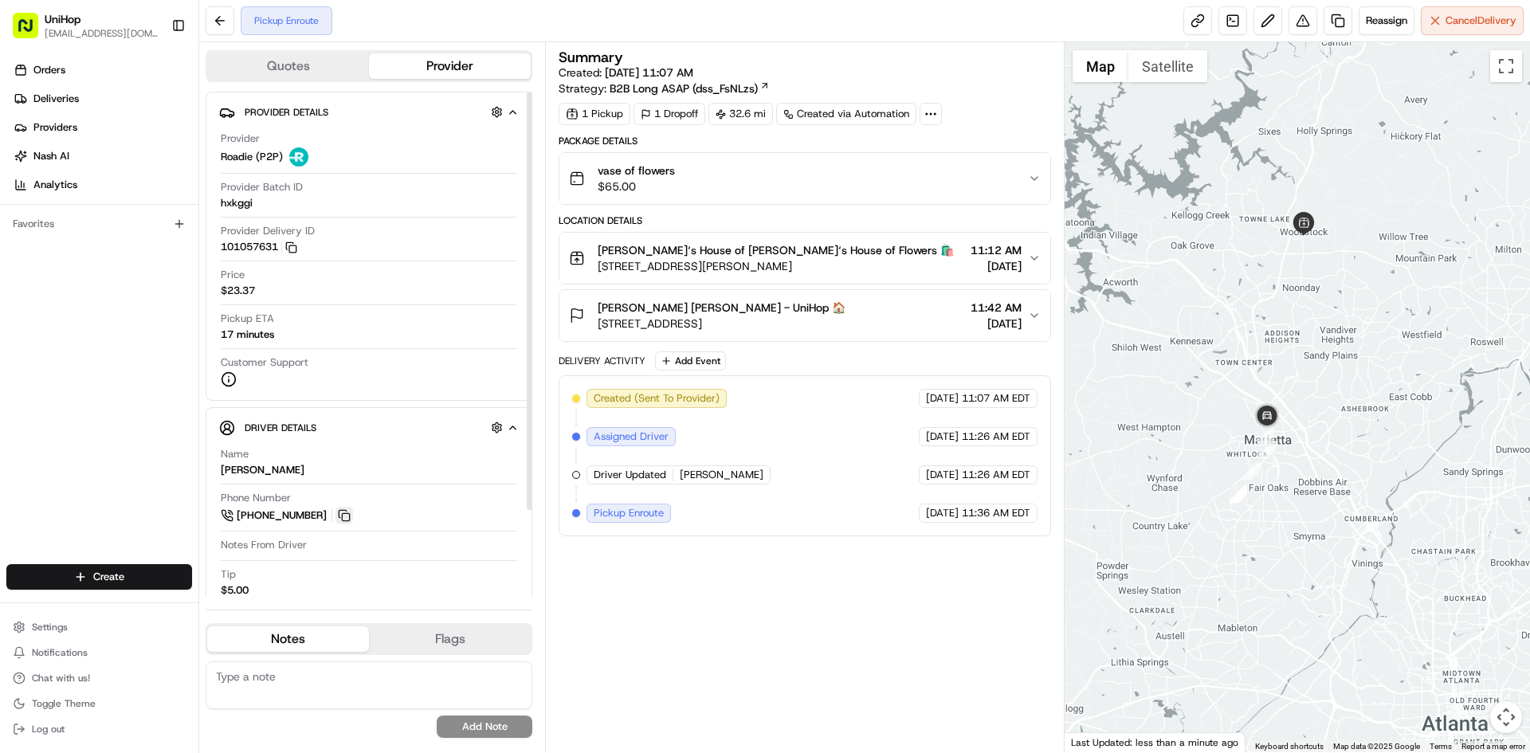
click at [348, 514] on button at bounding box center [345, 516] width 18 height 18
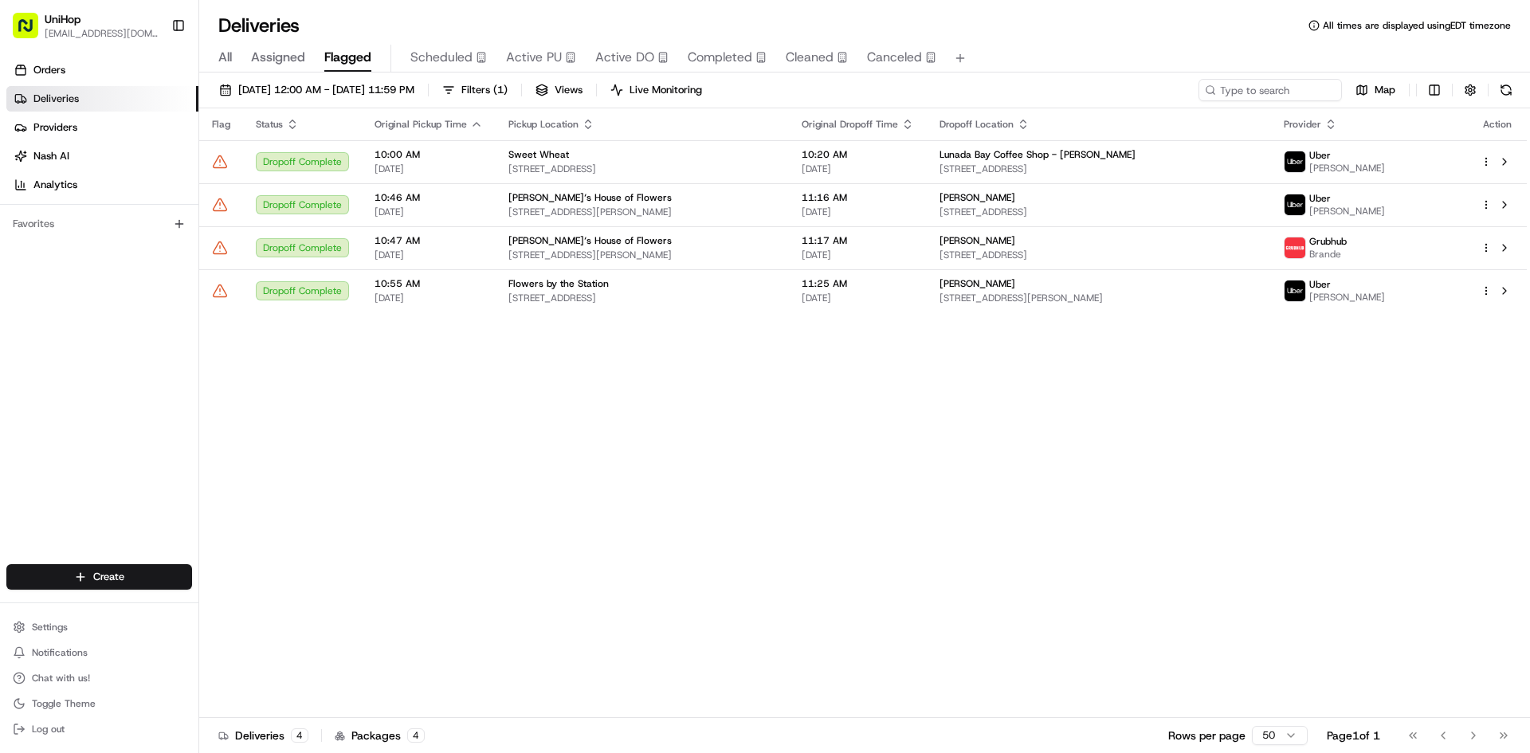
click at [281, 437] on div "Flag Status Original Pickup Time Pickup Location Original Dropoff Time Dropoff …" at bounding box center [863, 413] width 1328 height 610
click at [1501, 247] on button at bounding box center [1504, 247] width 19 height 19
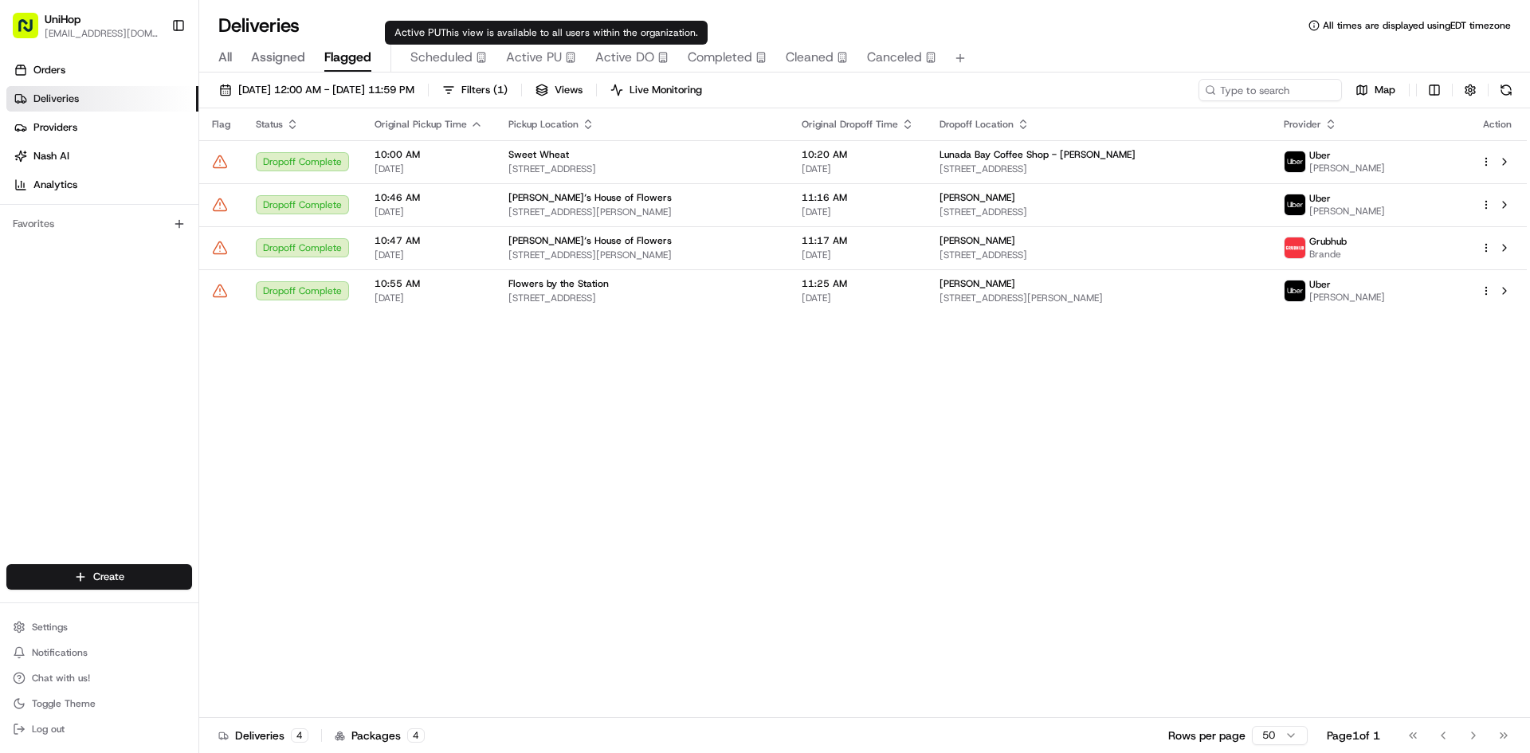
click at [530, 53] on span "Active PU" at bounding box center [534, 57] width 56 height 19
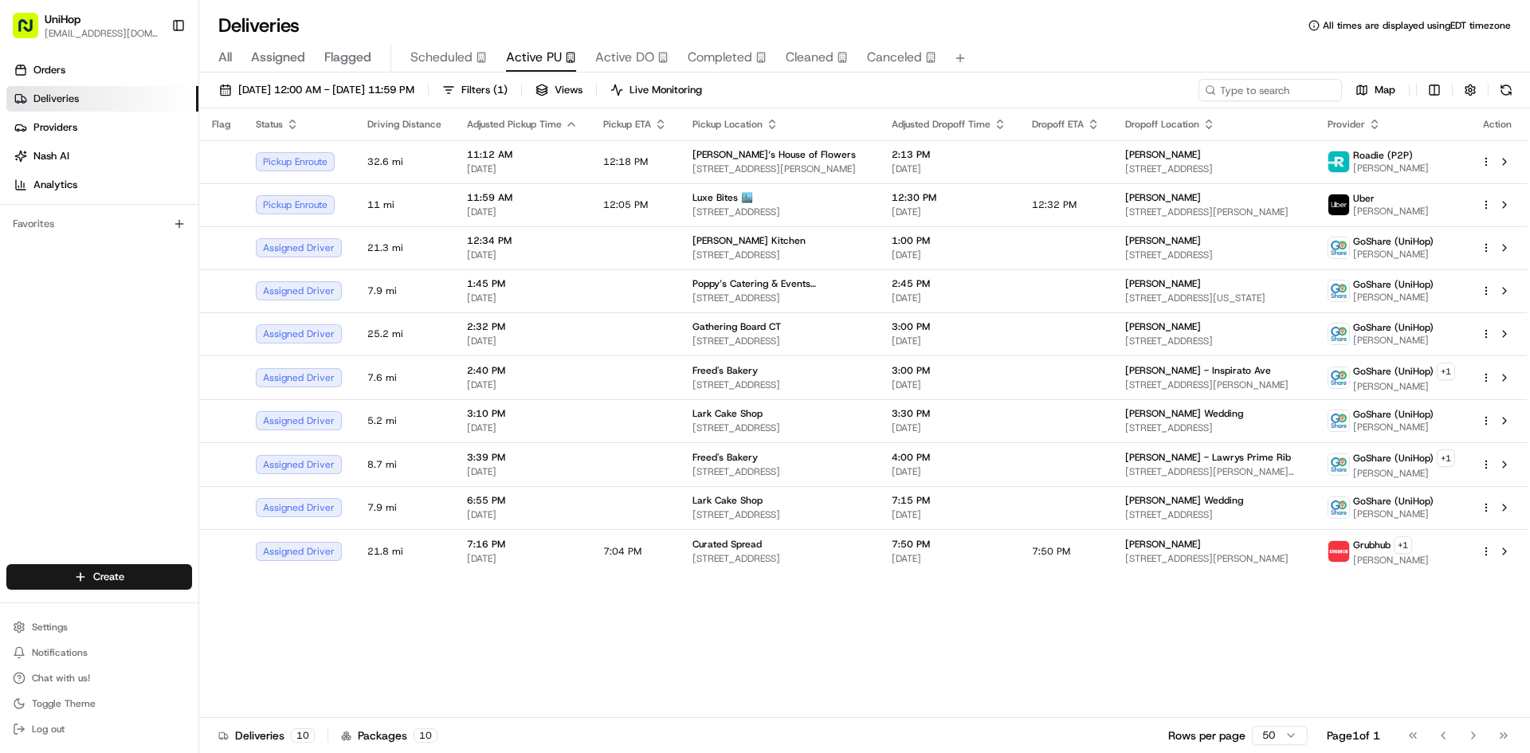
drag, startPoint x: 552, startPoint y: 612, endPoint x: 532, endPoint y: 591, distance: 29.9
click at [552, 612] on div "Flag Status Driving Distance Adjusted Pickup Time Pickup ETA Pickup Location Ad…" at bounding box center [863, 413] width 1328 height 610
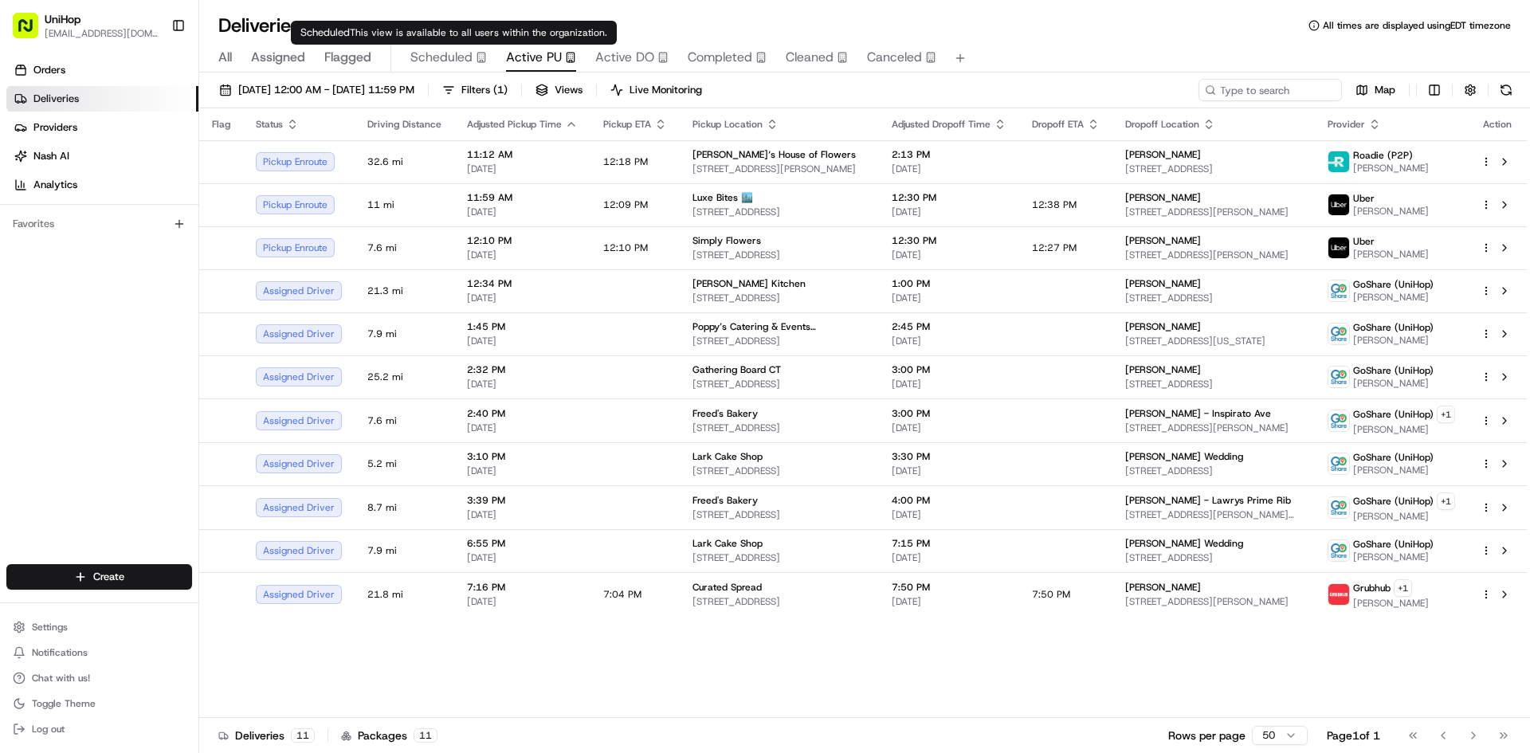
click at [364, 56] on span "Flagged" at bounding box center [347, 57] width 47 height 19
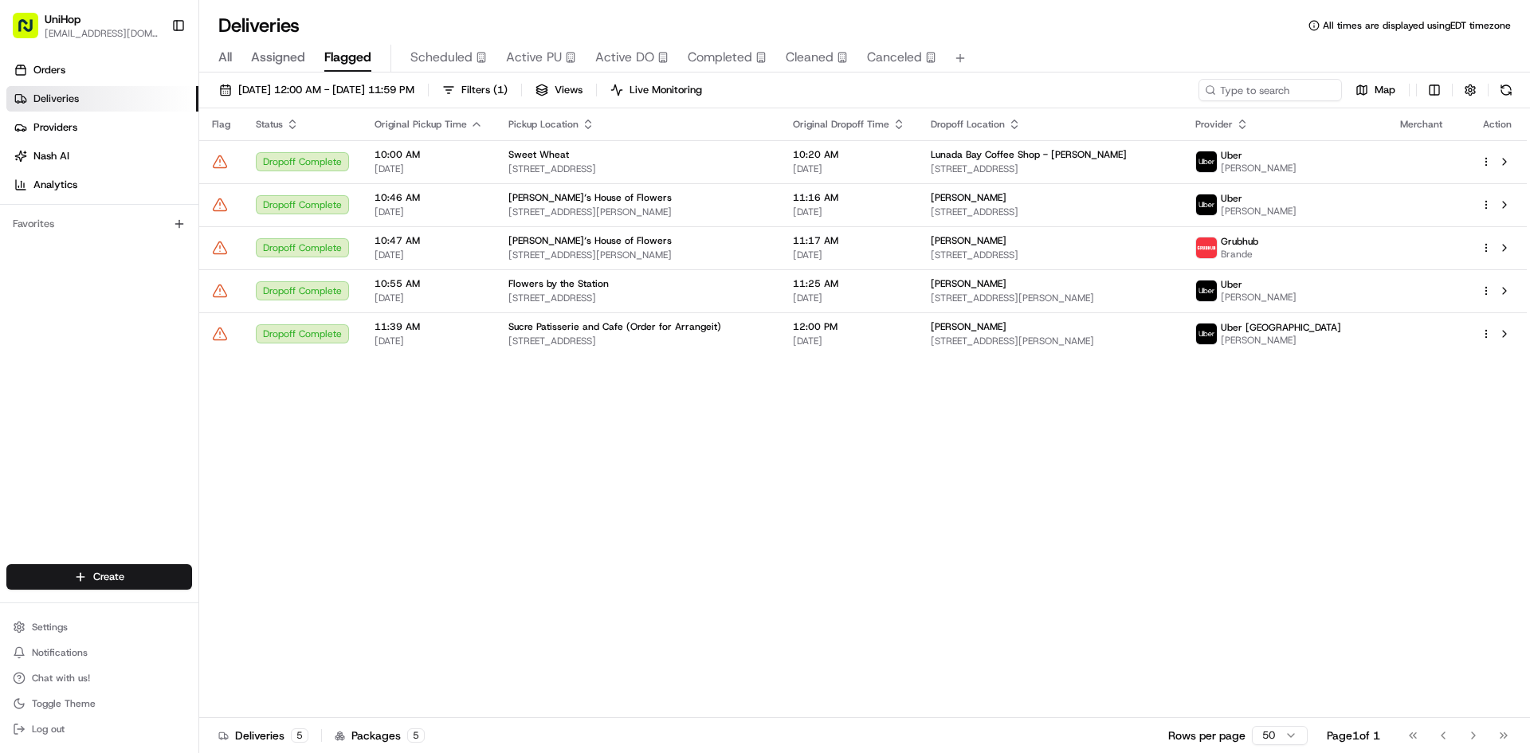
click at [37, 429] on div "Orders Deliveries Providers [PERSON_NAME] Analytics Favorites" at bounding box center [99, 312] width 198 height 523
click at [1504, 336] on button at bounding box center [1504, 333] width 19 height 19
click at [544, 53] on span "Active PU" at bounding box center [534, 57] width 56 height 19
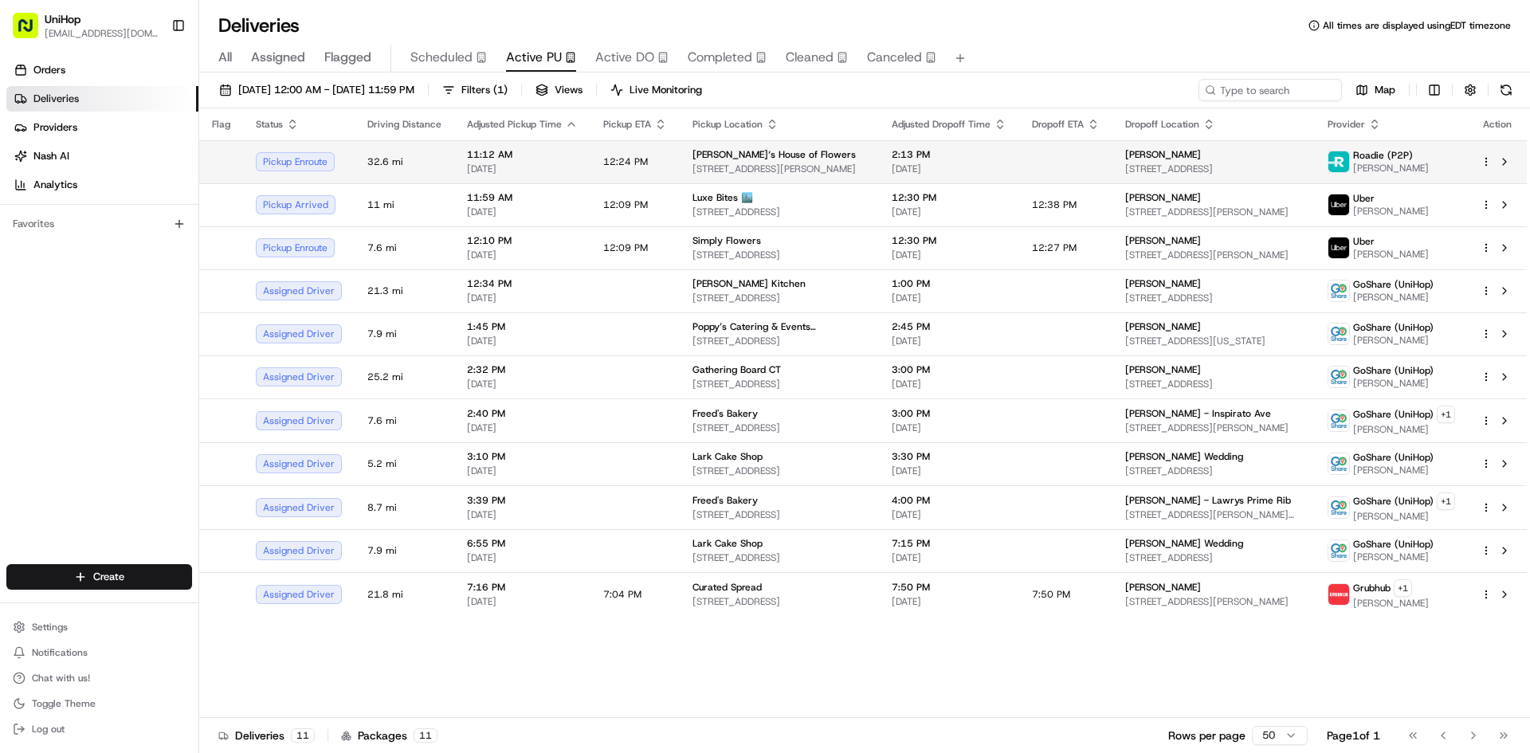
click at [768, 179] on td "[PERSON_NAME]‘s House of Flowers [STREET_ADDRESS][PERSON_NAME]" at bounding box center [779, 161] width 199 height 43
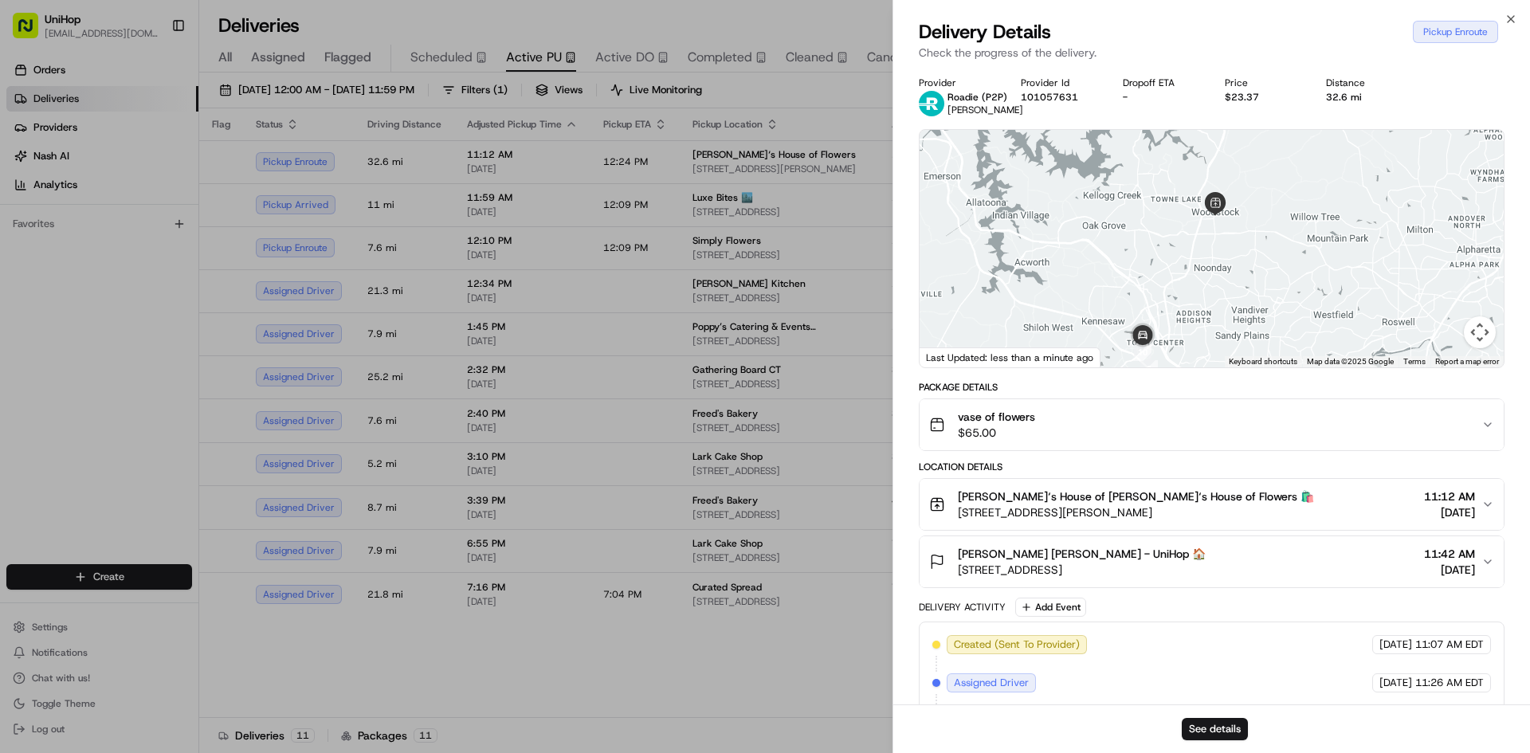
drag, startPoint x: 1006, startPoint y: 262, endPoint x: 1260, endPoint y: 191, distance: 264.0
click at [1260, 191] on div at bounding box center [1212, 249] width 584 height 238
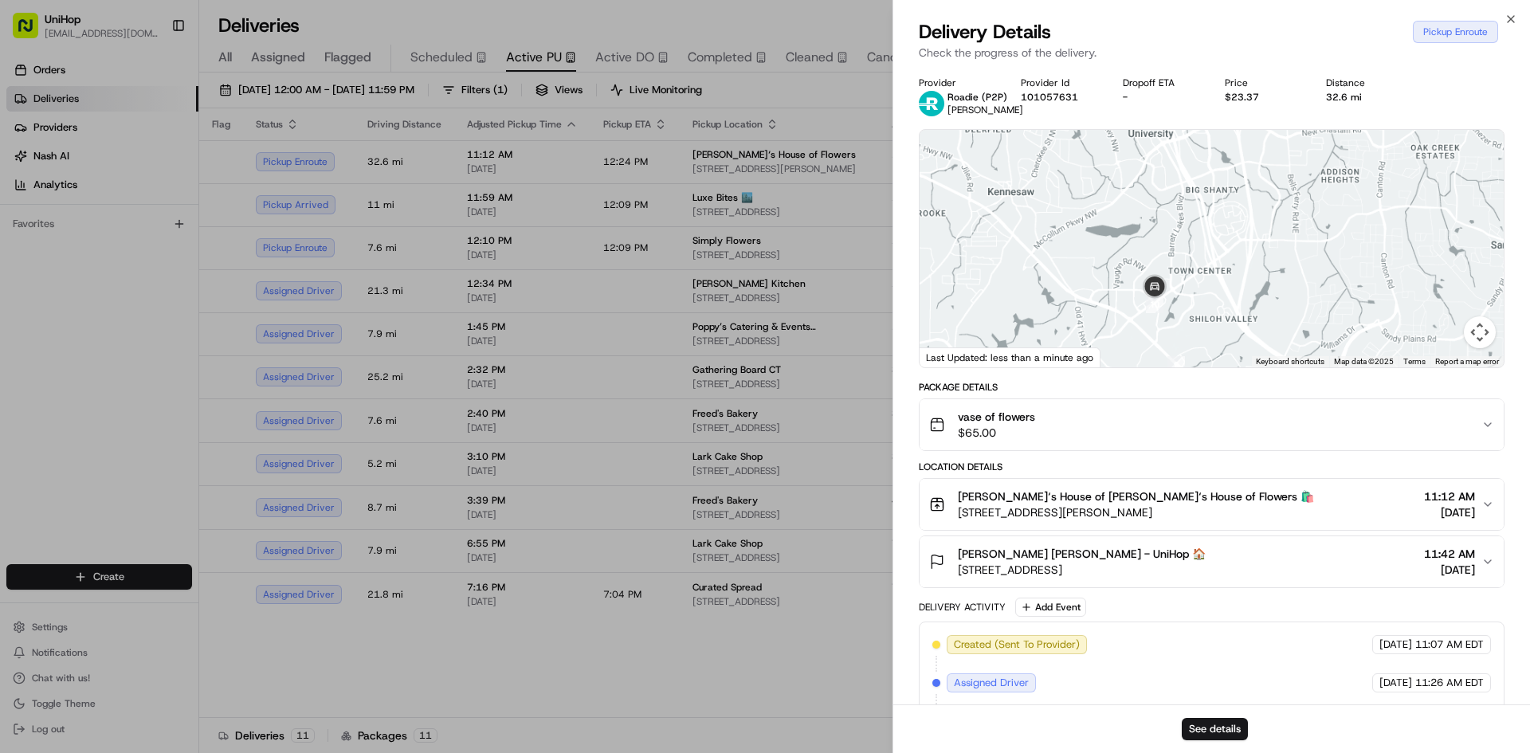
drag, startPoint x: 1164, startPoint y: 271, endPoint x: 1175, endPoint y: 253, distance: 20.4
click at [1179, 228] on div at bounding box center [1212, 249] width 584 height 238
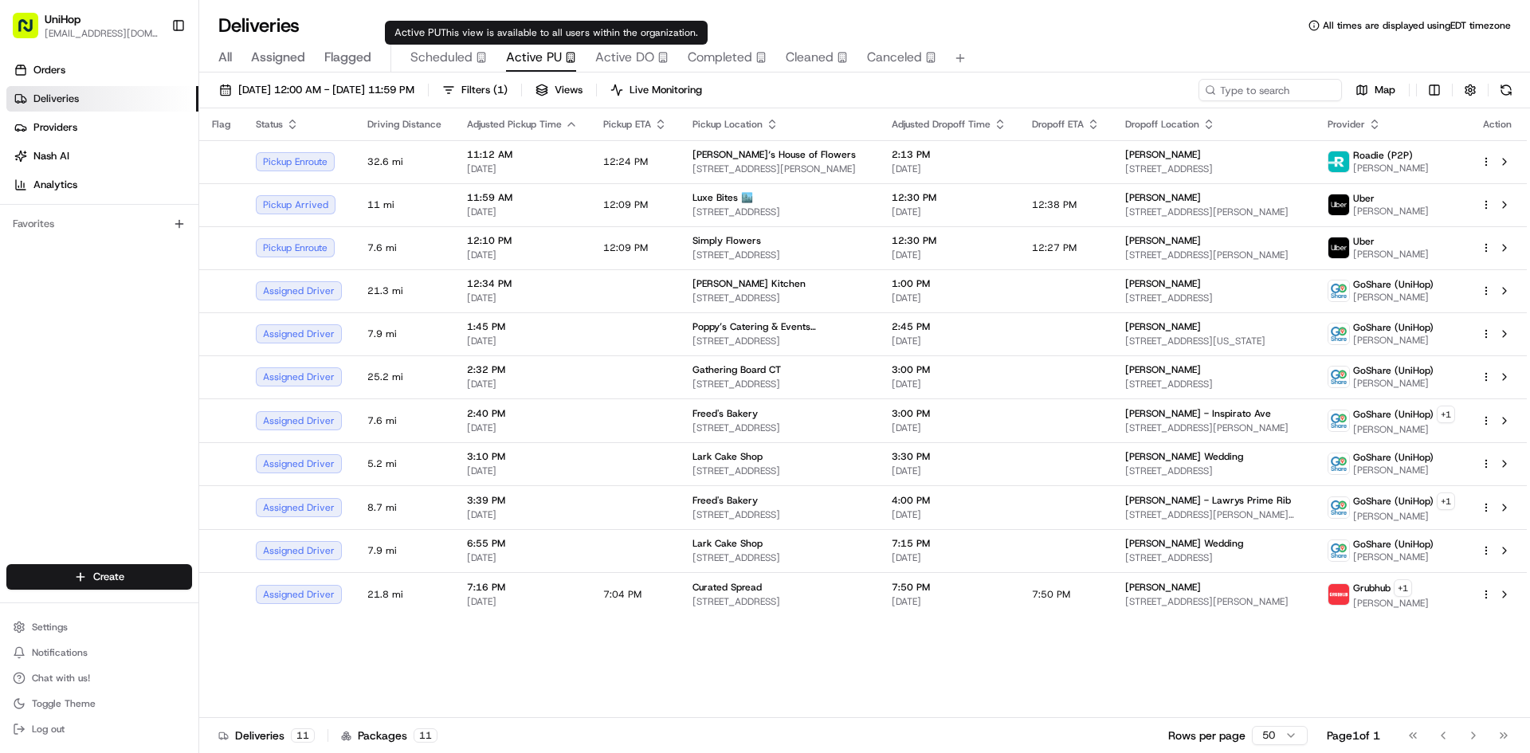
click at [615, 49] on span "Active DO" at bounding box center [624, 57] width 59 height 19
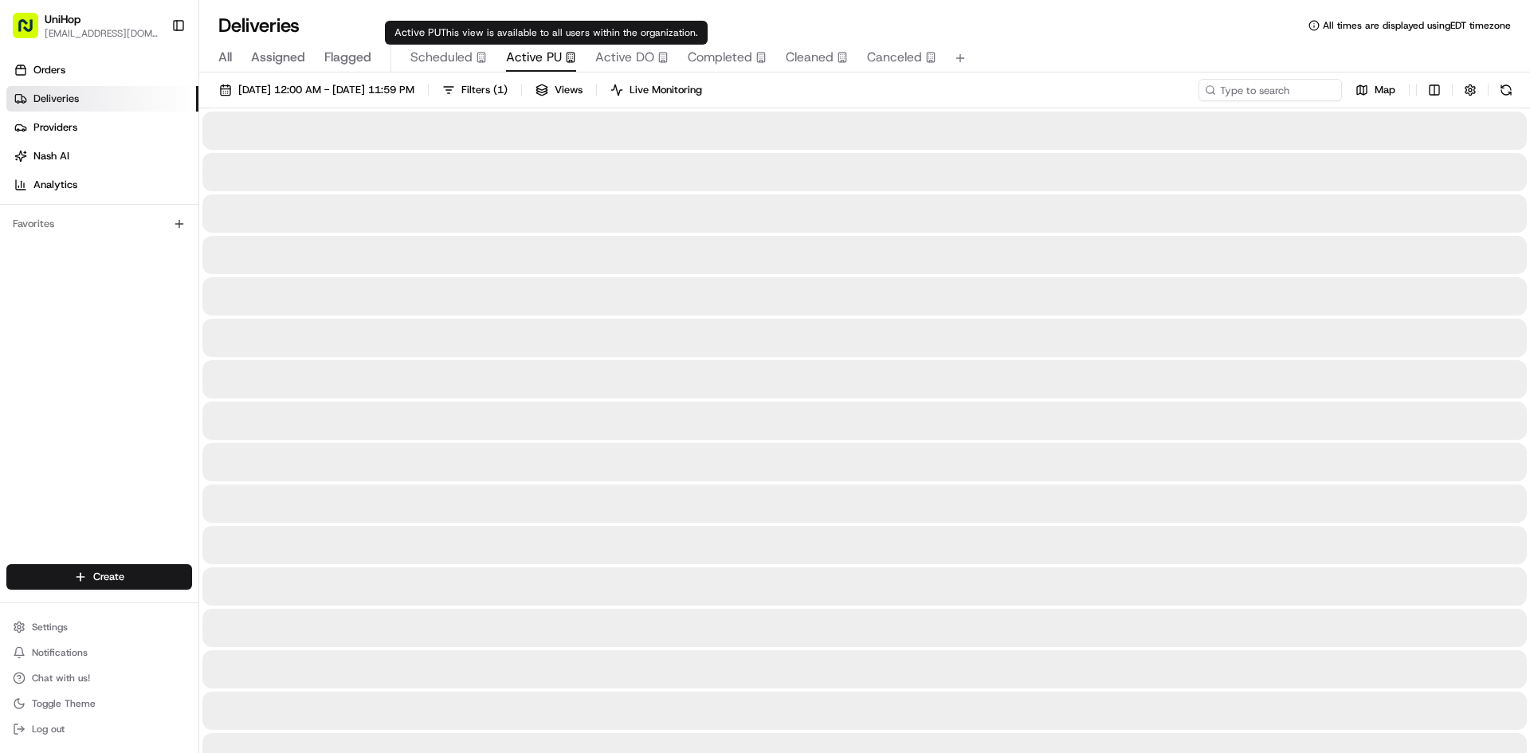
click at [556, 59] on span "Active PU" at bounding box center [534, 57] width 56 height 19
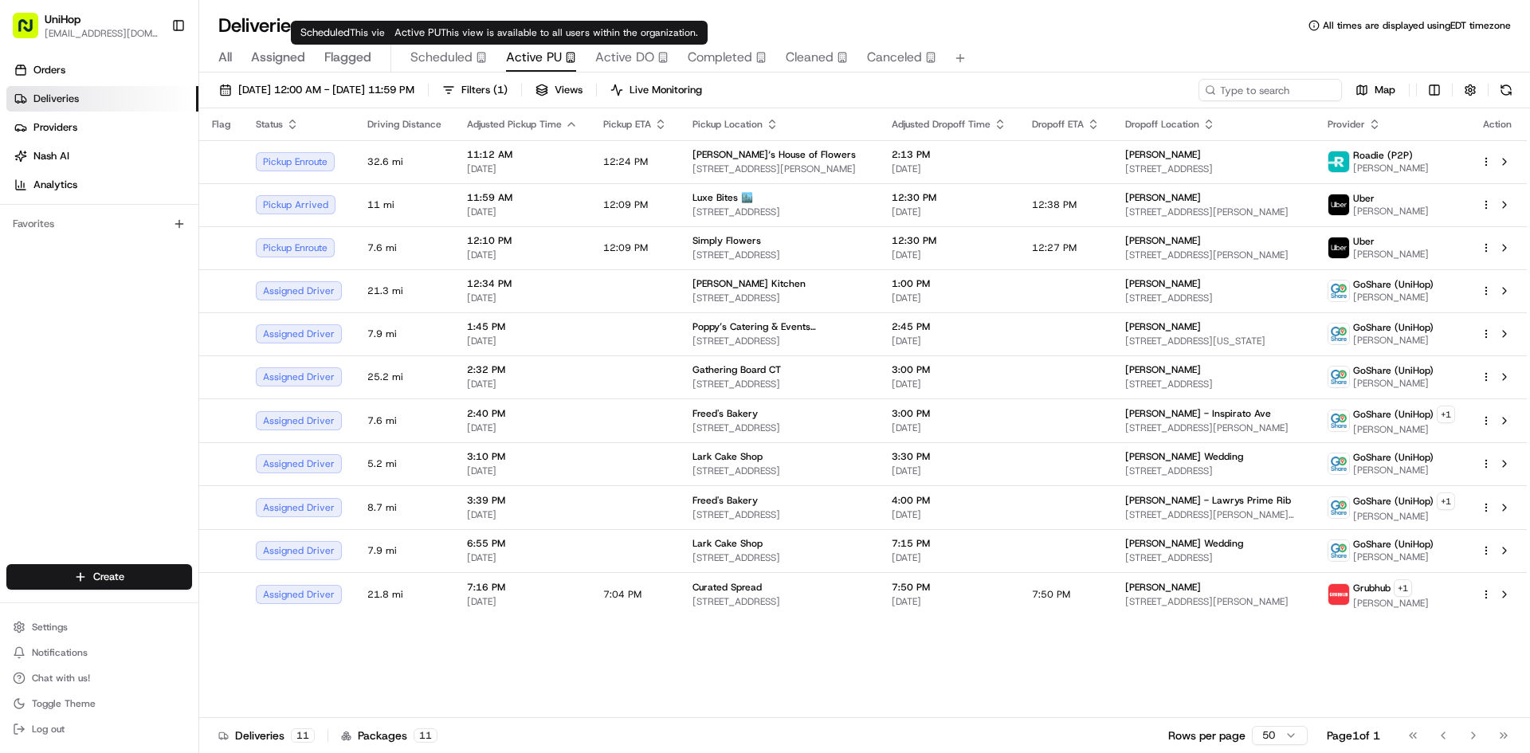
drag, startPoint x: 589, startPoint y: 64, endPoint x: 613, endPoint y: 64, distance: 23.9
click at [613, 64] on div "All Assigned Flagged Scheduled Active PU Active DO Completed Cleaned Canceled" at bounding box center [864, 59] width 1331 height 28
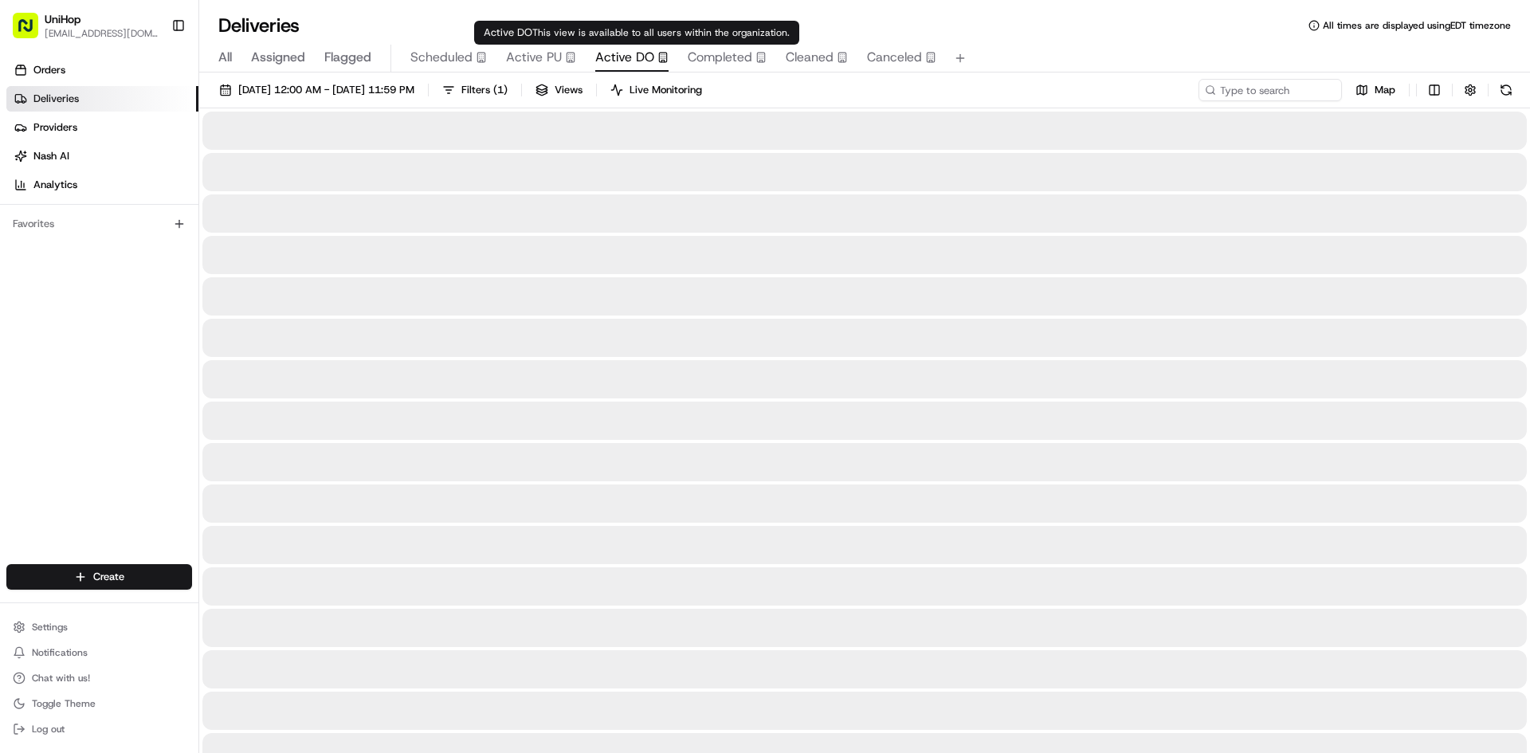
click at [613, 64] on span "Active DO" at bounding box center [624, 57] width 59 height 19
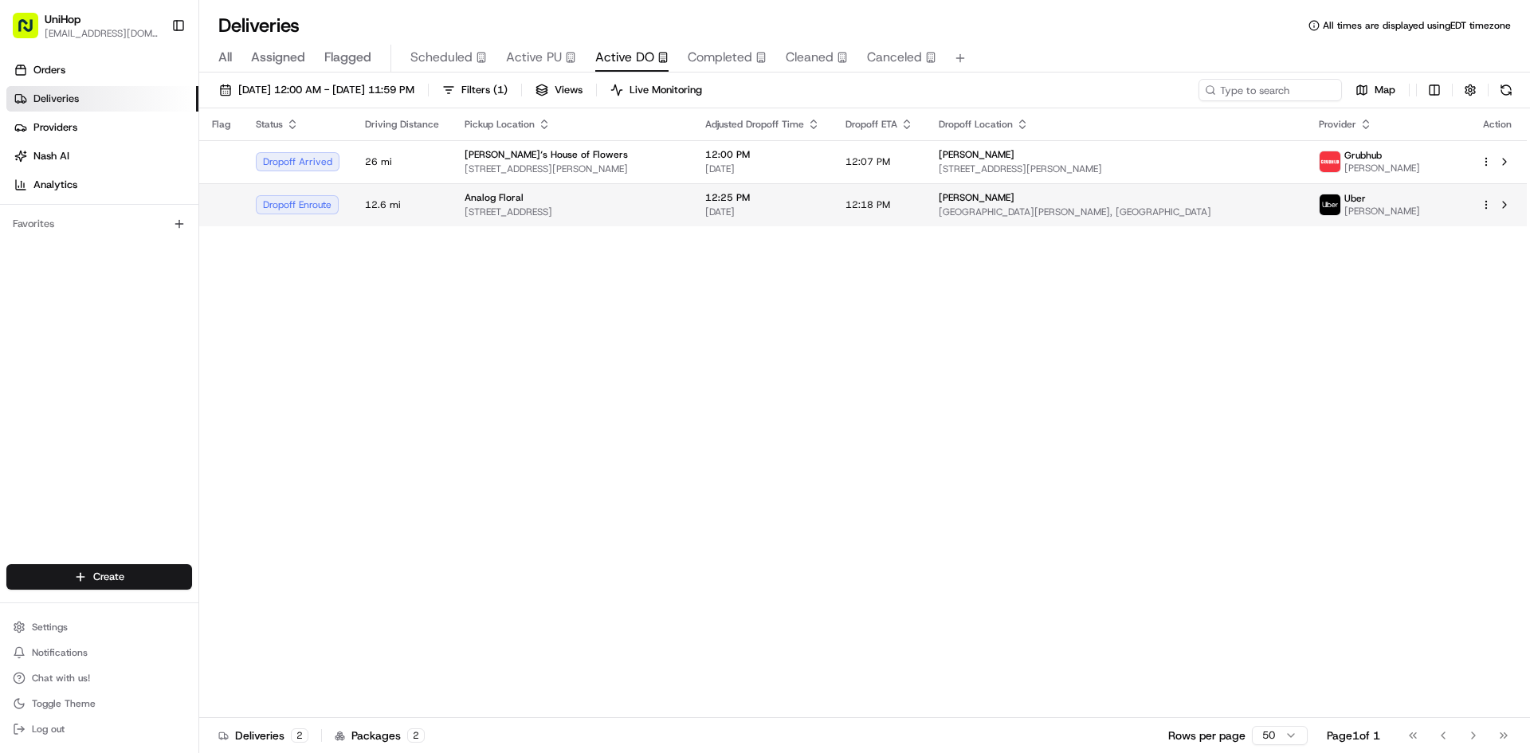
click at [622, 218] on span "[STREET_ADDRESS]" at bounding box center [572, 212] width 215 height 13
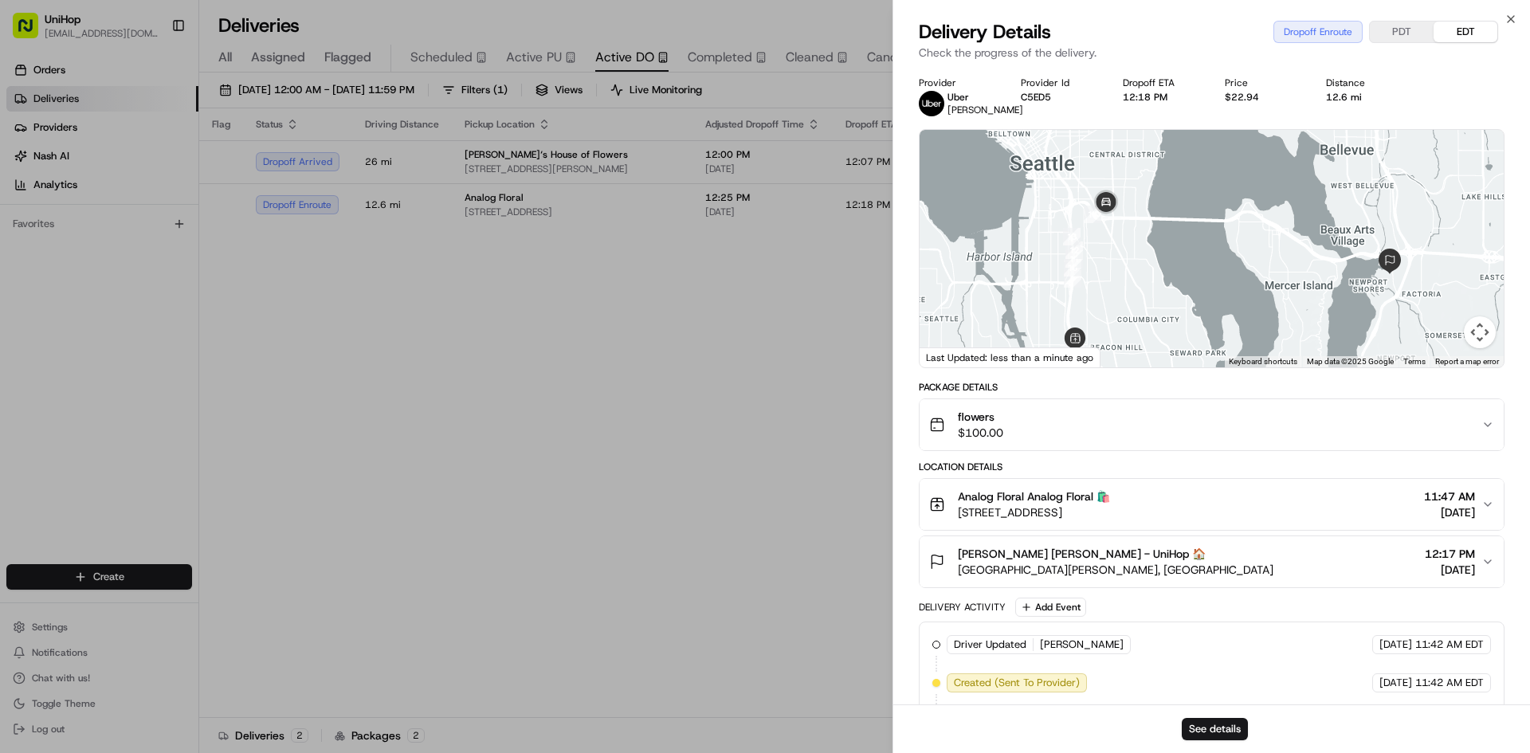
drag, startPoint x: 1109, startPoint y: 265, endPoint x: 1116, endPoint y: 284, distance: 20.2
click at [1115, 284] on div at bounding box center [1212, 249] width 584 height 238
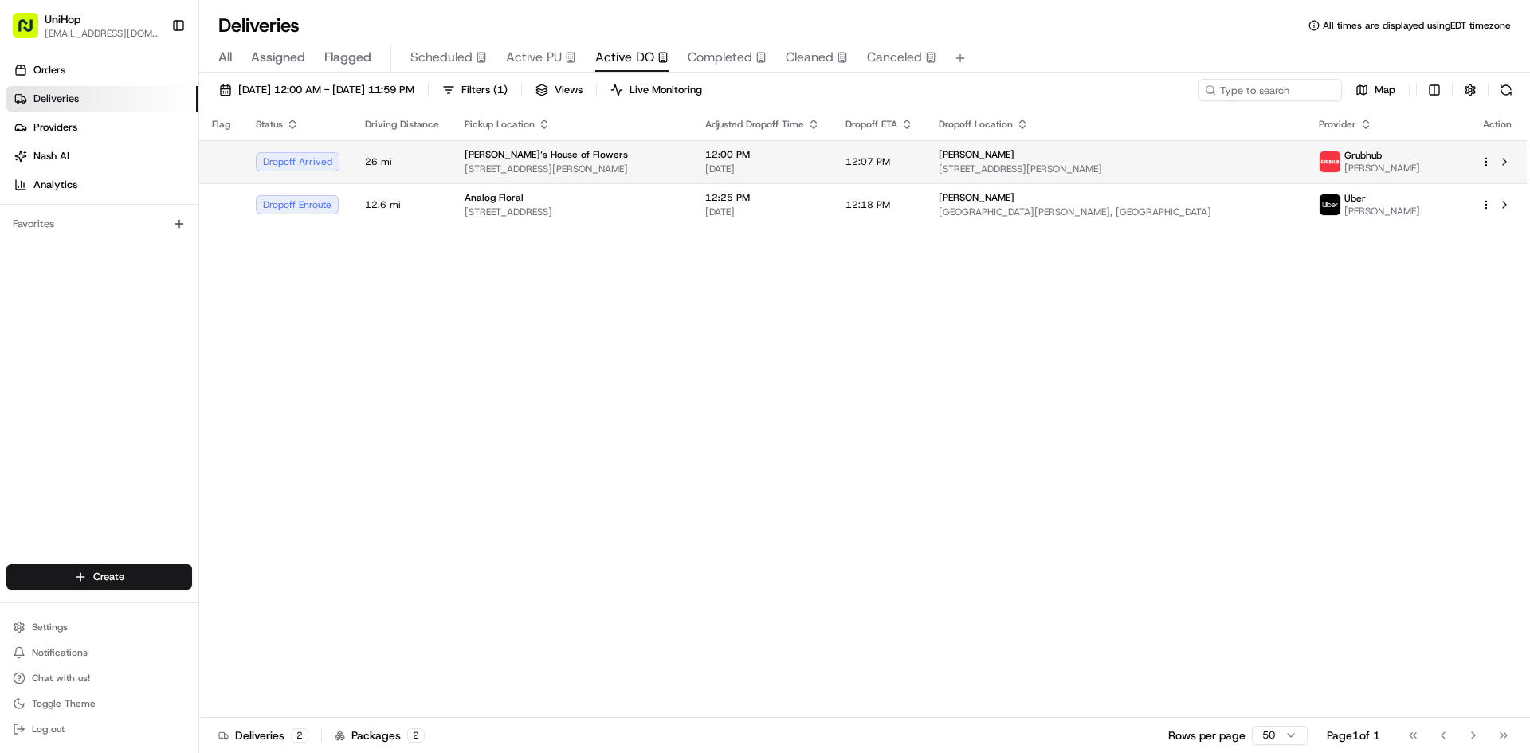
click at [786, 160] on span "12:00 PM" at bounding box center [762, 154] width 115 height 13
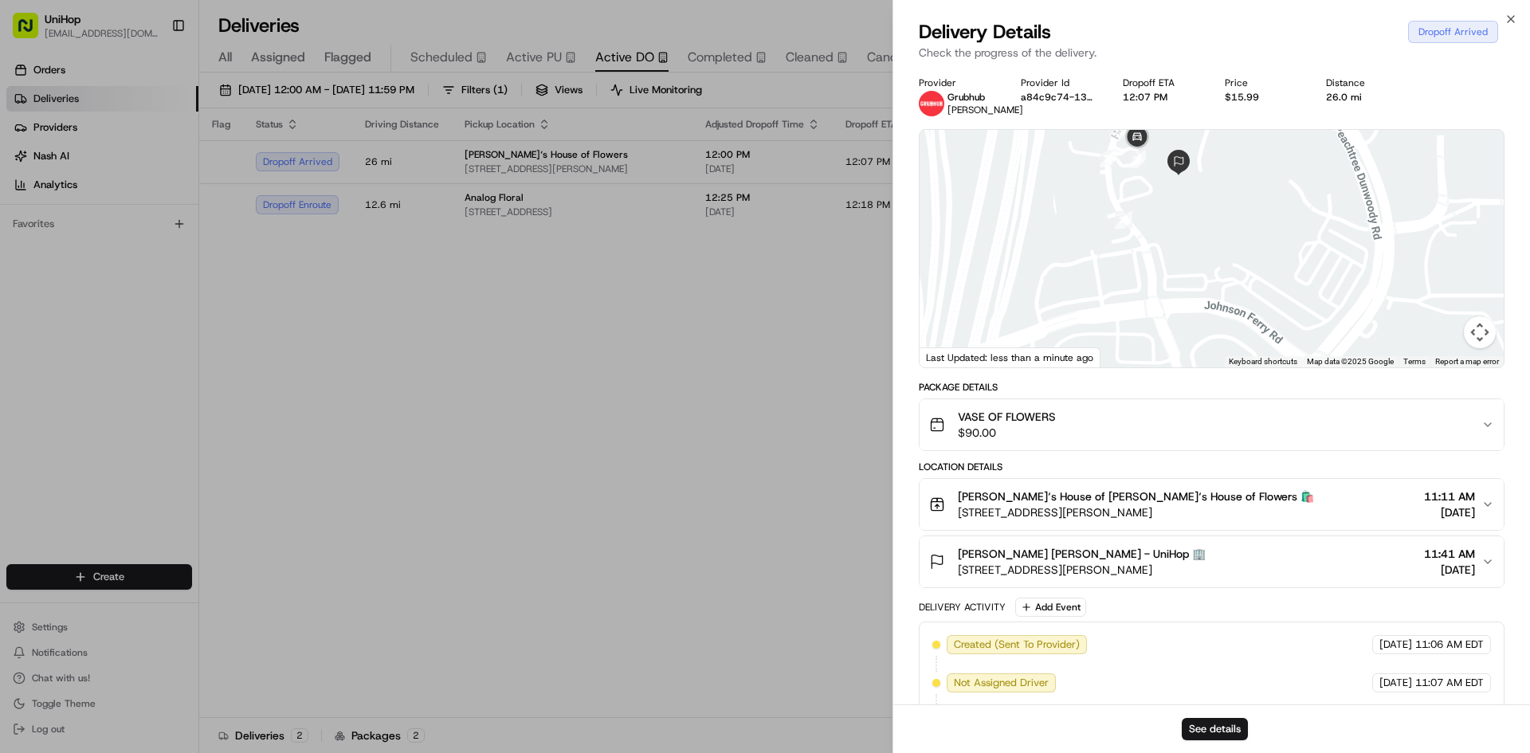
drag, startPoint x: 1173, startPoint y: 208, endPoint x: 1185, endPoint y: 230, distance: 25.3
click at [1183, 232] on div at bounding box center [1212, 249] width 584 height 238
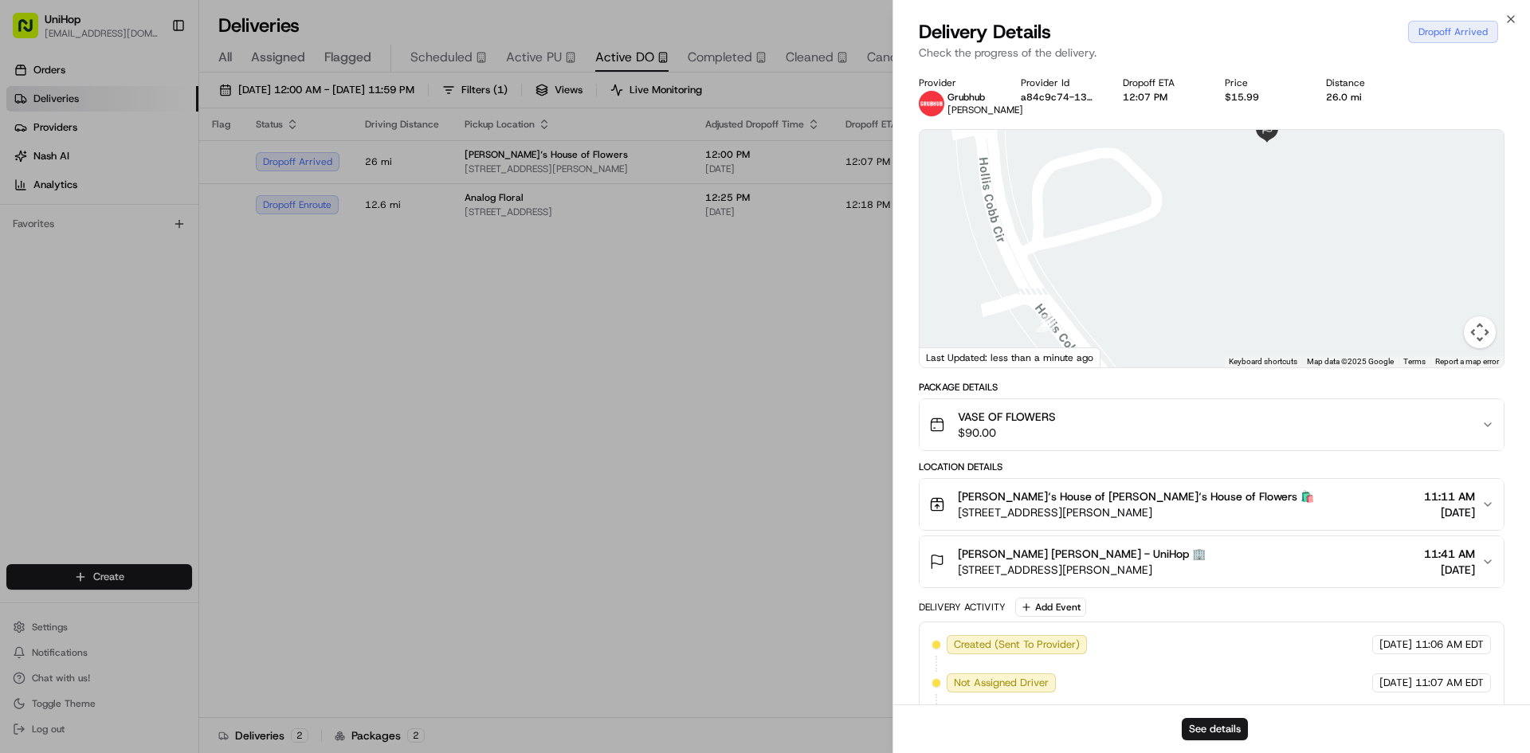
drag, startPoint x: 1158, startPoint y: 234, endPoint x: 1168, endPoint y: 306, distance: 72.4
click at [1168, 306] on div at bounding box center [1212, 249] width 584 height 238
drag, startPoint x: 481, startPoint y: 286, endPoint x: 495, endPoint y: 273, distance: 18.6
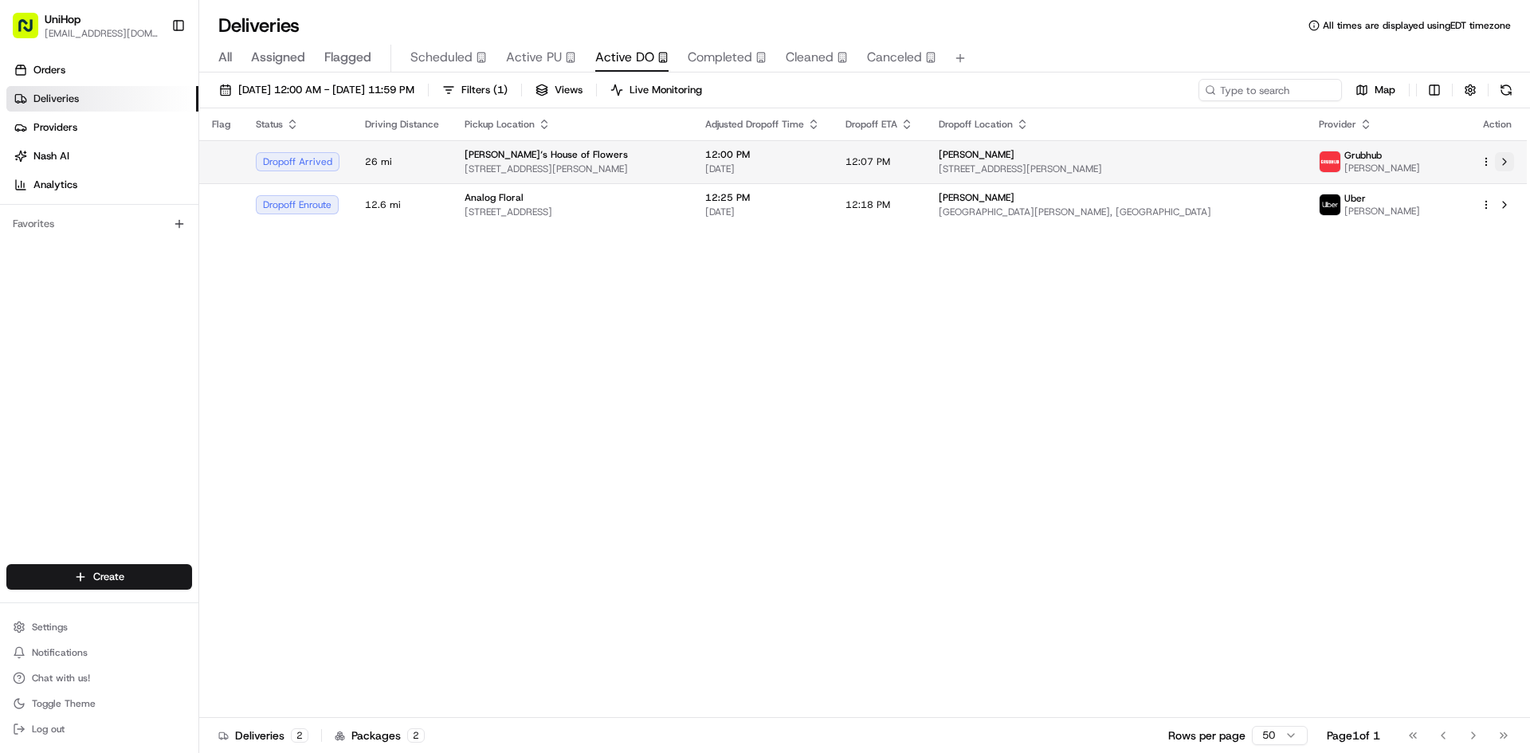
click at [1502, 165] on button at bounding box center [1504, 161] width 19 height 19
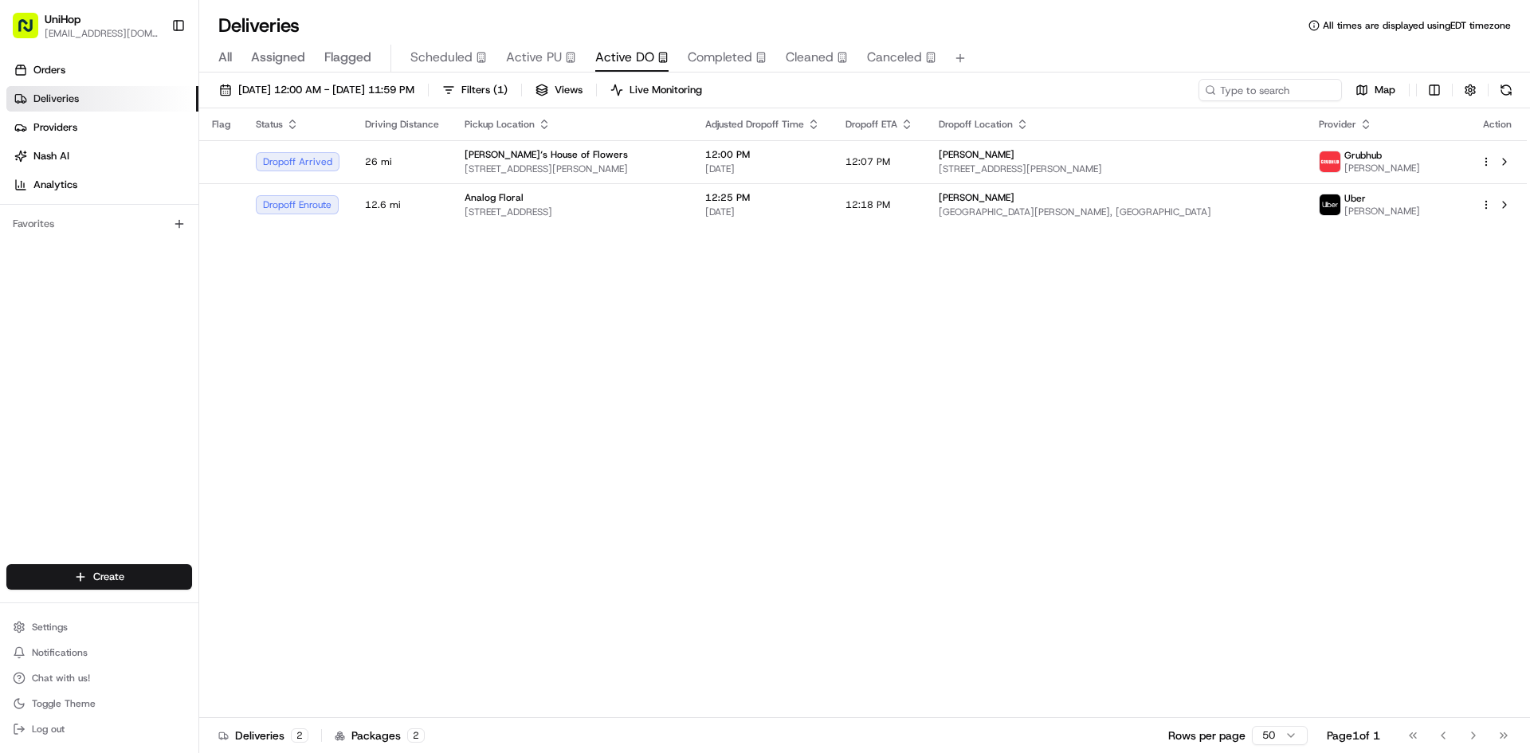
click at [516, 58] on span "Active PU" at bounding box center [534, 57] width 56 height 19
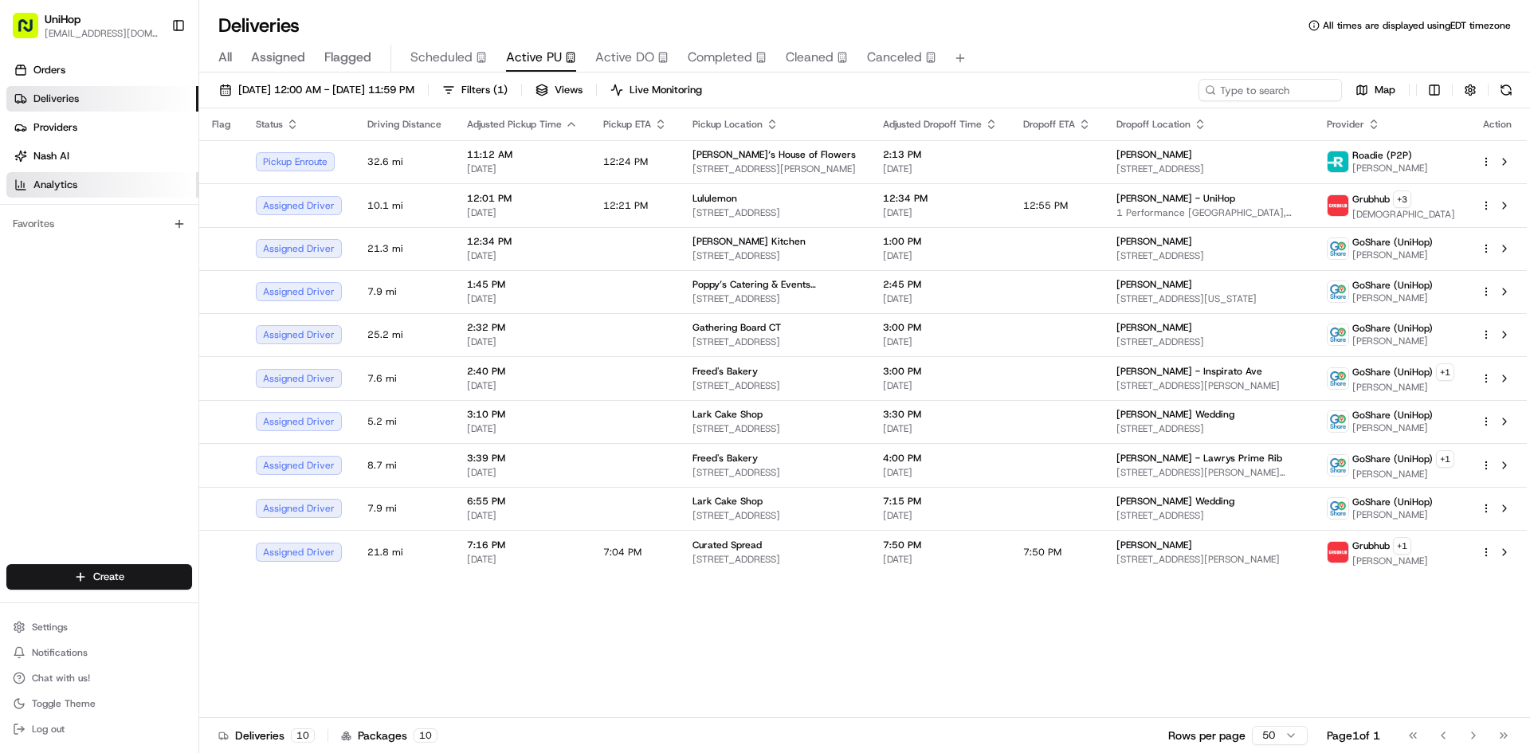
click at [1, 316] on div "Orders Deliveries Providers [PERSON_NAME] Analytics Favorites" at bounding box center [99, 312] width 198 height 523
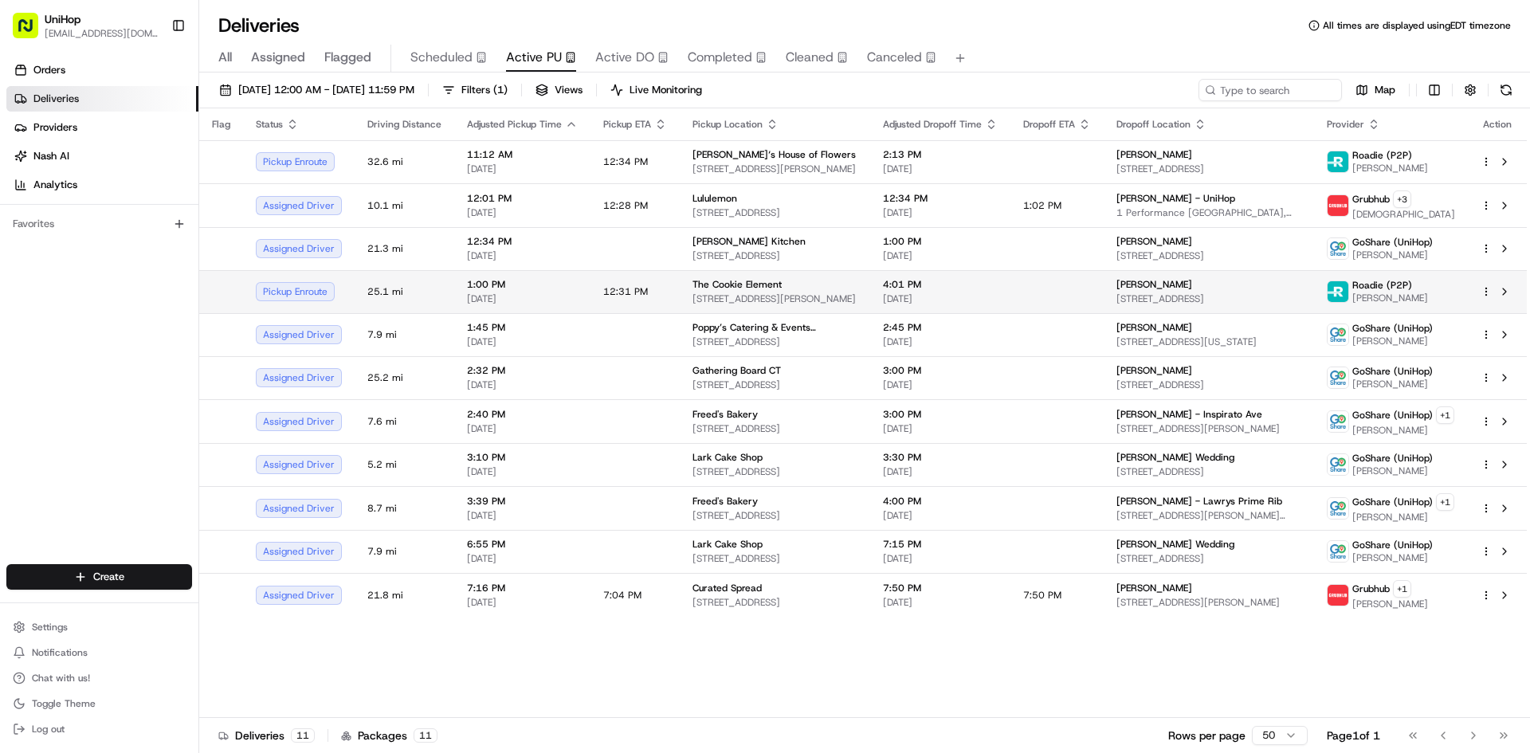
click at [712, 285] on span "The Cookie Element" at bounding box center [737, 284] width 89 height 13
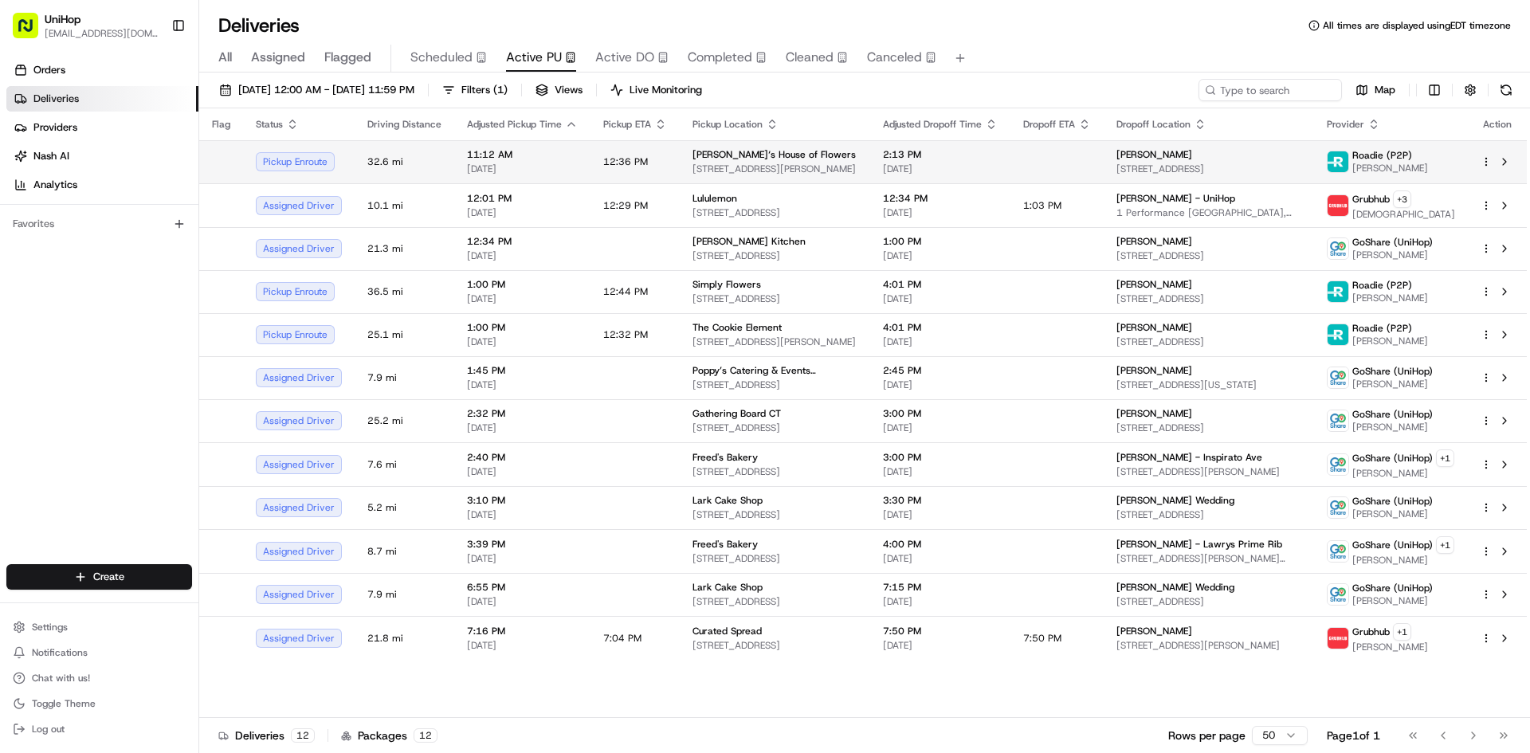
click at [956, 146] on td "2:13 PM [DATE]" at bounding box center [940, 161] width 140 height 43
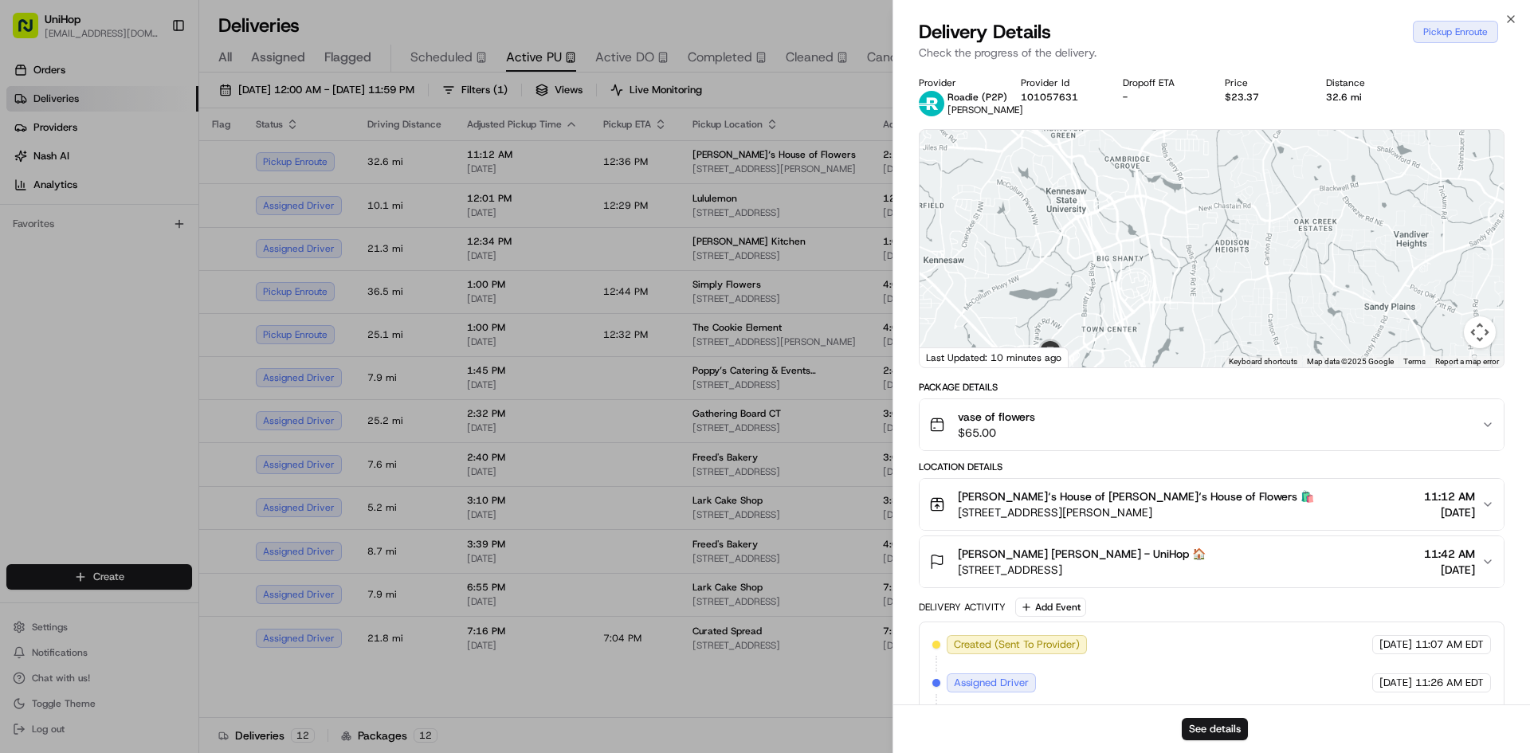
drag, startPoint x: 1082, startPoint y: 318, endPoint x: 1160, endPoint y: 239, distance: 110.5
click at [1157, 245] on div at bounding box center [1212, 249] width 584 height 238
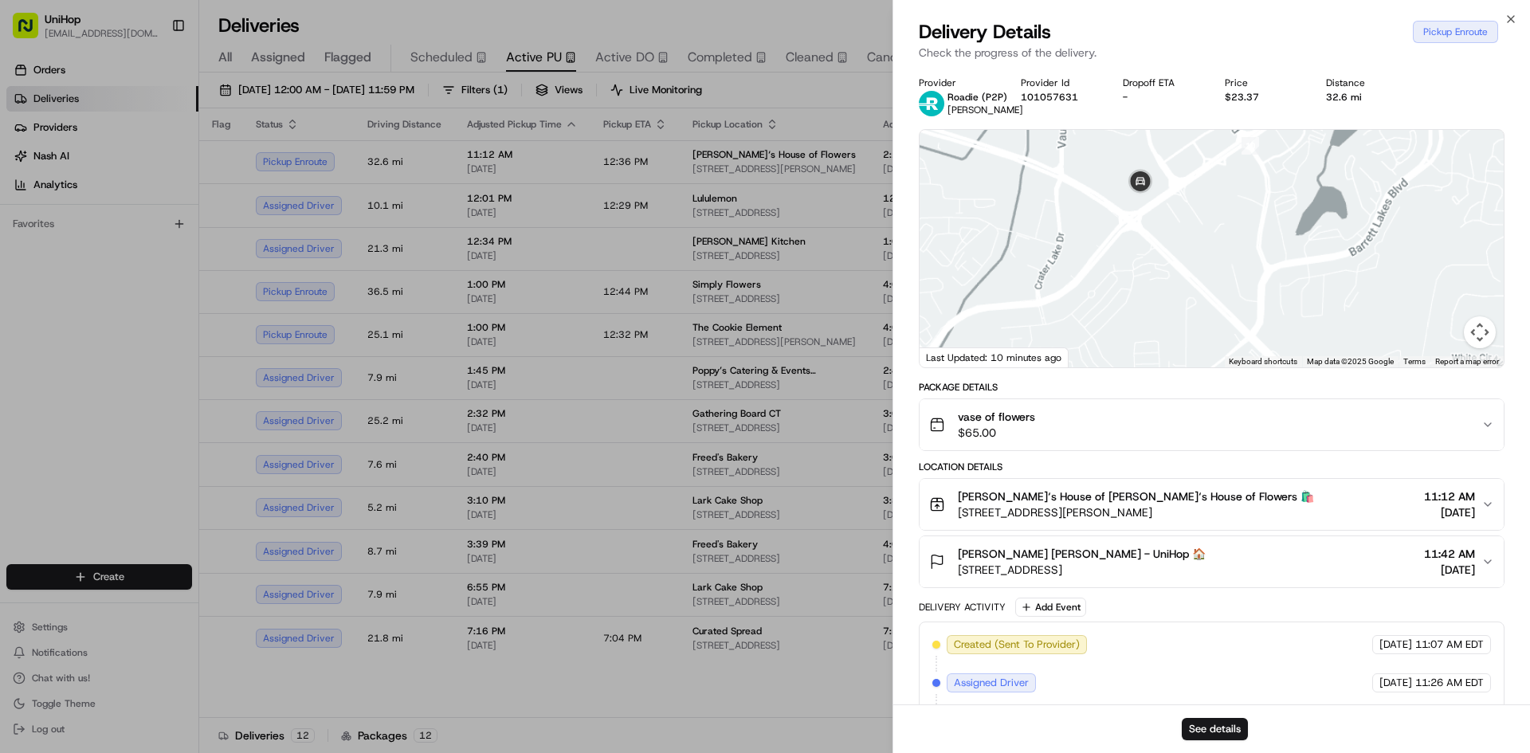
drag, startPoint x: 1237, startPoint y: 214, endPoint x: 1229, endPoint y: 230, distance: 17.1
click at [1229, 227] on div at bounding box center [1212, 249] width 584 height 238
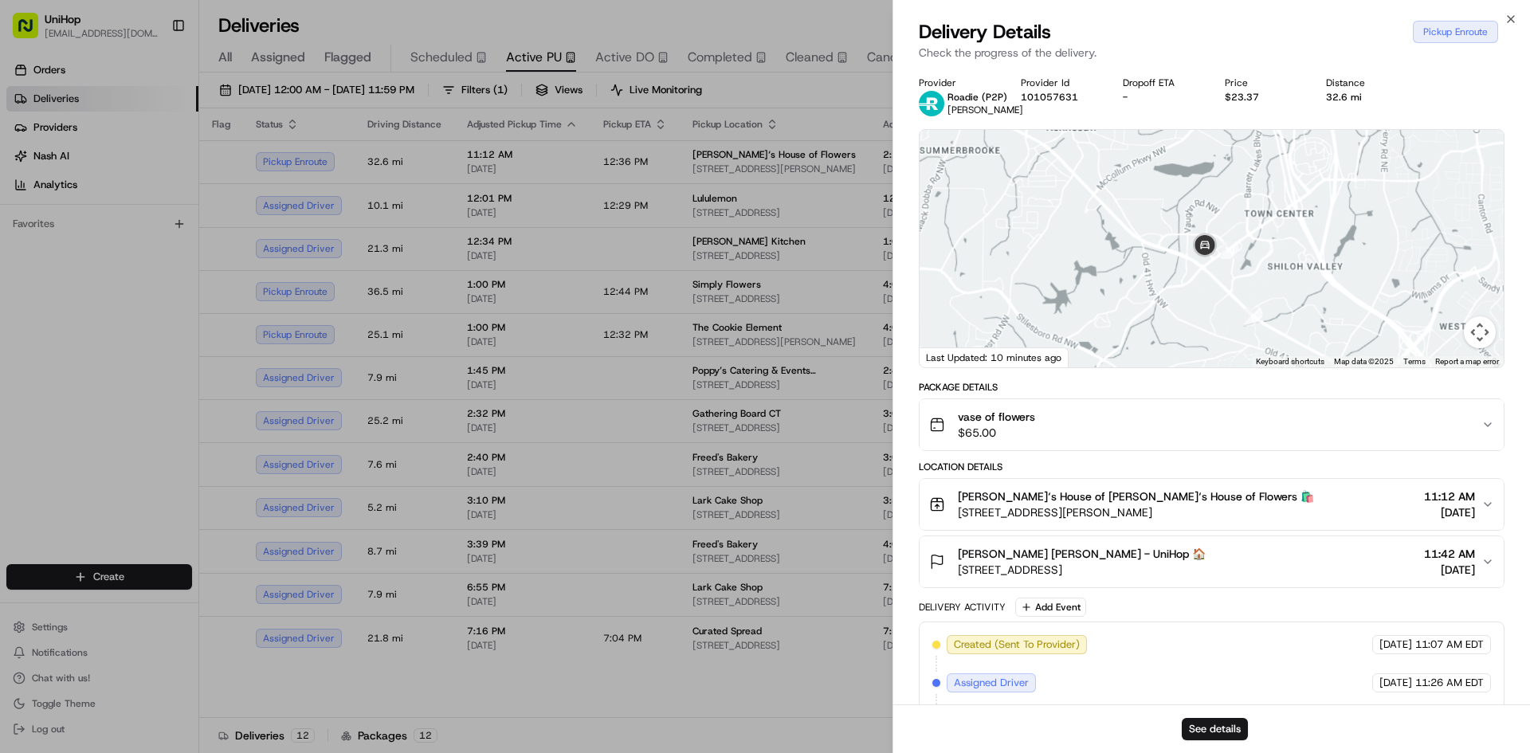
drag, startPoint x: 1311, startPoint y: 194, endPoint x: 1286, endPoint y: 259, distance: 69.1
click at [1288, 264] on div at bounding box center [1212, 249] width 584 height 238
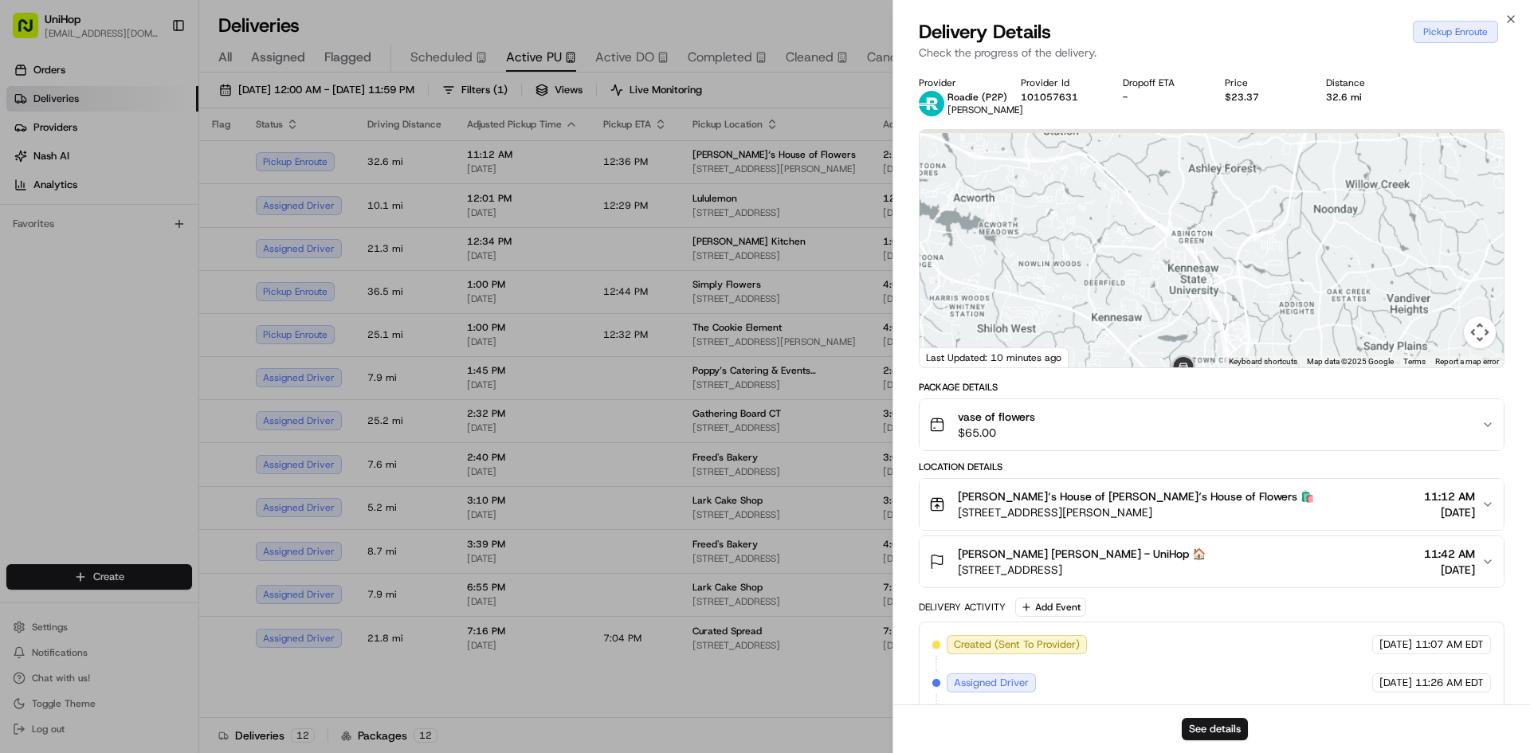
drag, startPoint x: 1314, startPoint y: 251, endPoint x: 1276, endPoint y: 273, distance: 44.3
click at [1280, 275] on div at bounding box center [1212, 249] width 584 height 238
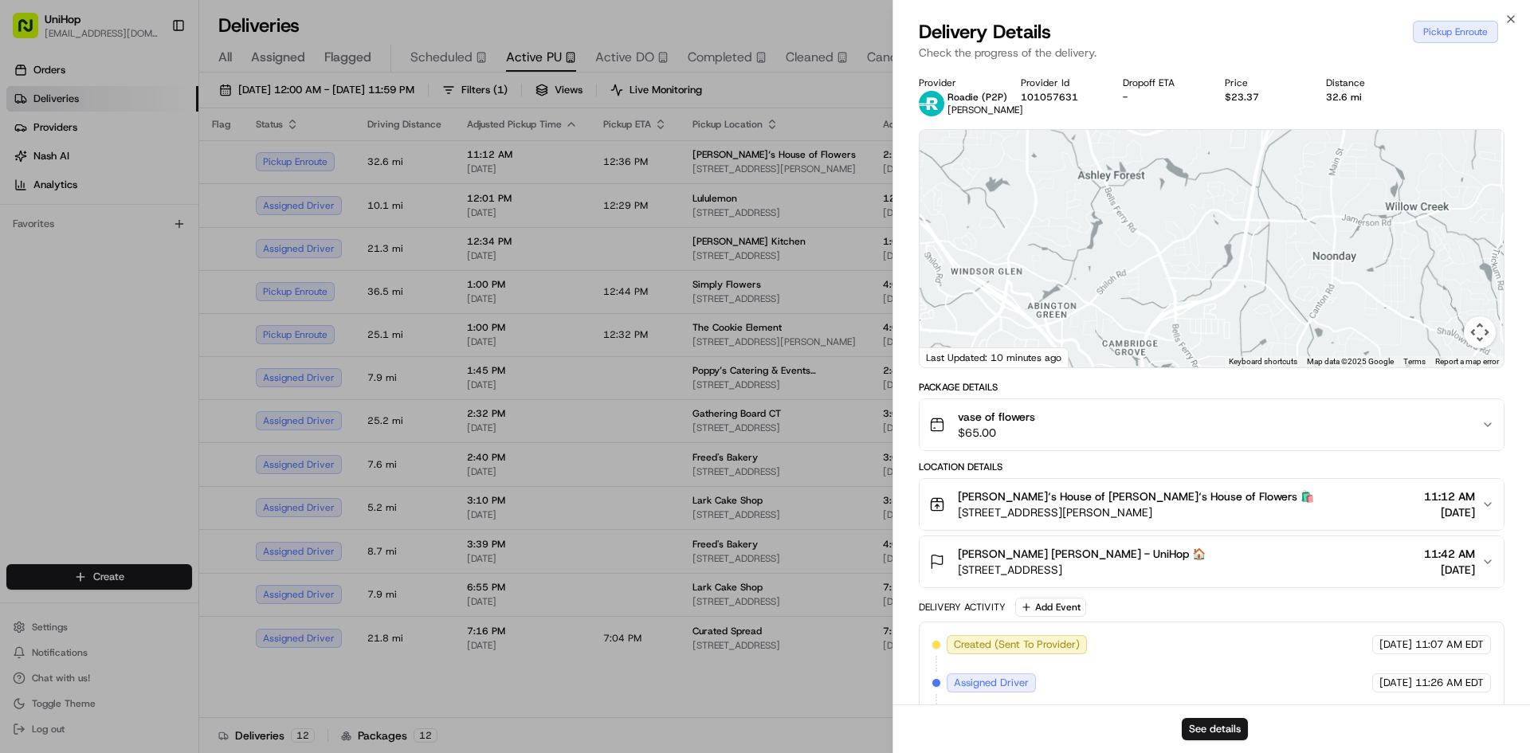
drag, startPoint x: 1204, startPoint y: 290, endPoint x: 1203, endPoint y: 278, distance: 12.1
click at [1203, 281] on div at bounding box center [1212, 249] width 584 height 238
drag, startPoint x: 83, startPoint y: 338, endPoint x: 183, endPoint y: 289, distance: 111.9
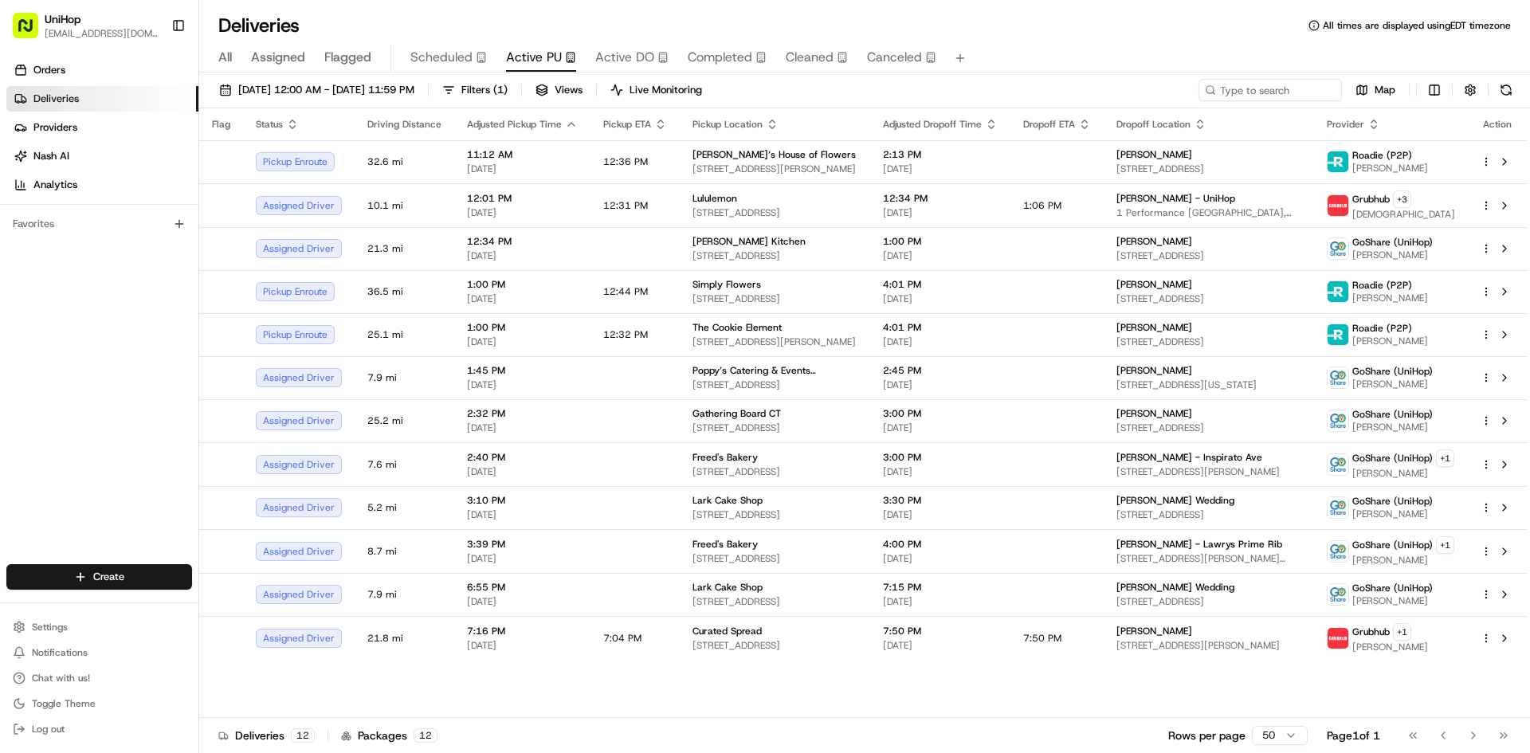
drag, startPoint x: 41, startPoint y: 440, endPoint x: 112, endPoint y: 57, distance: 390.0
click at [41, 439] on div "Orders Deliveries Providers [PERSON_NAME] Analytics Favorites" at bounding box center [99, 312] width 198 height 523
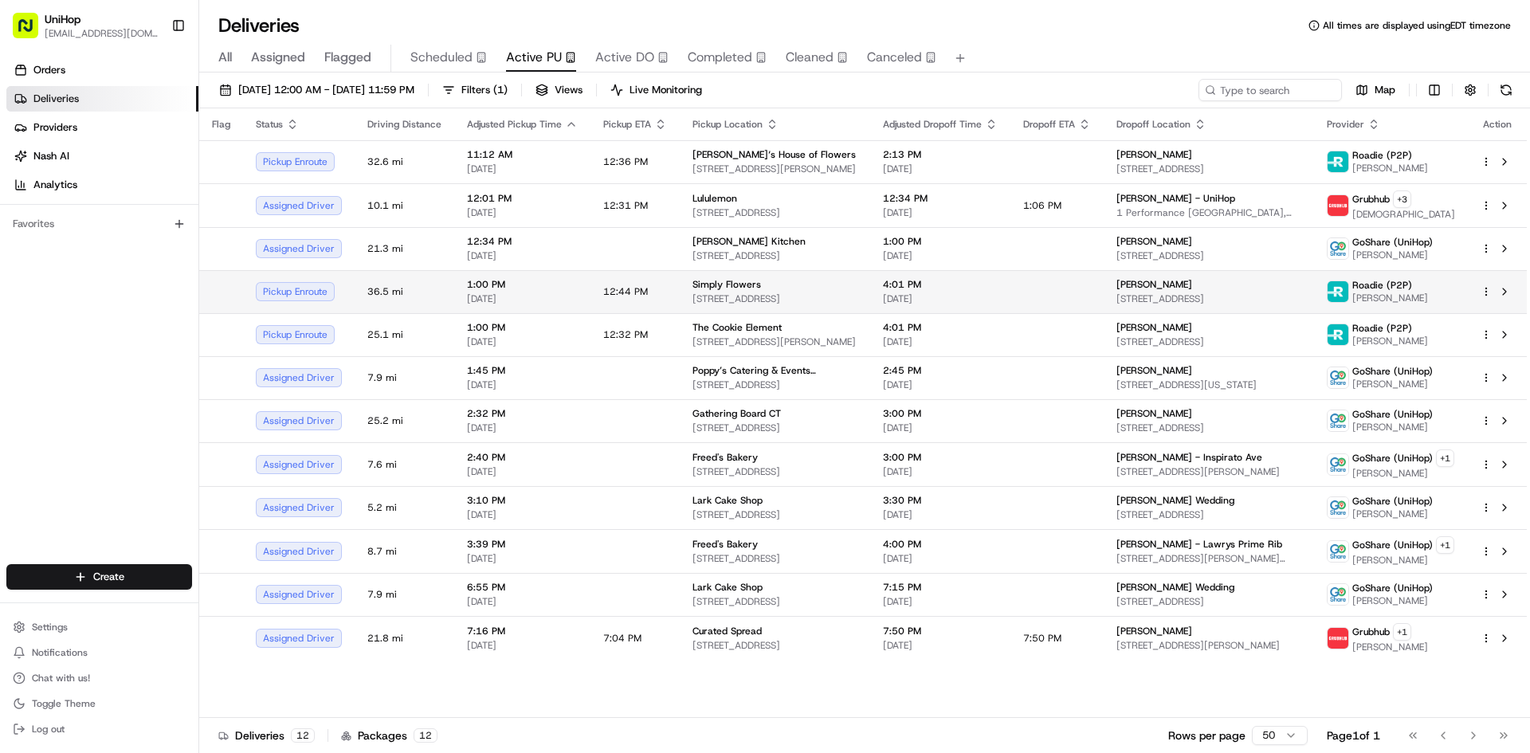
click at [847, 300] on span "[STREET_ADDRESS]" at bounding box center [775, 299] width 165 height 13
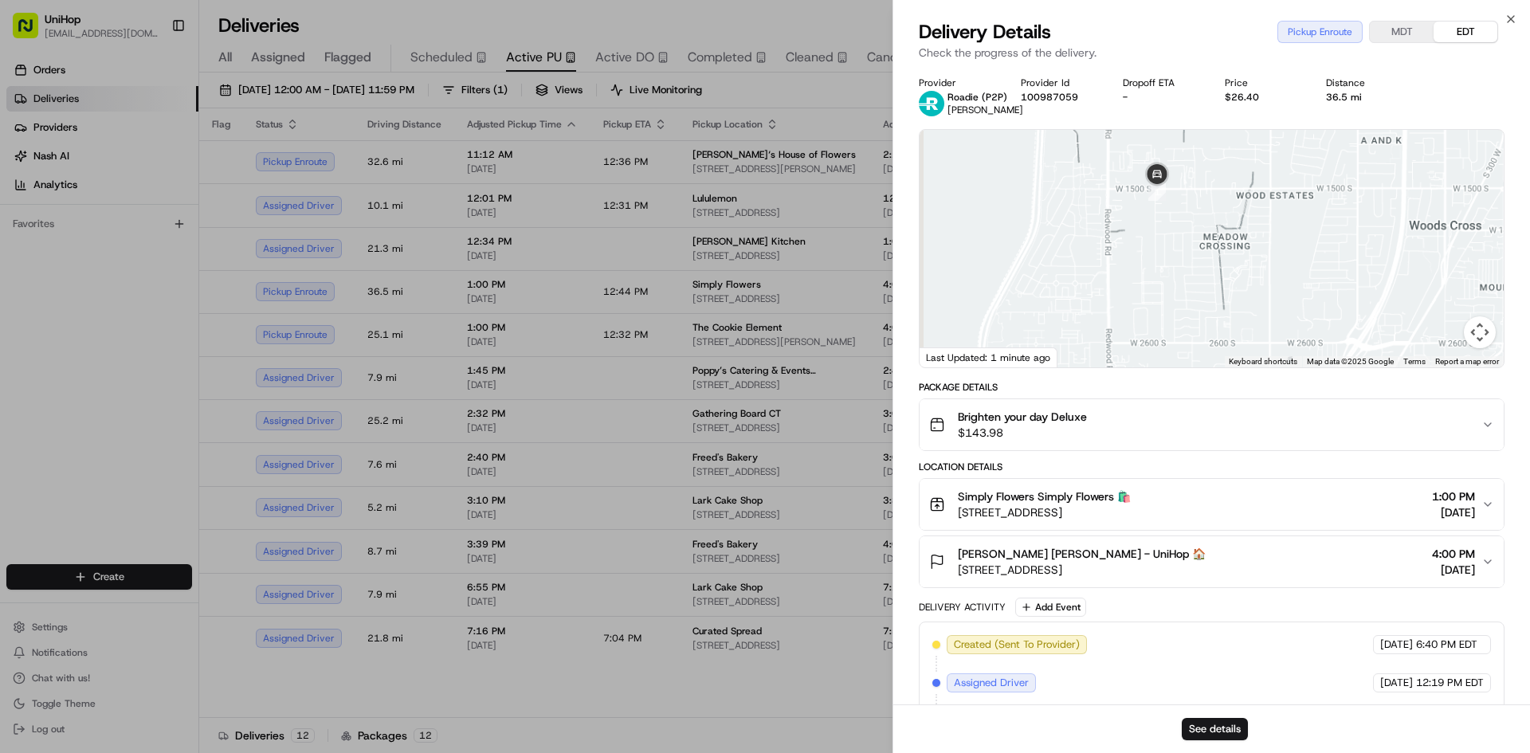
drag, startPoint x: 1169, startPoint y: 193, endPoint x: 1194, endPoint y: 258, distance: 69.9
click at [1193, 258] on div at bounding box center [1212, 249] width 584 height 238
click at [1164, 316] on div at bounding box center [1212, 249] width 584 height 238
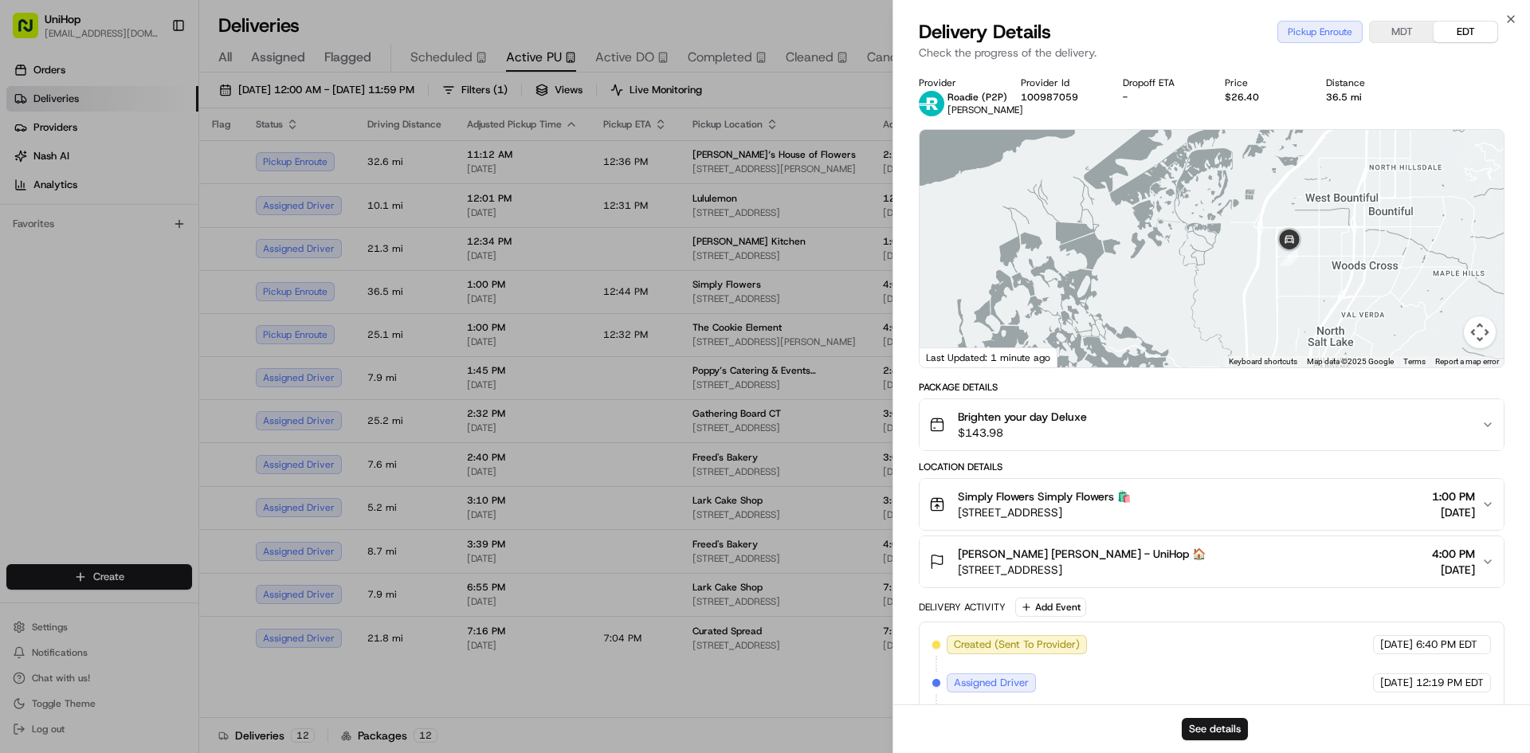
drag, startPoint x: 1380, startPoint y: 273, endPoint x: 1310, endPoint y: 260, distance: 70.5
click at [1326, 265] on div at bounding box center [1212, 249] width 584 height 238
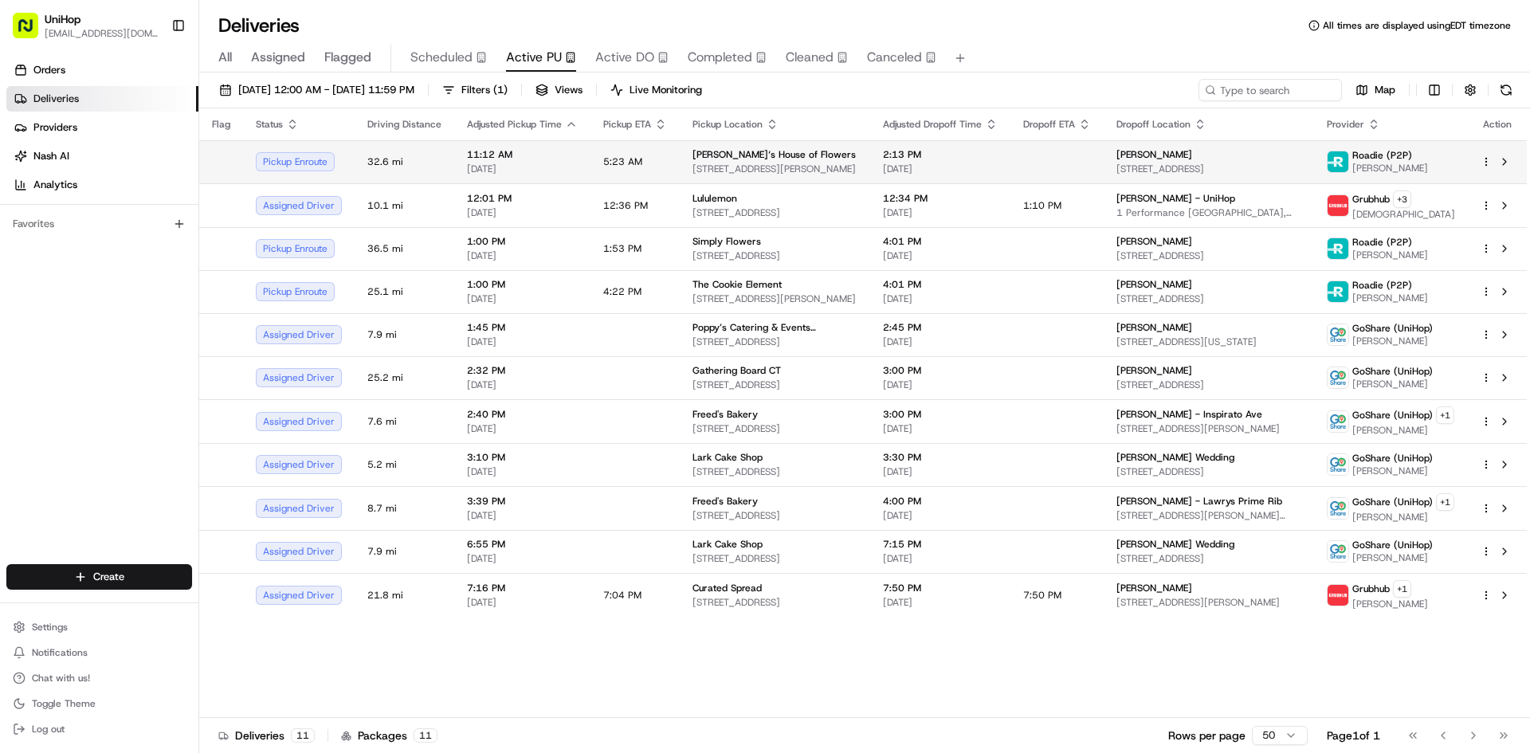
click at [926, 162] on div "2:13 PM [DATE]" at bounding box center [940, 161] width 115 height 27
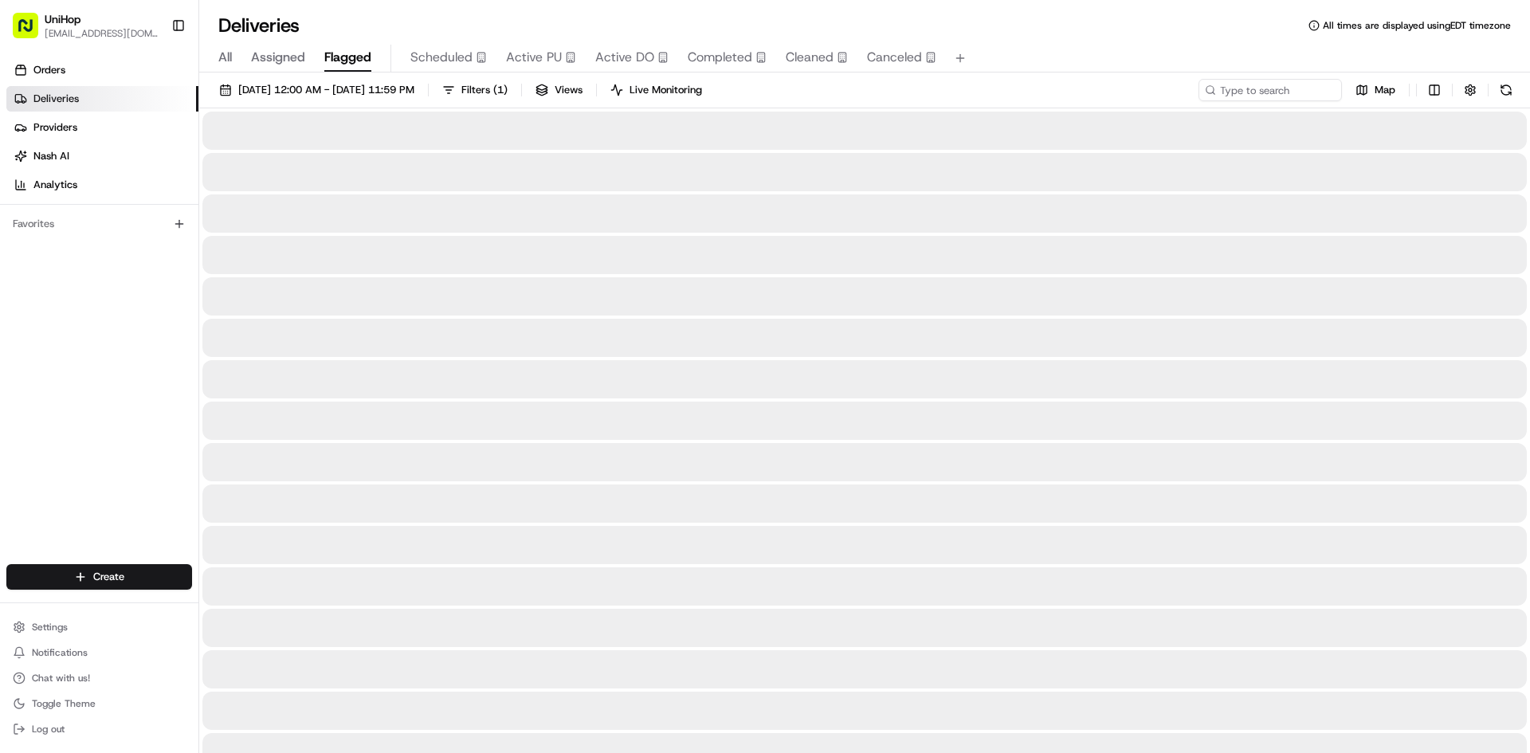
click at [365, 52] on span "Flagged" at bounding box center [347, 57] width 47 height 19
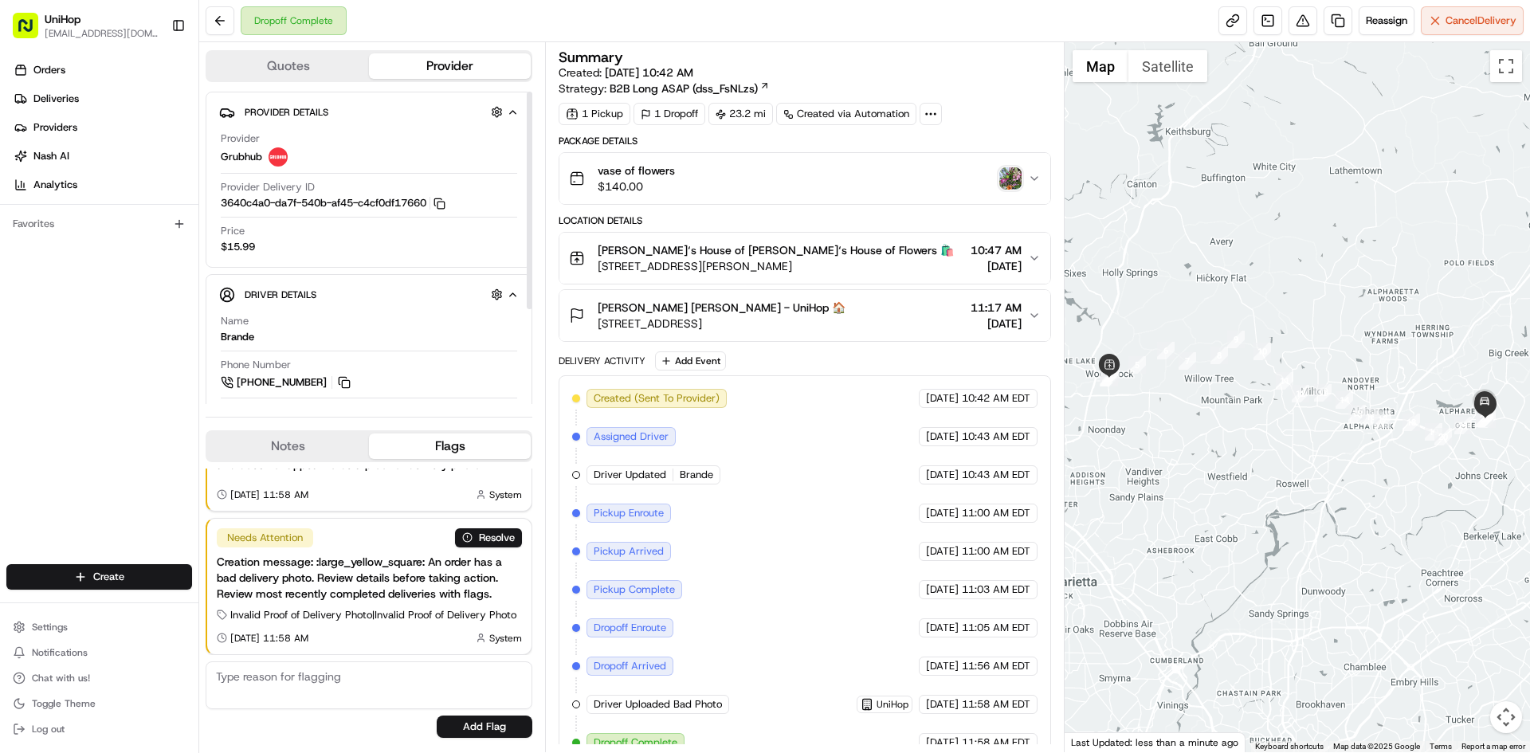
click at [1011, 173] on img "button" at bounding box center [1010, 178] width 22 height 22
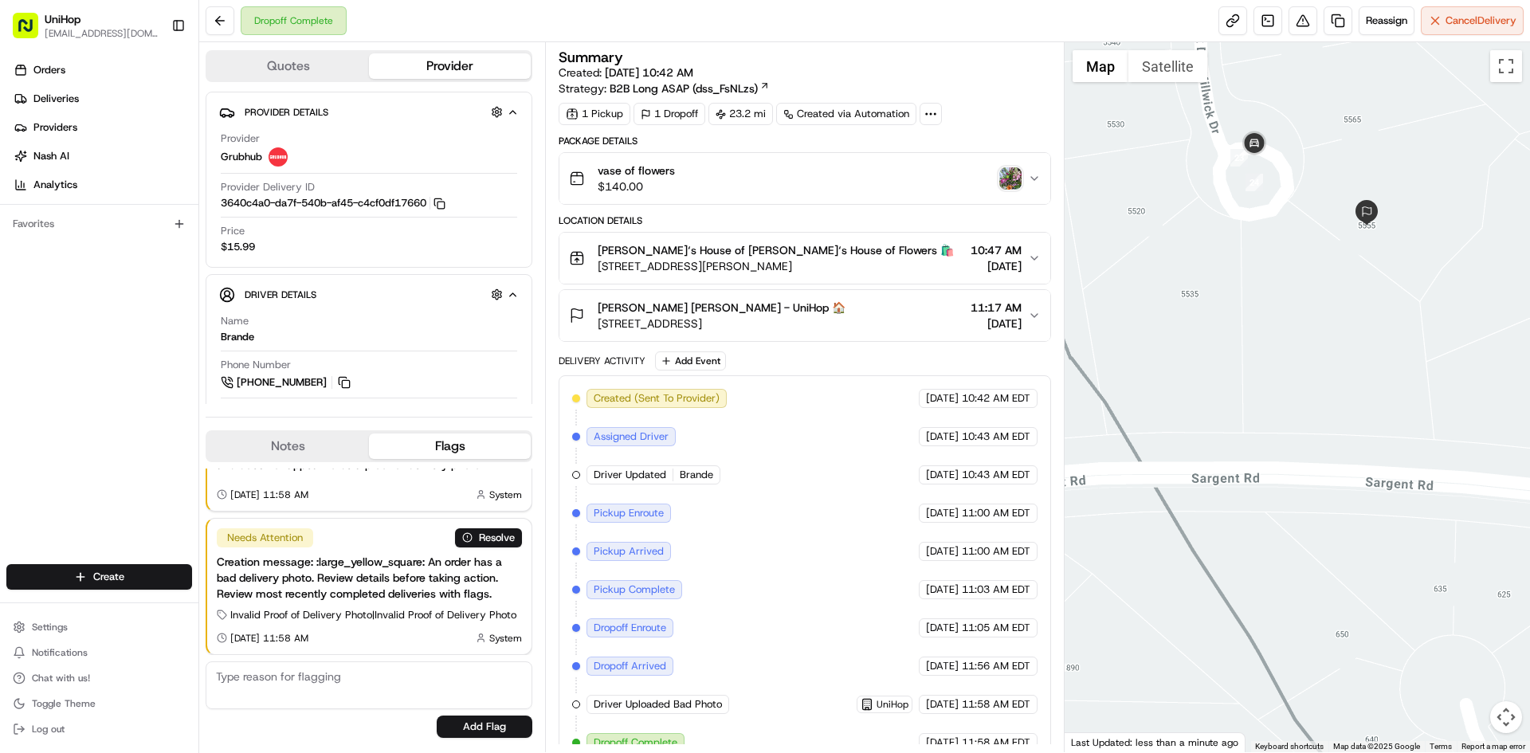
click at [1013, 181] on img "button" at bounding box center [1010, 178] width 22 height 22
drag, startPoint x: 36, startPoint y: 441, endPoint x: 41, endPoint y: 418, distance: 23.8
click at [36, 440] on div "Orders Deliveries Providers [PERSON_NAME] Analytics Favorites" at bounding box center [99, 312] width 198 height 523
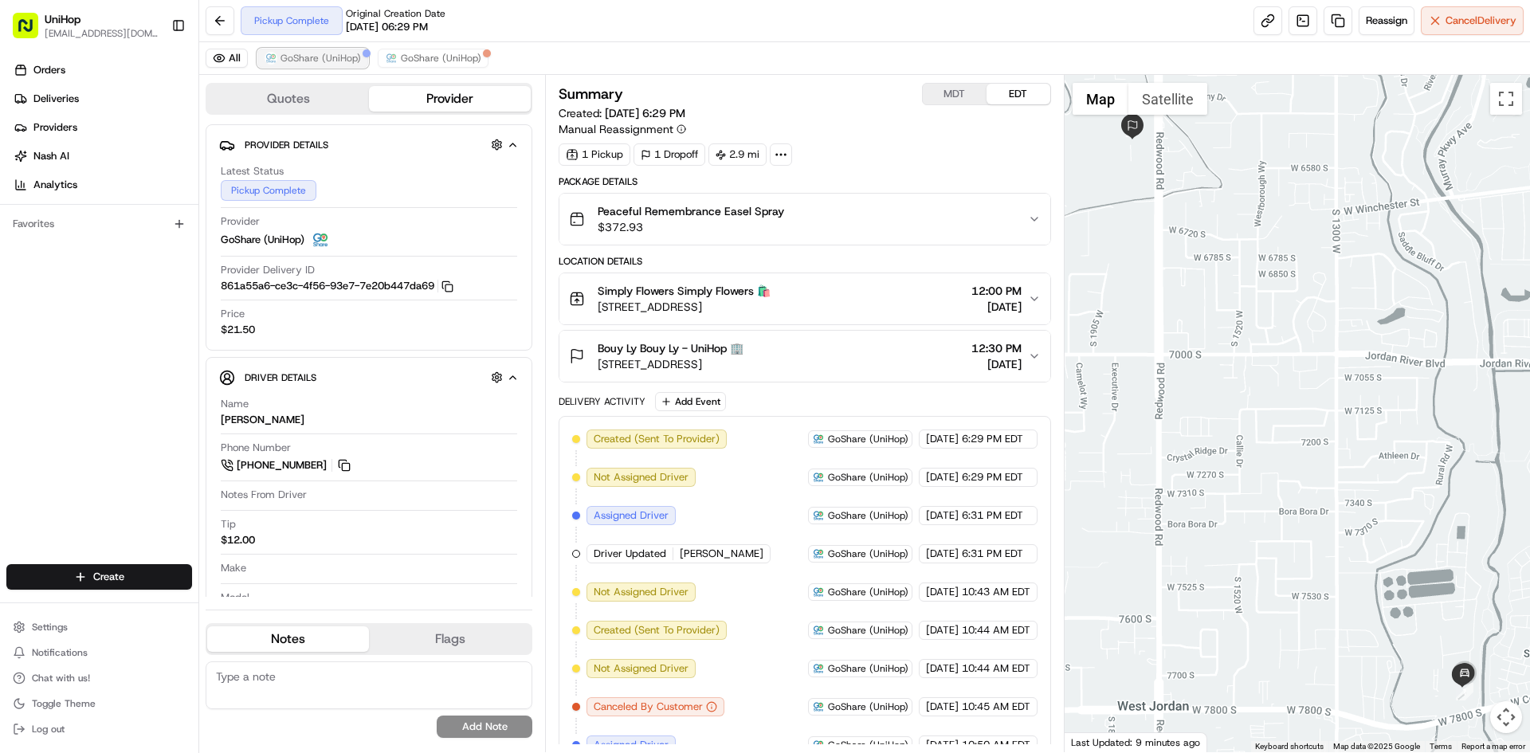
click at [346, 62] on span "GoShare (UniHop)" at bounding box center [321, 58] width 80 height 13
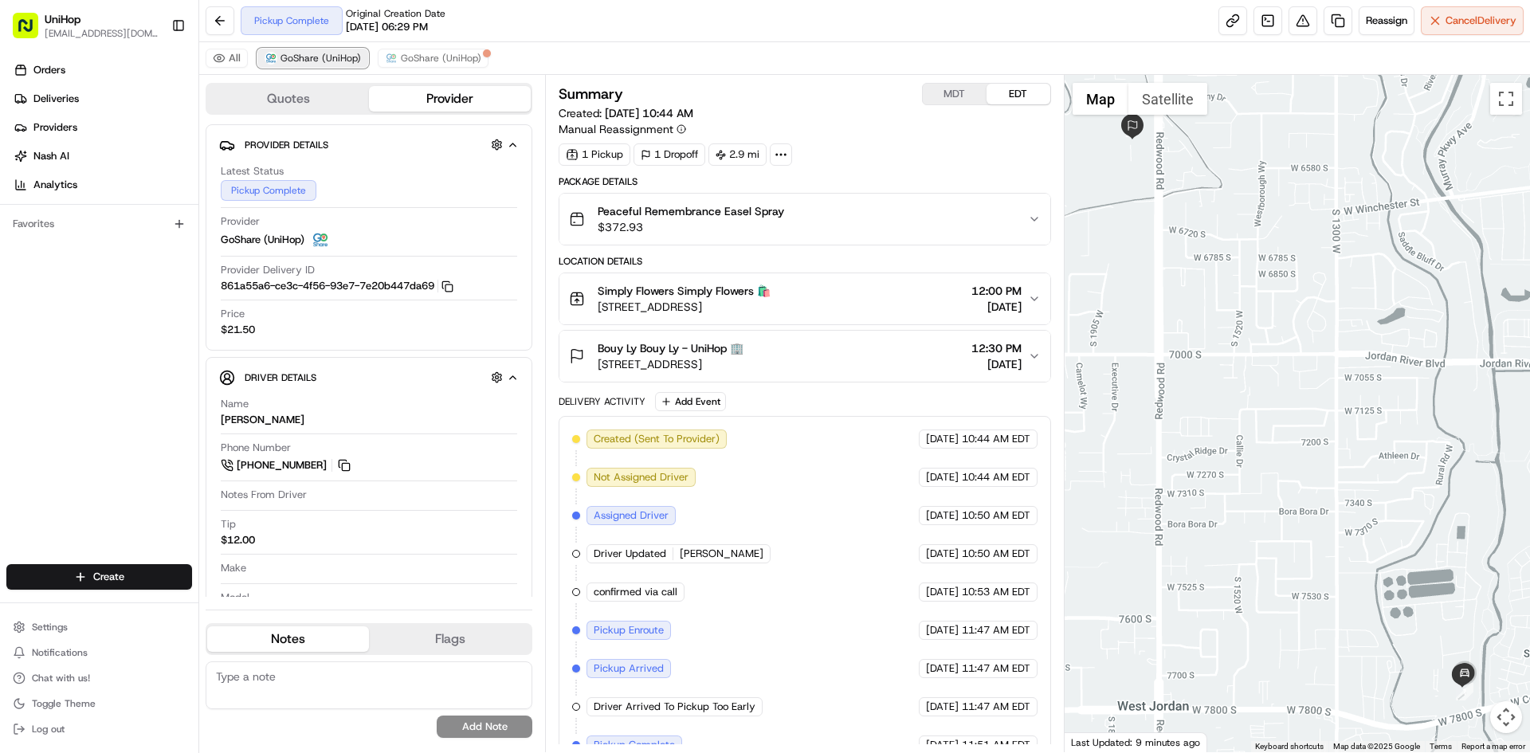
click at [346, 62] on span "GoShare (UniHop)" at bounding box center [321, 58] width 80 height 13
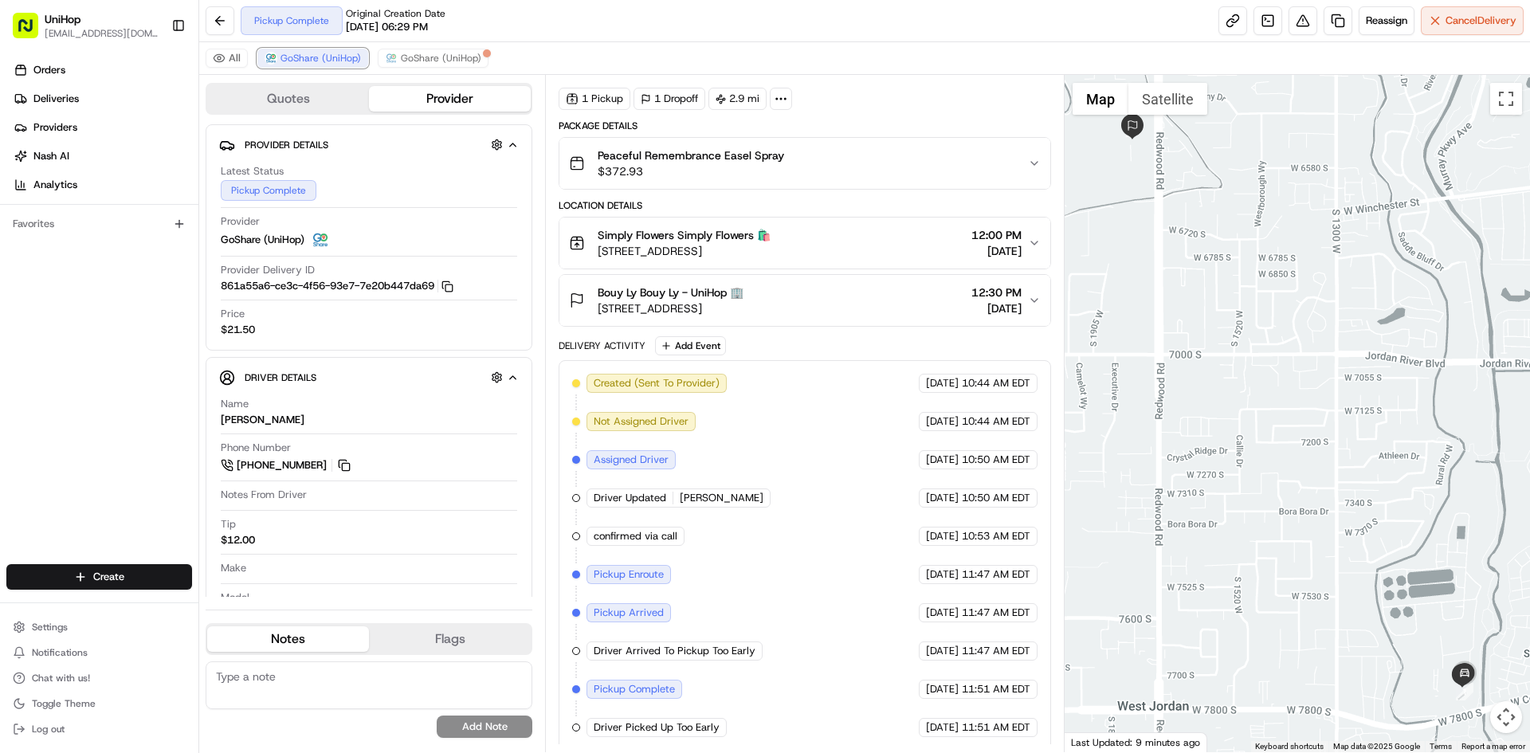
scroll to position [62, 0]
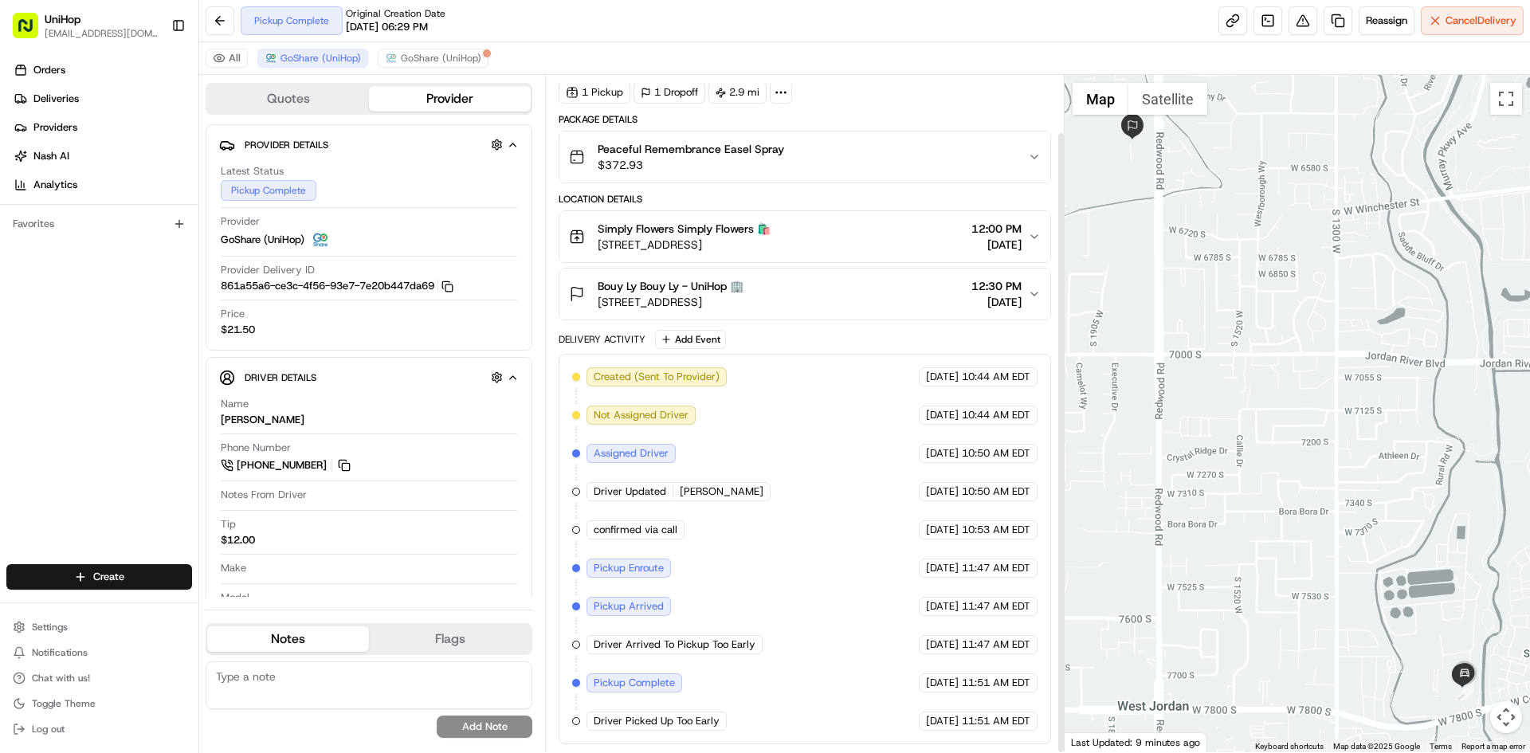
click at [1260, 340] on div at bounding box center [1298, 413] width 466 height 677
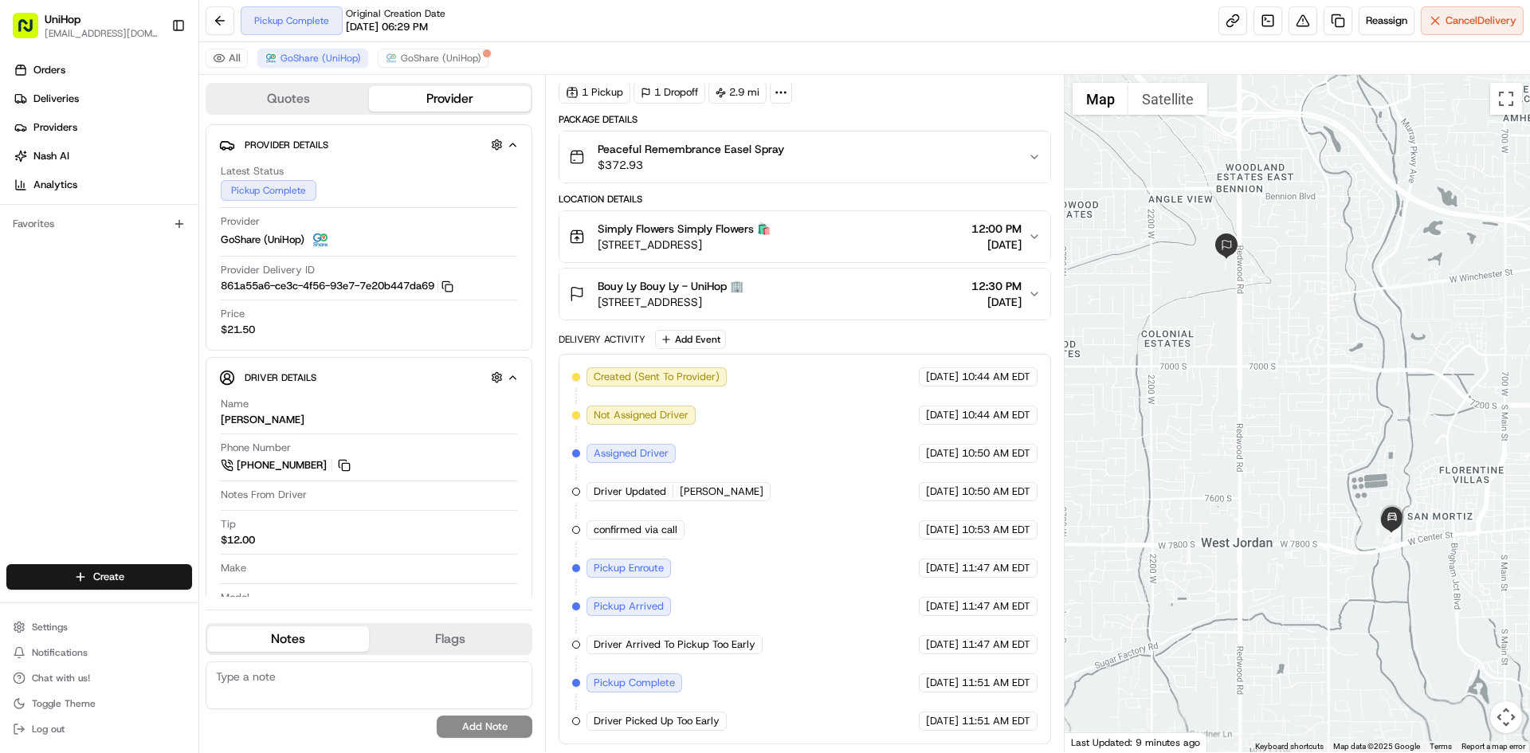
click at [1274, 332] on div at bounding box center [1298, 413] width 466 height 677
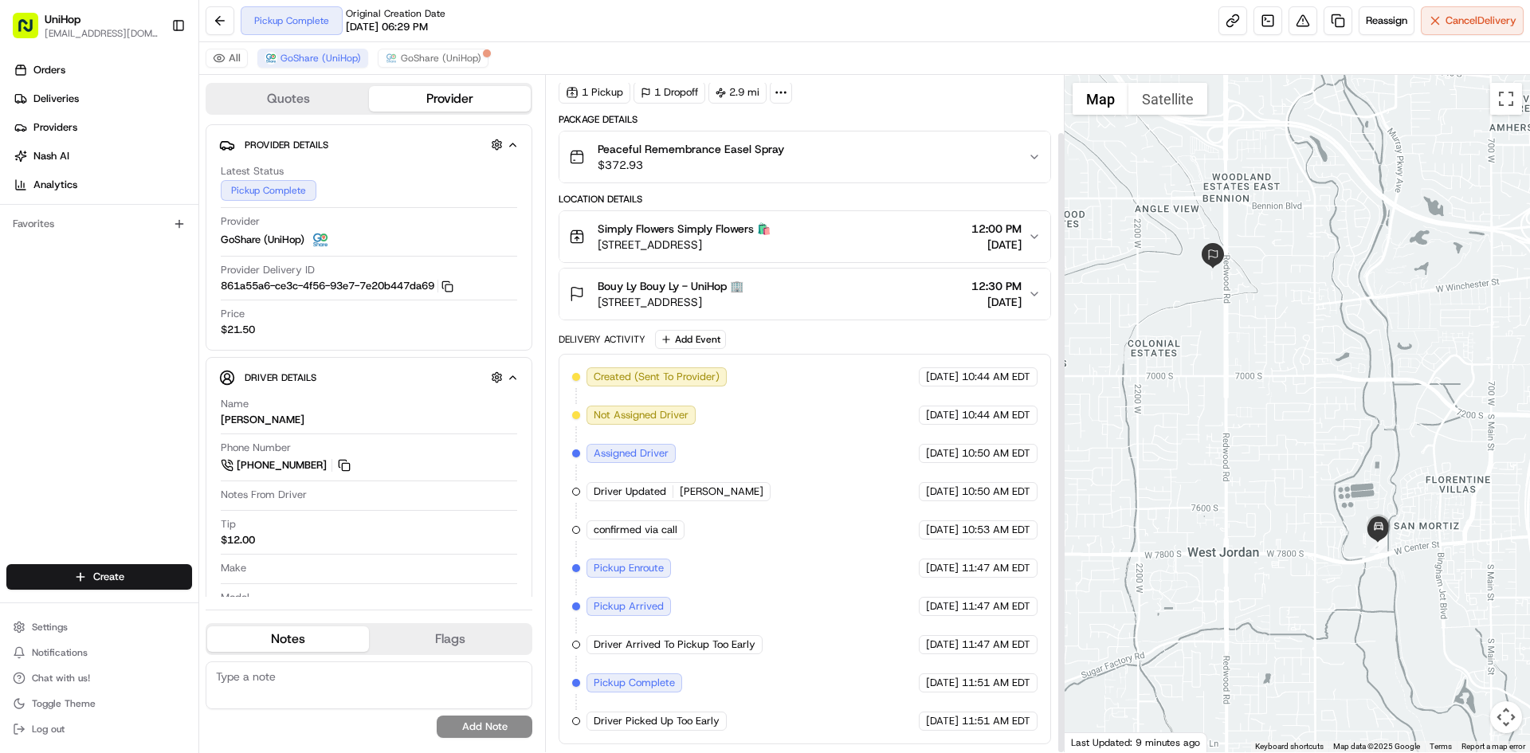
click at [1309, 350] on div at bounding box center [1298, 413] width 466 height 677
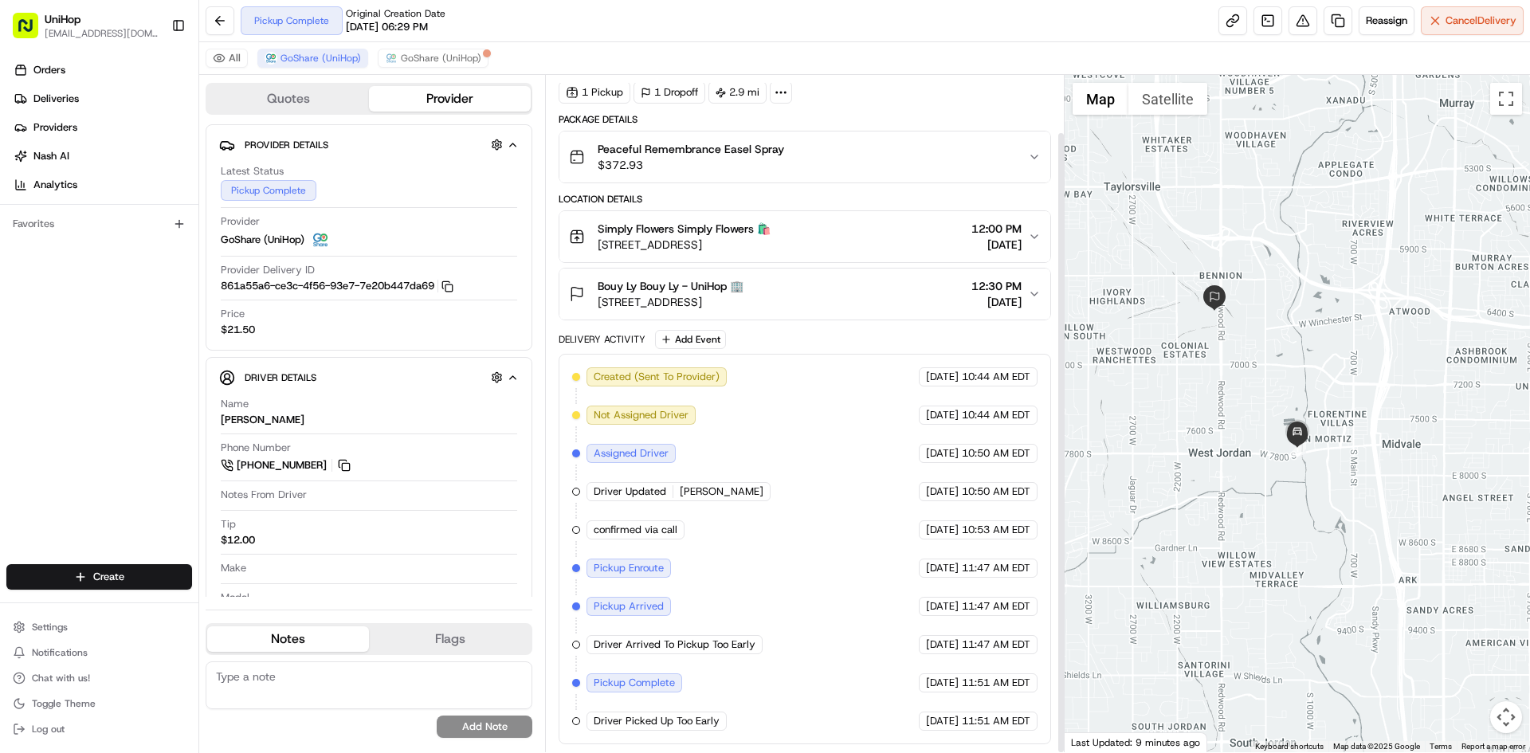
drag, startPoint x: 1179, startPoint y: 337, endPoint x: 1181, endPoint y: 355, distance: 17.7
click at [1181, 355] on div at bounding box center [1298, 413] width 466 height 677
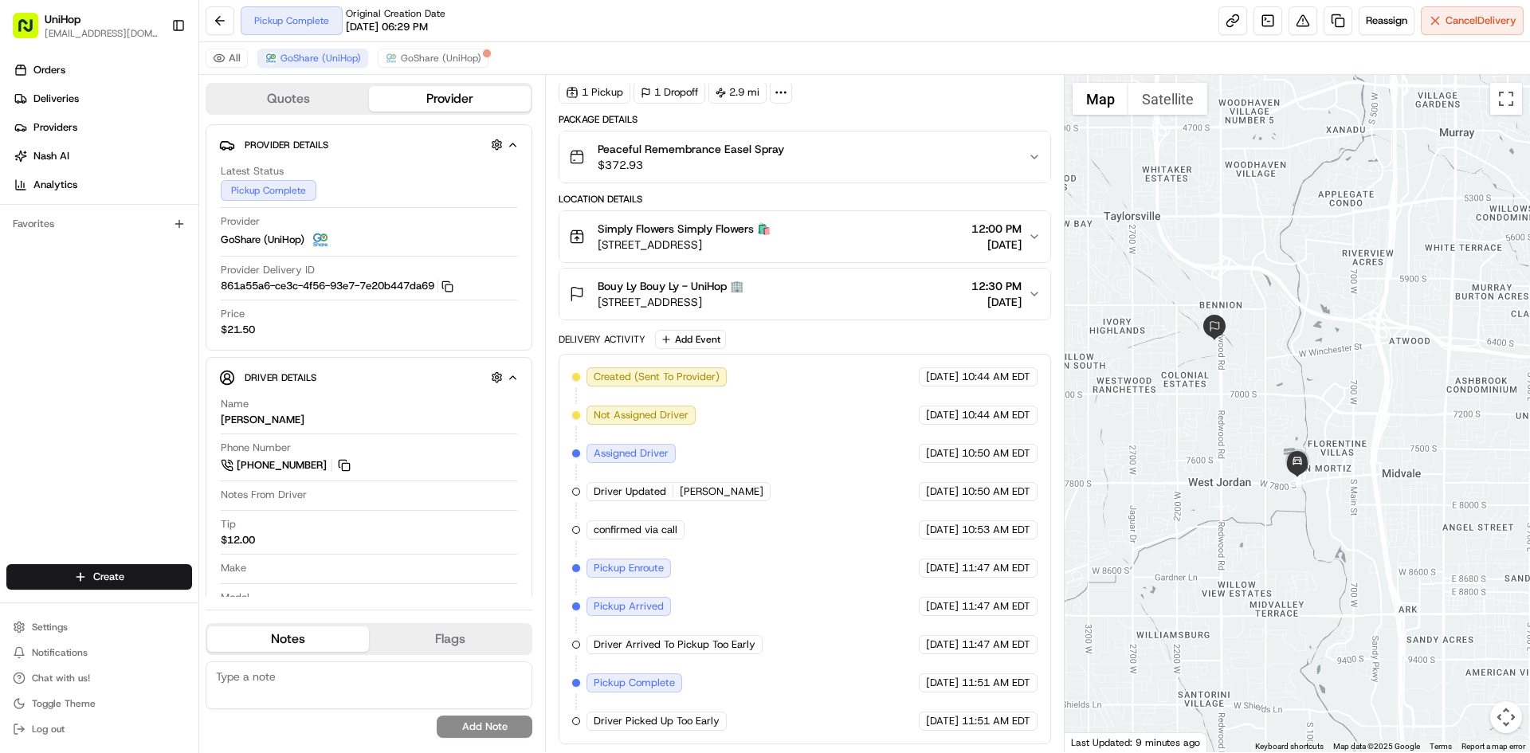
click at [1211, 402] on div at bounding box center [1298, 413] width 466 height 677
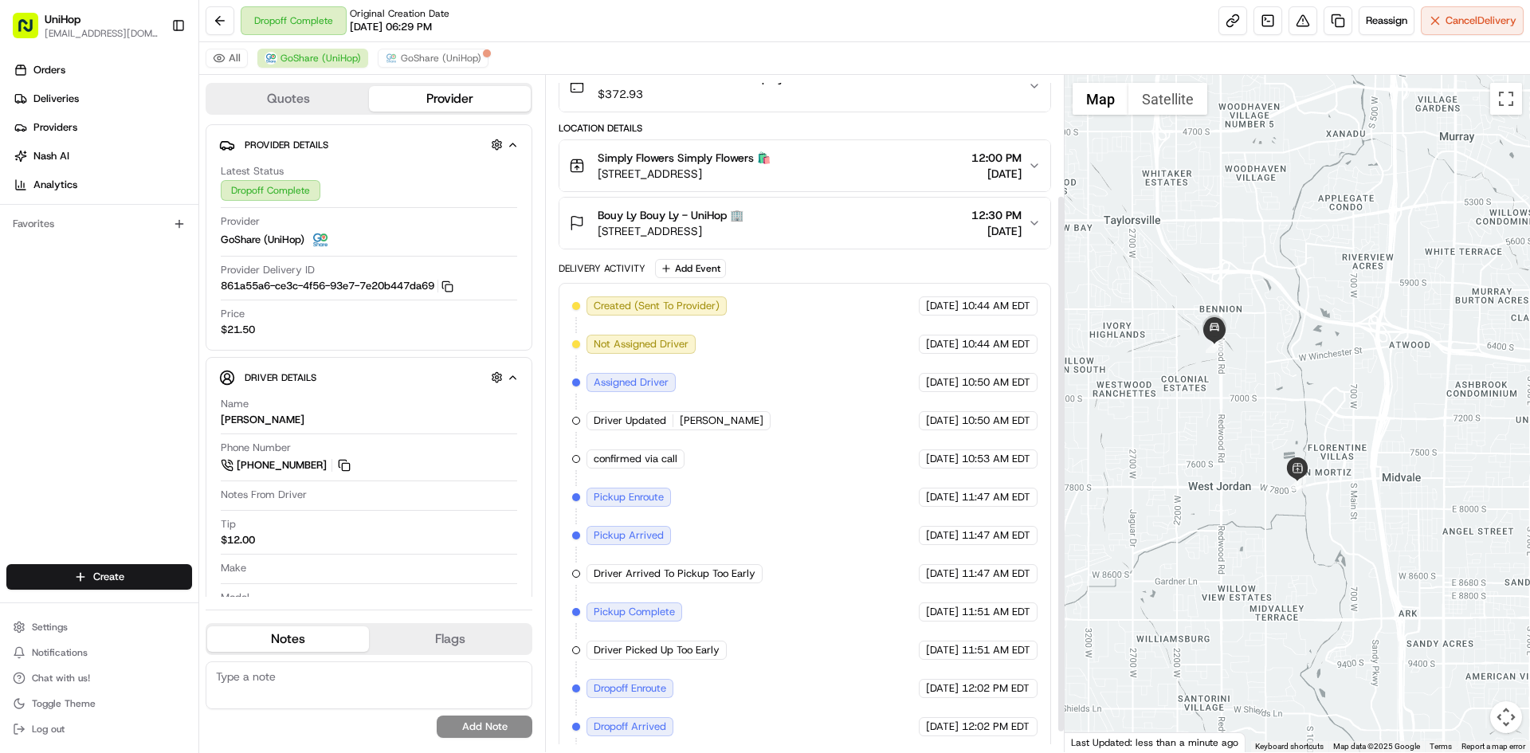
scroll to position [0, 0]
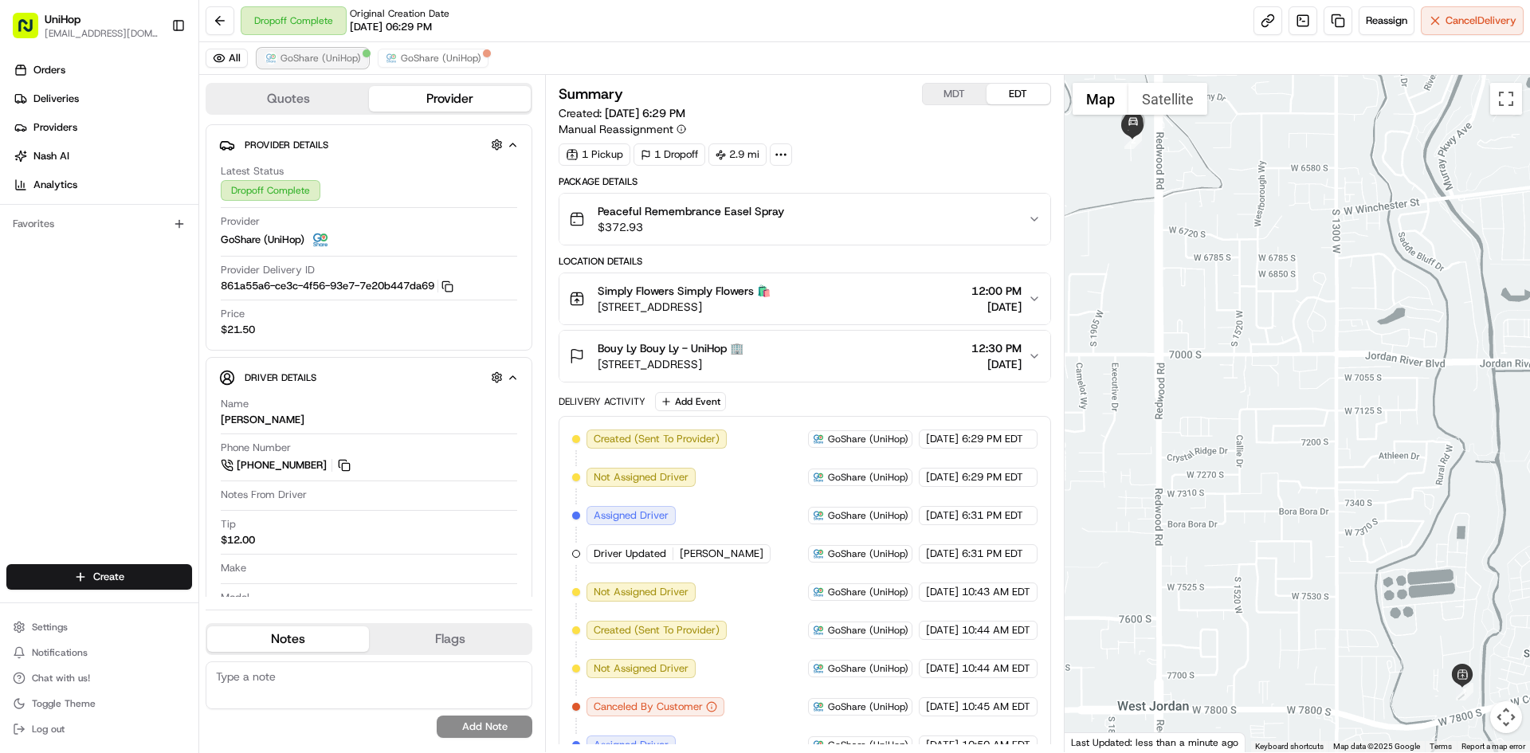
click at [347, 57] on span "GoShare (UniHop)" at bounding box center [321, 58] width 80 height 13
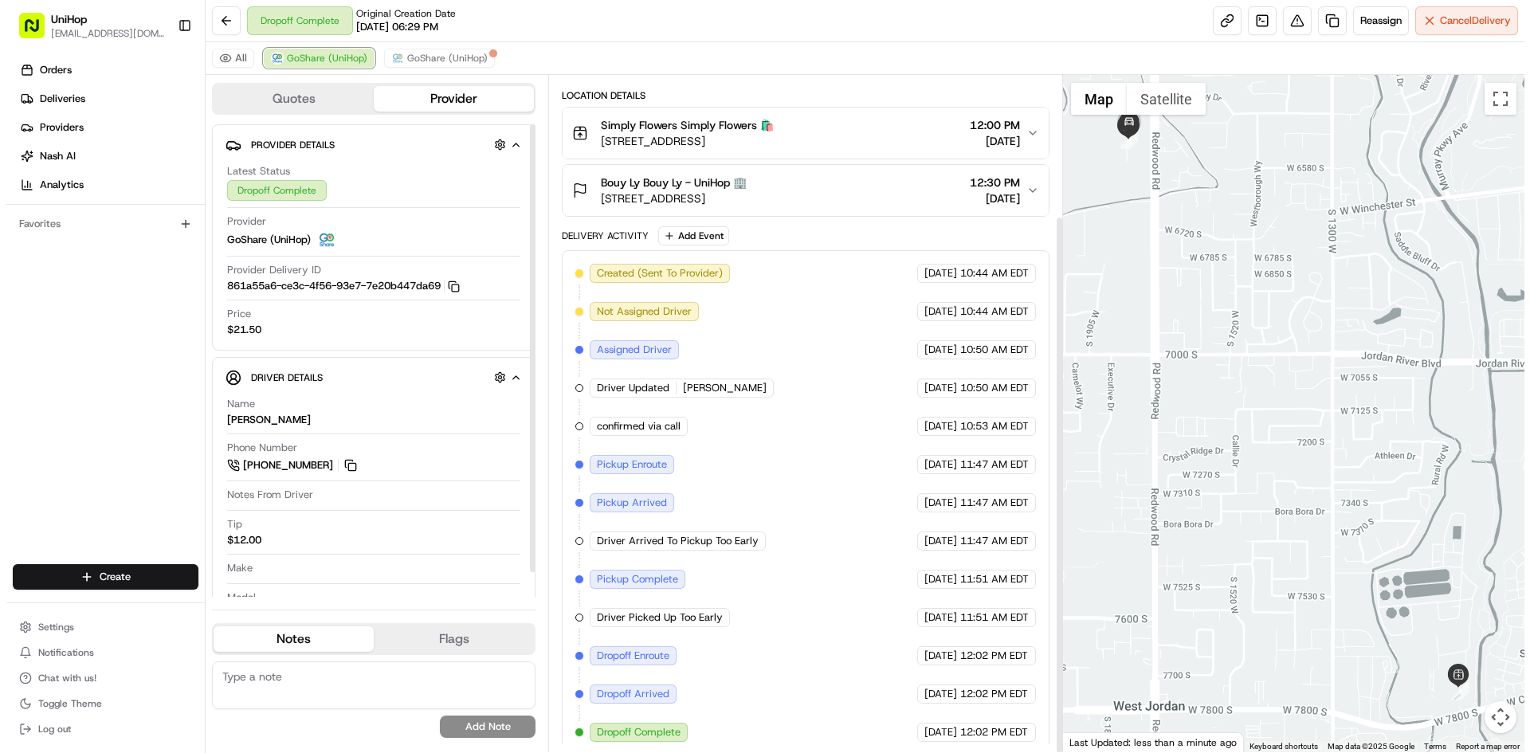
scroll to position [177, 0]
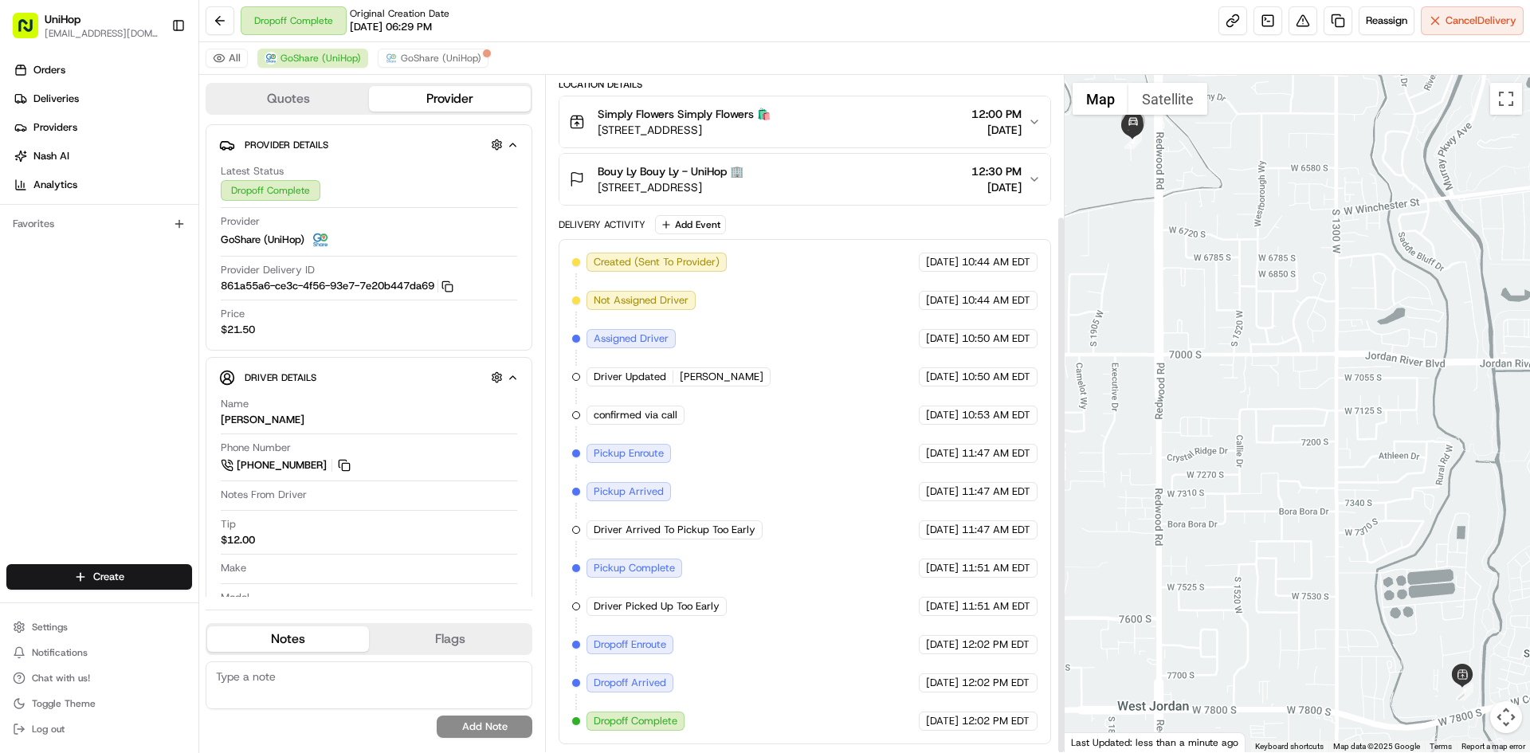
click at [1130, 328] on div at bounding box center [1298, 413] width 466 height 677
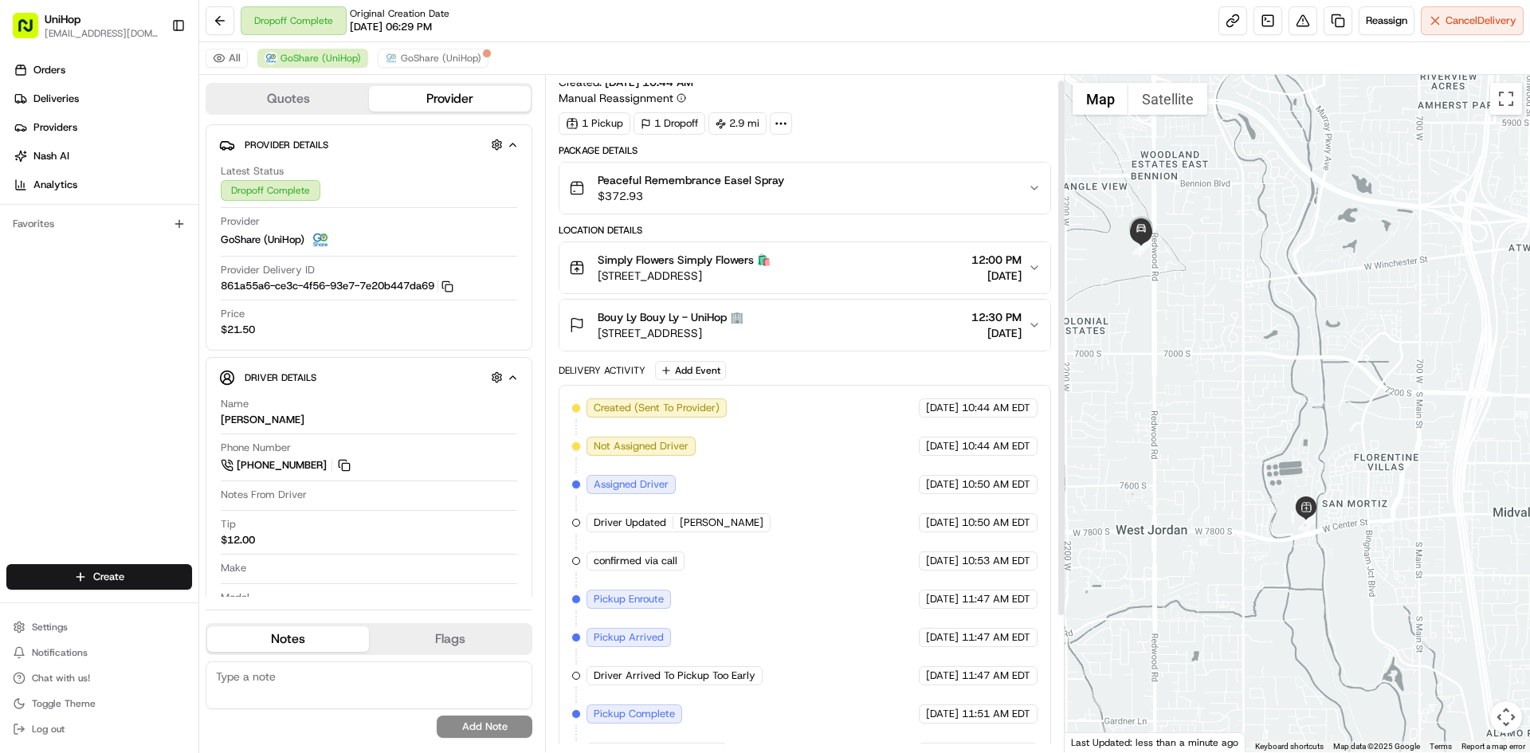
scroll to position [0, 0]
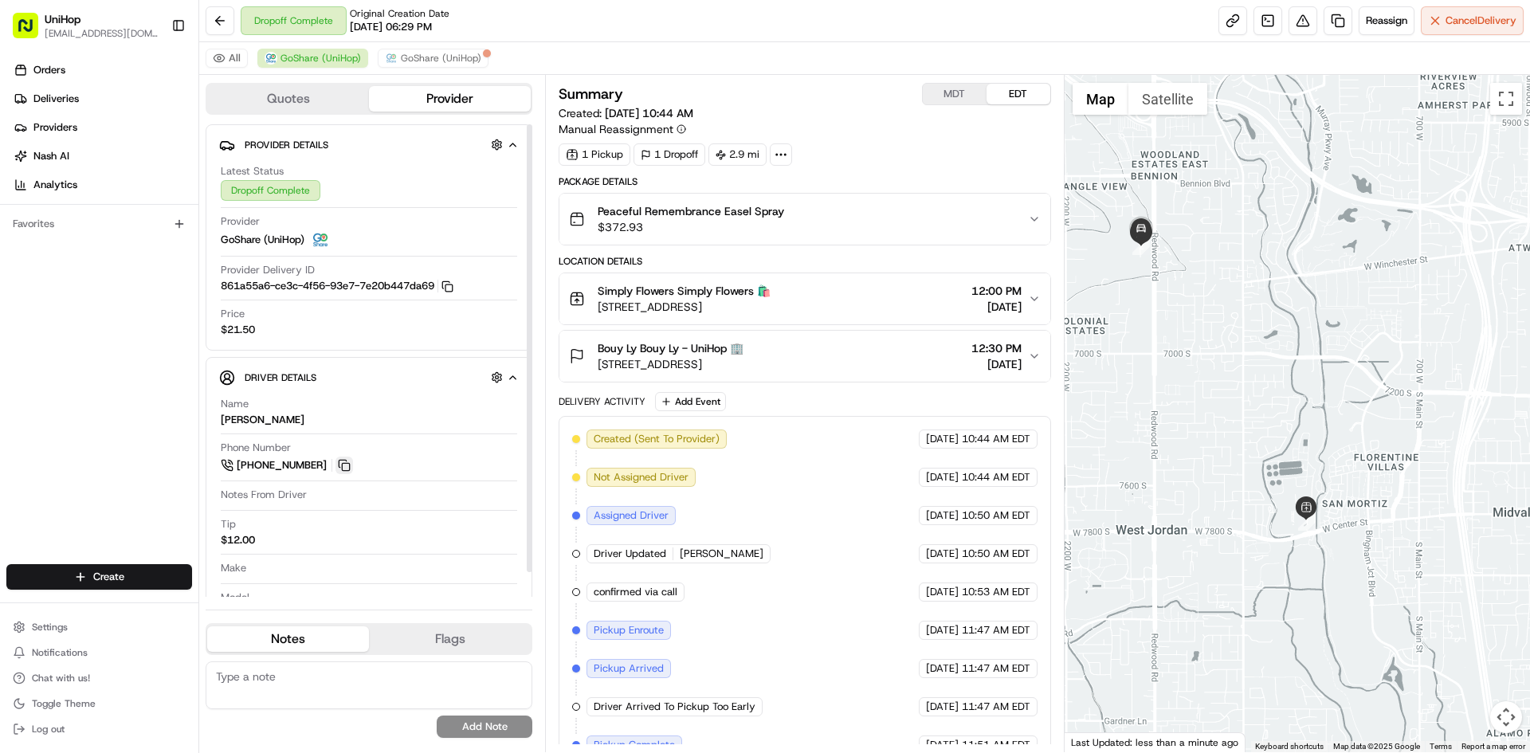
click at [342, 462] on button at bounding box center [345, 466] width 18 height 18
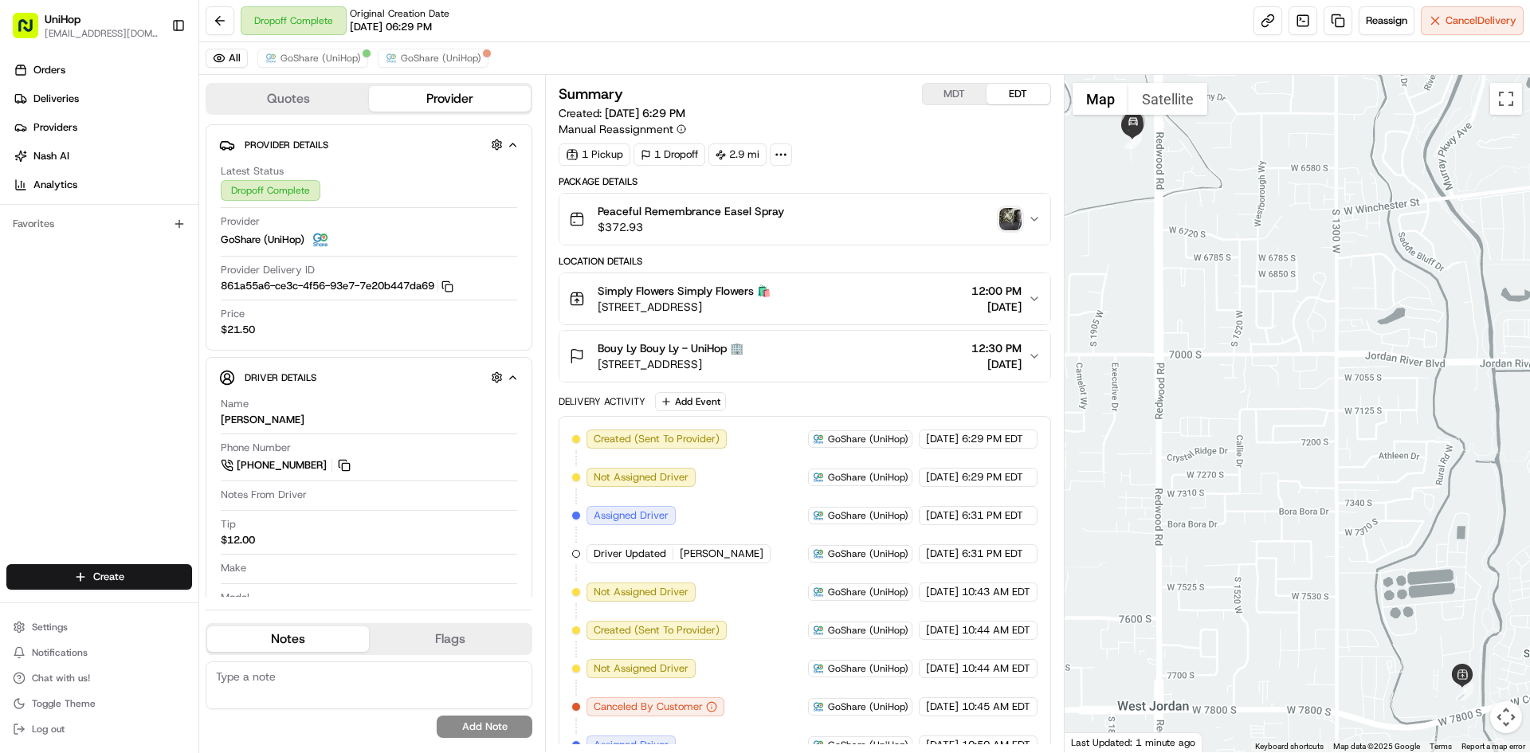
click at [1018, 222] on img "button" at bounding box center [1010, 219] width 22 height 22
drag, startPoint x: 1141, startPoint y: 208, endPoint x: 1147, endPoint y: 244, distance: 36.4
click at [1147, 244] on div at bounding box center [1298, 413] width 466 height 677
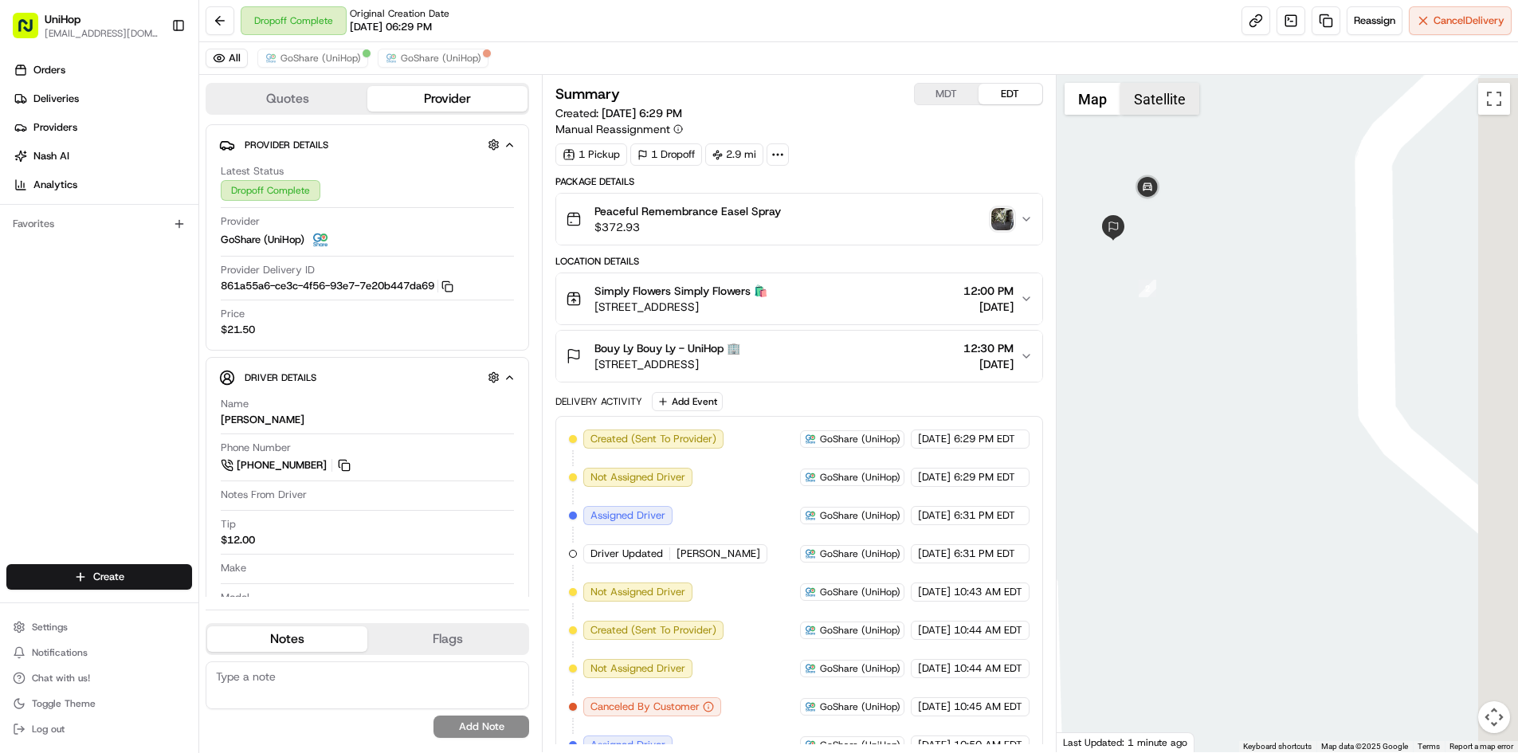
click at [1145, 88] on button "Satellite" at bounding box center [1160, 99] width 79 height 32
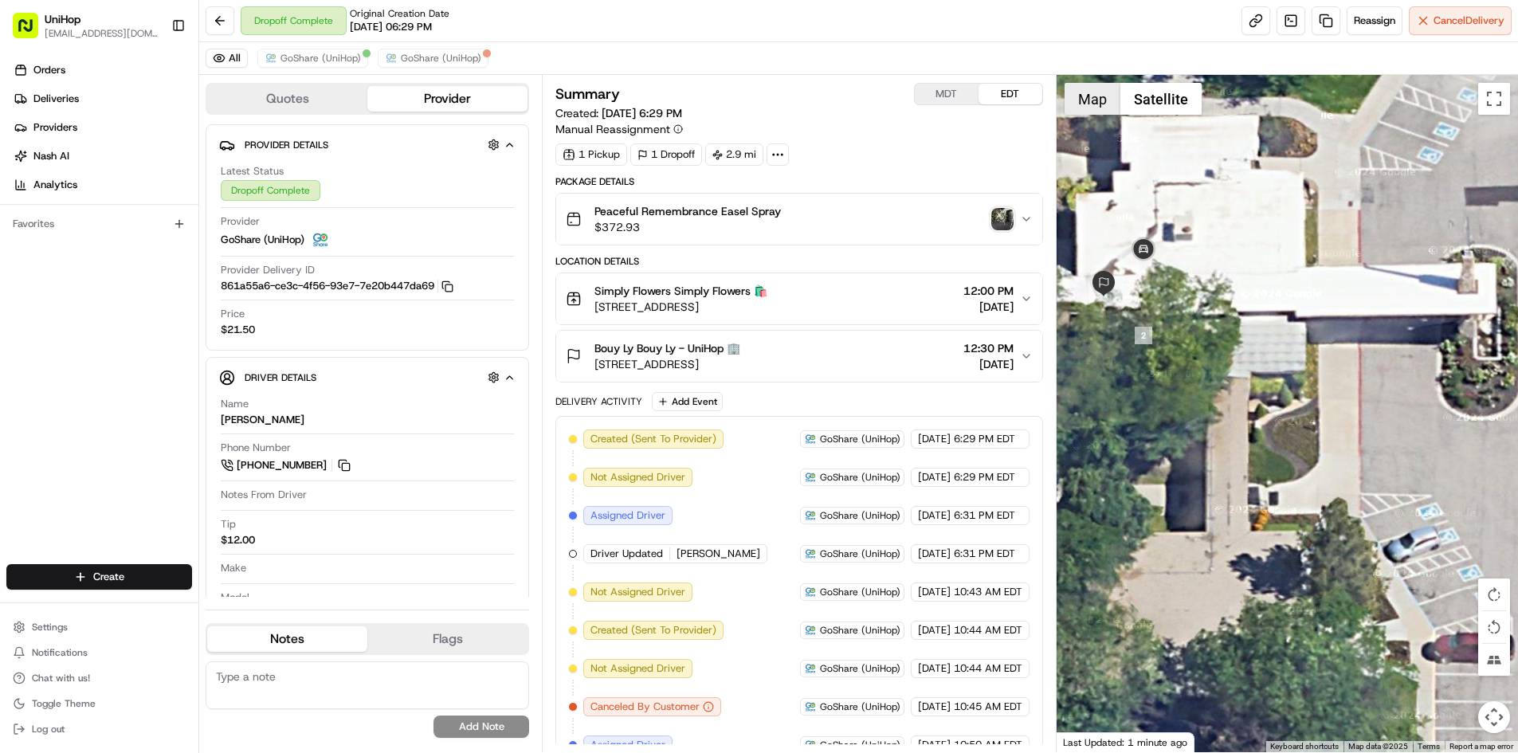
click at [1101, 109] on button "Map" at bounding box center [1093, 99] width 56 height 32
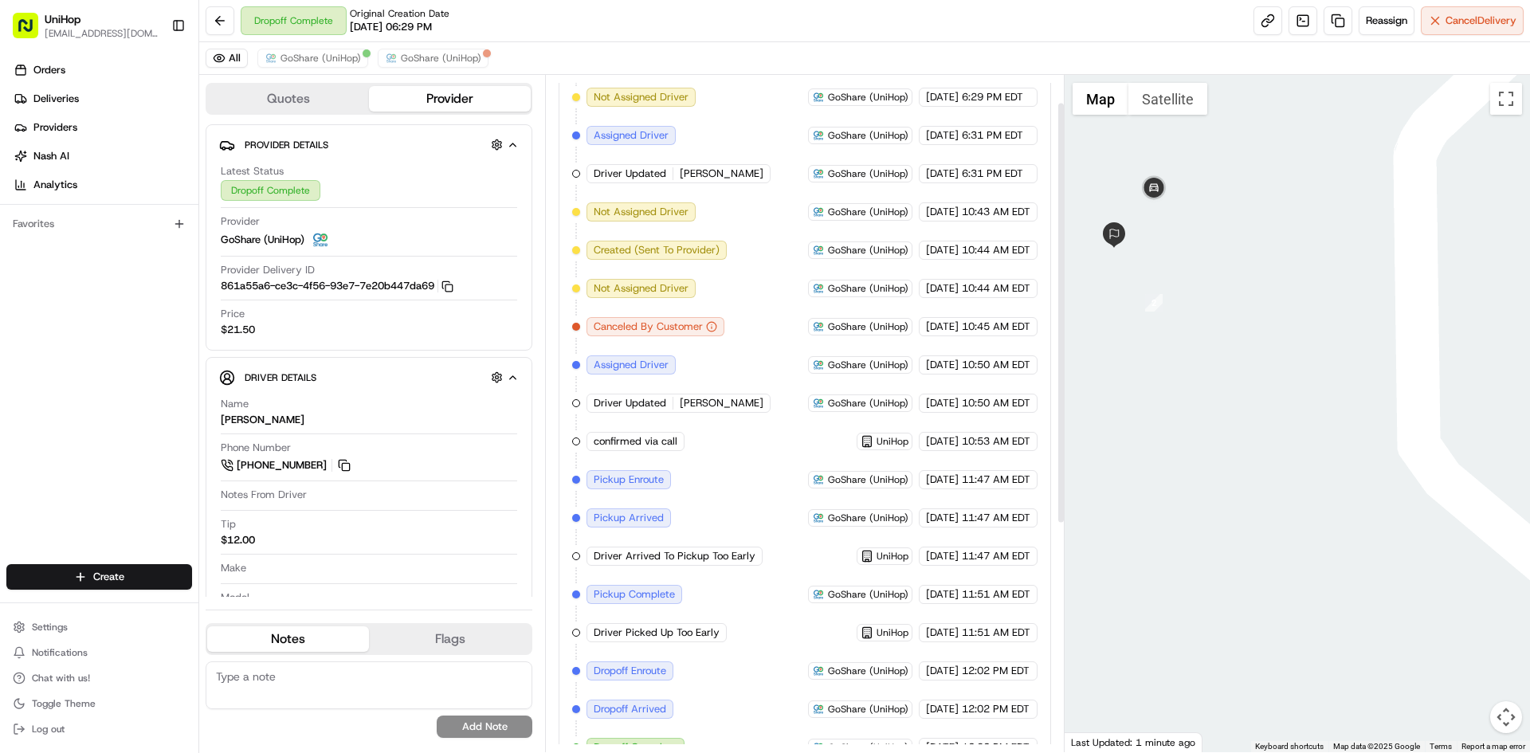
scroll to position [406, 0]
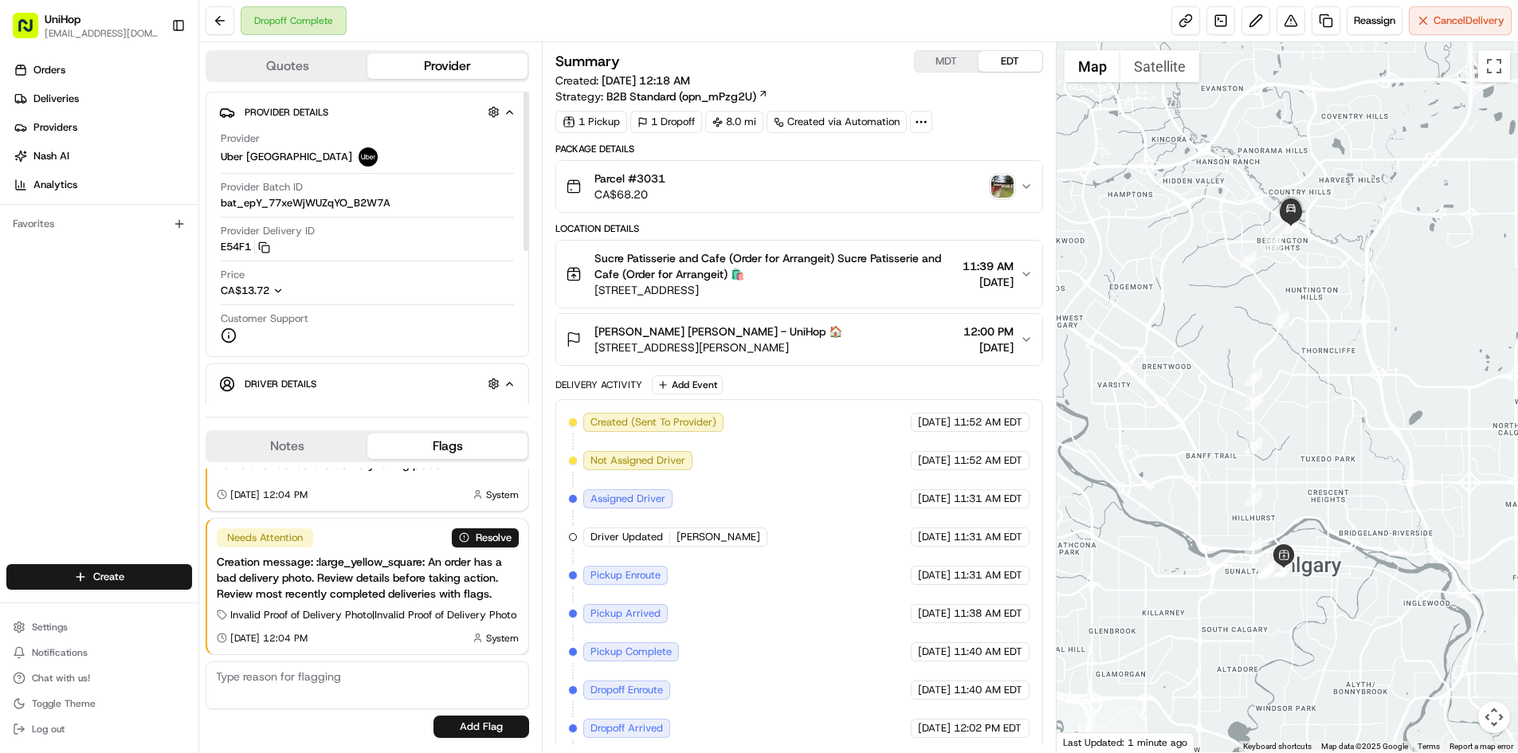
click at [300, 450] on button "Notes" at bounding box center [287, 447] width 160 height 26
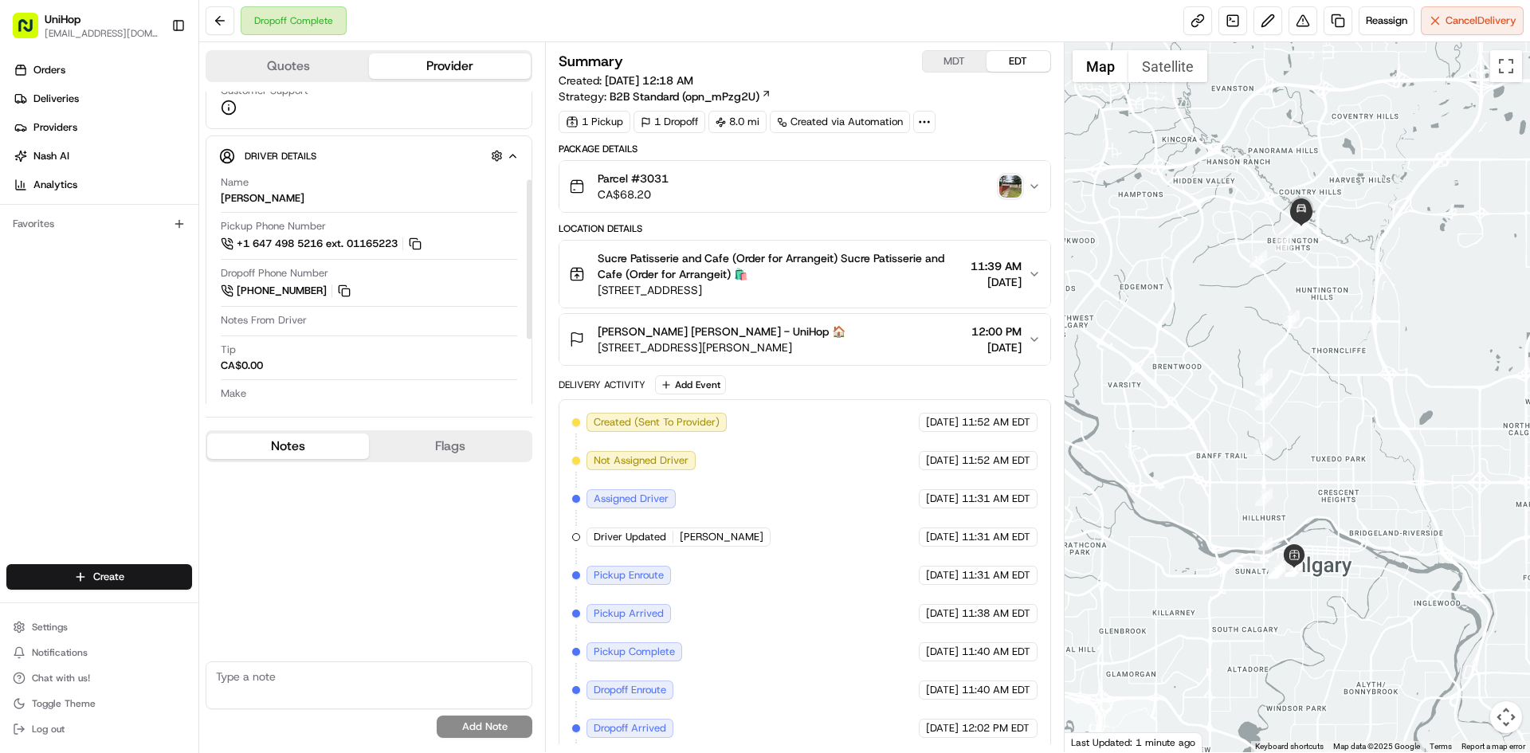
scroll to position [239, 0]
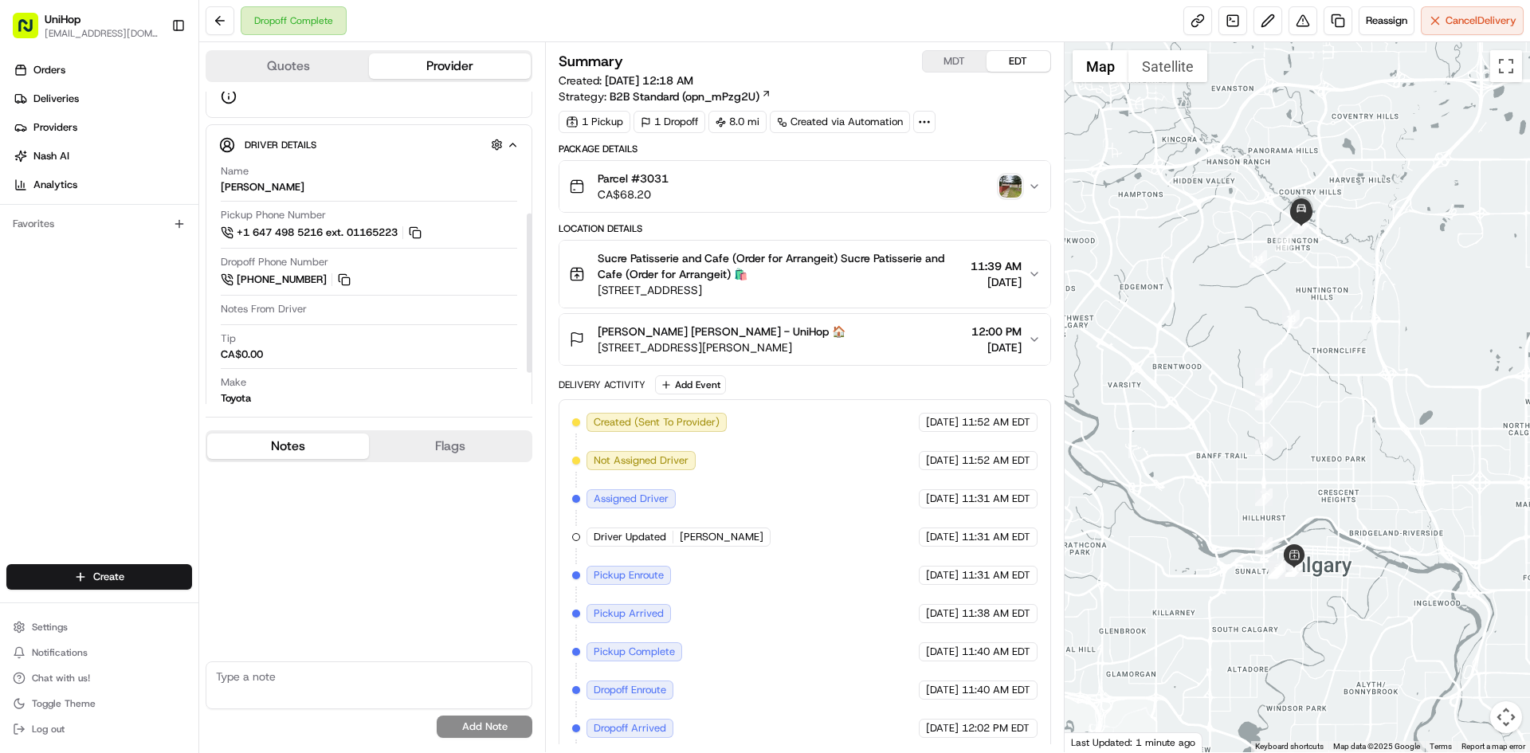
click at [1019, 185] on img "button" at bounding box center [1010, 186] width 22 height 22
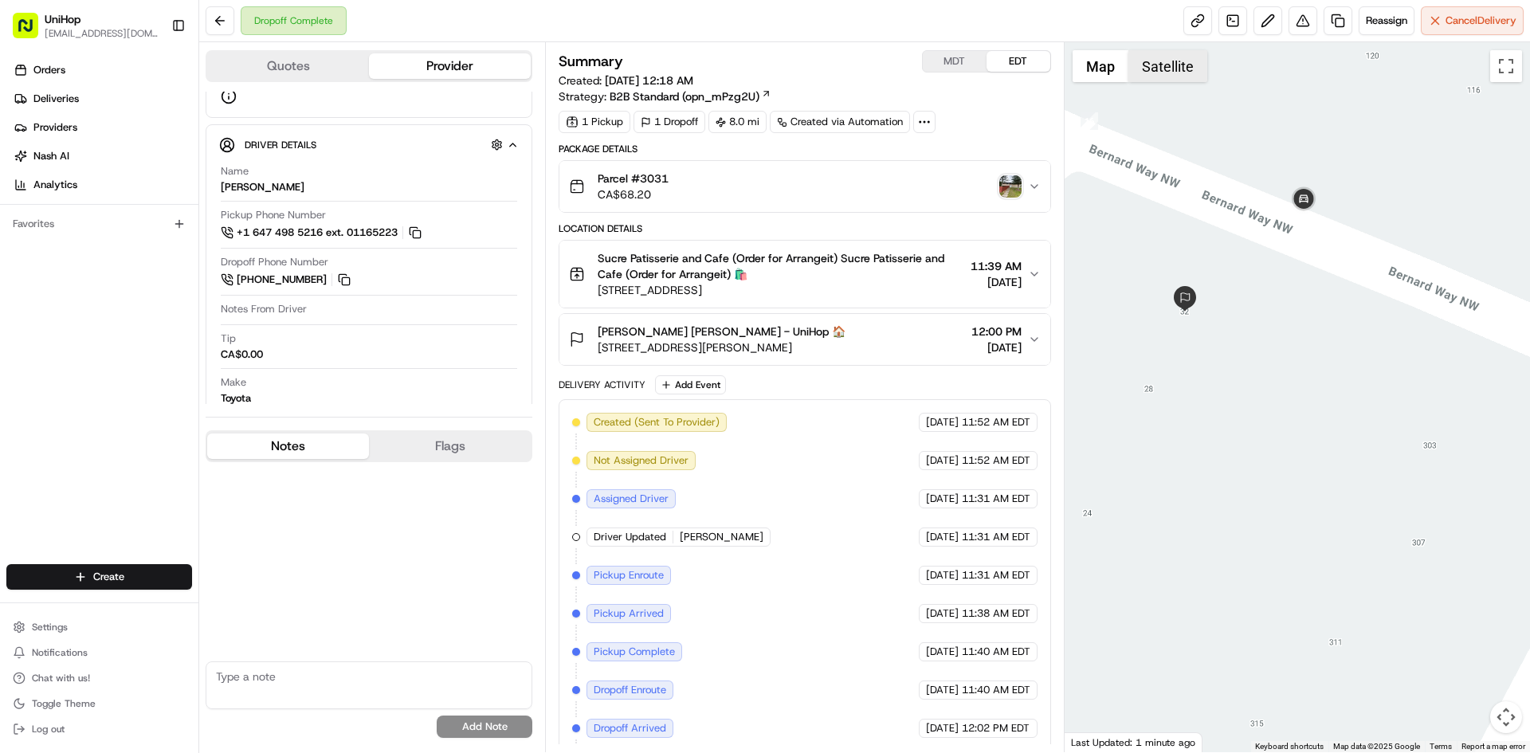
click at [1149, 70] on button "Satellite" at bounding box center [1168, 66] width 79 height 32
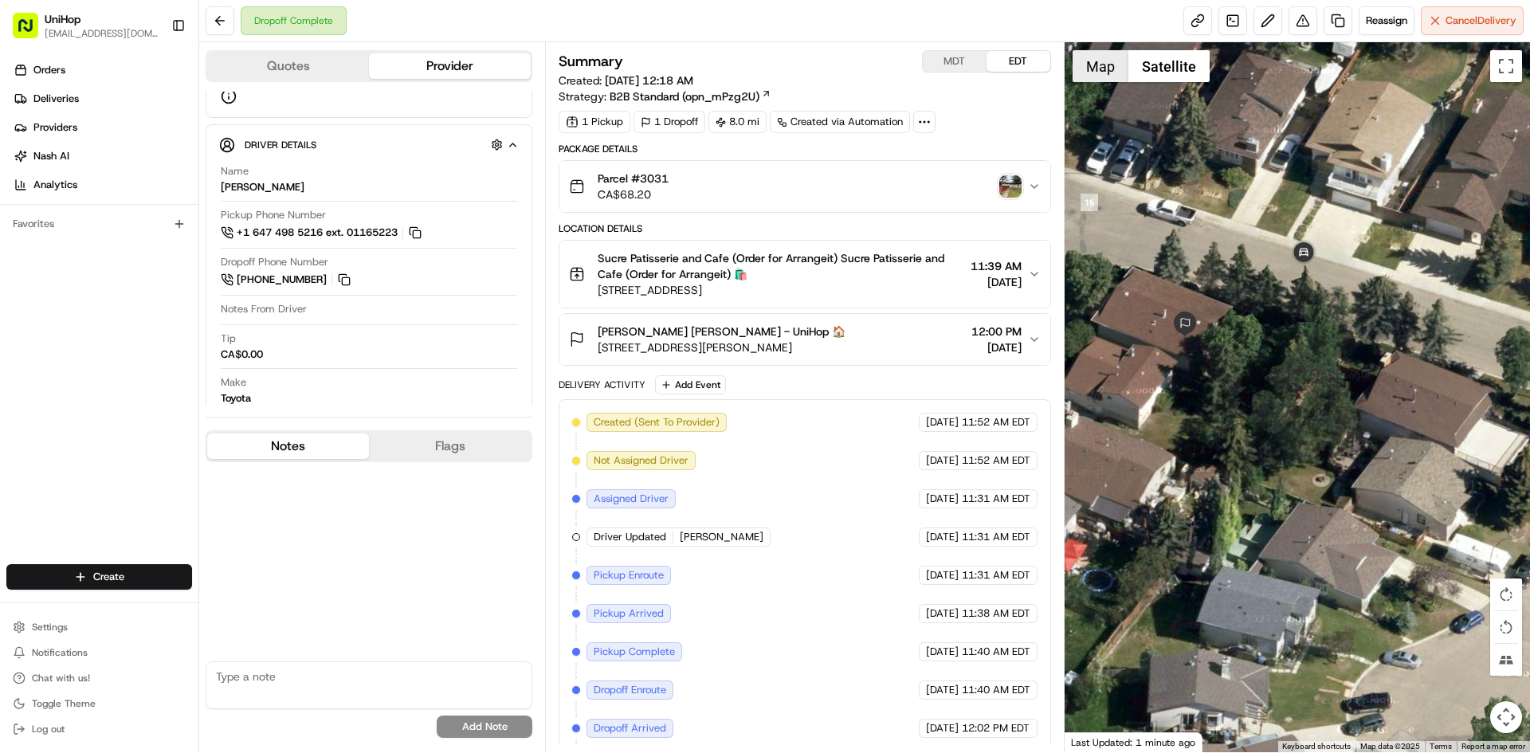
click at [1086, 74] on button "Map" at bounding box center [1101, 66] width 56 height 32
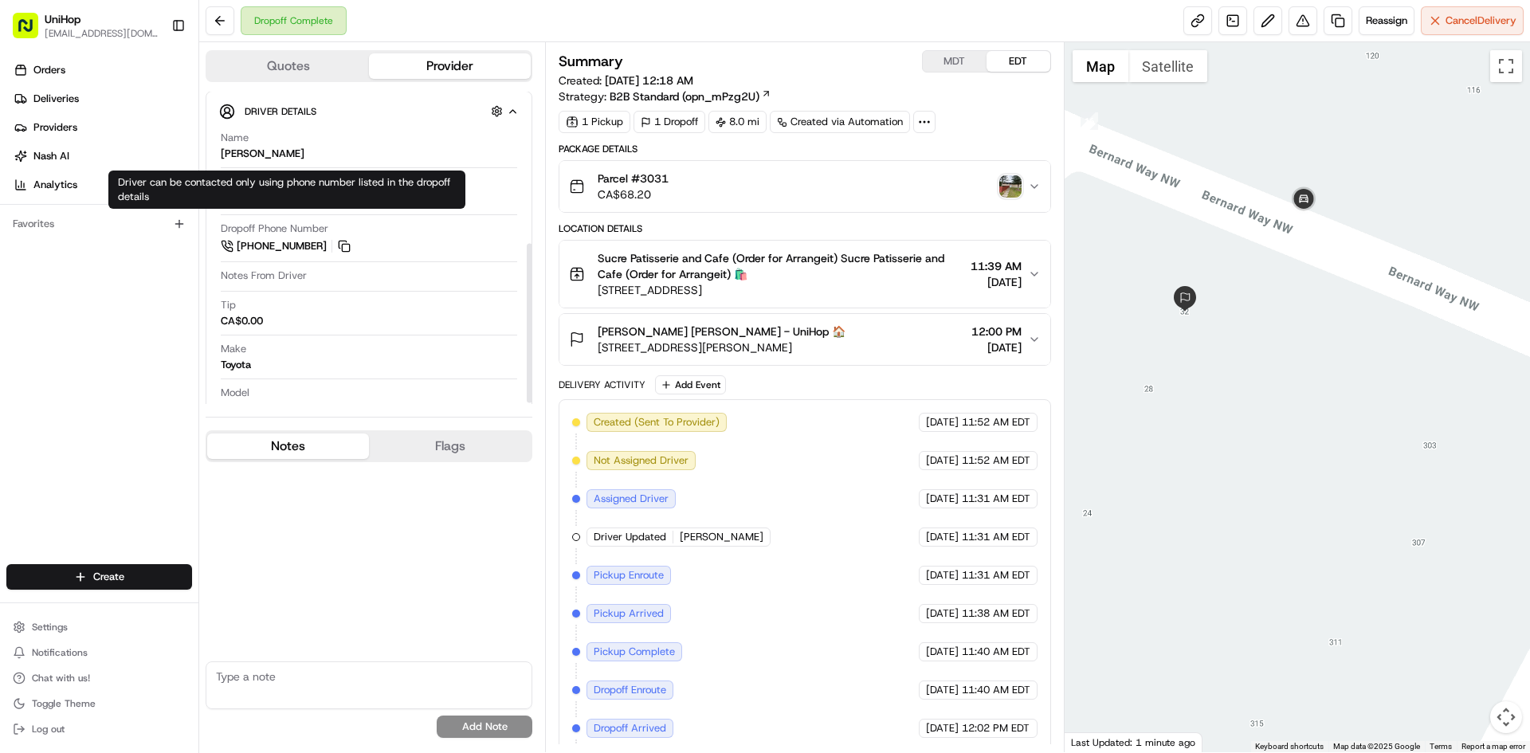
scroll to position [301, 0]
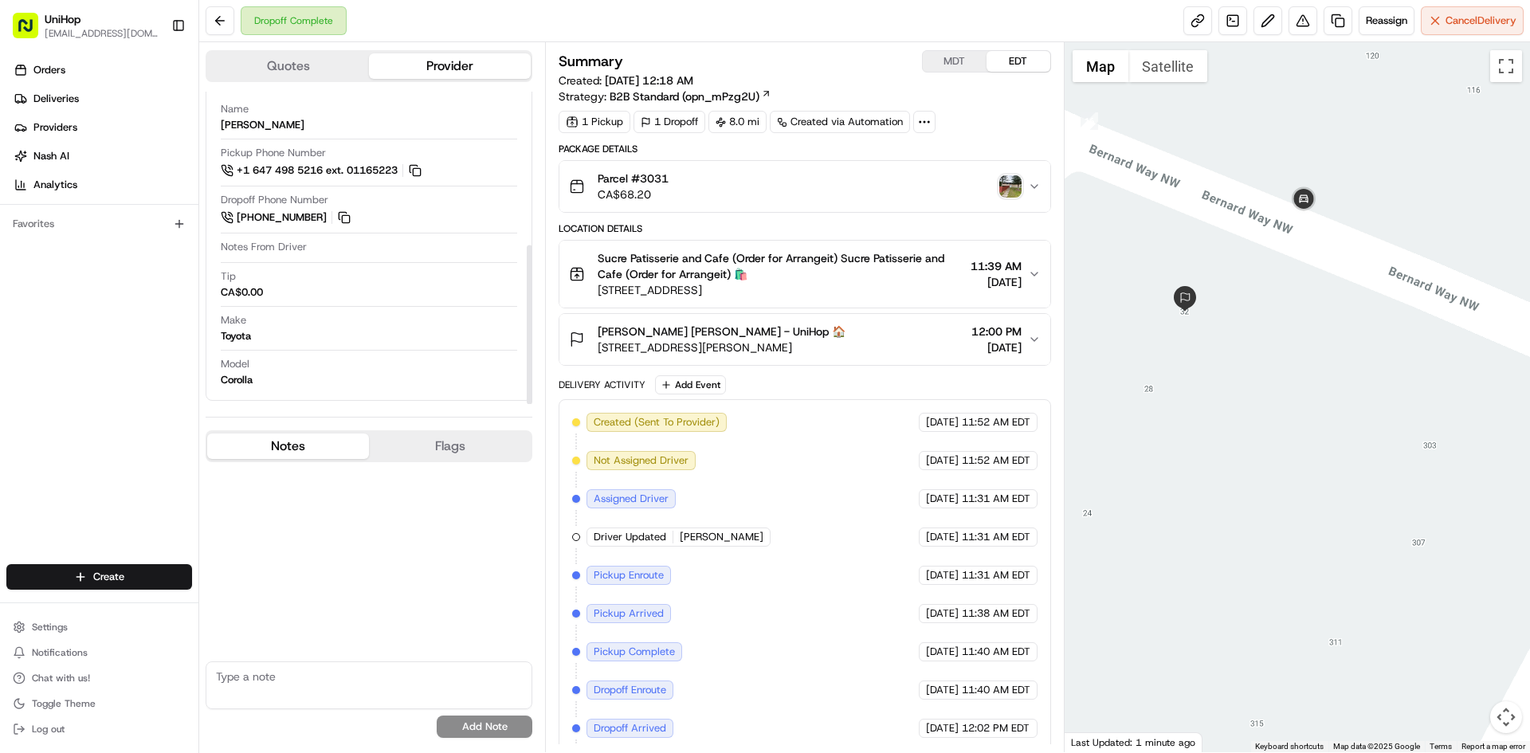
click at [1007, 177] on img "button" at bounding box center [1010, 186] width 22 height 22
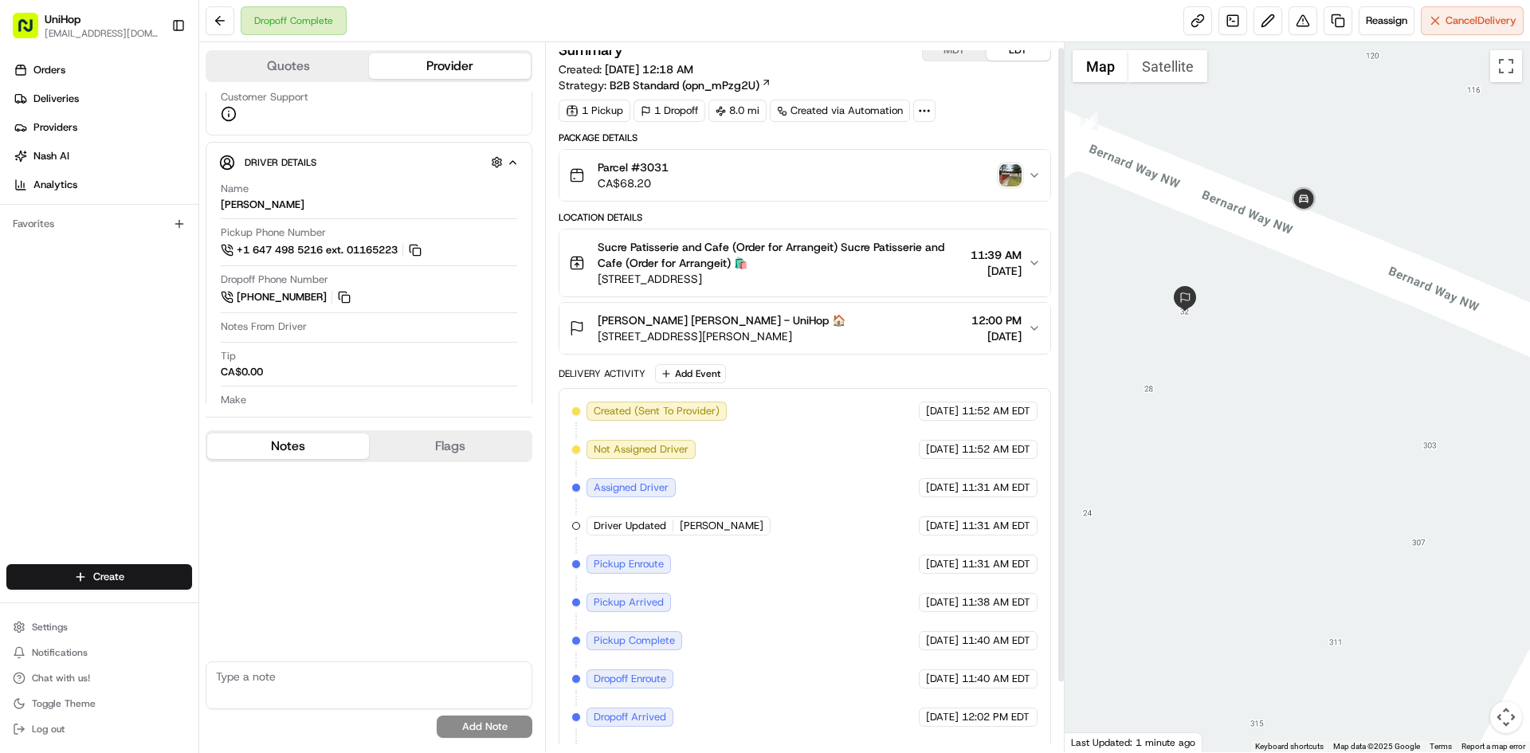
scroll to position [4, 0]
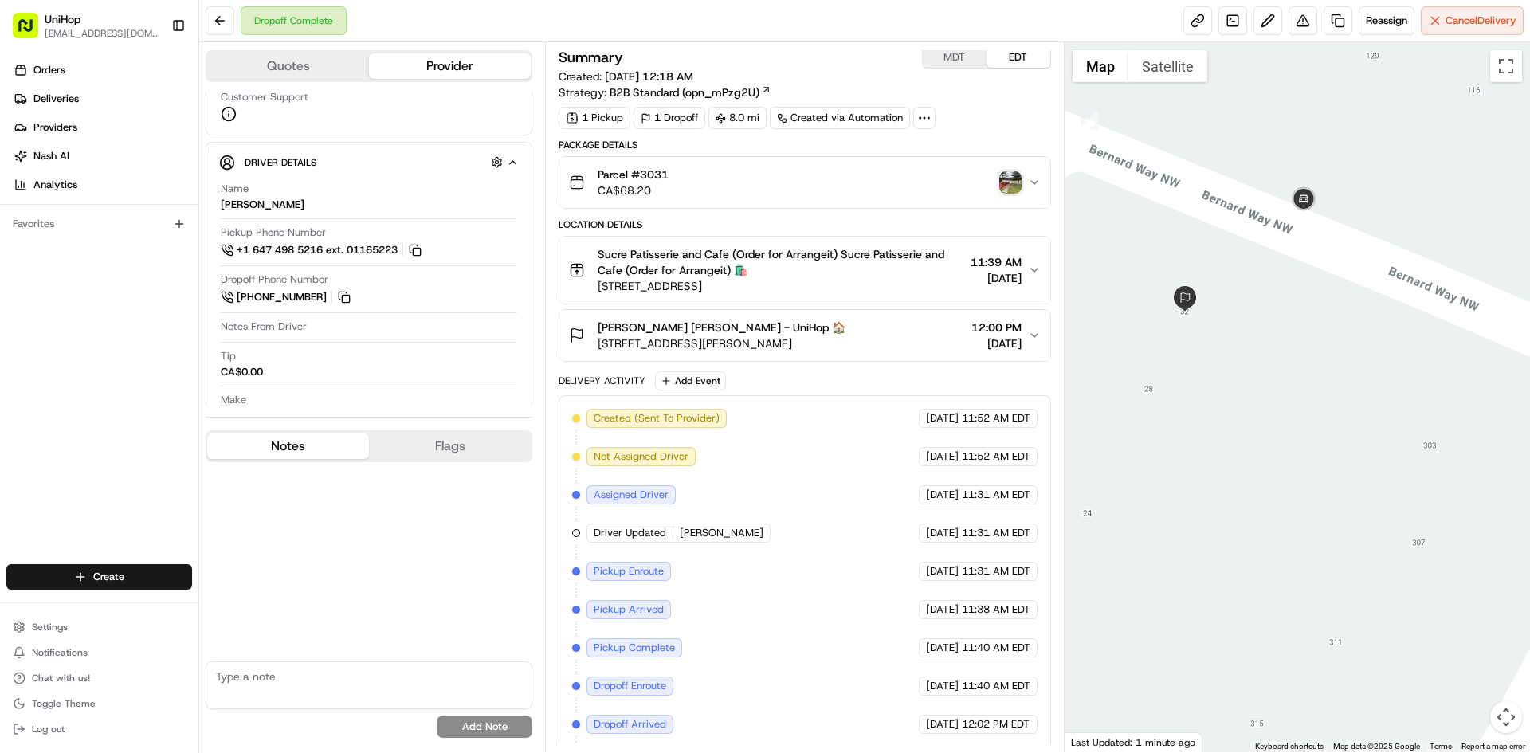
click at [864, 190] on div "Parcel #3031 CA$68.20" at bounding box center [798, 183] width 458 height 32
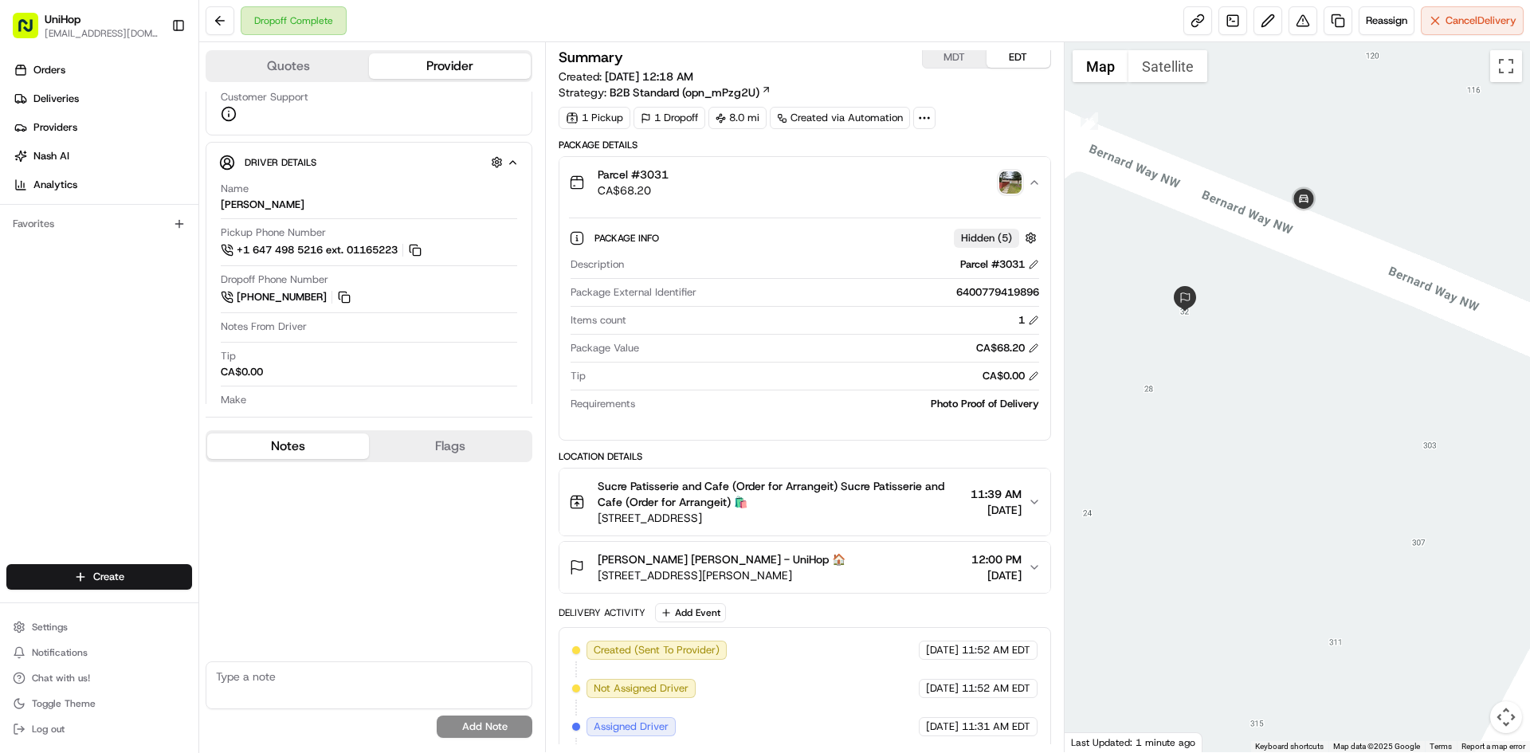
click at [864, 190] on div "Parcel #3031 CA$68.20" at bounding box center [798, 183] width 458 height 32
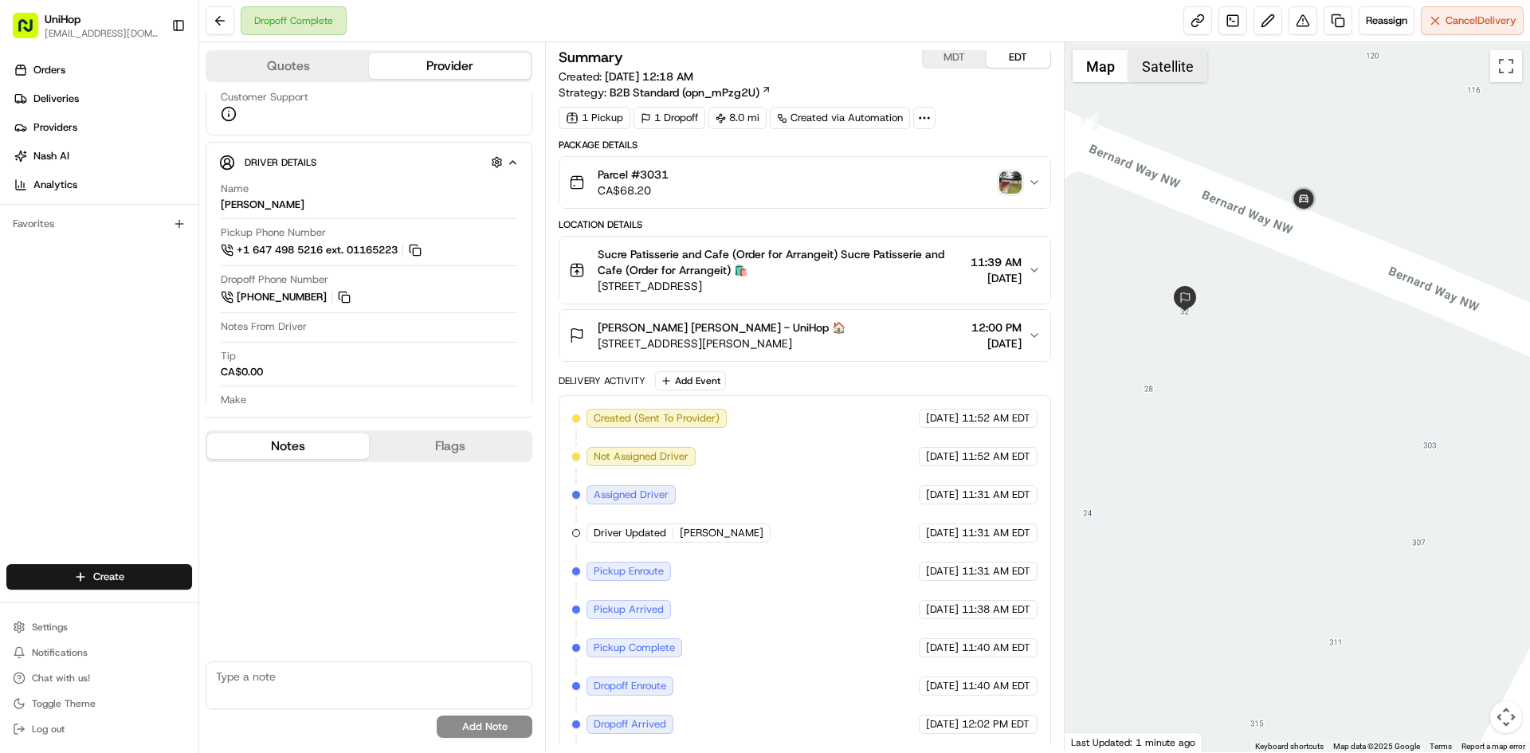
click at [1153, 65] on button "Satellite" at bounding box center [1168, 66] width 79 height 32
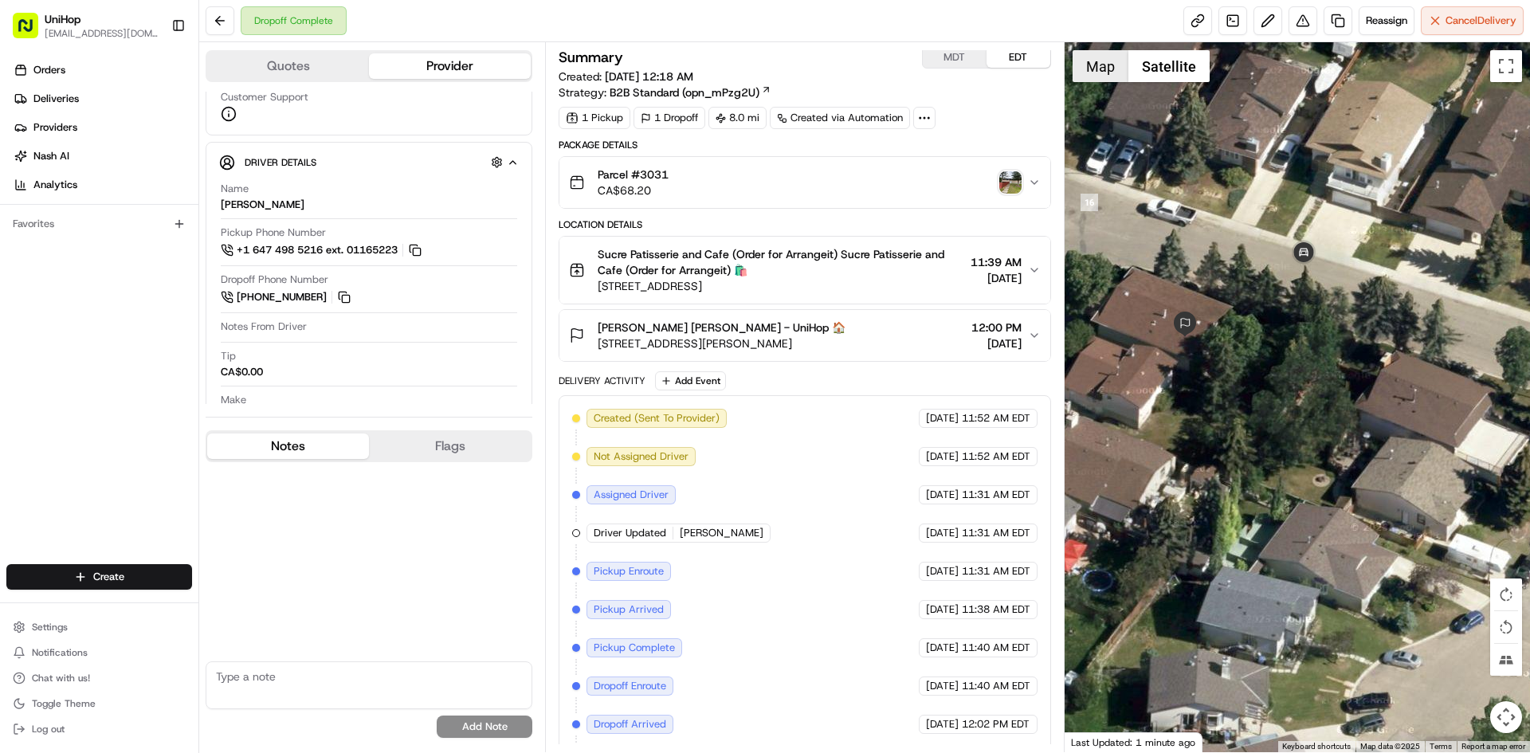
click at [1100, 63] on button "Map" at bounding box center [1101, 66] width 56 height 32
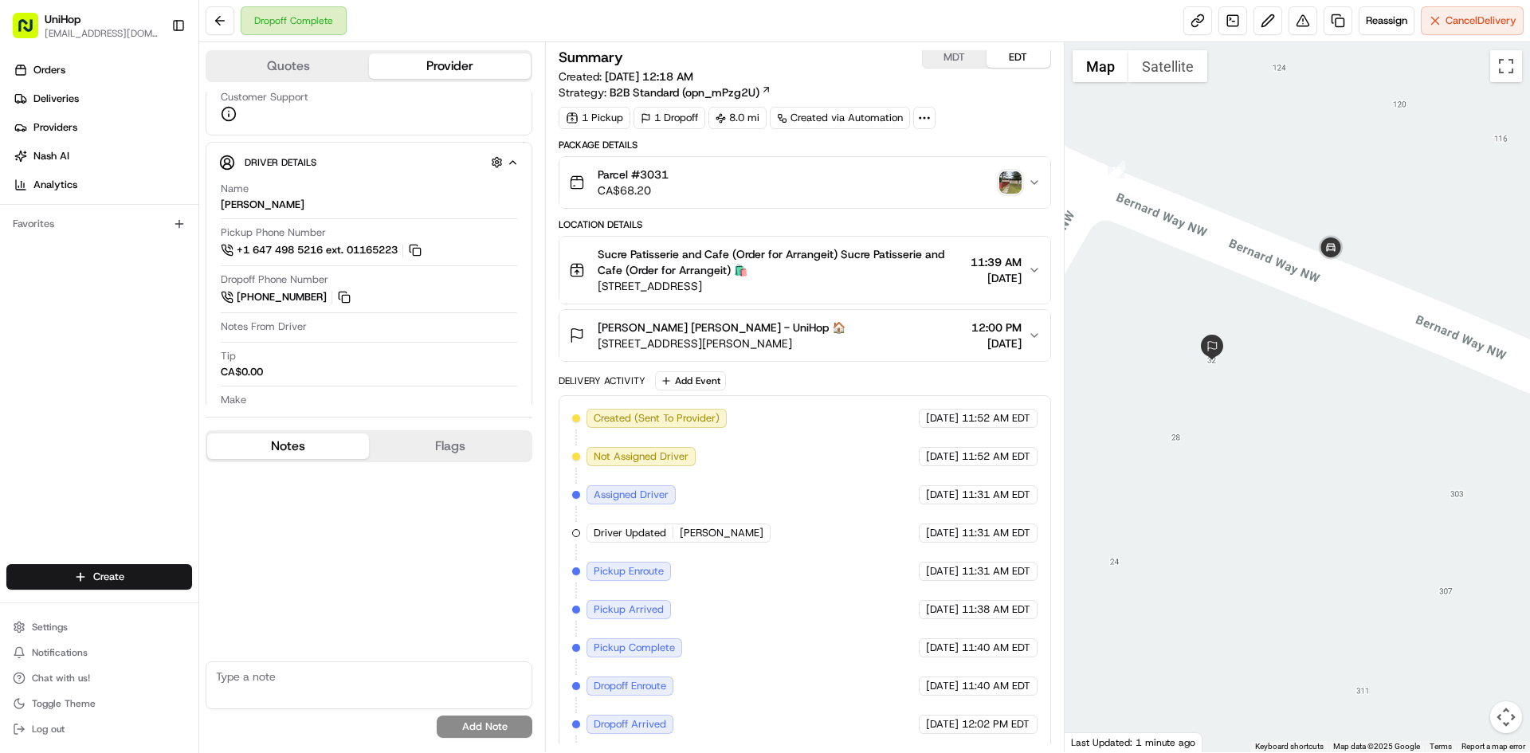
drag, startPoint x: 1236, startPoint y: 243, endPoint x: 1256, endPoint y: 265, distance: 29.3
click at [1258, 273] on div at bounding box center [1298, 397] width 466 height 710
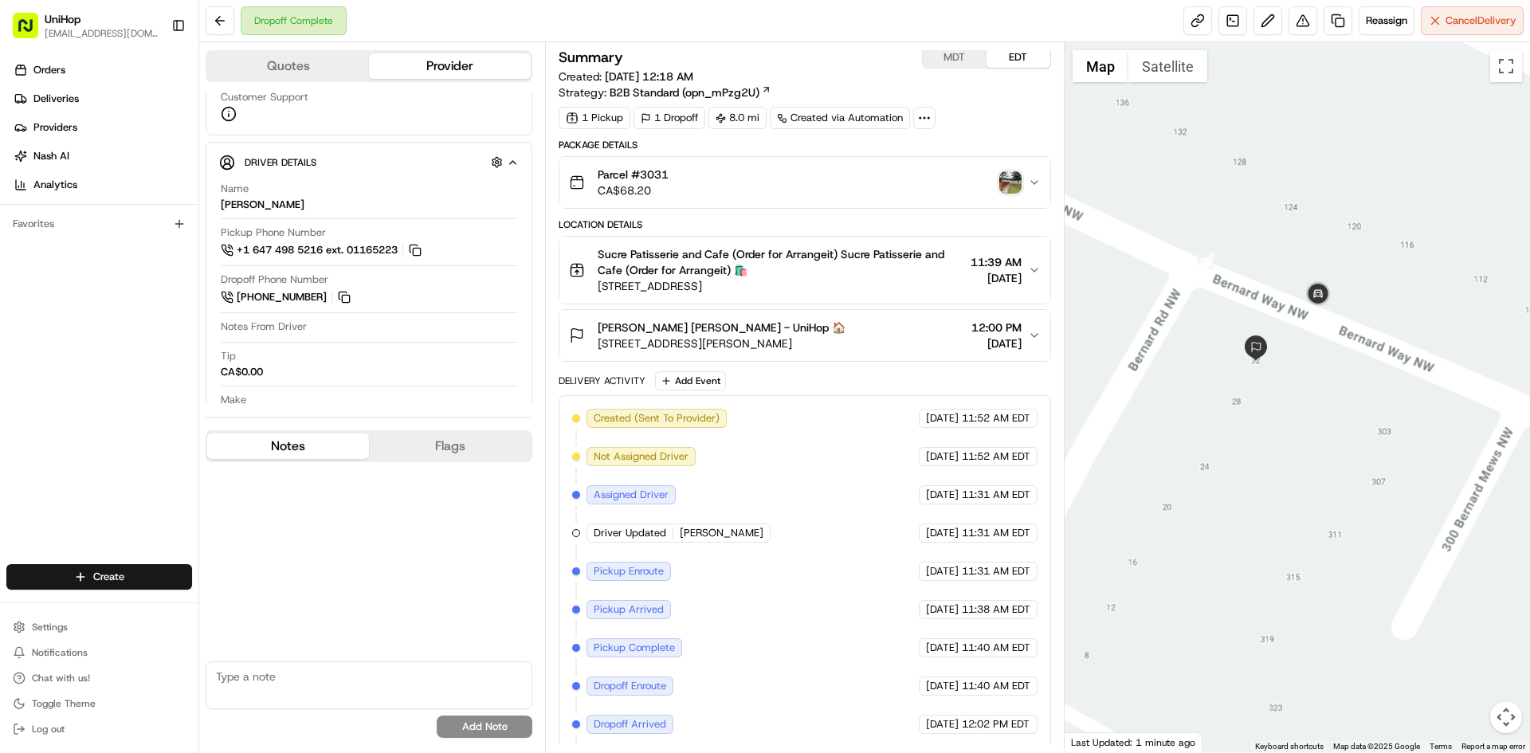
drag, startPoint x: 1221, startPoint y: 214, endPoint x: 1247, endPoint y: 265, distance: 57.4
click at [1247, 265] on div at bounding box center [1298, 397] width 466 height 710
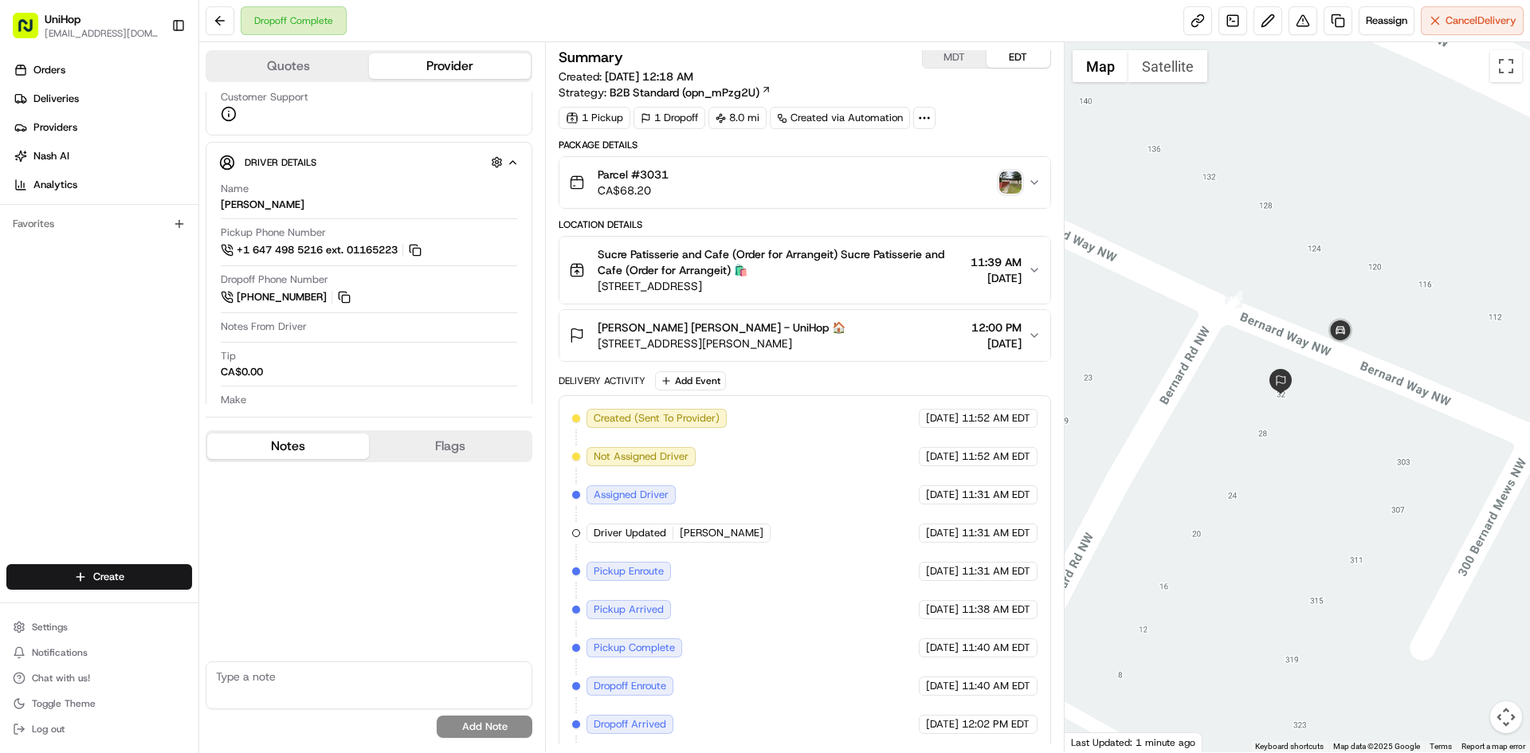
click at [1252, 253] on div at bounding box center [1298, 397] width 466 height 710
click at [1293, 295] on div at bounding box center [1298, 397] width 466 height 710
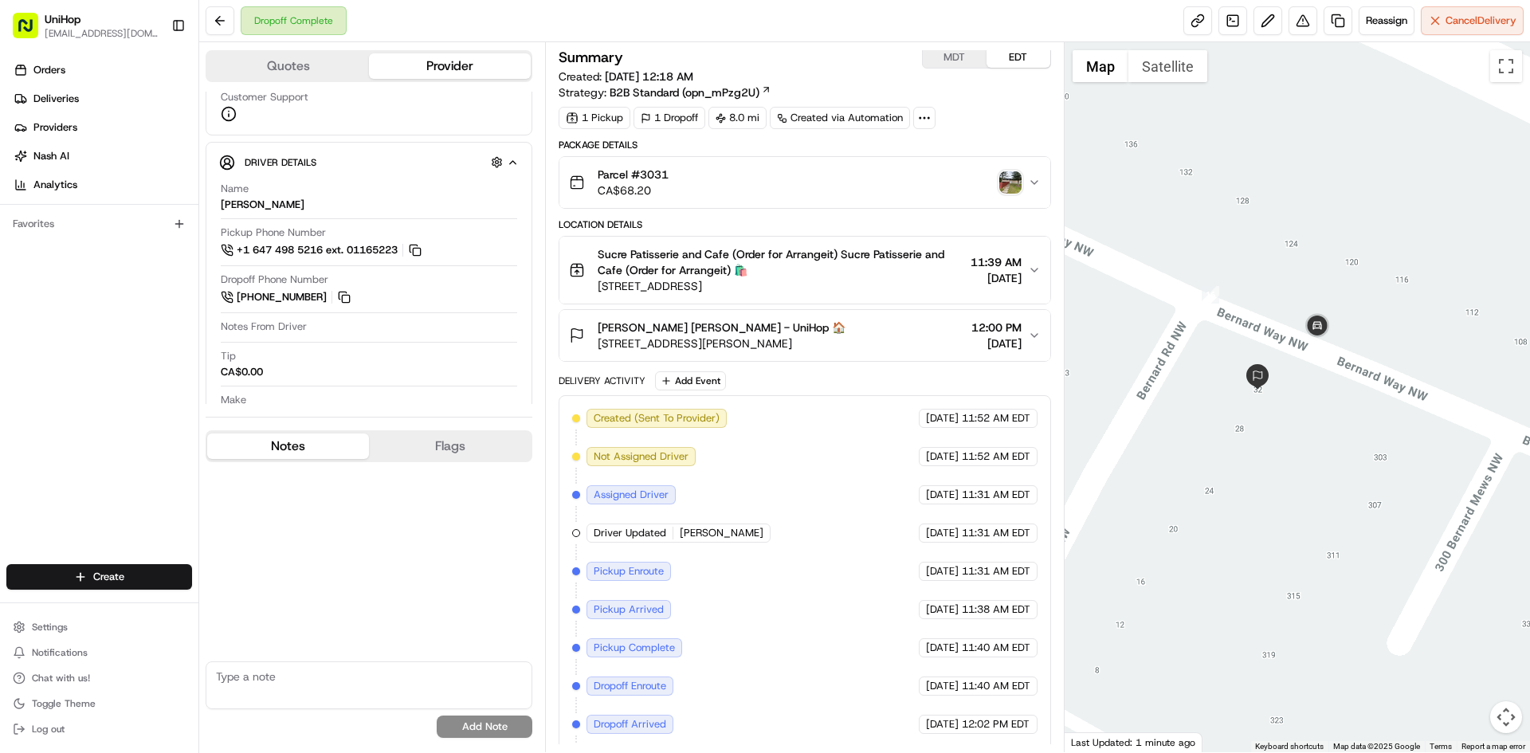
drag, startPoint x: 1252, startPoint y: 284, endPoint x: 1224, endPoint y: 278, distance: 28.4
click at [1226, 280] on div at bounding box center [1298, 397] width 466 height 710
click at [1227, 277] on div at bounding box center [1298, 397] width 466 height 710
click at [1314, 204] on div at bounding box center [1298, 397] width 466 height 710
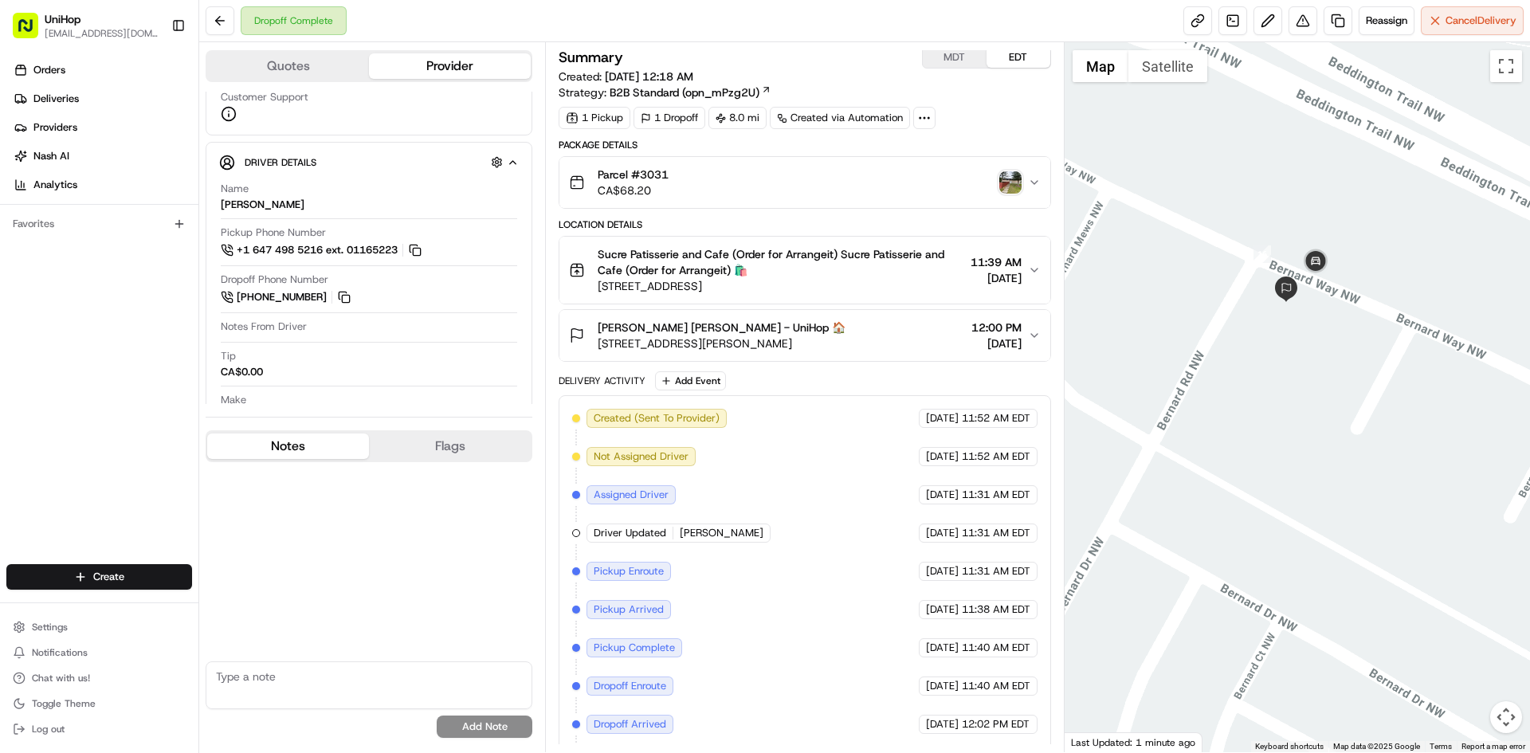
click at [1296, 218] on div at bounding box center [1298, 397] width 466 height 710
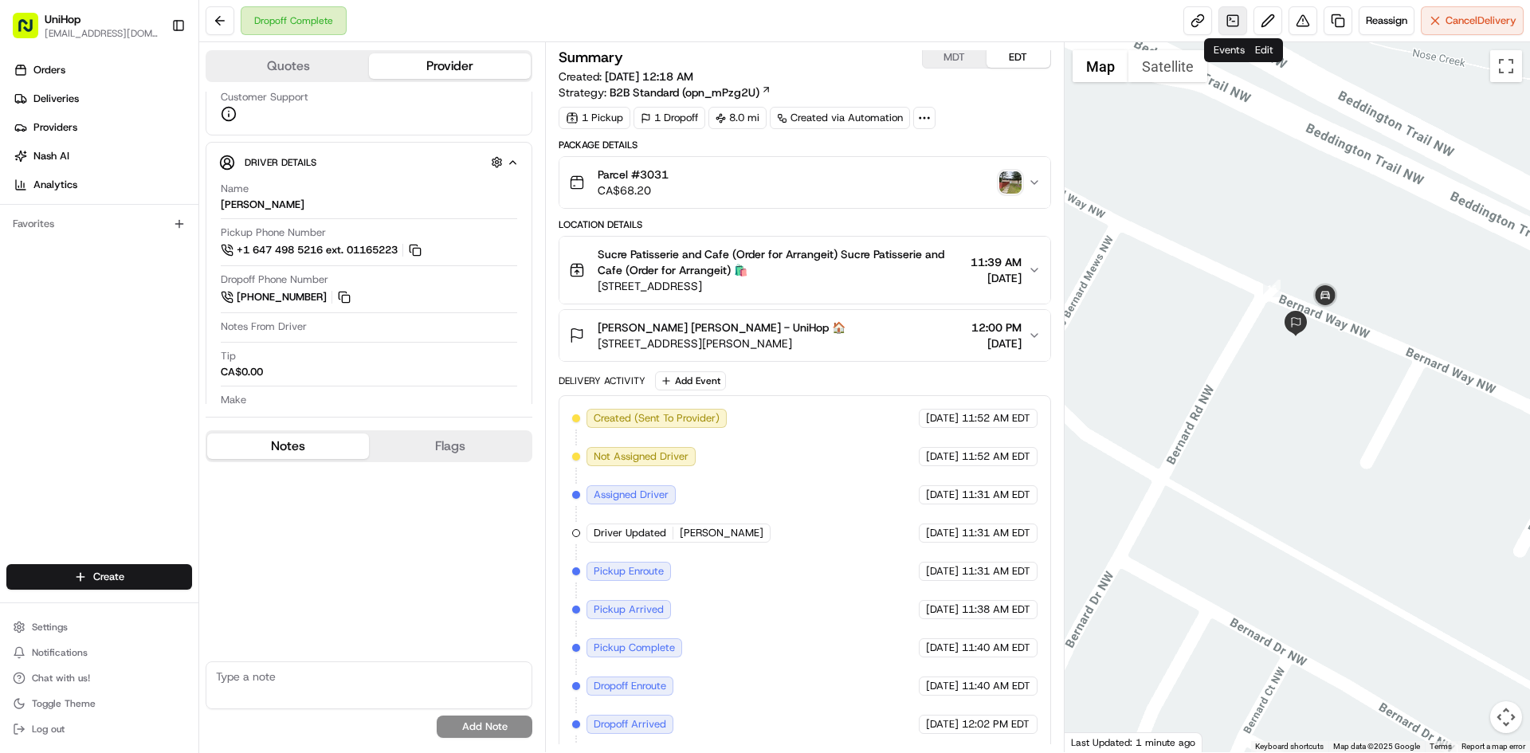
click at [1234, 21] on link at bounding box center [1233, 20] width 29 height 29
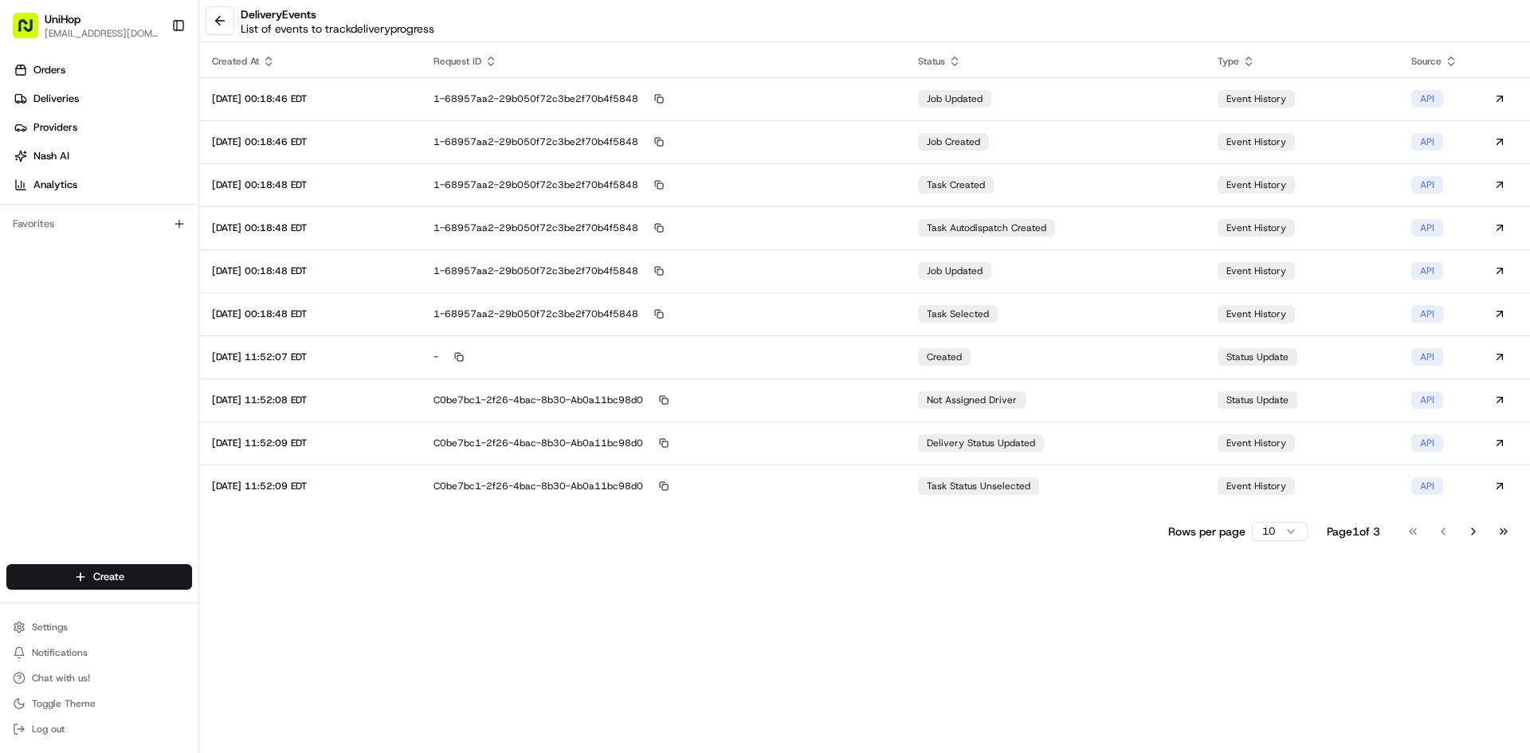
drag, startPoint x: 1502, startPoint y: 532, endPoint x: 1496, endPoint y: 526, distance: 8.5
click at [1499, 528] on button "Go to last page" at bounding box center [1503, 531] width 27 height 22
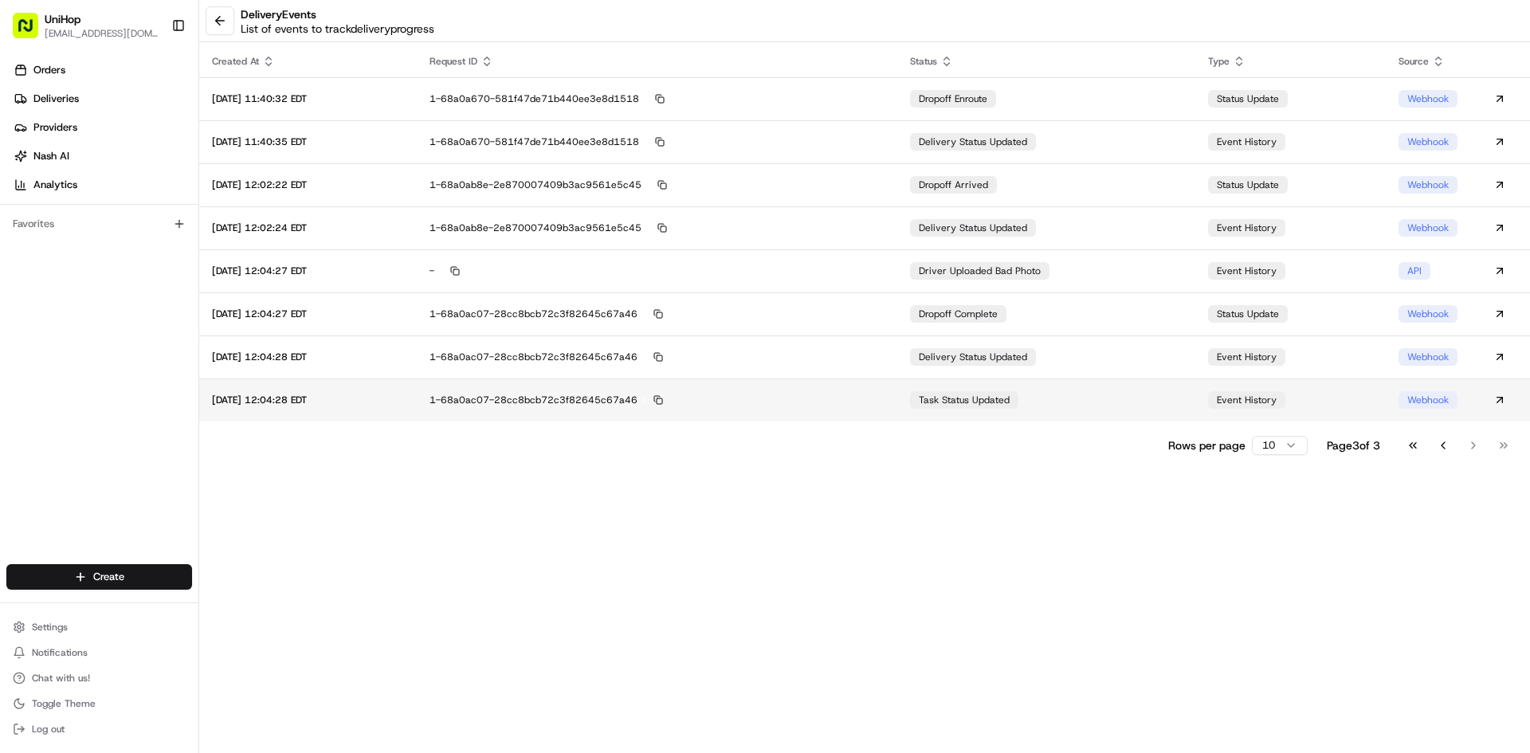
click at [994, 405] on span "task status updated" at bounding box center [964, 400] width 91 height 13
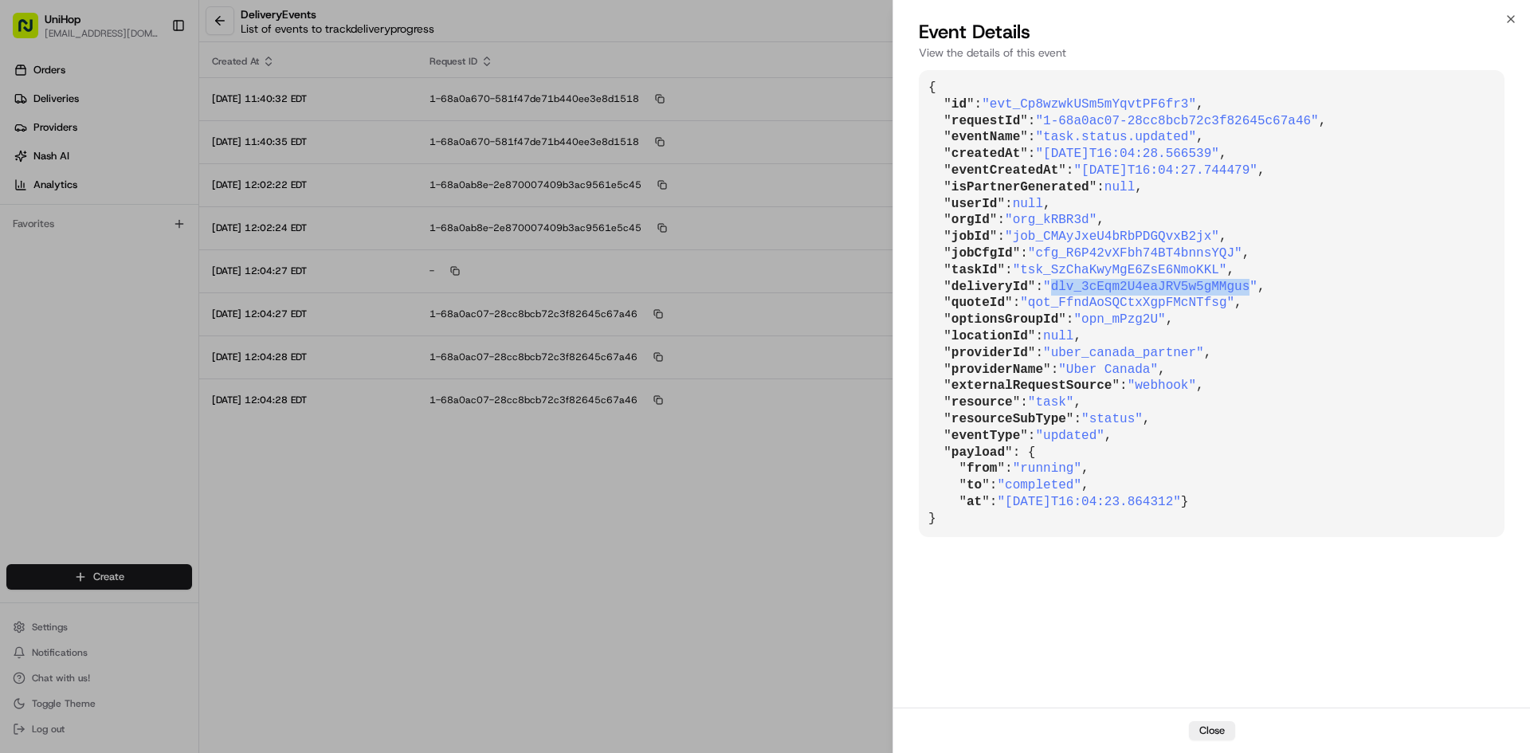
drag, startPoint x: 1047, startPoint y: 286, endPoint x: 1228, endPoint y: 287, distance: 180.9
click at [1228, 287] on span ""dlv_3cEqm2U4eaJRV5w5gMMgus"" at bounding box center [1150, 287] width 214 height 14
copy span "dlv_3cEqm2U4eaJRV5w5gMMgus"
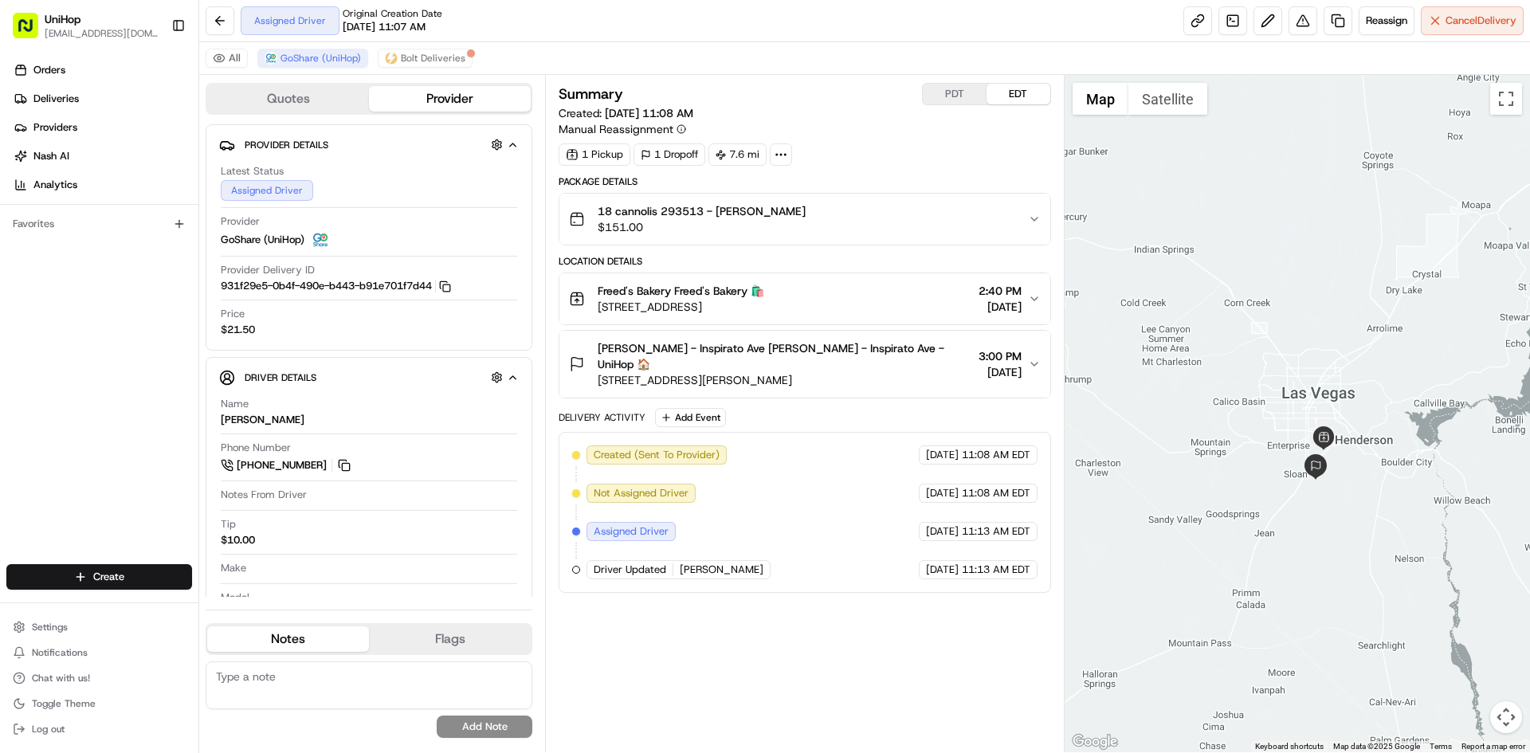
click at [1228, 174] on div at bounding box center [1298, 413] width 466 height 677
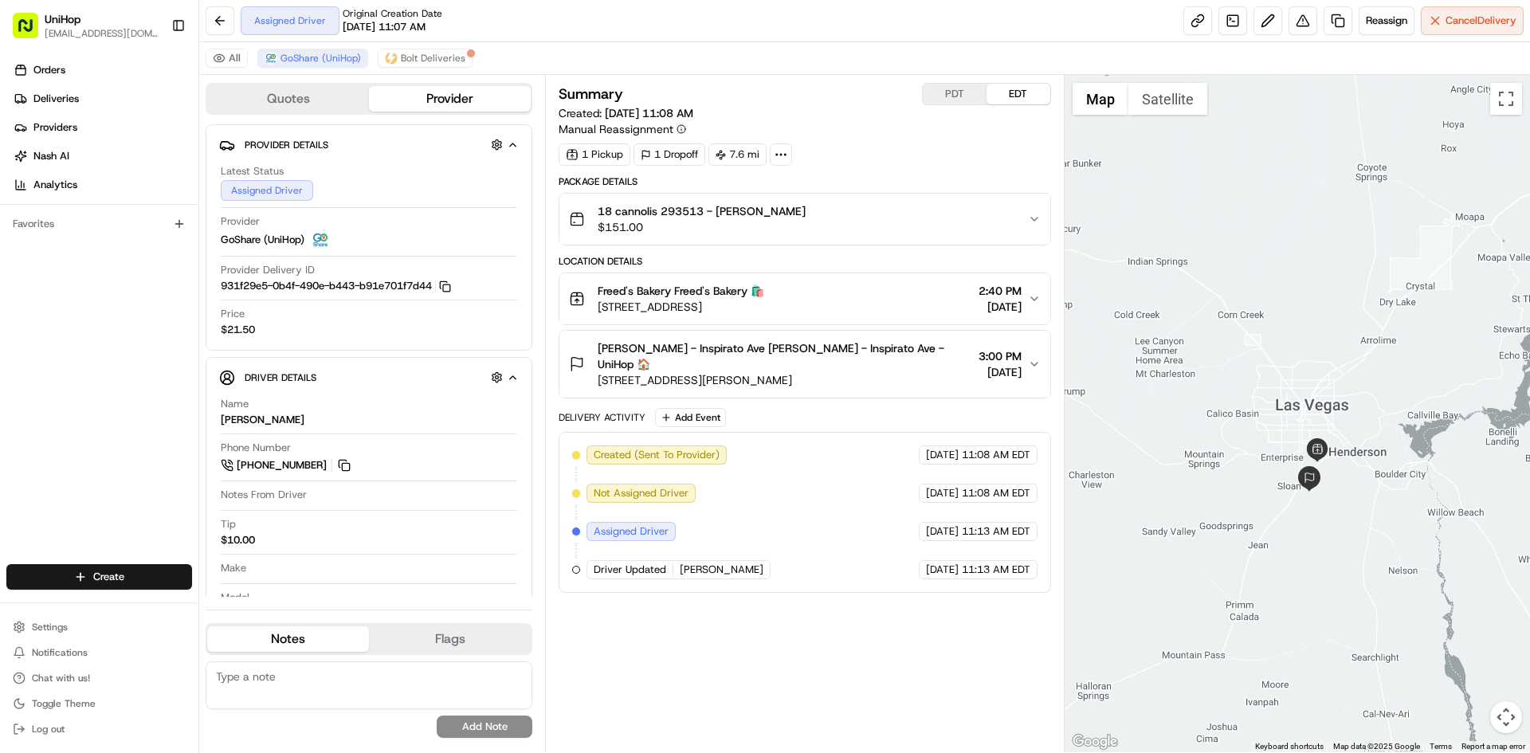
click at [1433, 351] on div at bounding box center [1298, 413] width 466 height 677
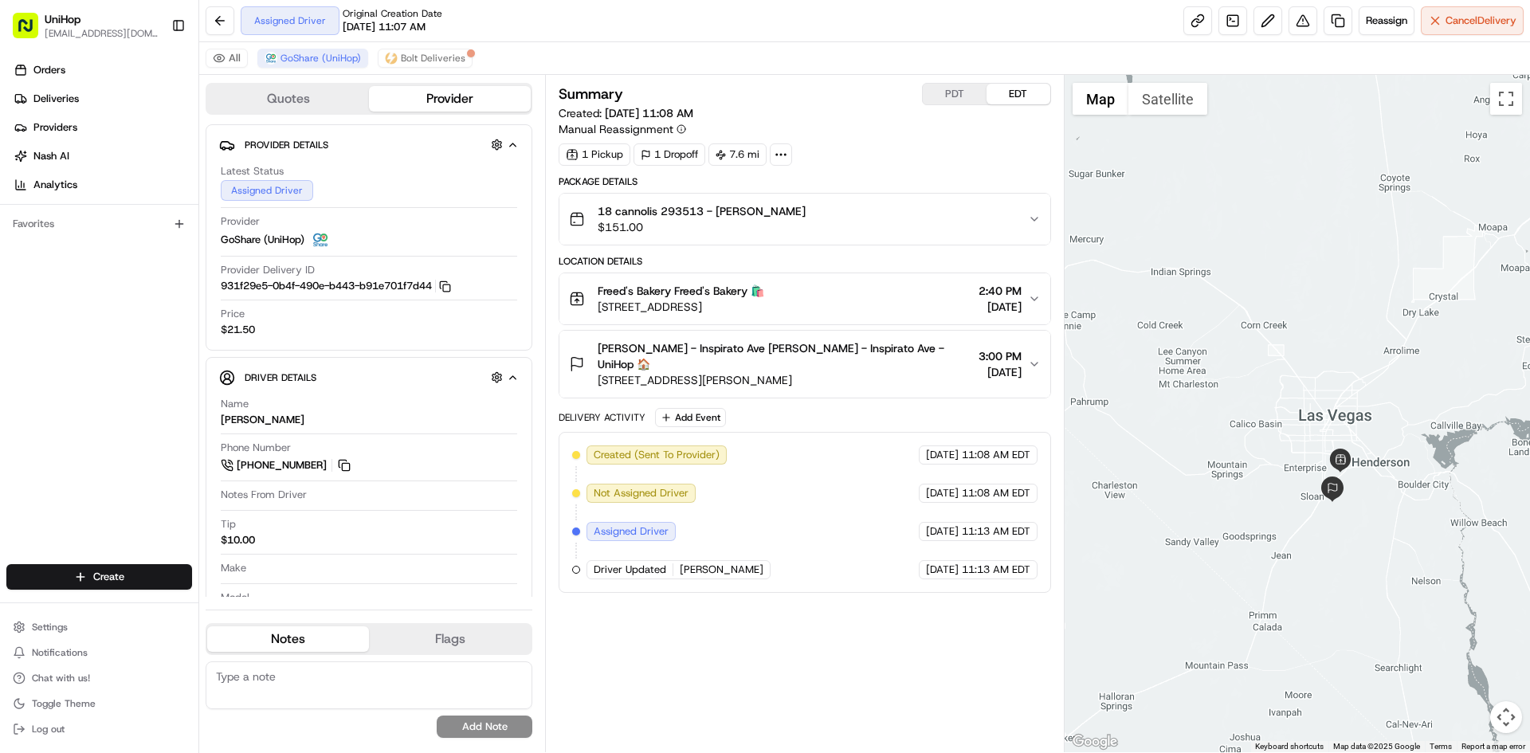
drag, startPoint x: 1207, startPoint y: 236, endPoint x: 1210, endPoint y: 245, distance: 9.1
click at [1212, 242] on div at bounding box center [1298, 413] width 466 height 677
click at [694, 408] on button "Add Event" at bounding box center [690, 417] width 71 height 19
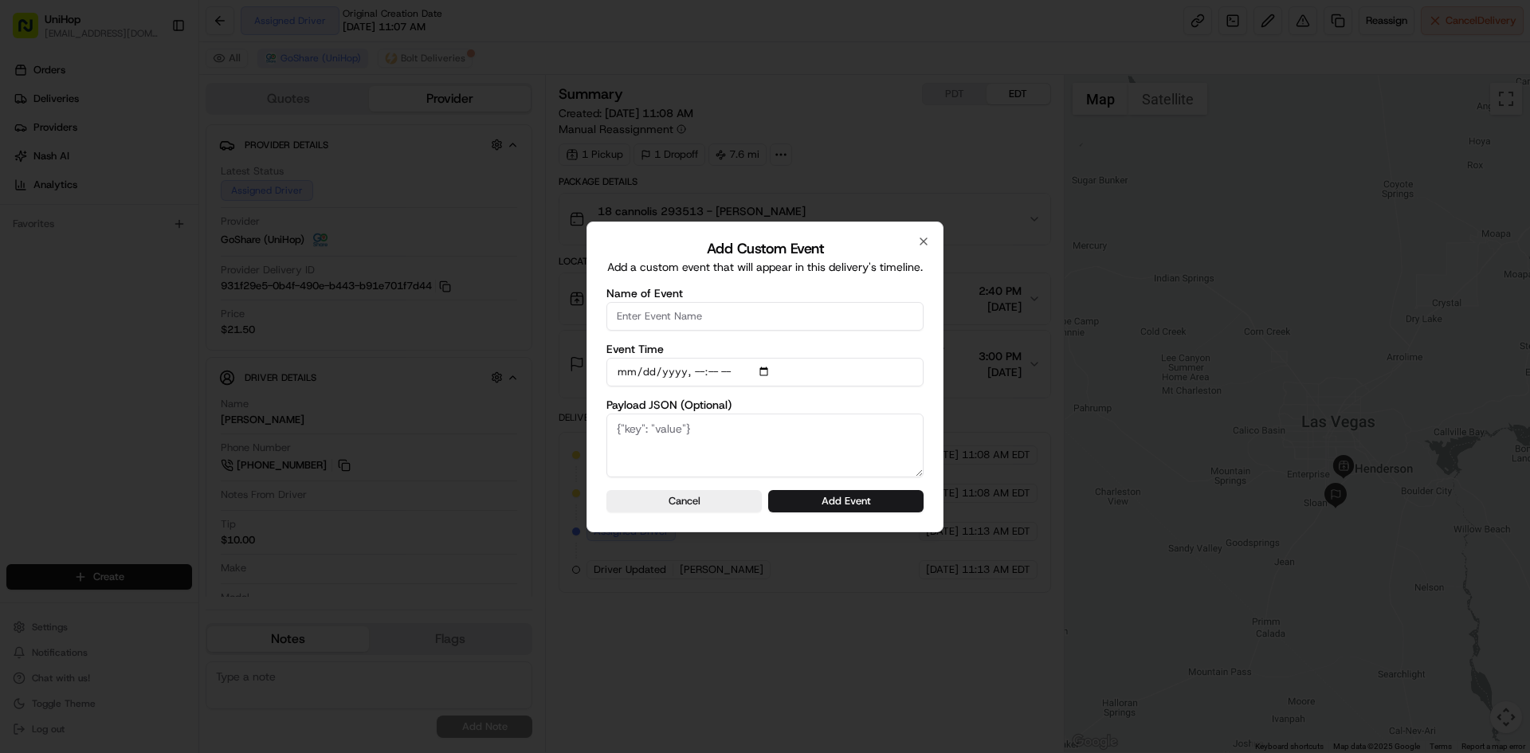
click at [703, 312] on input "Name of Event" at bounding box center [765, 316] width 317 height 29
type input "Driver Confirmed"
drag, startPoint x: 764, startPoint y: 372, endPoint x: 771, endPoint y: 383, distance: 12.2
click at [765, 372] on input "Event Time" at bounding box center [765, 372] width 317 height 29
type input "[DATE]T12:49"
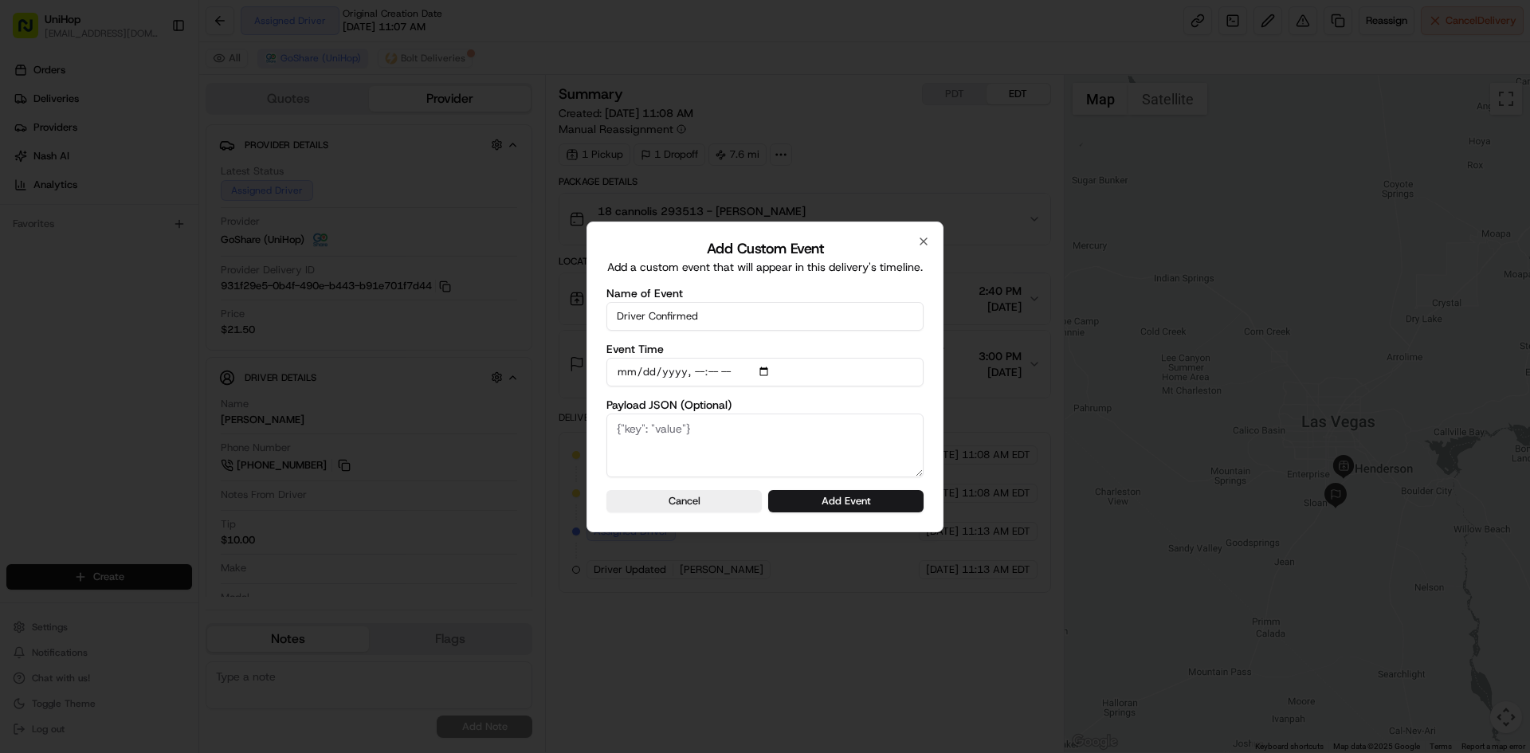
drag, startPoint x: 937, startPoint y: 385, endPoint x: 923, endPoint y: 415, distance: 33.5
click at [936, 385] on div "Add Custom Event Add a custom event that will appear in this delivery's timelin…" at bounding box center [765, 377] width 357 height 311
click at [876, 502] on button "Add Event" at bounding box center [845, 501] width 155 height 22
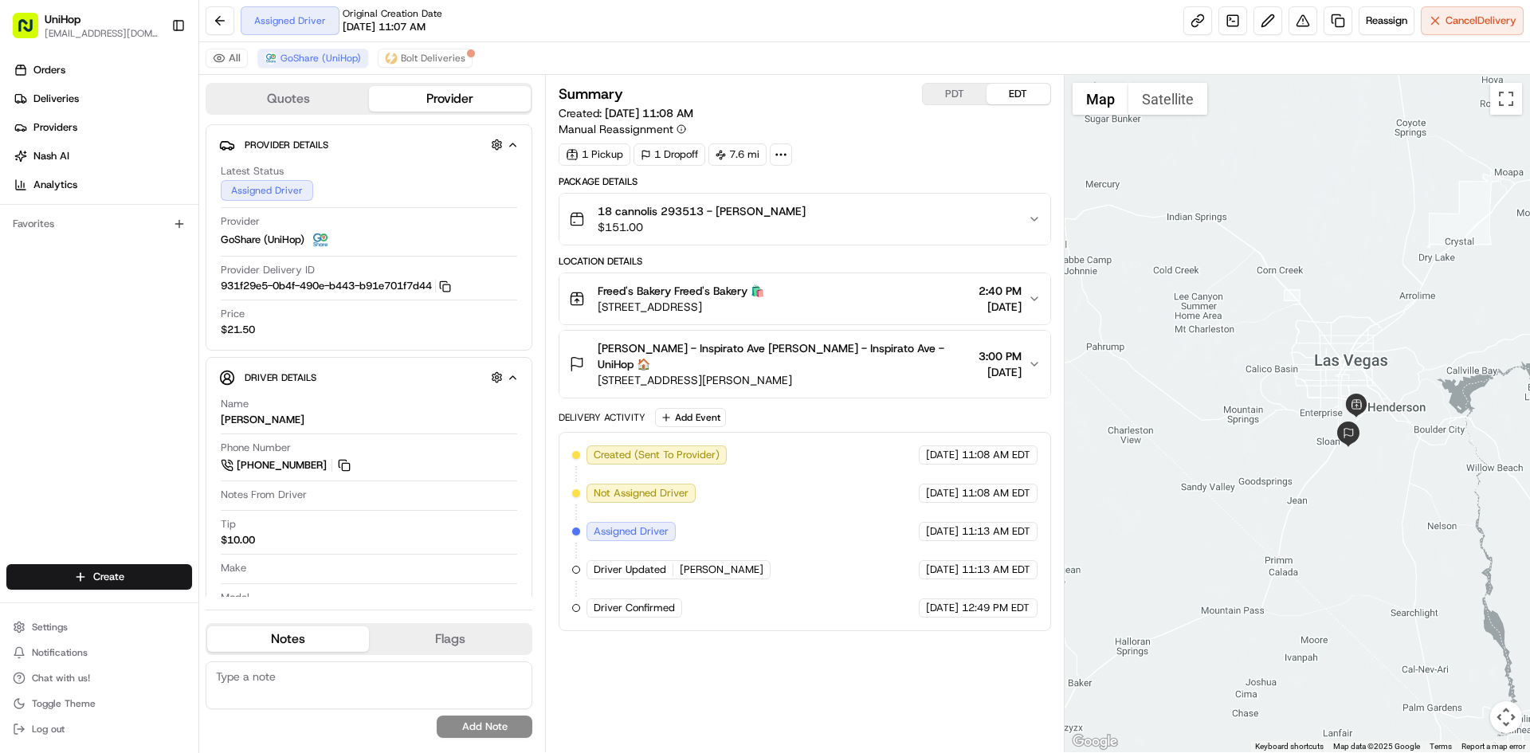
drag, startPoint x: 1268, startPoint y: 324, endPoint x: 1095, endPoint y: 115, distance: 271.1
click at [1282, 259] on div at bounding box center [1298, 413] width 466 height 677
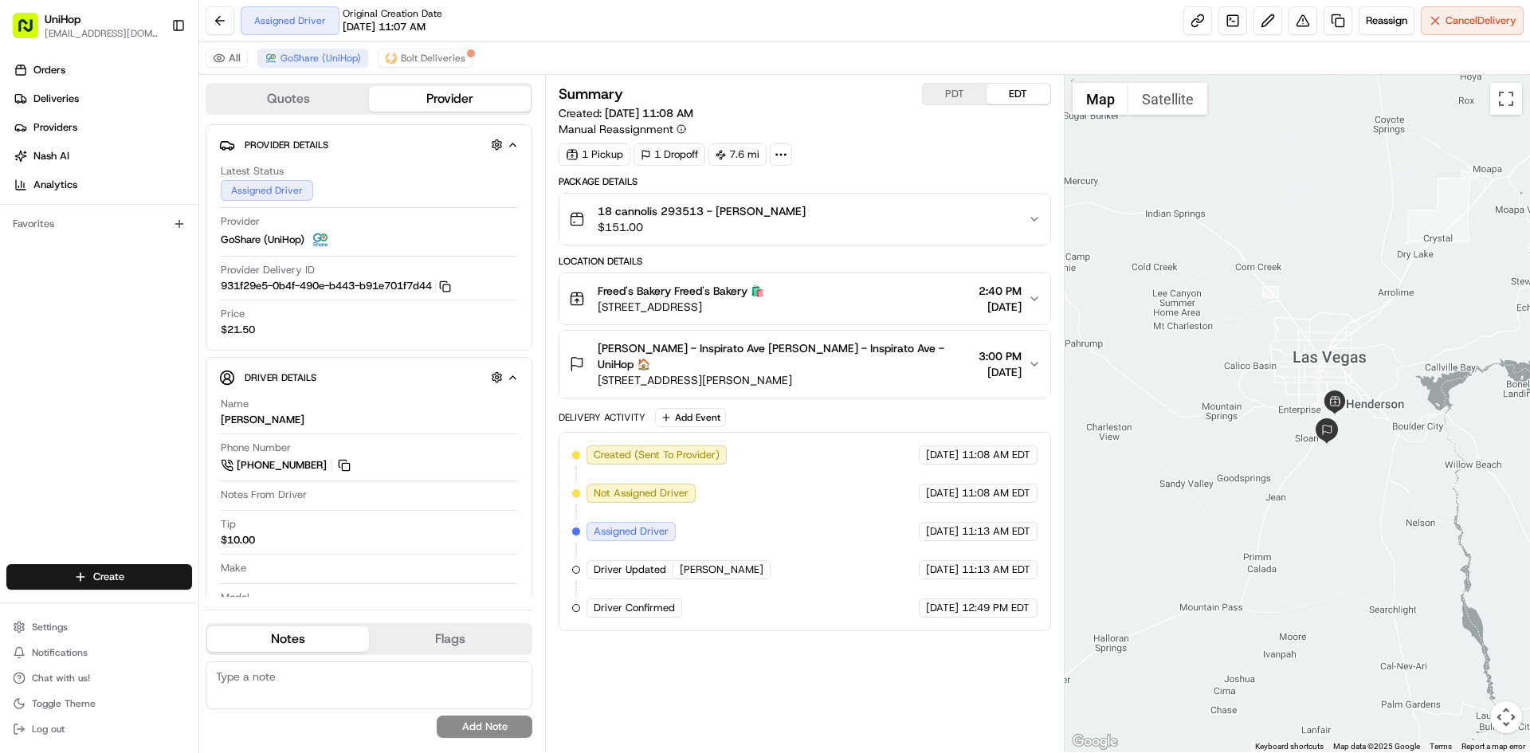
drag, startPoint x: 1418, startPoint y: 260, endPoint x: 1389, endPoint y: 255, distance: 29.1
click at [1392, 257] on div at bounding box center [1298, 413] width 466 height 677
click at [342, 468] on button at bounding box center [345, 466] width 18 height 18
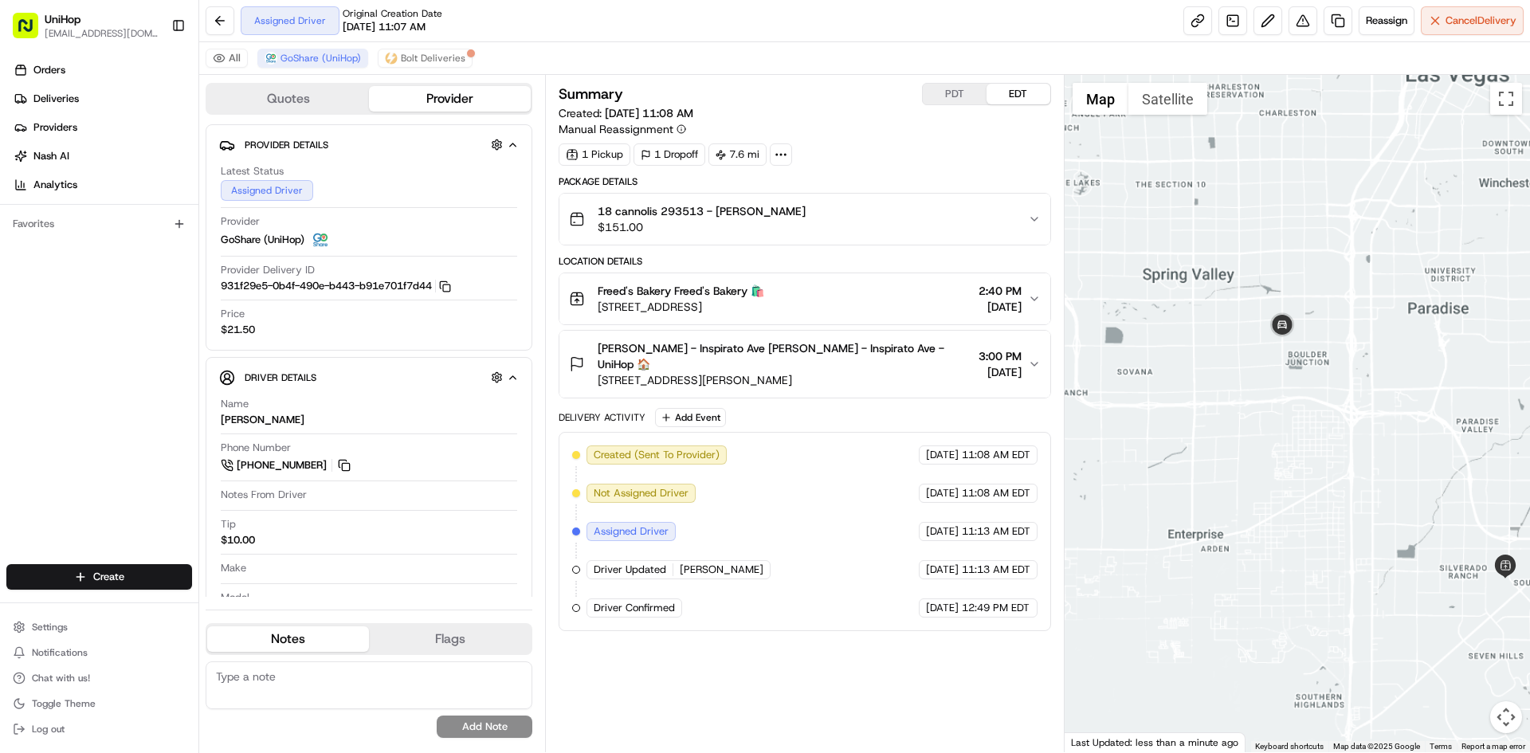
drag, startPoint x: 1407, startPoint y: 454, endPoint x: 1379, endPoint y: 439, distance: 31.7
click at [1379, 438] on div at bounding box center [1298, 413] width 466 height 677
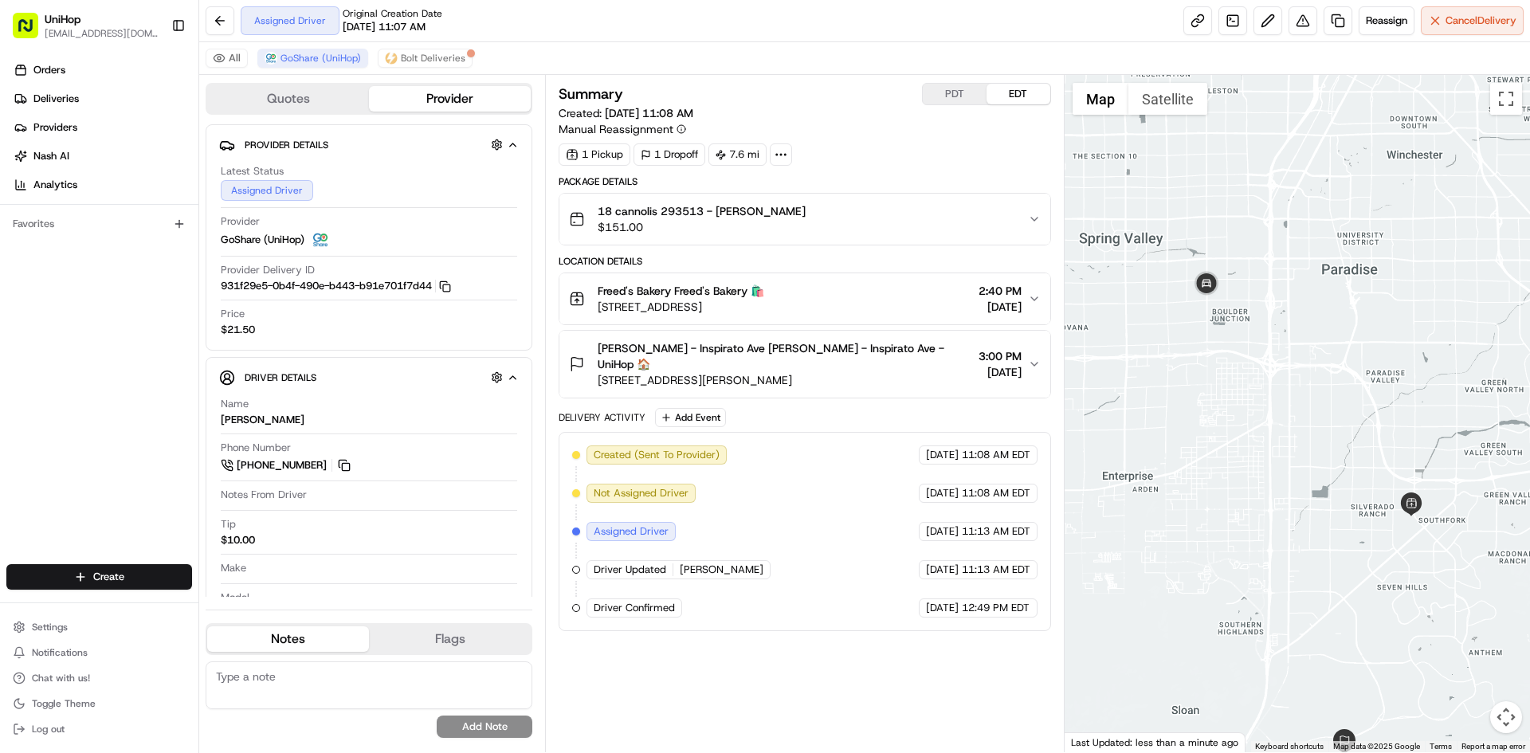
drag, startPoint x: 1378, startPoint y: 414, endPoint x: 1364, endPoint y: 403, distance: 17.1
click at [1376, 410] on div at bounding box center [1298, 413] width 466 height 677
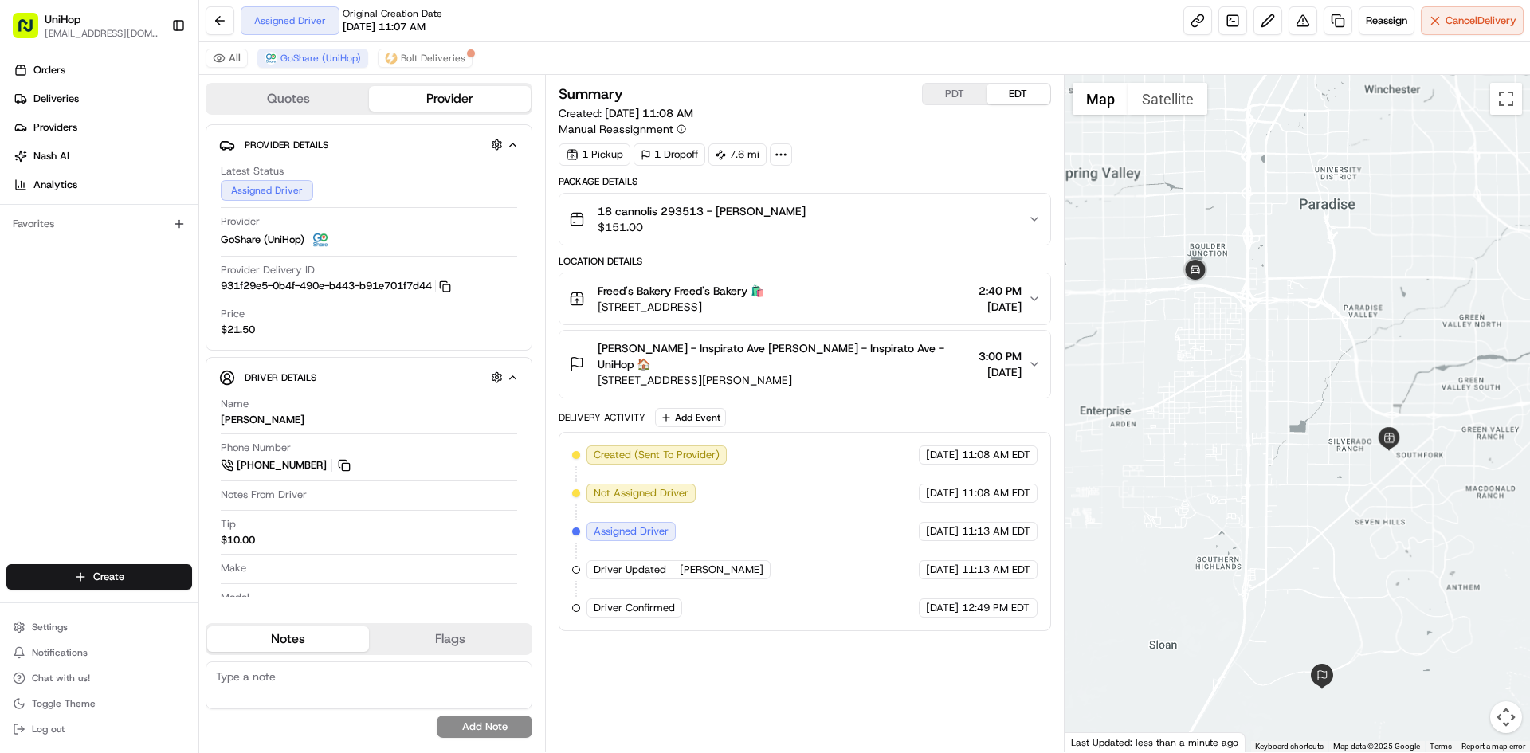
drag, startPoint x: 1289, startPoint y: 380, endPoint x: 1272, endPoint y: 318, distance: 64.4
click at [1272, 318] on div at bounding box center [1298, 413] width 466 height 677
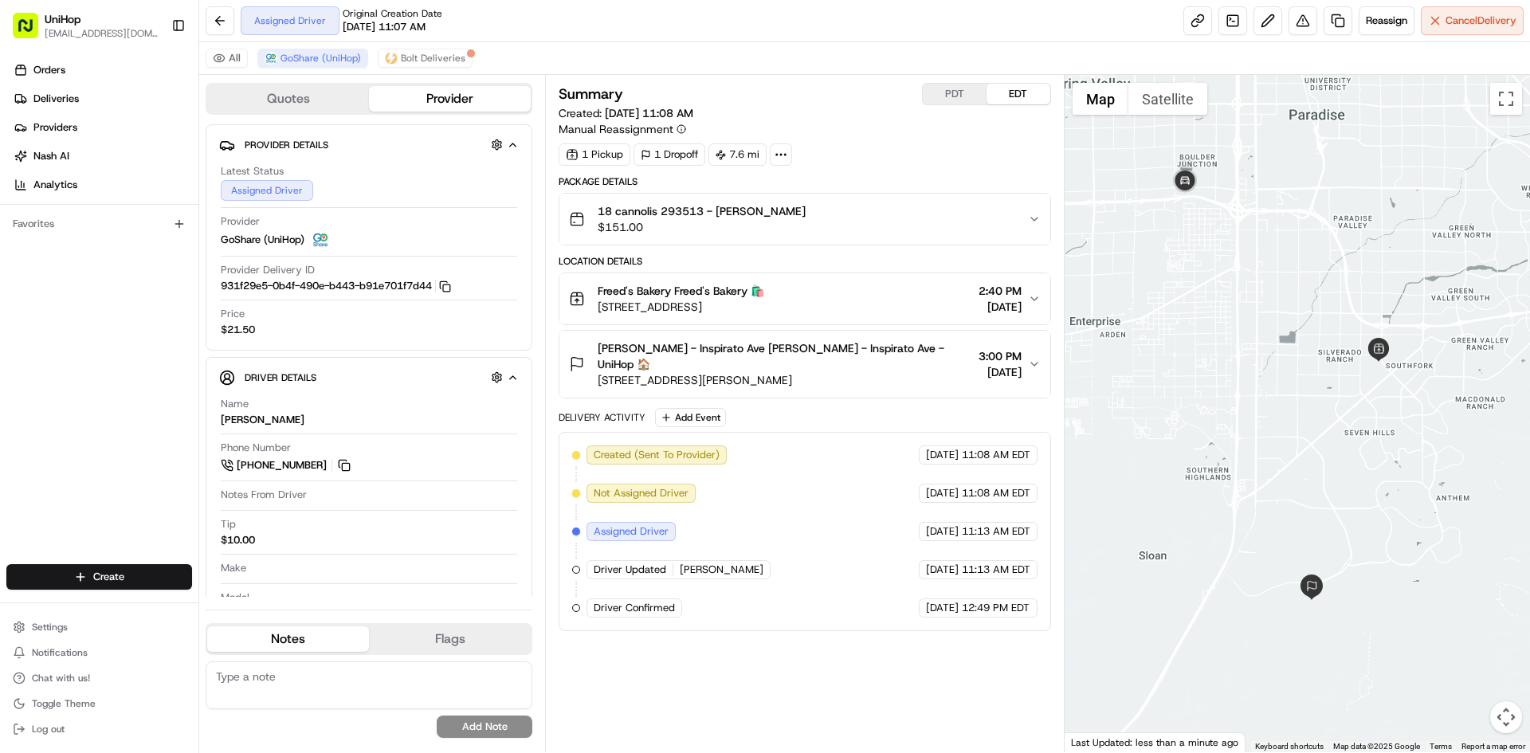
drag, startPoint x: 1279, startPoint y: 359, endPoint x: 1128, endPoint y: 206, distance: 215.3
click at [1266, 265] on div at bounding box center [1298, 413] width 466 height 677
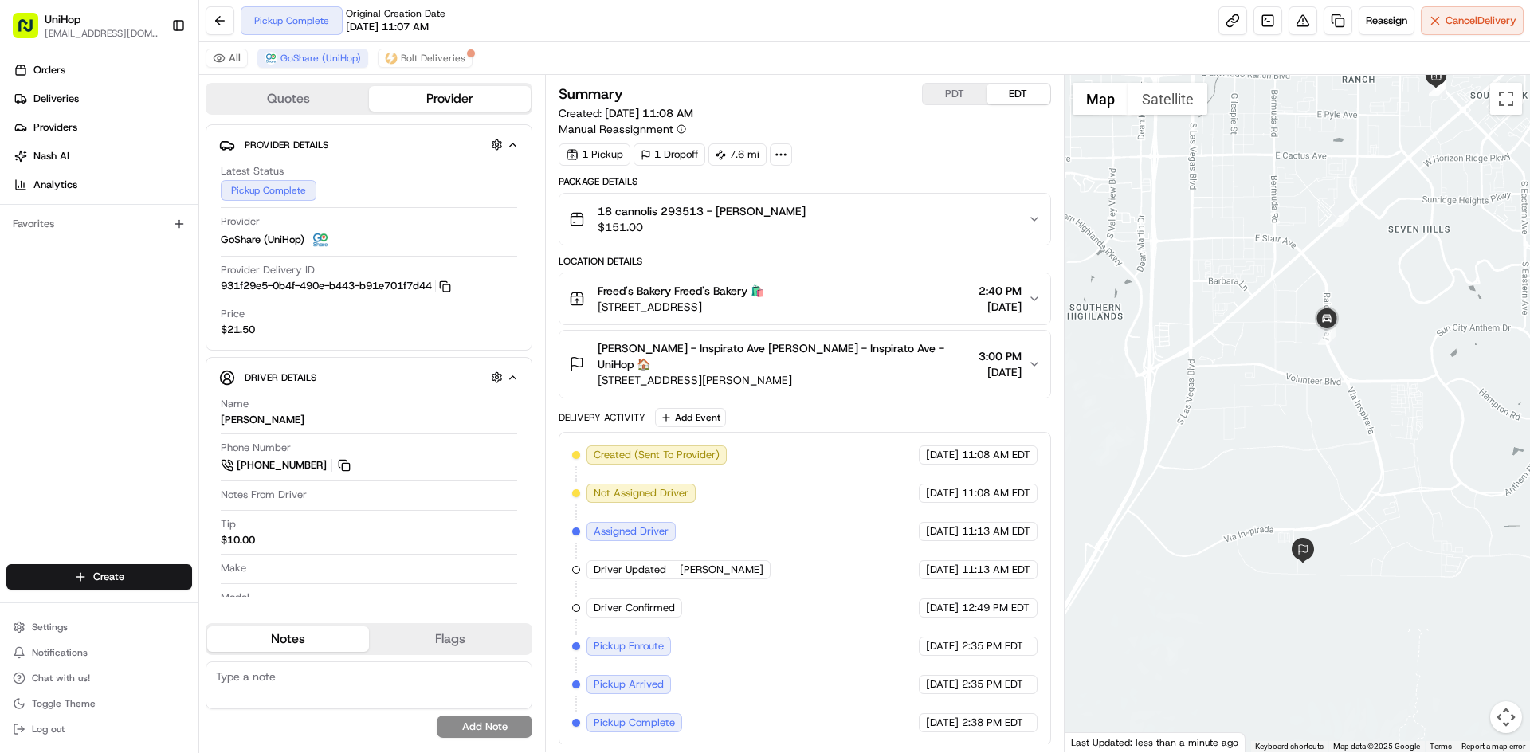
drag, startPoint x: 1278, startPoint y: 531, endPoint x: 1321, endPoint y: 450, distance: 90.9
click at [1320, 455] on div at bounding box center [1298, 413] width 466 height 677
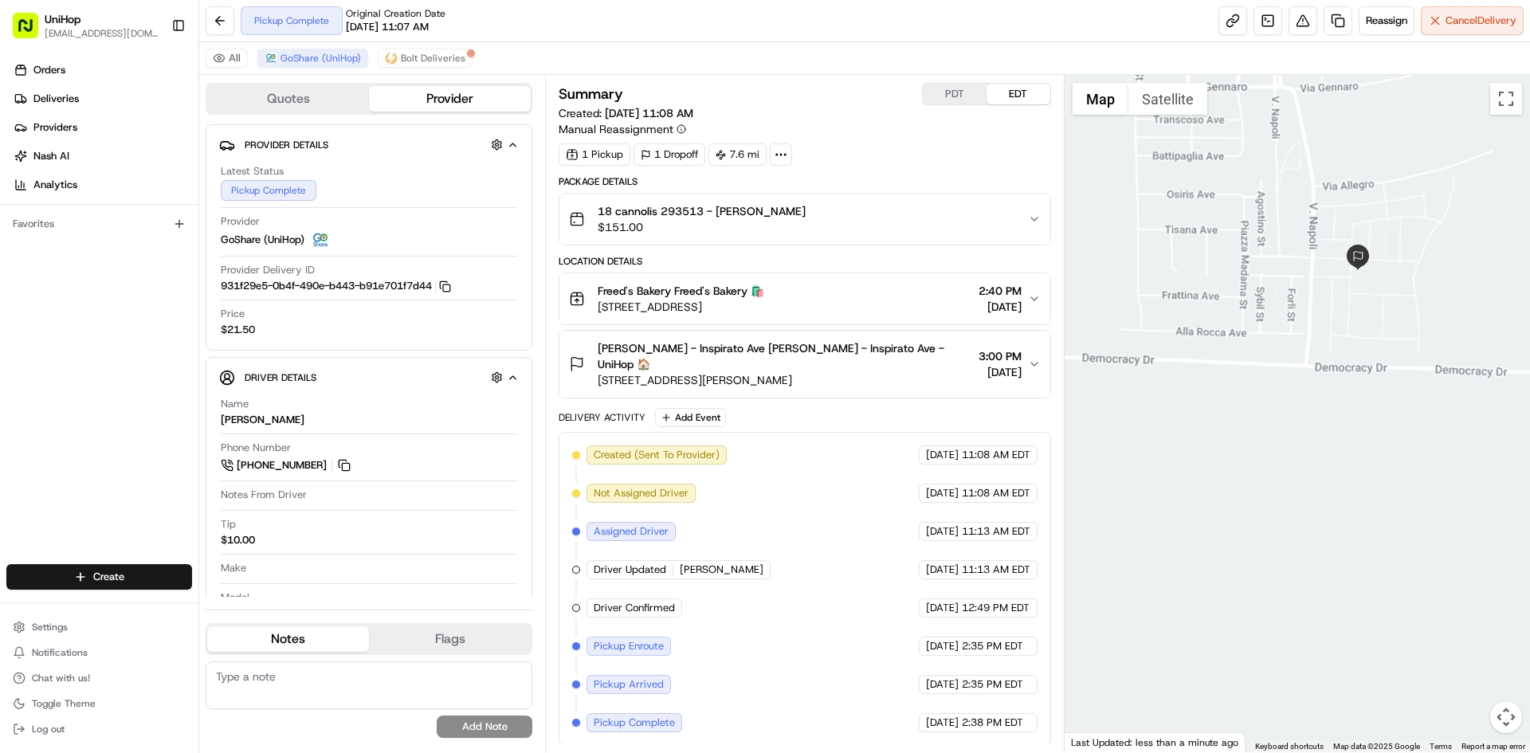
drag, startPoint x: 1435, startPoint y: 147, endPoint x: 1339, endPoint y: 243, distance: 135.3
click at [1367, 219] on div at bounding box center [1298, 413] width 466 height 677
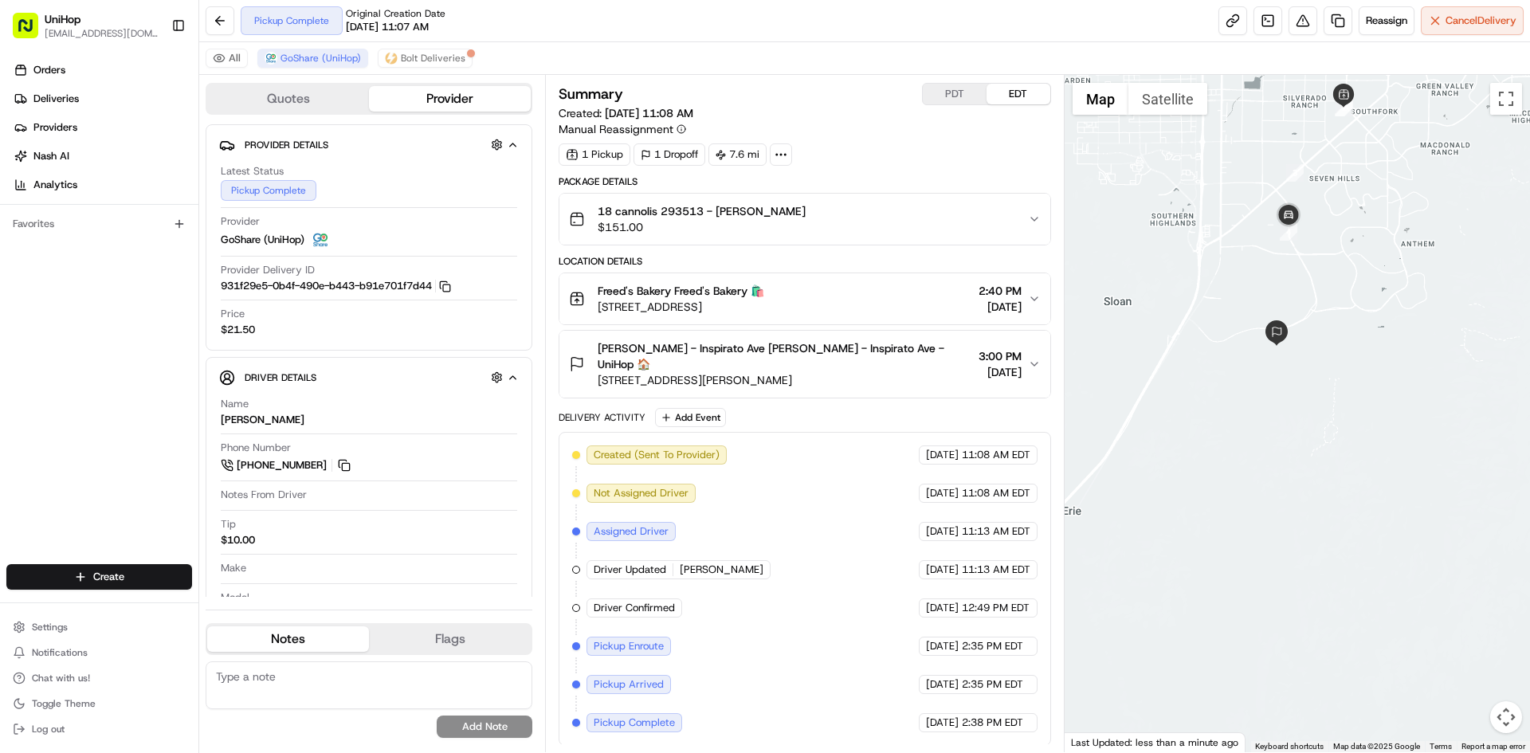
drag, startPoint x: 1342, startPoint y: 225, endPoint x: 1336, endPoint y: 284, distance: 59.3
click at [1336, 284] on div at bounding box center [1298, 413] width 466 height 677
drag, startPoint x: 1230, startPoint y: 403, endPoint x: 1358, endPoint y: 419, distance: 129.3
click at [1358, 419] on div at bounding box center [1298, 413] width 466 height 677
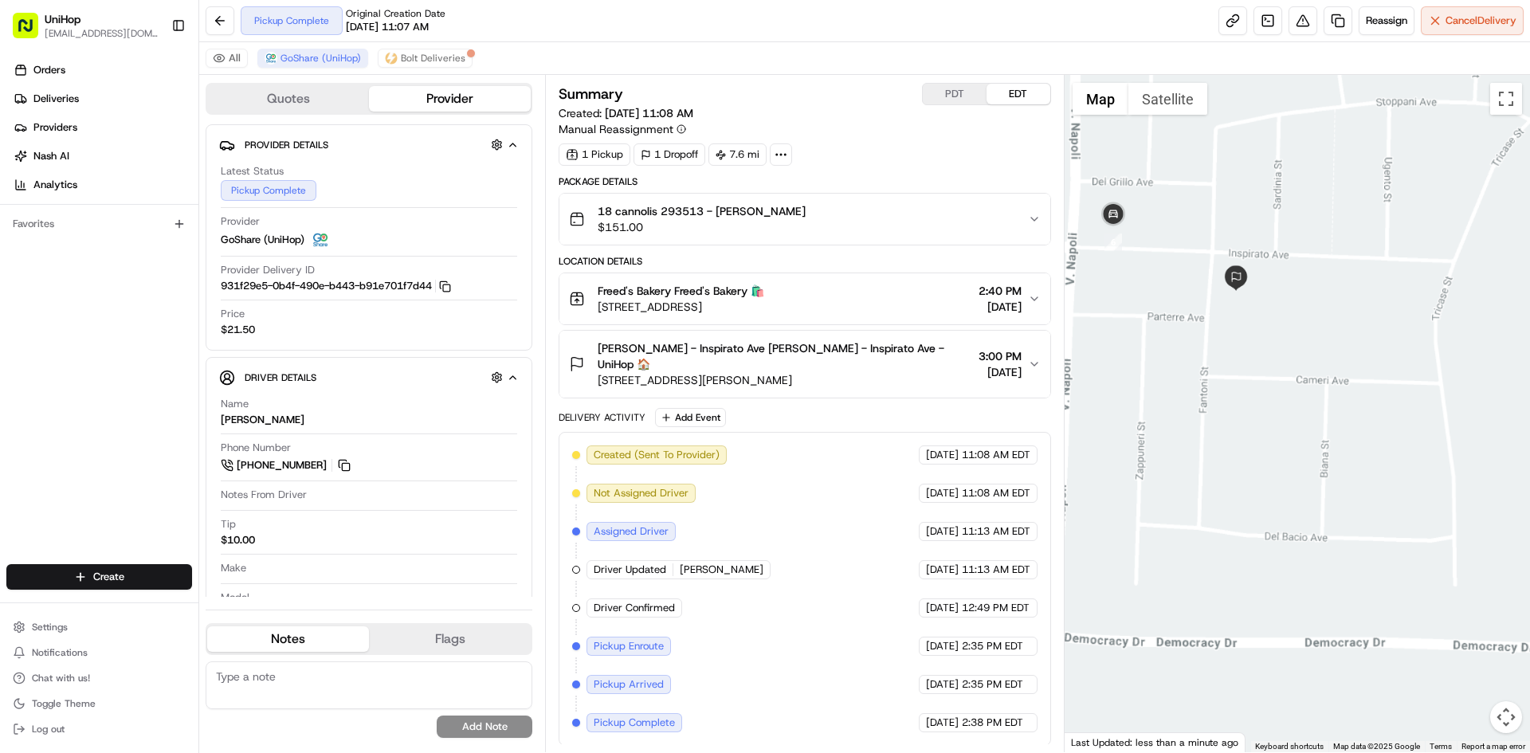
click at [1214, 358] on div at bounding box center [1298, 413] width 466 height 677
drag, startPoint x: 1215, startPoint y: 314, endPoint x: 1283, endPoint y: 359, distance: 81.8
click at [1283, 359] on div at bounding box center [1298, 413] width 466 height 677
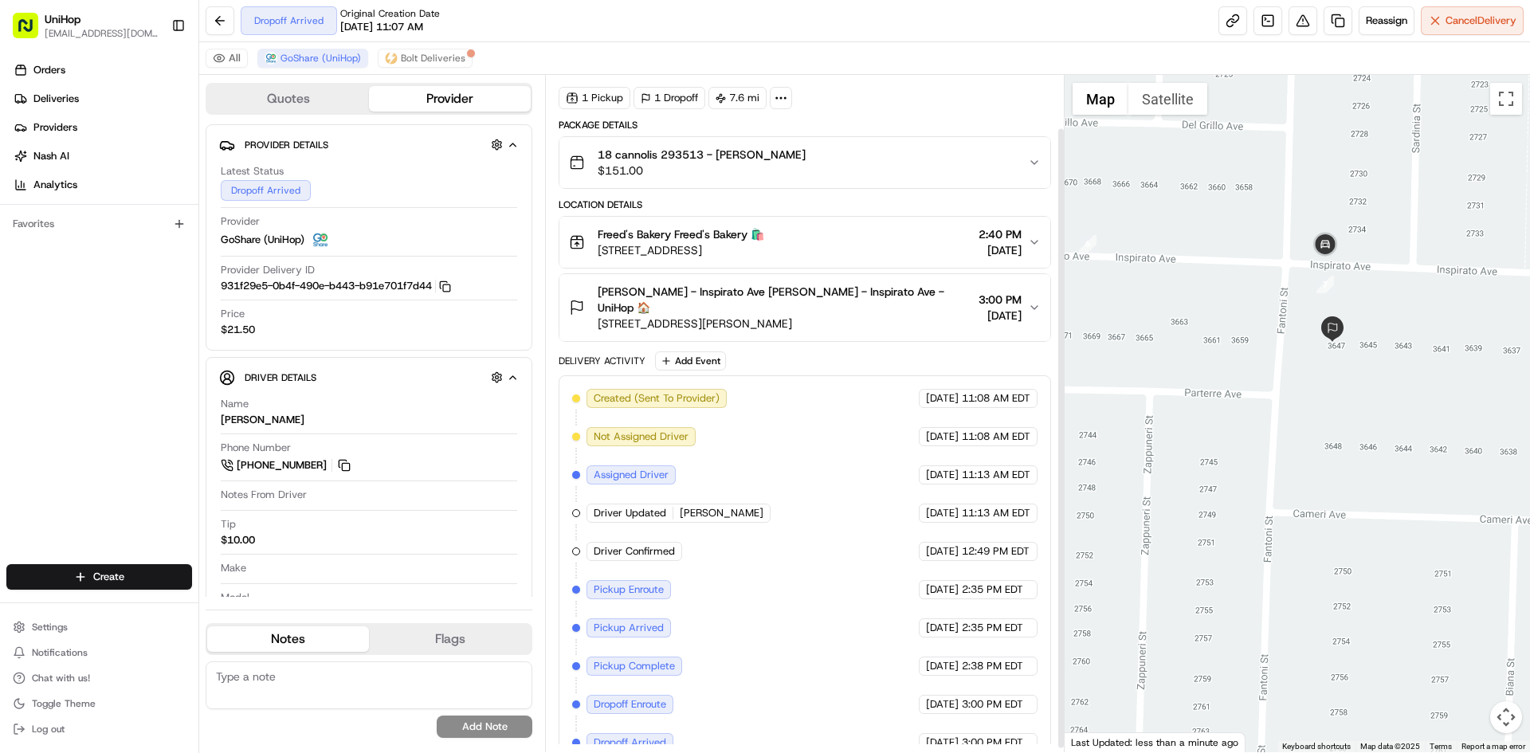
scroll to position [62, 0]
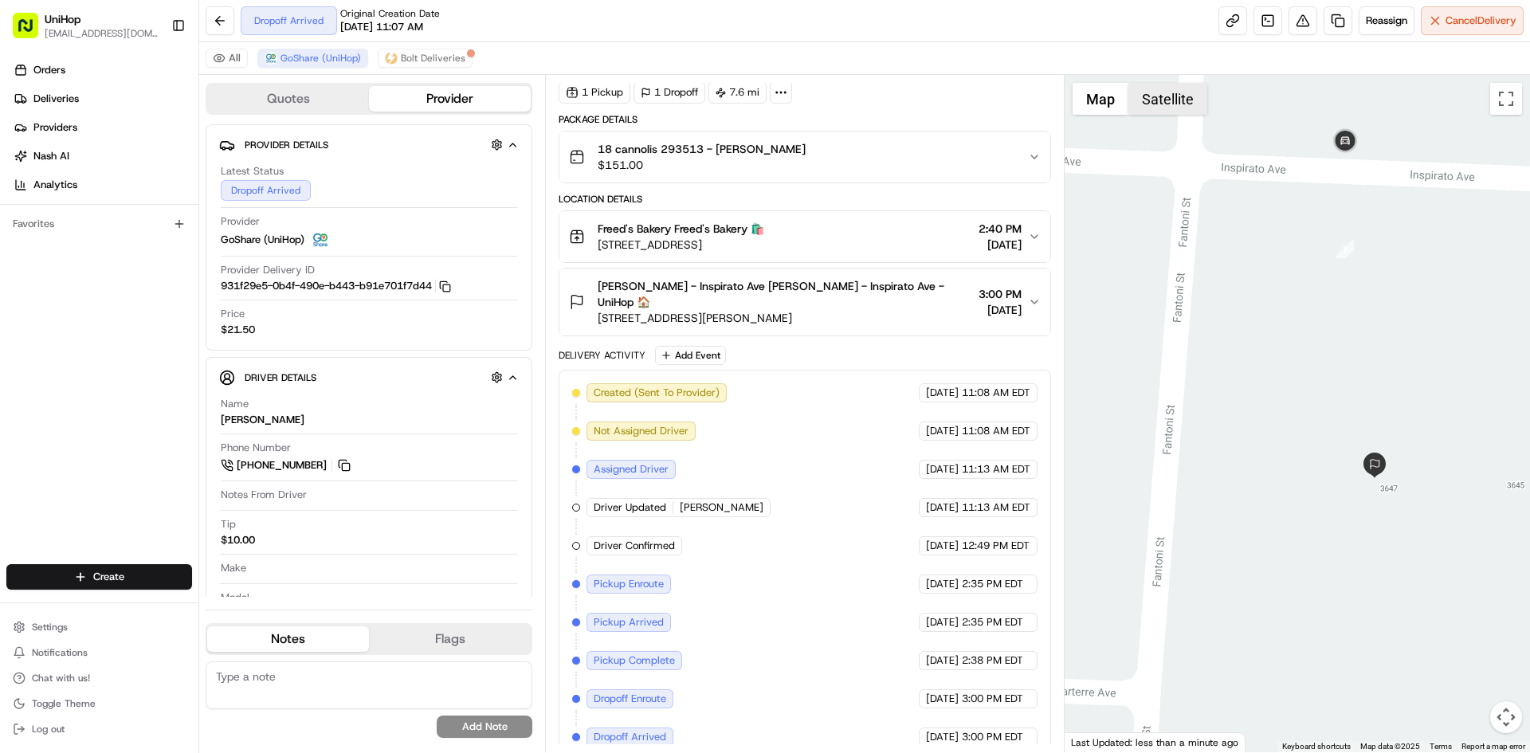
click at [1168, 89] on button "Satellite" at bounding box center [1168, 99] width 79 height 32
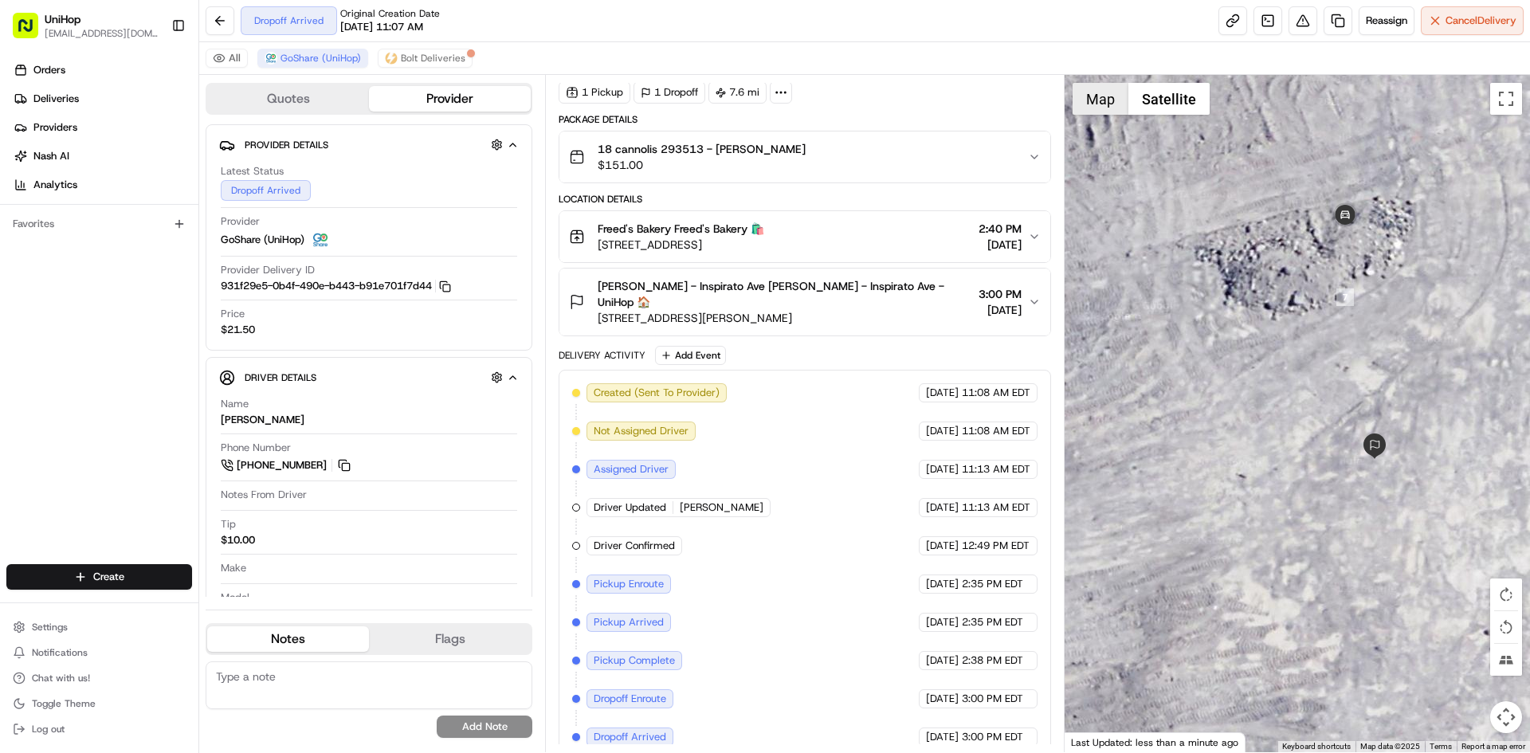
click at [1084, 105] on button "Map" at bounding box center [1101, 99] width 56 height 32
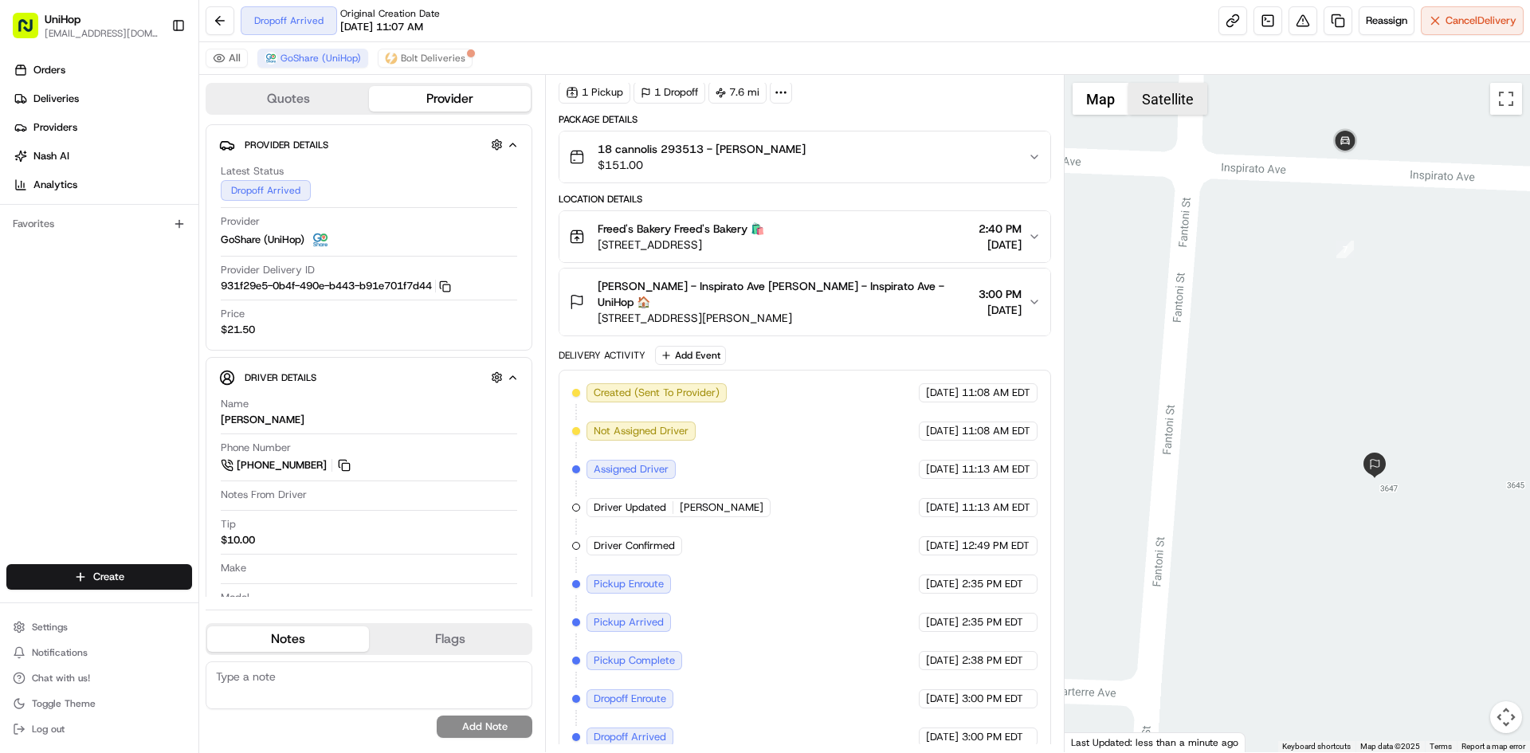
click at [1164, 100] on button "Satellite" at bounding box center [1168, 99] width 79 height 32
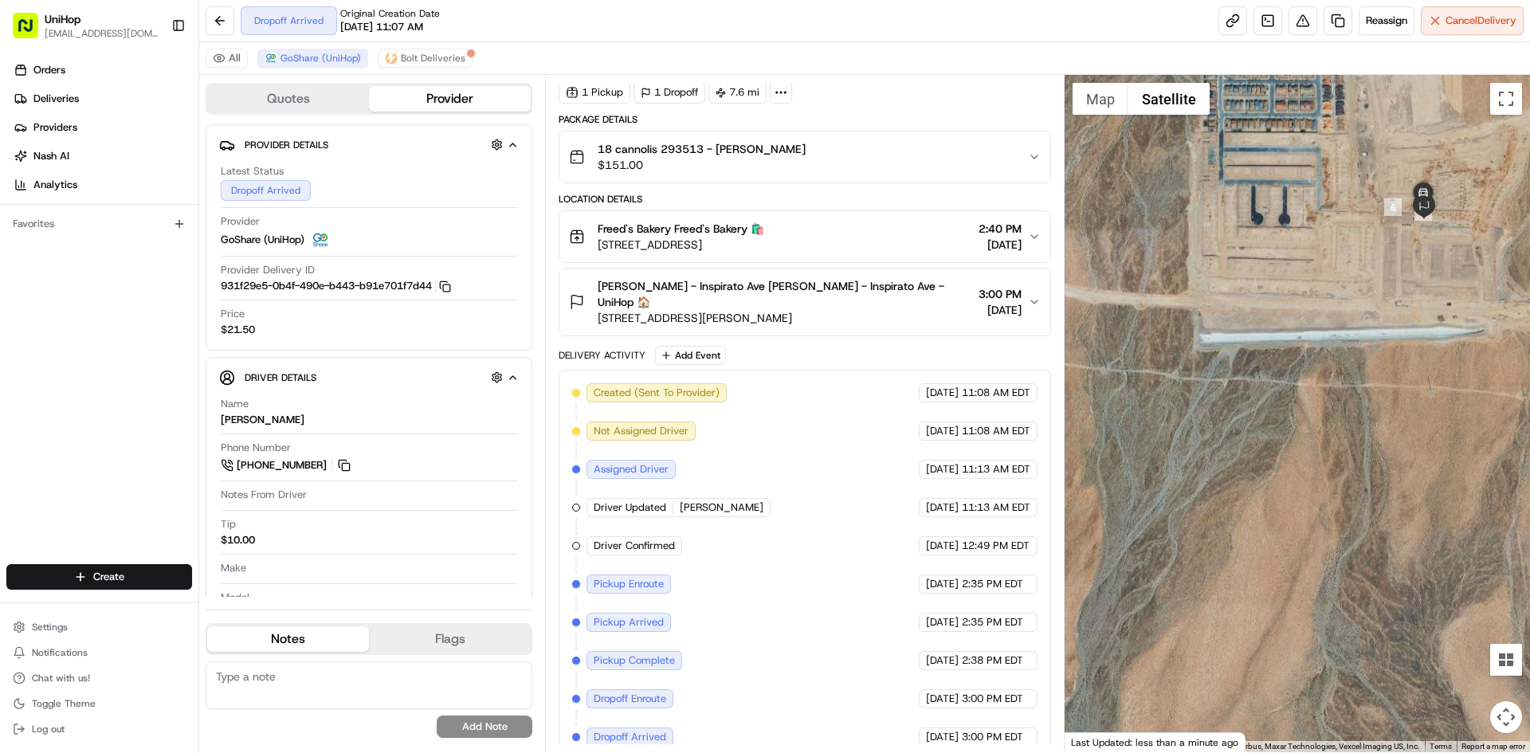
click at [1405, 302] on div at bounding box center [1298, 413] width 466 height 677
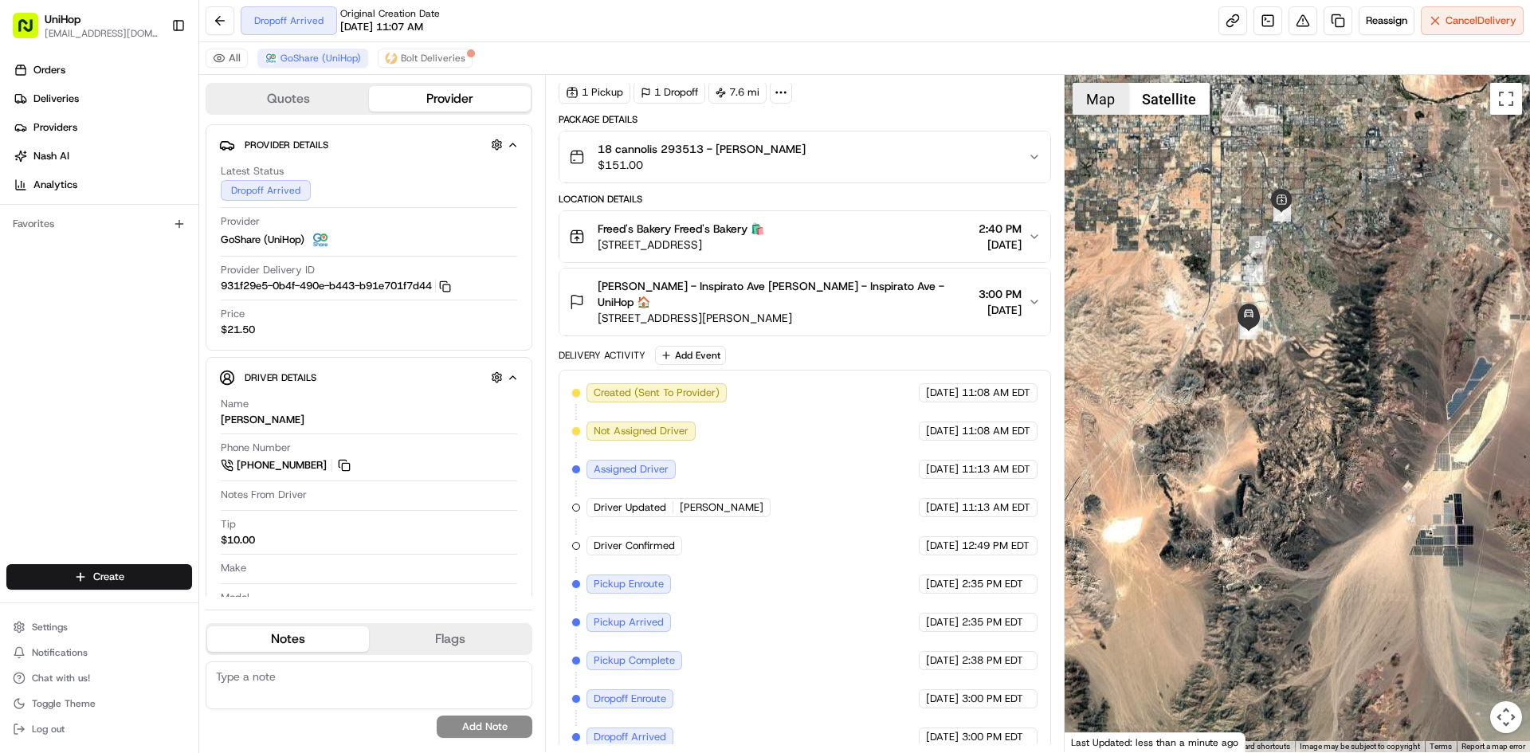
click at [1096, 102] on button "Map" at bounding box center [1101, 99] width 56 height 32
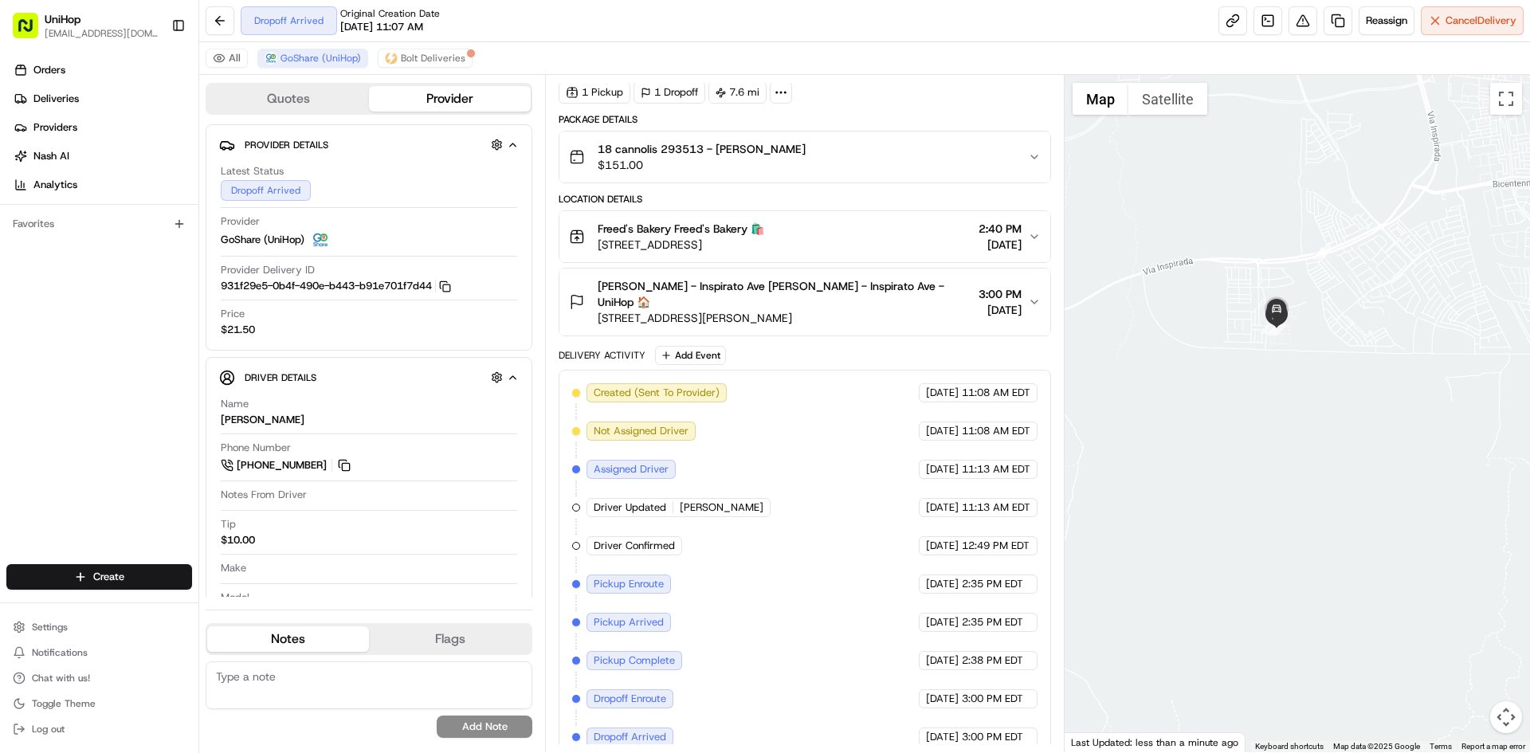
click at [815, 315] on button "Kylie Locke - Inspirato Ave Kylie Locke - Inspirato Ave - UniHop 🏠 3647 Inspira…" at bounding box center [805, 302] width 490 height 67
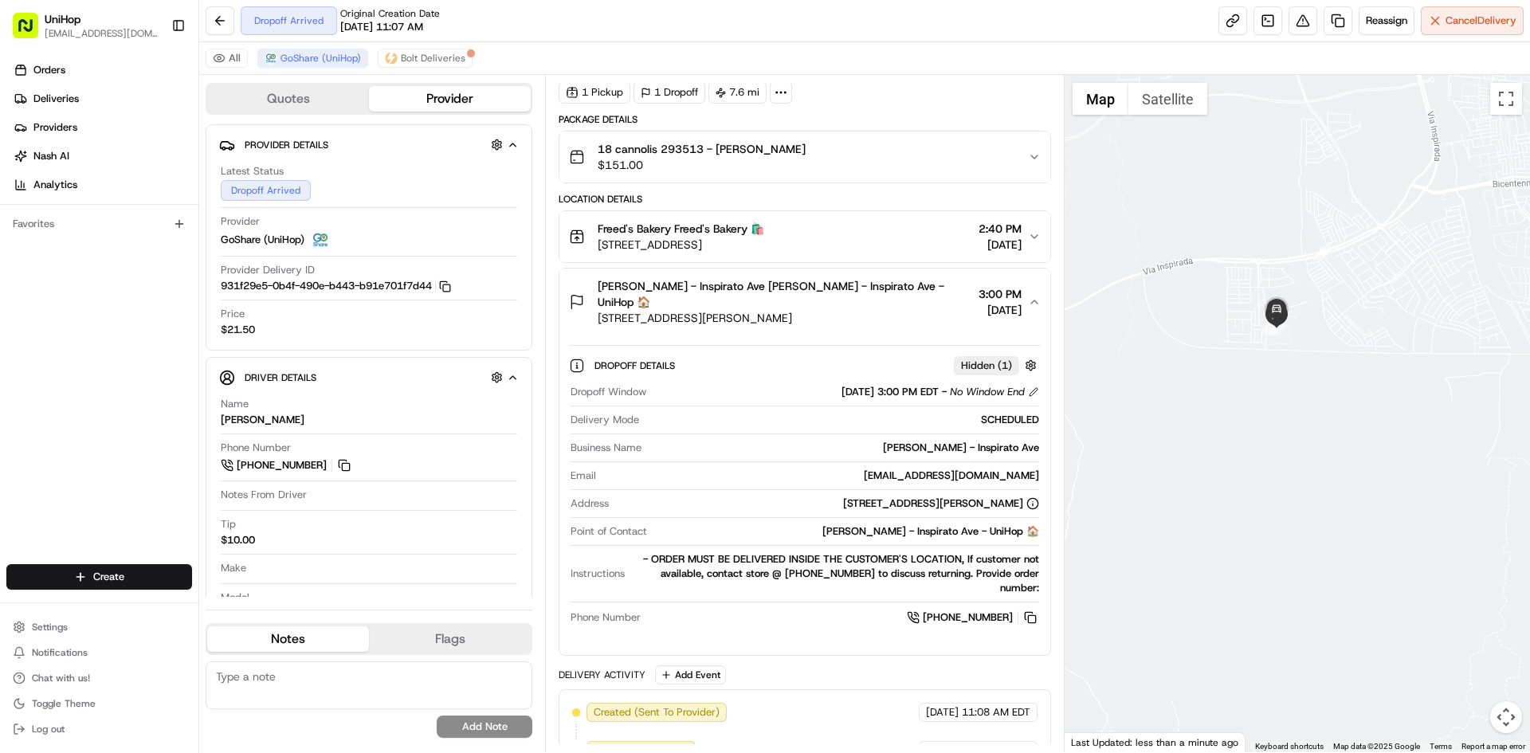
drag, startPoint x: 819, startPoint y: 297, endPoint x: 876, endPoint y: 247, distance: 75.7
click at [820, 310] on span "3647 Inspirato Ave, Henderson, NV 89044, USA" at bounding box center [785, 318] width 374 height 16
click at [878, 245] on div "Freed's Bakery Freed's Bakery 🛍️ 9815 S Eastern Ave, Las Vegas, NV 89183, USA 2…" at bounding box center [798, 237] width 458 height 32
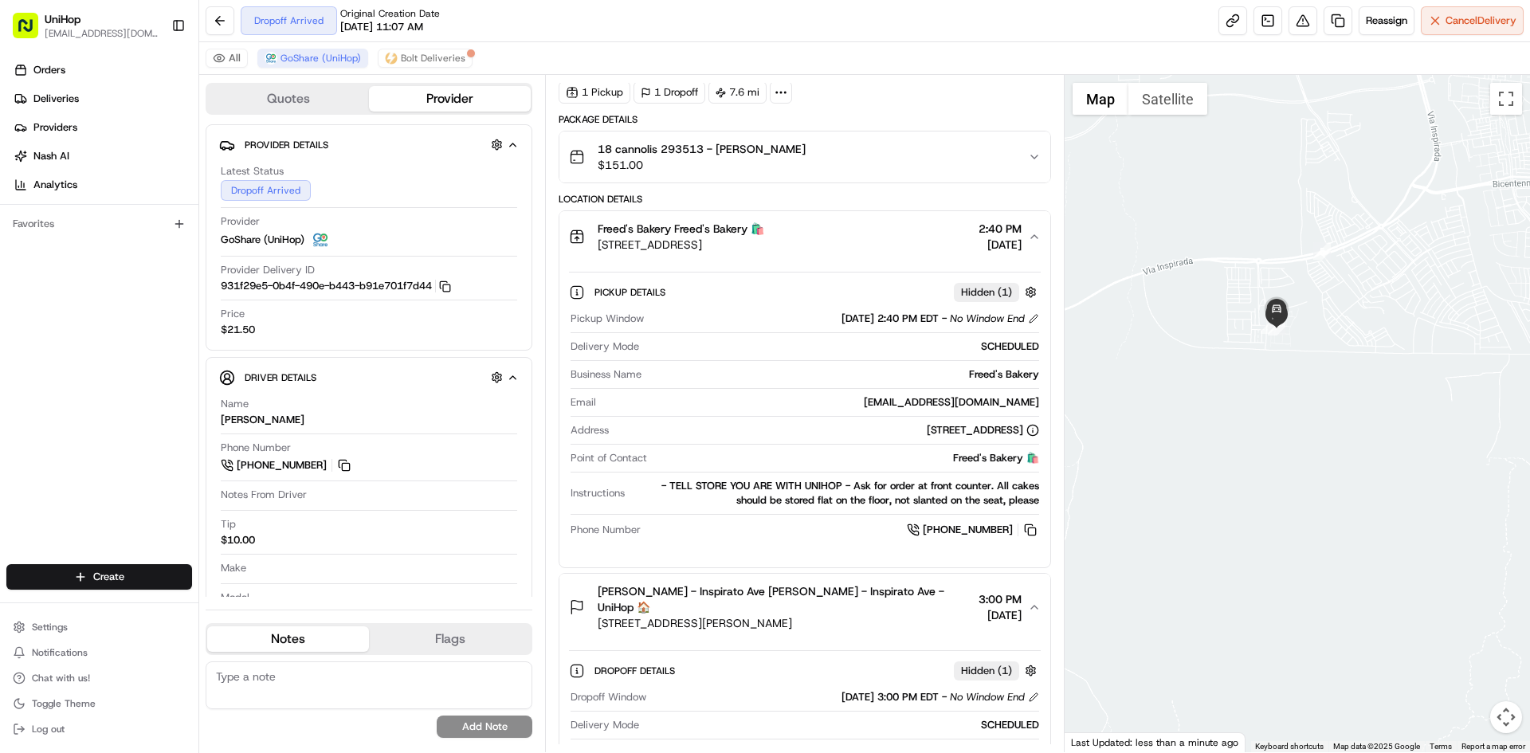
click at [854, 617] on button "Kylie Locke - Inspirato Ave Kylie Locke - Inspirato Ave - UniHop 🏠 3647 Inspira…" at bounding box center [805, 607] width 490 height 67
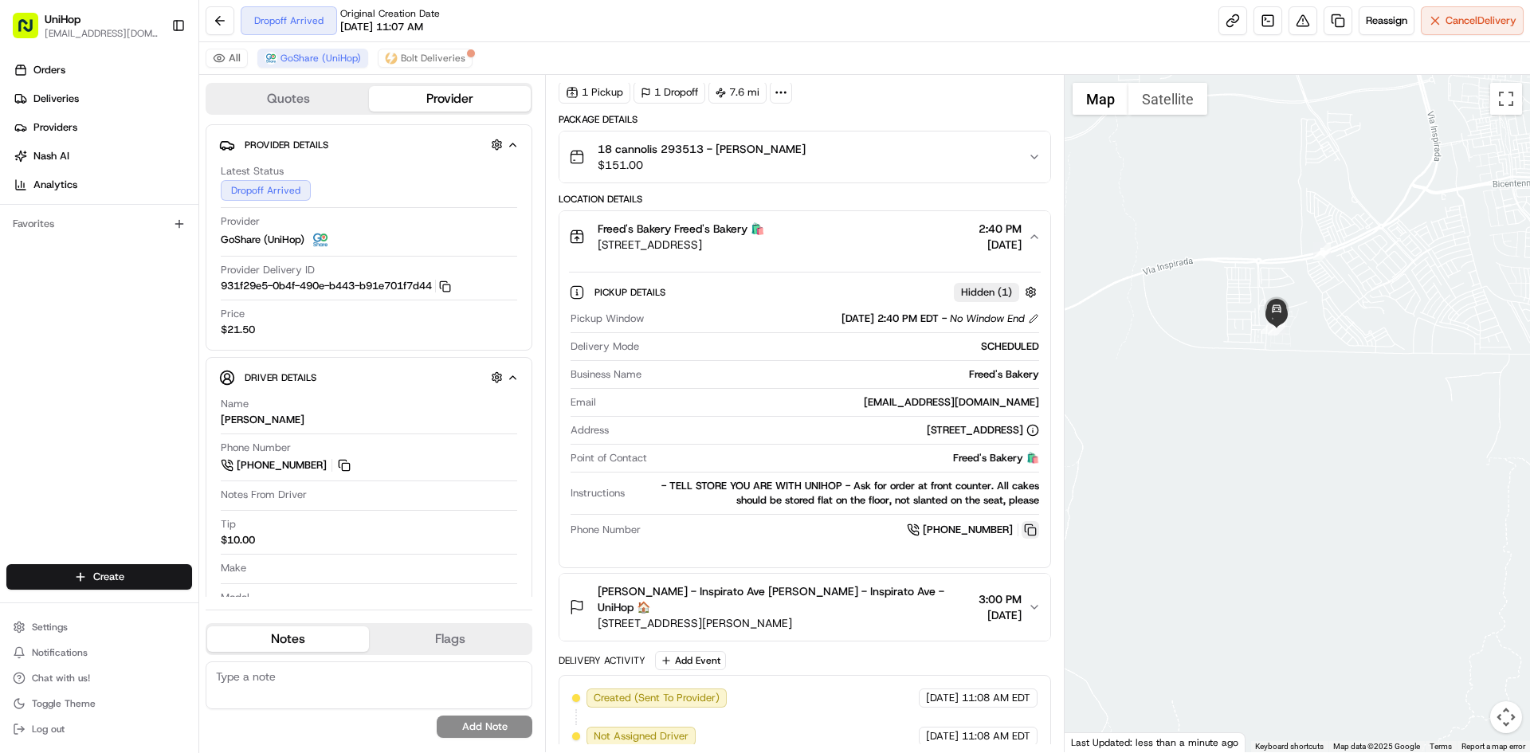
click at [1031, 532] on button at bounding box center [1031, 530] width 18 height 18
click at [867, 248] on div "Freed's Bakery Freed's Bakery 🛍️ 9815 S Eastern Ave, Las Vegas, NV 89183, USA 2…" at bounding box center [798, 237] width 458 height 32
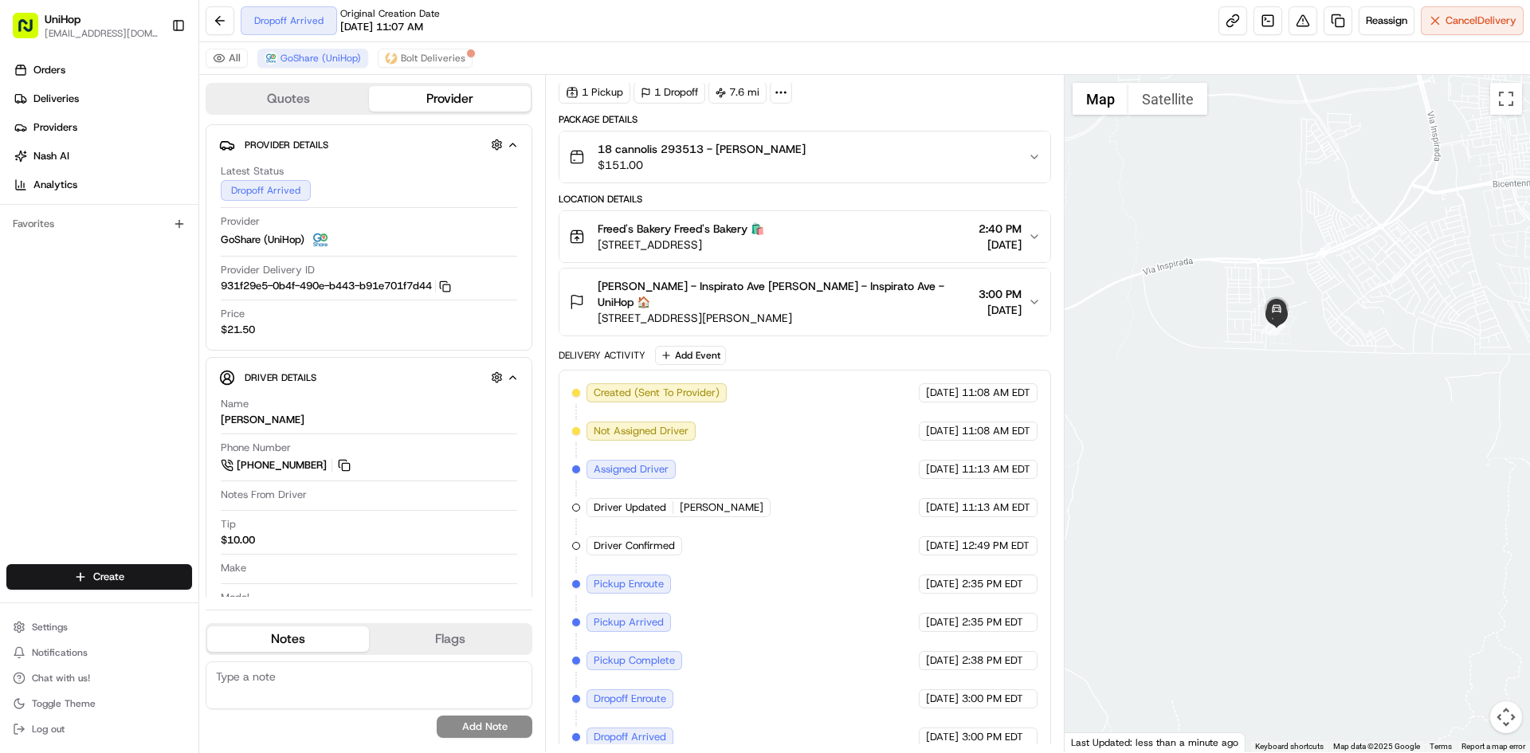
drag, startPoint x: 860, startPoint y: 245, endPoint x: 595, endPoint y: 256, distance: 264.8
click at [595, 256] on button "Freed's Bakery Freed's Bakery 🛍️ 9815 S Eastern Ave, Las Vegas, NV 89183, USA 2…" at bounding box center [805, 236] width 490 height 51
click at [859, 310] on span "3647 Inspirato Ave, Henderson, NV 89044, USA" at bounding box center [785, 318] width 374 height 16
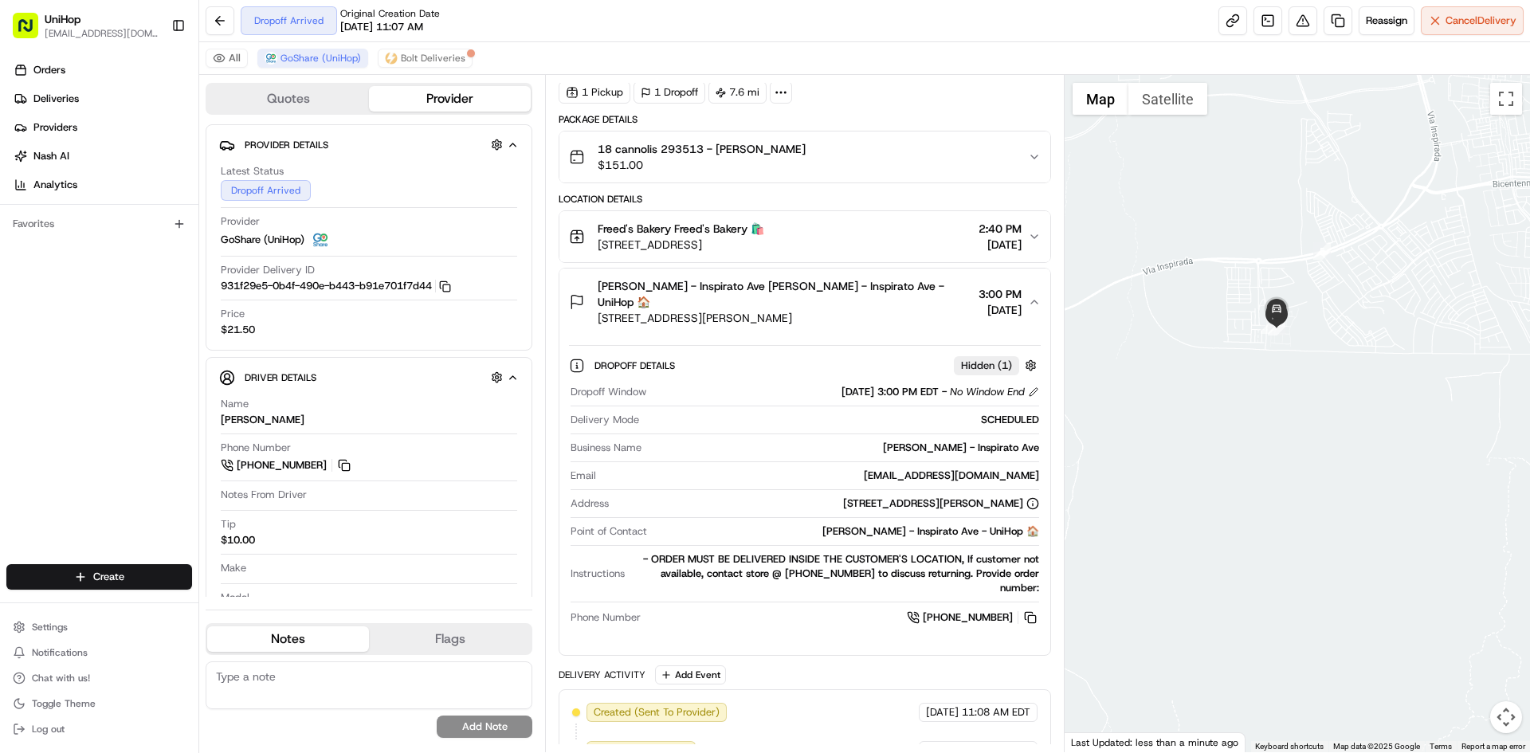
click at [861, 310] on span "3647 Inspirato Ave, Henderson, NV 89044, USA" at bounding box center [785, 318] width 374 height 16
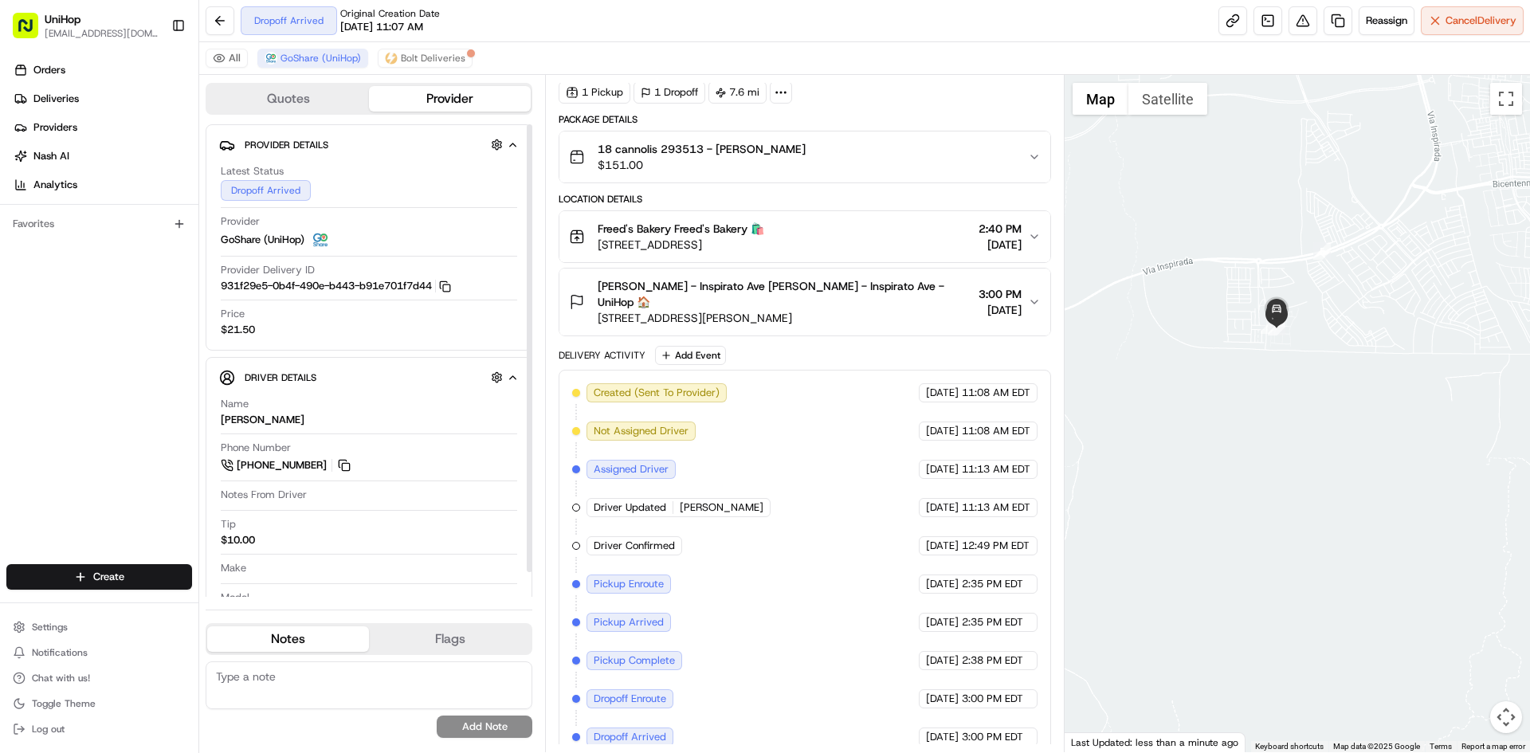
click at [6, 334] on div "Orders Deliveries Providers Nash AI Analytics Favorites" at bounding box center [99, 312] width 198 height 523
click at [821, 283] on span "Kylie Locke - Inspirato Ave Kylie Locke - Inspirato Ave - UniHop 🏠" at bounding box center [785, 294] width 374 height 32
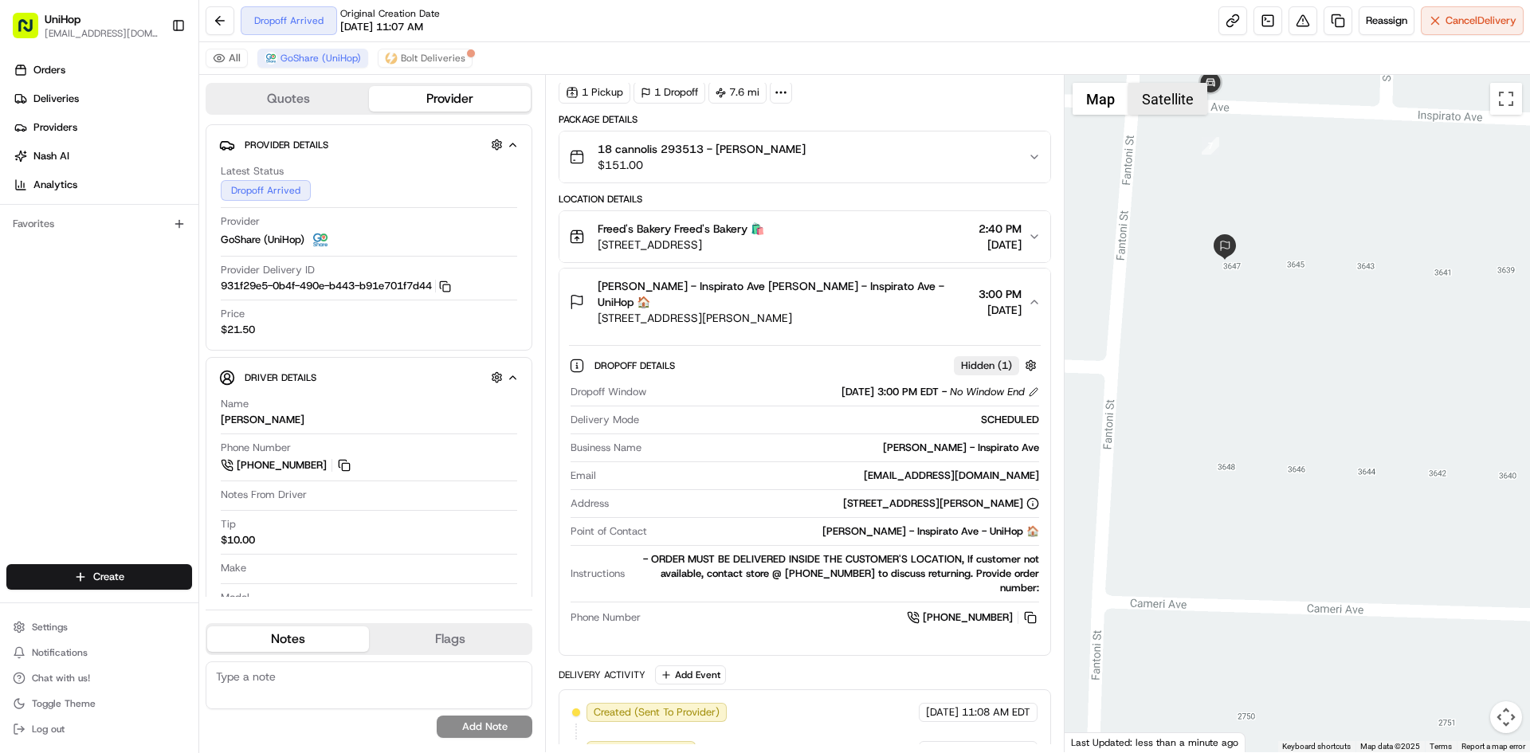
click at [1152, 96] on button "Satellite" at bounding box center [1168, 99] width 79 height 32
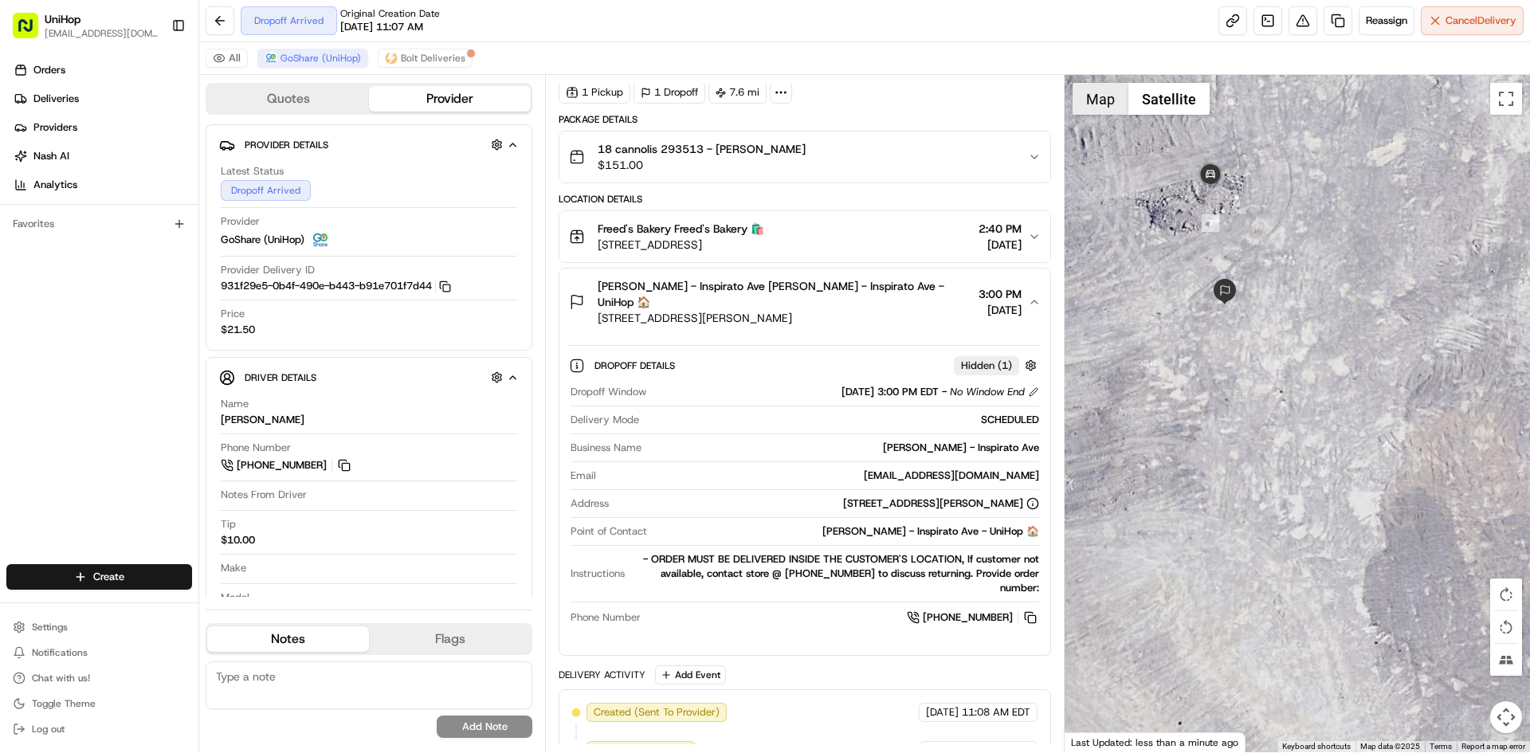
click at [1081, 101] on button "Map" at bounding box center [1101, 99] width 56 height 32
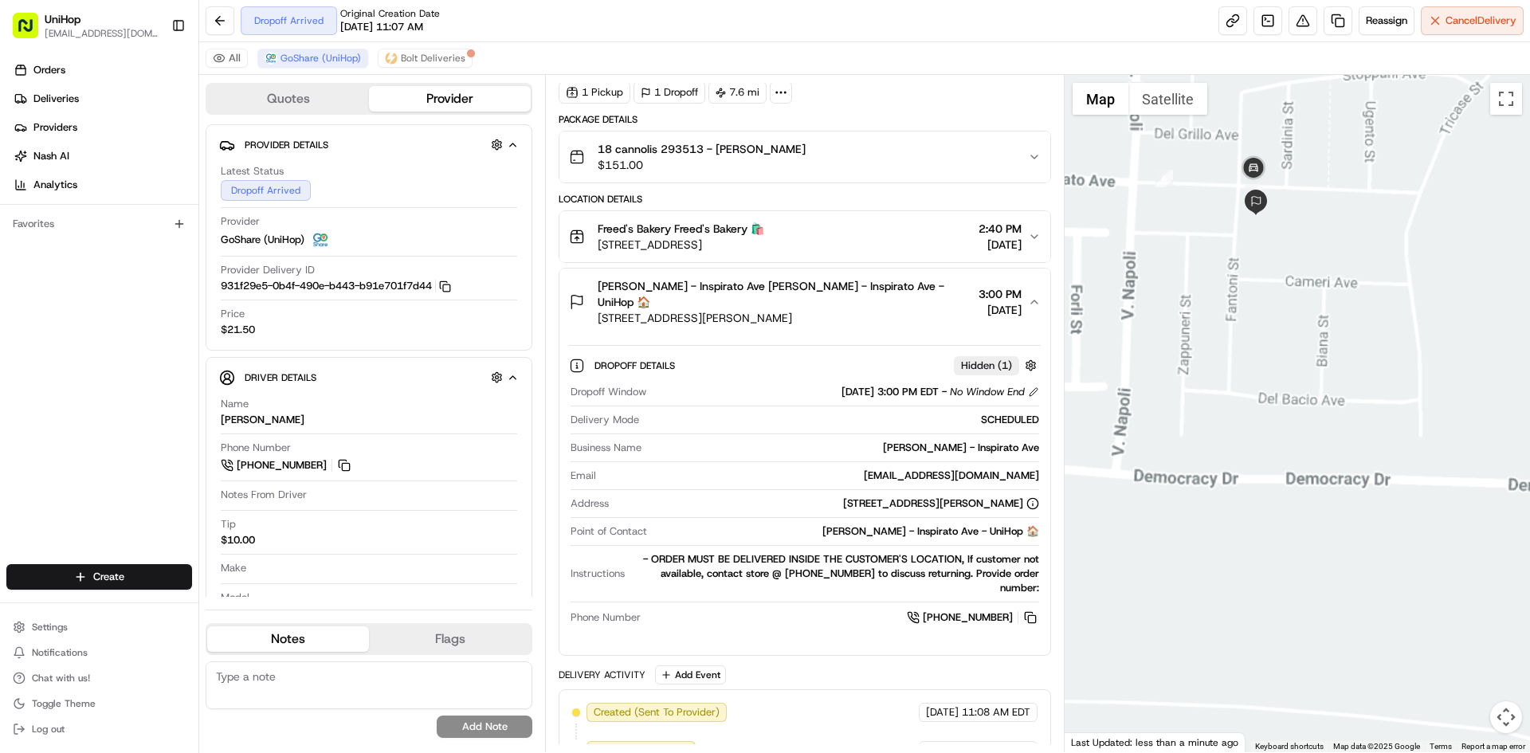
click at [1313, 290] on div at bounding box center [1298, 413] width 466 height 677
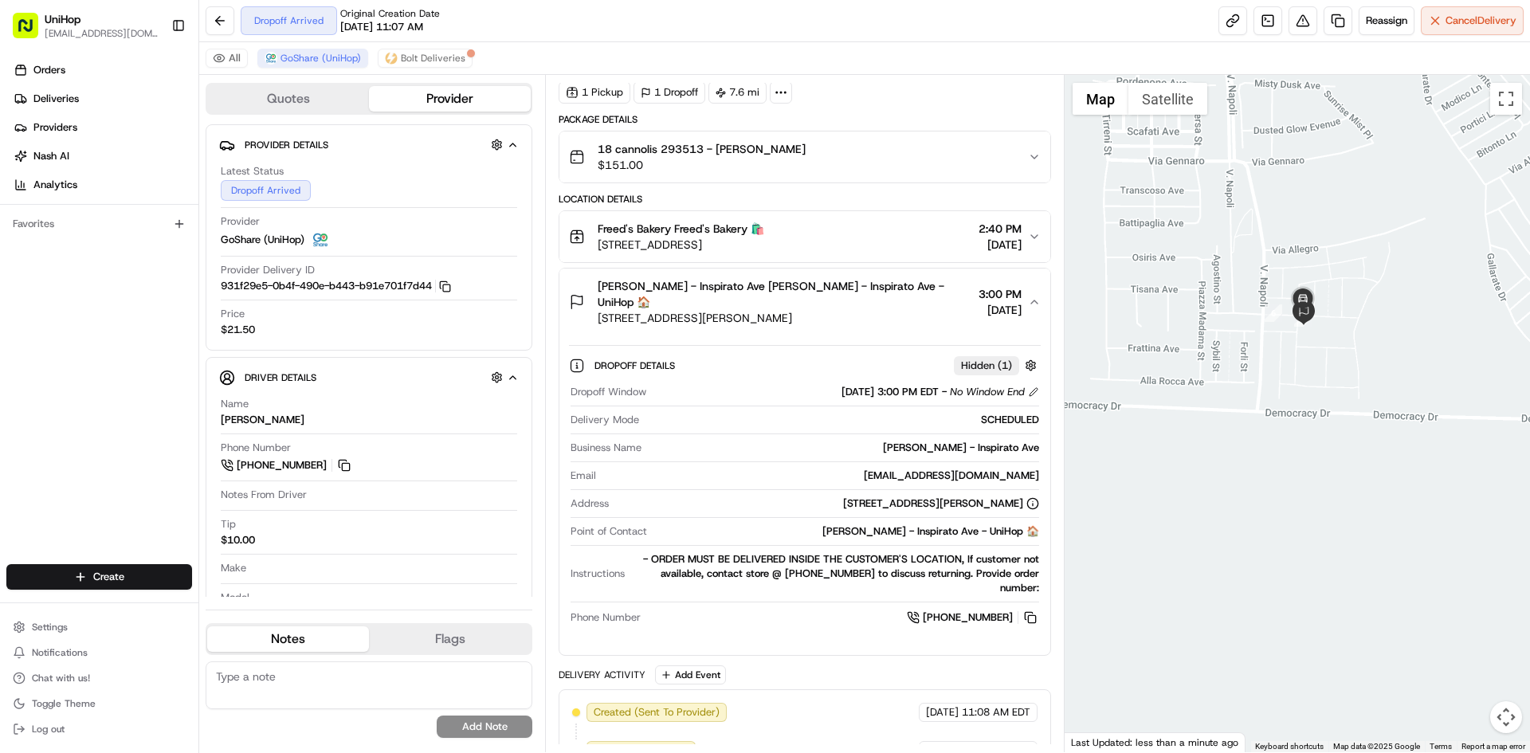
click at [888, 313] on button "Kylie Locke - Inspirato Ave Kylie Locke - Inspirato Ave - UniHop 🏠 3647 Inspira…" at bounding box center [805, 302] width 490 height 67
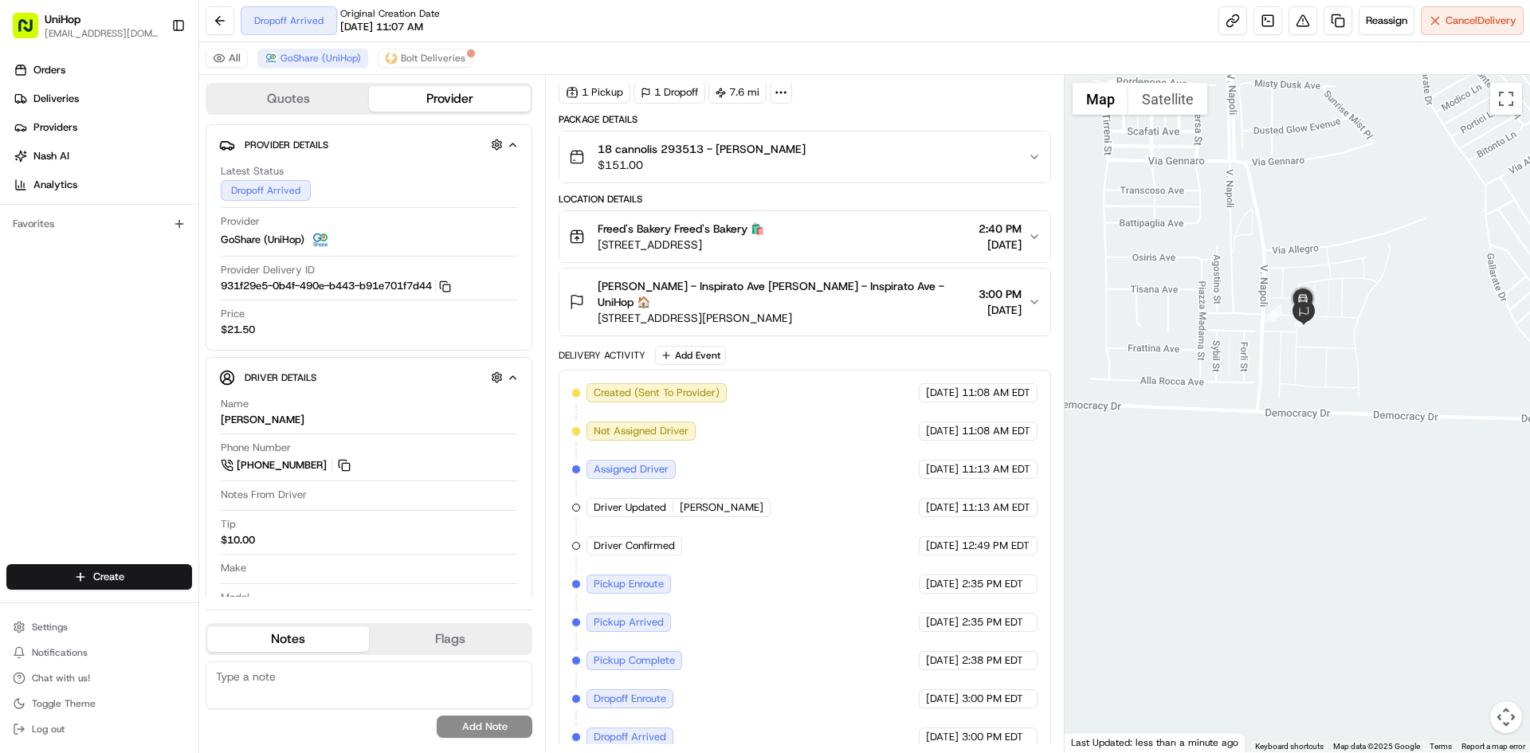
click at [897, 285] on span "Kylie Locke - Inspirato Ave Kylie Locke - Inspirato Ave - UniHop 🏠" at bounding box center [785, 294] width 374 height 32
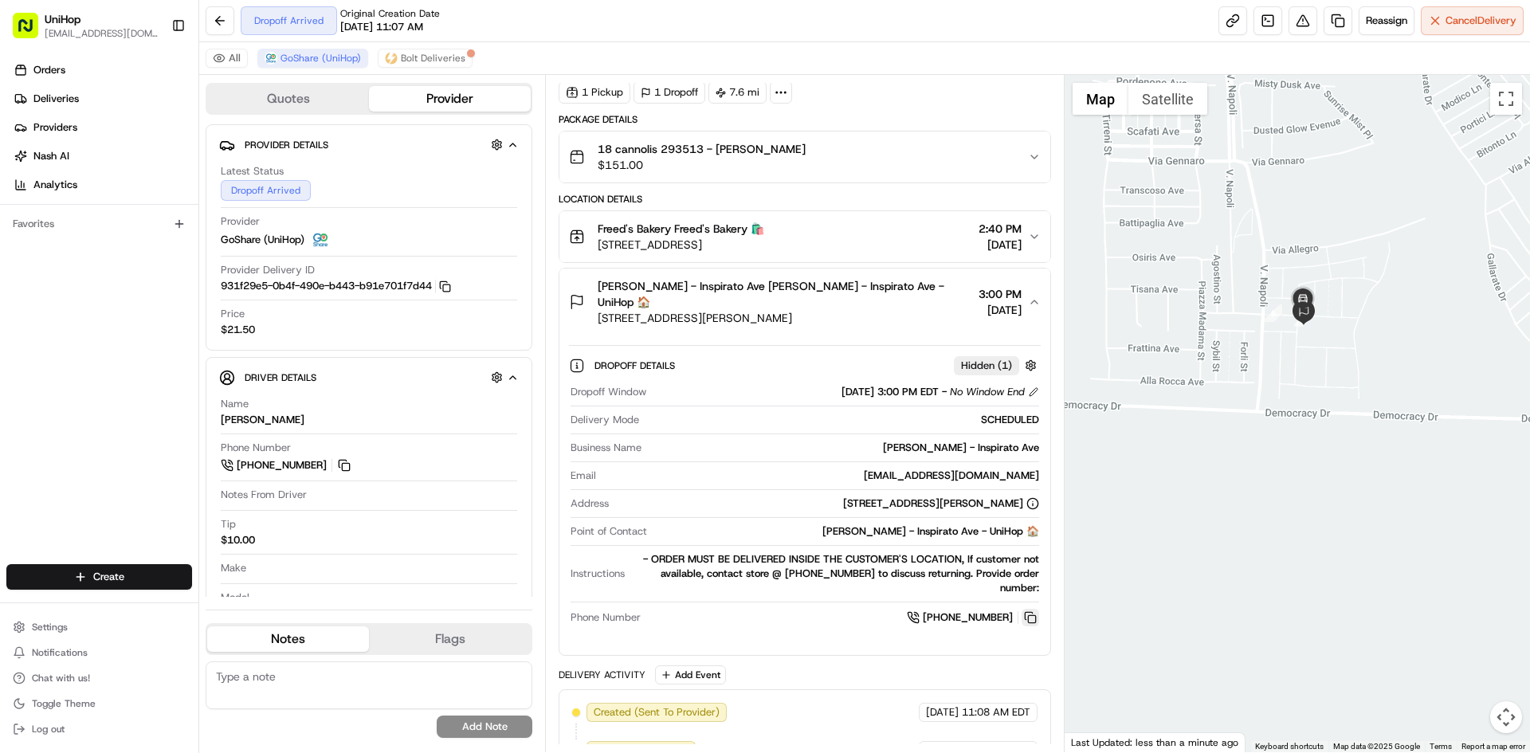
click at [1030, 609] on button at bounding box center [1031, 618] width 18 height 18
click at [894, 310] on span "3647 Inspirato Ave, Henderson, NV 89044, USA" at bounding box center [785, 318] width 374 height 16
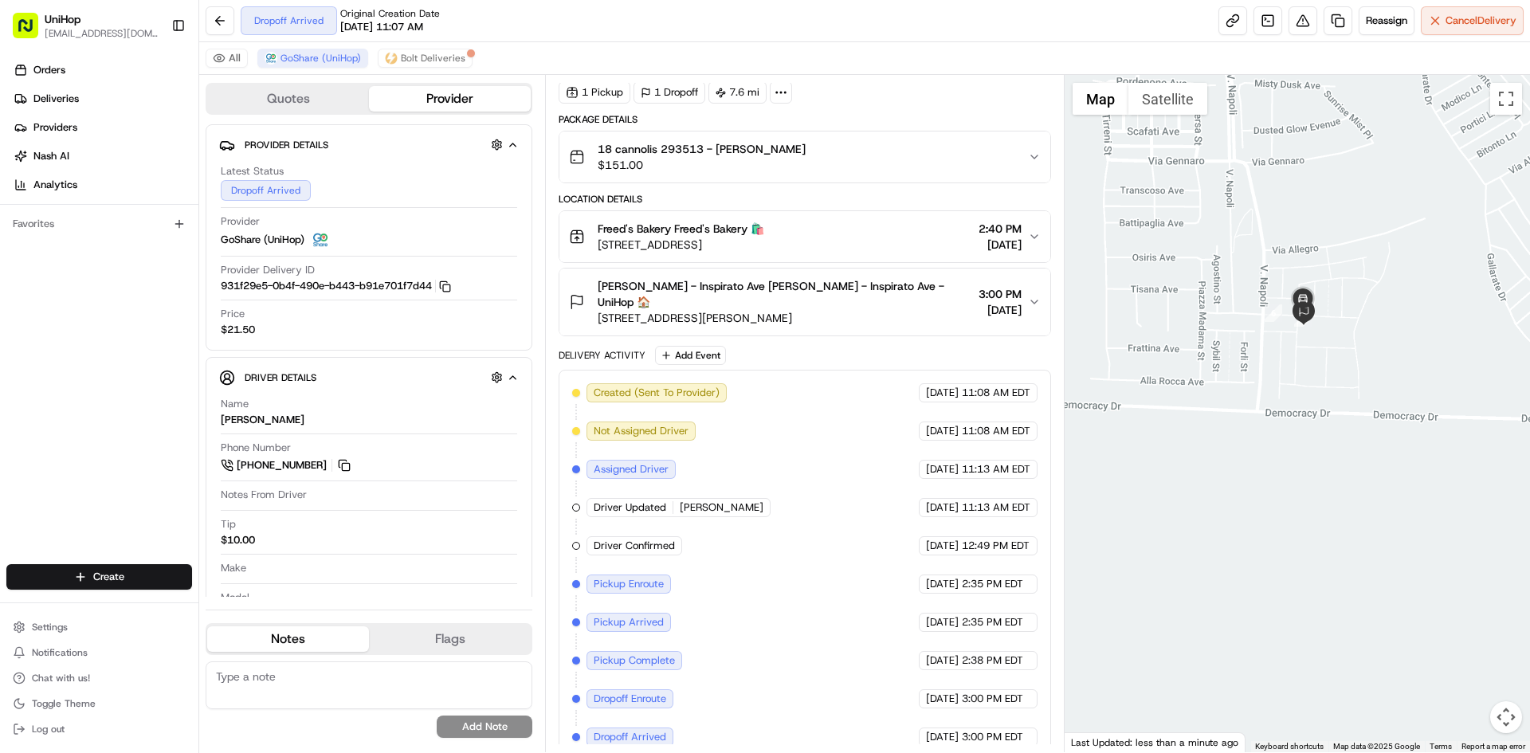
click at [764, 245] on span "9815 S Eastern Ave, Las Vegas, NV 89183, USA" at bounding box center [681, 245] width 167 height 16
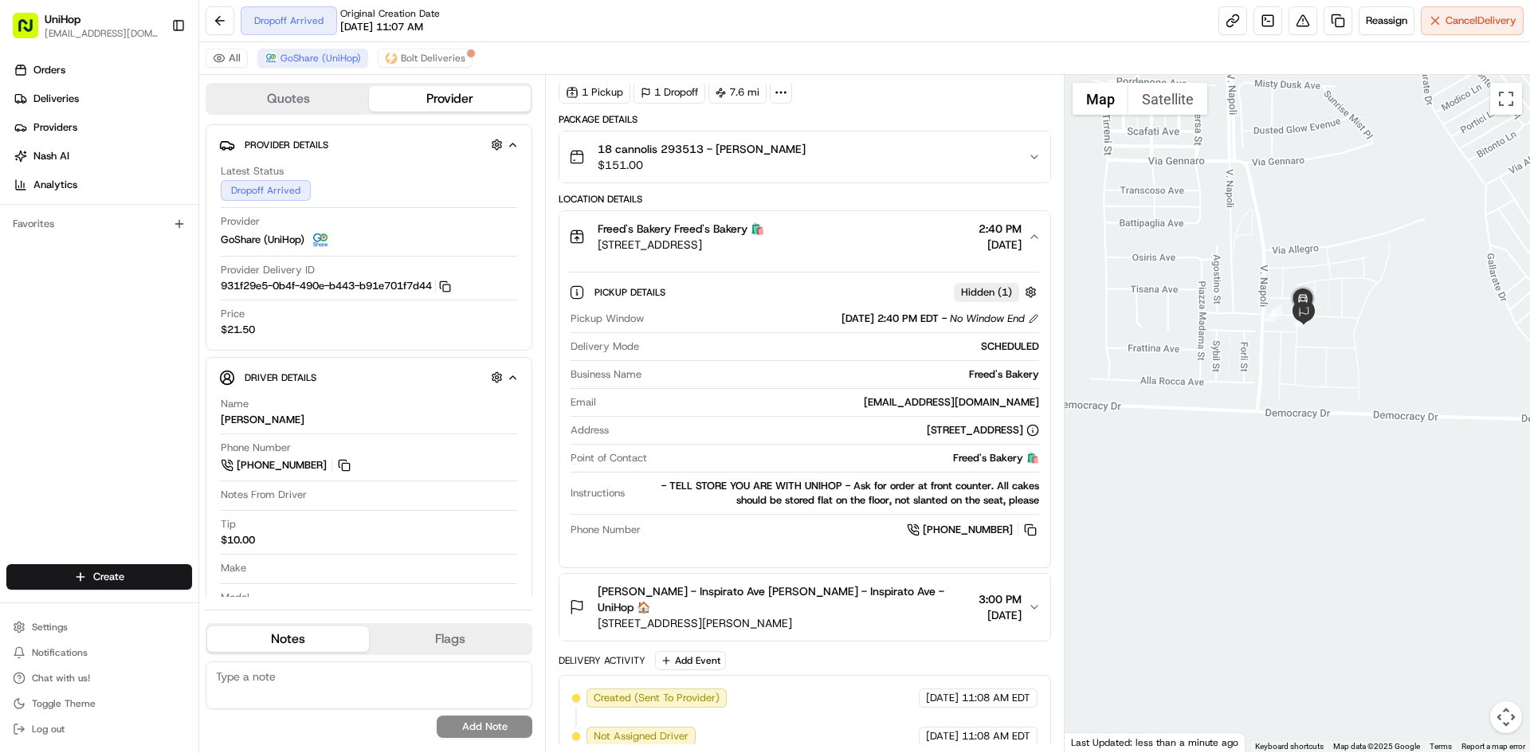
click at [927, 596] on span "Kylie Locke - Inspirato Ave Kylie Locke - Inspirato Ave - UniHop 🏠" at bounding box center [785, 599] width 374 height 32
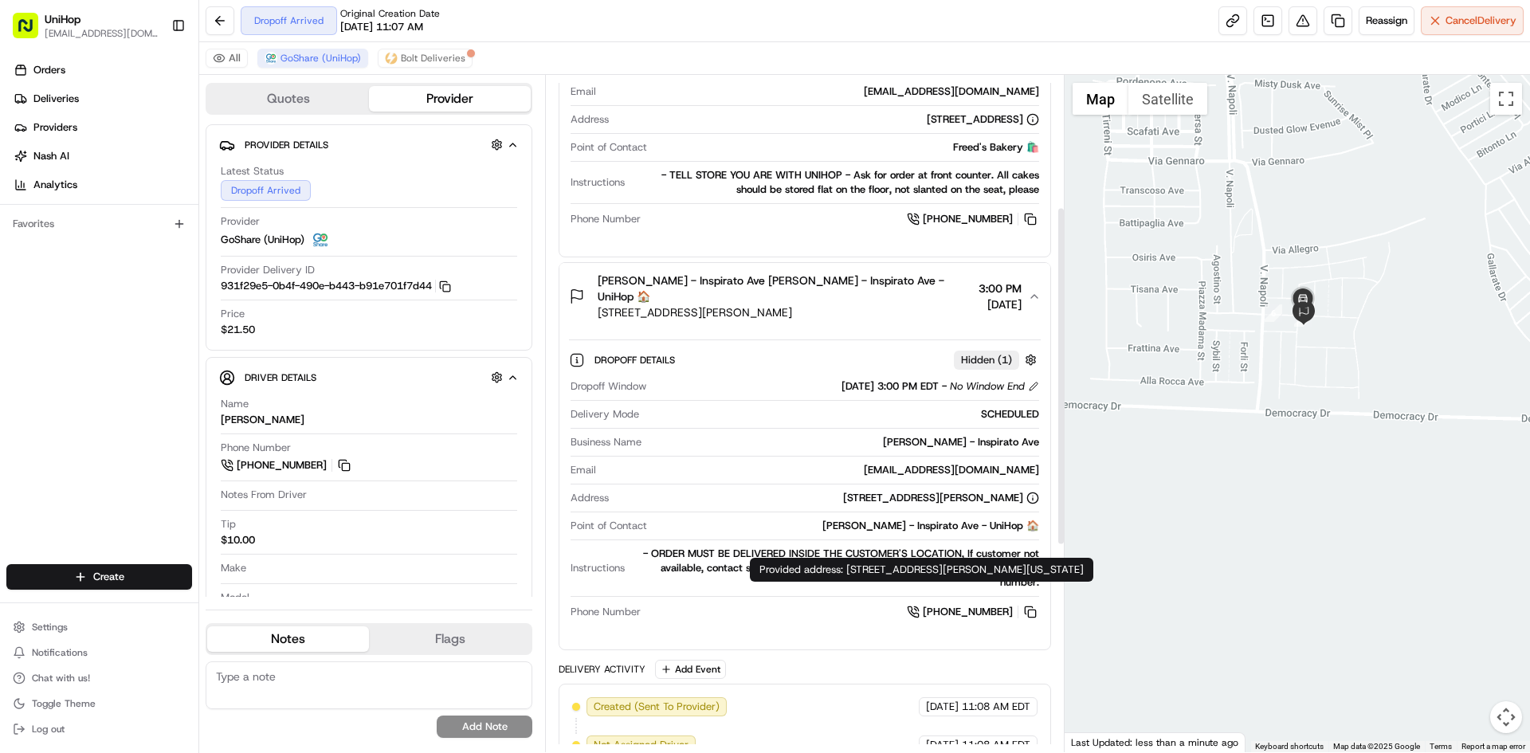
scroll to position [381, 0]
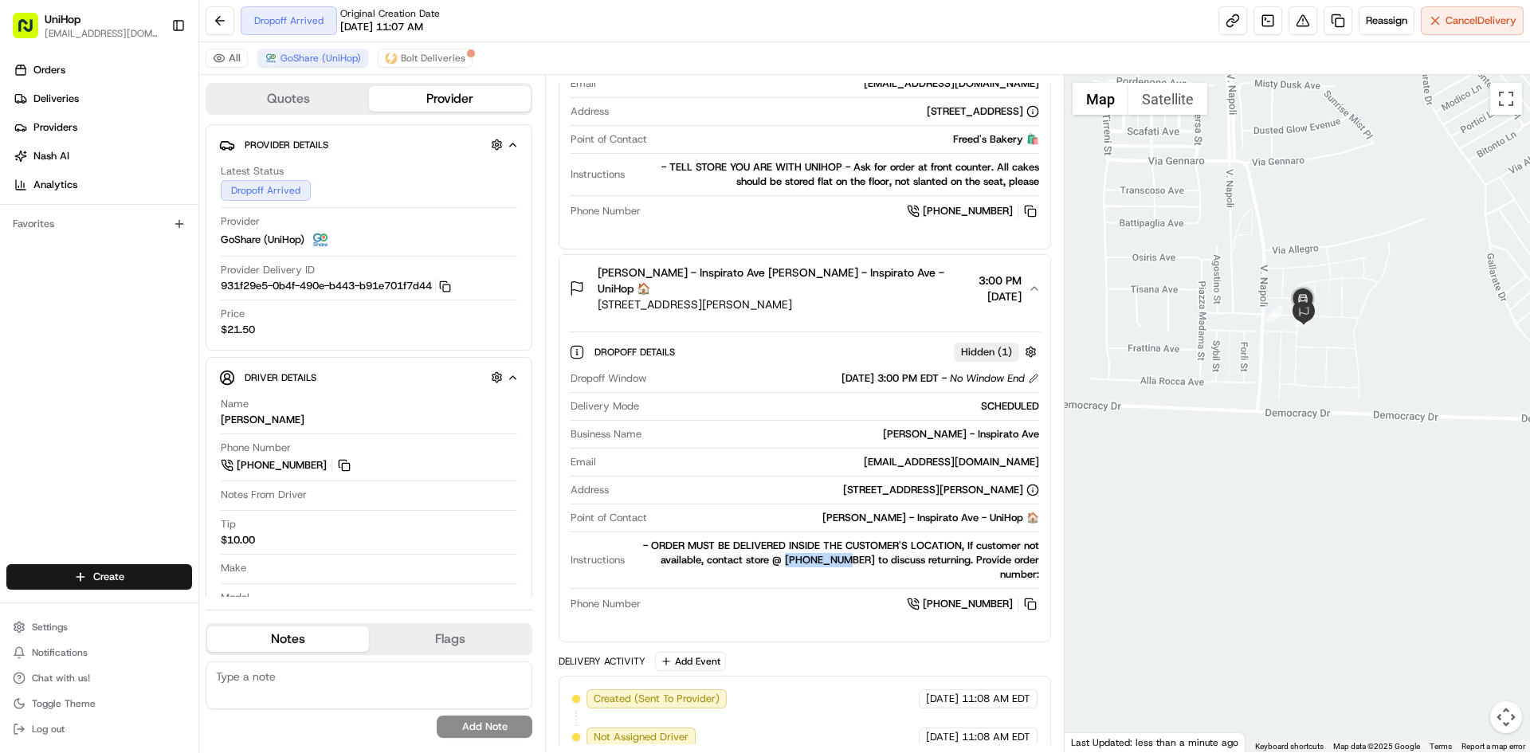
drag, startPoint x: 766, startPoint y: 544, endPoint x: 830, endPoint y: 544, distance: 63.8
click at [830, 544] on div "- ORDER MUST BE DELIVERED INSIDE THE CUSTOMER'S LOCATION, If customer not avail…" at bounding box center [834, 560] width 407 height 43
copy div "7022780440"
click at [854, 226] on div "Pickup Window Aug 16 2025 2:40 PM EDT - No Window End Delivery Mode SCHEDULED B…" at bounding box center [804, 106] width 471 height 240
click at [871, 296] on span "3647 Inspirato Ave, Henderson, NV 89044, USA" at bounding box center [785, 304] width 374 height 16
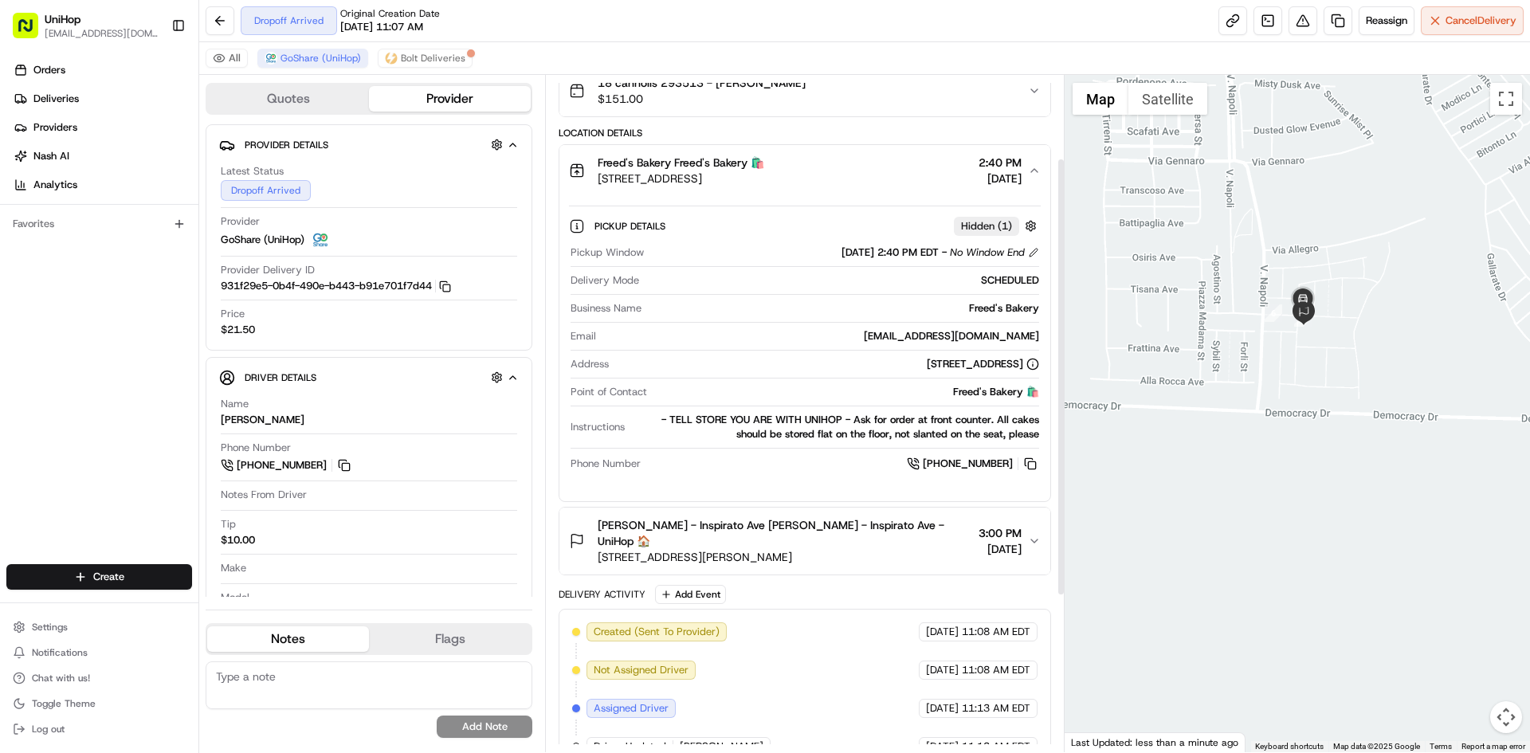
click at [862, 185] on div "Freed's Bakery Freed's Bakery 🛍️ 9815 S Eastern Ave, Las Vegas, NV 89183, USA 2…" at bounding box center [798, 171] width 458 height 32
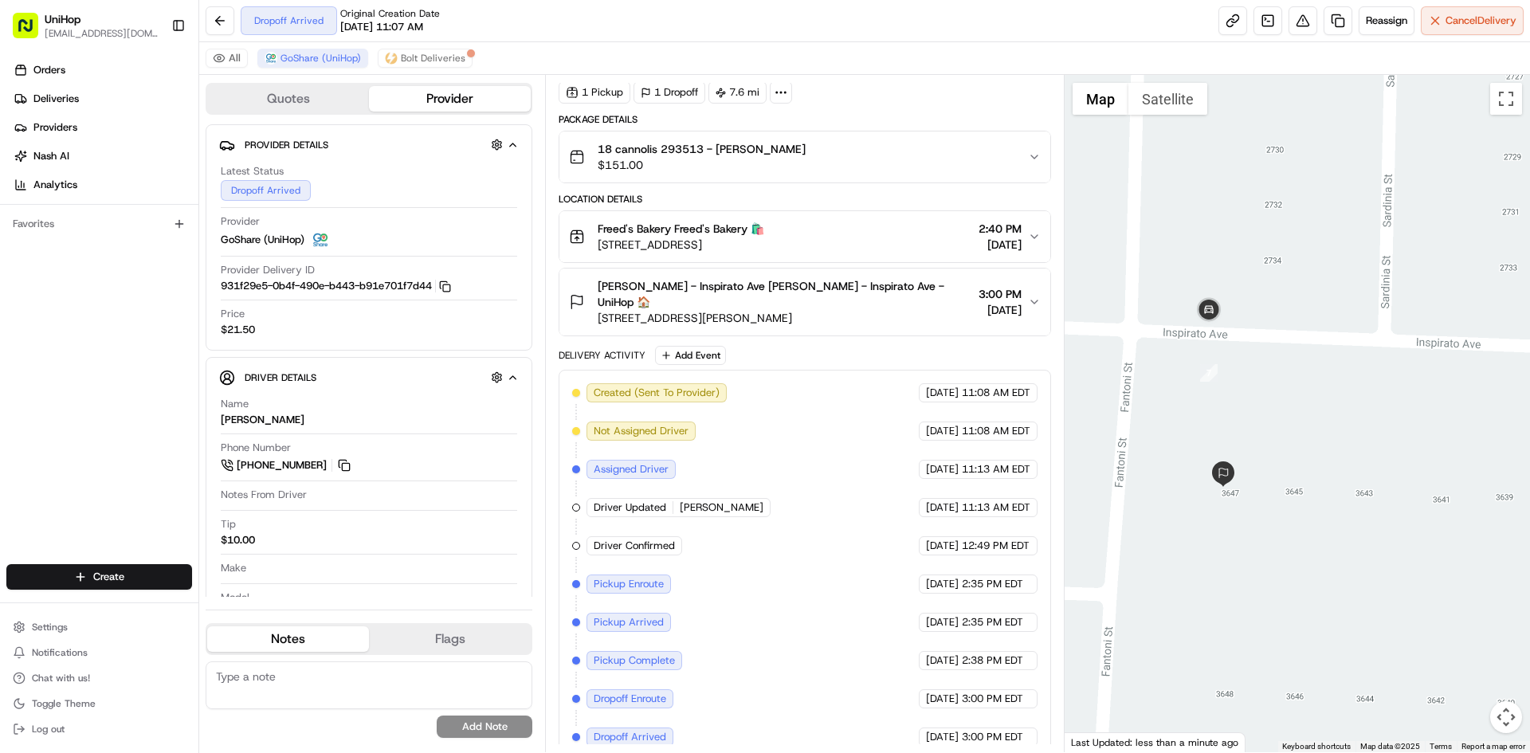
click at [1239, 374] on div at bounding box center [1298, 413] width 466 height 677
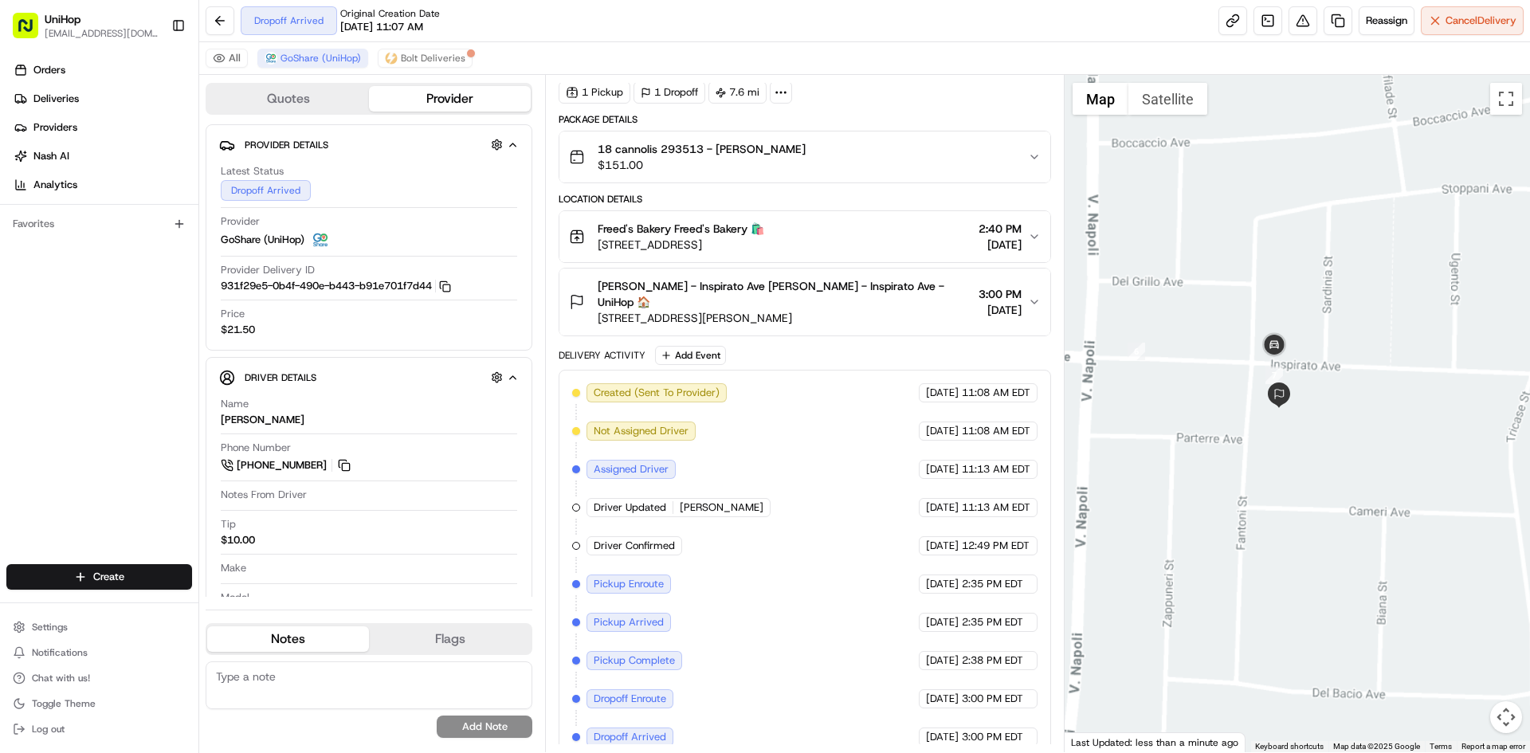
drag, startPoint x: 1245, startPoint y: 366, endPoint x: 1290, endPoint y: 370, distance: 44.8
click at [1290, 370] on div at bounding box center [1298, 413] width 466 height 677
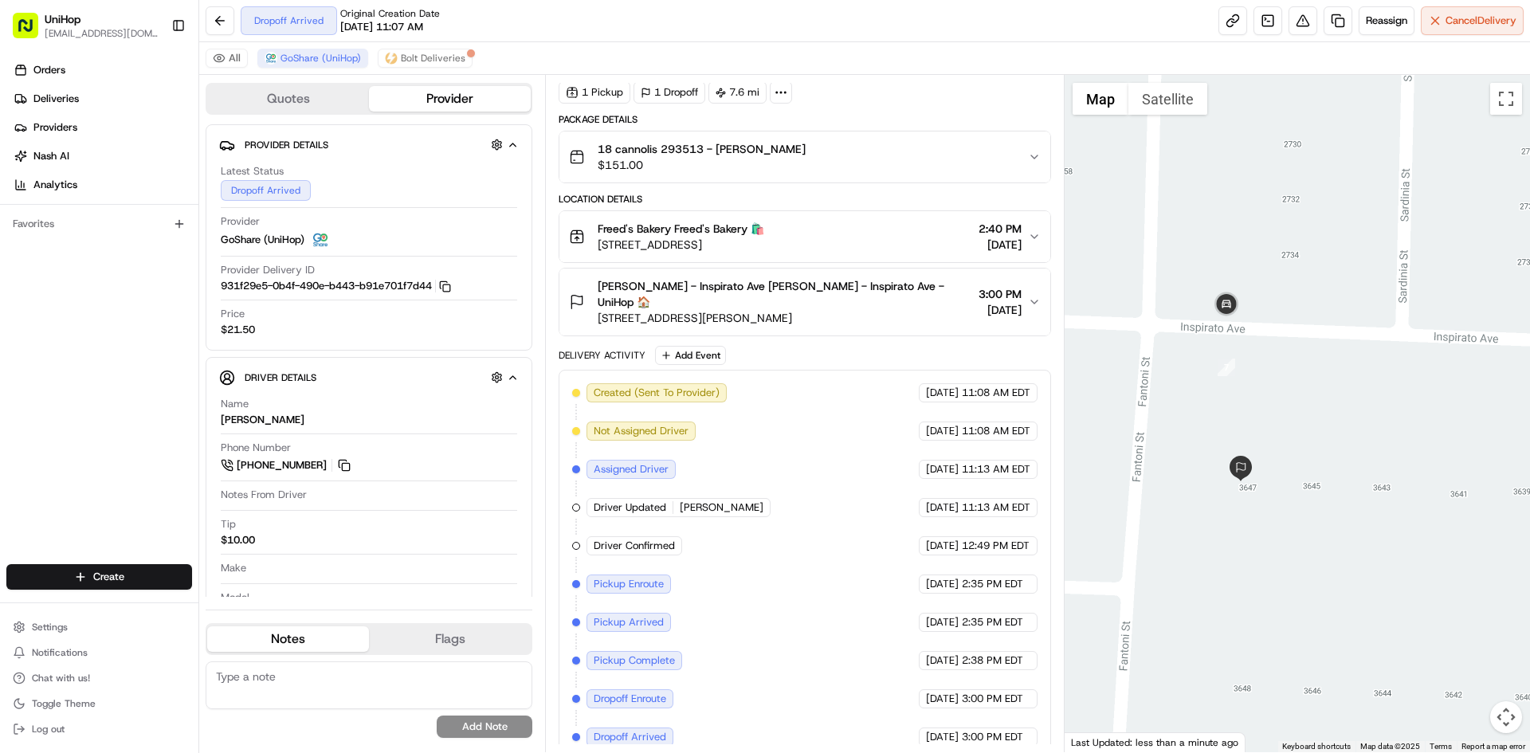
click at [906, 310] on span "3647 Inspirato Ave, Henderson, NV 89044, USA" at bounding box center [785, 318] width 374 height 16
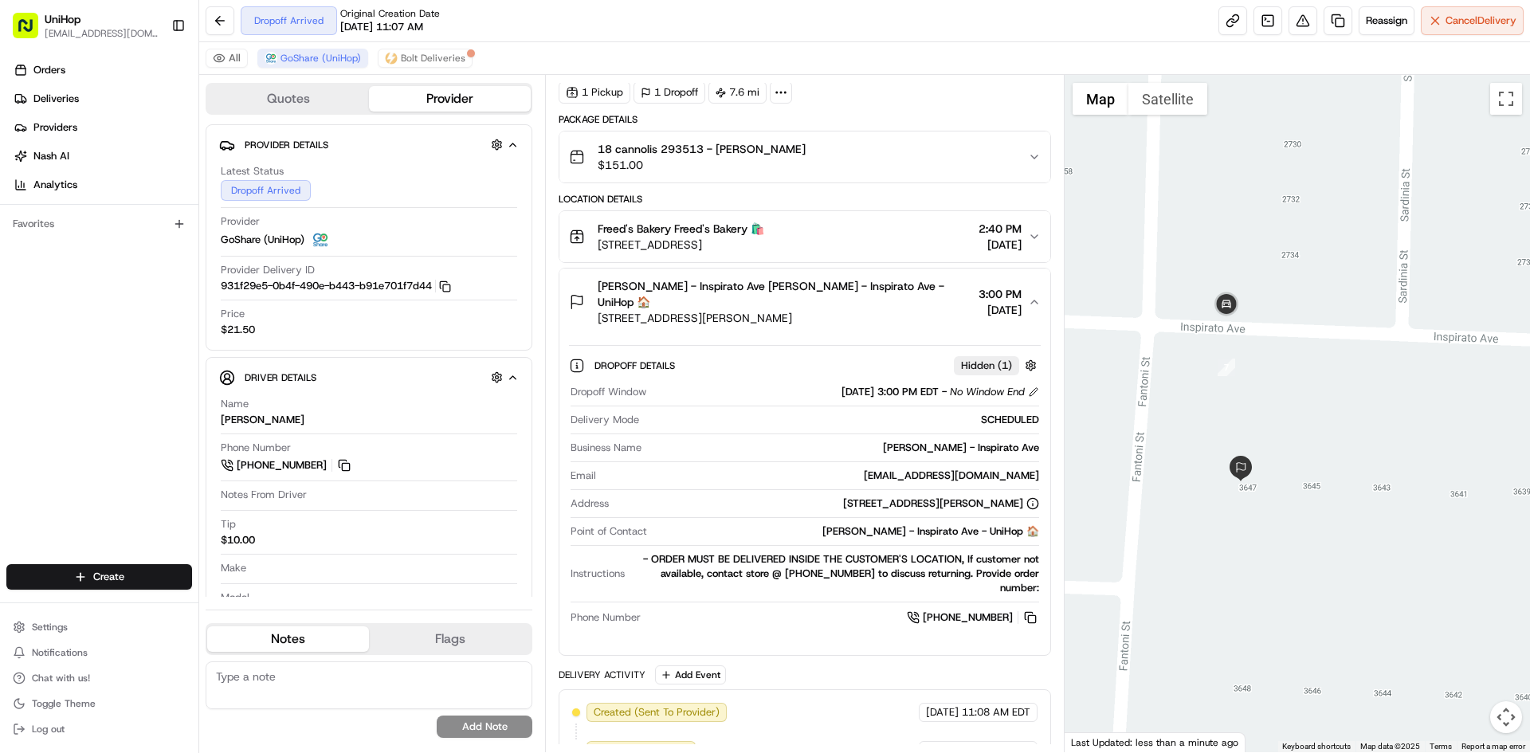
click at [882, 310] on span "3647 Inspirato Ave, Henderson, NV 89044, USA" at bounding box center [785, 318] width 374 height 16
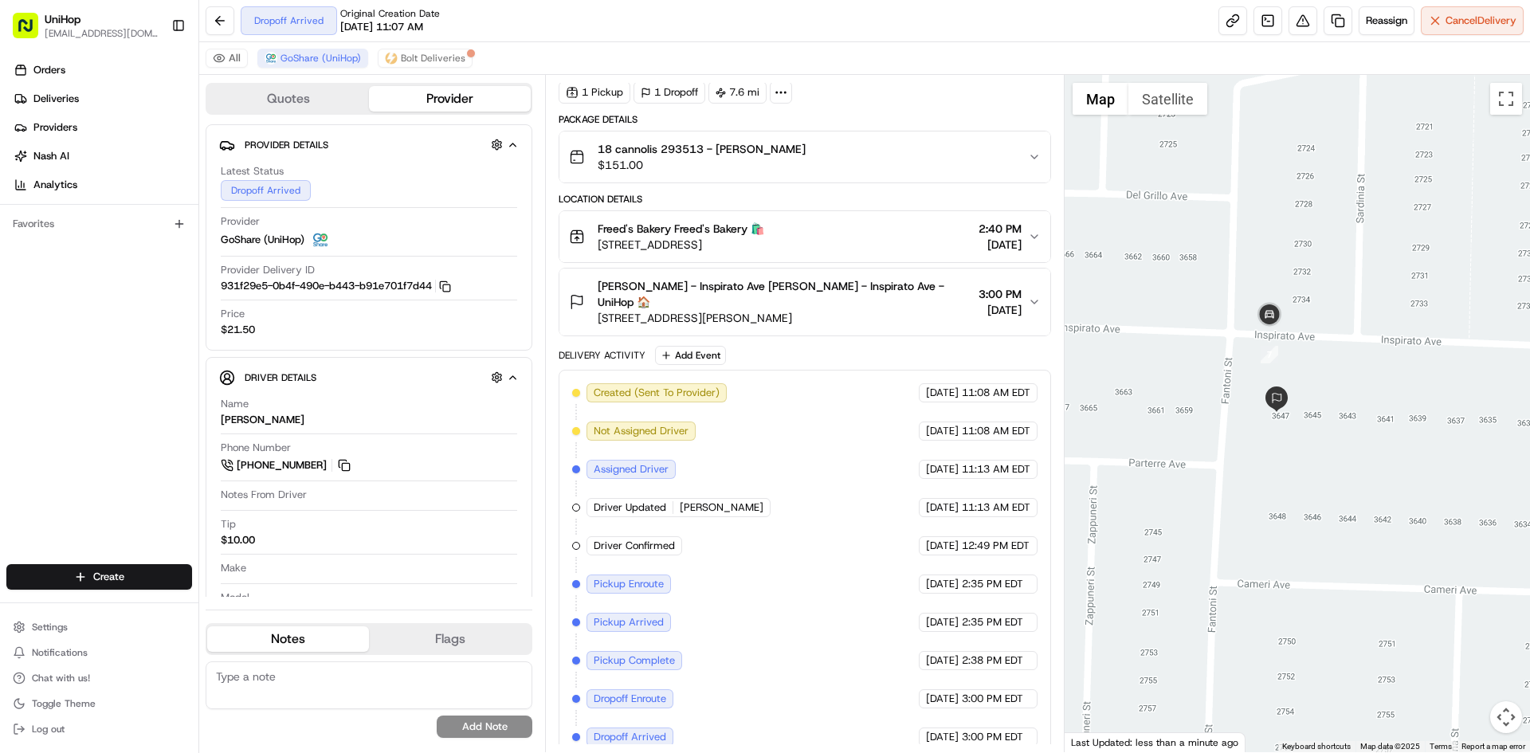
drag, startPoint x: 1282, startPoint y: 338, endPoint x: 1298, endPoint y: 342, distance: 17.2
click at [1298, 342] on div at bounding box center [1298, 413] width 466 height 677
click at [843, 310] on span "3647 Inspirato Ave, Henderson, NV 89044, USA" at bounding box center [785, 318] width 374 height 16
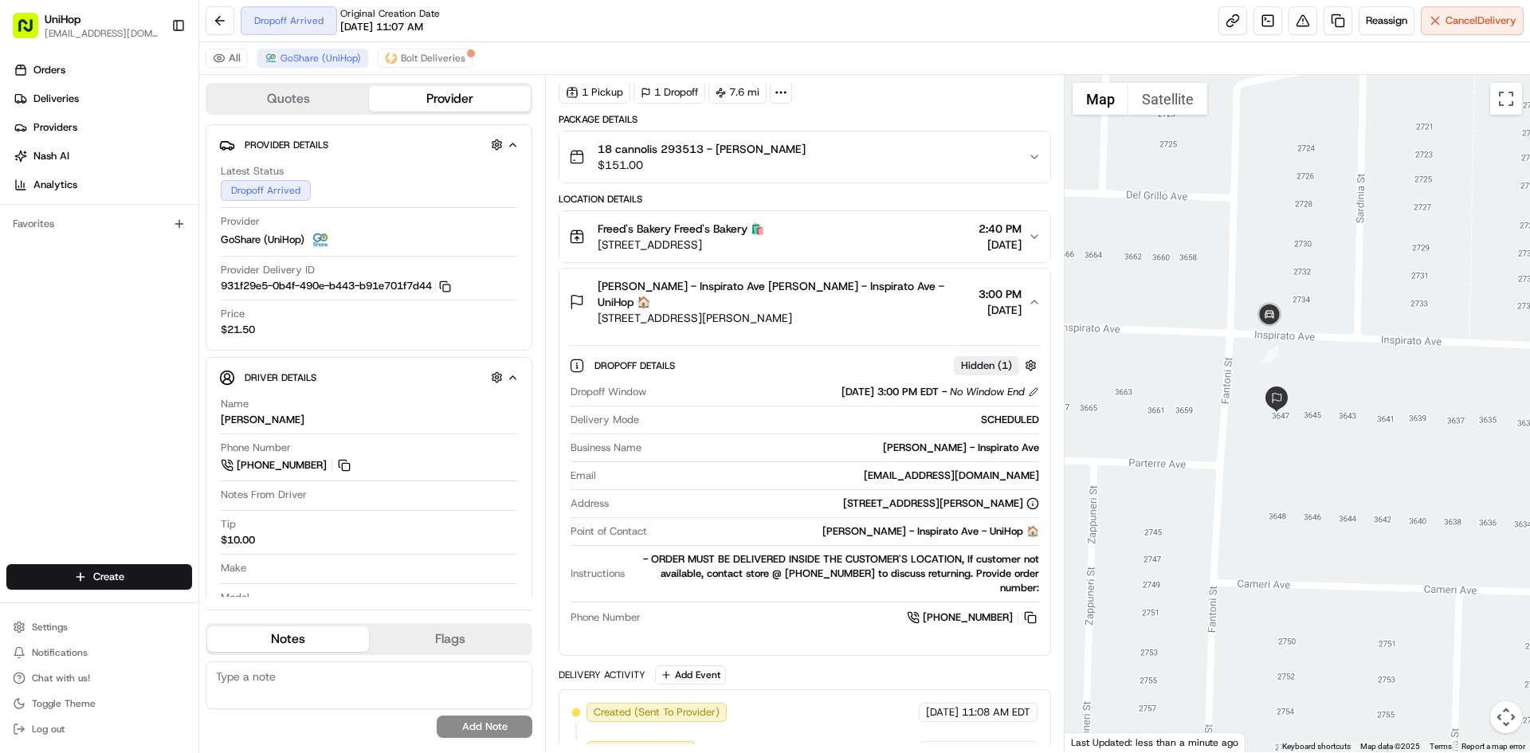
click at [877, 310] on span "3647 Inspirato Ave, Henderson, NV 89044, USA" at bounding box center [785, 318] width 374 height 16
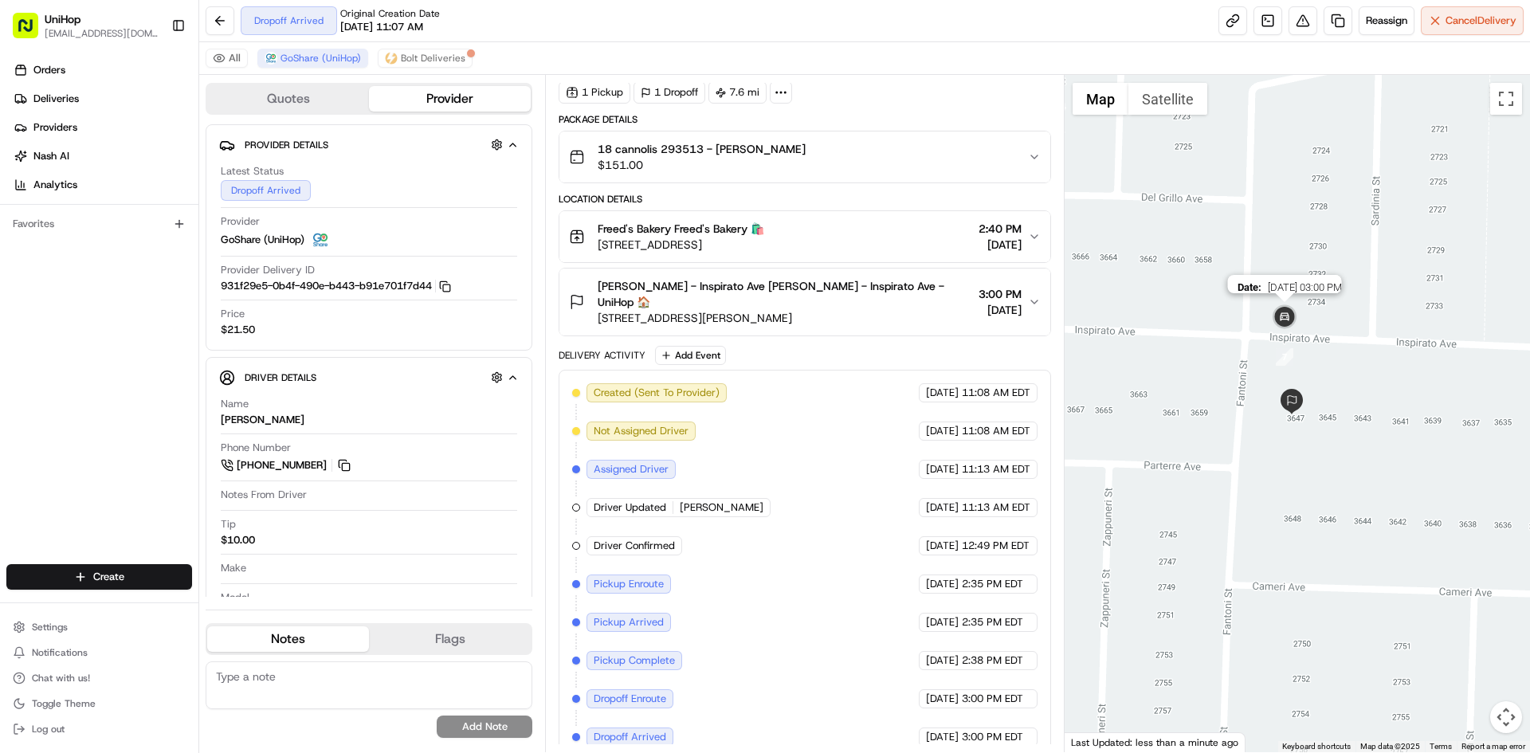
drag, startPoint x: 1282, startPoint y: 317, endPoint x: 1299, endPoint y: 320, distance: 16.9
click at [1299, 320] on img at bounding box center [1285, 318] width 32 height 32
click at [939, 311] on button "Kylie Locke - Inspirato Ave Kylie Locke - Inspirato Ave - UniHop 🏠 3647 Inspira…" at bounding box center [805, 302] width 490 height 67
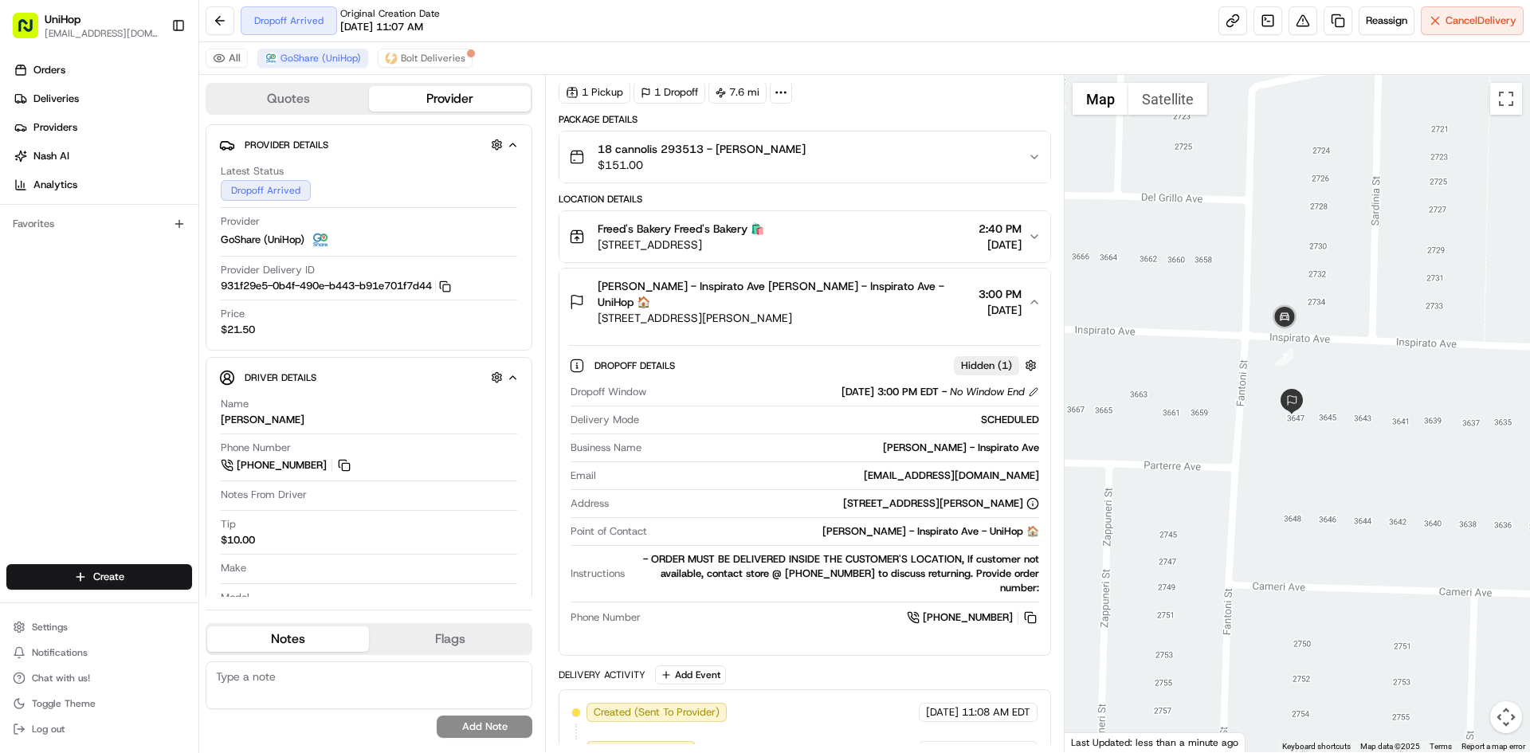
click at [902, 310] on span "3647 Inspirato Ave, Henderson, NV 89044, USA" at bounding box center [785, 318] width 374 height 16
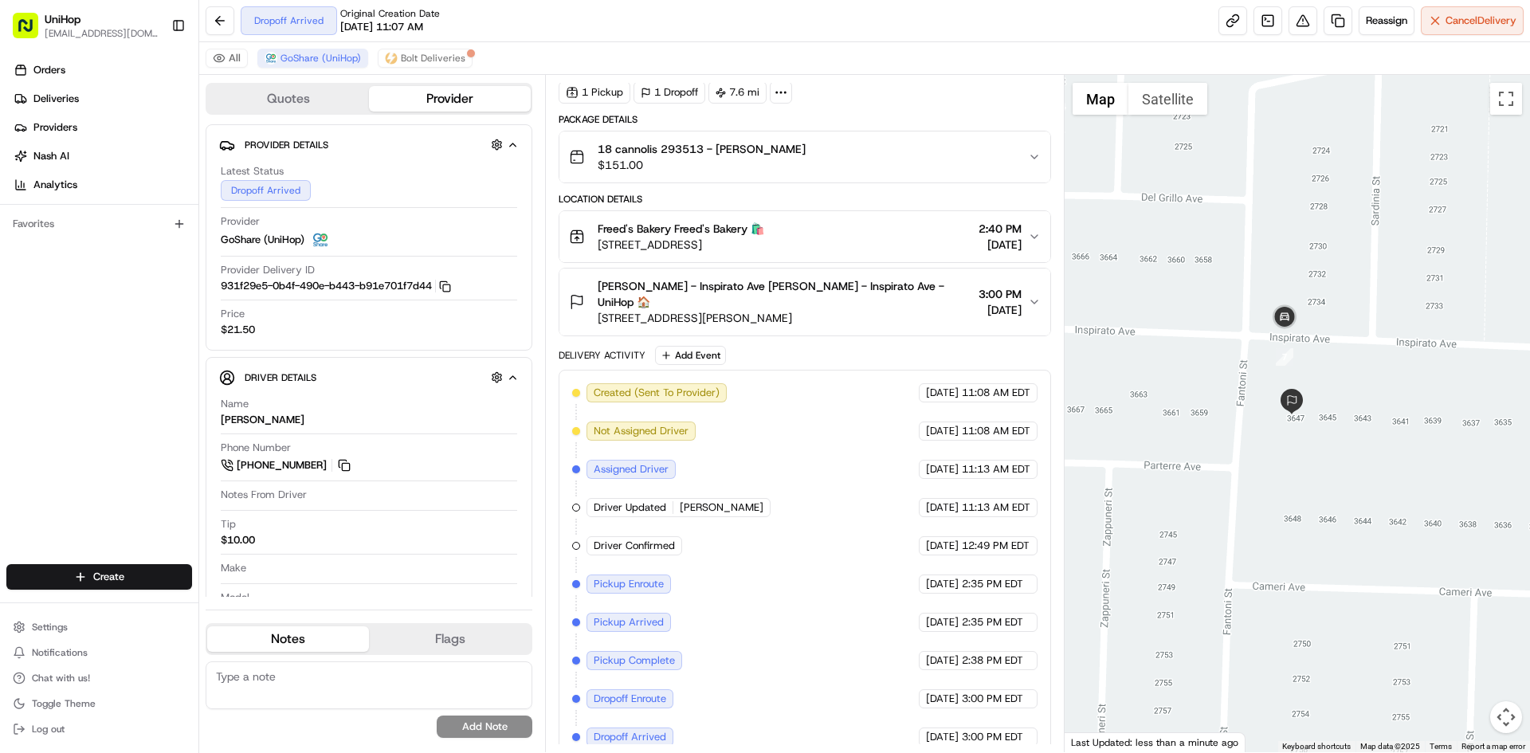
click at [888, 236] on div "Freed's Bakery Freed's Bakery 🛍️ 9815 S Eastern Ave, Las Vegas, NV 89183, USA 2…" at bounding box center [798, 237] width 458 height 32
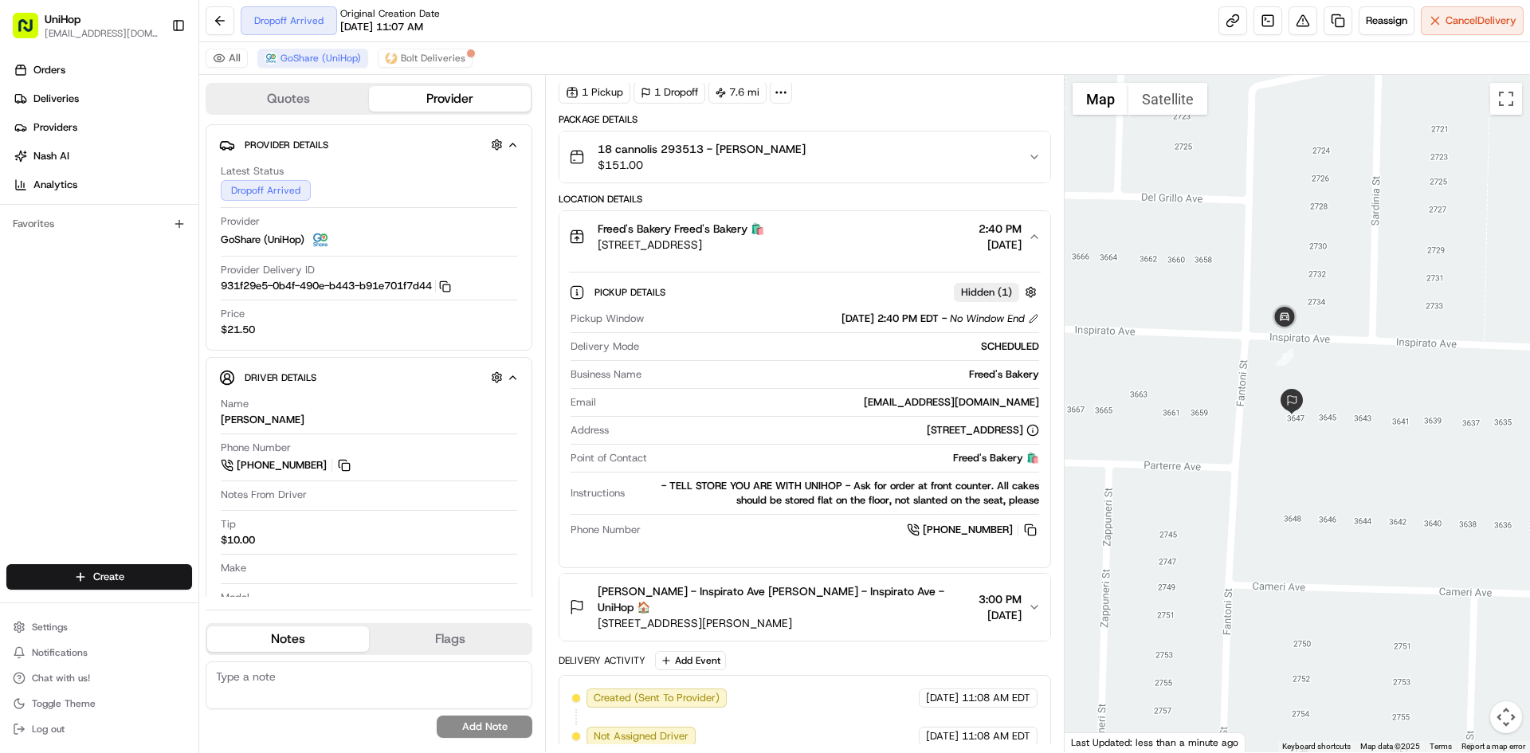
click at [888, 236] on div "Freed's Bakery Freed's Bakery 🛍️ 9815 S Eastern Ave, Las Vegas, NV 89183, USA 2…" at bounding box center [798, 237] width 458 height 32
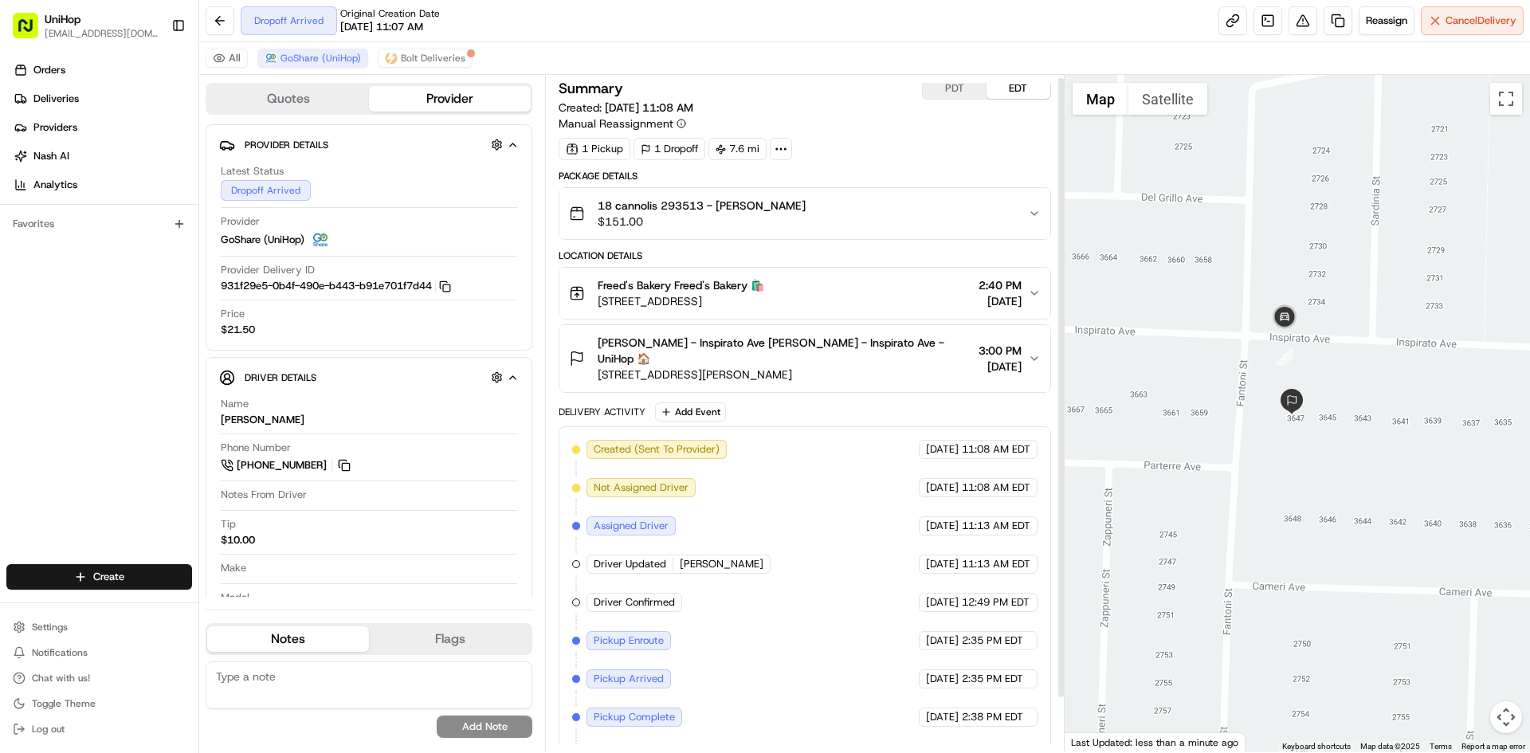
scroll to position [0, 0]
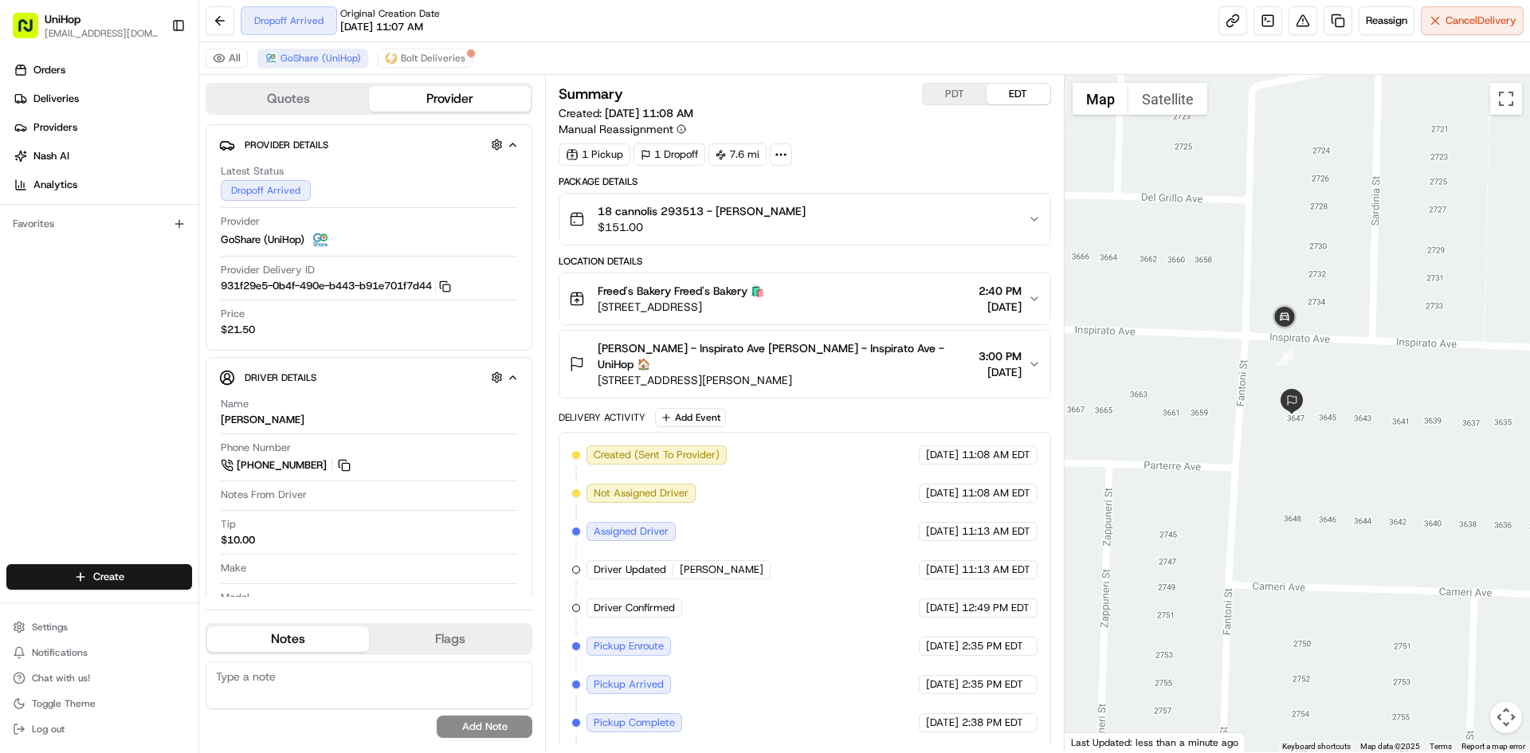
click at [882, 375] on button "Kylie Locke - Inspirato Ave Kylie Locke - Inspirato Ave - UniHop 🏠 3647 Inspira…" at bounding box center [805, 364] width 490 height 67
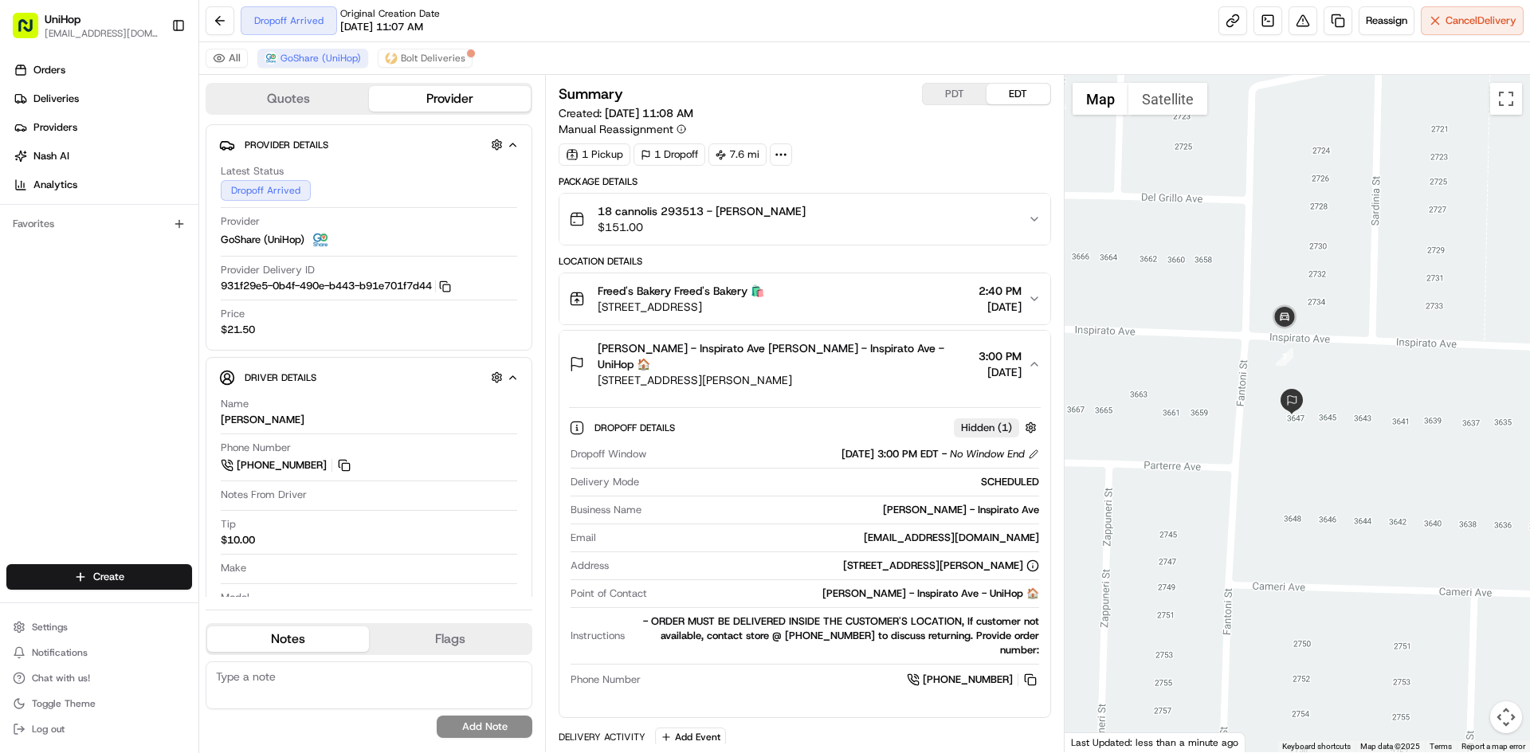
click at [888, 375] on button "Kylie Locke - Inspirato Ave Kylie Locke - Inspirato Ave - UniHop 🏠 3647 Inspira…" at bounding box center [805, 364] width 490 height 67
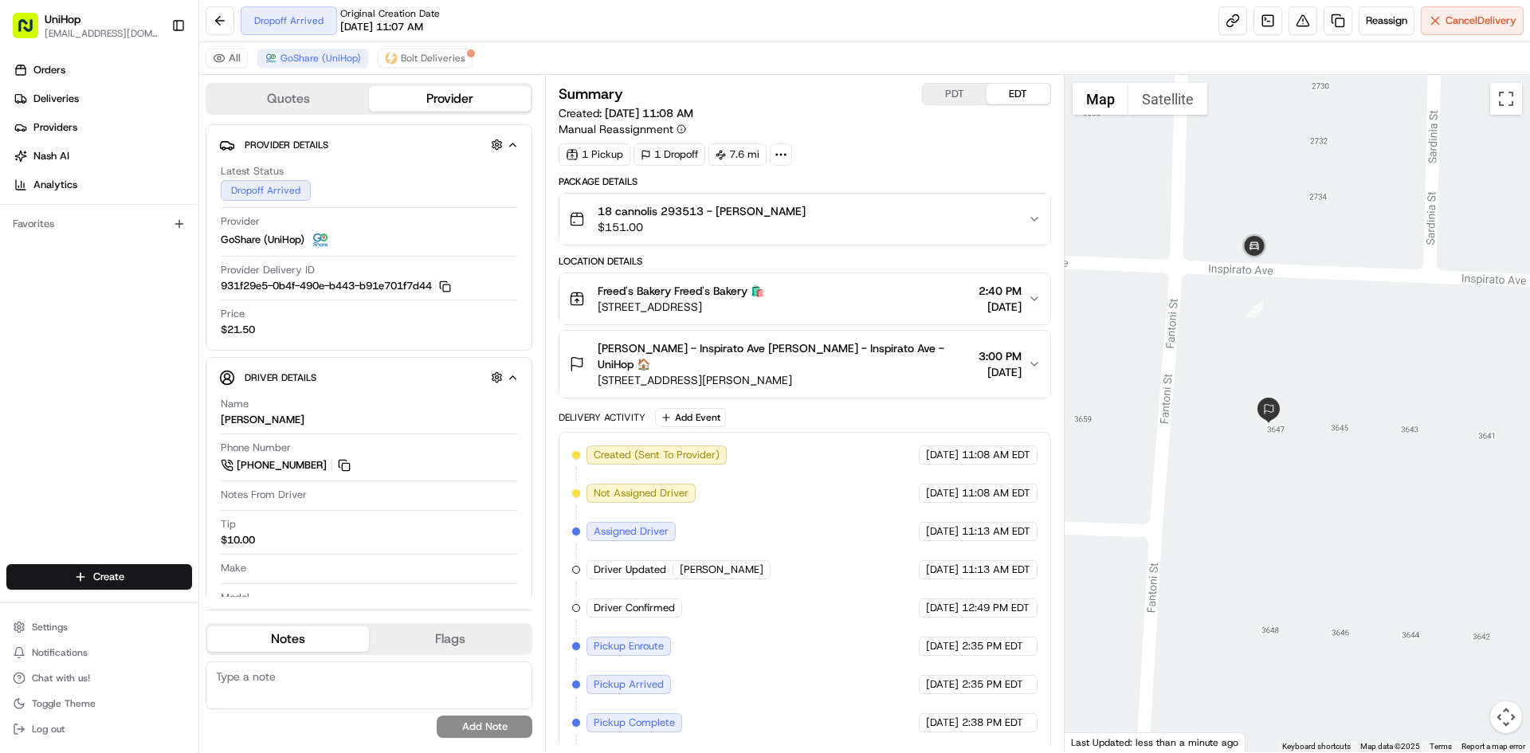
click at [842, 354] on span "Kylie Locke - Inspirato Ave Kylie Locke - Inspirato Ave - UniHop 🏠" at bounding box center [785, 356] width 374 height 32
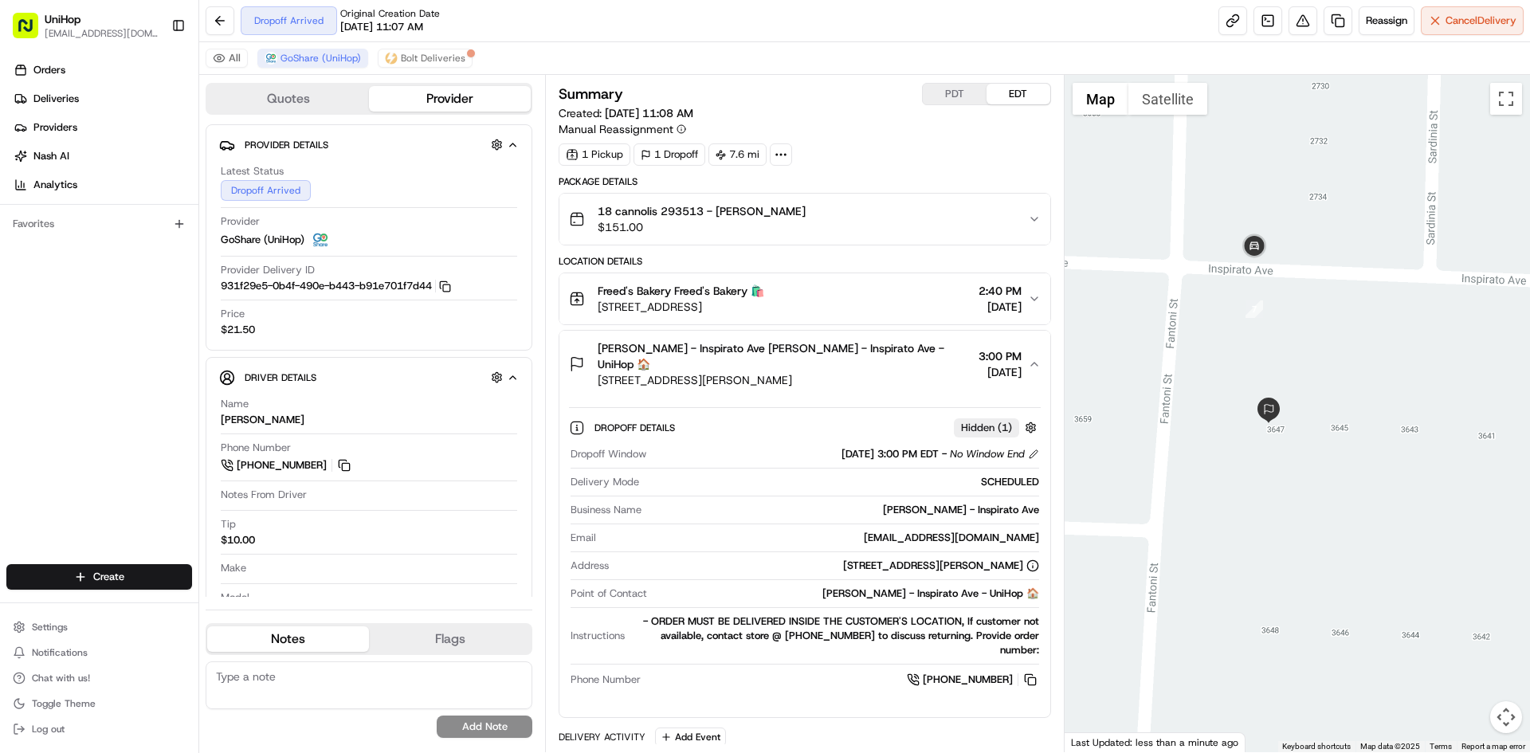
click at [846, 353] on span "Kylie Locke - Inspirato Ave Kylie Locke - Inspirato Ave - UniHop 🏠" at bounding box center [785, 356] width 374 height 32
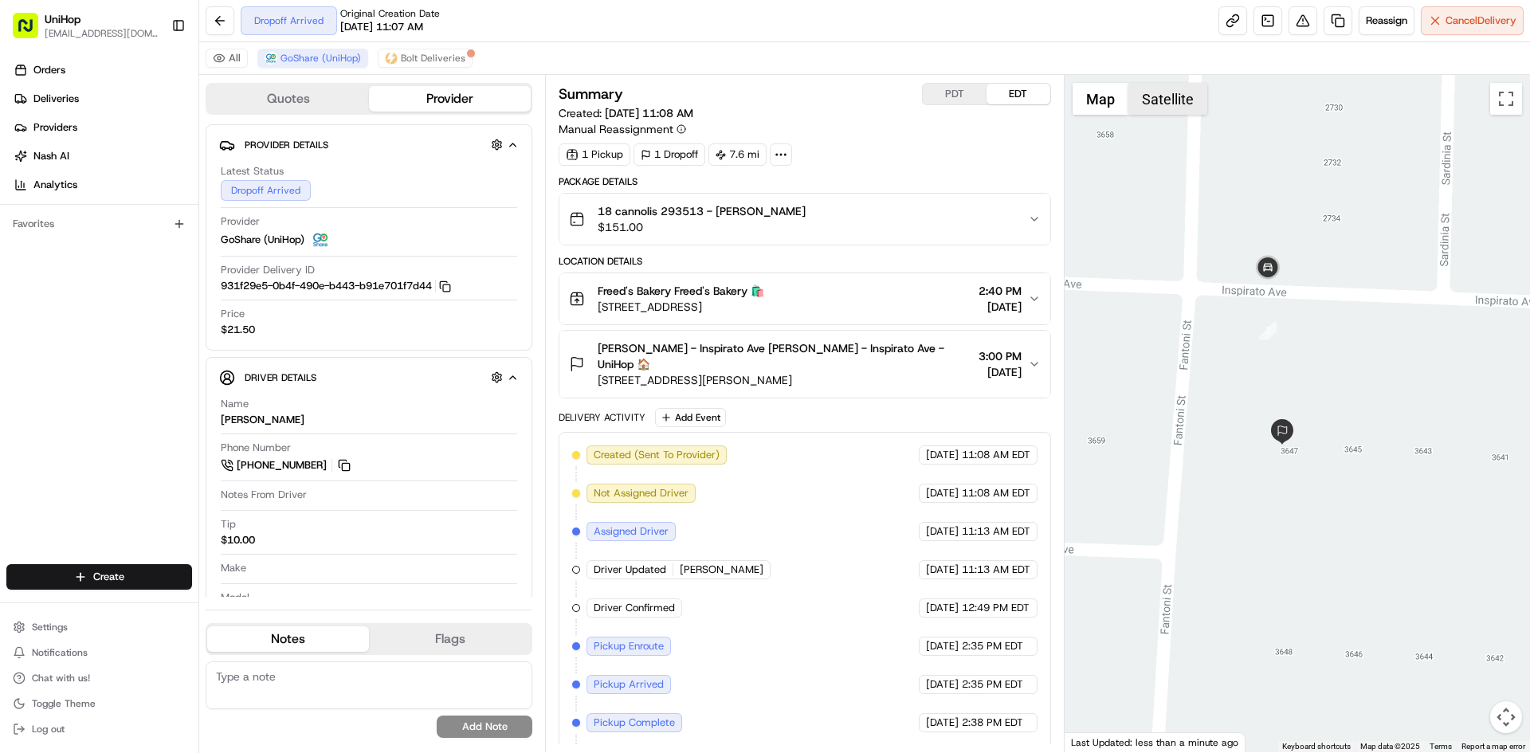
click at [1158, 98] on button "Satellite" at bounding box center [1168, 99] width 79 height 32
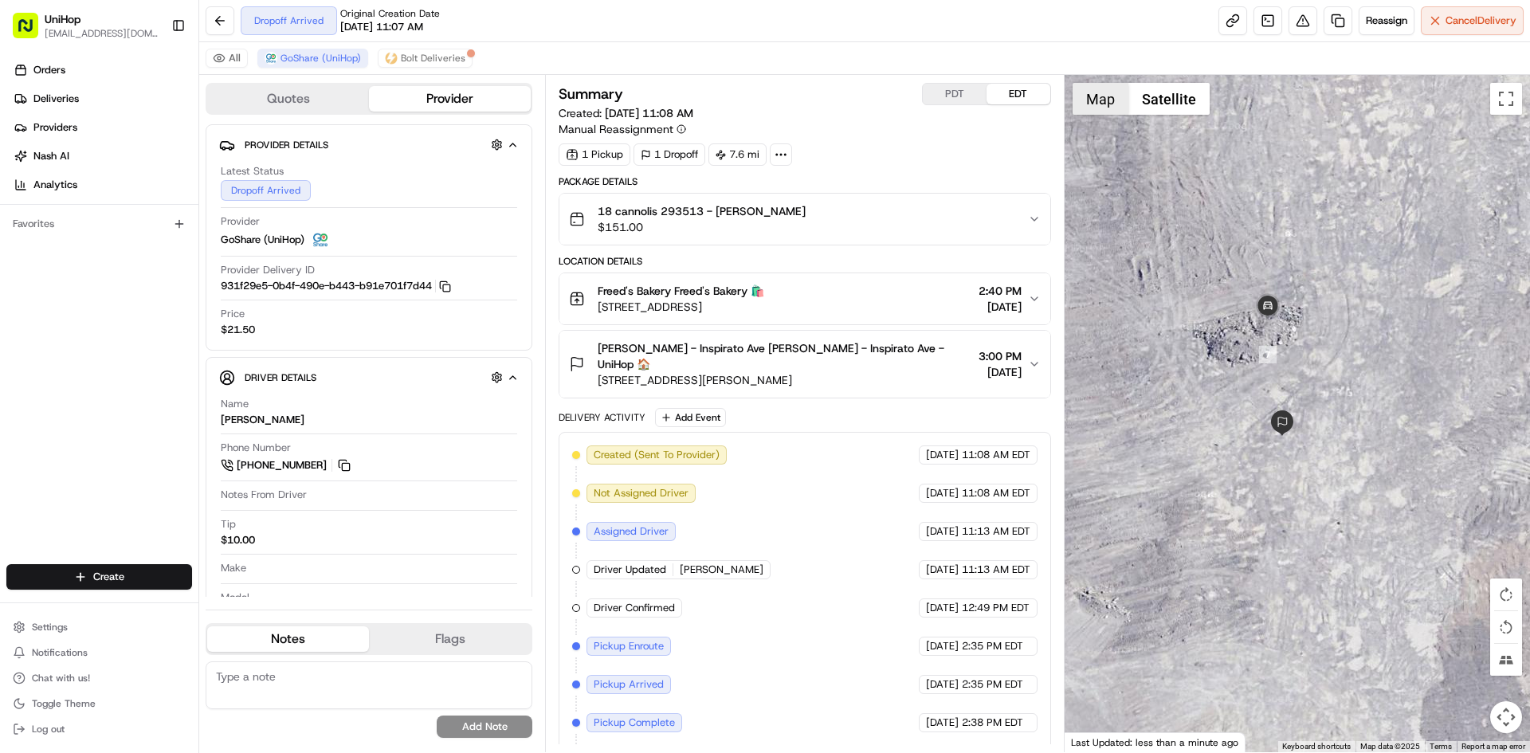
click at [1107, 95] on button "Map" at bounding box center [1101, 99] width 56 height 32
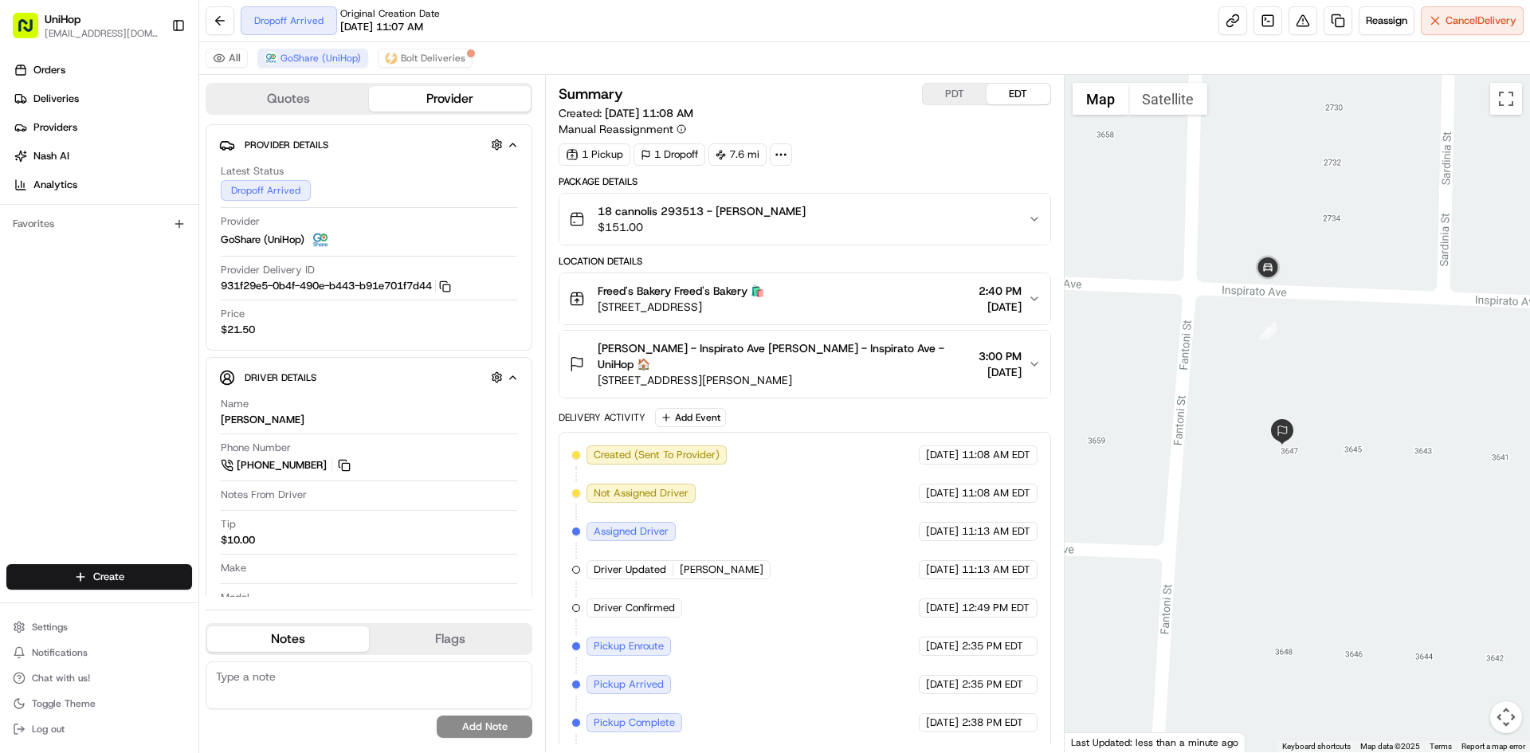
click at [882, 372] on span "3647 Inspirato Ave, Henderson, NV 89044, USA" at bounding box center [785, 380] width 374 height 16
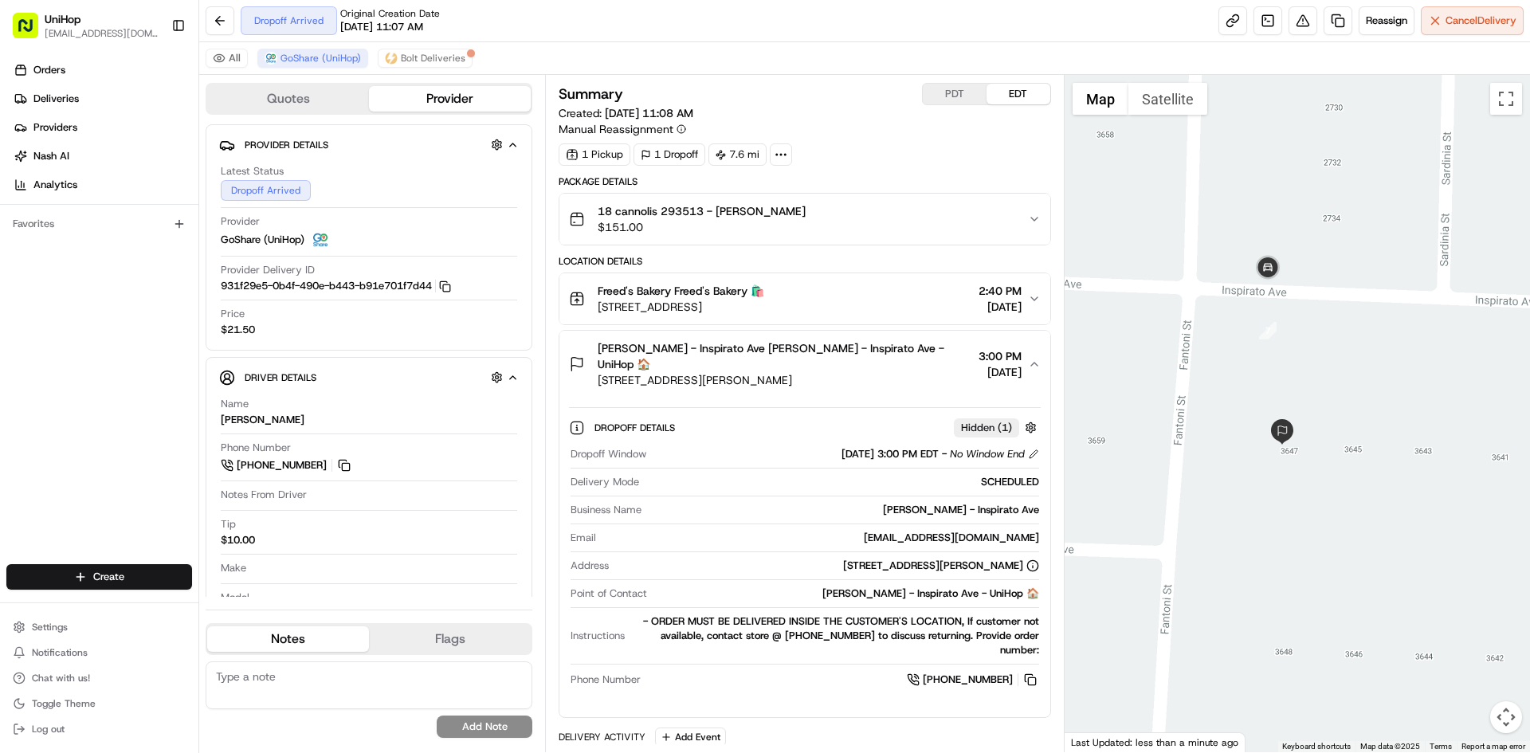
click at [882, 372] on span "3647 Inspirato Ave, Henderson, NV 89044, USA" at bounding box center [785, 380] width 374 height 16
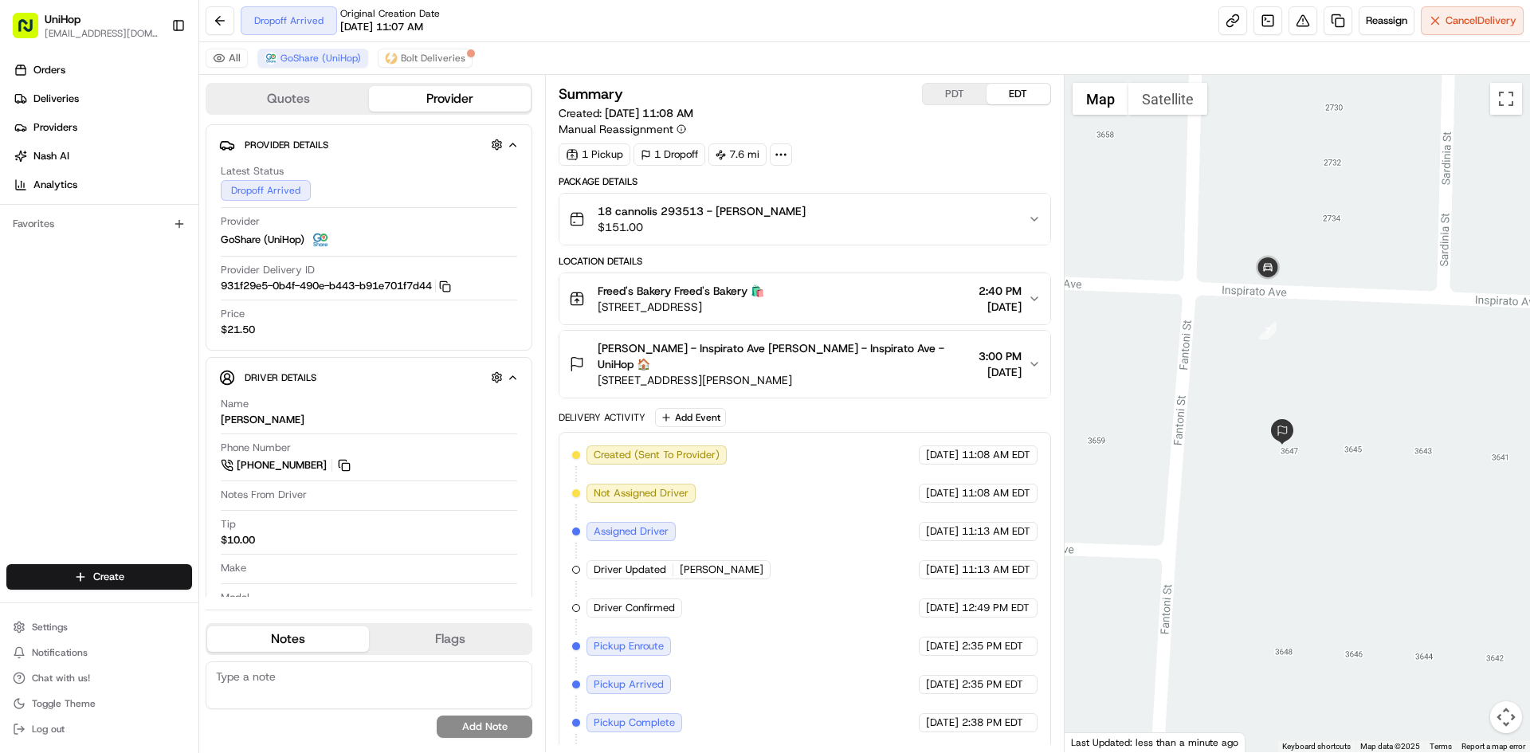
drag, startPoint x: 855, startPoint y: 361, endPoint x: 599, endPoint y: 367, distance: 256.7
click at [599, 372] on span "3647 Inspirato Ave, Henderson, NV 89044, USA" at bounding box center [785, 380] width 374 height 16
drag, startPoint x: 615, startPoint y: 367, endPoint x: 47, endPoint y: 373, distance: 568.3
click at [47, 373] on div "Orders Deliveries Providers Nash AI Analytics Favorites" at bounding box center [99, 312] width 198 height 523
drag, startPoint x: 846, startPoint y: 362, endPoint x: 594, endPoint y: 365, distance: 251.9
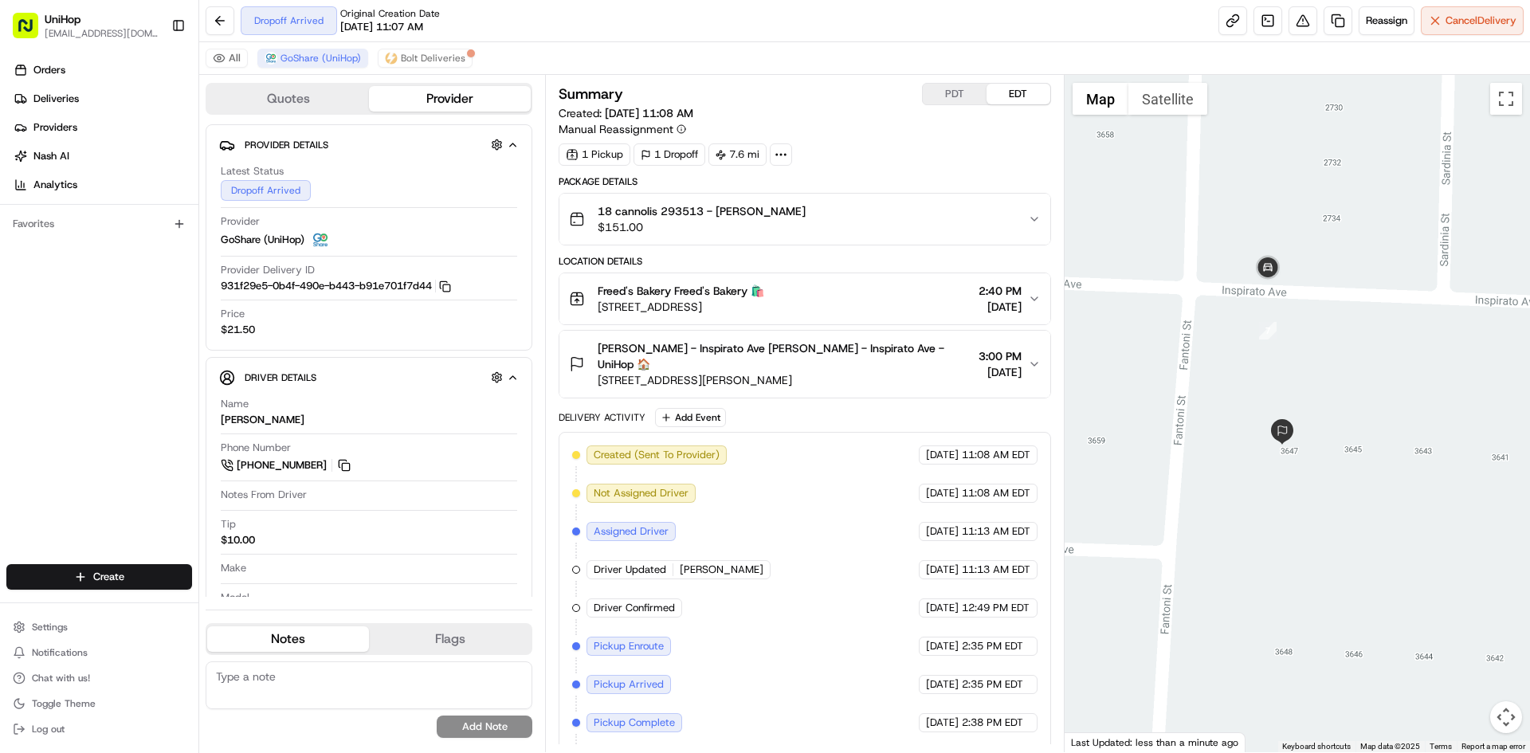
click at [594, 365] on div "Kylie Locke - Inspirato Ave Kylie Locke - Inspirato Ave - UniHop 🏠 3647 Inspira…" at bounding box center [770, 364] width 402 height 48
drag, startPoint x: 598, startPoint y: 347, endPoint x: 652, endPoint y: 352, distance: 54.4
click at [652, 352] on div "Kylie Locke - Inspirato Ave Kylie Locke - Inspirato Ave - UniHop 🏠 3647 Inspira…" at bounding box center [770, 364] width 402 height 48
copy span "Kylie Locke"
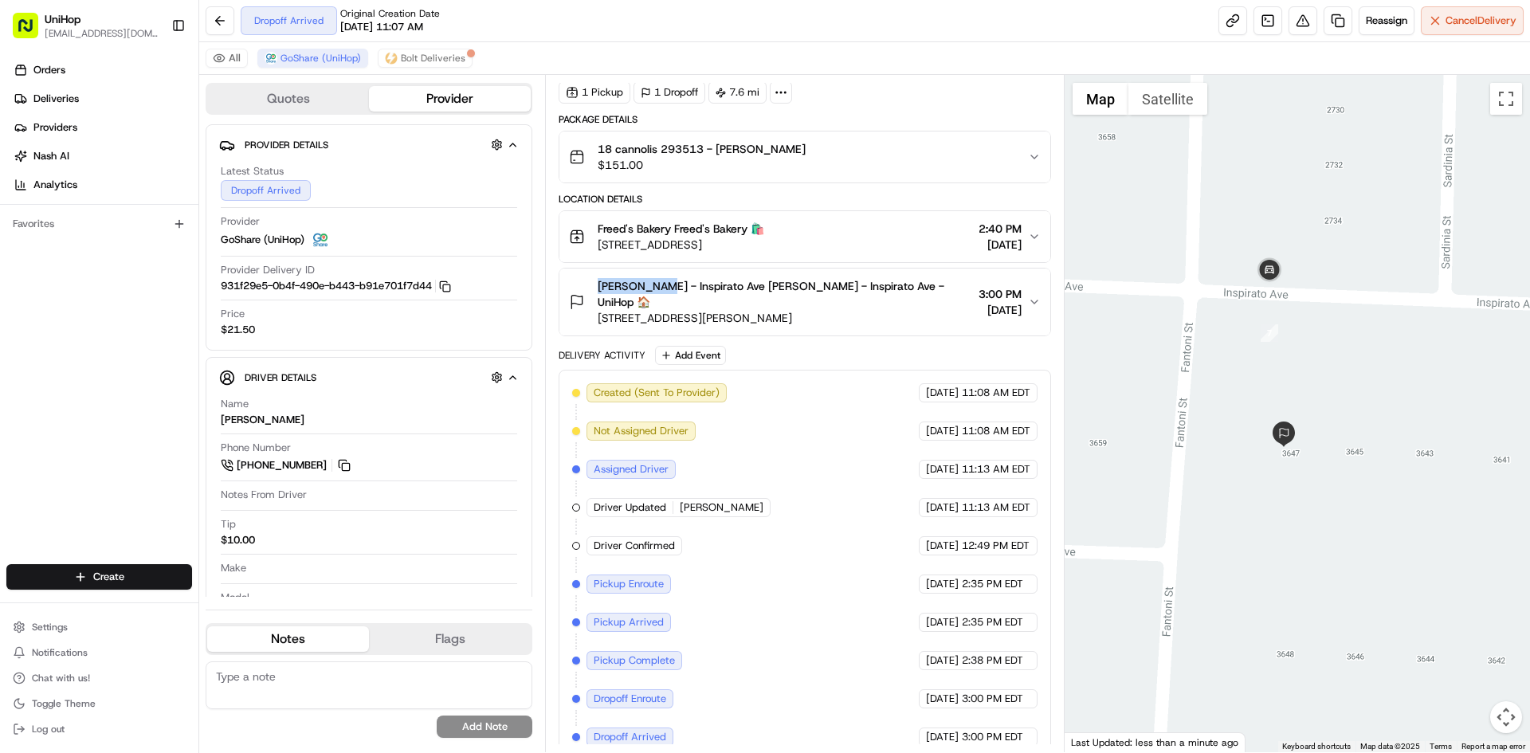
drag, startPoint x: 1247, startPoint y: 271, endPoint x: 1265, endPoint y: 302, distance: 35.7
click at [1265, 302] on div at bounding box center [1298, 413] width 466 height 677
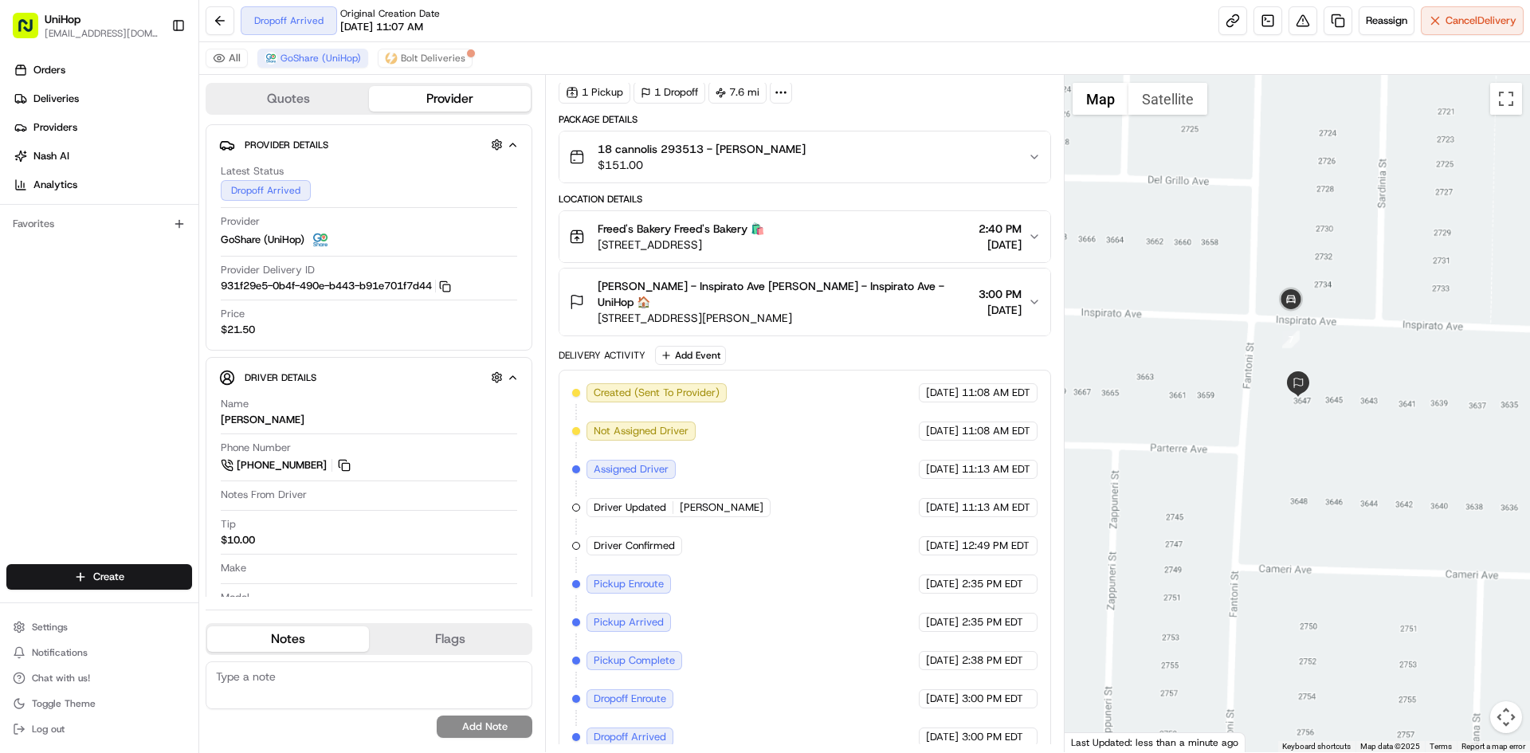
click at [834, 310] on span "3647 Inspirato Ave, Henderson, NV 89044, USA" at bounding box center [785, 318] width 374 height 16
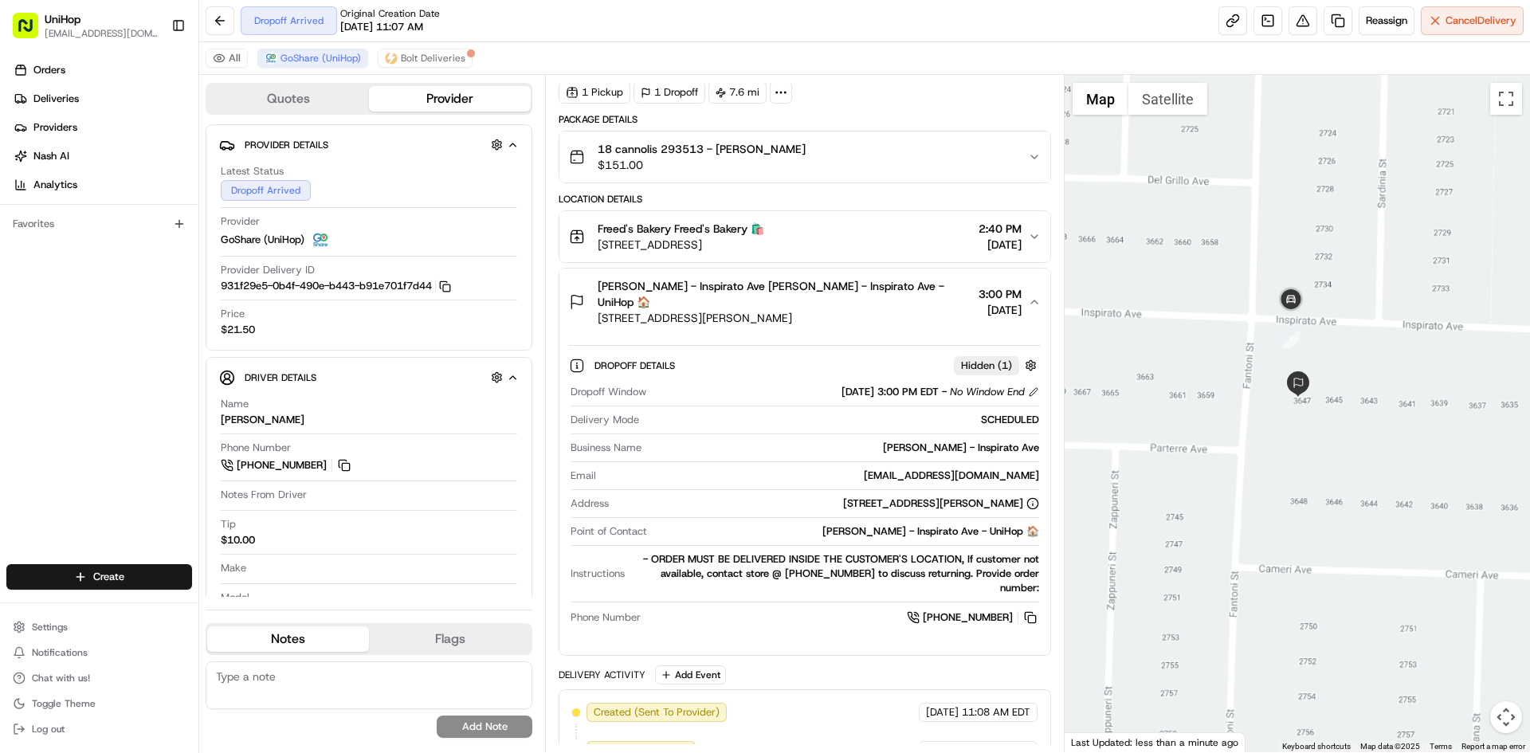
click at [866, 310] on span "3647 Inspirato Ave, Henderson, NV 89044, USA" at bounding box center [785, 318] width 374 height 16
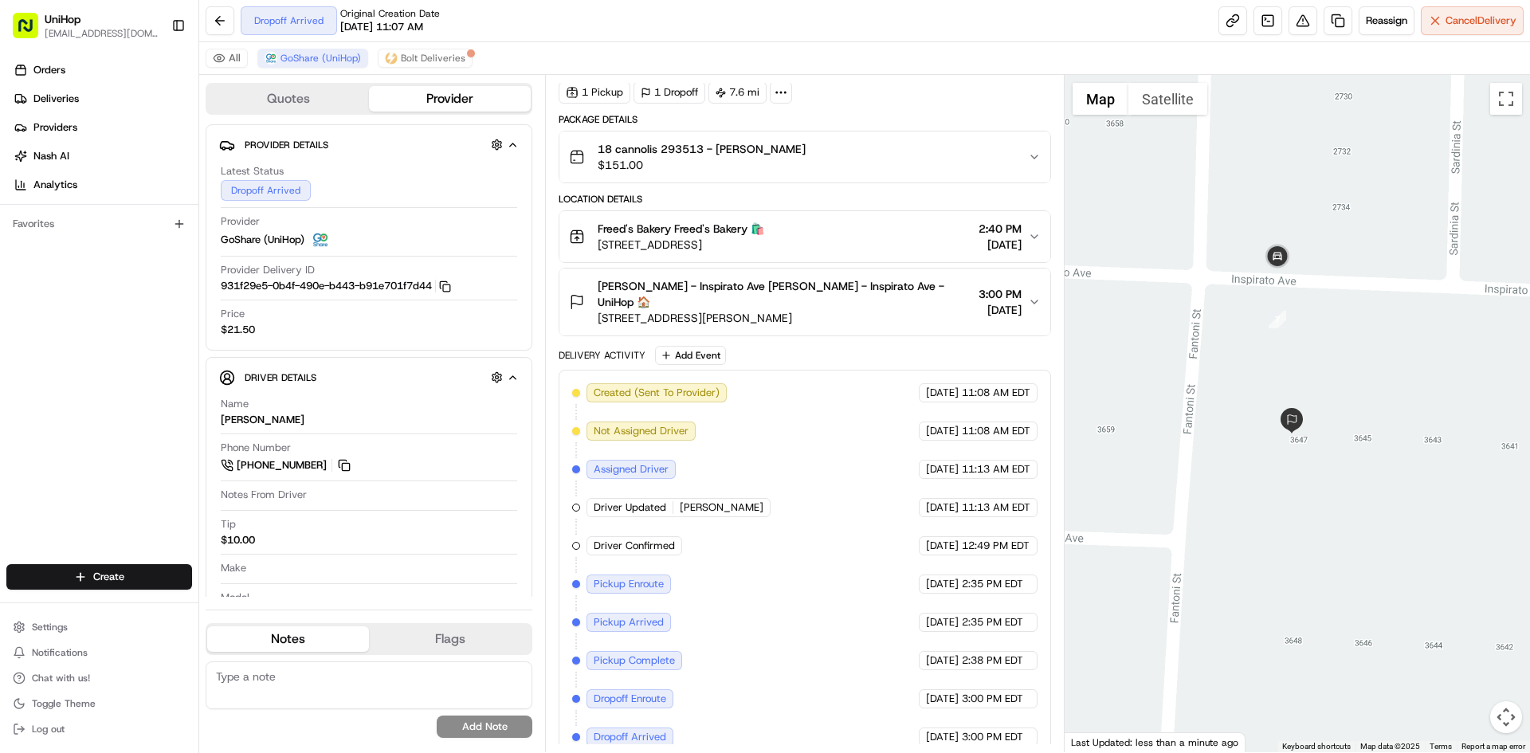
click at [874, 310] on span "3647 Inspirato Ave, Henderson, NV 89044, USA" at bounding box center [785, 318] width 374 height 16
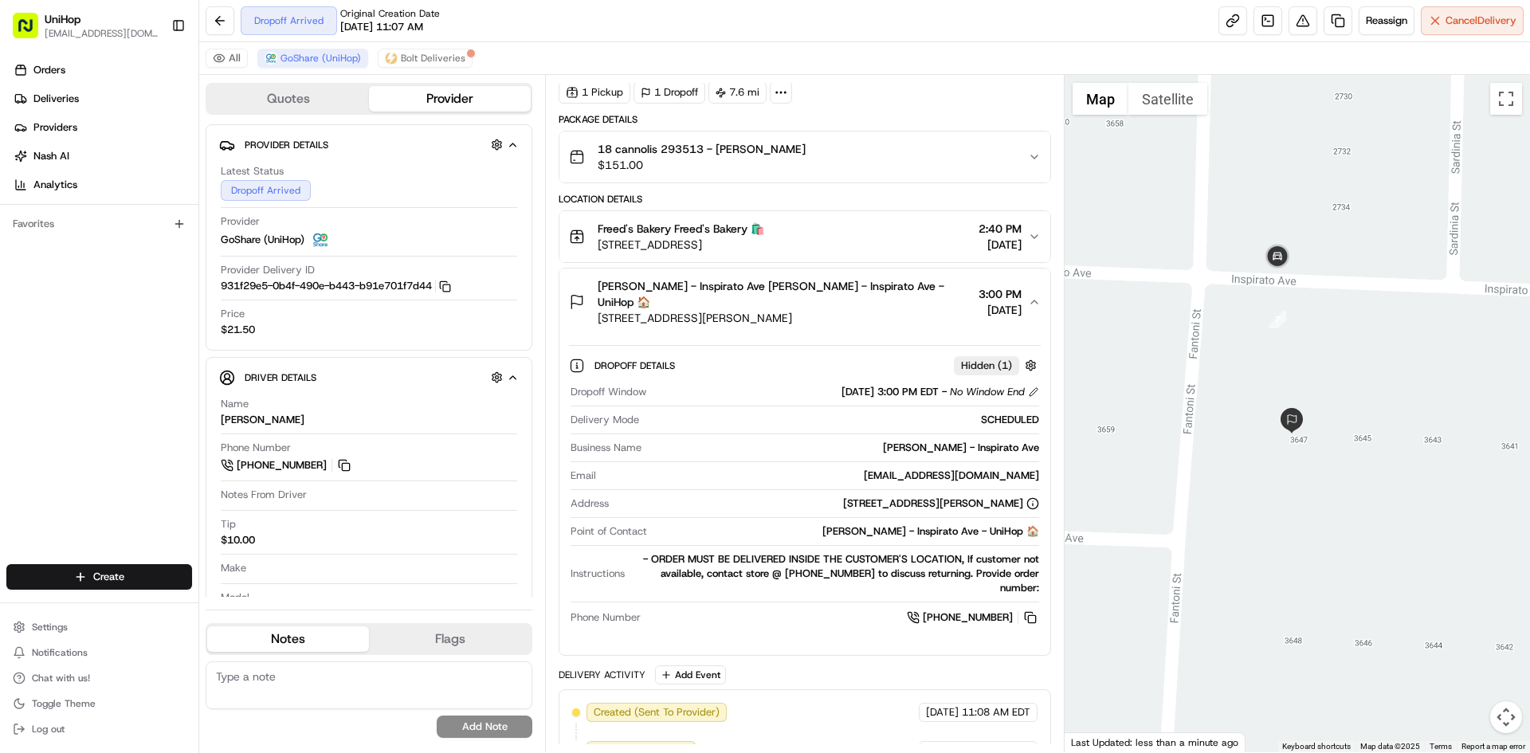
click at [875, 310] on span "3647 Inspirato Ave, Henderson, NV 89044, USA" at bounding box center [785, 318] width 374 height 16
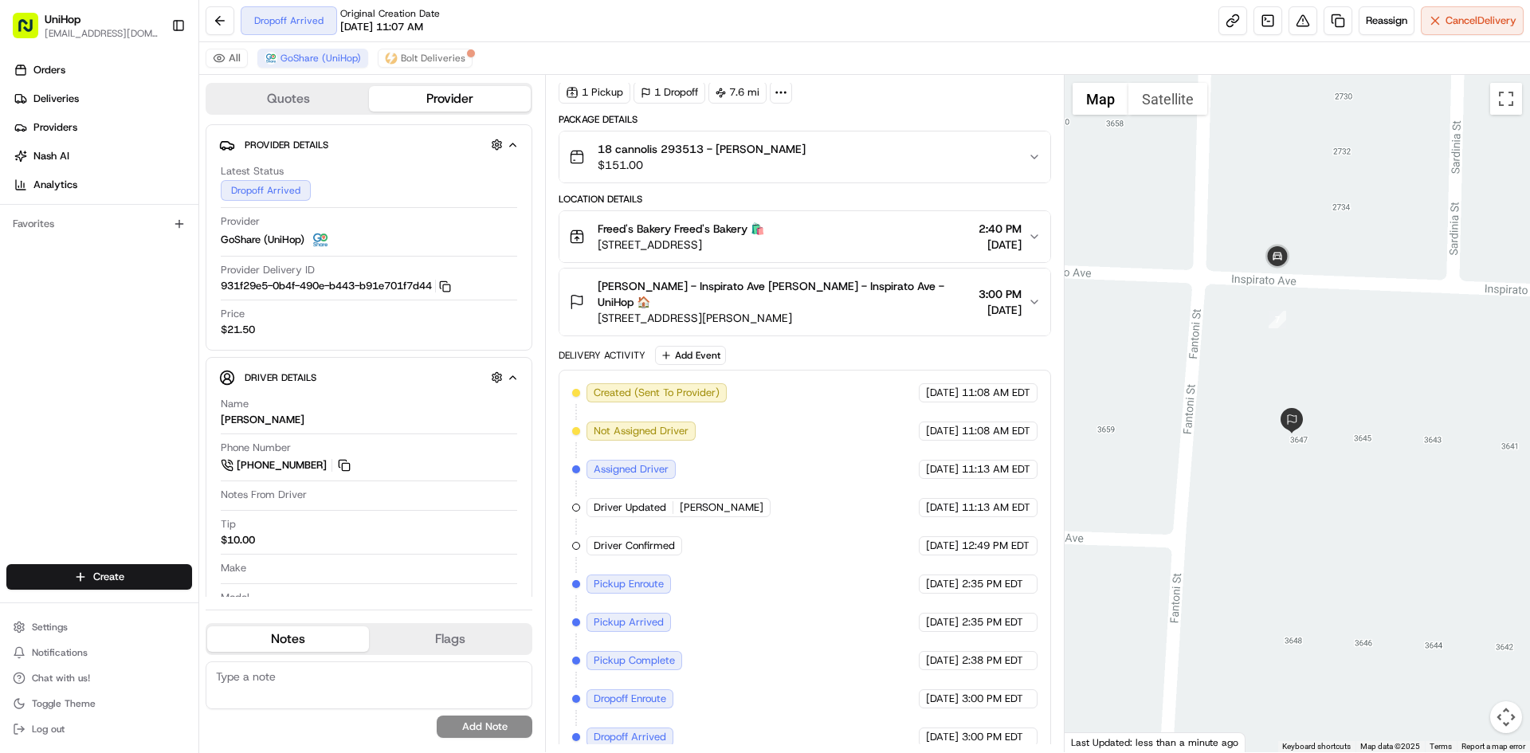
click at [882, 310] on span "3647 Inspirato Ave, Henderson, NV 89044, USA" at bounding box center [785, 318] width 374 height 16
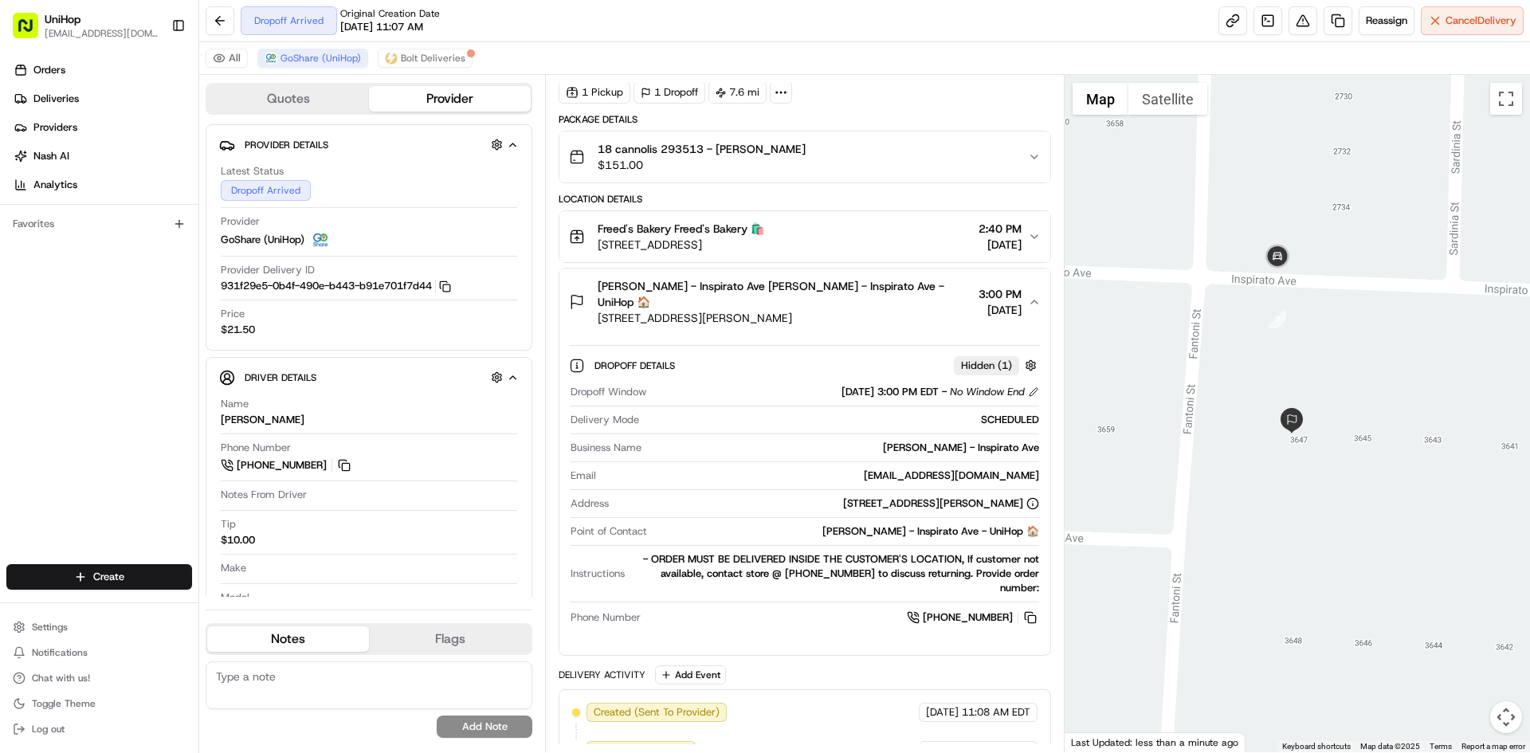
click at [882, 310] on span "3647 Inspirato Ave, Henderson, NV 89044, USA" at bounding box center [785, 318] width 374 height 16
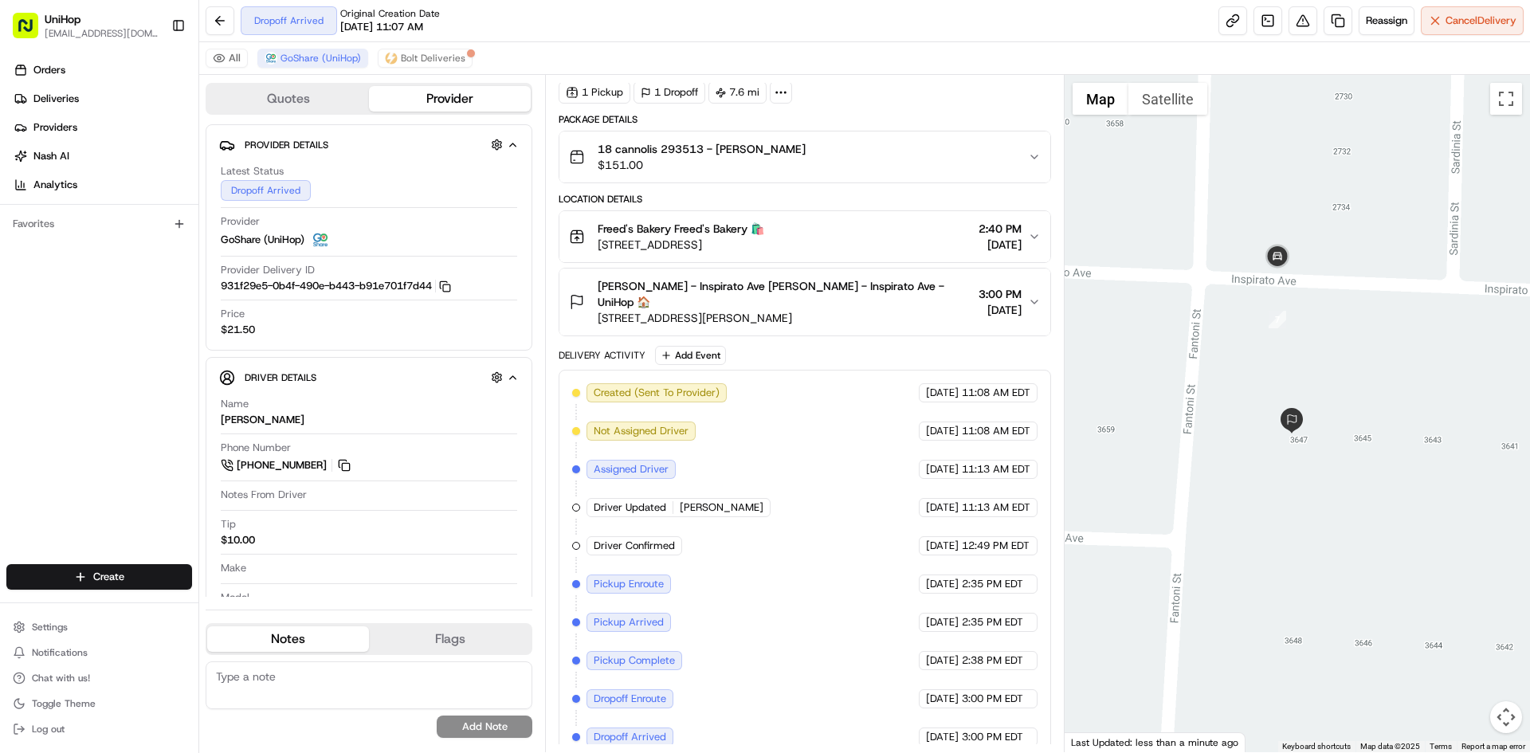
click at [882, 310] on span "3647 Inspirato Ave, Henderson, NV 89044, USA" at bounding box center [785, 318] width 374 height 16
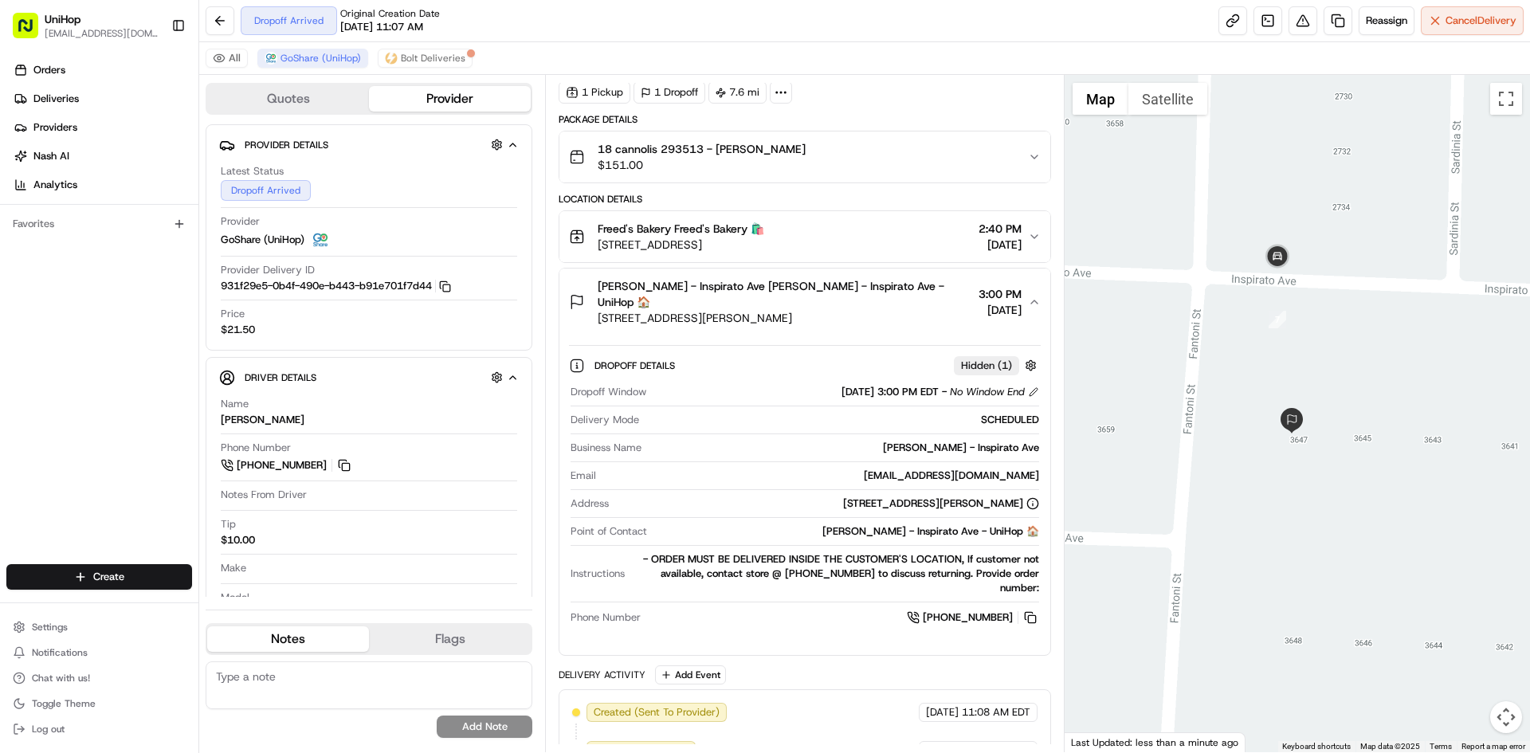
click at [882, 310] on span "3647 Inspirato Ave, Henderson, NV 89044, USA" at bounding box center [785, 318] width 374 height 16
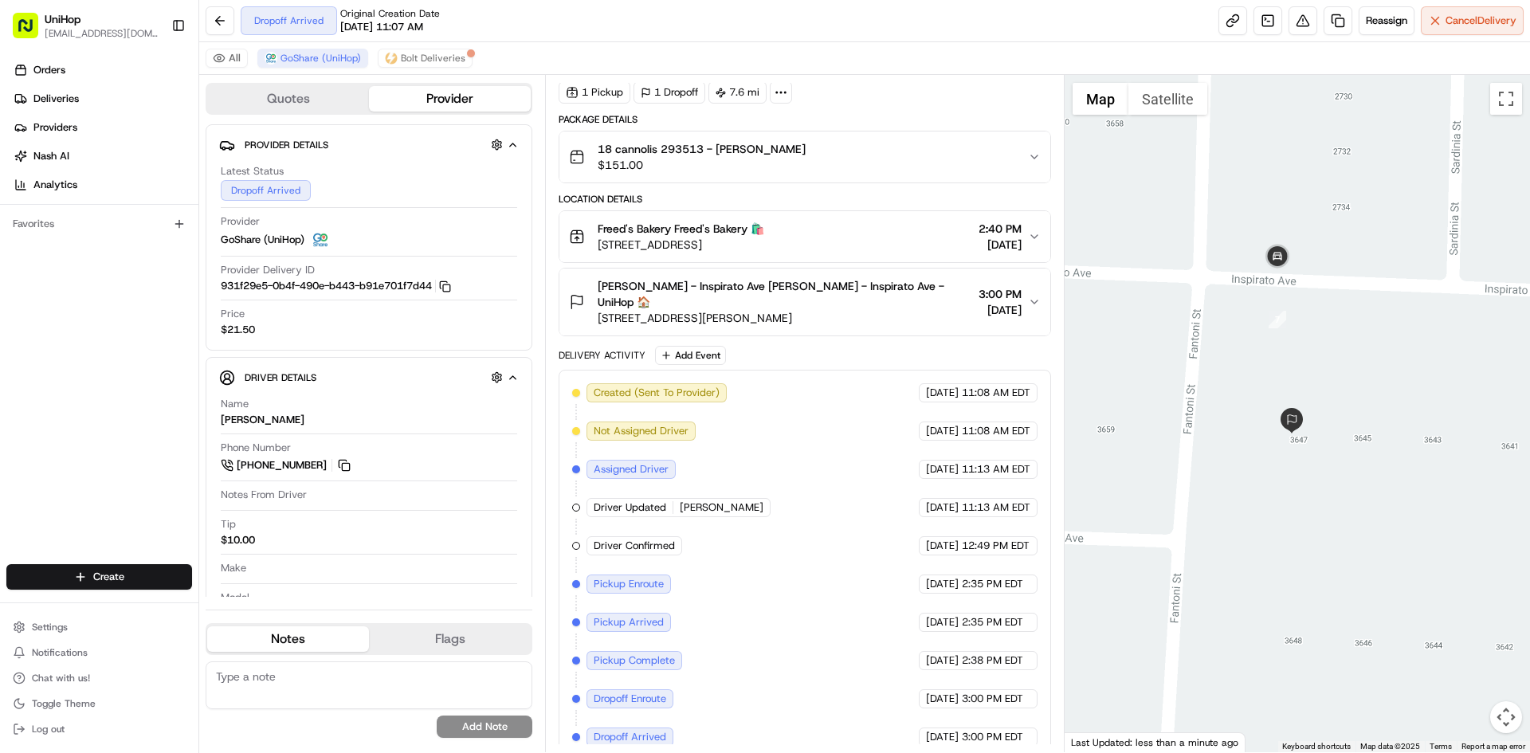
click at [830, 310] on span "3647 Inspirato Ave, Henderson, NV 89044, USA" at bounding box center [785, 318] width 374 height 16
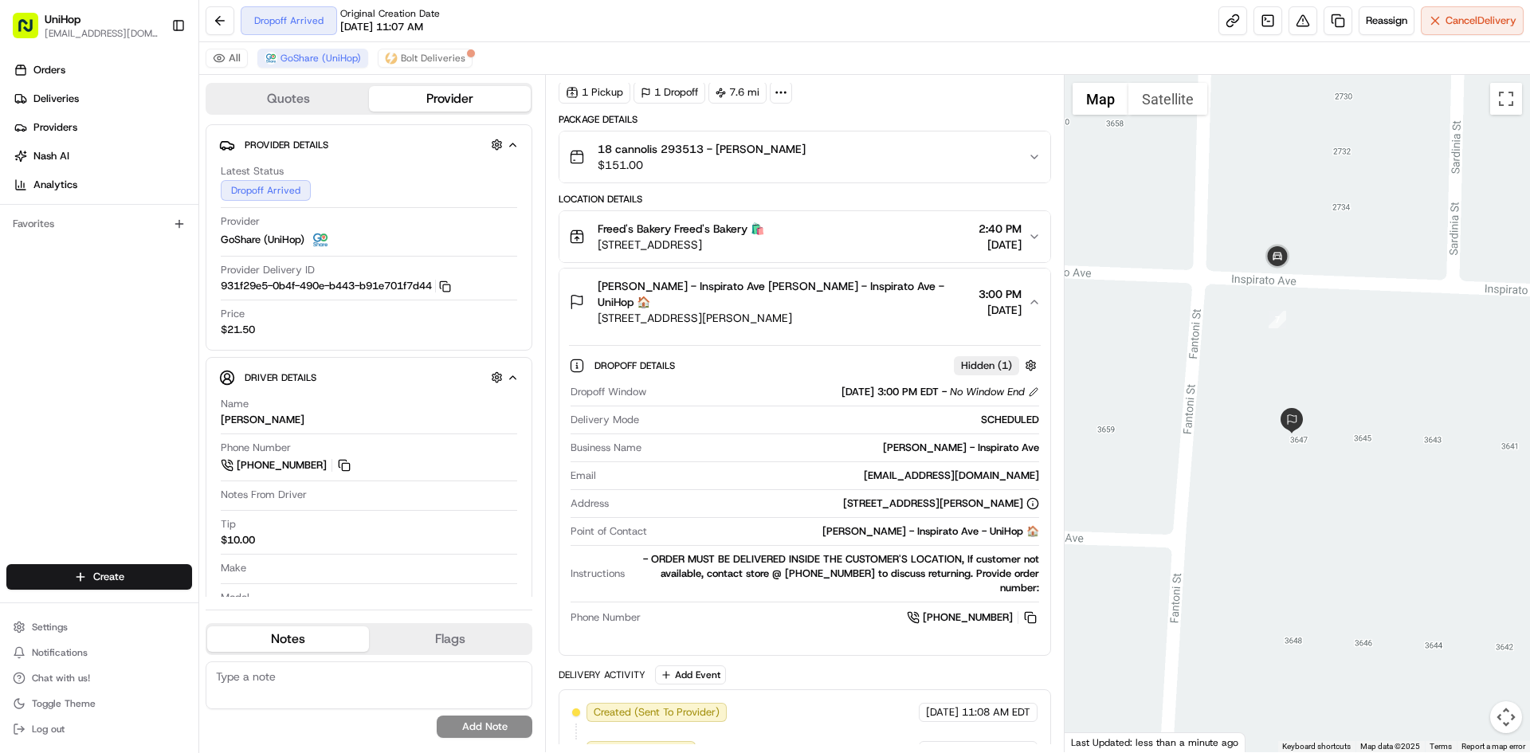
click at [862, 310] on span "3647 Inspirato Ave, Henderson, NV 89044, USA" at bounding box center [785, 318] width 374 height 16
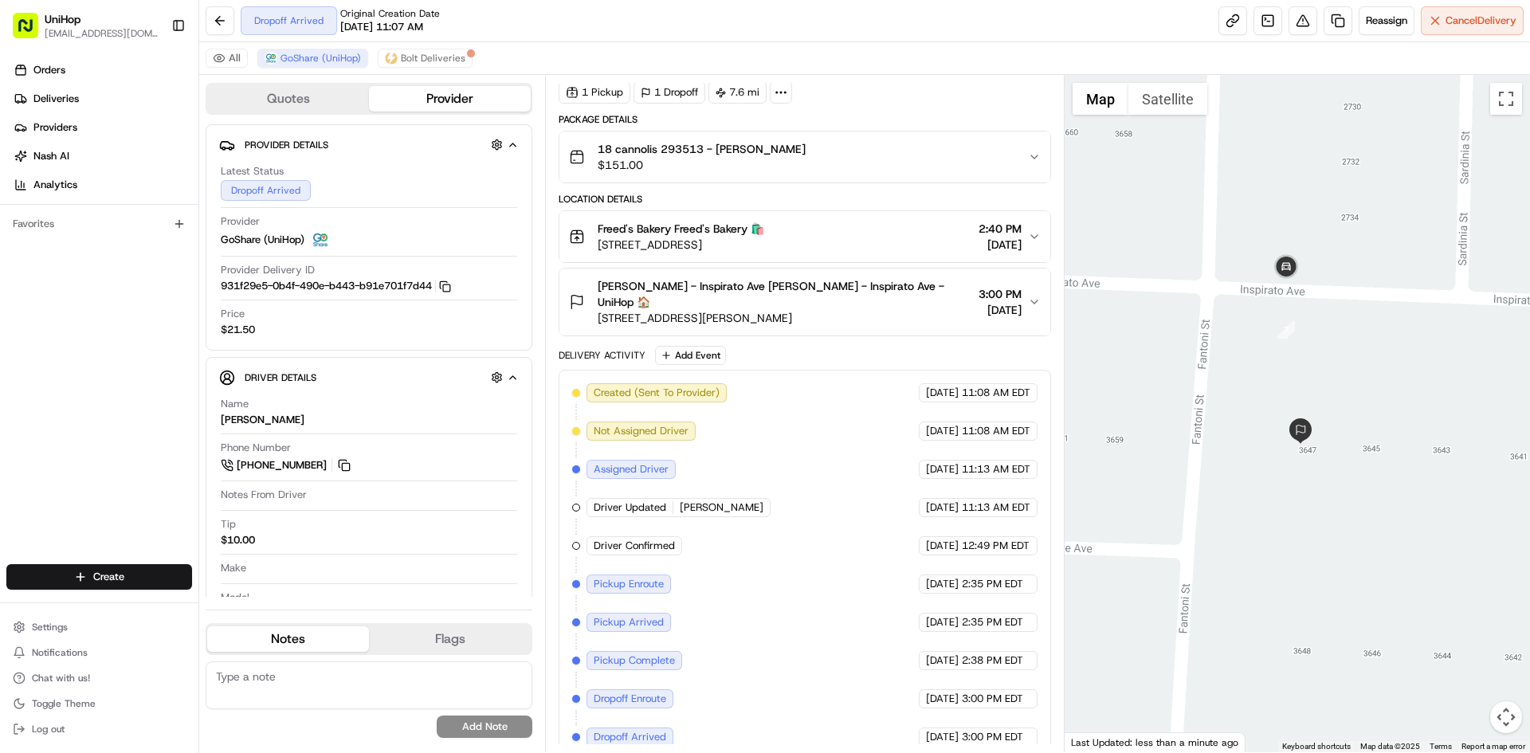
drag, startPoint x: 1339, startPoint y: 277, endPoint x: 1350, endPoint y: 289, distance: 16.4
click at [1350, 289] on div at bounding box center [1298, 413] width 466 height 677
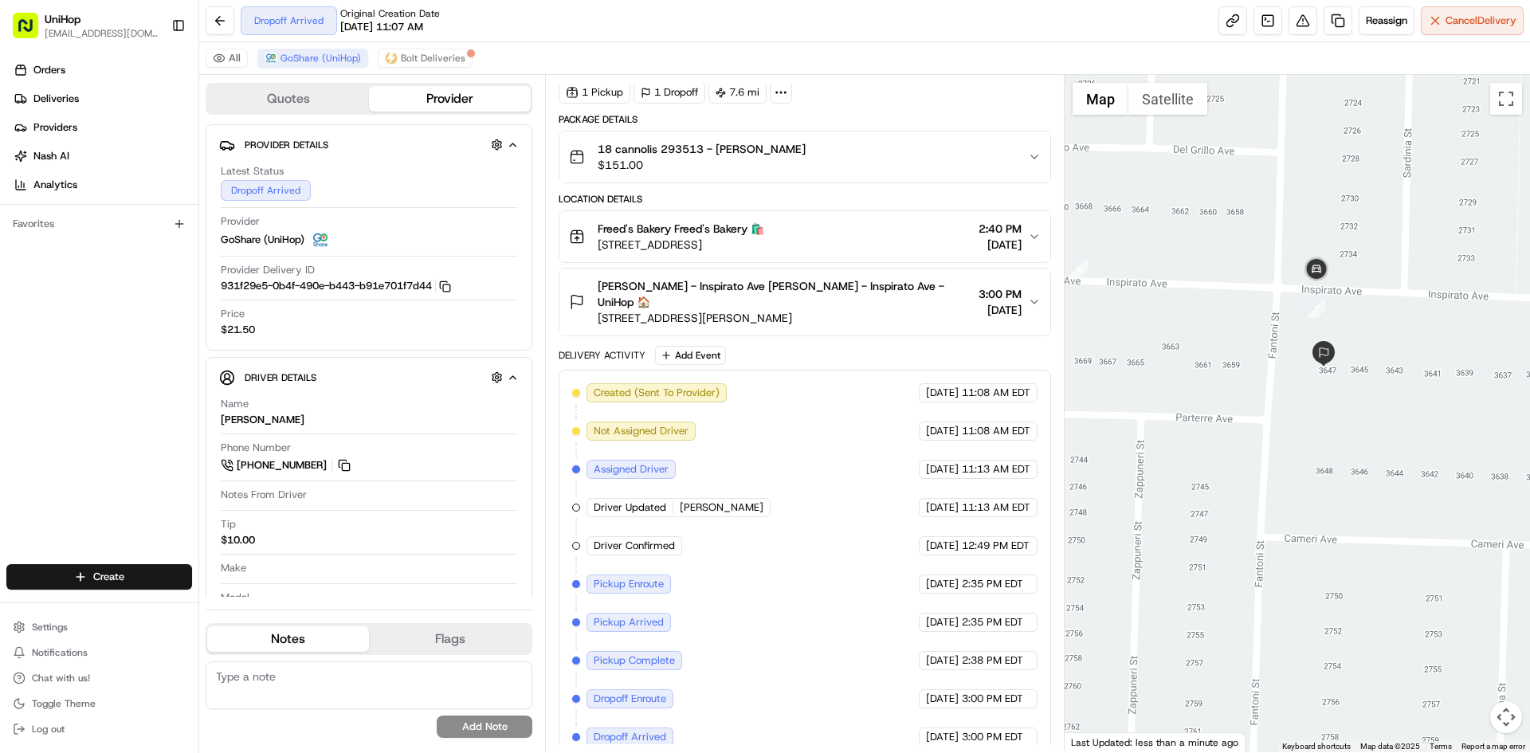
drag, startPoint x: 1346, startPoint y: 283, endPoint x: 1363, endPoint y: 305, distance: 27.9
click at [1363, 305] on div at bounding box center [1298, 413] width 466 height 677
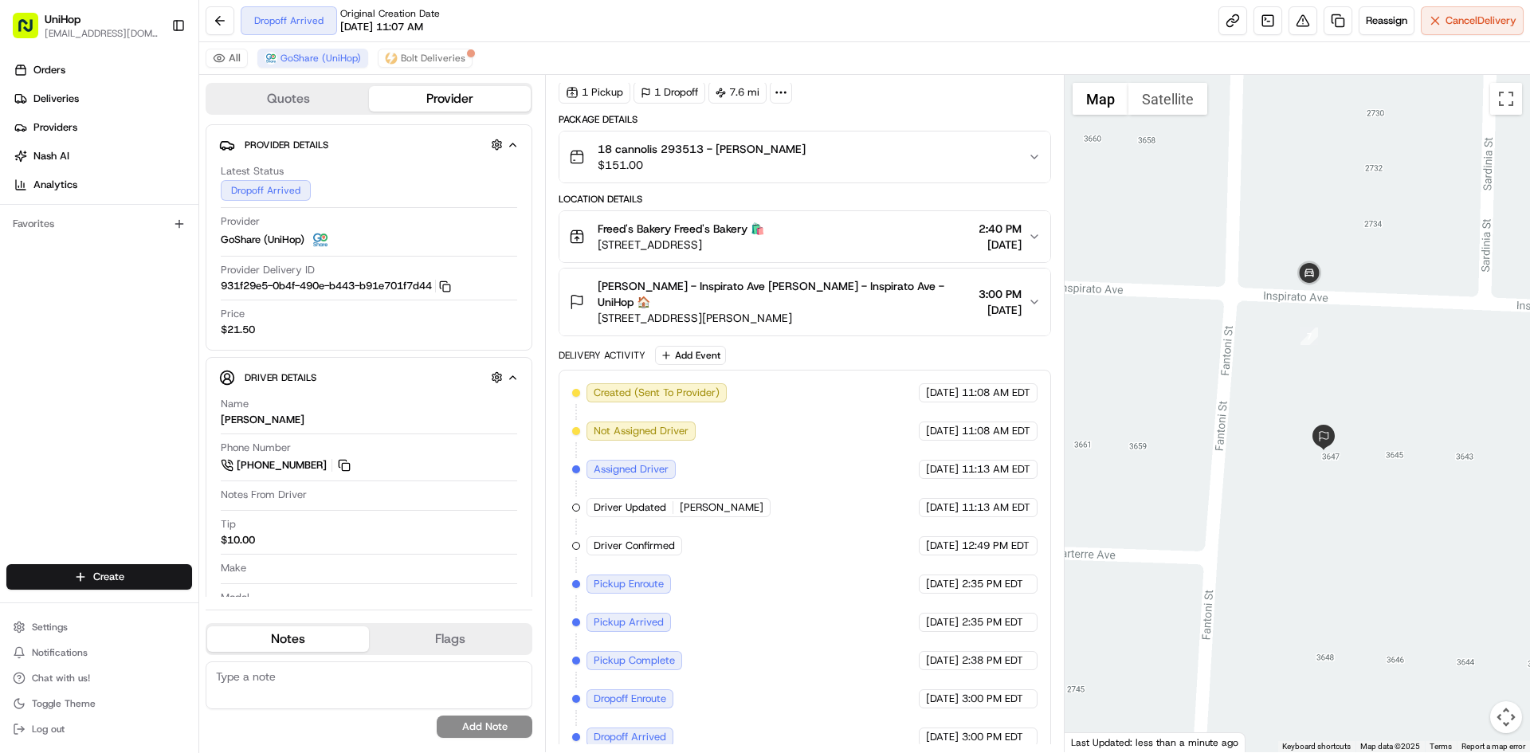
click at [1358, 329] on div at bounding box center [1298, 413] width 466 height 677
click at [1353, 326] on div at bounding box center [1298, 413] width 466 height 677
click at [1211, 332] on div at bounding box center [1298, 413] width 466 height 677
click at [805, 287] on span "Kylie Locke - Inspirato Ave Kylie Locke - Inspirato Ave - UniHop 🏠" at bounding box center [785, 294] width 374 height 32
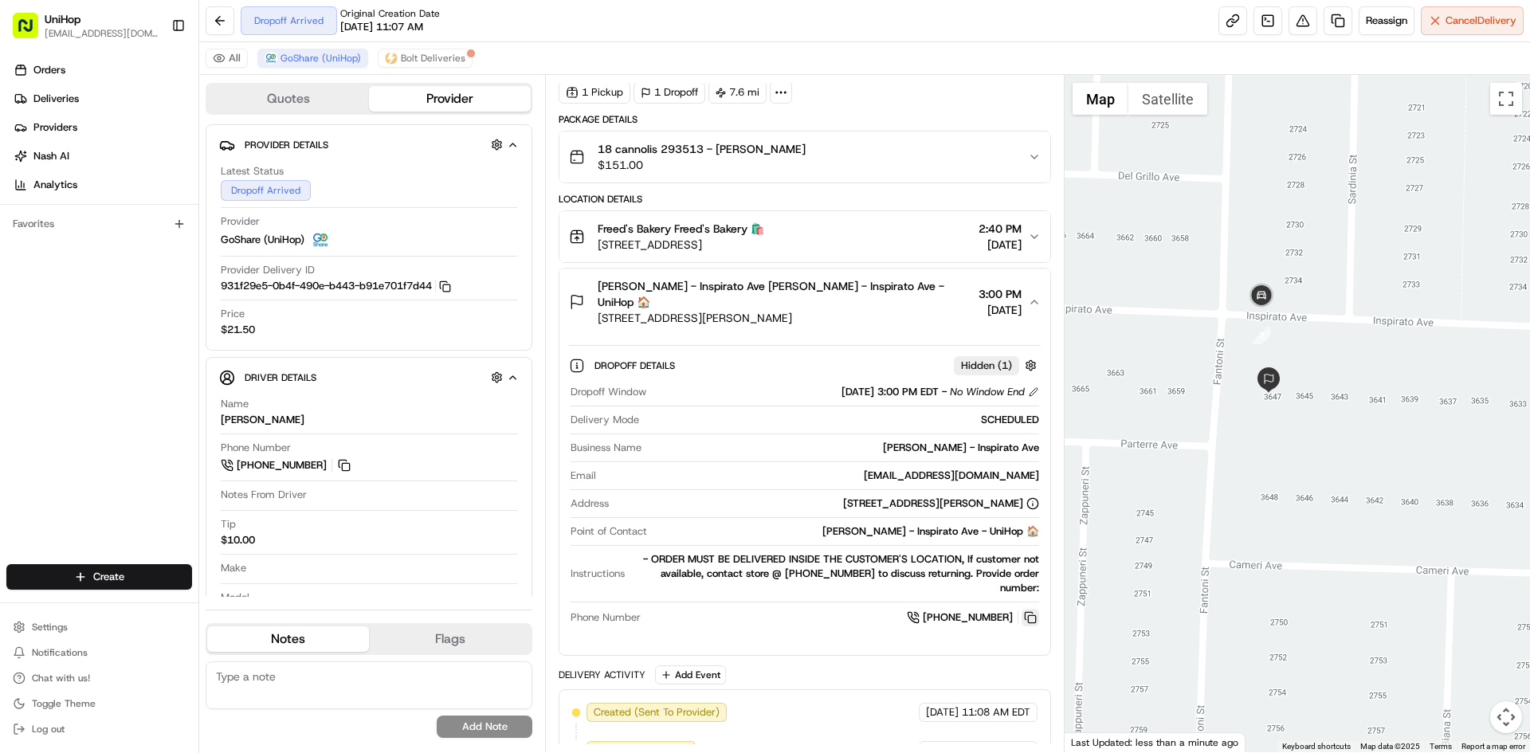
click at [1031, 609] on button at bounding box center [1031, 618] width 18 height 18
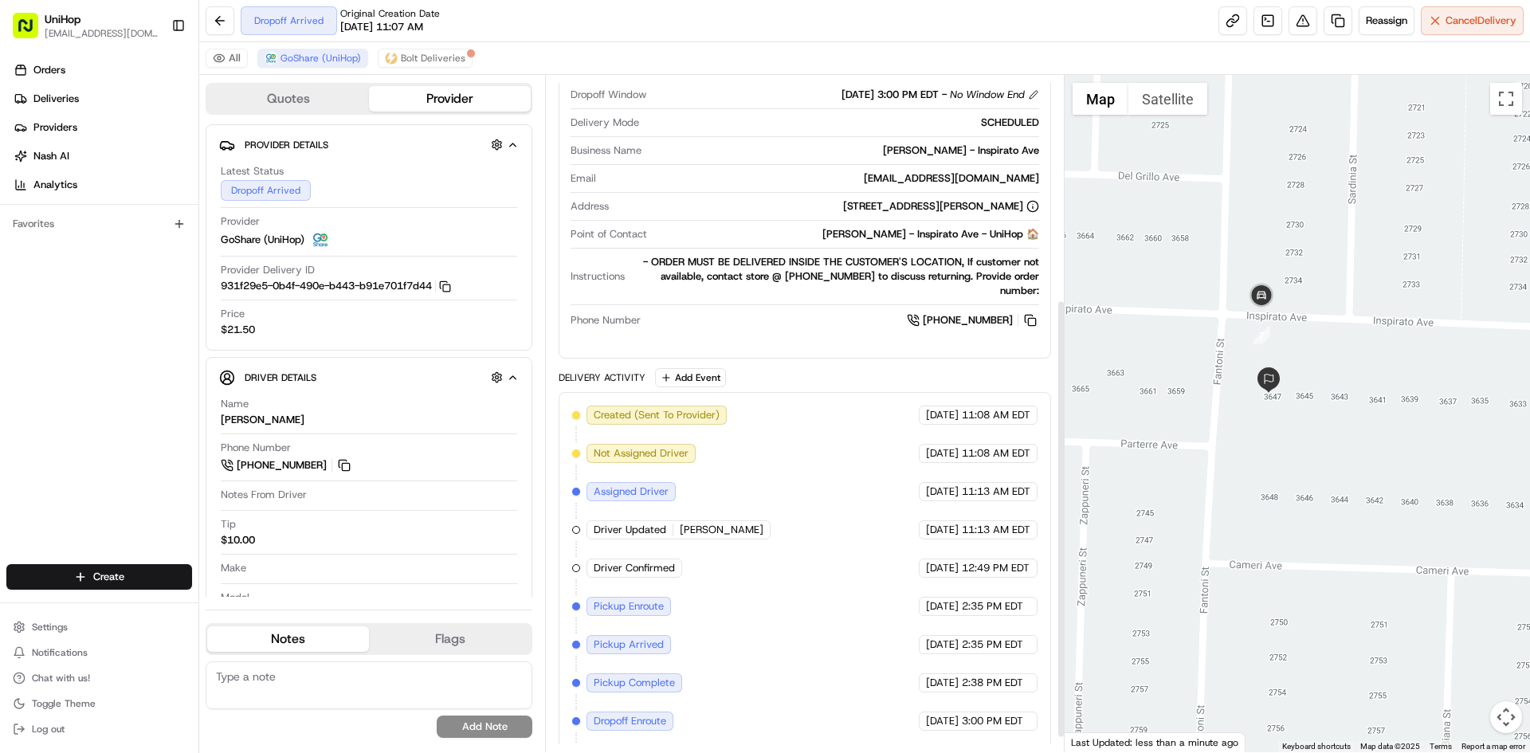
scroll to position [367, 0]
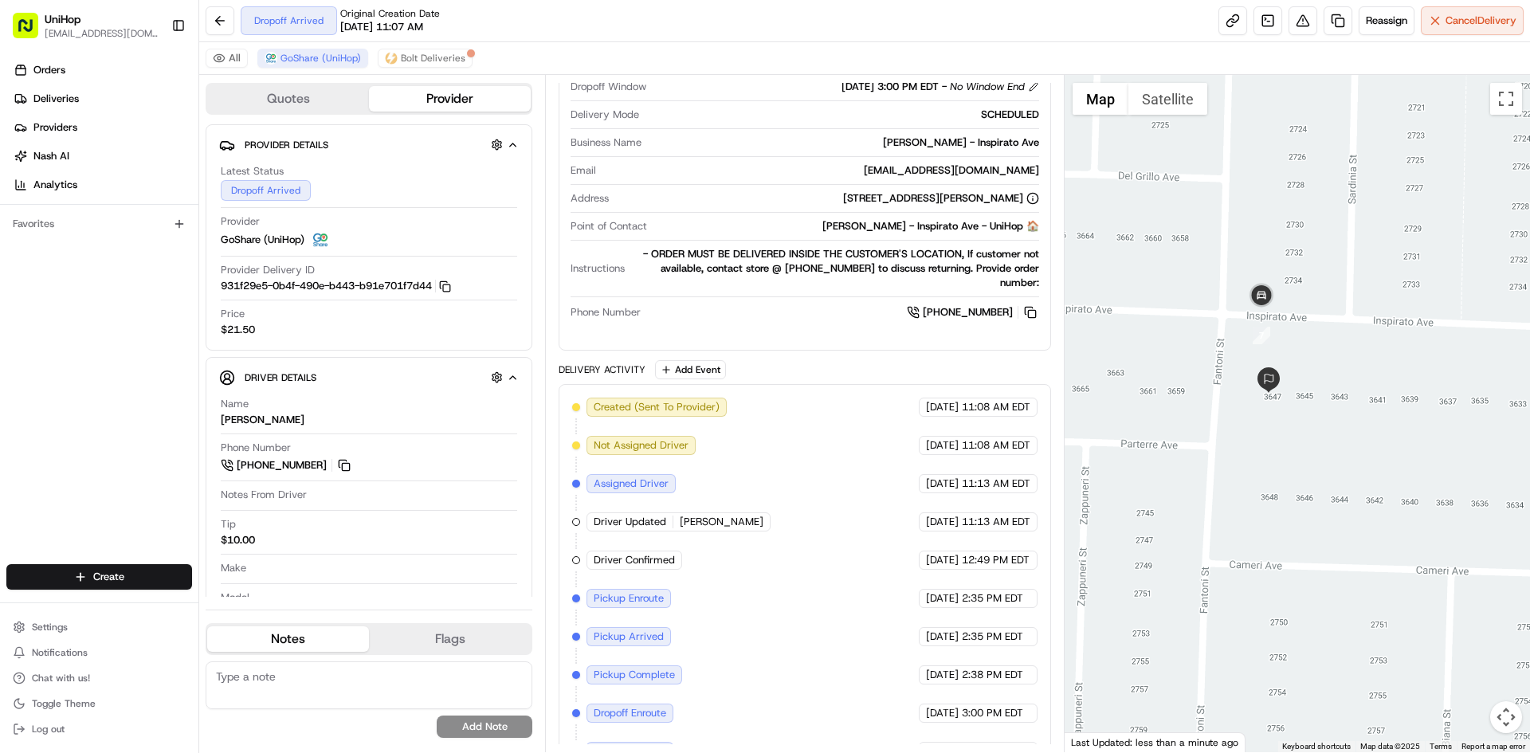
click at [80, 434] on div "Orders Deliveries Providers Nash AI Analytics Favorites" at bounding box center [99, 312] width 198 height 523
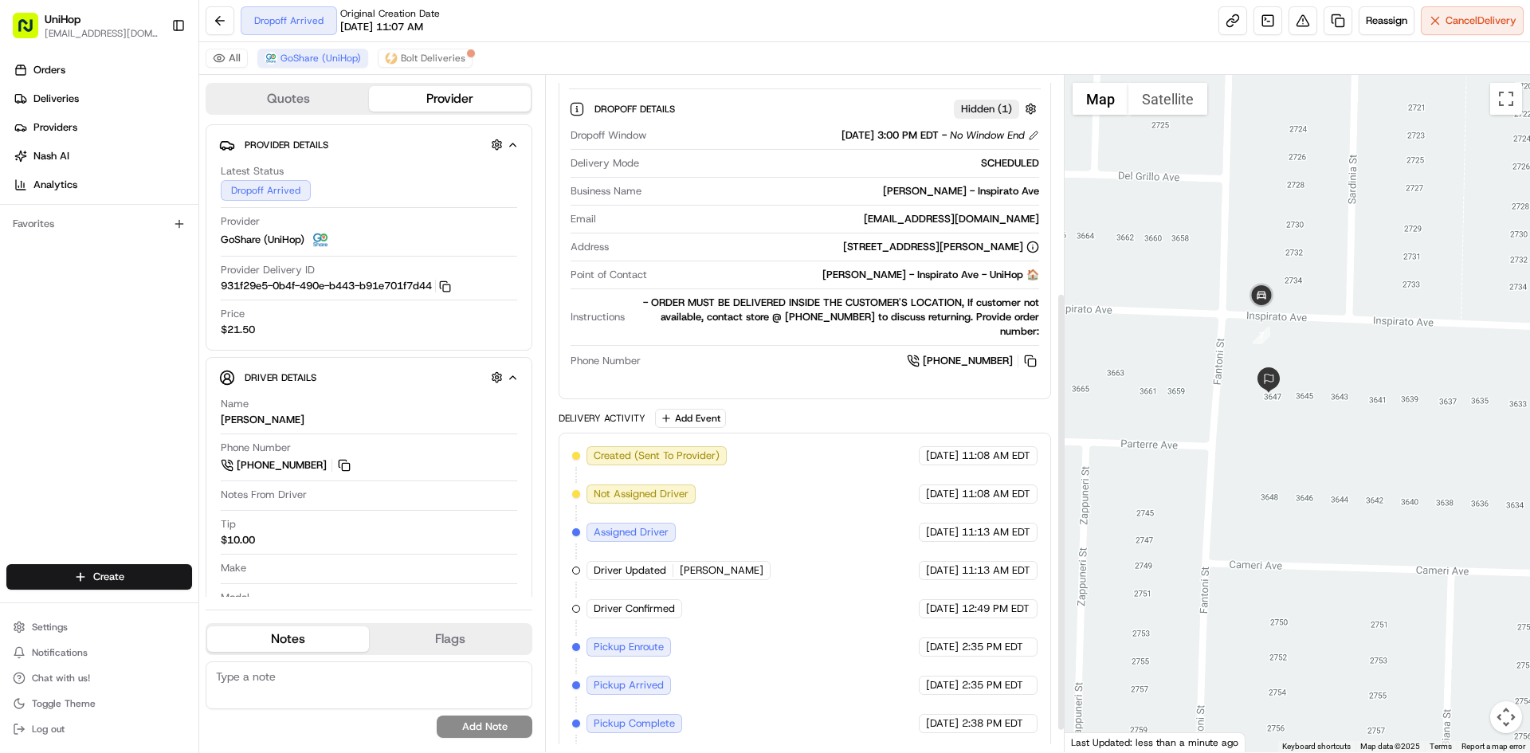
scroll to position [49, 0]
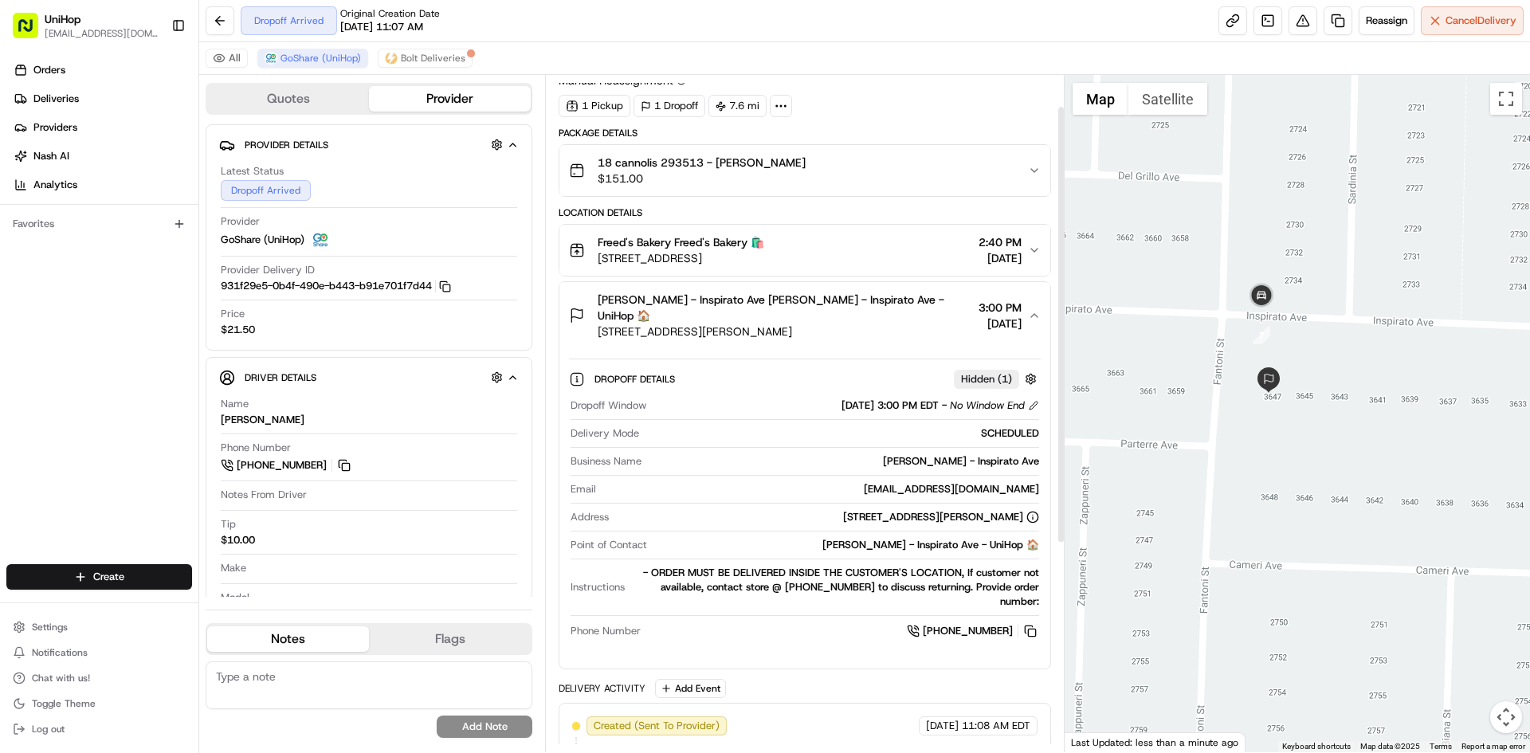
click at [874, 324] on span "3647 Inspirato Ave, Henderson, NV 89044, USA" at bounding box center [785, 332] width 374 height 16
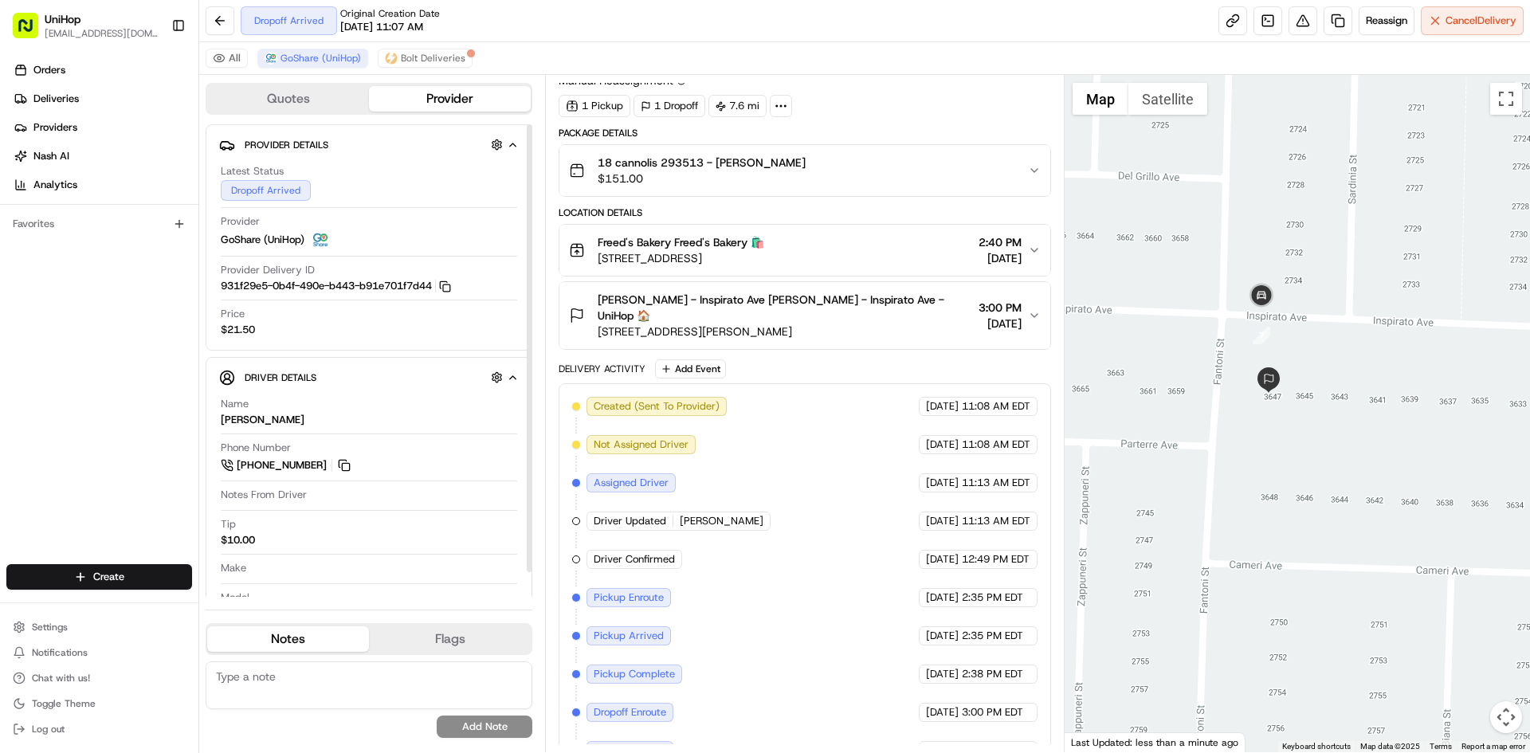
drag, startPoint x: 289, startPoint y: 633, endPoint x: 292, endPoint y: 697, distance: 63.8
click at [288, 634] on button "Notes" at bounding box center [288, 639] width 162 height 26
click at [293, 697] on textarea at bounding box center [369, 686] width 327 height 48
paste textarea "correct address is 365 e windmill ln 89123, suite 200"
type textarea "correct address is 365 e windmill ln 89123, suite 200"
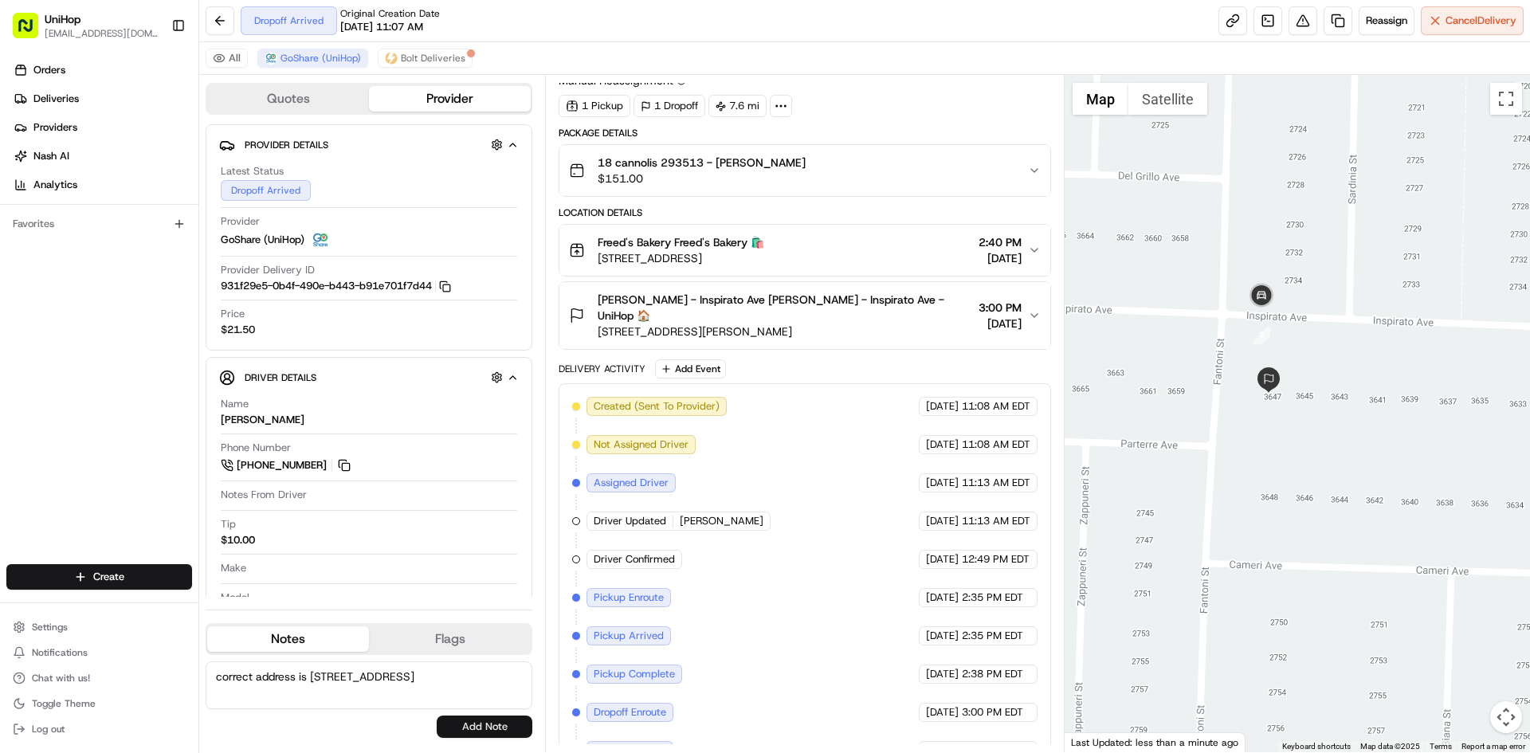
click at [487, 729] on button "Add Note" at bounding box center [485, 727] width 96 height 22
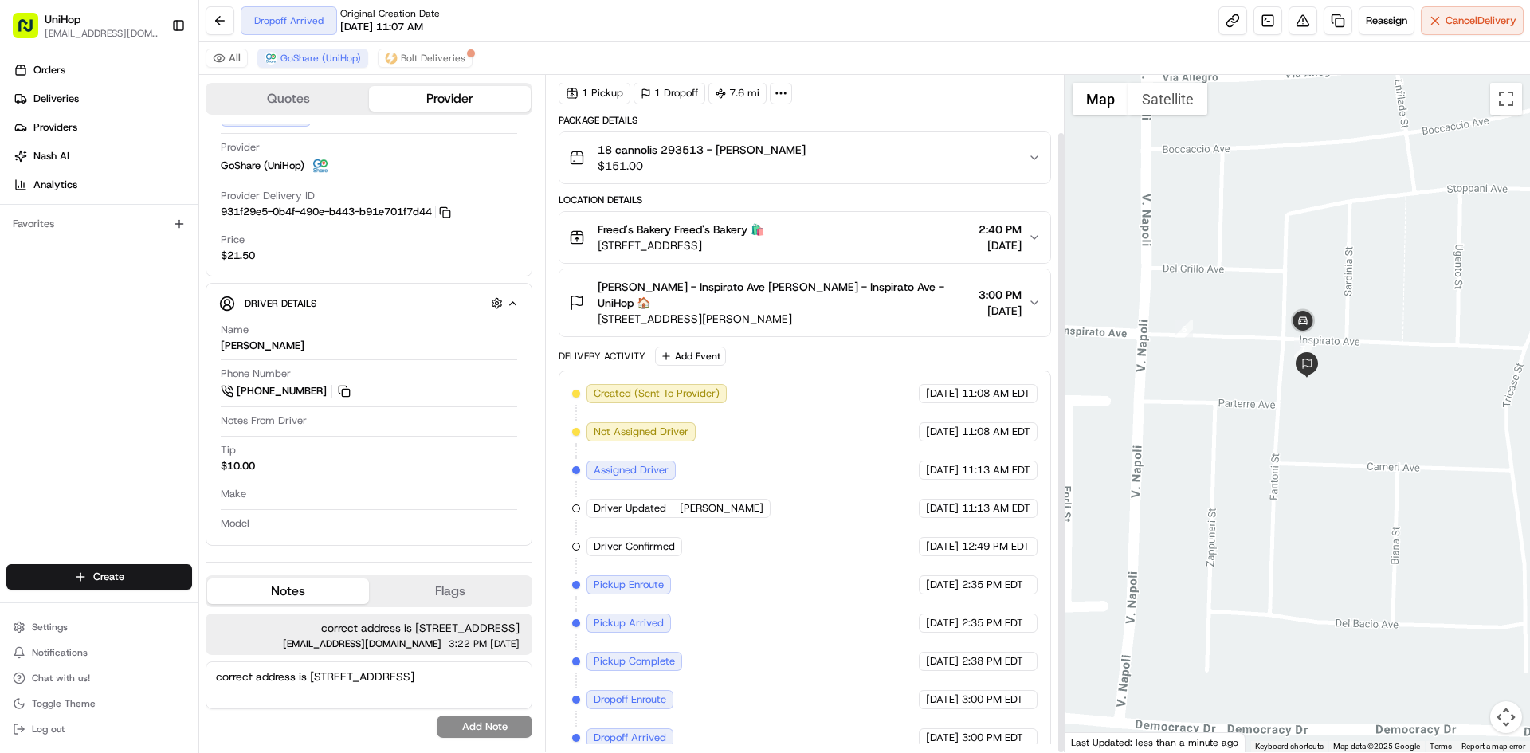
scroll to position [62, 0]
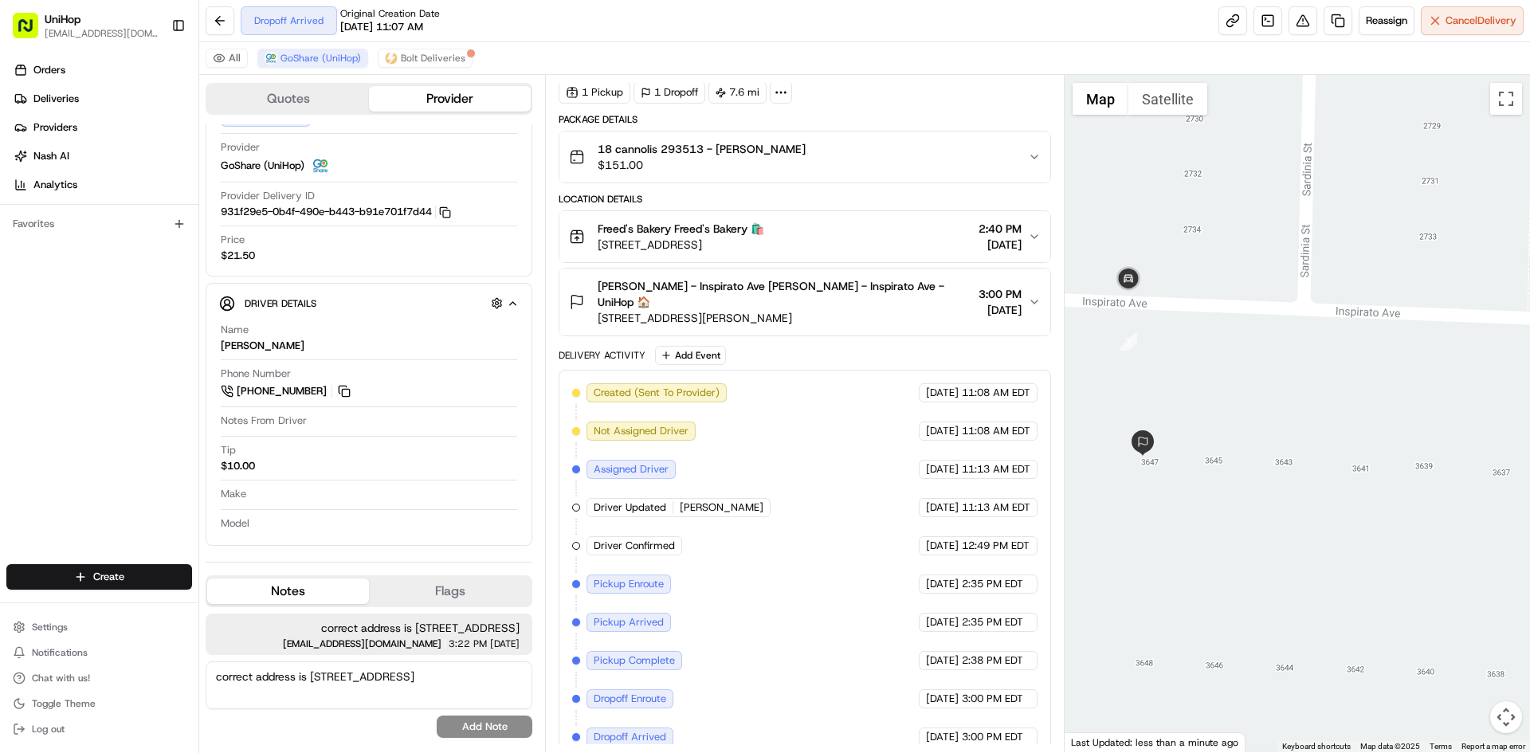
drag, startPoint x: 782, startPoint y: 304, endPoint x: 592, endPoint y: 307, distance: 189.7
click at [592, 307] on div "Kylie Locke - Inspirato Ave Kylie Locke - Inspirato Ave - UniHop 🏠 3647 Inspira…" at bounding box center [770, 302] width 402 height 48
drag, startPoint x: 340, startPoint y: 626, endPoint x: 520, endPoint y: 630, distance: 180.2
click at [520, 630] on span "correct address is 365 e windmill ln 89123, suite 200" at bounding box center [368, 628] width 301 height 16
copy span "365 e windmill ln 89123, suite 200"
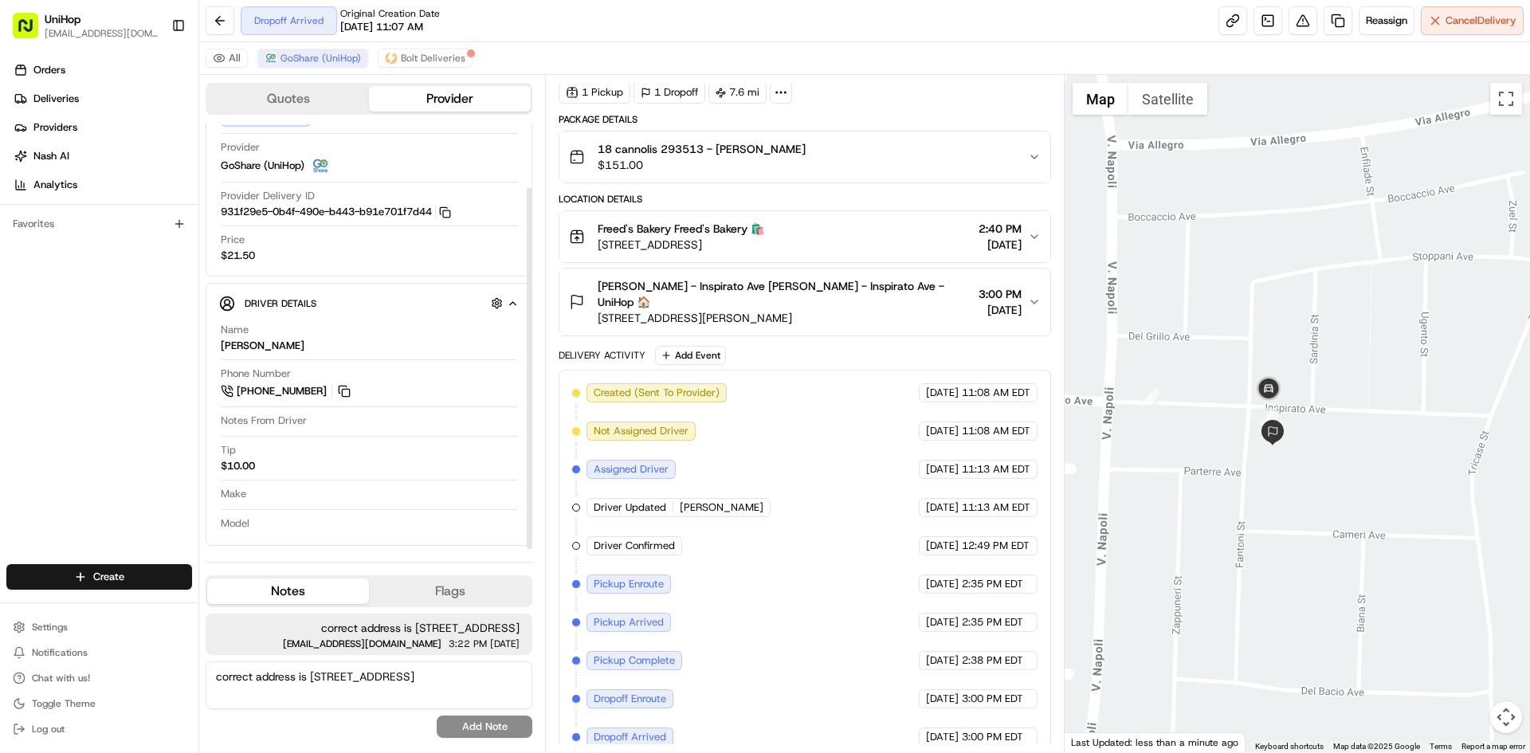
drag, startPoint x: 144, startPoint y: 417, endPoint x: 129, endPoint y: 418, distance: 15.2
click at [130, 418] on div "Orders Deliveries Providers Nash AI Analytics Favorites" at bounding box center [99, 312] width 198 height 523
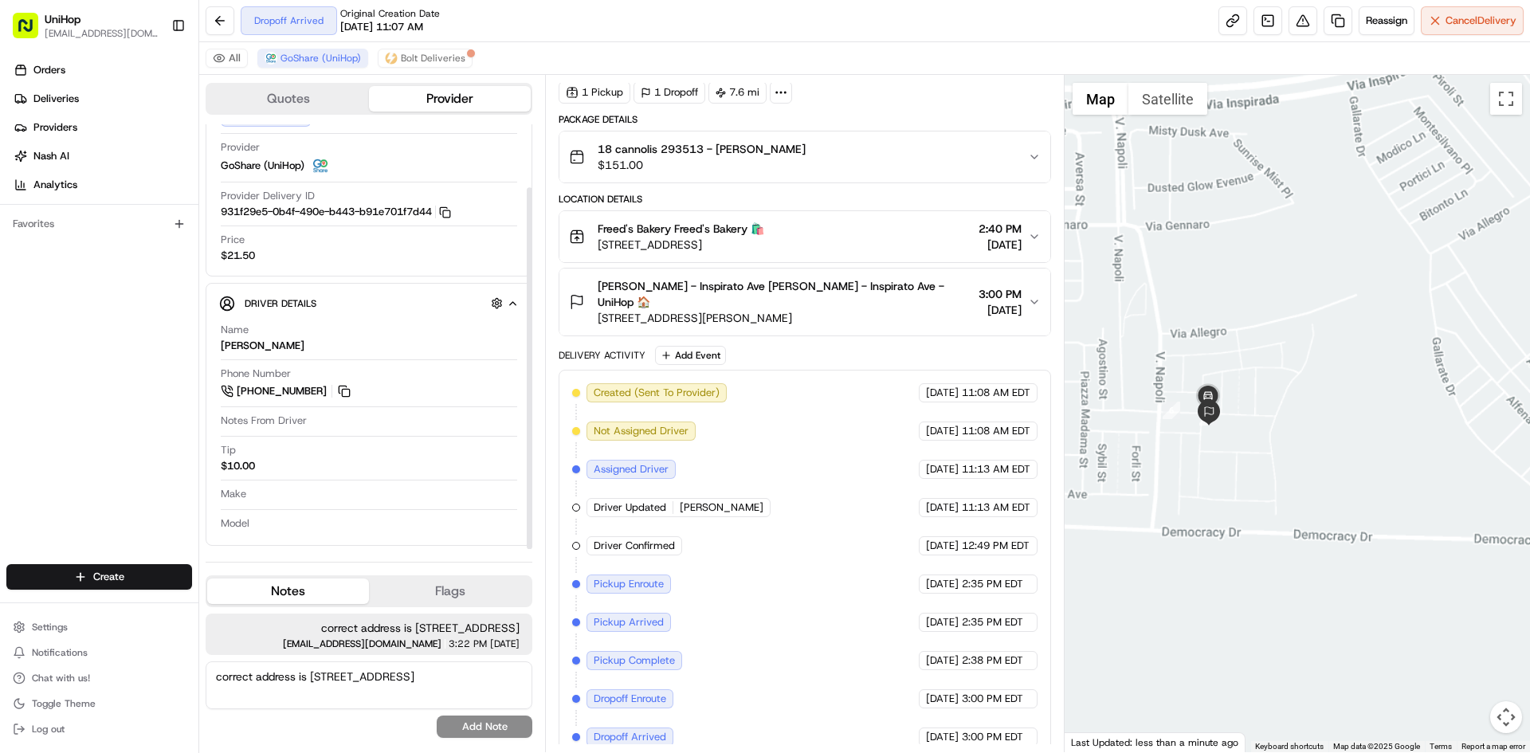
click at [1318, 445] on div at bounding box center [1298, 413] width 466 height 677
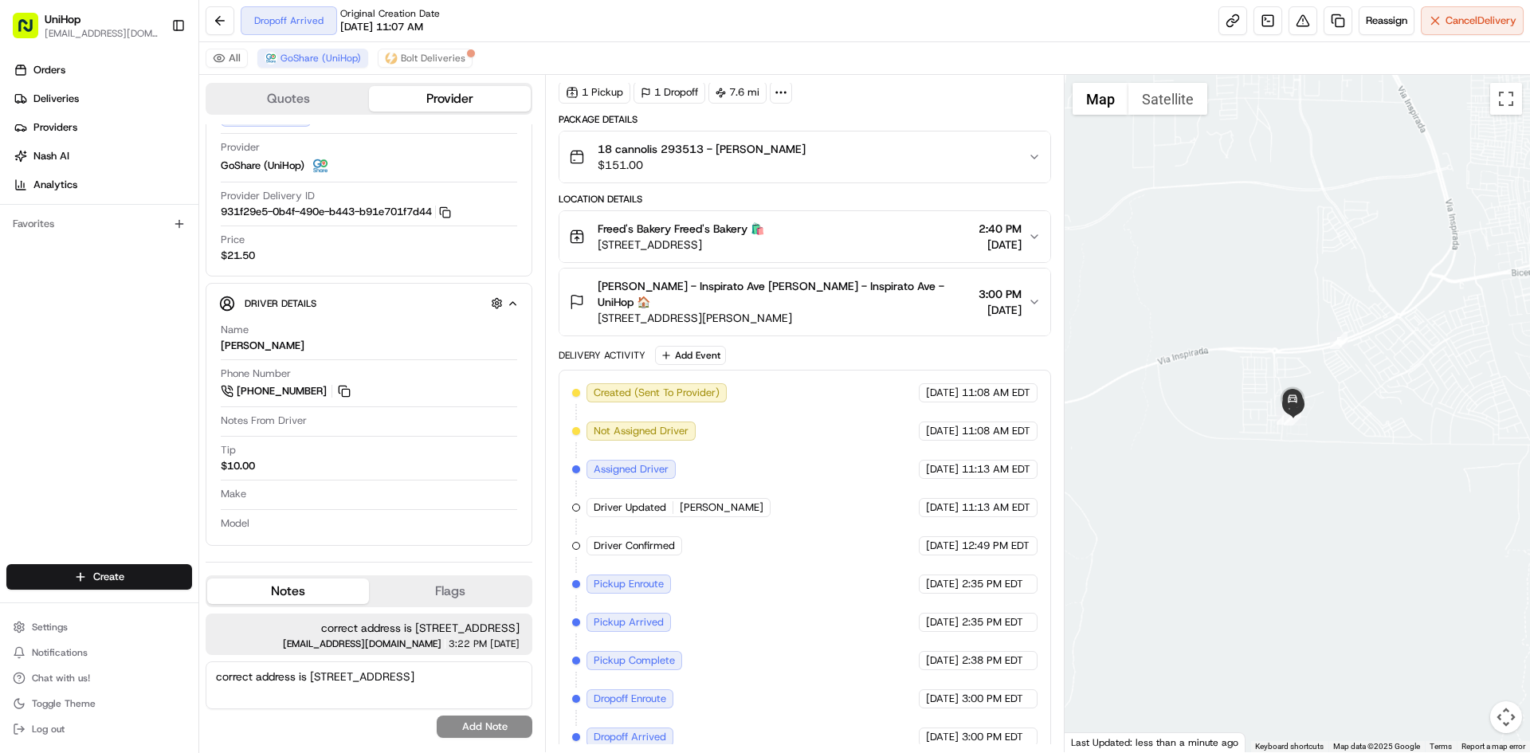
drag, startPoint x: 1405, startPoint y: 399, endPoint x: 1347, endPoint y: 408, distance: 59.0
click at [1354, 409] on div at bounding box center [1298, 413] width 466 height 677
click at [1300, 478] on div at bounding box center [1298, 413] width 466 height 677
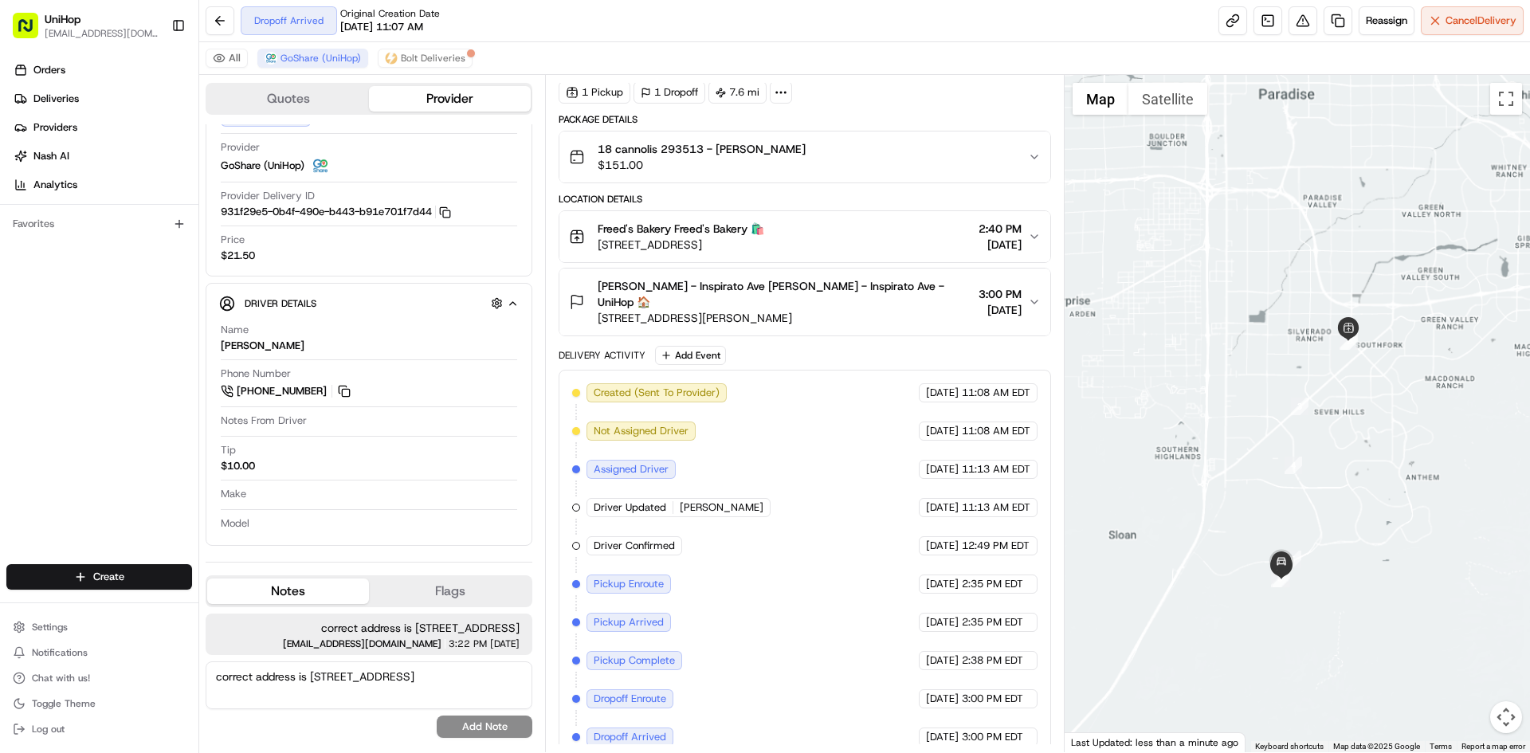
drag, startPoint x: 1385, startPoint y: 466, endPoint x: 988, endPoint y: 480, distance: 397.1
click at [1378, 462] on div at bounding box center [1298, 413] width 466 height 677
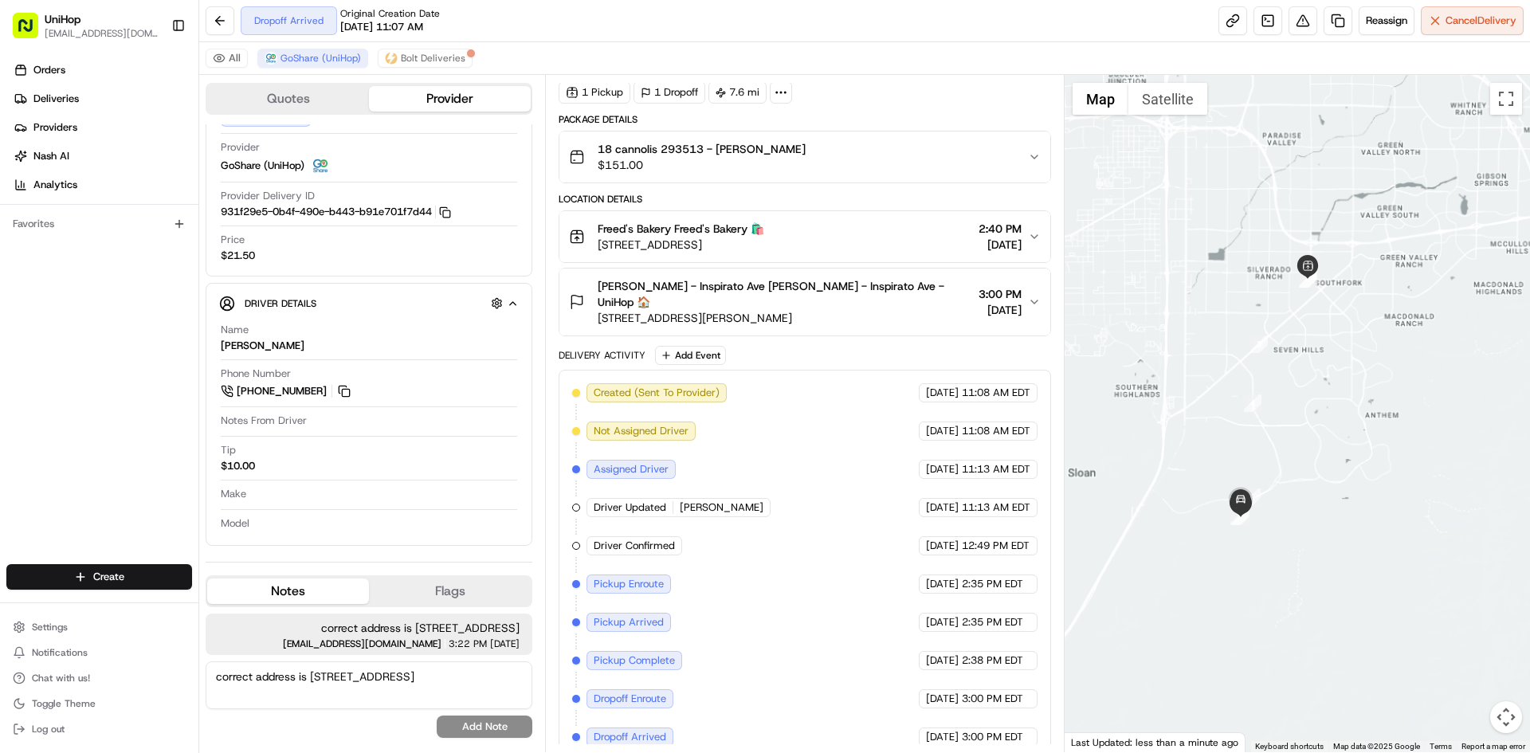
drag, startPoint x: 1361, startPoint y: 497, endPoint x: 1323, endPoint y: 476, distance: 42.8
click at [1349, 489] on div at bounding box center [1298, 413] width 466 height 677
drag, startPoint x: 1292, startPoint y: 457, endPoint x: 1297, endPoint y: 447, distance: 11.4
click at [1296, 448] on div at bounding box center [1298, 413] width 466 height 677
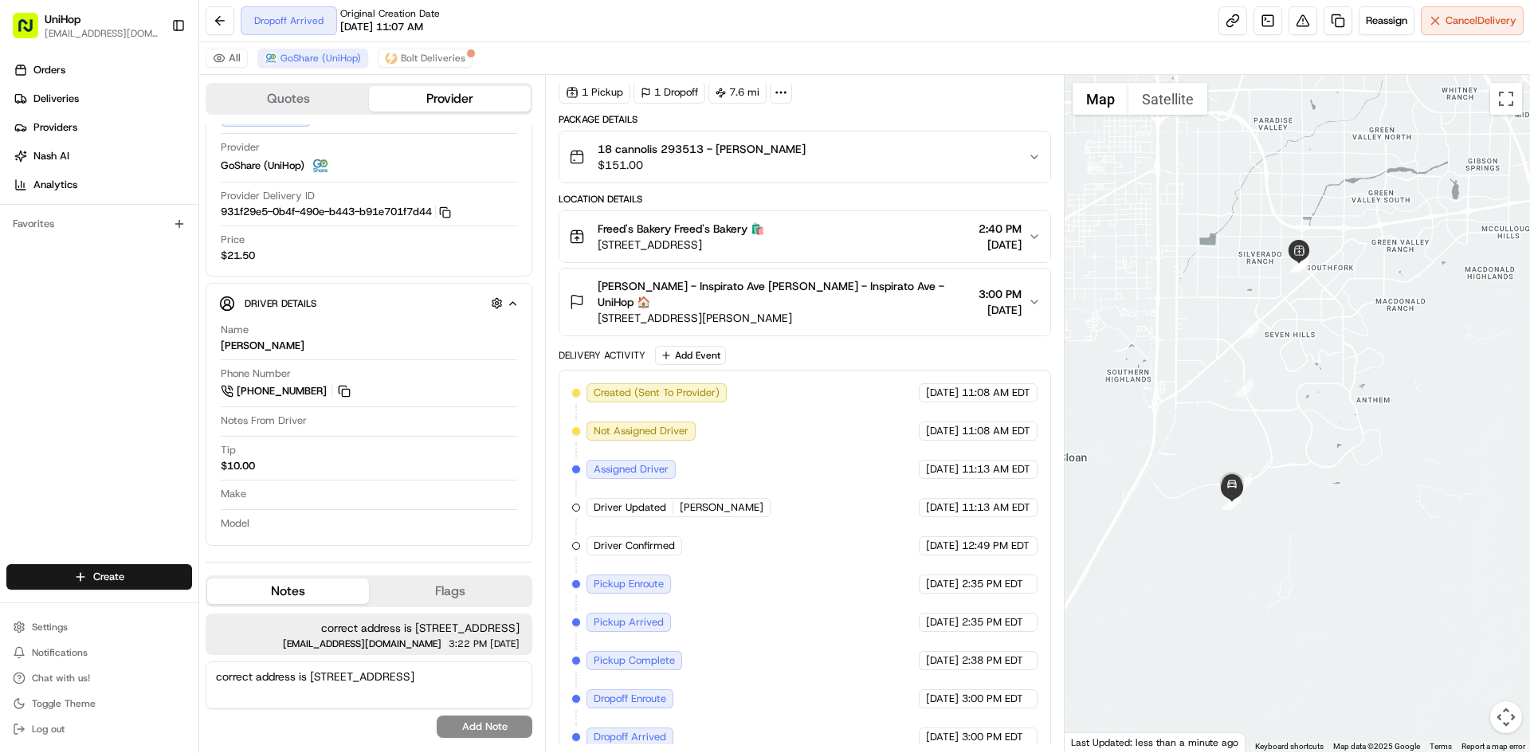
click at [1298, 434] on div at bounding box center [1298, 413] width 466 height 677
click at [794, 310] on span "3647 Inspirato Ave, Henderson, NV 89044, USA" at bounding box center [785, 318] width 374 height 16
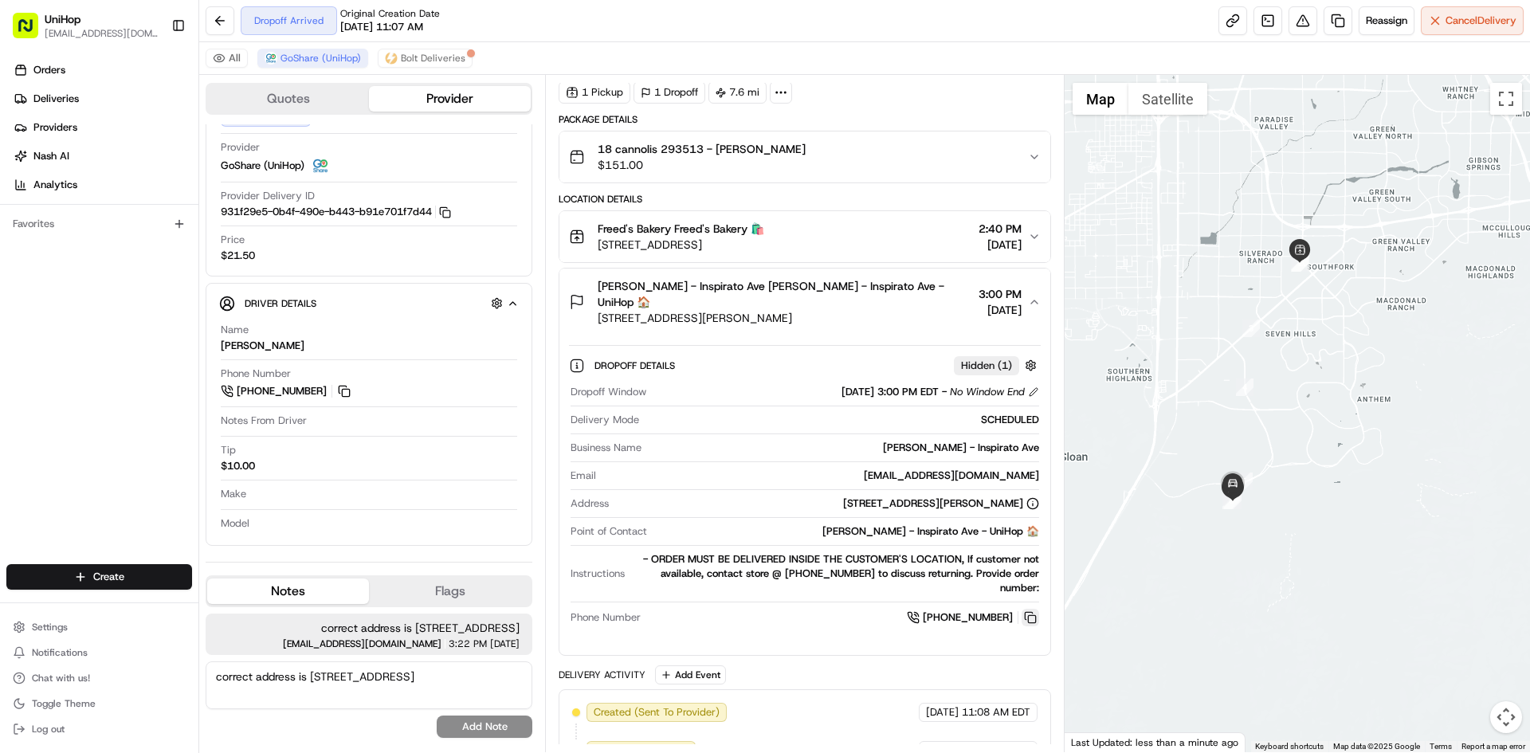
click at [1026, 609] on button at bounding box center [1031, 618] width 18 height 18
click at [721, 310] on span "3647 Inspirato Ave, Henderson, NV 89044, USA" at bounding box center [785, 318] width 374 height 16
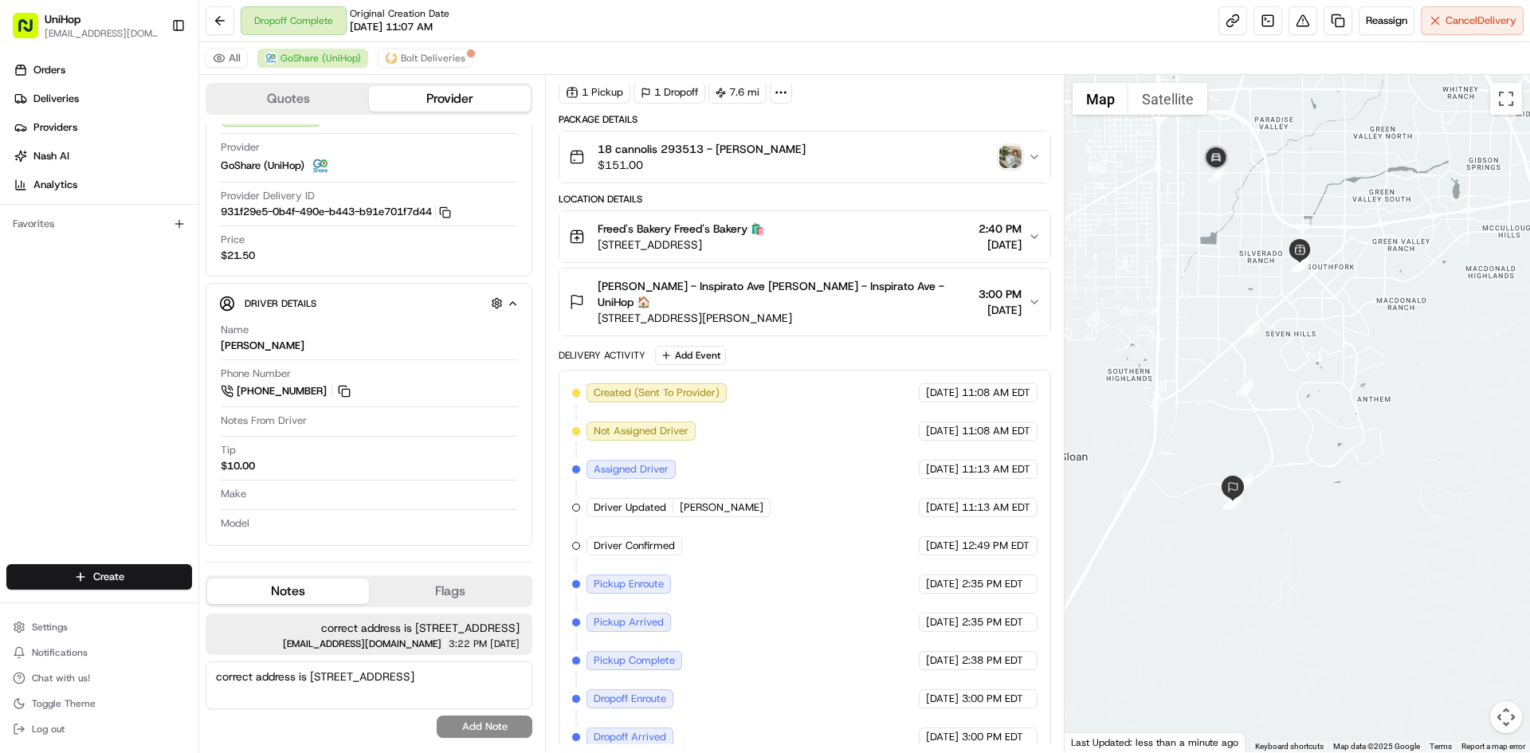
drag, startPoint x: 8, startPoint y: 406, endPoint x: 120, endPoint y: 391, distance: 113.4
click at [15, 405] on div "Orders Deliveries Providers Nash AI Analytics Favorites" at bounding box center [99, 312] width 198 height 523
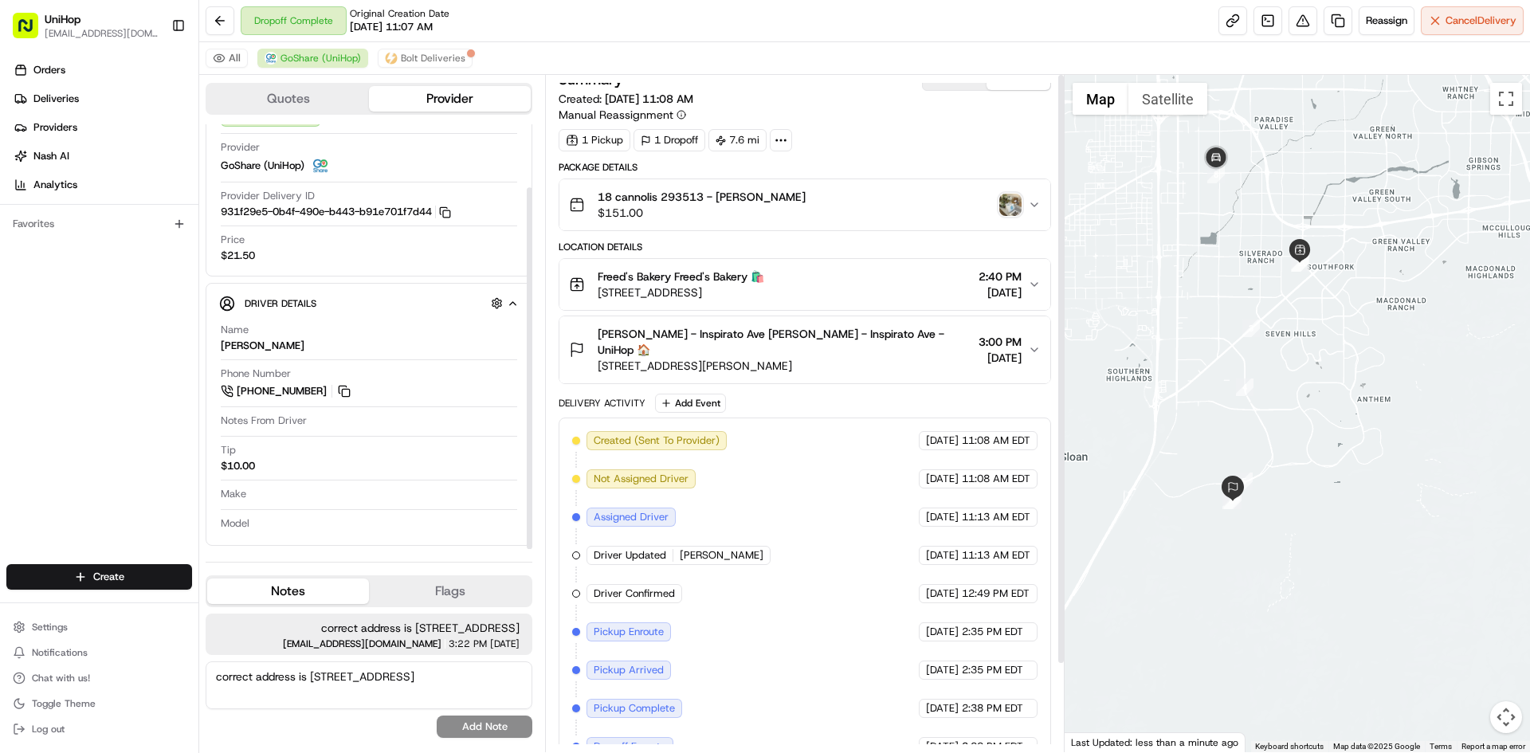
scroll to position [0, 0]
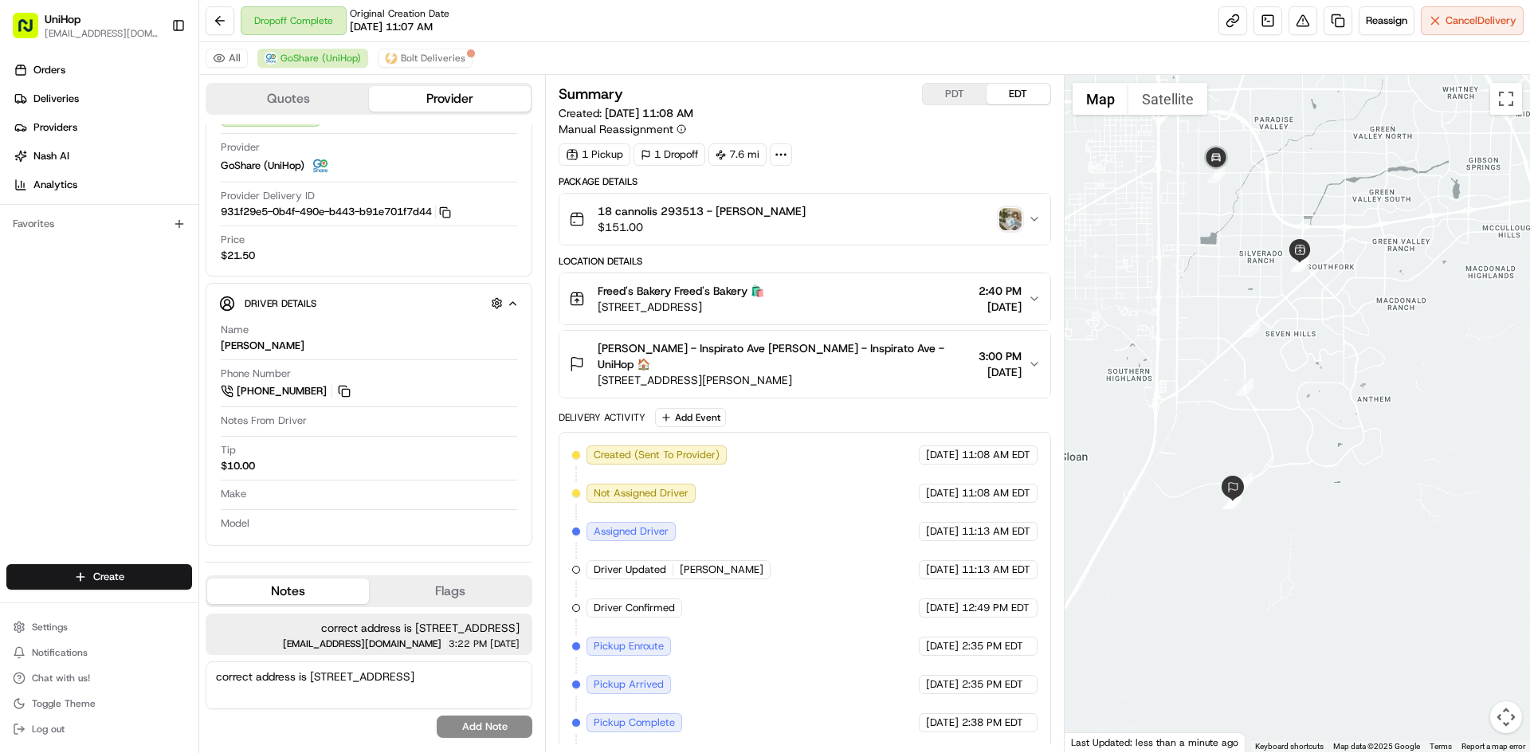
click at [1009, 225] on img "button" at bounding box center [1010, 219] width 22 height 22
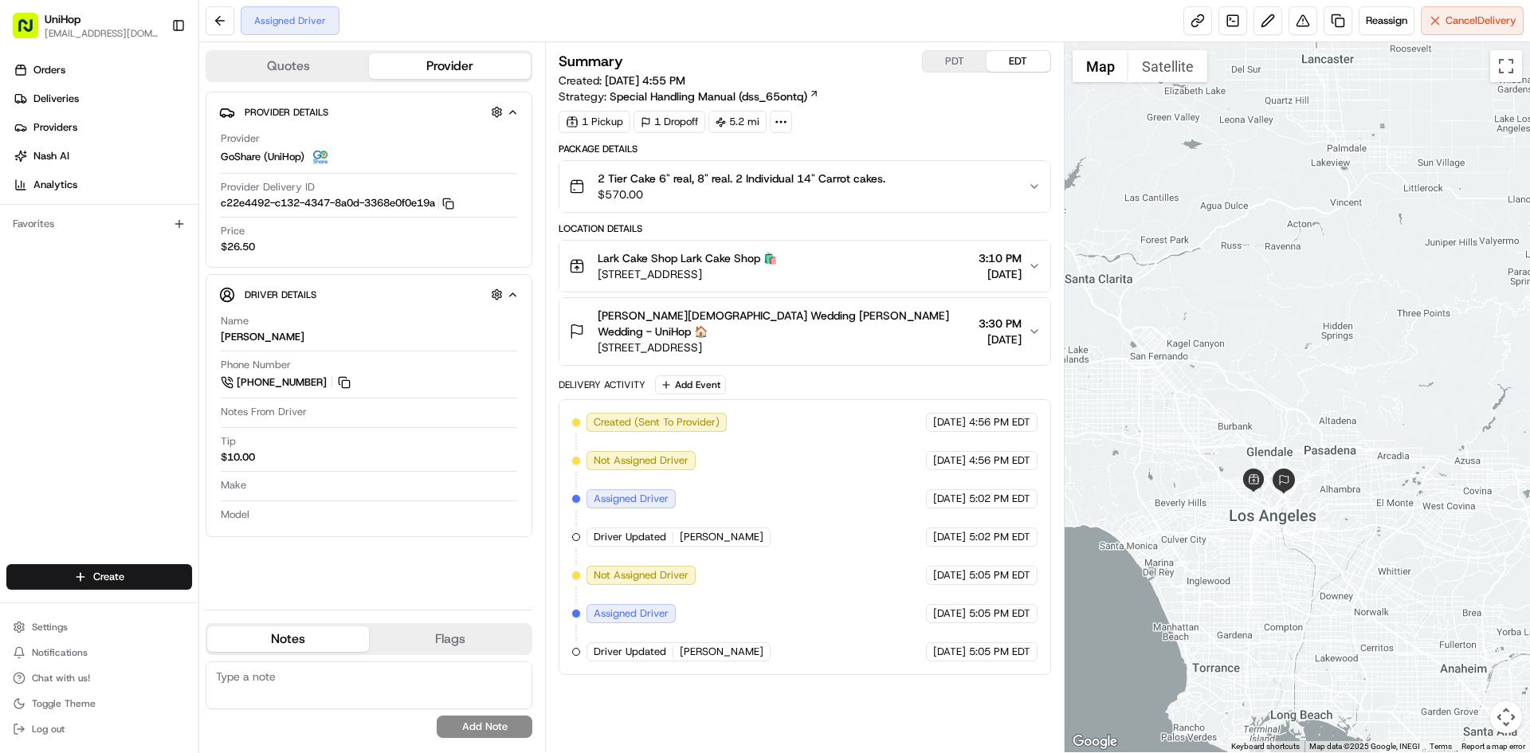
click at [1301, 157] on div at bounding box center [1298, 397] width 466 height 710
drag, startPoint x: 1284, startPoint y: 214, endPoint x: 1292, endPoint y: 229, distance: 16.4
click at [1292, 230] on div at bounding box center [1298, 397] width 466 height 710
